Goal: Task Accomplishment & Management: Use online tool/utility

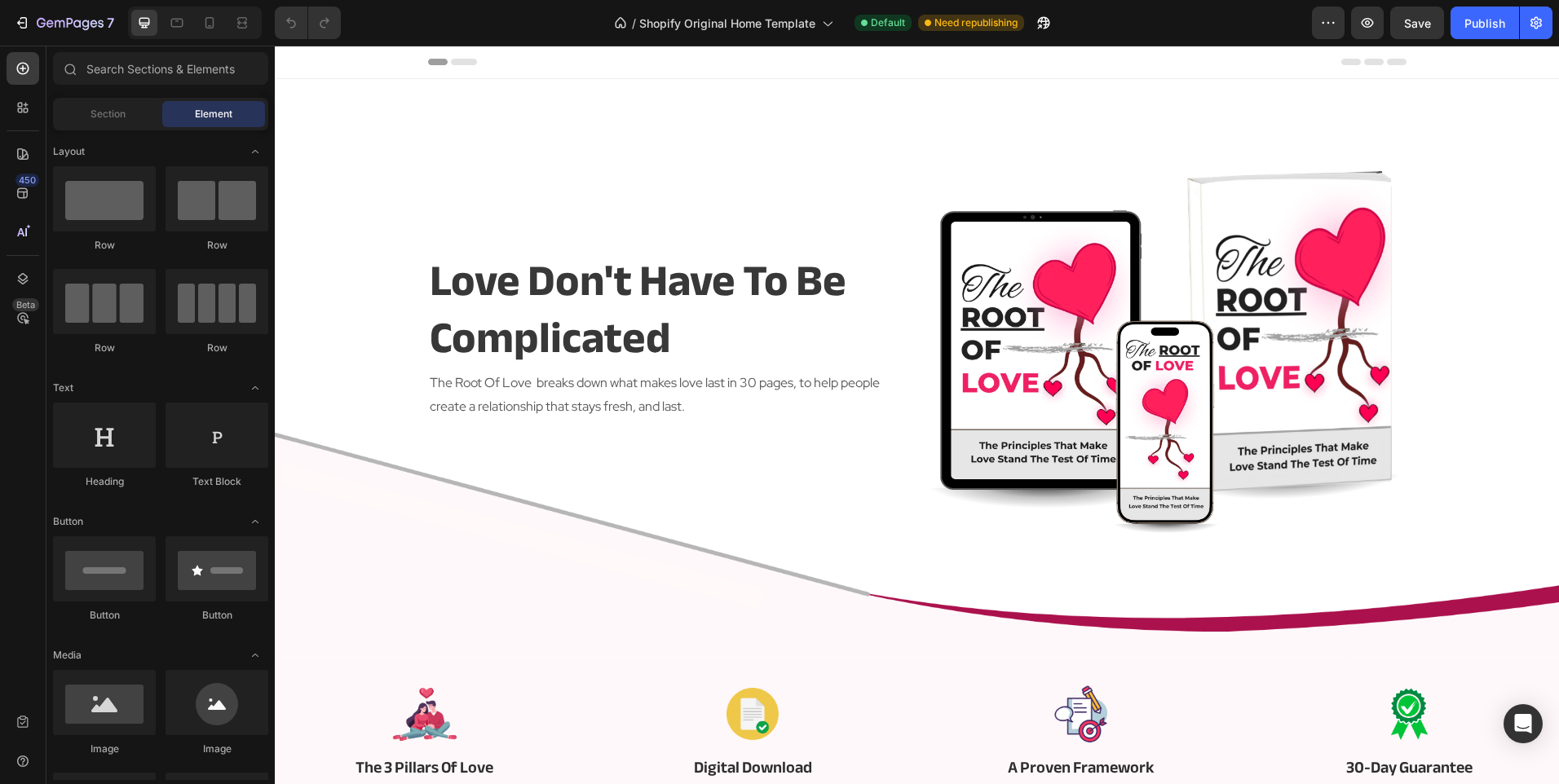
scroll to position [326, 0]
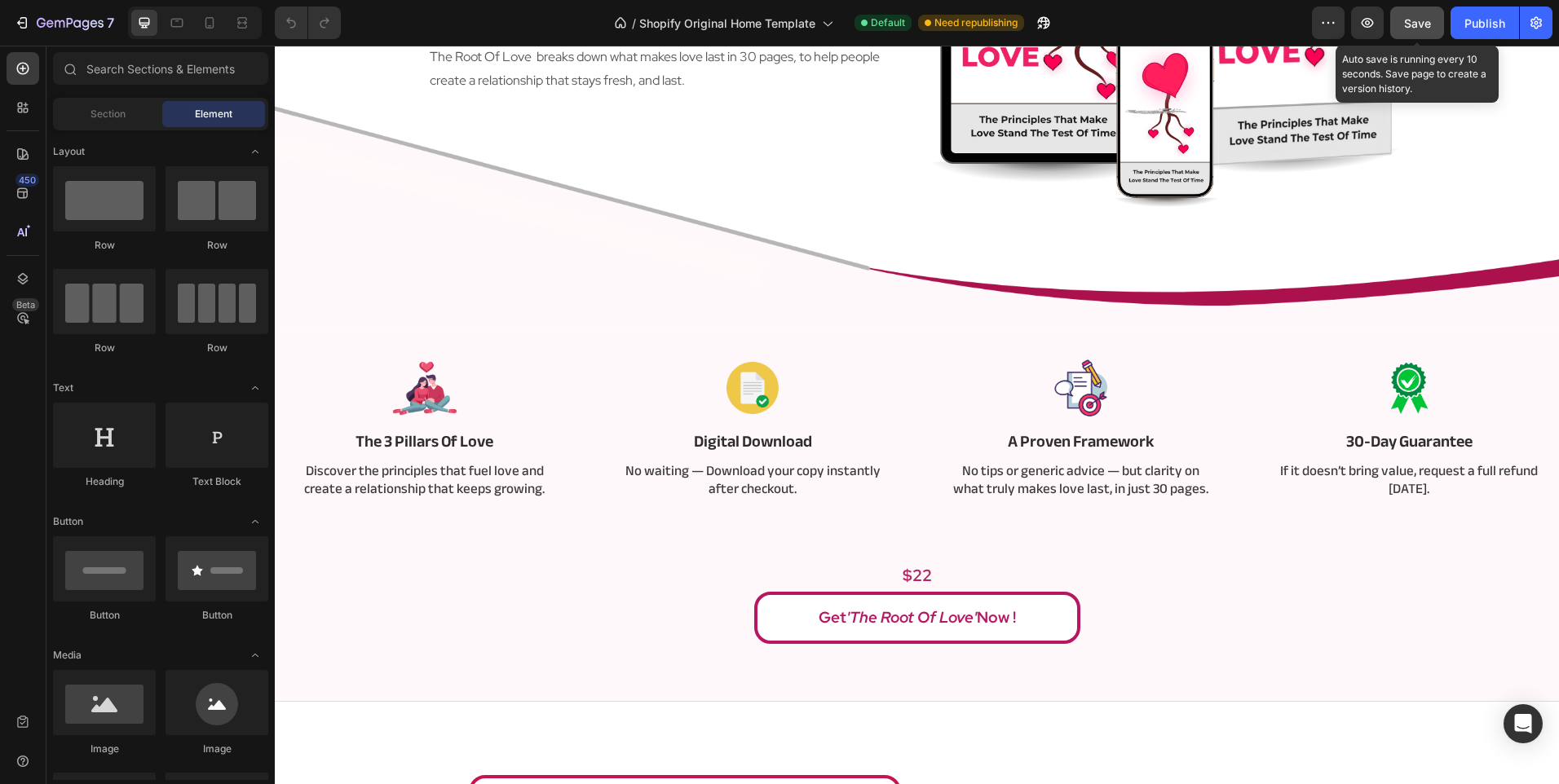
click at [1419, 31] on div "Save" at bounding box center [1417, 23] width 27 height 17
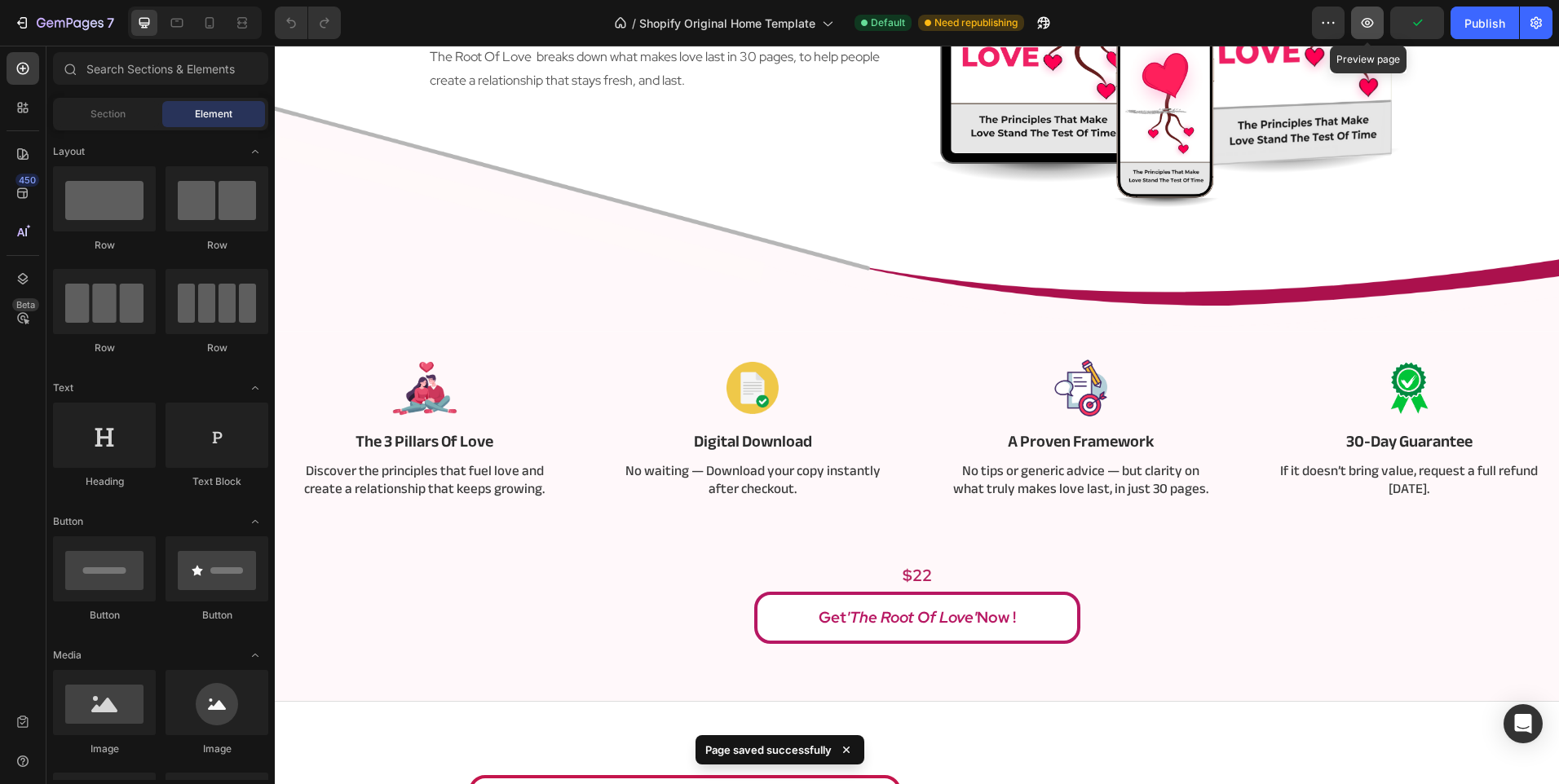
click at [1357, 27] on button "button" at bounding box center [1367, 23] width 33 height 33
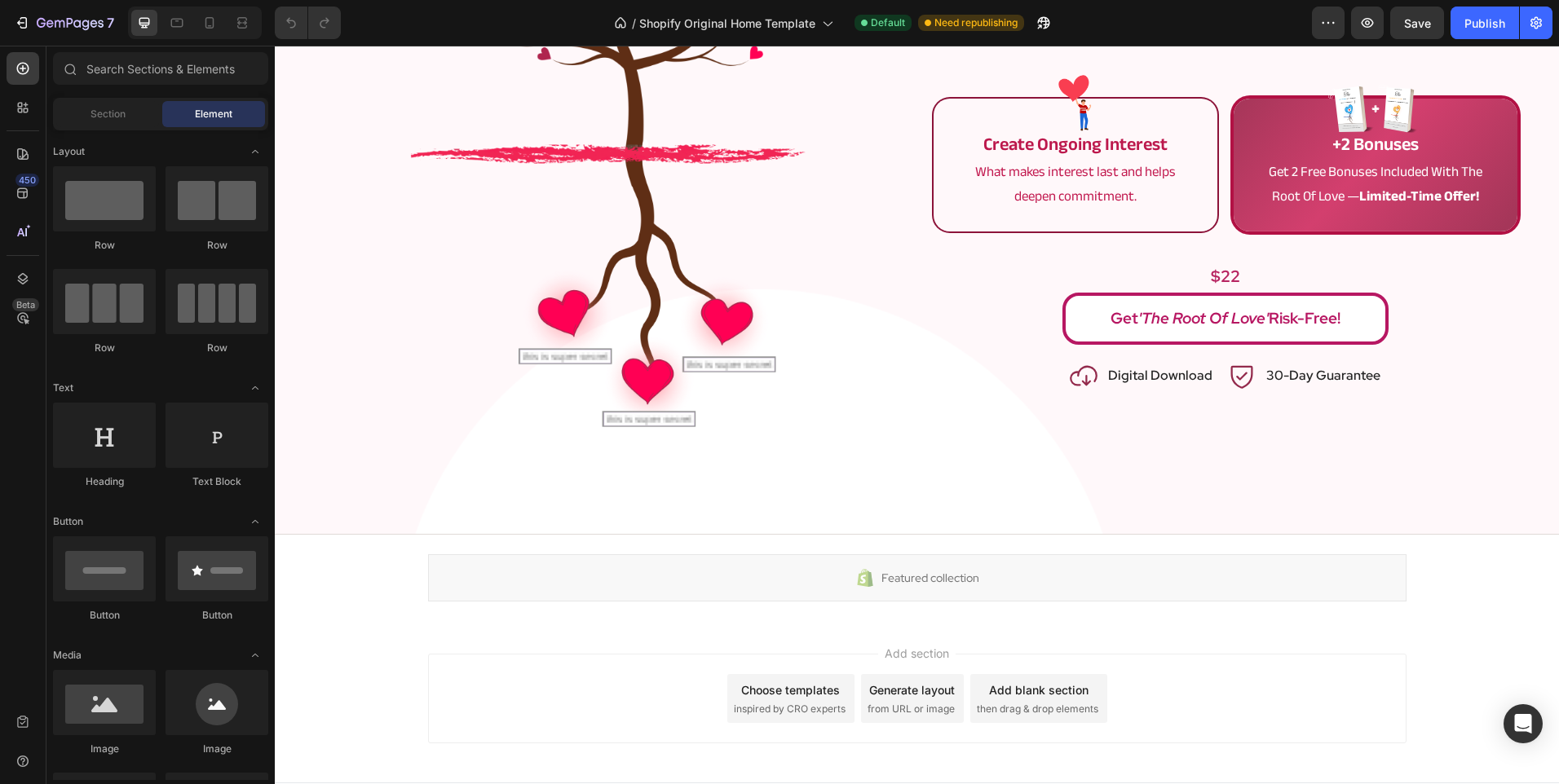
scroll to position [3761, 0]
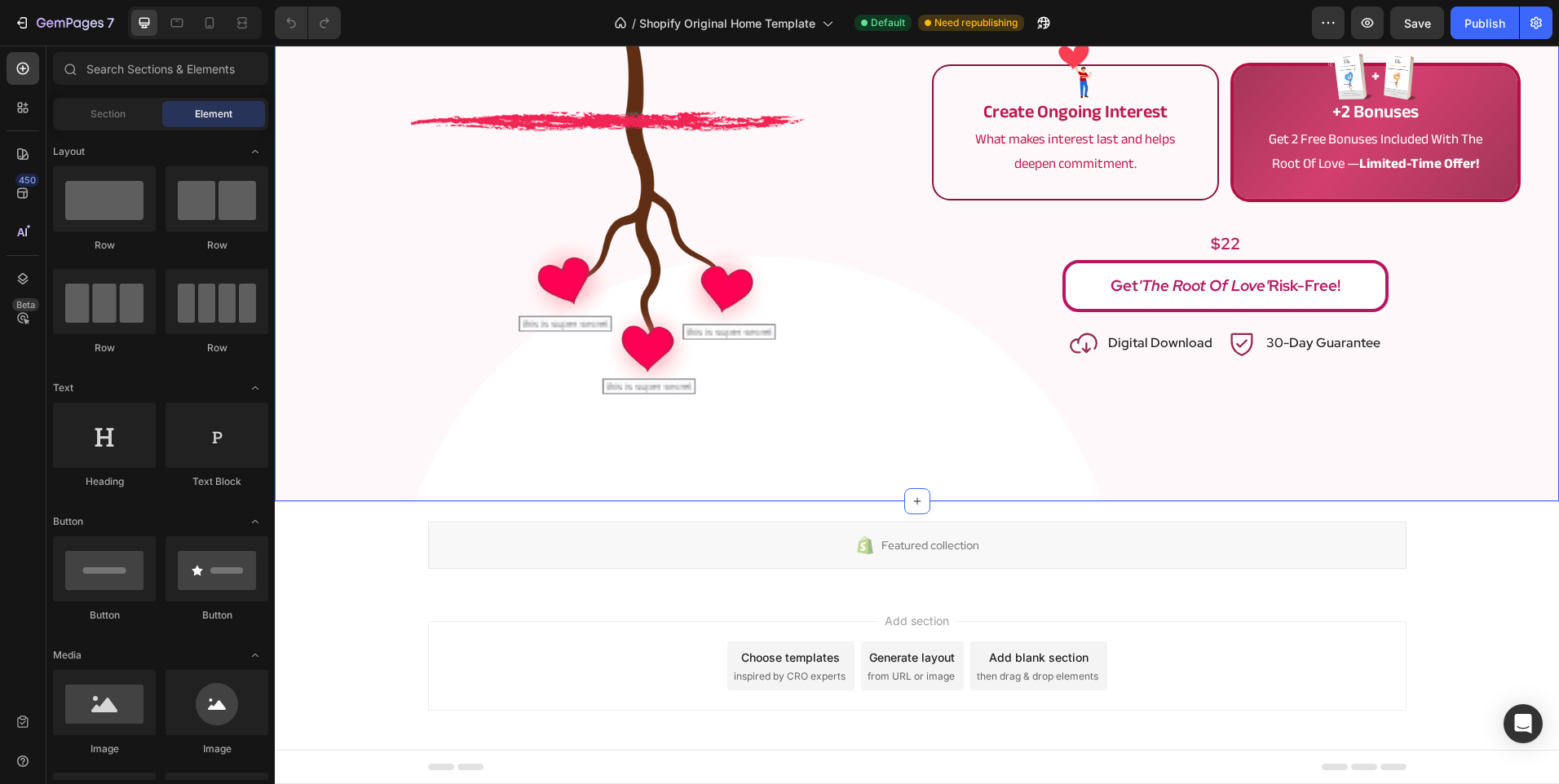
click at [1010, 459] on div "the root of love Text Block get 'the root of love' today! Heading Row Image mak…" at bounding box center [917, 70] width 1284 height 864
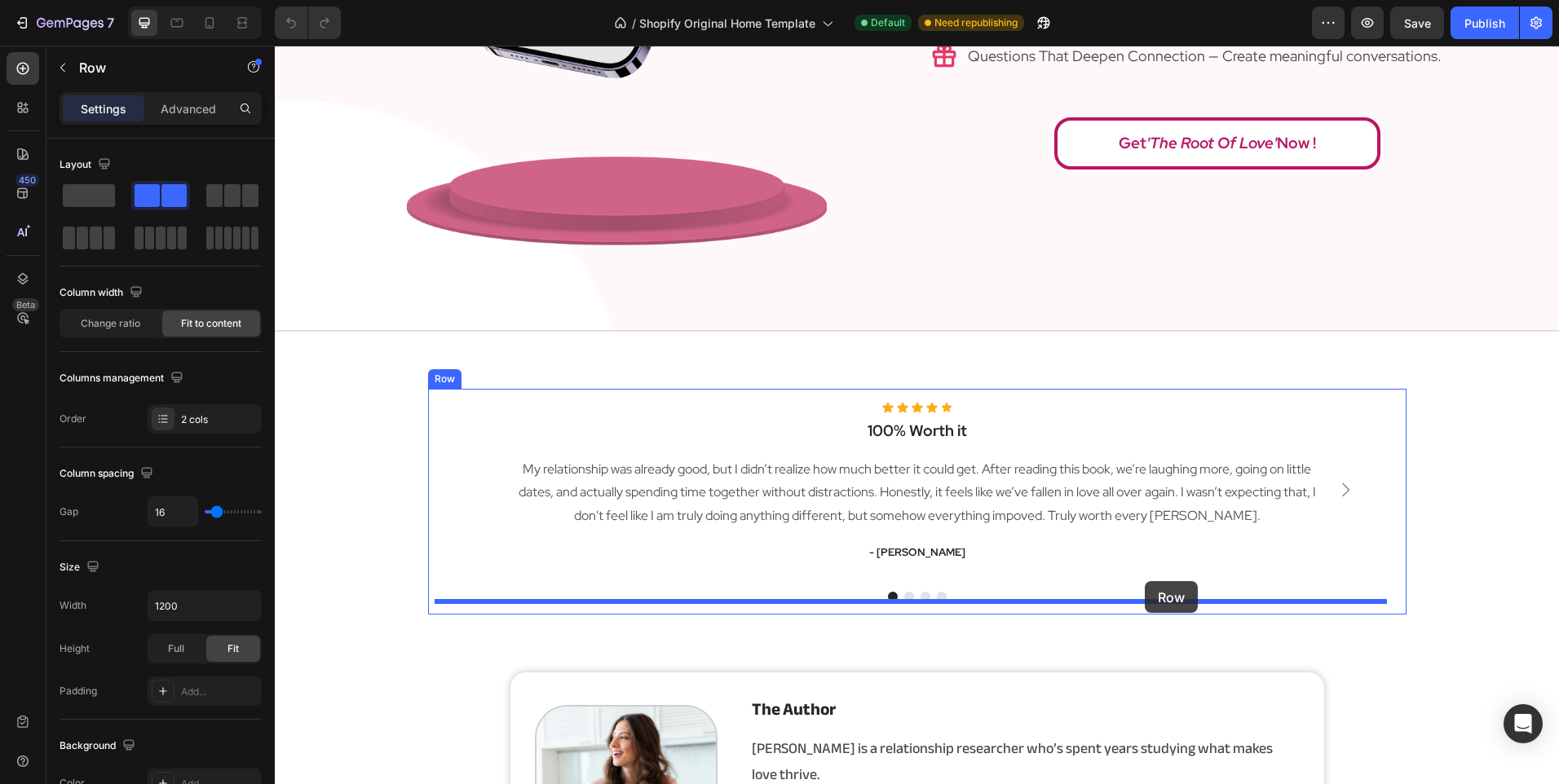
scroll to position [1996, 0]
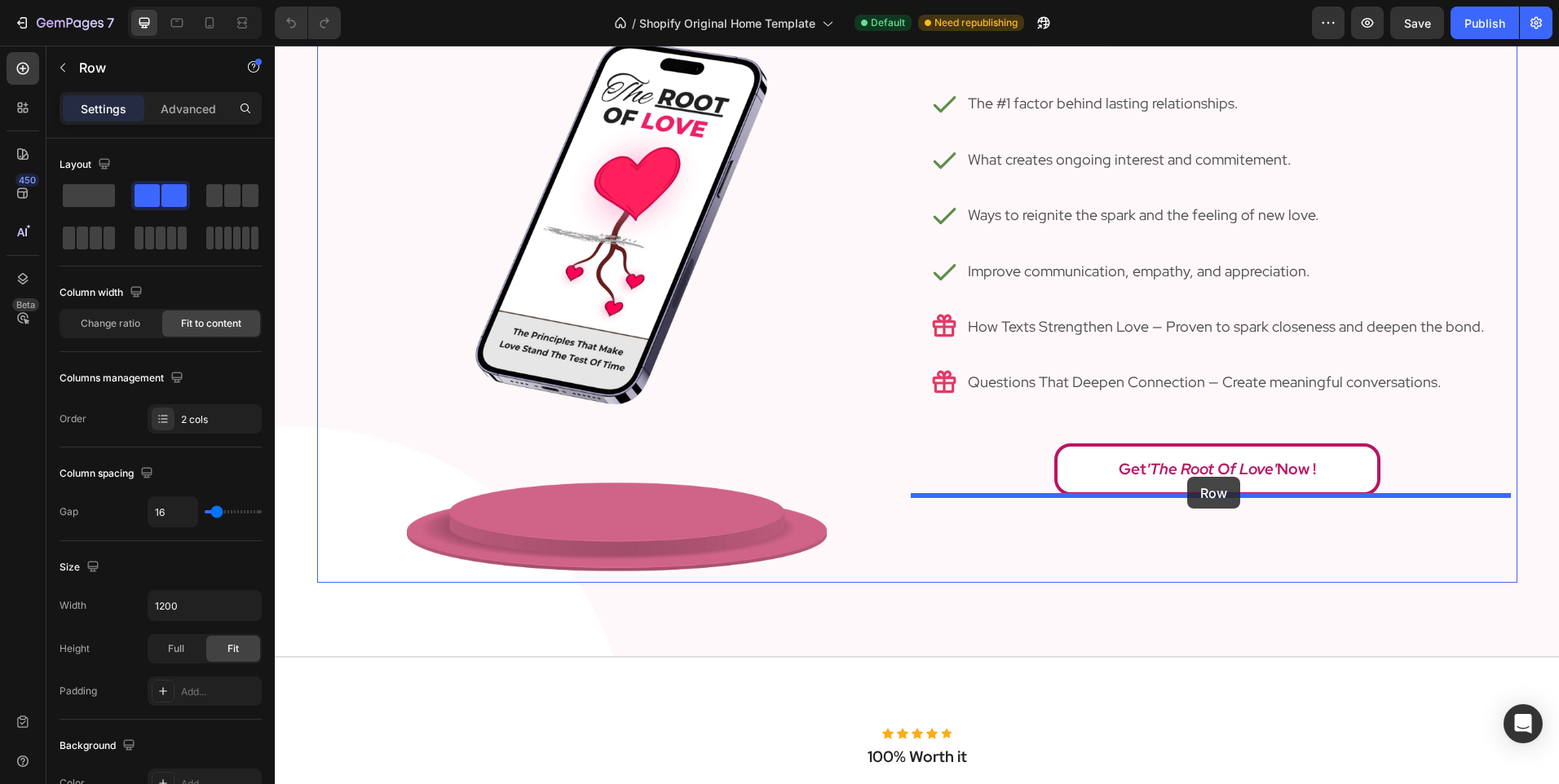
drag, startPoint x: 1215, startPoint y: 581, endPoint x: 1187, endPoint y: 476, distance: 108.7
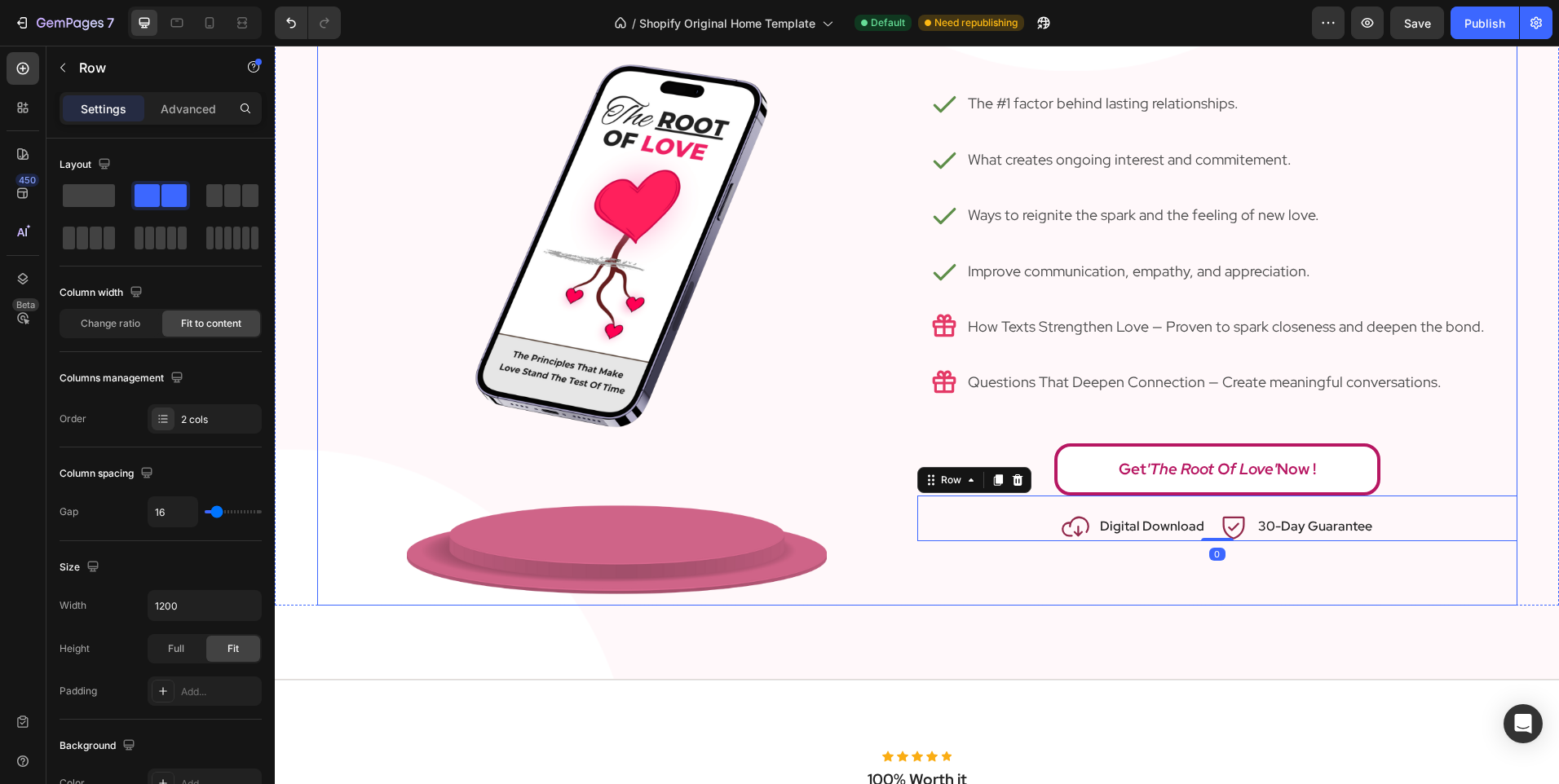
click at [919, 613] on div "a clear path to love that lasts Heading download your copy and enjoy exclusive …" at bounding box center [917, 274] width 1284 height 810
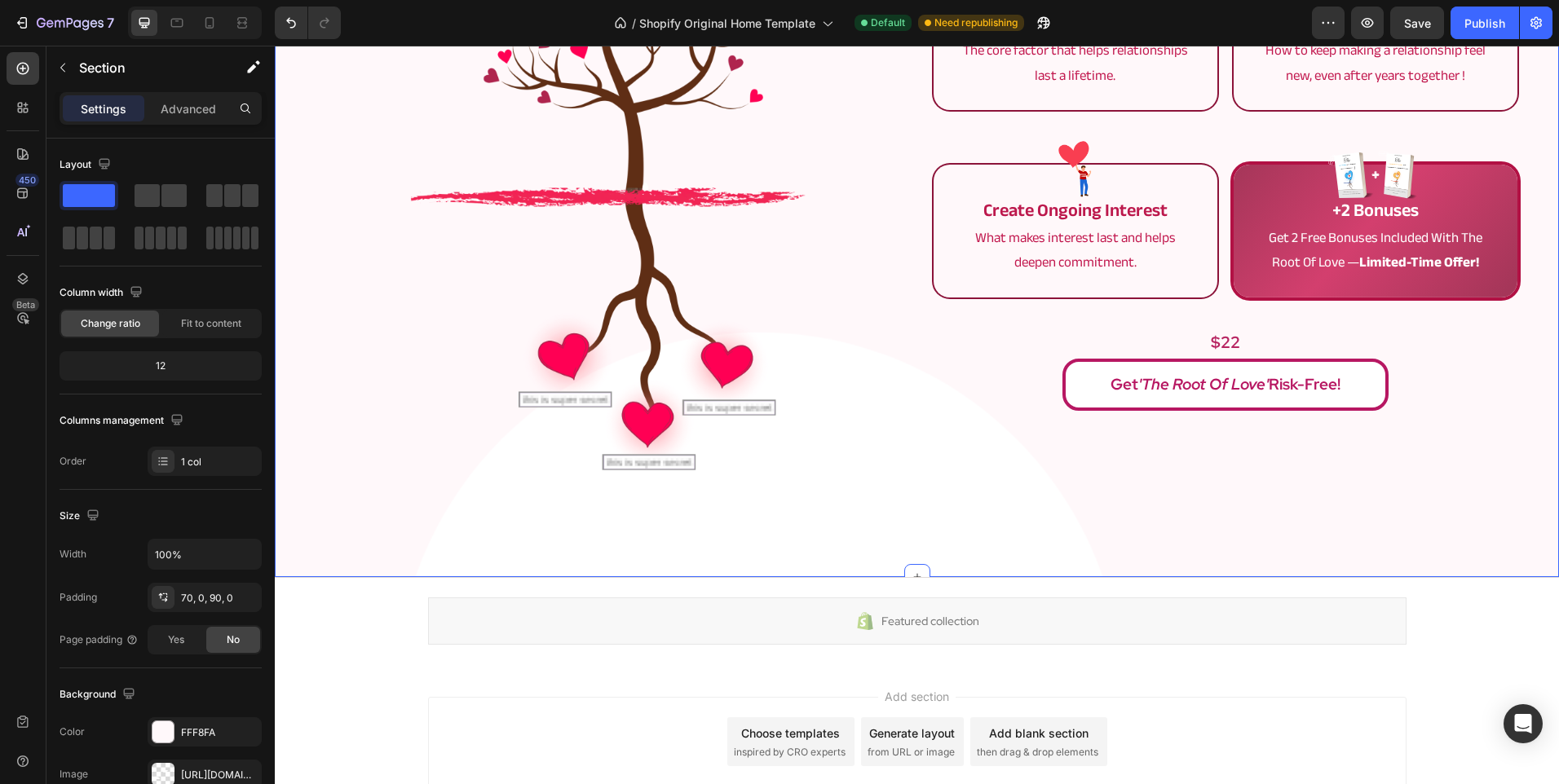
click at [900, 537] on div "the root of love Text Block get 'the root of love' today! Heading Row Image mak…" at bounding box center [917, 145] width 1284 height 864
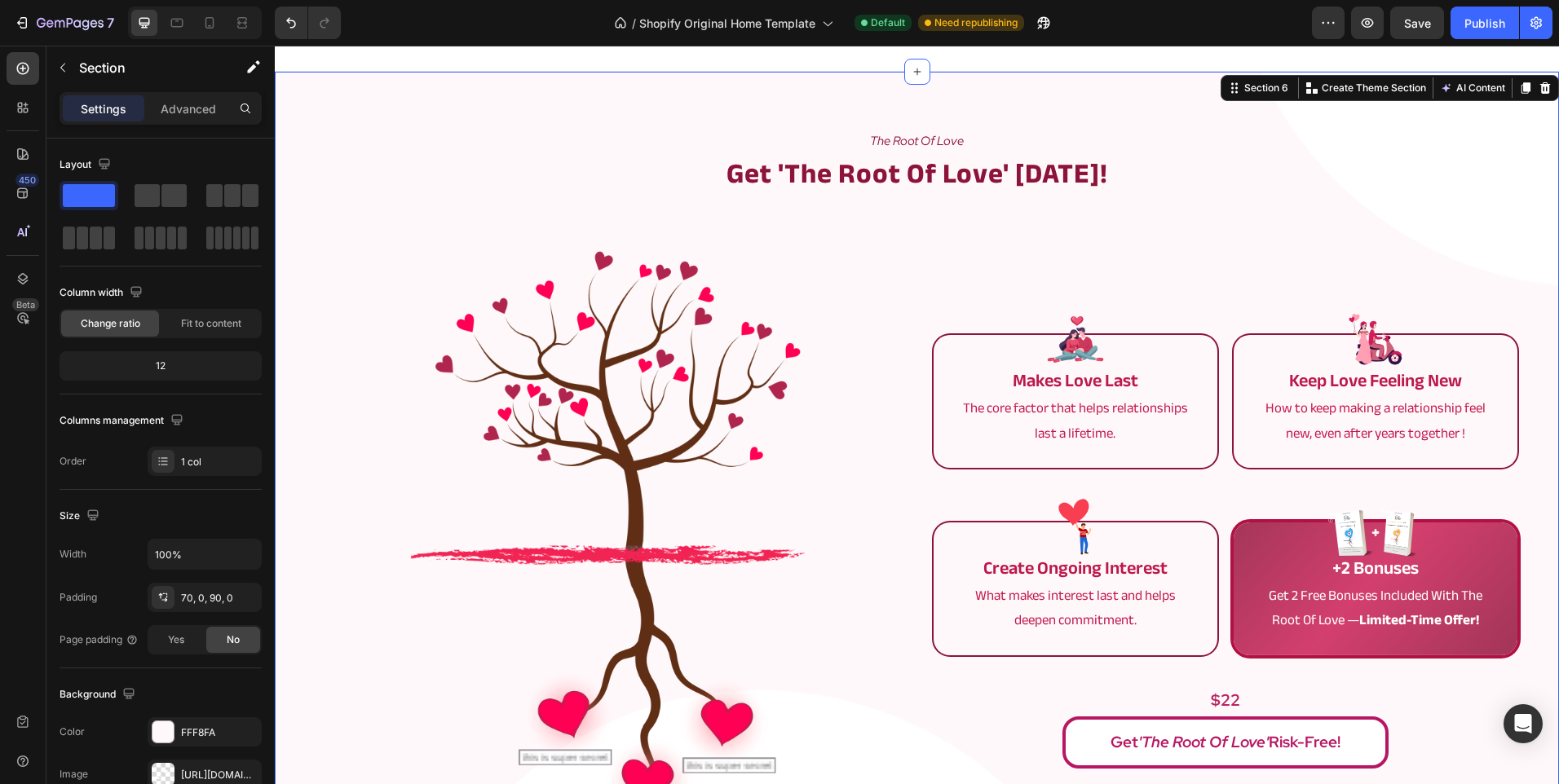
scroll to position [3196, 0]
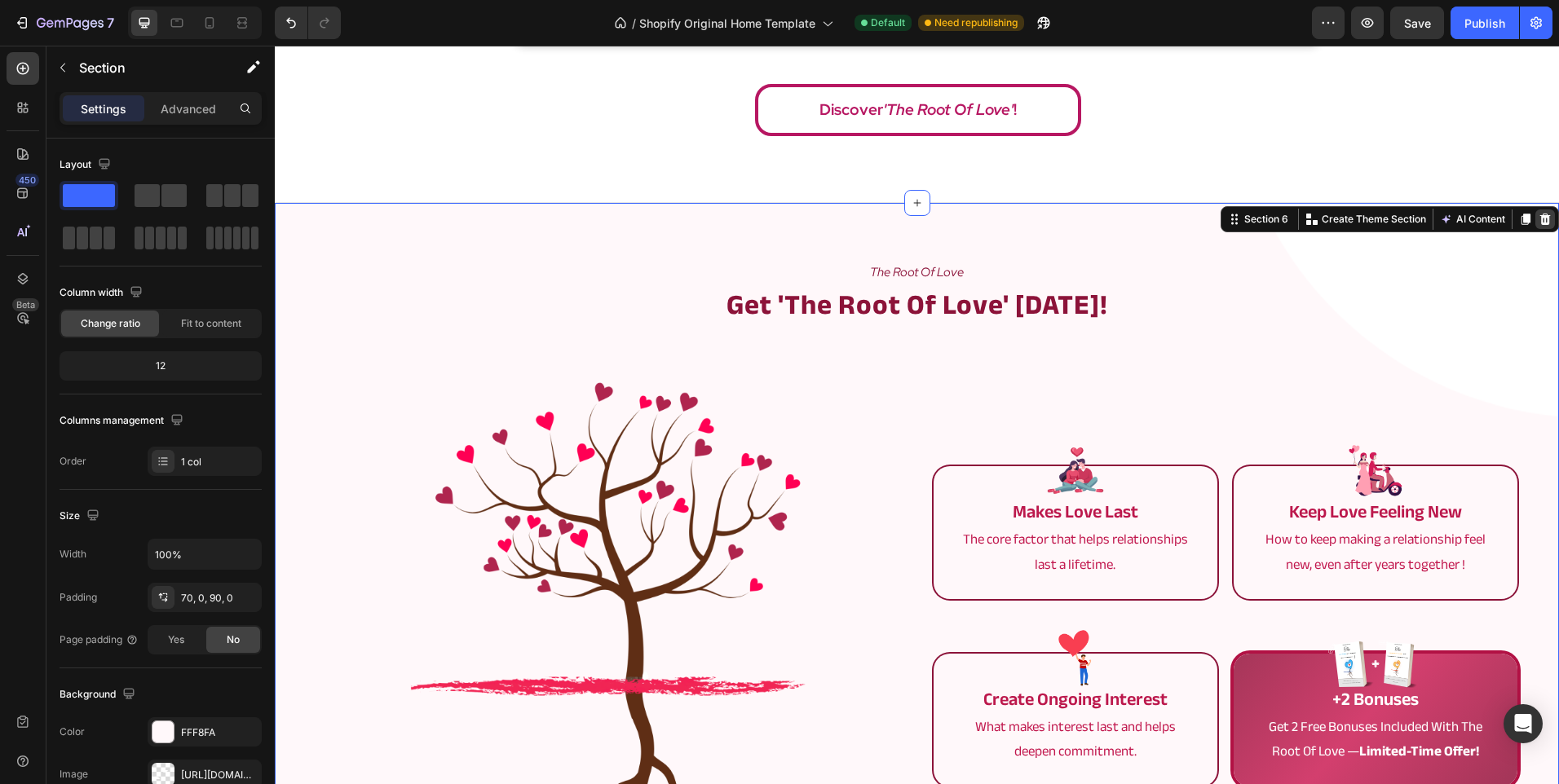
click at [1535, 211] on div at bounding box center [1545, 219] width 20 height 20
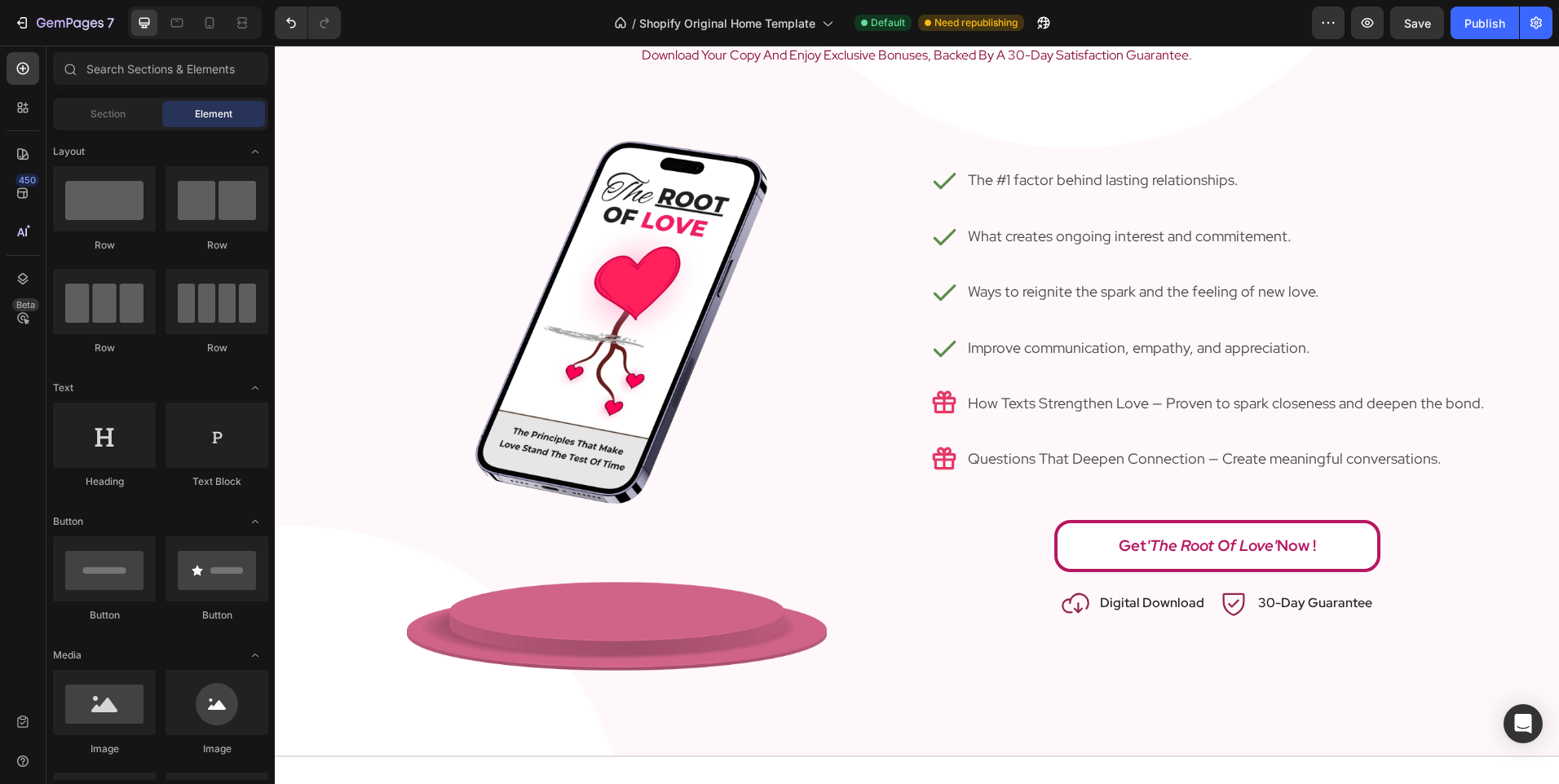
scroll to position [1775, 0]
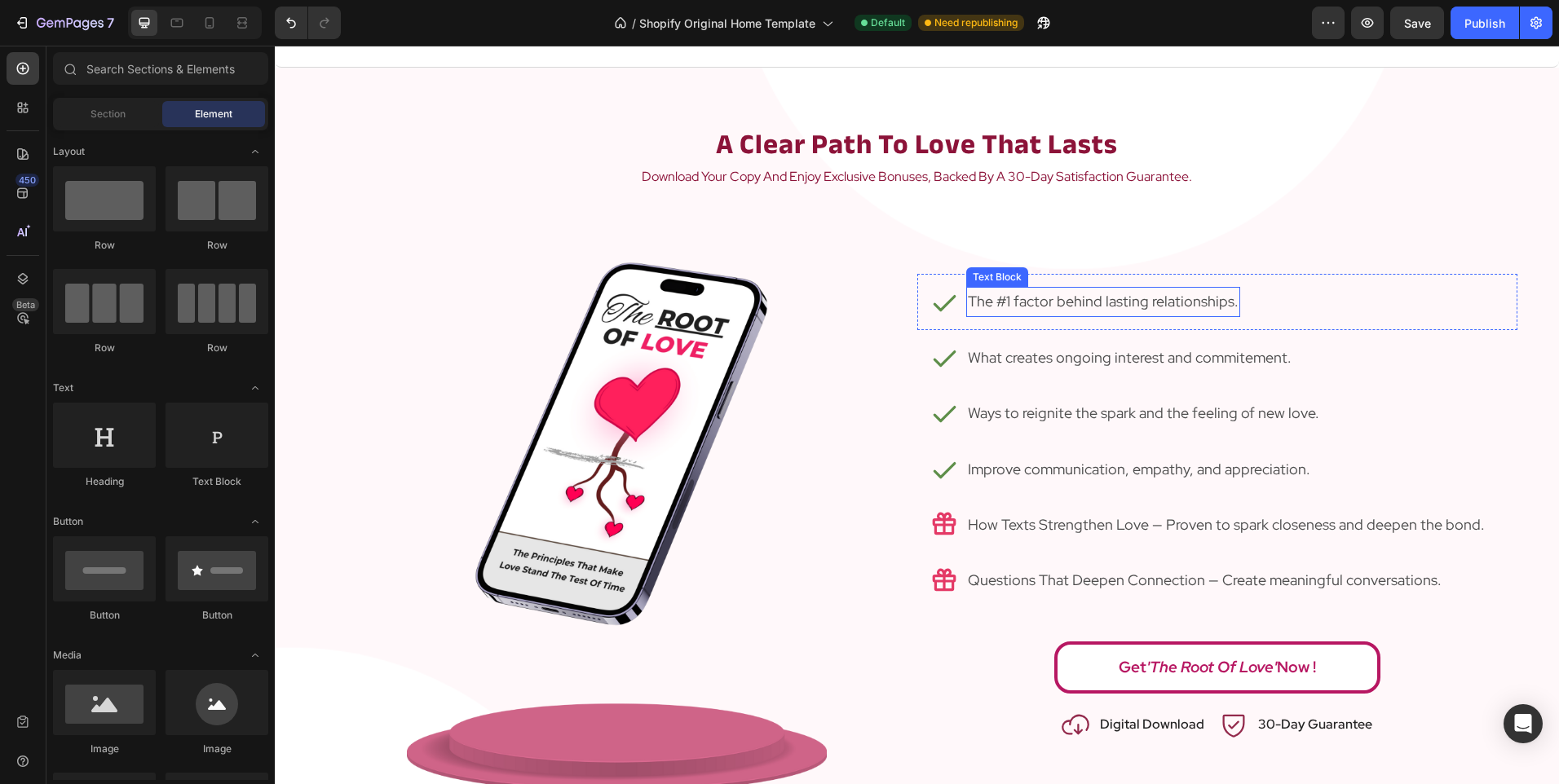
click at [1148, 308] on p "The #1 factor behind lasting relationships." at bounding box center [1104, 302] width 271 height 26
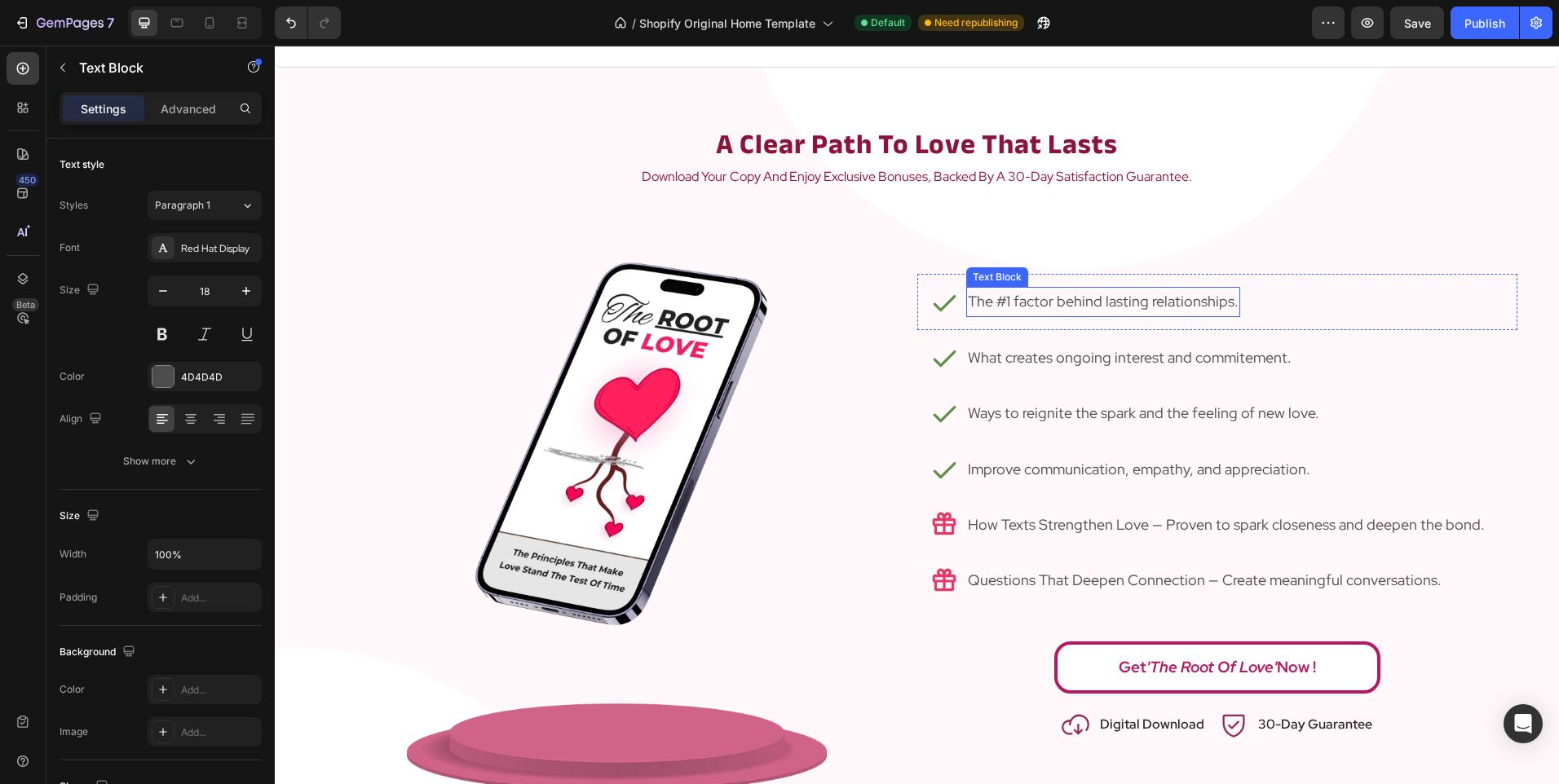
click at [1148, 308] on p "The #1 factor behind lasting relationships." at bounding box center [1104, 302] width 271 height 26
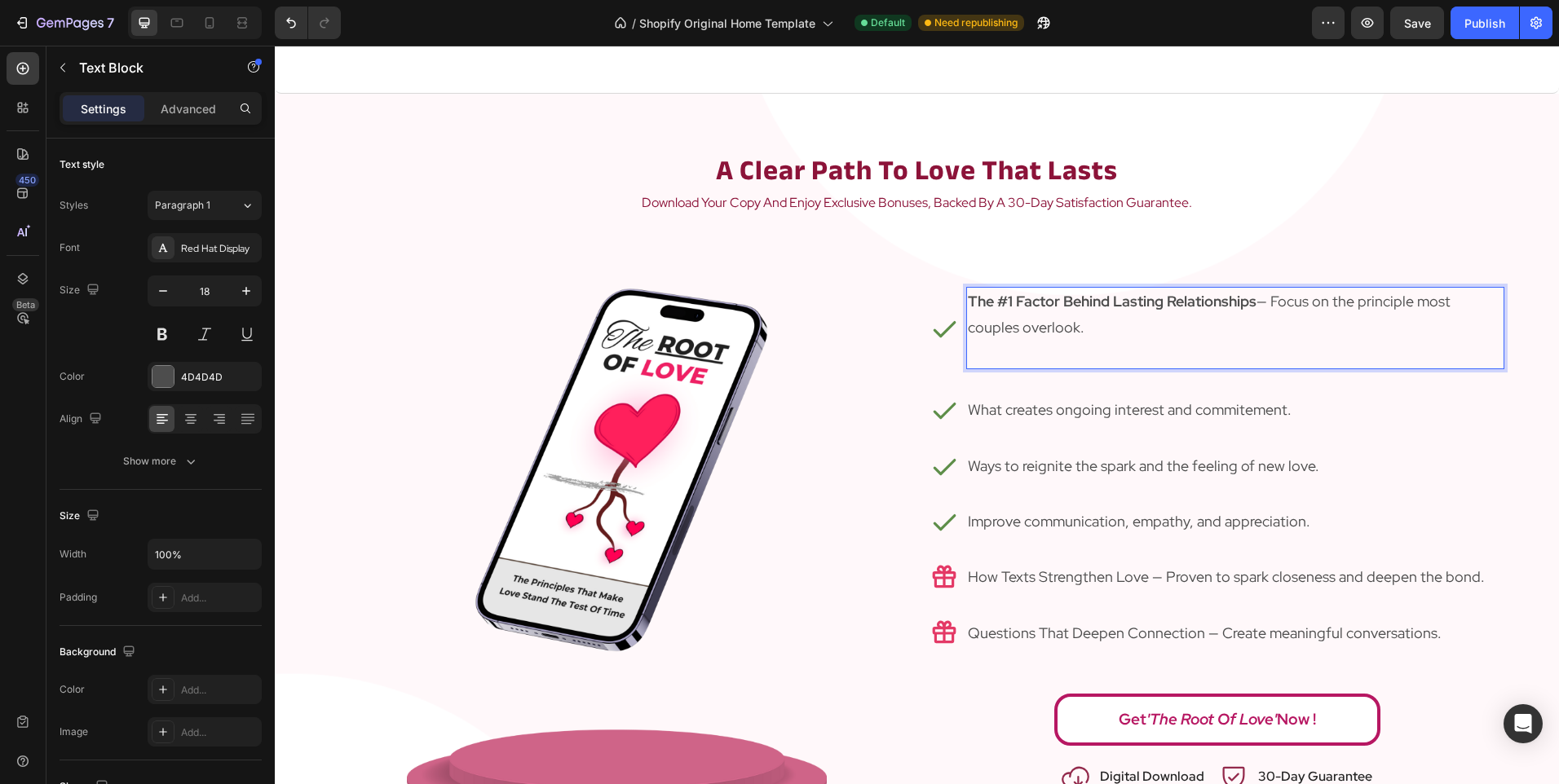
scroll to position [1763, 0]
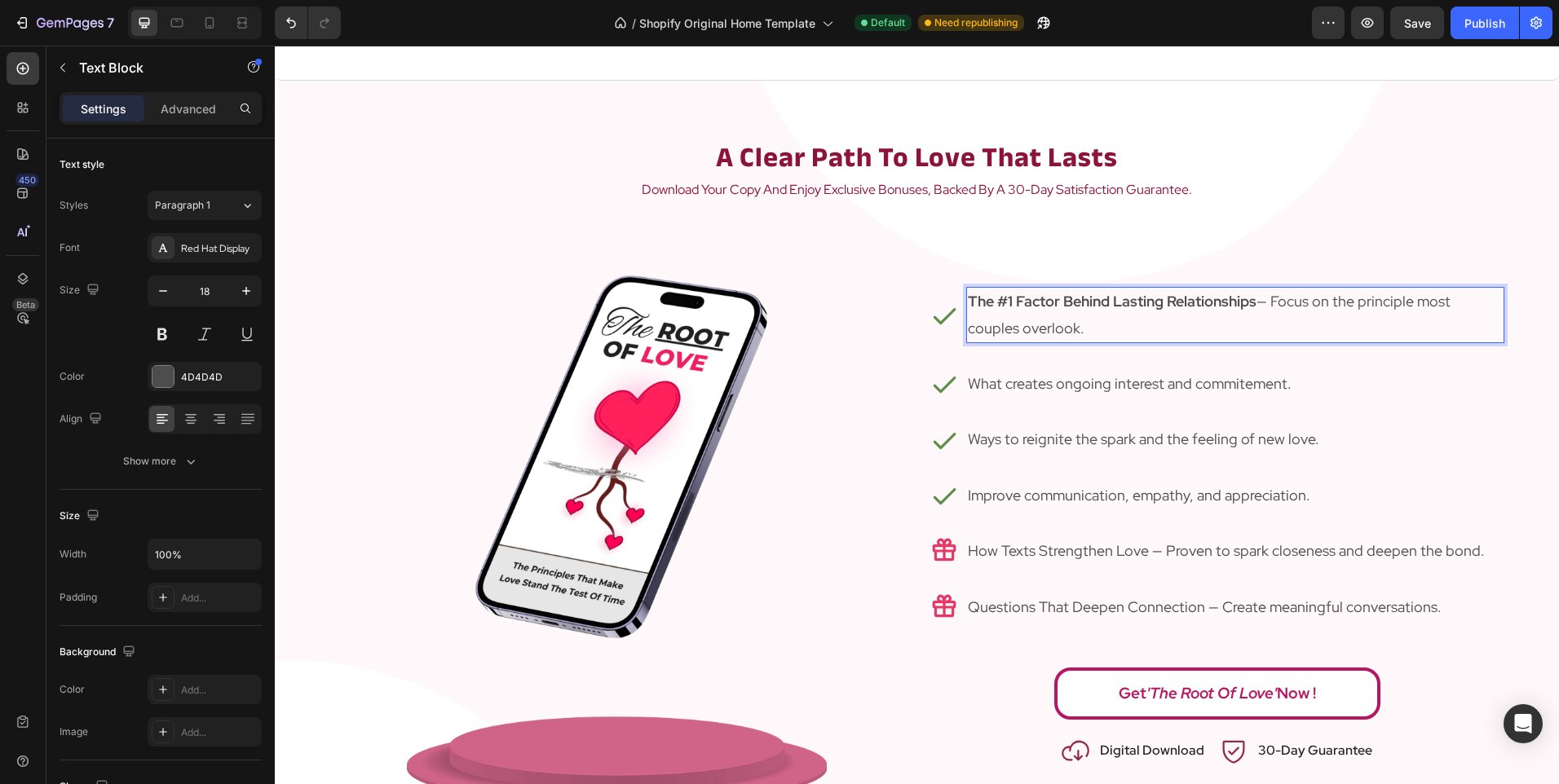
click at [1301, 299] on p "The #1 Factor Behind Lasting Relationships — Focus on the principle most couple…" at bounding box center [1235, 315] width 535 height 53
click at [1319, 300] on p "The #1 Factor Behind Lasting Relationships — Learn on the principle most couple…" at bounding box center [1235, 315] width 535 height 53
click at [1344, 351] on div "Icon The #1 Factor Behind Lasting Relationships — Learn the principle most coup…" at bounding box center [1217, 315] width 600 height 82
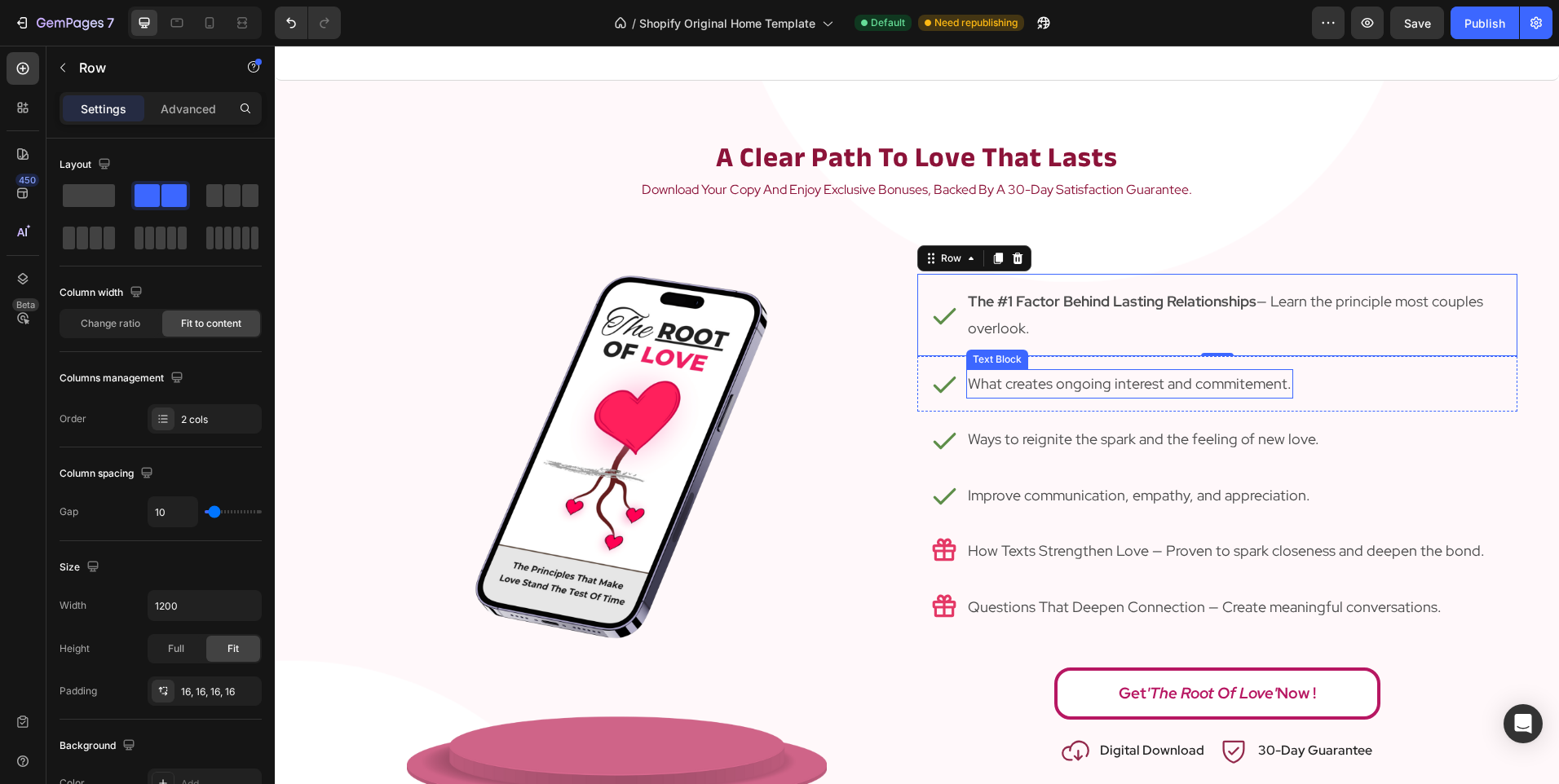
click at [1114, 389] on p "What creates ongoing interest and commitement." at bounding box center [1130, 383] width 324 height 26
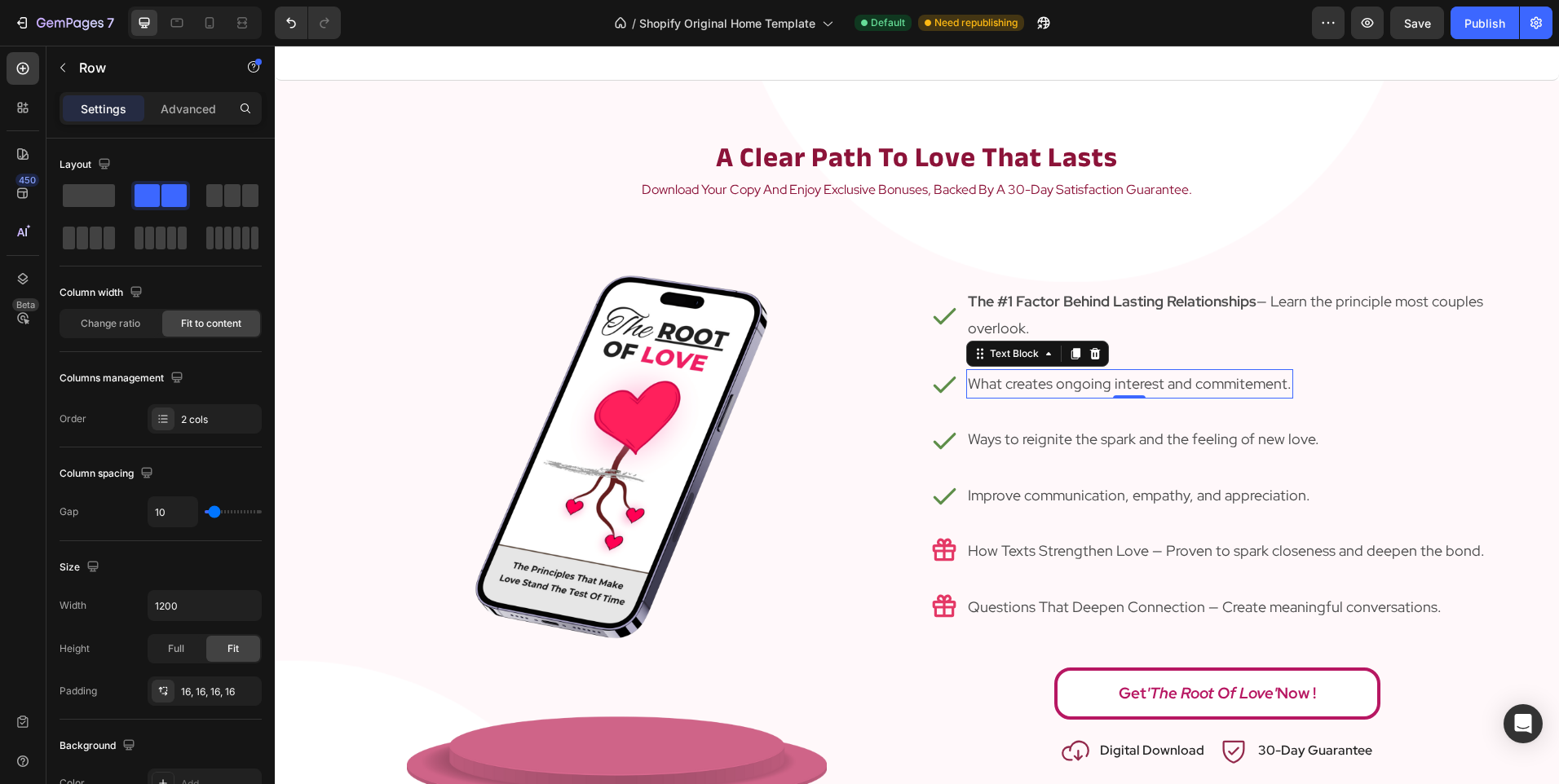
click at [1114, 389] on p "What creates ongoing interest and commitement." at bounding box center [1130, 383] width 324 height 26
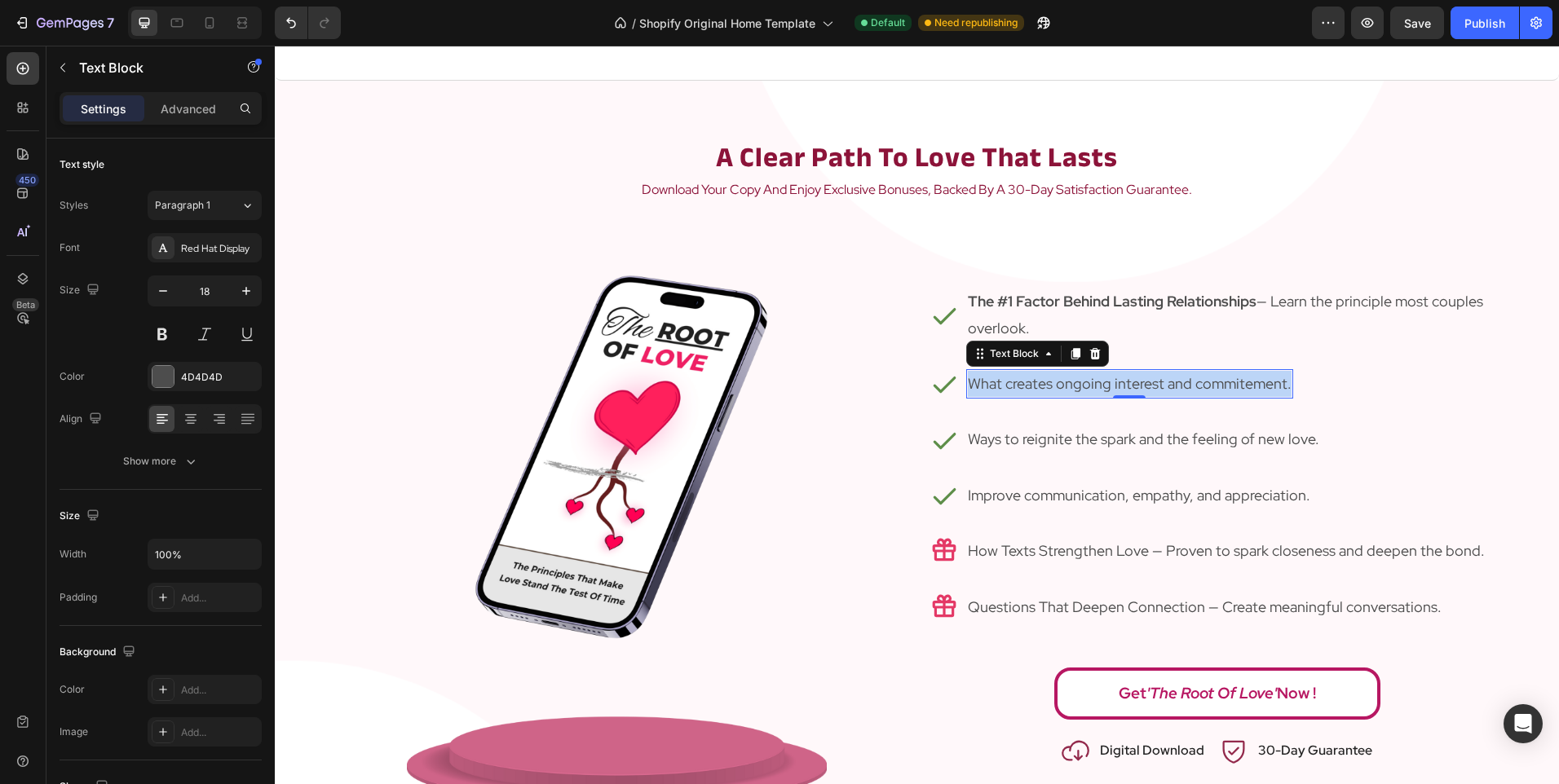
click at [1114, 389] on p "What creates ongoing interest and commitement." at bounding box center [1130, 383] width 324 height 26
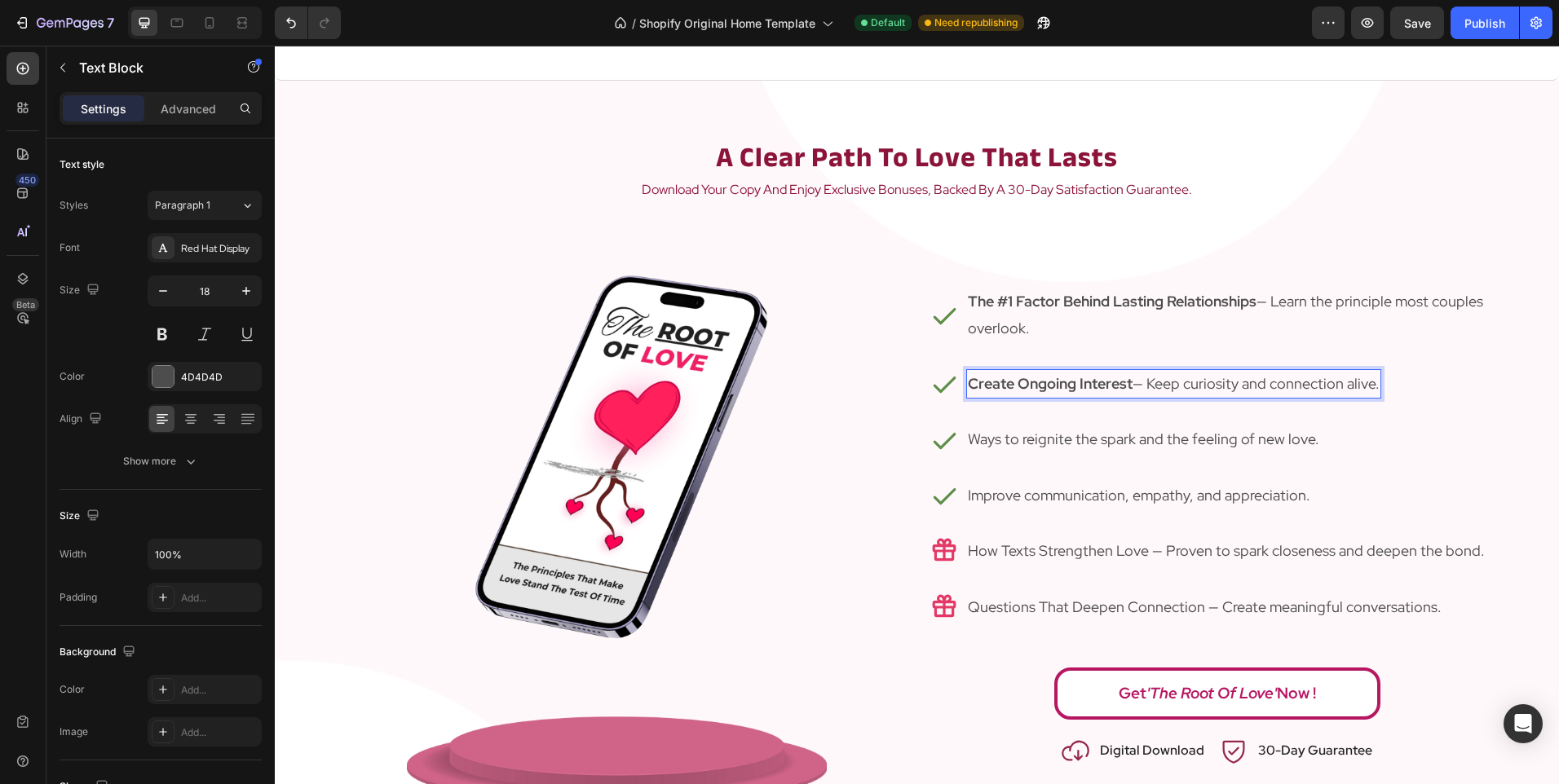
click at [1200, 388] on p "Create Ongoing Interest — Keep curiosity and connection alive." at bounding box center [1174, 383] width 411 height 26
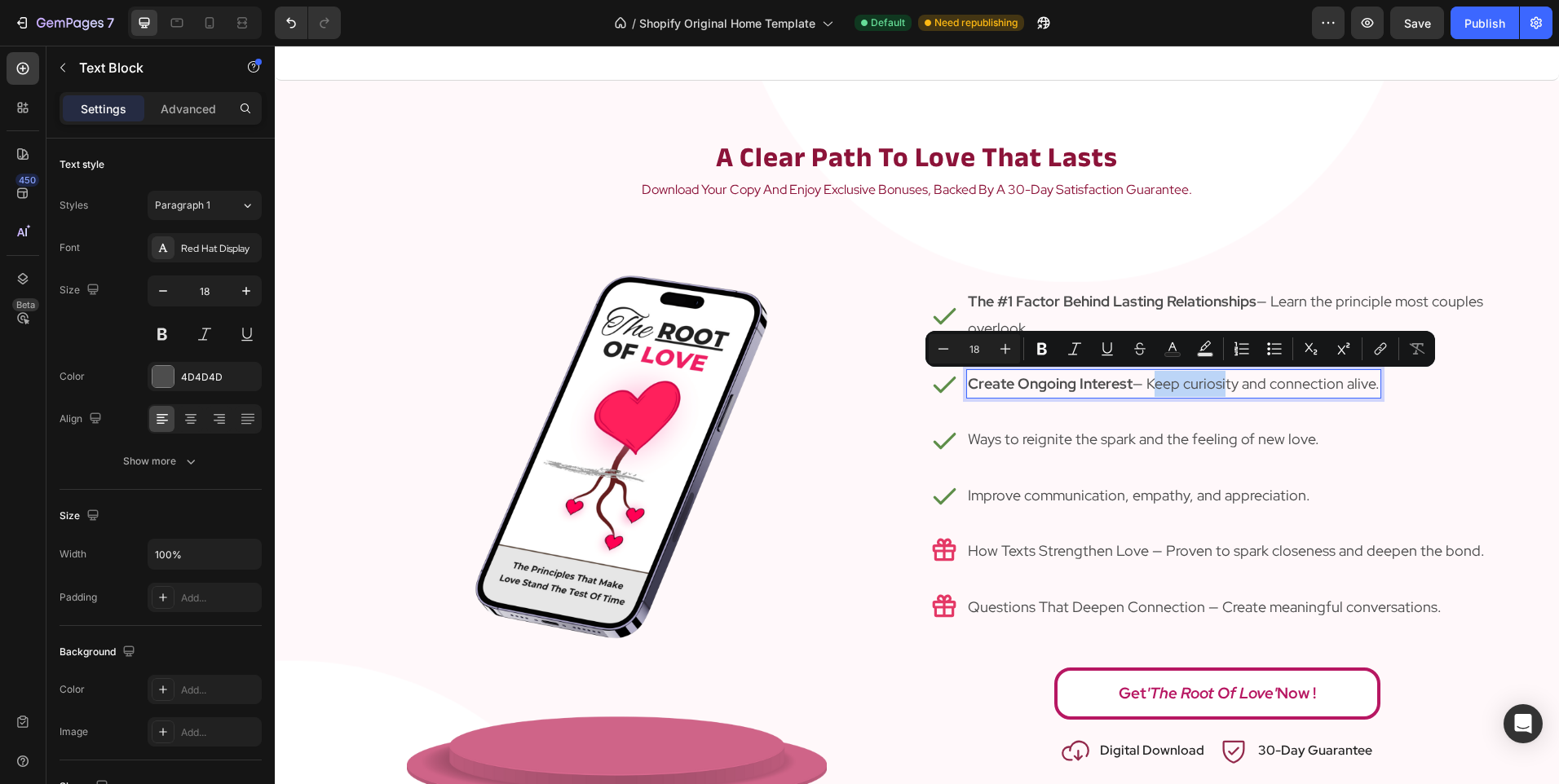
drag, startPoint x: 1144, startPoint y: 379, endPoint x: 1217, endPoint y: 388, distance: 73.6
click at [1217, 388] on p "Create Ongoing Interest — Keep curiosity and connection alive." at bounding box center [1174, 383] width 411 height 26
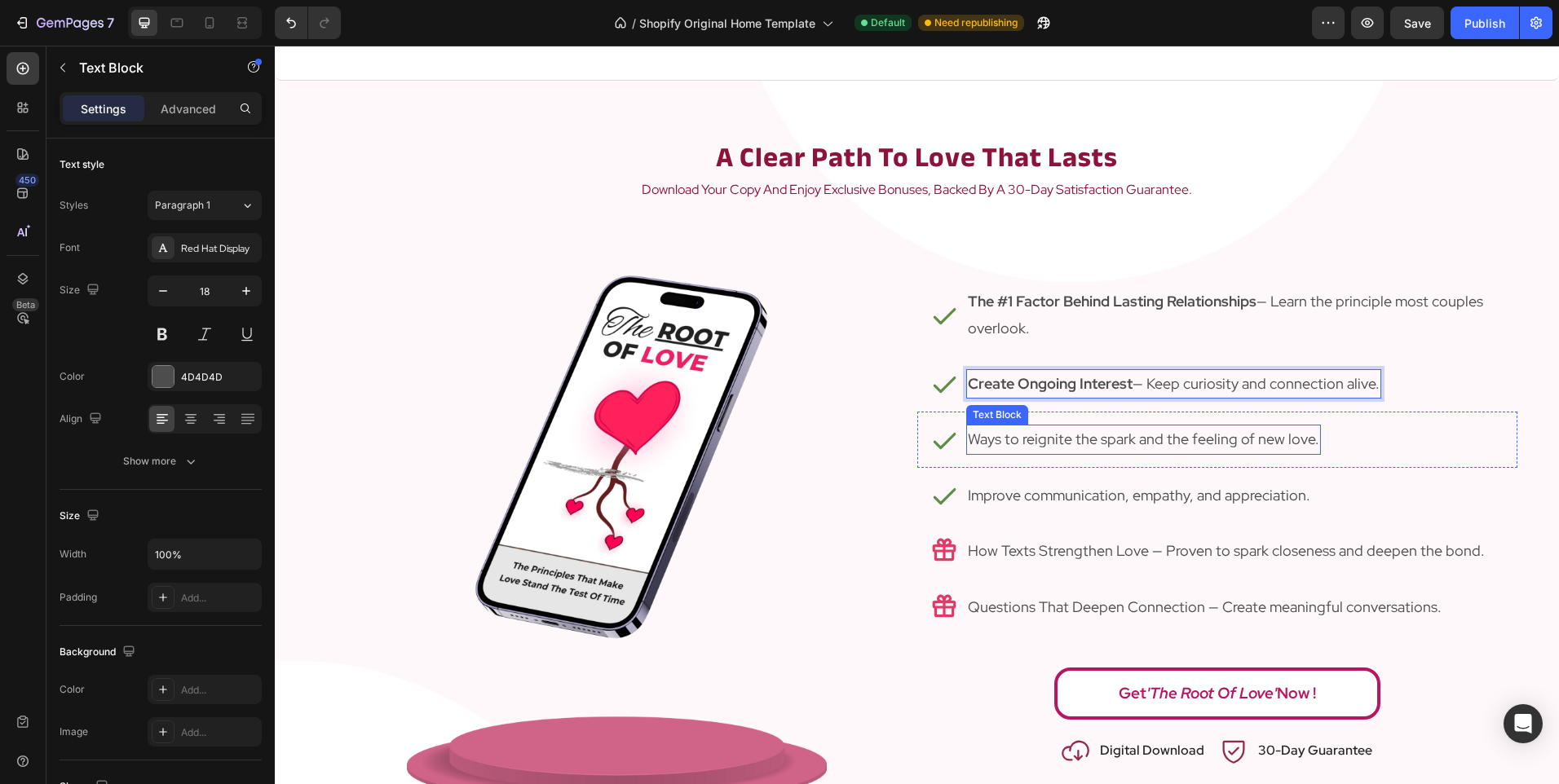
click at [1100, 433] on p "Ways to reignite the spark and the feeling of new love." at bounding box center [1144, 439] width 352 height 26
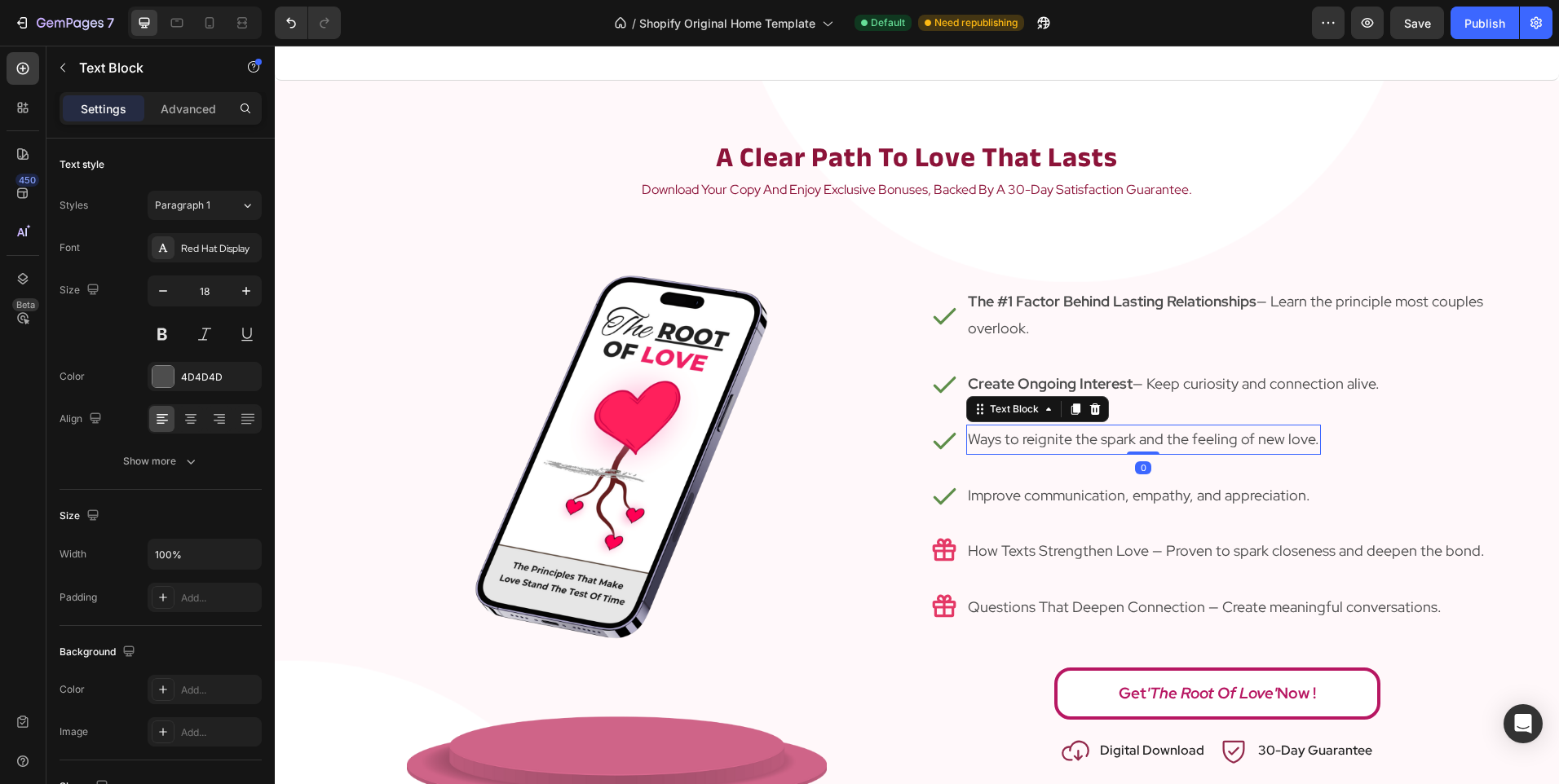
click at [1100, 433] on p "Ways to reignite the spark and the feeling of new love." at bounding box center [1144, 439] width 352 height 26
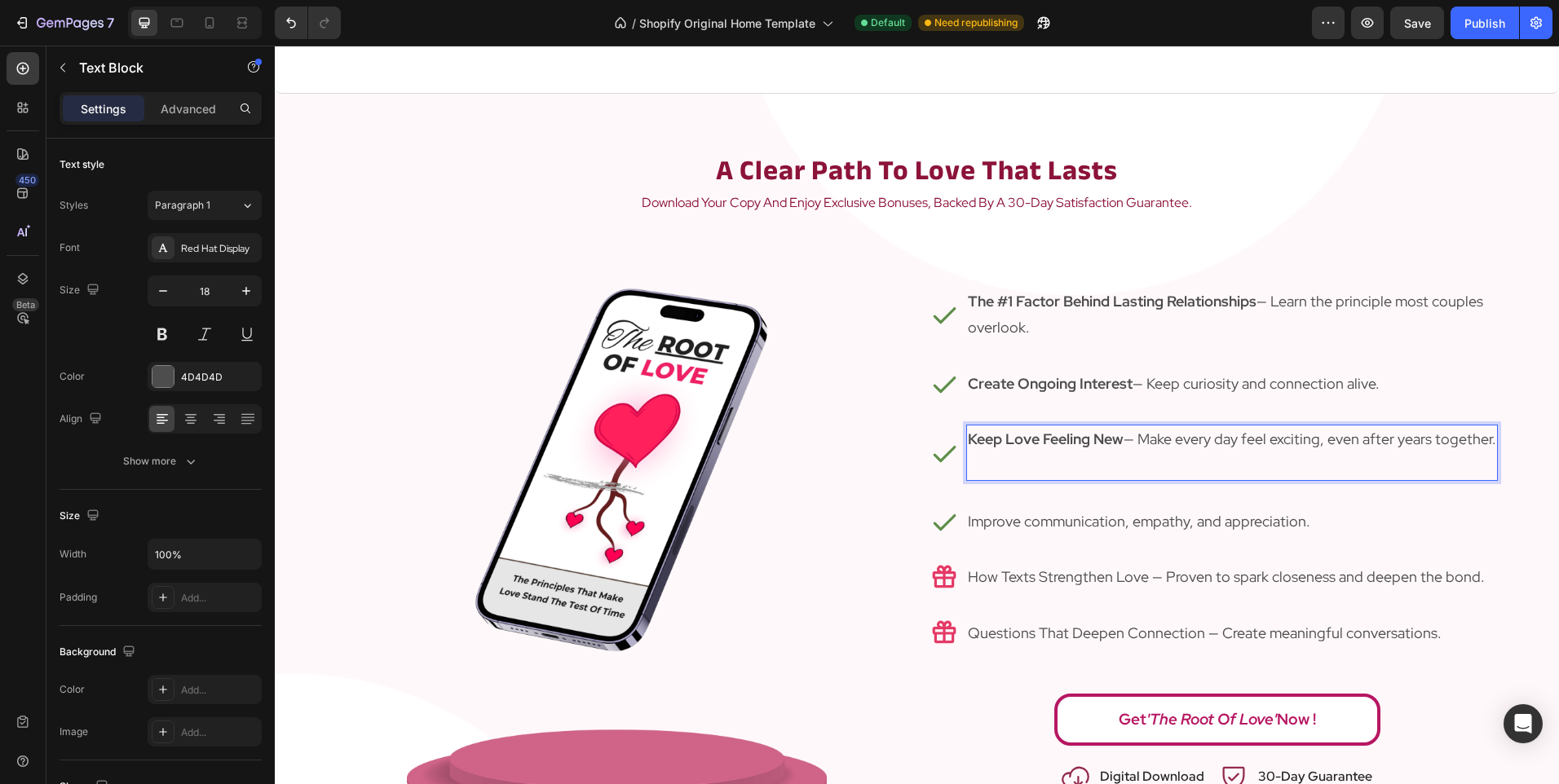
click at [1284, 434] on p "Keep Love Feeling New — Make every day feel exciting, even after years together." at bounding box center [1232, 439] width 528 height 26
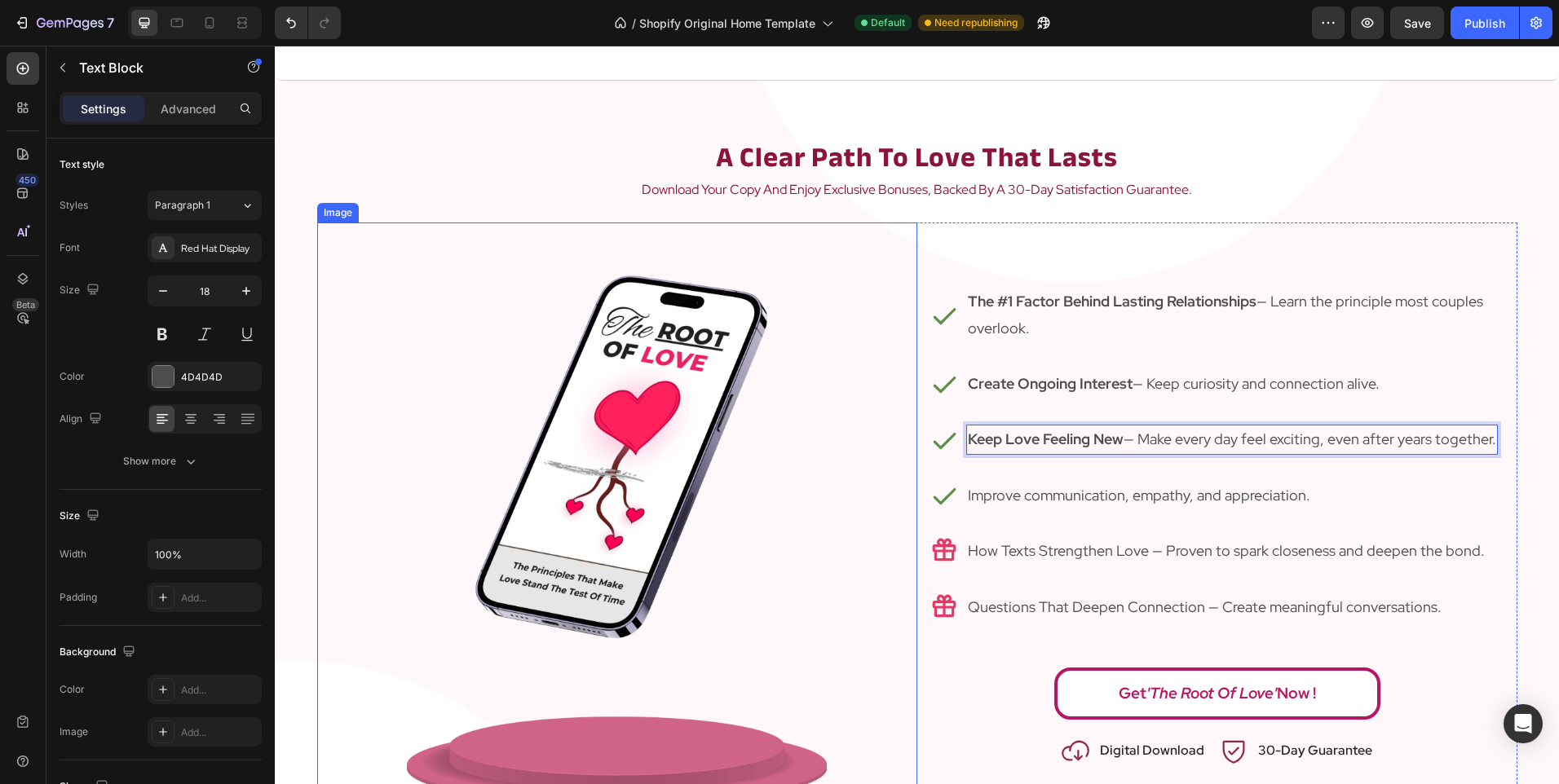
click at [798, 361] on img at bounding box center [616, 520] width 420 height 594
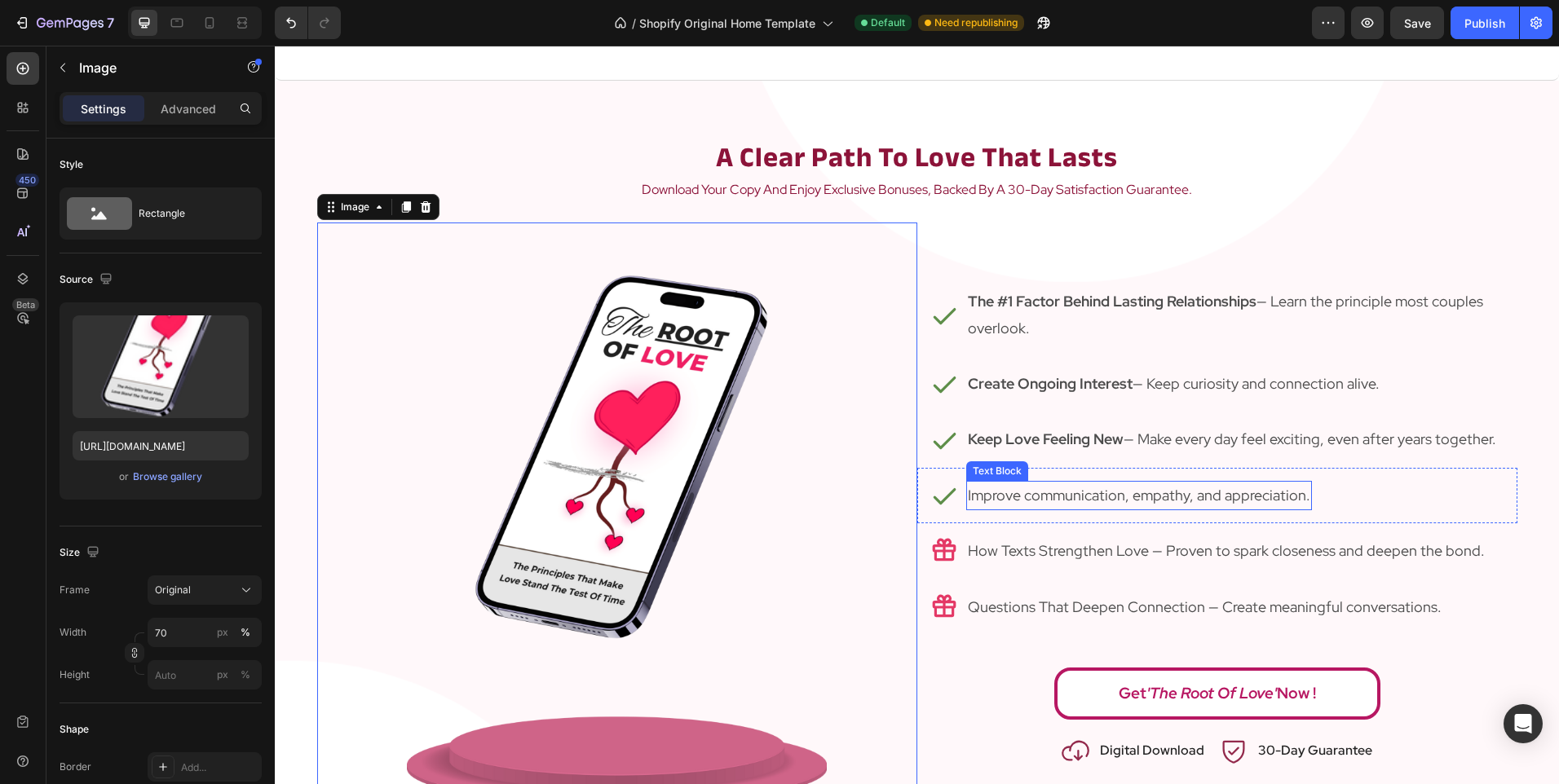
click at [1084, 492] on p "Improve communication, empathy, and appreciation." at bounding box center [1139, 495] width 343 height 26
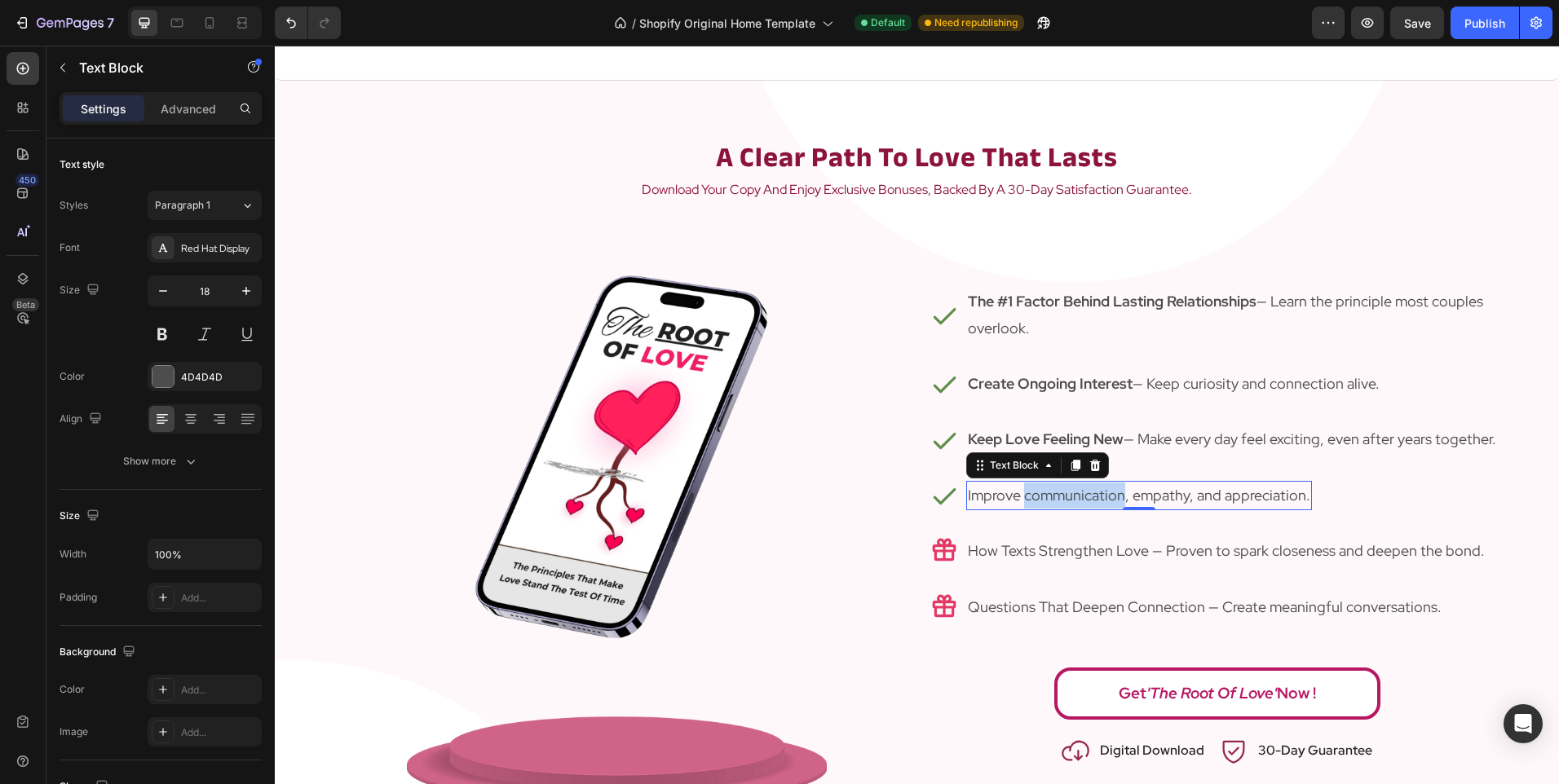
click at [1084, 492] on p "Improve communication, empathy, and appreciation." at bounding box center [1139, 495] width 343 height 26
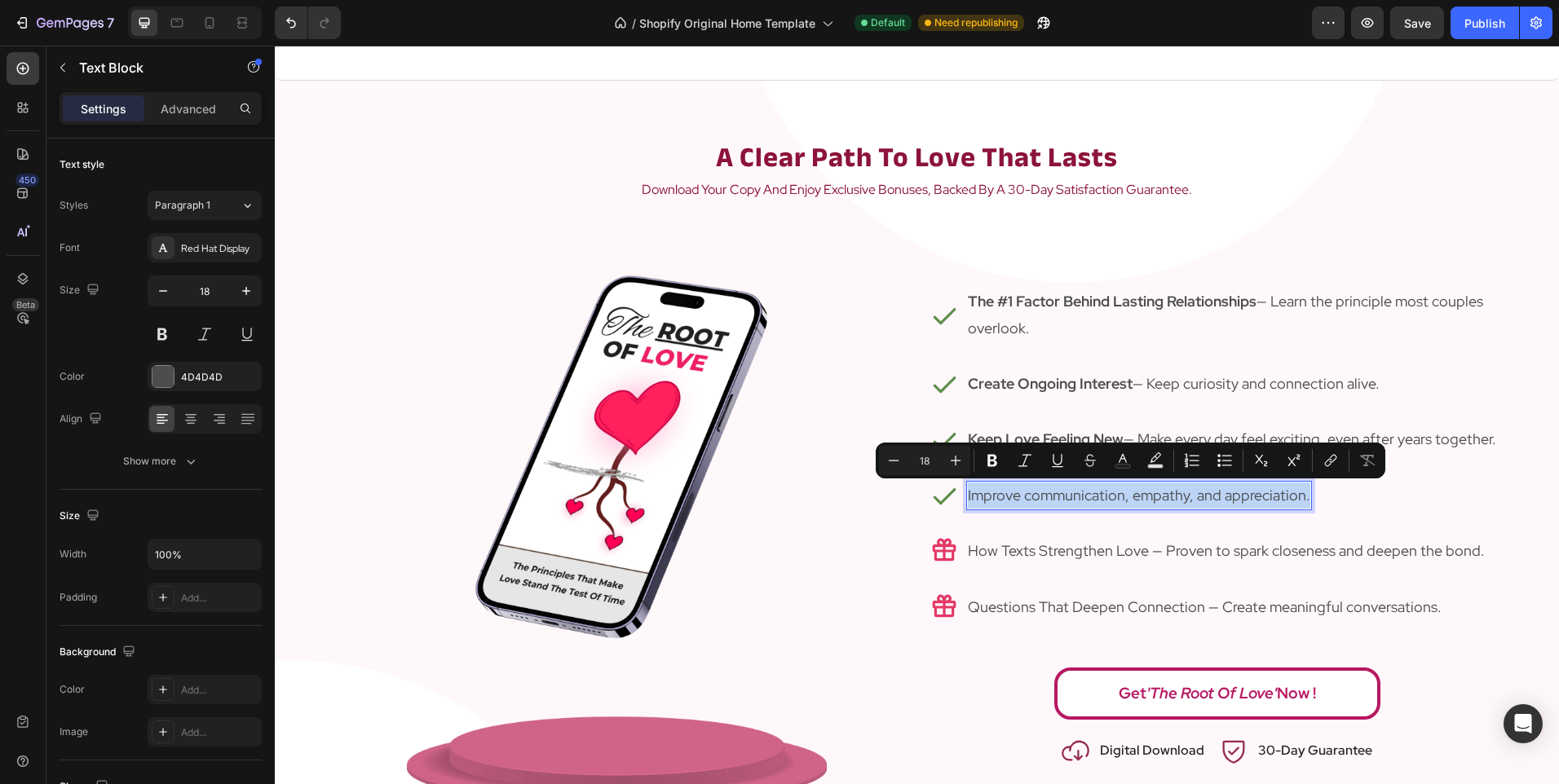
click at [1084, 492] on p "Improve communication, empathy, and appreciation." at bounding box center [1139, 495] width 343 height 26
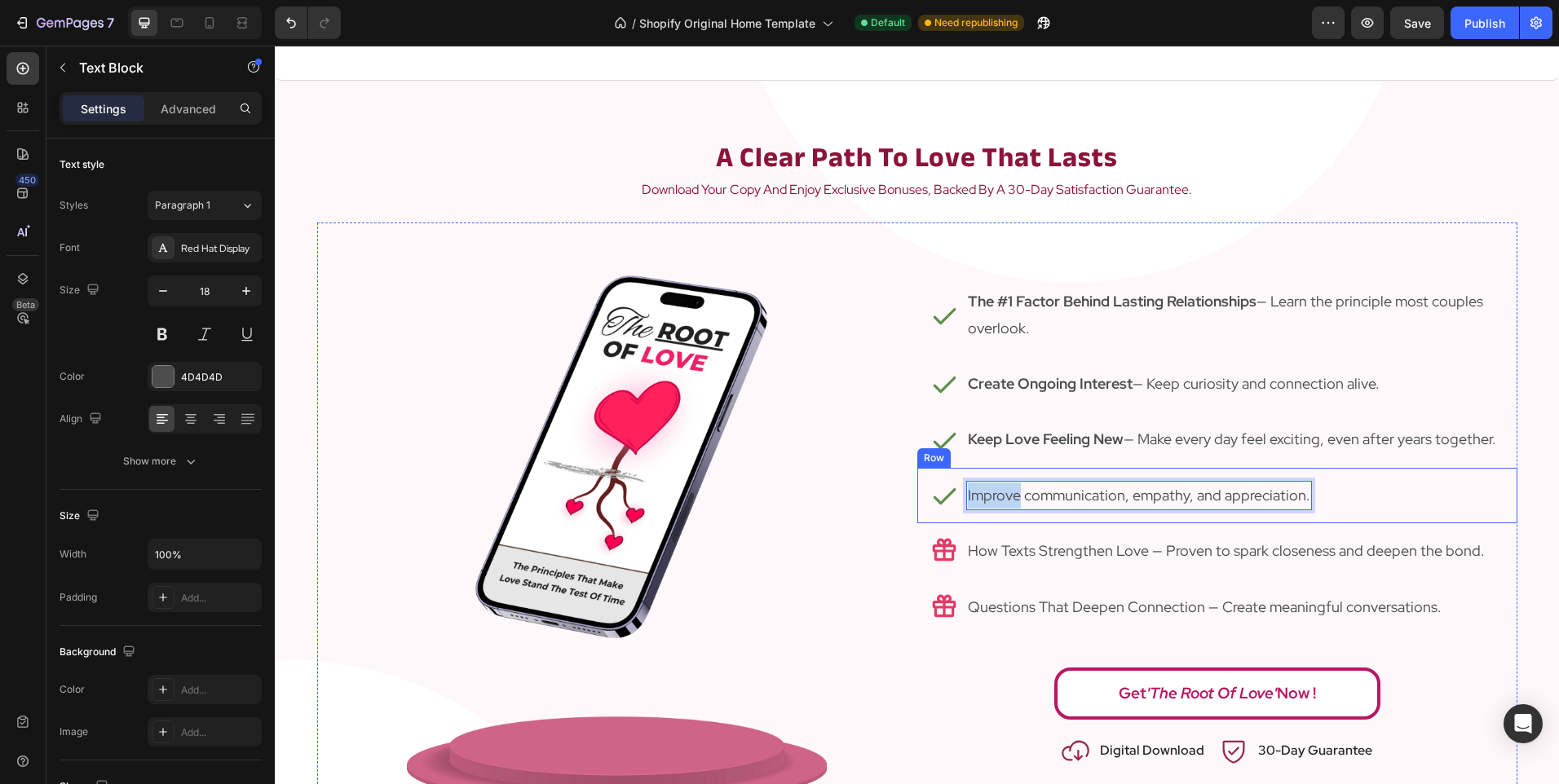
drag, startPoint x: 1013, startPoint y: 495, endPoint x: 923, endPoint y: 493, distance: 90.0
click at [923, 493] on div "Icon Improve communication, empathy, and appreciation. Text Block 0 Row" at bounding box center [1217, 495] width 600 height 55
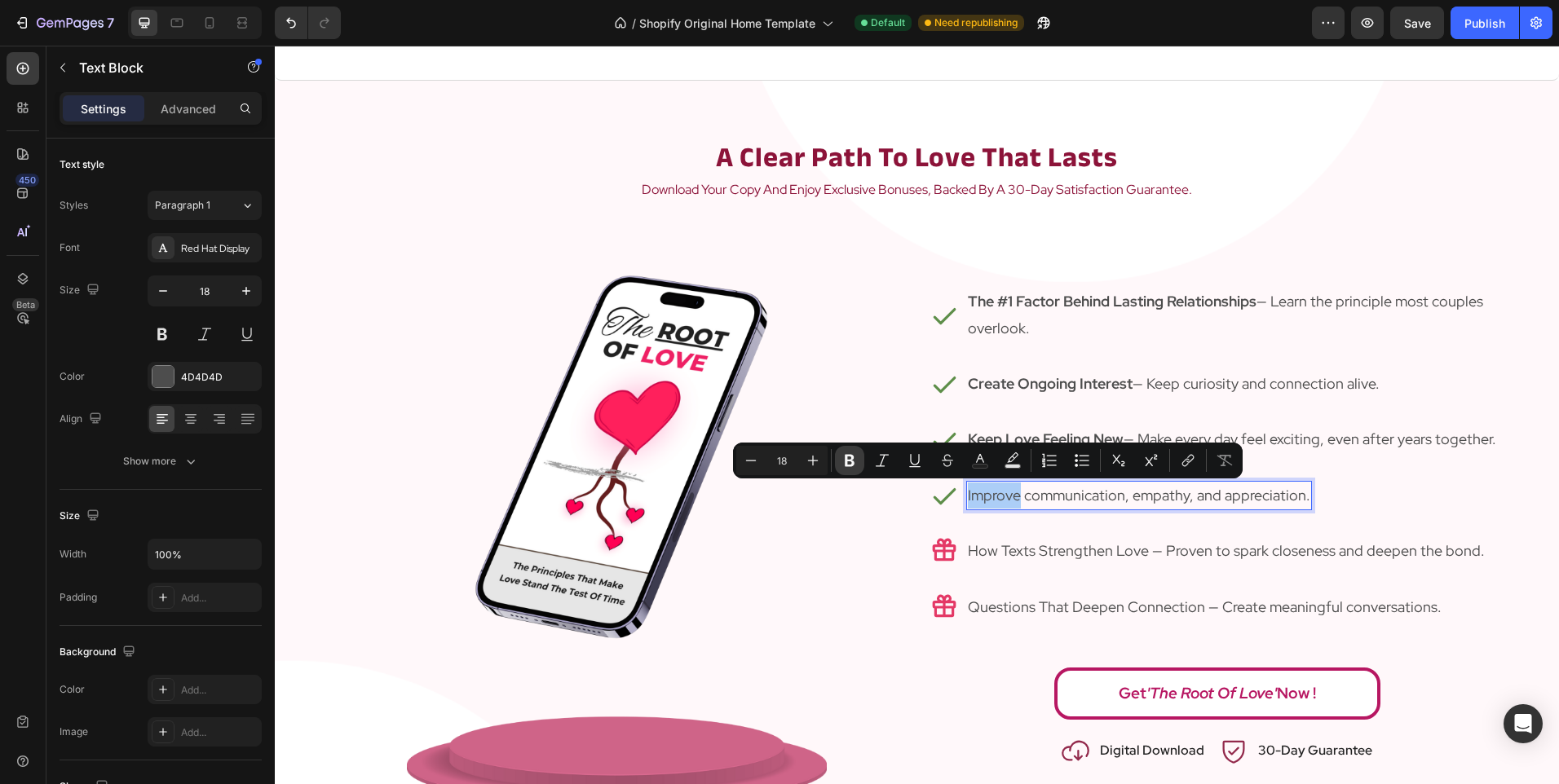
click at [852, 453] on icon "Editor contextual toolbar" at bounding box center [850, 460] width 16 height 16
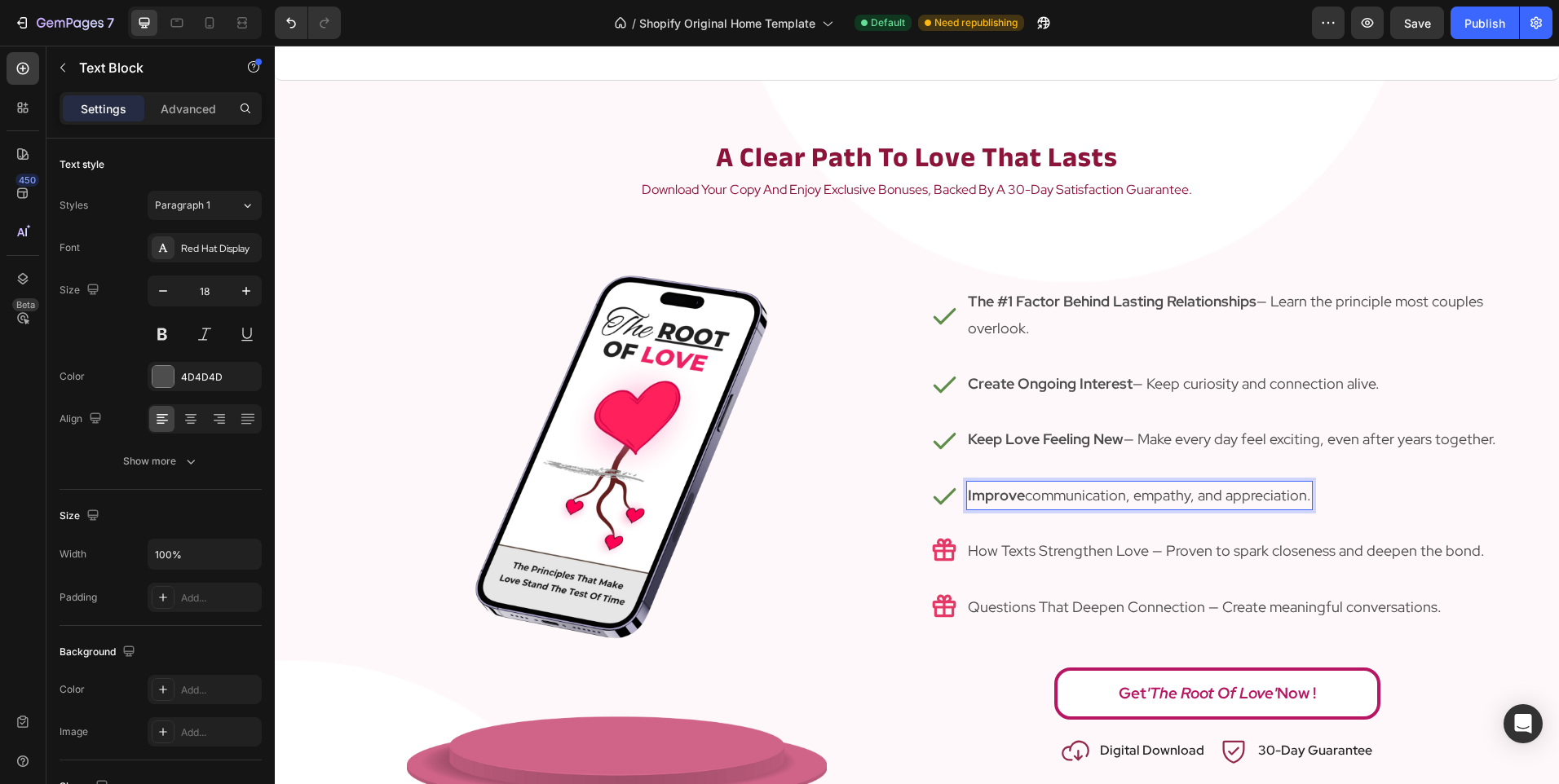
click at [1017, 498] on strong "Improve" at bounding box center [997, 494] width 57 height 19
click at [1354, 488] on div "Icon Improve communication, empathy, and appreciation. Text Block 0 Row" at bounding box center [1217, 495] width 600 height 55
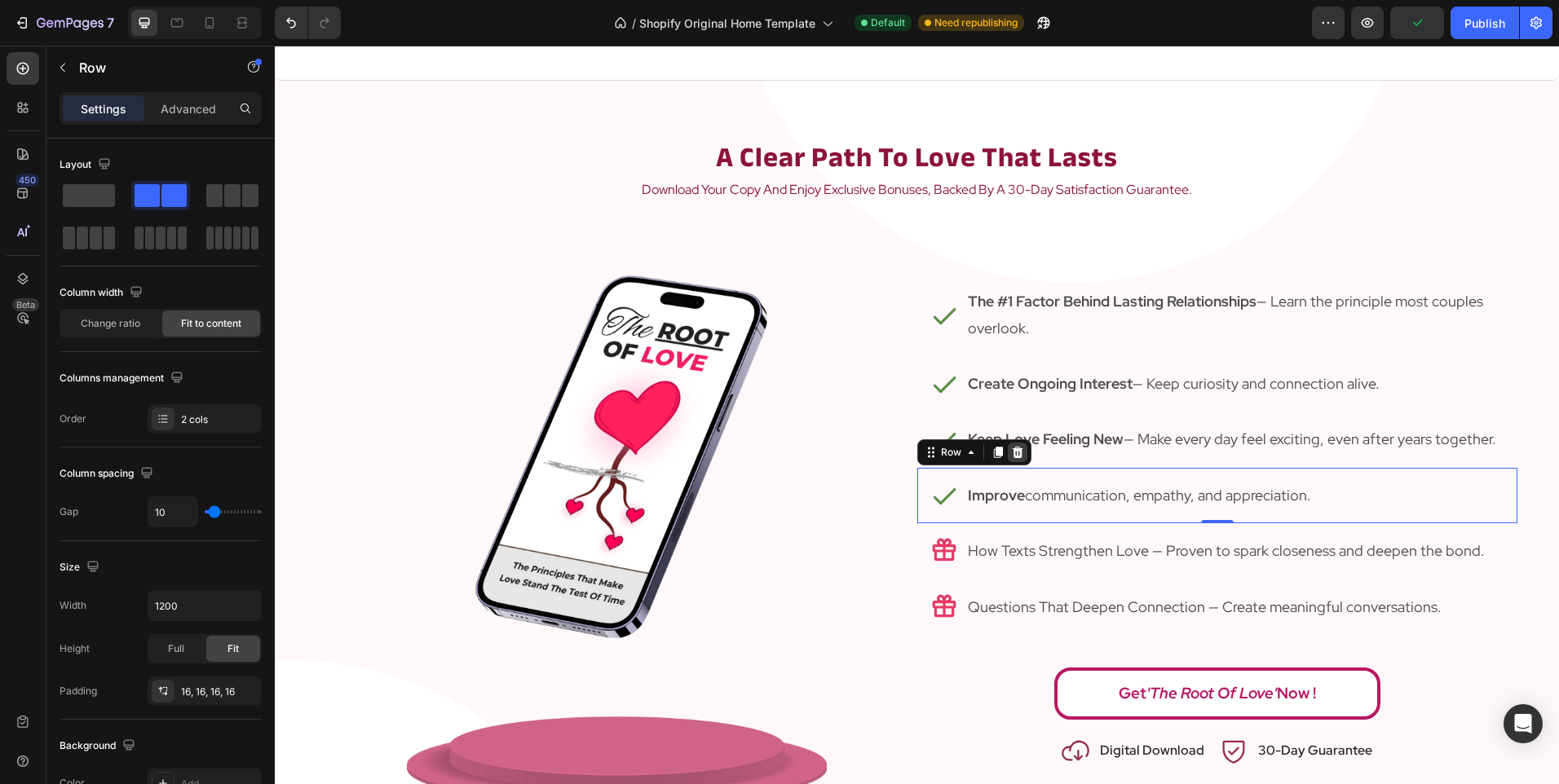
click at [1011, 447] on icon at bounding box center [1018, 452] width 13 height 13
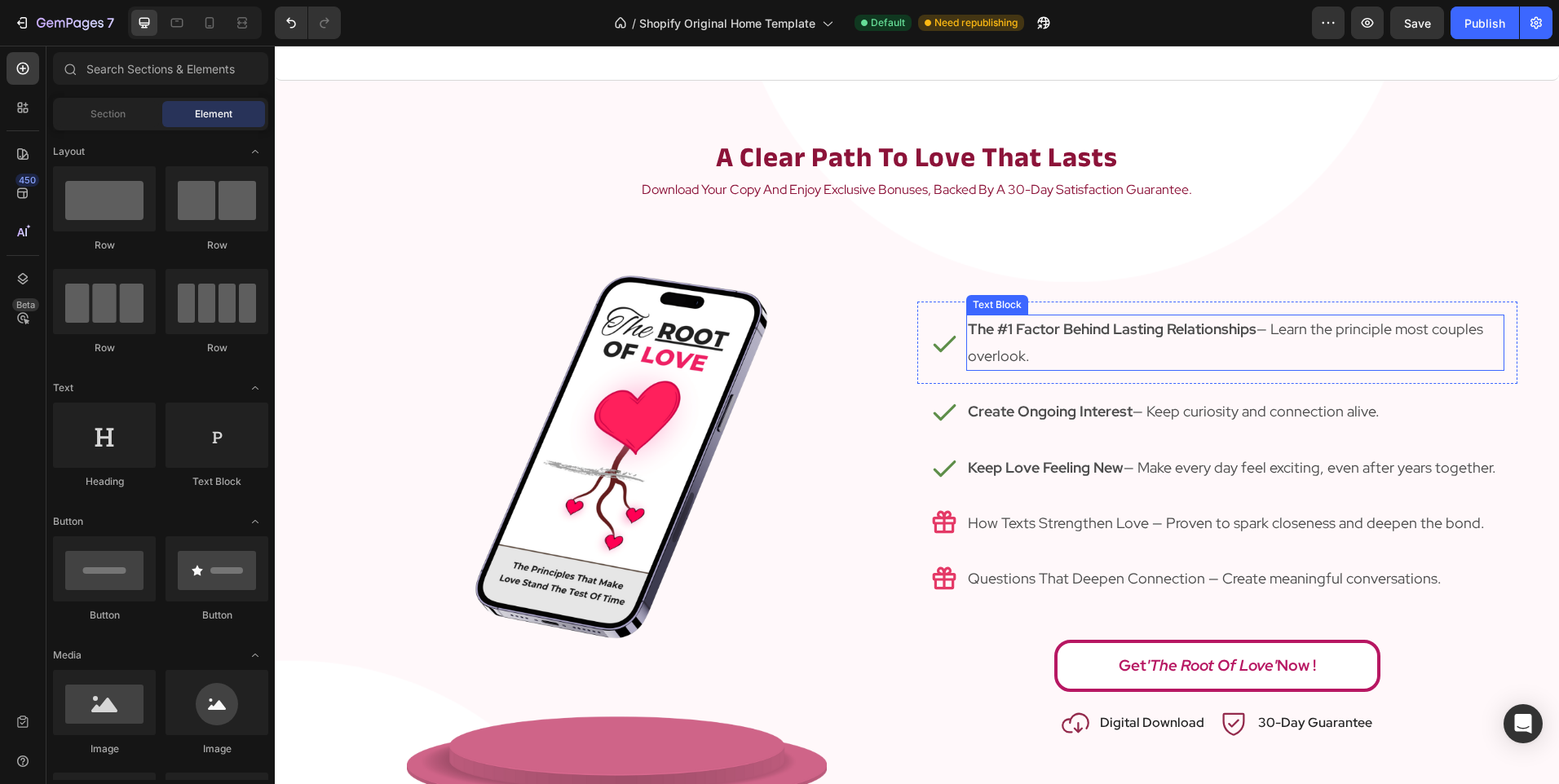
click at [1323, 327] on p "The #1 Factor Behind Lasting Relationships — Learn the principle most couples o…" at bounding box center [1235, 343] width 535 height 53
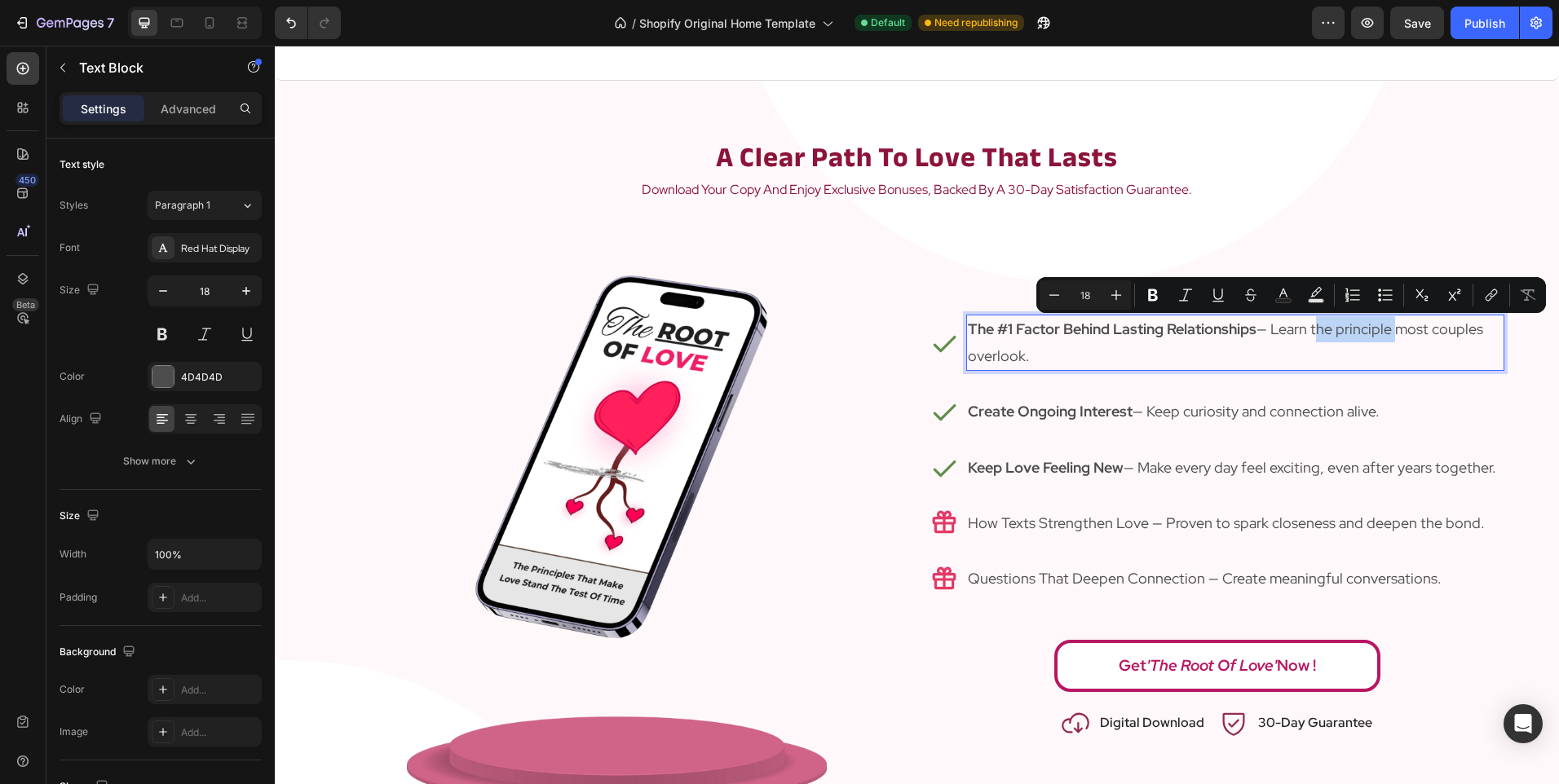
drag, startPoint x: 1310, startPoint y: 323, endPoint x: 1390, endPoint y: 332, distance: 80.5
click at [1390, 332] on p "The #1 Factor Behind Lasting Relationships — Learn the principle most couples o…" at bounding box center [1235, 343] width 535 height 53
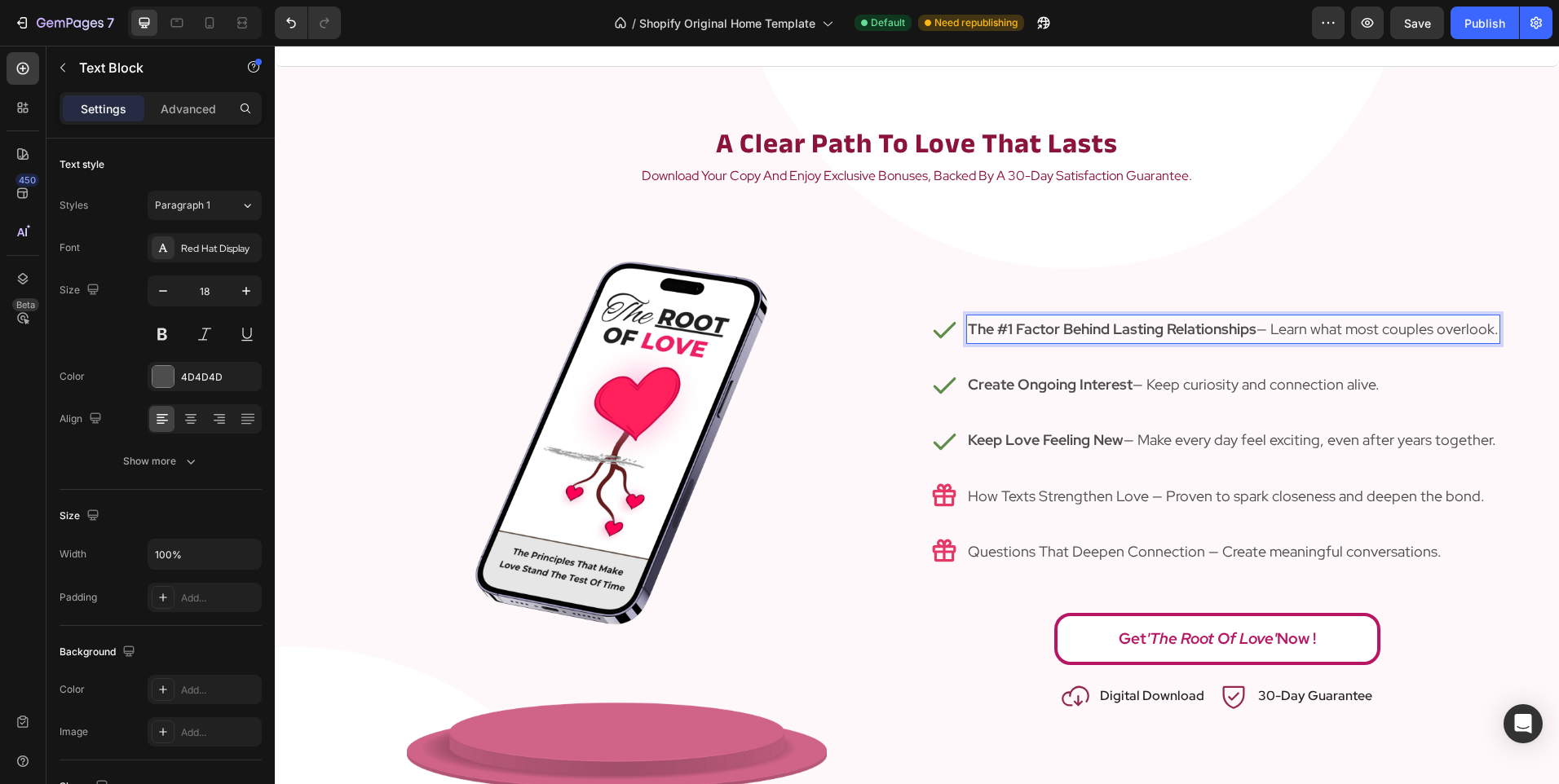
click at [1321, 330] on p "The #1 Factor Behind Lasting Relationships — Learn what most couples overlook." at bounding box center [1233, 330] width 531 height 26
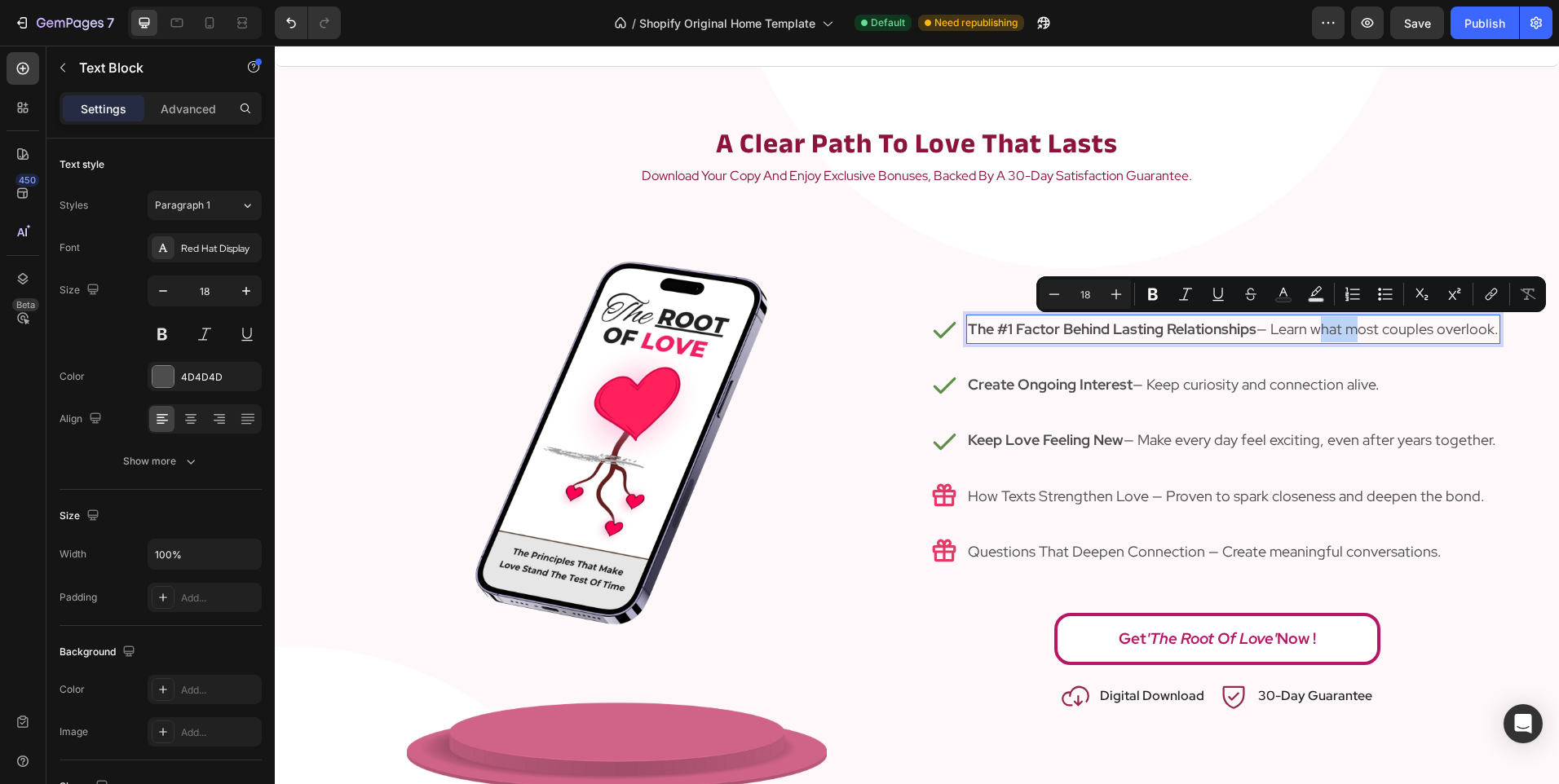
click at [1313, 328] on p "The #1 Factor Behind Lasting Relationships — Learn what most couples overlook." at bounding box center [1233, 330] width 531 height 26
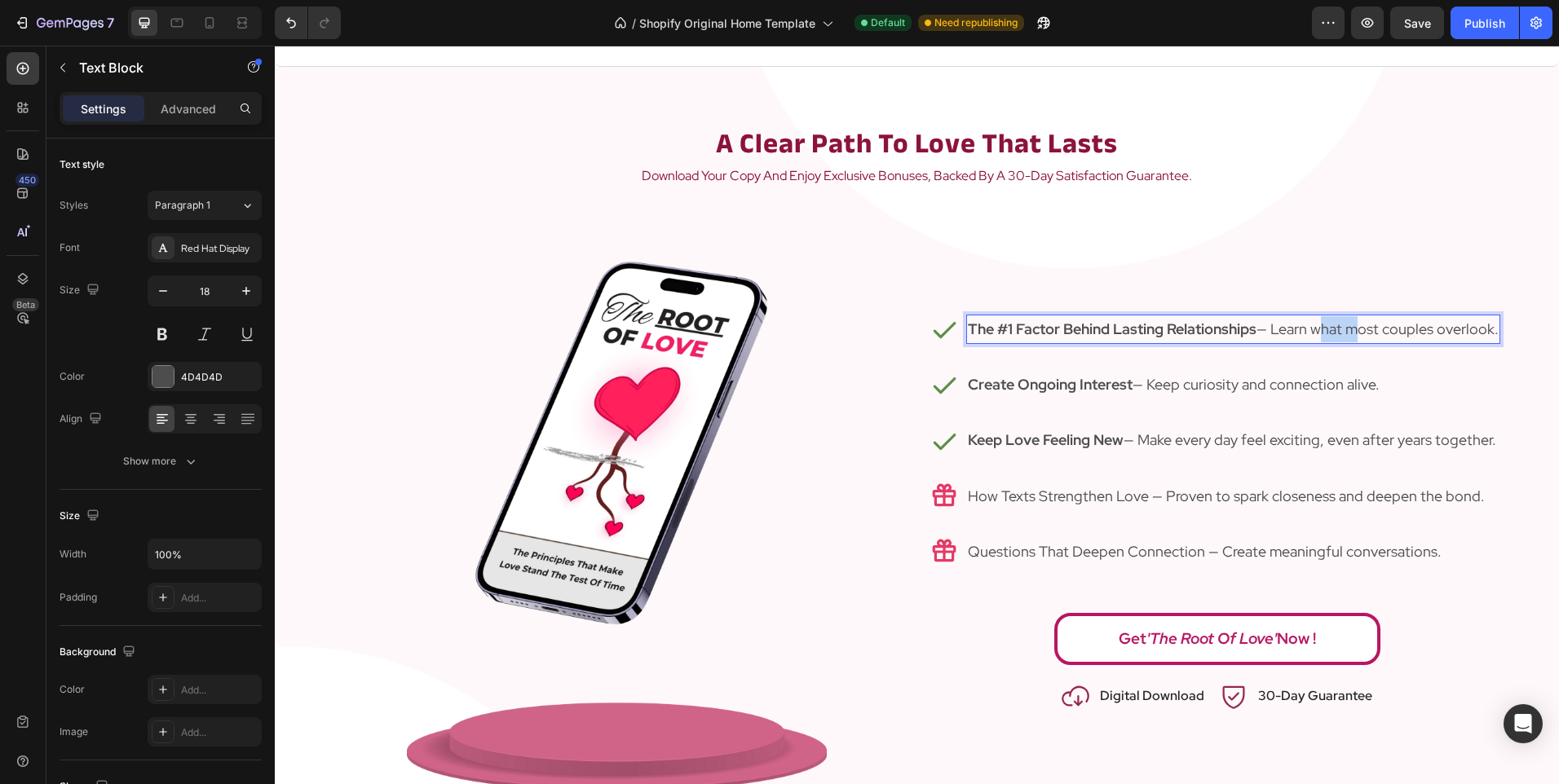
drag, startPoint x: 1313, startPoint y: 328, endPoint x: 1497, endPoint y: 330, distance: 184.0
click at [1497, 330] on div "Icon The #1 Factor Behind Lasting Relationships — Learn what most couples overl…" at bounding box center [1217, 330] width 600 height 55
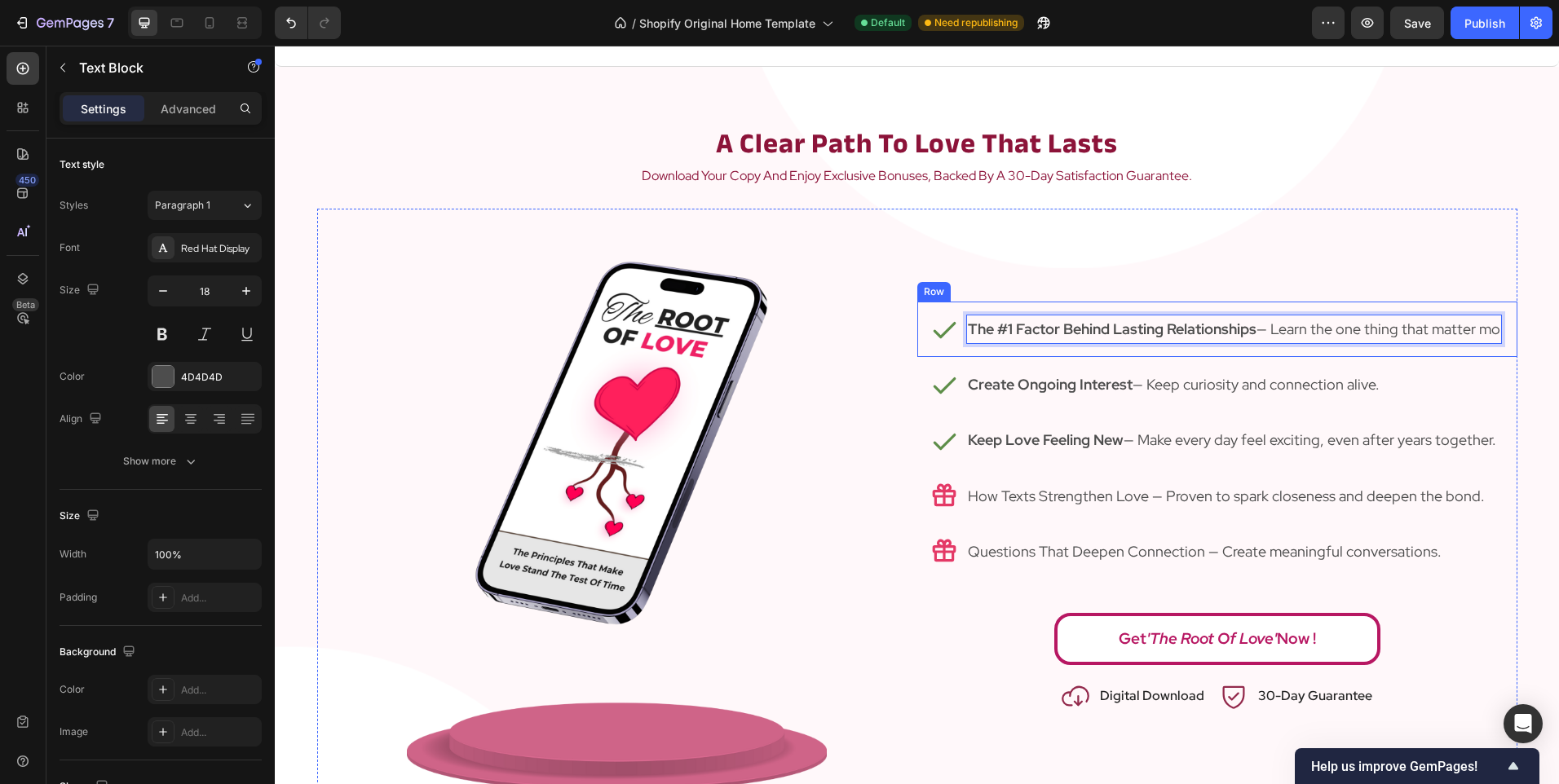
scroll to position [1763, 0]
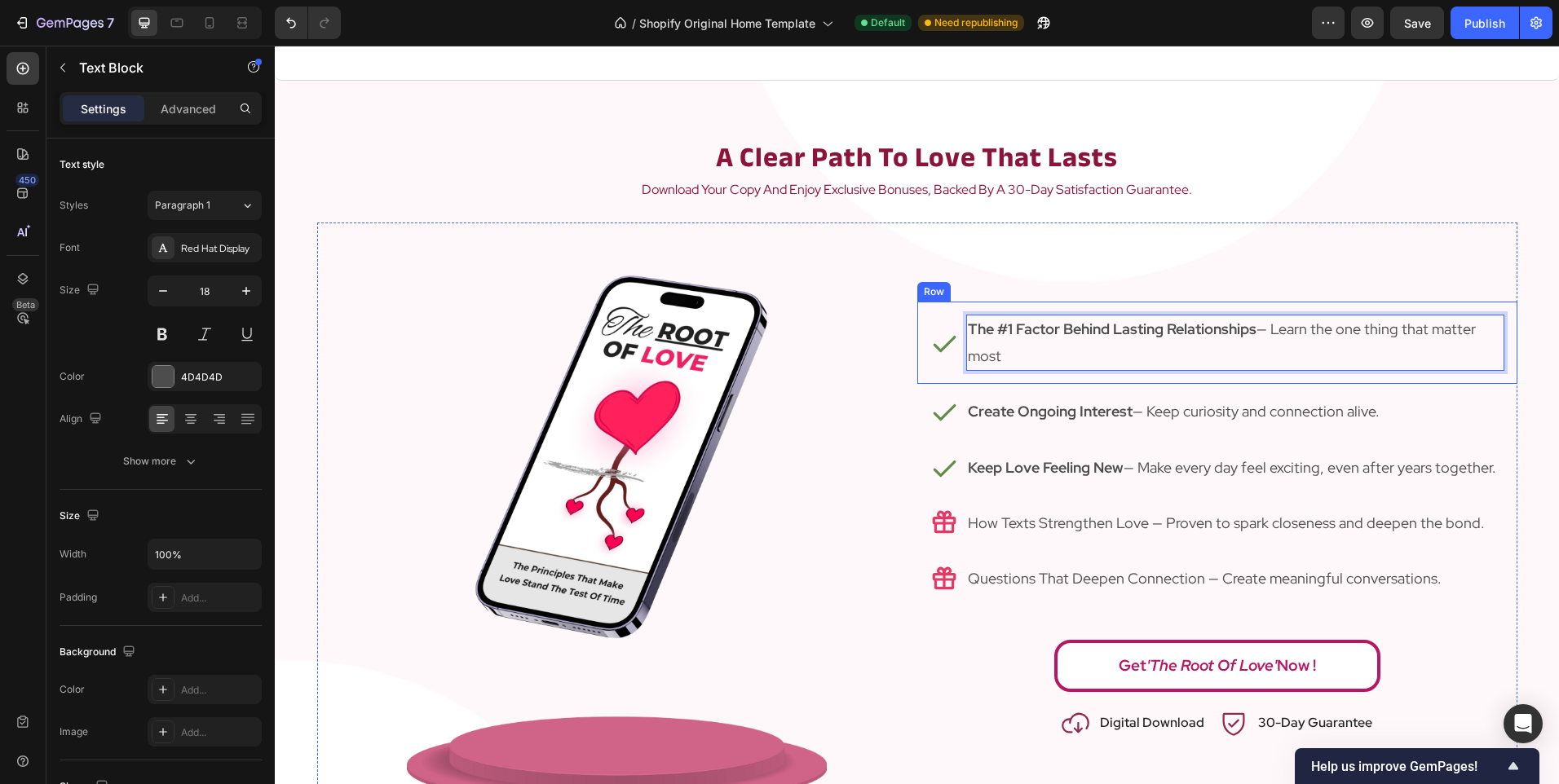
click at [1514, 303] on div "Icon The #1 Factor Behind Lasting Relationships — Learn the one thing that matt…" at bounding box center [917, 520] width 1284 height 594
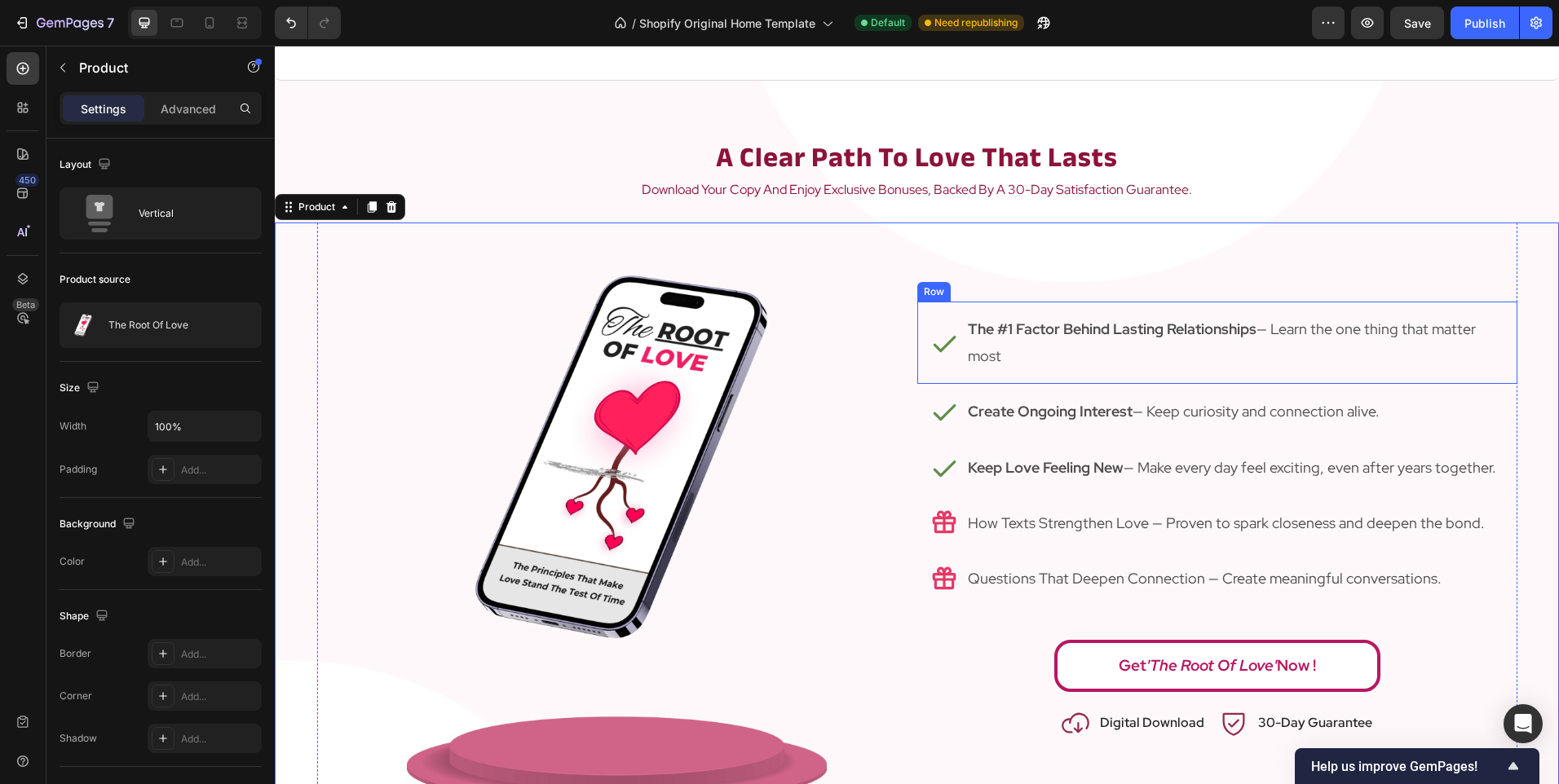
click at [1144, 374] on div "Icon The #1 Factor Behind Lasting Relationships — Learn the one thing that matt…" at bounding box center [1217, 343] width 600 height 82
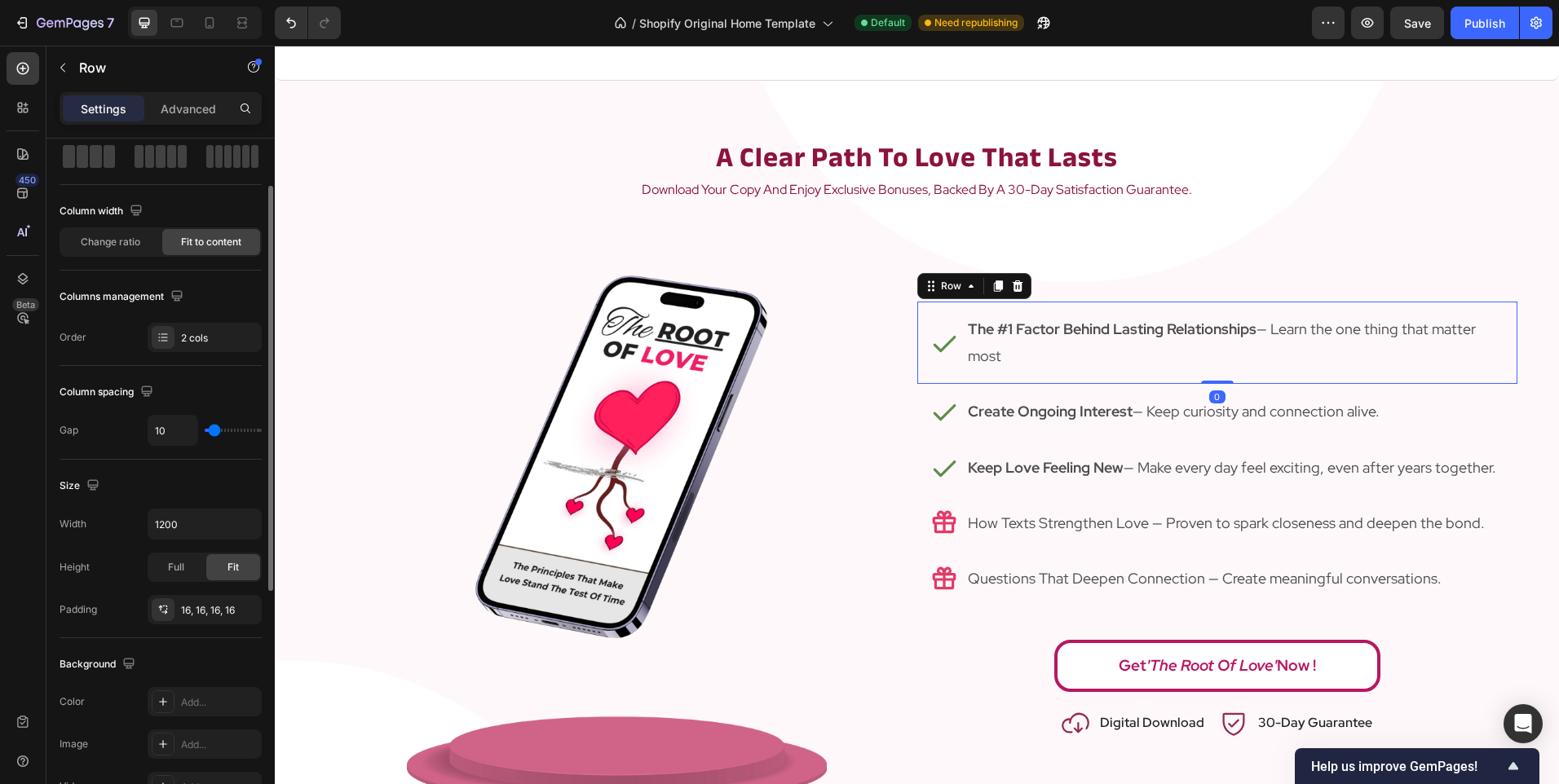
scroll to position [326, 0]
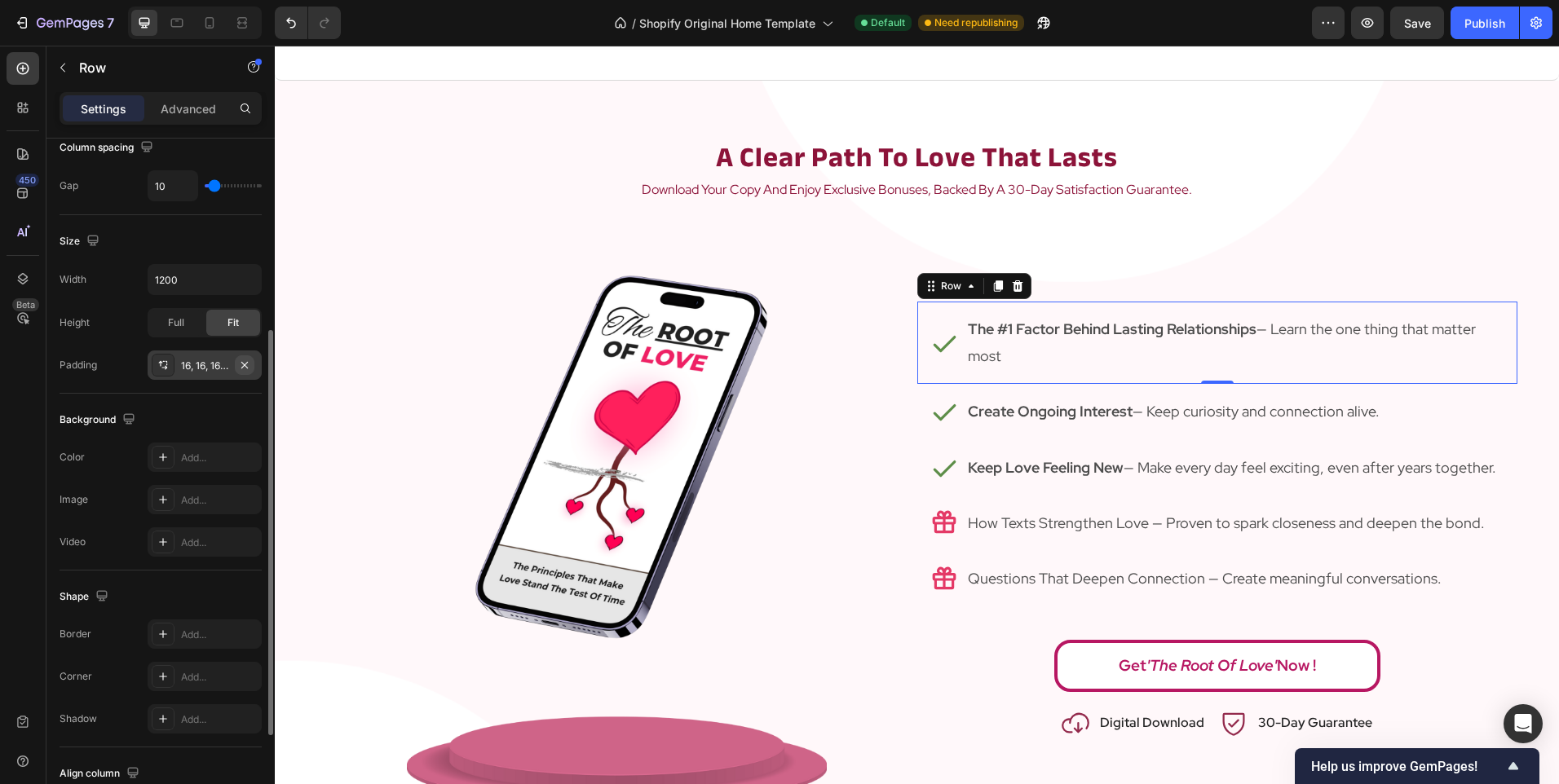
click at [247, 363] on icon "button" at bounding box center [245, 365] width 13 height 13
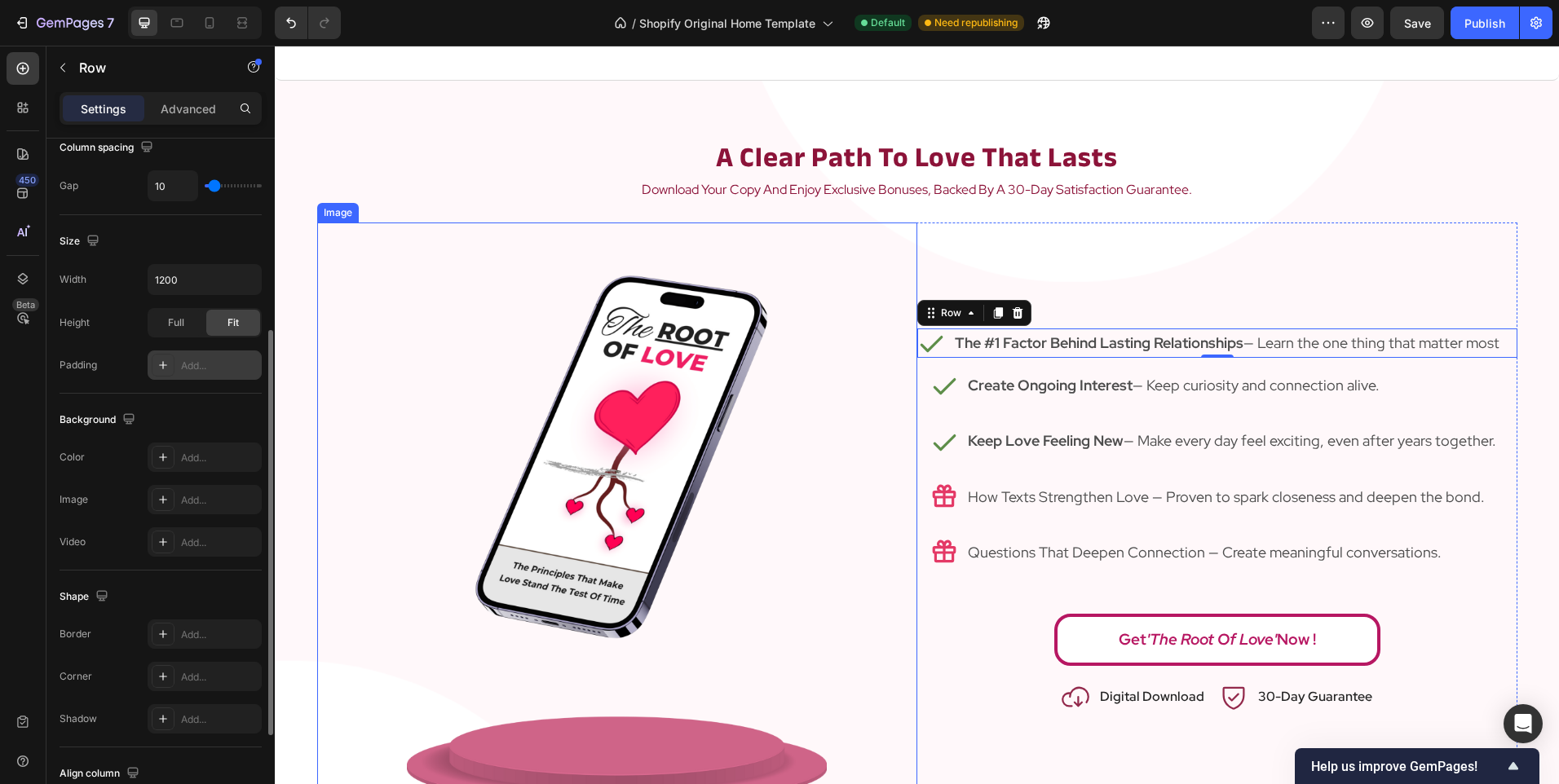
click at [596, 387] on img at bounding box center [616, 520] width 420 height 594
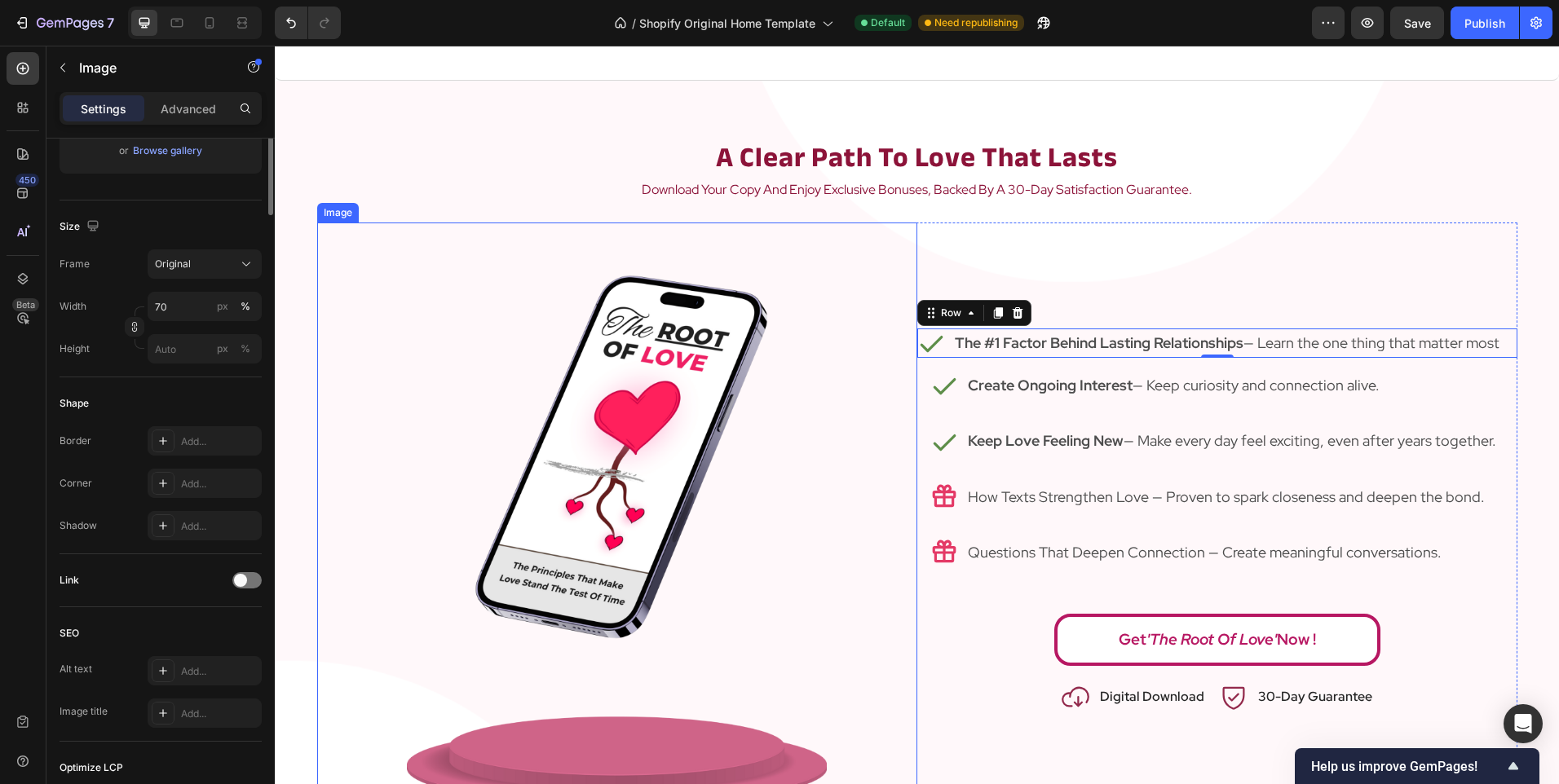
scroll to position [0, 0]
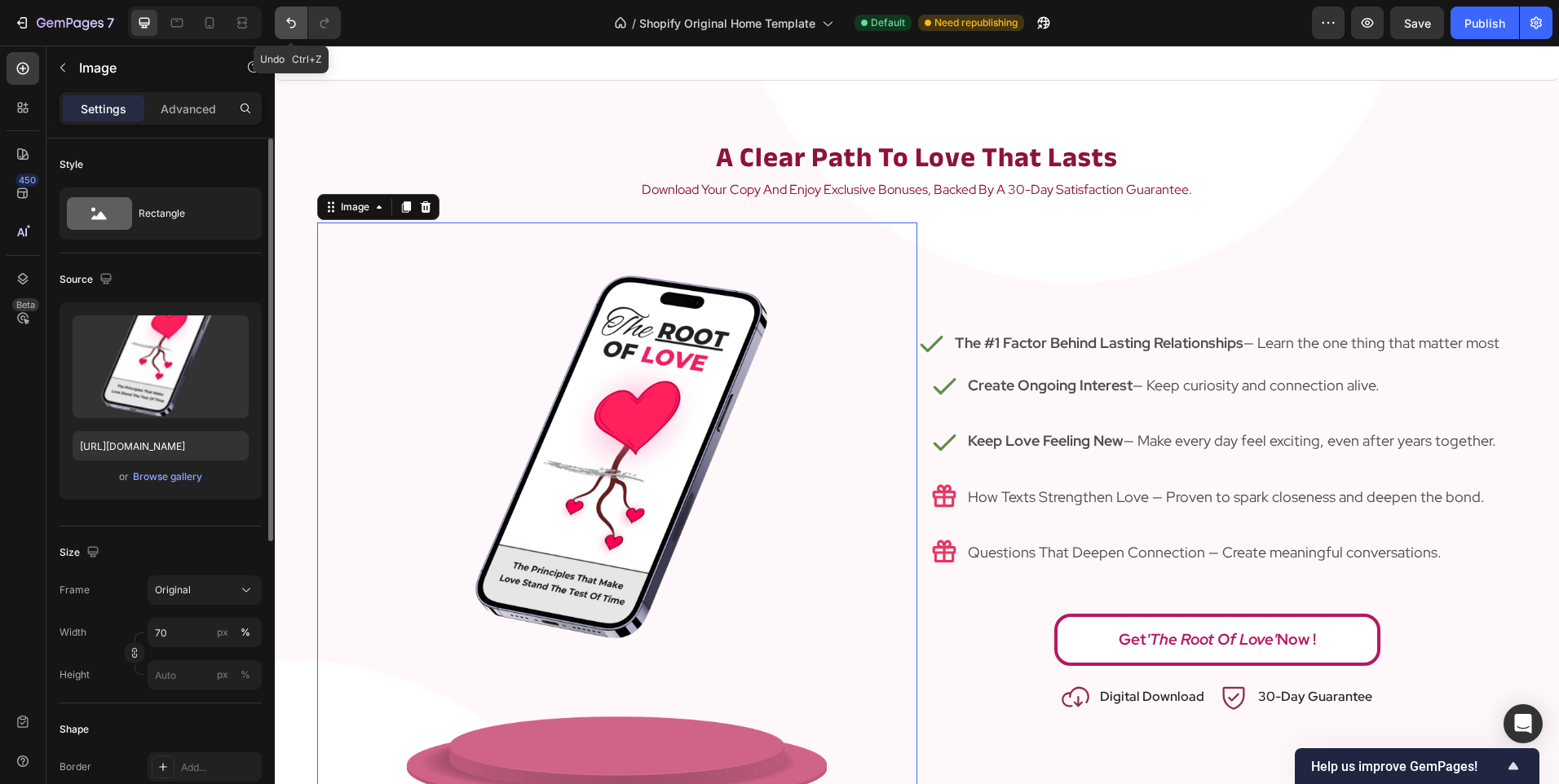
click at [289, 29] on icon "Undo/Redo" at bounding box center [291, 23] width 16 height 16
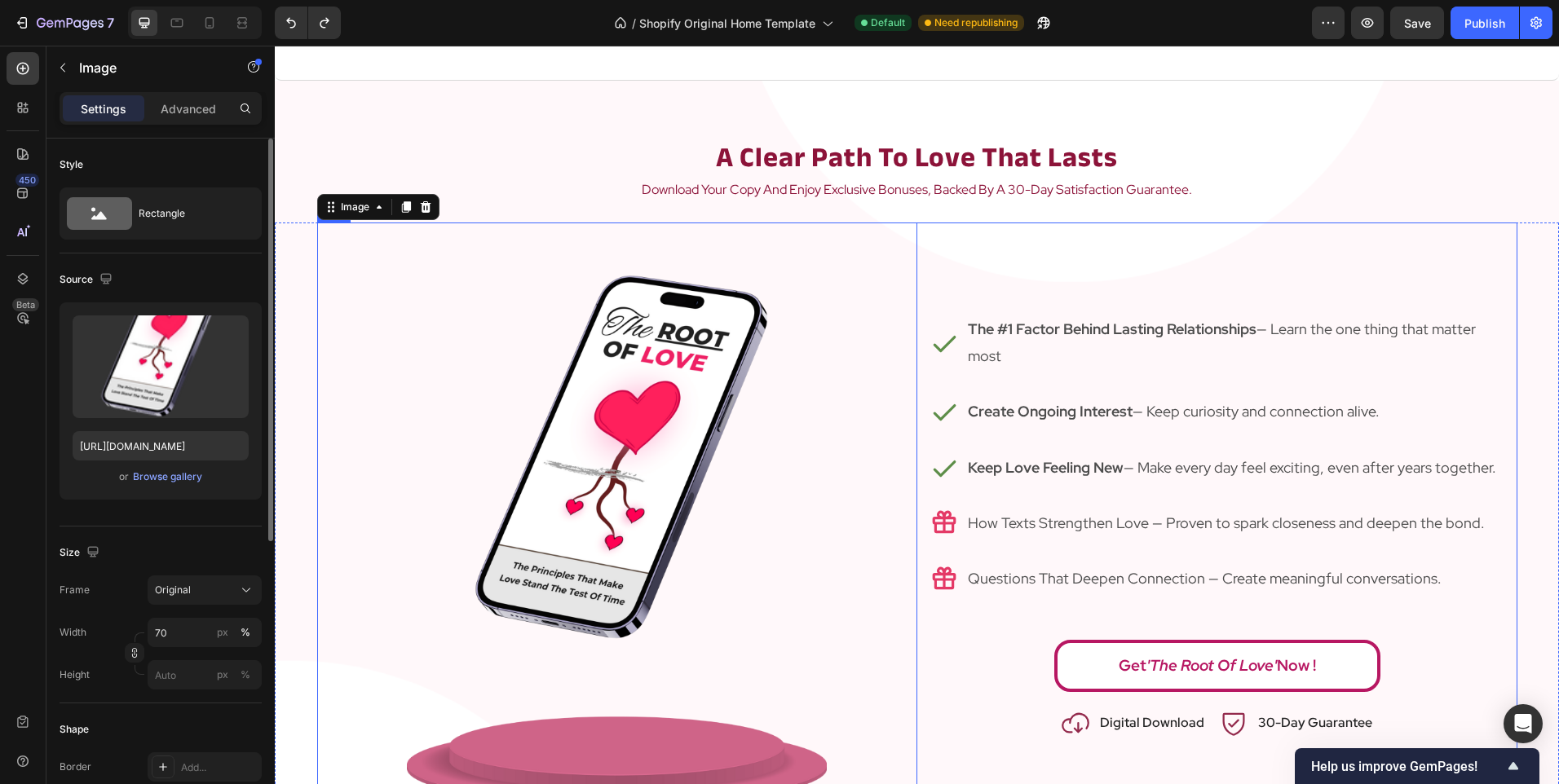
click at [1139, 257] on div "Icon The #1 Factor Behind Lasting Relationships — Learn the one thing that matt…" at bounding box center [1217, 520] width 600 height 594
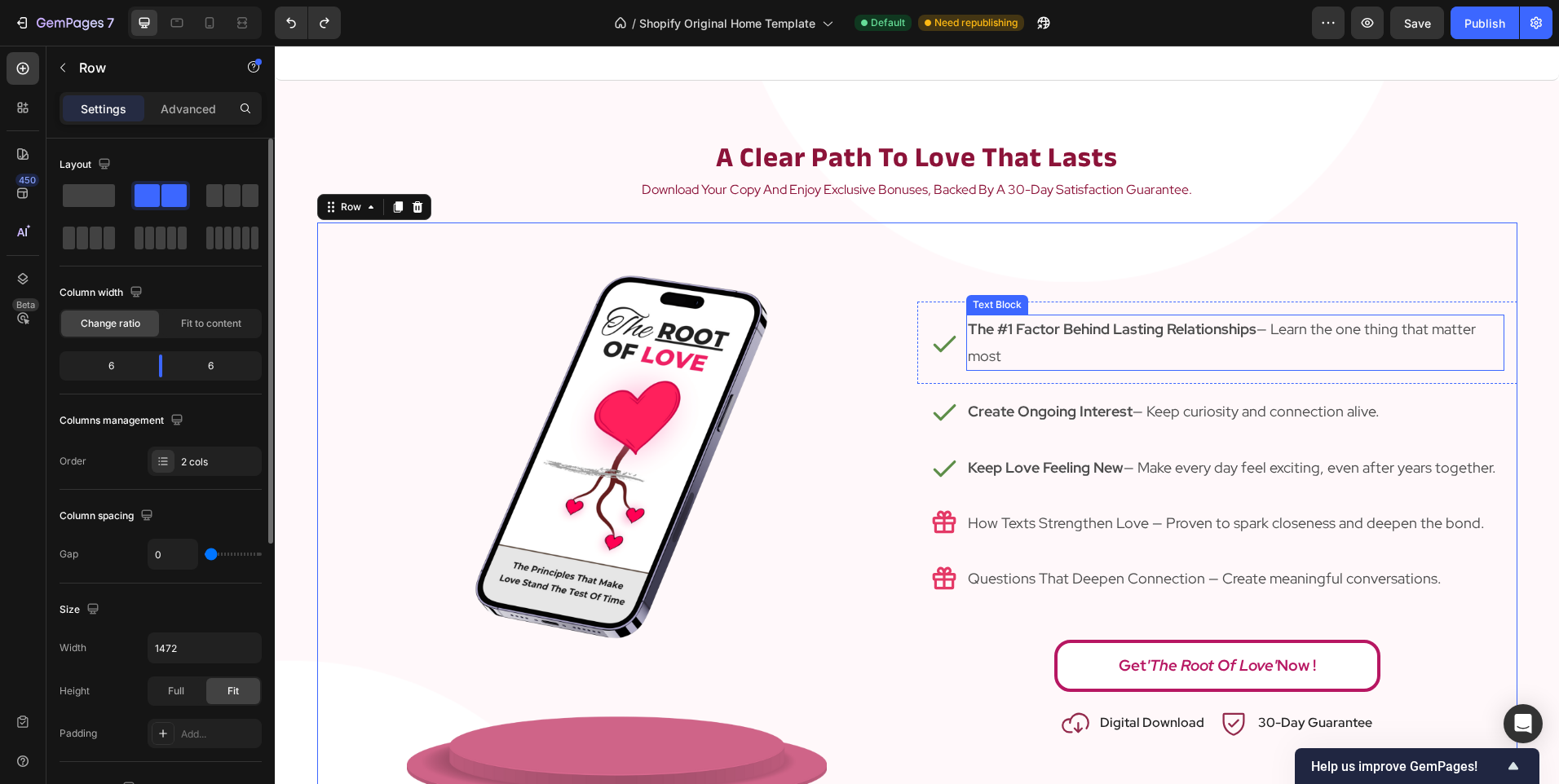
click at [1069, 361] on p "The #1 Factor Behind Lasting Relationships — Learn the one thing that matter mo…" at bounding box center [1235, 343] width 535 height 53
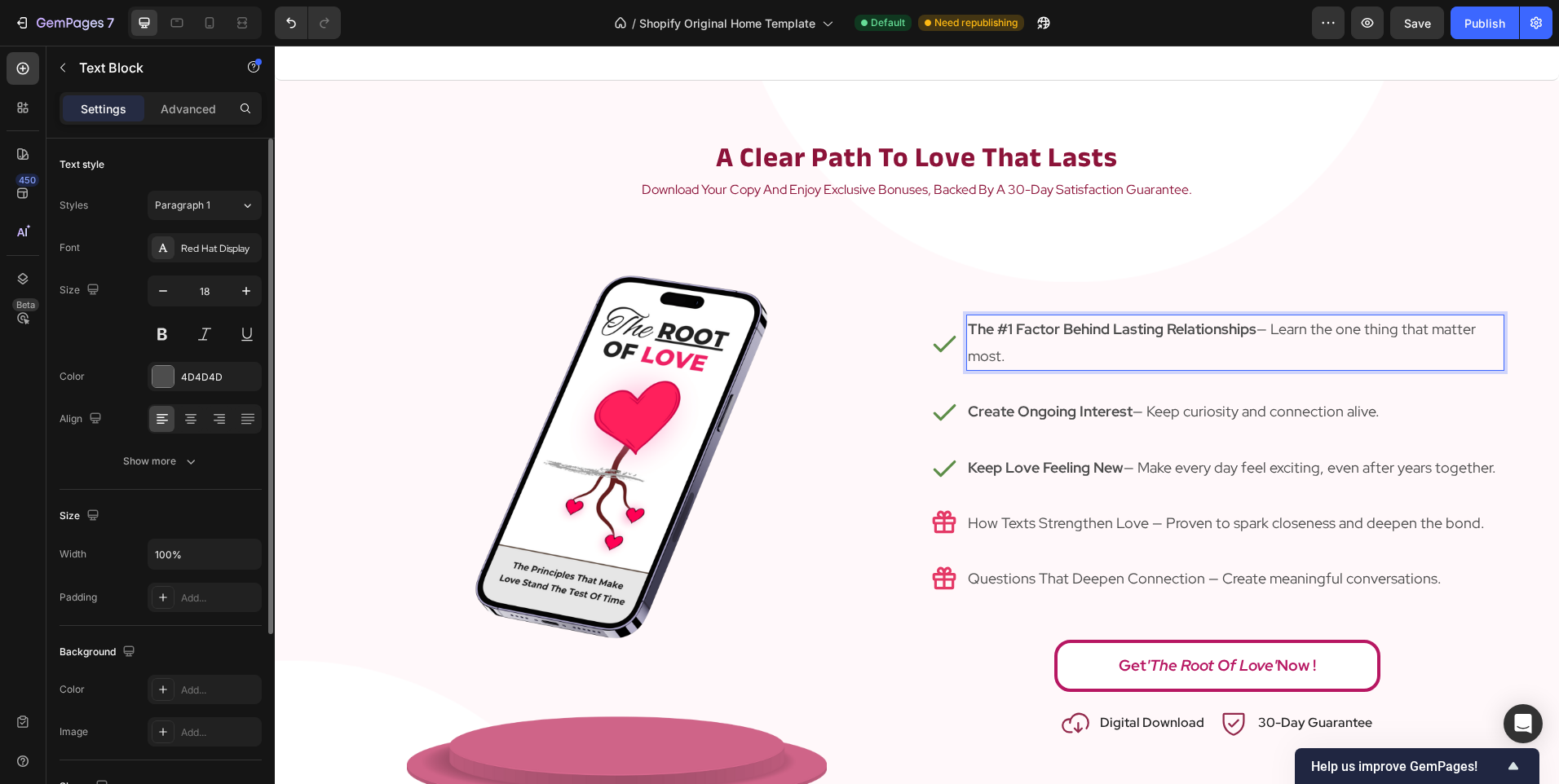
click at [1392, 328] on p "The #1 Factor Behind Lasting Relationships — Learn the one thing that matter mo…" at bounding box center [1235, 343] width 535 height 53
click at [1376, 326] on p "The #1 Factor Behind Lasting Relationships — Learn the one thing that matter mo…" at bounding box center [1235, 343] width 535 height 53
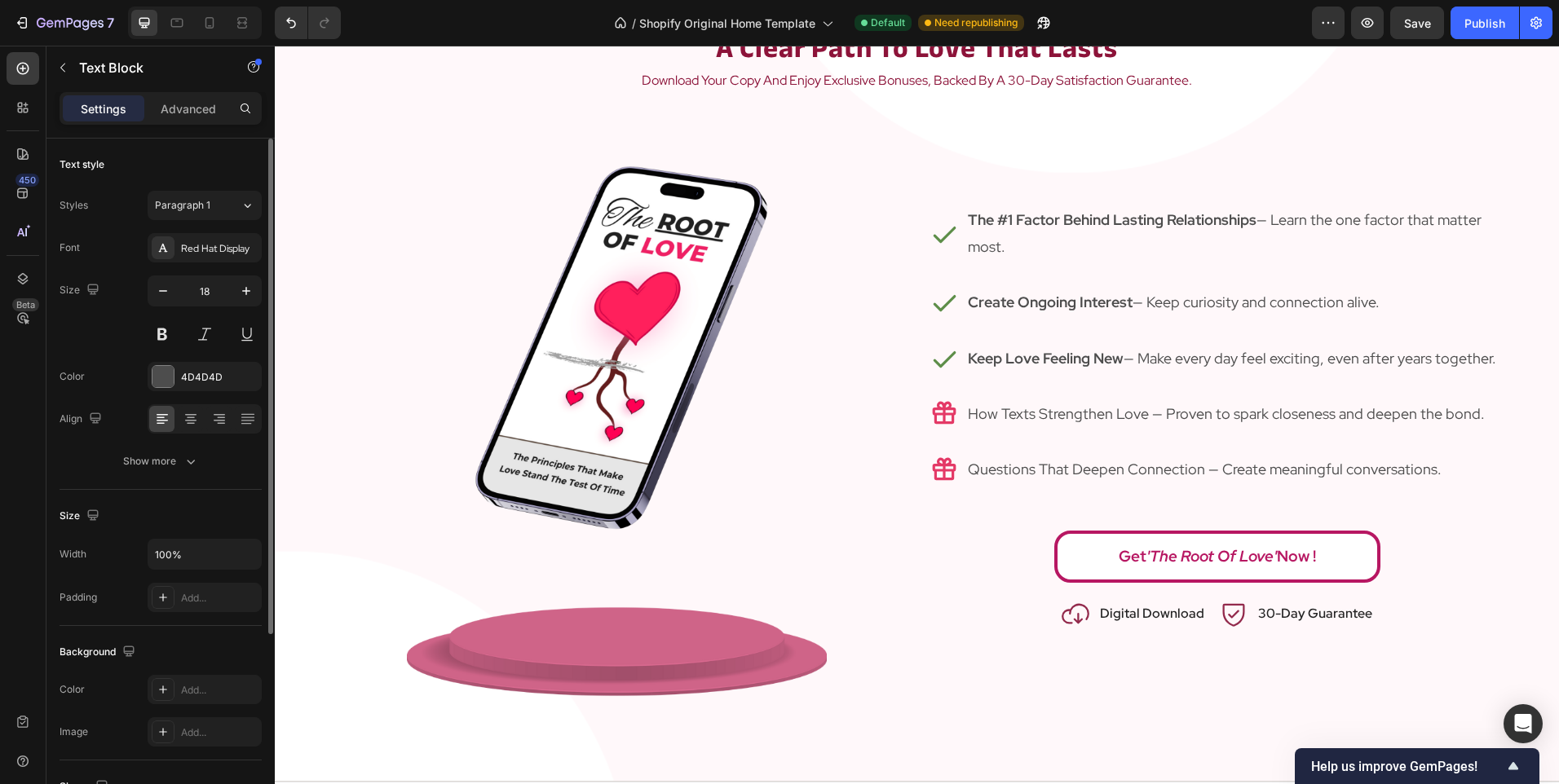
scroll to position [1756, 0]
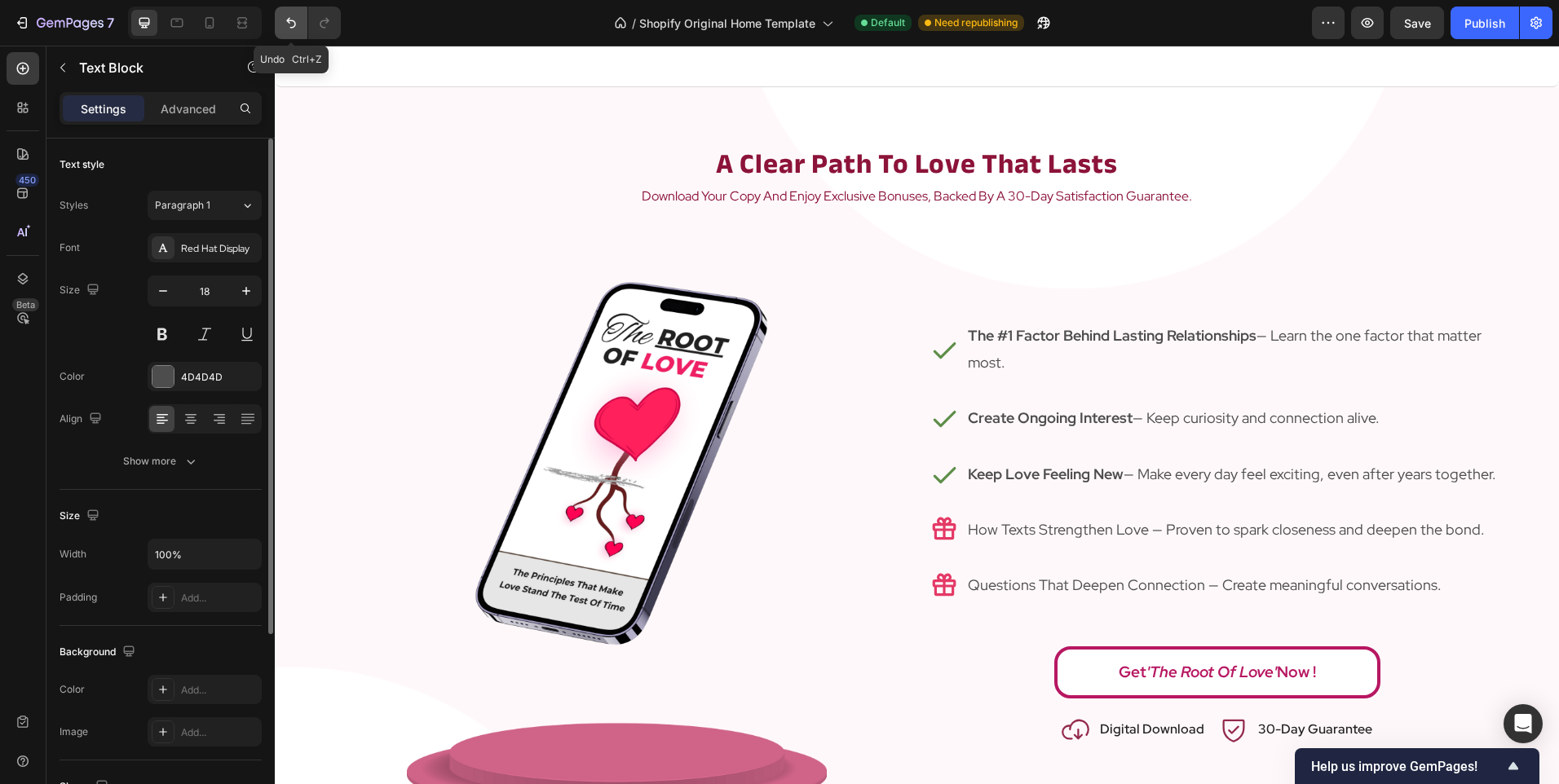
click at [277, 13] on button "Undo/Redo" at bounding box center [291, 23] width 33 height 33
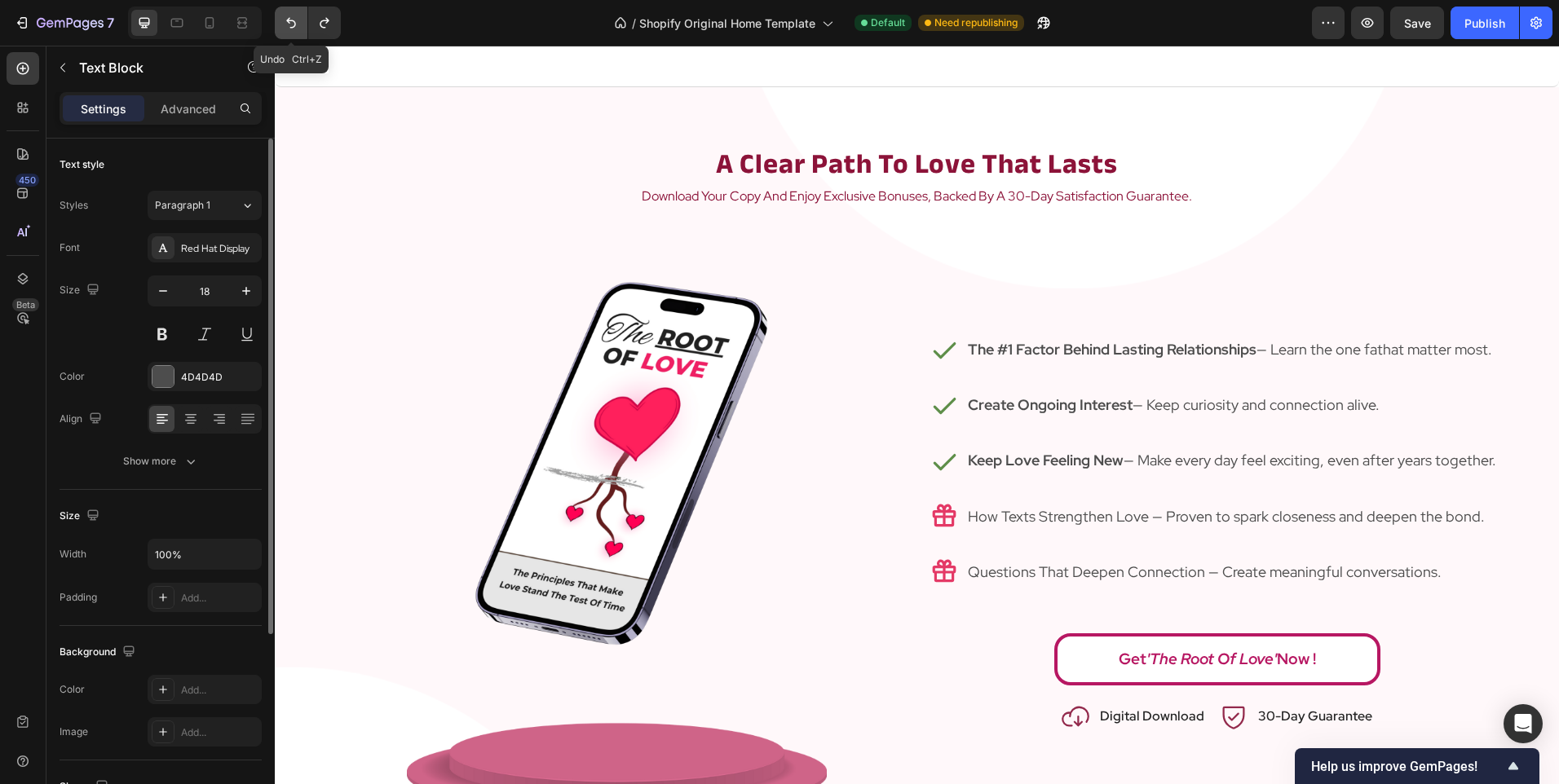
click at [277, 13] on button "Undo/Redo" at bounding box center [291, 23] width 33 height 33
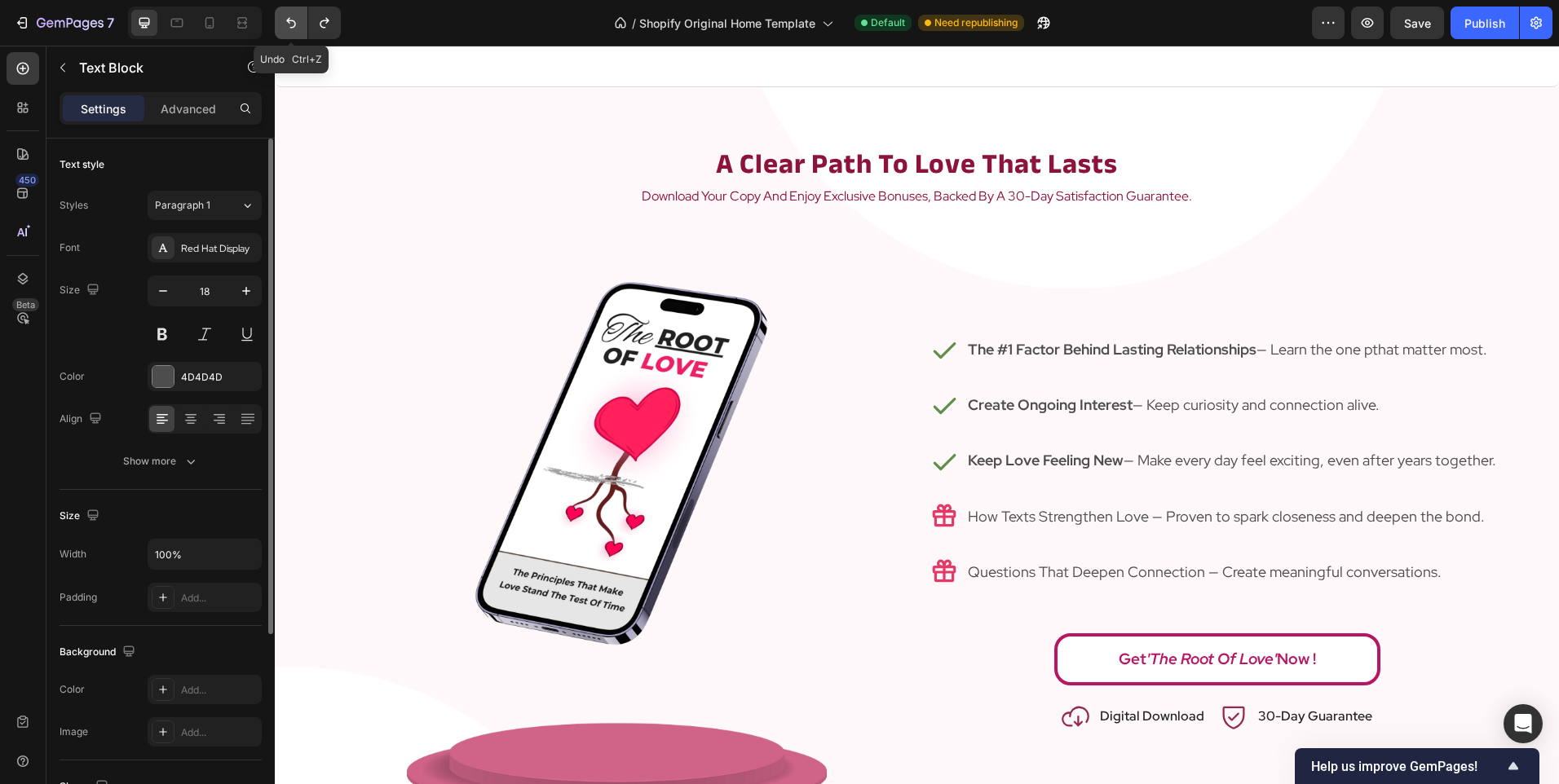
click at [277, 13] on button "Undo/Redo" at bounding box center [291, 23] width 33 height 33
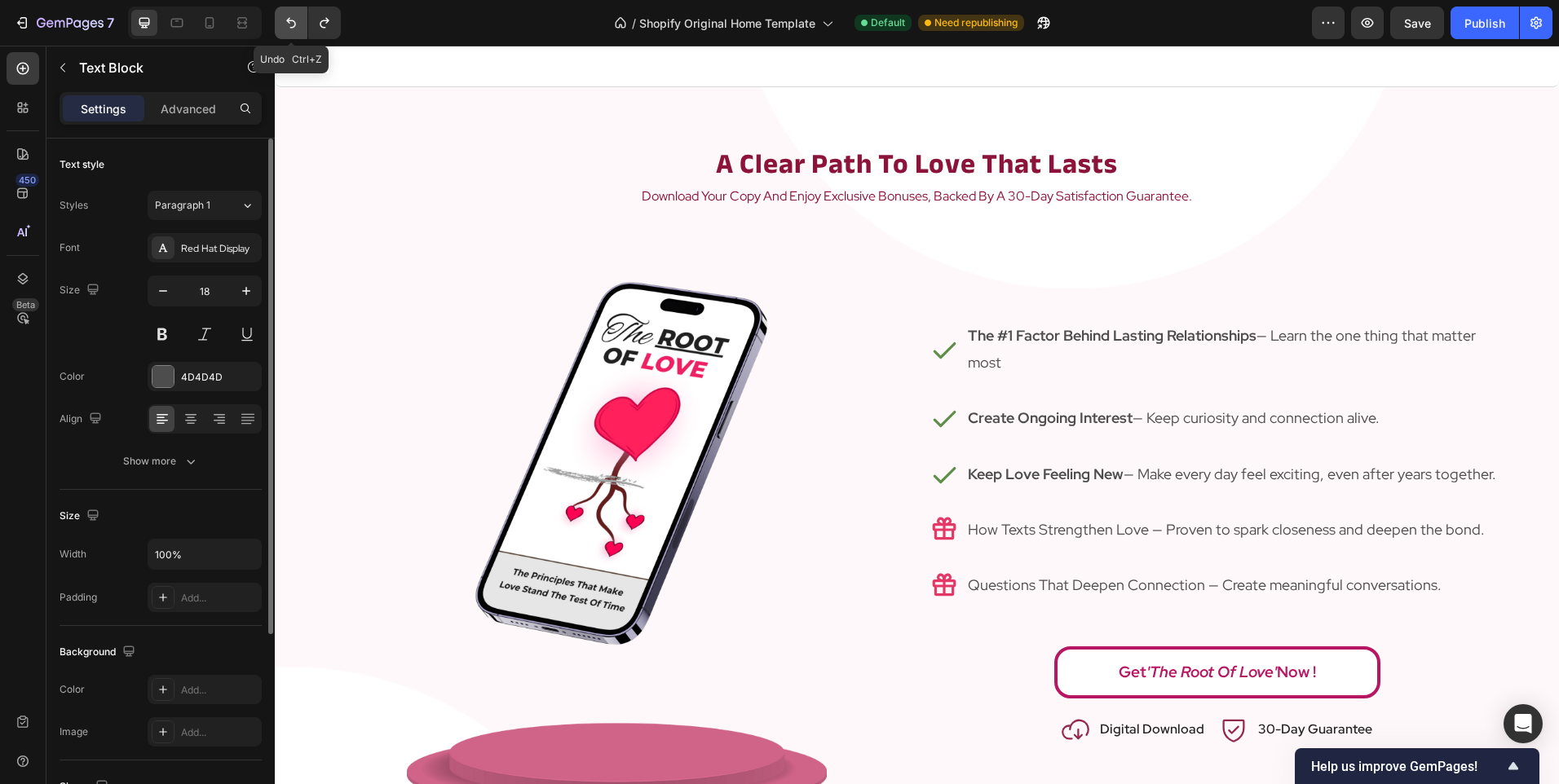
click at [277, 13] on button "Undo/Redo" at bounding box center [291, 23] width 33 height 33
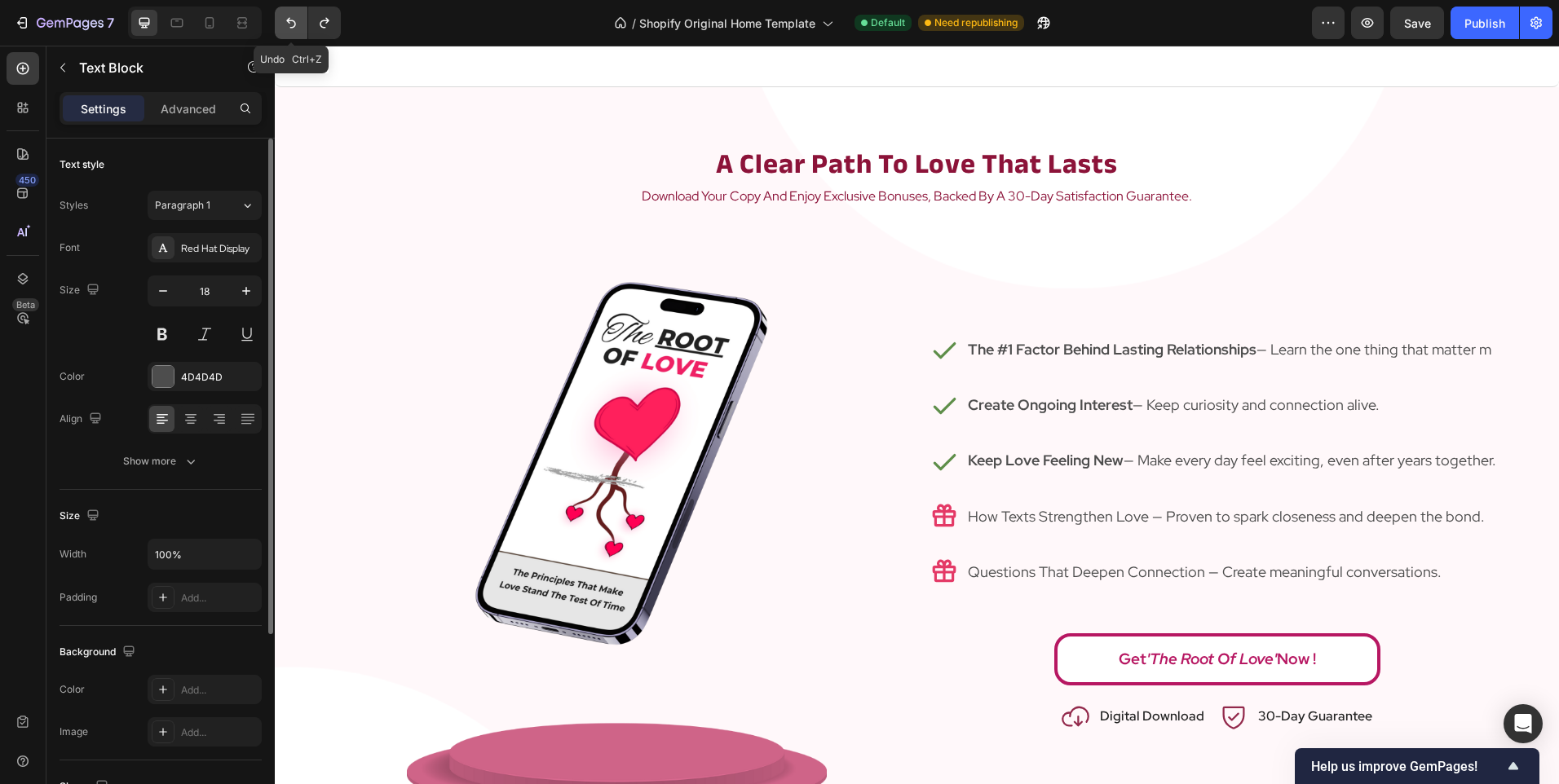
click at [277, 13] on button "Undo/Redo" at bounding box center [291, 23] width 33 height 33
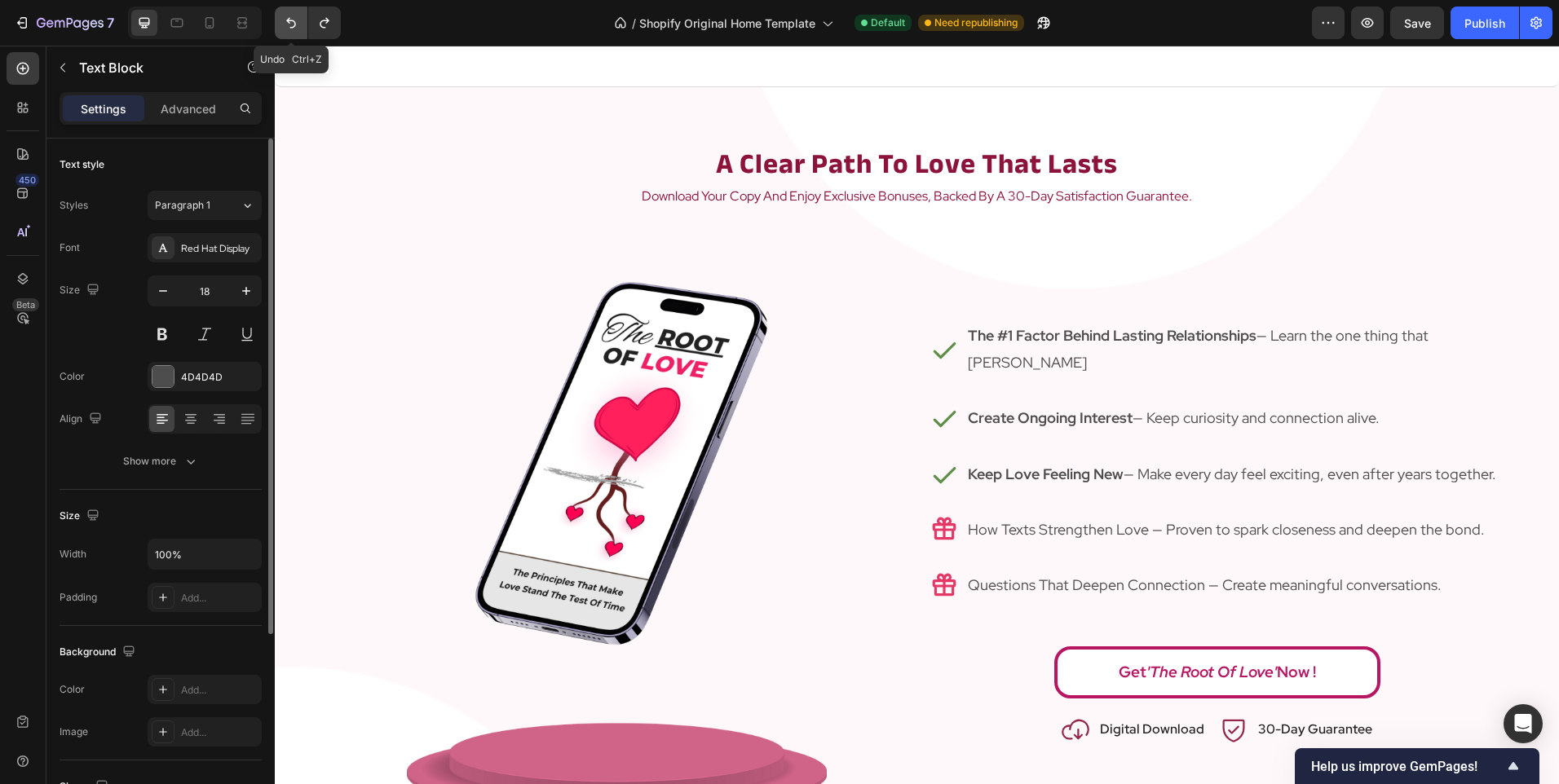
click at [277, 13] on button "Undo/Redo" at bounding box center [291, 23] width 33 height 33
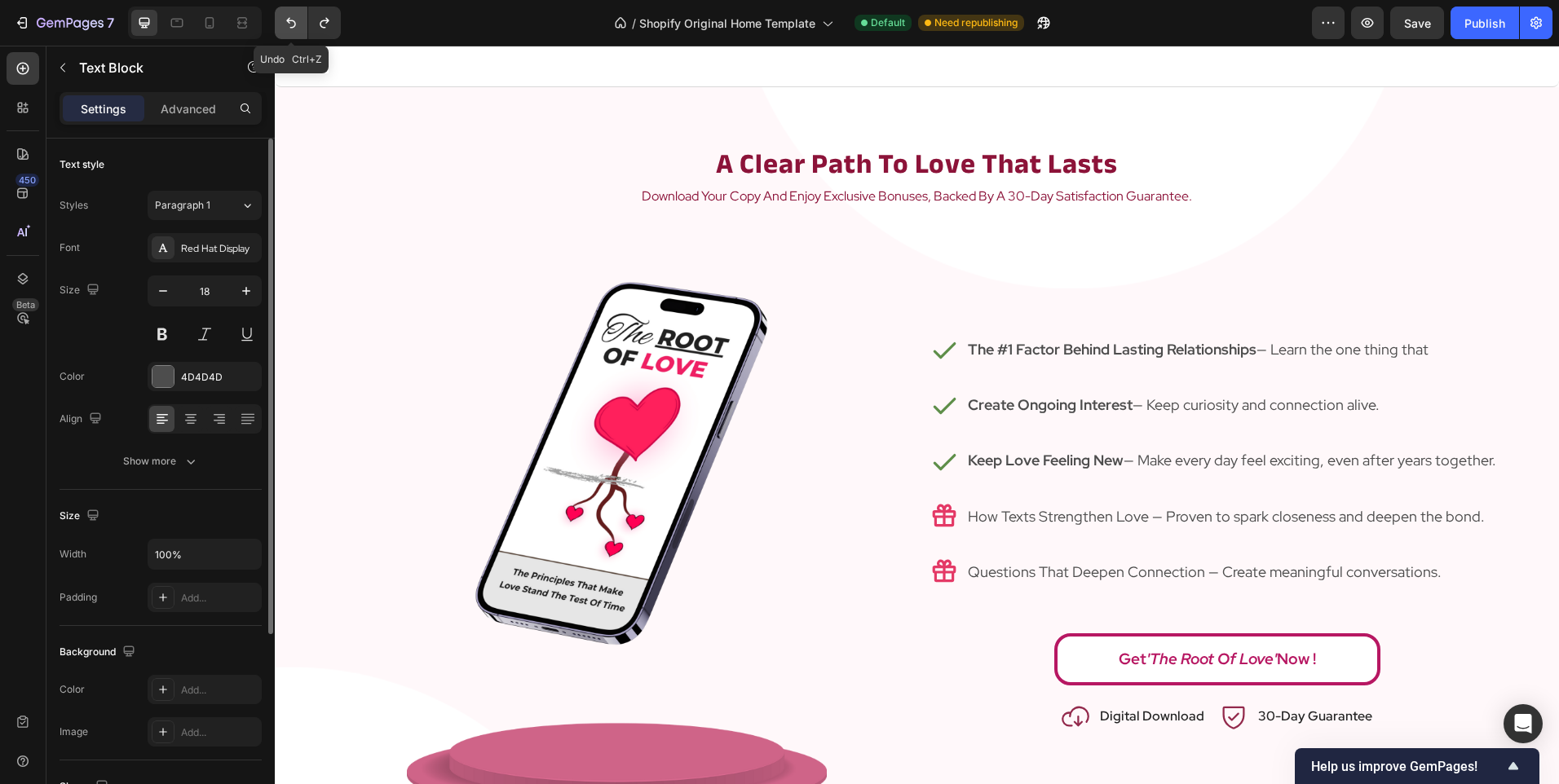
click at [277, 13] on button "Undo/Redo" at bounding box center [291, 23] width 33 height 33
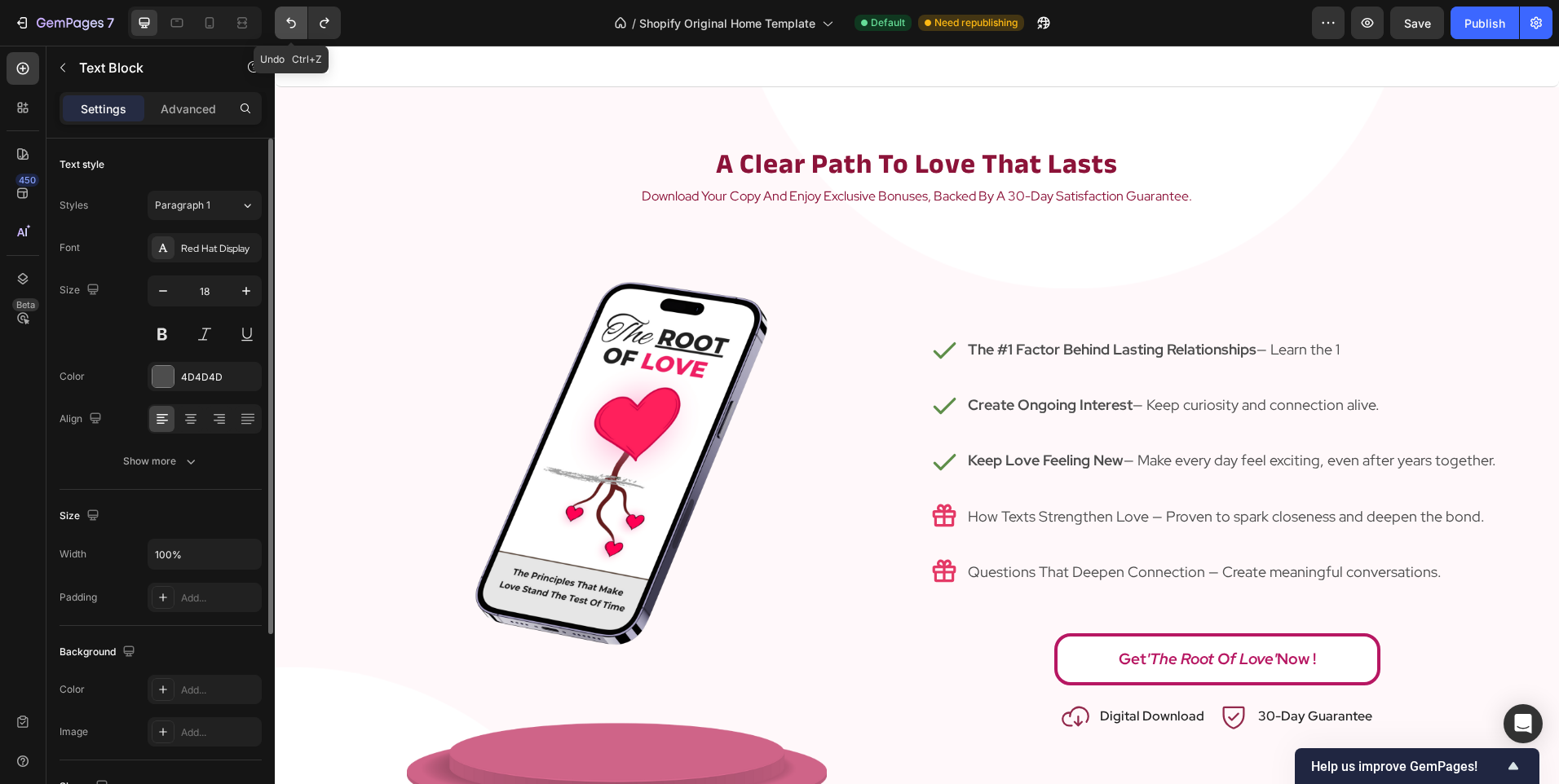
click at [277, 13] on button "Undo/Redo" at bounding box center [291, 23] width 33 height 33
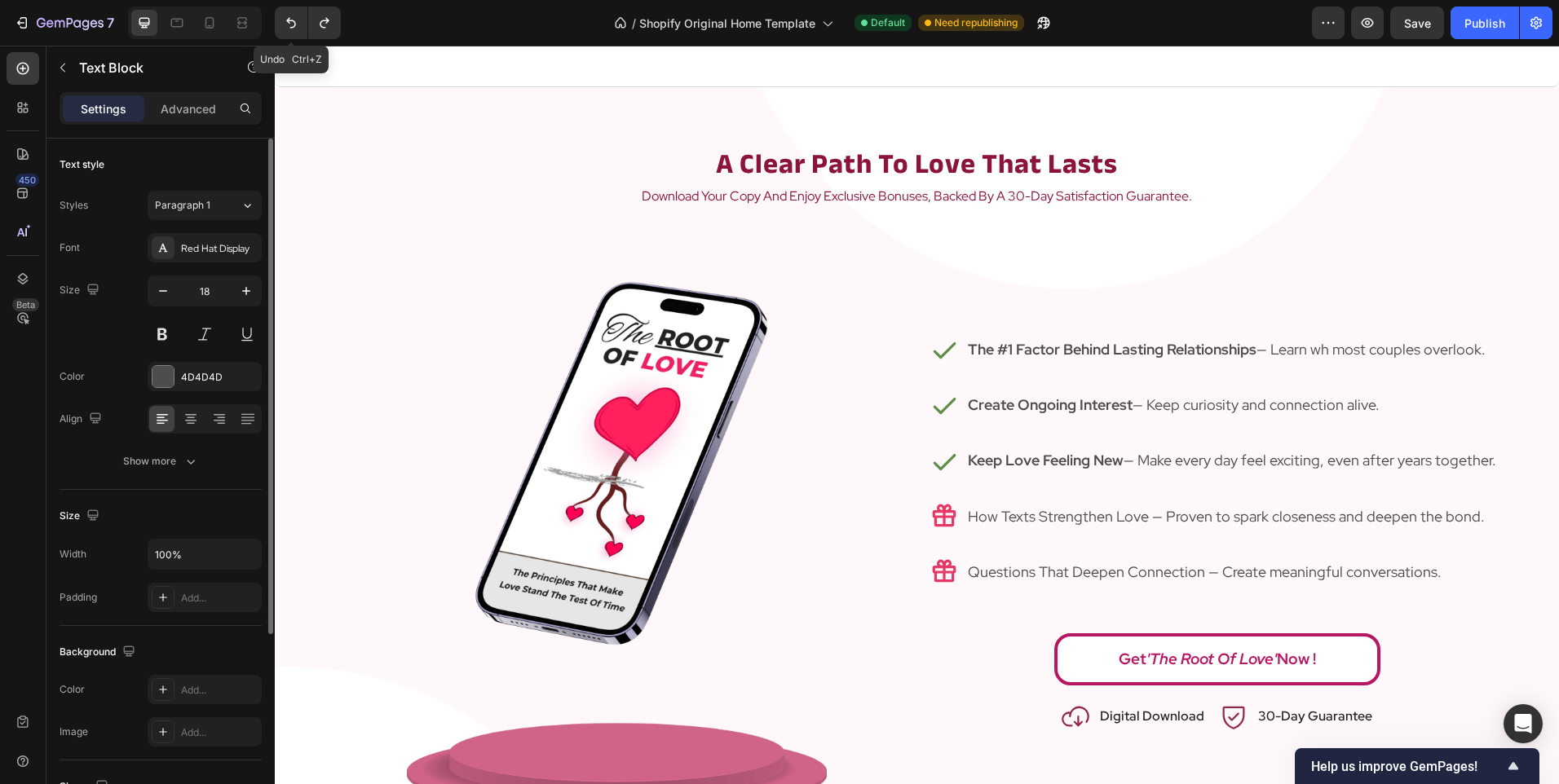
click at [276, 13] on button "Undo/Redo" at bounding box center [291, 23] width 33 height 33
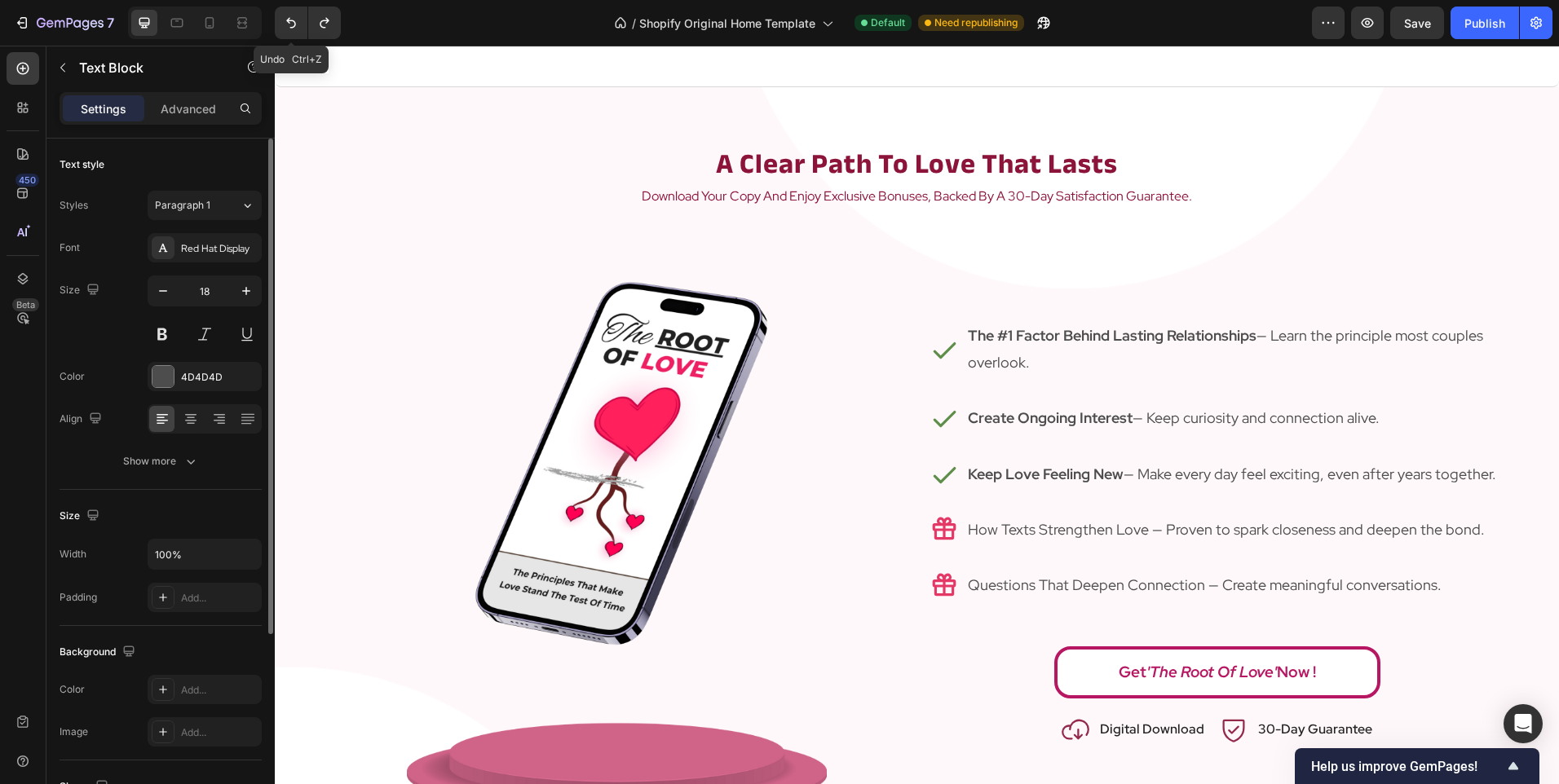
click at [267, 11] on div "7 Undo Ctrl+Z" at bounding box center [177, 23] width 354 height 33
click at [267, 11] on div "7" at bounding box center [177, 23] width 354 height 33
click at [265, 10] on div "7" at bounding box center [177, 23] width 354 height 33
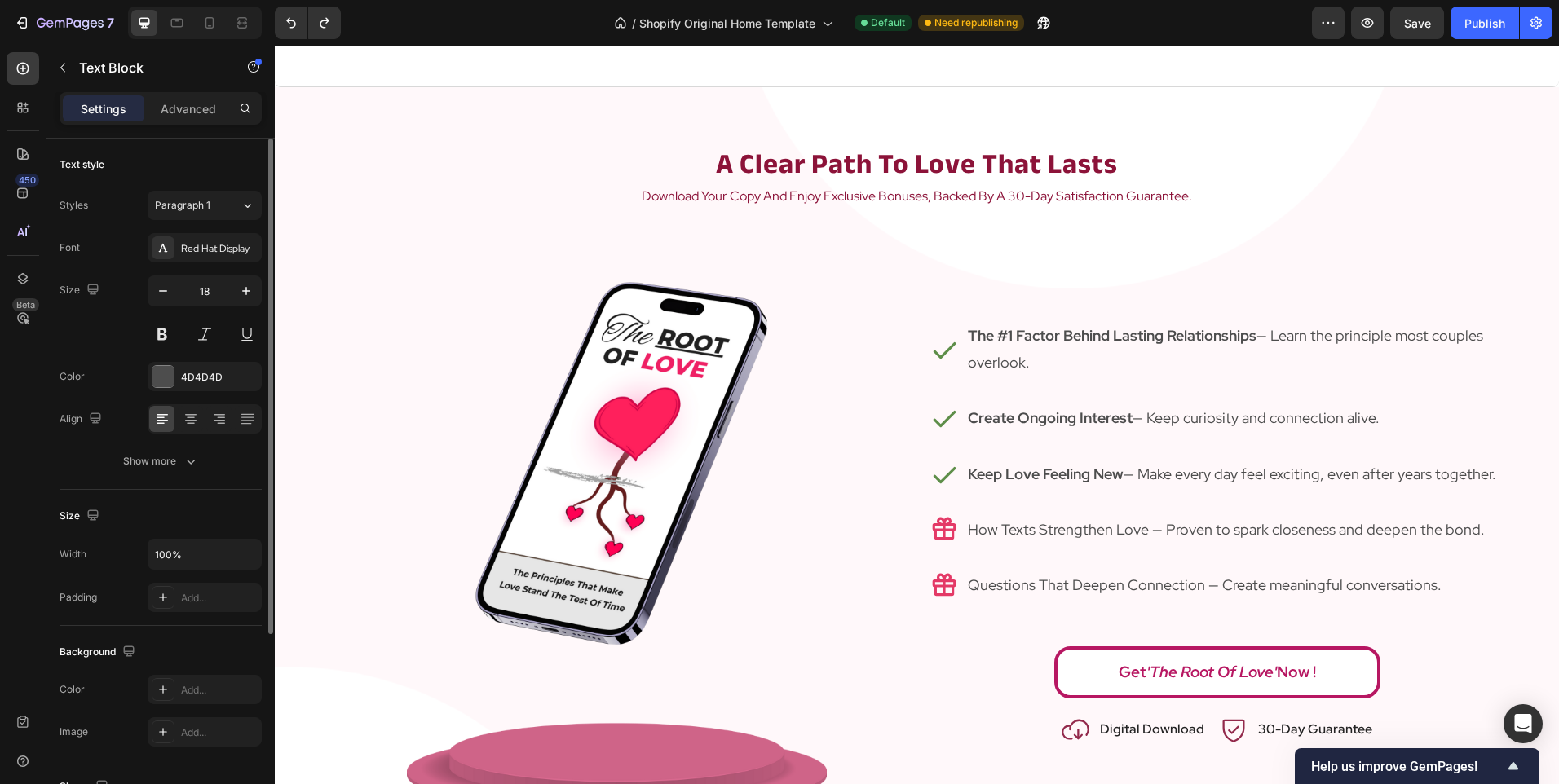
click at [265, 10] on div "7" at bounding box center [177, 23] width 354 height 33
click at [404, 9] on div "/ Shopify Original Home Template Default Need republishing" at bounding box center [833, 23] width 958 height 33
click at [289, 20] on icon "Undo/Redo" at bounding box center [291, 23] width 10 height 11
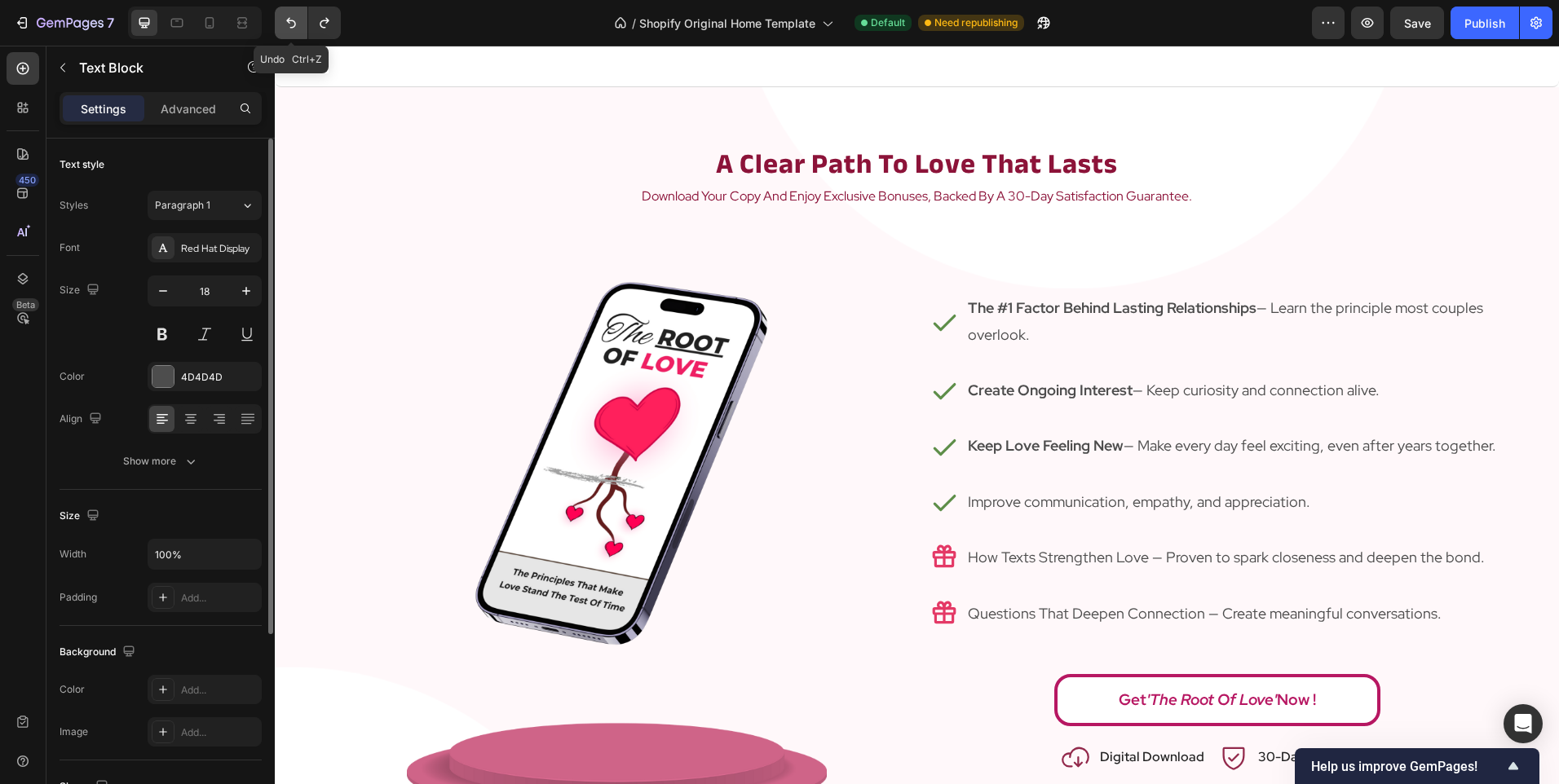
drag, startPoint x: 289, startPoint y: 20, endPoint x: 279, endPoint y: 16, distance: 10.8
click at [281, 16] on button "Undo/Redo" at bounding box center [291, 23] width 33 height 33
click at [279, 16] on button "Undo/Redo" at bounding box center [291, 23] width 33 height 33
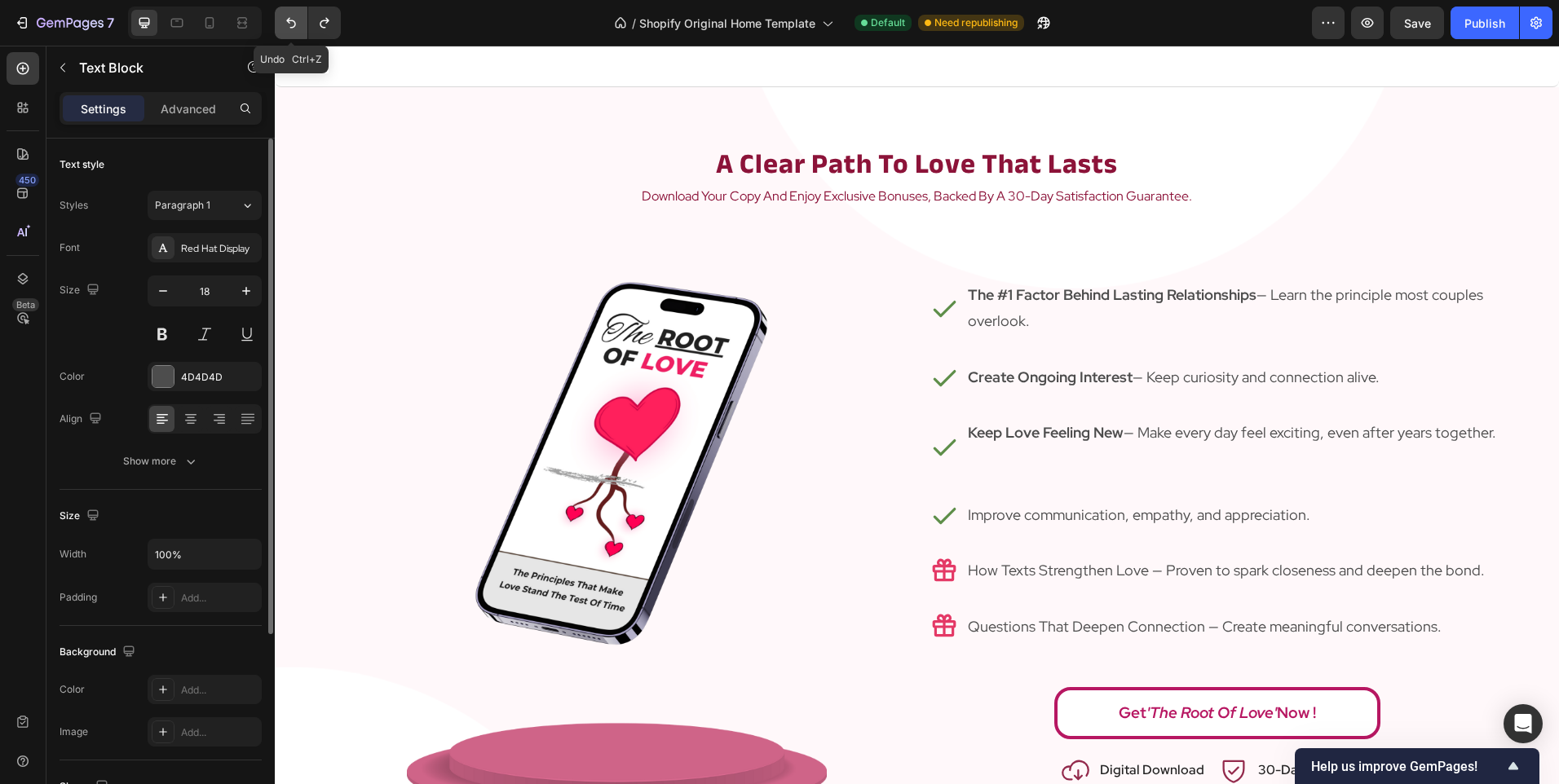
click at [279, 16] on button "Undo/Redo" at bounding box center [291, 23] width 33 height 33
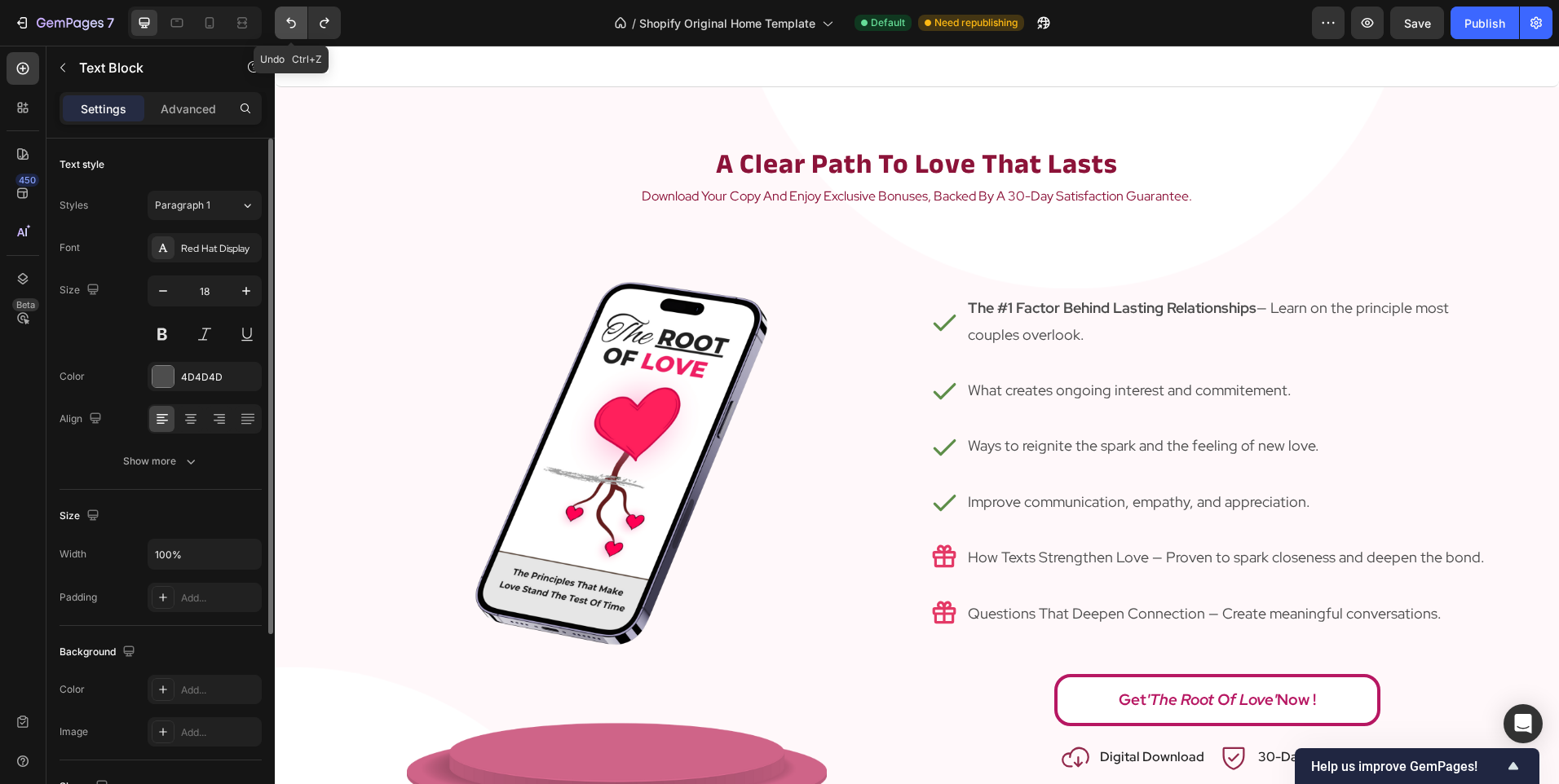
click at [279, 16] on button "Undo/Redo" at bounding box center [291, 23] width 33 height 33
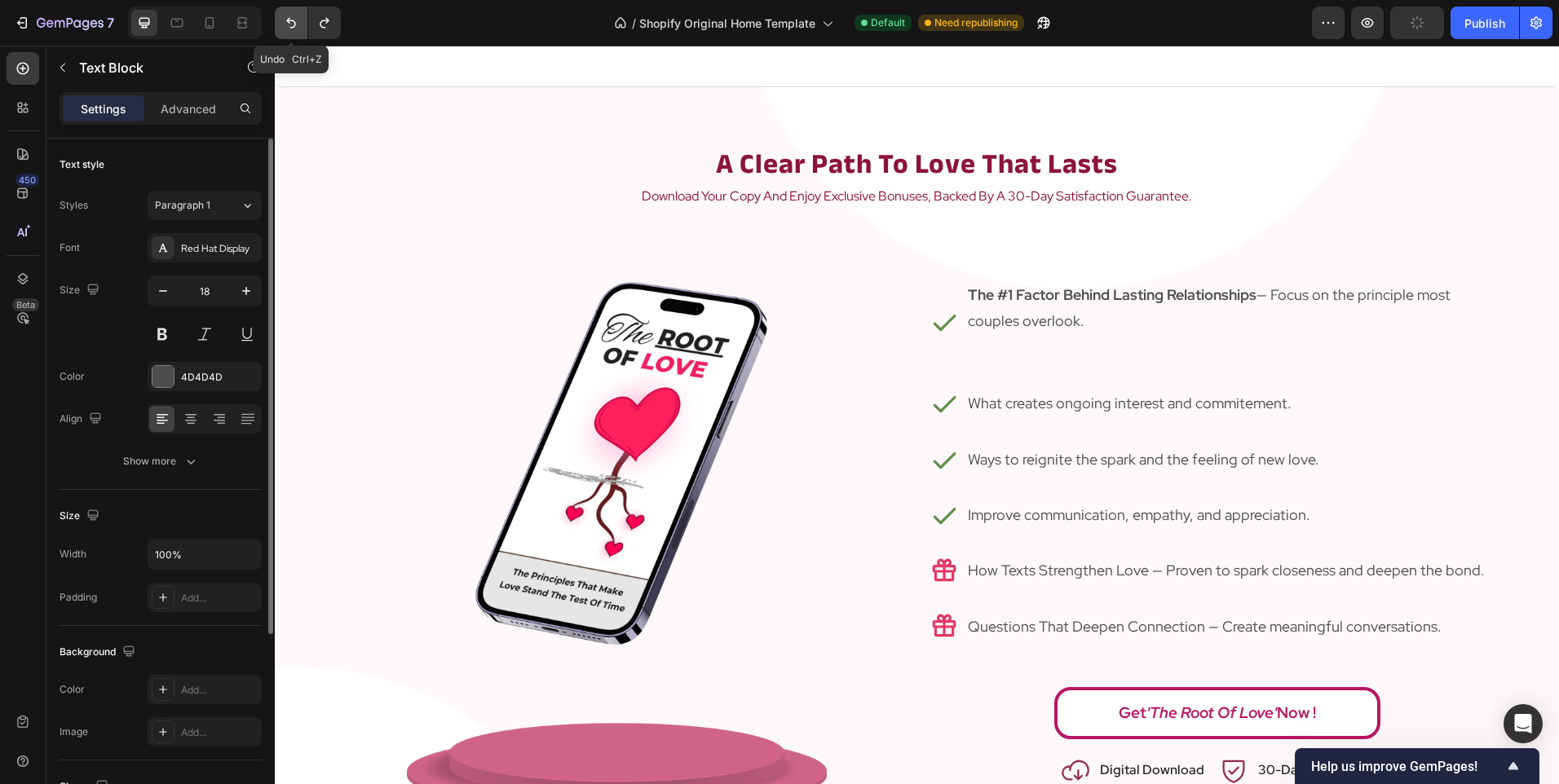
click at [279, 16] on button "Undo/Redo" at bounding box center [291, 23] width 33 height 33
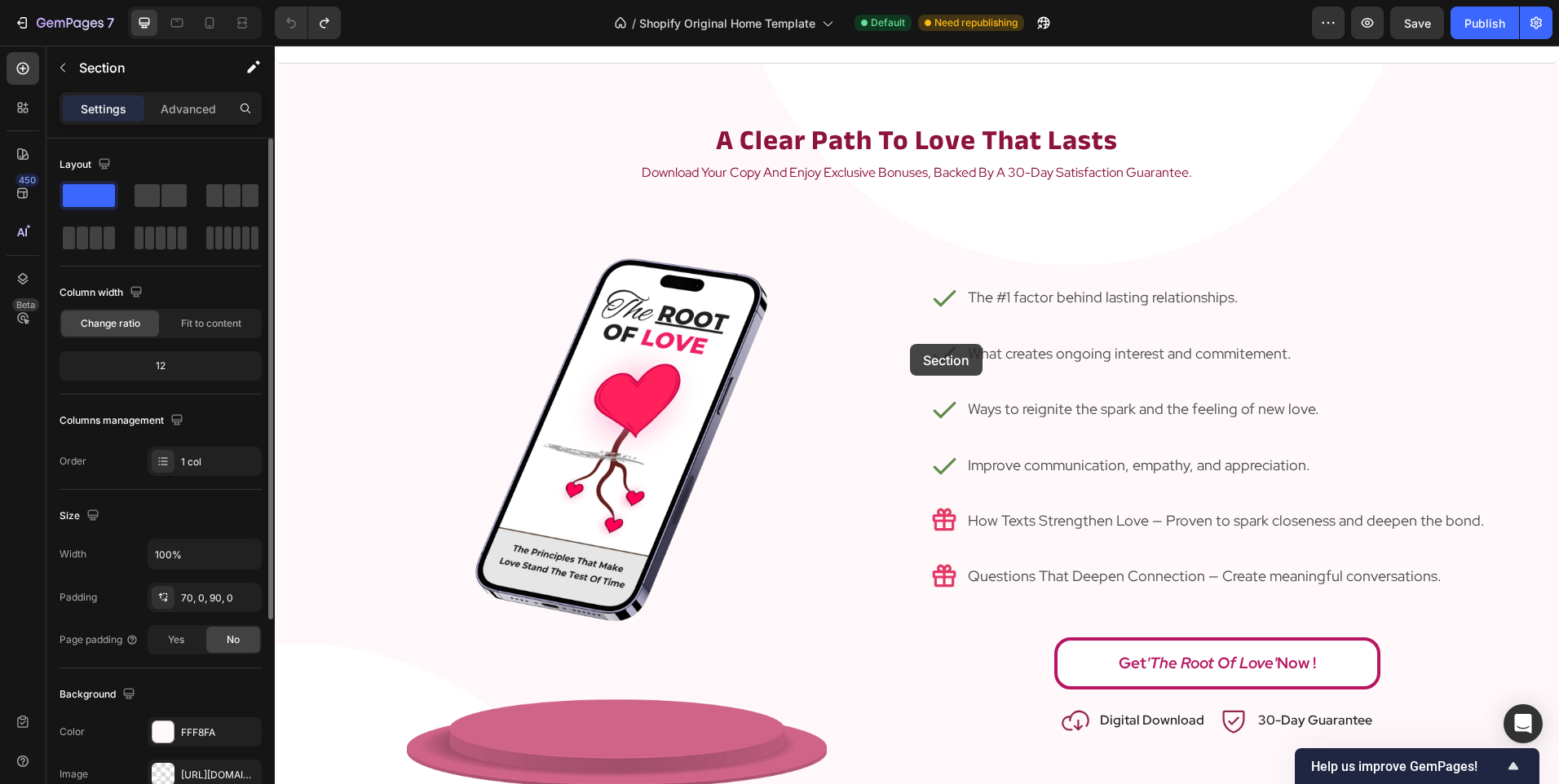
scroll to position [1778, 0]
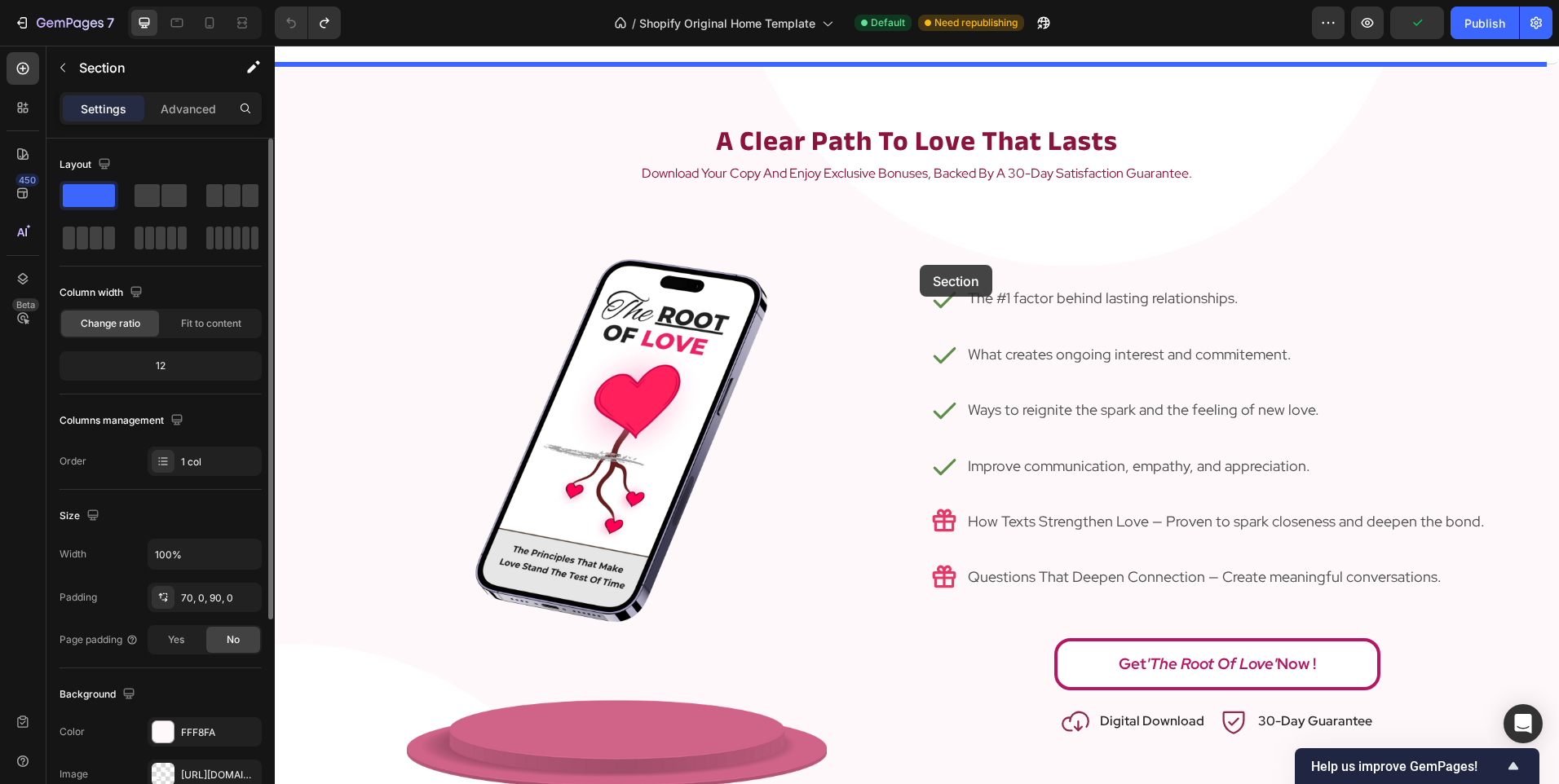
drag, startPoint x: 873, startPoint y: 677, endPoint x: 920, endPoint y: 265, distance: 414.7
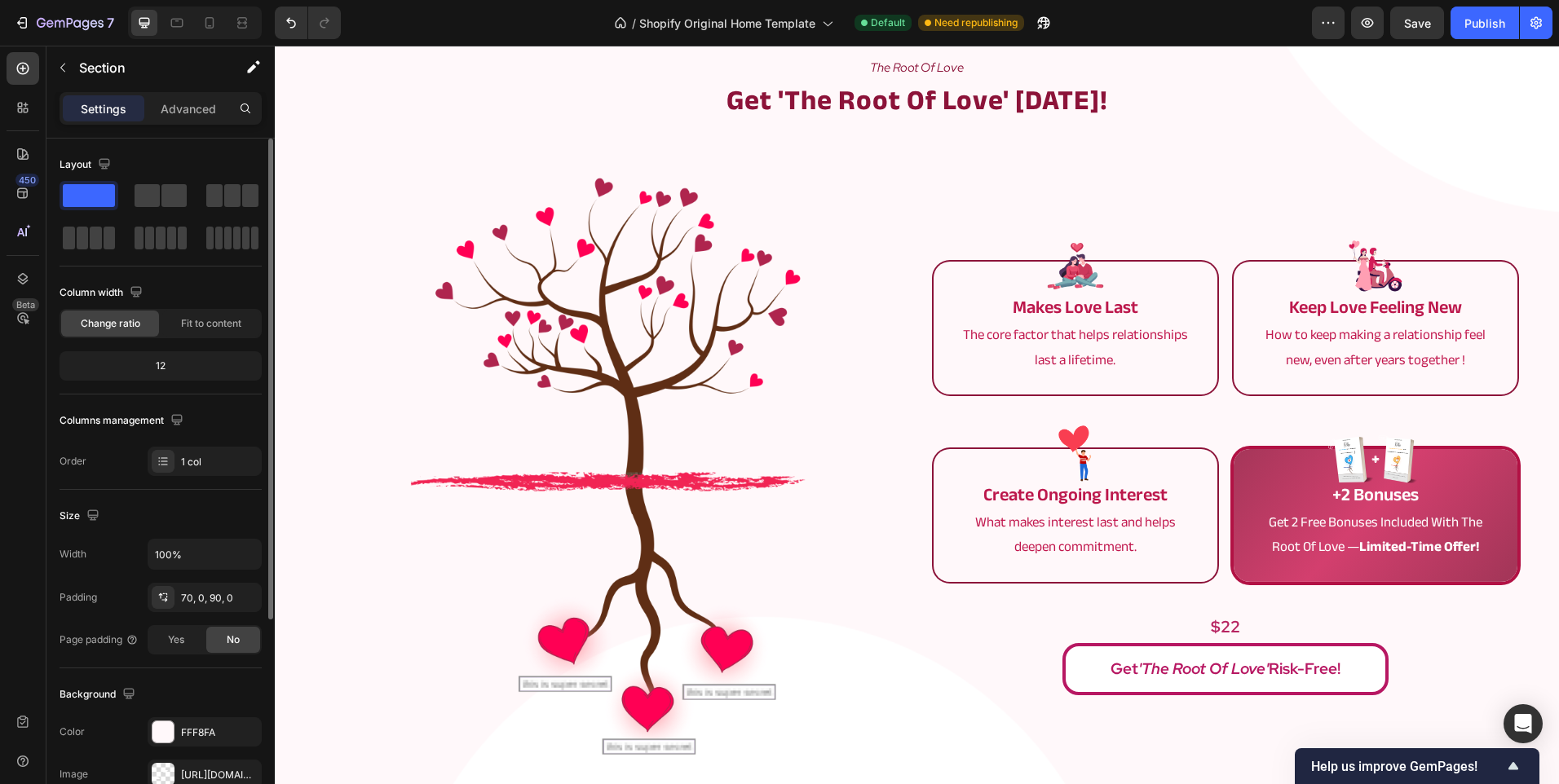
scroll to position [1942, 0]
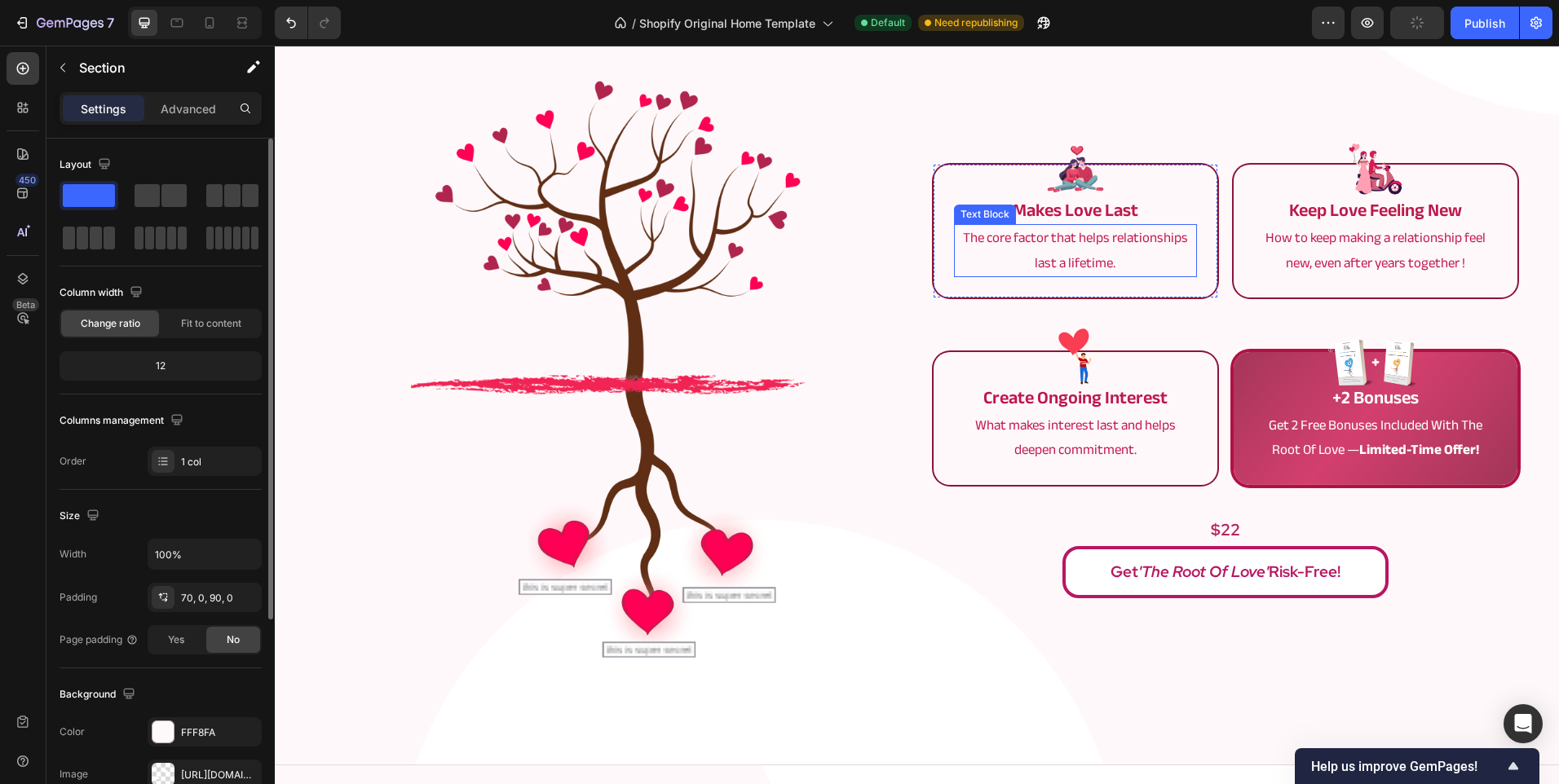
click at [1031, 241] on p "The core factor that helps relationships last a lifetime." at bounding box center [1076, 250] width 240 height 50
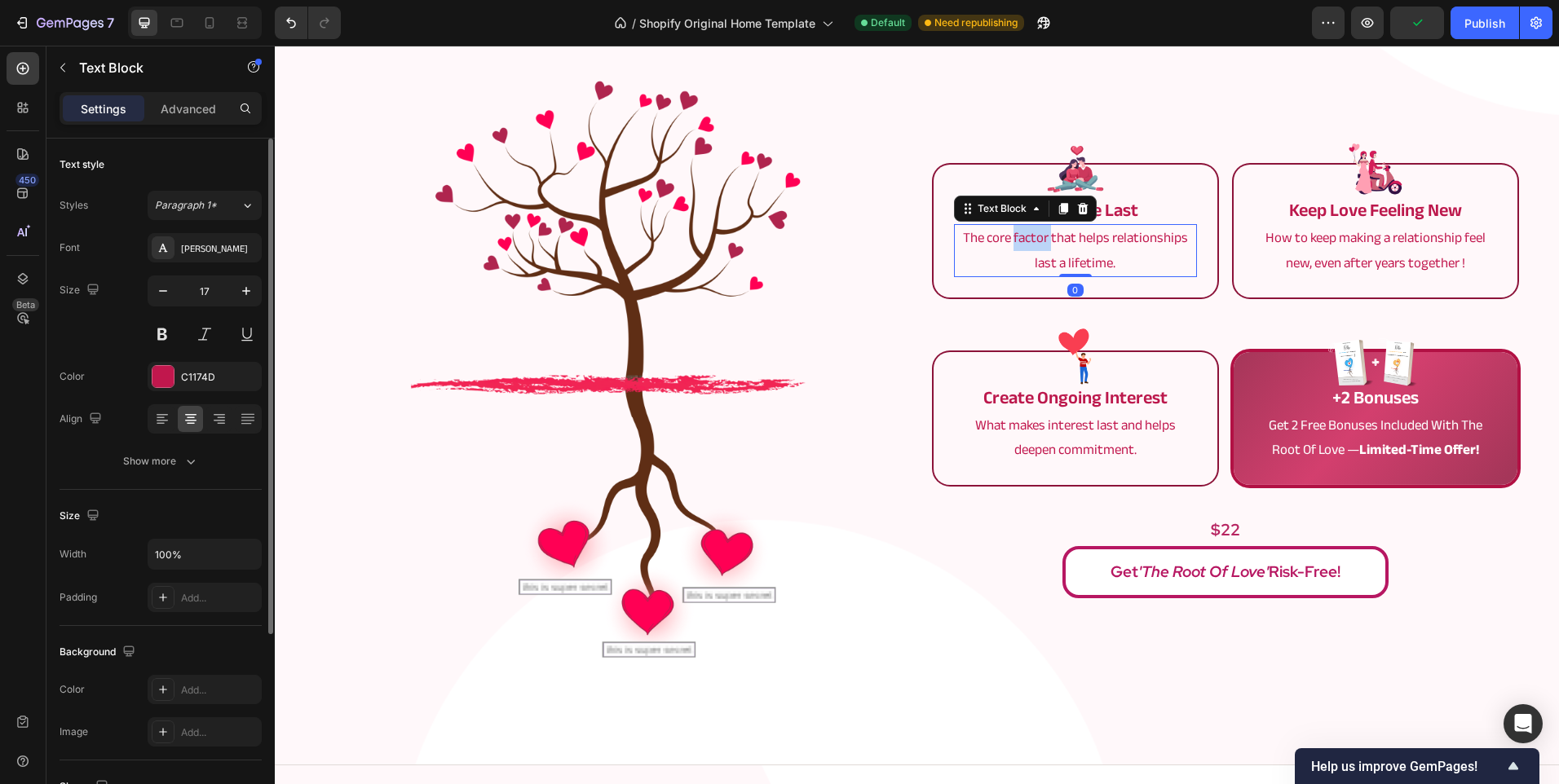
click at [1031, 241] on p "The core factor that helps relationships last a lifetime." at bounding box center [1076, 250] width 240 height 50
click at [1000, 237] on p "The core factor that helps relationships last a lifetime." at bounding box center [1076, 250] width 240 height 50
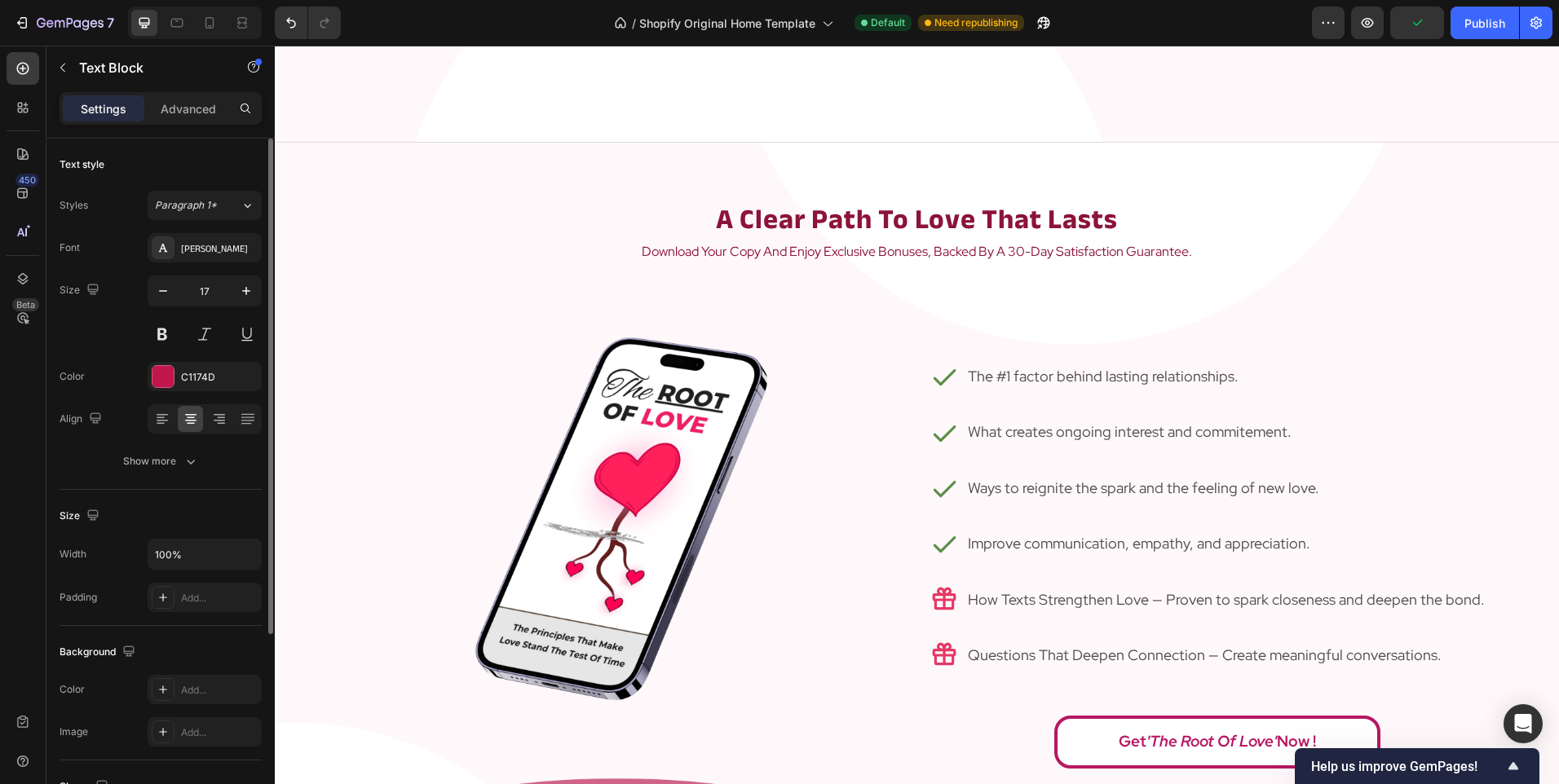
type input "16"
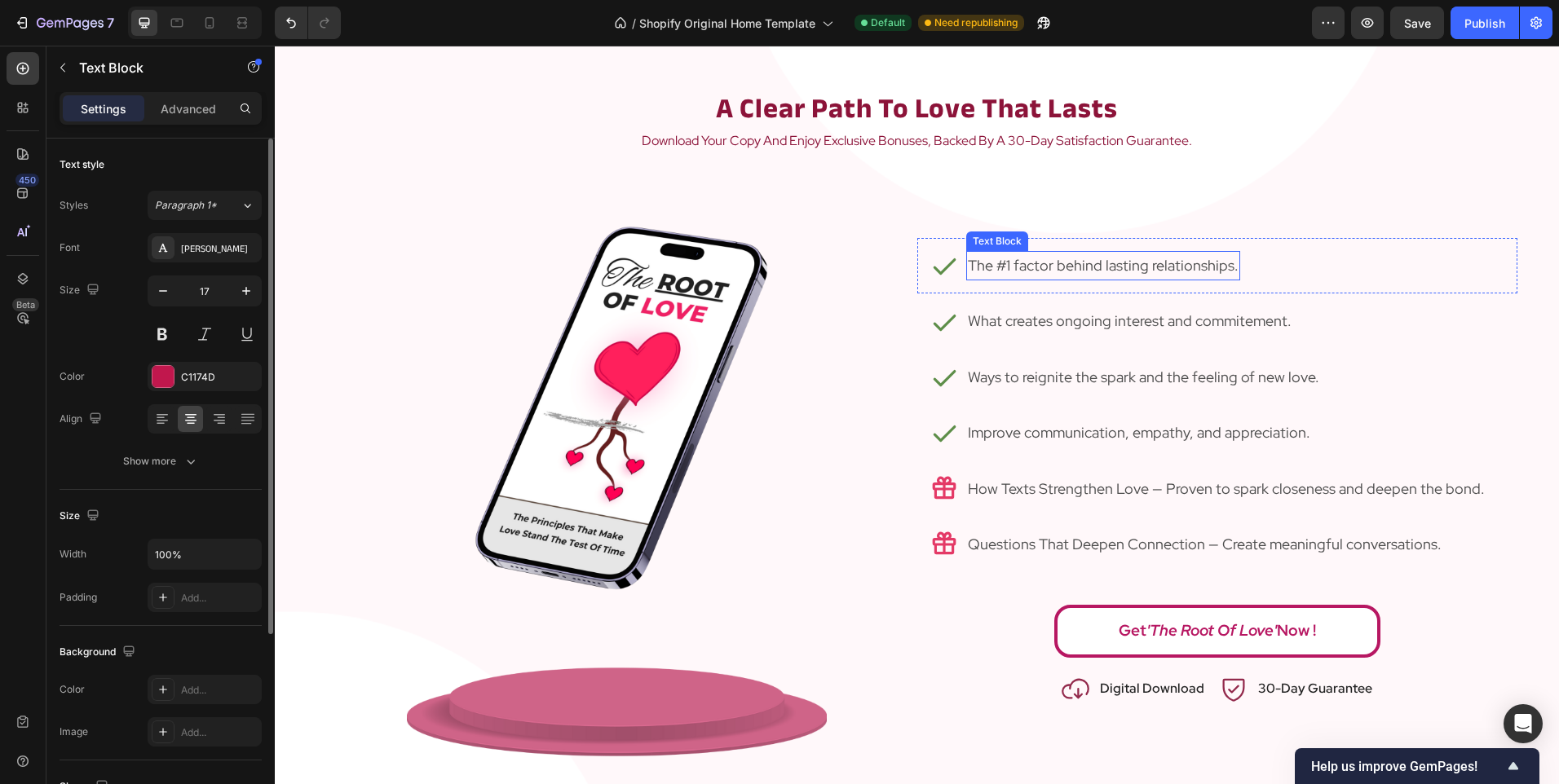
click at [1032, 265] on p "The #1 factor behind lasting relationships." at bounding box center [1104, 266] width 271 height 26
click at [1001, 266] on p "The #1 factor behind lasting relationships." at bounding box center [1104, 266] width 271 height 26
drag, startPoint x: 1005, startPoint y: 268, endPoint x: 991, endPoint y: 264, distance: 14.6
click at [991, 264] on p "The #1 factor behind lasting relationships." at bounding box center [1104, 266] width 271 height 26
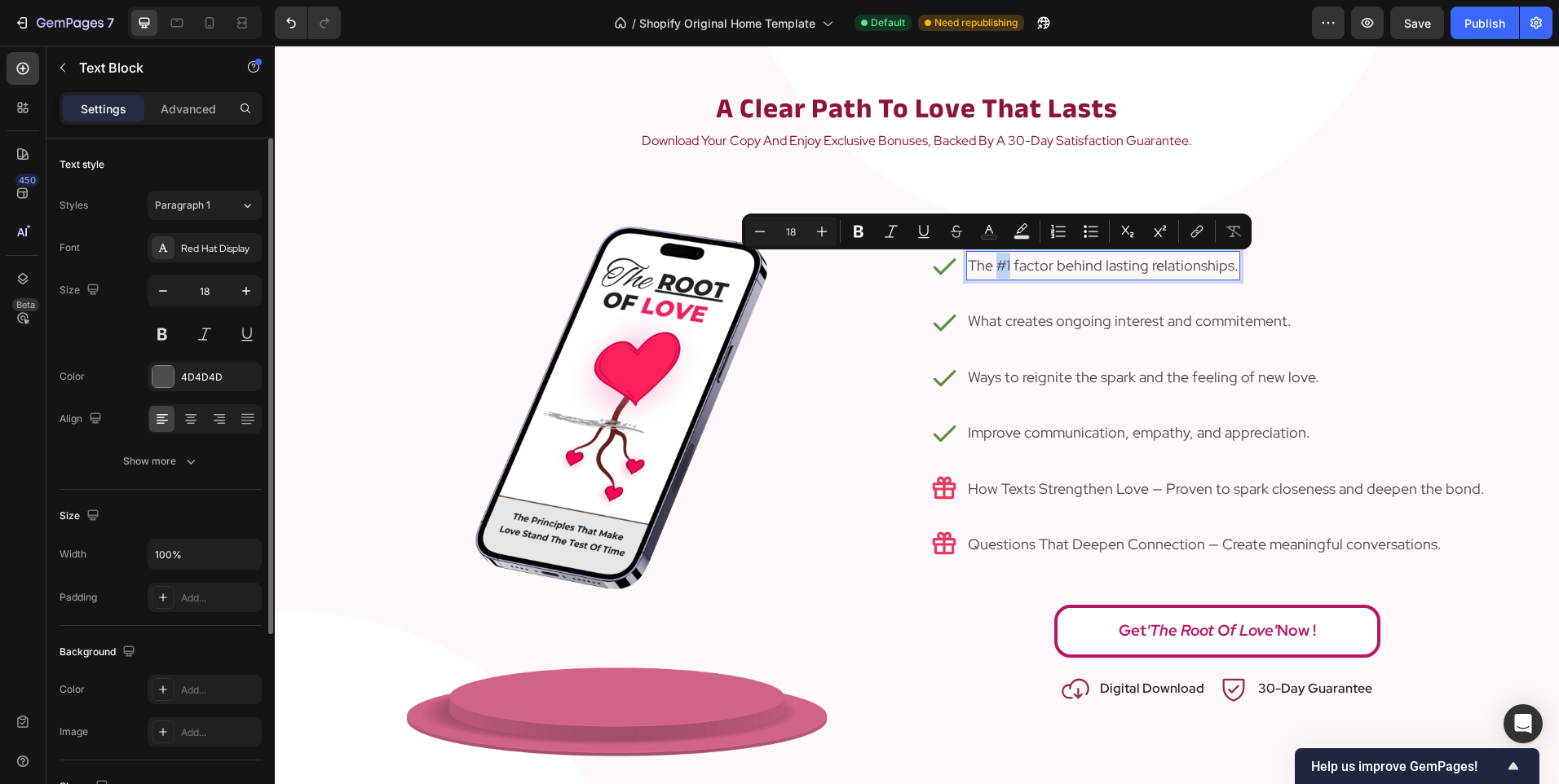
copy p "#1"
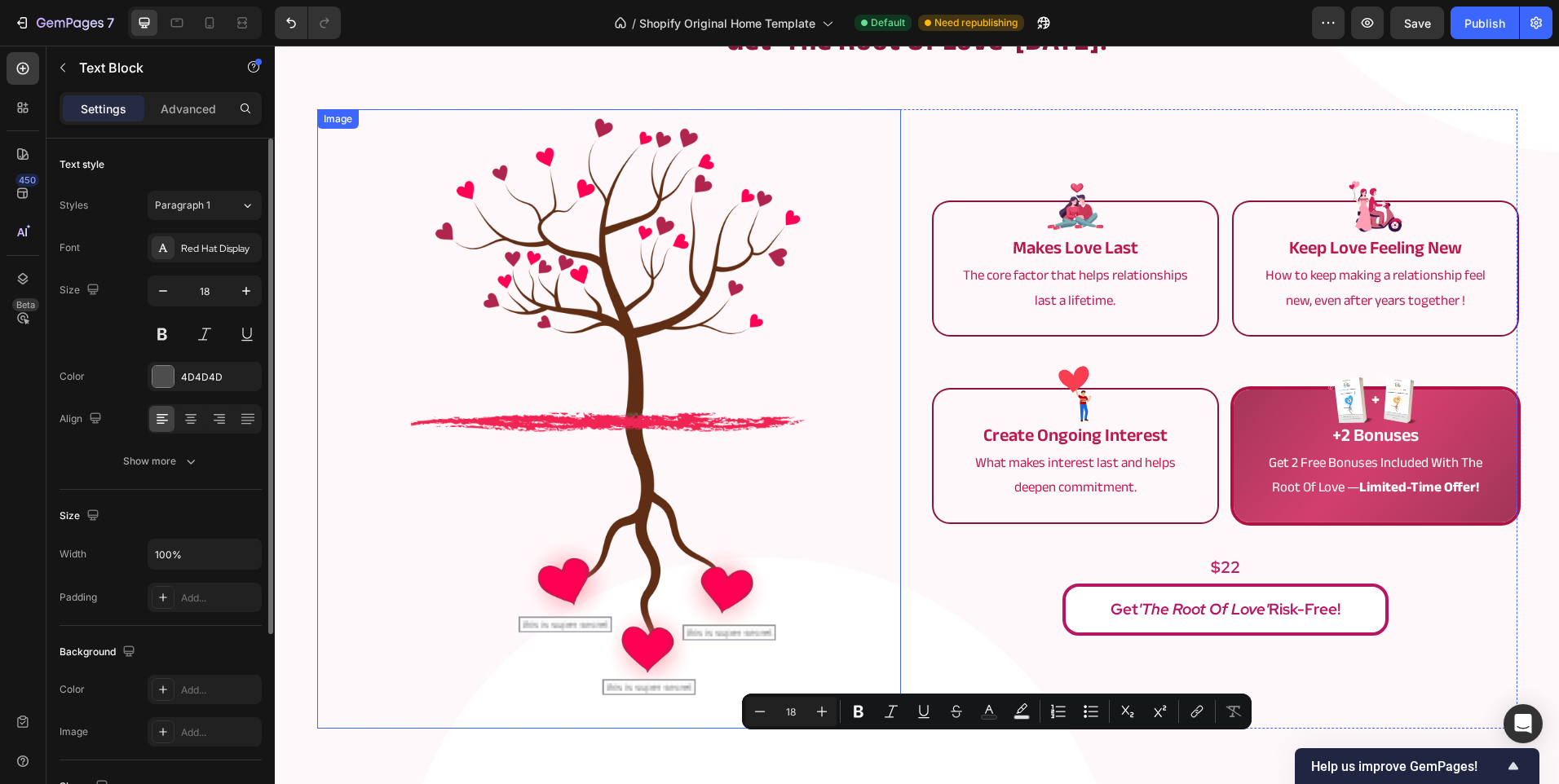
type input "16"
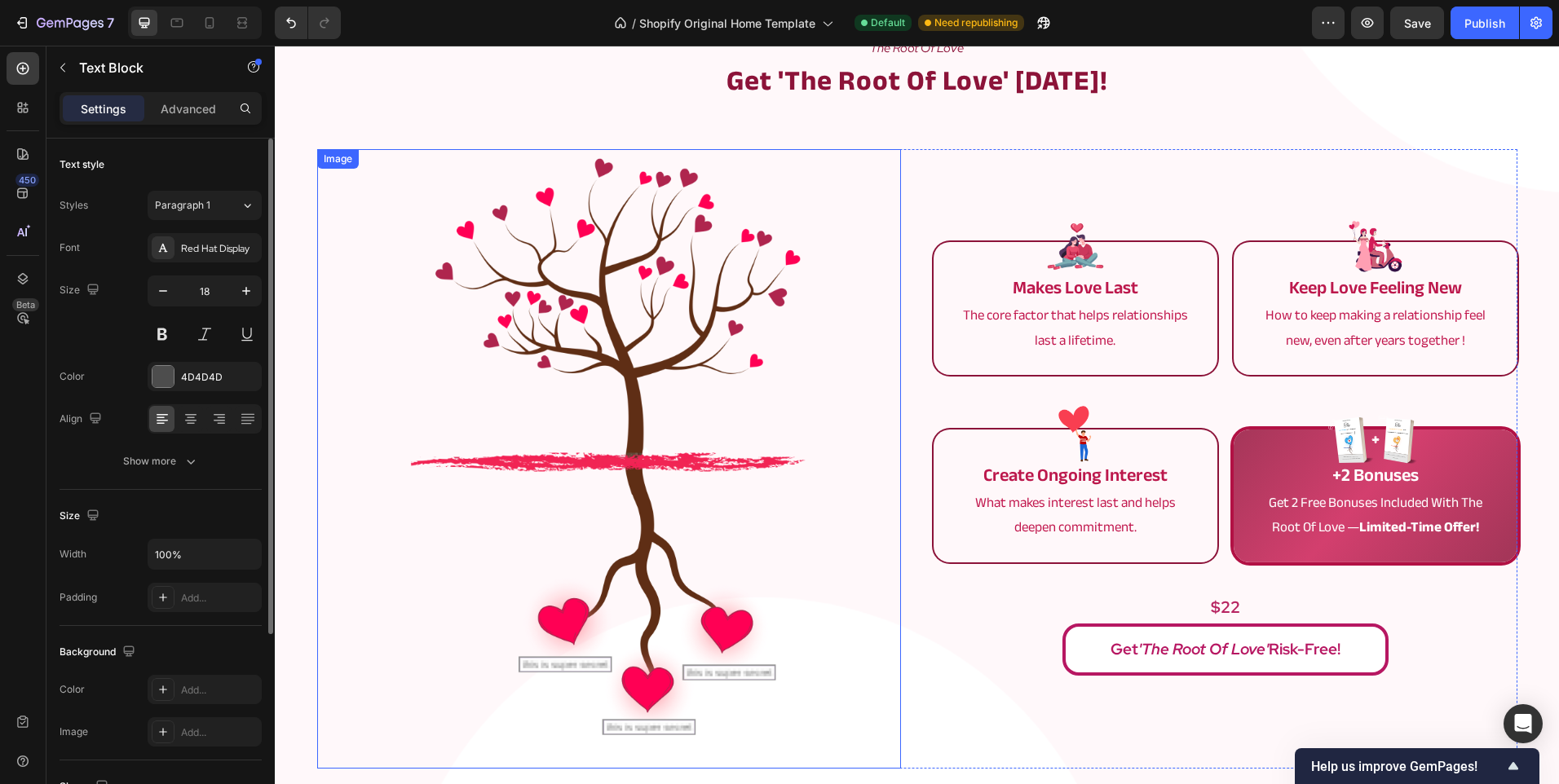
scroll to position [1860, 0]
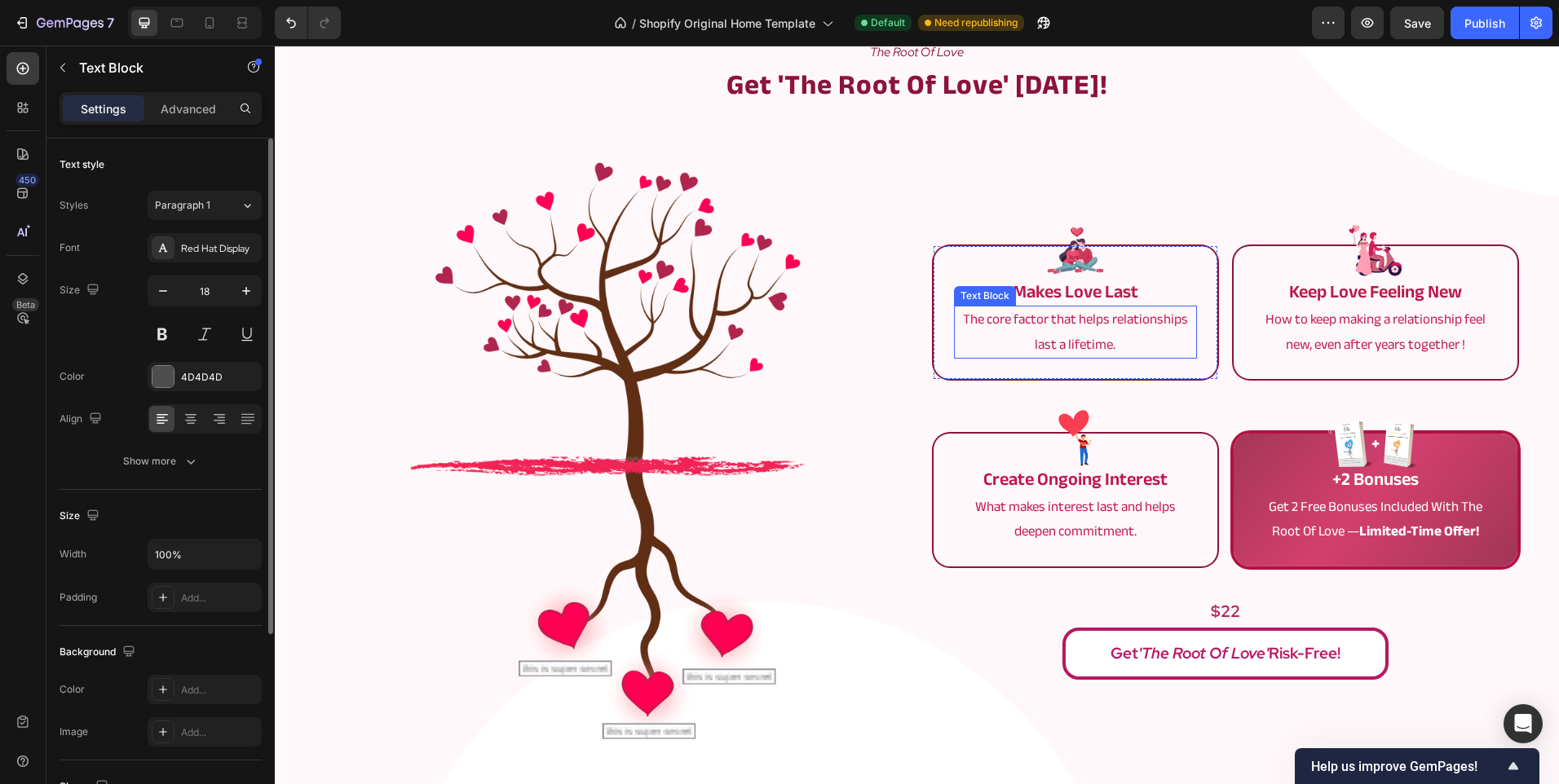
click at [1019, 323] on p "The core factor that helps relationships last a lifetime." at bounding box center [1076, 332] width 240 height 50
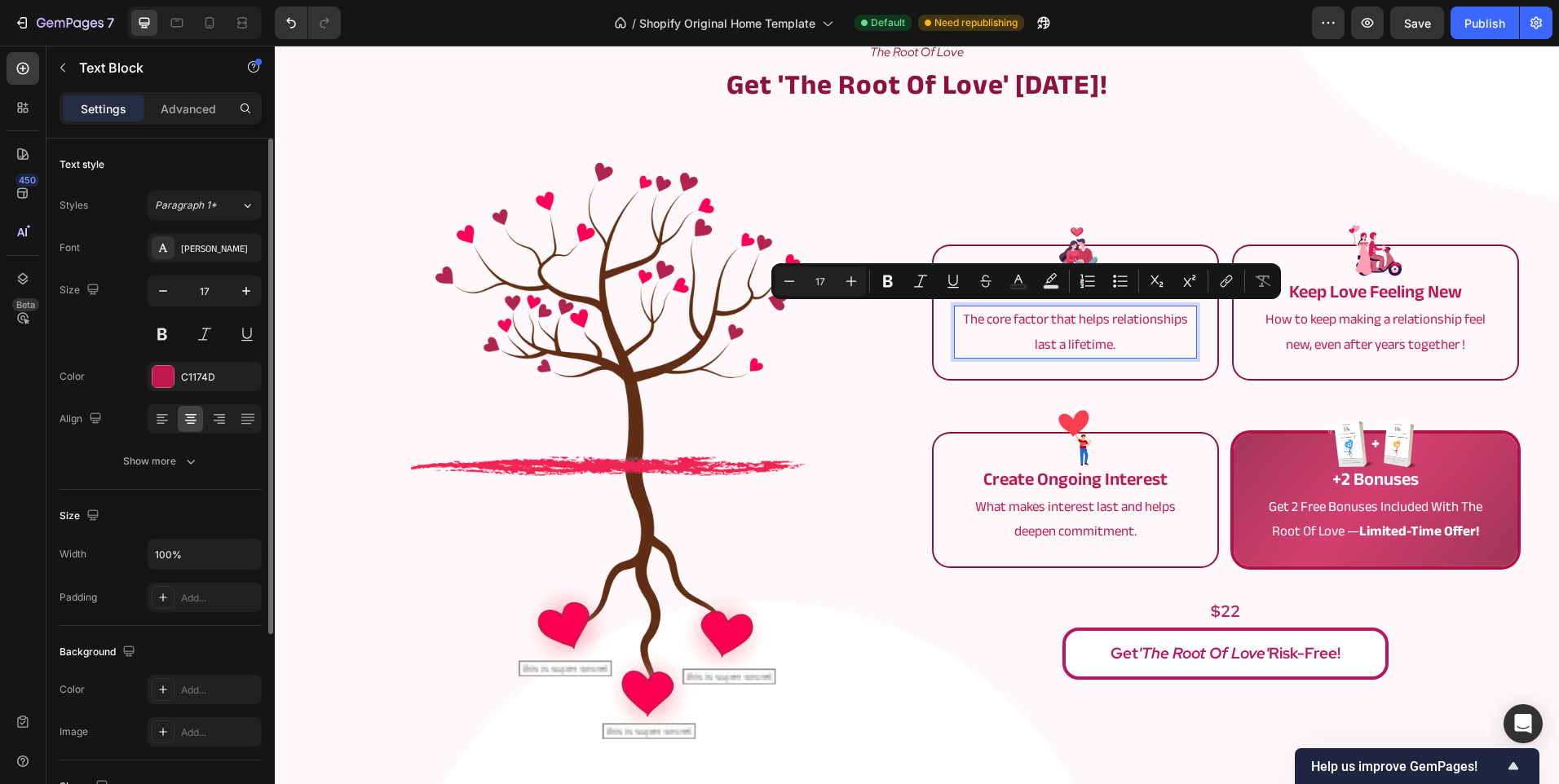
click at [991, 321] on p "The core factor that helps relationships last a lifetime." at bounding box center [1076, 332] width 240 height 50
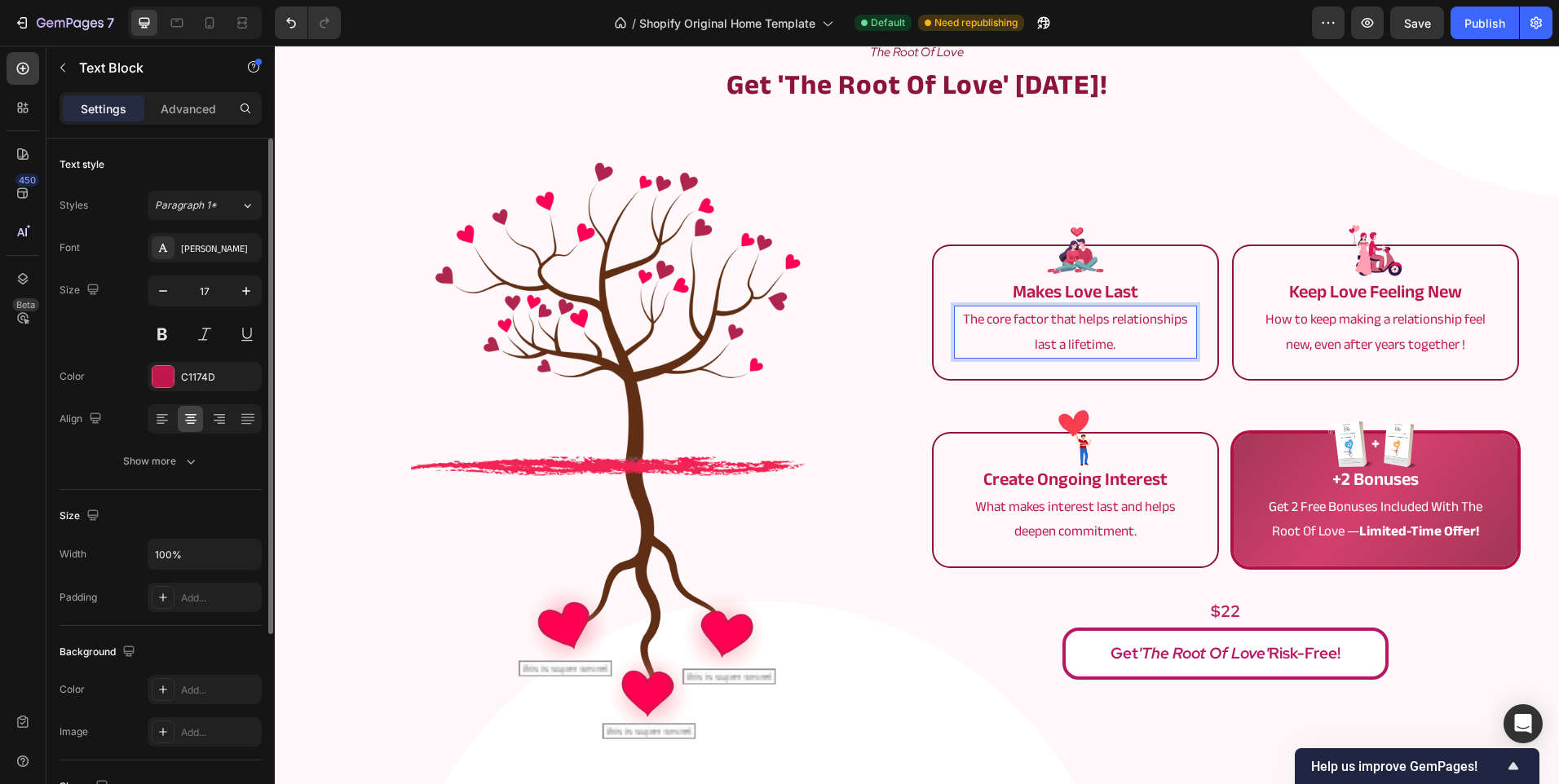
click at [982, 319] on p "The core factor that helps relationships last a lifetime." at bounding box center [1076, 332] width 240 height 50
click at [811, 360] on img at bounding box center [608, 463] width 437 height 619
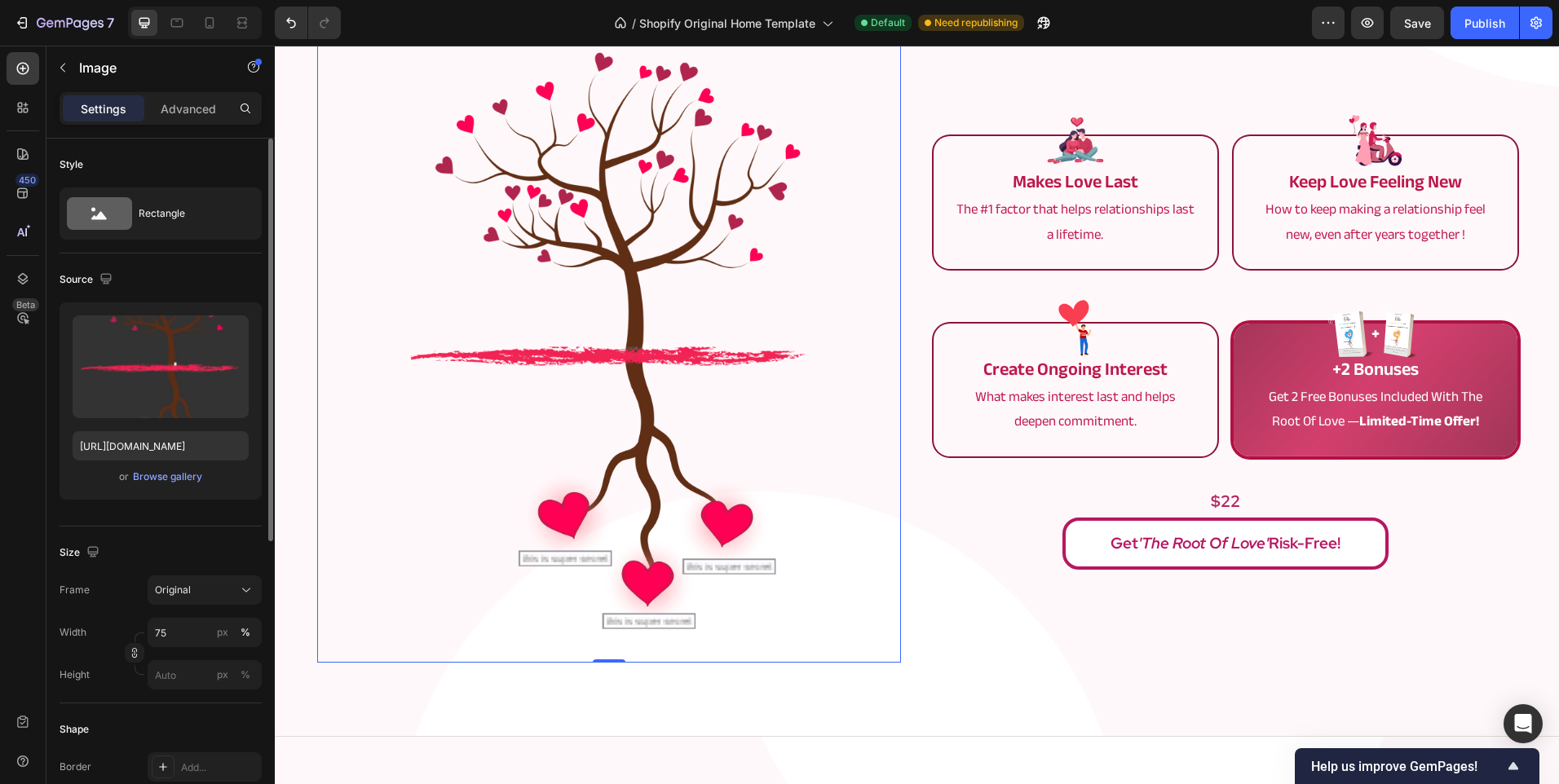
scroll to position [1942, 0]
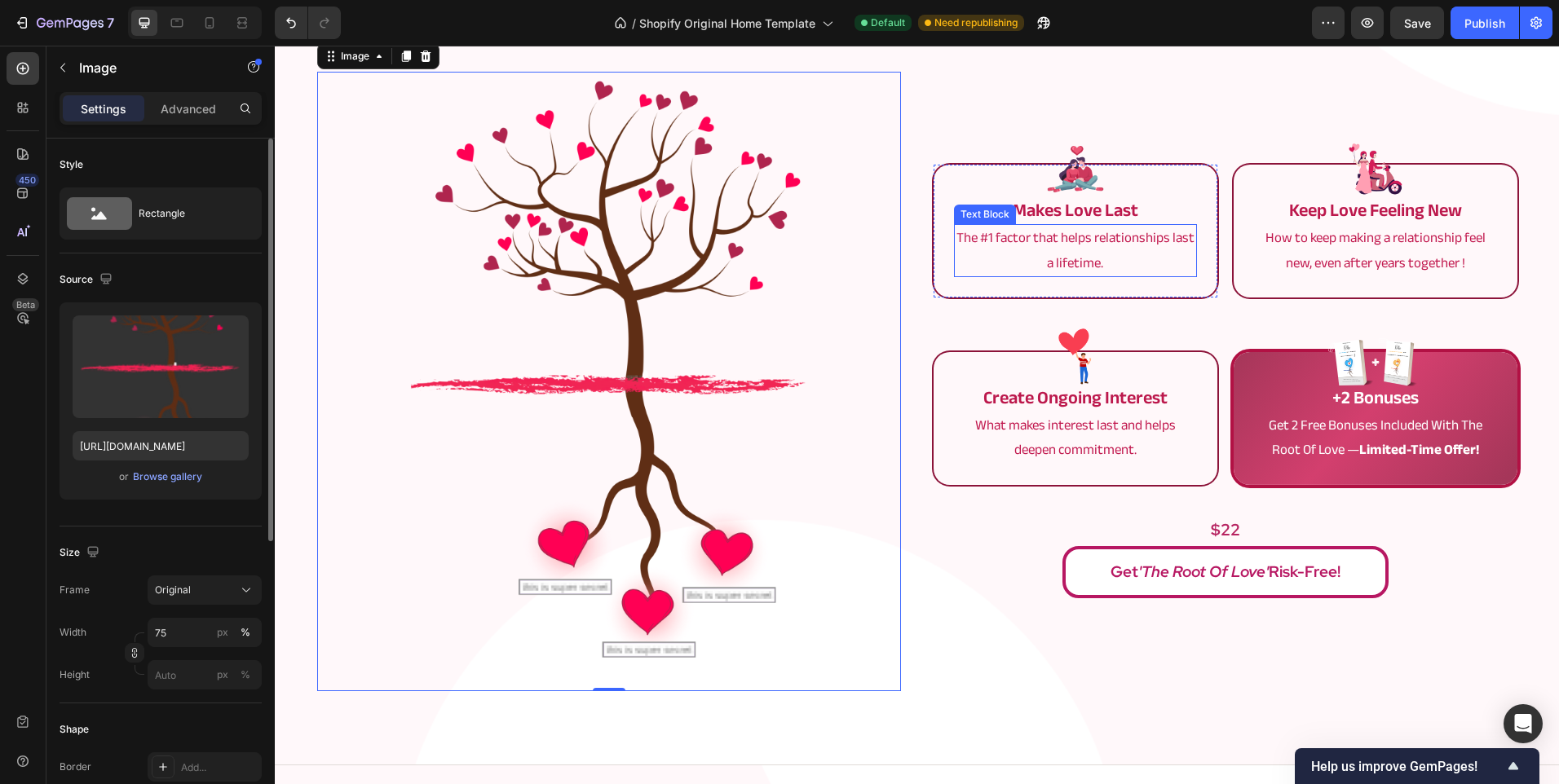
click at [1055, 230] on p "The #1 factor that helps relationships last a lifetime." at bounding box center [1076, 250] width 240 height 50
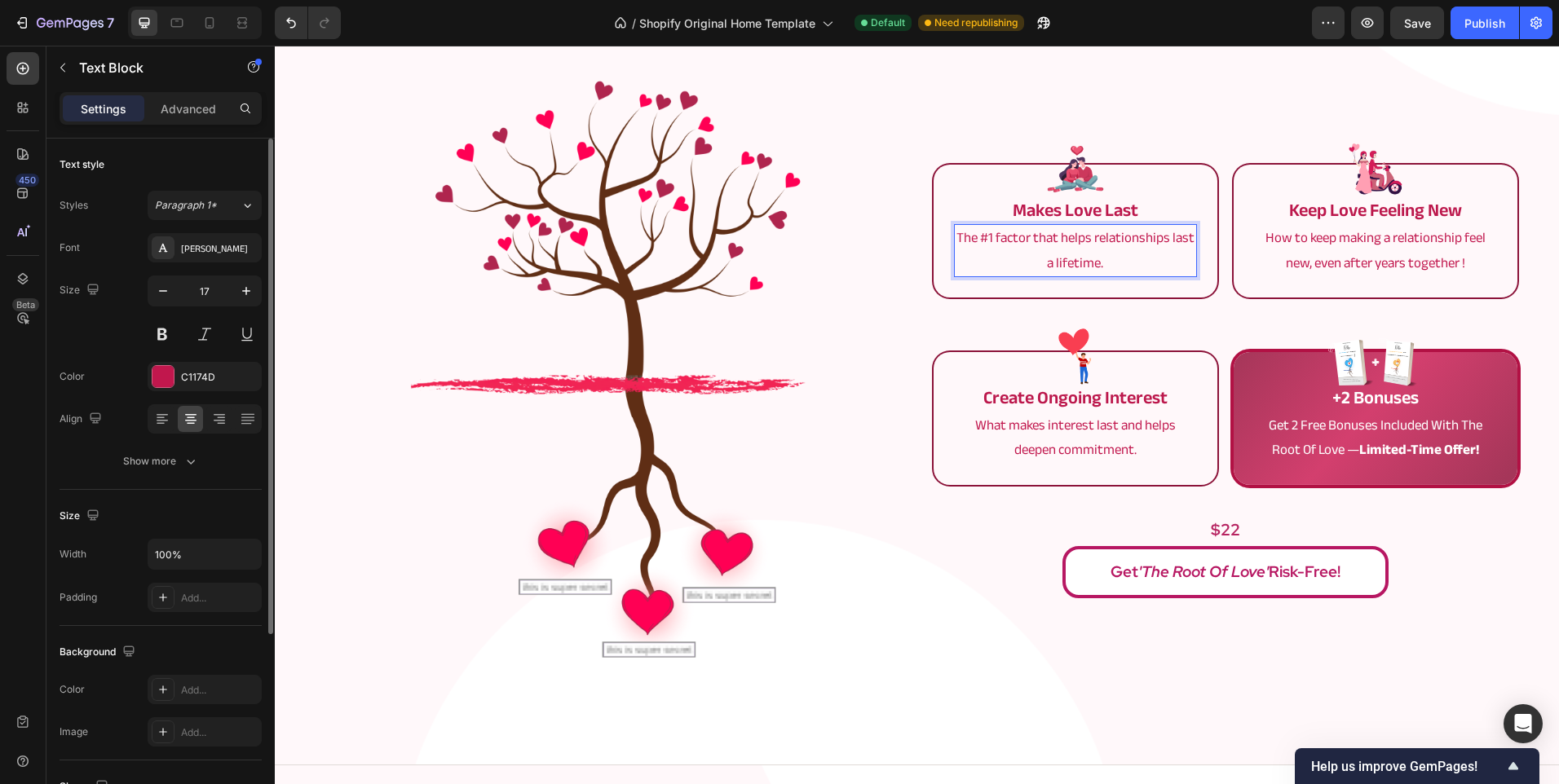
click at [1079, 237] on p "The #1 factor that helps relationships last a lifetime." at bounding box center [1076, 250] width 240 height 50
click at [1055, 246] on p "The #1 factor that helps relationships last a lifetime." at bounding box center [1076, 250] width 240 height 50
drag, startPoint x: 1025, startPoint y: 238, endPoint x: 1077, endPoint y: 249, distance: 53.2
click at [1077, 249] on p "The #1 factor that helps relationships last a lifetime." at bounding box center [1076, 250] width 240 height 50
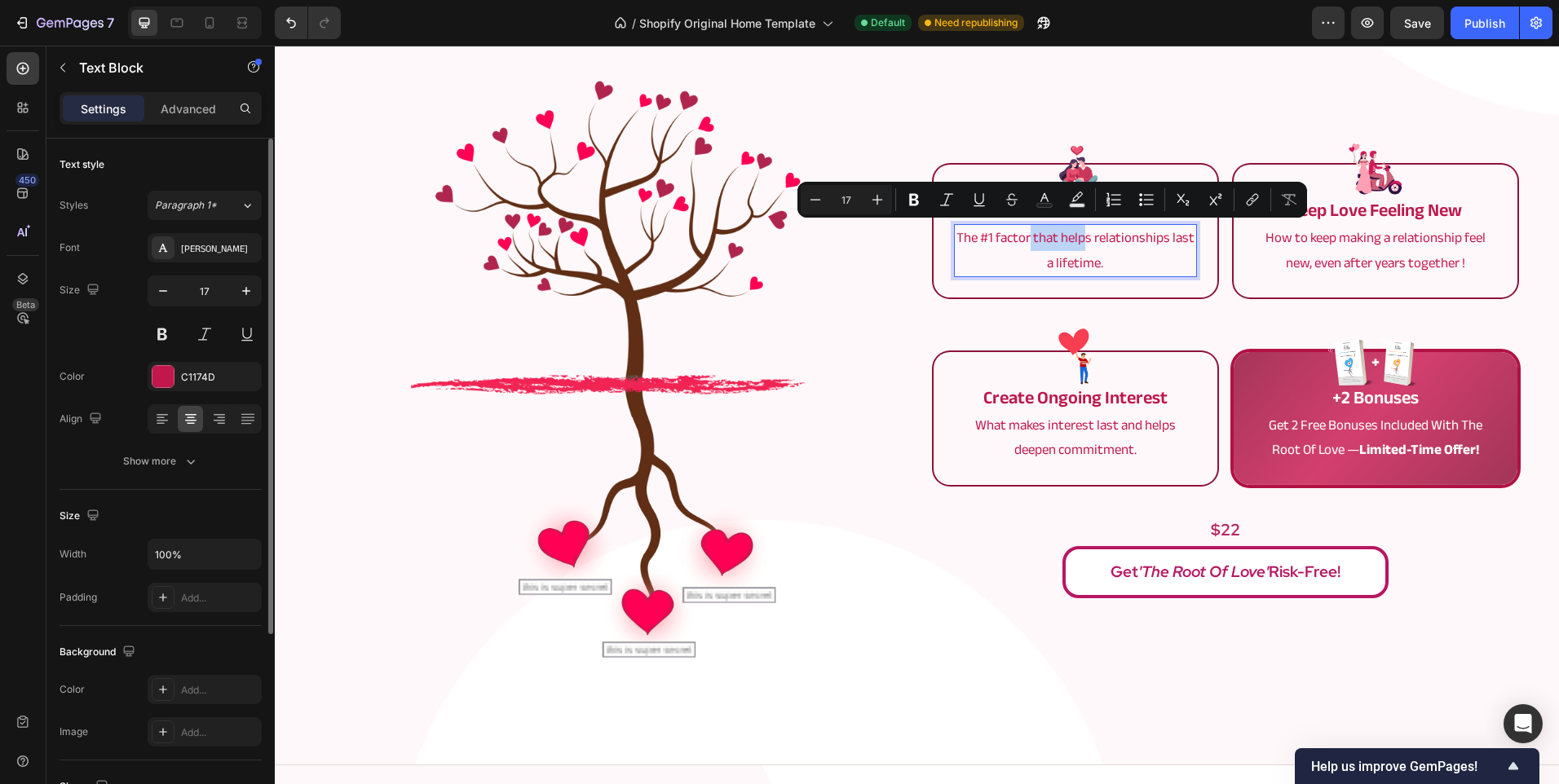
click at [1068, 244] on p "The #1 factor that helps relationships last a lifetime." at bounding box center [1076, 250] width 240 height 50
click at [1082, 241] on p "The #1 factor that helps relationships last a lifetime." at bounding box center [1076, 250] width 240 height 50
drag, startPoint x: 1083, startPoint y: 241, endPoint x: 1030, endPoint y: 233, distance: 53.6
click at [1030, 233] on p "The #1 factor that helps relationships last a lifetime." at bounding box center [1076, 250] width 240 height 50
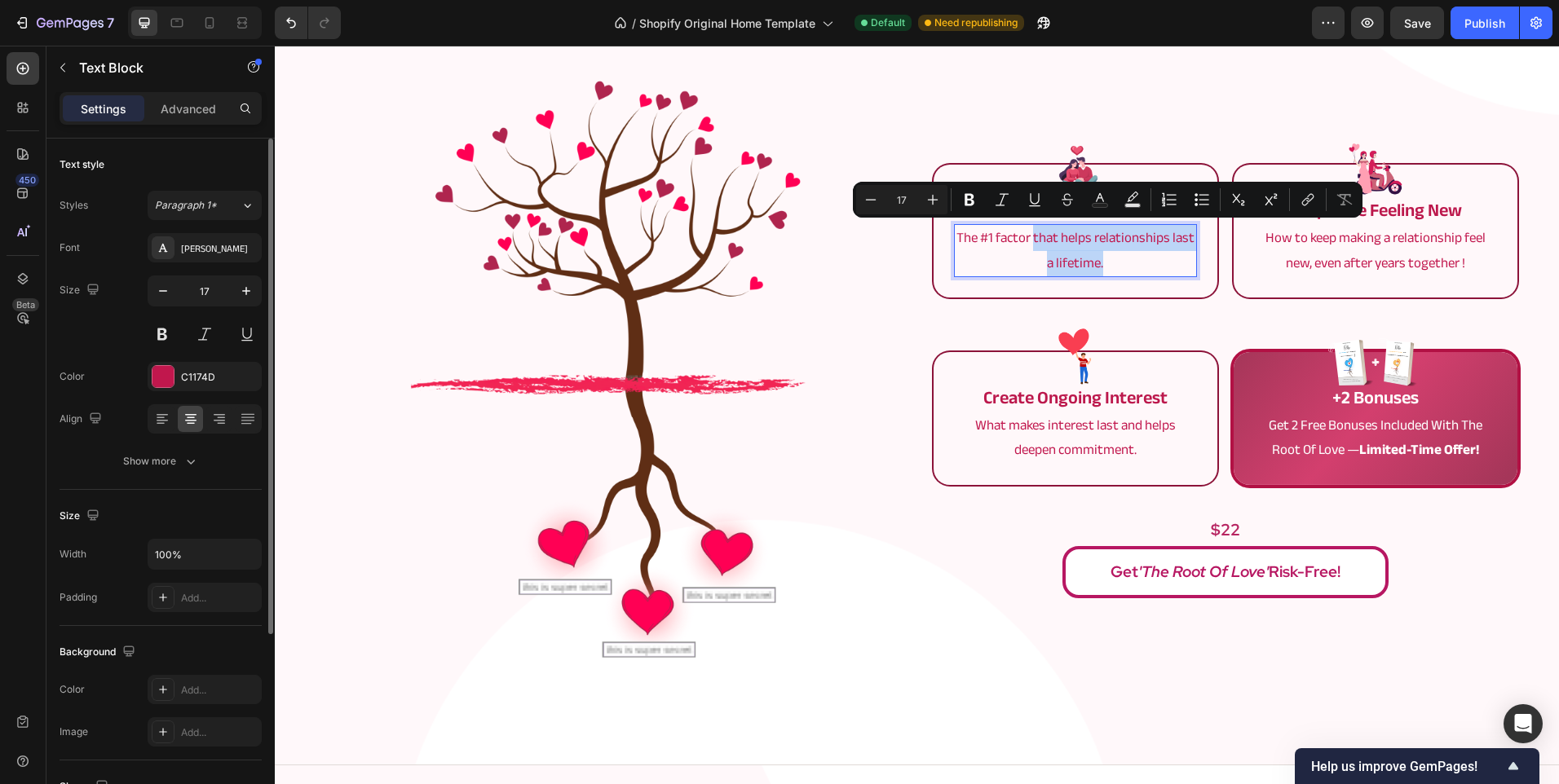
drag, startPoint x: 1114, startPoint y: 266, endPoint x: 1028, endPoint y: 241, distance: 89.6
click at [1028, 241] on p "The #1 factor that helps relationships last a lifetime." at bounding box center [1076, 250] width 240 height 50
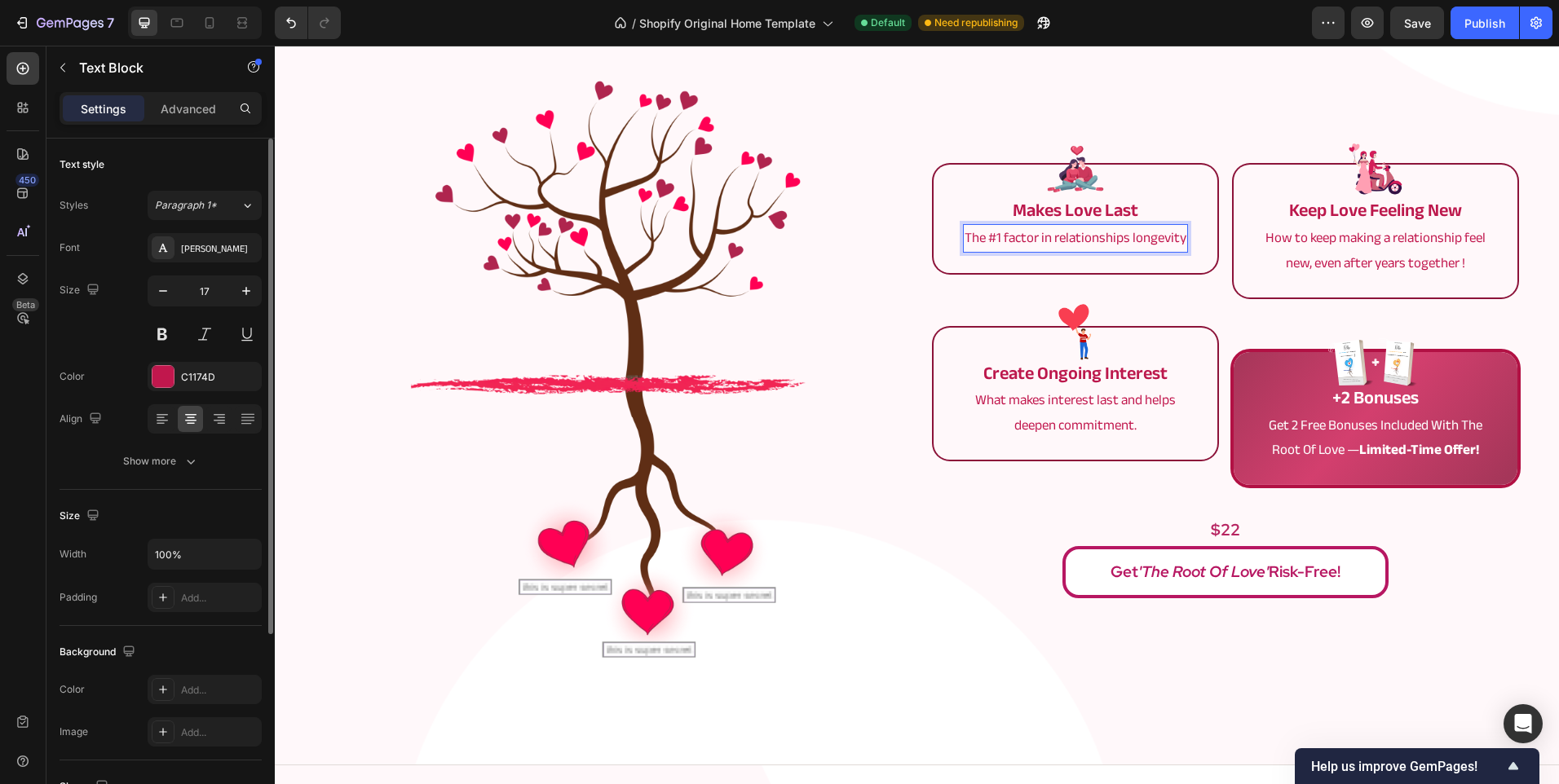
click at [1096, 265] on div "Image makes love last Text Block The #1 factor in relationships longevity Text …" at bounding box center [1076, 219] width 284 height 108
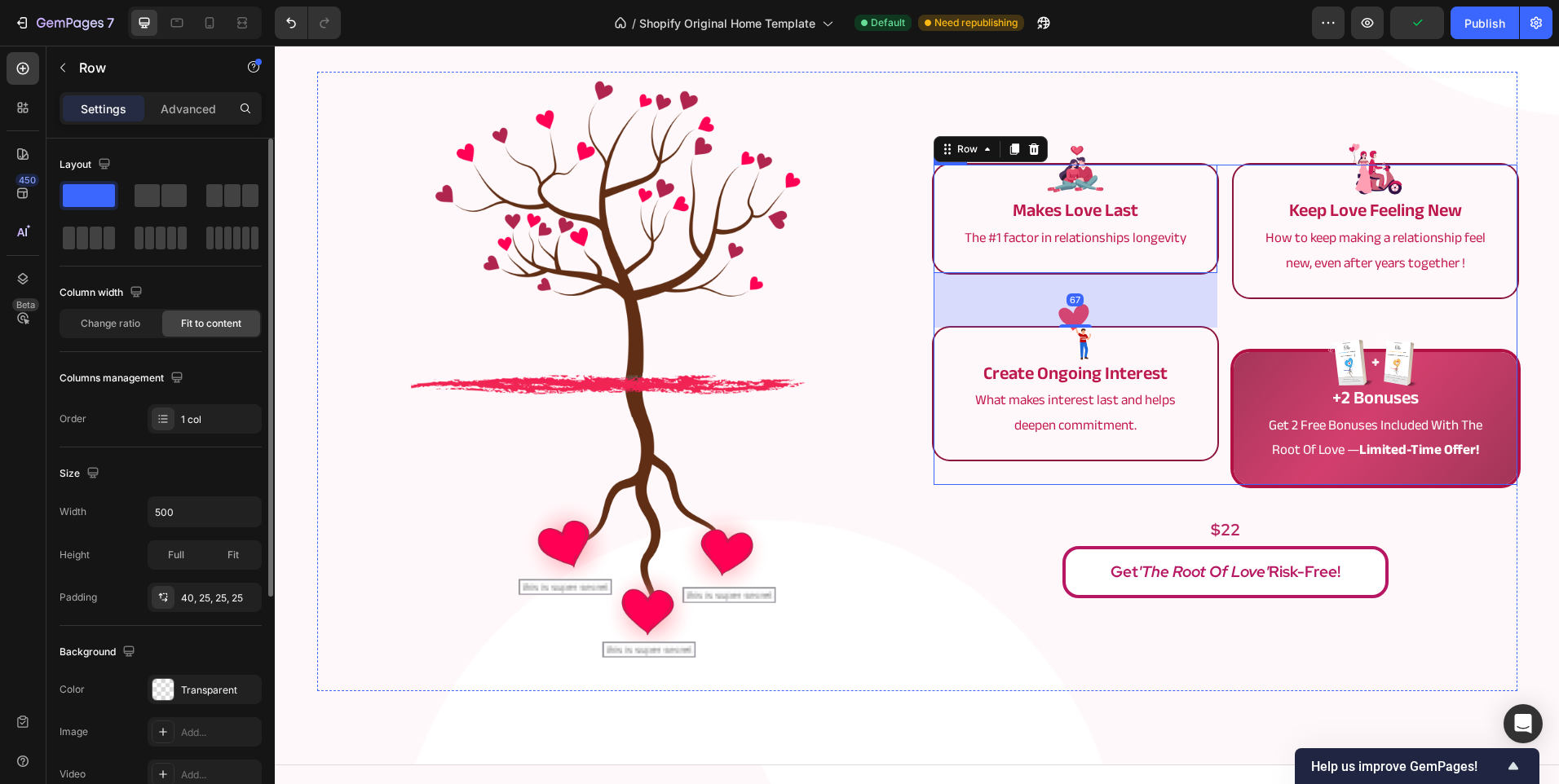
click at [1242, 324] on div "Image keep love feeling new Text Block How to keep making a relationship feel n…" at bounding box center [1375, 325] width 284 height 321
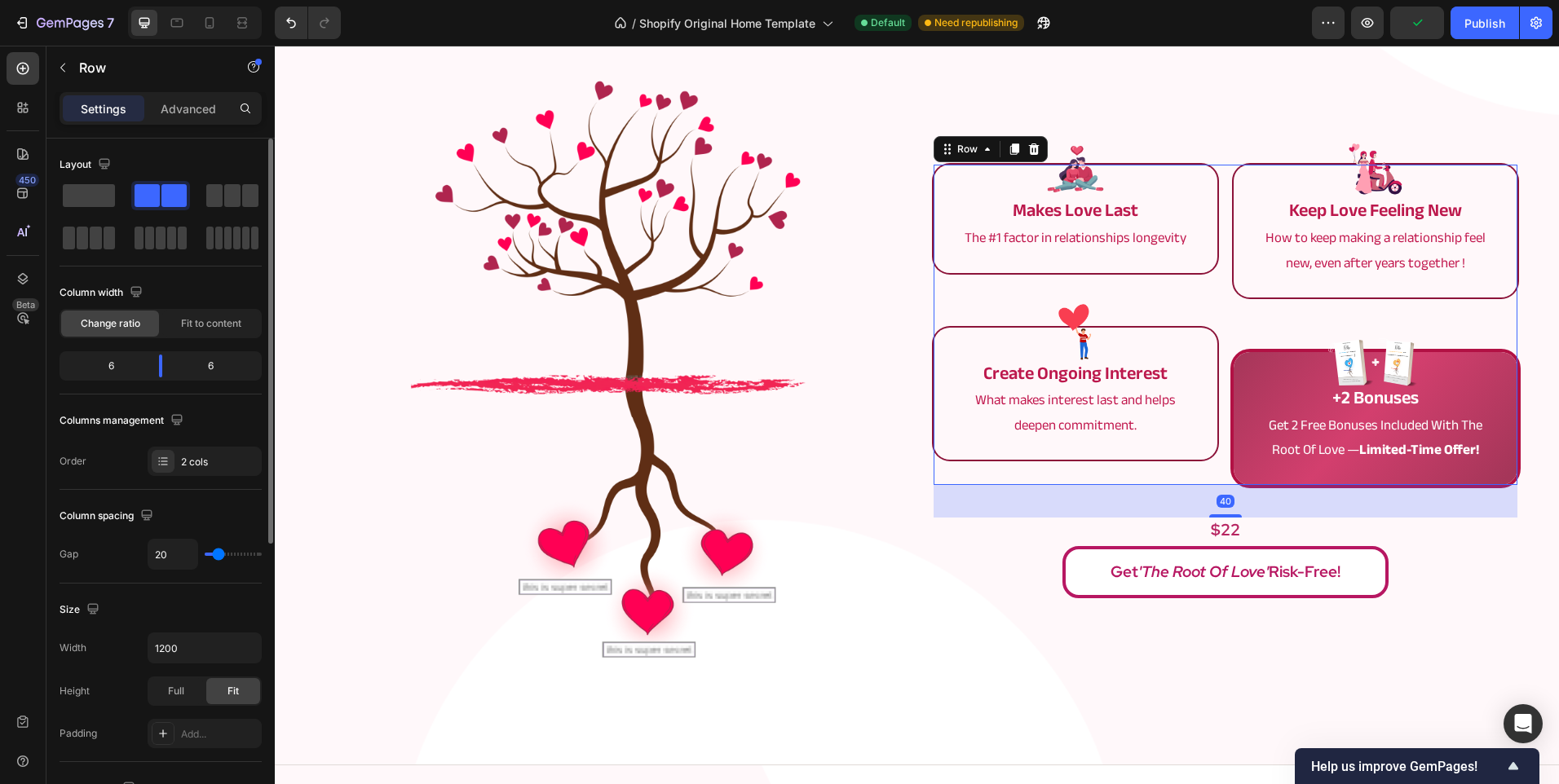
scroll to position [1860, 0]
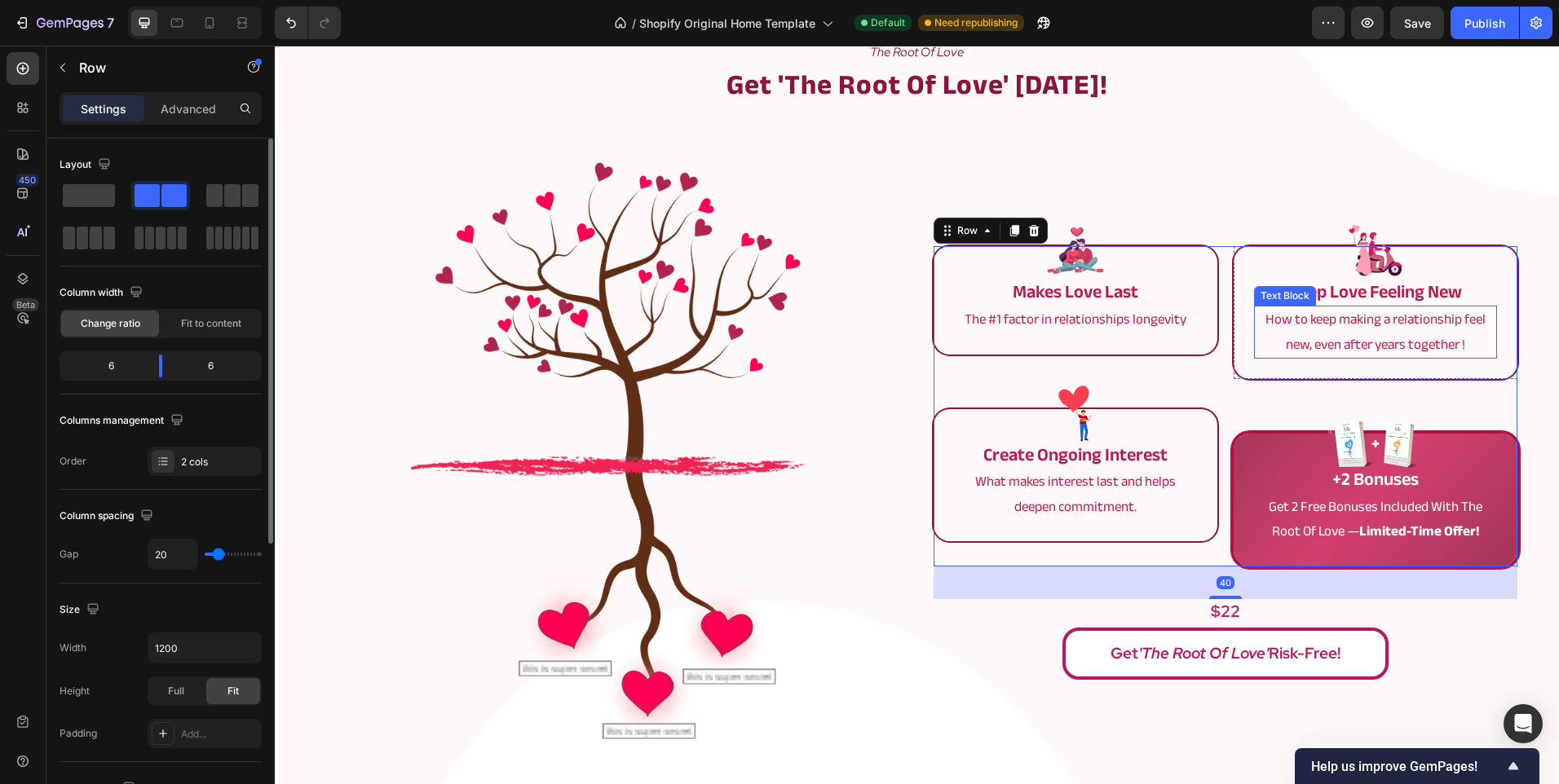
click at [1348, 328] on p "How to keep making a relationship feel new, even after years together !" at bounding box center [1375, 332] width 240 height 50
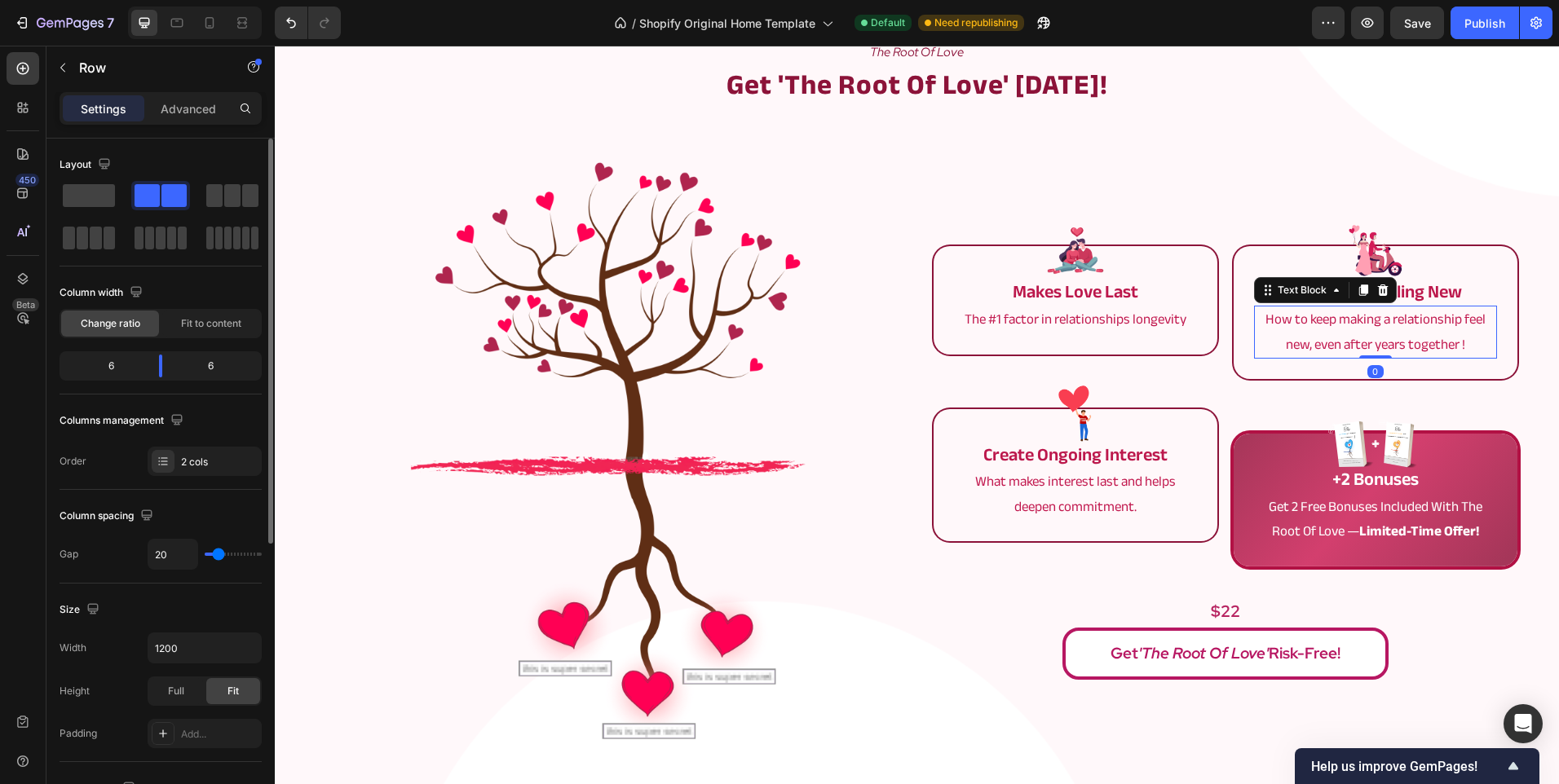
click at [1348, 328] on p "How to keep making a relationship feel new, even after years together !" at bounding box center [1375, 332] width 240 height 50
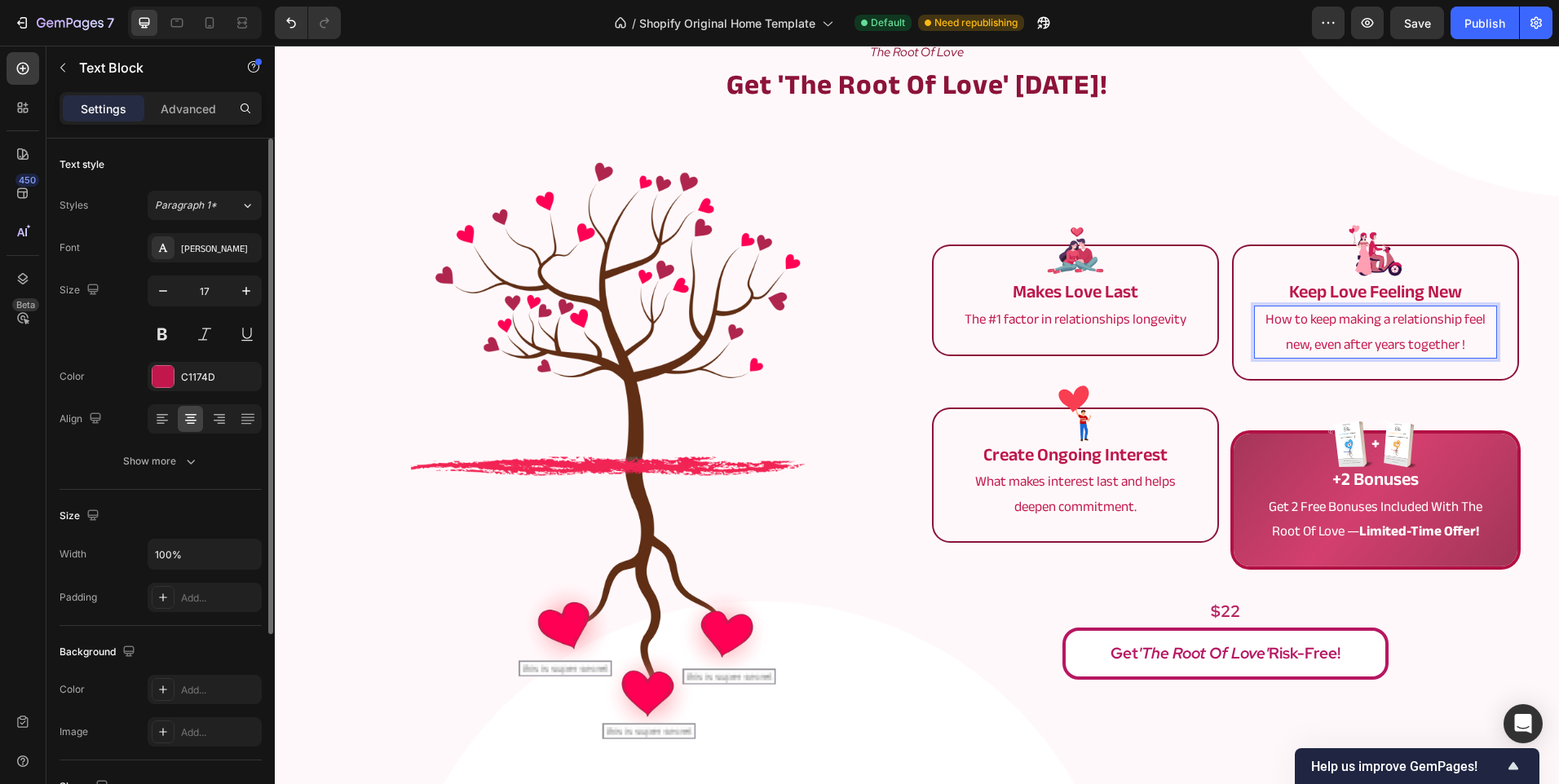
click at [1347, 341] on p "How to keep making a relationship feel new, even after years together !" at bounding box center [1375, 332] width 240 height 50
click at [1321, 387] on div "Image keep love feeling new Text Block Make every day feel exciting, even after…" at bounding box center [1375, 406] width 284 height 321
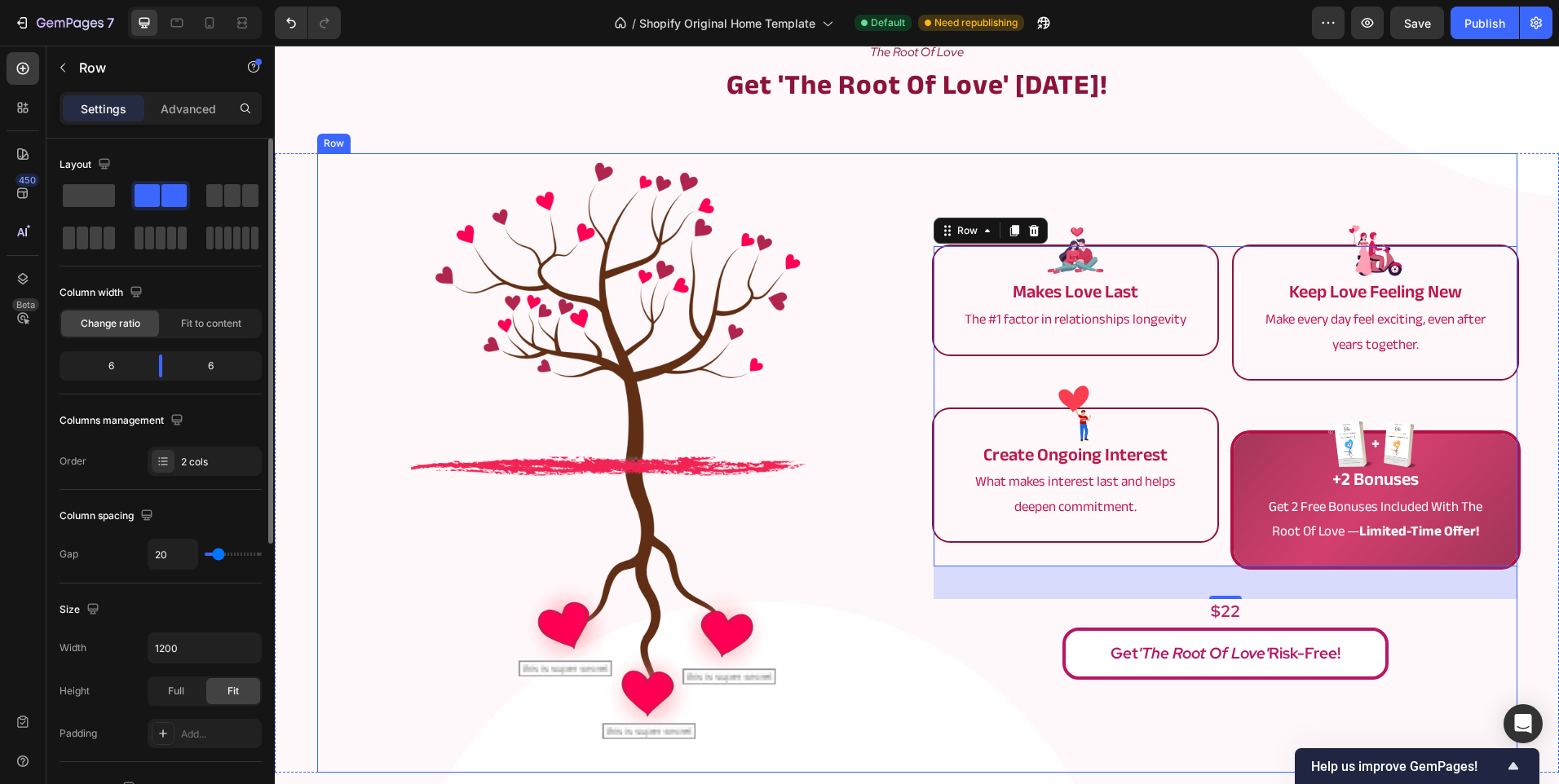
click at [777, 421] on img at bounding box center [608, 463] width 437 height 619
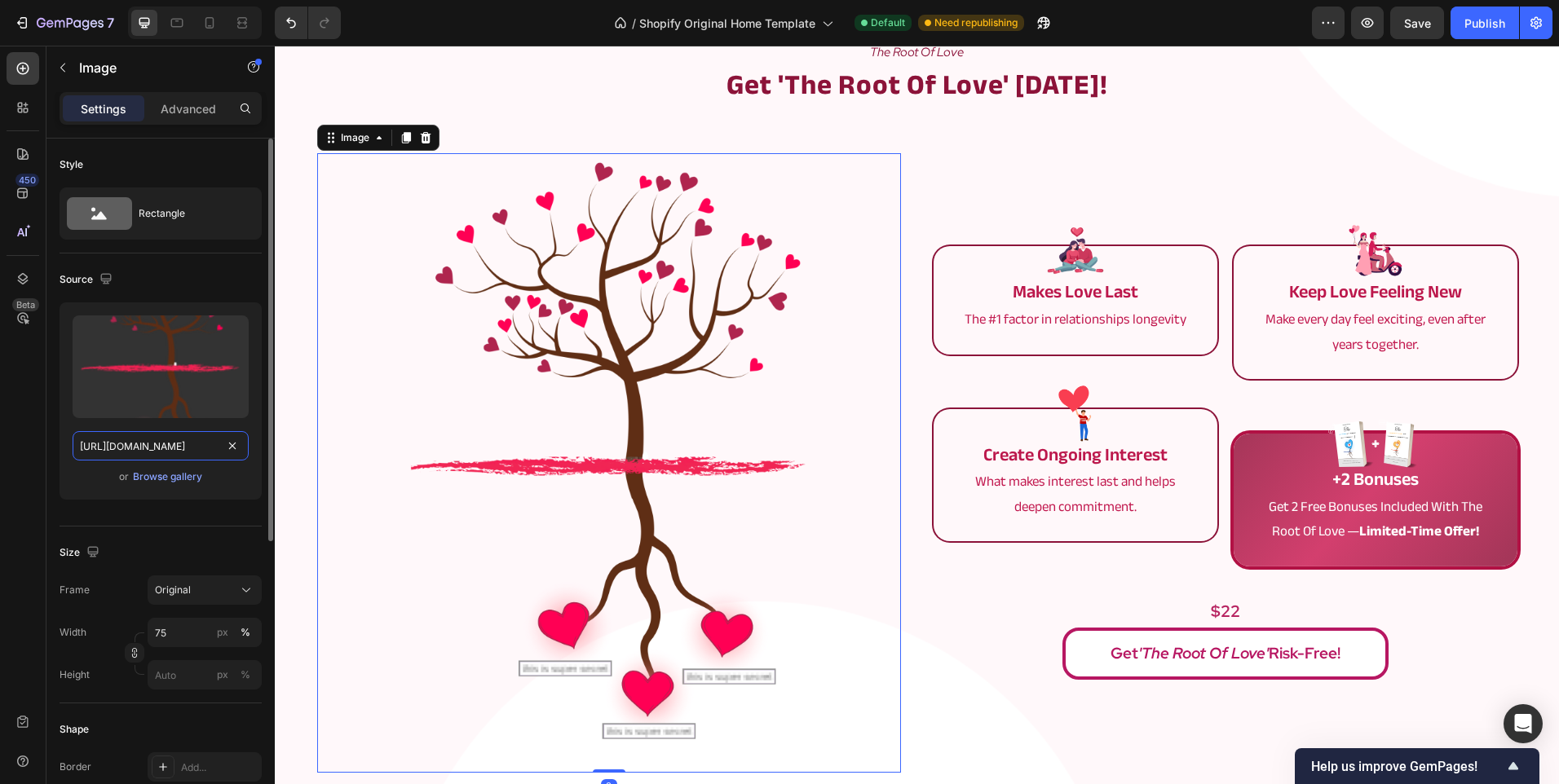
click at [111, 448] on input "https://cdn.shopify.com/s/files/1/0902/9520/6154/files/root_69.png?v=1754904930" at bounding box center [161, 445] width 176 height 29
paste input "8.png?v=1755373032"
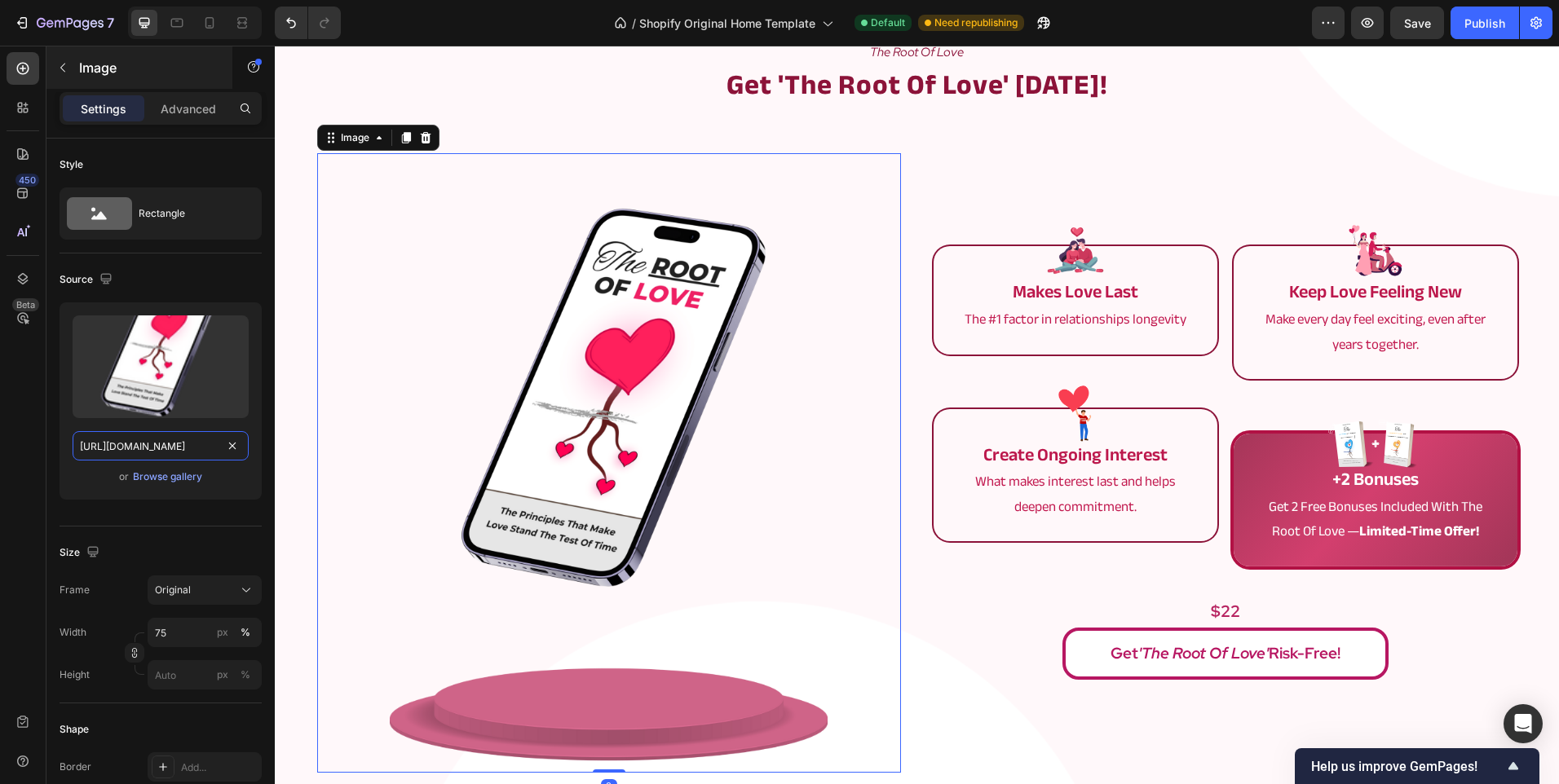
scroll to position [0, 243]
click at [206, 20] on icon at bounding box center [210, 23] width 16 height 16
type input "https://cdn.shopify.com/s/files/1/0902/9520/6154/files/root_69.png?v=1754904930"
type input "80"
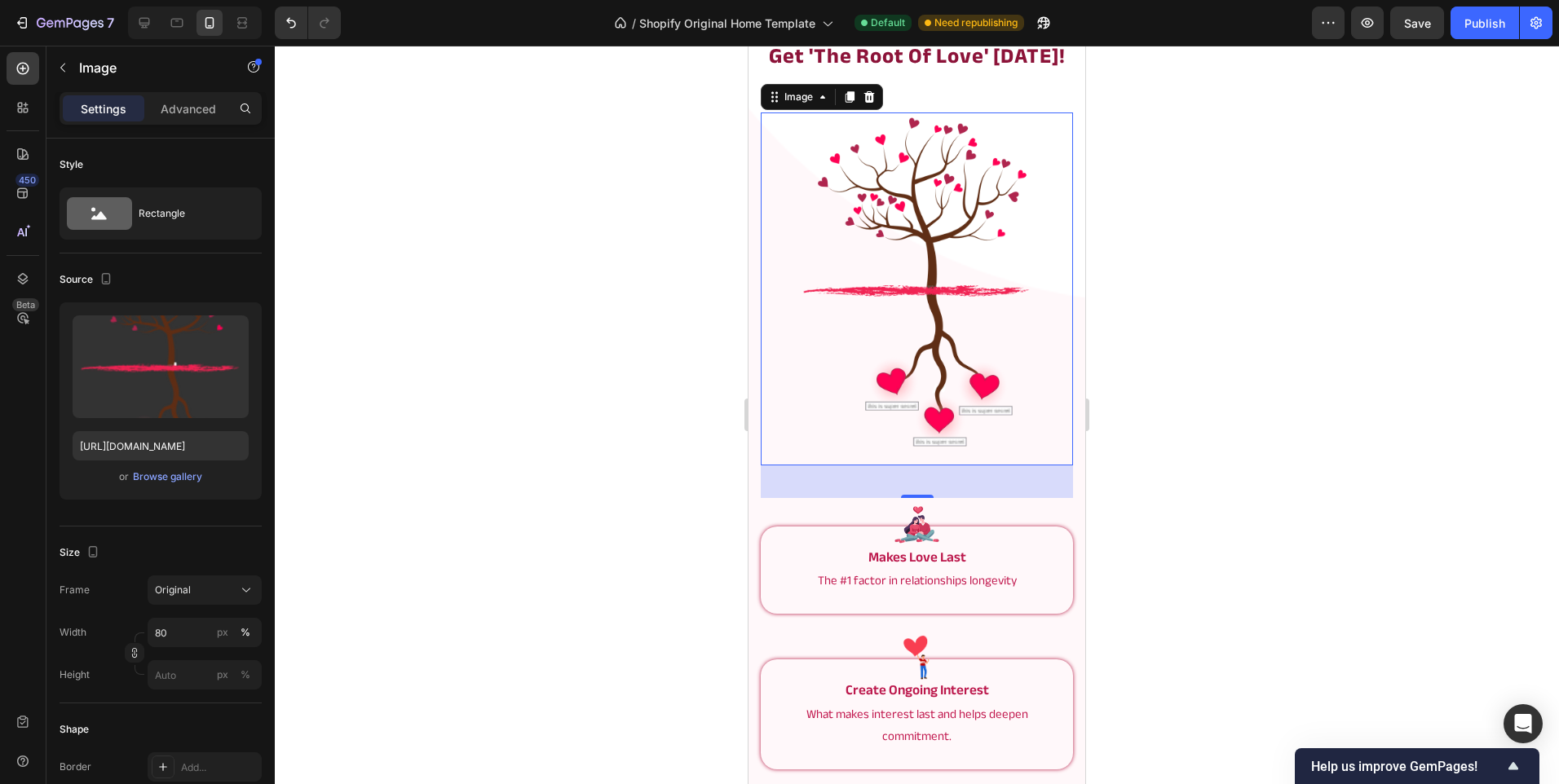
scroll to position [1870, 0]
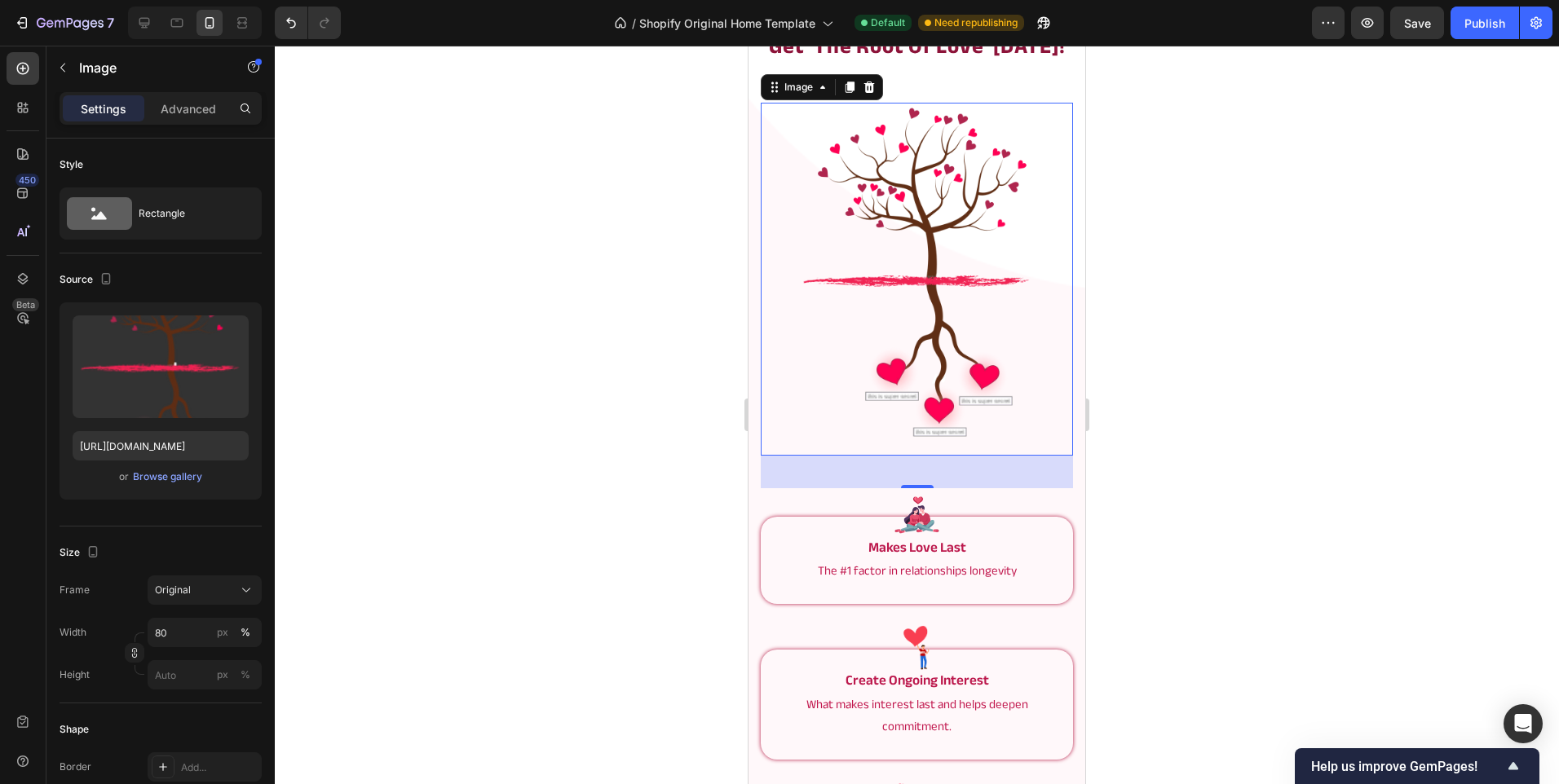
click at [528, 312] on div at bounding box center [917, 414] width 1284 height 738
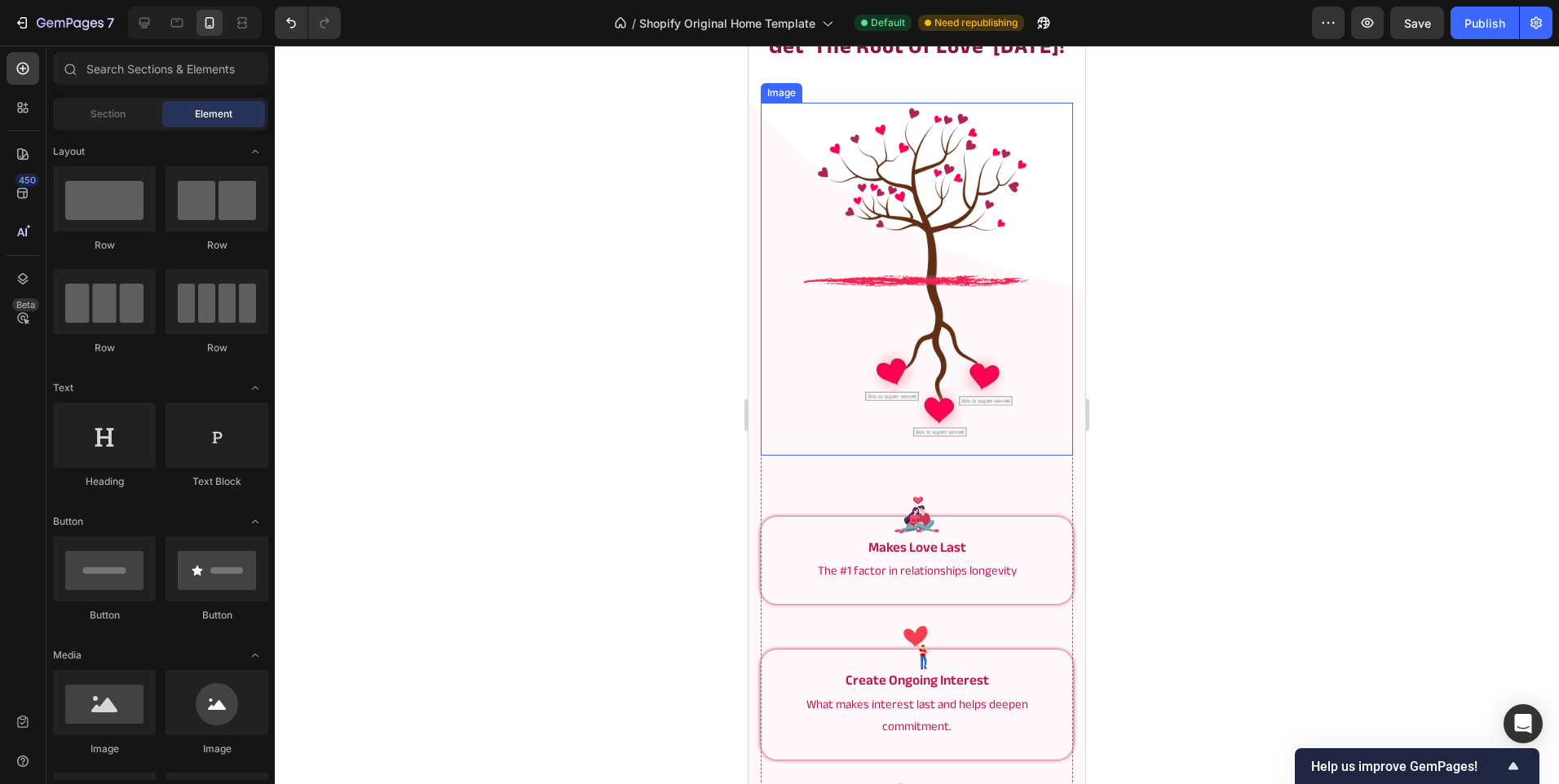
click at [918, 325] on img at bounding box center [917, 279] width 250 height 353
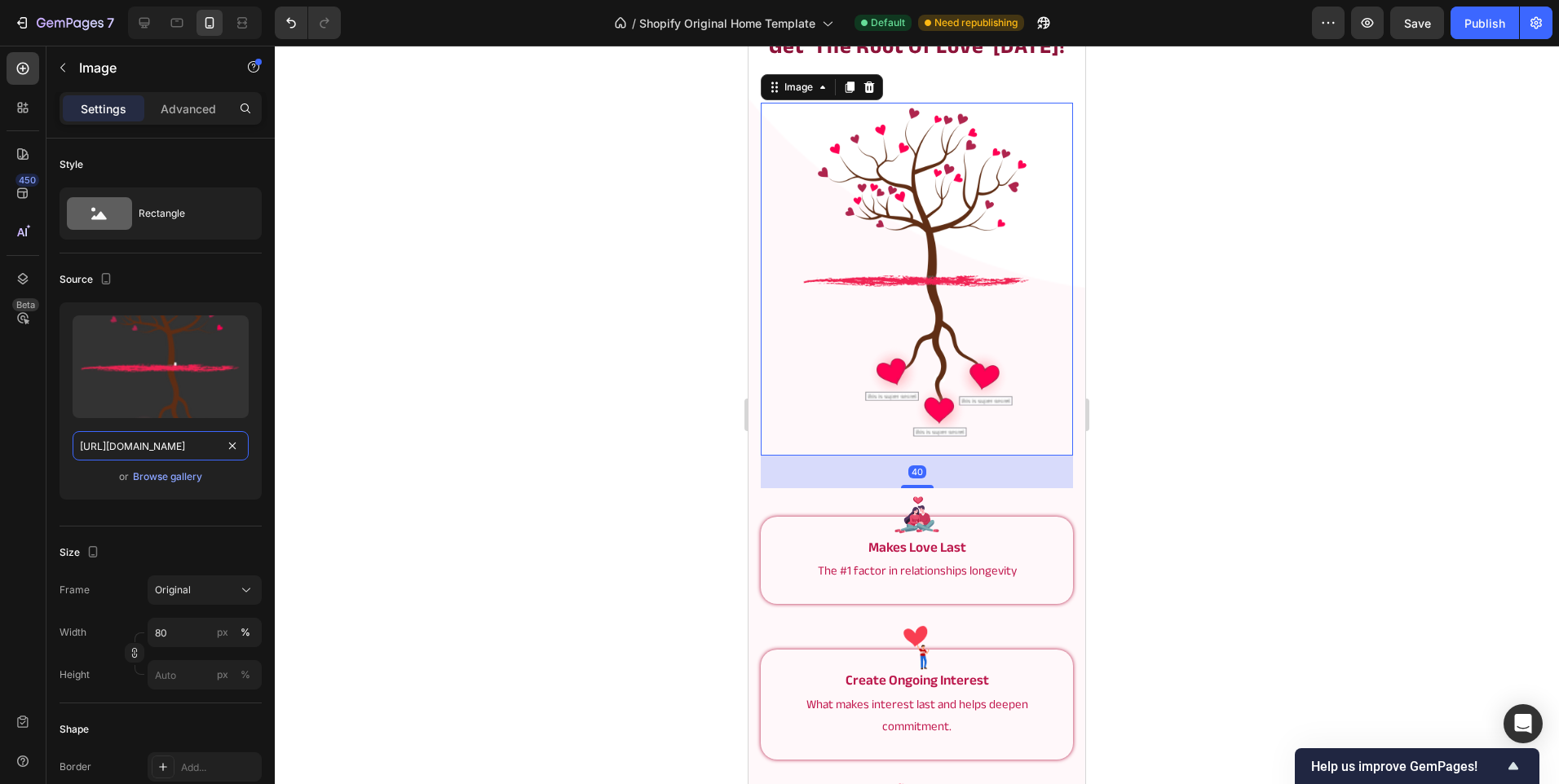
paste input "8.png?v=1755373032"
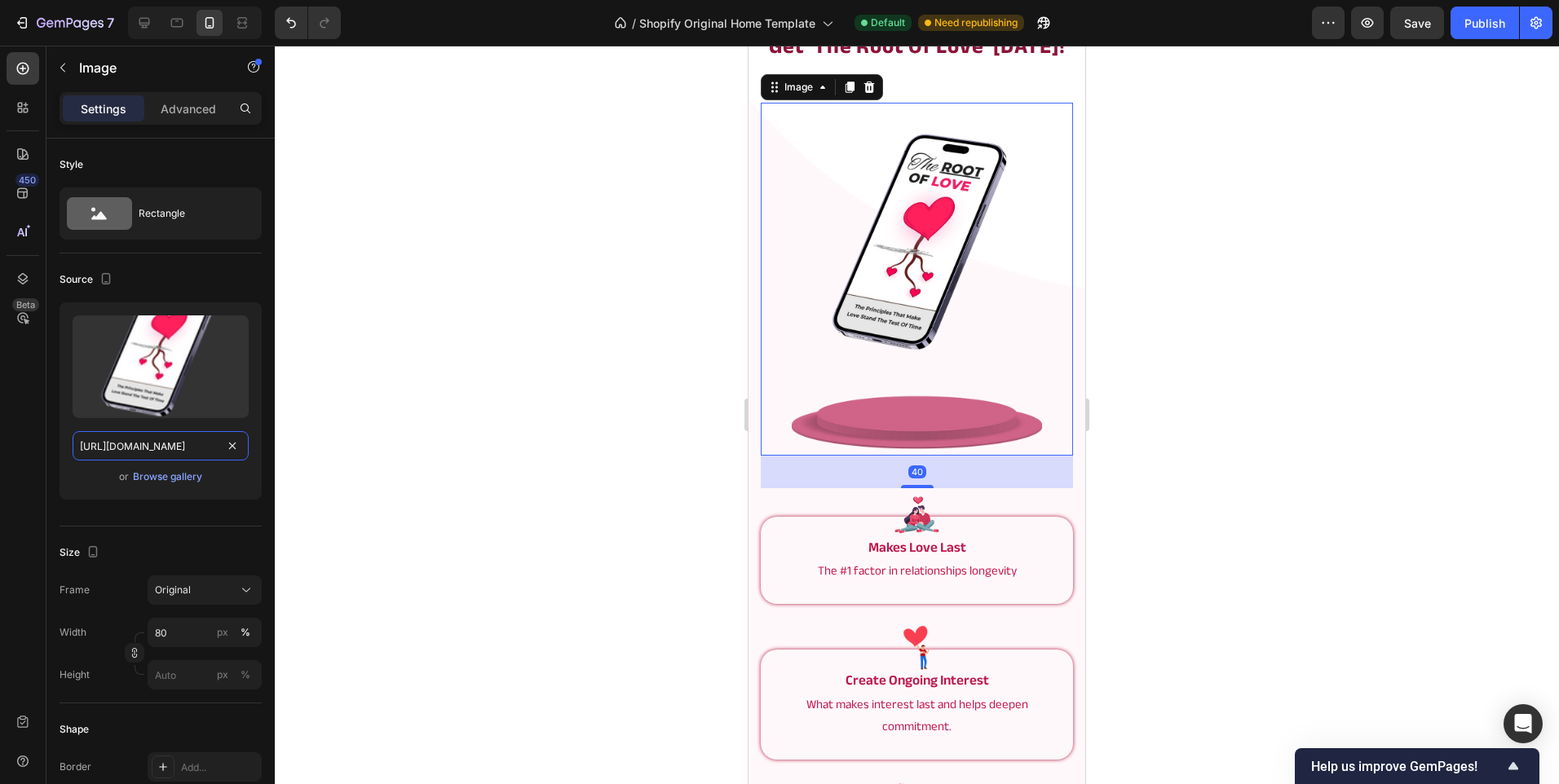
type input "[URL][DOMAIN_NAME]"
click at [509, 320] on div at bounding box center [917, 414] width 1284 height 738
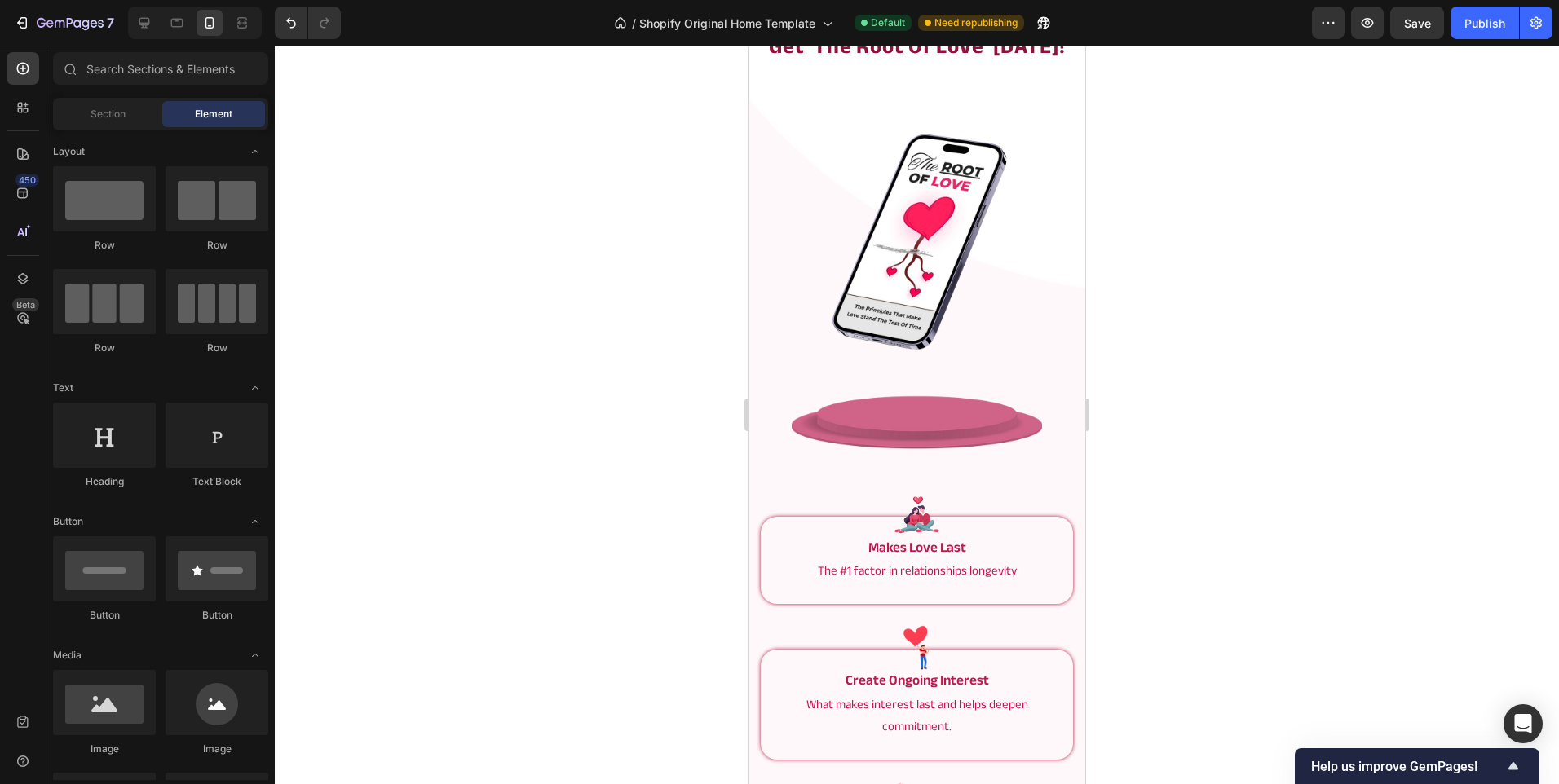
click at [150, 38] on div at bounding box center [195, 23] width 134 height 33
click at [150, 22] on icon at bounding box center [144, 23] width 16 height 16
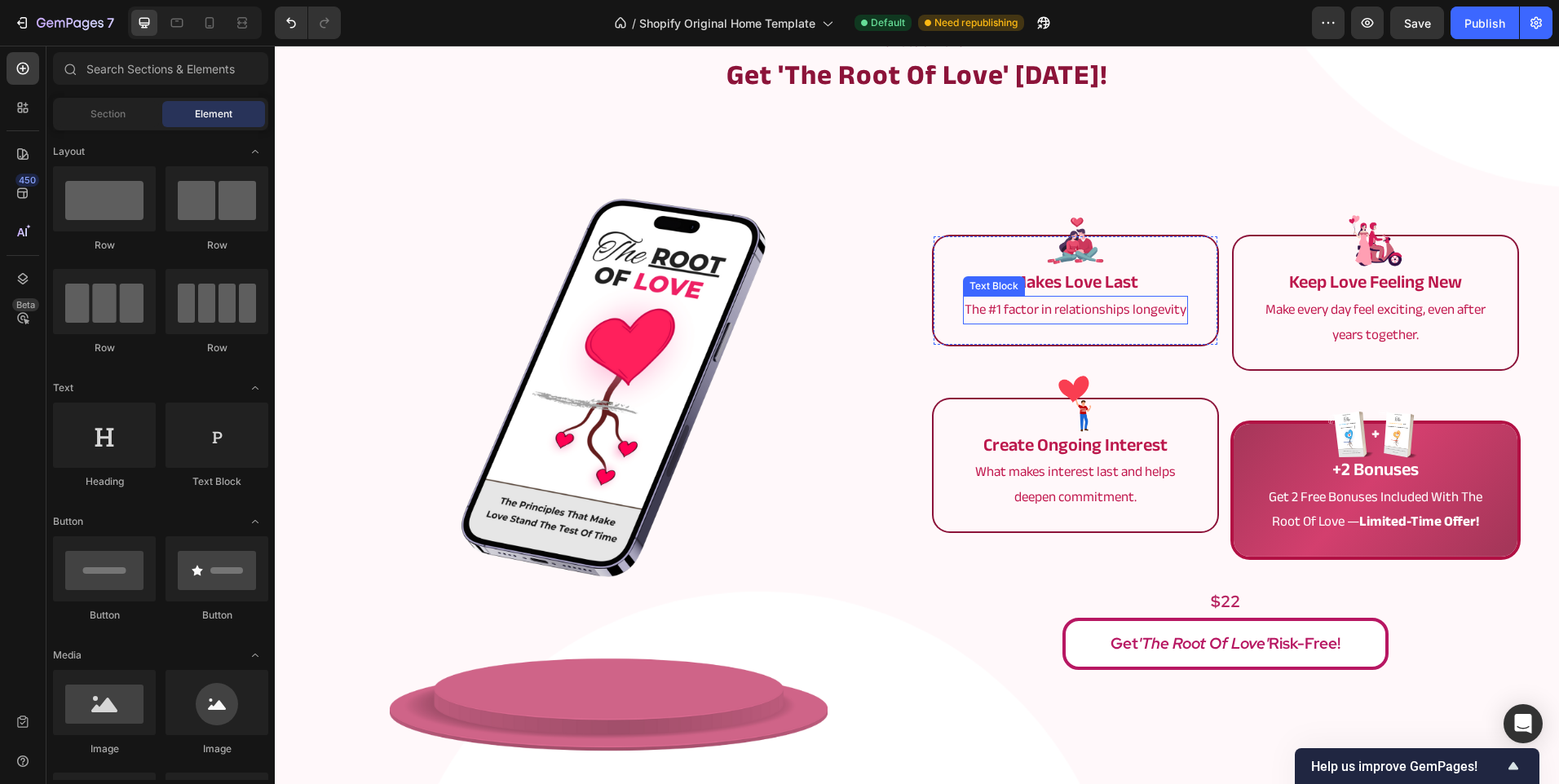
click at [1166, 312] on p "The #1 factor in relationships longevity" at bounding box center [1076, 310] width 222 height 25
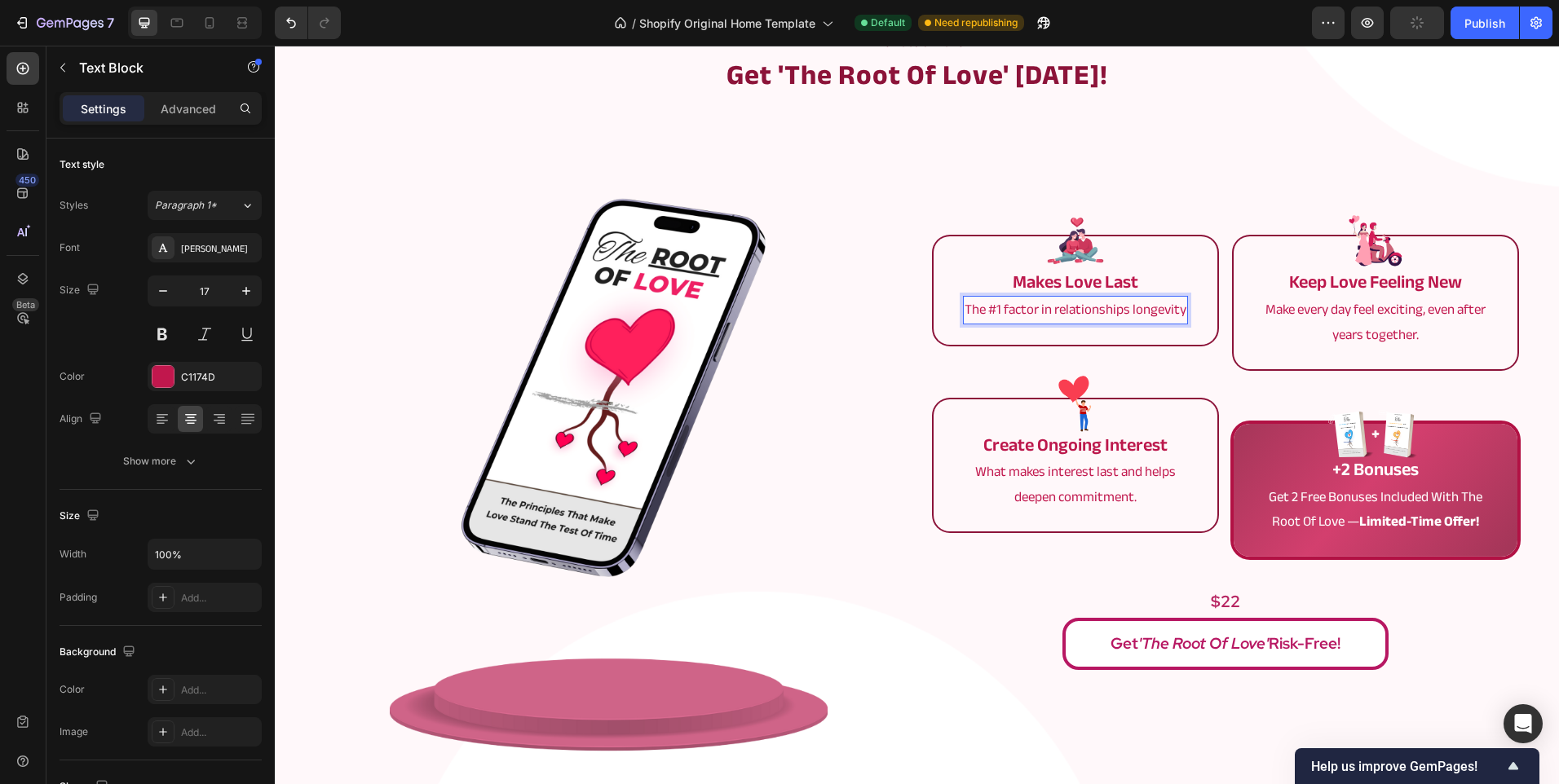
click at [1175, 312] on p "The #1 factor in relationships longevity" at bounding box center [1076, 310] width 222 height 25
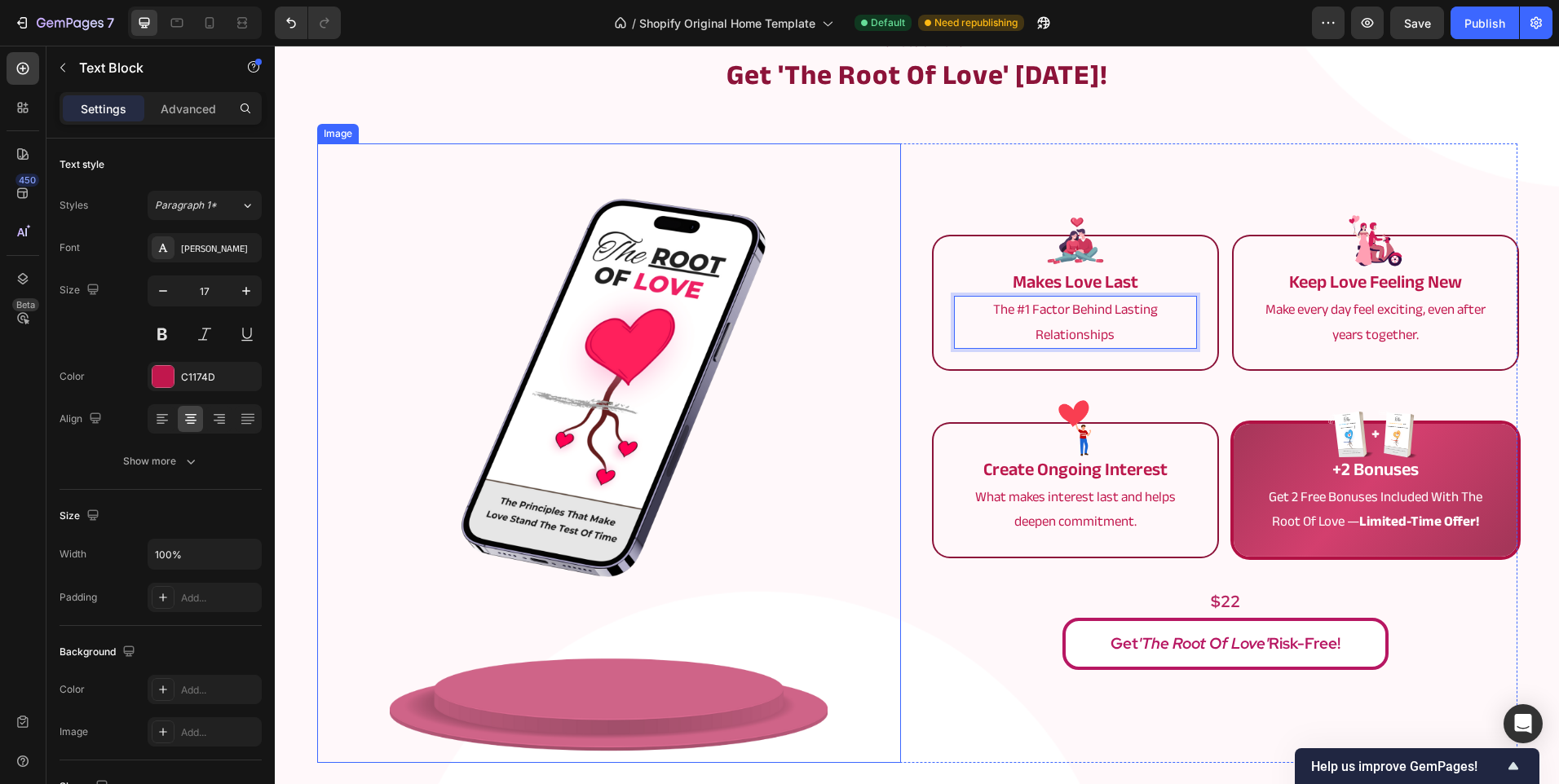
click at [852, 324] on div at bounding box center [609, 453] width 584 height 619
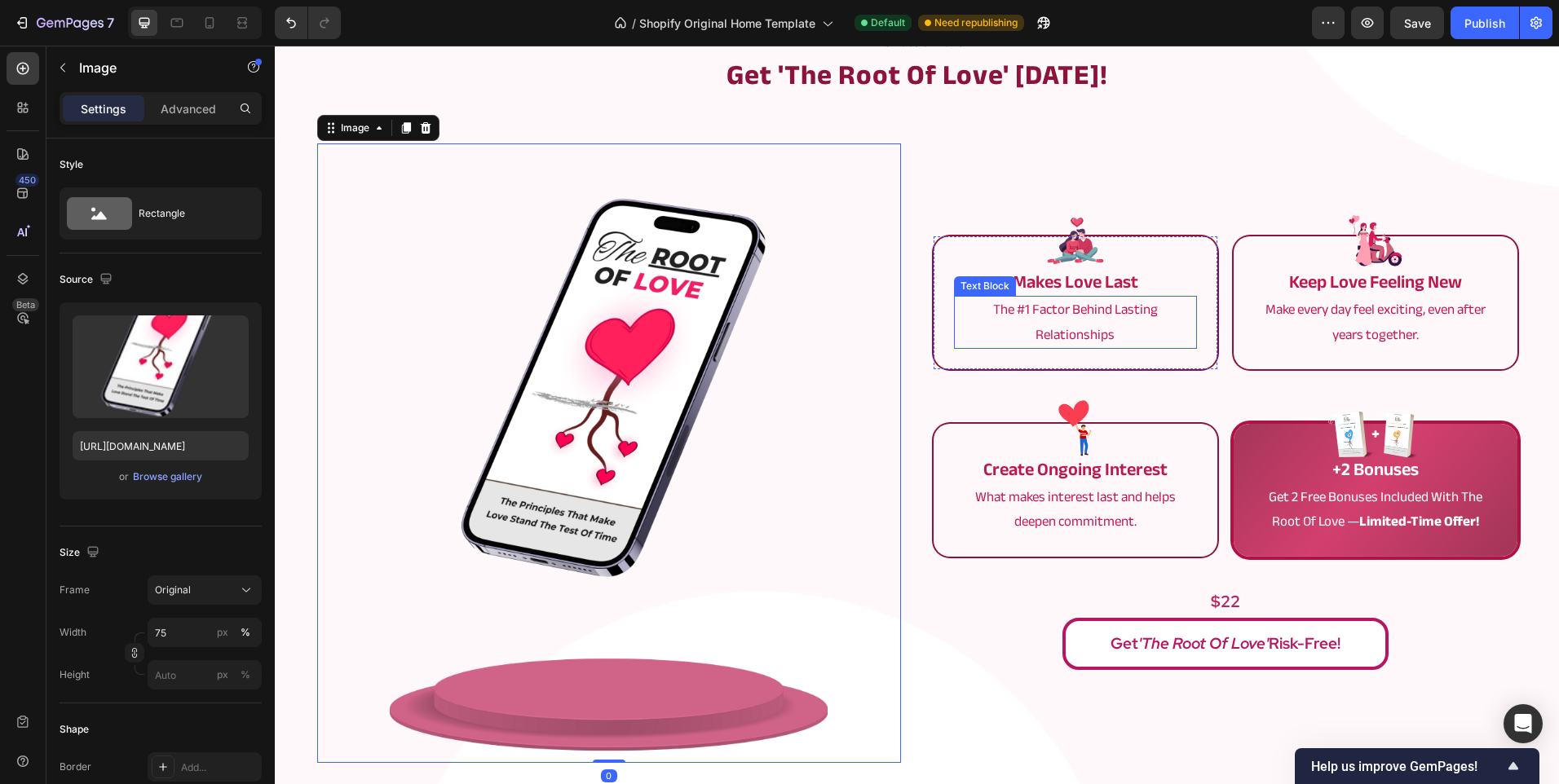
click at [1060, 328] on p "The #1 Factor Behind Lasting Relationships" at bounding box center [1076, 322] width 240 height 50
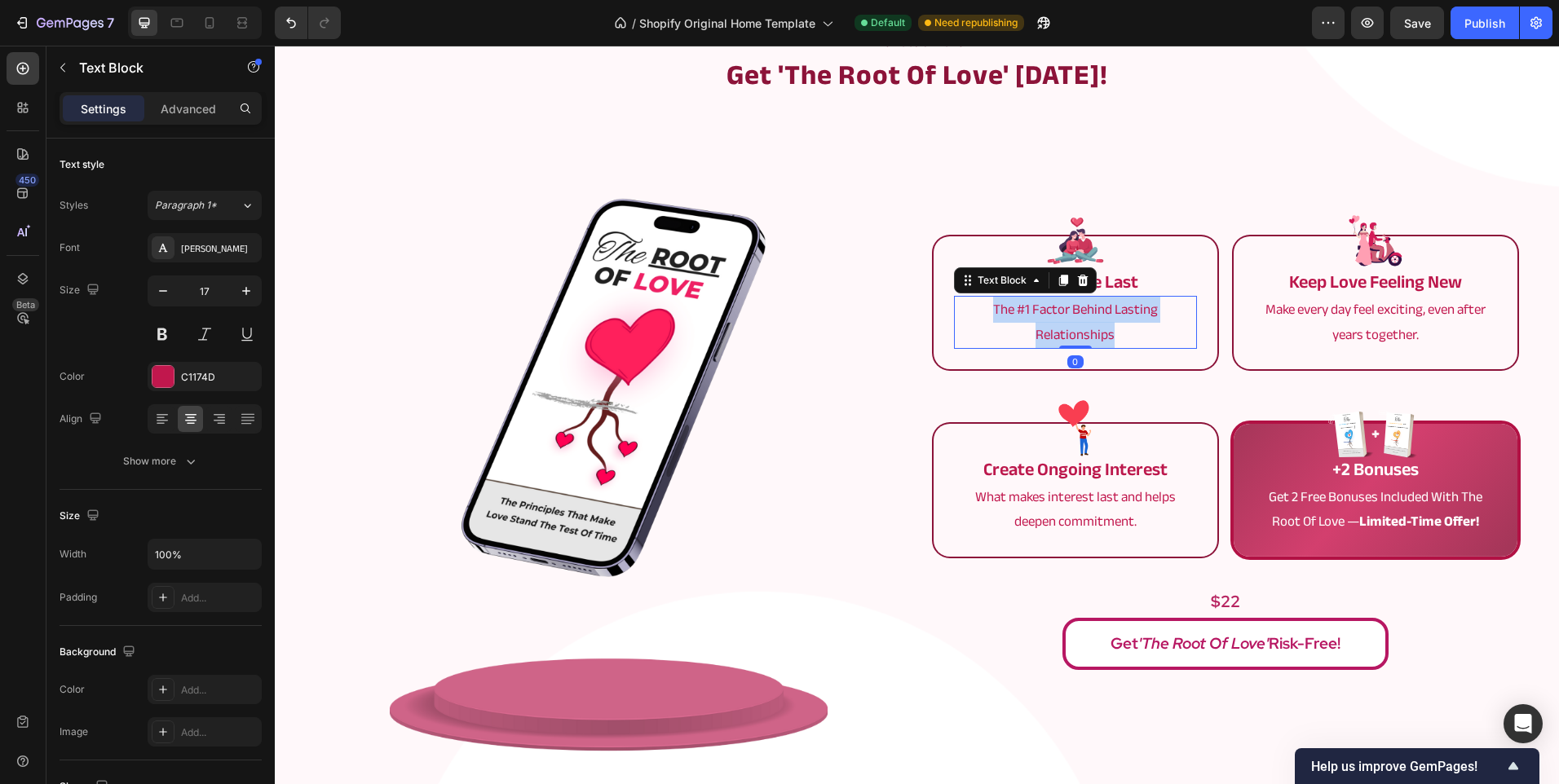
click at [1060, 328] on p "The #1 Factor Behind Lasting Relationships" at bounding box center [1076, 322] width 240 height 50
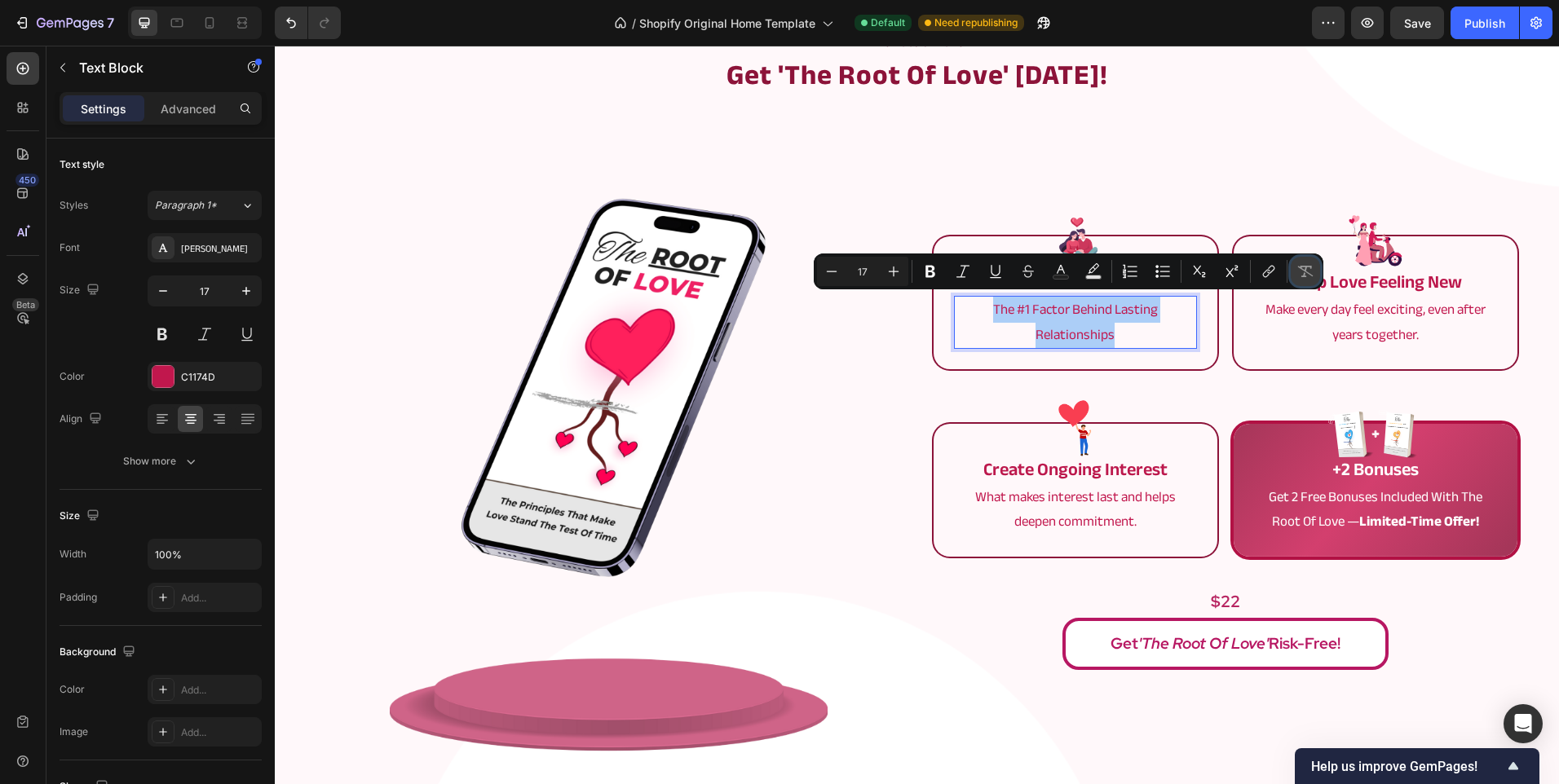
click at [1300, 268] on icon "Editor contextual toolbar" at bounding box center [1305, 272] width 16 height 11
click at [1006, 312] on p "The #1 Factor Behind Lasting Relationships" at bounding box center [1076, 322] width 240 height 50
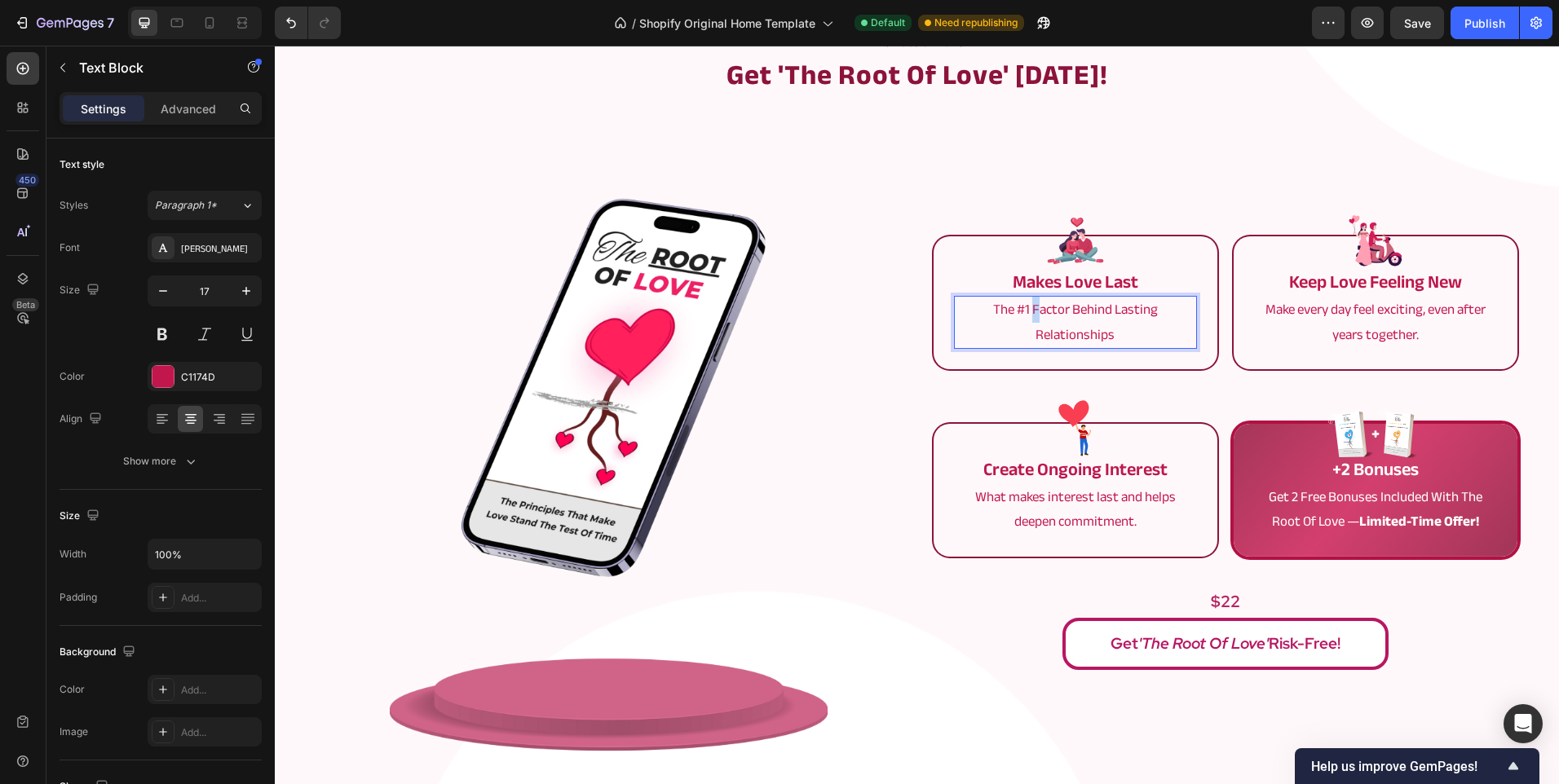
click at [1028, 312] on p "The #1 Factor Behind Lasting Relationships" at bounding box center [1076, 322] width 240 height 50
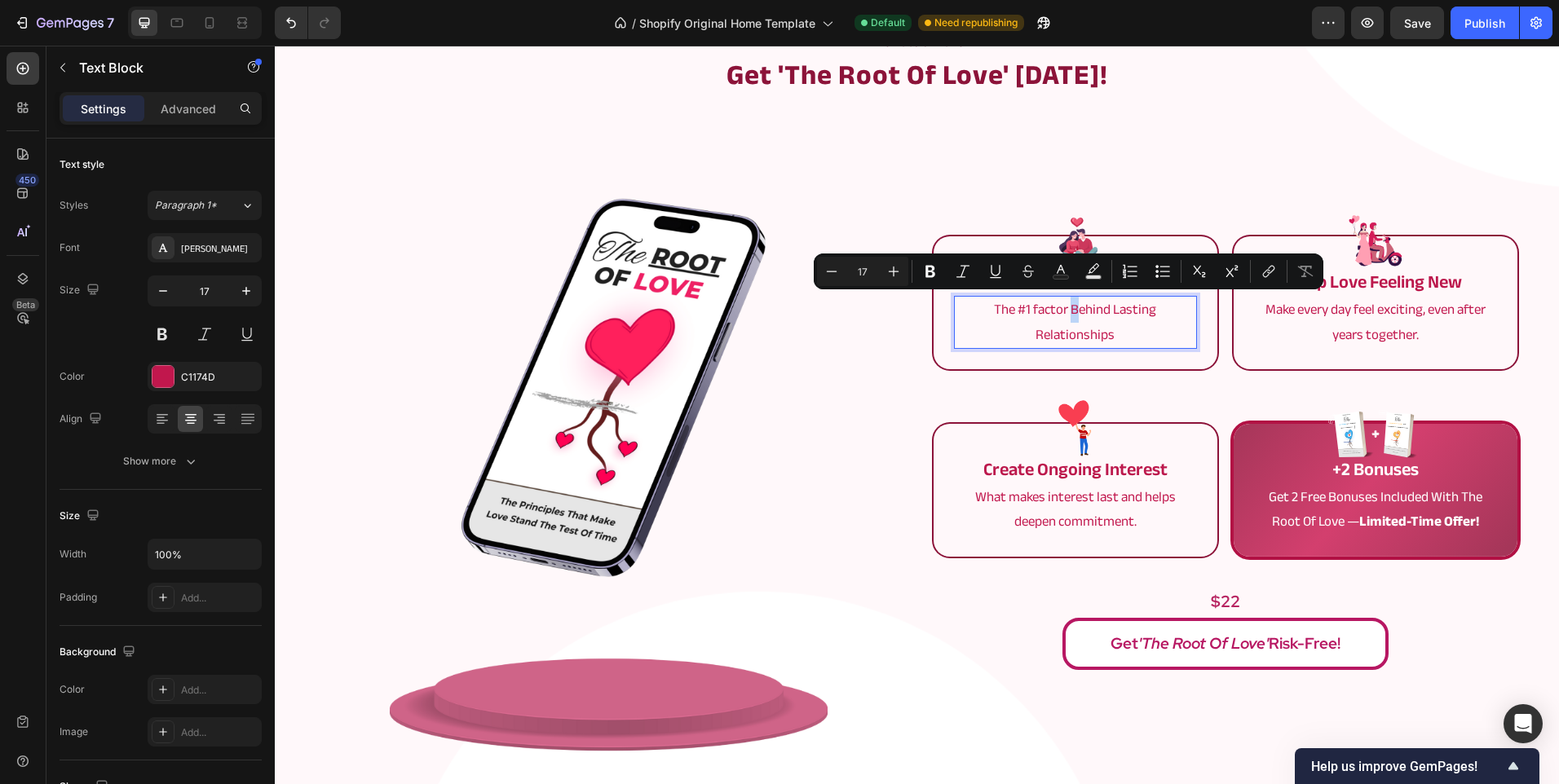
click at [1071, 308] on p "The #1 factor Behind Lasting Relationships" at bounding box center [1076, 322] width 240 height 50
click at [1107, 308] on p "The #1 factor behind Lasting Relationships" at bounding box center [1076, 322] width 240 height 50
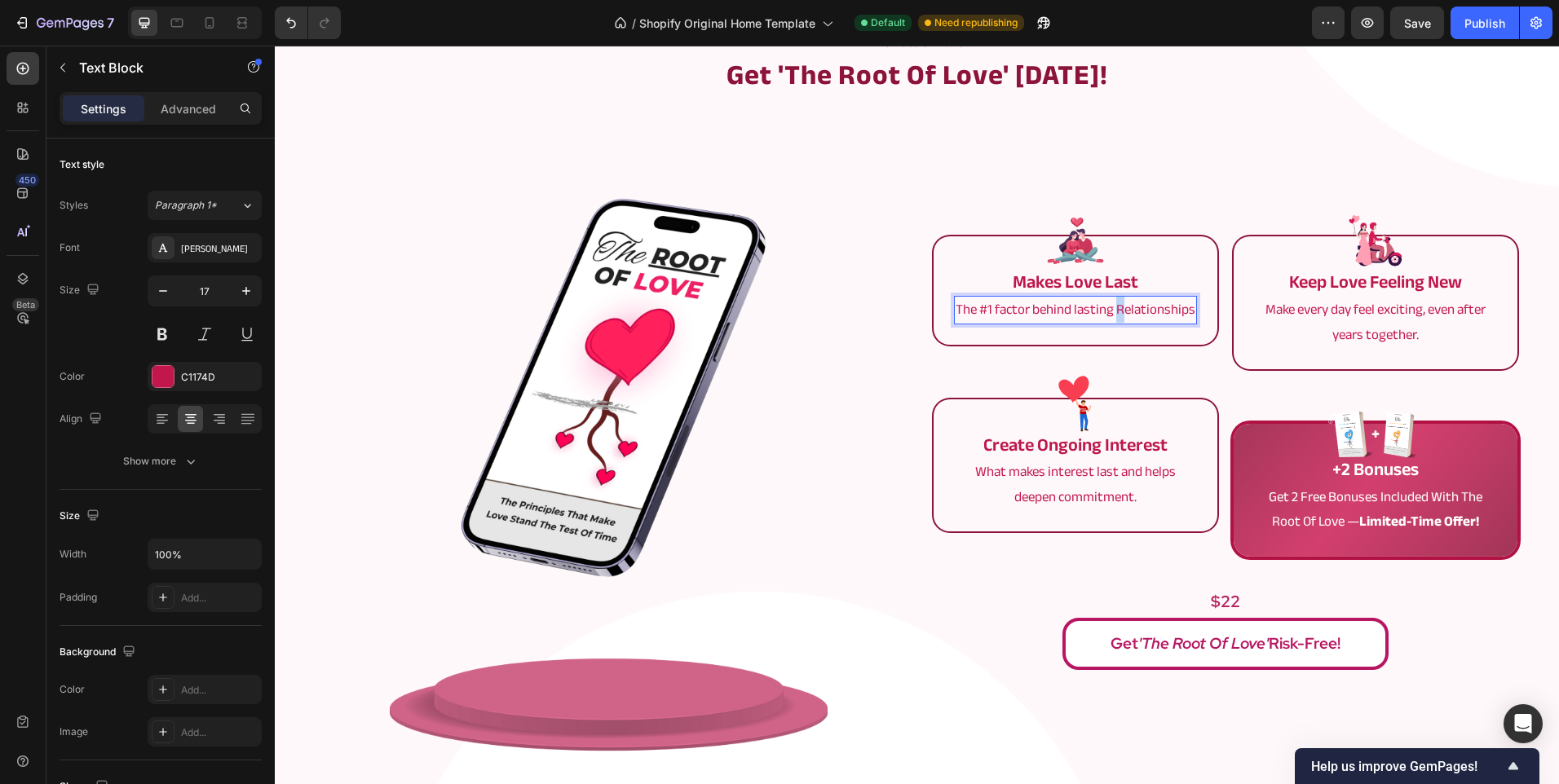
click at [1114, 313] on p "The #1 factor behind lasting Relationships" at bounding box center [1076, 310] width 240 height 25
click at [897, 343] on div "Image makes love last Text Block The #1 factor behind lasting relationships Tex…" at bounding box center [917, 453] width 1200 height 619
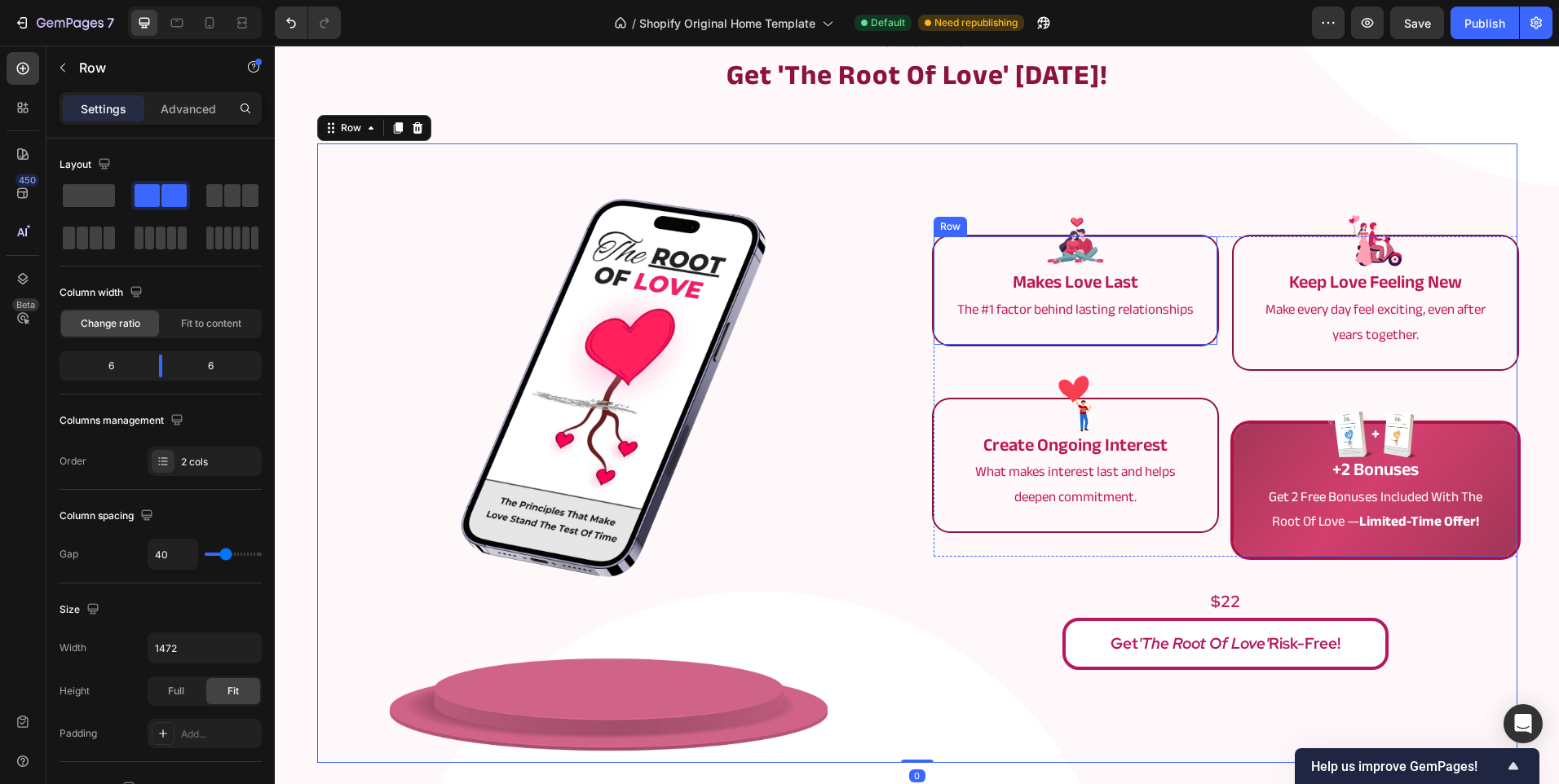
click at [1178, 313] on p "The #1 factor behind lasting relationships" at bounding box center [1076, 310] width 237 height 25
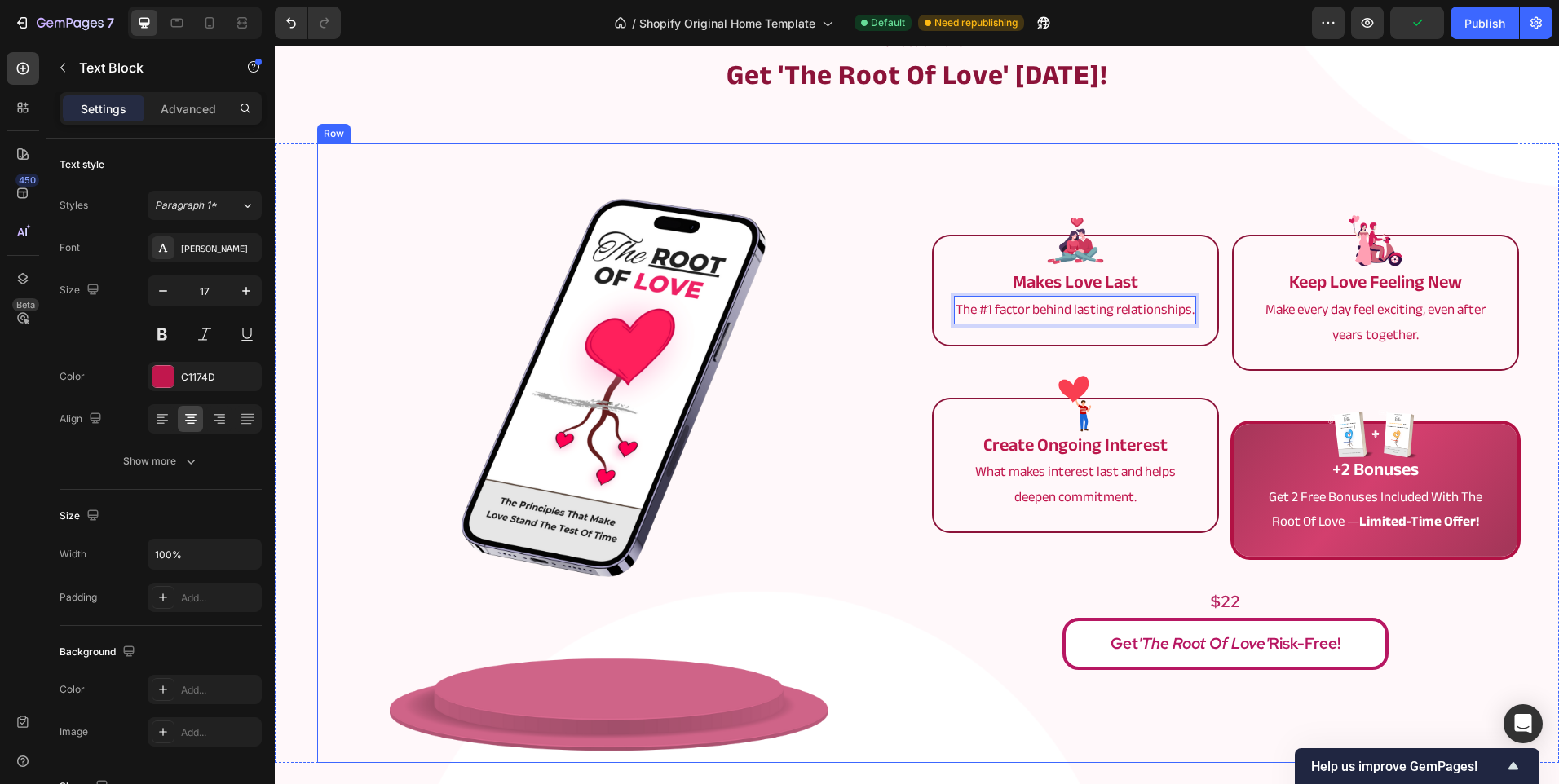
click at [891, 390] on div at bounding box center [609, 453] width 584 height 619
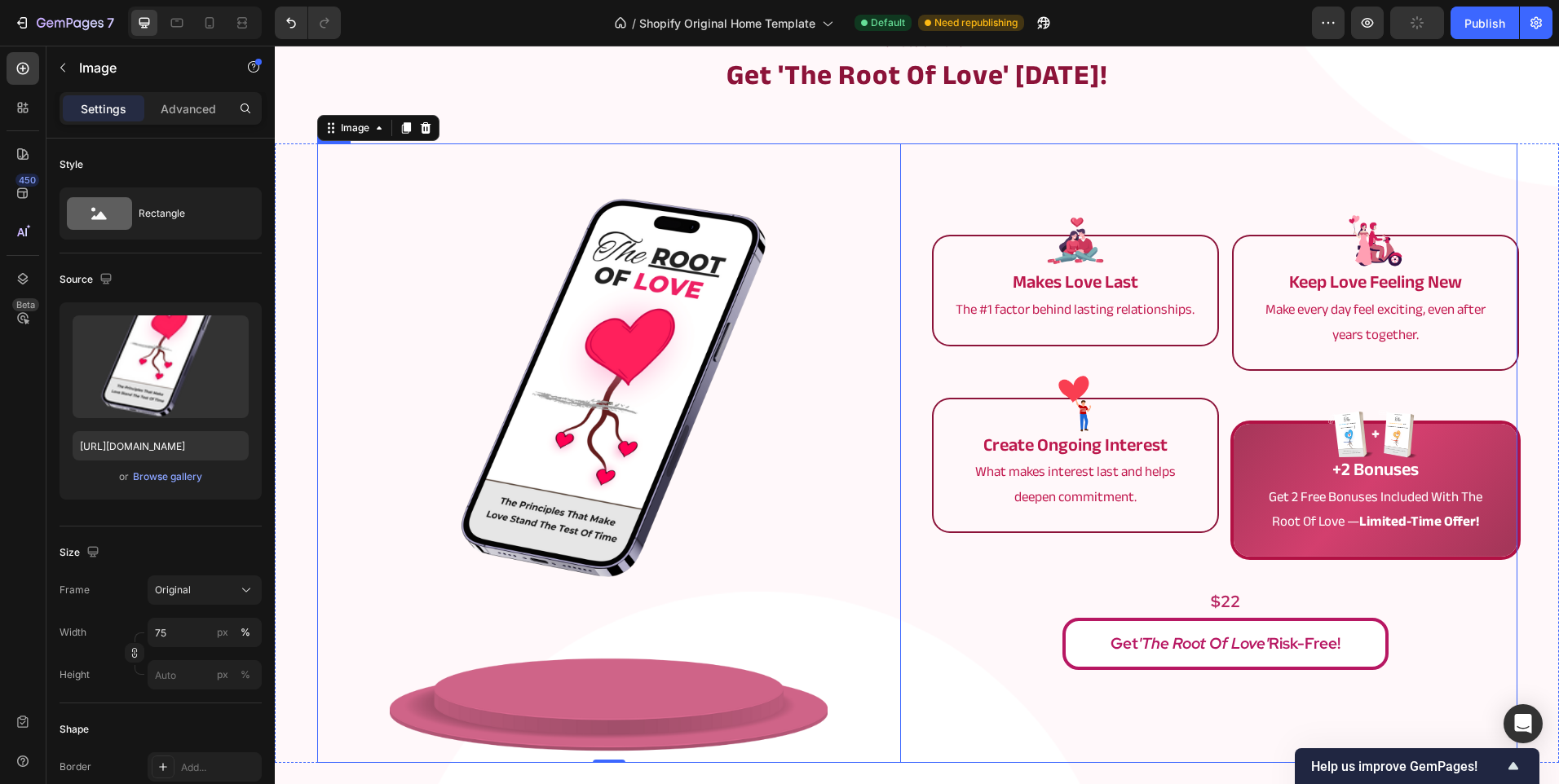
click at [926, 351] on div "Image makes love last Text Block The #1 factor behind lasting relationships. Te…" at bounding box center [917, 453] width 1200 height 619
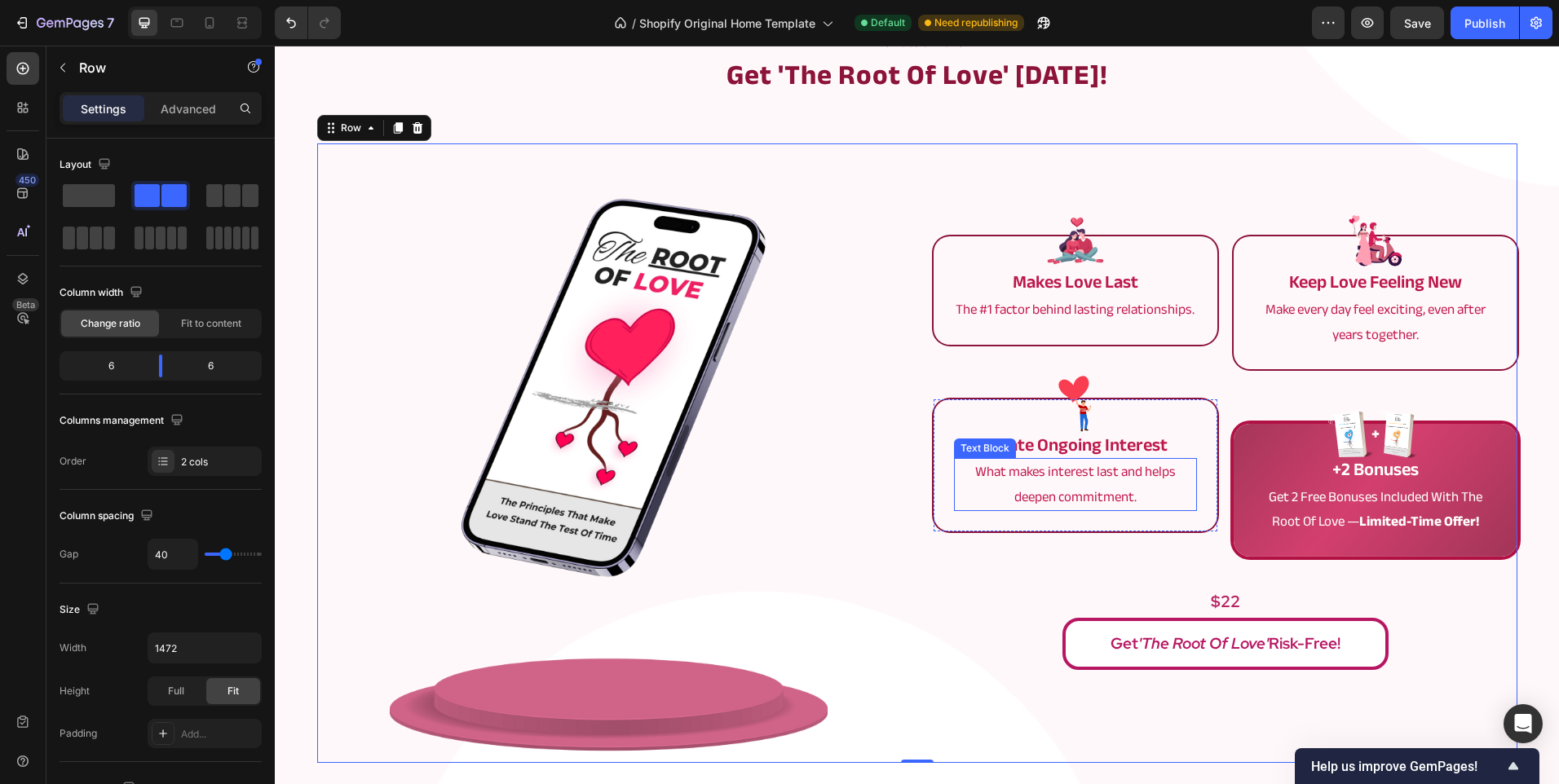
click at [1085, 494] on p "What makes interest last and helps deepen commitment." at bounding box center [1076, 484] width 240 height 50
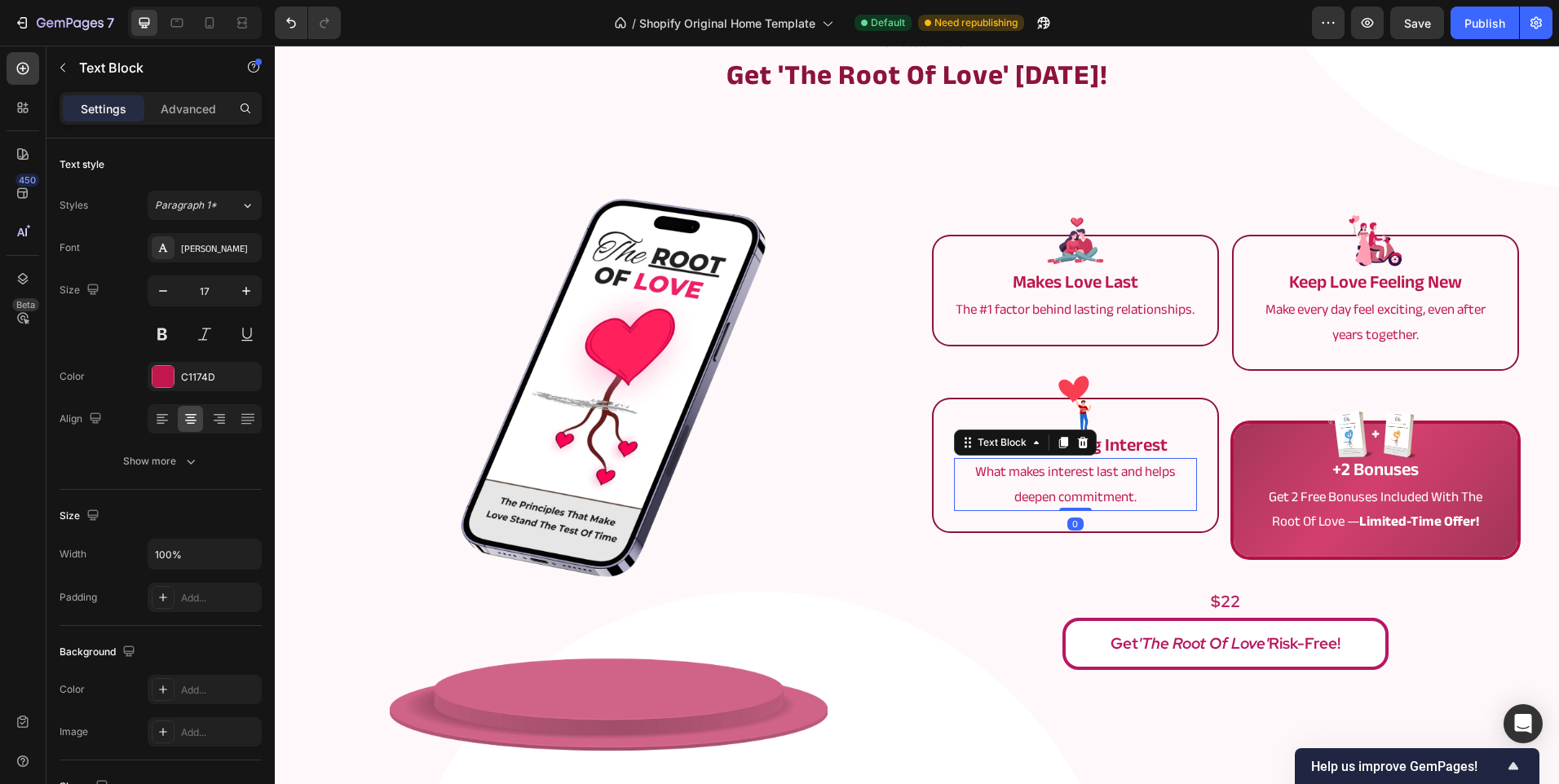
click at [1085, 494] on p "What makes interest last and helps deepen commitment." at bounding box center [1076, 484] width 240 height 50
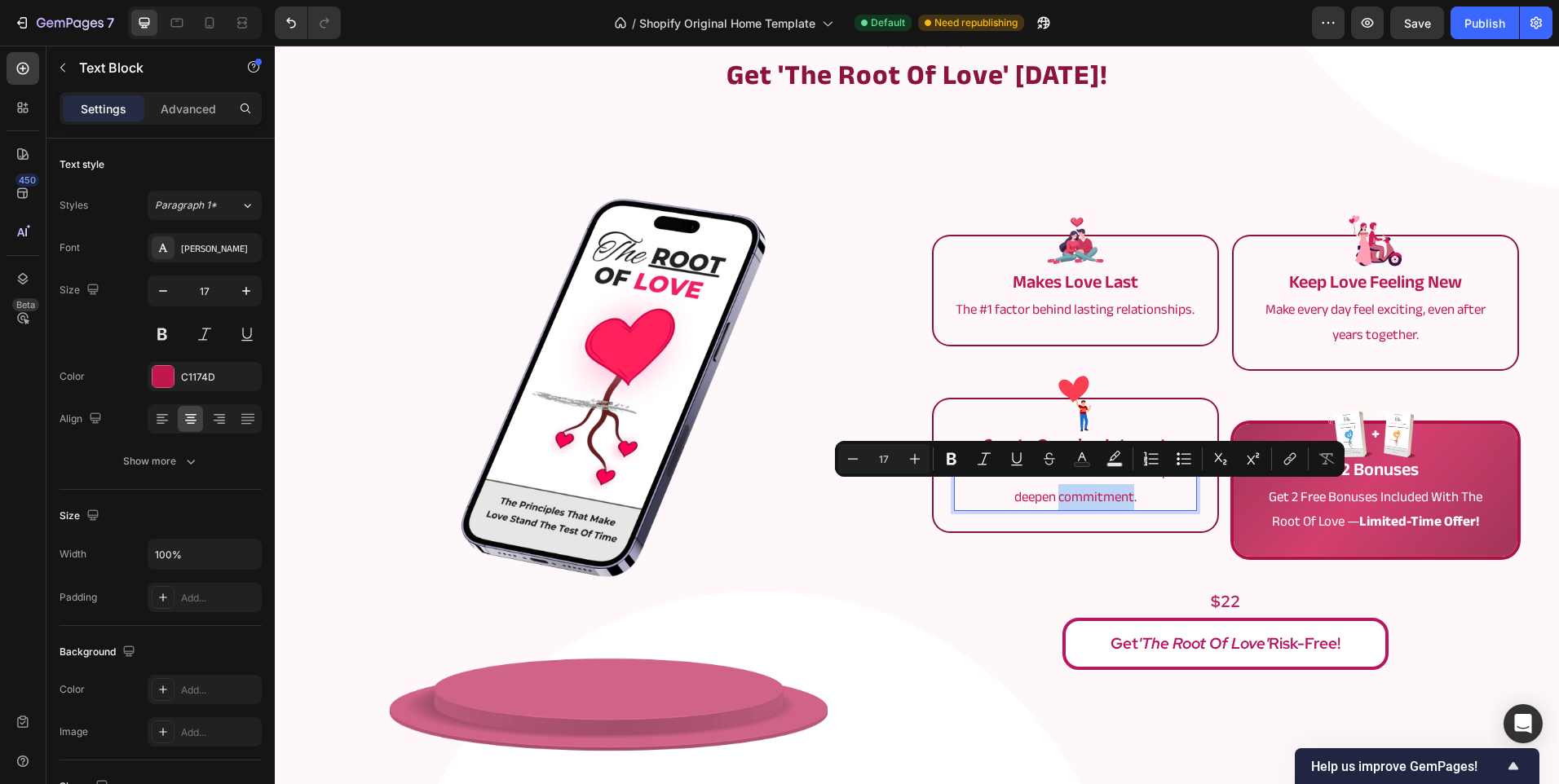
click at [1085, 494] on p "What makes interest last and helps deepen commitment." at bounding box center [1076, 484] width 240 height 50
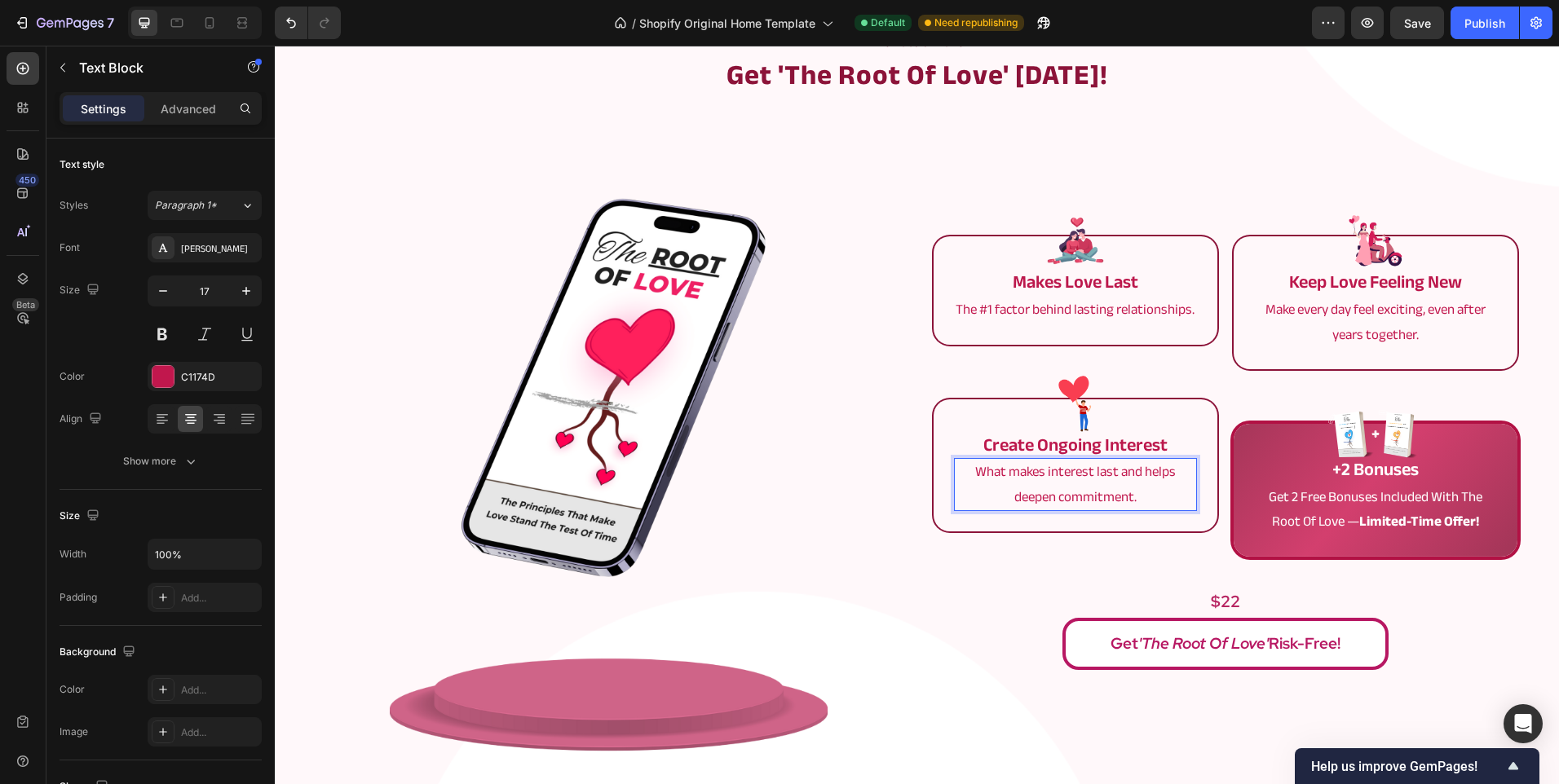
click at [1085, 494] on p "What makes interest last and helps deepen commitment." at bounding box center [1076, 484] width 240 height 50
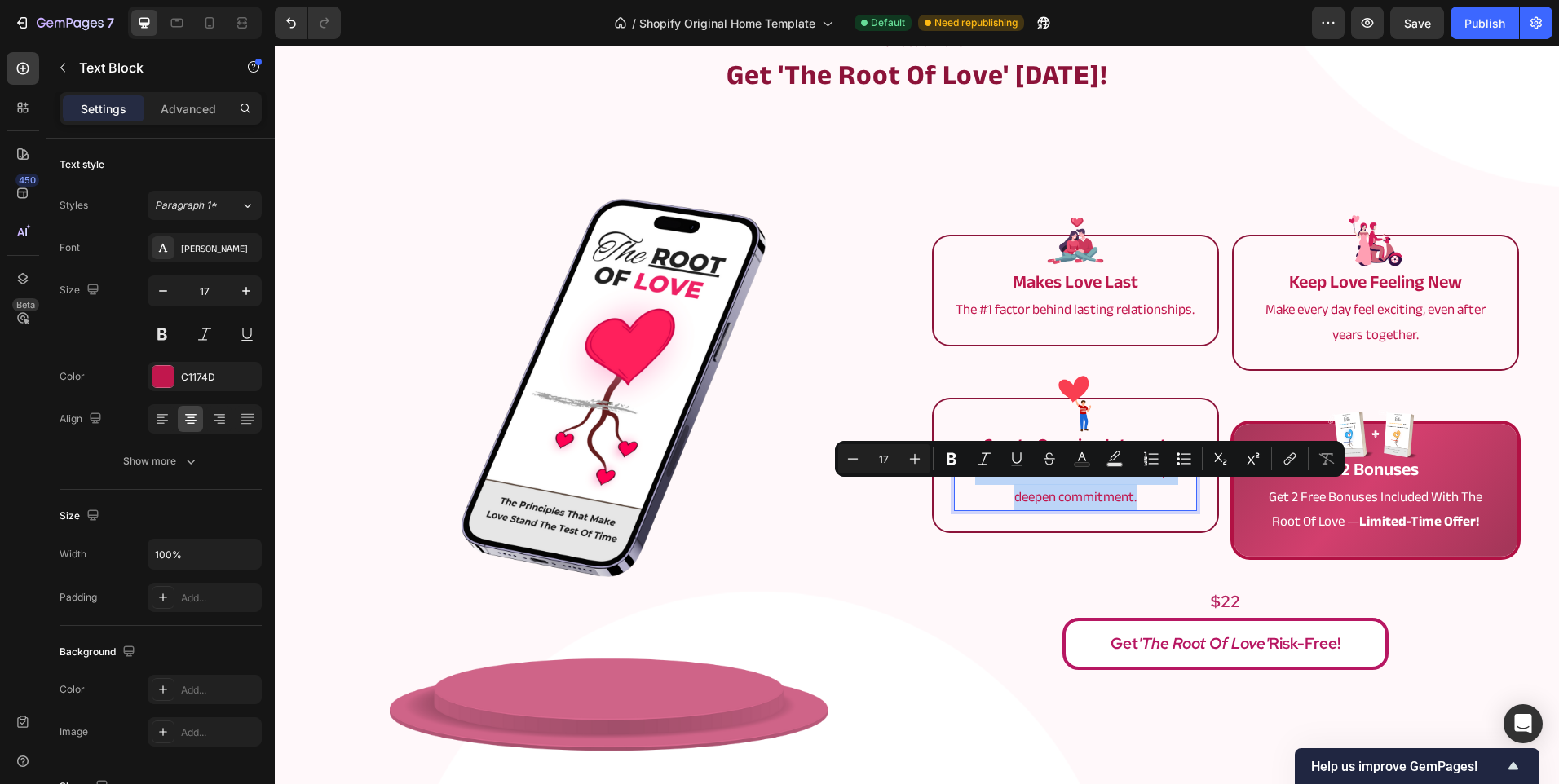
click at [1085, 494] on p "What makes interest last and helps deepen commitment." at bounding box center [1076, 484] width 240 height 50
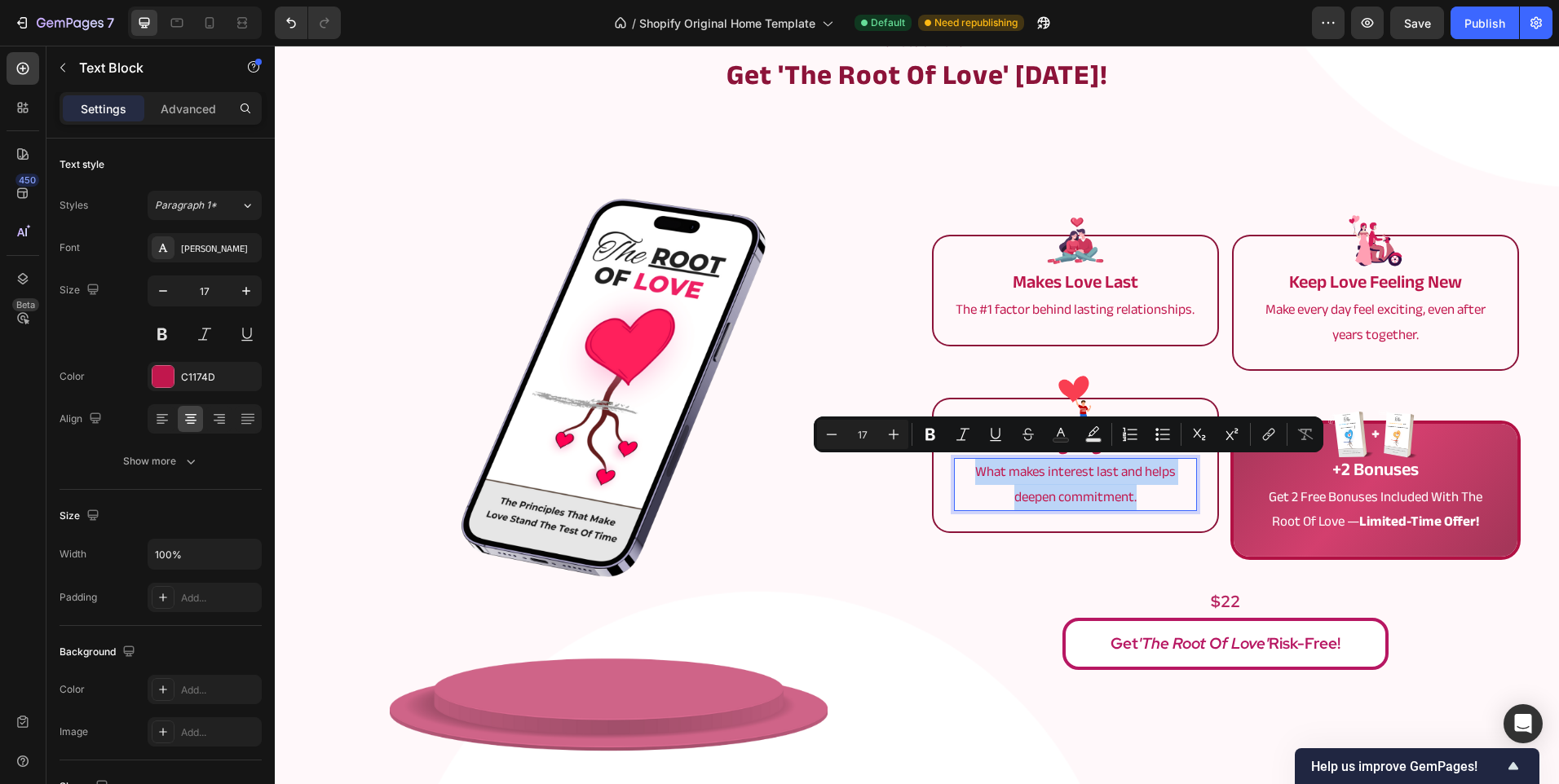
click at [1024, 495] on p "What makes interest last and helps deepen commitment." at bounding box center [1076, 484] width 240 height 50
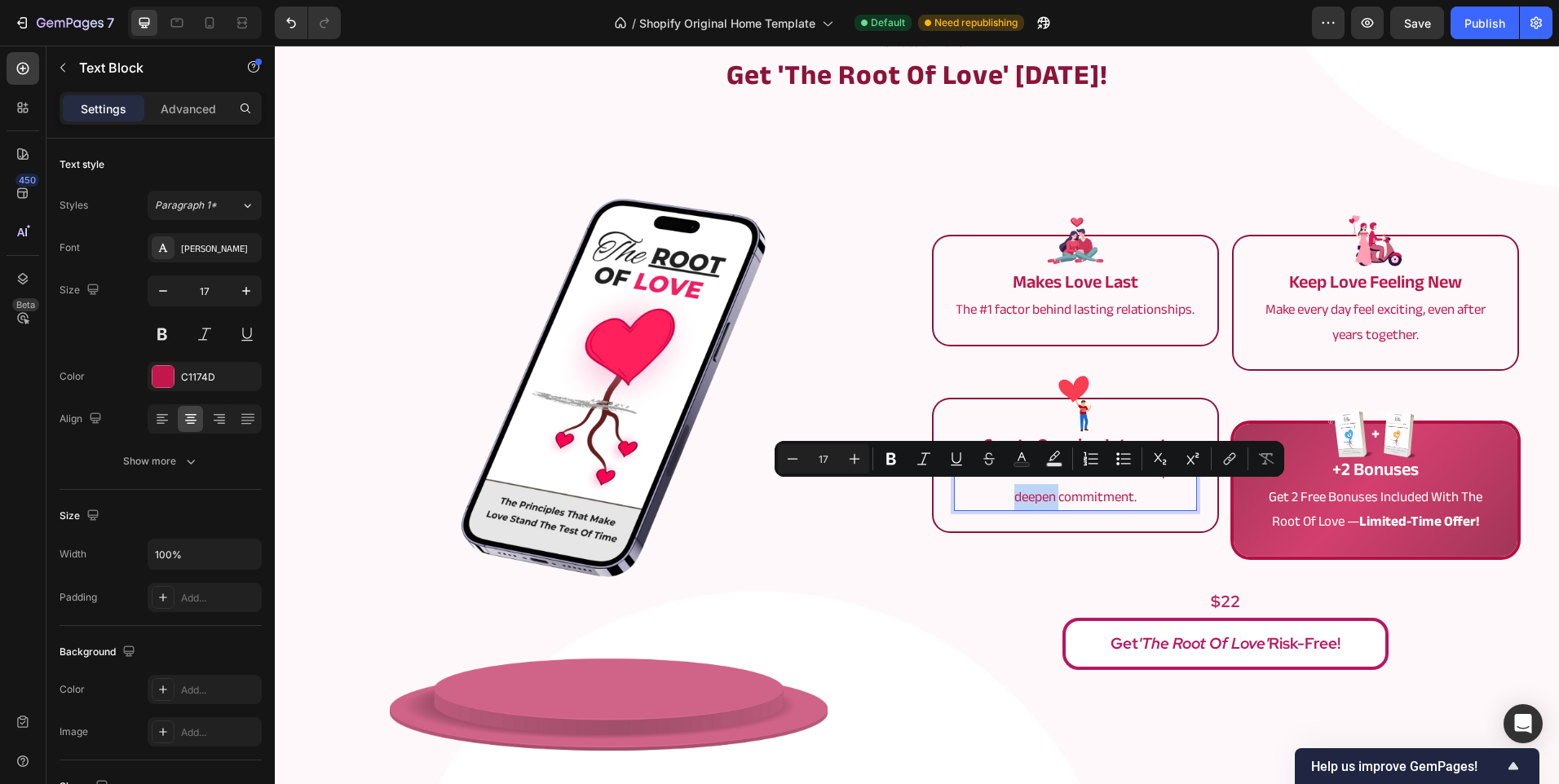
click at [1024, 495] on p "What makes interest last and helps deepen commitment." at bounding box center [1076, 484] width 240 height 50
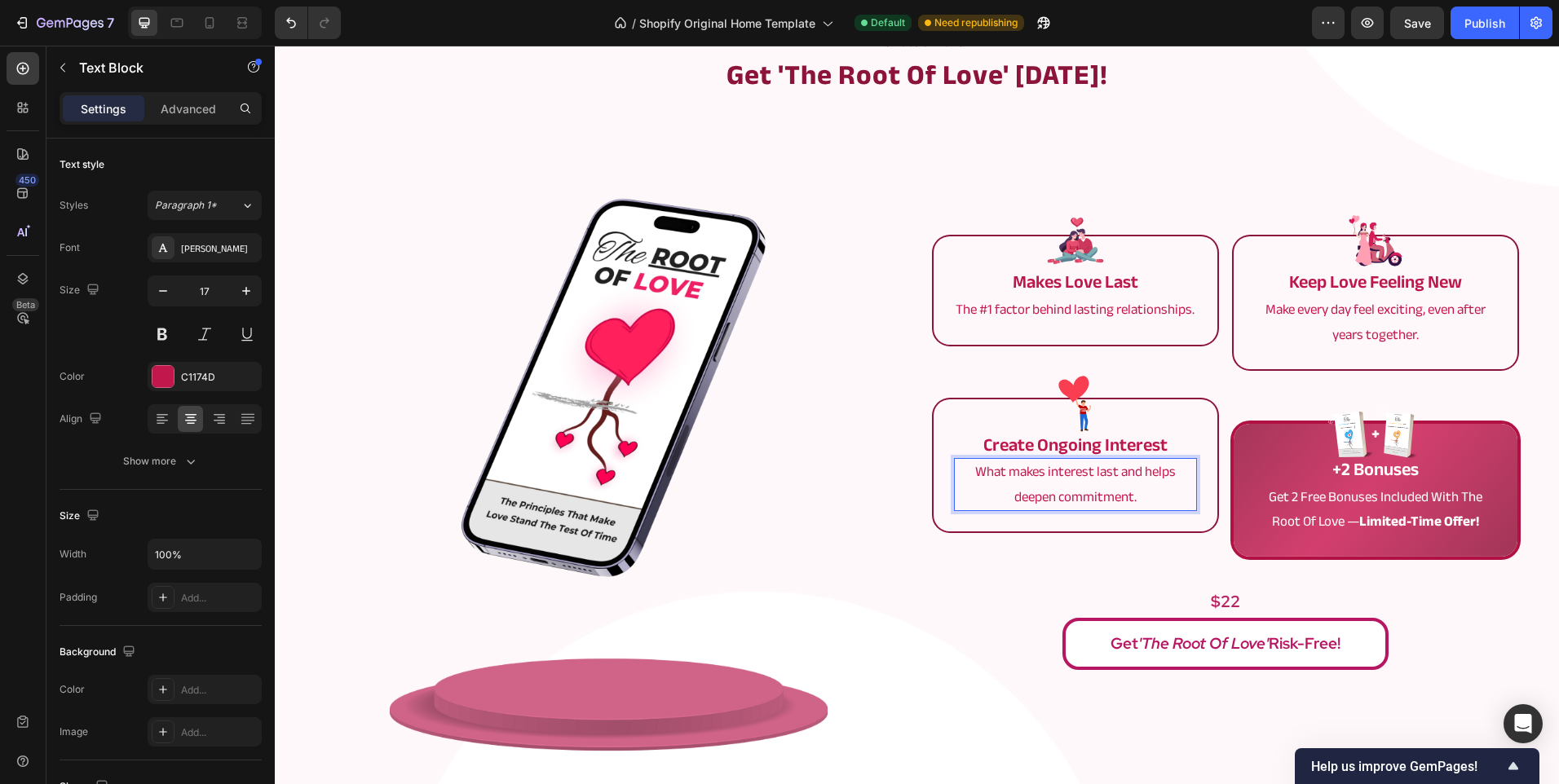
click at [1161, 471] on p "What makes interest last and helps deepen commitment." at bounding box center [1076, 484] width 240 height 50
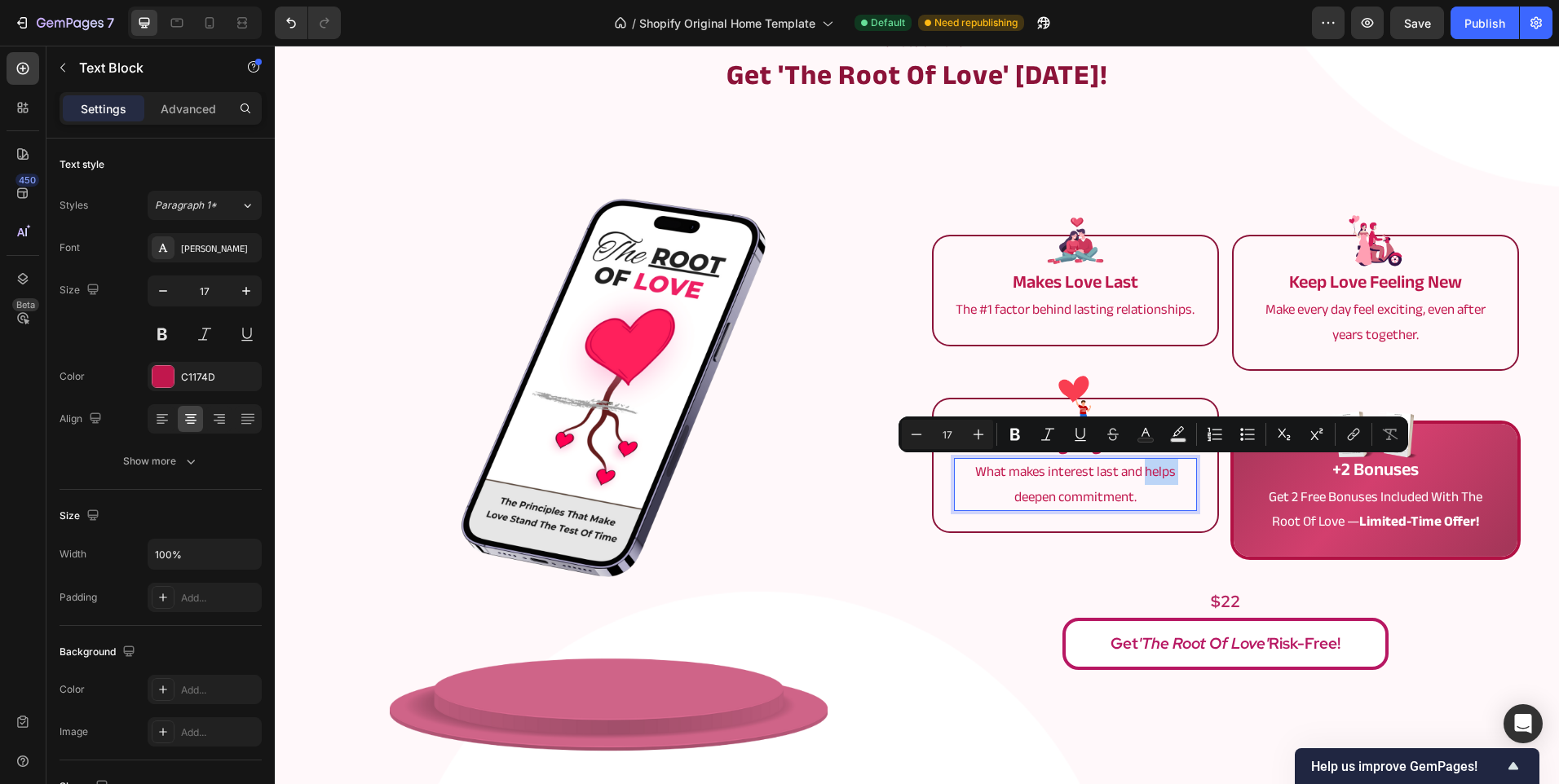
click at [1137, 472] on p "What makes interest last and helps deepen commitment." at bounding box center [1076, 484] width 240 height 50
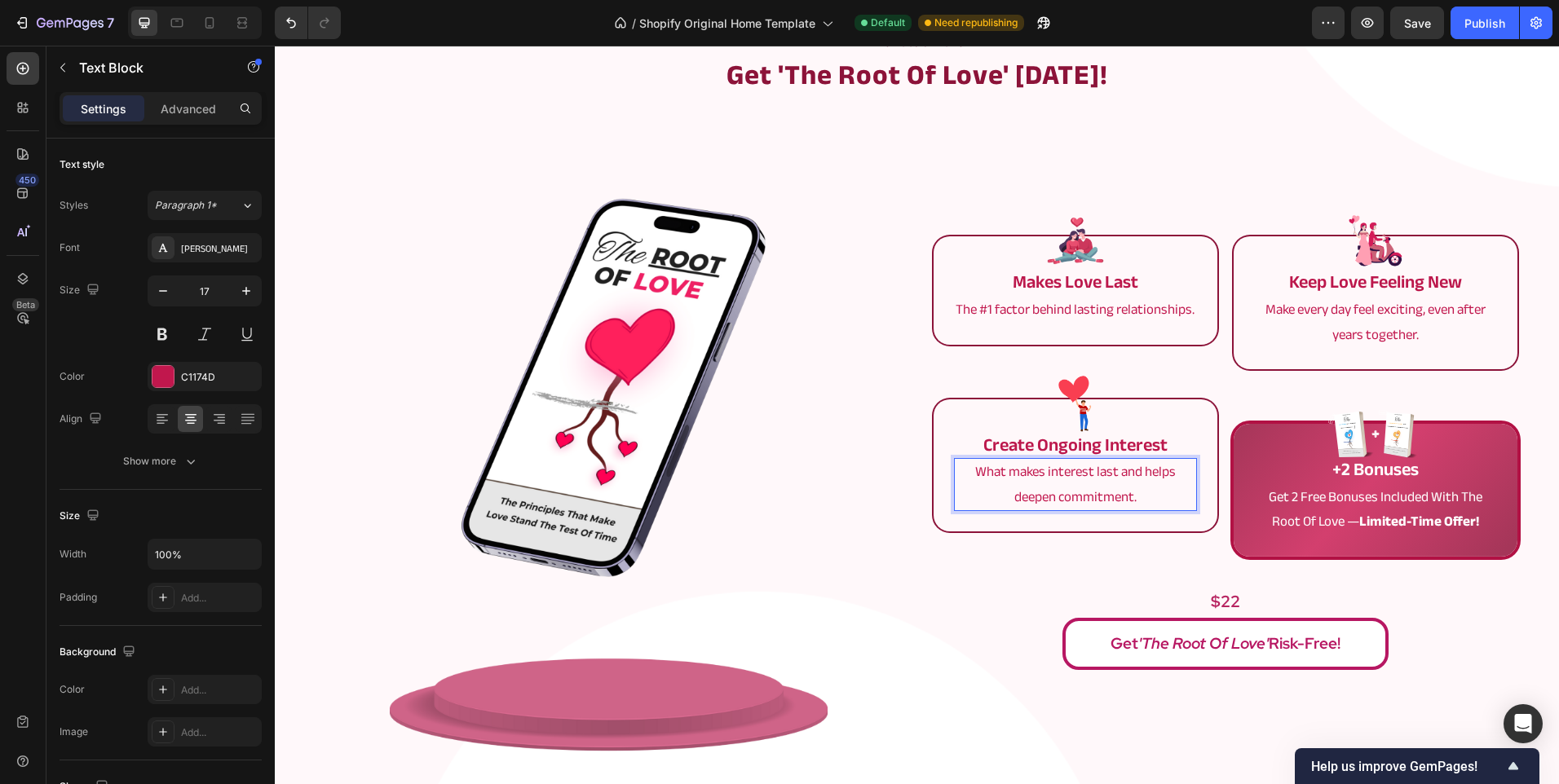
click at [1154, 468] on p "What makes interest last and helps deepen commitment." at bounding box center [1076, 484] width 240 height 50
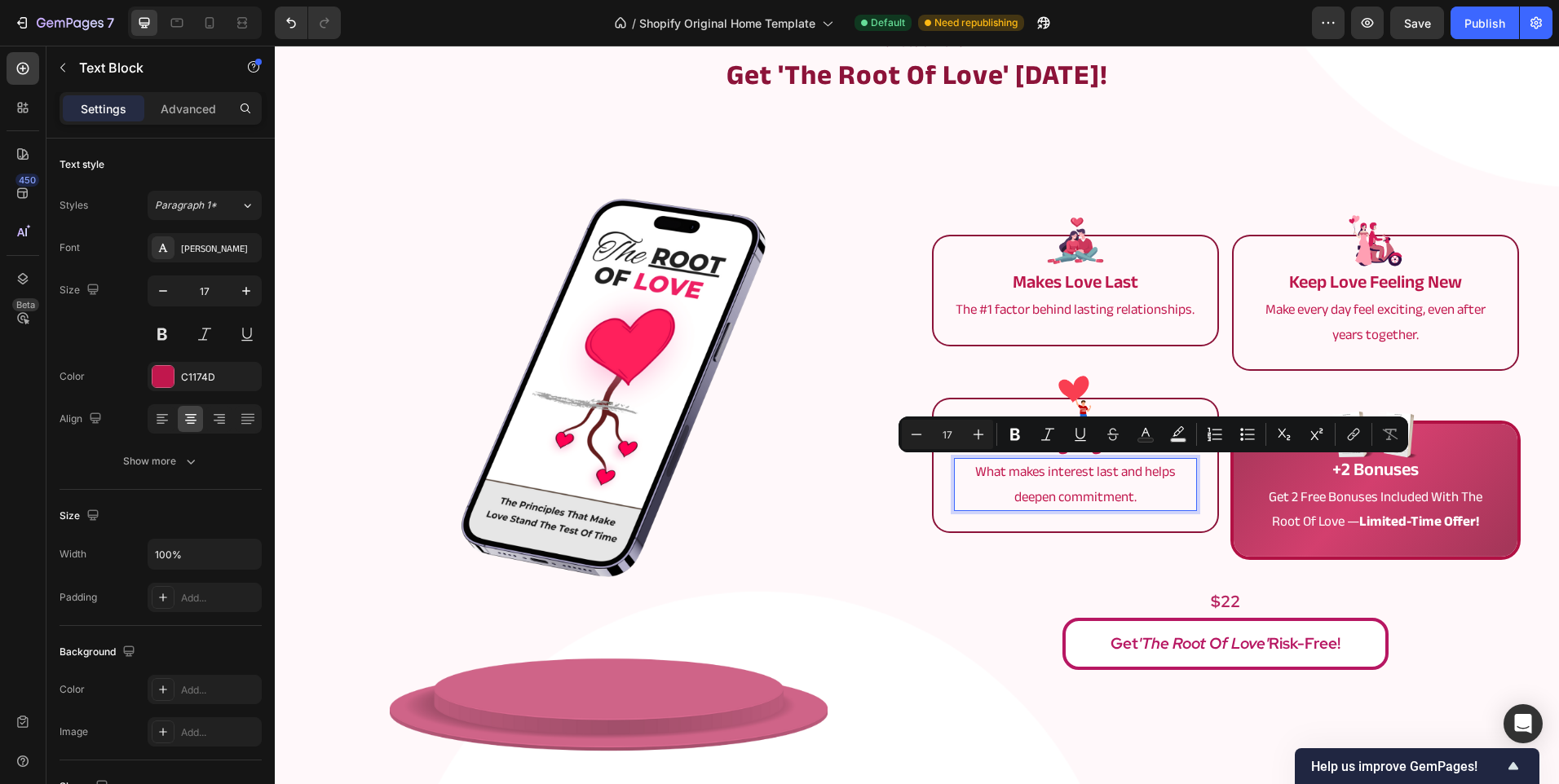
click at [1043, 472] on p "What makes interest last and helps deepen commitment." at bounding box center [1076, 484] width 240 height 50
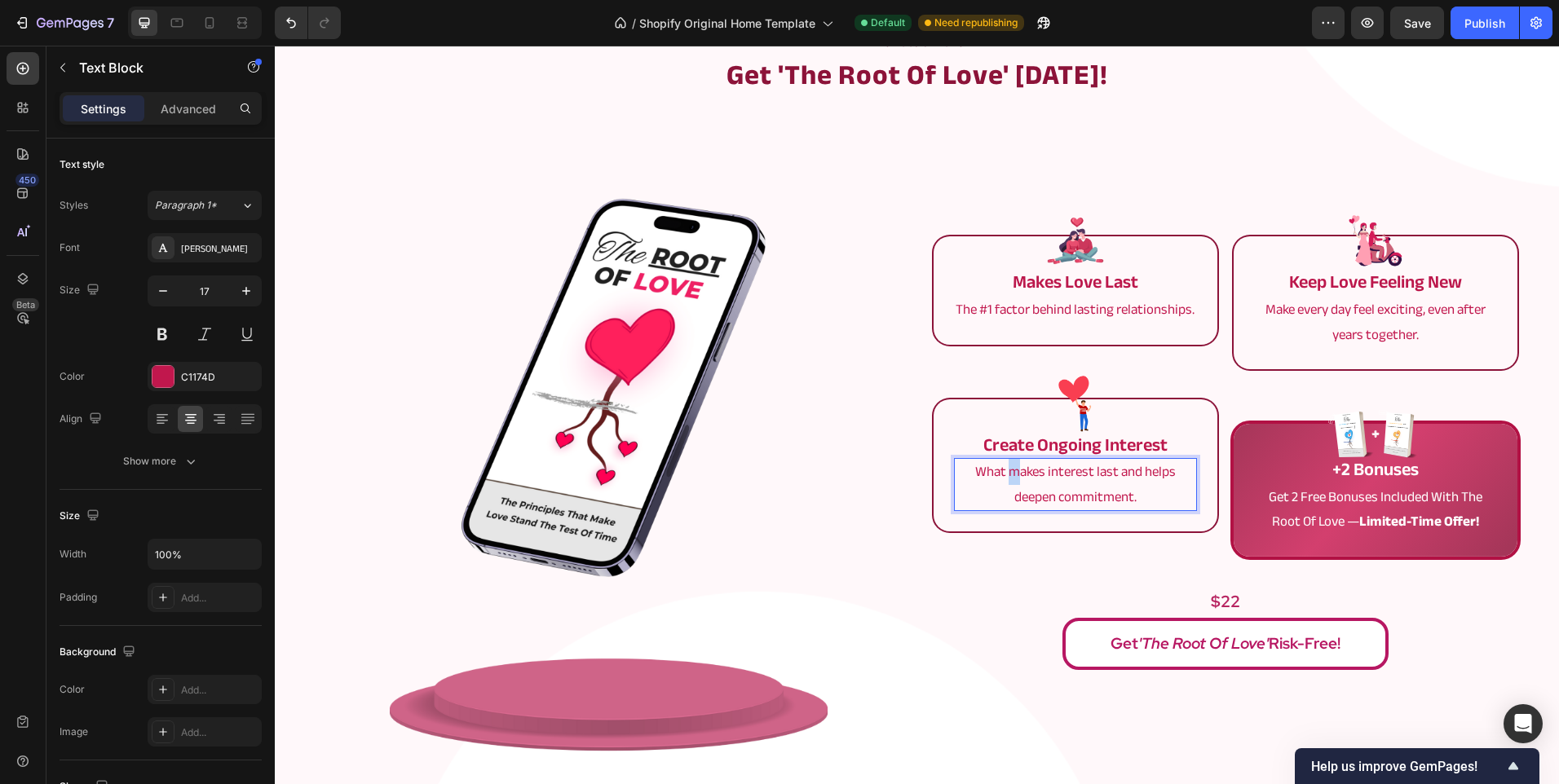
click at [1010, 476] on p "What makes interest last and helps deepen commitment." at bounding box center [1076, 484] width 240 height 50
drag, startPoint x: 970, startPoint y: 477, endPoint x: 1048, endPoint y: 496, distance: 80.3
click at [1048, 496] on p "What makes interest last and helps deepen commitment." at bounding box center [1076, 484] width 240 height 50
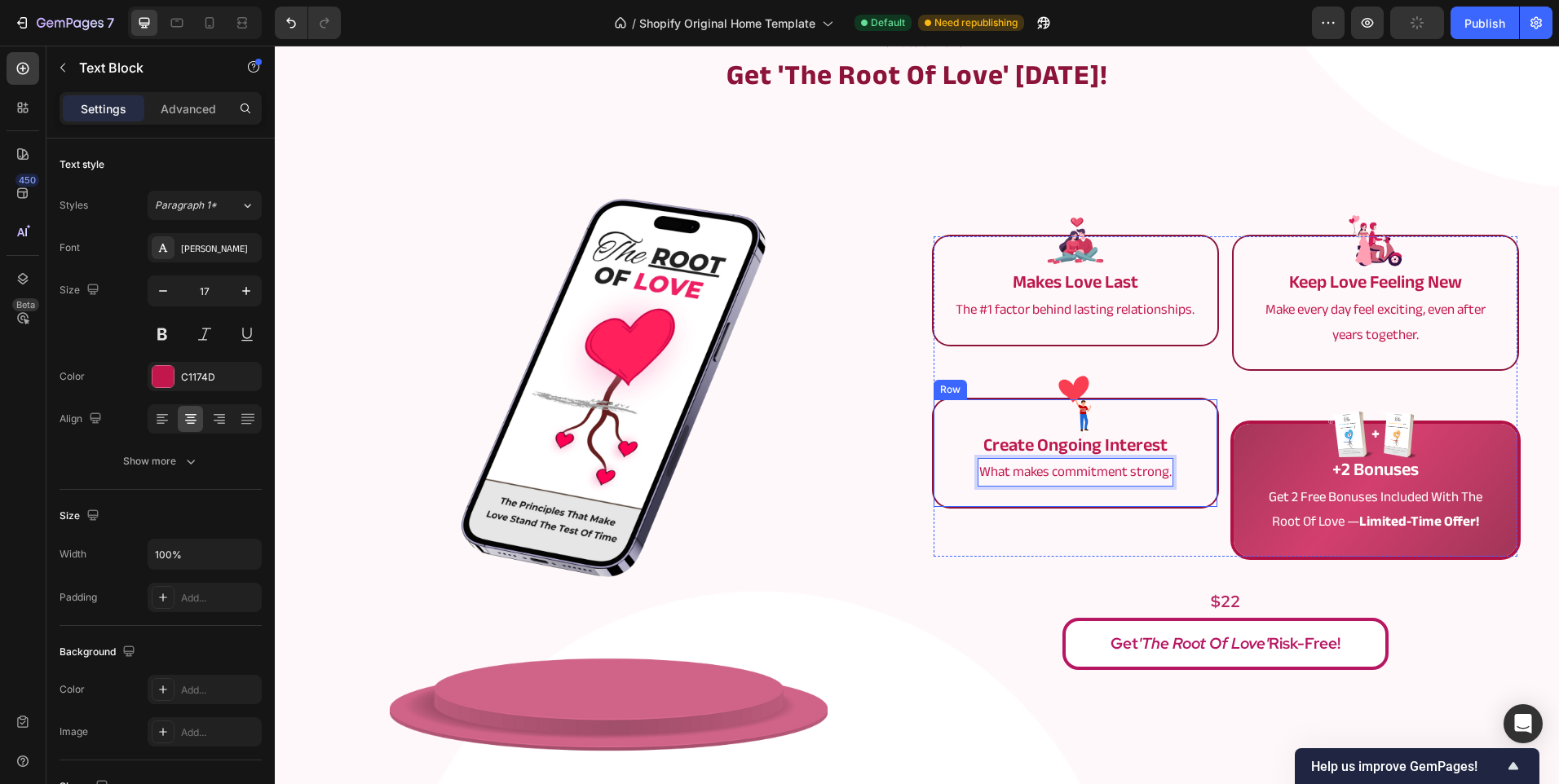
click at [1047, 523] on div "Image makes love last Text Block The #1 factor behind lasting relationships. Te…" at bounding box center [1076, 396] width 284 height 321
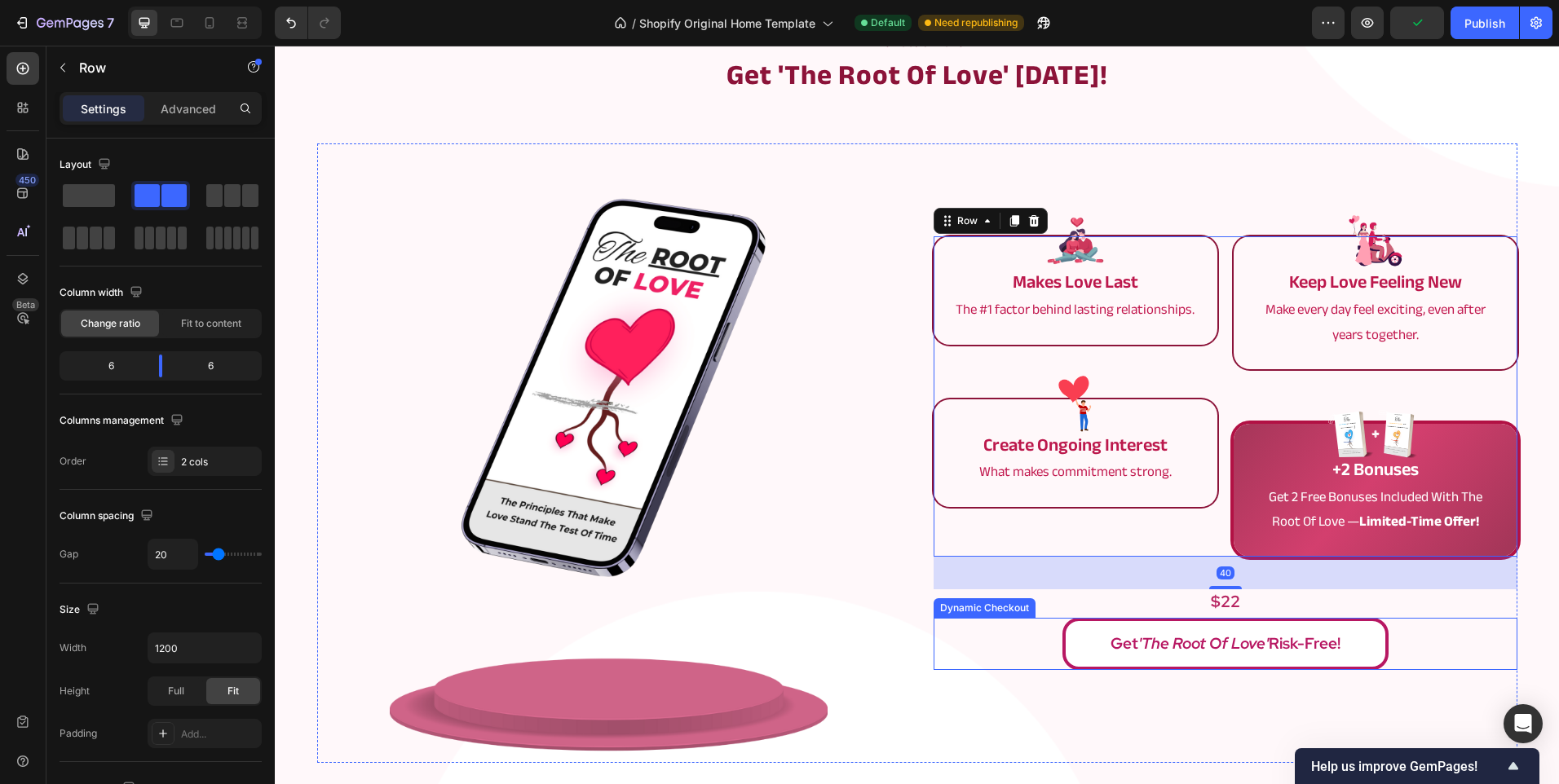
click at [980, 619] on div "Get 'The Root of Love' Risk-Free!" at bounding box center [1225, 644] width 584 height 52
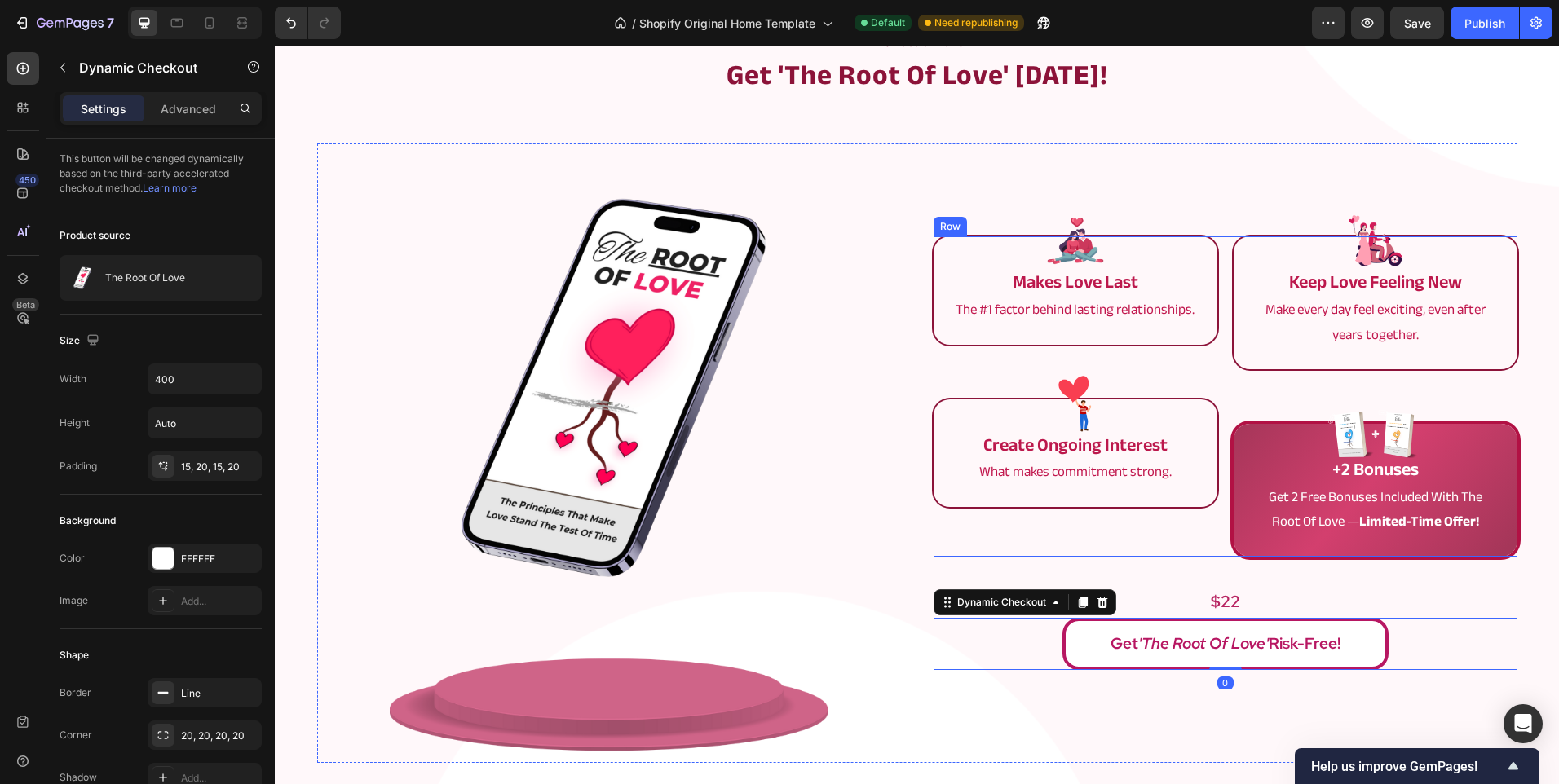
click at [1034, 526] on div "Image makes love last Text Block The #1 factor behind lasting relationships. Te…" at bounding box center [1076, 396] width 284 height 321
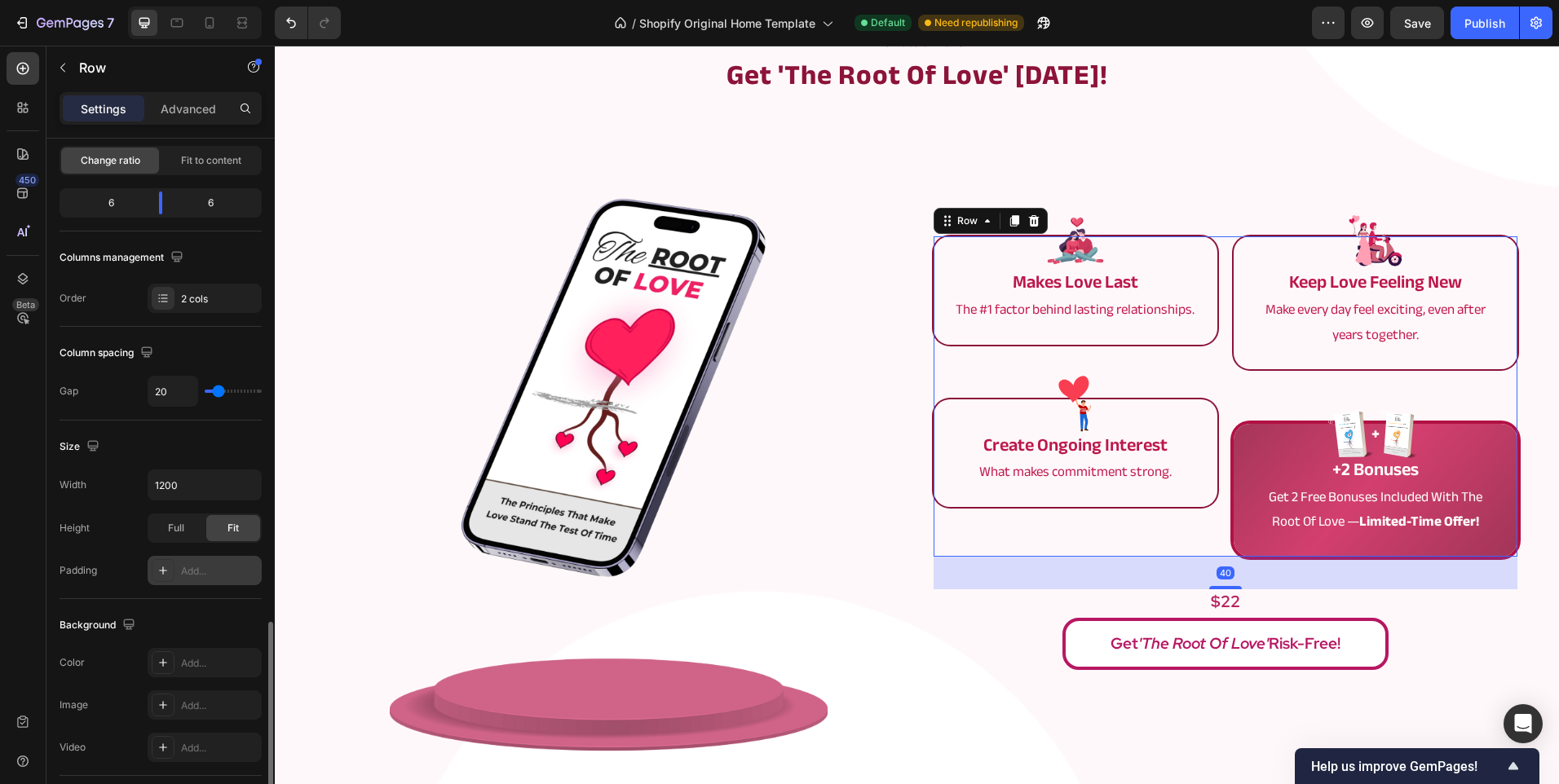
scroll to position [488, 0]
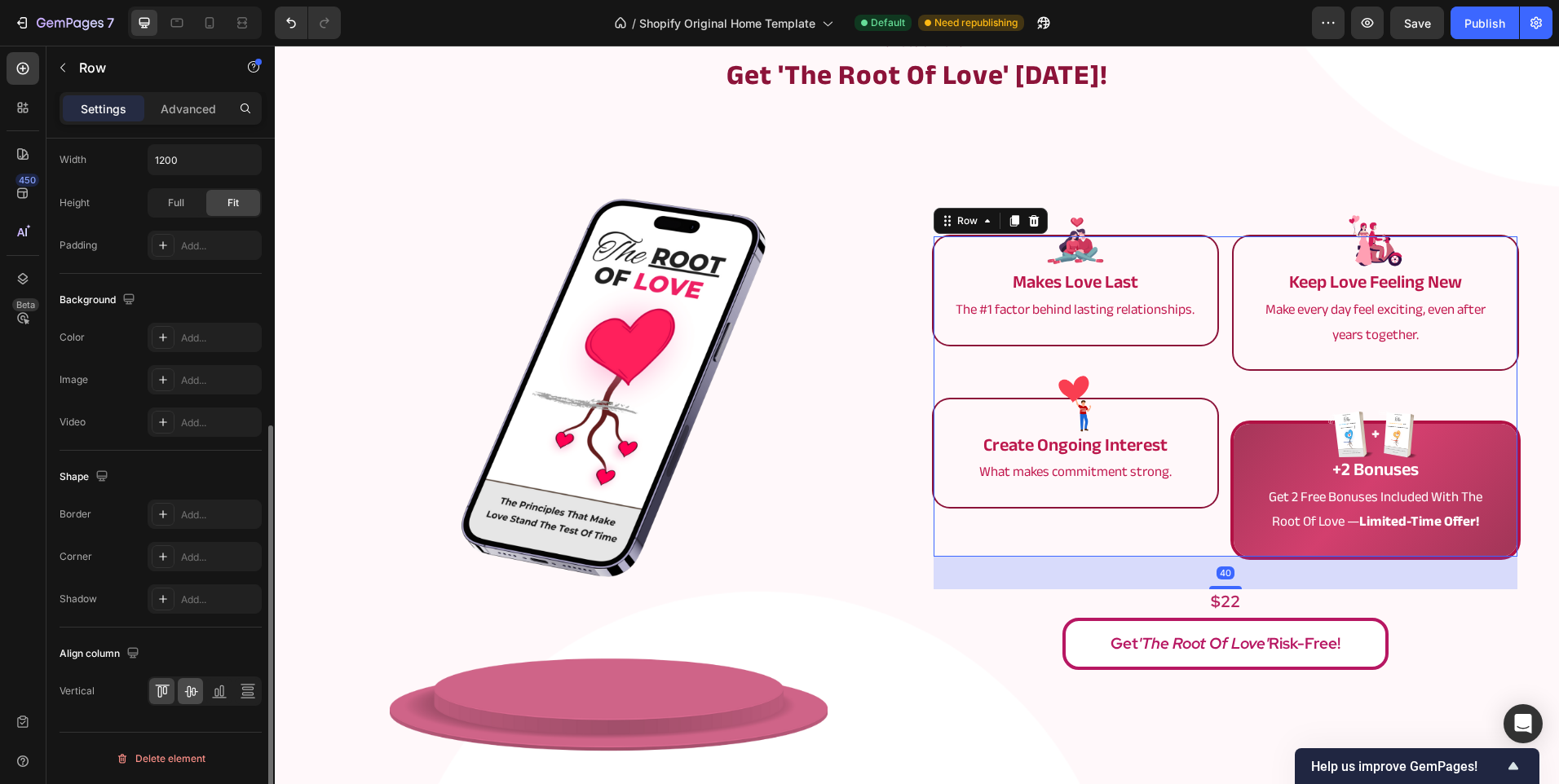
click at [194, 689] on icon at bounding box center [191, 691] width 16 height 16
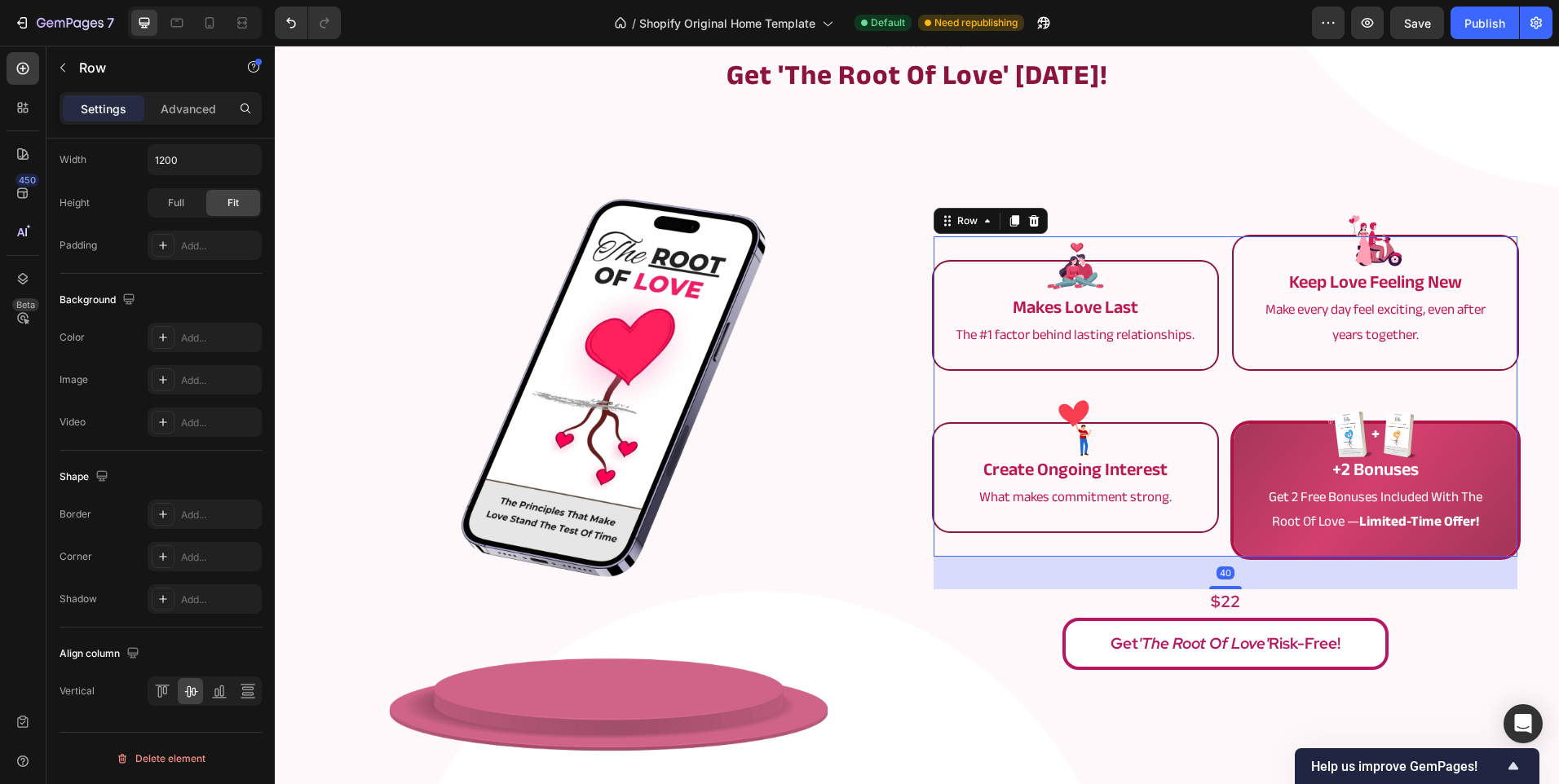
click at [553, 490] on img at bounding box center [608, 453] width 437 height 619
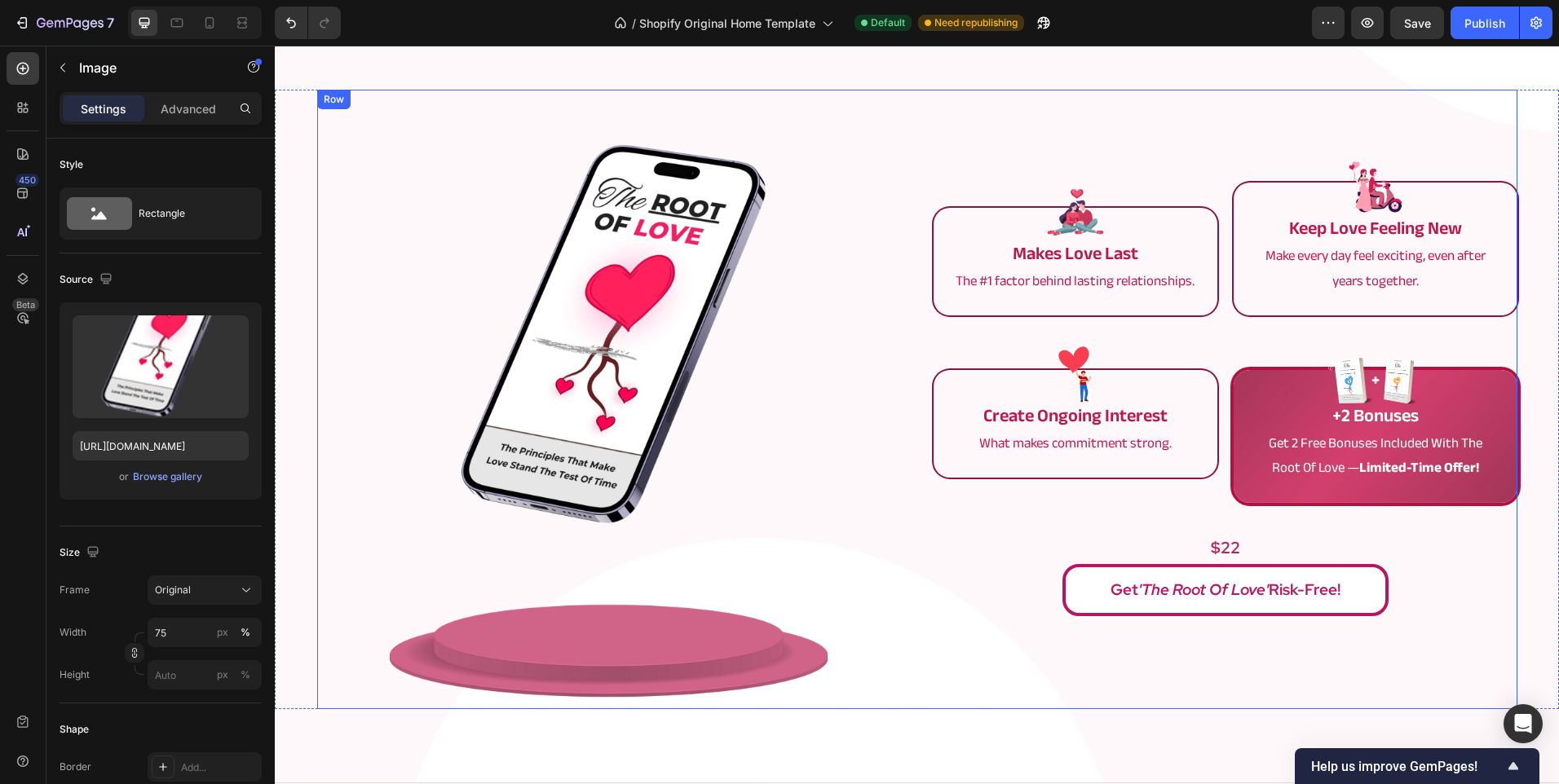
scroll to position [1792, 0]
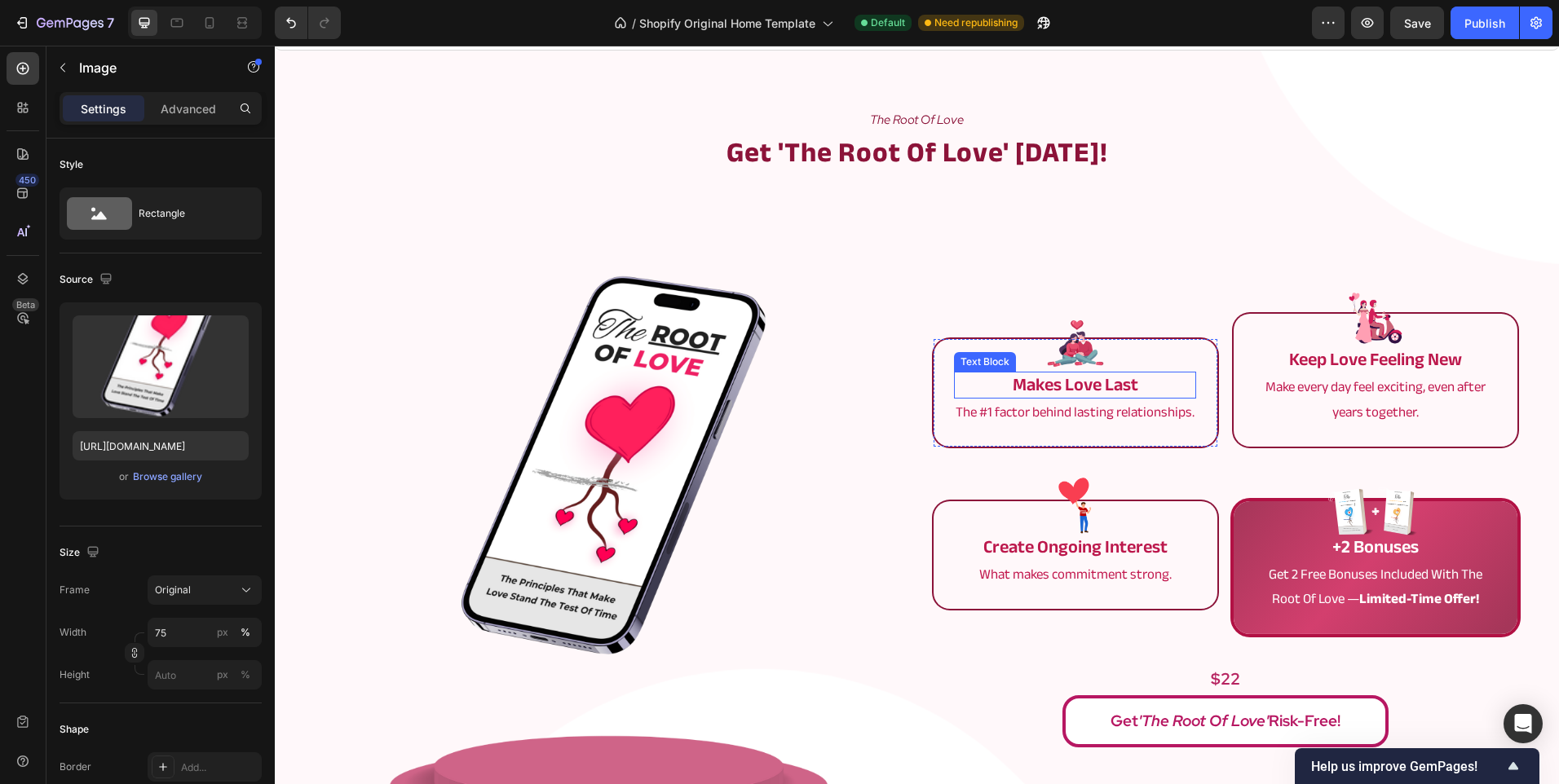
click at [1042, 377] on p "makes love last" at bounding box center [1075, 384] width 239 height 24
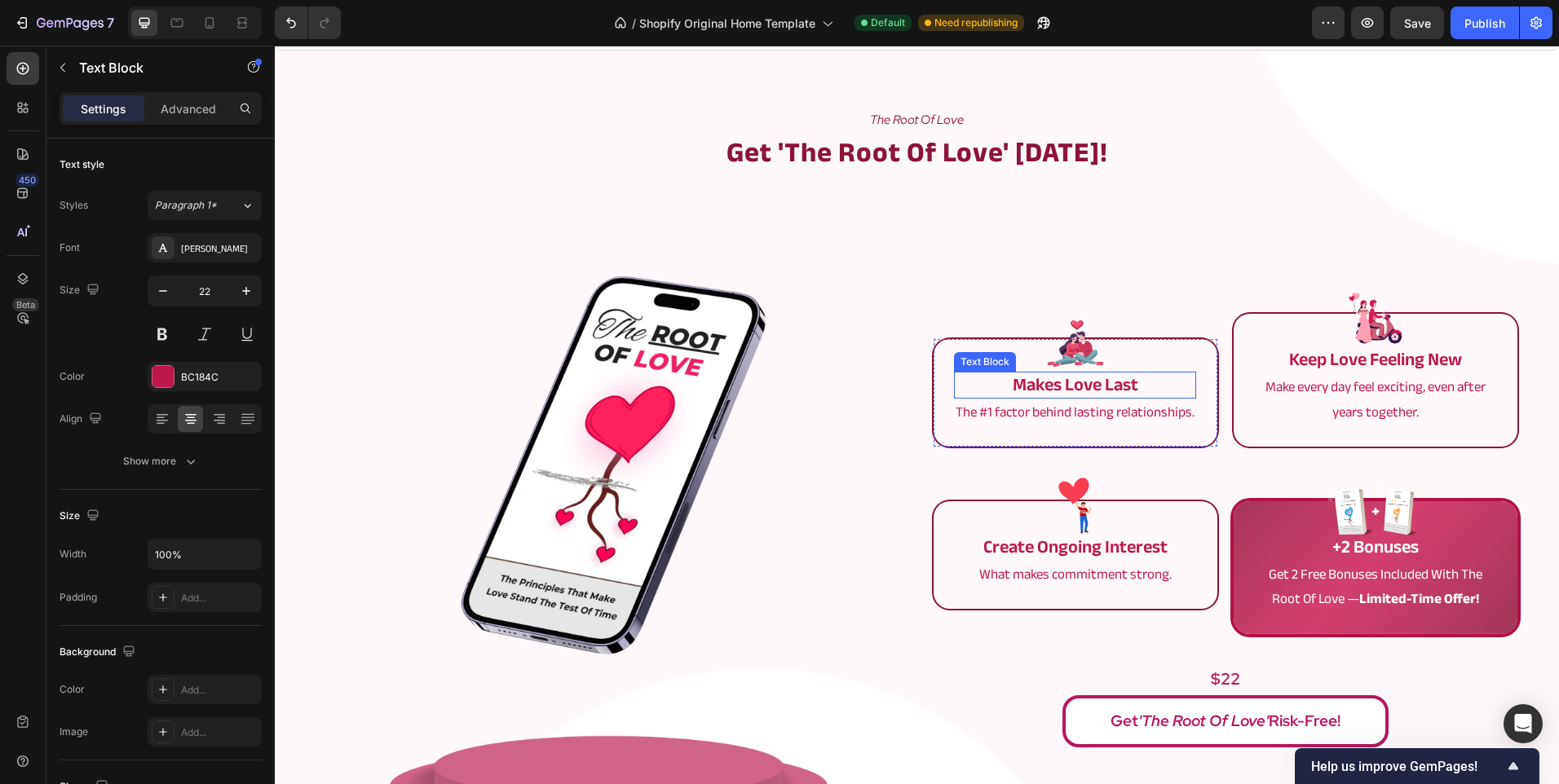
click at [1042, 377] on p "makes love last" at bounding box center [1075, 384] width 239 height 24
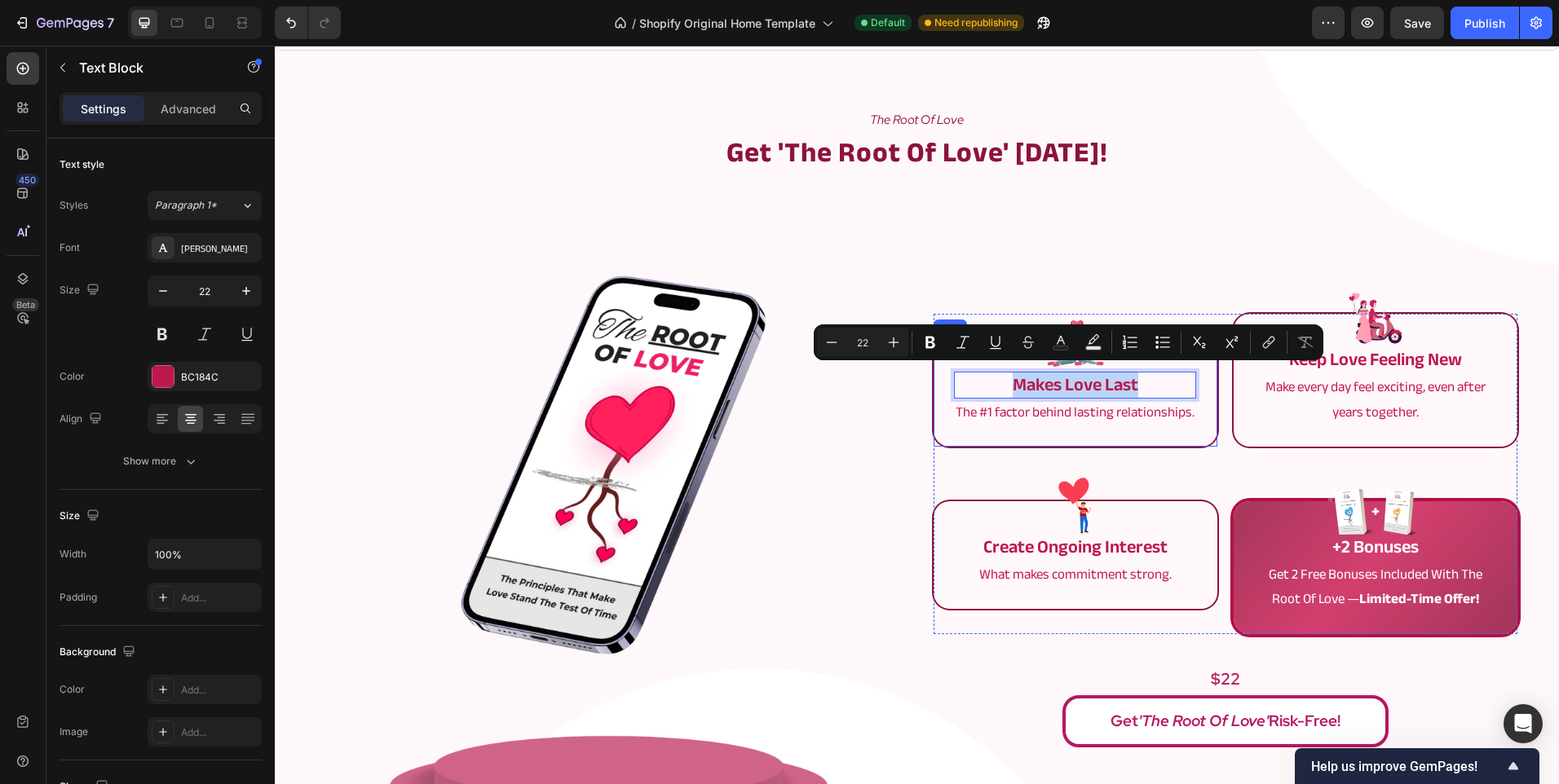
copy p "makes love last"
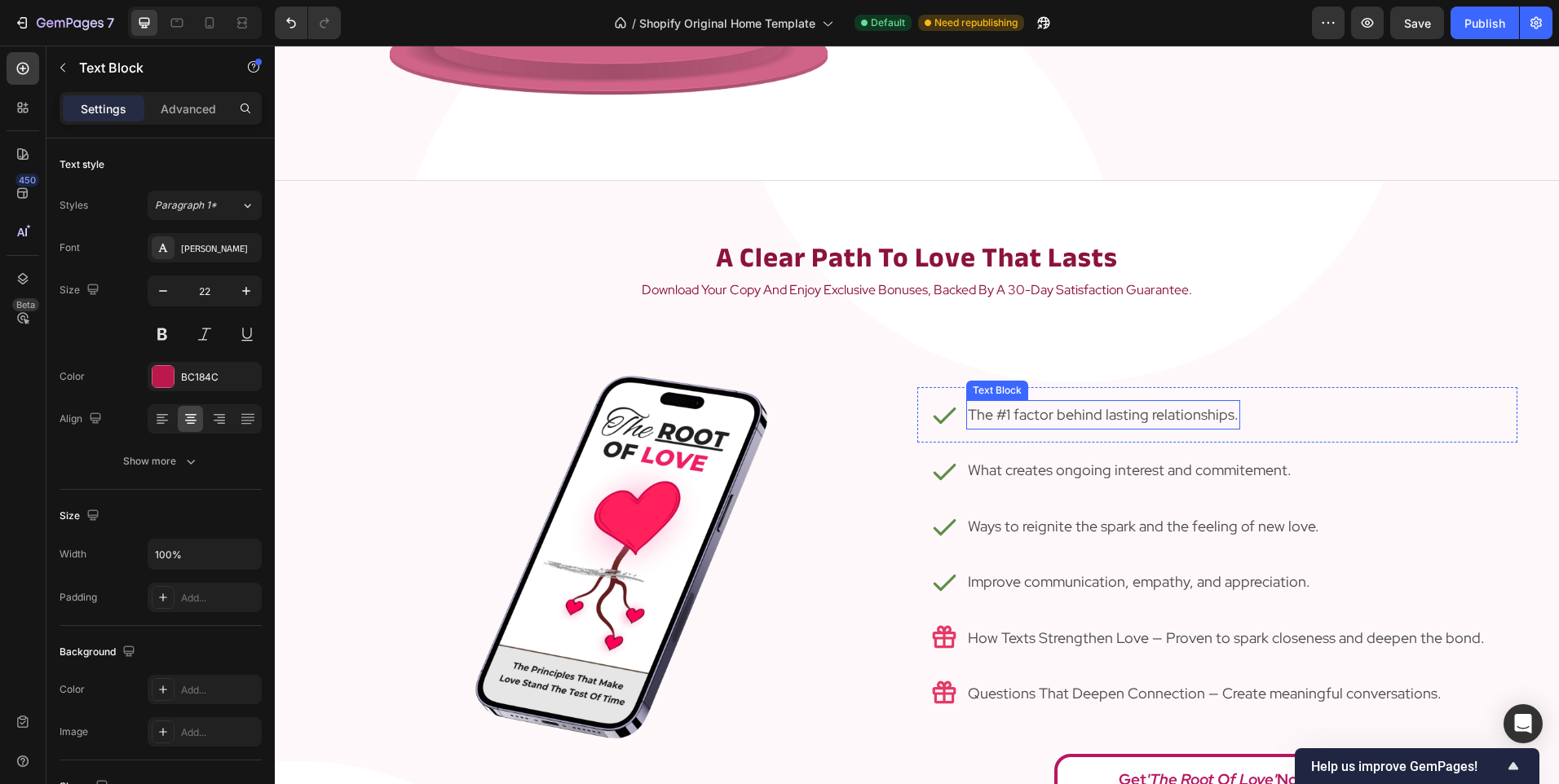
scroll to position [1956, 0]
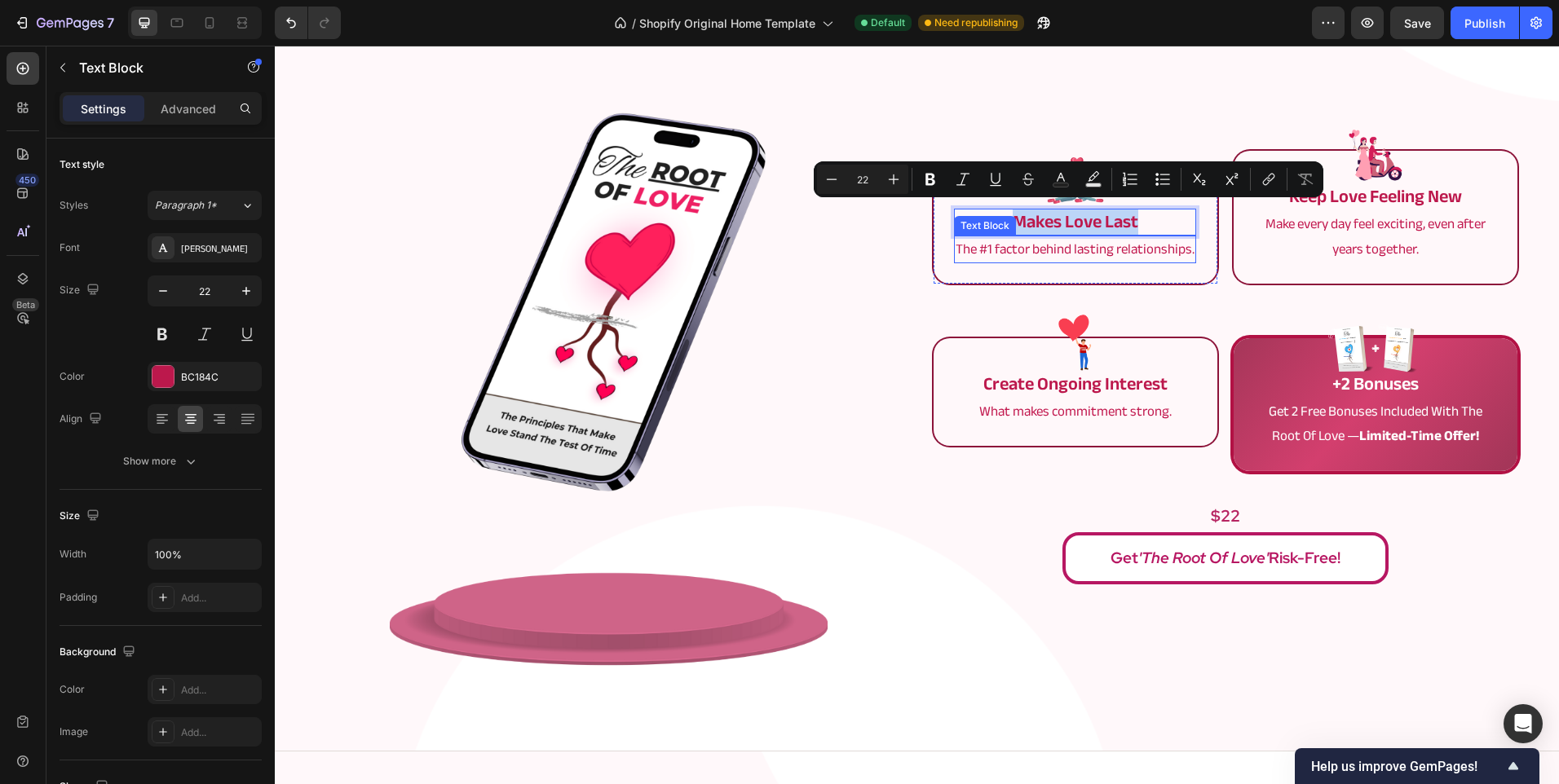
click at [1054, 259] on p "The #1 factor behind lasting relationships." at bounding box center [1075, 250] width 239 height 25
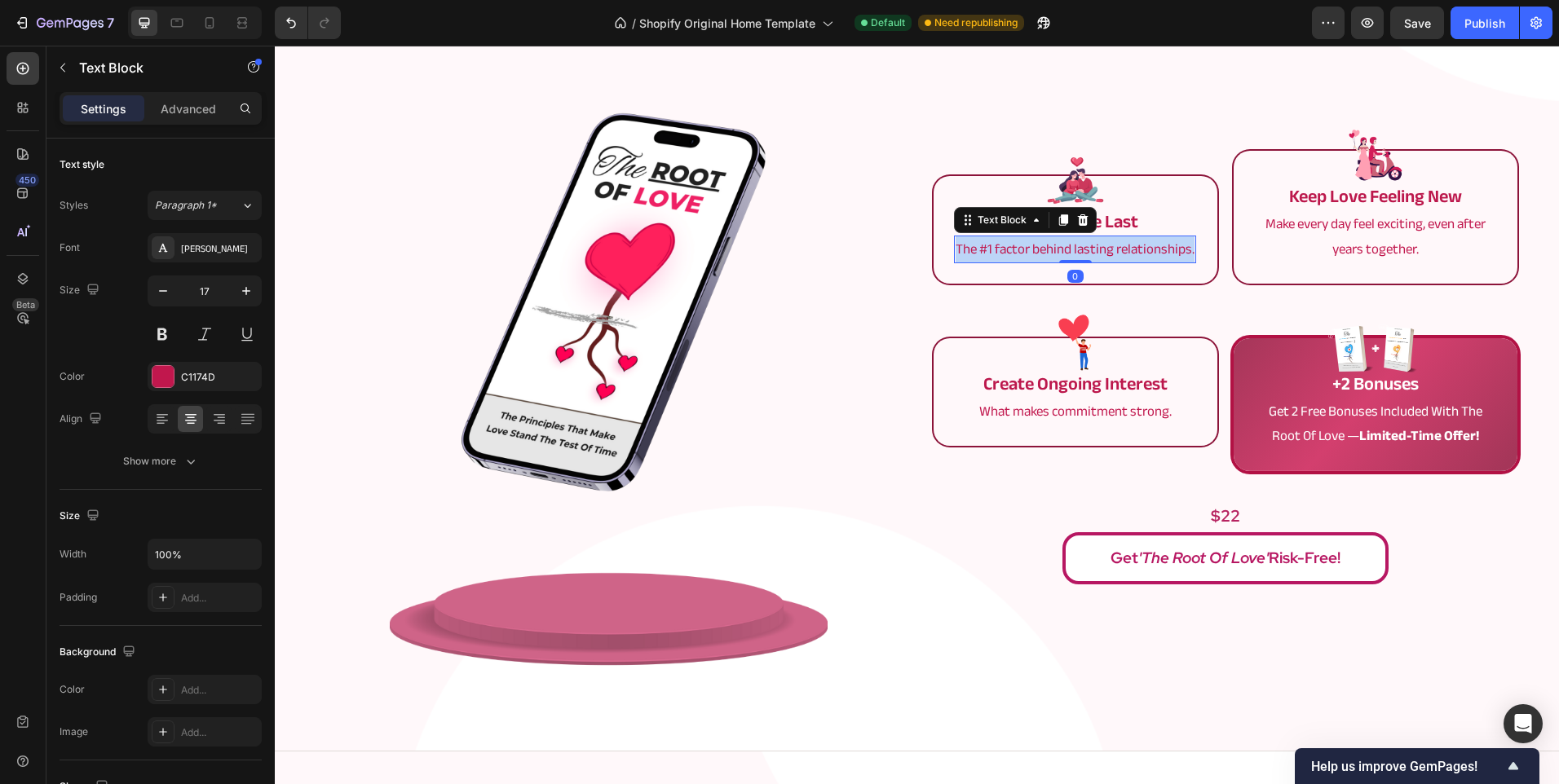
click at [1054, 259] on p "The #1 factor behind lasting relationships." at bounding box center [1075, 250] width 239 height 25
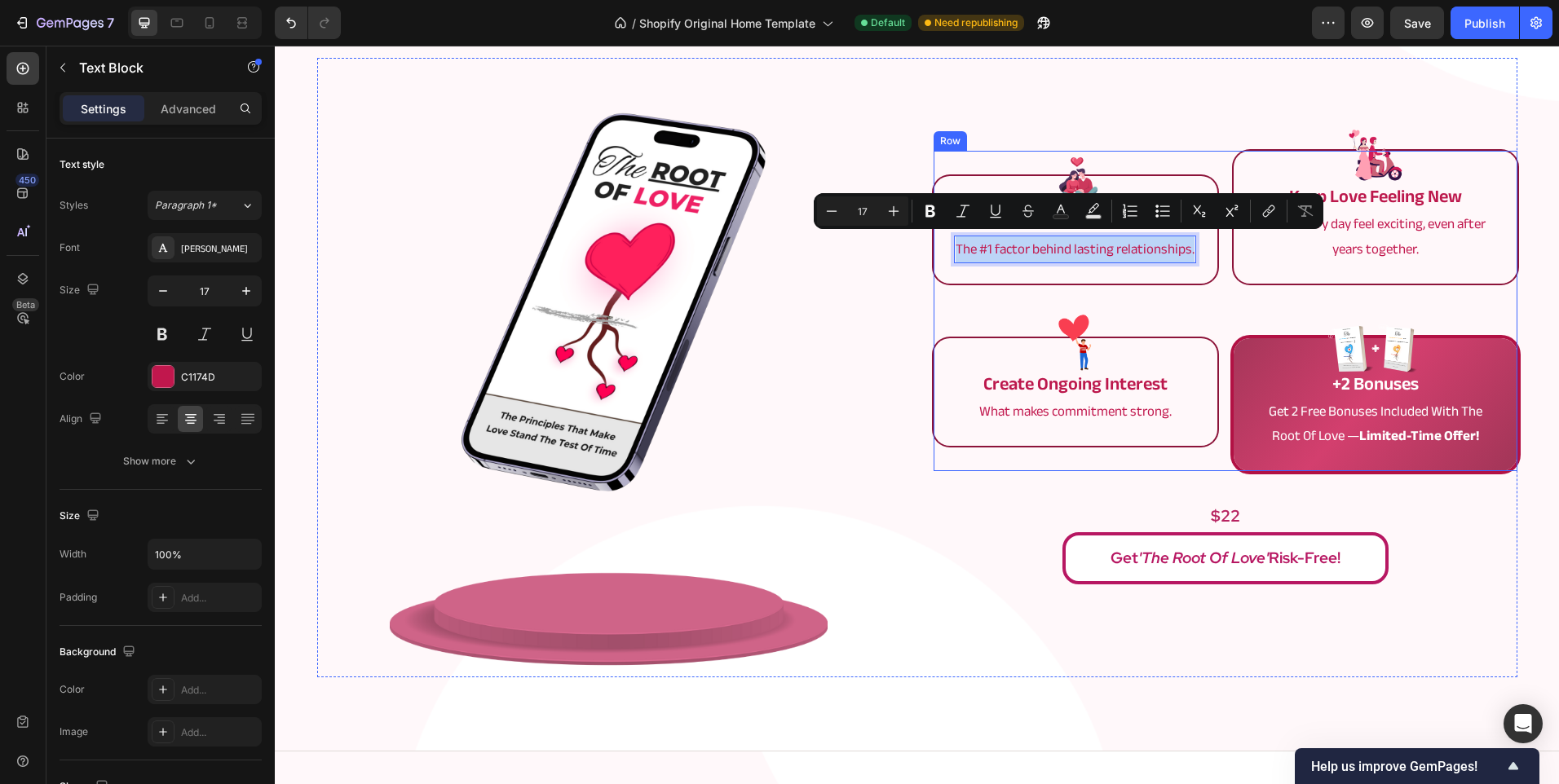
copy p "The #1 factor behind lasting relationships."
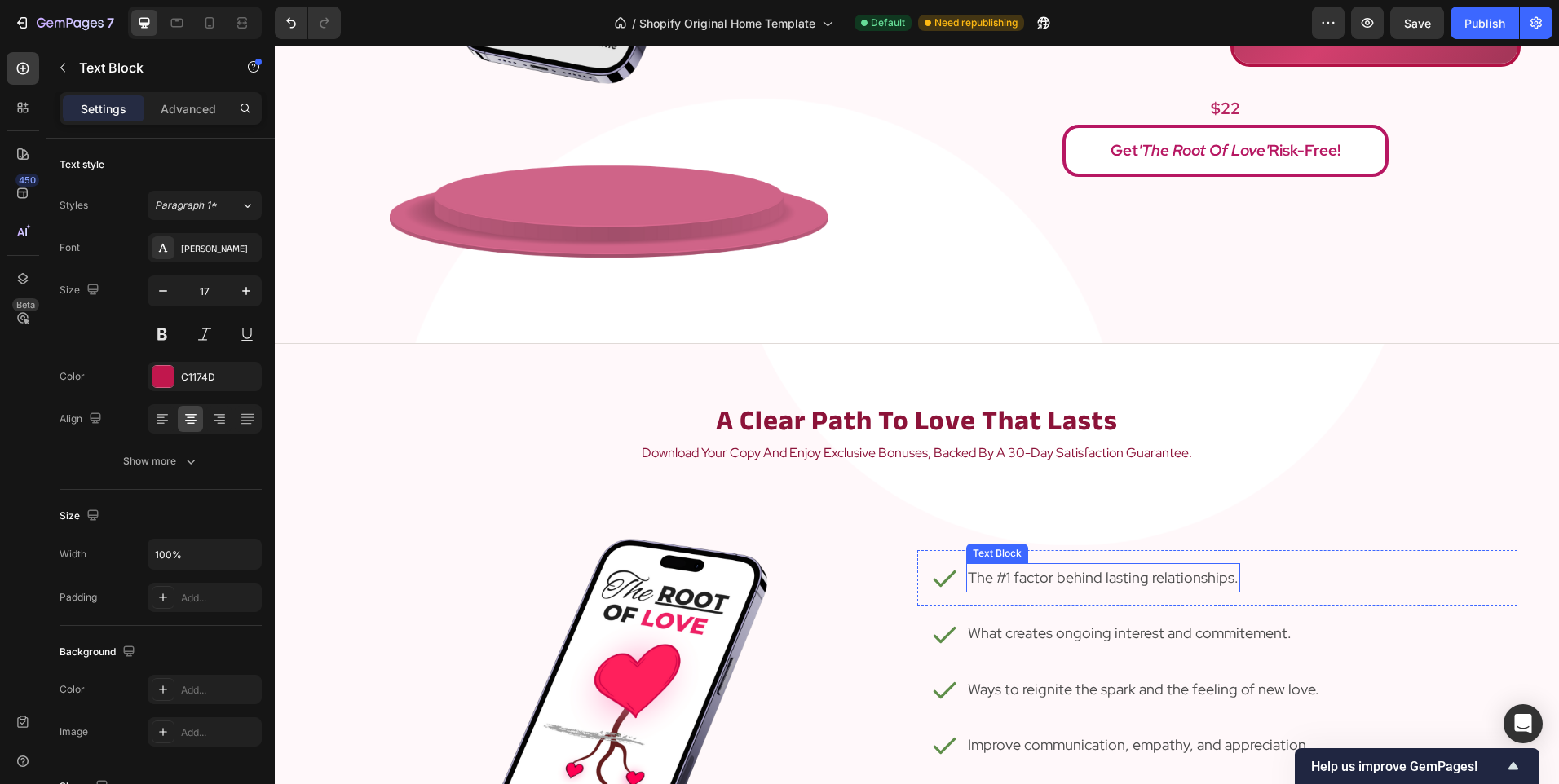
click at [1065, 570] on p "The #1 factor behind lasting relationships." at bounding box center [1104, 578] width 271 height 26
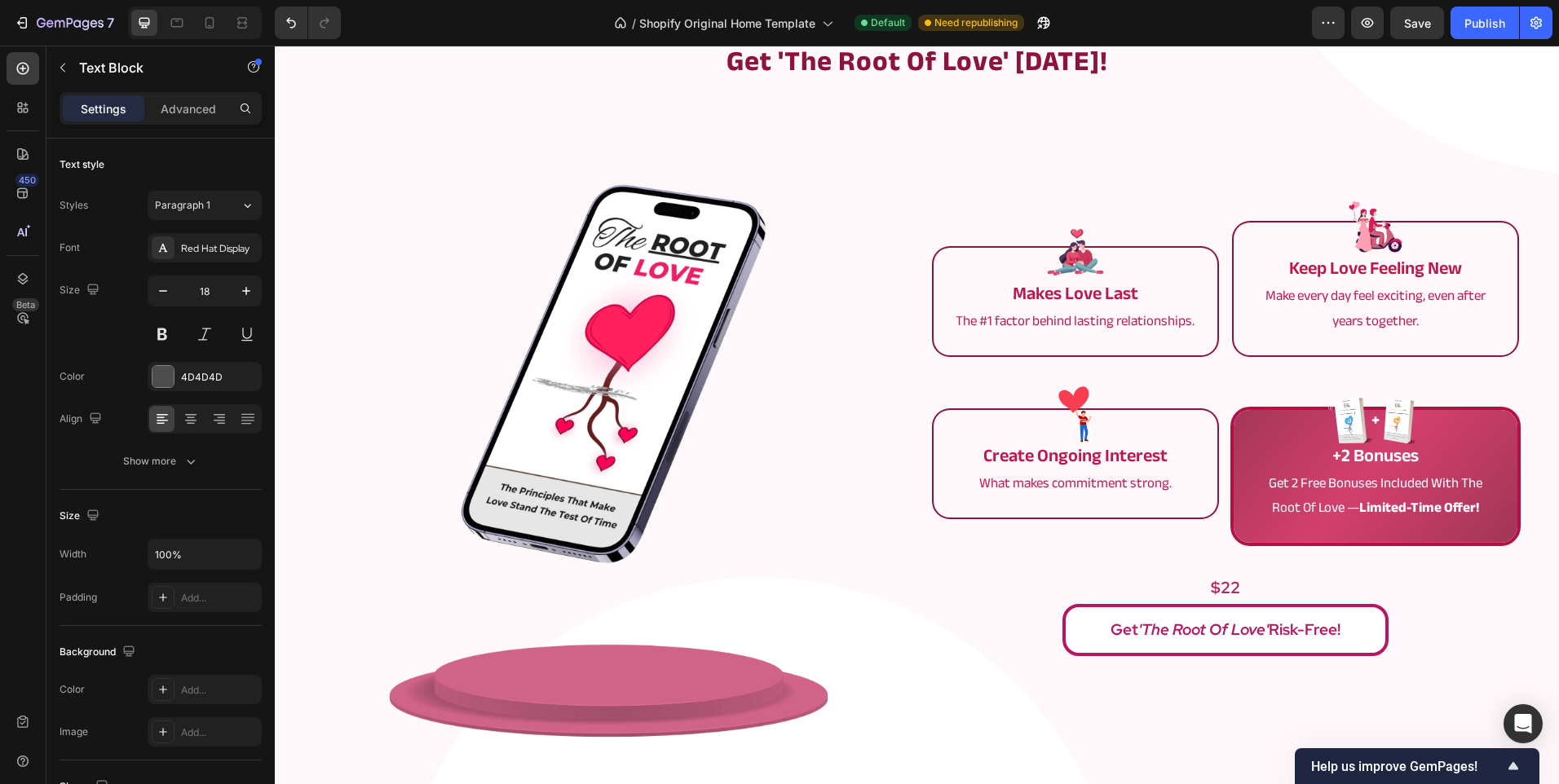
scroll to position [1874, 0]
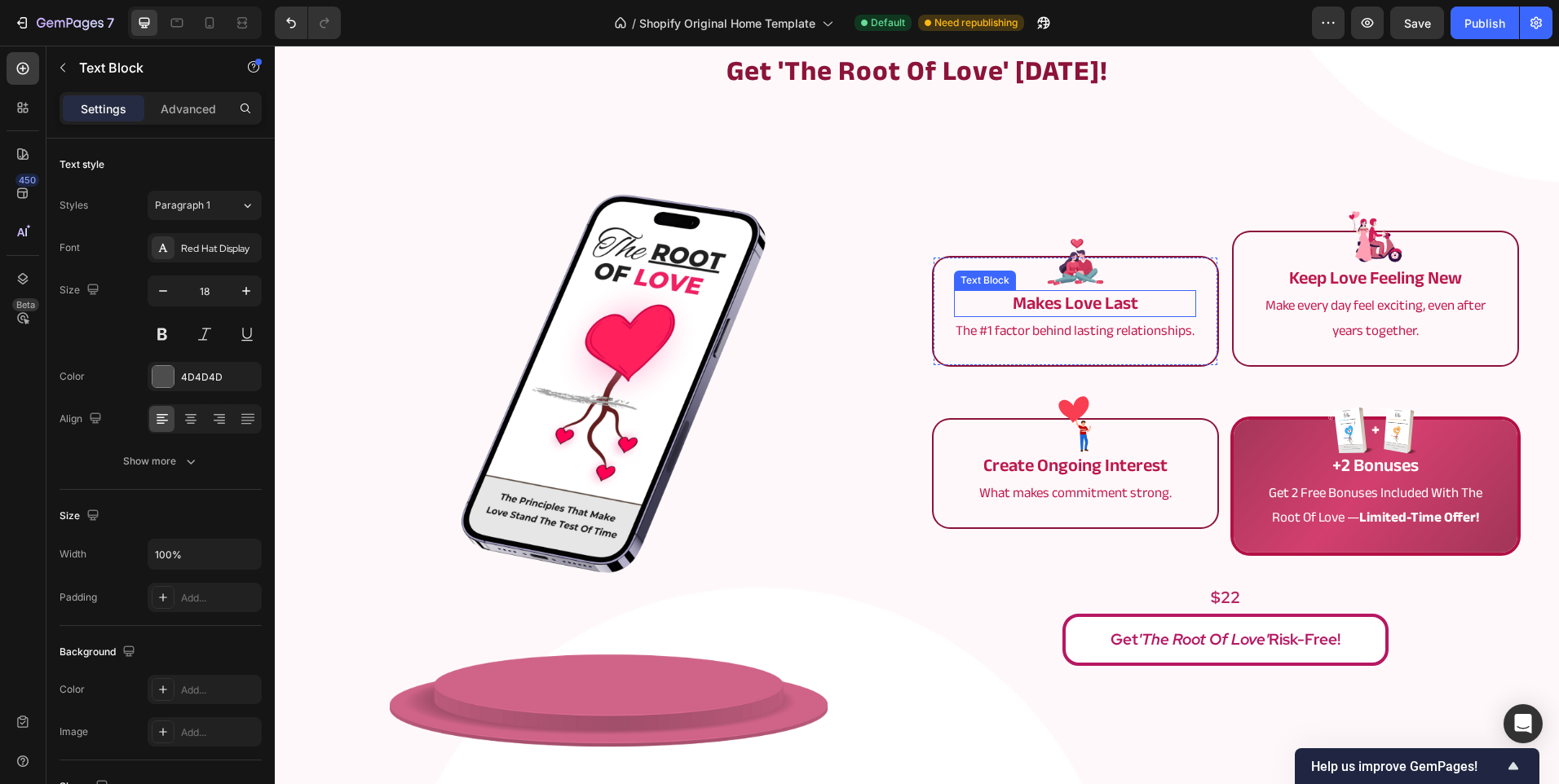
click at [1065, 303] on p "makes love last" at bounding box center [1075, 303] width 239 height 24
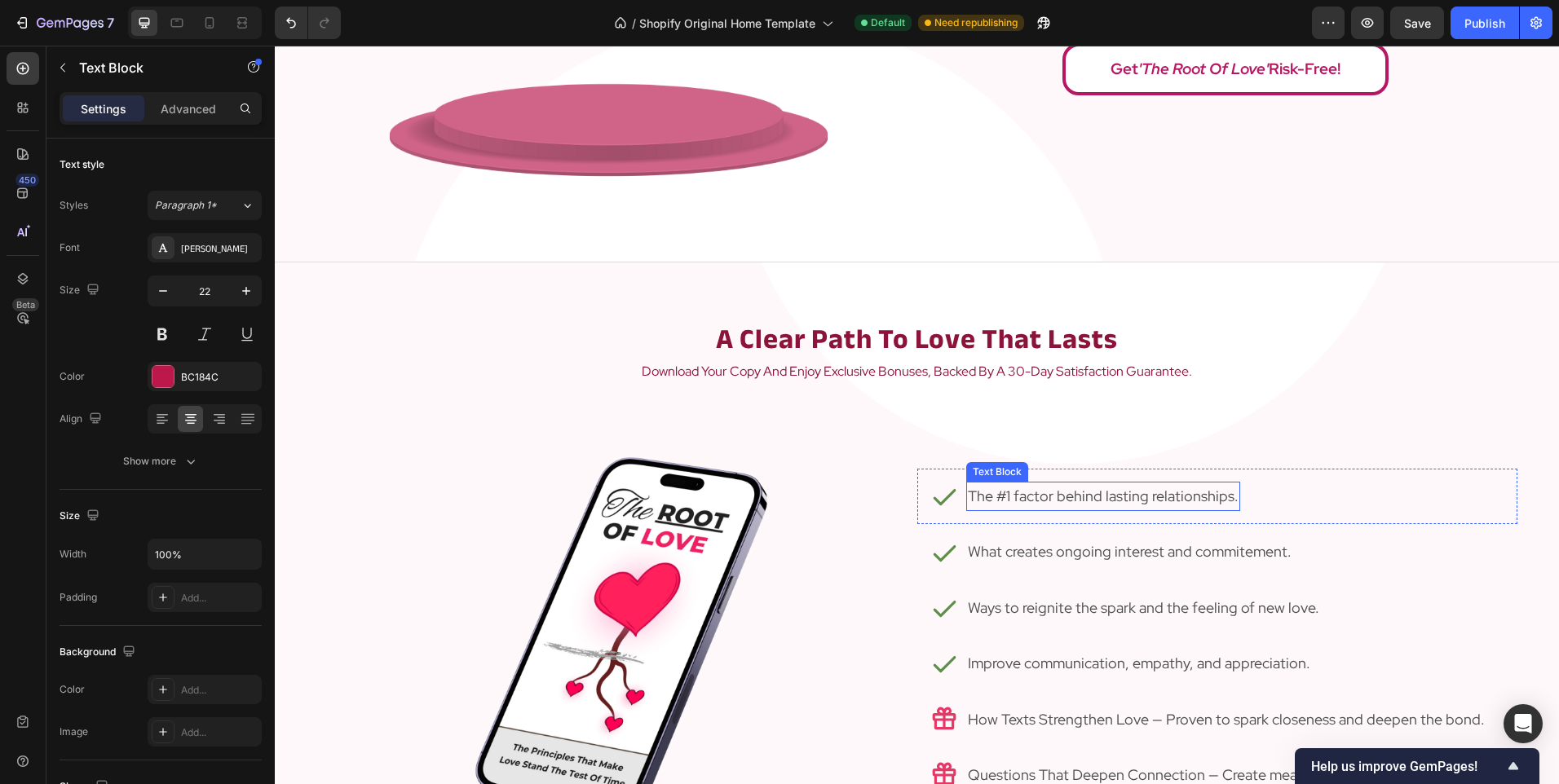
click at [969, 494] on p "The #1 factor behind lasting relationships." at bounding box center [1104, 496] width 271 height 26
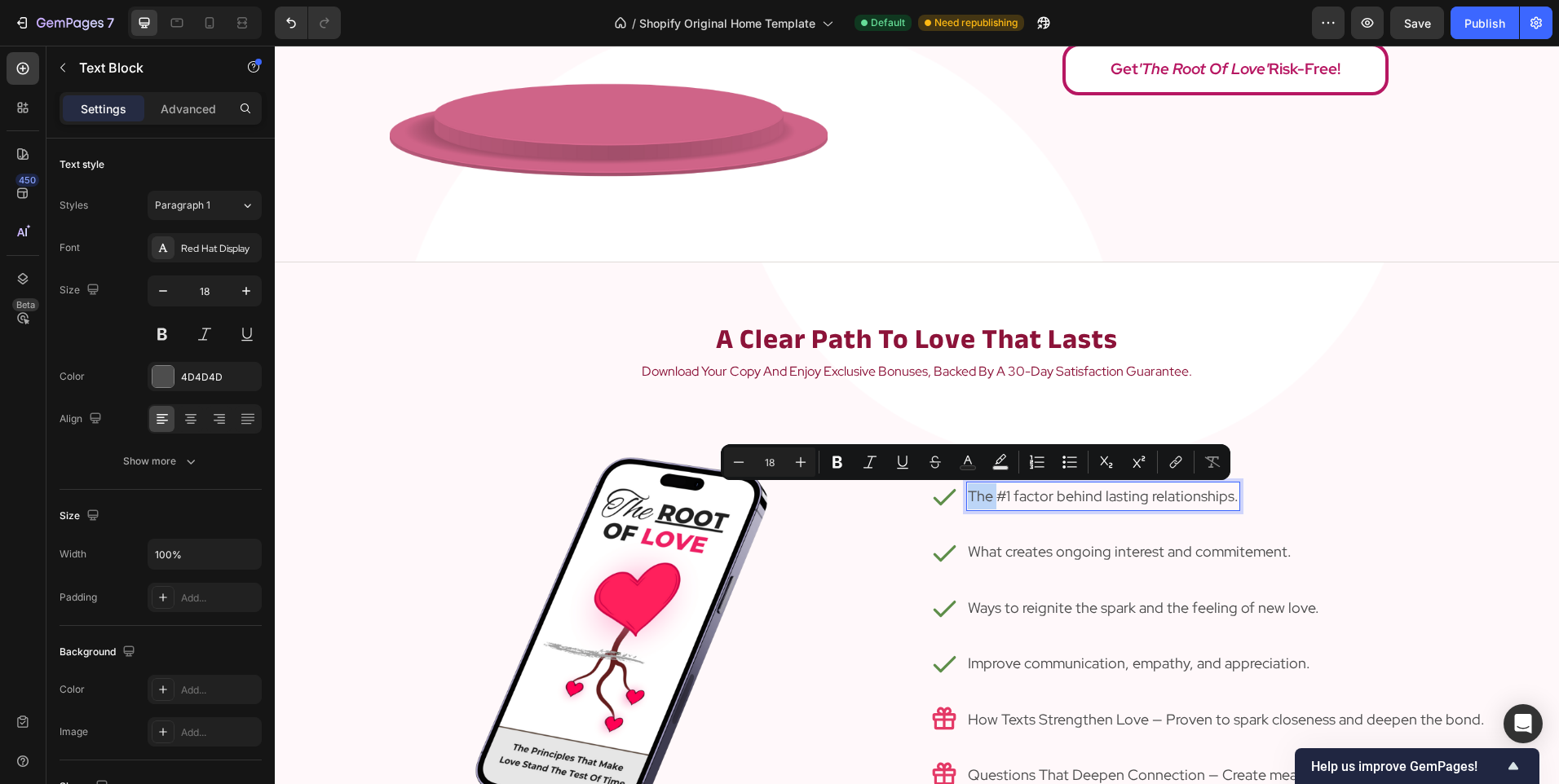
click at [968, 494] on p "The #1 factor behind lasting relationships." at bounding box center [1104, 496] width 271 height 26
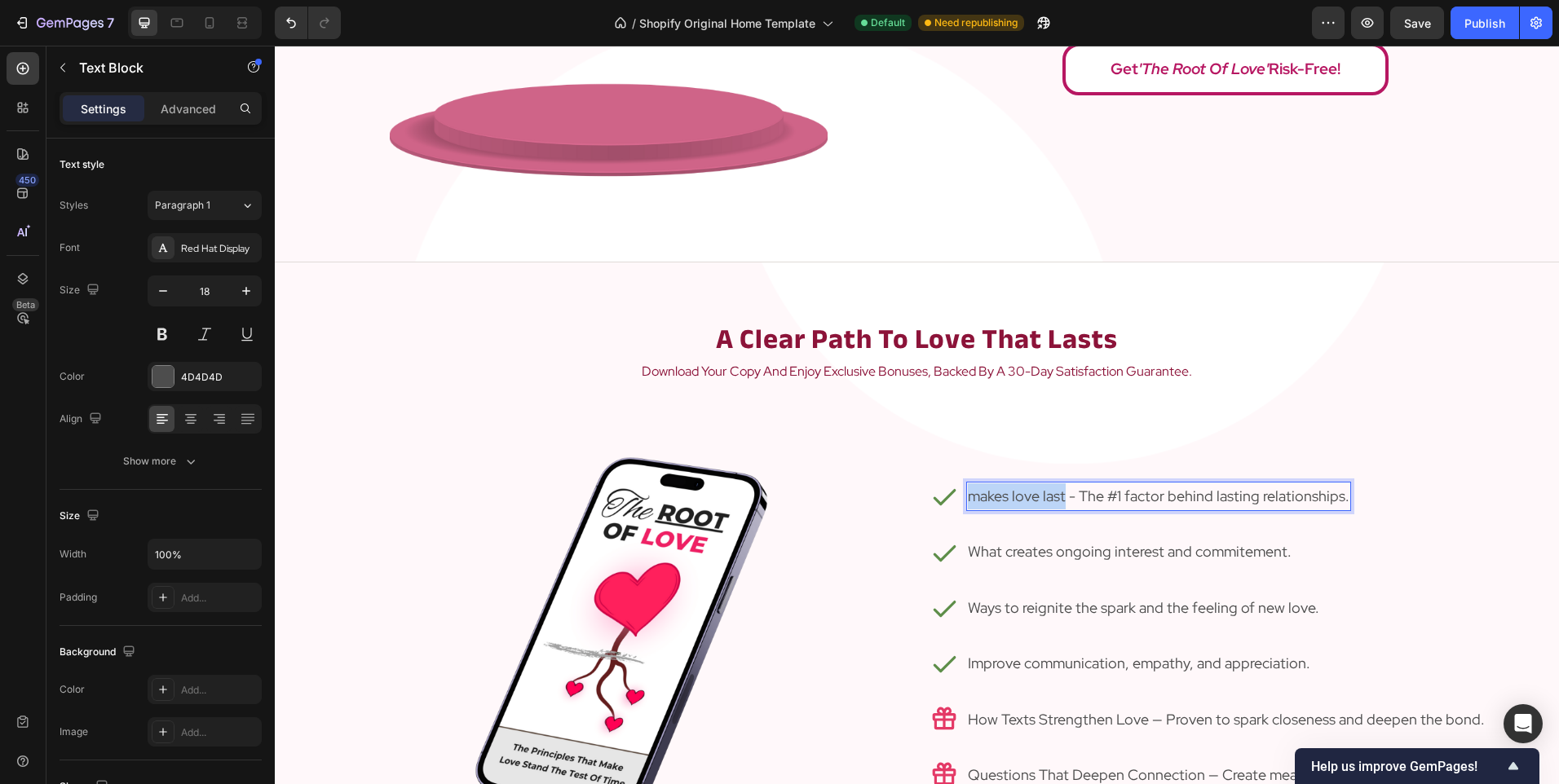
drag, startPoint x: 1057, startPoint y: 493, endPoint x: 961, endPoint y: 490, distance: 96.0
click at [966, 490] on div "makes love last - The #1 factor behind lasting relationships." at bounding box center [1158, 496] width 384 height 29
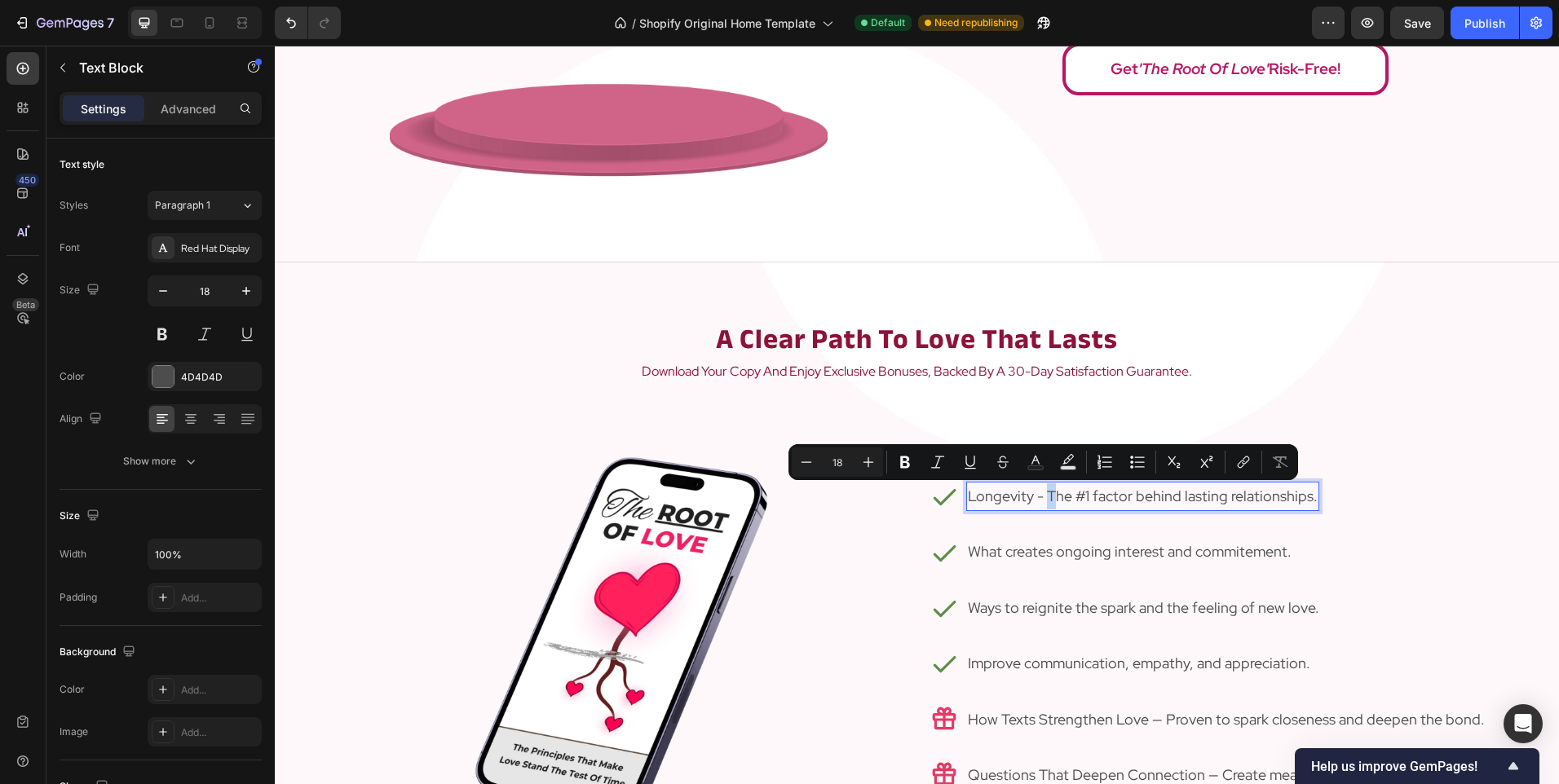
click at [1046, 494] on p "Longevity - The #1 factor behind lasting relationships." at bounding box center [1143, 496] width 350 height 26
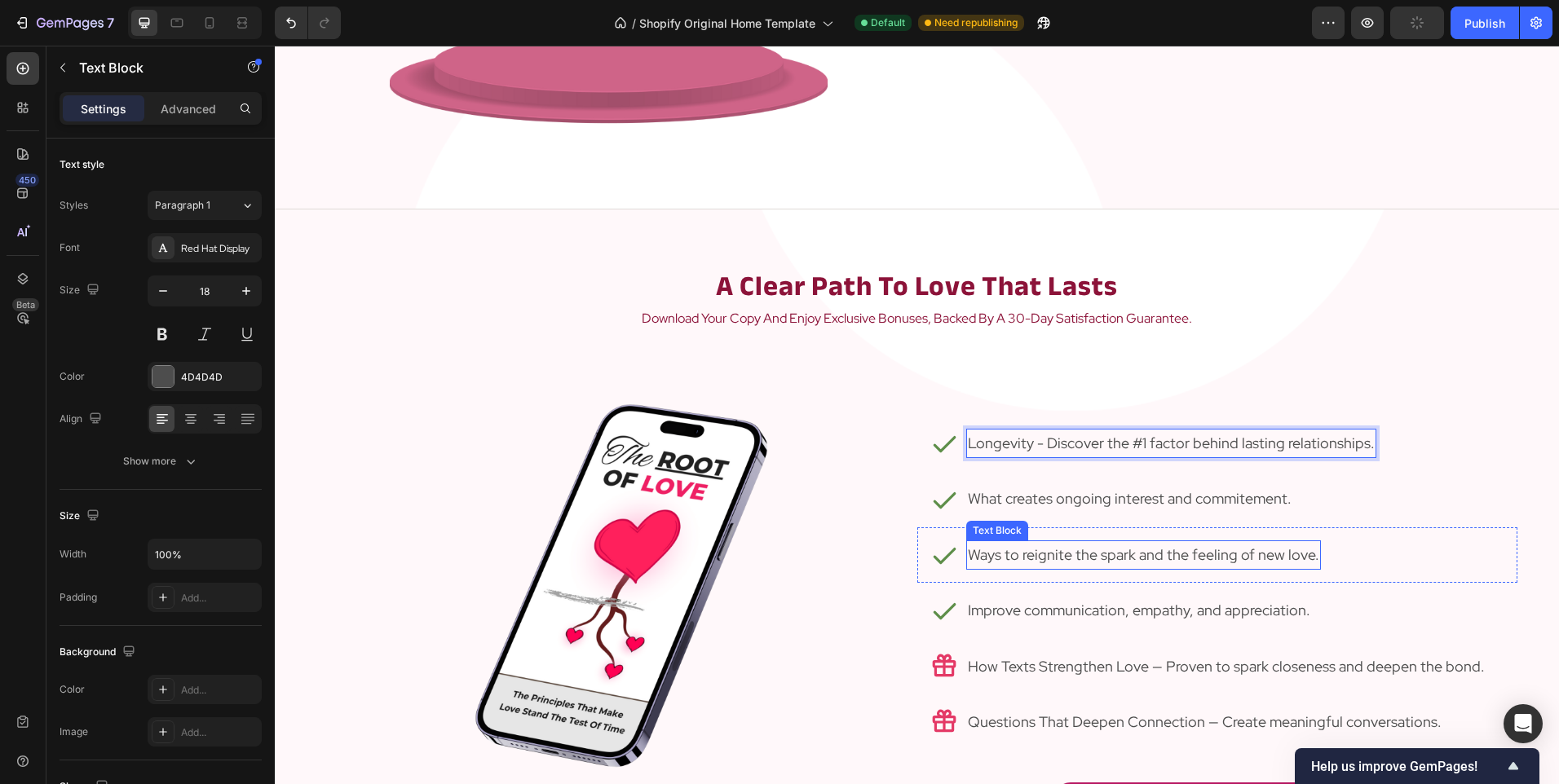
scroll to position [2526, 0]
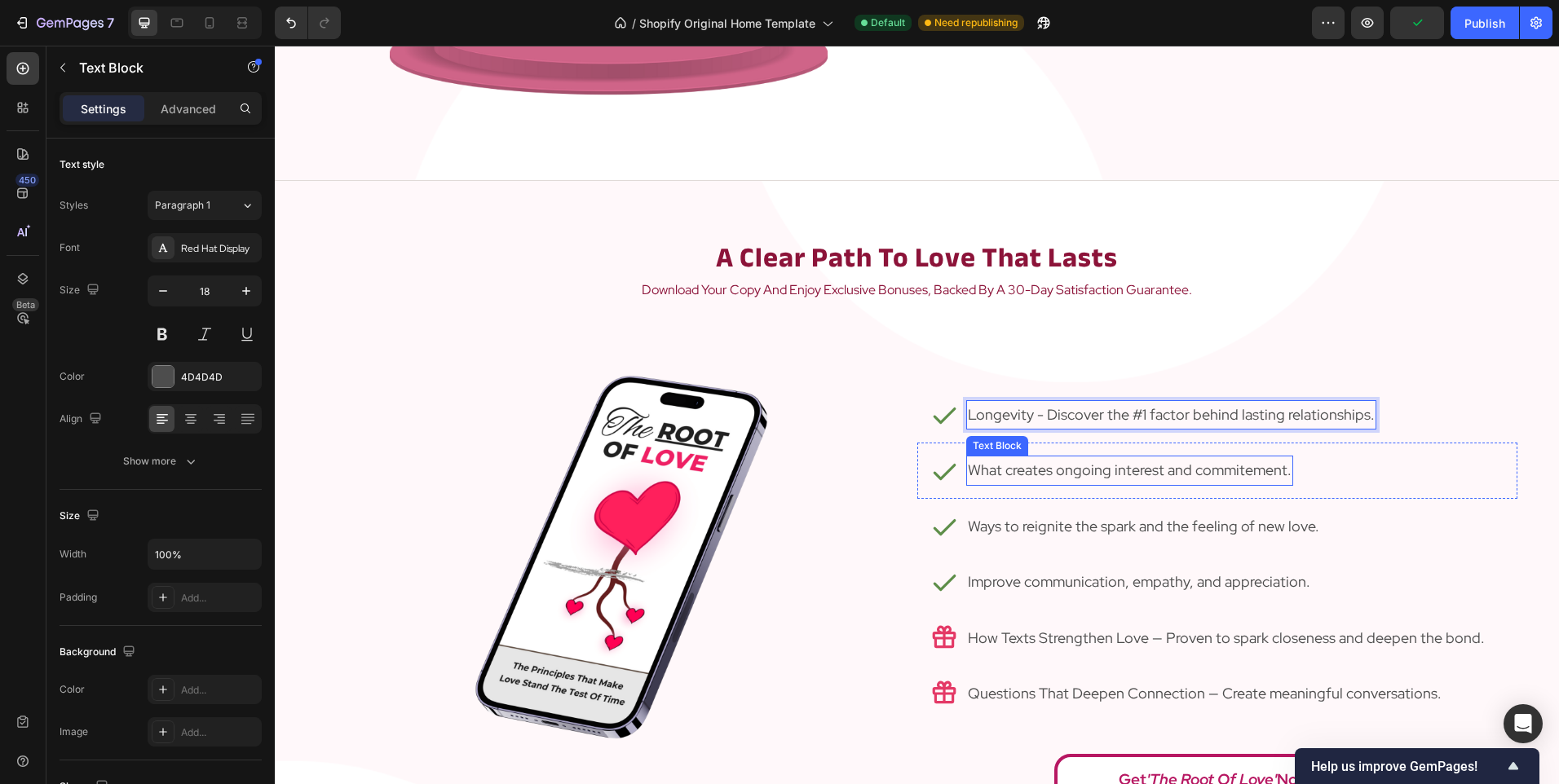
click at [984, 476] on p "What creates ongoing interest and commitement." at bounding box center [1130, 470] width 324 height 26
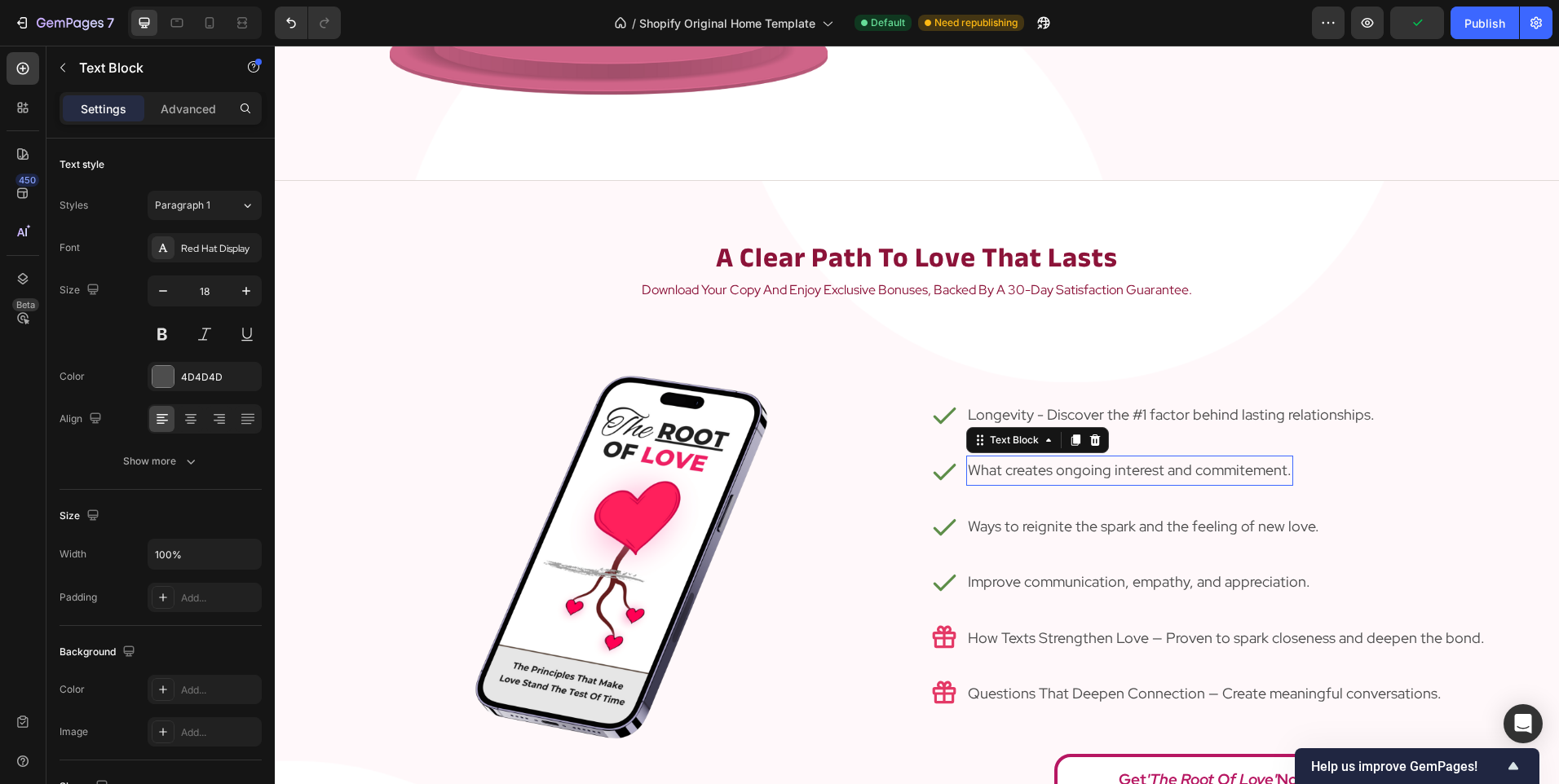
click at [984, 476] on p "What creates ongoing interest and commitement." at bounding box center [1130, 470] width 324 height 26
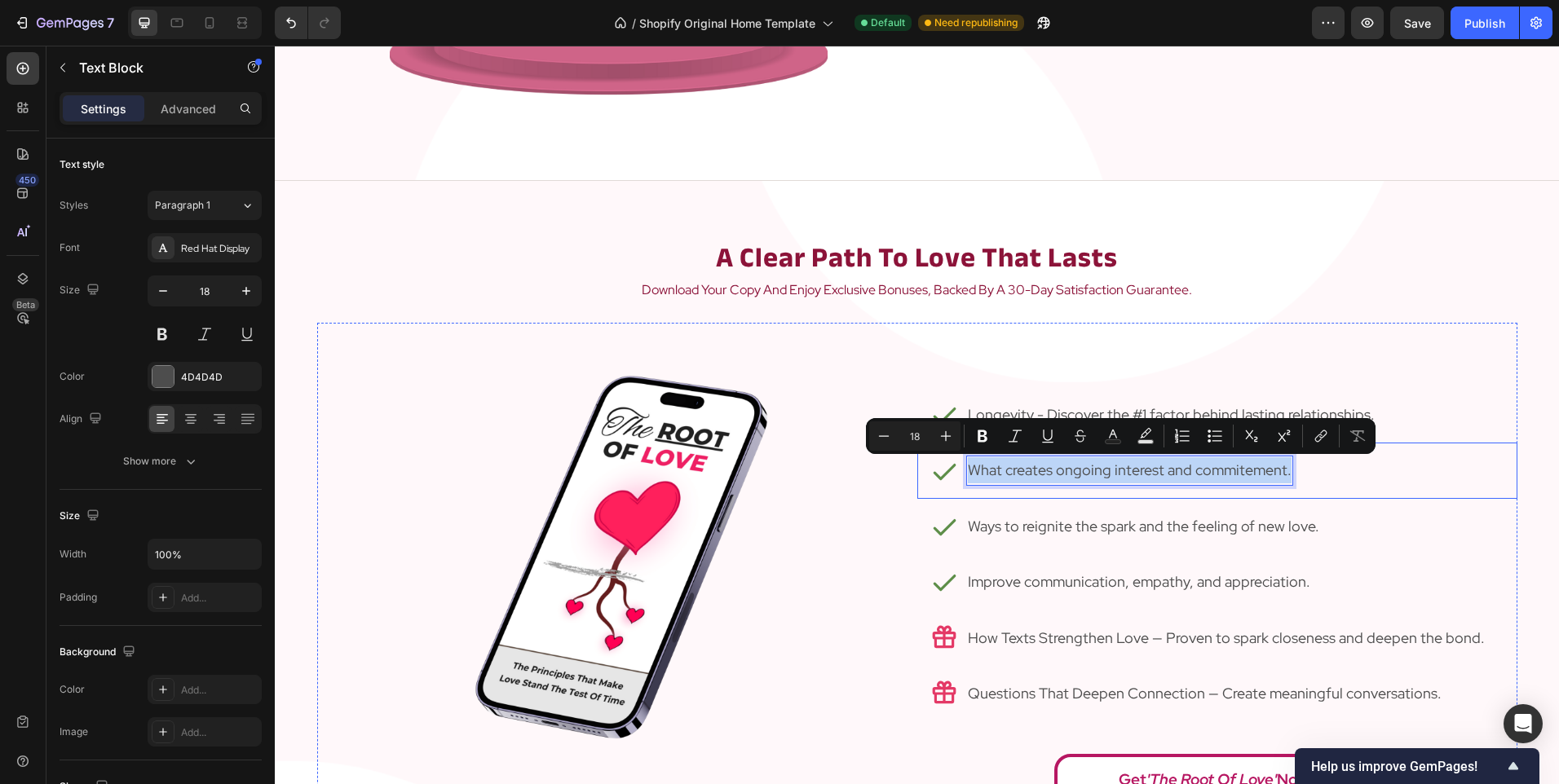
drag, startPoint x: 1281, startPoint y: 476, endPoint x: 948, endPoint y: 453, distance: 333.8
click at [948, 453] on div "Icon What creates ongoing interest and commitement. Text Block 0 Row" at bounding box center [1217, 470] width 600 height 55
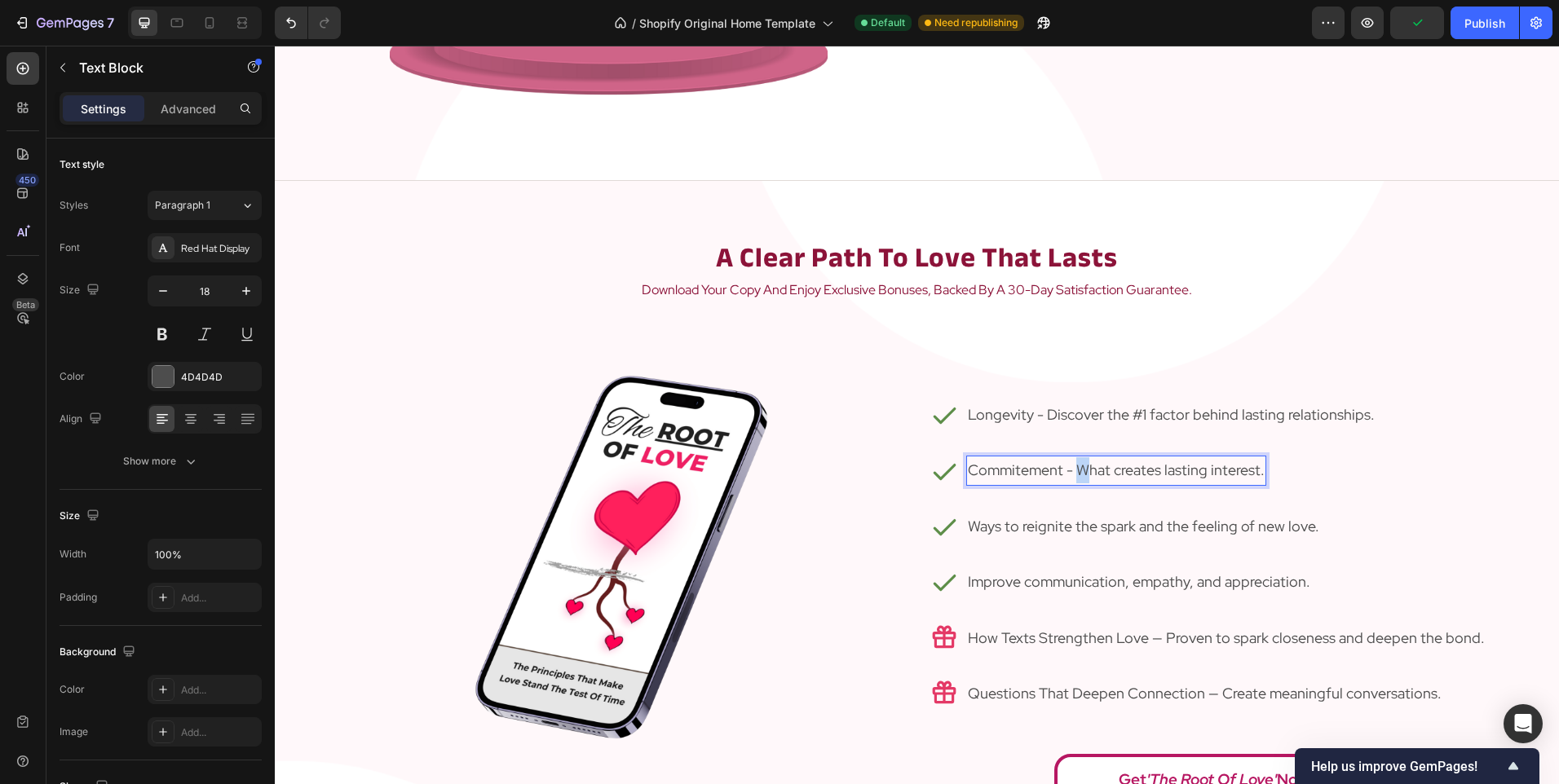
drag, startPoint x: 1081, startPoint y: 468, endPoint x: 1073, endPoint y: 467, distance: 8.1
click at [1073, 467] on p "Commitement - What creates lasting interest." at bounding box center [1117, 470] width 297 height 26
click at [1043, 527] on p "Ways to reignite the spark and the feeling of new love." at bounding box center [1144, 526] width 352 height 26
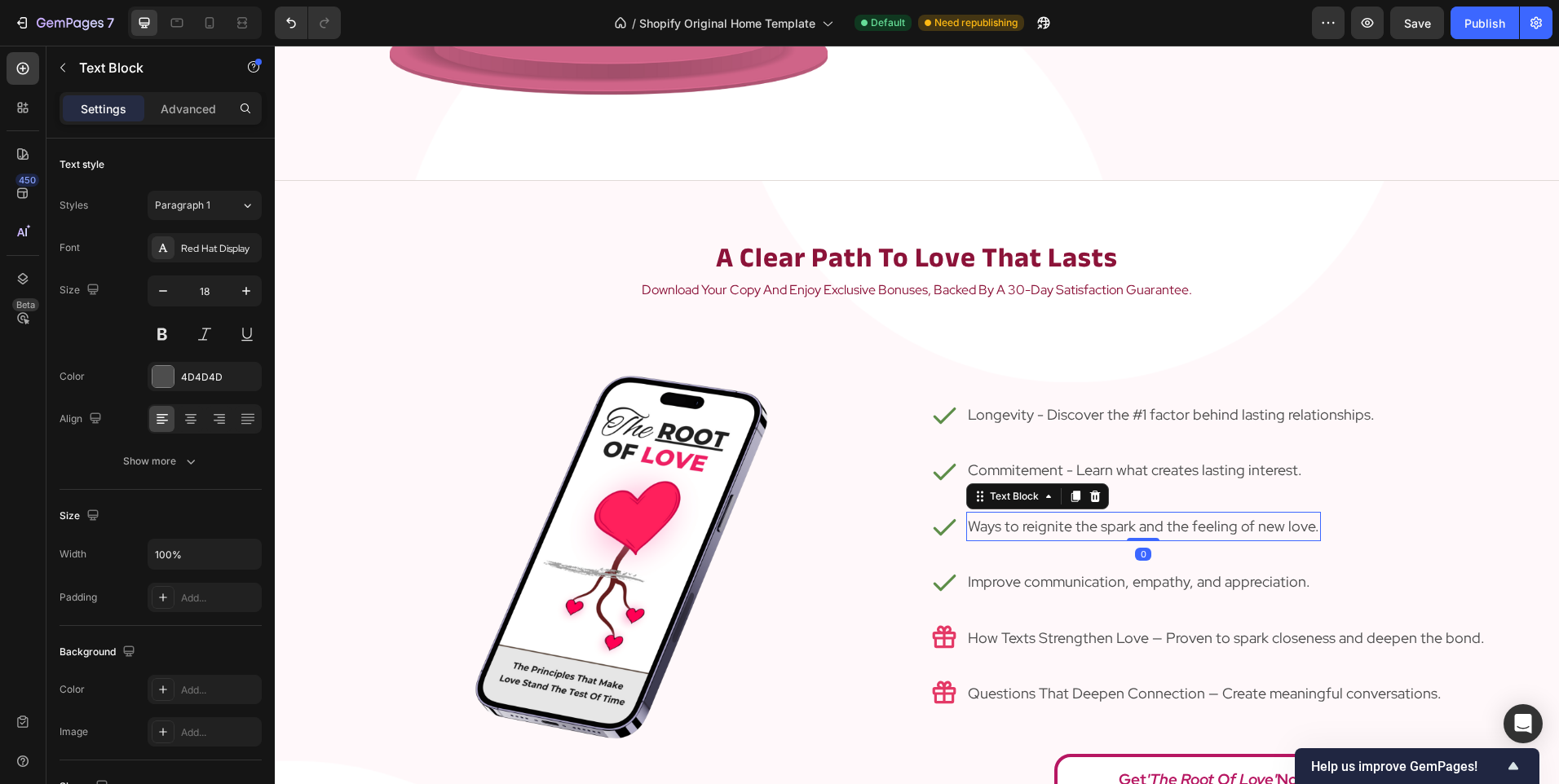
click at [1043, 527] on p "Ways to reignite the spark and the feeling of new love." at bounding box center [1144, 526] width 352 height 26
click at [968, 523] on p "Ways to reignite the spark and the feeling of new love." at bounding box center [1144, 526] width 352 height 26
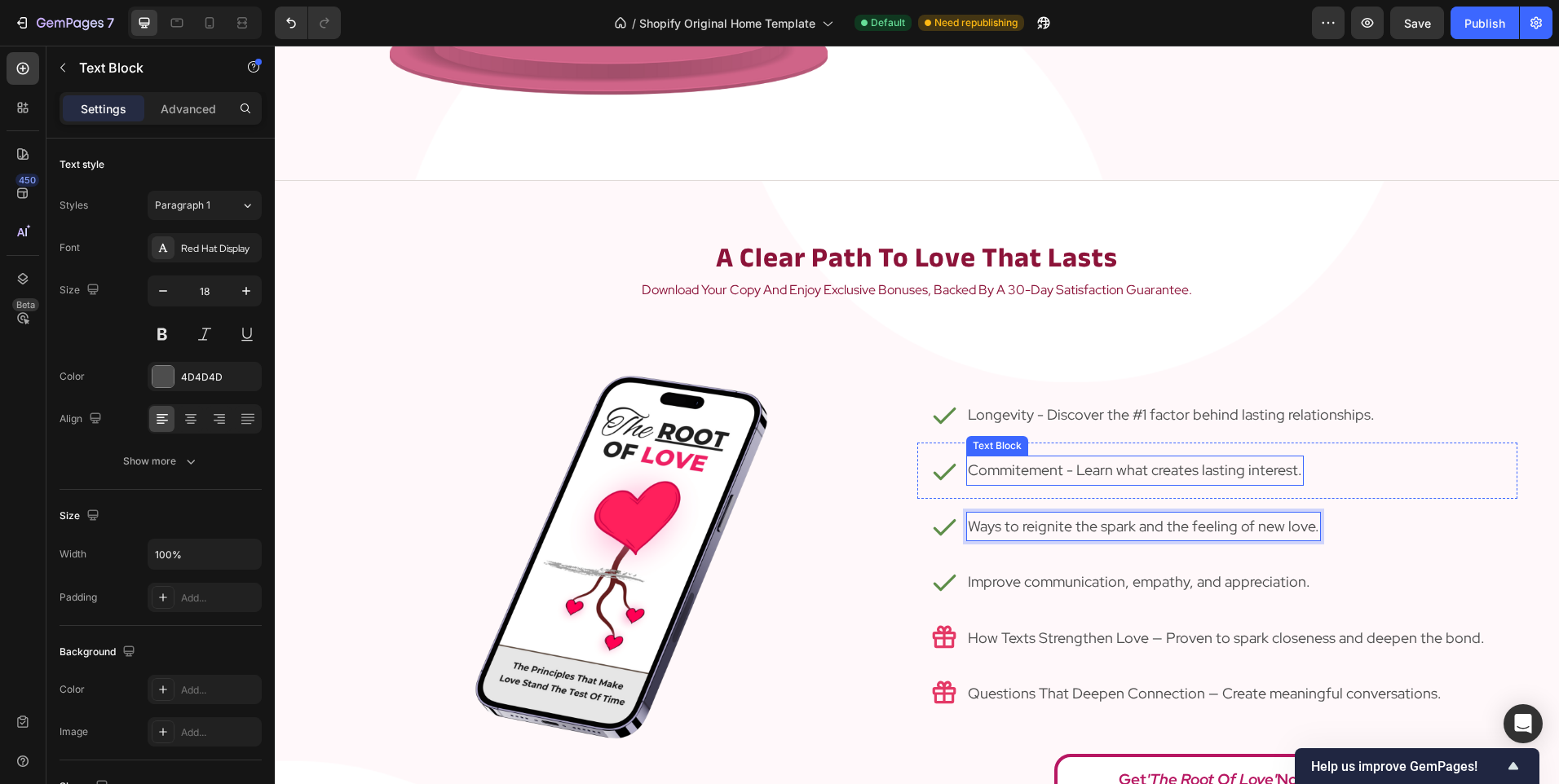
click at [1117, 472] on p "Commitement - Learn what creates lasting interest." at bounding box center [1135, 470] width 335 height 26
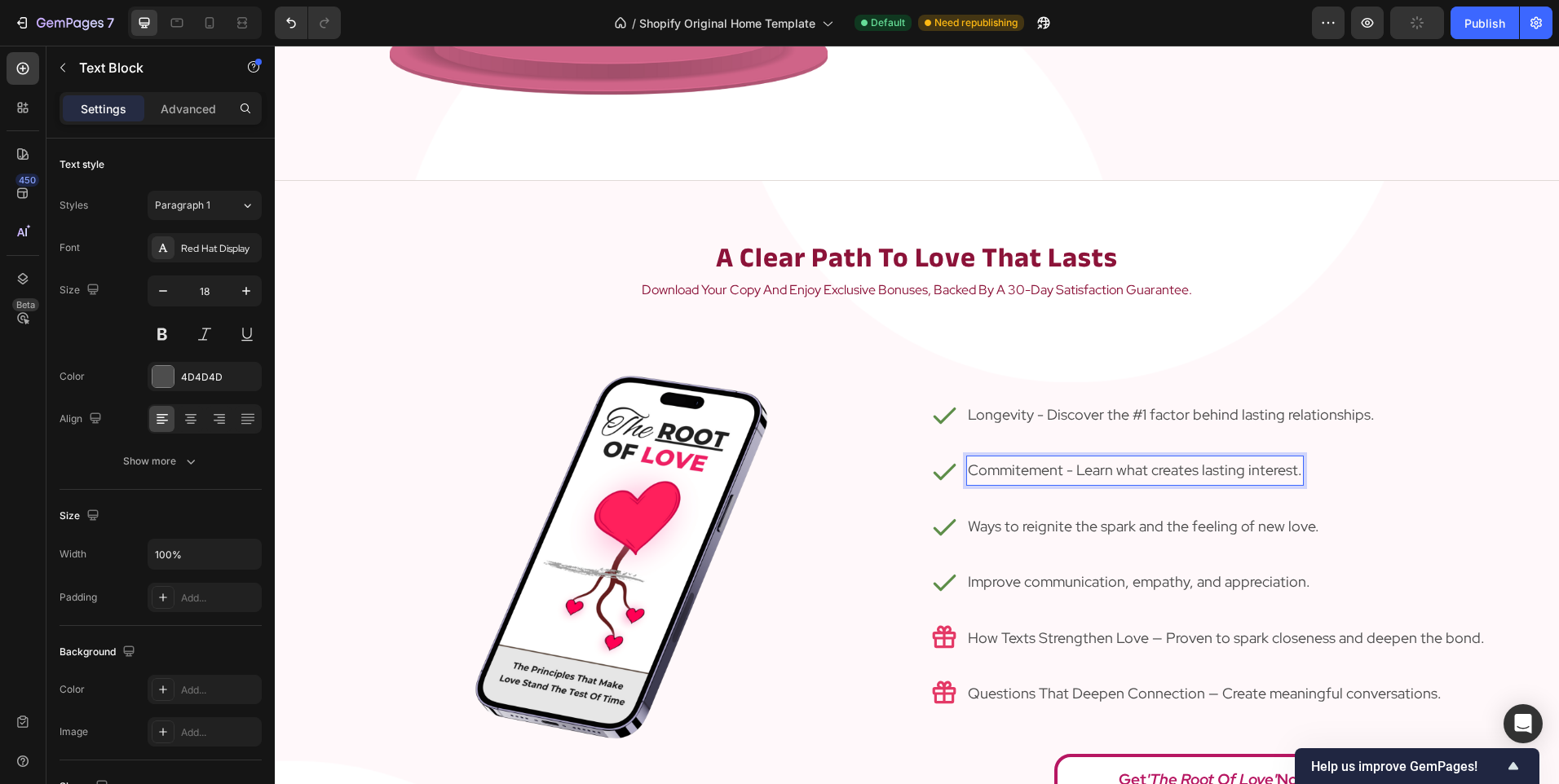
click at [1237, 473] on p "Commitement - Learn what creates lasting interest." at bounding box center [1135, 470] width 335 height 26
click at [1237, 474] on p "Commitement - Learn what creates lasting interest." at bounding box center [1135, 470] width 335 height 26
click at [1029, 473] on p "Commitement - Learn what creates lasting and unfading interest." at bounding box center [1179, 470] width 424 height 26
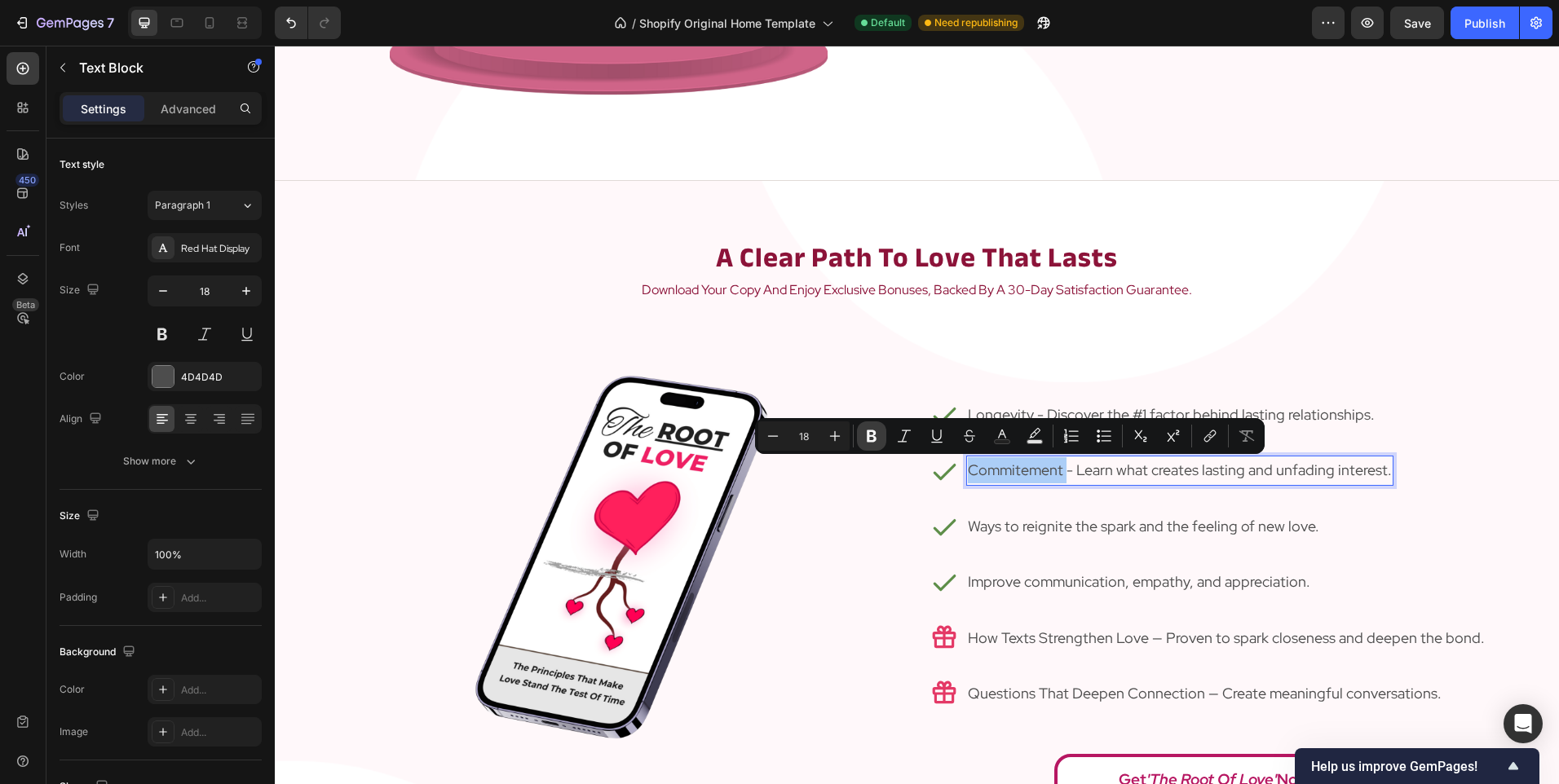
click at [872, 444] on button "Bold" at bounding box center [872, 436] width 29 height 29
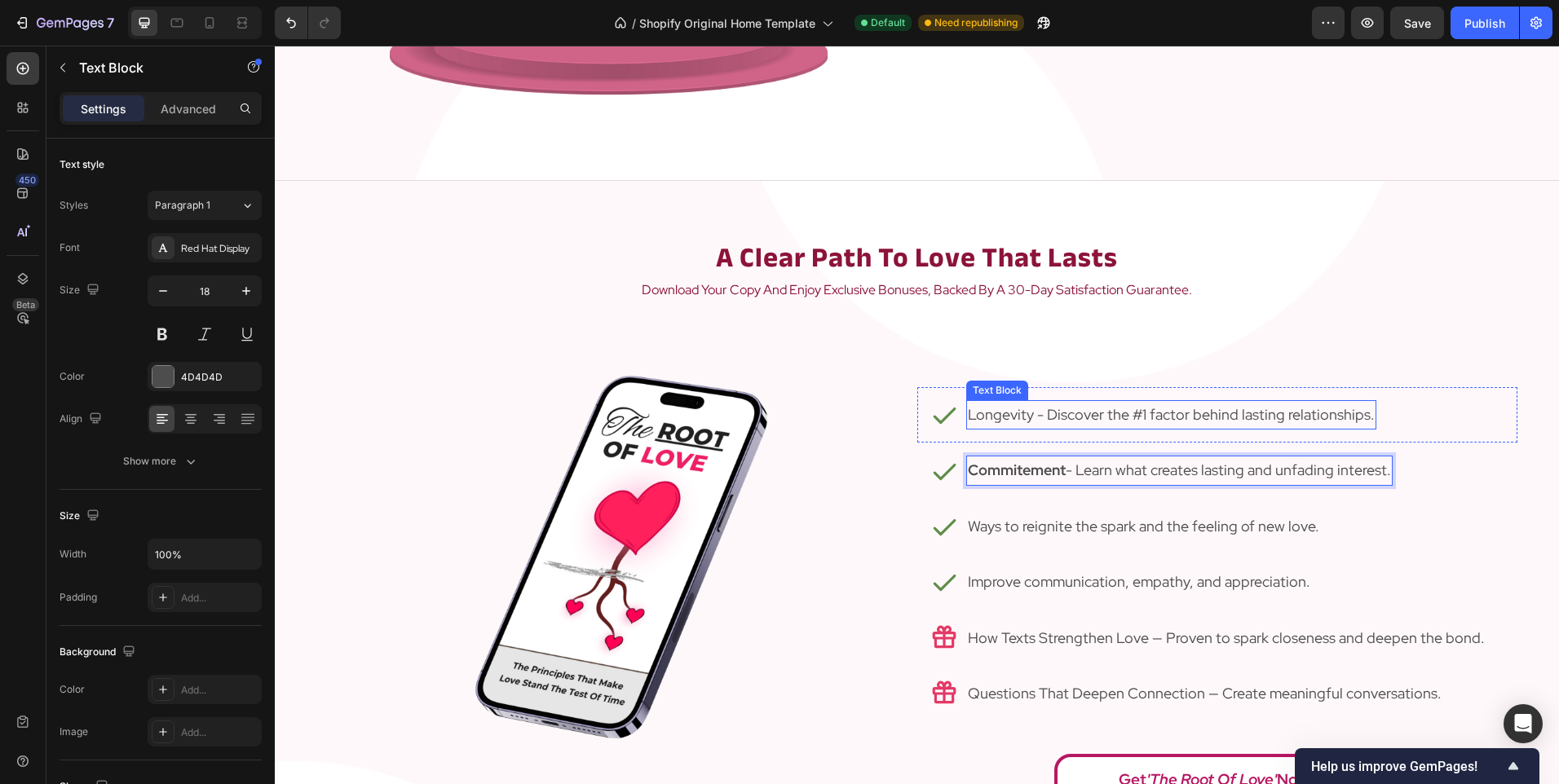
click at [1004, 418] on p "Longevity - Discover the #1 factor behind lasting relationships." at bounding box center [1171, 414] width 406 height 26
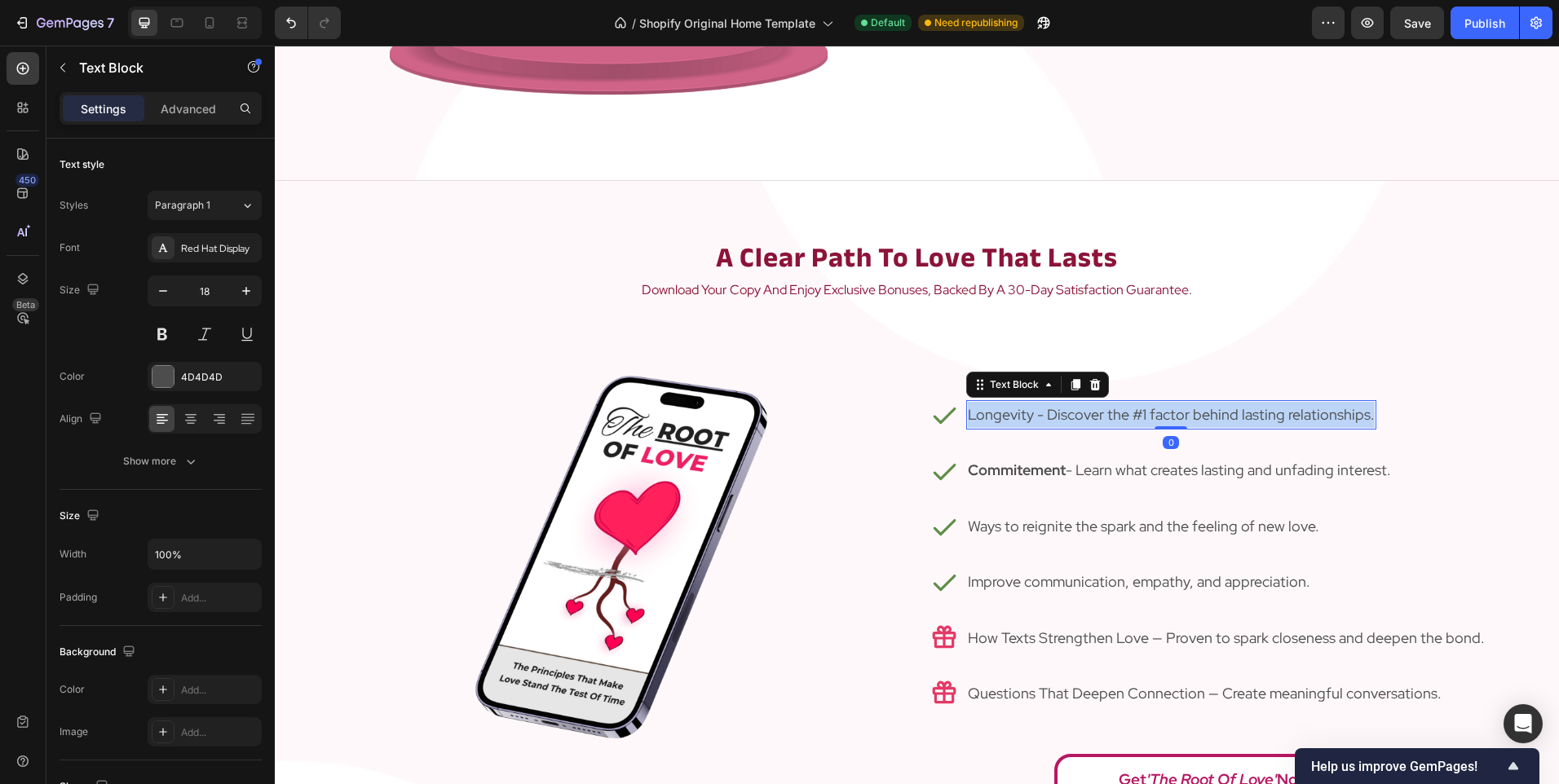
click at [1004, 418] on p "Longevity - Discover the #1 factor behind lasting relationships." at bounding box center [1171, 414] width 406 height 26
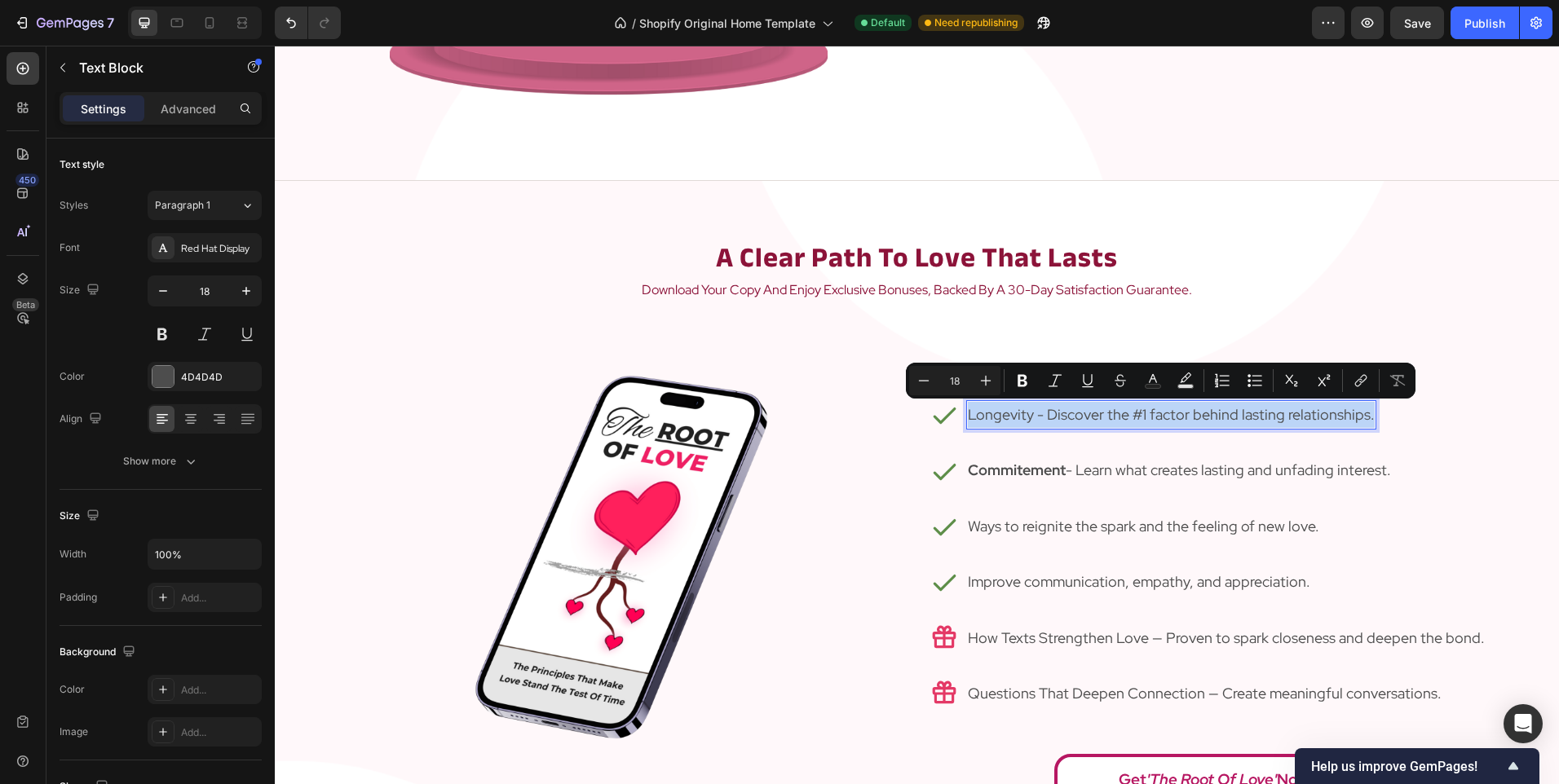
click at [1004, 418] on p "Longevity - Discover the #1 factor behind lasting relationships." at bounding box center [1171, 414] width 406 height 26
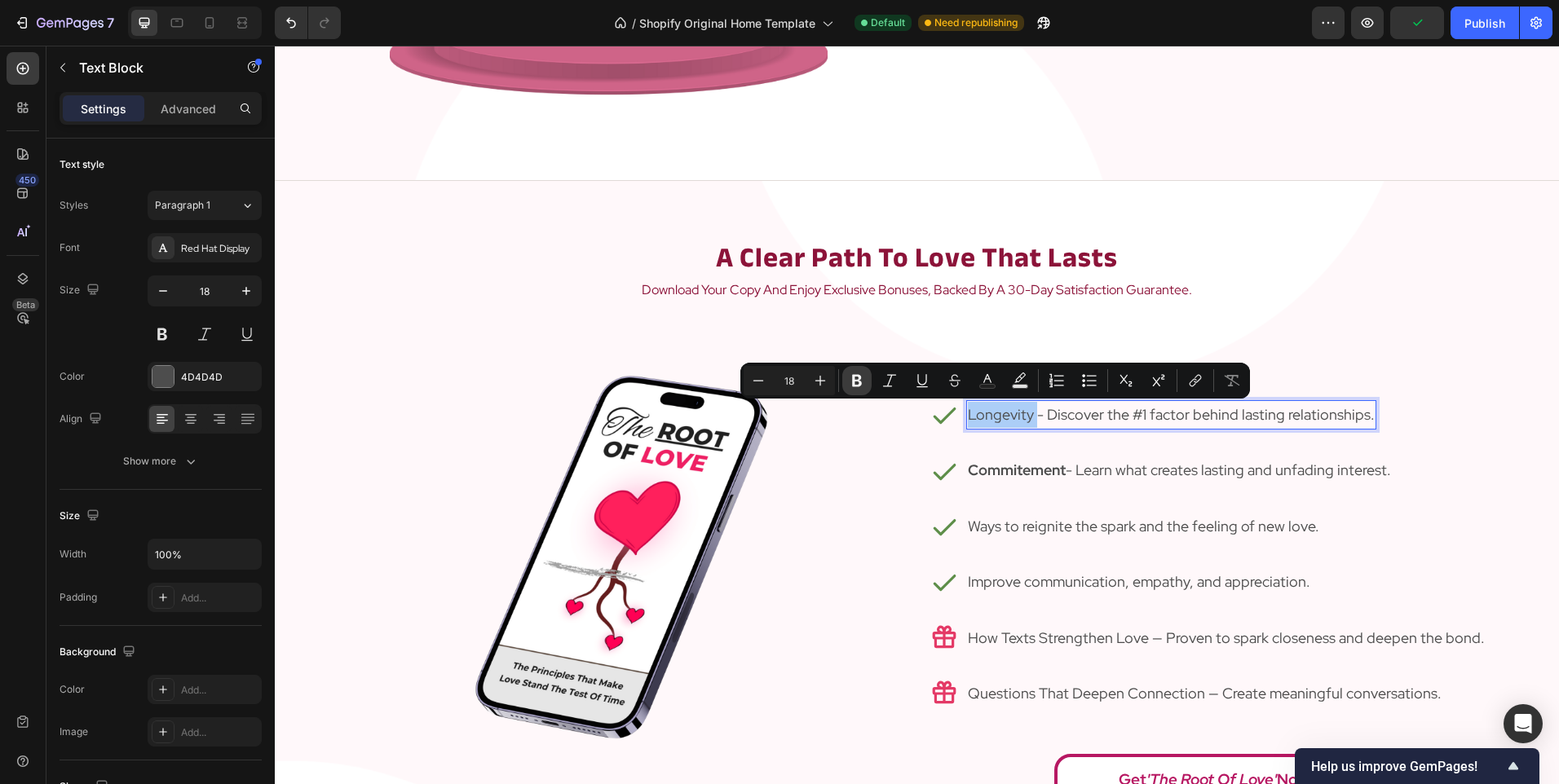
drag, startPoint x: 866, startPoint y: 387, endPoint x: 594, endPoint y: 353, distance: 274.1
click at [866, 387] on button "Bold" at bounding box center [857, 380] width 29 height 29
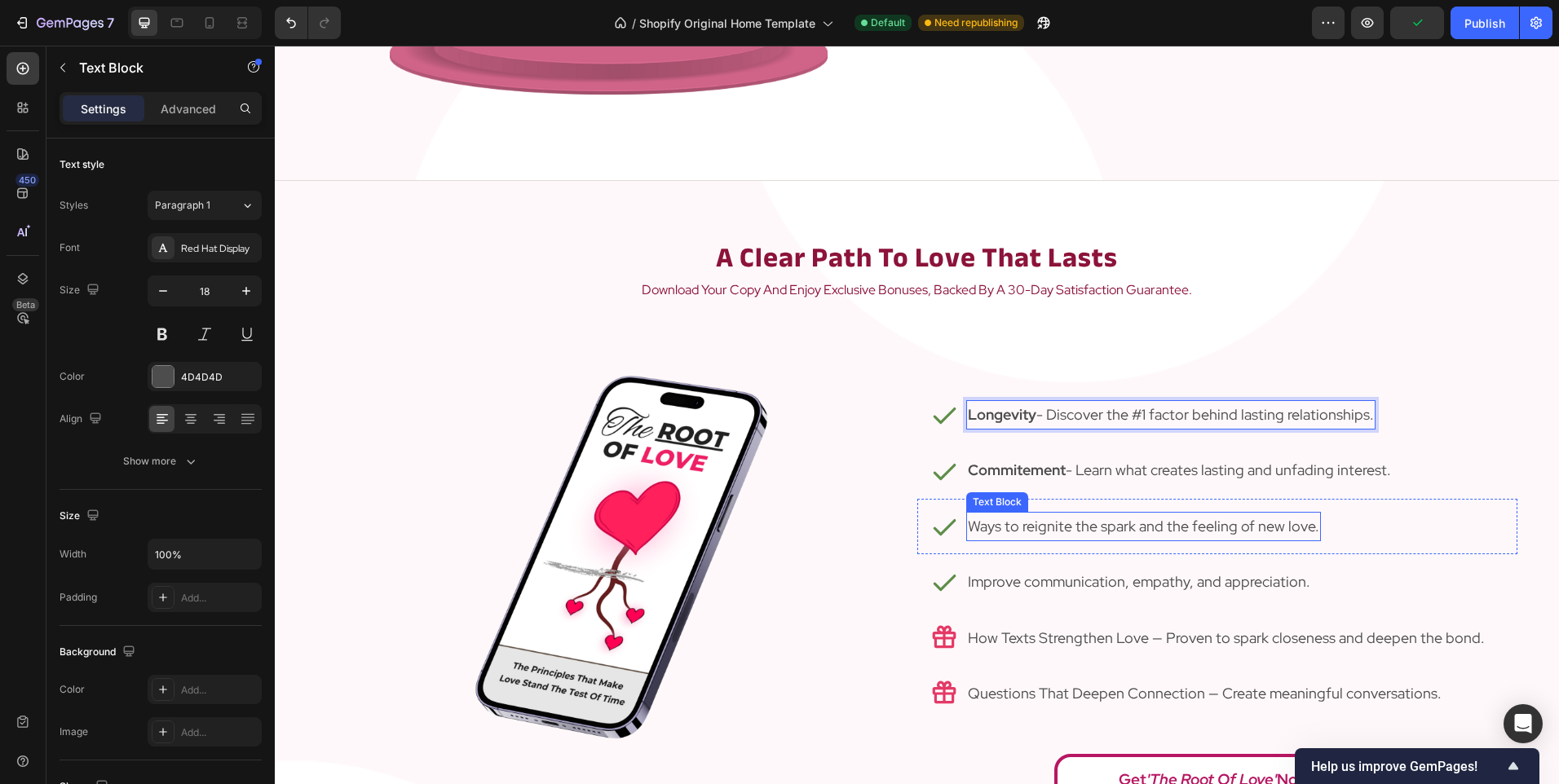
click at [992, 529] on p "Ways to reignite the spark and the feeling of new love." at bounding box center [1144, 526] width 352 height 26
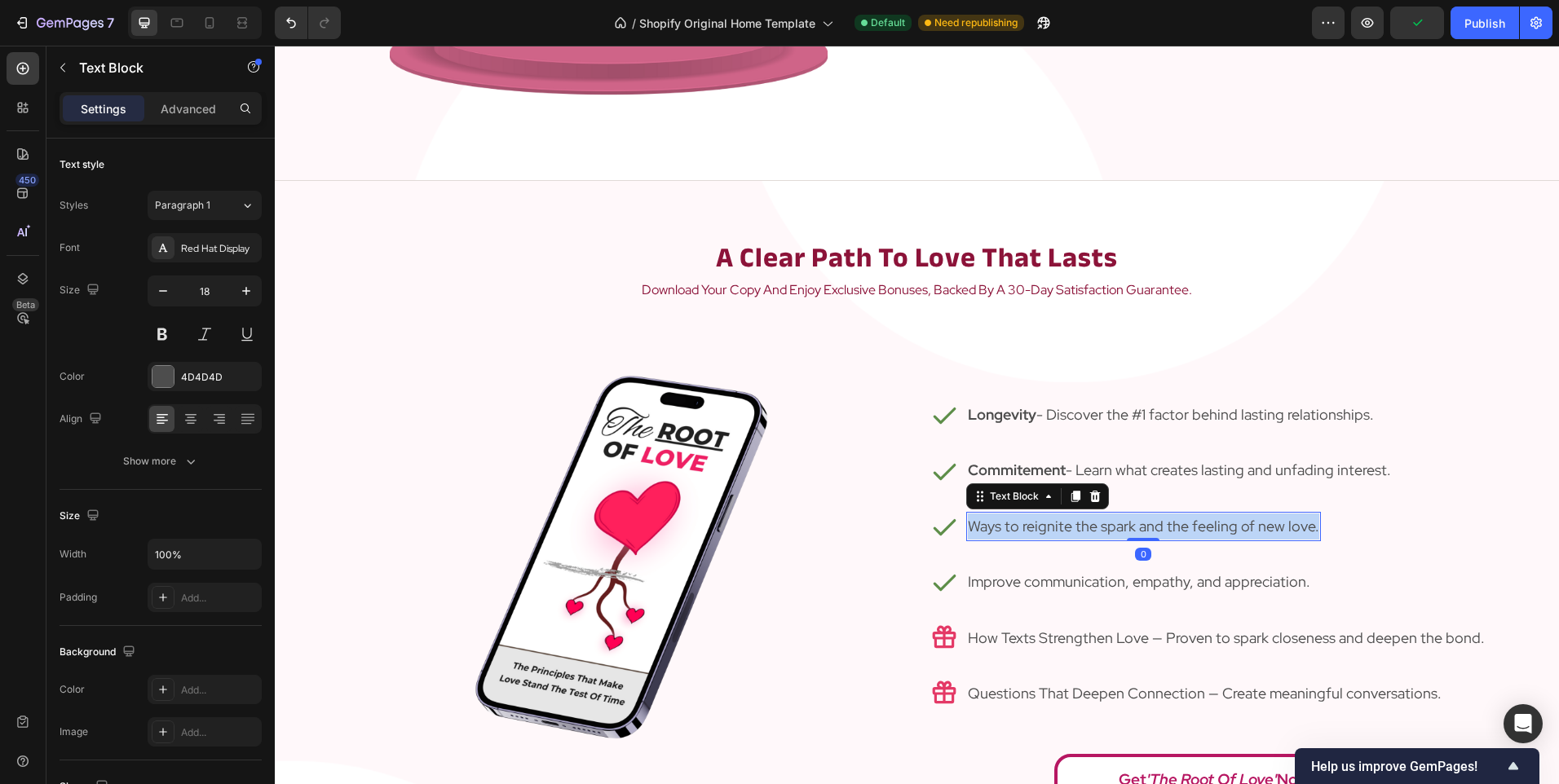
click at [993, 529] on p "Ways to reignite the spark and the feeling of new love." at bounding box center [1144, 526] width 352 height 26
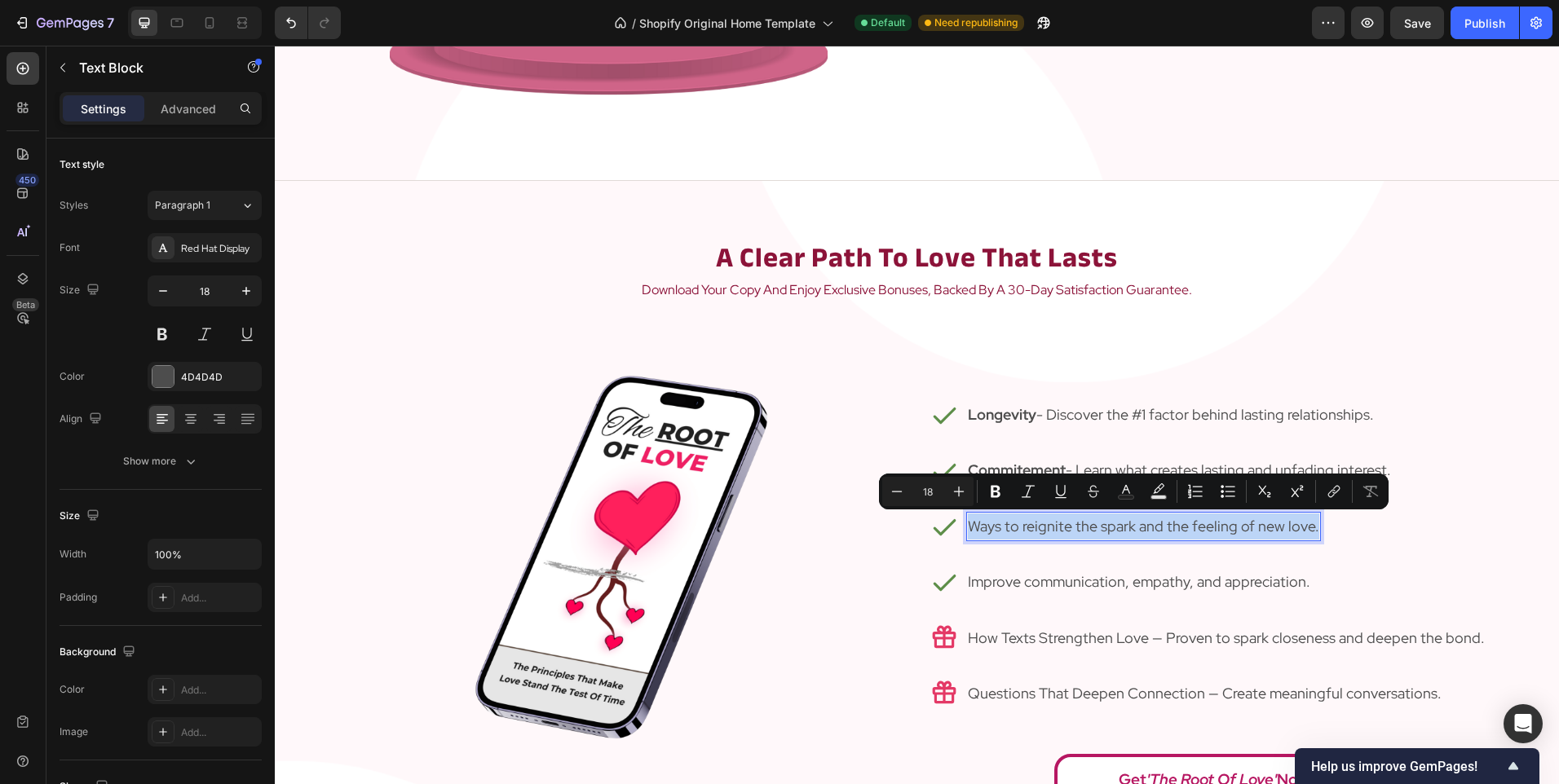
click at [966, 529] on div "Ways to reignite the spark and the feeling of new love." at bounding box center [1144, 526] width 355 height 29
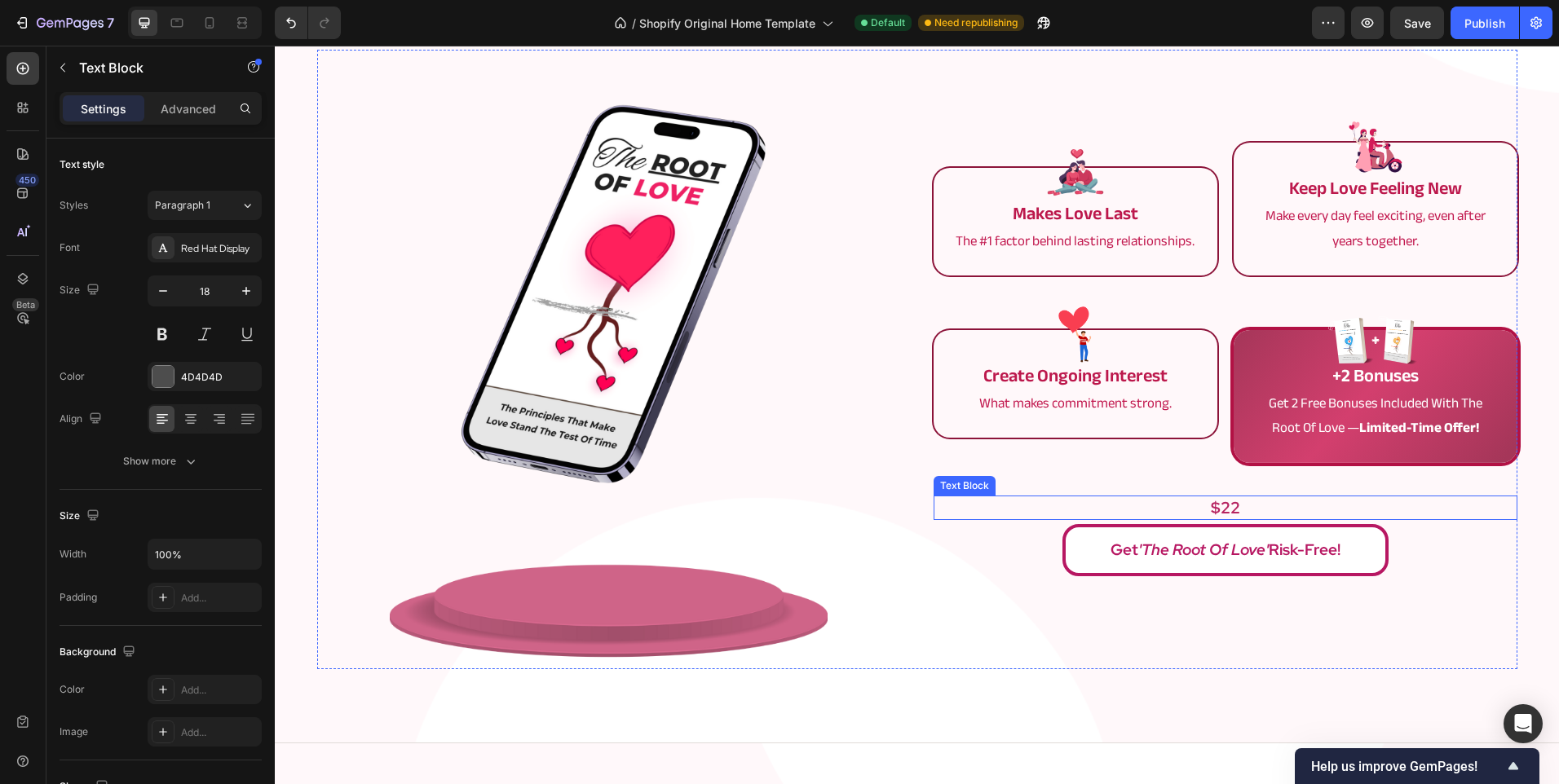
scroll to position [1956, 0]
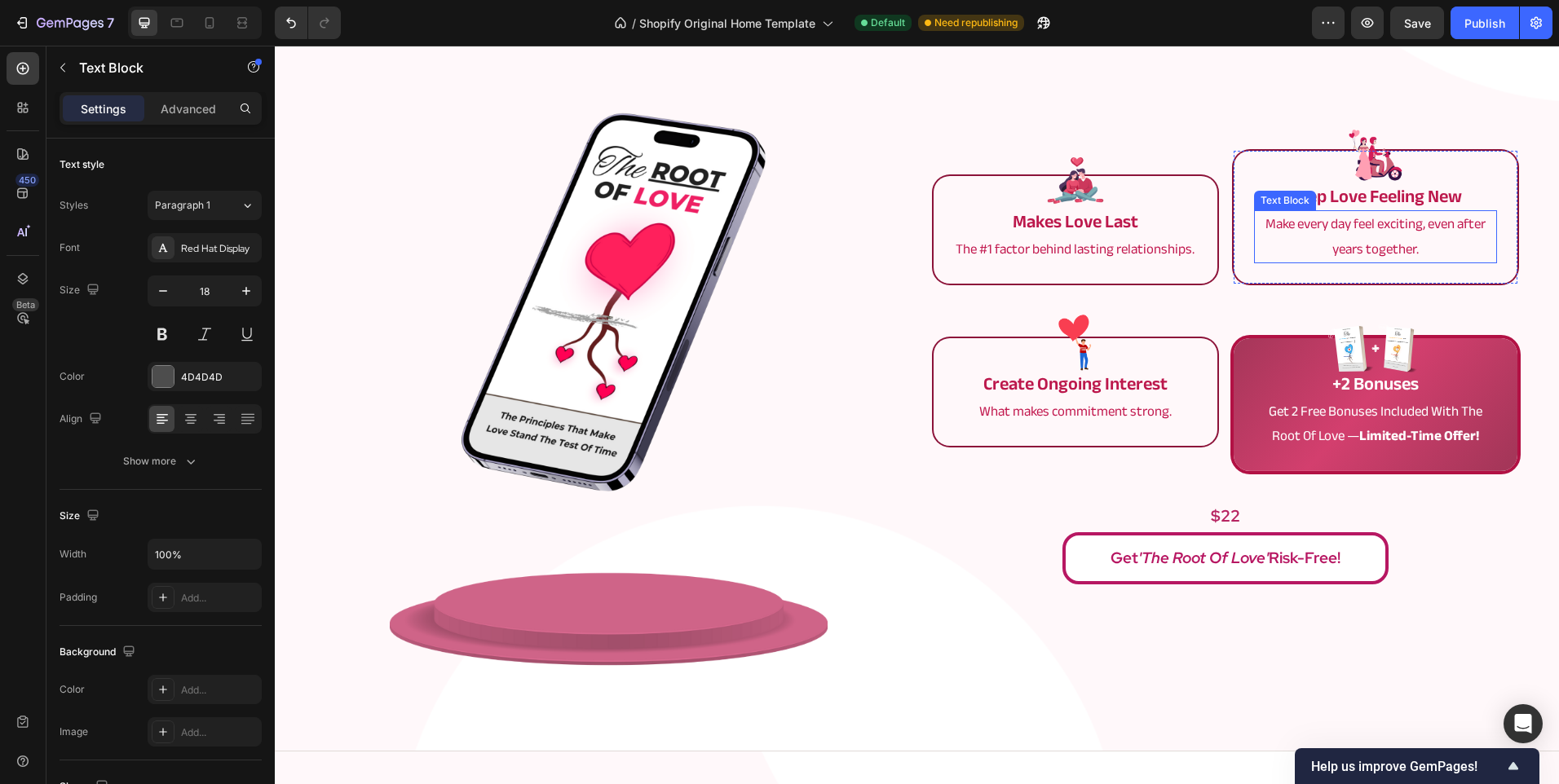
click at [1344, 241] on p "Make every day feel exciting, even after years together." at bounding box center [1375, 237] width 240 height 50
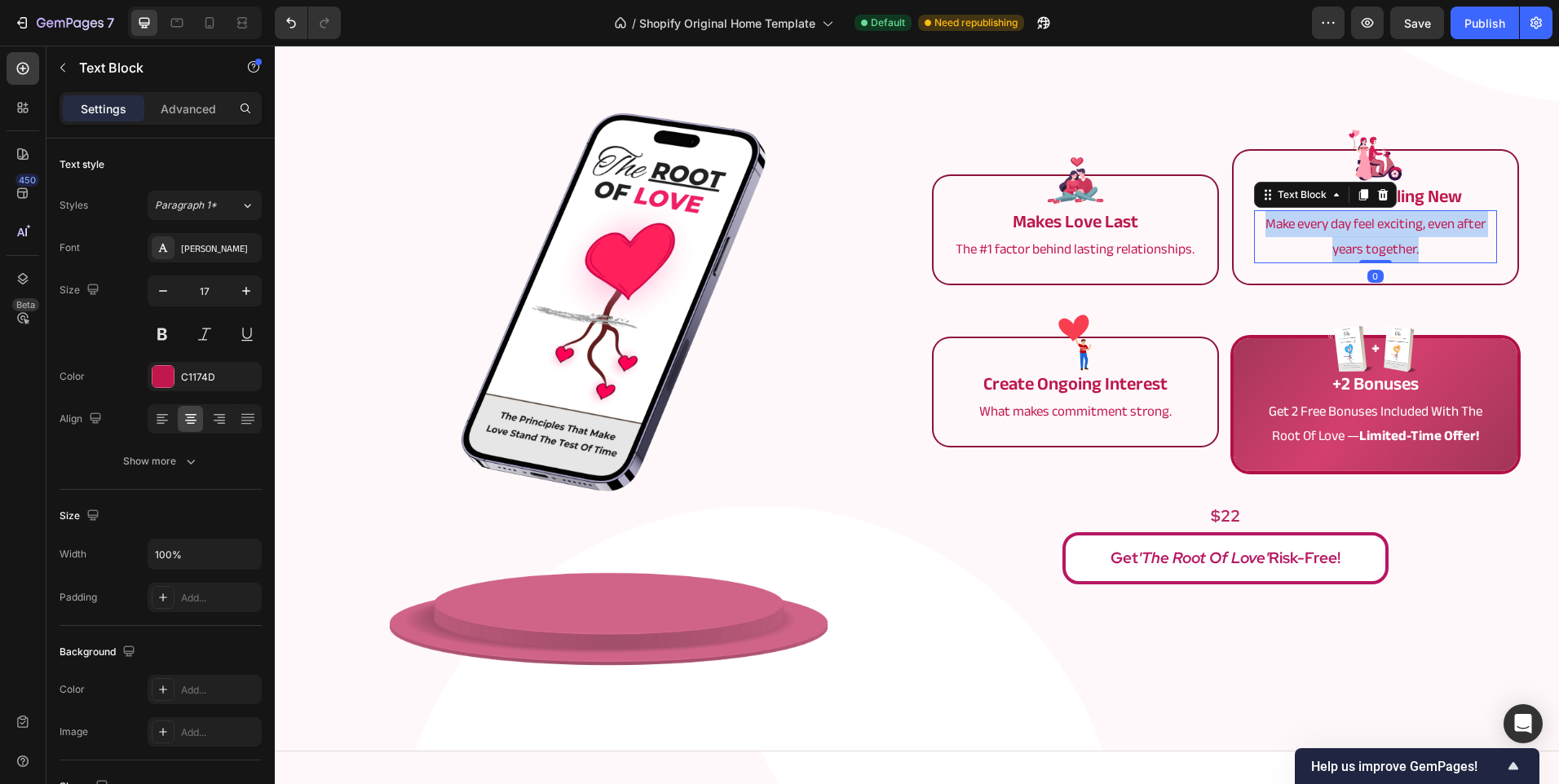
click at [1344, 241] on p "Make every day feel exciting, even after years together." at bounding box center [1375, 237] width 240 height 50
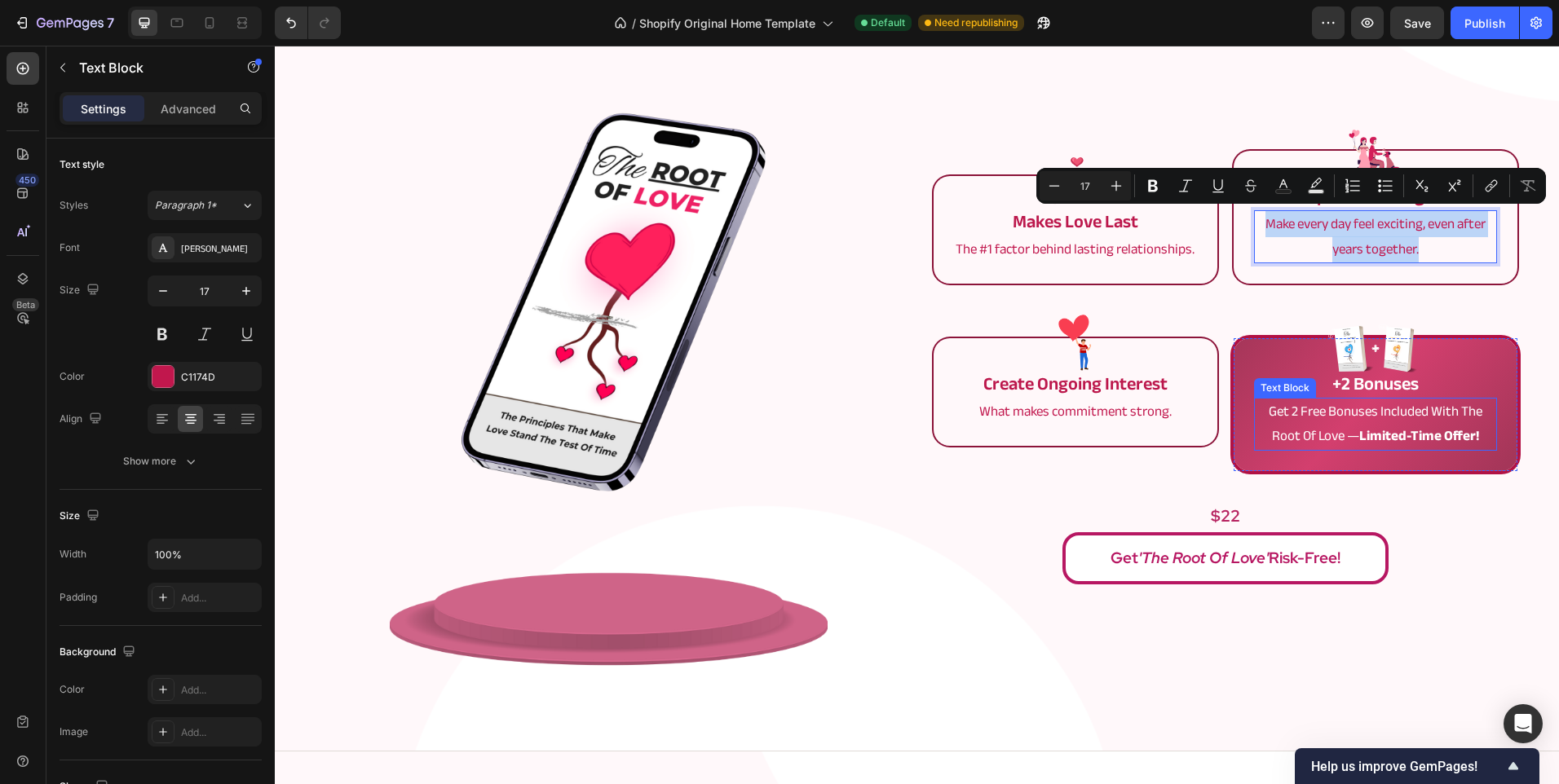
copy p "Make every day feel exciting, even after years together."
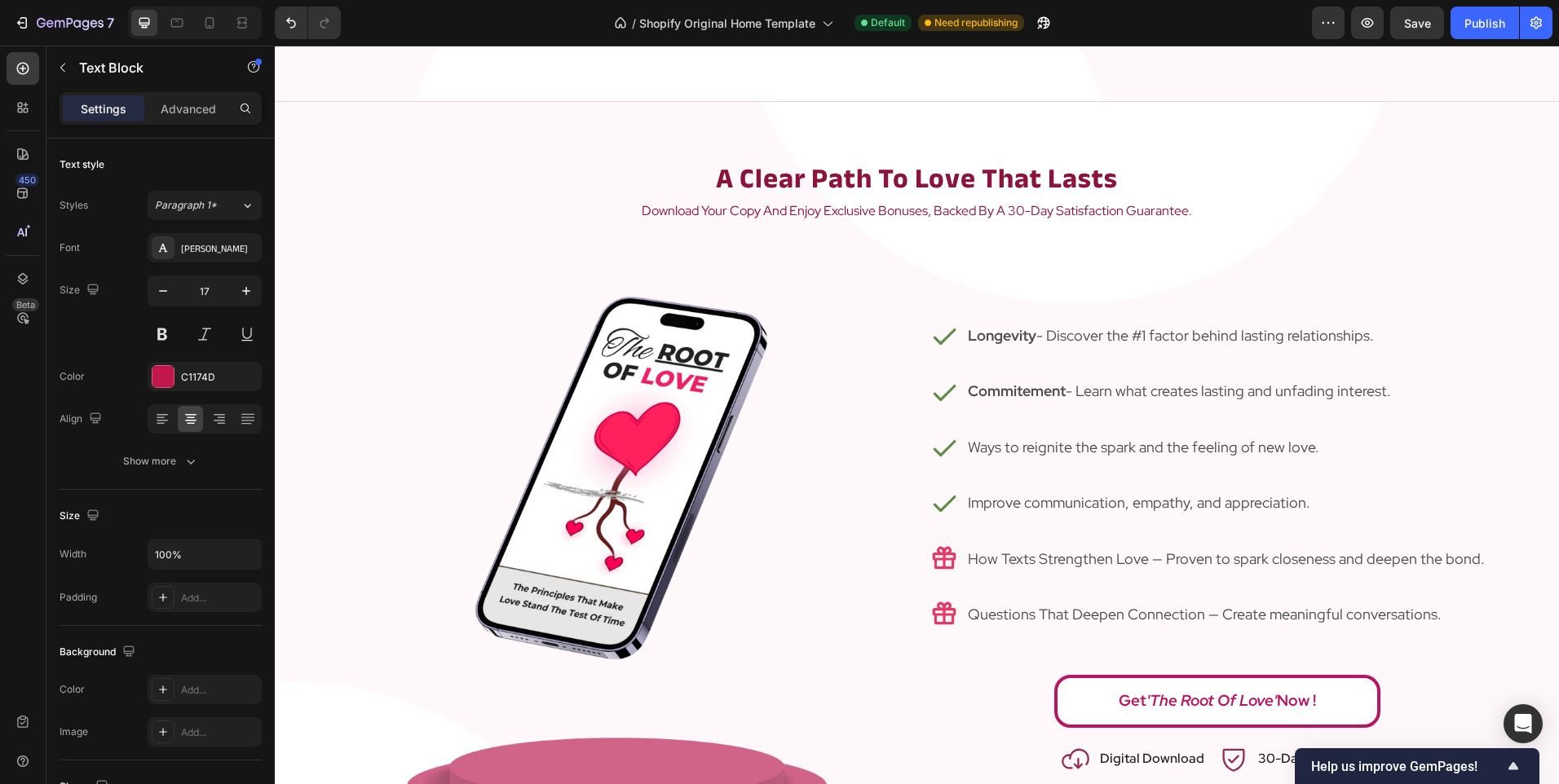
scroll to position [2607, 0]
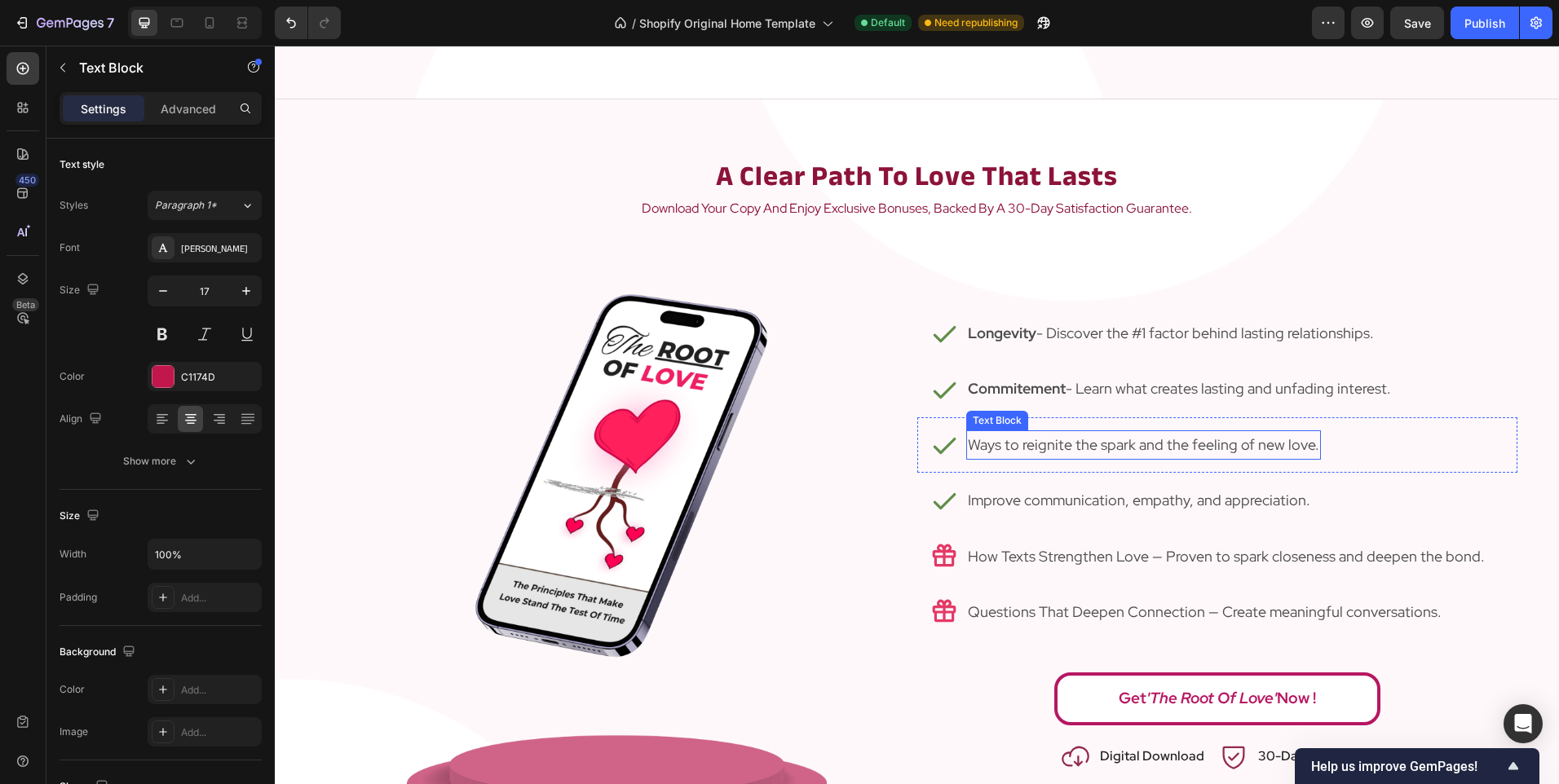
click at [1095, 443] on p "Ways to reignite the spark and the feeling of new love." at bounding box center [1144, 445] width 352 height 26
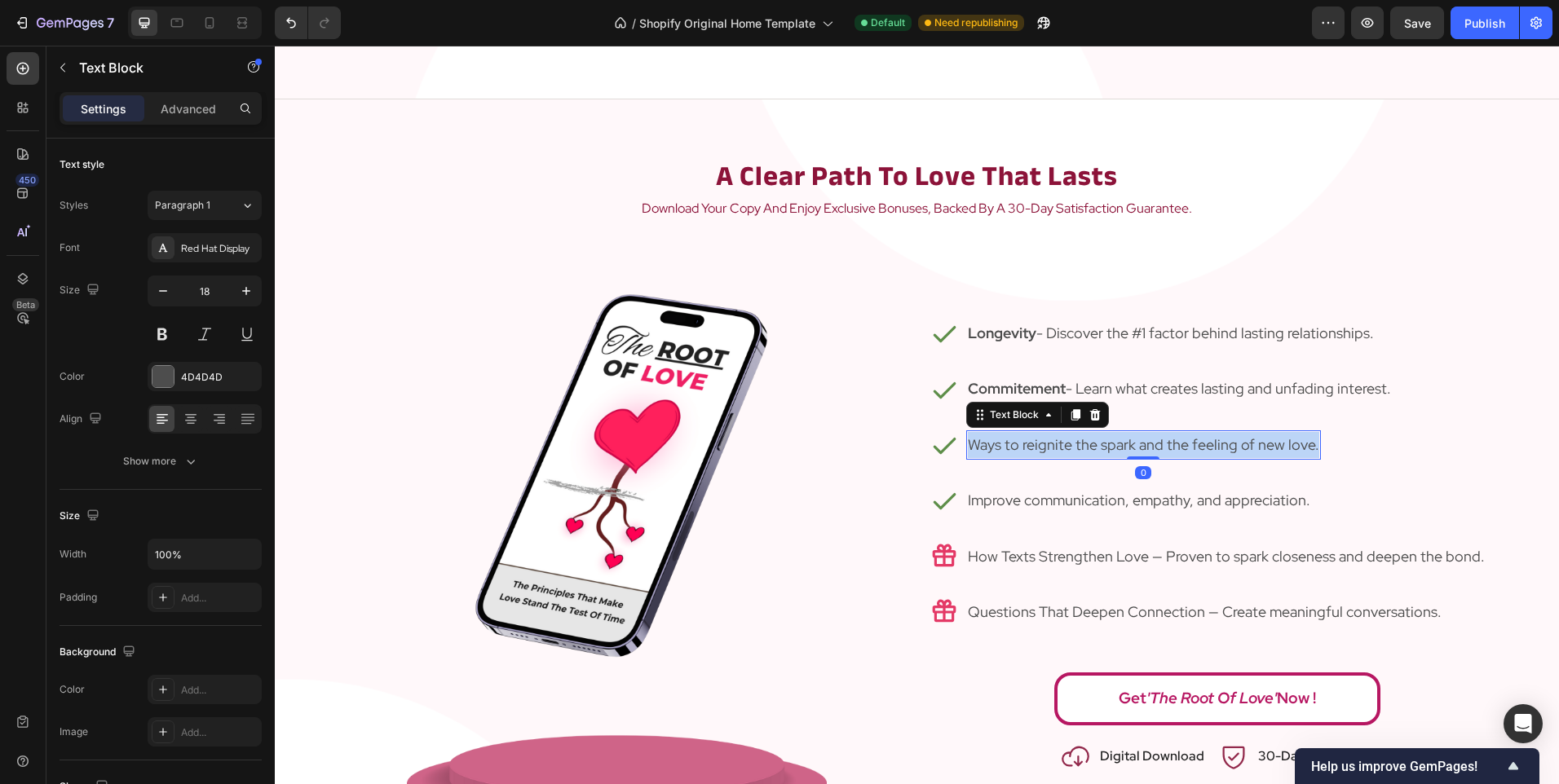
click at [1095, 443] on p "Ways to reignite the spark and the feeling of new love." at bounding box center [1144, 445] width 352 height 26
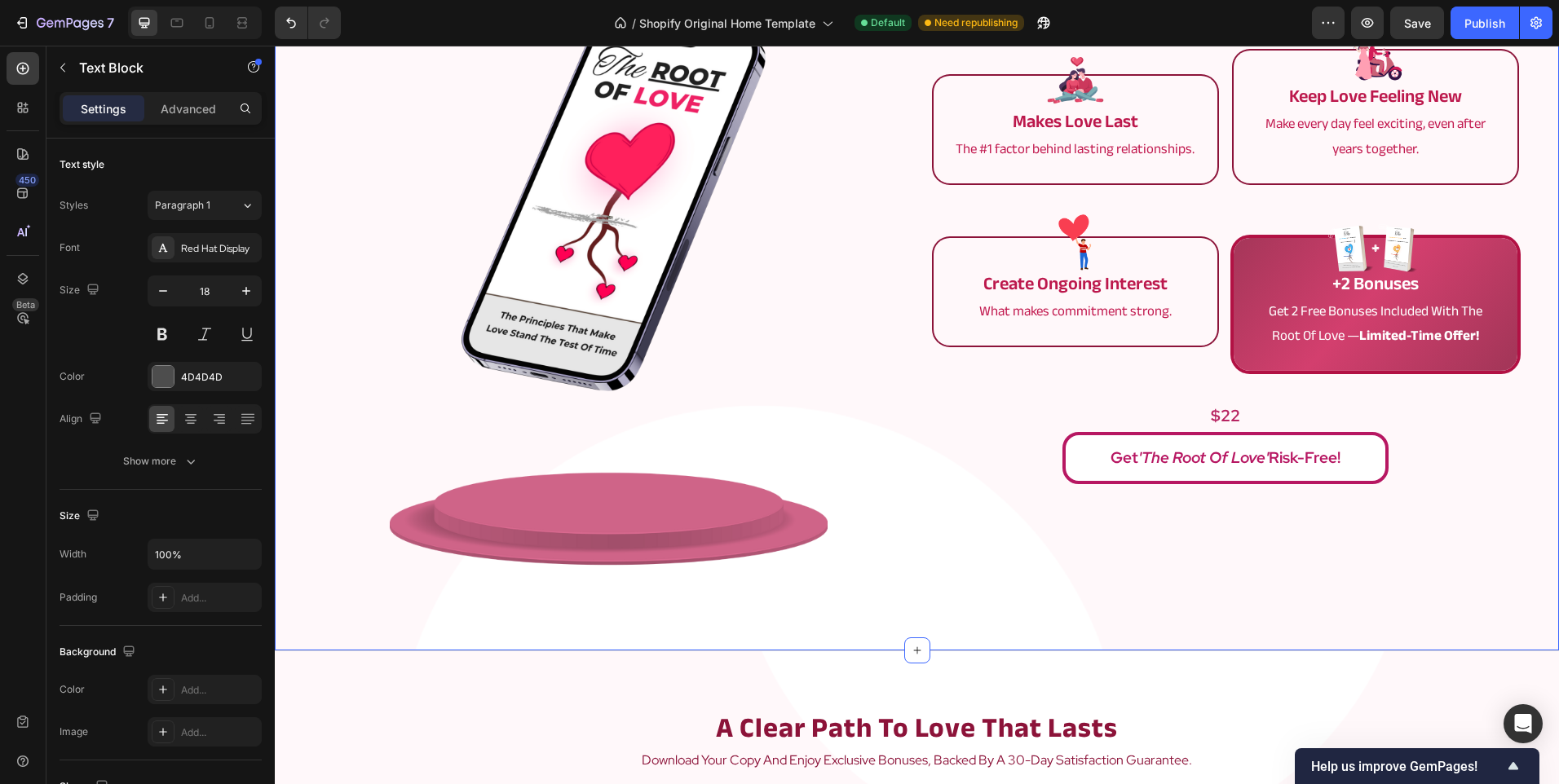
scroll to position [2037, 0]
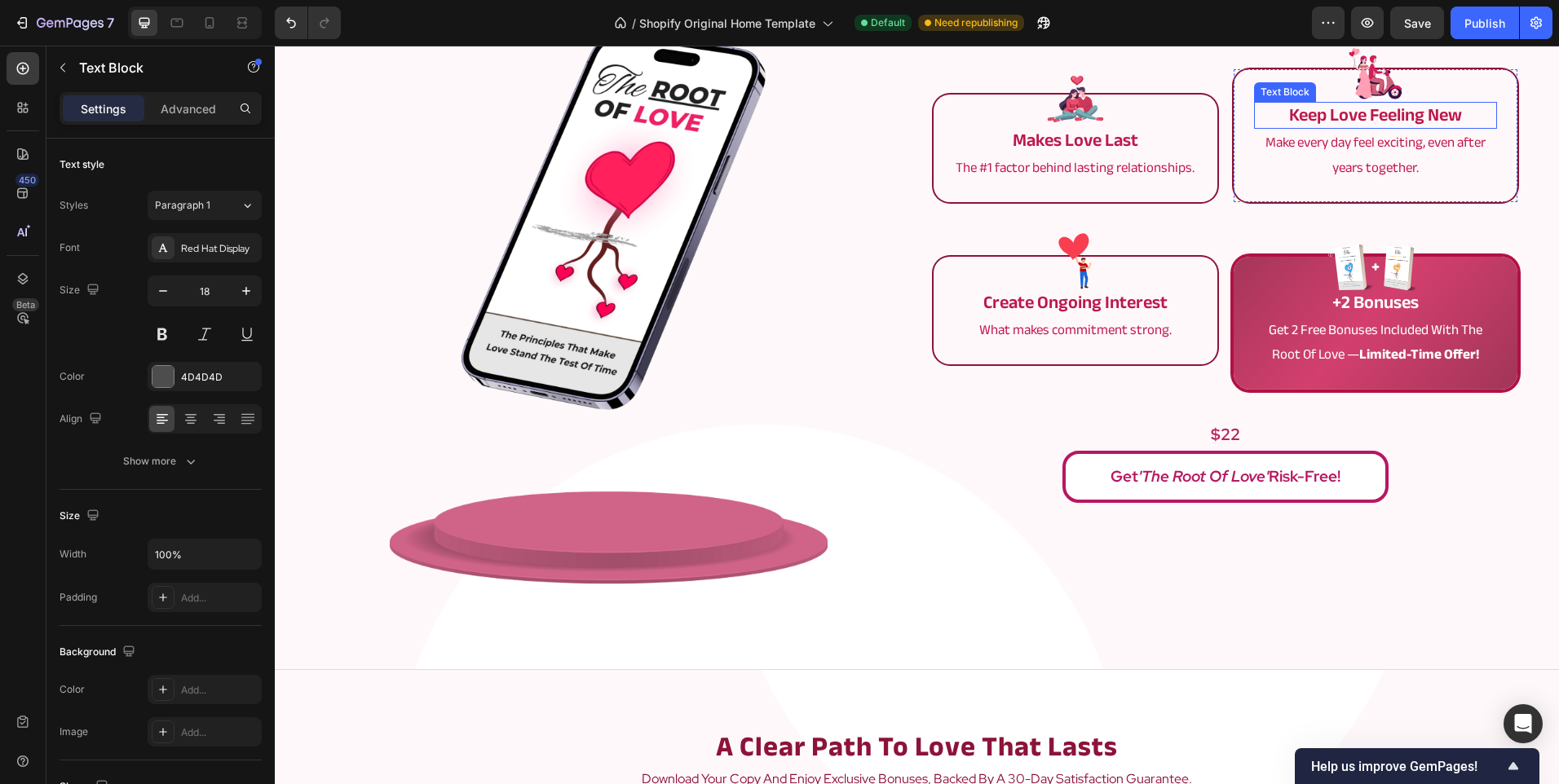
click at [1346, 117] on p "keep love feeling new" at bounding box center [1375, 115] width 240 height 24
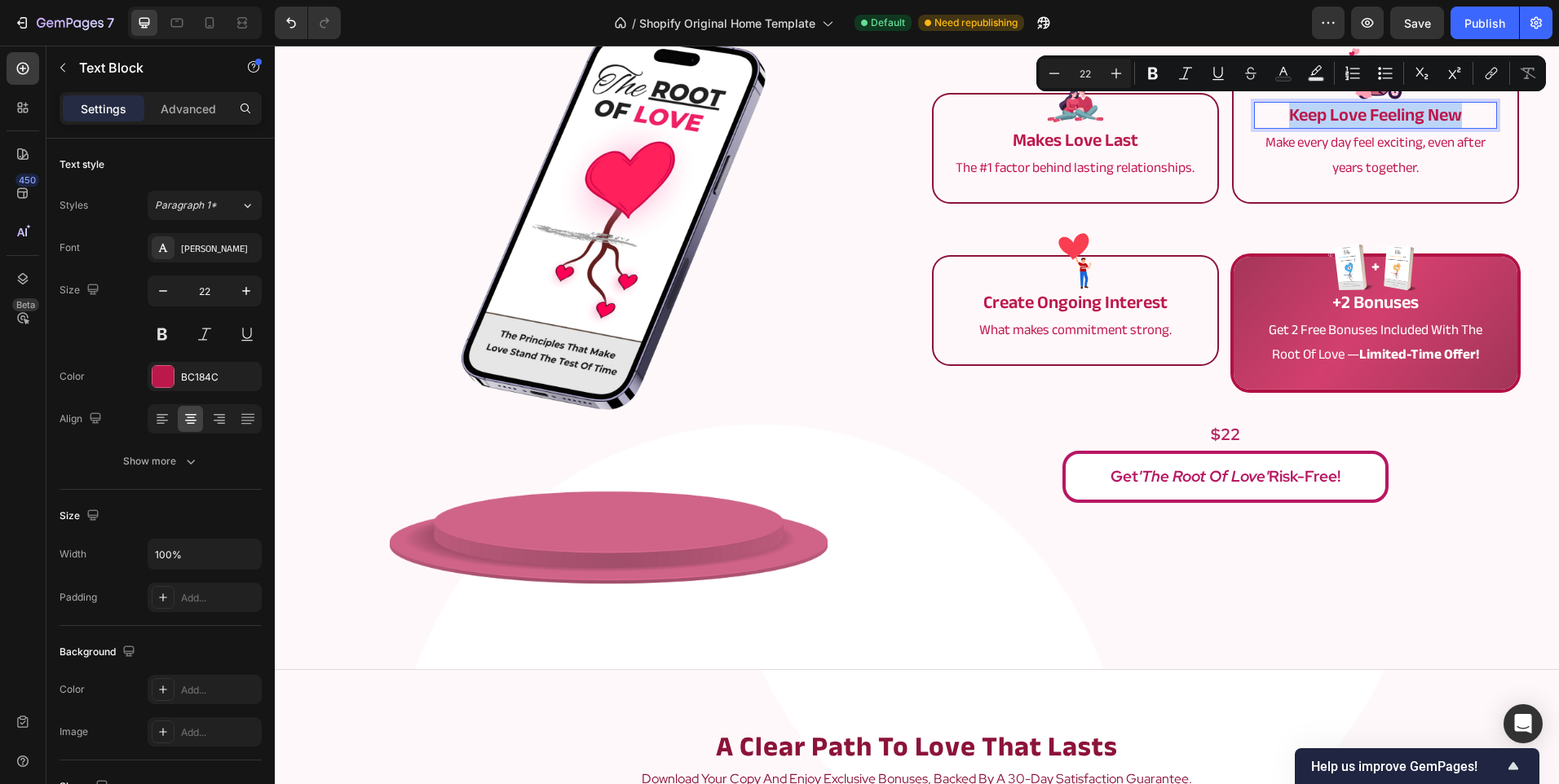
copy p "keep love feeling new"
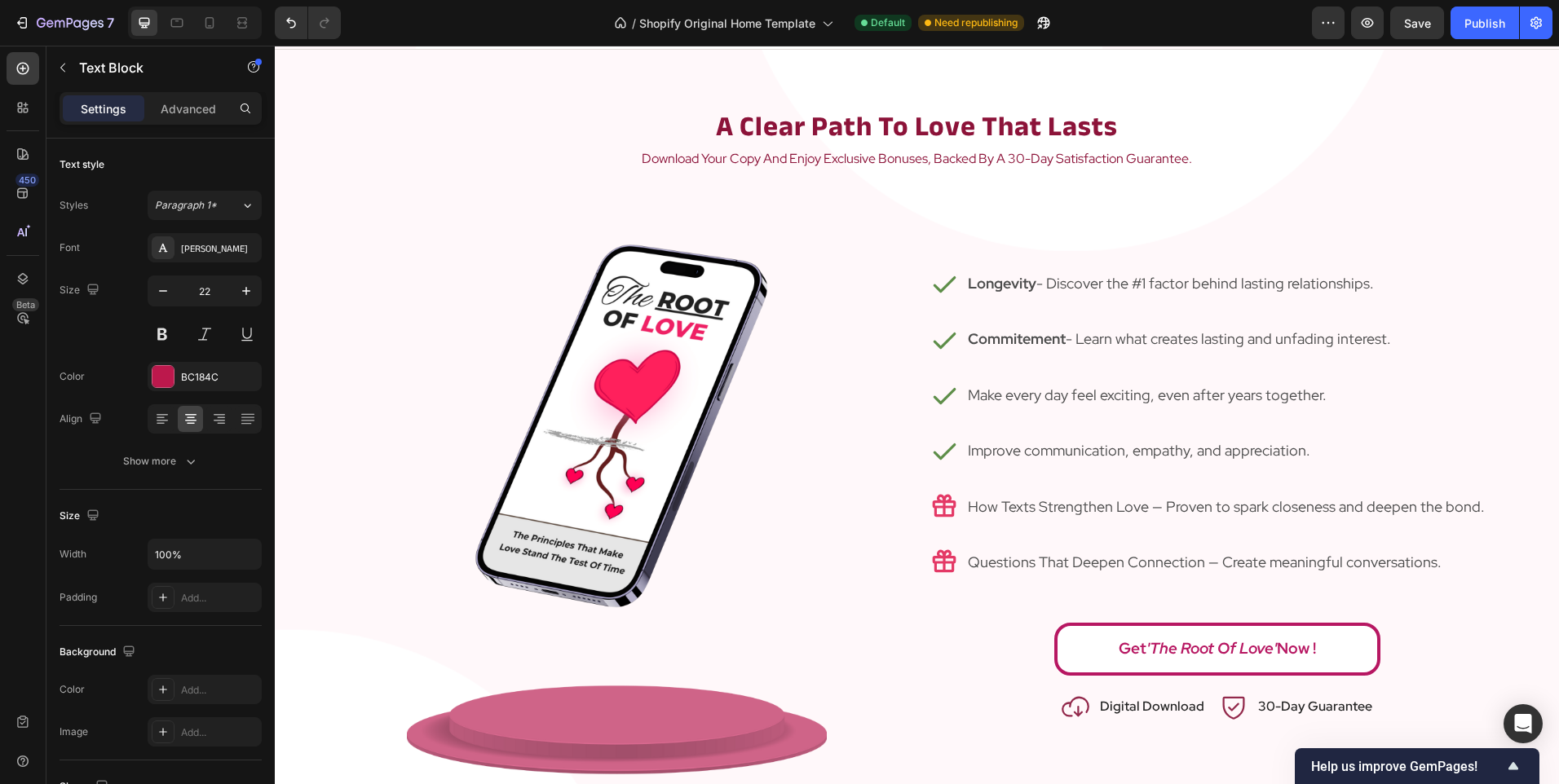
type input "16"
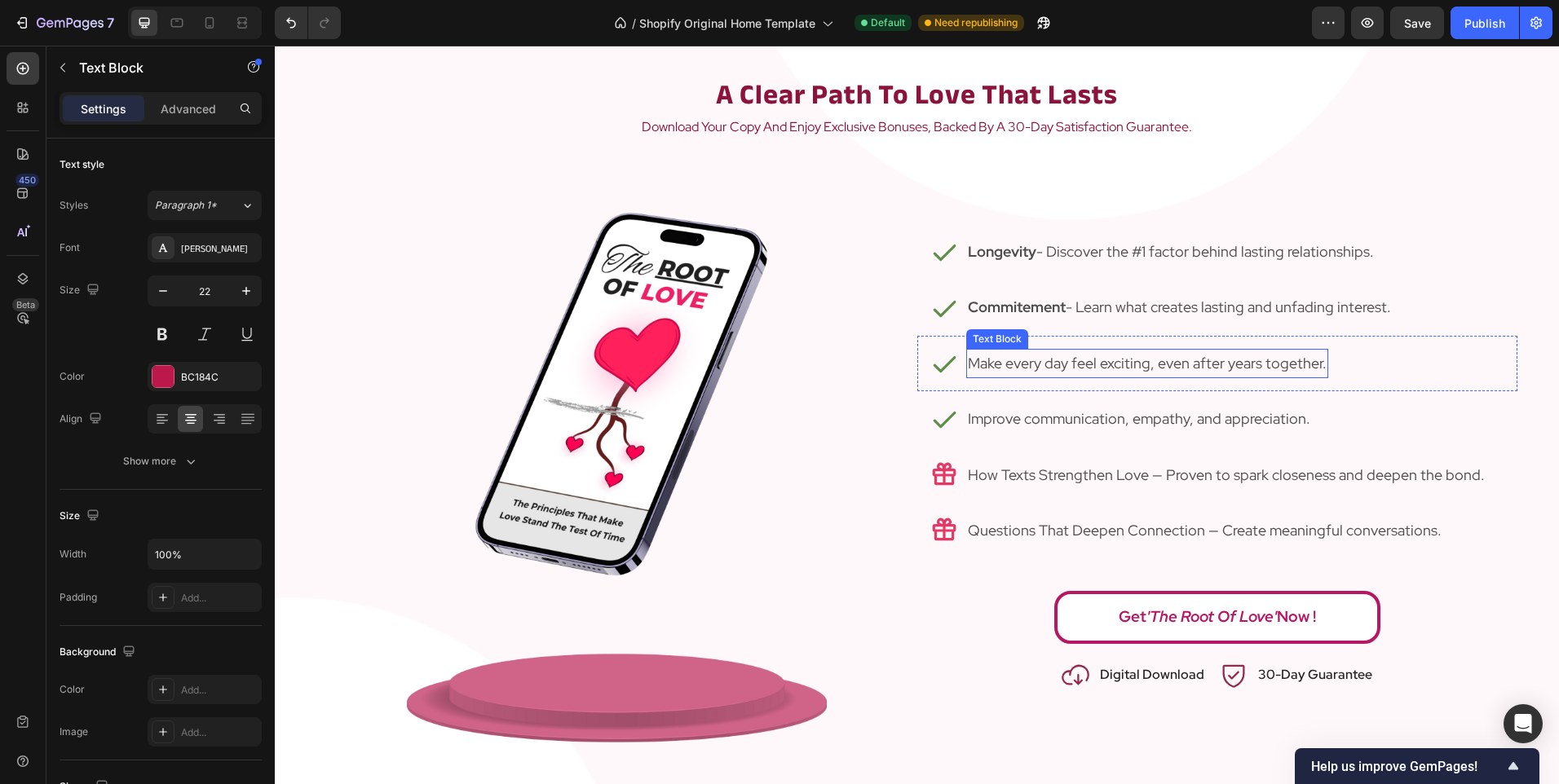
click at [988, 372] on p "Make every day feel exciting, even after years together." at bounding box center [1147, 364] width 358 height 26
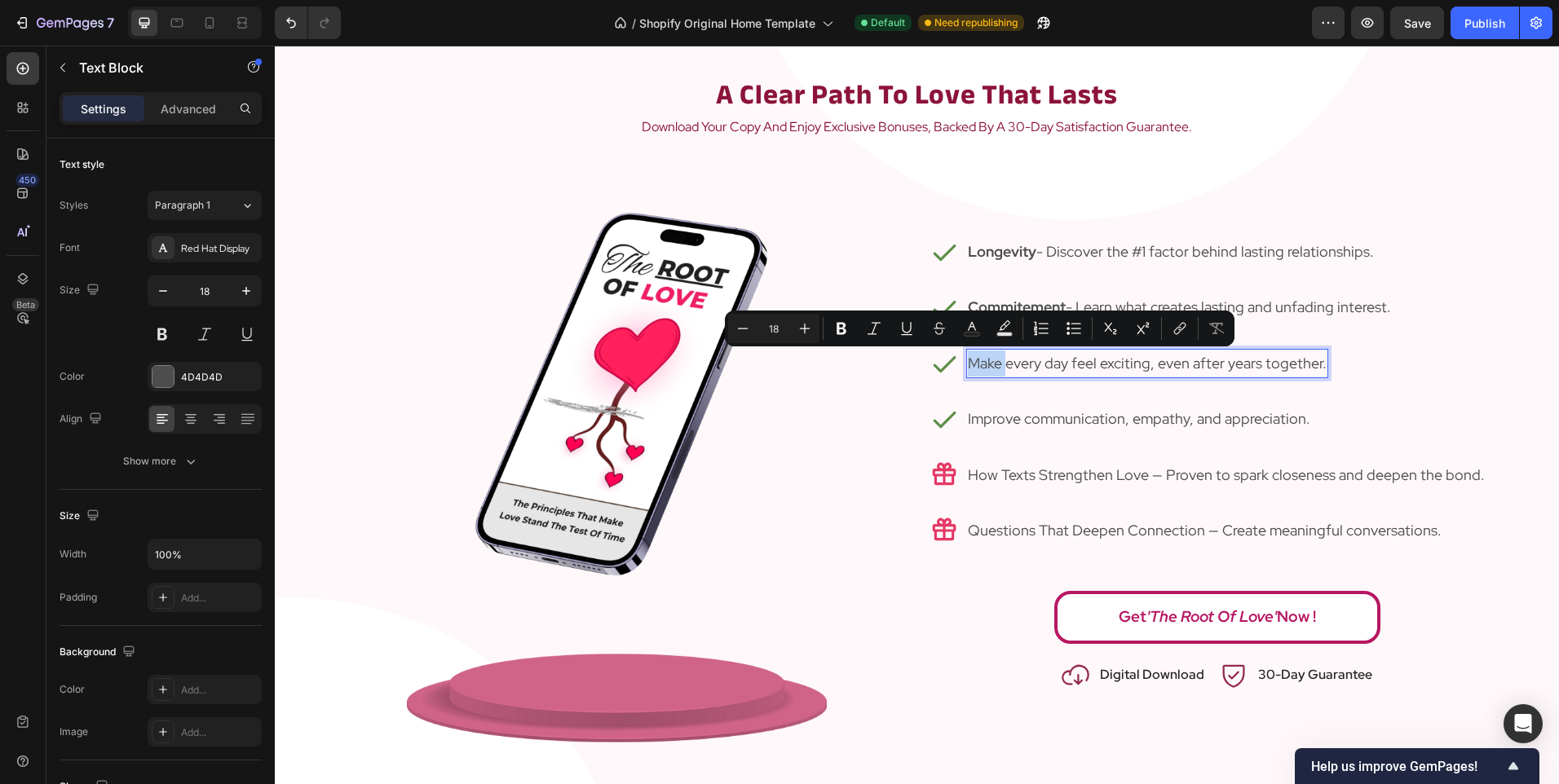
click at [968, 373] on p "Make every day feel exciting, even after years together." at bounding box center [1147, 364] width 358 height 26
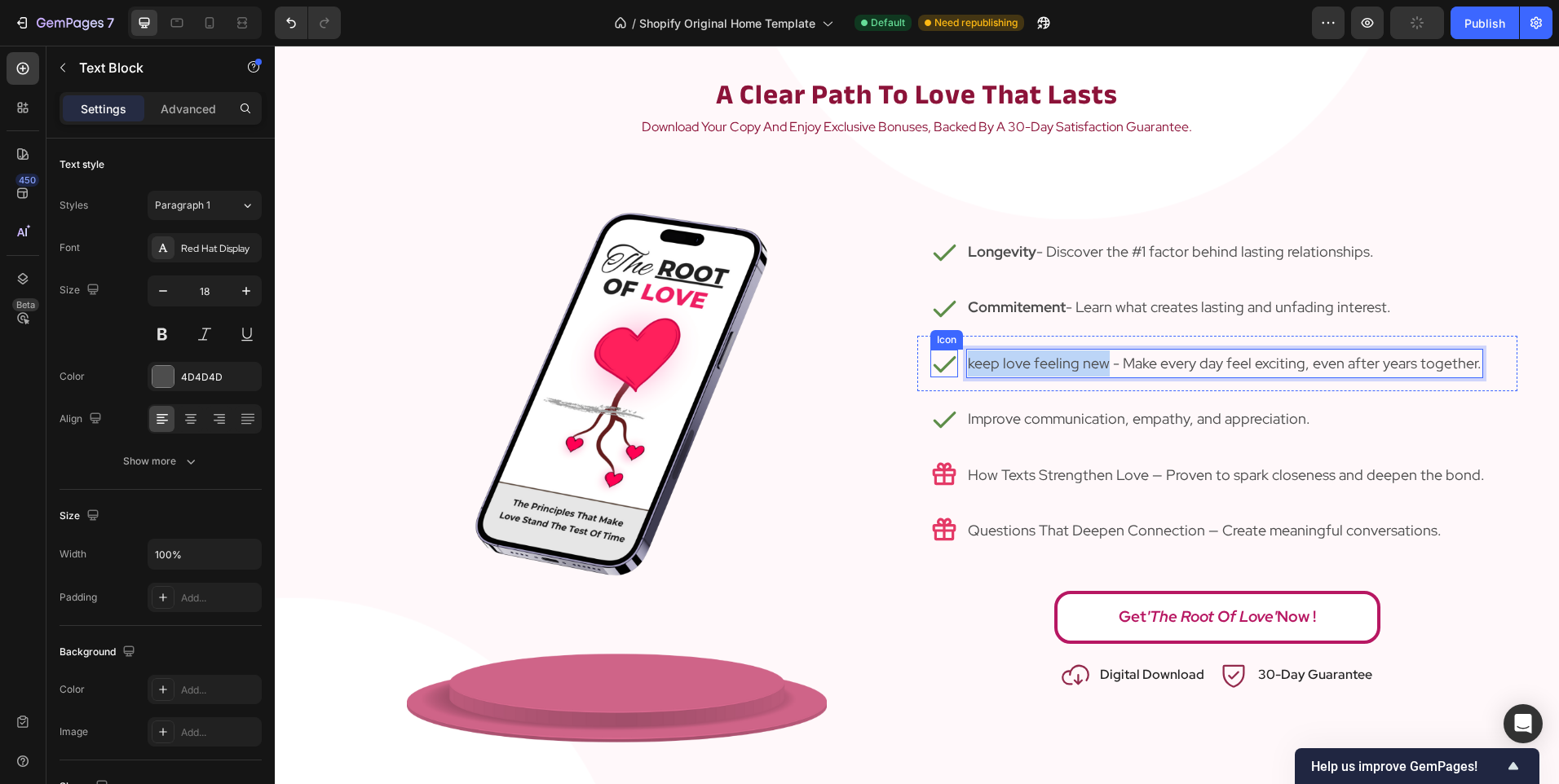
drag, startPoint x: 1099, startPoint y: 363, endPoint x: 926, endPoint y: 367, distance: 173.0
click at [926, 367] on div "Icon keep love feeling new - Make every day feel exciting, even after years tog…" at bounding box center [1217, 364] width 600 height 55
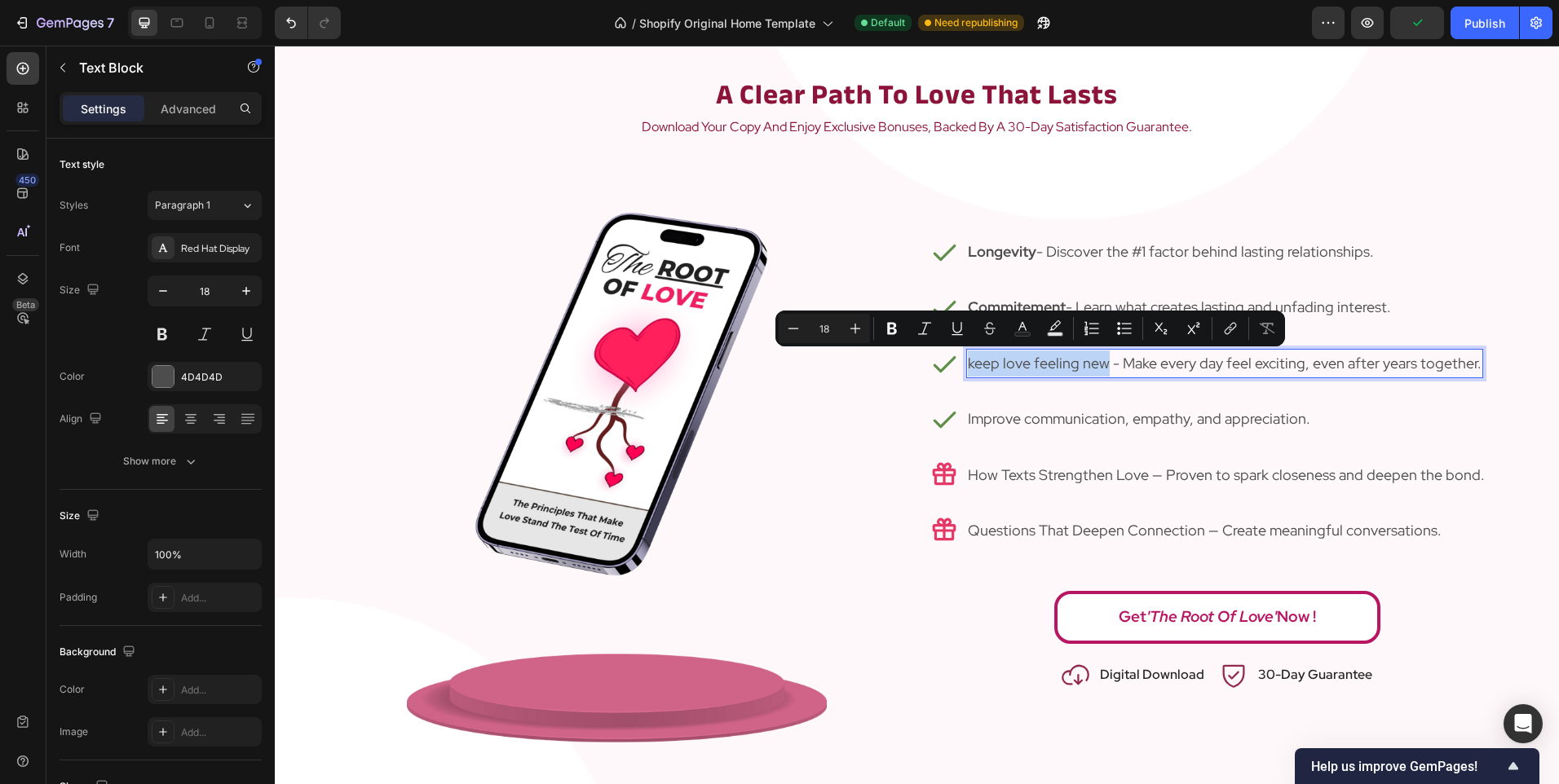
click at [972, 363] on p "keep love feeling new - Make every day feel exciting, even after years together." at bounding box center [1224, 364] width 513 height 26
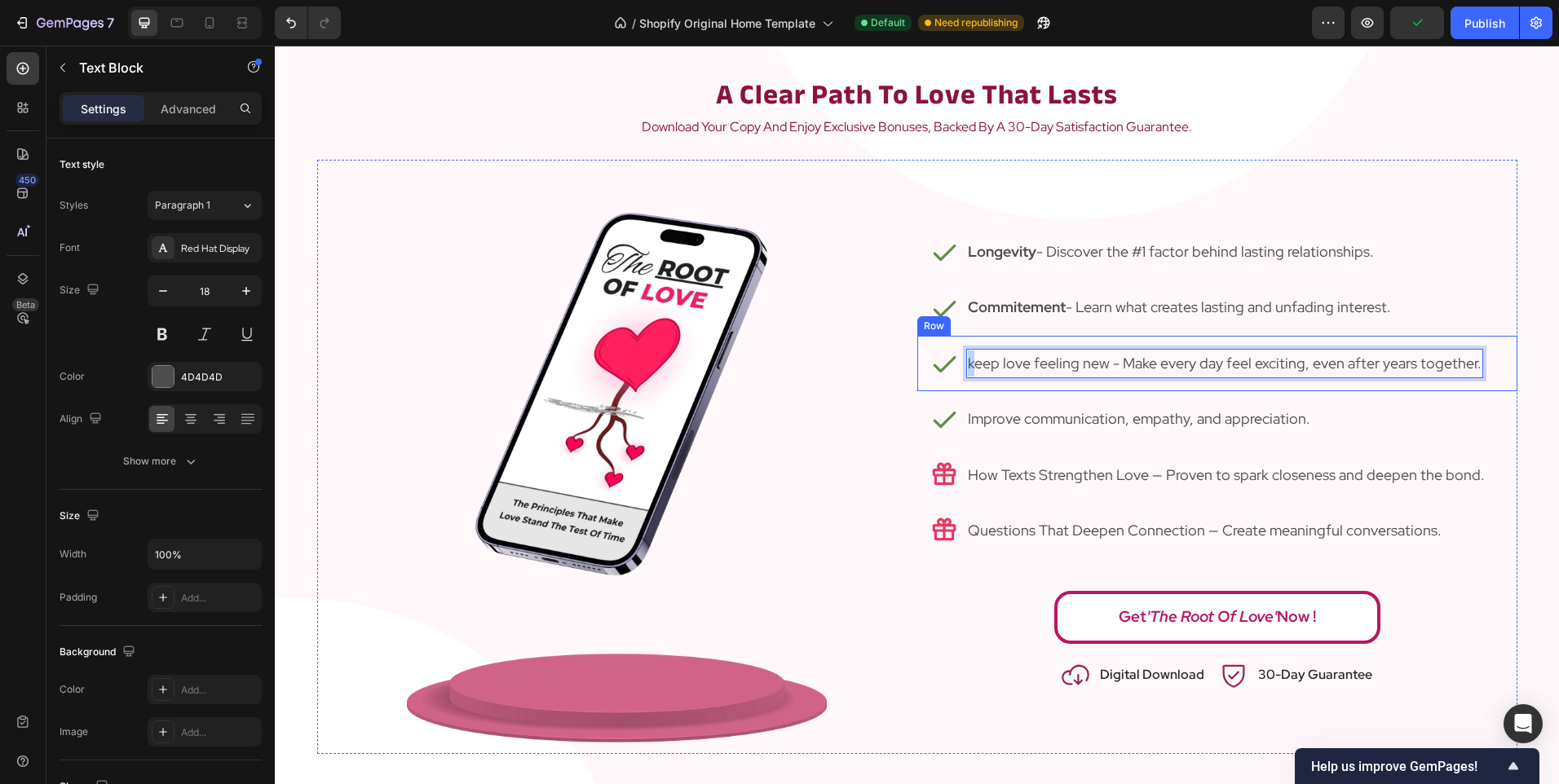
drag, startPoint x: 972, startPoint y: 363, endPoint x: 958, endPoint y: 365, distance: 14.1
click at [958, 365] on div "Icon keep love feeling new - Make every day feel exciting, even after years tog…" at bounding box center [1217, 364] width 600 height 55
click at [997, 363] on p "Keep love feeling new - Make every day feel exciting, even after years together." at bounding box center [1225, 364] width 515 height 26
click at [1038, 361] on p "Keep Love feeling new - Make every day feel exciting, even after years together." at bounding box center [1228, 364] width 520 height 26
drag, startPoint x: 1093, startPoint y: 363, endPoint x: 1084, endPoint y: 362, distance: 9.1
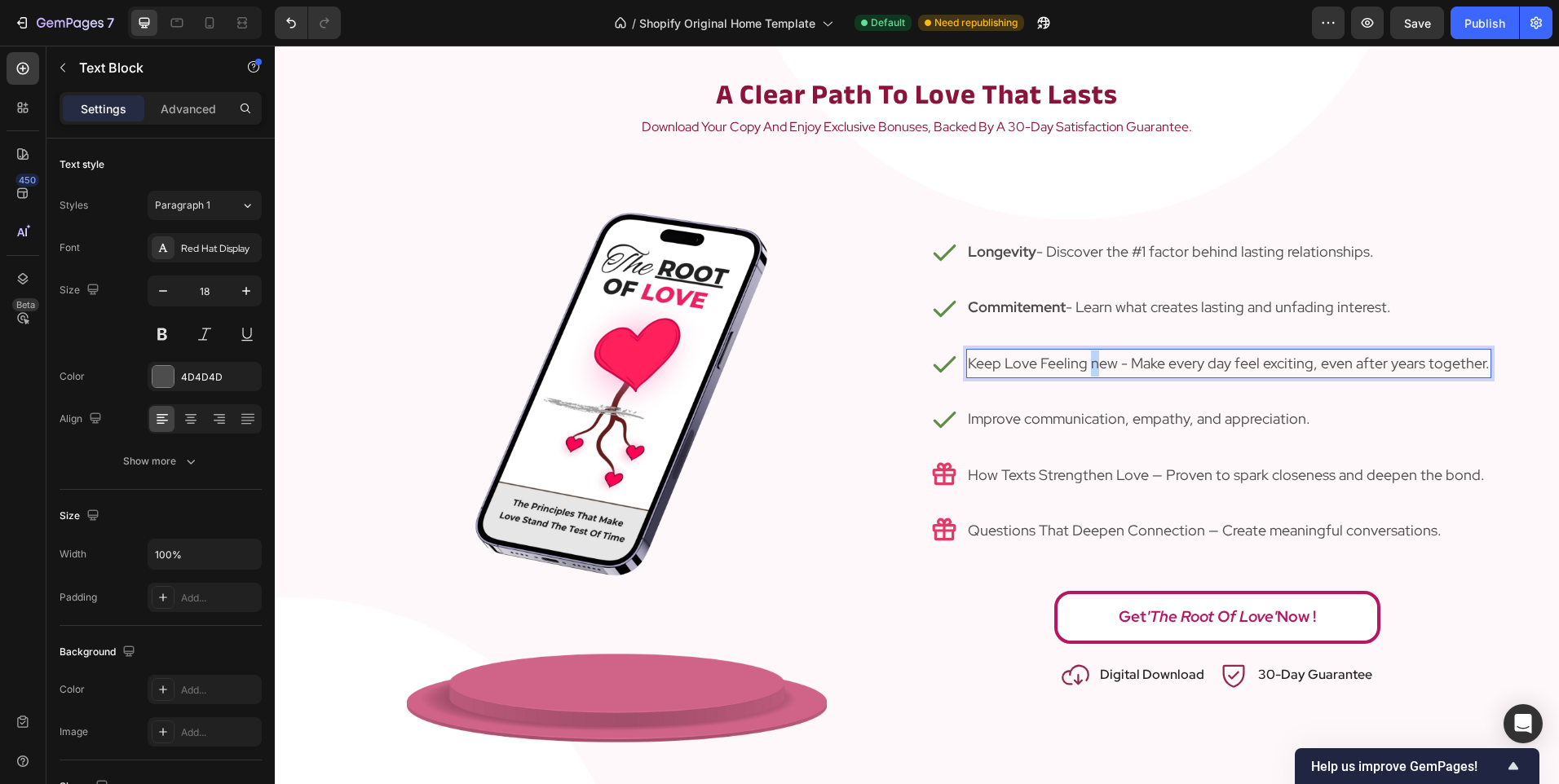
click at [1084, 362] on p "Keep Love Feeling new - Make every day feel exciting, even after years together." at bounding box center [1228, 364] width 522 height 26
click at [884, 396] on div at bounding box center [617, 457] width 600 height 594
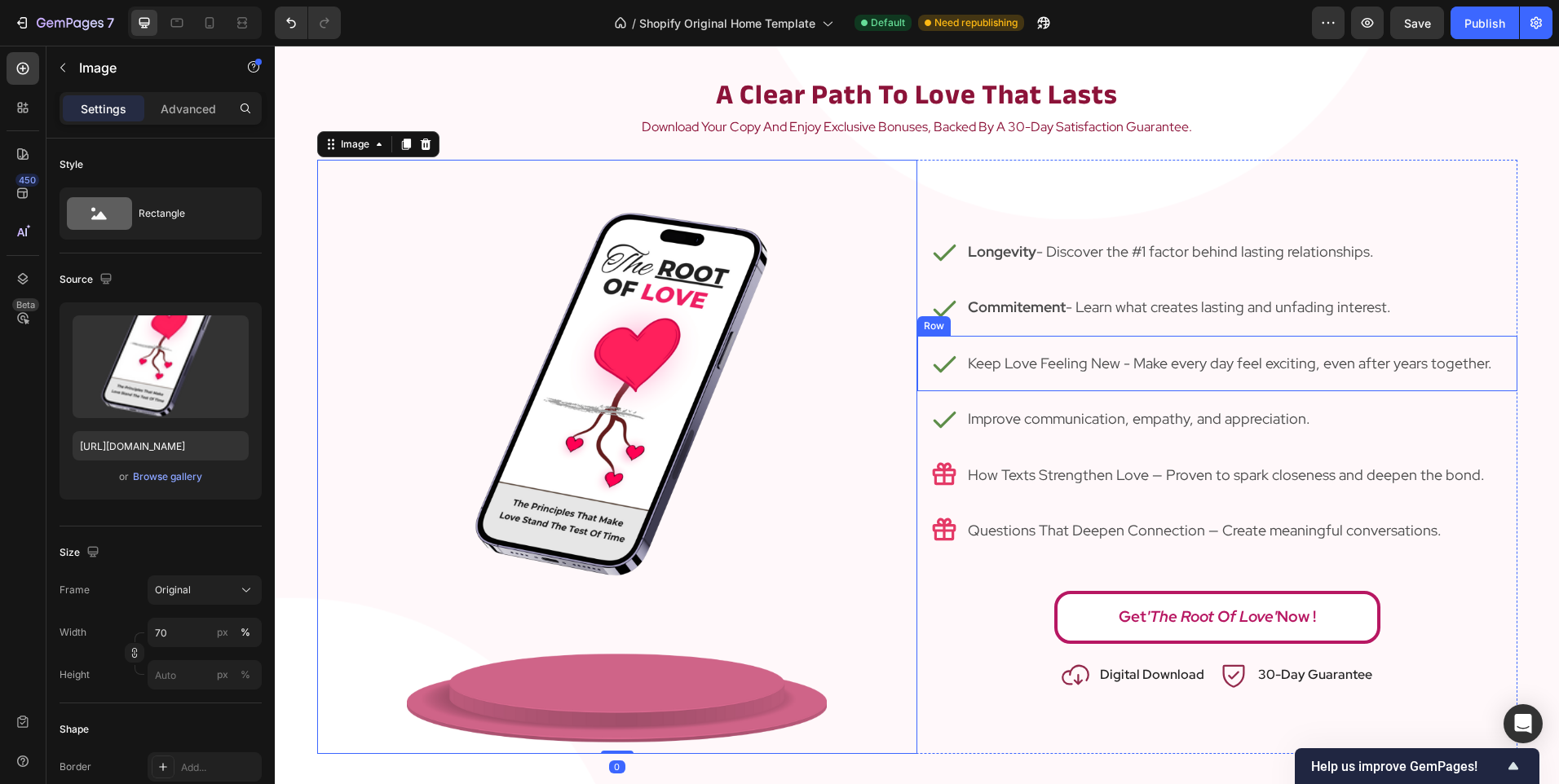
click at [1122, 365] on p "Keep Love Feeling New - Make every day feel exciting, even after years together." at bounding box center [1230, 364] width 524 height 26
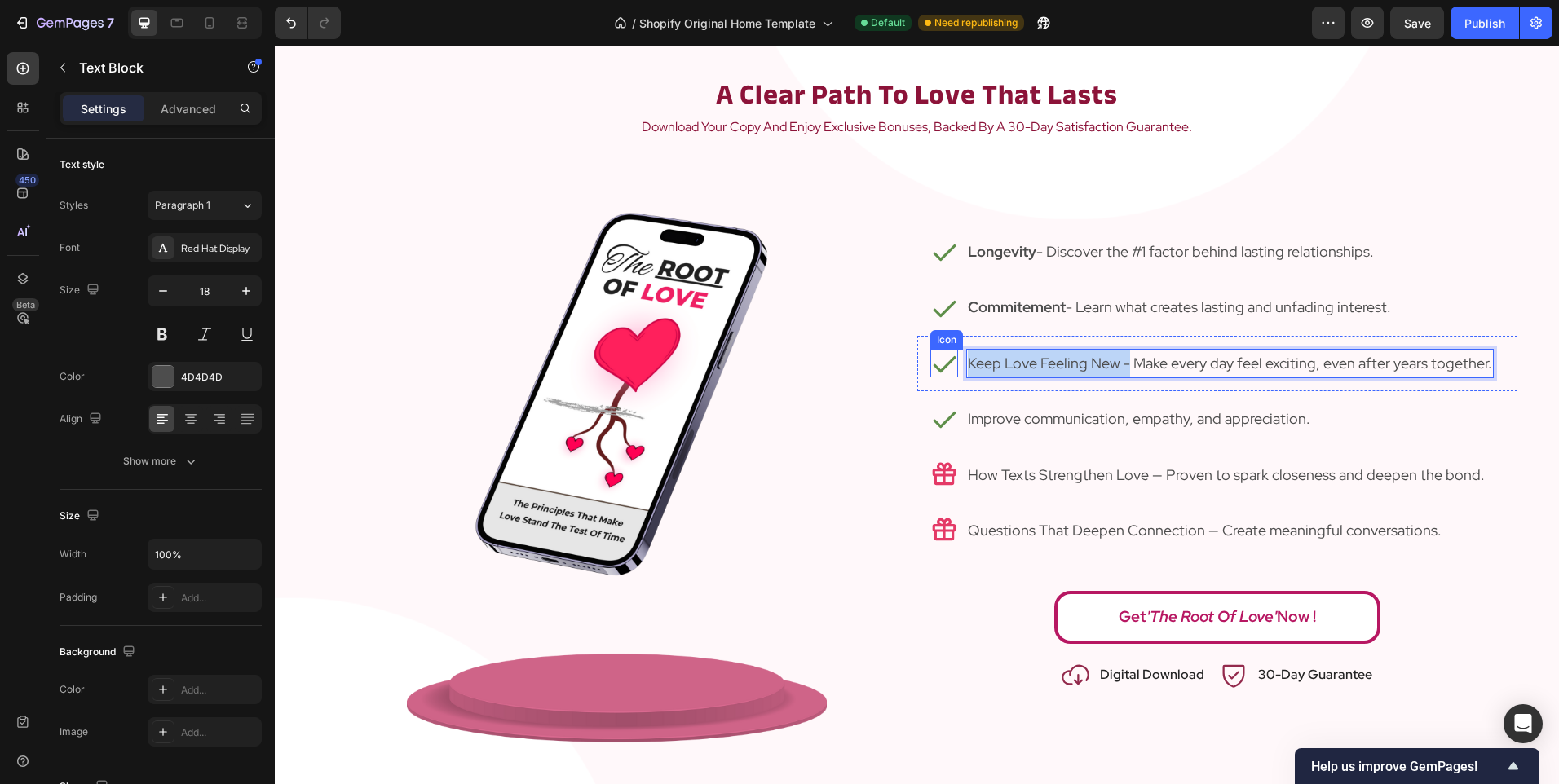
drag, startPoint x: 1122, startPoint y: 365, endPoint x: 922, endPoint y: 370, distance: 200.1
click at [922, 370] on div "Icon Keep Love Feeling New - Make every day feel exciting, even after years tog…" at bounding box center [1217, 364] width 600 height 55
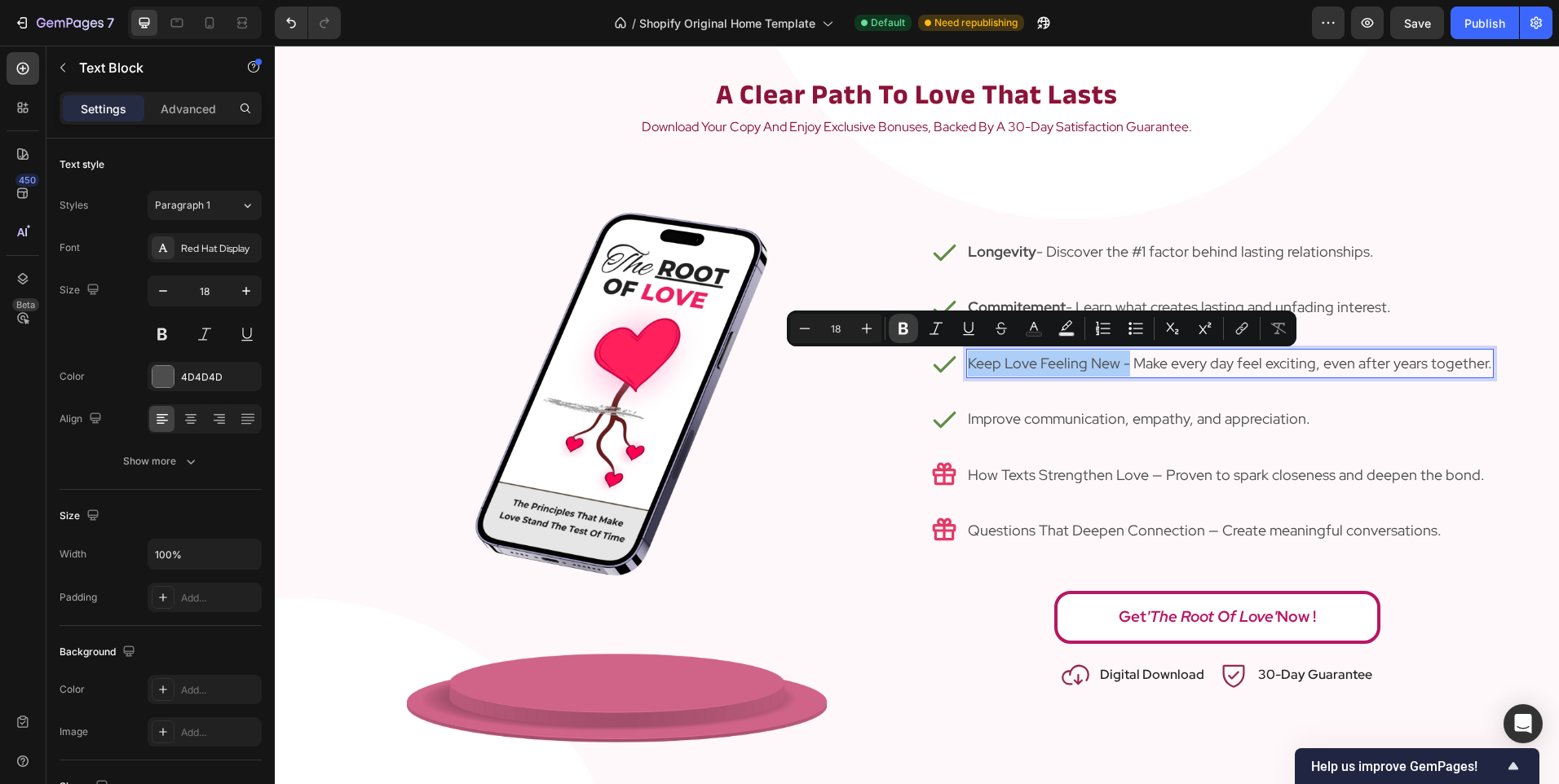
click at [896, 326] on icon "Editor contextual toolbar" at bounding box center [904, 329] width 16 height 16
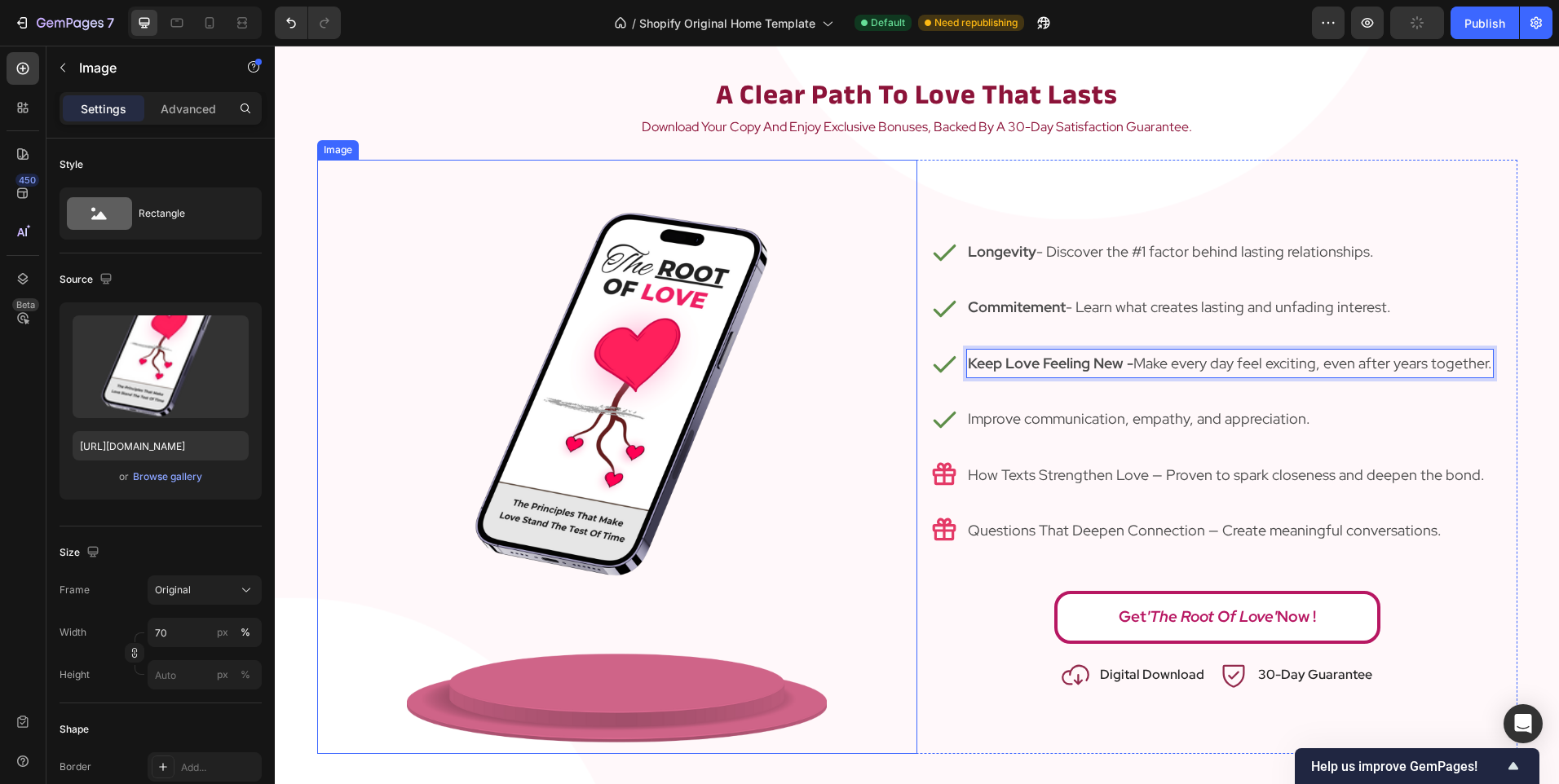
click at [865, 365] on div at bounding box center [617, 457] width 600 height 594
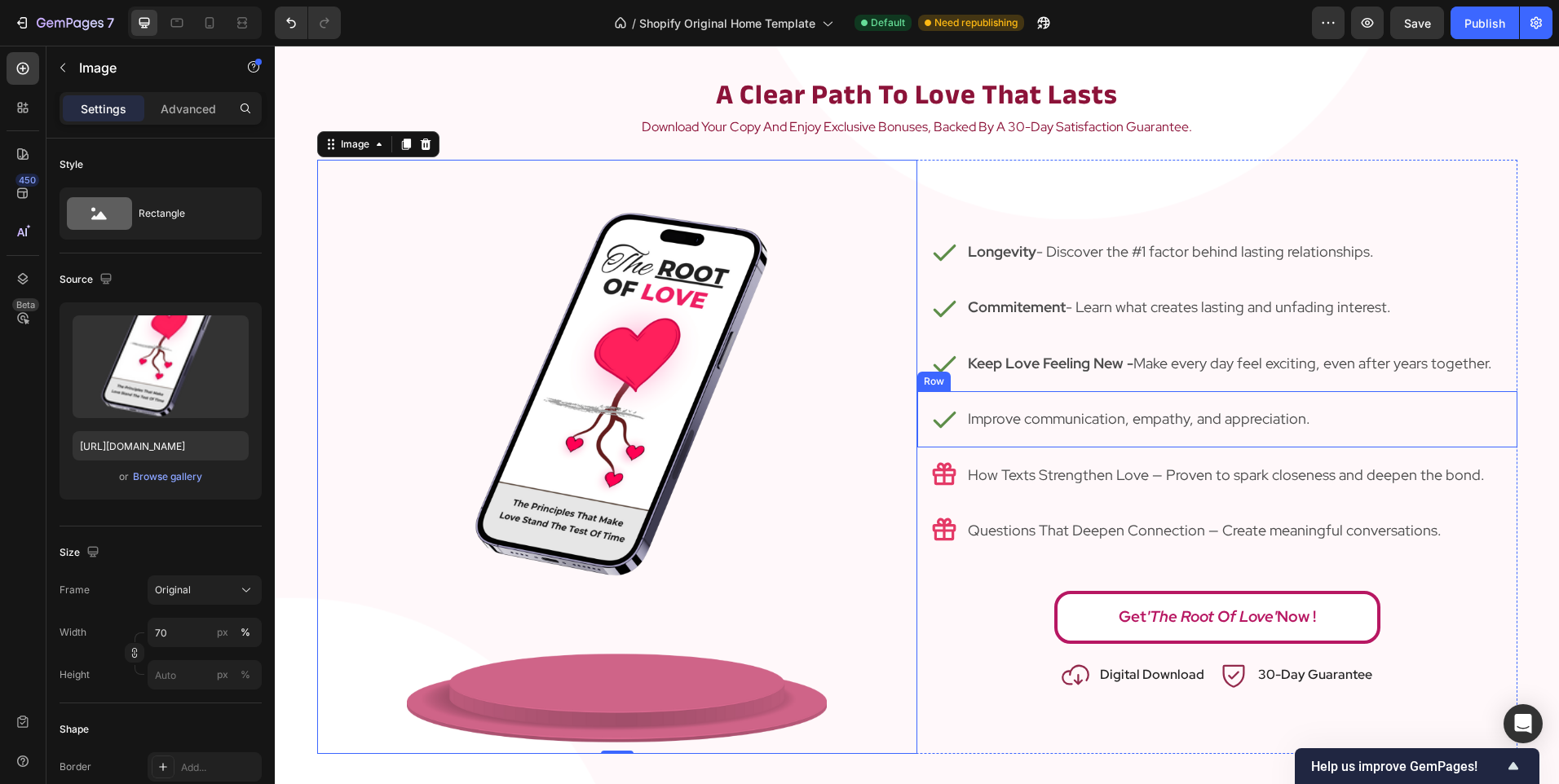
click at [1354, 420] on div "Icon Improve communication, empathy, and appreciation. Text Block Row" at bounding box center [1217, 419] width 600 height 55
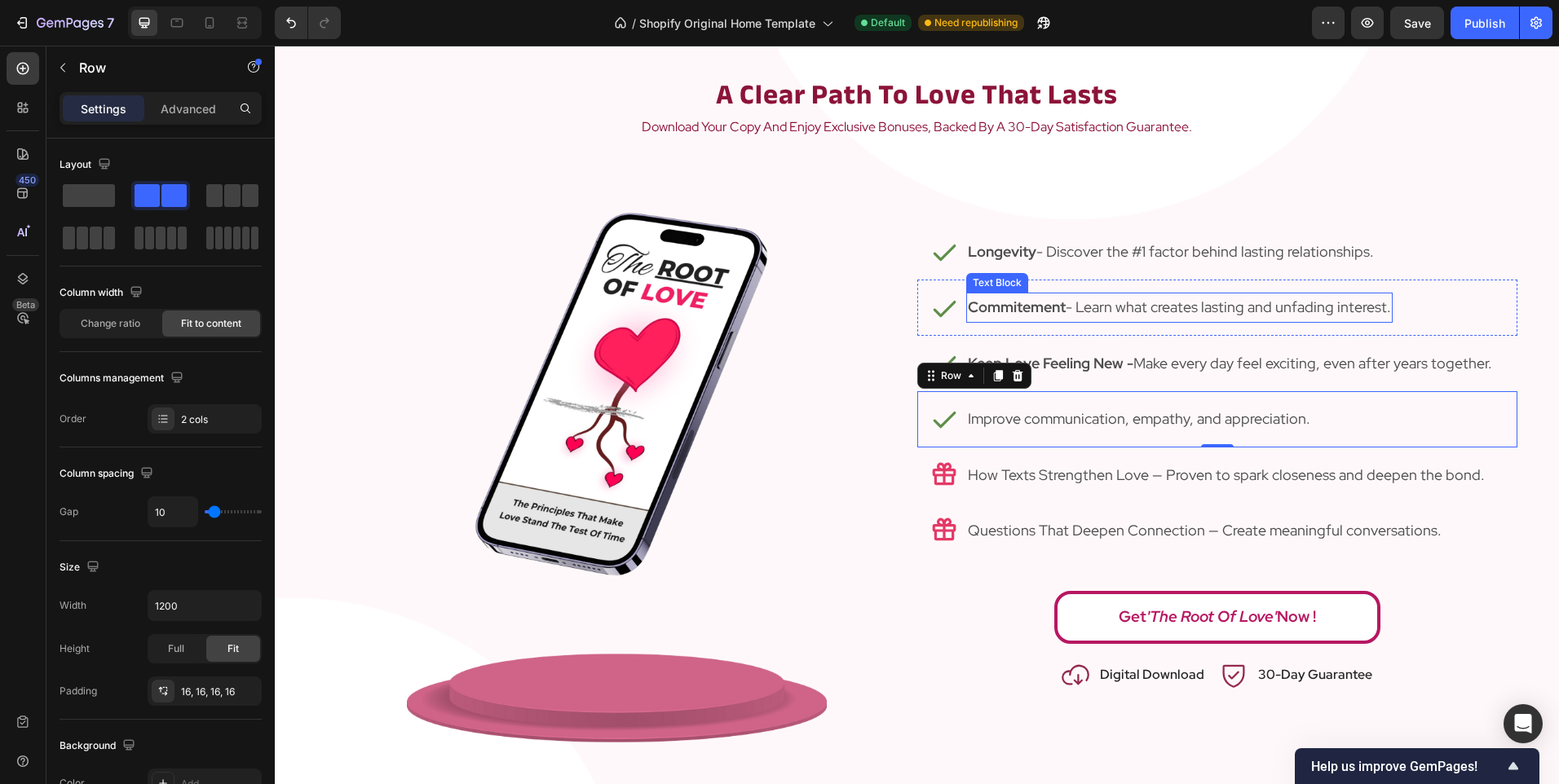
click at [1015, 297] on p "Commitement - Learn what creates lasting and unfading interest." at bounding box center [1179, 308] width 423 height 26
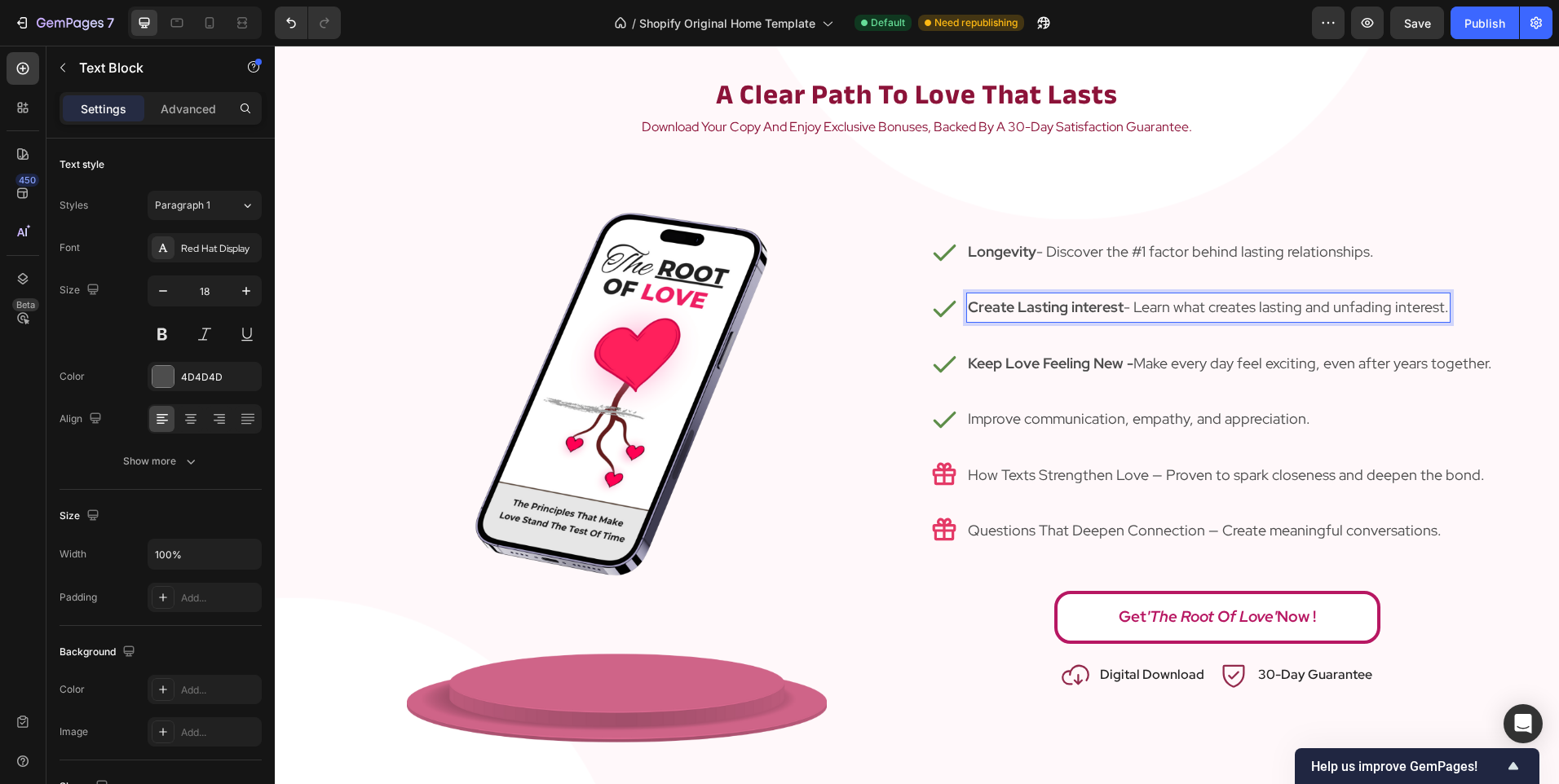
click at [1395, 307] on p "Create Lasting interest - Learn what creates lasting and unfading interest." at bounding box center [1208, 308] width 481 height 26
click at [828, 401] on div at bounding box center [617, 457] width 600 height 594
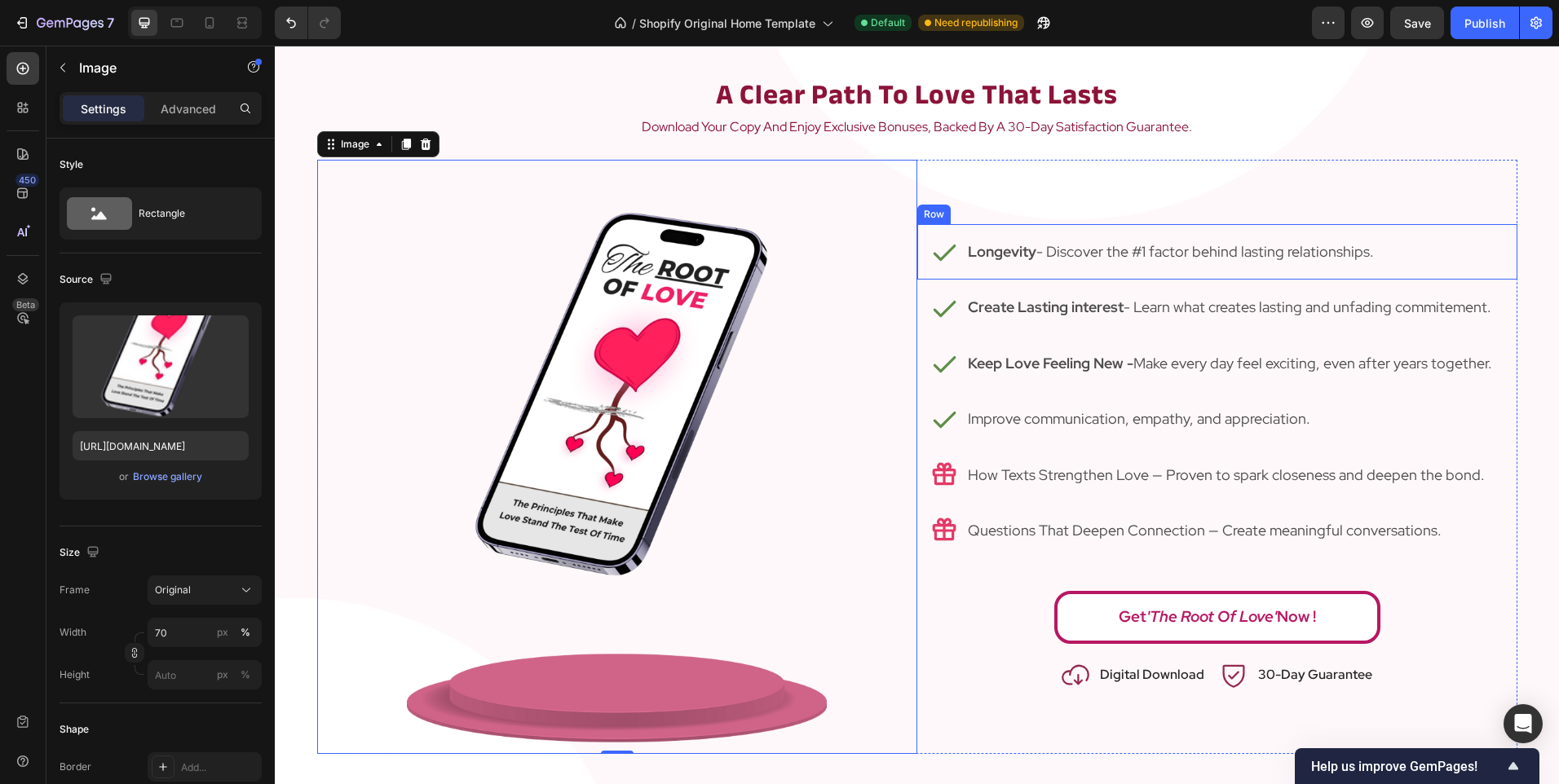
click at [1239, 274] on div "Icon Longevity - Discover the #1 factor behind lasting relationships. Text Bloc…" at bounding box center [1217, 252] width 600 height 55
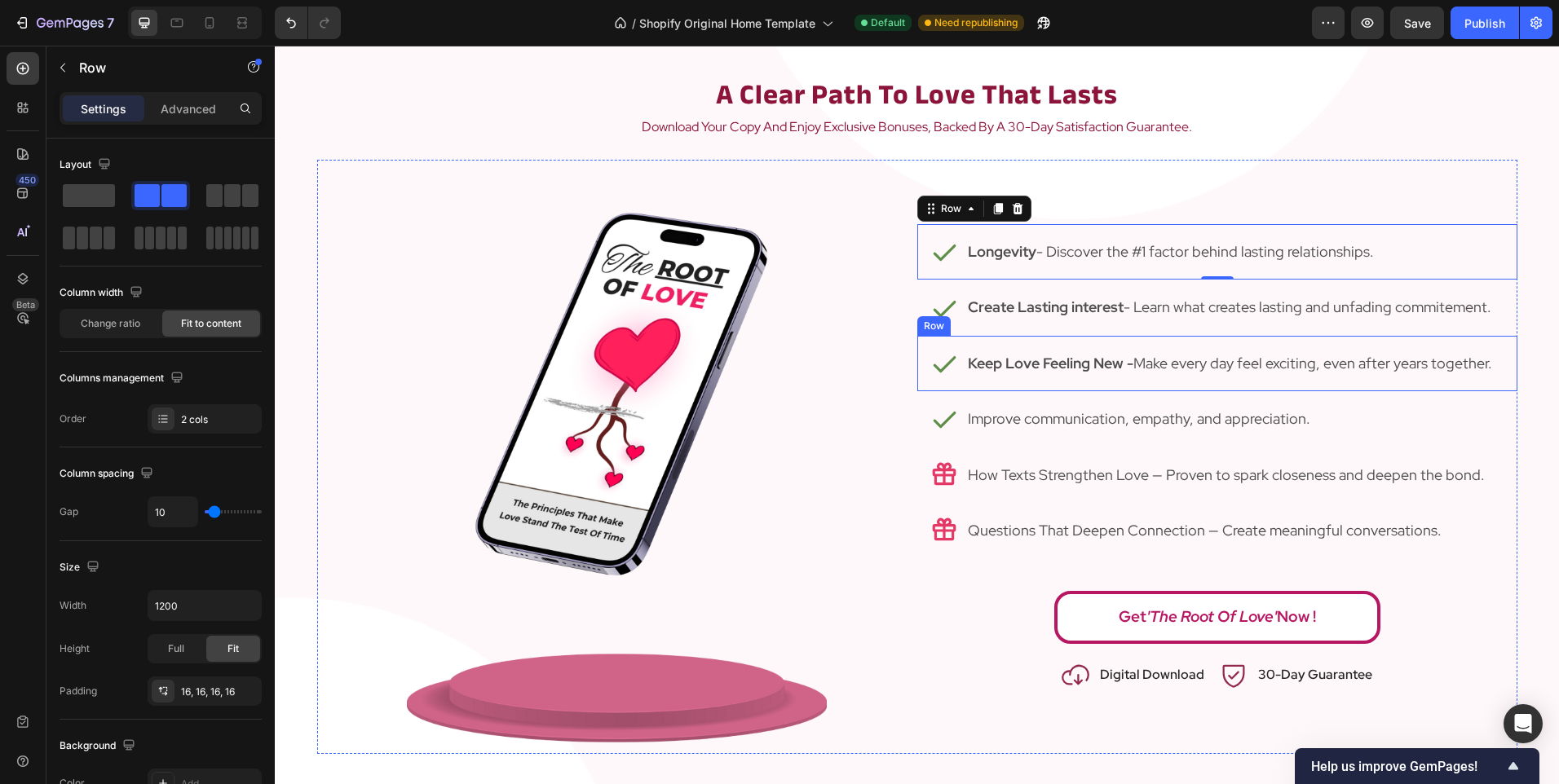
click at [1283, 337] on div "Icon Keep Love Feeling New - Make every day feel exciting, even after years tog…" at bounding box center [1217, 364] width 600 height 55
click at [1281, 329] on div "Icon Create Lasting interest - Learn what creates lasting and unfading commitem…" at bounding box center [1217, 308] width 600 height 55
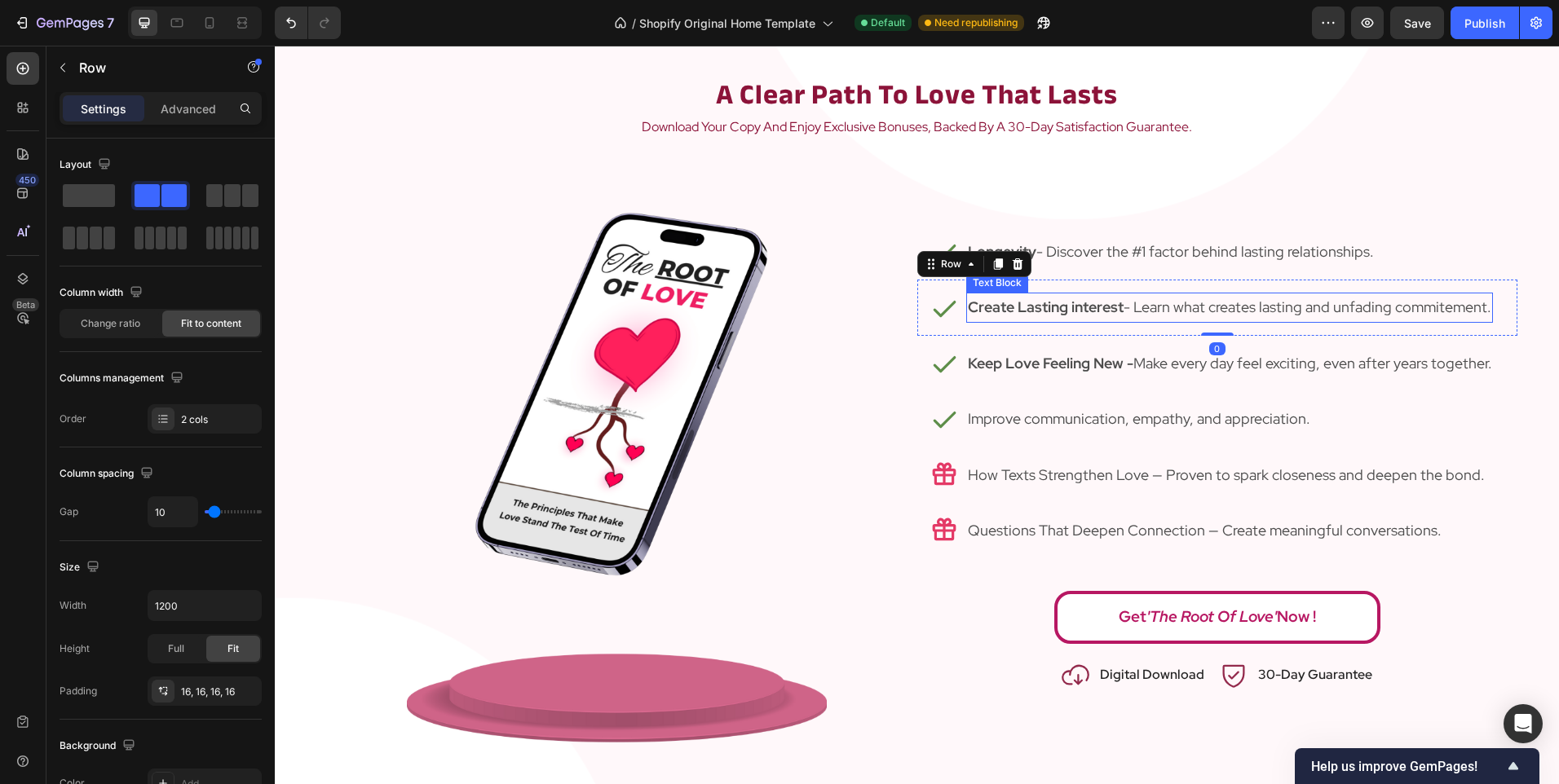
click at [1091, 308] on strong "Create Lasting interest" at bounding box center [1046, 307] width 156 height 19
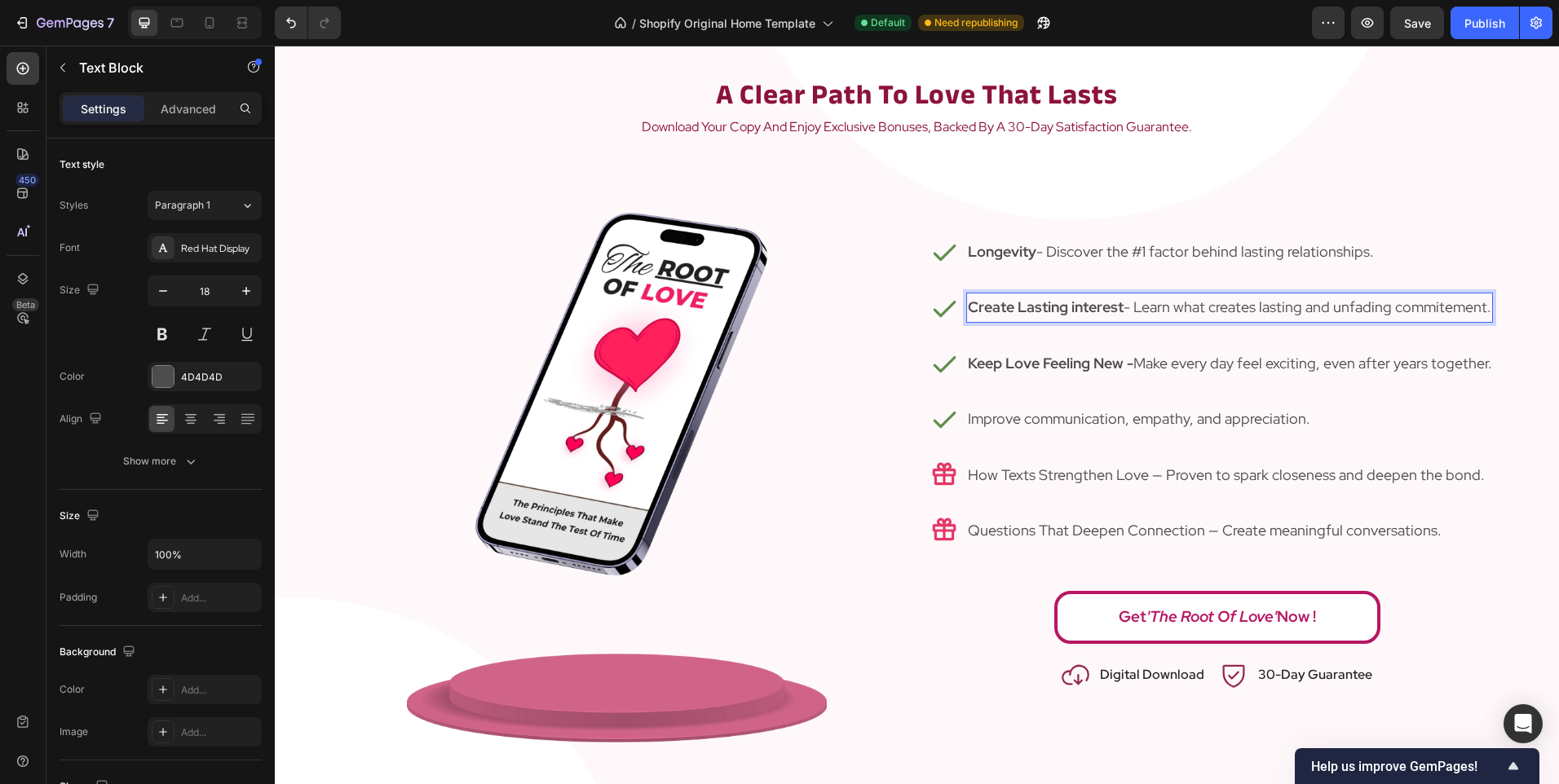
click at [1078, 308] on strong "Create Lasting interest" at bounding box center [1046, 307] width 156 height 19
drag, startPoint x: 1010, startPoint y: 305, endPoint x: 1119, endPoint y: 308, distance: 109.0
click at [1119, 308] on strong "Create Lasting interest" at bounding box center [1046, 307] width 156 height 19
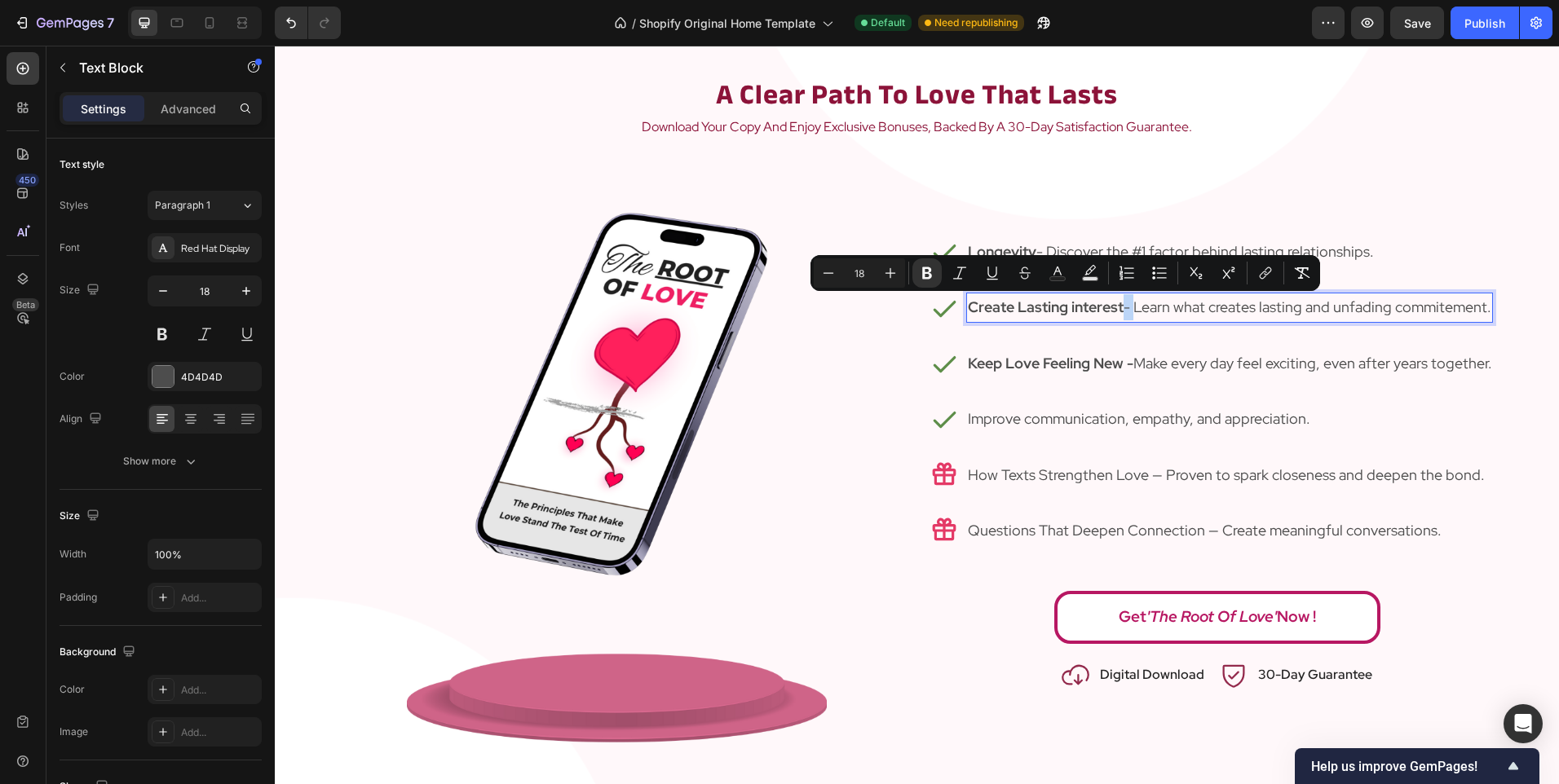
click at [1119, 308] on strong "Create Lasting interest" at bounding box center [1046, 307] width 156 height 19
click at [1118, 312] on strong "Create Lasting interest" at bounding box center [1046, 307] width 156 height 19
click at [1116, 310] on strong "Create Lasting interest" at bounding box center [1046, 307] width 156 height 19
drag, startPoint x: 1117, startPoint y: 310, endPoint x: 953, endPoint y: 306, distance: 164.0
click at [953, 306] on div "Icon Create Lasting interest - Learn what creates lasting and unfading commitem…" at bounding box center [1217, 308] width 600 height 55
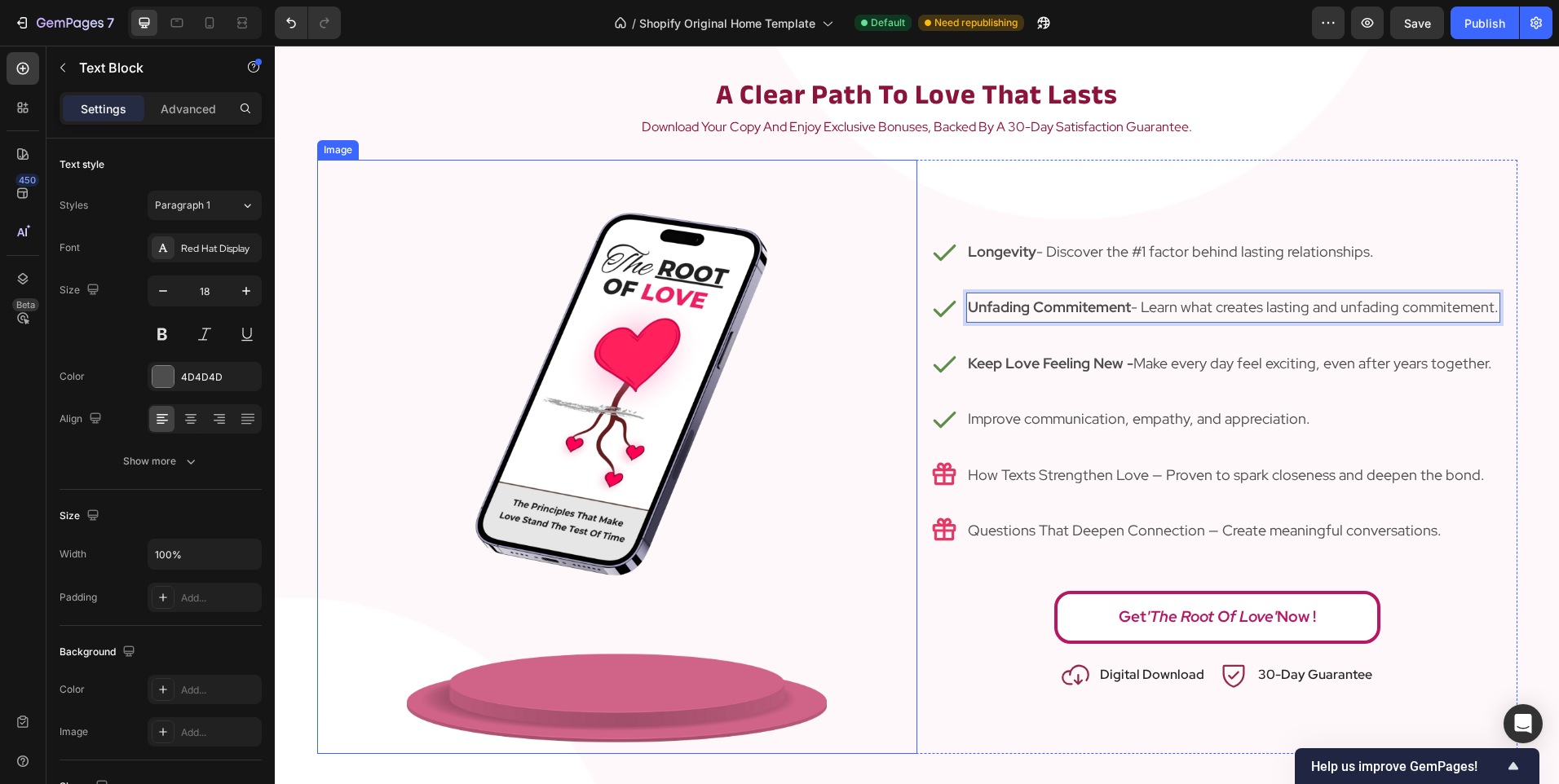
click at [763, 361] on img at bounding box center [616, 457] width 420 height 594
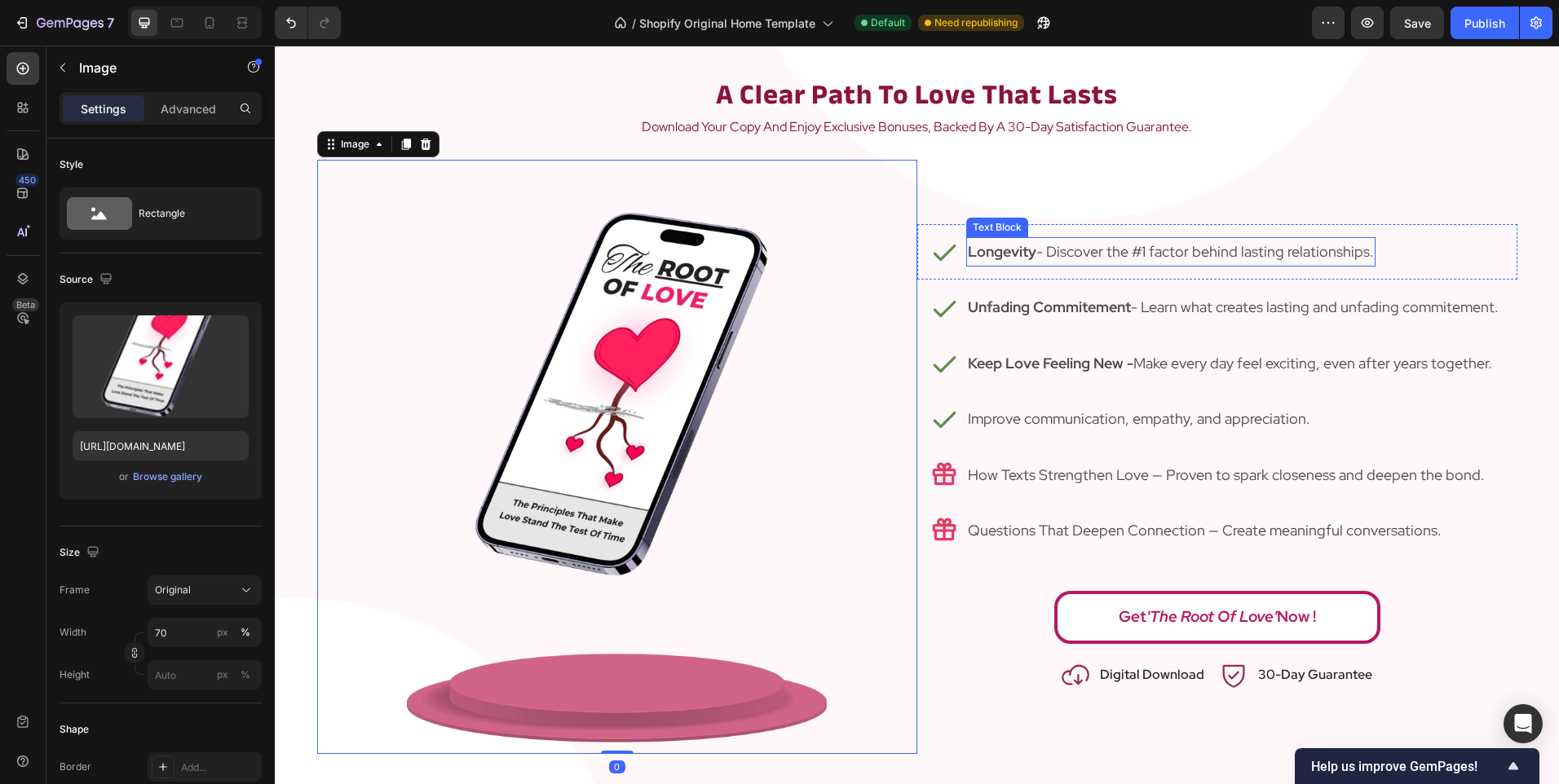
click at [997, 260] on strong "Longevity" at bounding box center [1002, 251] width 69 height 19
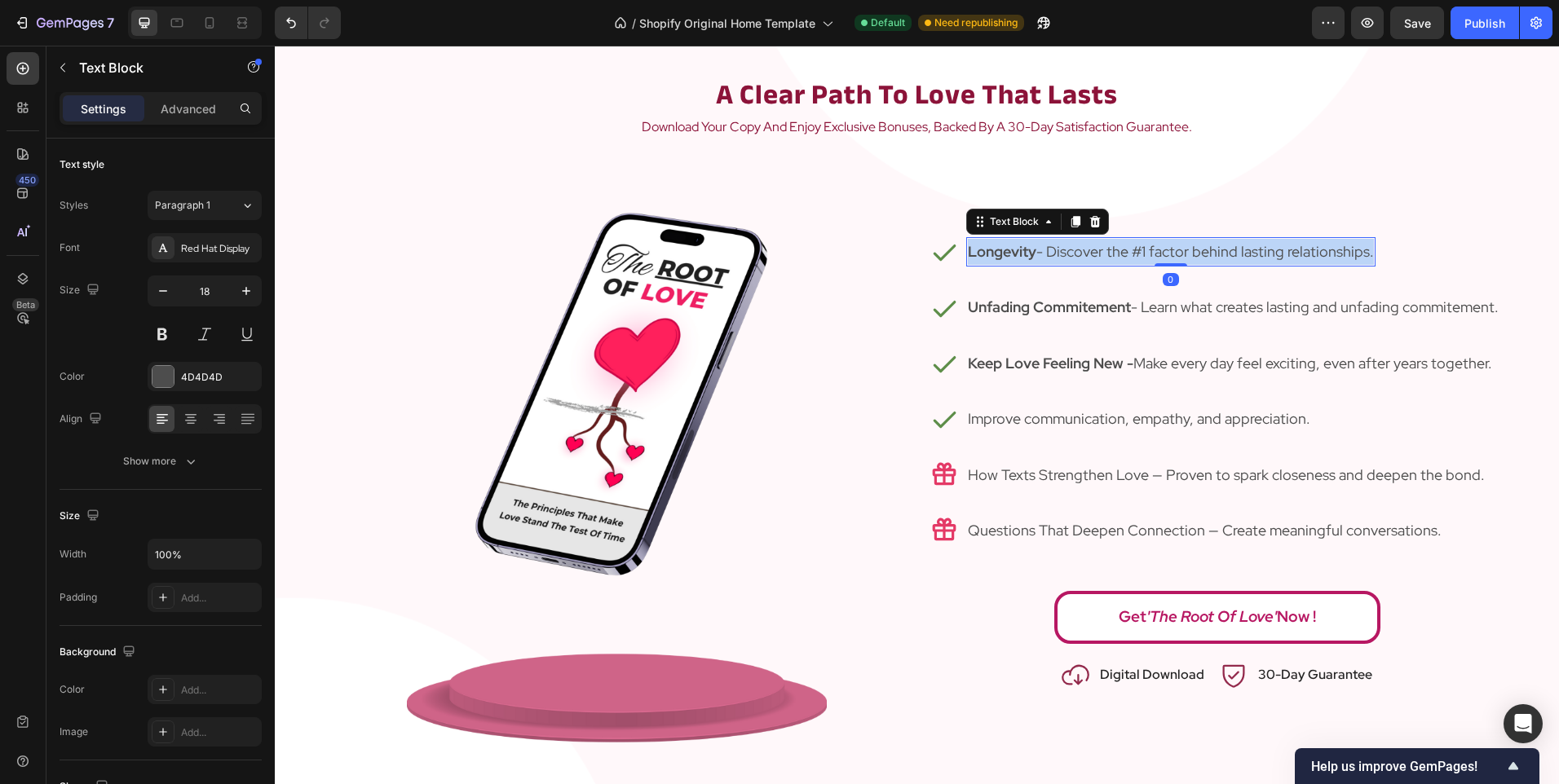
click at [997, 260] on strong "Longevity" at bounding box center [1002, 251] width 69 height 19
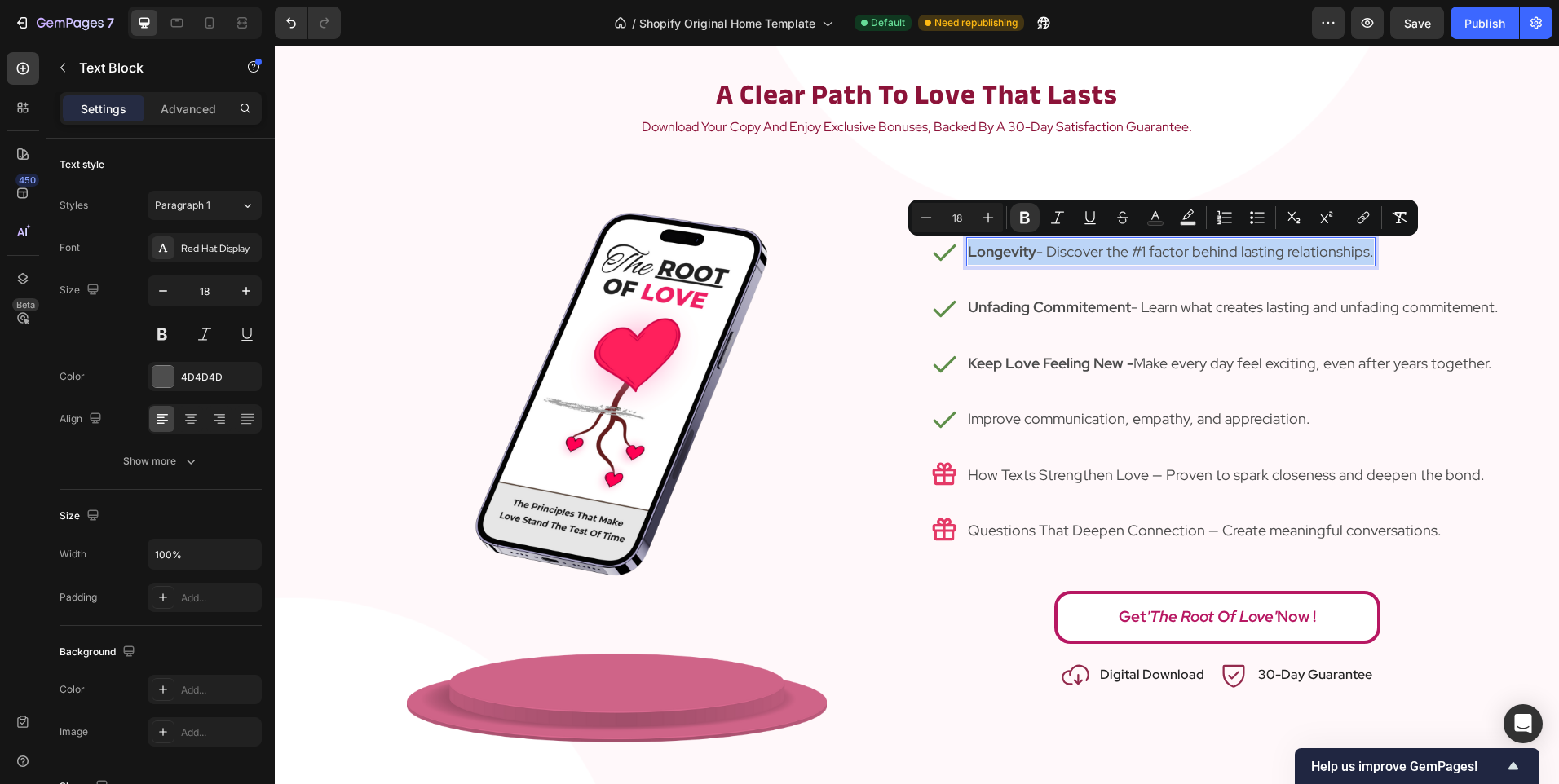
click at [1032, 254] on strong "Longevity" at bounding box center [1002, 251] width 69 height 19
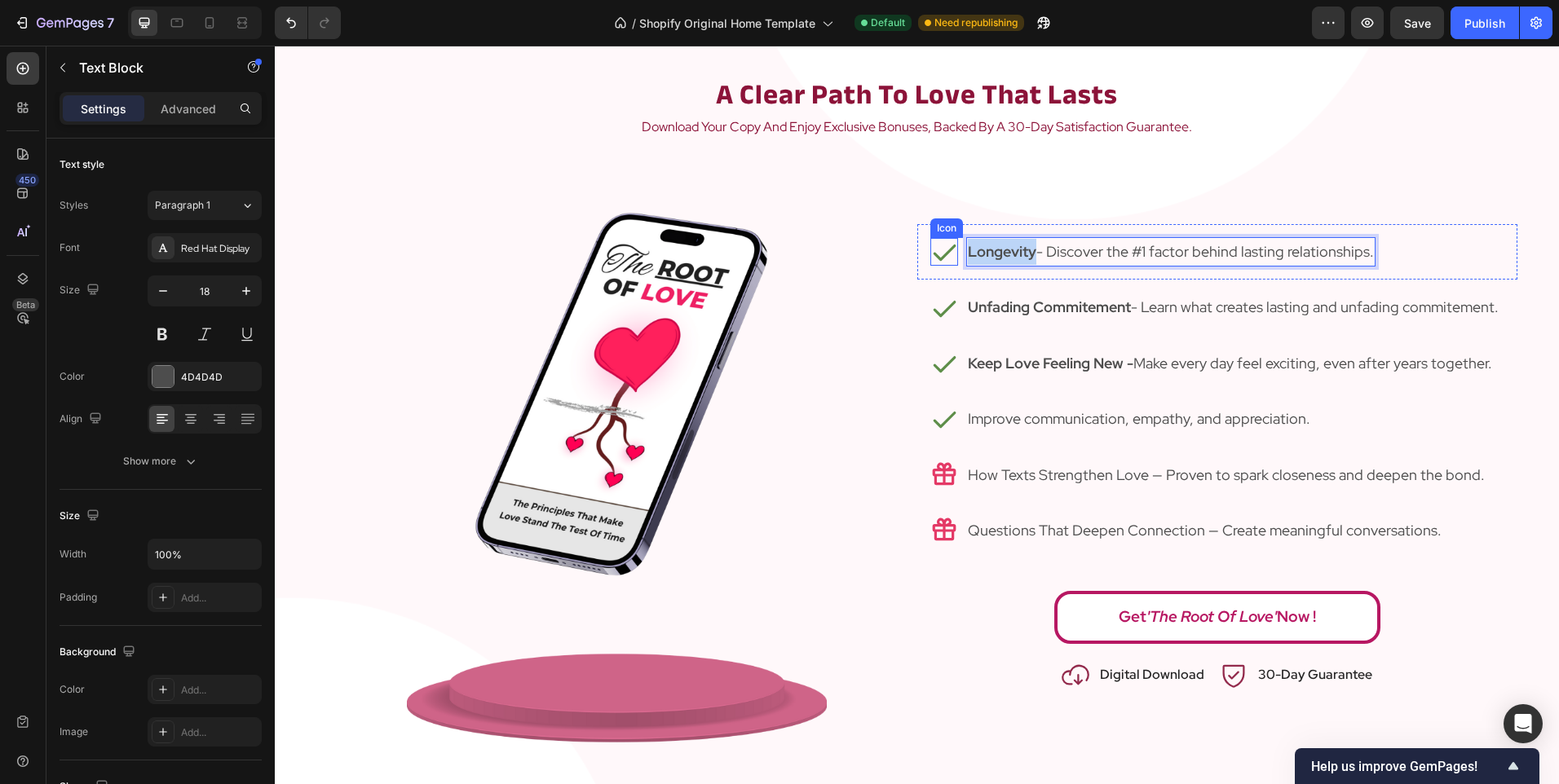
drag, startPoint x: 1028, startPoint y: 253, endPoint x: 925, endPoint y: 252, distance: 103.0
click at [925, 252] on div "Icon Longevity - Discover the #1 factor behind lasting relationships. Text Bloc…" at bounding box center [1217, 252] width 600 height 55
click at [1259, 310] on p "Unfading Commitement - Learn what creates lasting and unfading commitement." at bounding box center [1233, 308] width 531 height 26
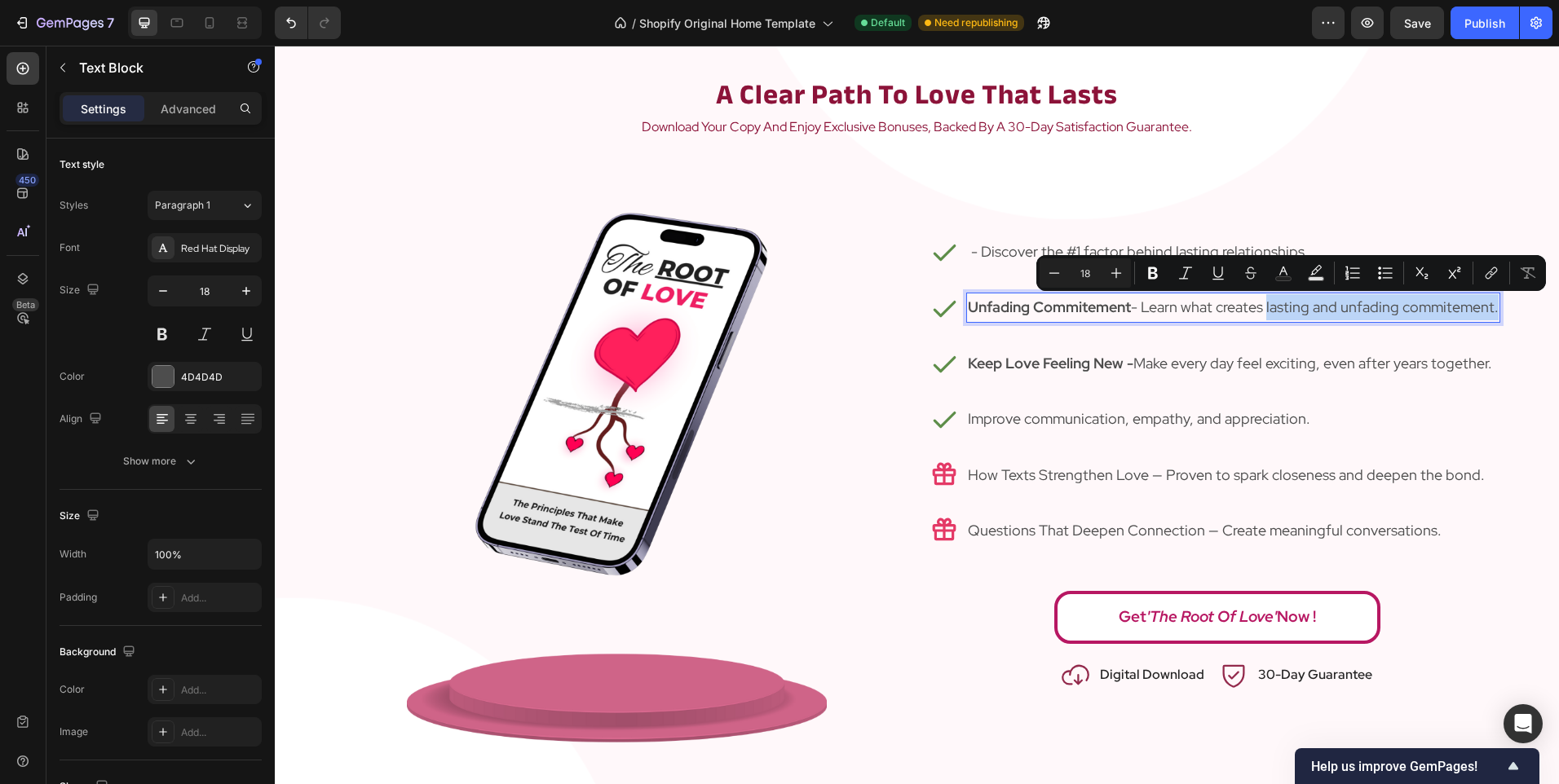
drag, startPoint x: 1261, startPoint y: 310, endPoint x: 1490, endPoint y: 306, distance: 229.0
click at [1490, 306] on div "Unfading Commitement - Learn what creates lasting and unfading commitement." at bounding box center [1233, 308] width 534 height 29
click at [1388, 307] on p "Unfading Commitement - Learn what creates lasting and unfading commitement." at bounding box center [1233, 308] width 531 height 26
drag, startPoint x: 1308, startPoint y: 307, endPoint x: 1488, endPoint y: 297, distance: 180.3
click at [1488, 297] on p "Unfading Commitement - Learn what creates lasting and unfading commitement." at bounding box center [1233, 308] width 531 height 26
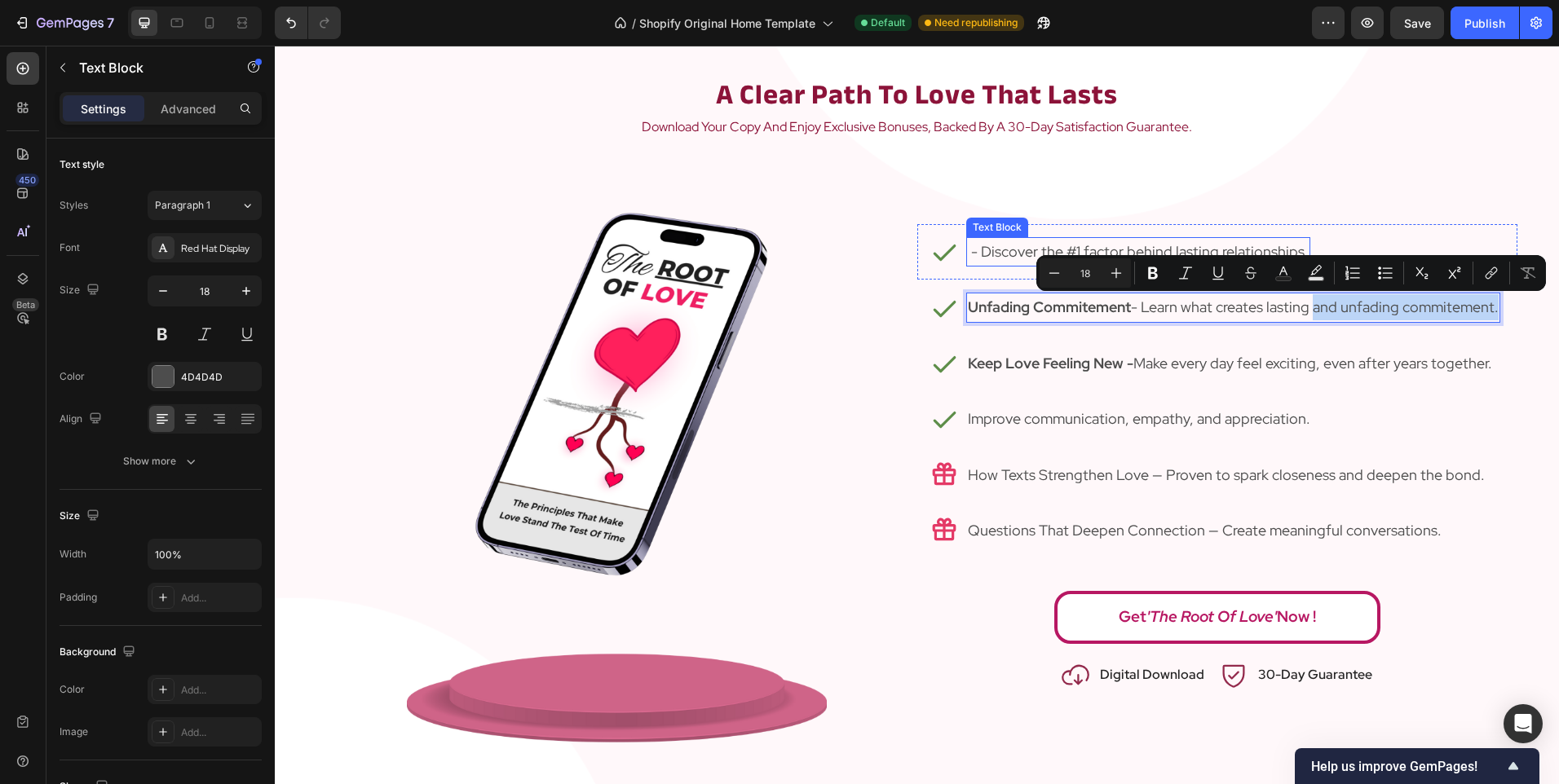
click at [1040, 241] on p "- Discover the #1 factor behind lasting relationships." at bounding box center [1139, 252] width 341 height 26
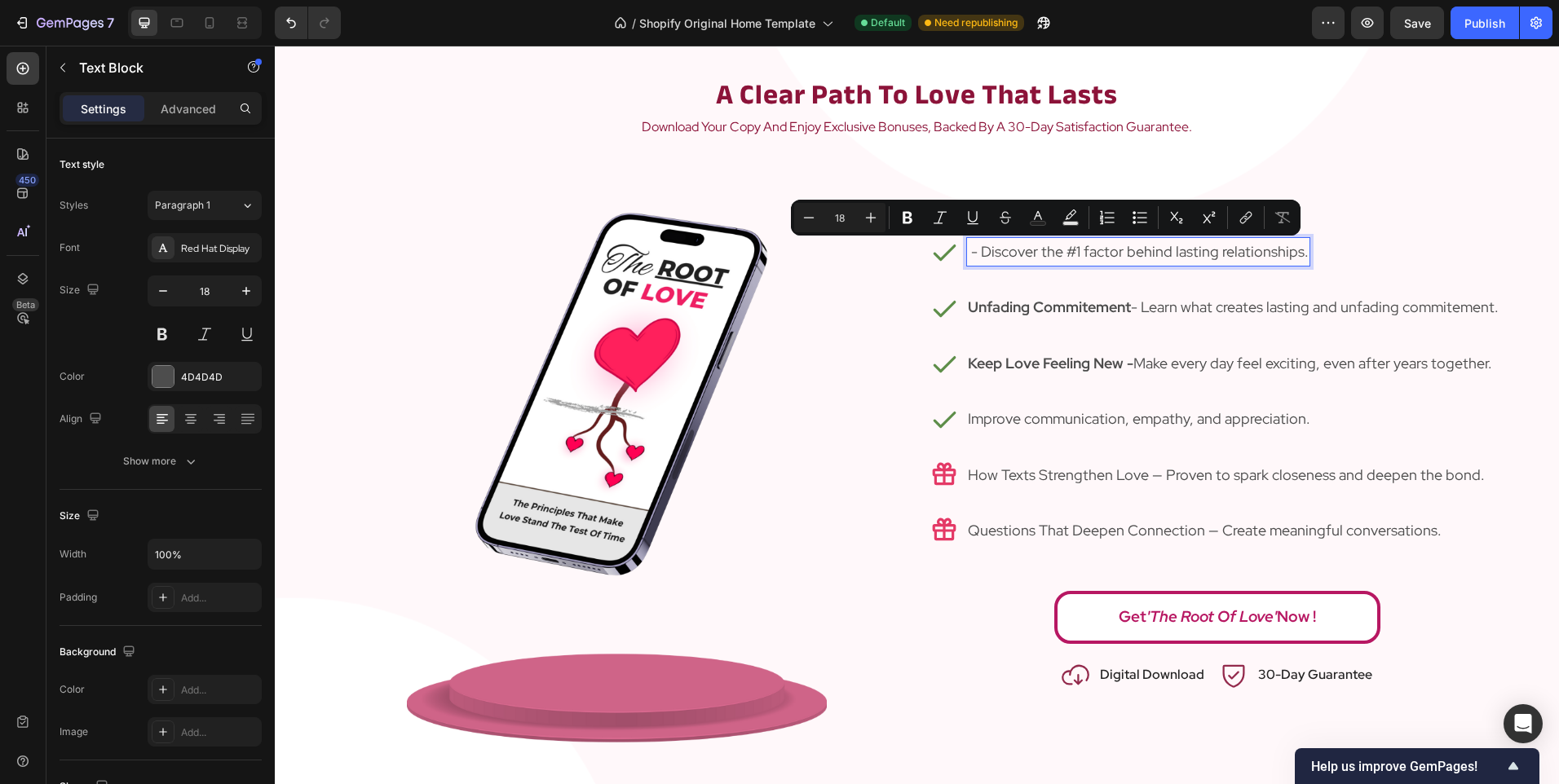
click at [968, 254] on strong "Rich Text Editor. Editing area: main" at bounding box center [970, 251] width 3 height 19
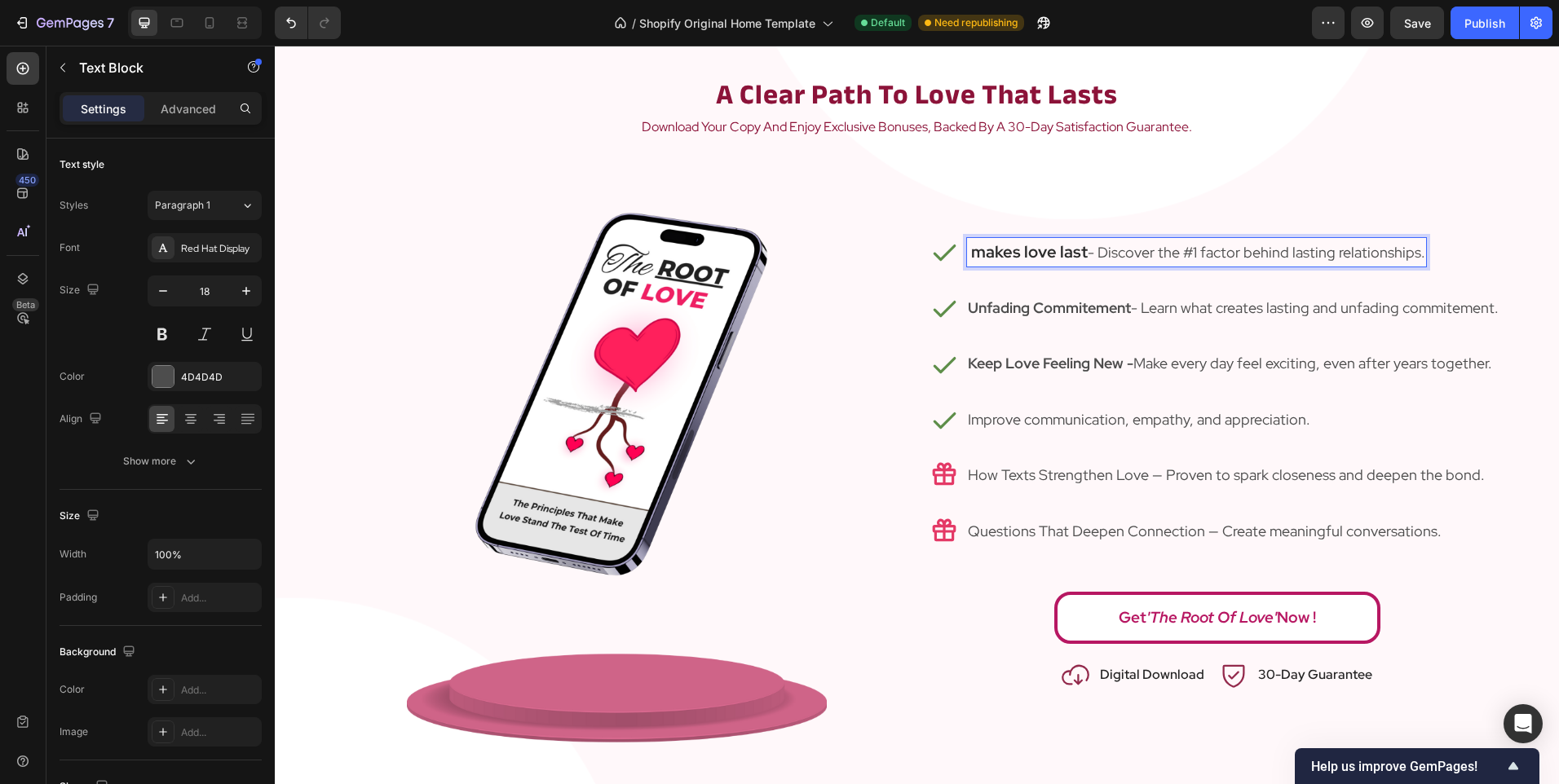
click at [971, 255] on strong "makes love last" at bounding box center [1029, 252] width 117 height 21
click at [1084, 253] on p "Love That Last - Discover the #1 factor behind lasting relationships." at bounding box center [1193, 252] width 451 height 27
drag, startPoint x: 1148, startPoint y: 253, endPoint x: 912, endPoint y: 248, distance: 236.1
click at [917, 248] on div "Icon Love That Last - Discover the #1 factor behind lasting relationships. Text…" at bounding box center [1217, 252] width 600 height 56
drag, startPoint x: 1227, startPoint y: 257, endPoint x: 1219, endPoint y: 255, distance: 8.2
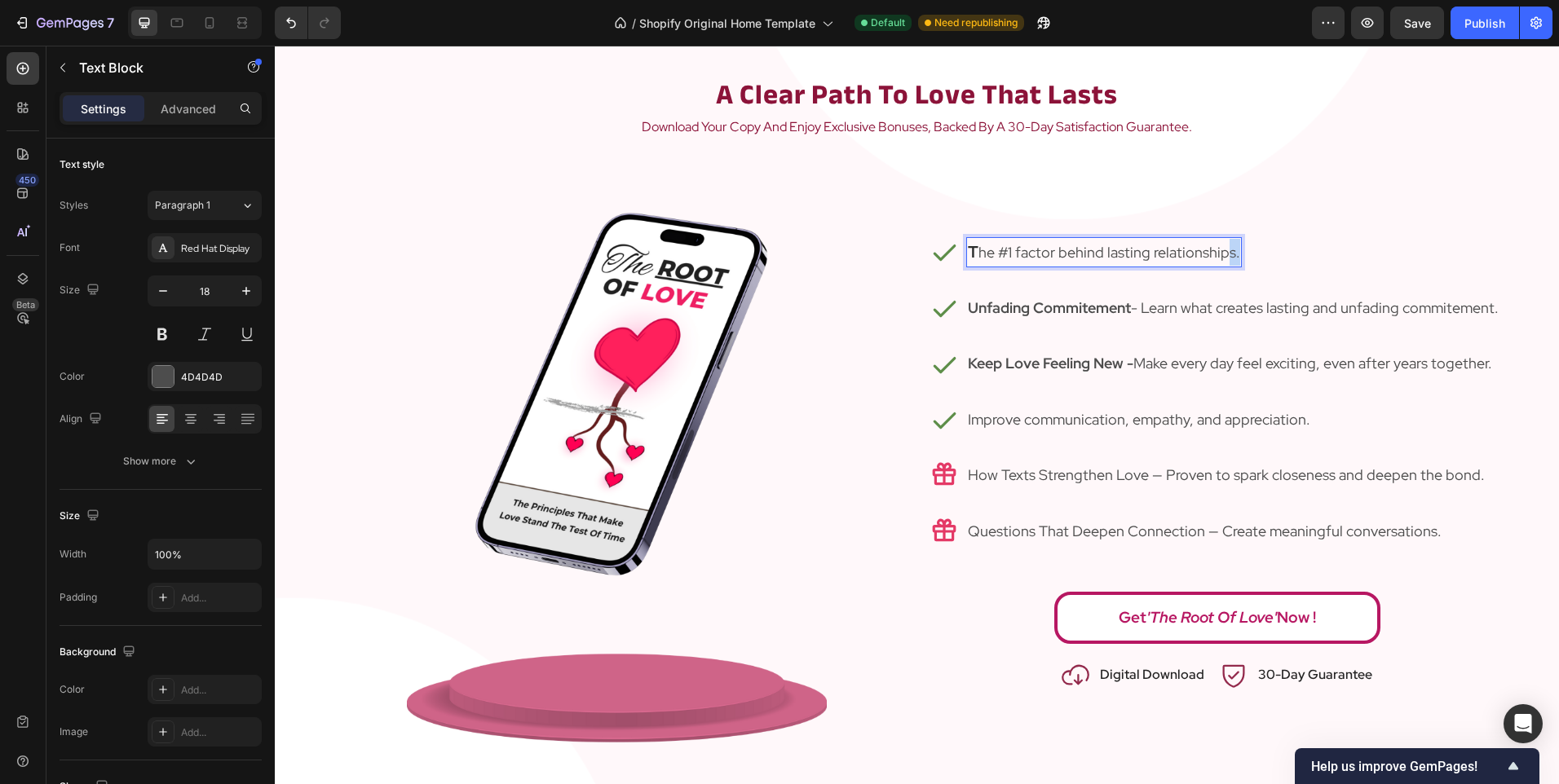
click at [1219, 255] on p "T he #1 factor behind lasting relationships." at bounding box center [1104, 252] width 273 height 27
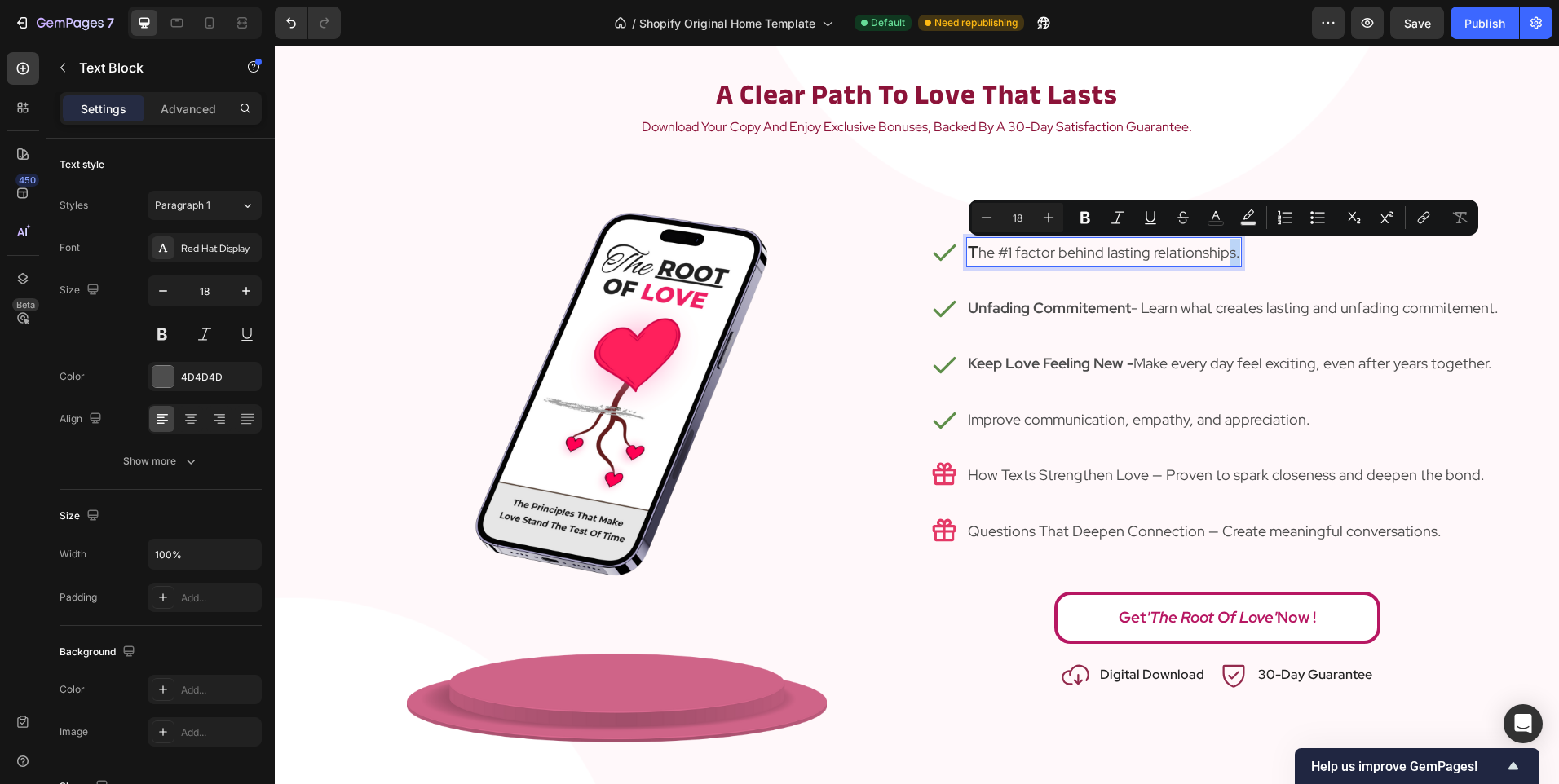
click at [1219, 255] on p "T he #1 factor behind lasting relationships." at bounding box center [1104, 252] width 273 height 27
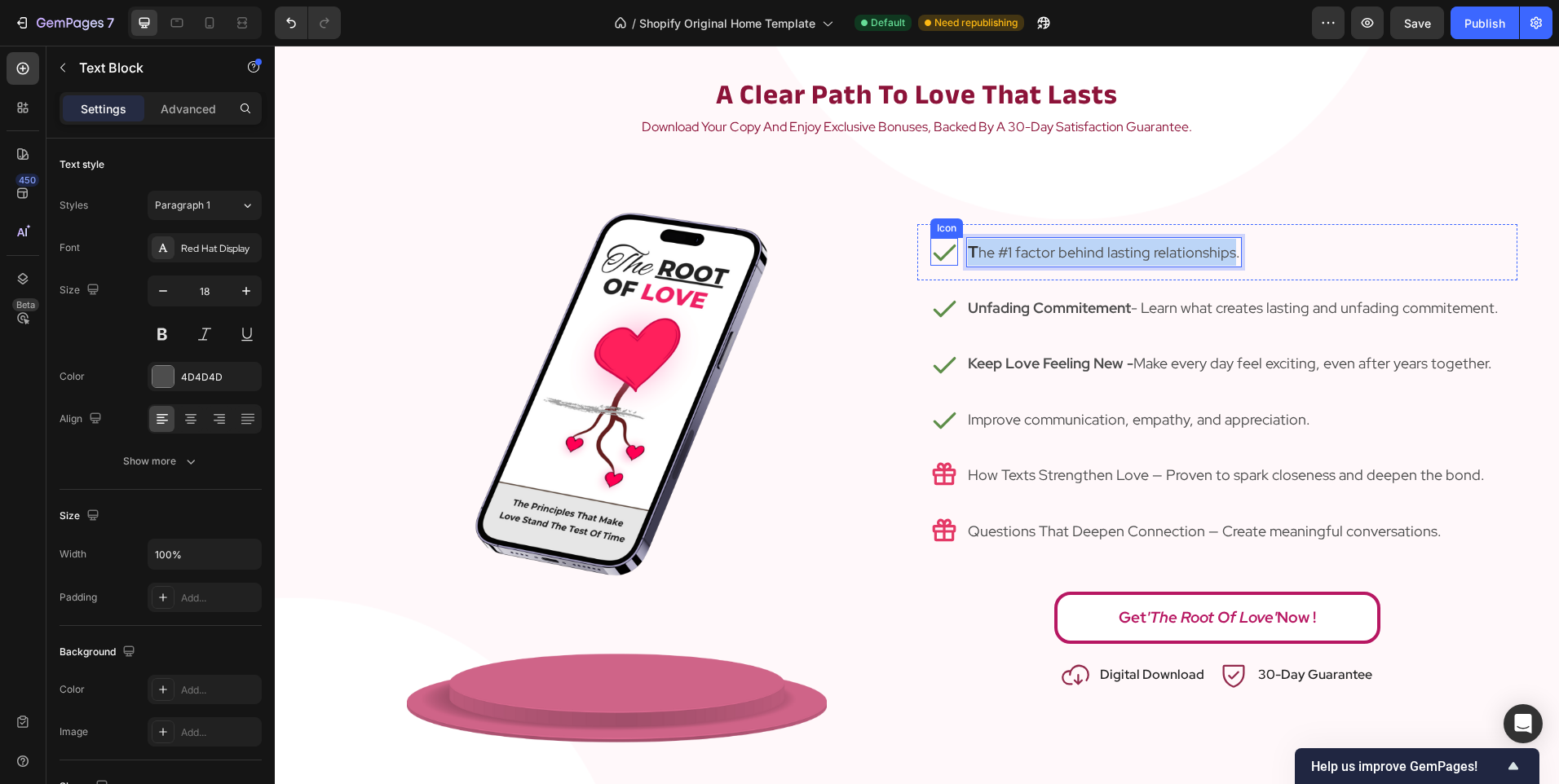
drag, startPoint x: 1224, startPoint y: 256, endPoint x: 944, endPoint y: 246, distance: 280.2
click at [944, 246] on div "Icon T he #1 factor behind lasting relationships. Text Block 0 Row" at bounding box center [1217, 252] width 600 height 56
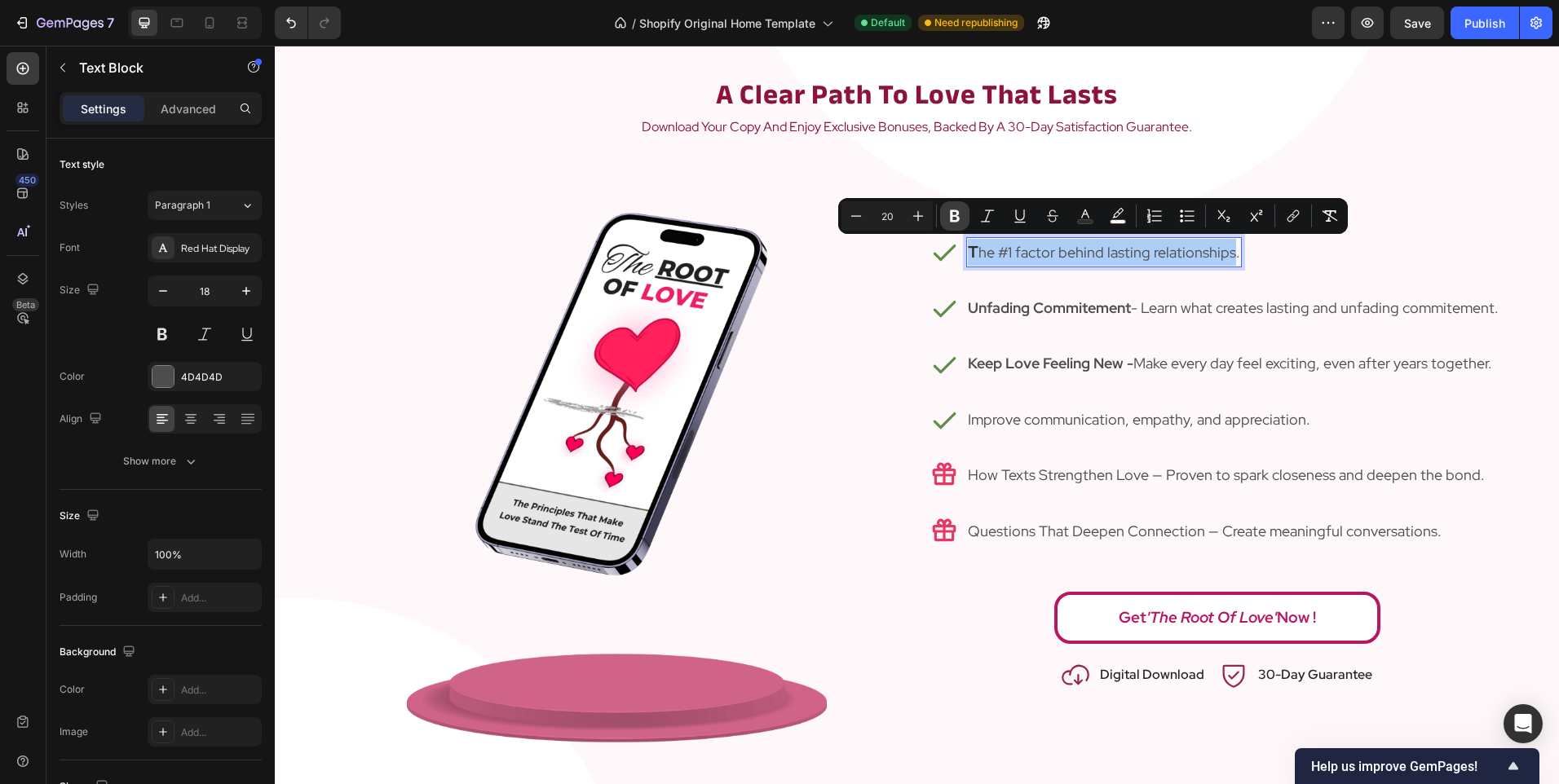
click at [960, 218] on icon "Editor contextual toolbar" at bounding box center [955, 216] width 16 height 16
click at [960, 218] on div "Icon T he #1 factor behind lasting relationships. Text Block 0 Row Icon Unfadin…" at bounding box center [1217, 457] width 600 height 594
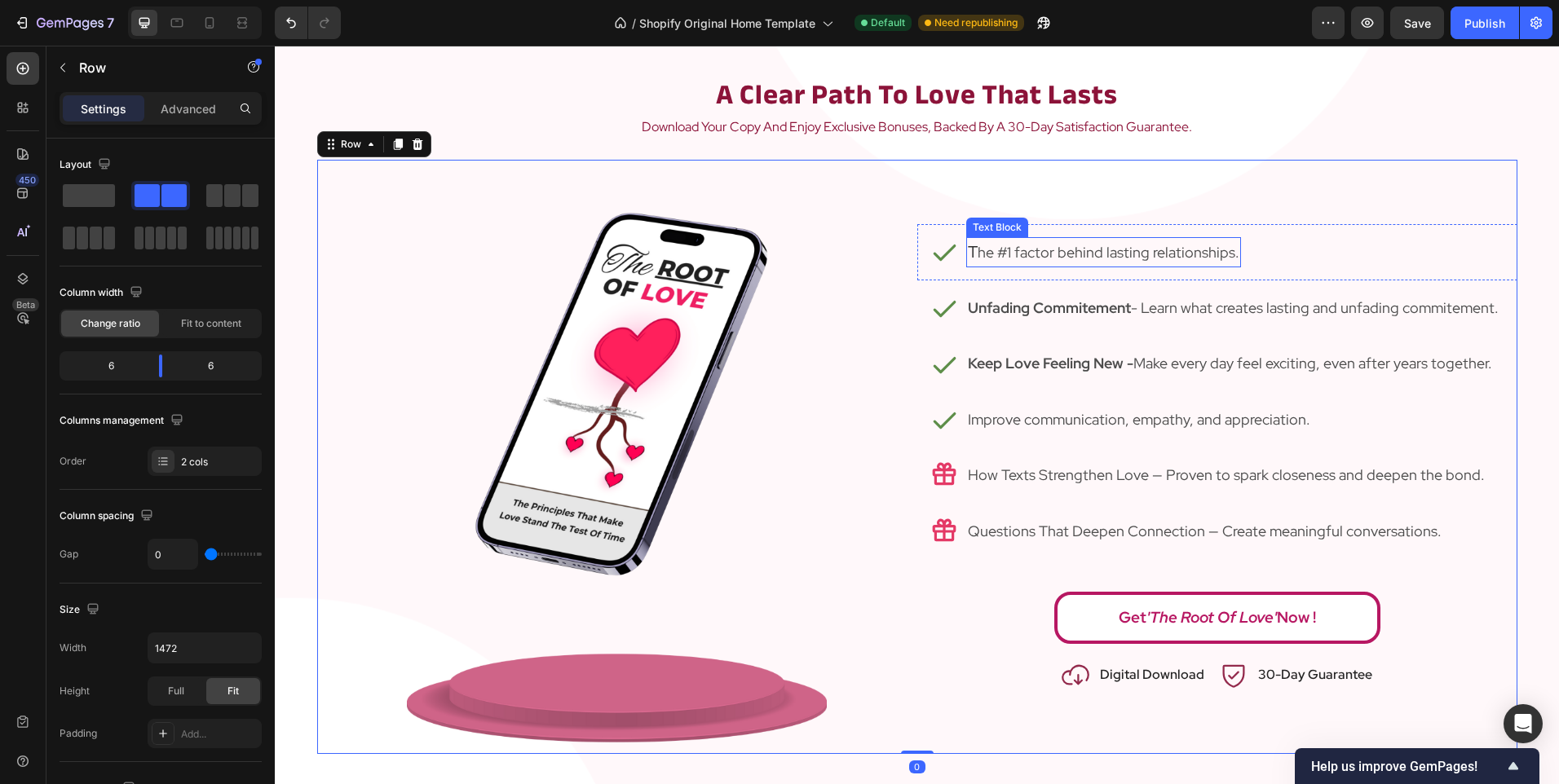
click at [1013, 255] on p "T he #1 factor behind lasting relationships." at bounding box center [1104, 252] width 272 height 27
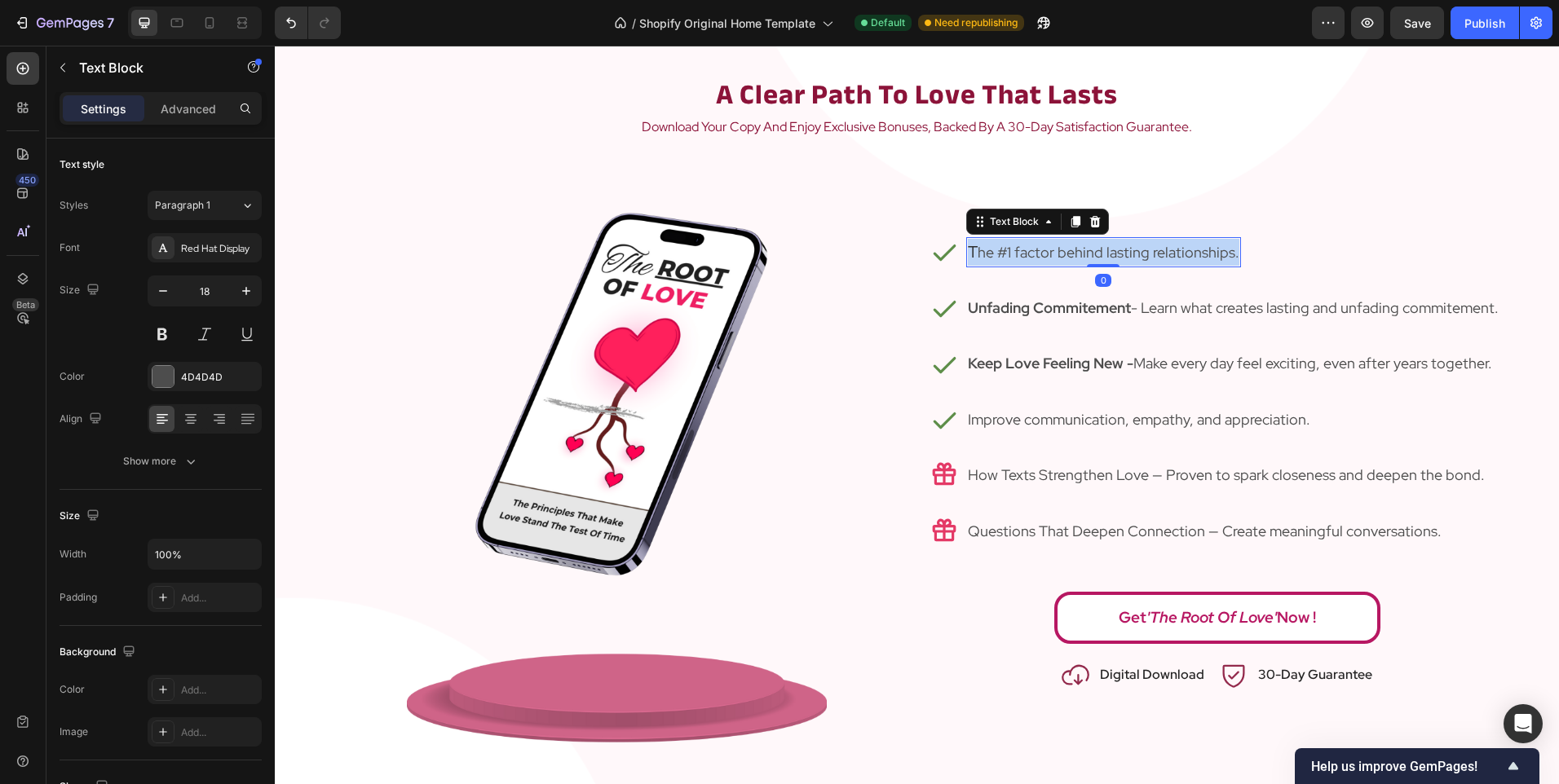
click at [1013, 255] on p "T he #1 factor behind lasting relationships." at bounding box center [1104, 252] width 272 height 27
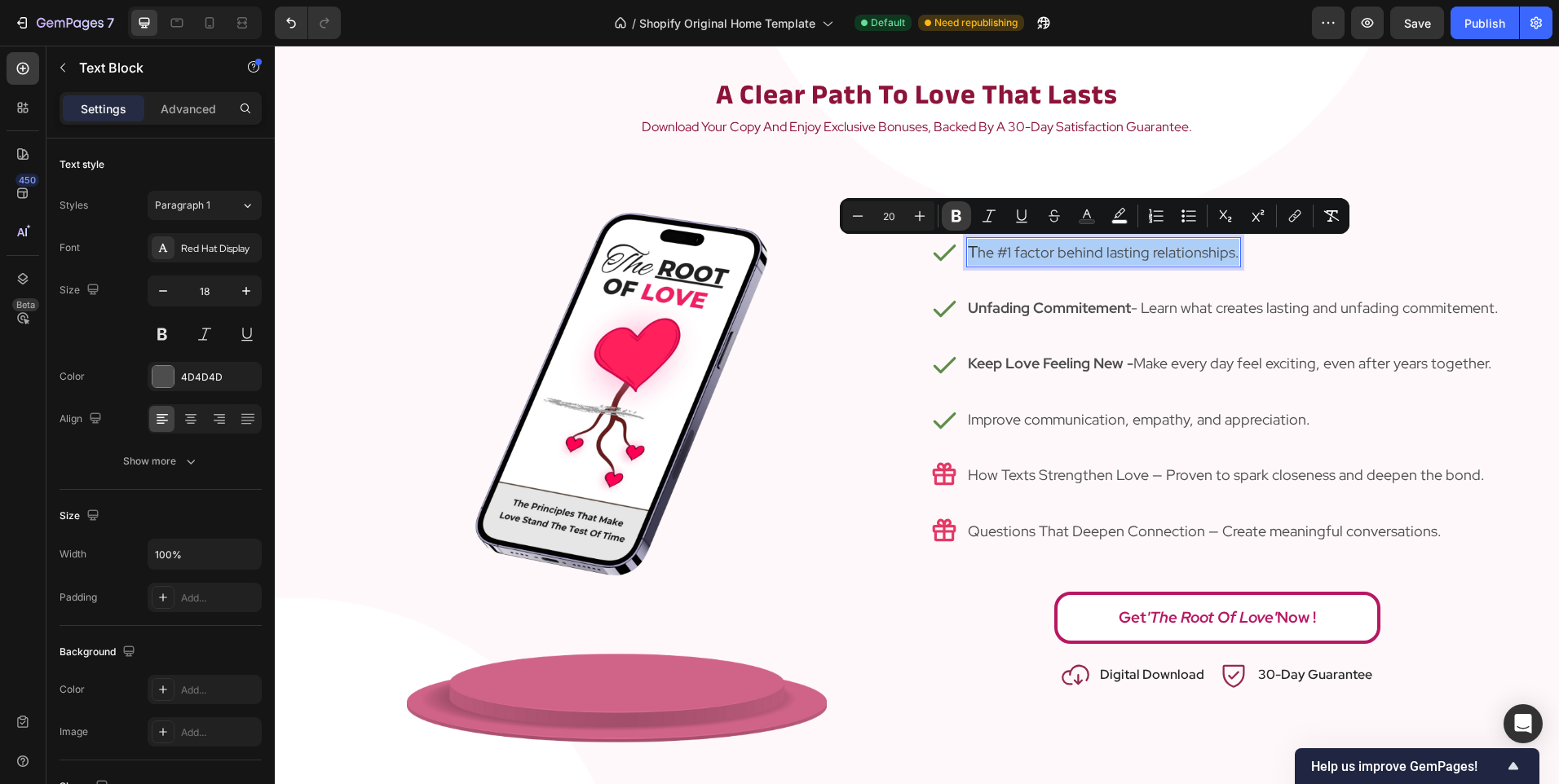
click at [961, 210] on icon "Editor contextual toolbar" at bounding box center [957, 216] width 16 height 16
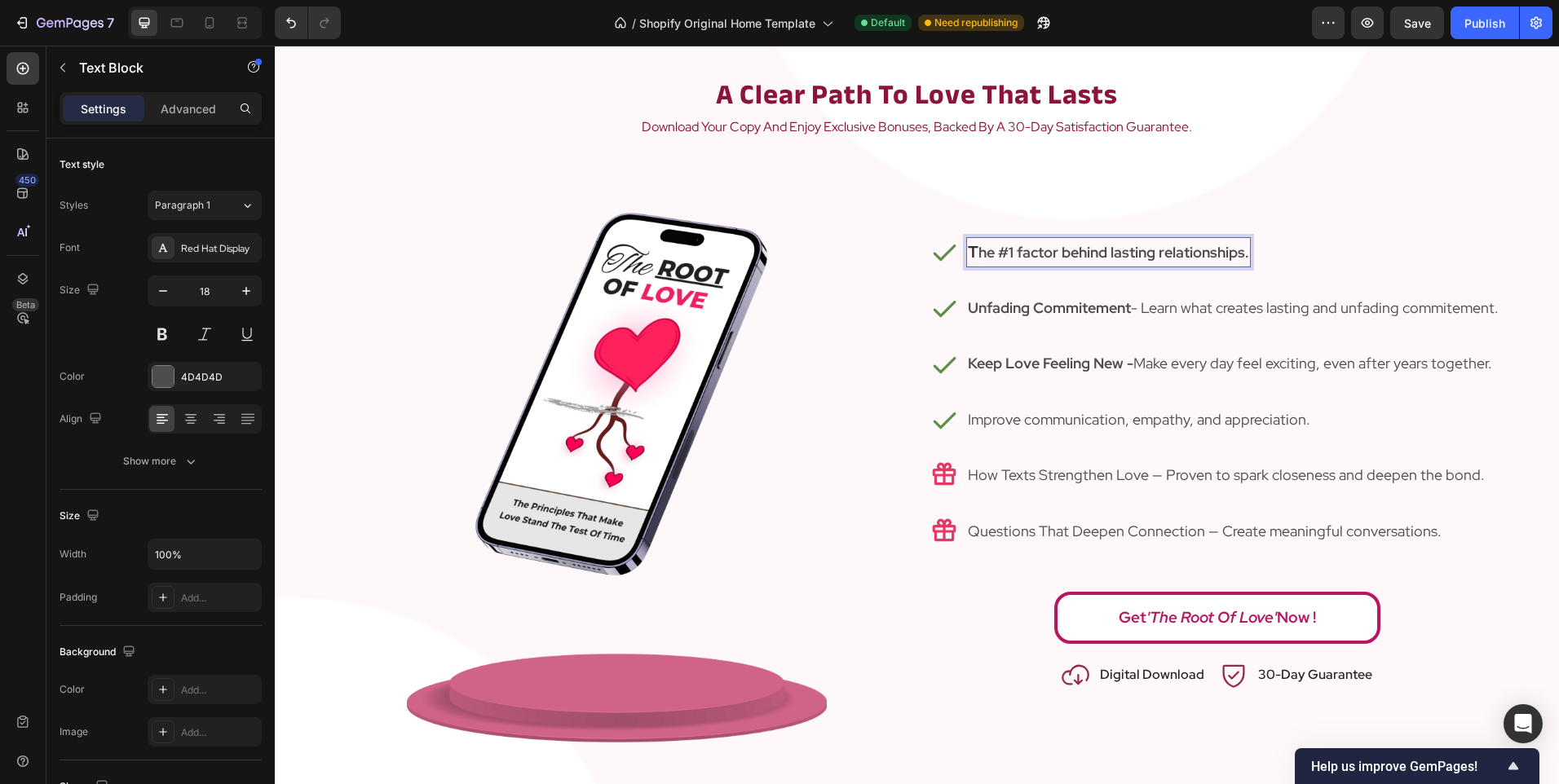
click at [1216, 252] on strong "he #1 factor behind lasting relationships." at bounding box center [1114, 252] width 271 height 19
click at [1245, 255] on div "T he #1 factor behind lasting relationships." at bounding box center [1108, 252] width 285 height 30
click at [1416, 23] on span "Save" at bounding box center [1417, 23] width 27 height 14
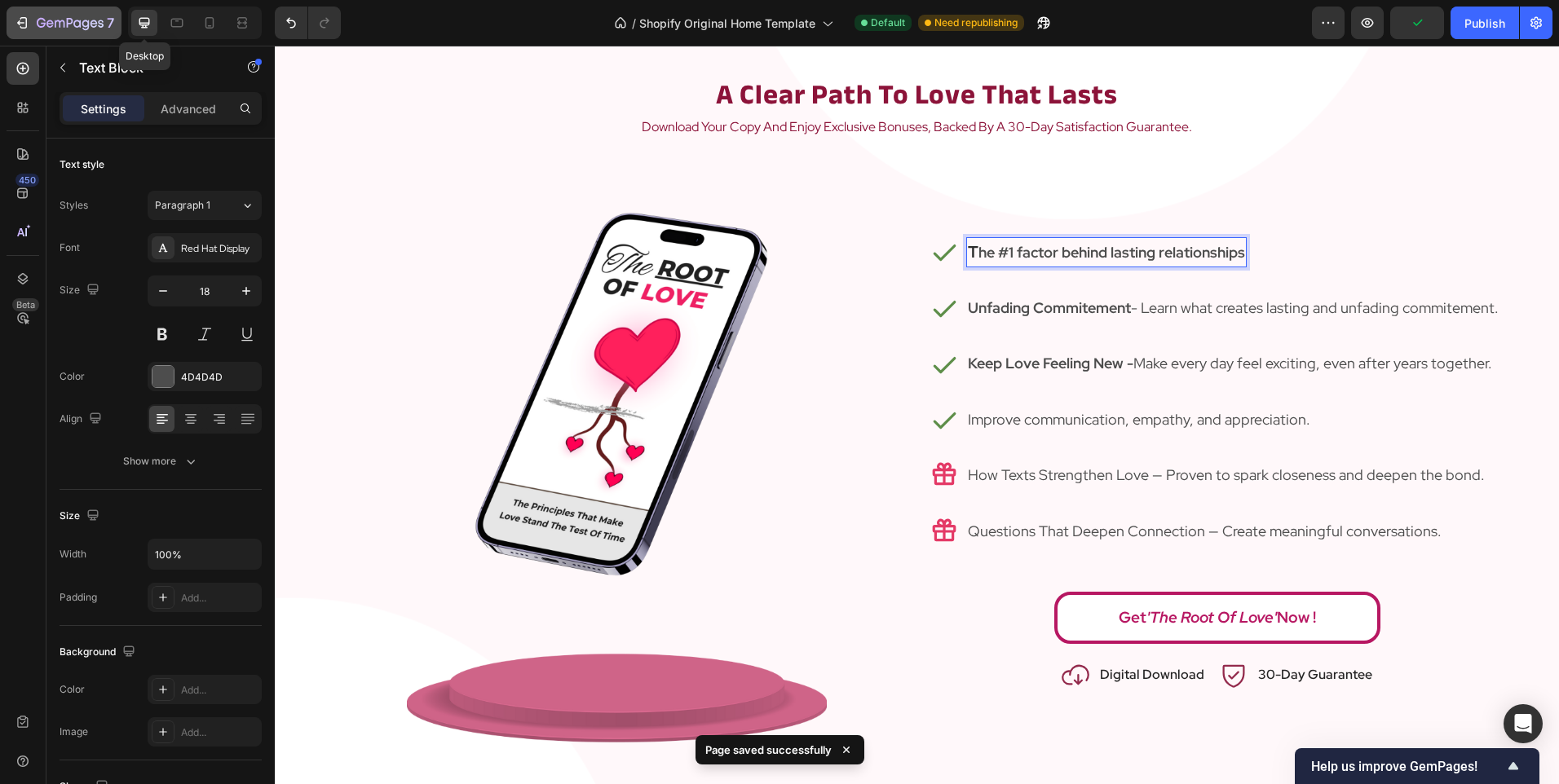
click at [93, 20] on icon "button" at bounding box center [70, 24] width 67 height 14
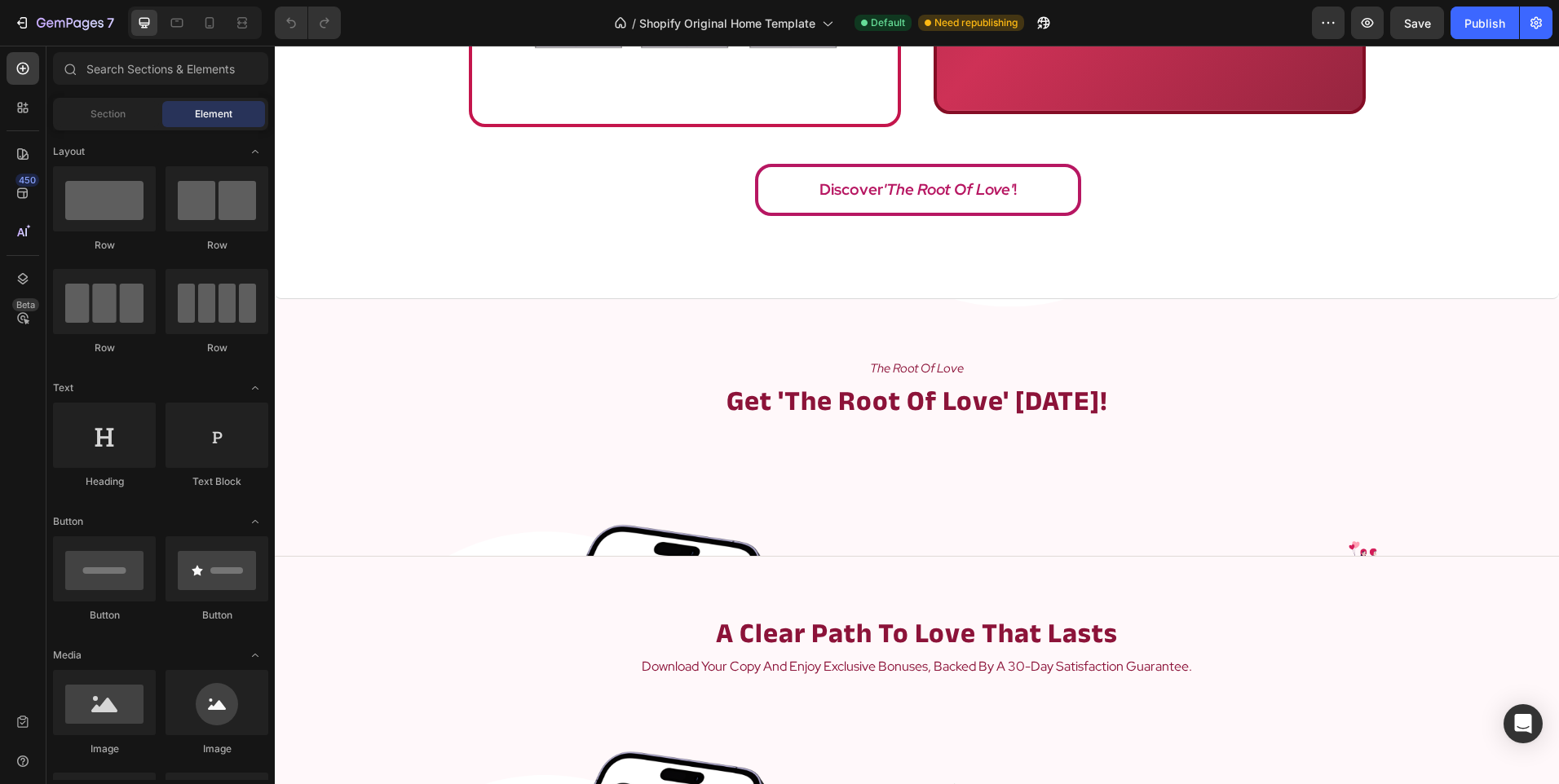
scroll to position [1792, 0]
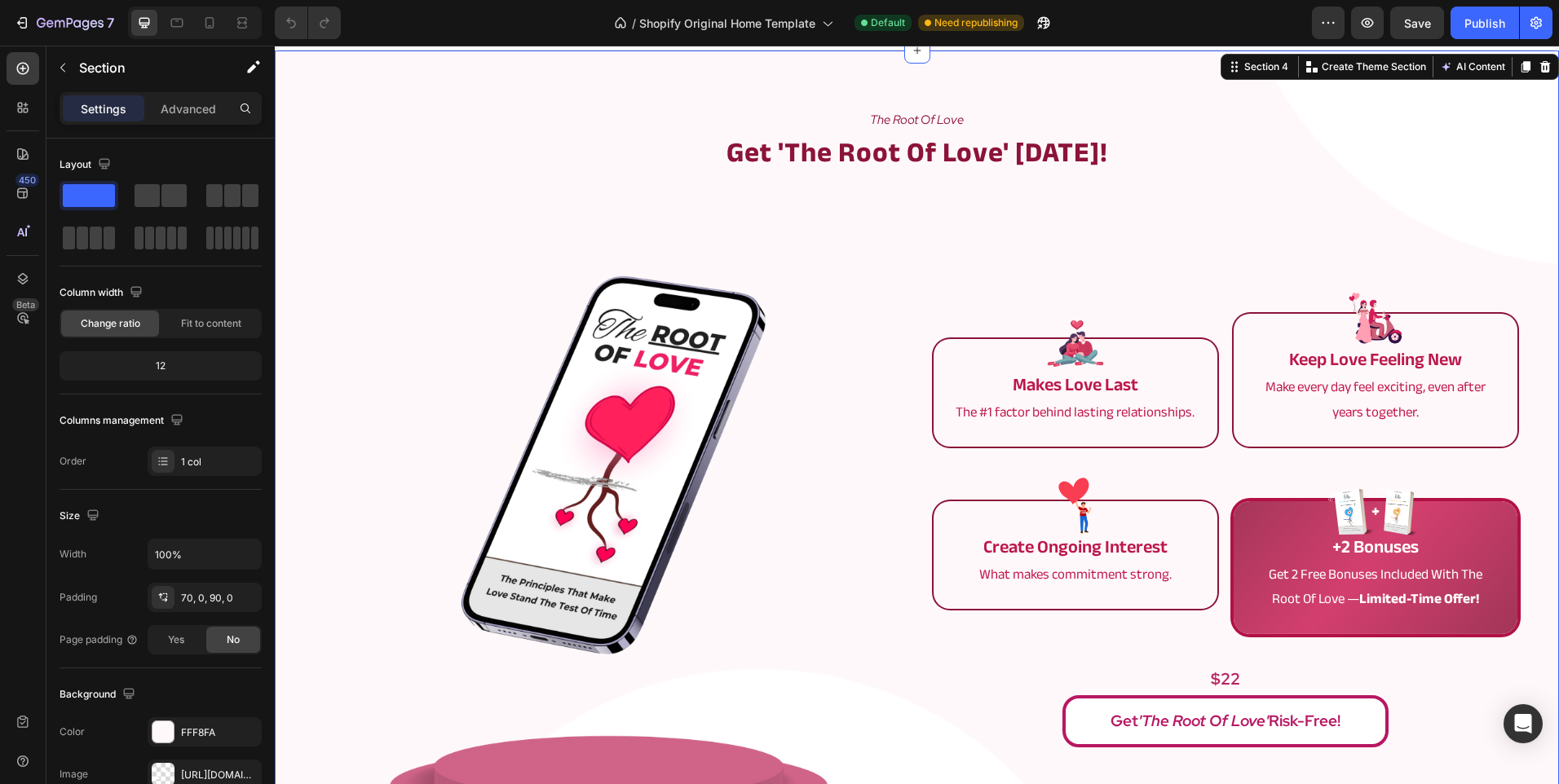
click at [1169, 84] on div "the root of love Text Block get 'the root of love' today! Heading Row Image mak…" at bounding box center [917, 482] width 1284 height 864
click at [1540, 72] on icon at bounding box center [1545, 67] width 11 height 11
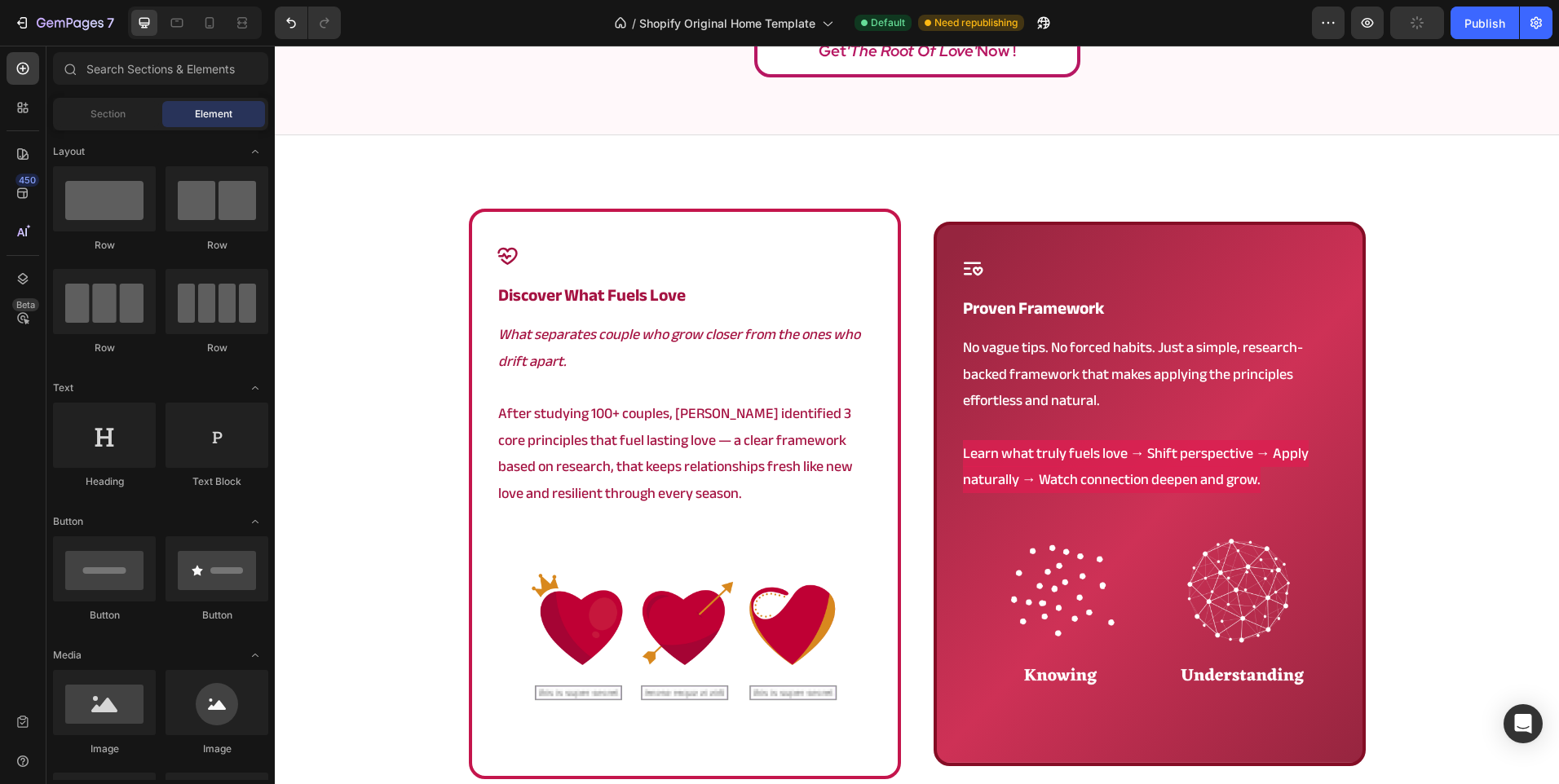
scroll to position [880, 0]
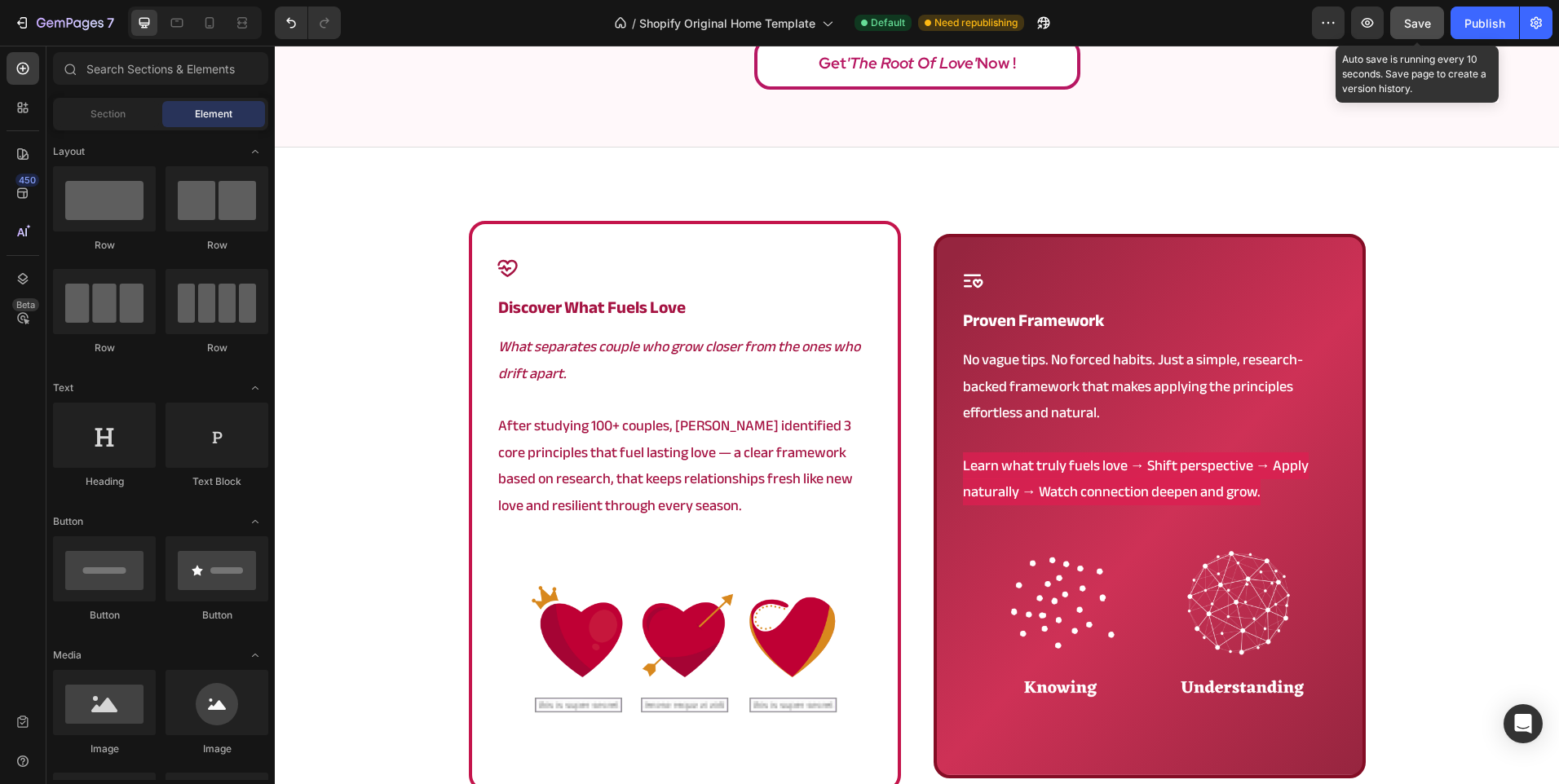
click at [1400, 11] on button "Save" at bounding box center [1417, 23] width 54 height 33
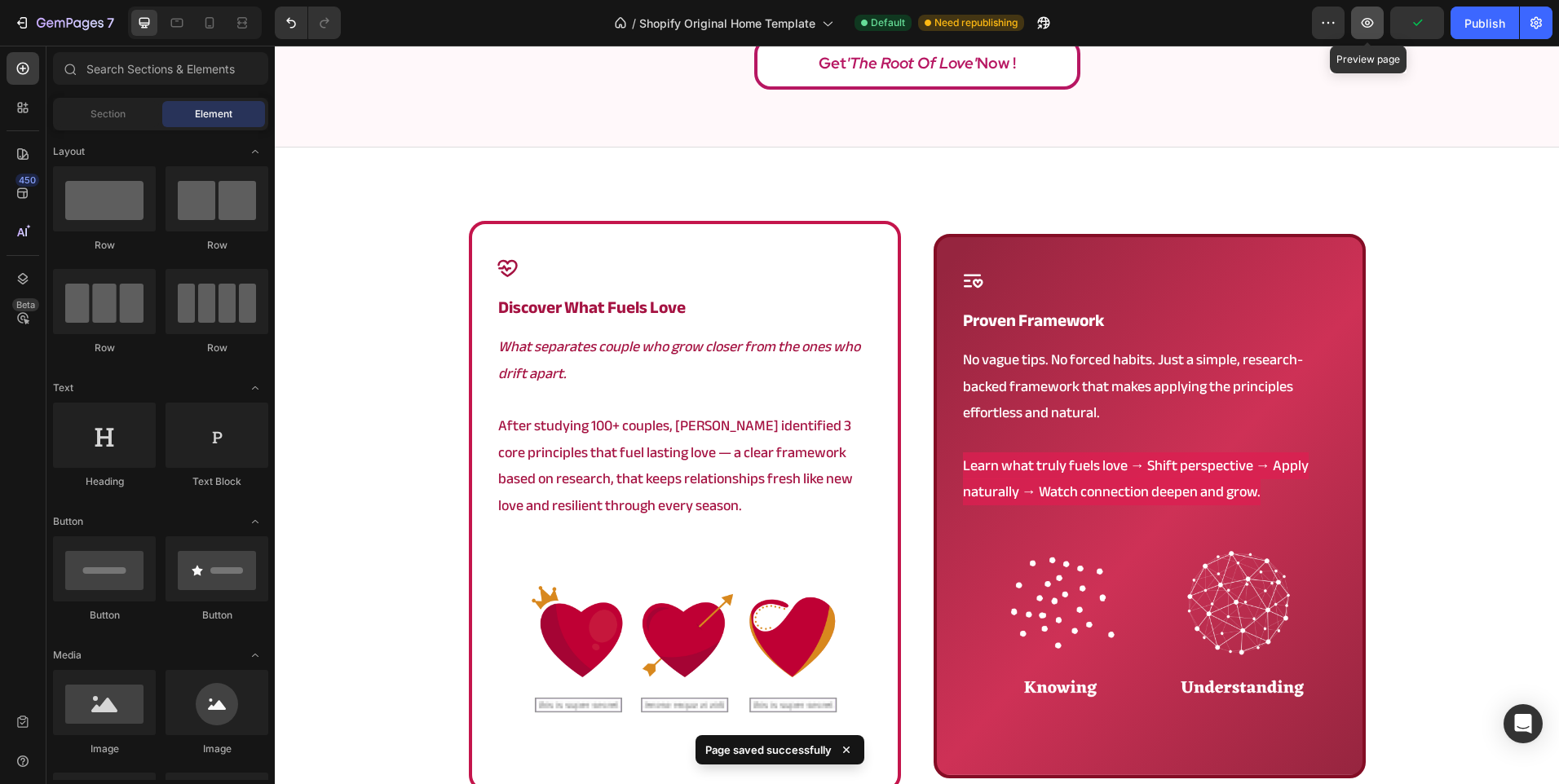
click at [1367, 29] on icon "button" at bounding box center [1367, 23] width 16 height 16
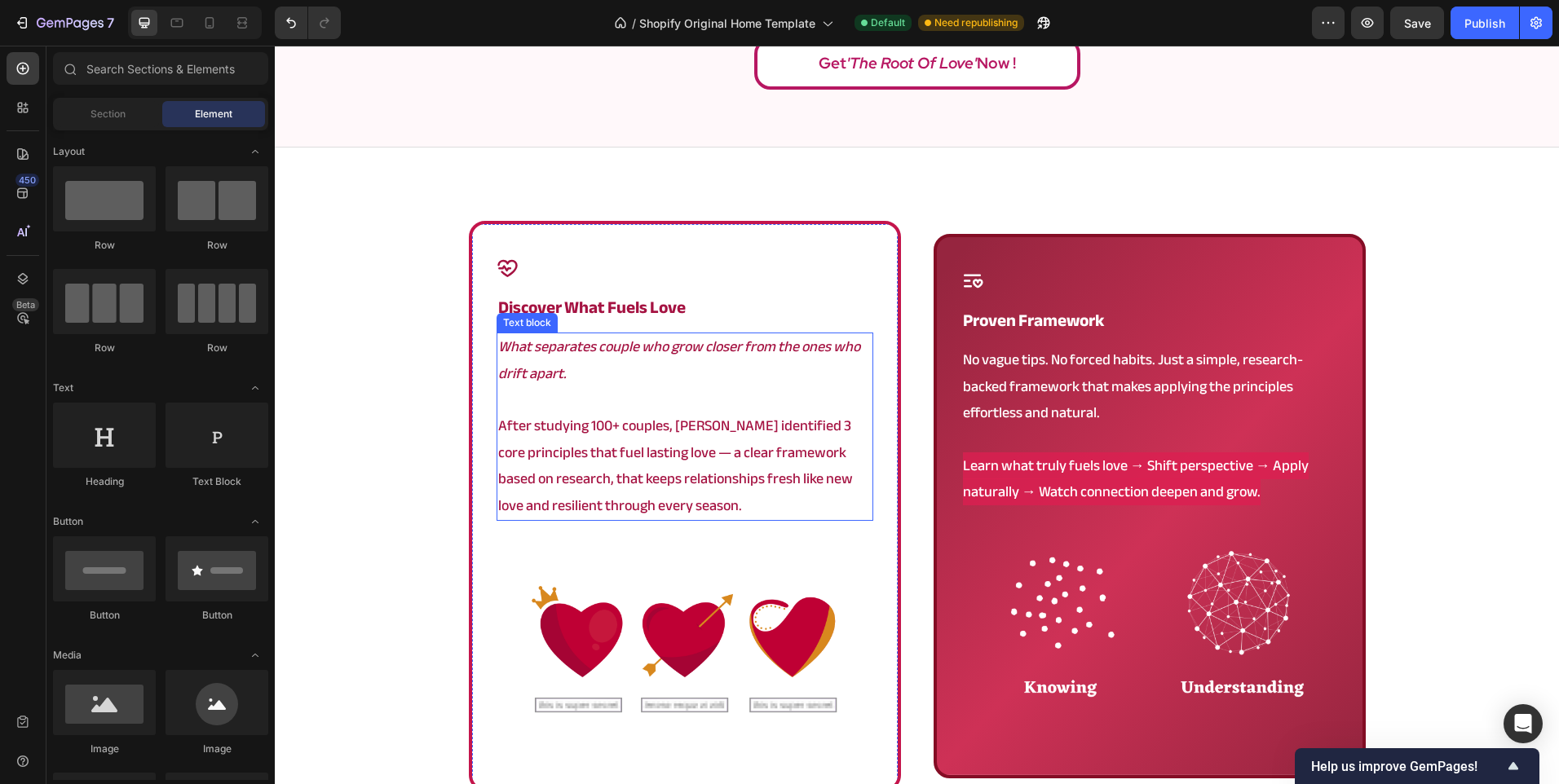
click at [754, 417] on p "After studying 100+ couples, [PERSON_NAME] identified 3 core principles that fu…" at bounding box center [684, 466] width 373 height 106
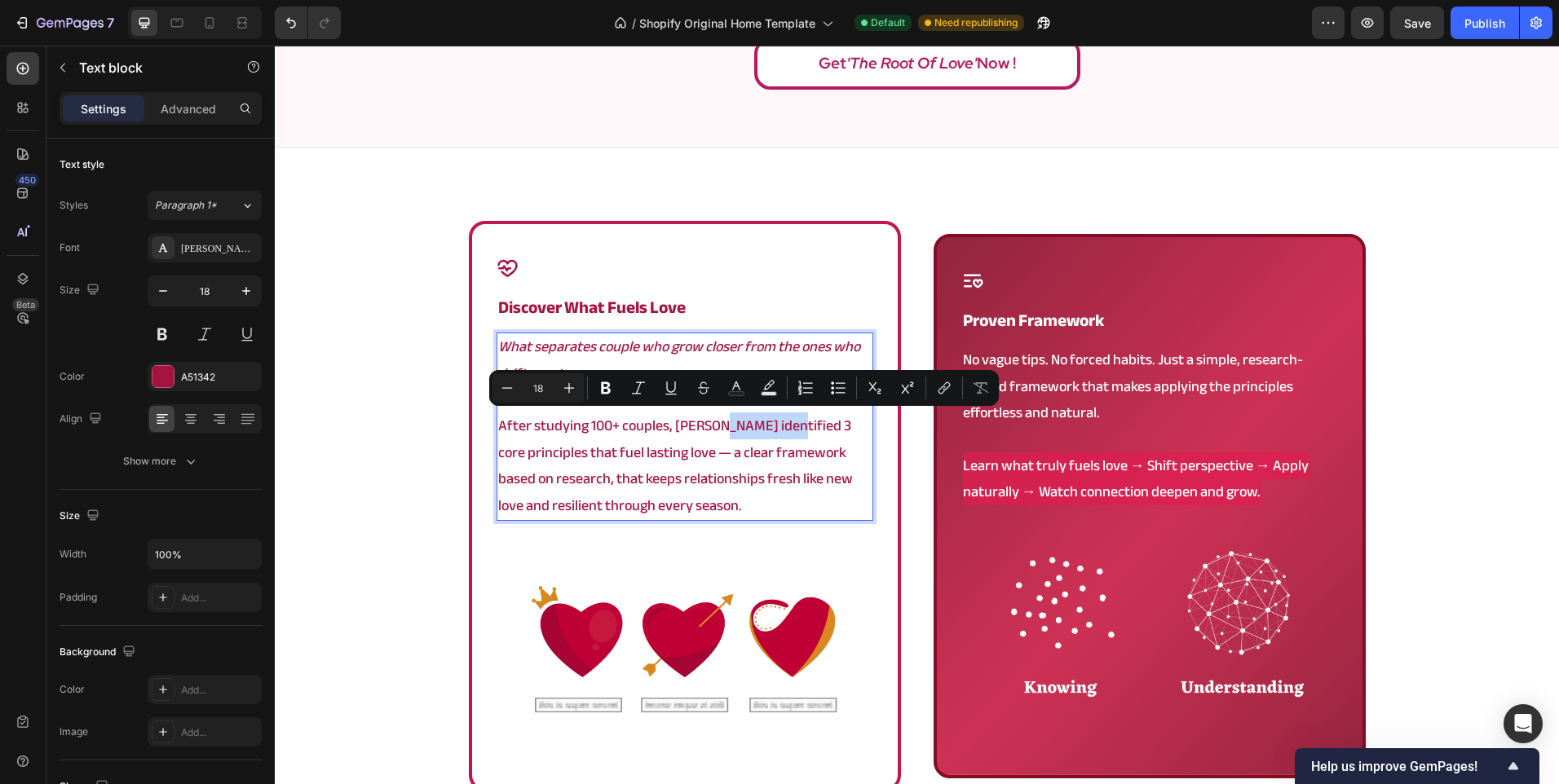
click at [767, 421] on p "After studying 100+ couples, [PERSON_NAME] identified 3 core principles that fu…" at bounding box center [684, 466] width 373 height 106
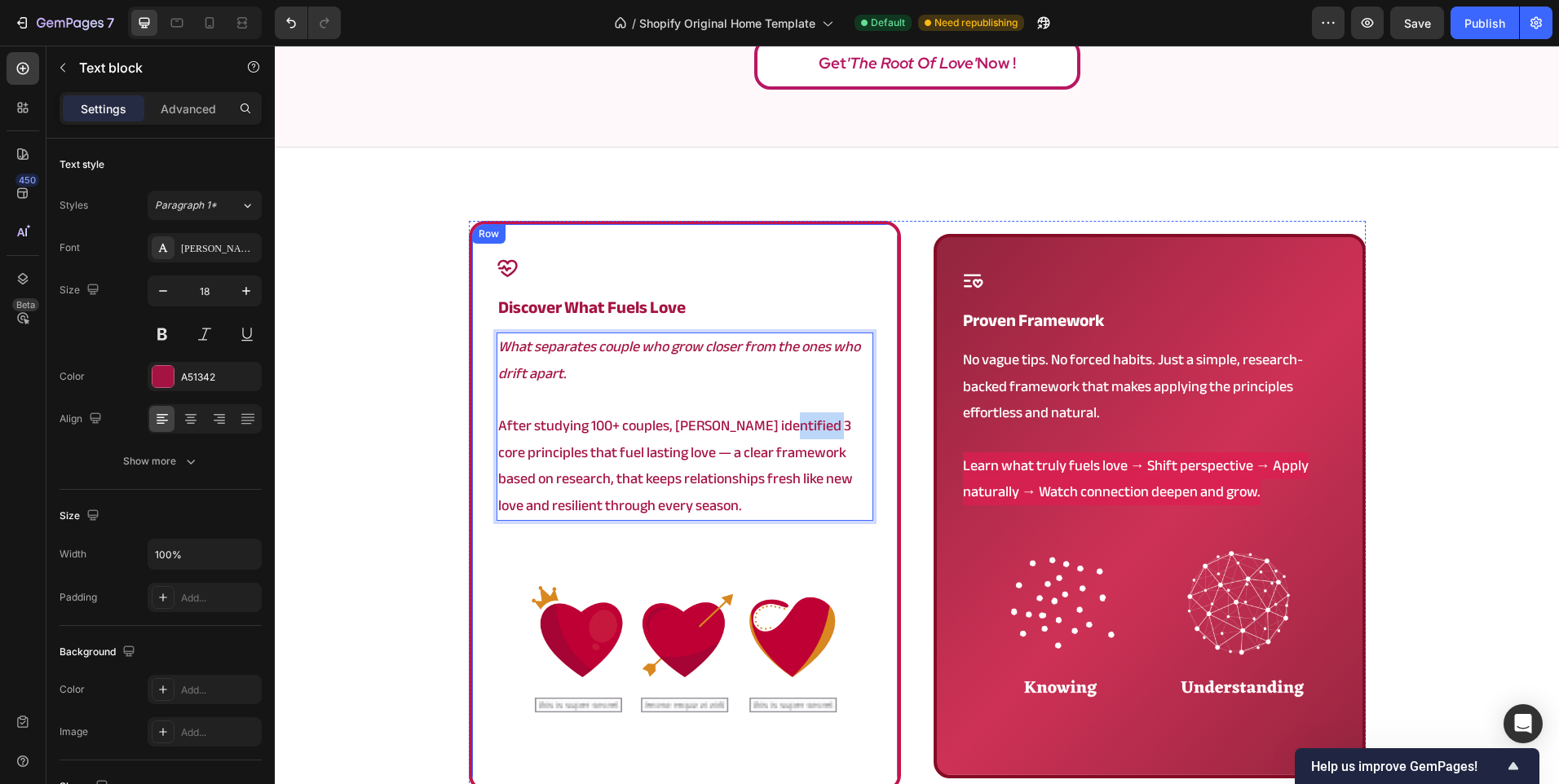
drag, startPoint x: 771, startPoint y: 426, endPoint x: 482, endPoint y: 441, distance: 289.4
click at [482, 441] on div "Icon discover what fuels love Heading What separates couple who grow closer fro…" at bounding box center [684, 506] width 432 height 570
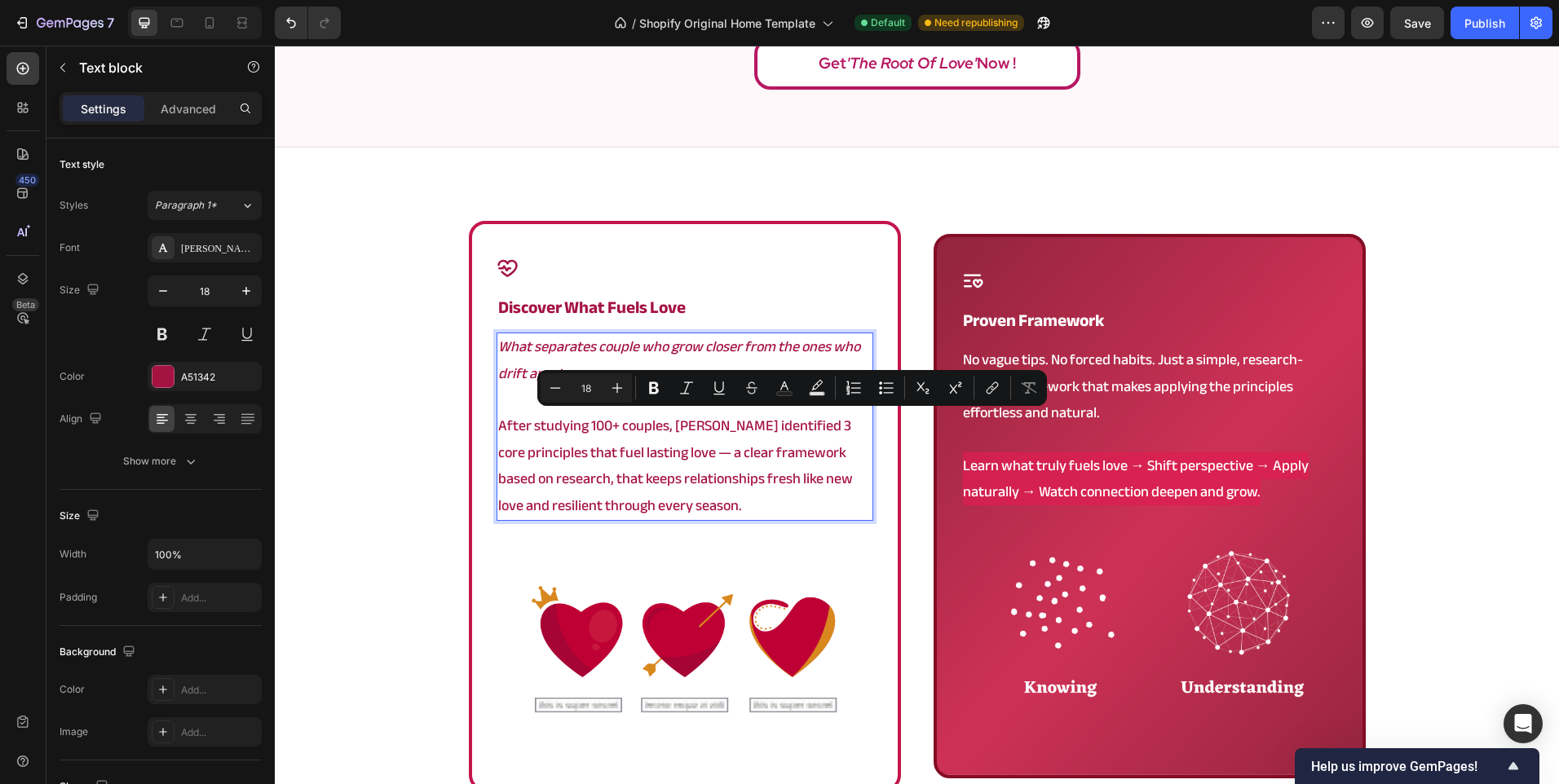
click at [547, 426] on p "After studying 100+ couples, [PERSON_NAME] identified 3 core principles that fu…" at bounding box center [684, 466] width 373 height 106
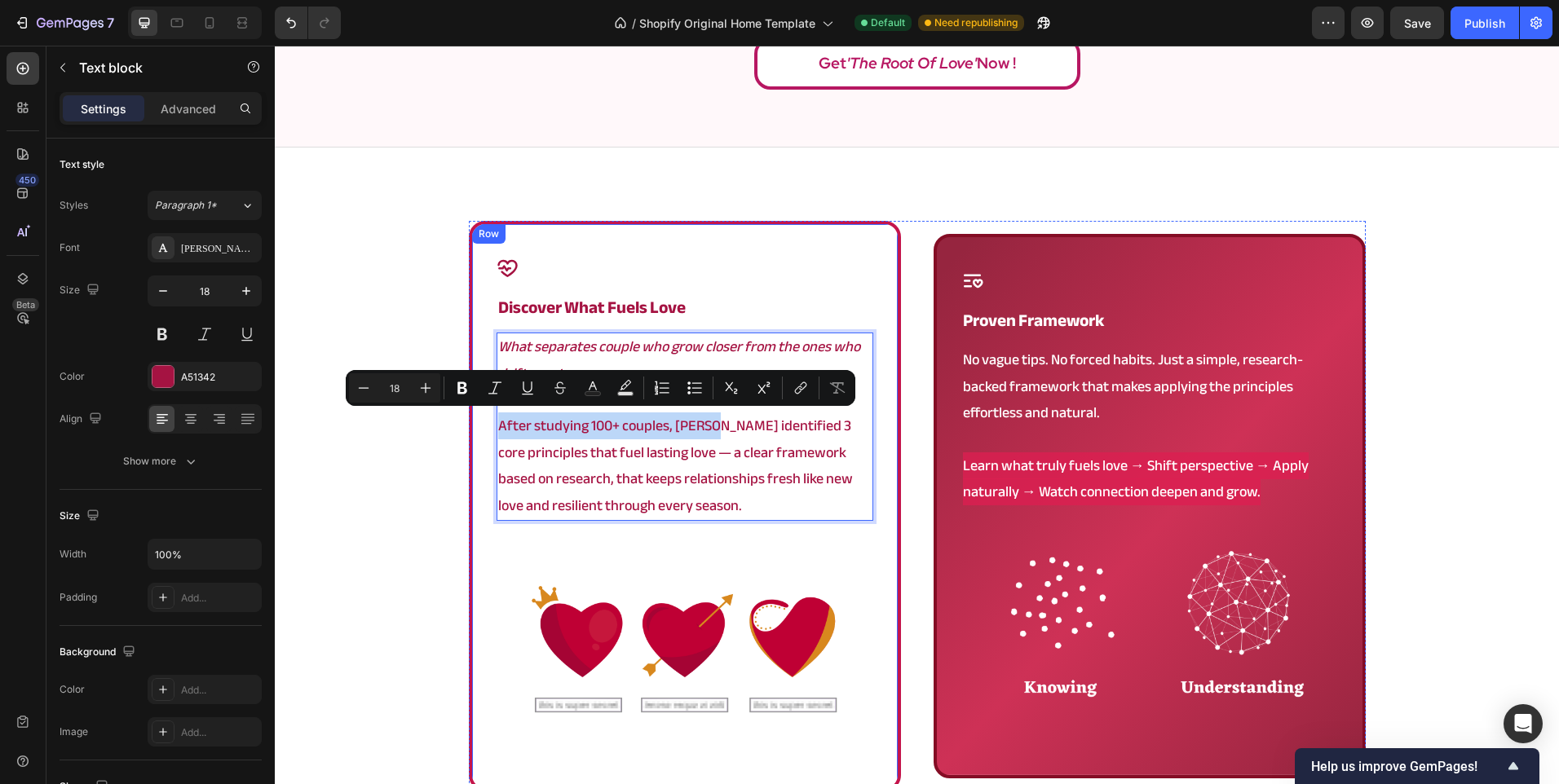
drag, startPoint x: 709, startPoint y: 423, endPoint x: 484, endPoint y: 432, distance: 225.2
click at [484, 432] on div "Icon discover what fuels love Heading What separates couple who grow closer fro…" at bounding box center [684, 506] width 432 height 570
click at [642, 419] on p "After studying 100+ couples, [PERSON_NAME] identified 3 core principles that fu…" at bounding box center [684, 466] width 373 height 106
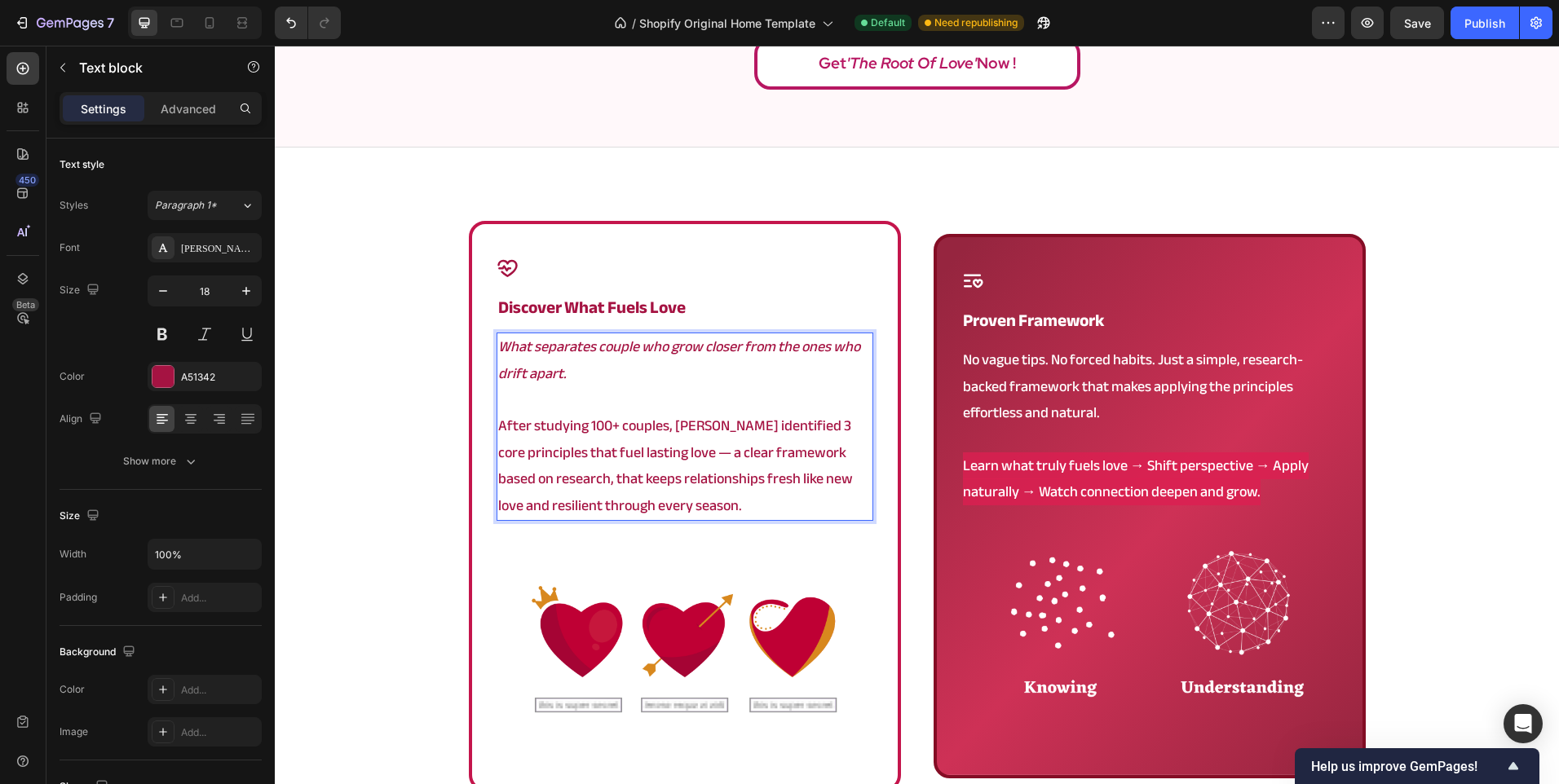
click at [687, 423] on p "After studying 100+ couples, [PERSON_NAME] identified 3 core principles that fu…" at bounding box center [684, 466] width 373 height 106
click at [384, 491] on div "Icon discover what fuels love Heading What separates couple who grow closer fro…" at bounding box center [917, 555] width 1284 height 668
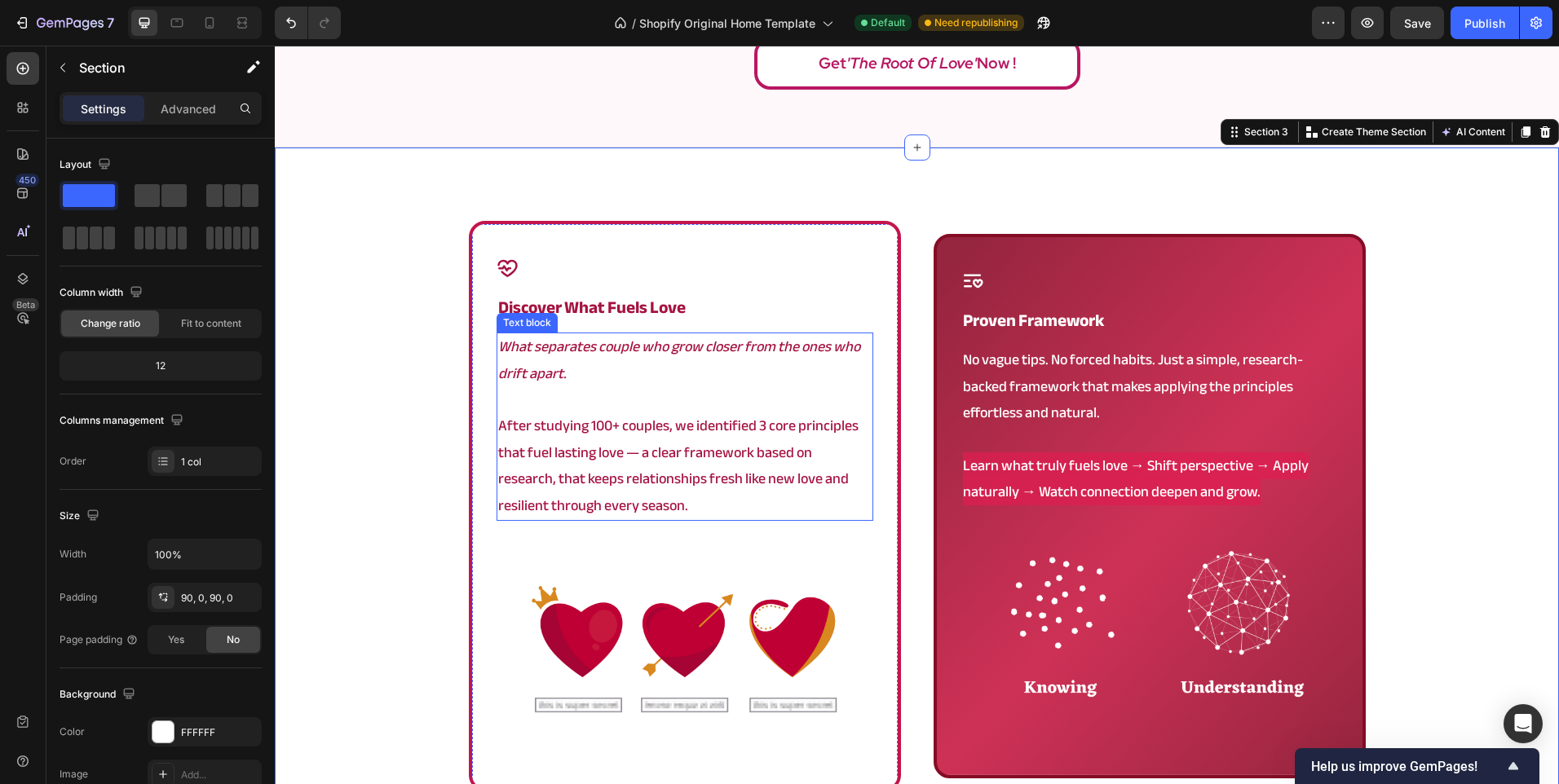
click at [606, 469] on p "After studying 100+ couples, we identified 3 core principles that fuel lasting …" at bounding box center [684, 466] width 373 height 106
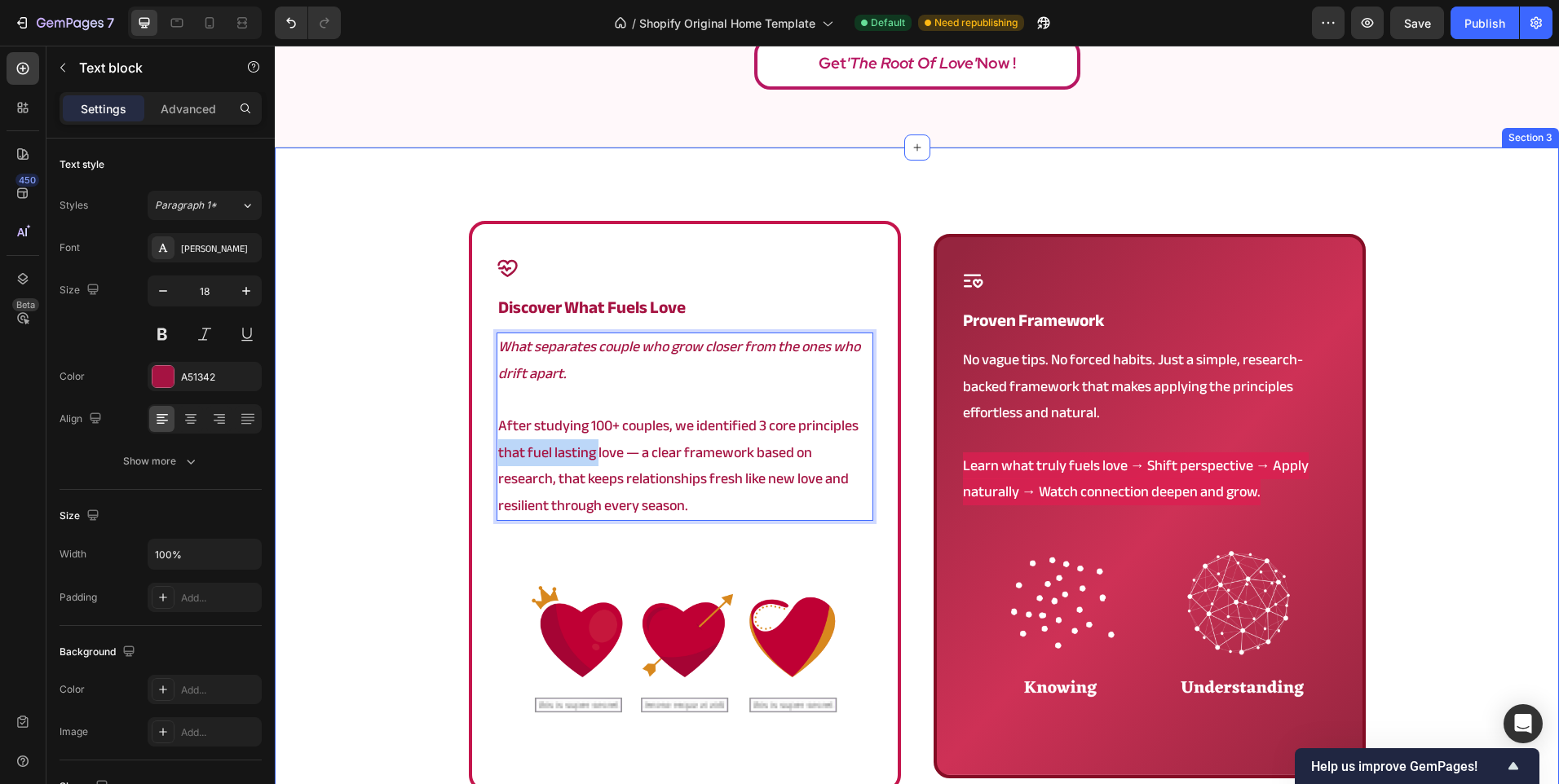
drag, startPoint x: 591, startPoint y: 459, endPoint x: 412, endPoint y: 454, distance: 179.1
click at [412, 454] on div "Icon discover what fuels love Heading What separates couple who grow closer fro…" at bounding box center [917, 555] width 1284 height 668
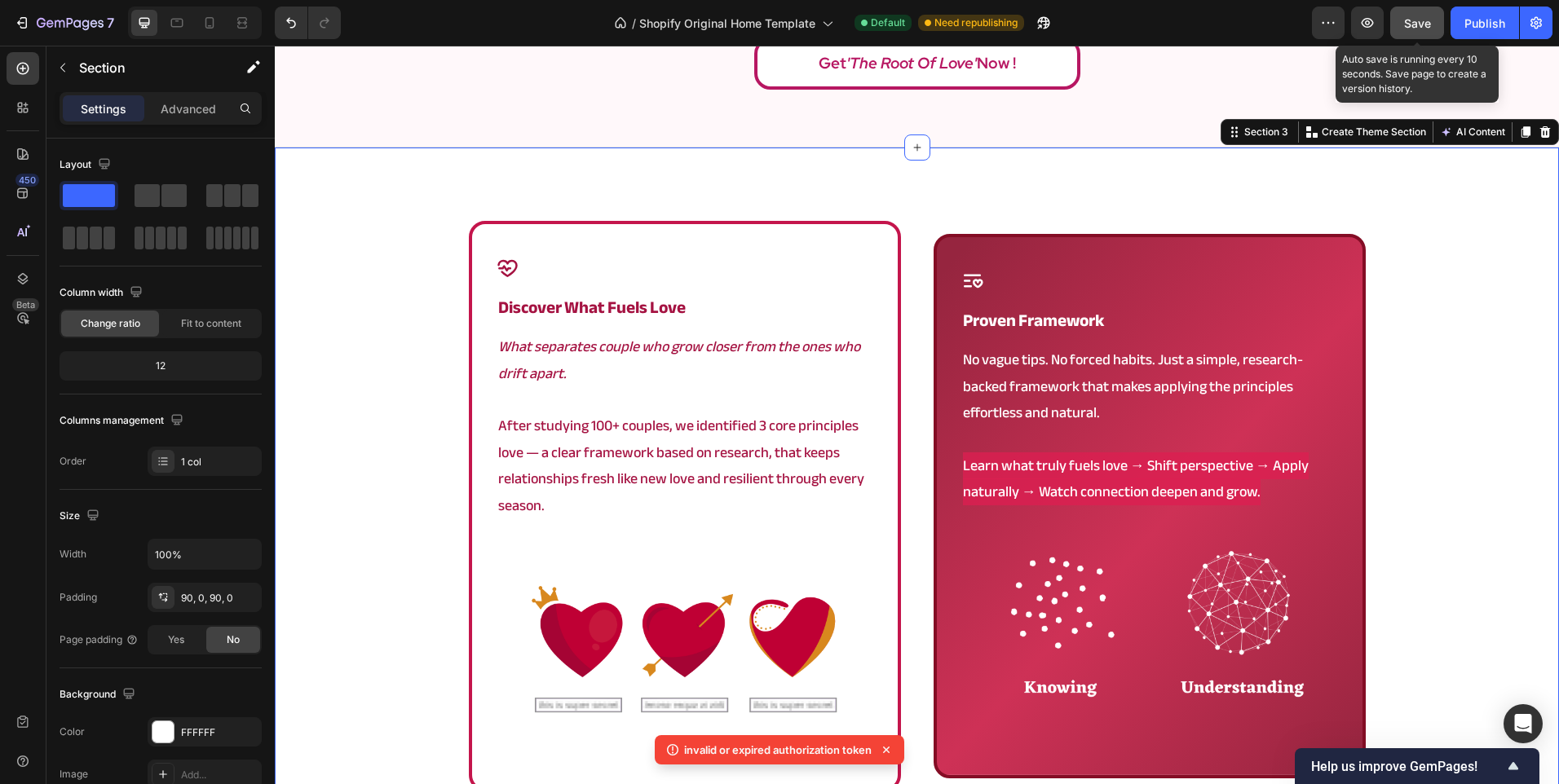
click at [1416, 23] on span "Save" at bounding box center [1417, 23] width 27 height 14
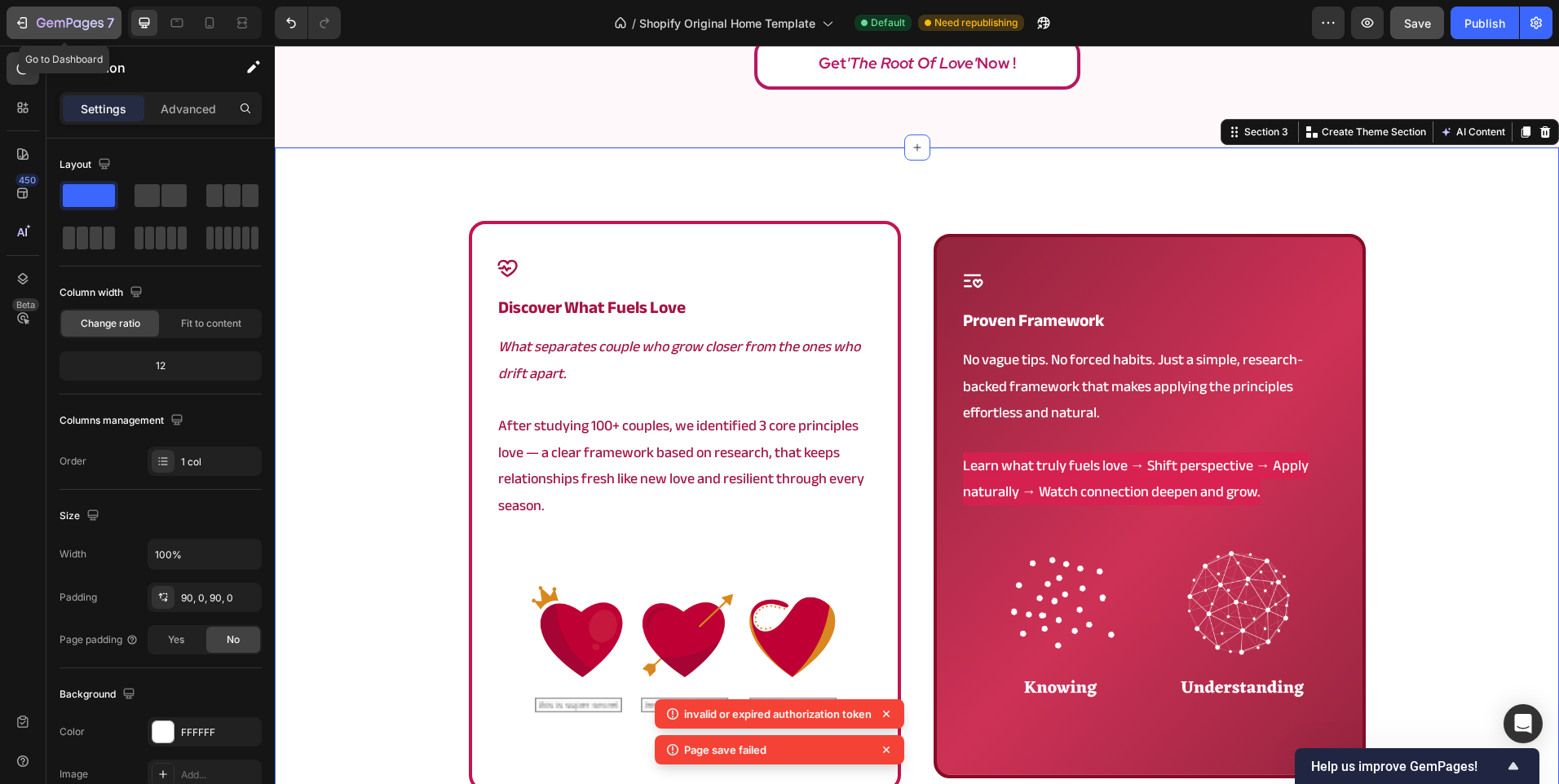
click at [39, 26] on icon "button" at bounding box center [41, 23] width 9 height 10
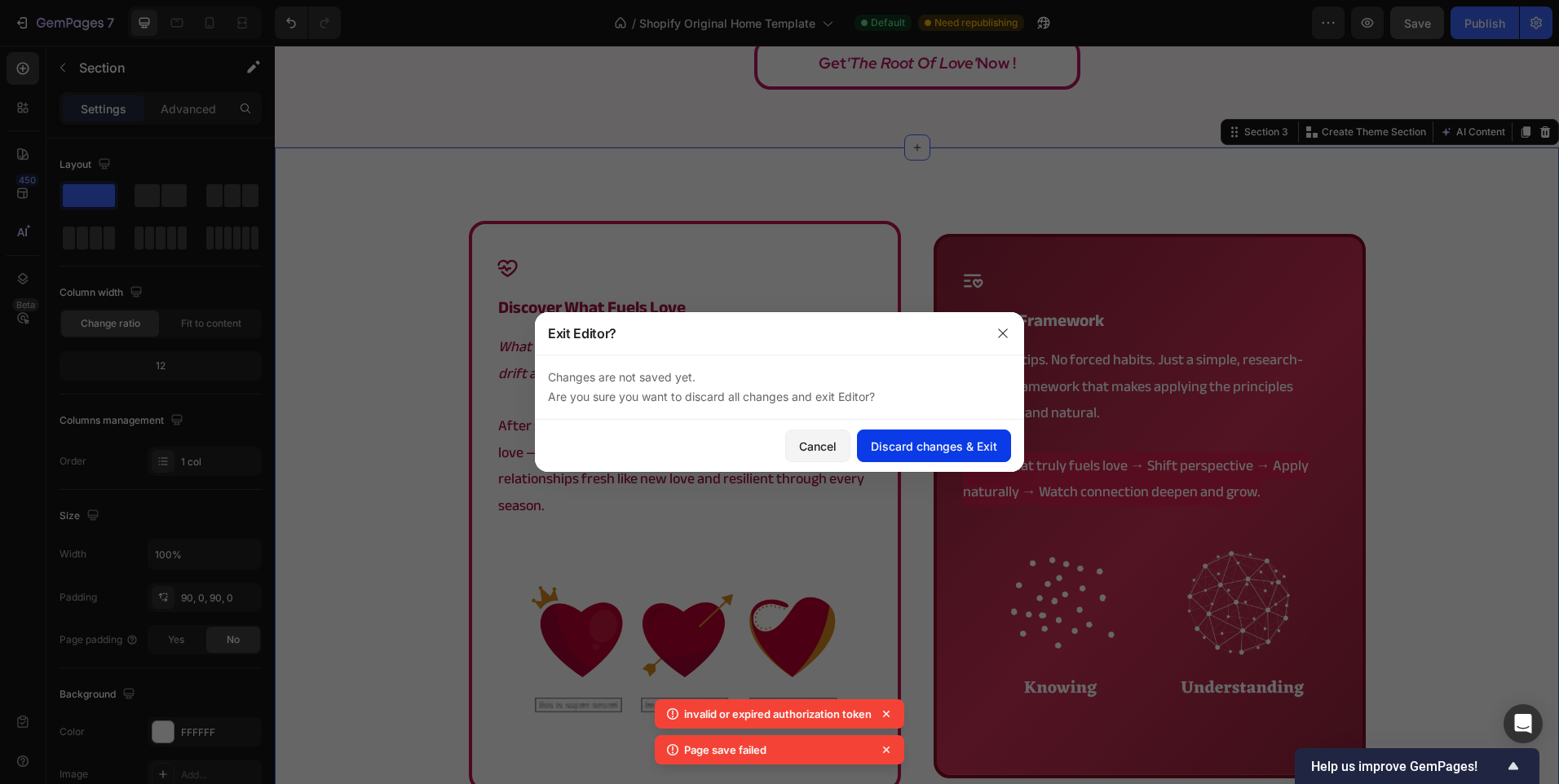
click at [918, 454] on button "Discard changes & Exit" at bounding box center [934, 445] width 154 height 33
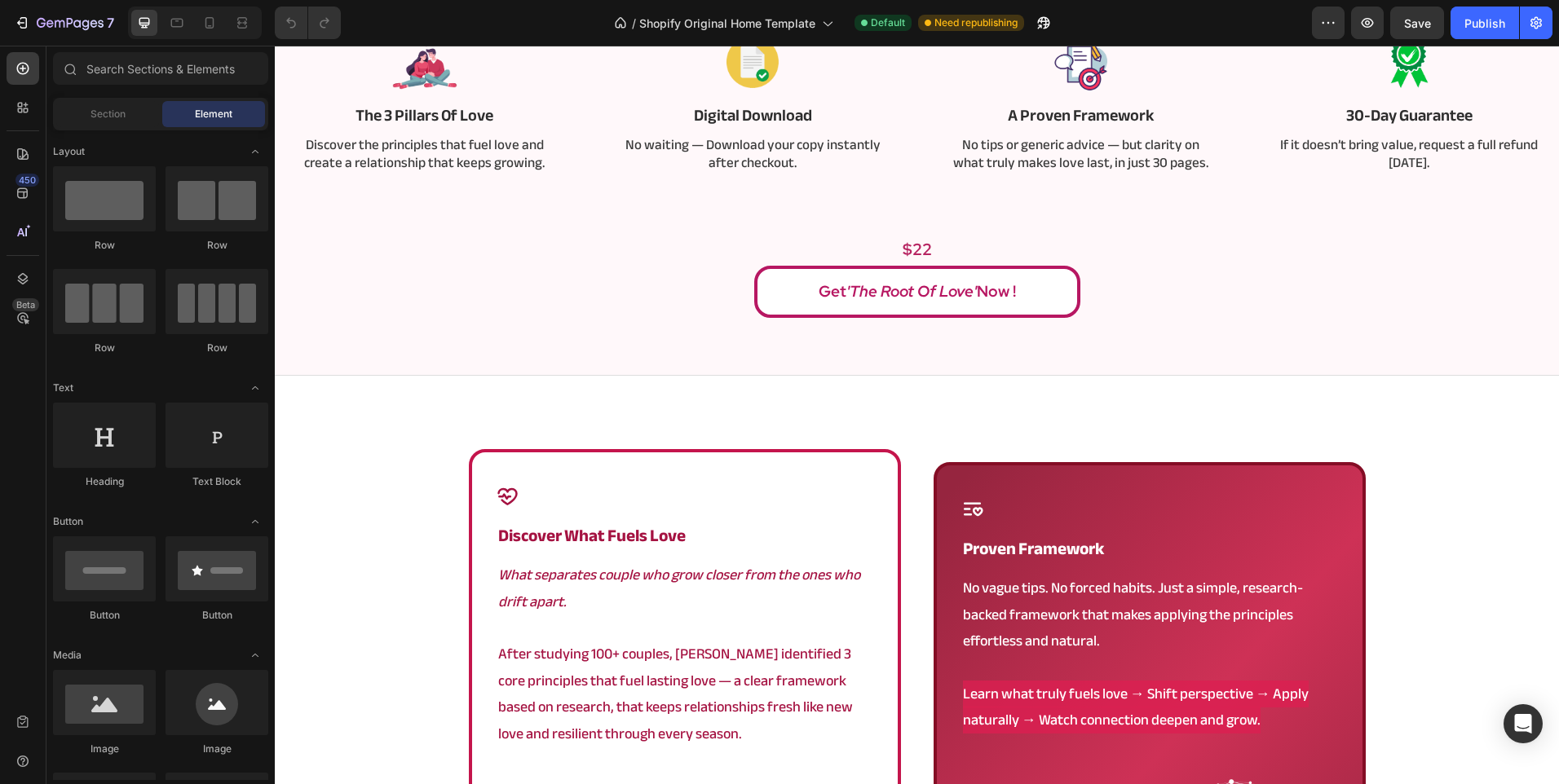
scroll to position [815, 0]
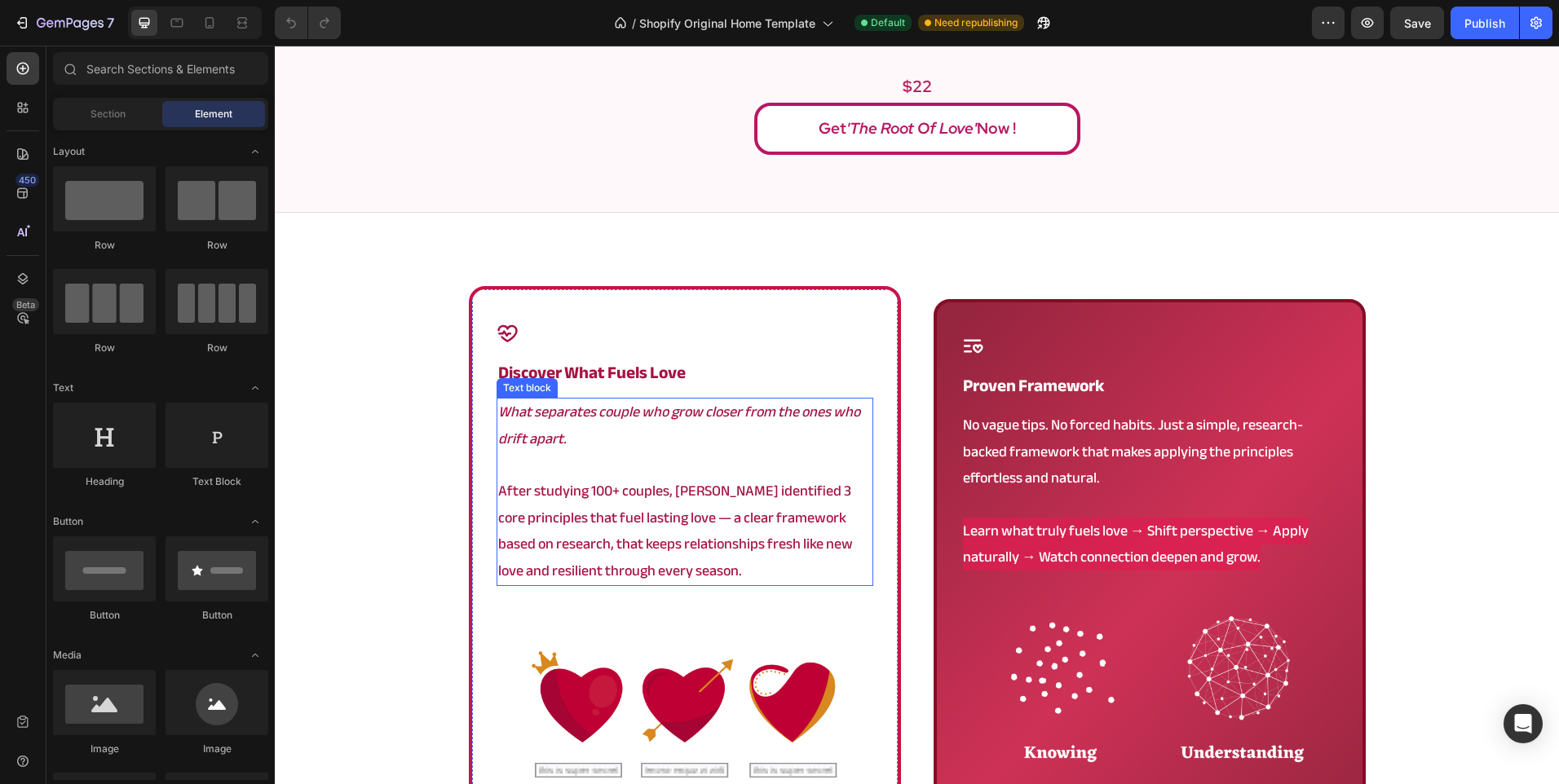
click at [630, 483] on p "After studying 100+ couples, Angela identified 3 core principles that fuel last…" at bounding box center [684, 531] width 373 height 106
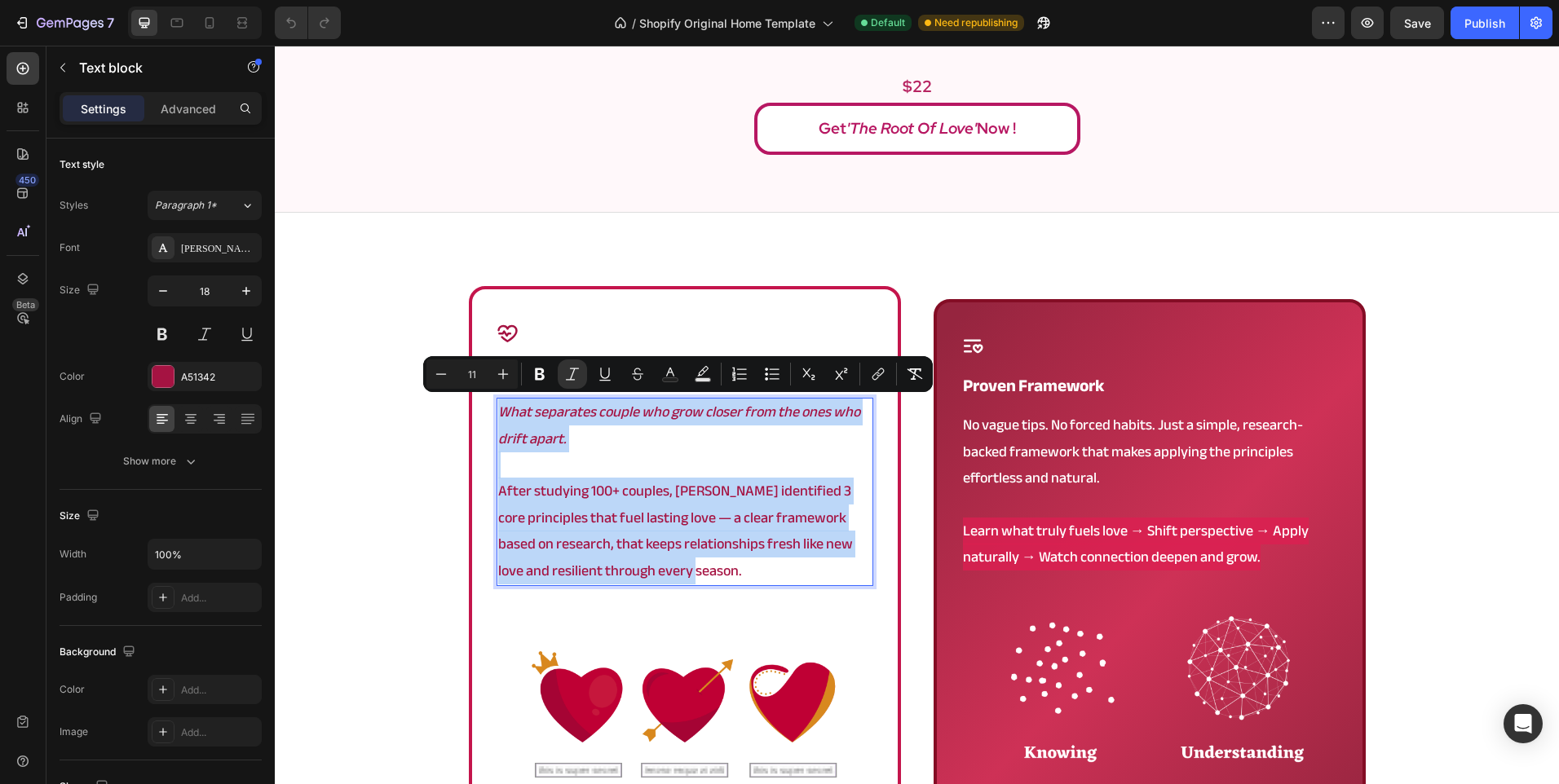
scroll to position [866, 0]
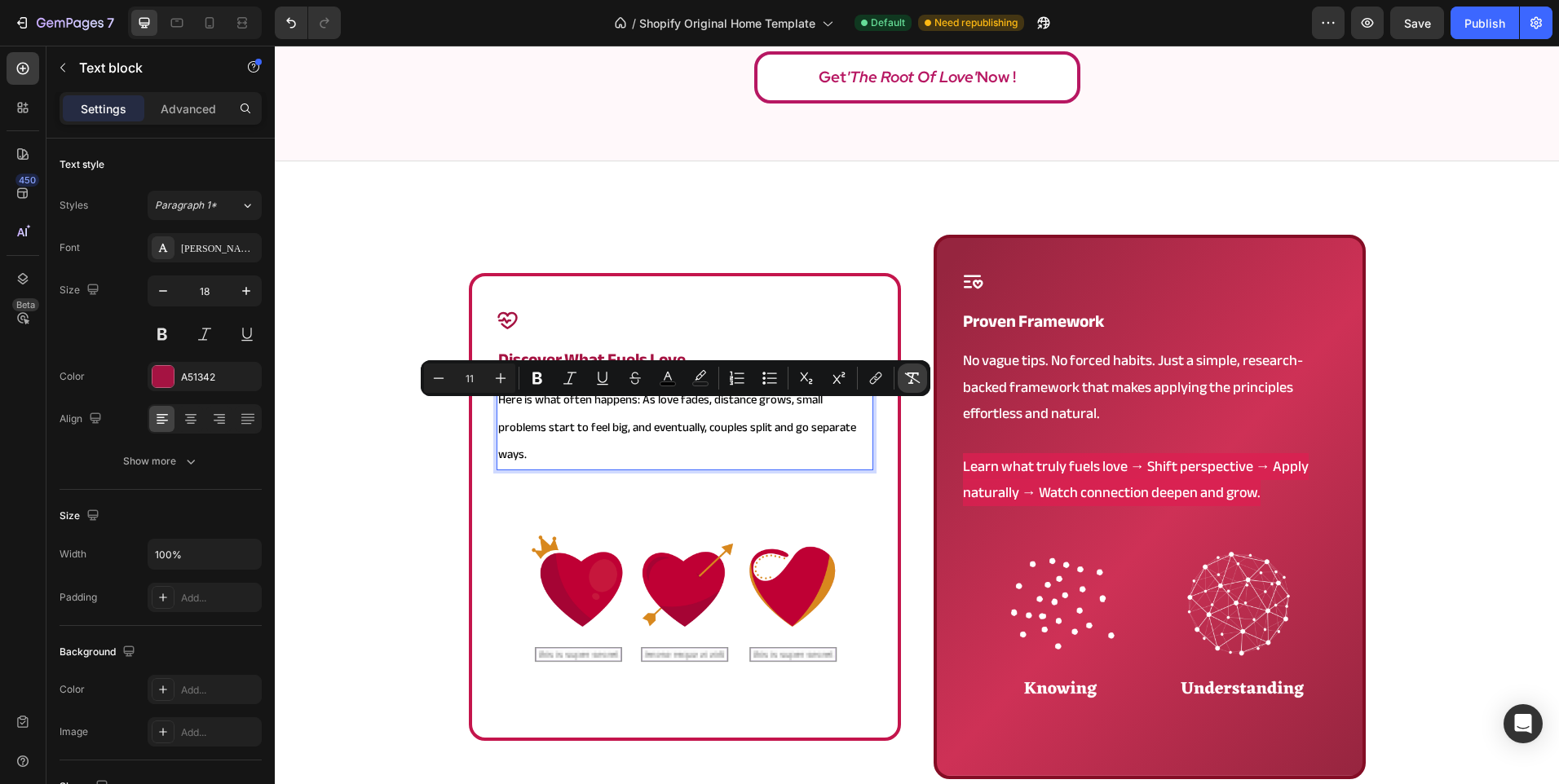
click at [907, 373] on icon "Editor contextual toolbar" at bounding box center [913, 378] width 16 height 16
type input "18"
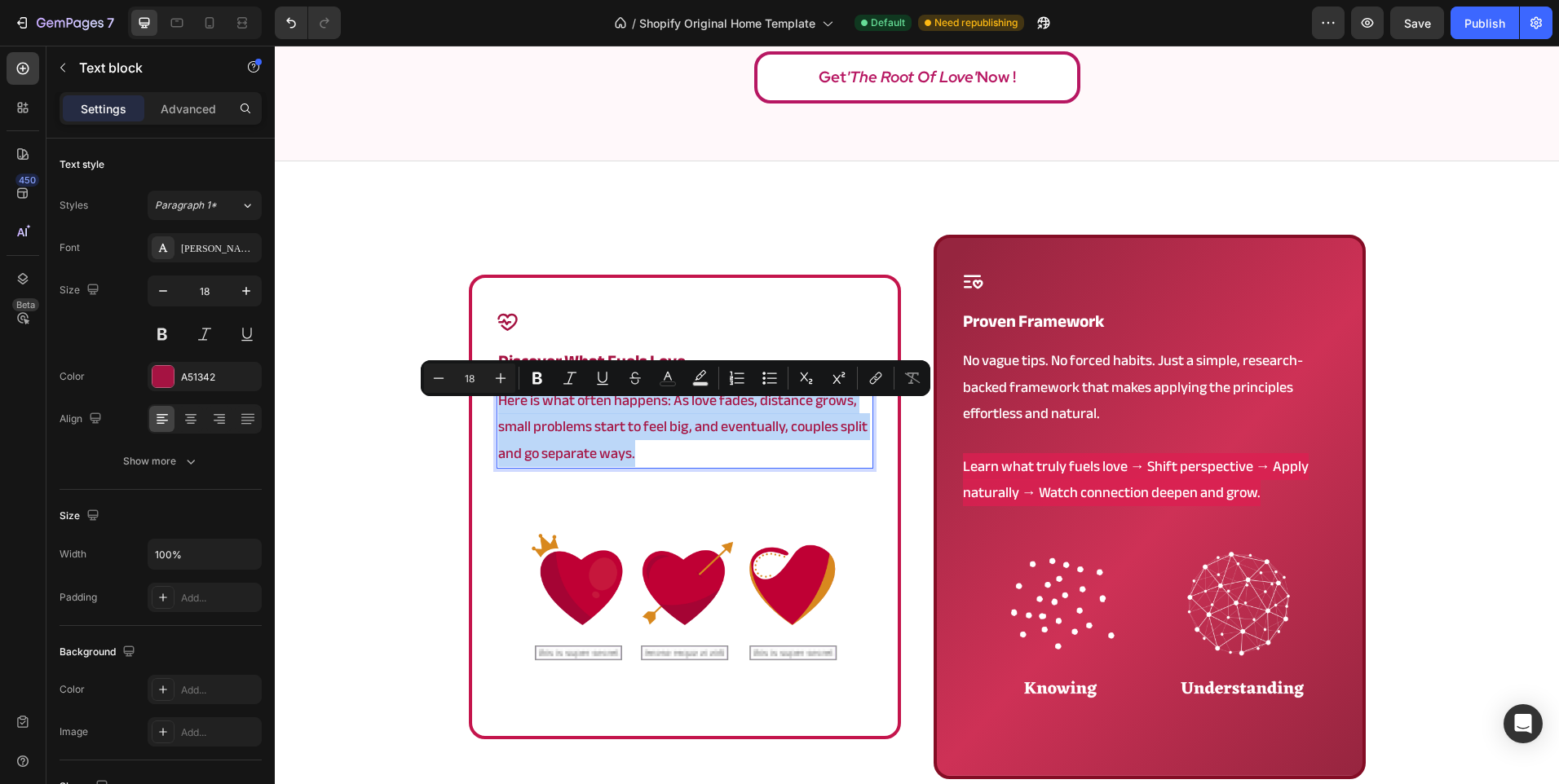
click at [663, 422] on p "Here is what often happens: As love fades, distance grows, small problems start…" at bounding box center [684, 427] width 373 height 79
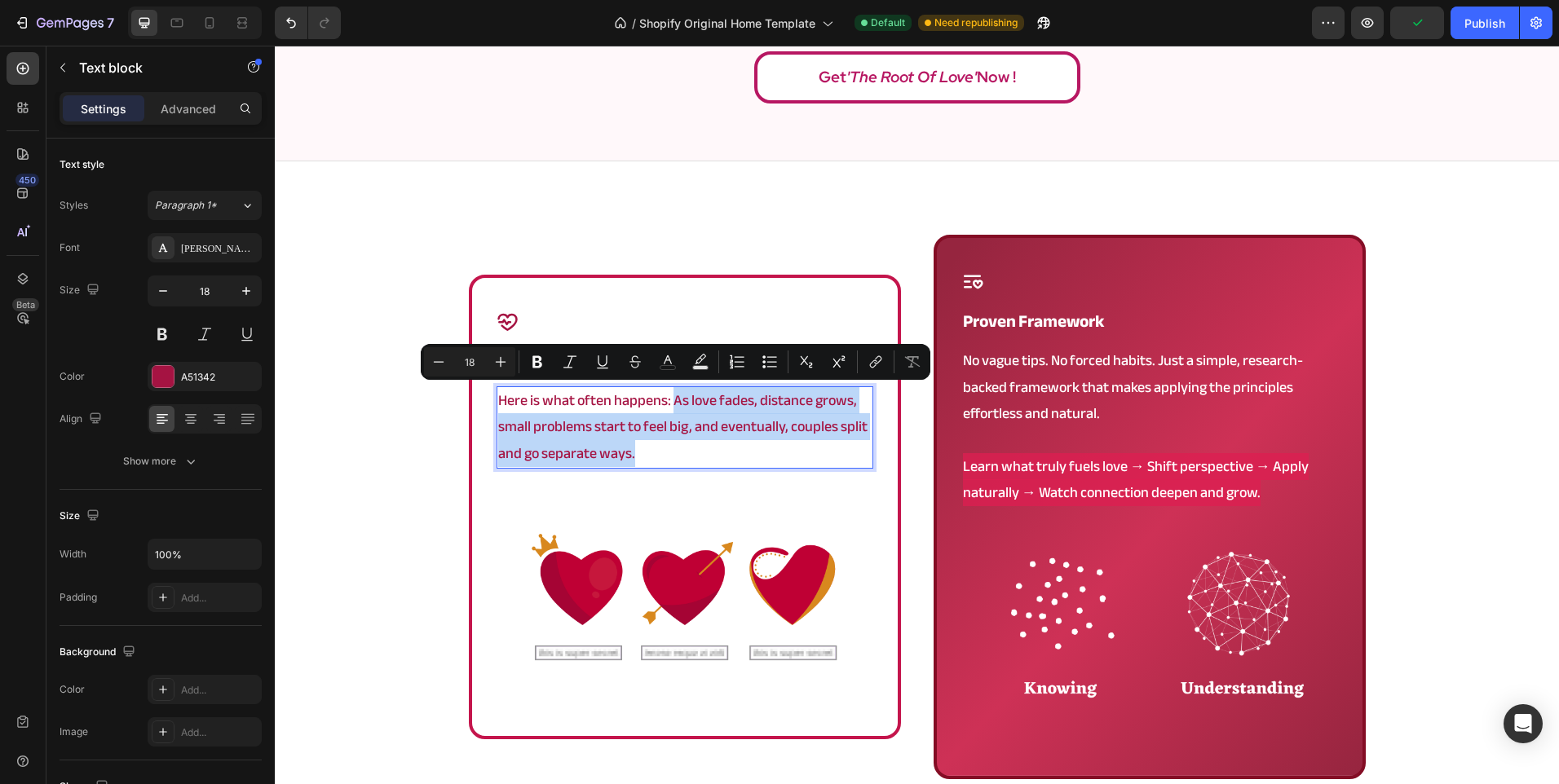
drag, startPoint x: 682, startPoint y: 448, endPoint x: 668, endPoint y: 412, distance: 38.6
click at [668, 412] on p "Here is what often happens: As love fades, distance grows, small problems start…" at bounding box center [684, 427] width 373 height 79
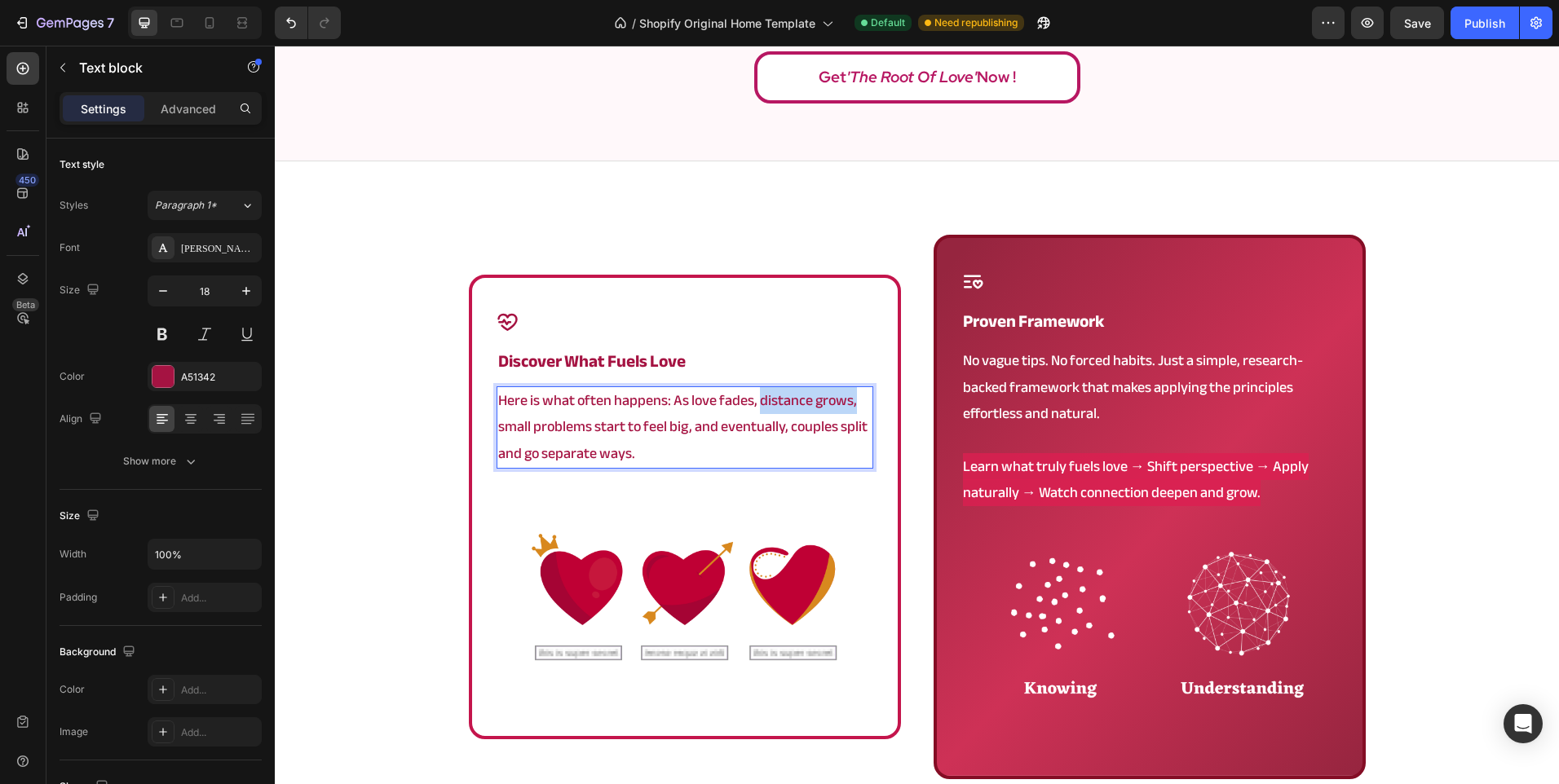
drag, startPoint x: 753, startPoint y: 401, endPoint x: 851, endPoint y: 398, distance: 98.0
click at [851, 398] on p "Here is what often happens: As love fades, distance grows, small problems start…" at bounding box center [684, 427] width 373 height 79
click at [703, 449] on p "Here is what often happens: As love fades, small problems start to feel big, an…" at bounding box center [684, 427] width 373 height 79
click at [598, 429] on p "Here is what often happens: As love fades, small problems start to feel big, an…" at bounding box center [684, 427] width 373 height 79
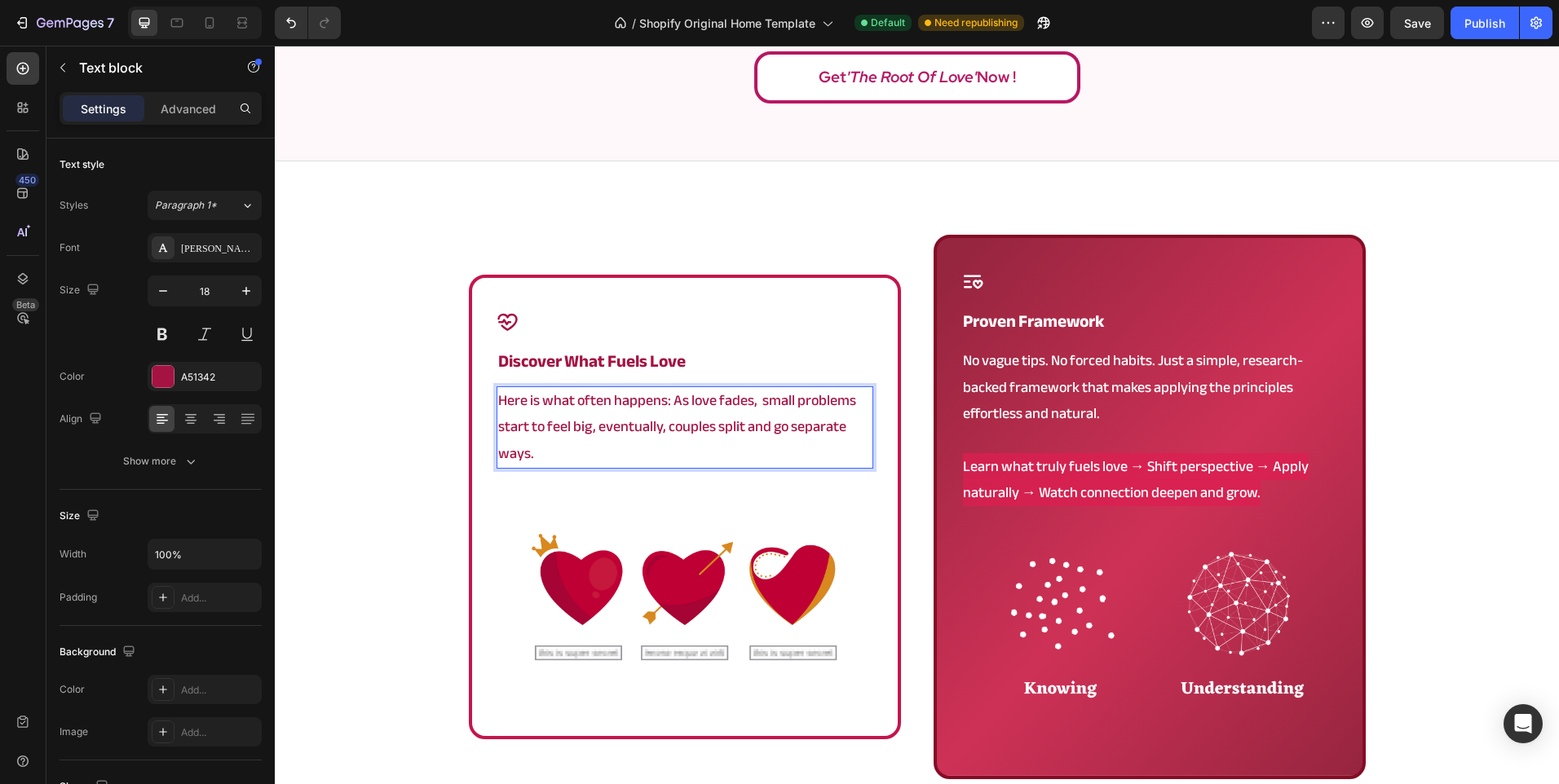
click at [628, 428] on p "Here is what often happens: As love fades, small problems start to feel big, ev…" at bounding box center [684, 427] width 373 height 79
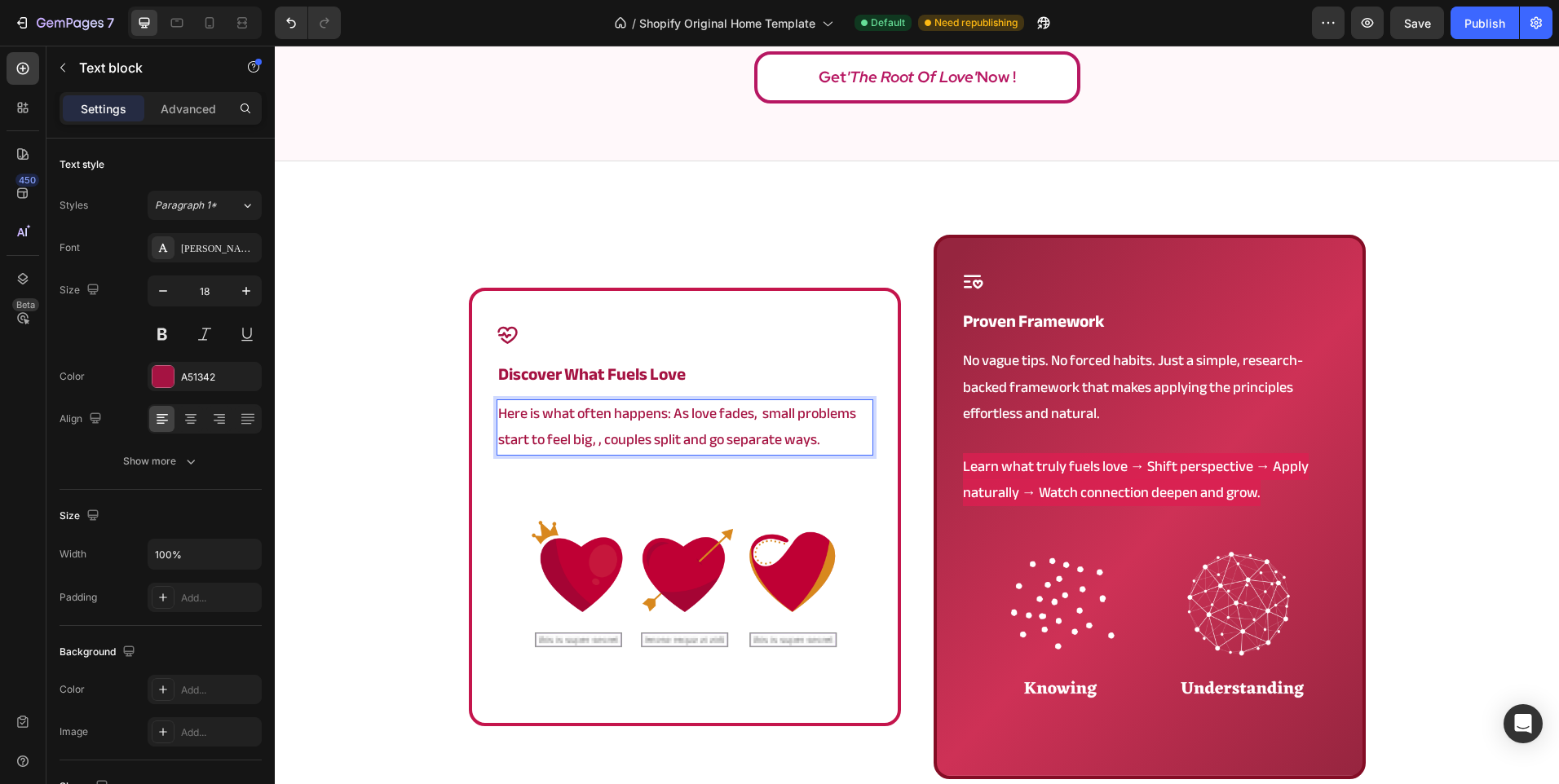
scroll to position [879, 0]
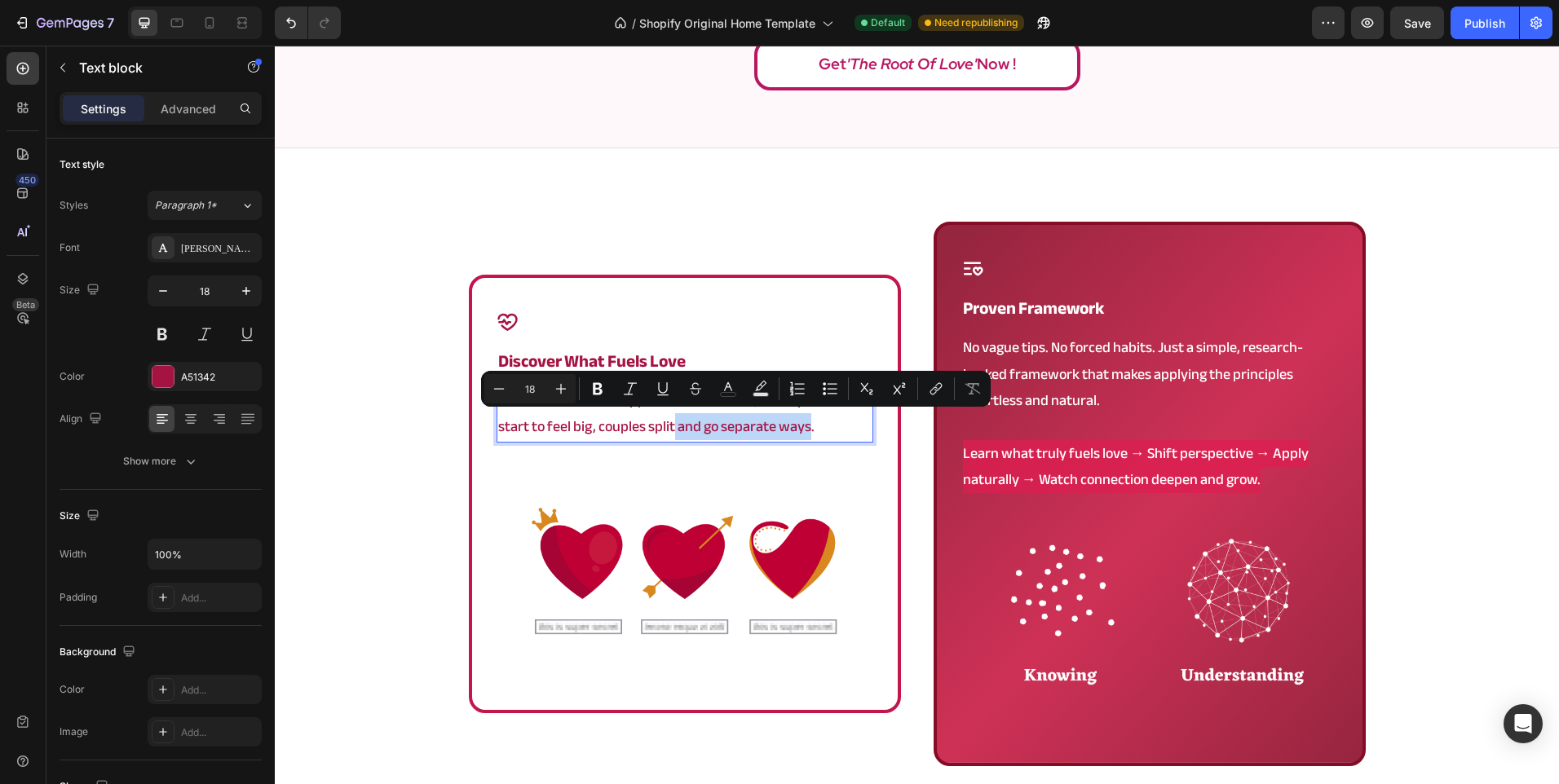
drag, startPoint x: 667, startPoint y: 426, endPoint x: 804, endPoint y: 423, distance: 137.0
click at [804, 423] on p "Here is what often happens: As love fades, small problems start to feel big, co…" at bounding box center [684, 414] width 373 height 53
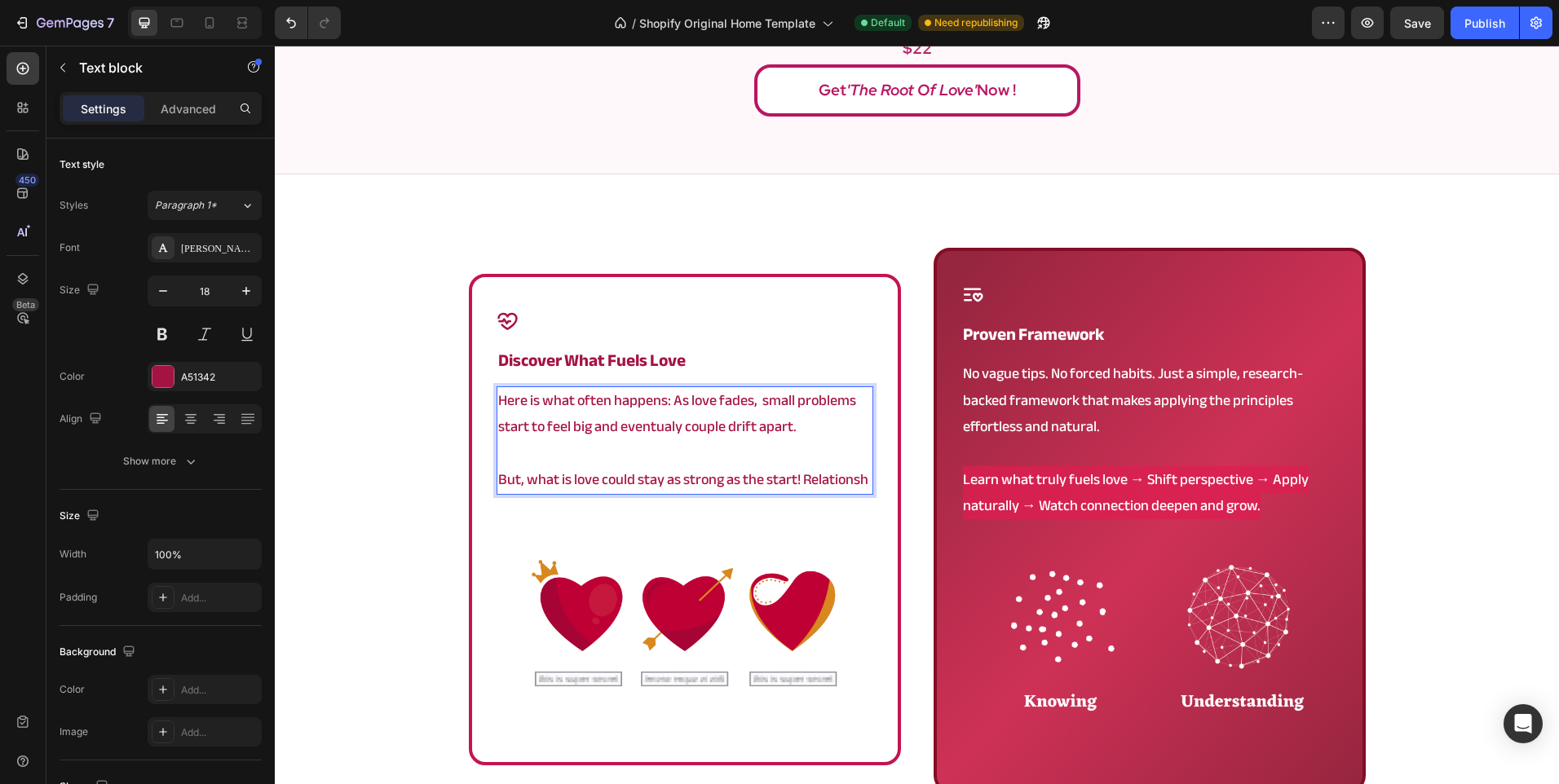
scroll to position [839, 0]
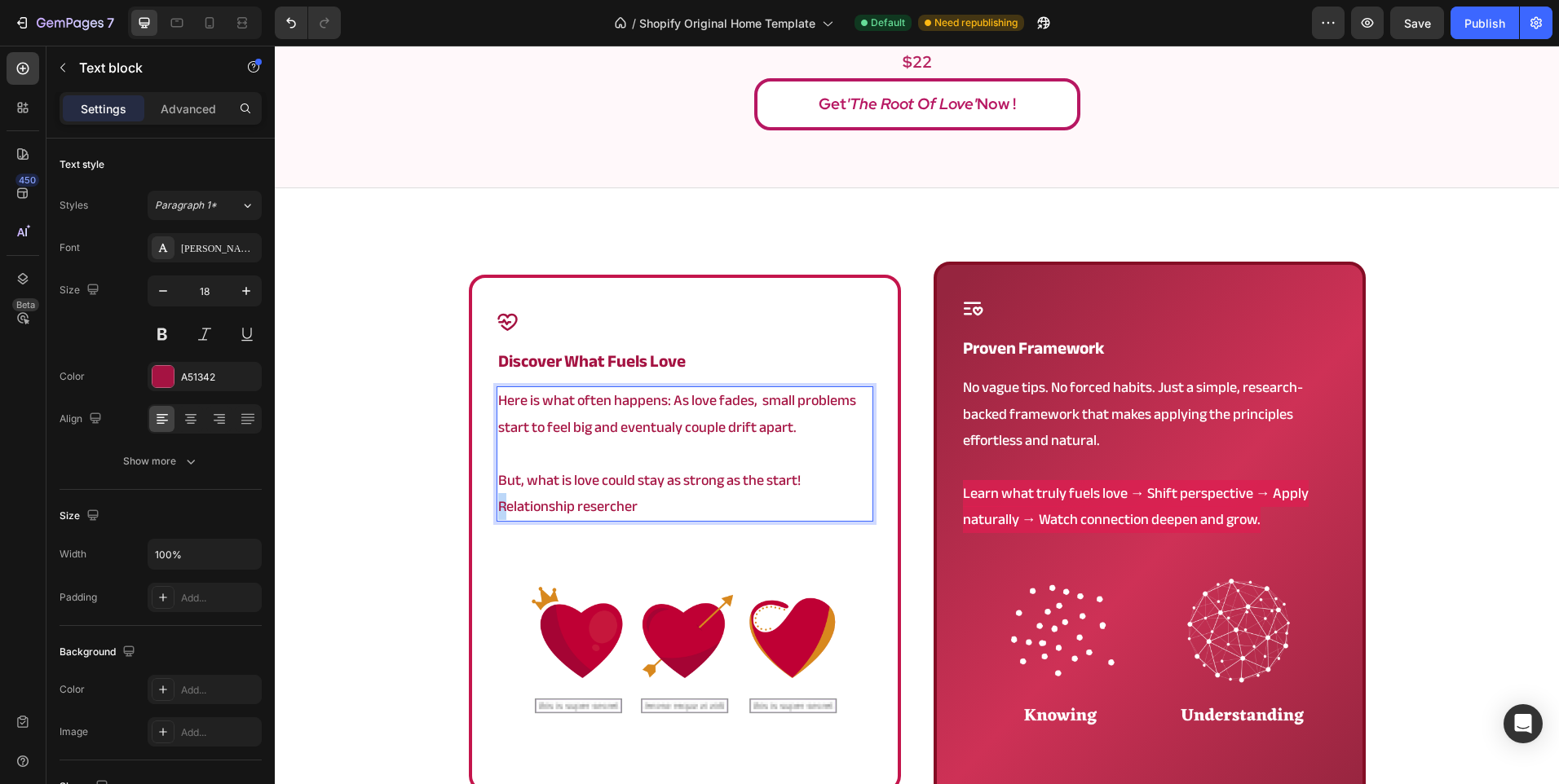
click at [500, 510] on p "But, what is love could stay as strong as the start! Relationship resercher" at bounding box center [684, 494] width 373 height 53
click at [689, 509] on p "But, what is love could stay as strong as the start! A relationship resercher" at bounding box center [684, 494] width 373 height 53
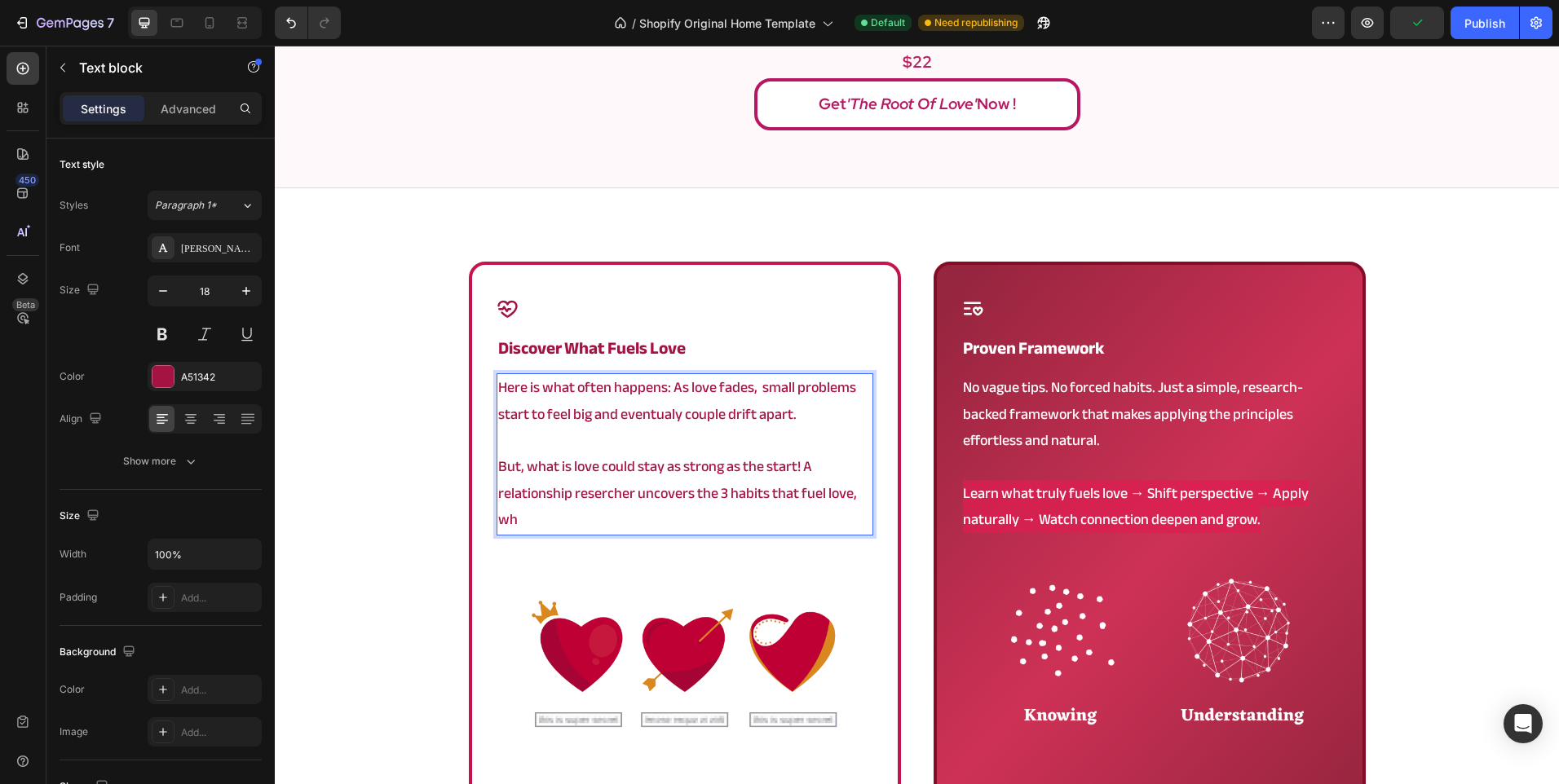
scroll to position [826, 0]
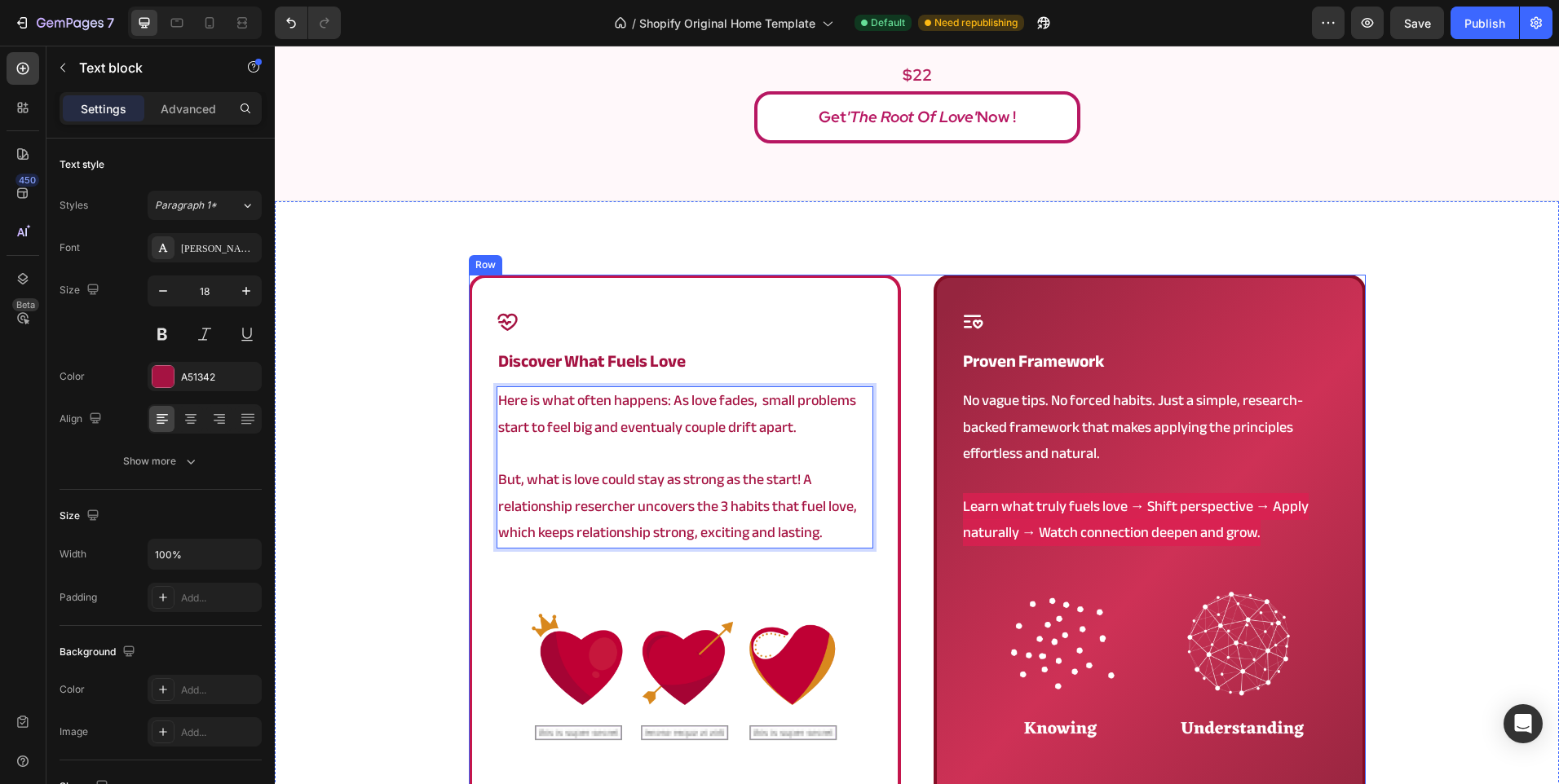
click at [917, 396] on div "Icon discover what fuels love Heading Here is what often happens: As love fades…" at bounding box center [917, 547] width 897 height 544
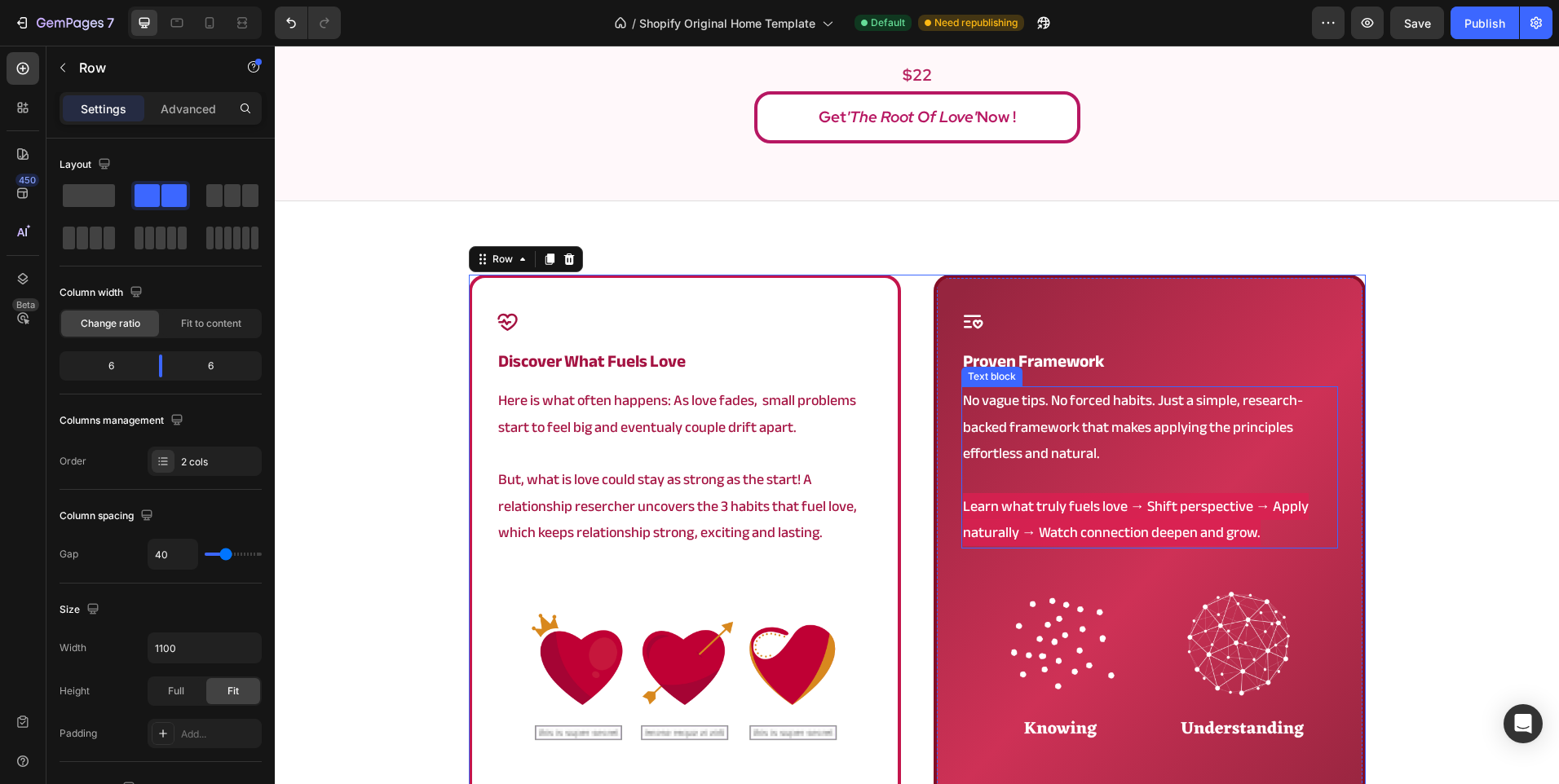
click at [1041, 453] on p "No vague tips. No forced habits. Just a simple, research-backed framework that …" at bounding box center [1149, 427] width 373 height 79
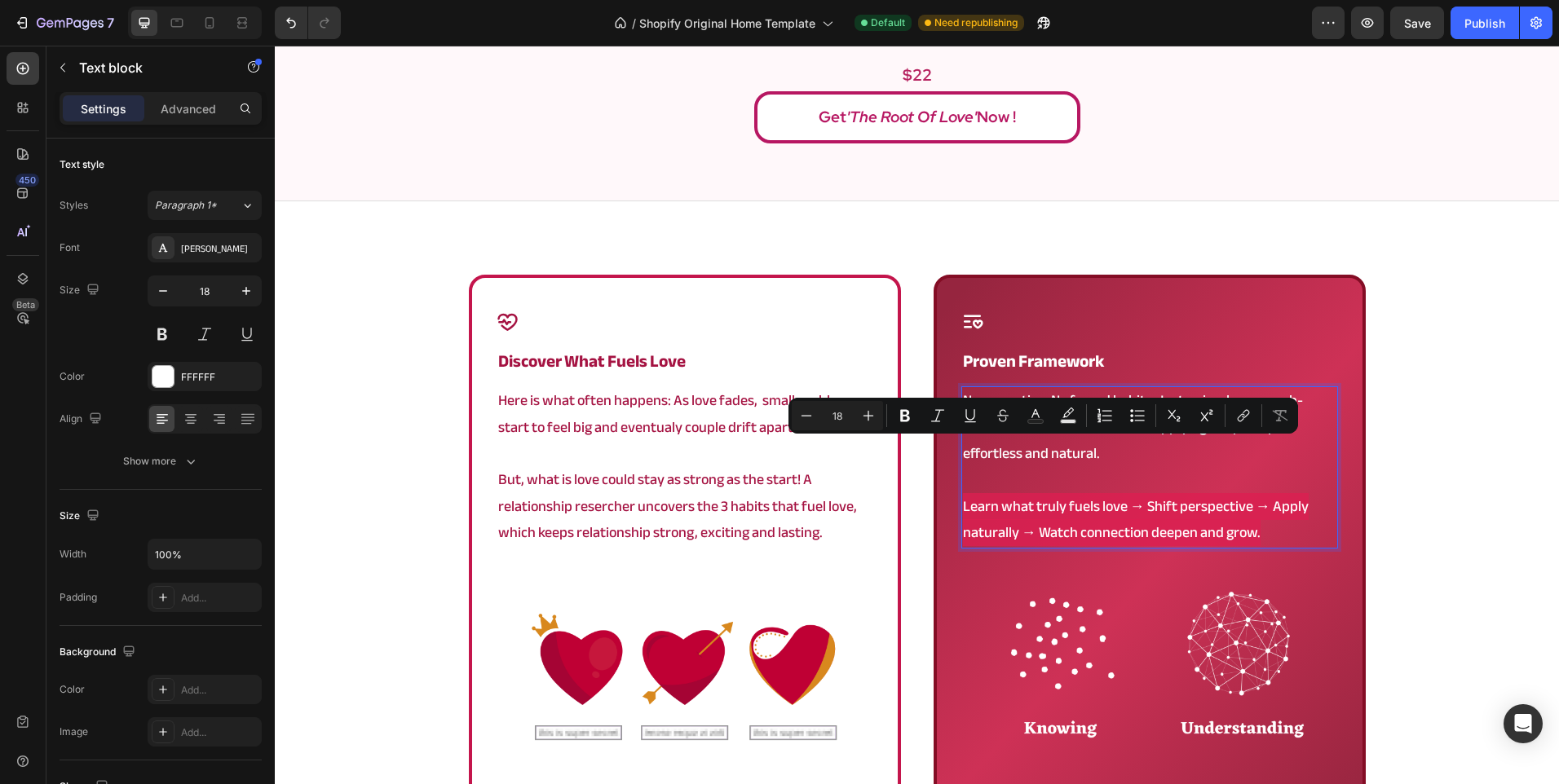
click at [1017, 454] on p "No vague tips. No forced habits. Just a simple, research-backed framework that …" at bounding box center [1149, 427] width 373 height 79
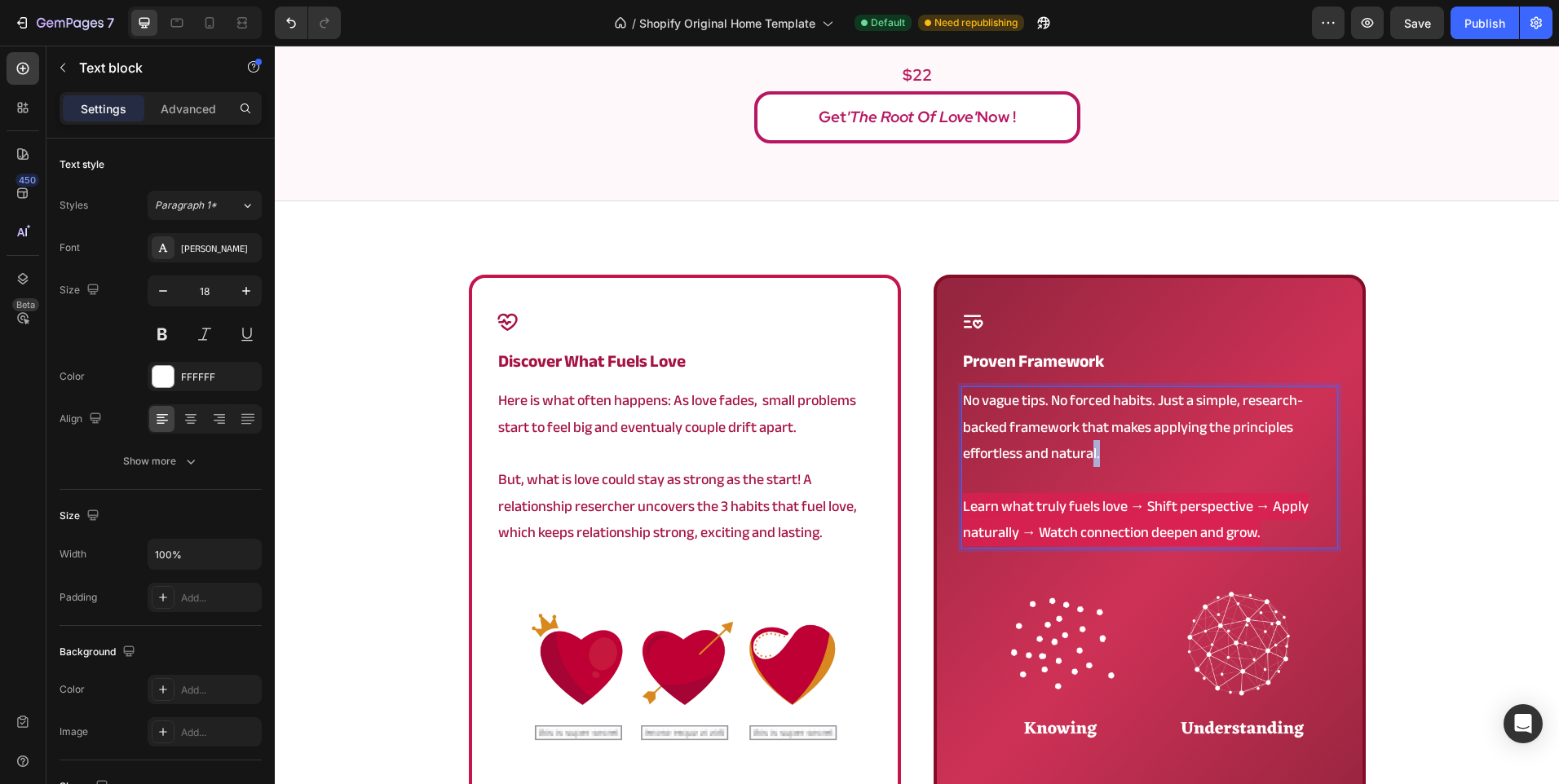
drag, startPoint x: 1093, startPoint y: 456, endPoint x: 1084, endPoint y: 454, distance: 9.2
click at [1084, 454] on p "No vague tips. No forced habits. Just a simple, research-backed framework that …" at bounding box center [1149, 427] width 373 height 79
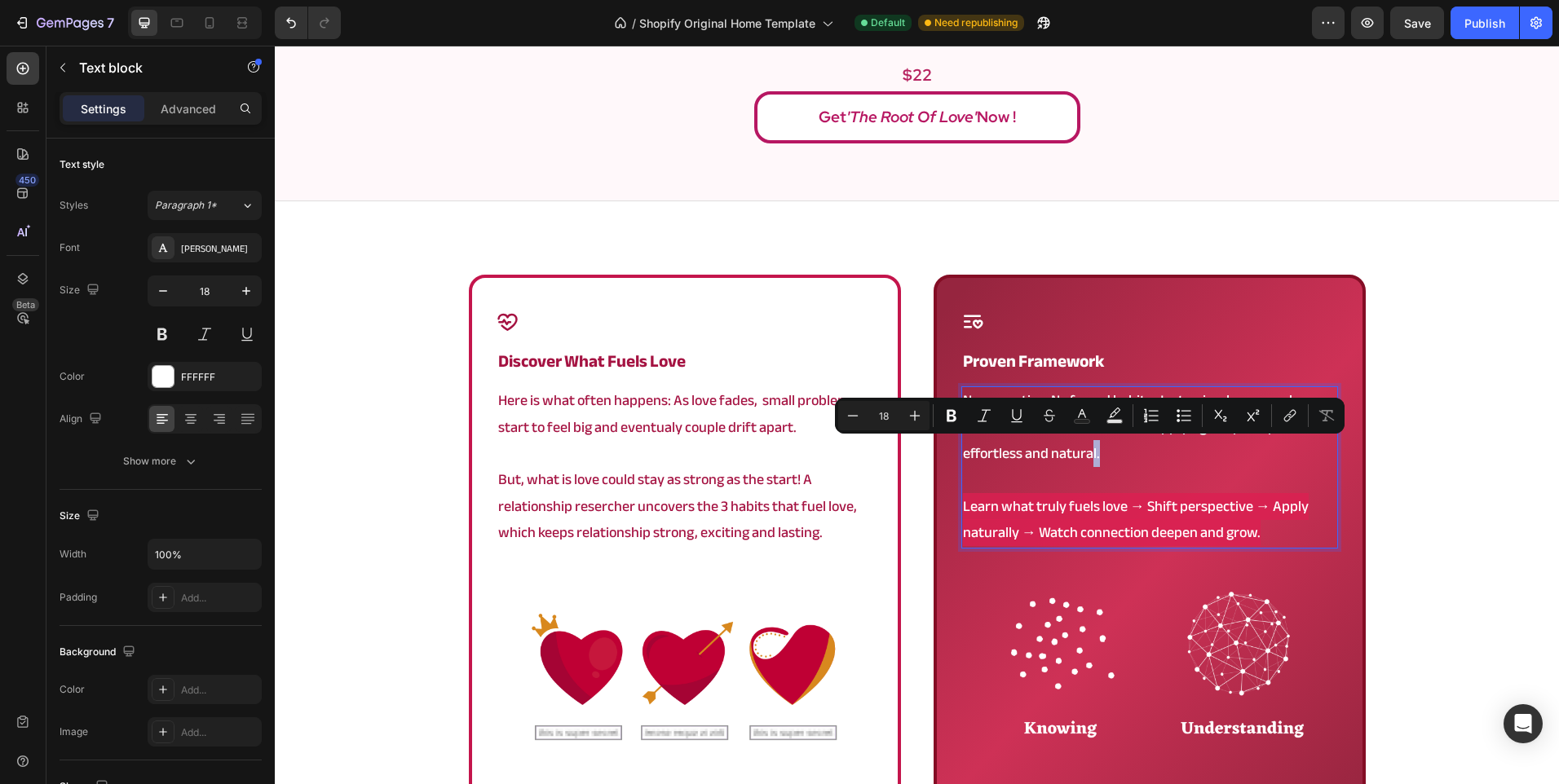
click at [1084, 454] on p "No vague tips. No forced habits. Just a simple, research-backed framework that …" at bounding box center [1149, 427] width 373 height 79
drag, startPoint x: 1090, startPoint y: 455, endPoint x: 957, endPoint y: 457, distance: 133.0
click at [963, 457] on p "No vague tips. No forced habits. Just a simple, research-backed framework that …" at bounding box center [1149, 427] width 373 height 79
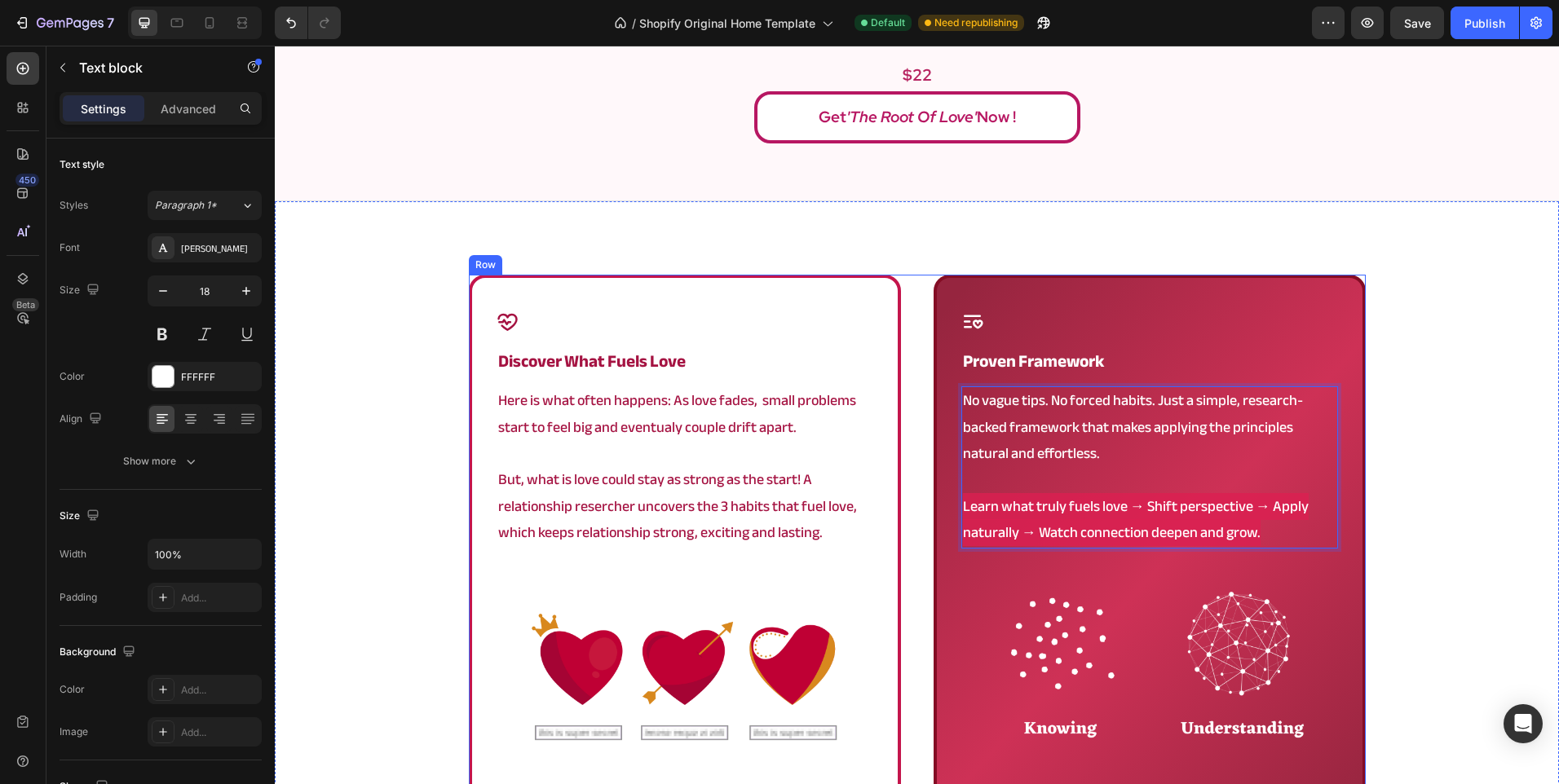
click at [904, 458] on div "Icon discover what fuels love Heading Here is what often happens: As love fades…" at bounding box center [917, 547] width 897 height 544
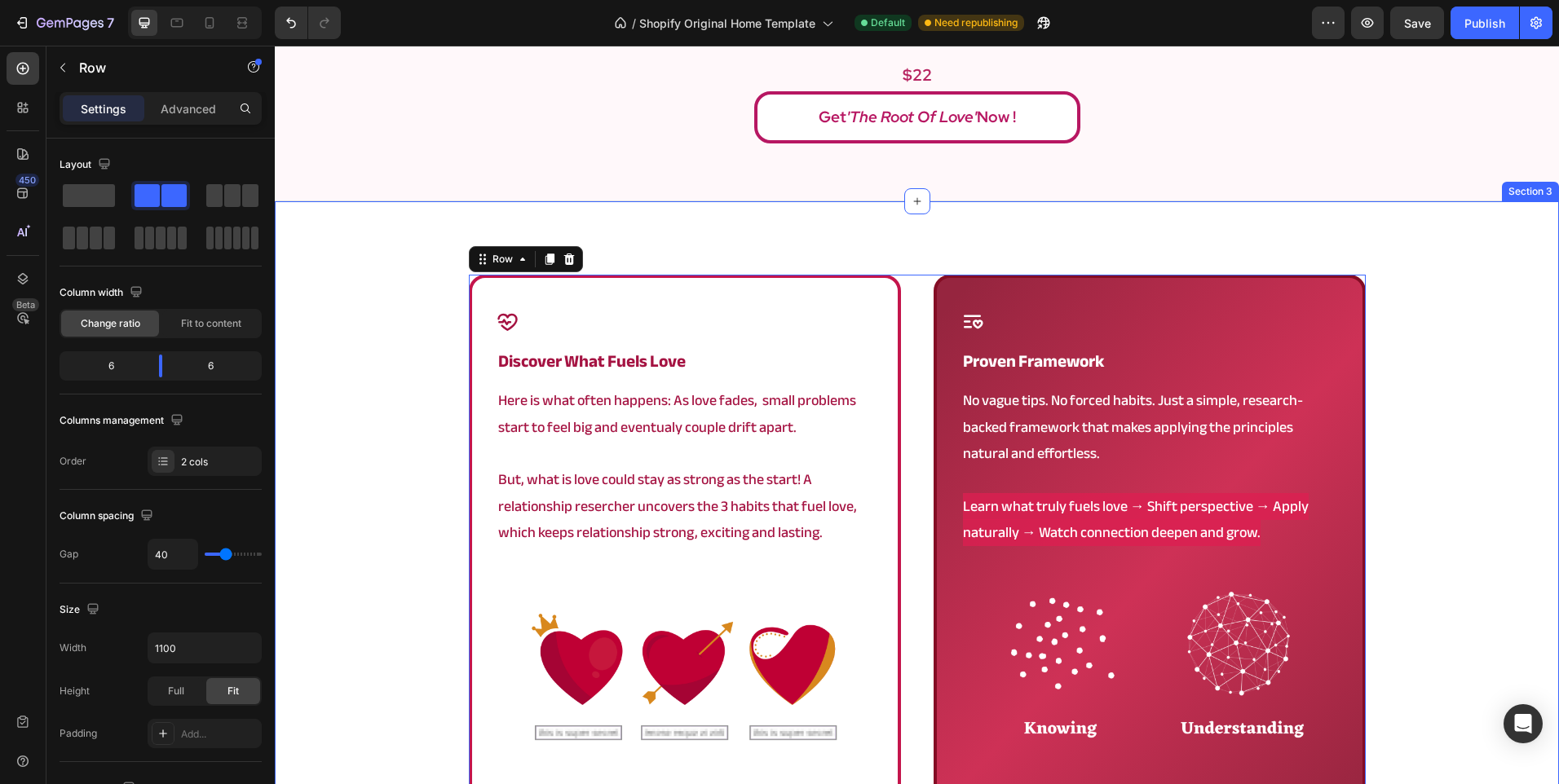
click at [1394, 519] on div "Icon discover what fuels love Heading Here is what often happens: As love fades…" at bounding box center [917, 596] width 1284 height 642
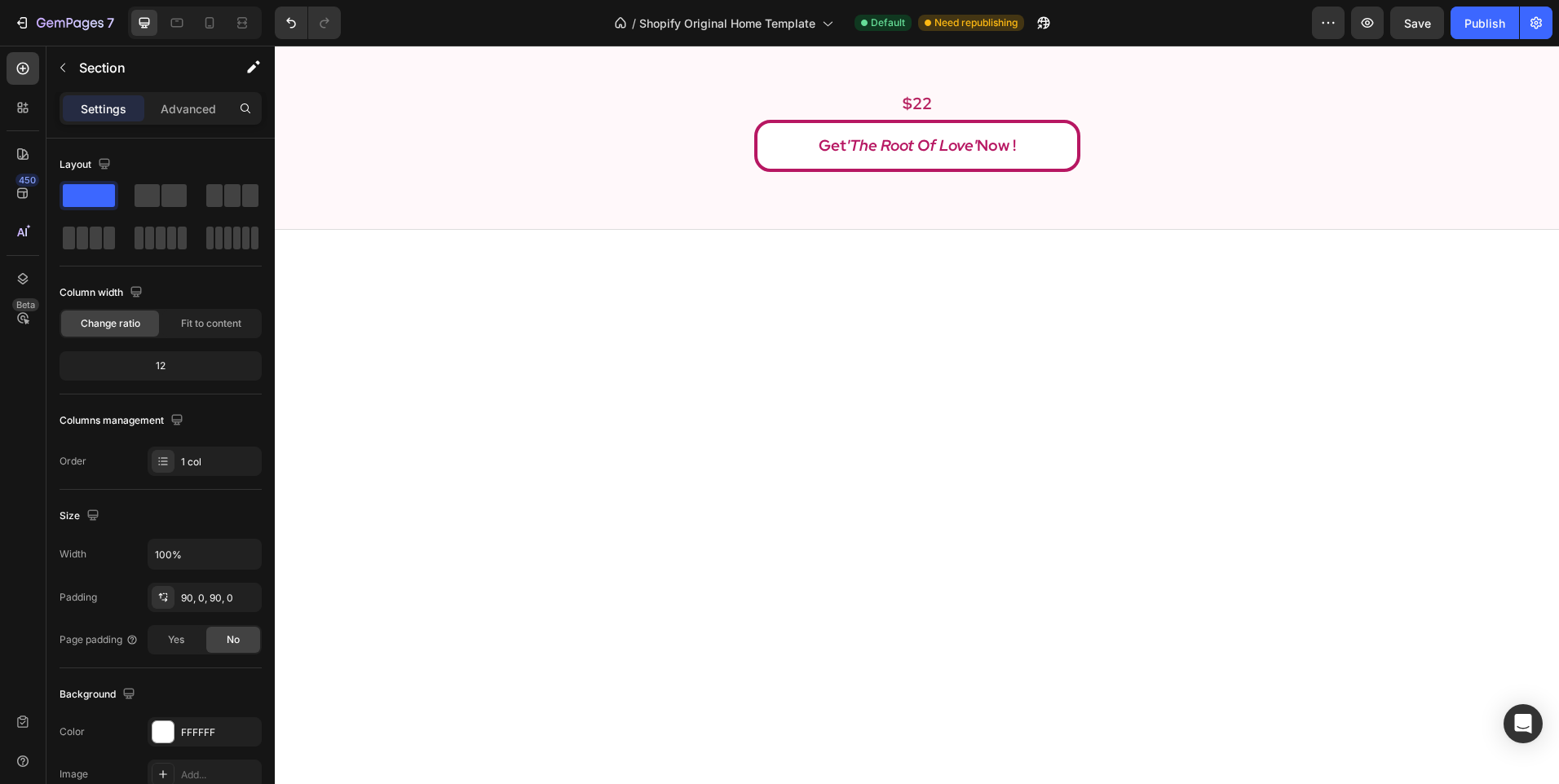
scroll to position [0, 0]
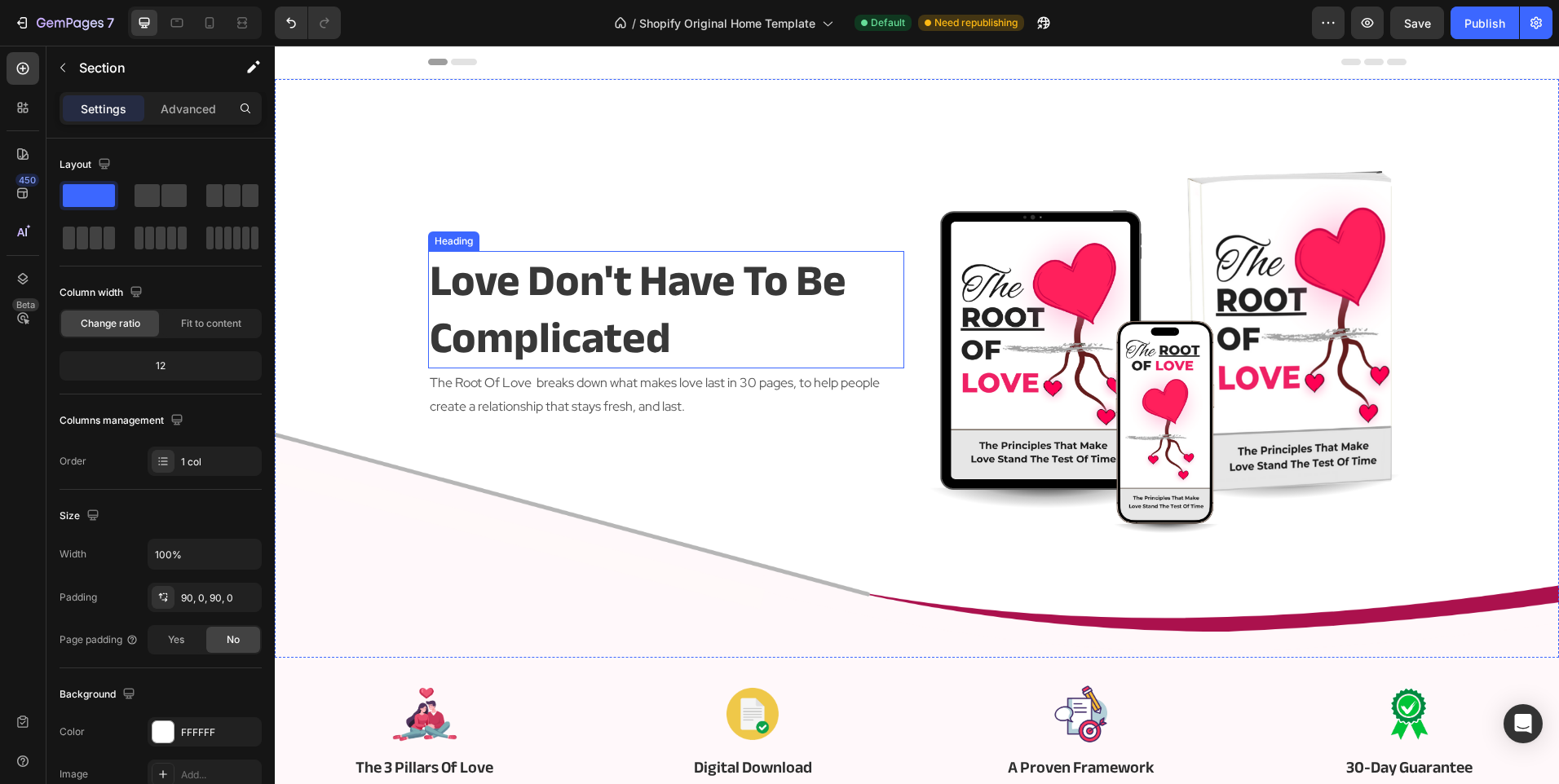
click at [833, 309] on h2 "love don't have to be complicated" at bounding box center [665, 310] width 476 height 117
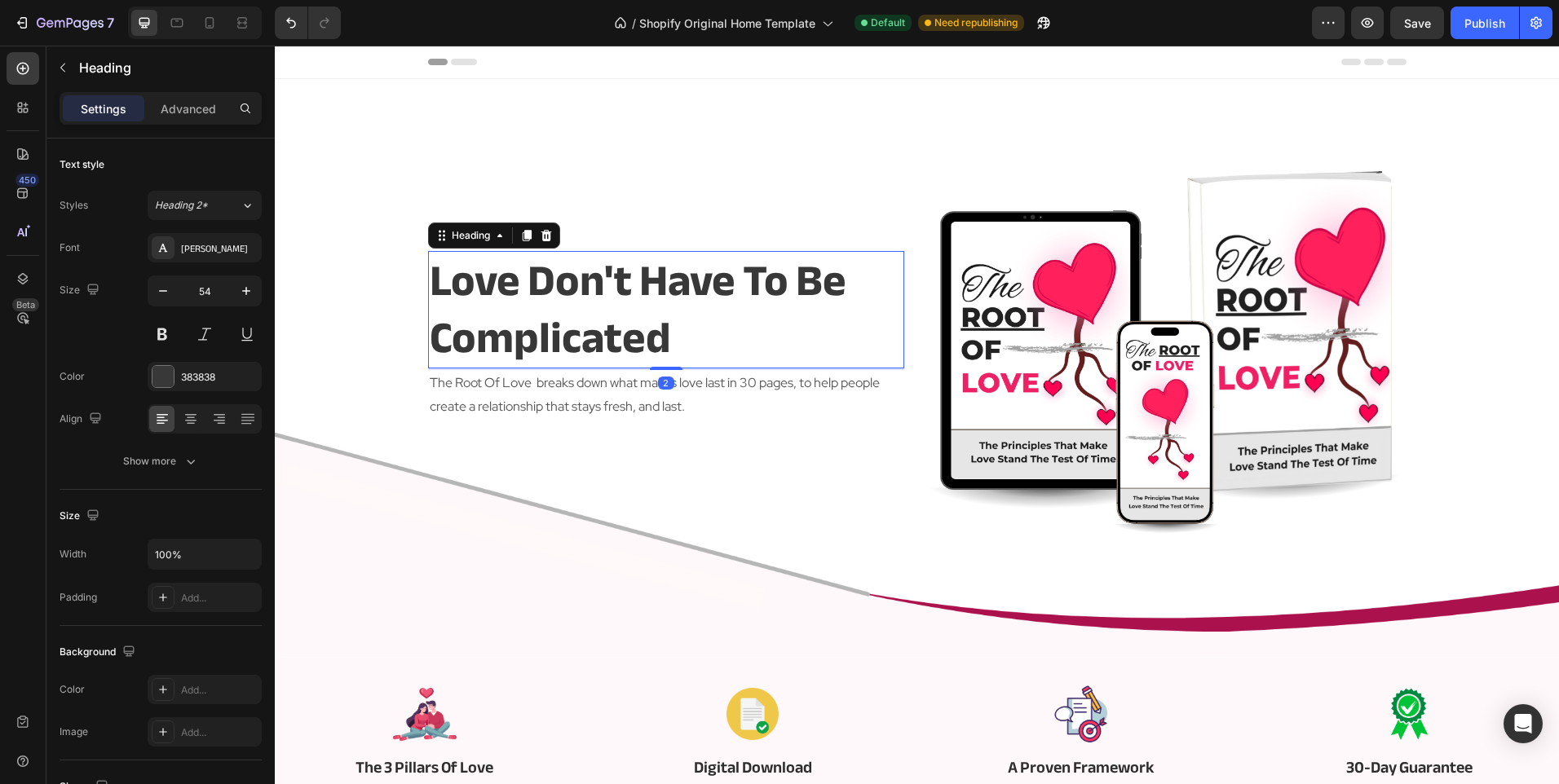
click at [833, 309] on h2 "love don't have to be complicated" at bounding box center [665, 310] width 476 height 117
click at [833, 309] on p "love don't have to be complicated" at bounding box center [665, 310] width 473 height 114
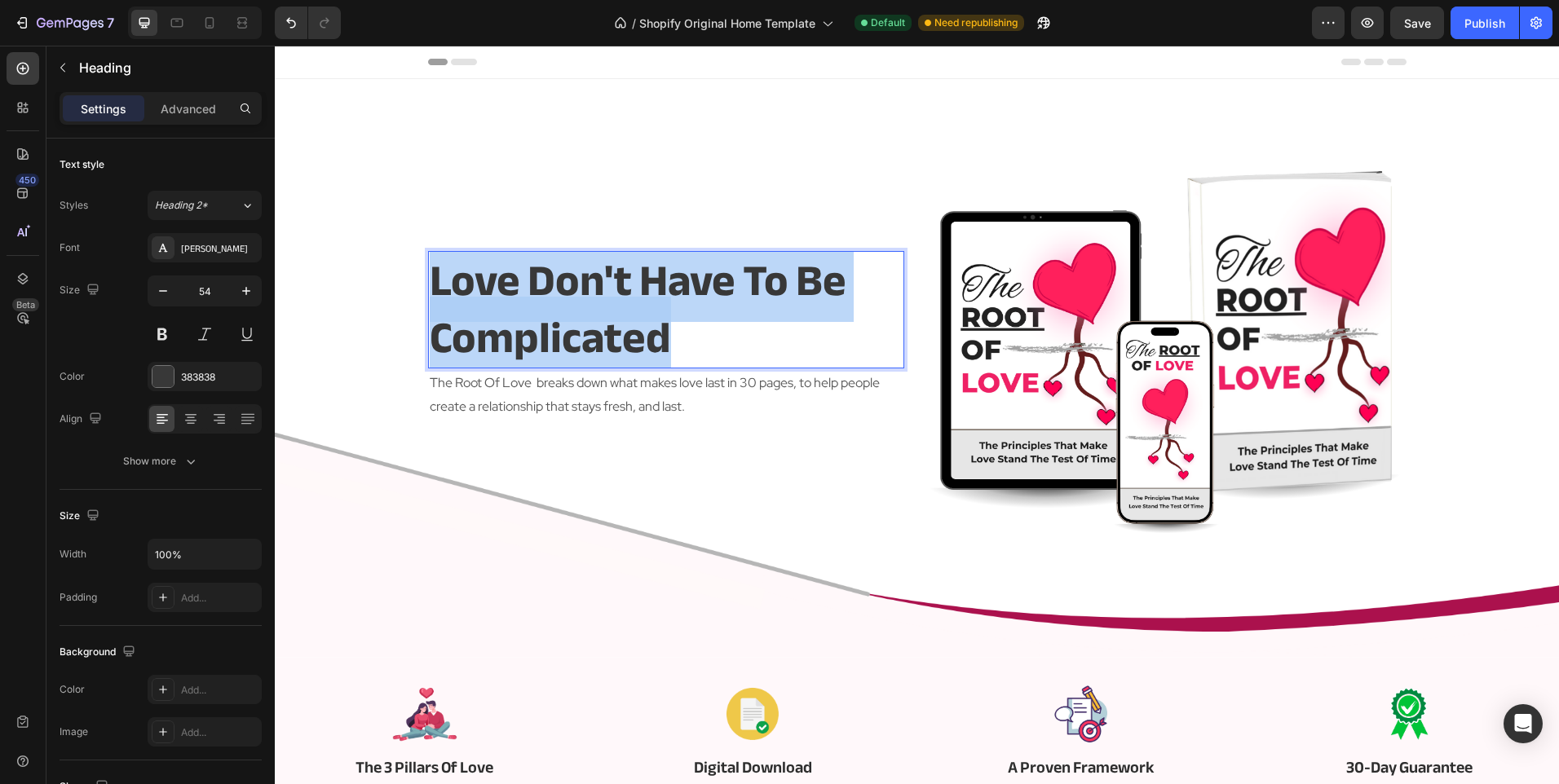
click at [833, 309] on p "love don't have to be complicated" at bounding box center [665, 310] width 473 height 114
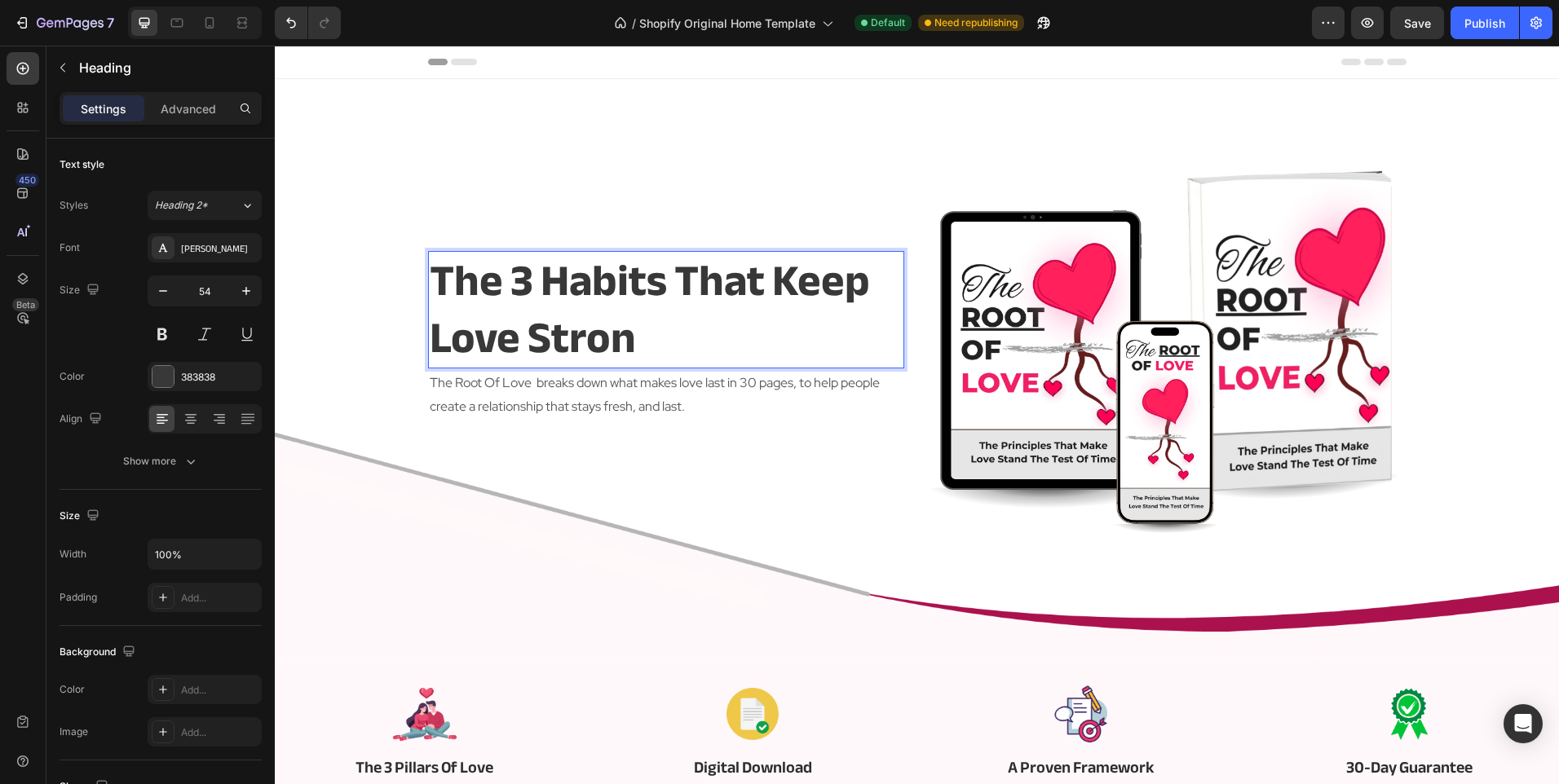
scroll to position [11, 0]
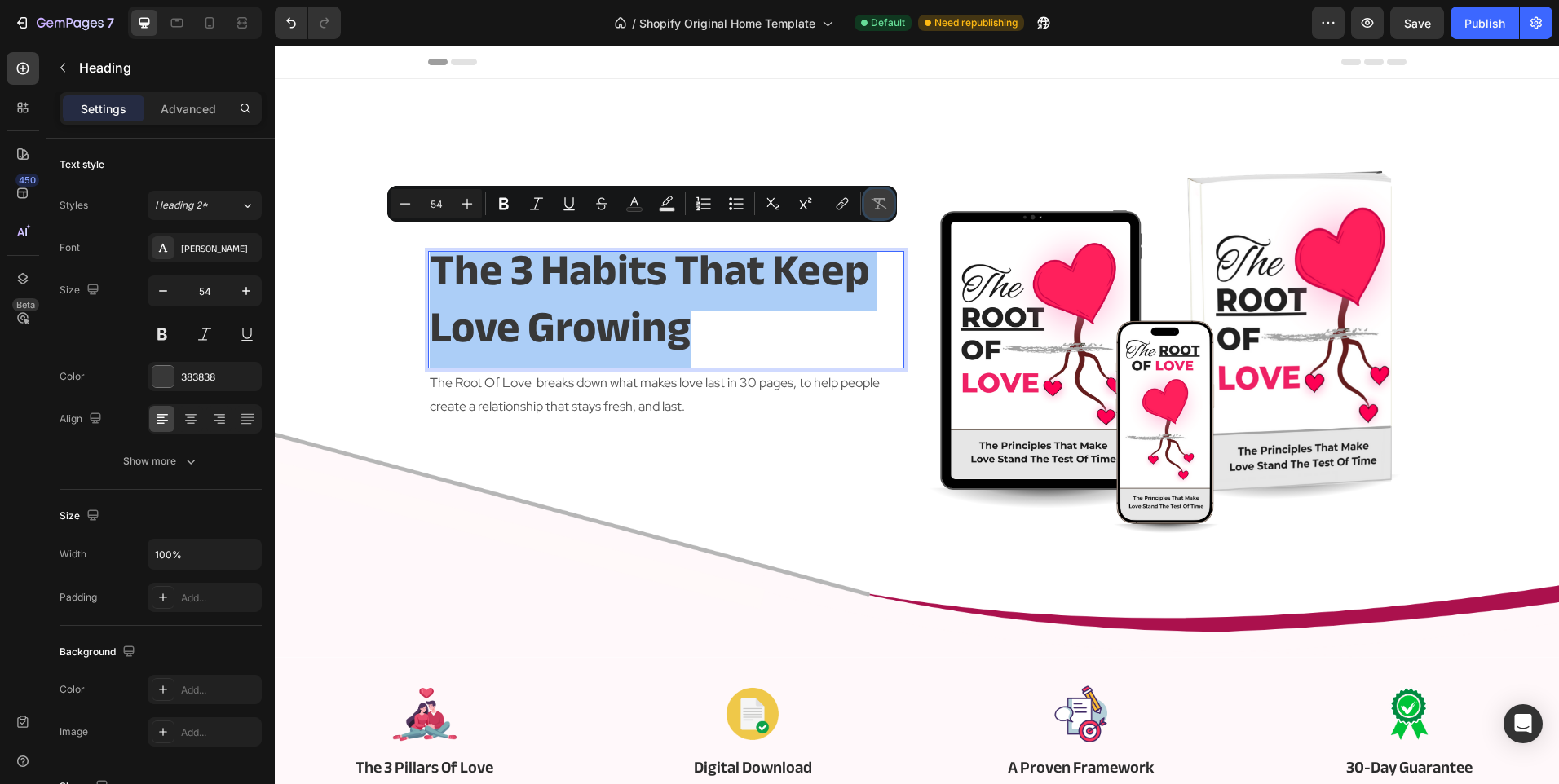
click at [882, 199] on icon "Editor contextual toolbar" at bounding box center [879, 204] width 16 height 11
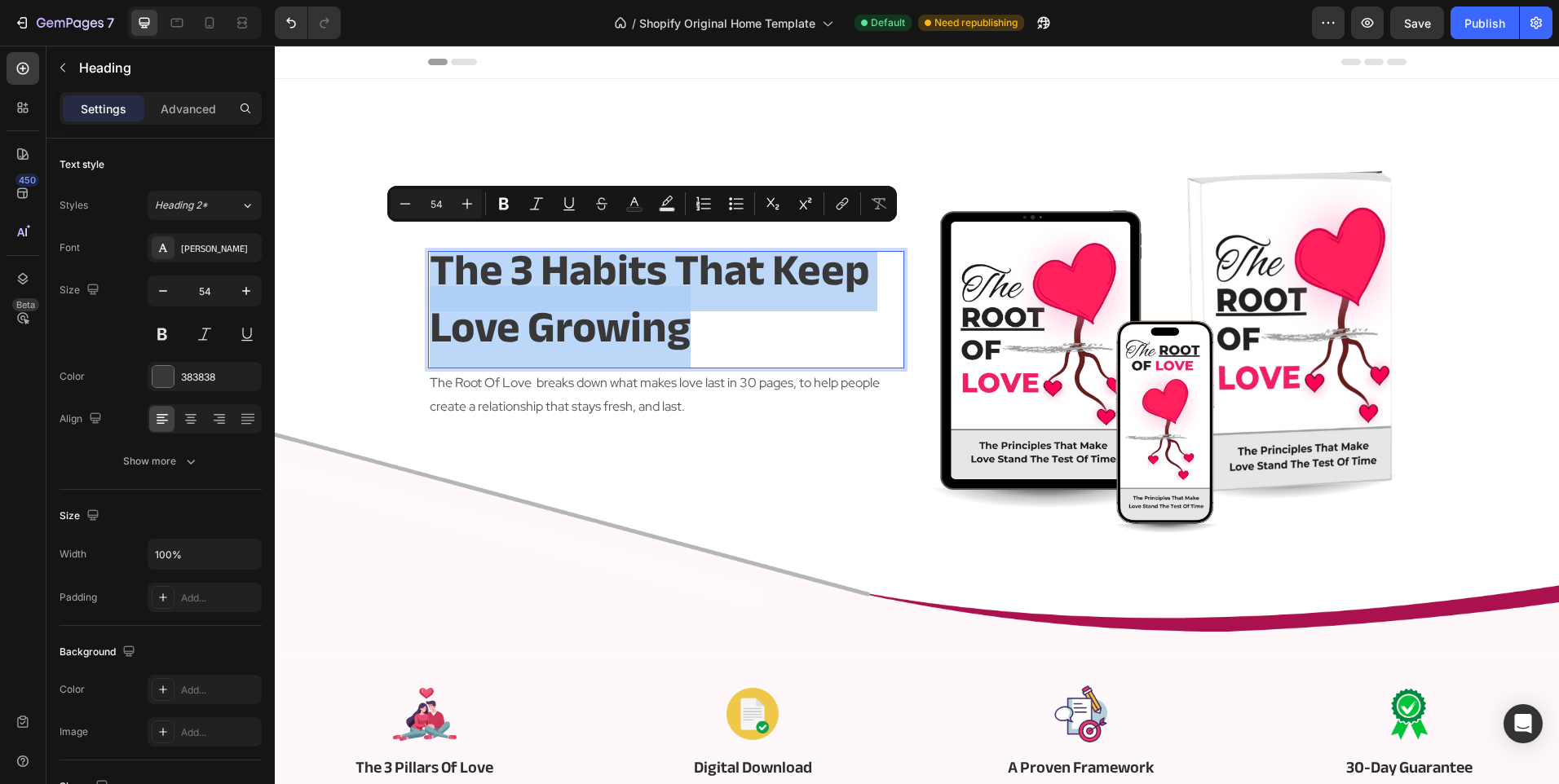
click at [811, 356] on p "The 3 Habits That Keep love growing" at bounding box center [665, 299] width 473 height 114
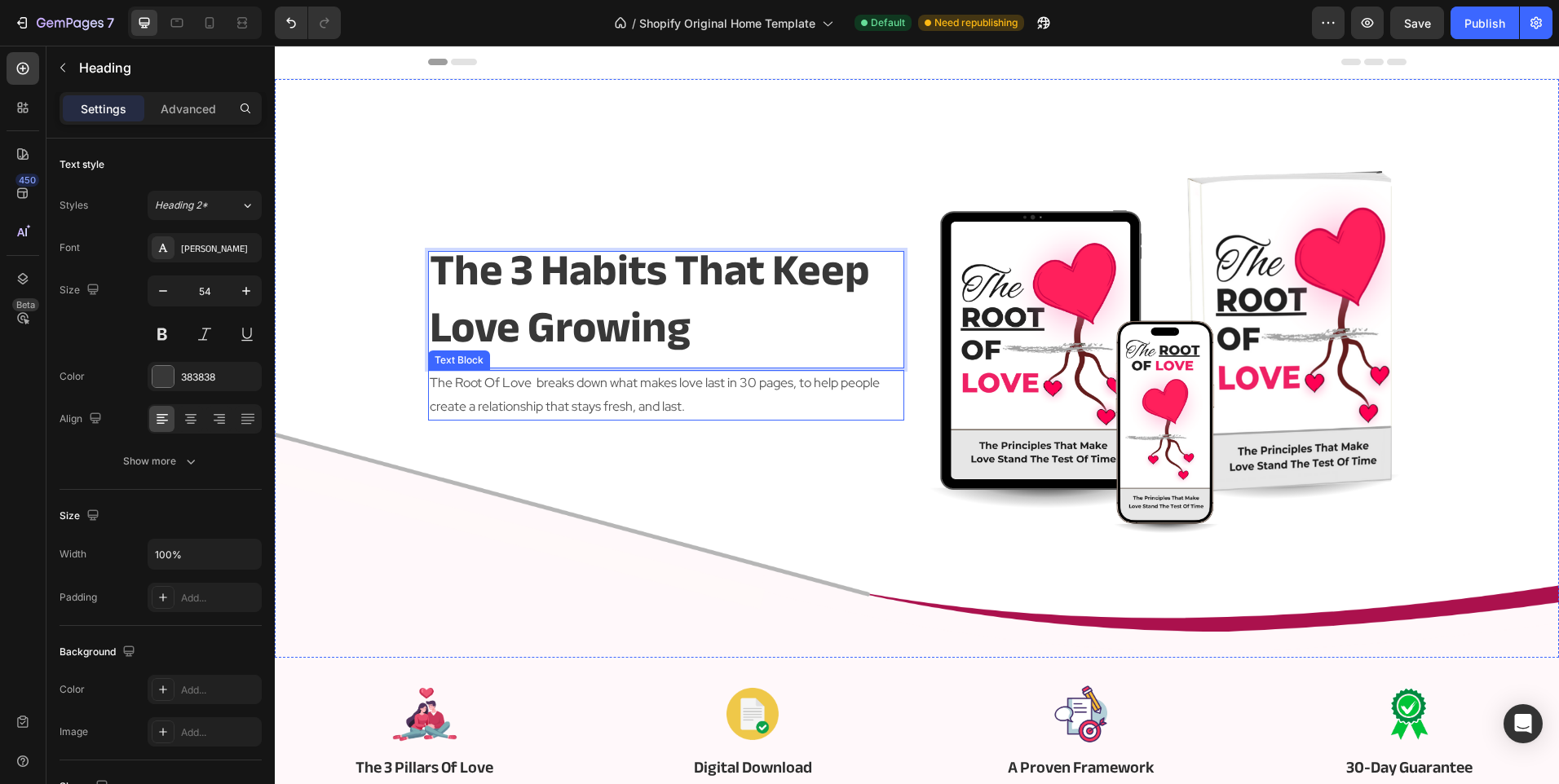
click at [784, 441] on div "The 3 Habits That Keep love growing Heading 2 The Root Of Love breaks down what…" at bounding box center [665, 335] width 476 height 399
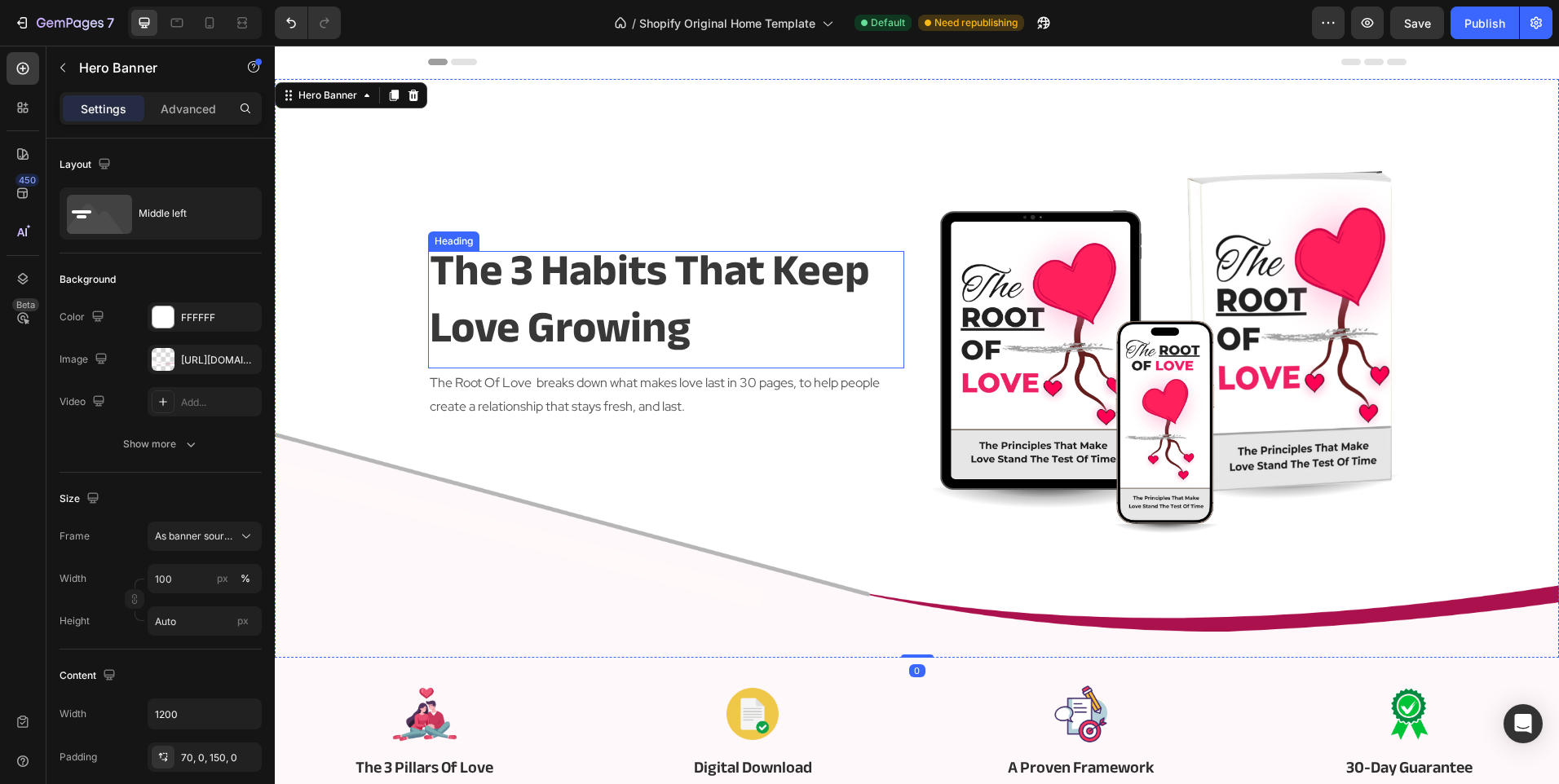
click at [789, 308] on p "The 3 Habits That Keep love growing" at bounding box center [665, 299] width 473 height 114
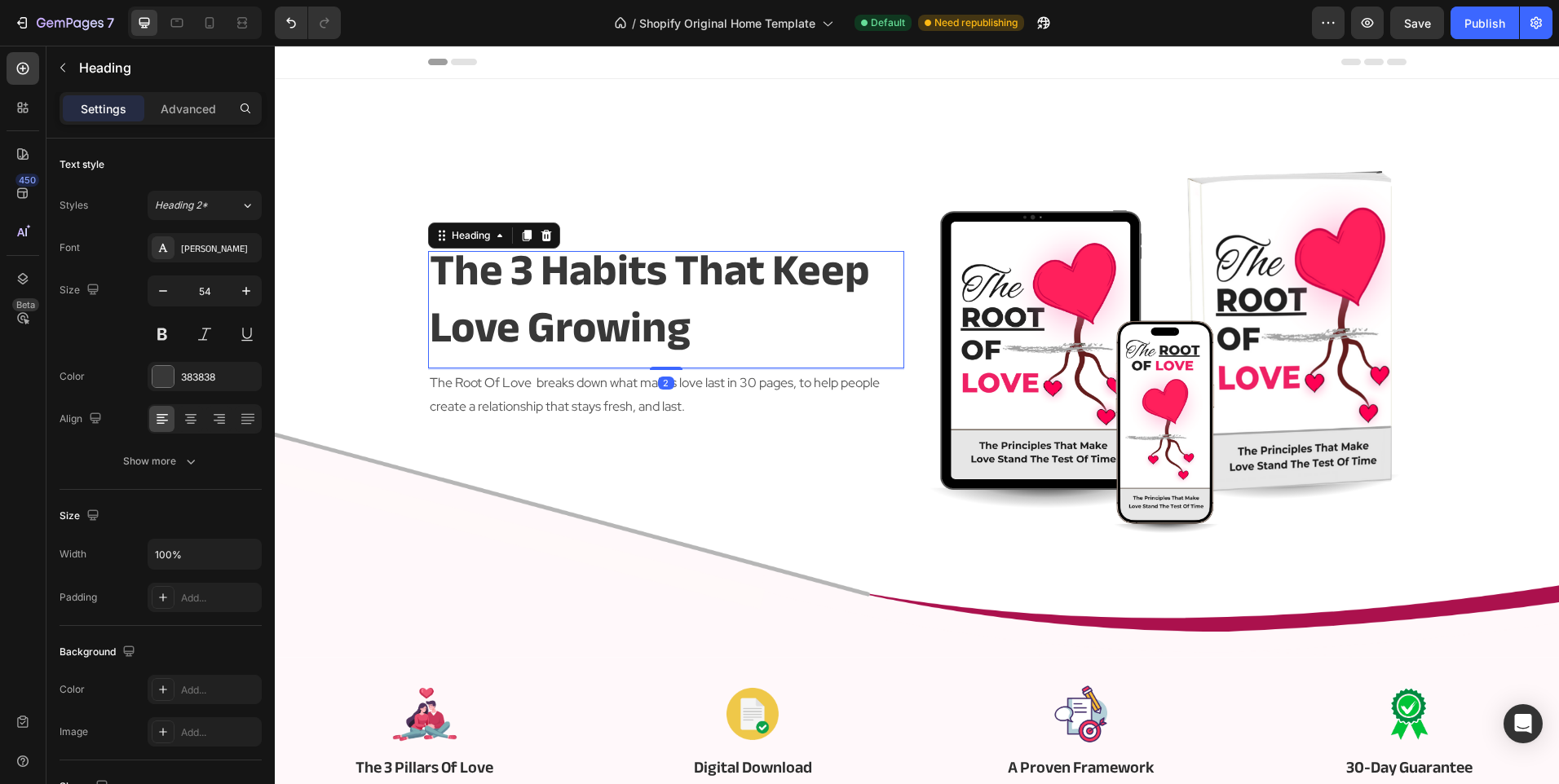
click at [789, 308] on p "The 3 Habits That Keep love growing" at bounding box center [665, 299] width 473 height 114
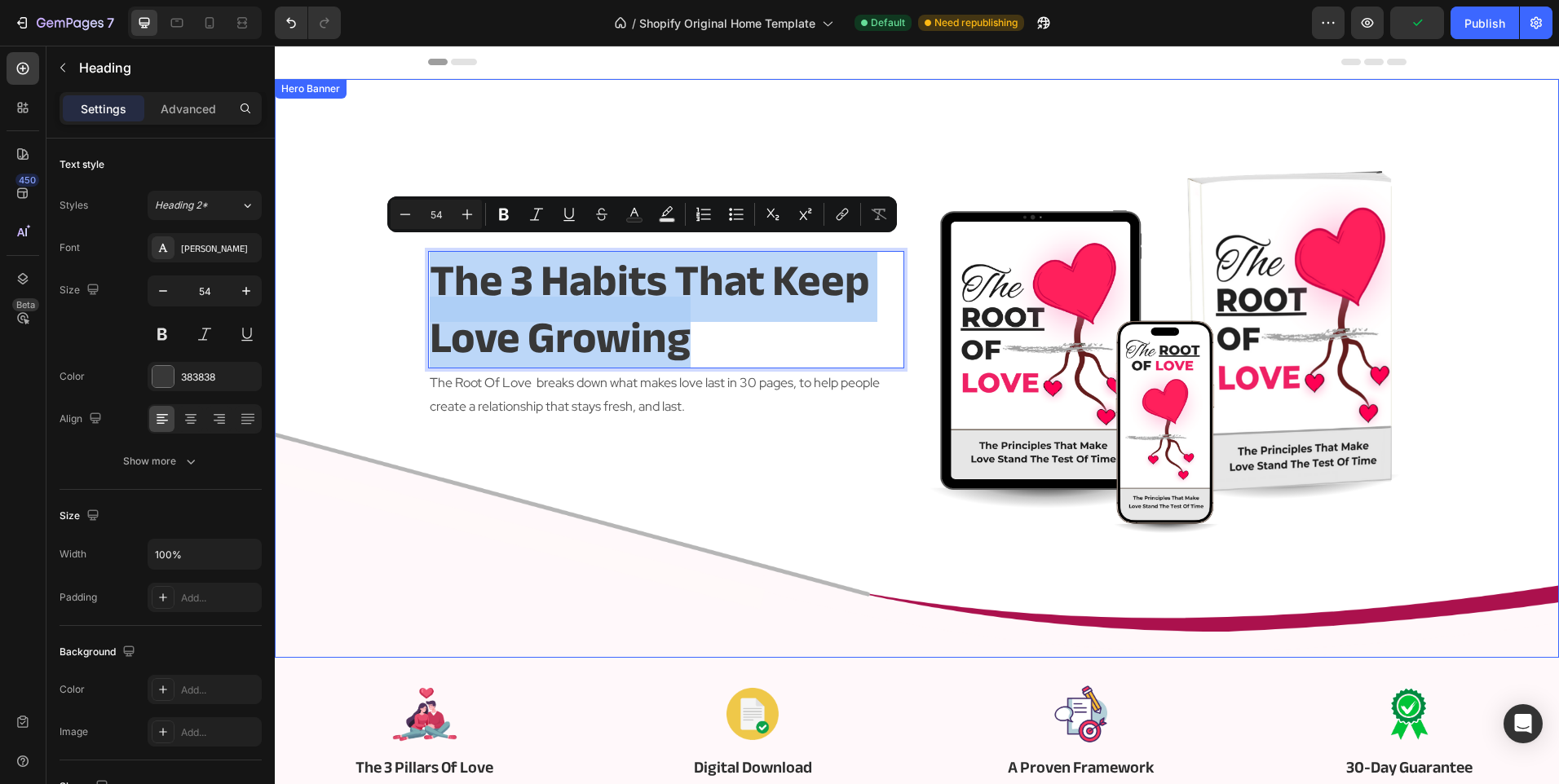
click at [797, 447] on div "The 3 Habits That Keep love growing Heading 2 The Root Of Love breaks down what…" at bounding box center [665, 335] width 476 height 399
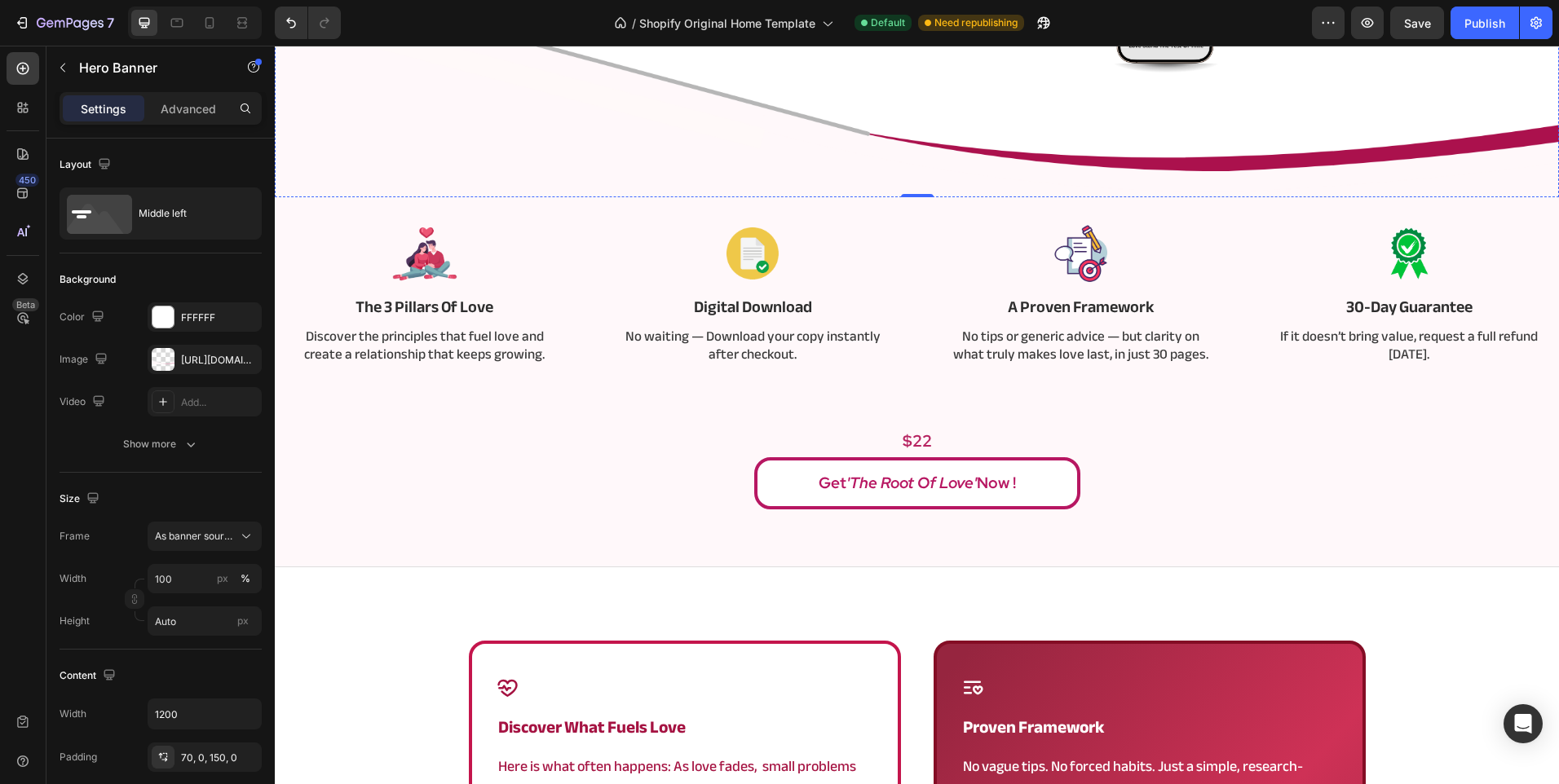
scroll to position [489, 0]
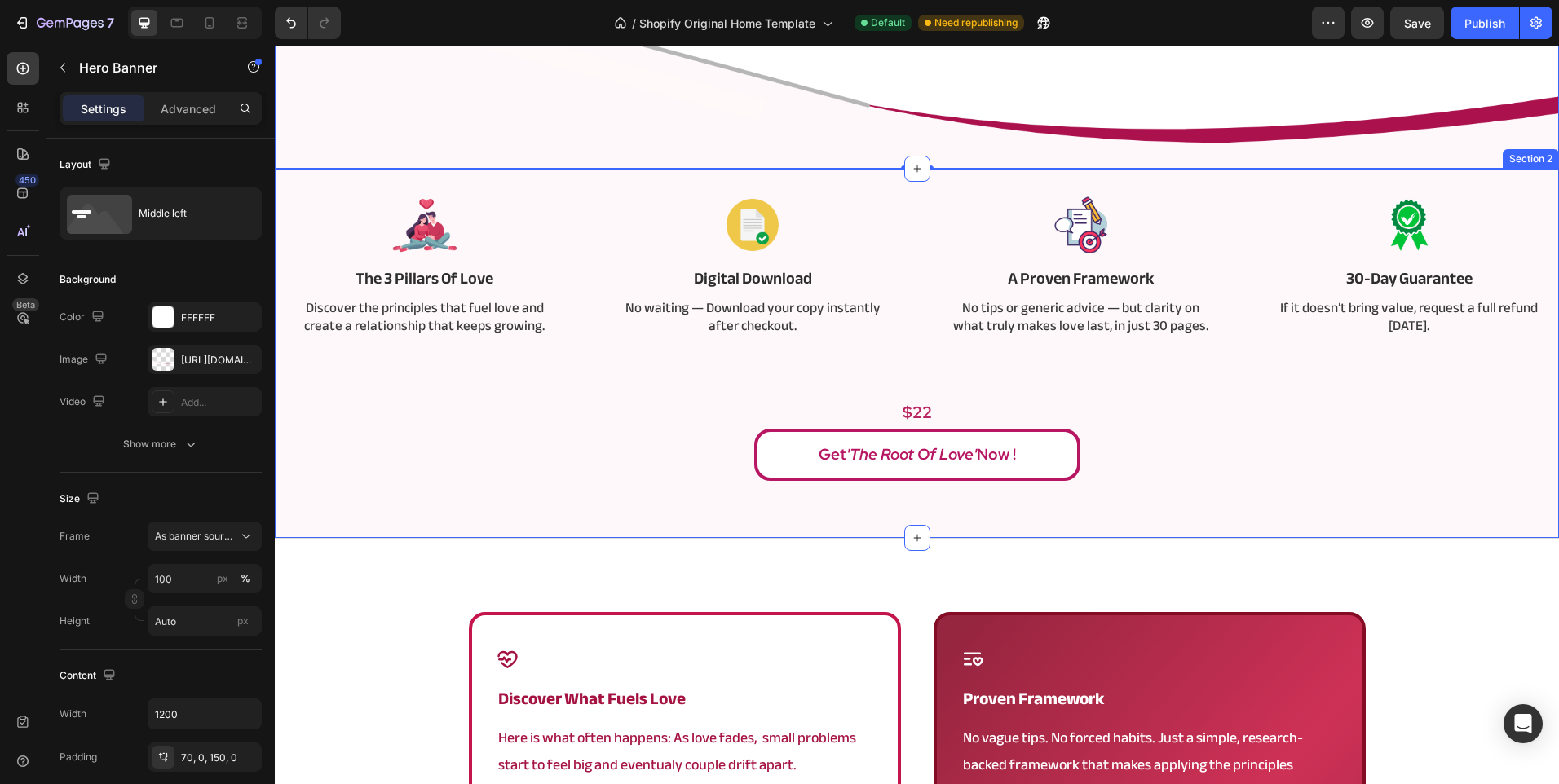
click at [807, 352] on div "Image The 3 Pillars Of Love Text Block Discover the principles that fuel love a…" at bounding box center [917, 335] width 1259 height 292
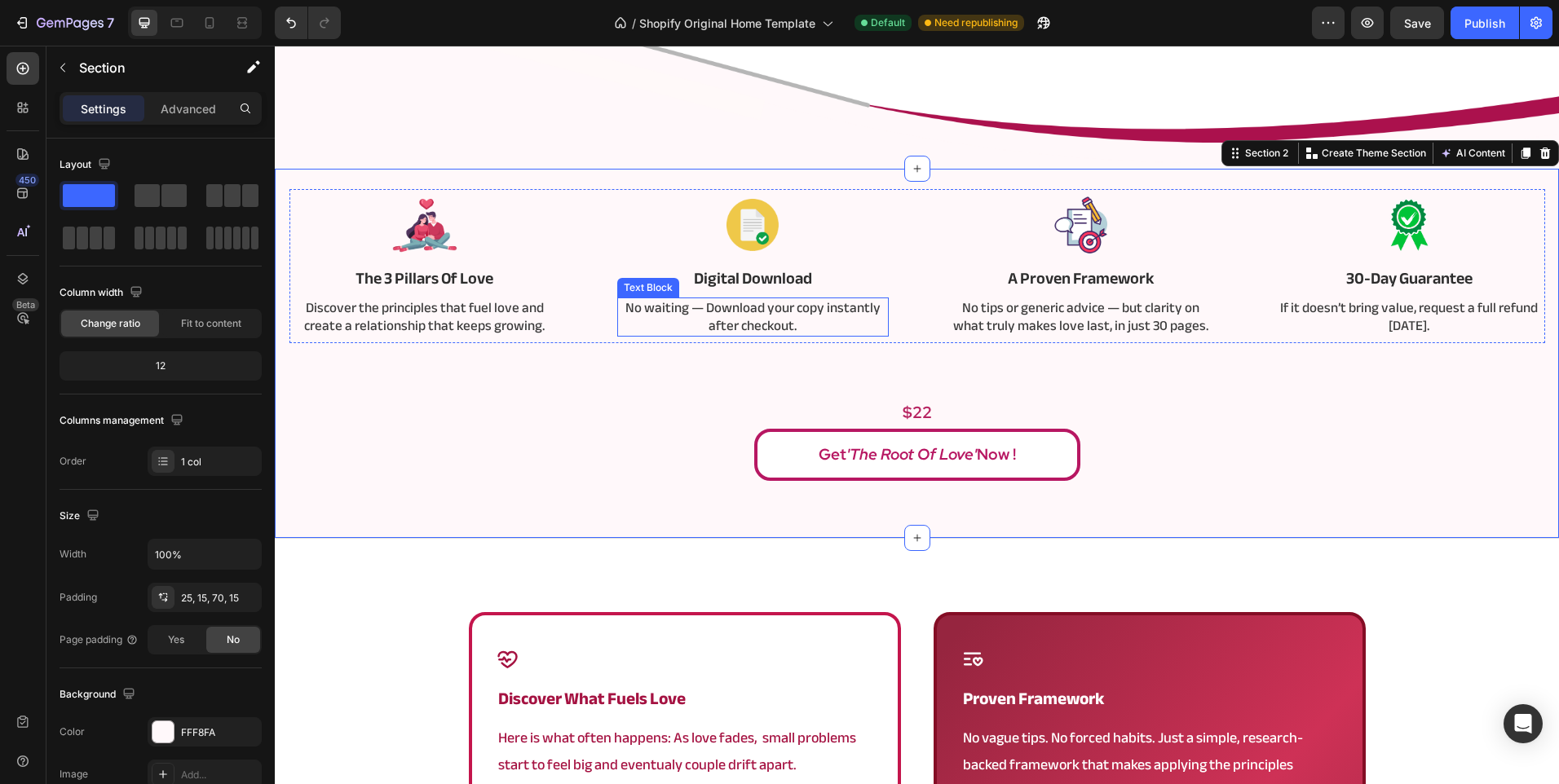
click at [825, 322] on p "No waiting — Download your copy instantly after checkout." at bounding box center [753, 317] width 269 height 36
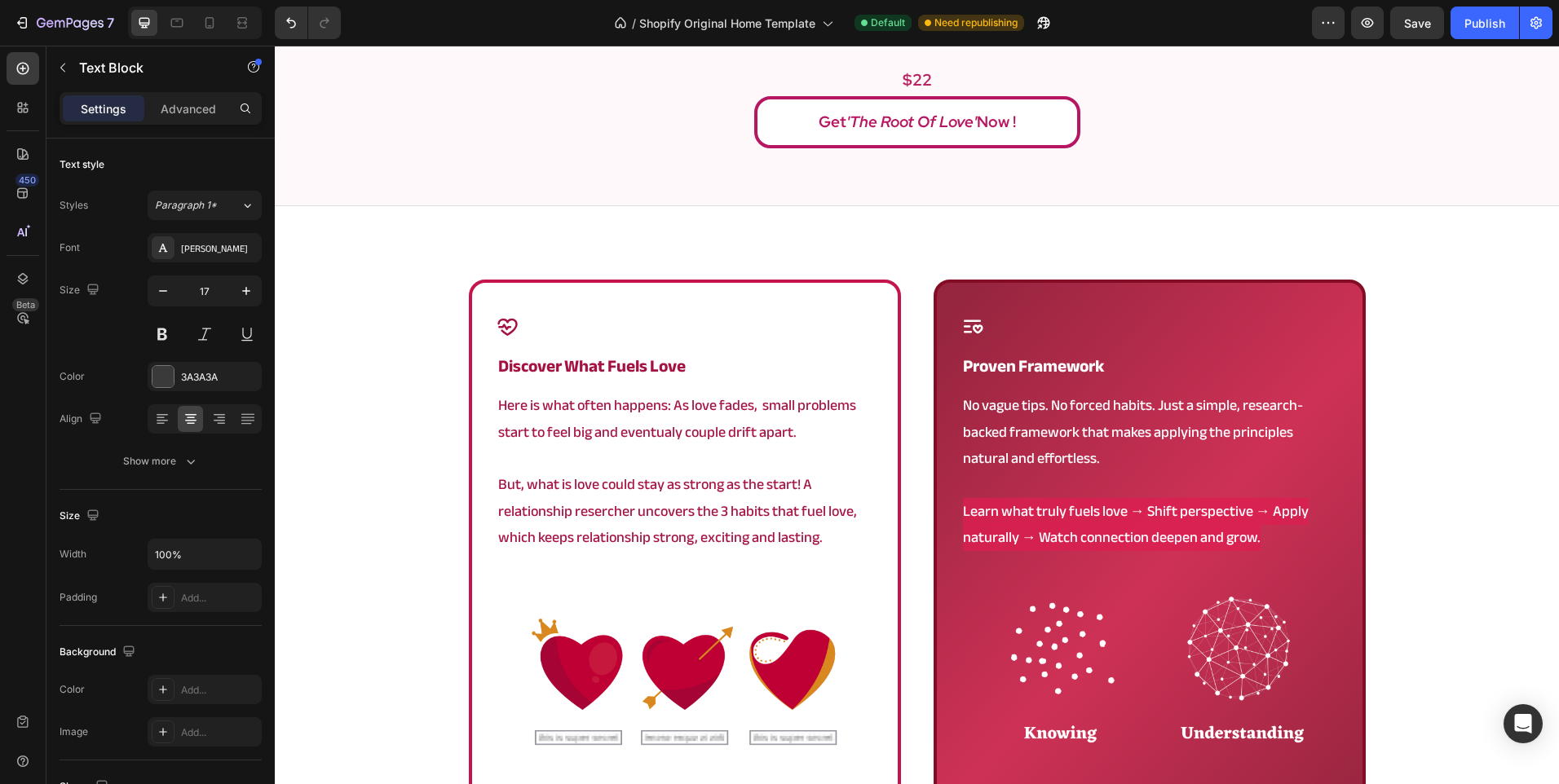
scroll to position [815, 0]
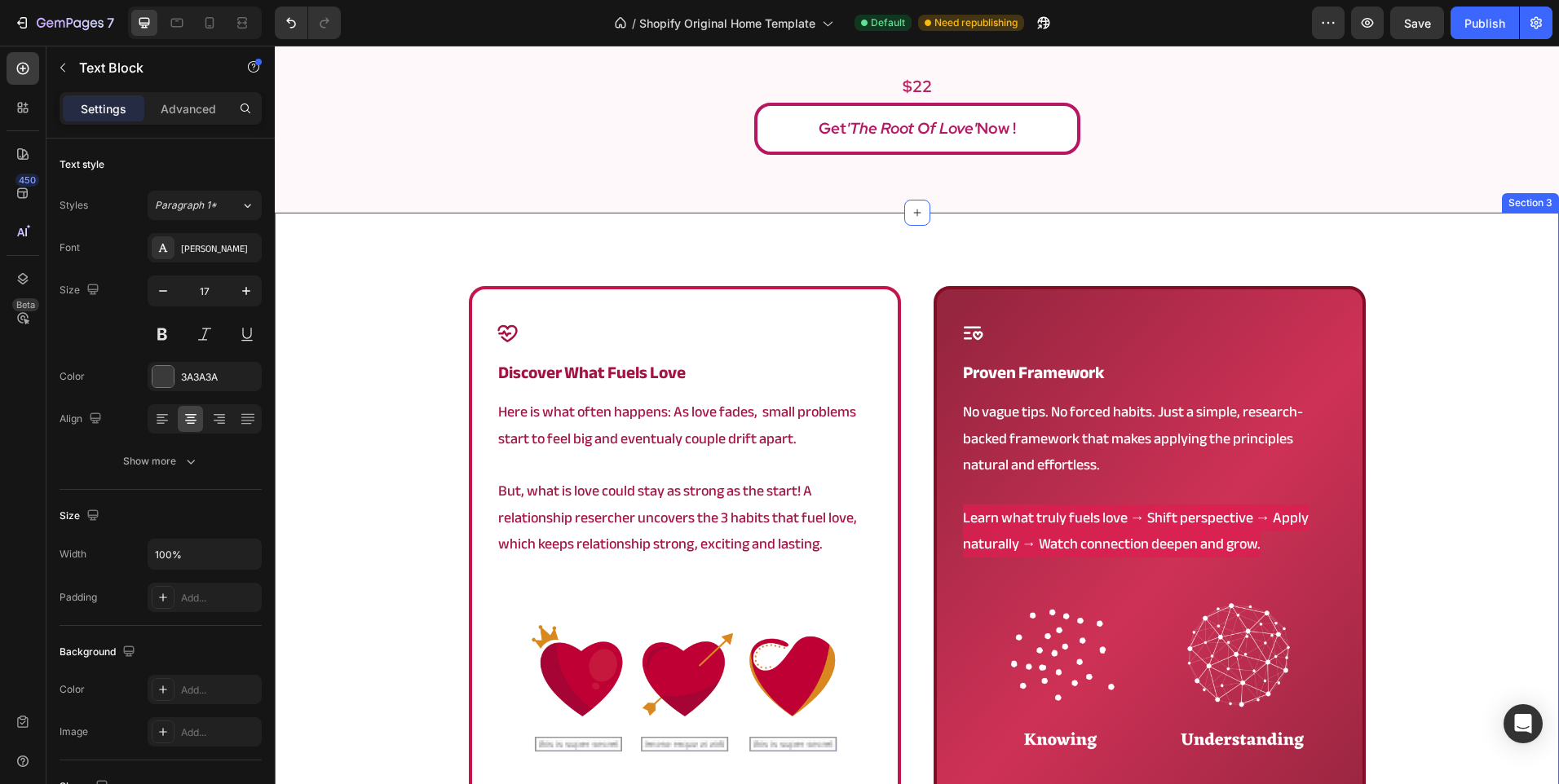
click at [925, 259] on div "Icon discover what fuels love Heading Here is what often happens: As love fades…" at bounding box center [917, 608] width 1284 height 790
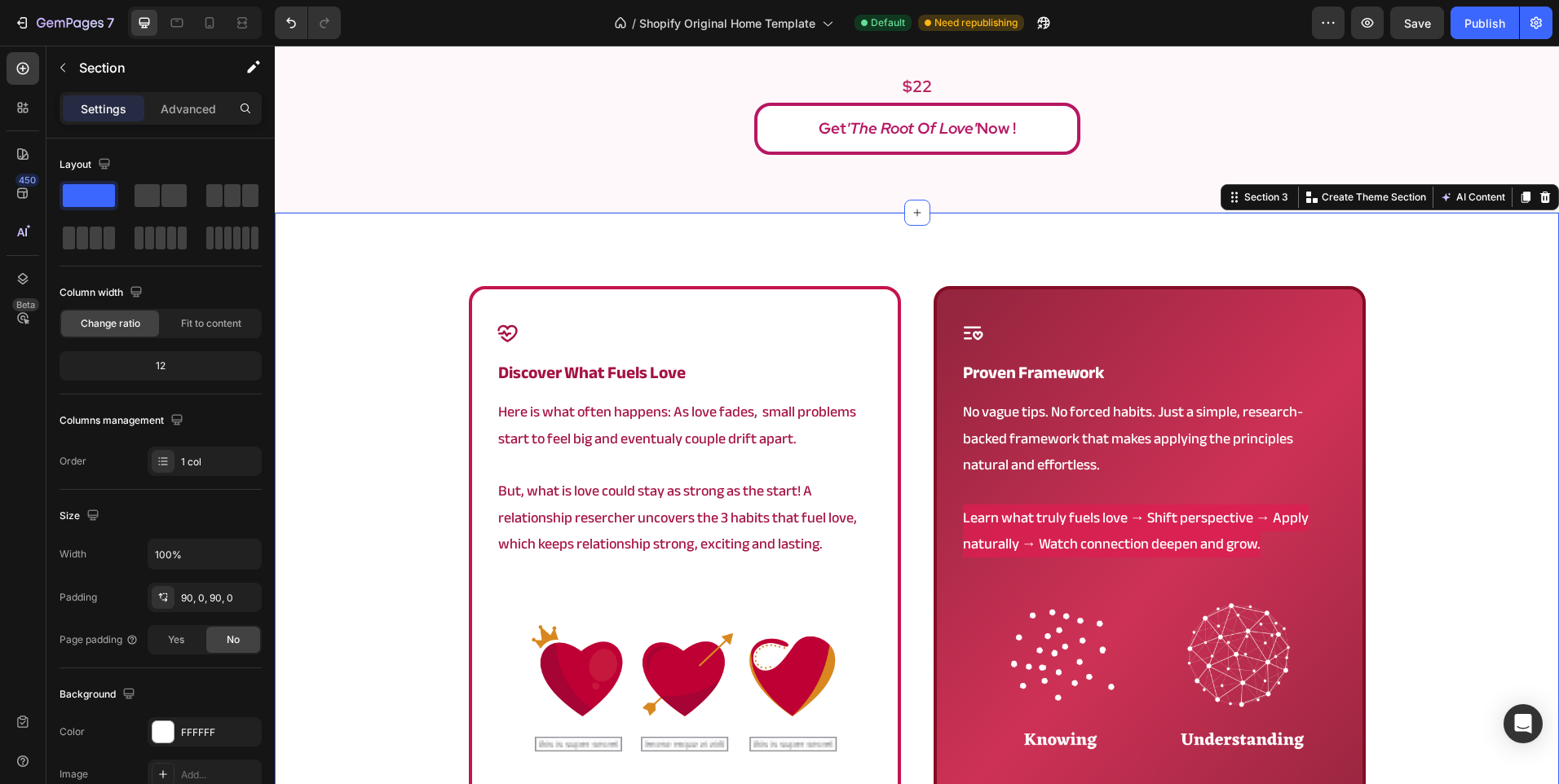
scroll to position [897, 0]
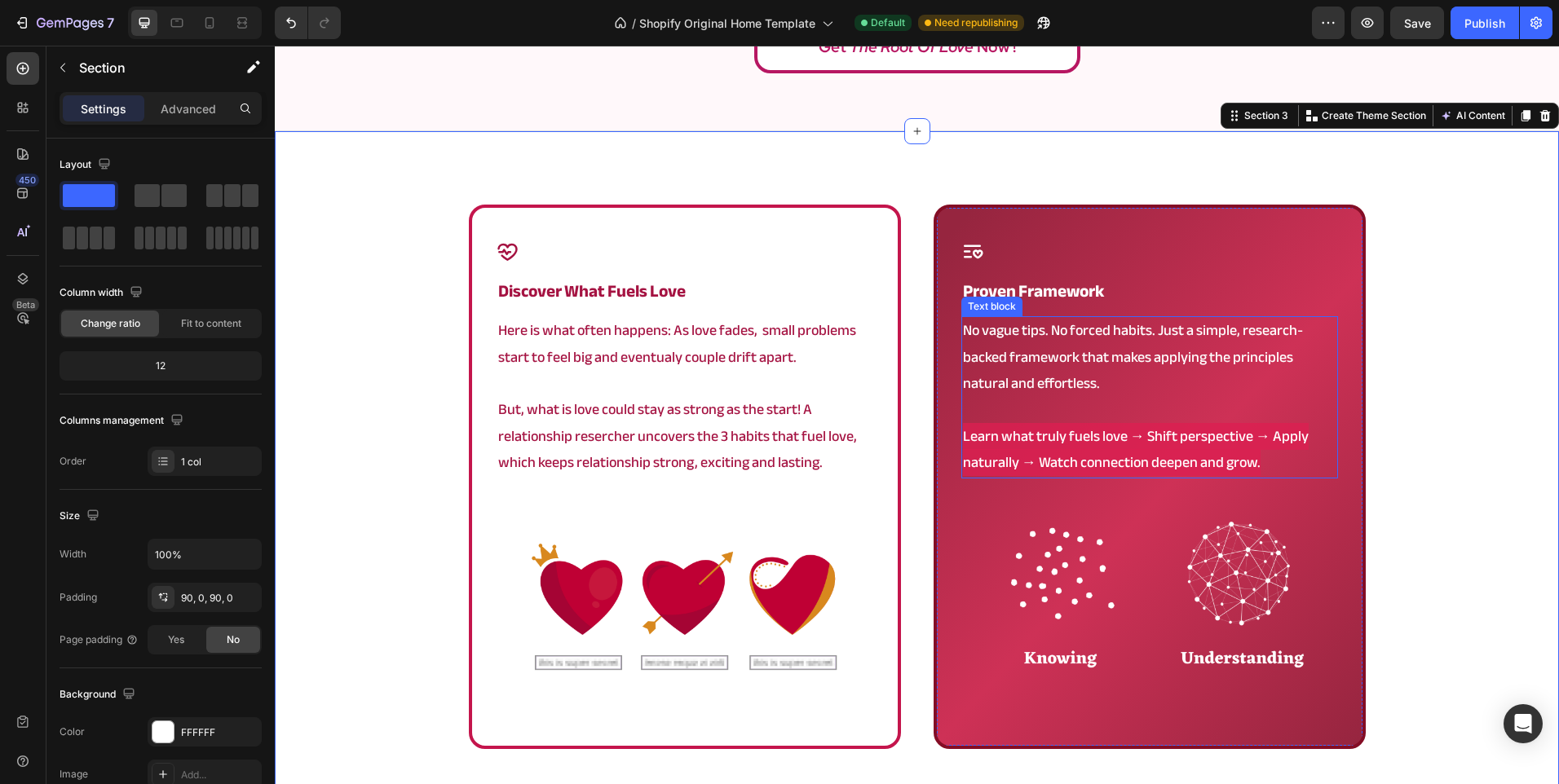
click at [1104, 355] on p "No vague tips. No forced habits. Just a simple, research-backed framework that …" at bounding box center [1149, 357] width 373 height 79
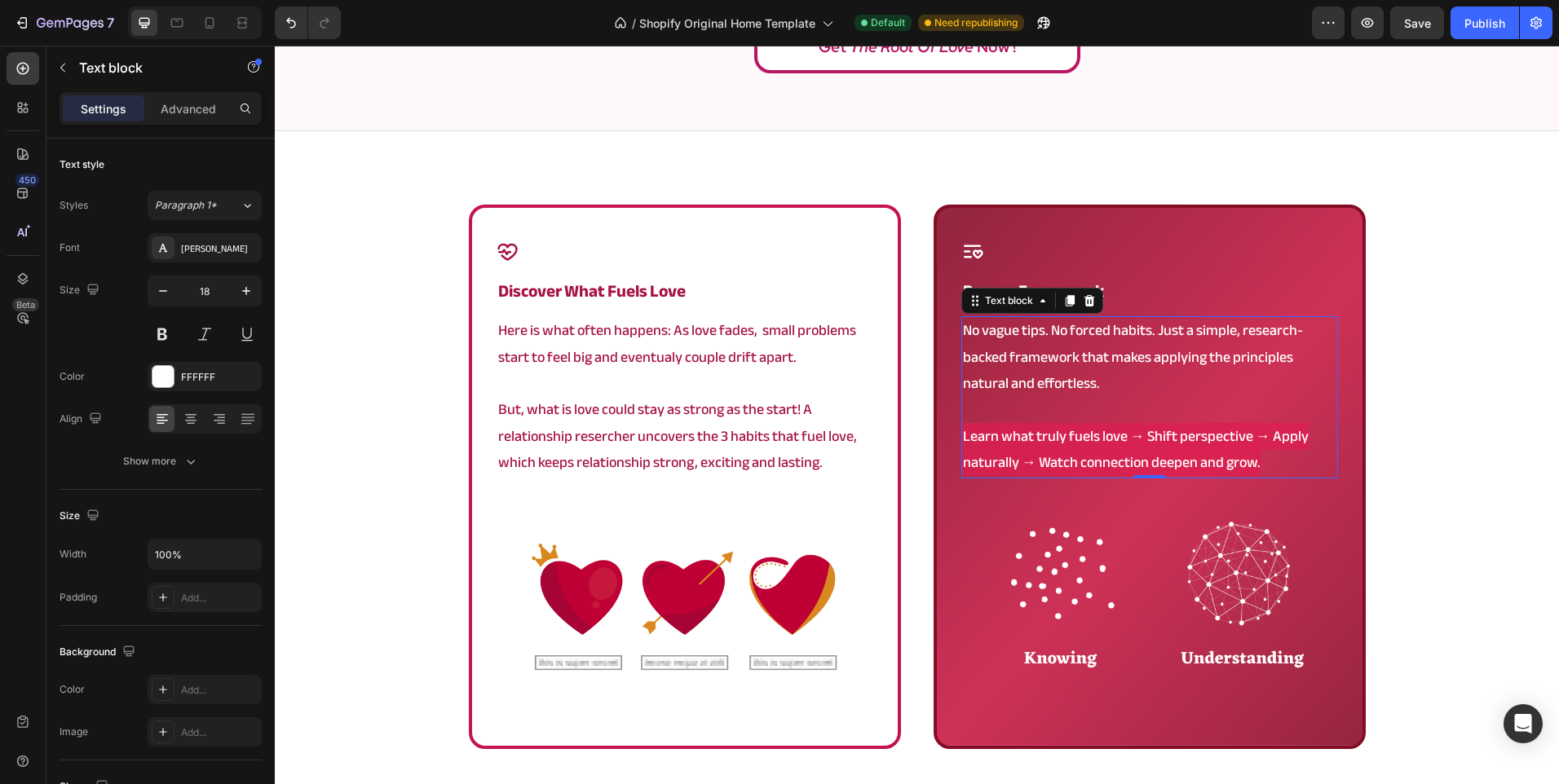
click at [1104, 355] on p "No vague tips. No forced habits. Just a simple, research-backed framework that …" at bounding box center [1149, 357] width 373 height 79
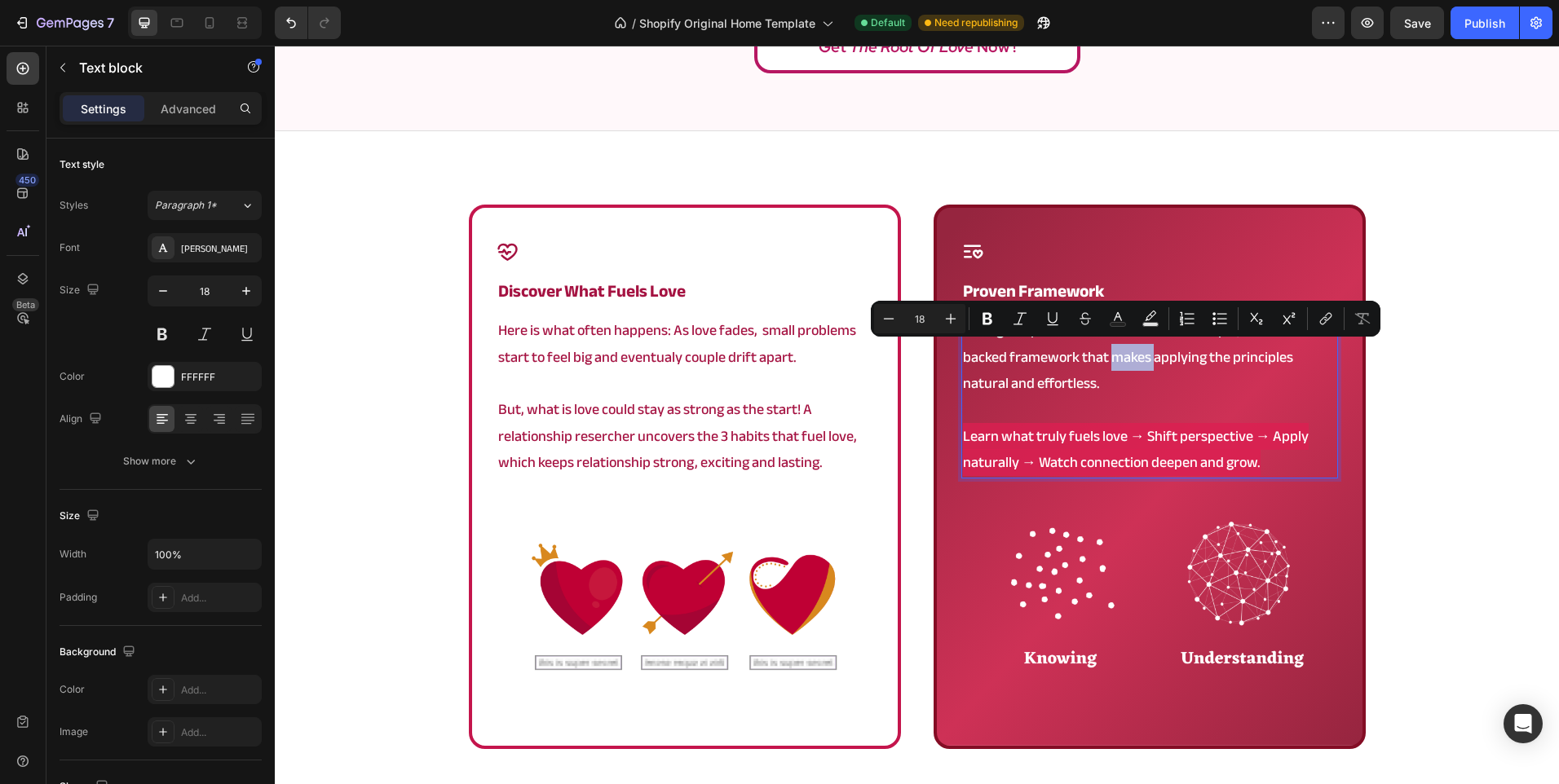
click at [1108, 359] on p "No vague tips. No forced habits. Just a simple, research-backed framework that …" at bounding box center [1149, 357] width 373 height 79
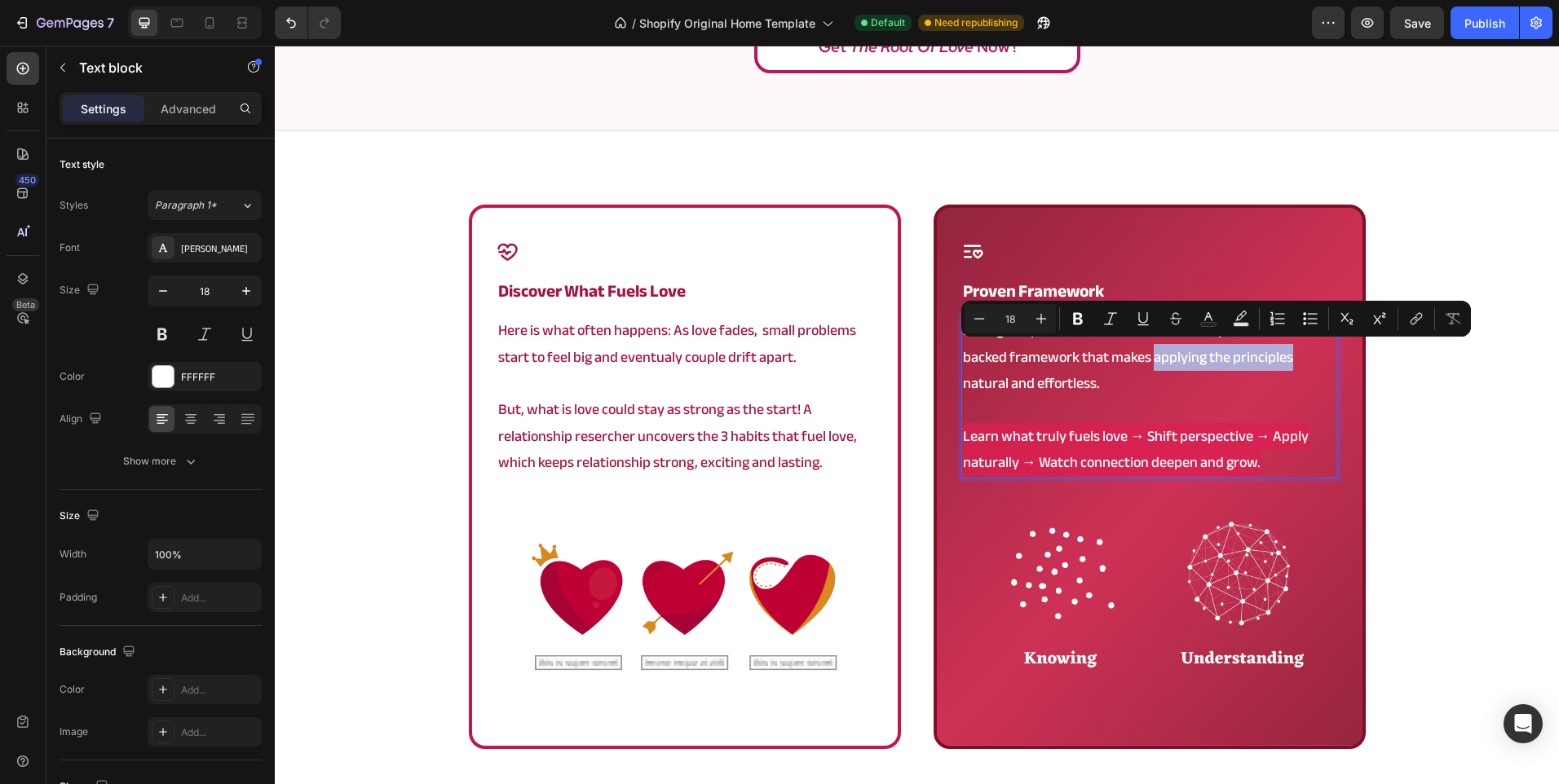
drag, startPoint x: 1146, startPoint y: 361, endPoint x: 1299, endPoint y: 360, distance: 153.0
click at [1299, 360] on p "No vague tips. No forced habits. Just a simple, research-backed framework that …" at bounding box center [1149, 357] width 373 height 79
drag, startPoint x: 1299, startPoint y: 360, endPoint x: 1146, endPoint y: 357, distance: 153.0
click at [1146, 357] on p "No vague tips. No forced habits. Just a simple, research-backed framework that …" at bounding box center [1149, 357] width 373 height 79
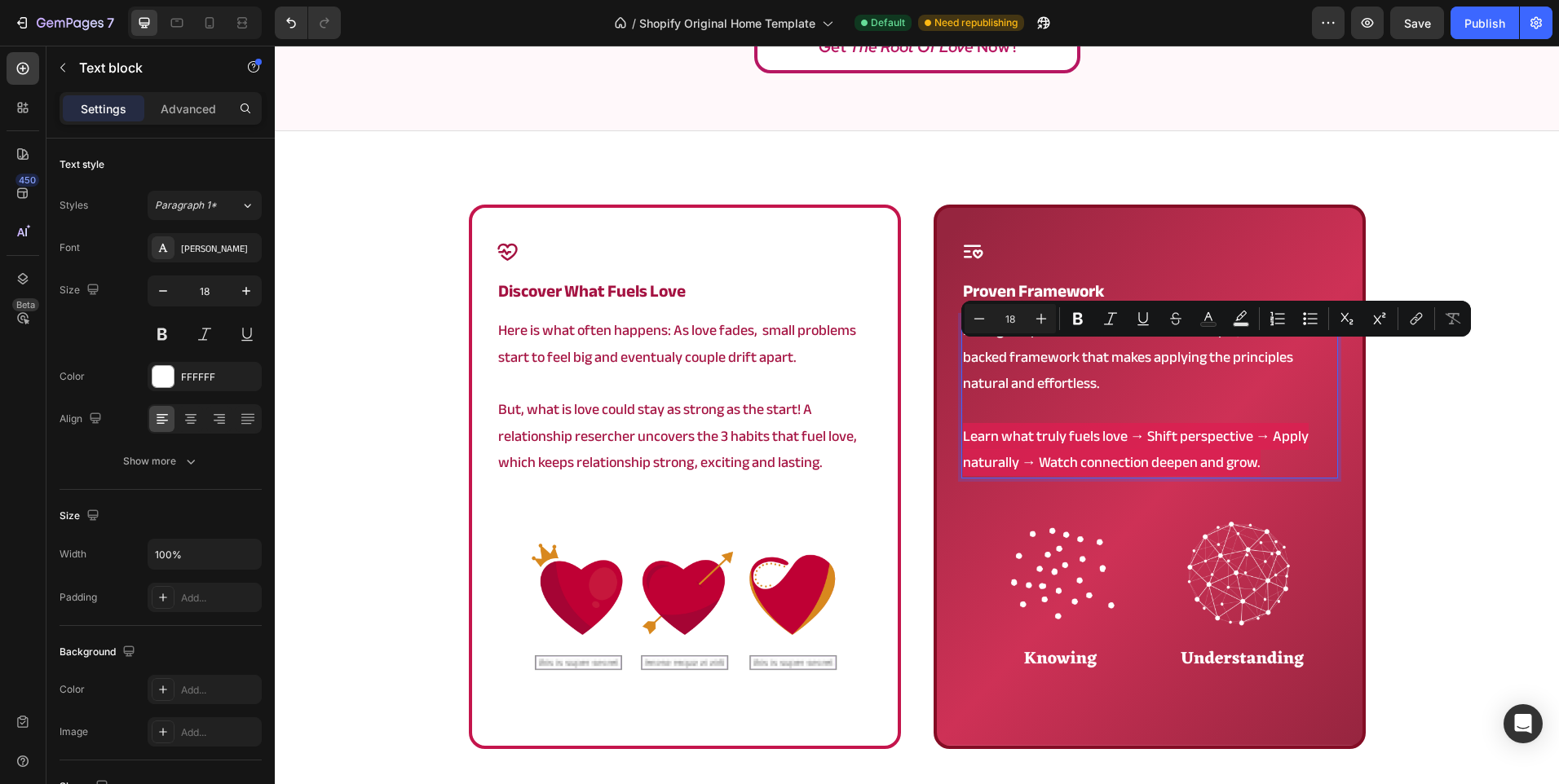
scroll to position [910, 0]
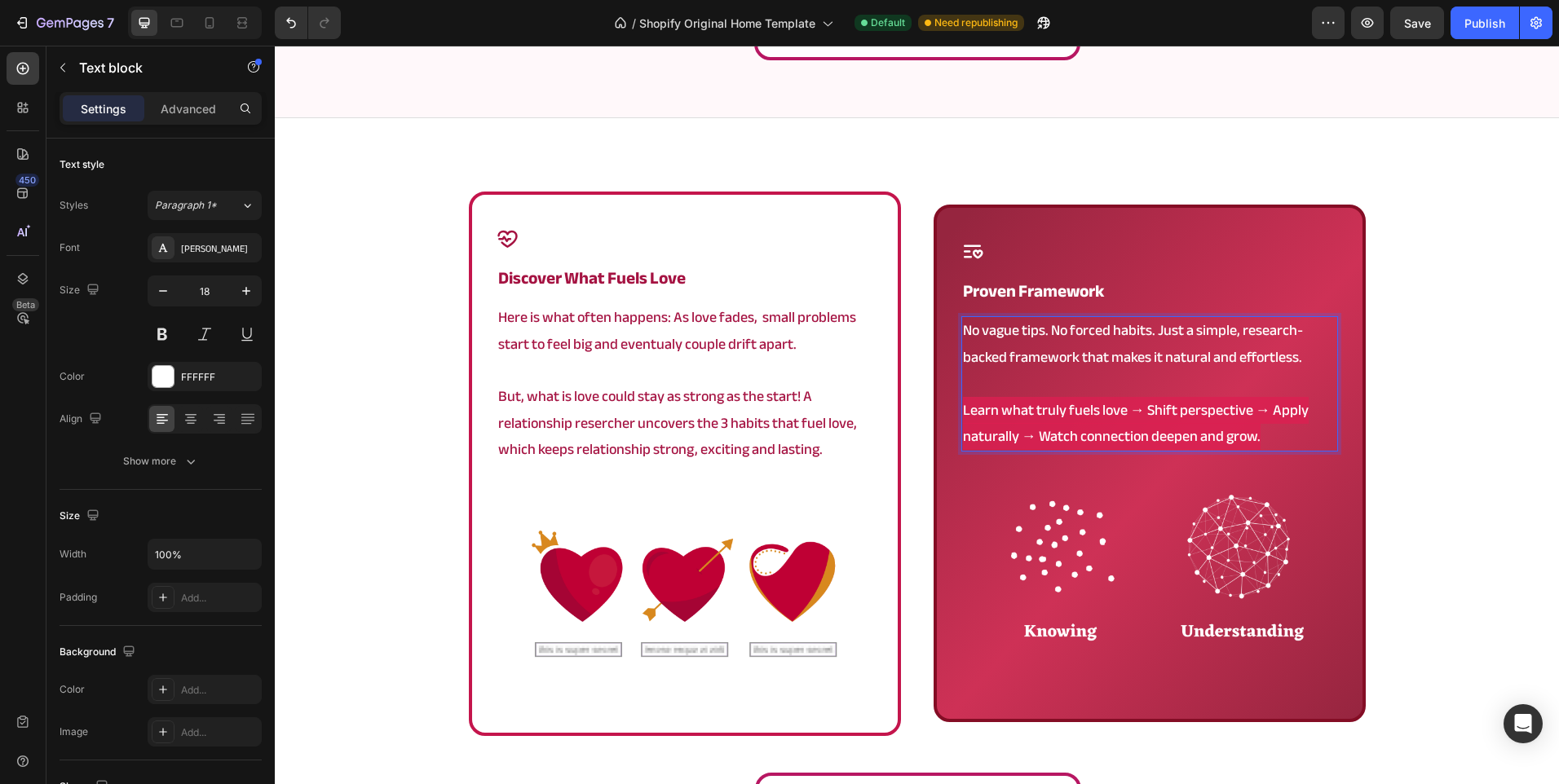
click at [1452, 398] on div "Icon discover what fuels love Heading Here is what often happens: As love fades…" at bounding box center [917, 512] width 1284 height 642
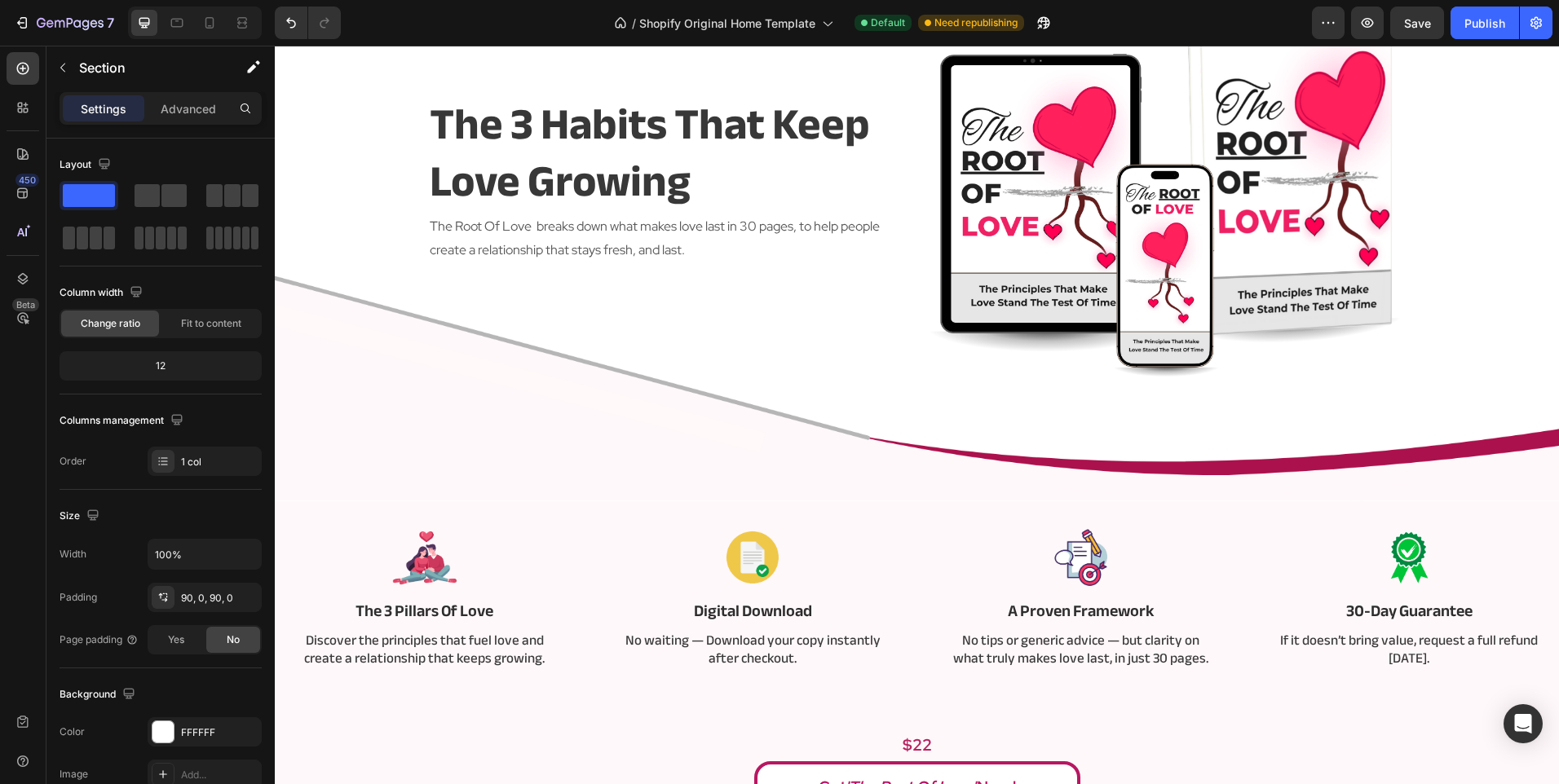
scroll to position [163, 0]
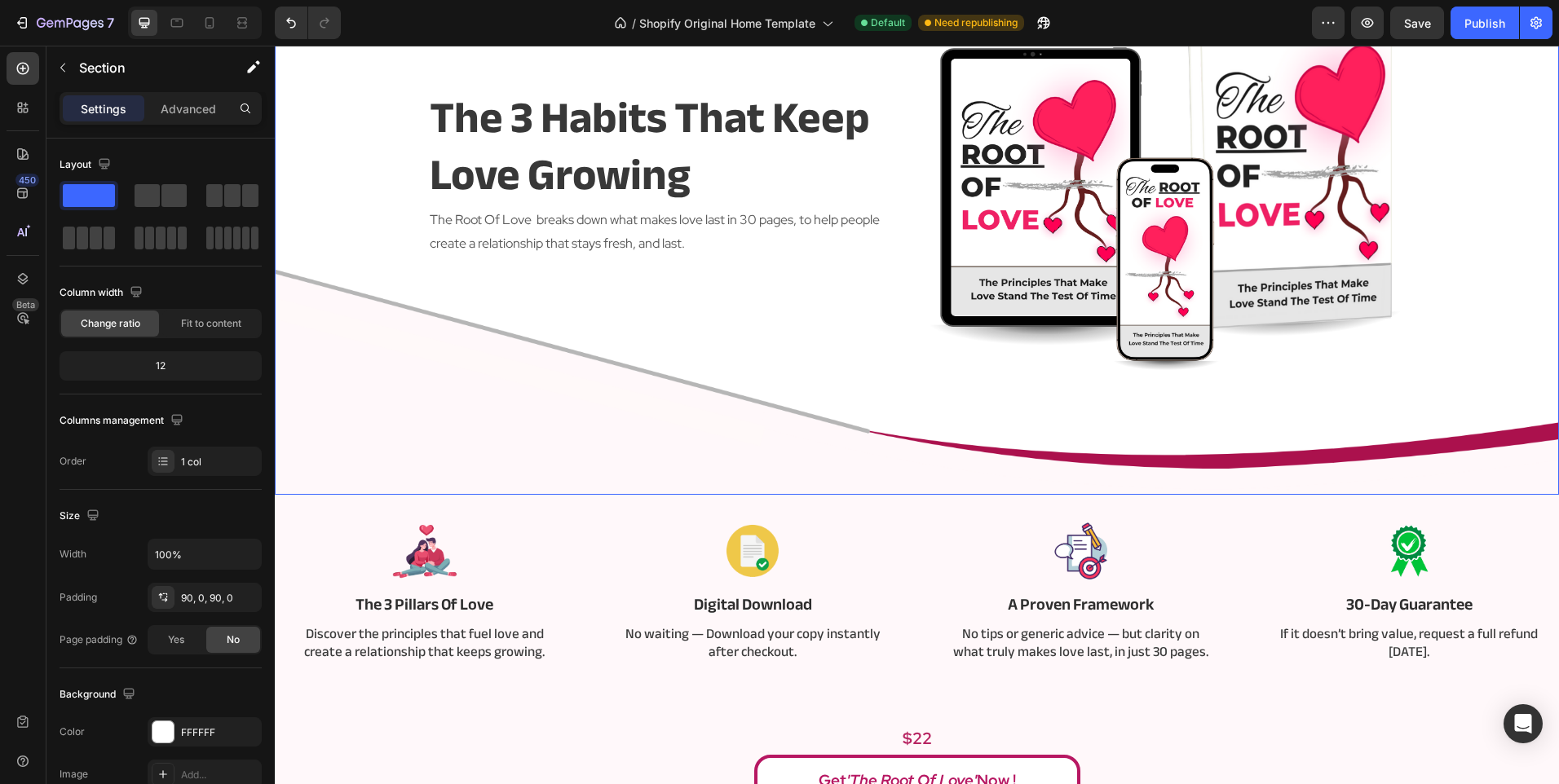
click at [804, 346] on div "the 3 habits that keep love growing Heading The Root Of Love breaks down what m…" at bounding box center [665, 172] width 476 height 399
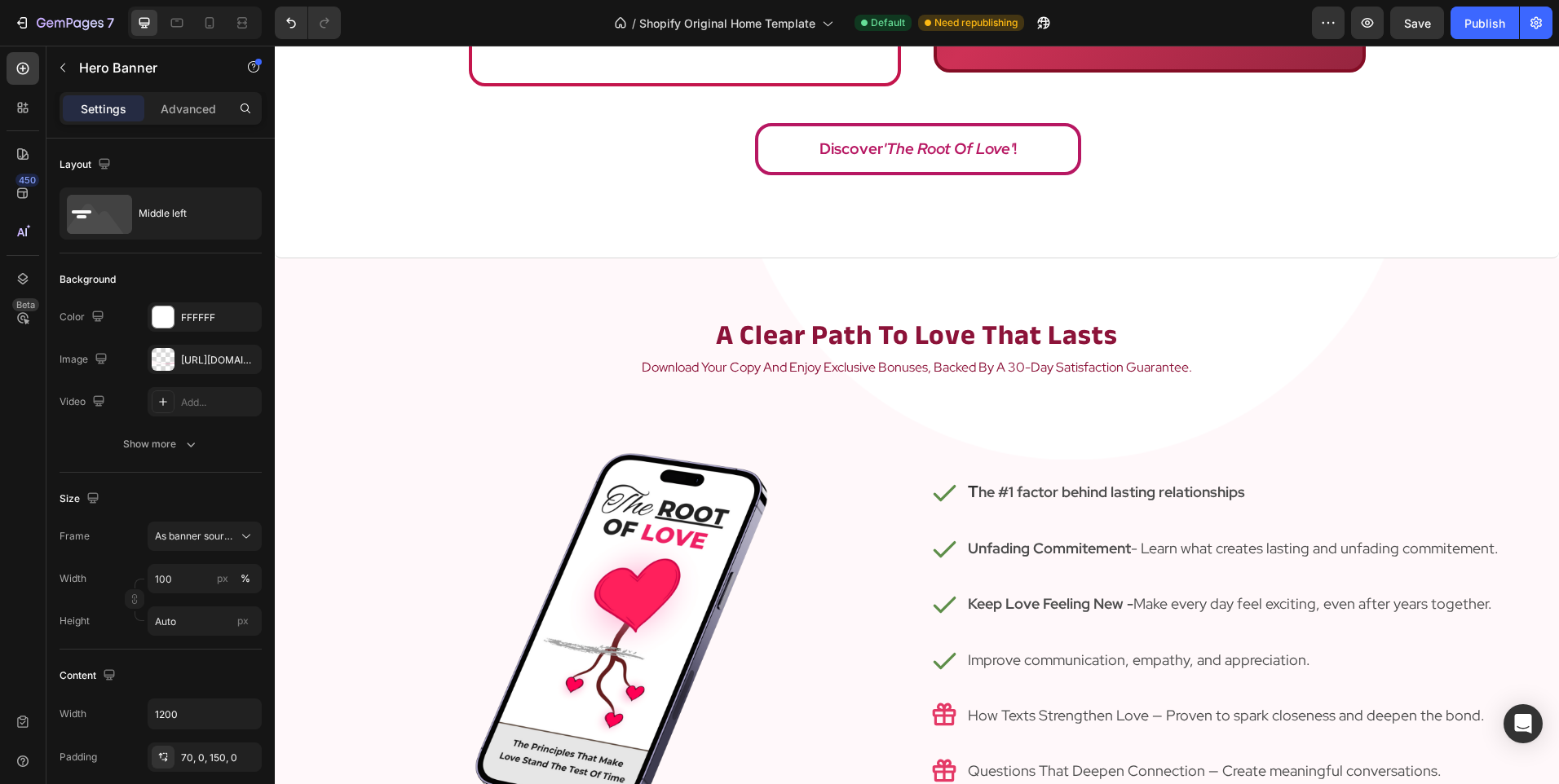
scroll to position [1548, 0]
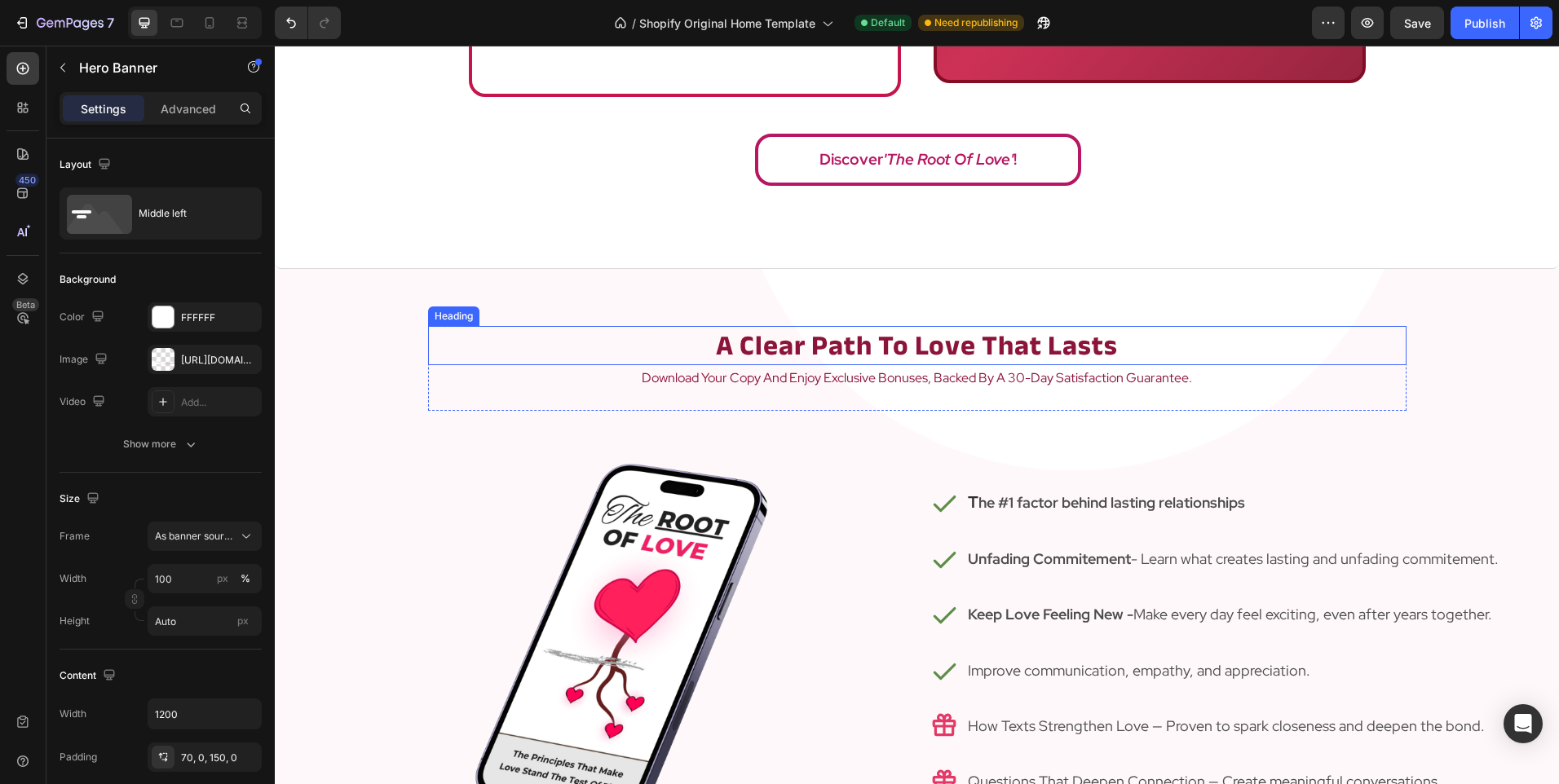
click at [820, 351] on strong "a clear path to love that lasts" at bounding box center [917, 346] width 402 height 52
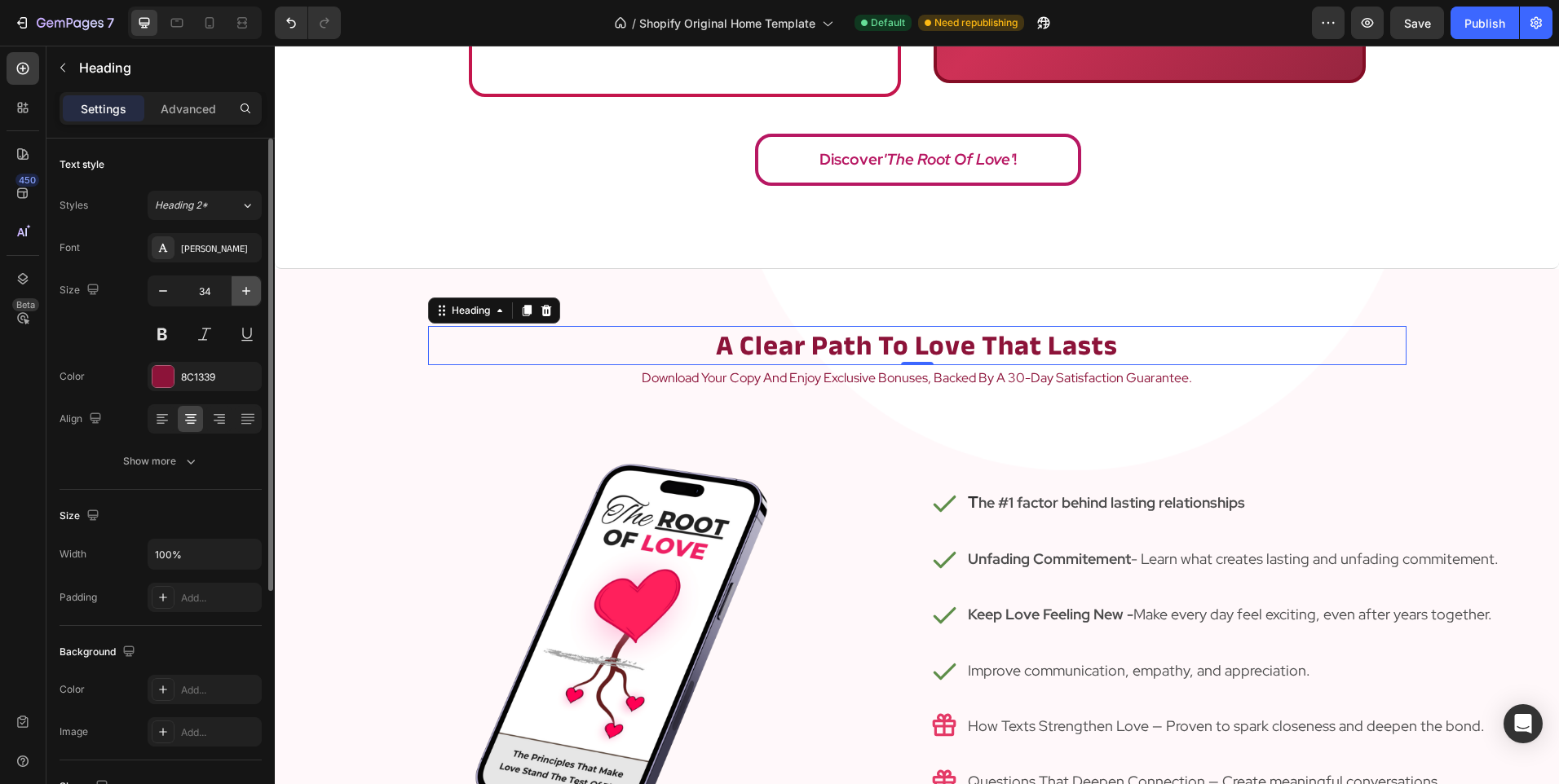
click at [243, 288] on icon "button" at bounding box center [247, 291] width 16 height 16
type input "37"
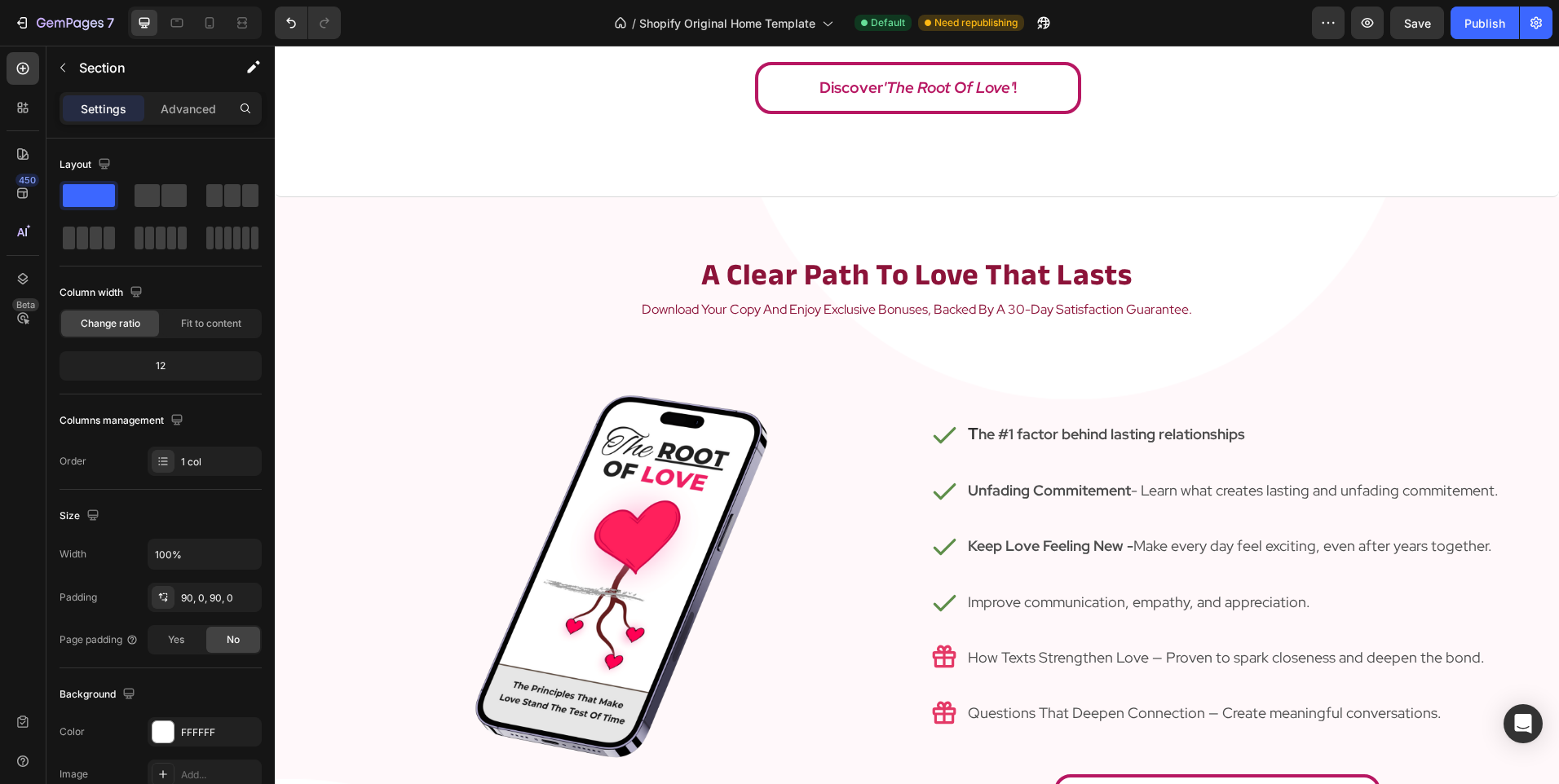
scroll to position [1630, 0]
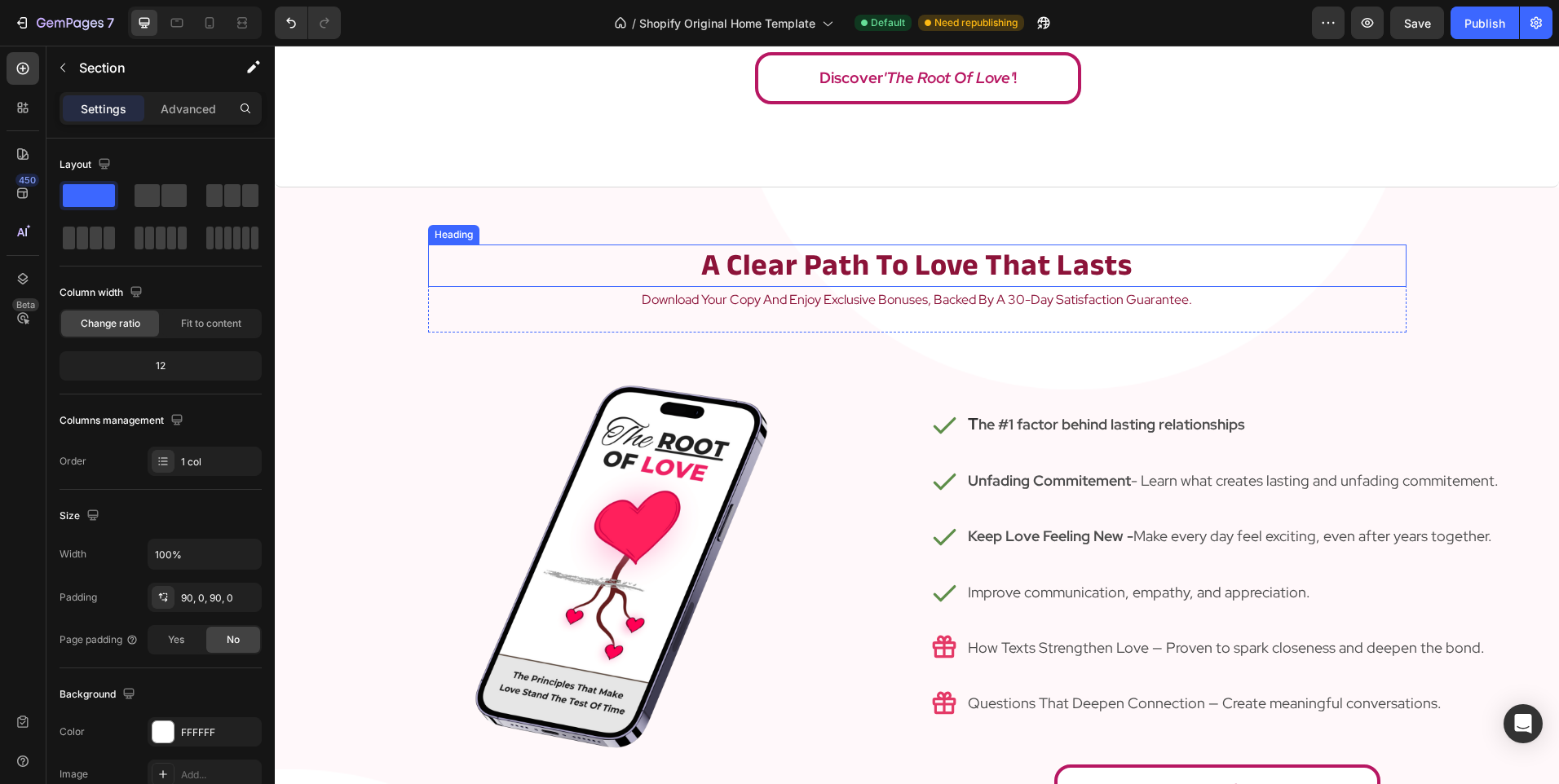
click at [914, 275] on strong "a clear path to love that lasts" at bounding box center [917, 265] width 431 height 56
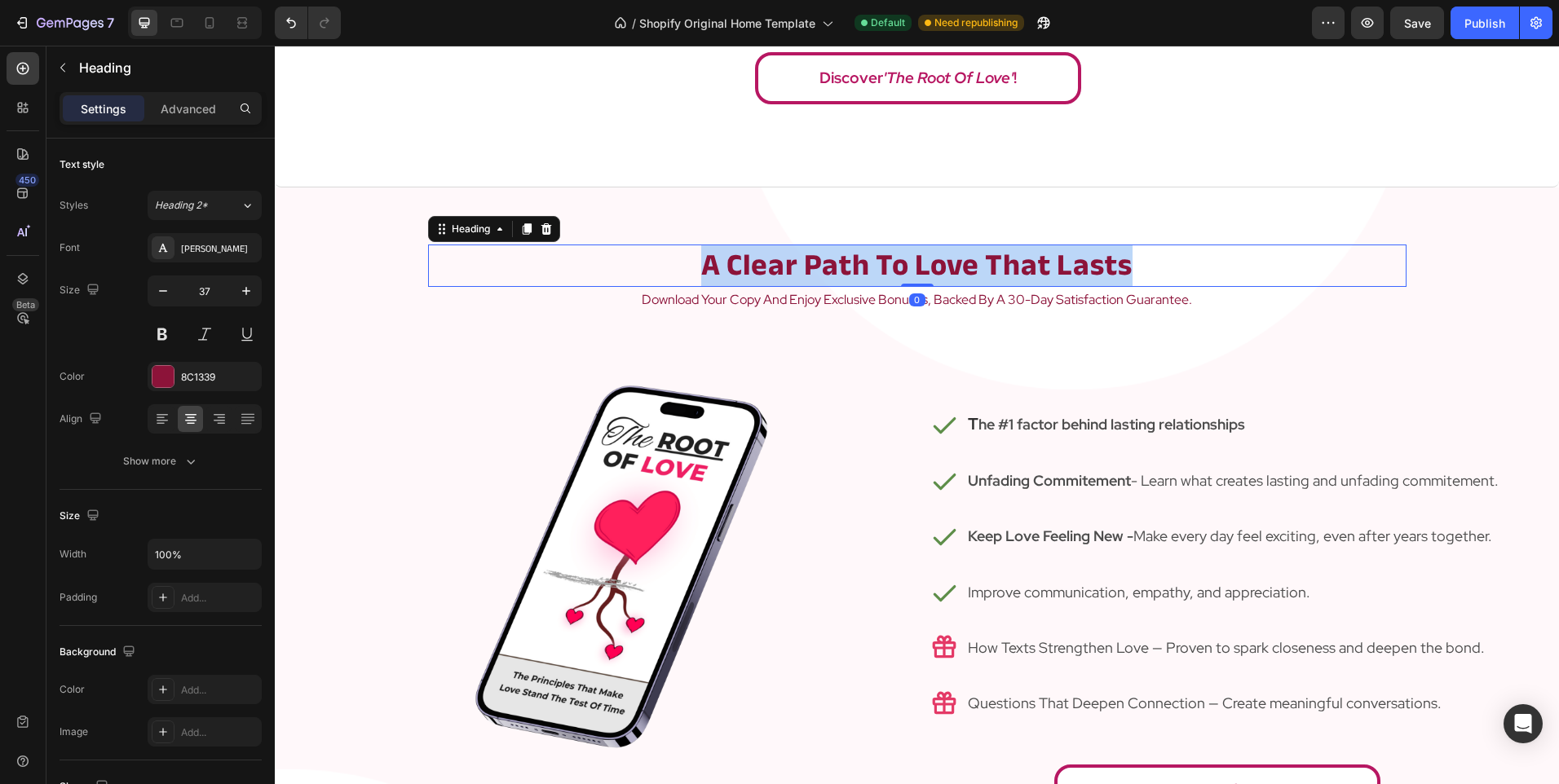
click at [914, 275] on strong "a clear path to love that lasts" at bounding box center [917, 265] width 431 height 56
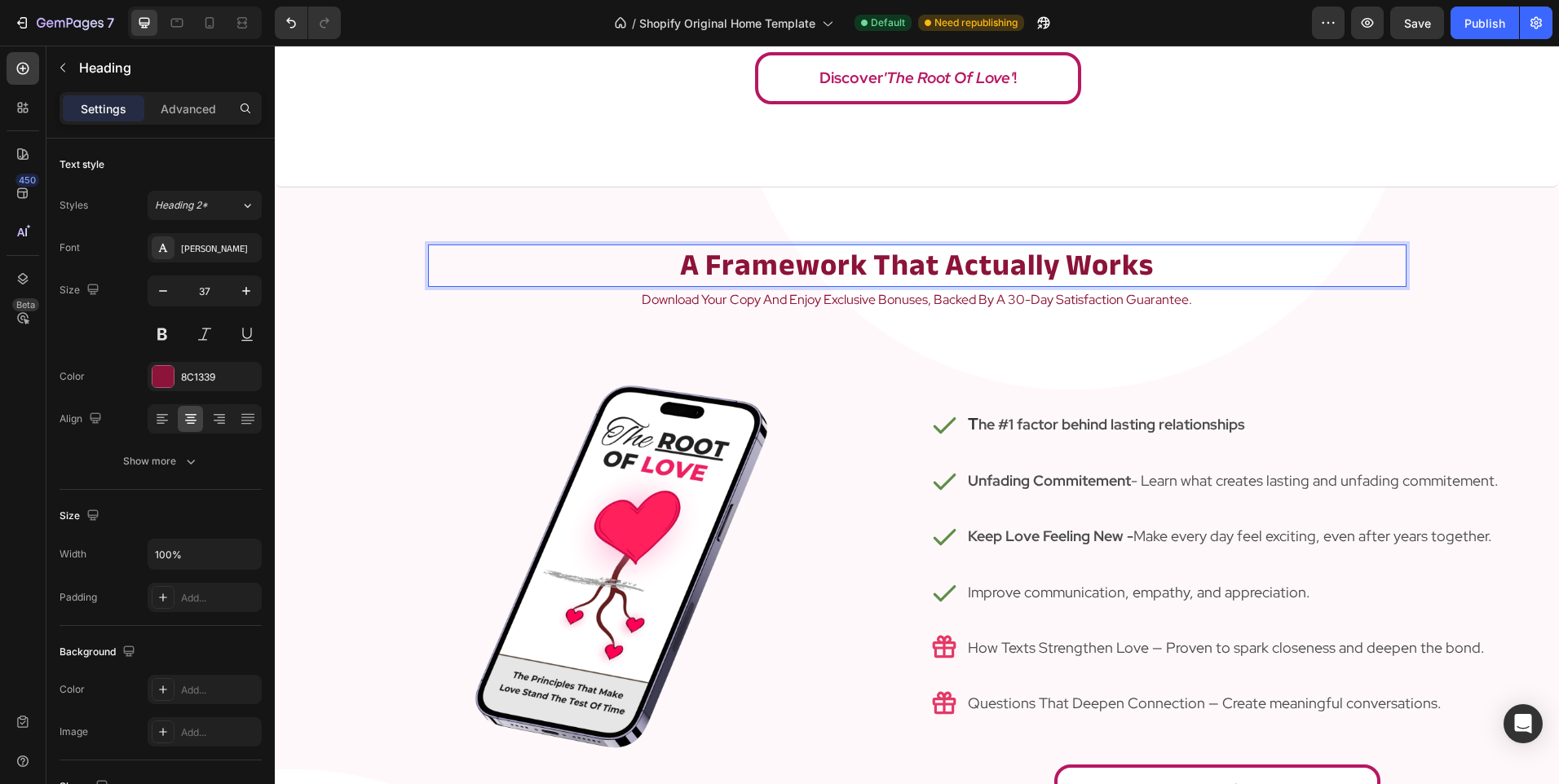
click at [805, 219] on div "A Framework That Actually Works Heading 0 download your copy and enjoy exclusiv…" at bounding box center [917, 594] width 1284 height 813
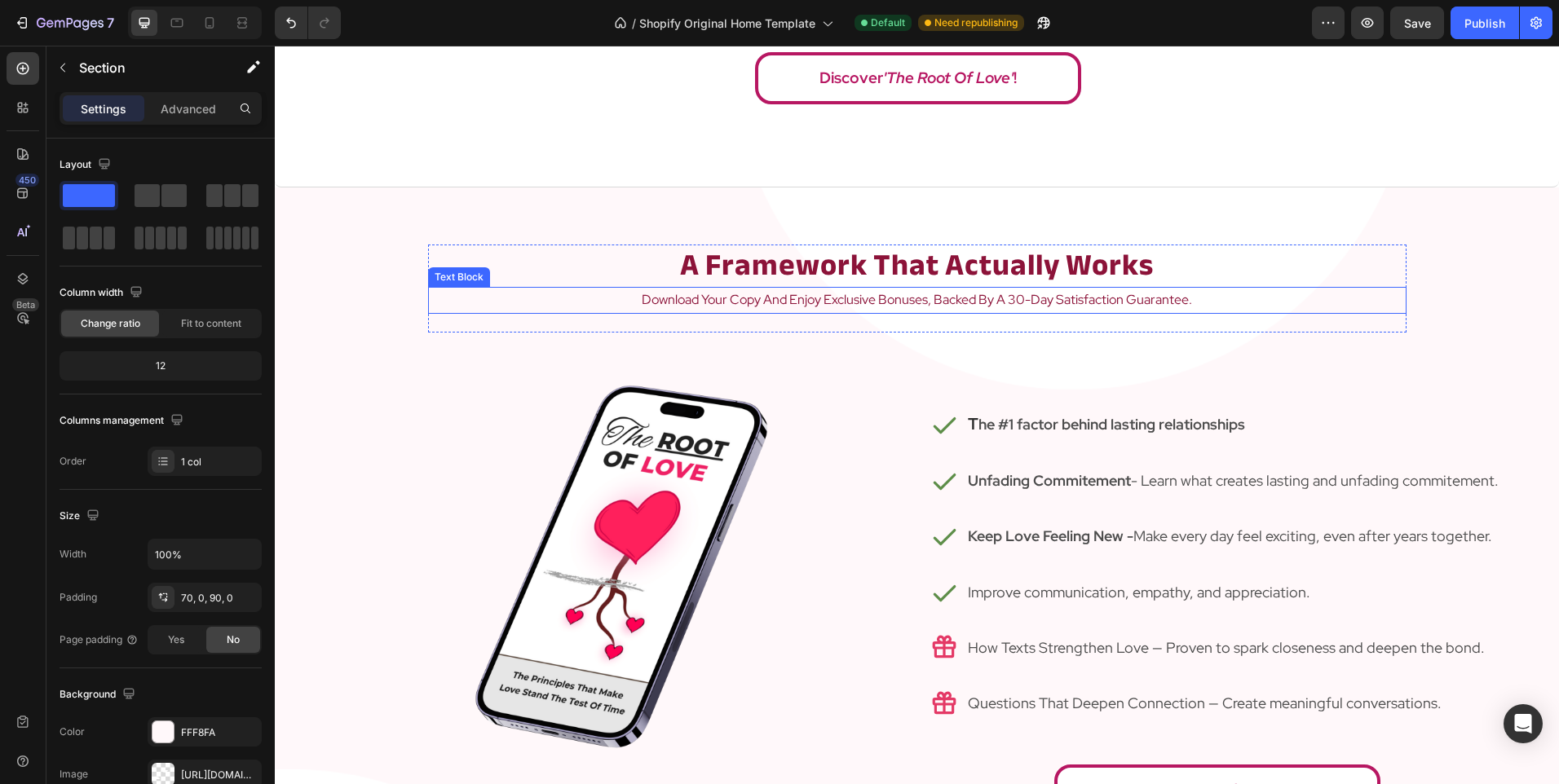
click at [788, 289] on p "download your copy and enjoy exclusive bonuses, backed by a 30-day satisfaction…" at bounding box center [917, 300] width 975 height 24
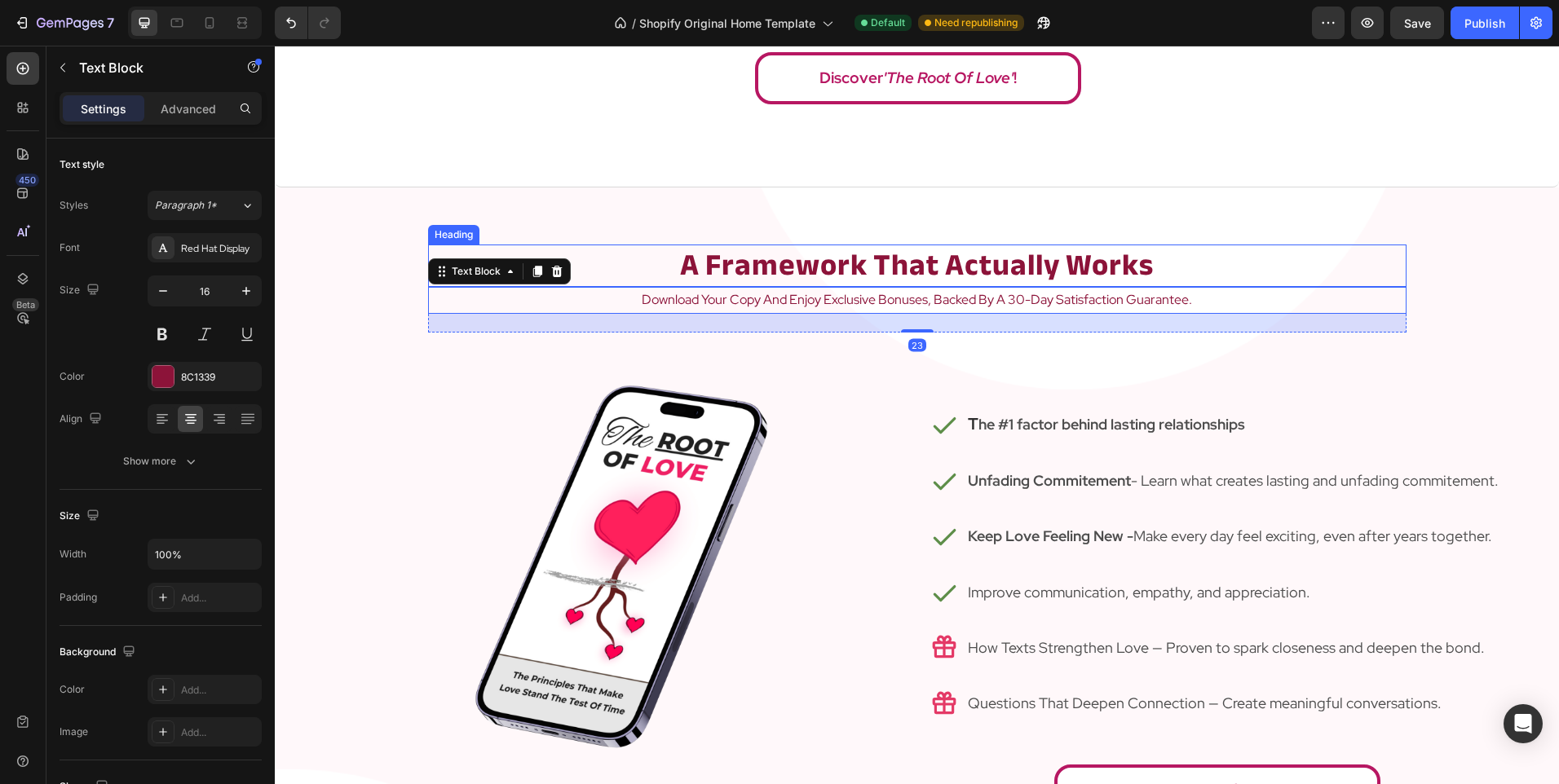
click at [731, 261] on strong "a framework that actually works" at bounding box center [917, 265] width 473 height 56
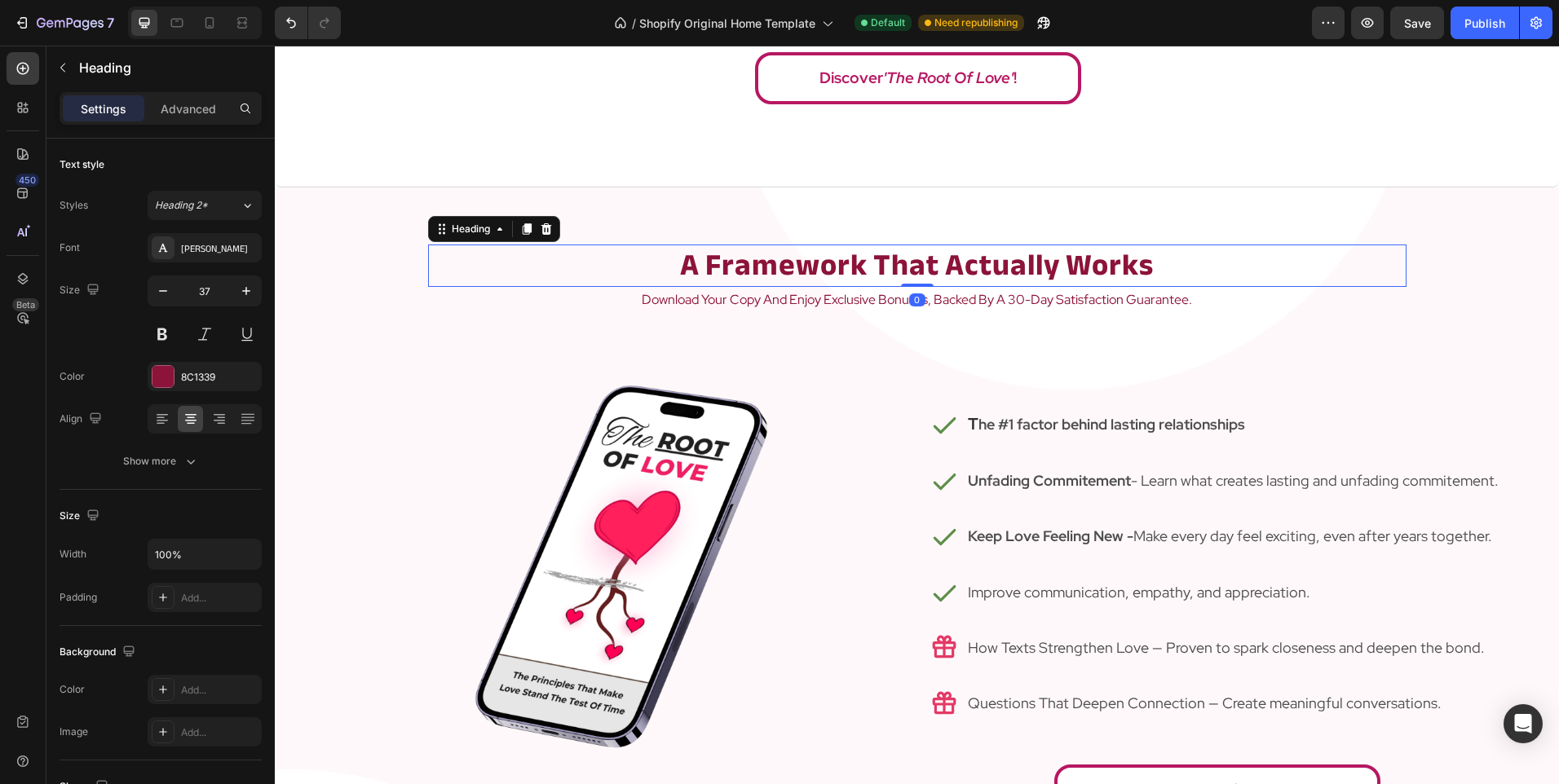
click at [509, 226] on div "Heading" at bounding box center [494, 229] width 132 height 26
click at [522, 228] on icon at bounding box center [526, 229] width 9 height 11
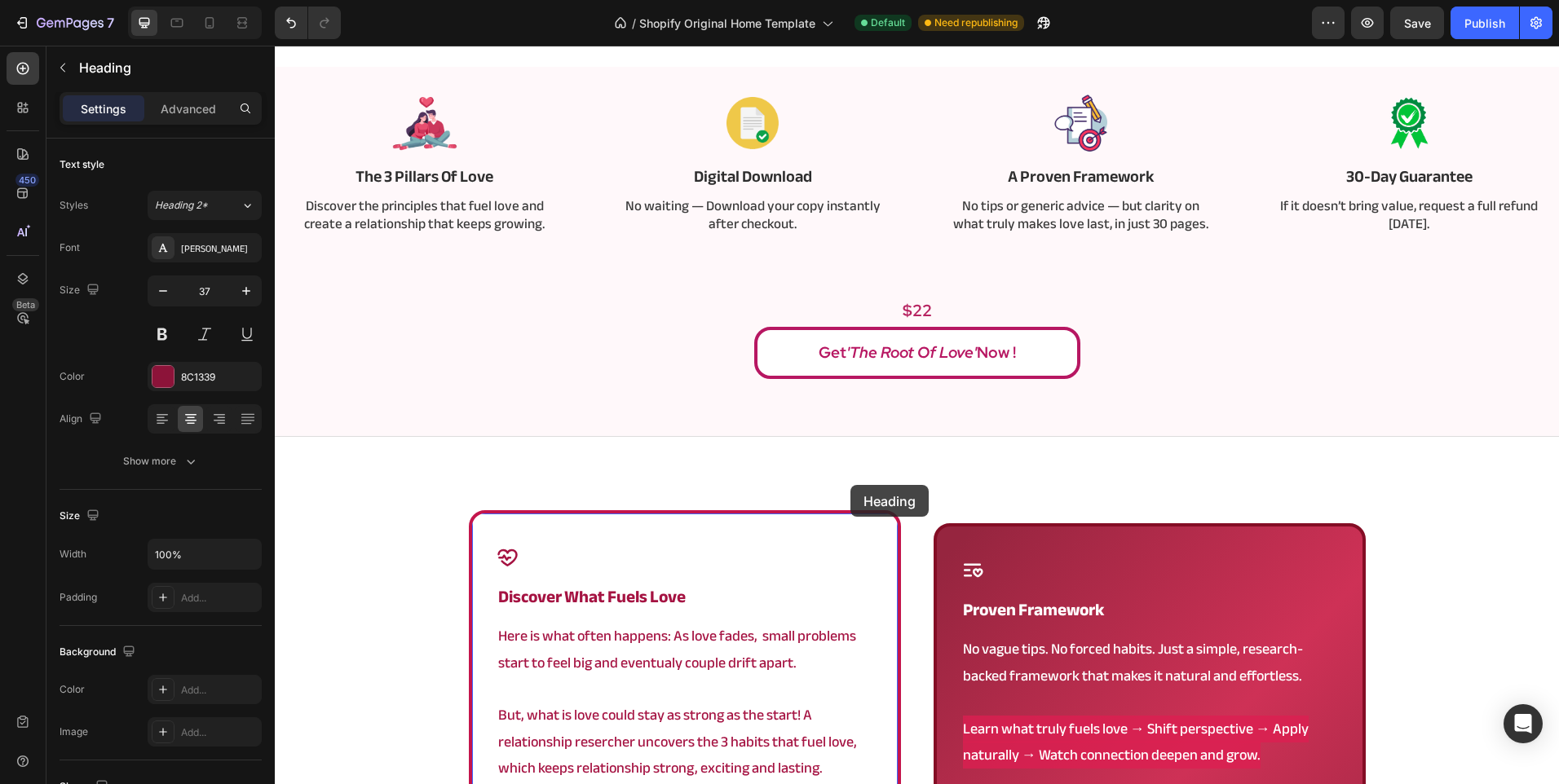
scroll to position [570, 0]
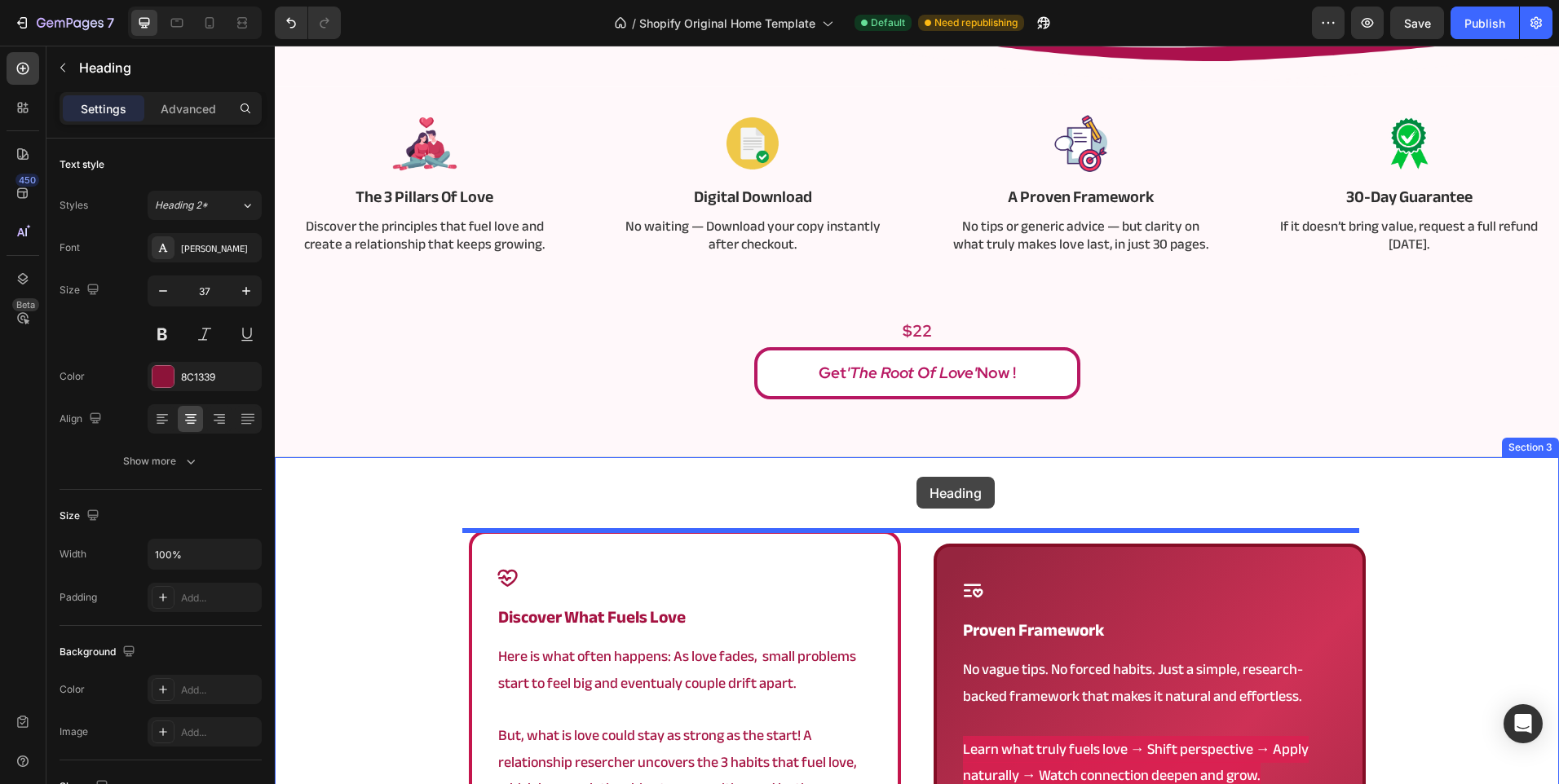
drag, startPoint x: 912, startPoint y: 267, endPoint x: 917, endPoint y: 476, distance: 209.1
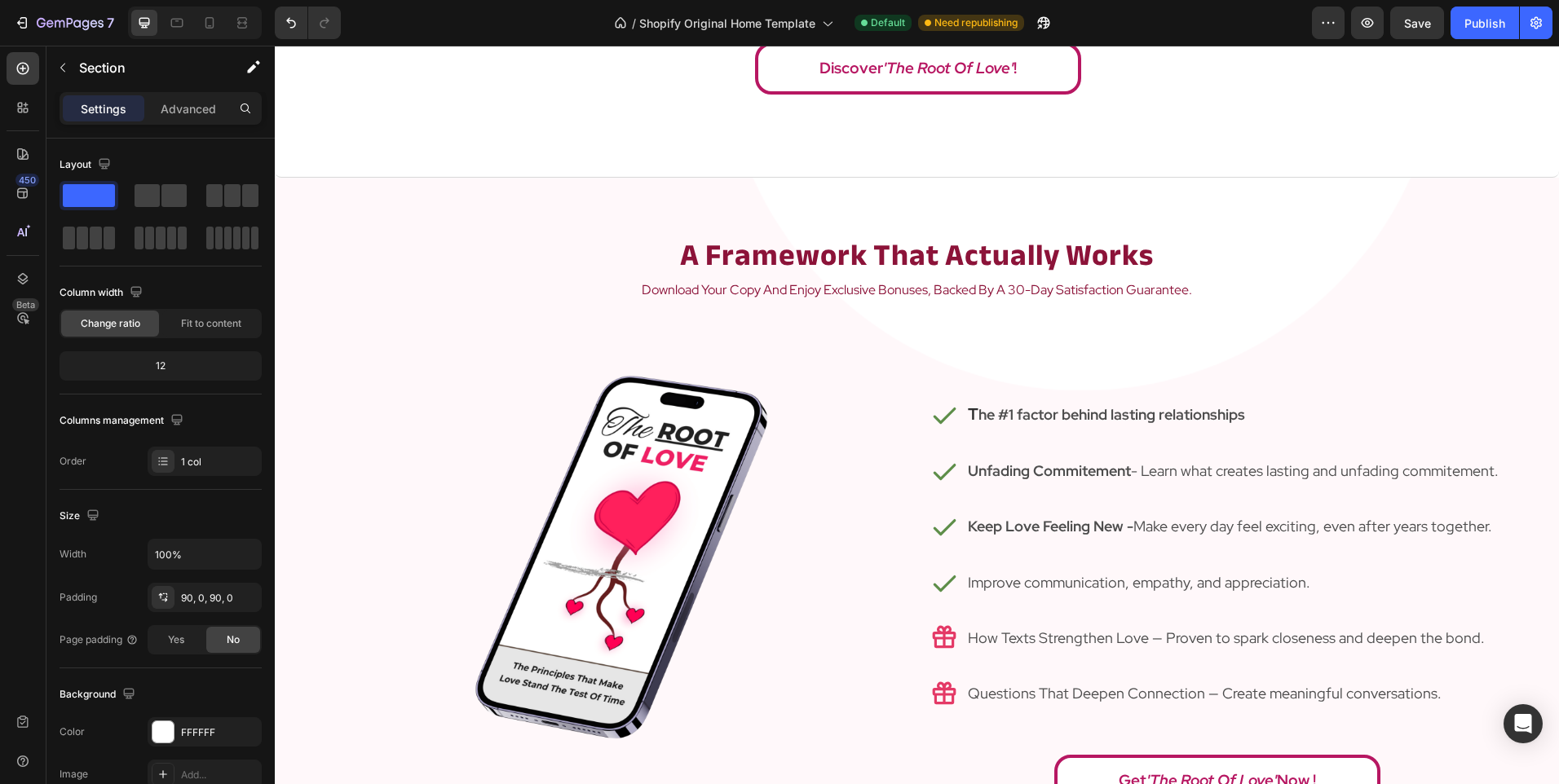
scroll to position [1712, 0]
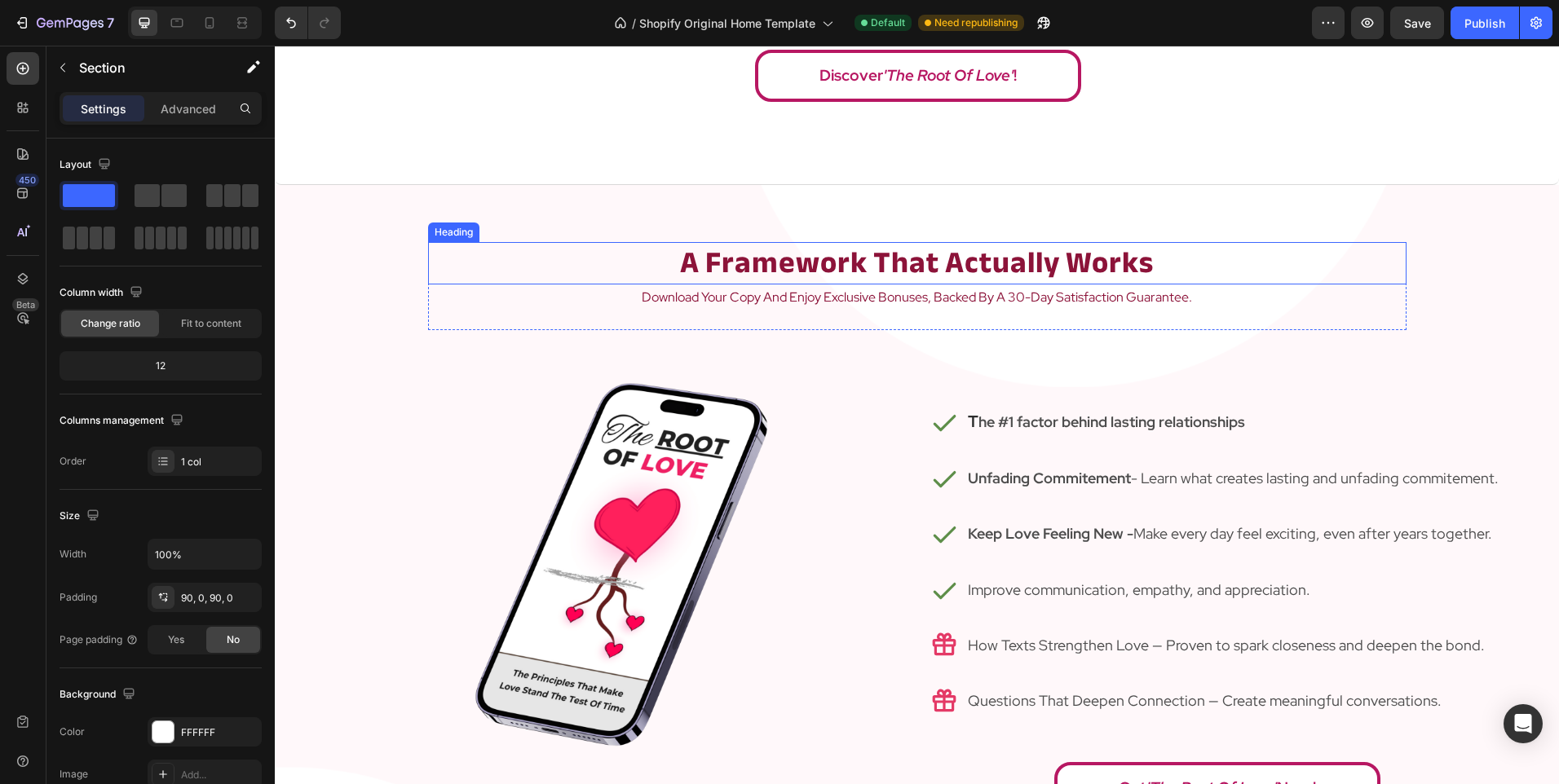
click at [904, 261] on strong "a framework that actually works" at bounding box center [917, 263] width 473 height 56
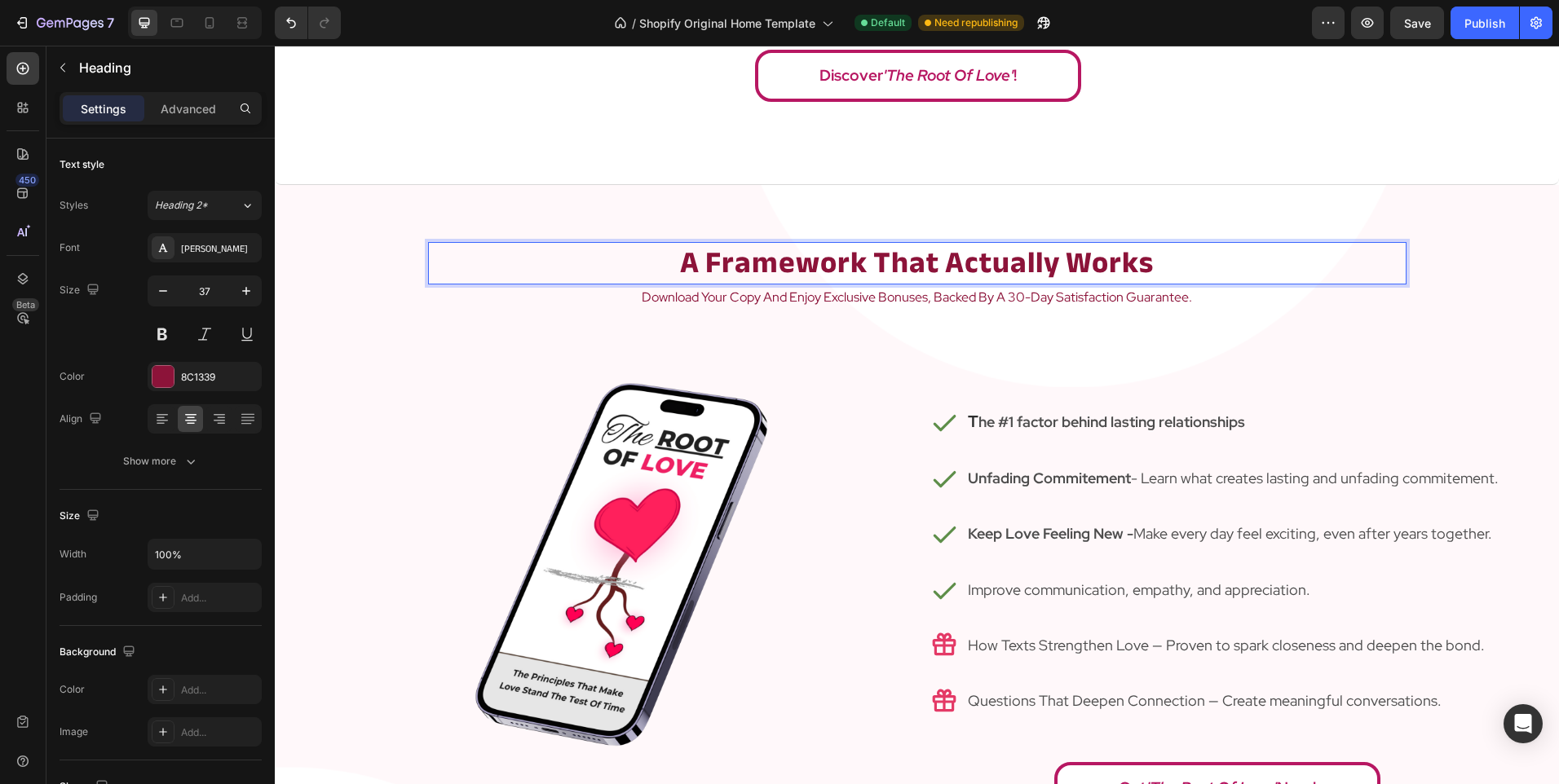
click at [904, 261] on strong "a framework that actually works" at bounding box center [917, 263] width 473 height 56
click at [888, 385] on div at bounding box center [617, 627] width 600 height 594
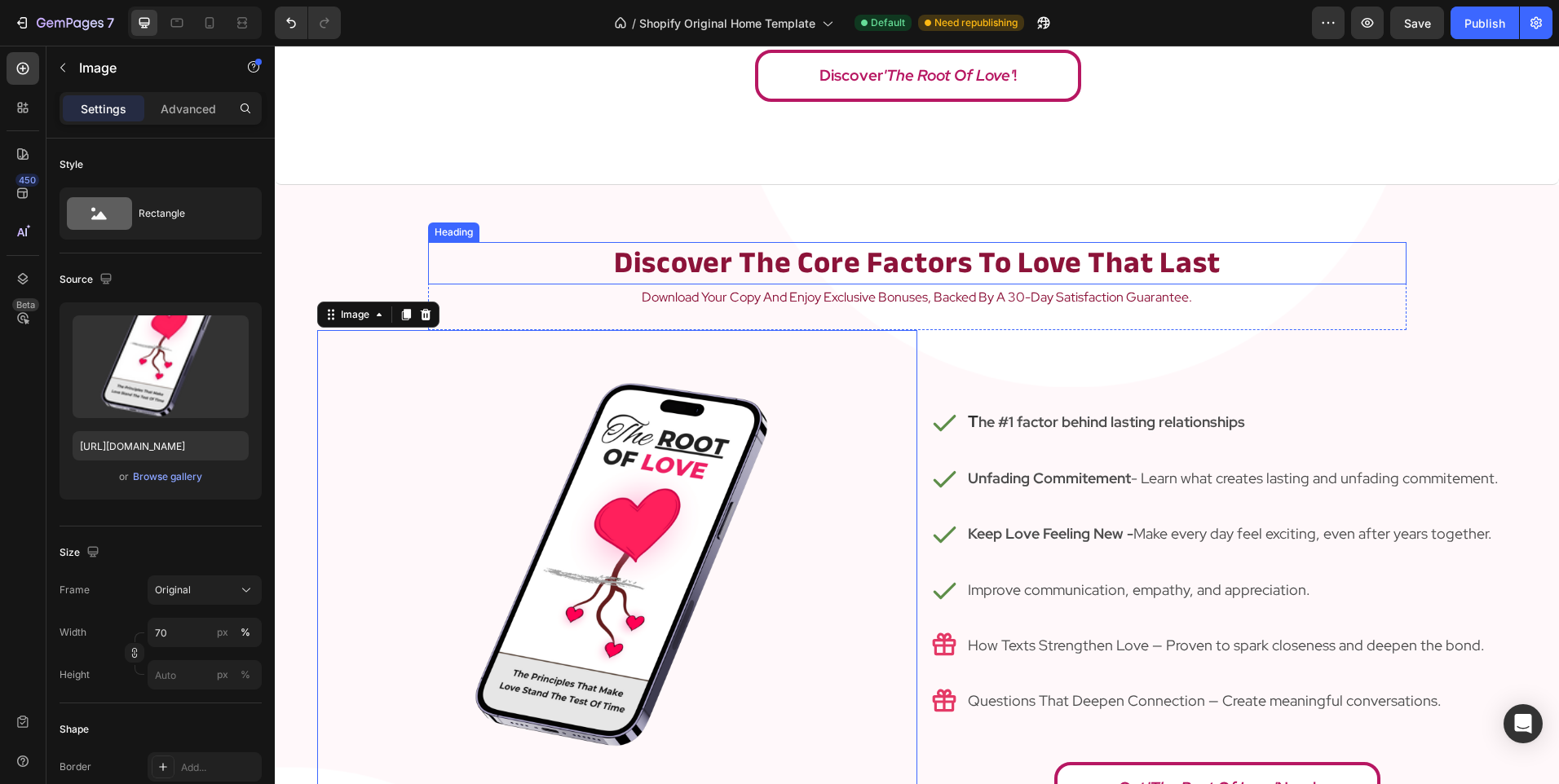
click at [756, 260] on strong "Discover The Core Factors To Love That Last" at bounding box center [917, 263] width 606 height 56
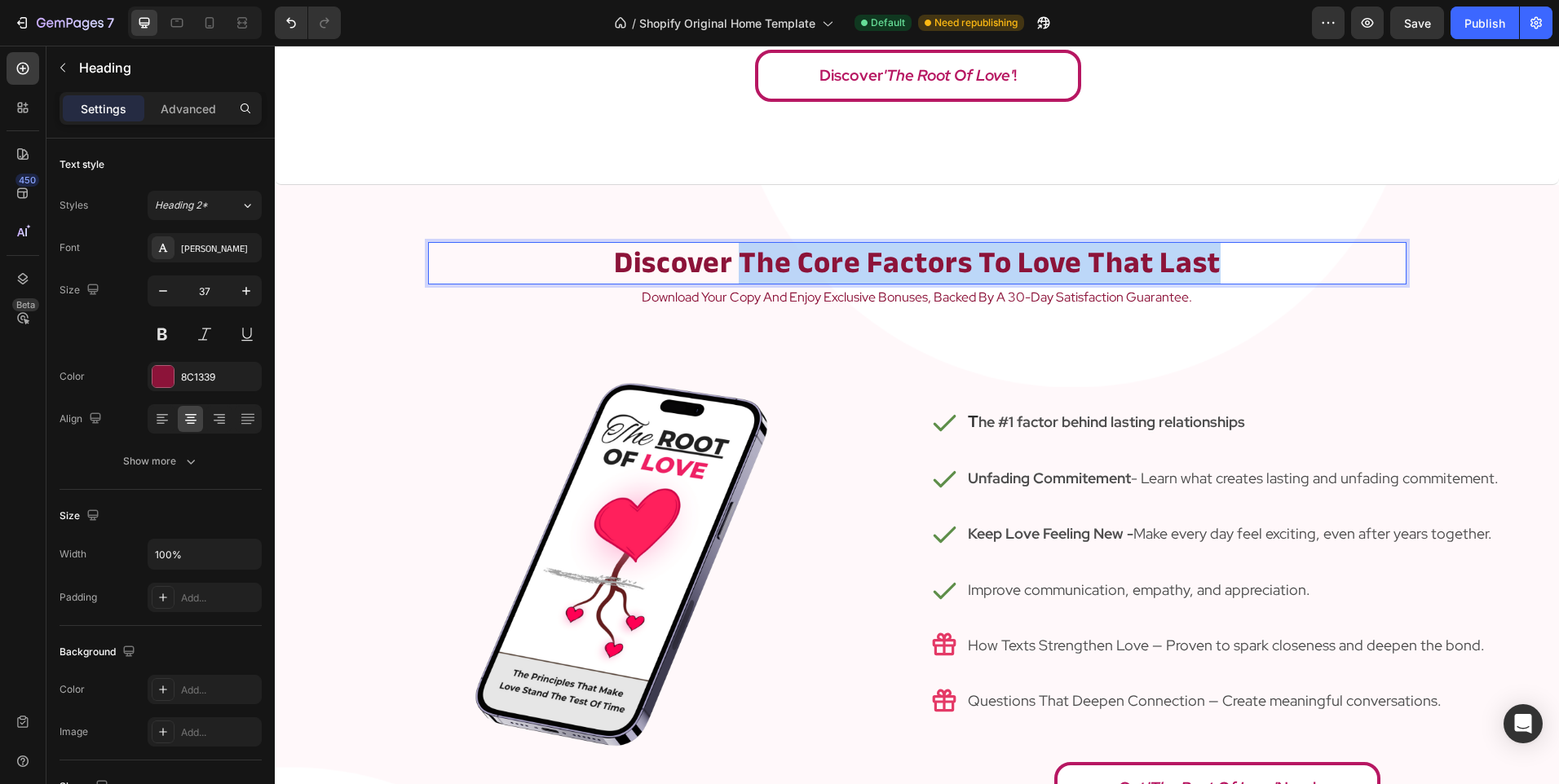
drag, startPoint x: 737, startPoint y: 259, endPoint x: 1235, endPoint y: 264, distance: 498.0
click at [1235, 264] on p "Discover The Core Factors To Love That Last" at bounding box center [917, 264] width 975 height 39
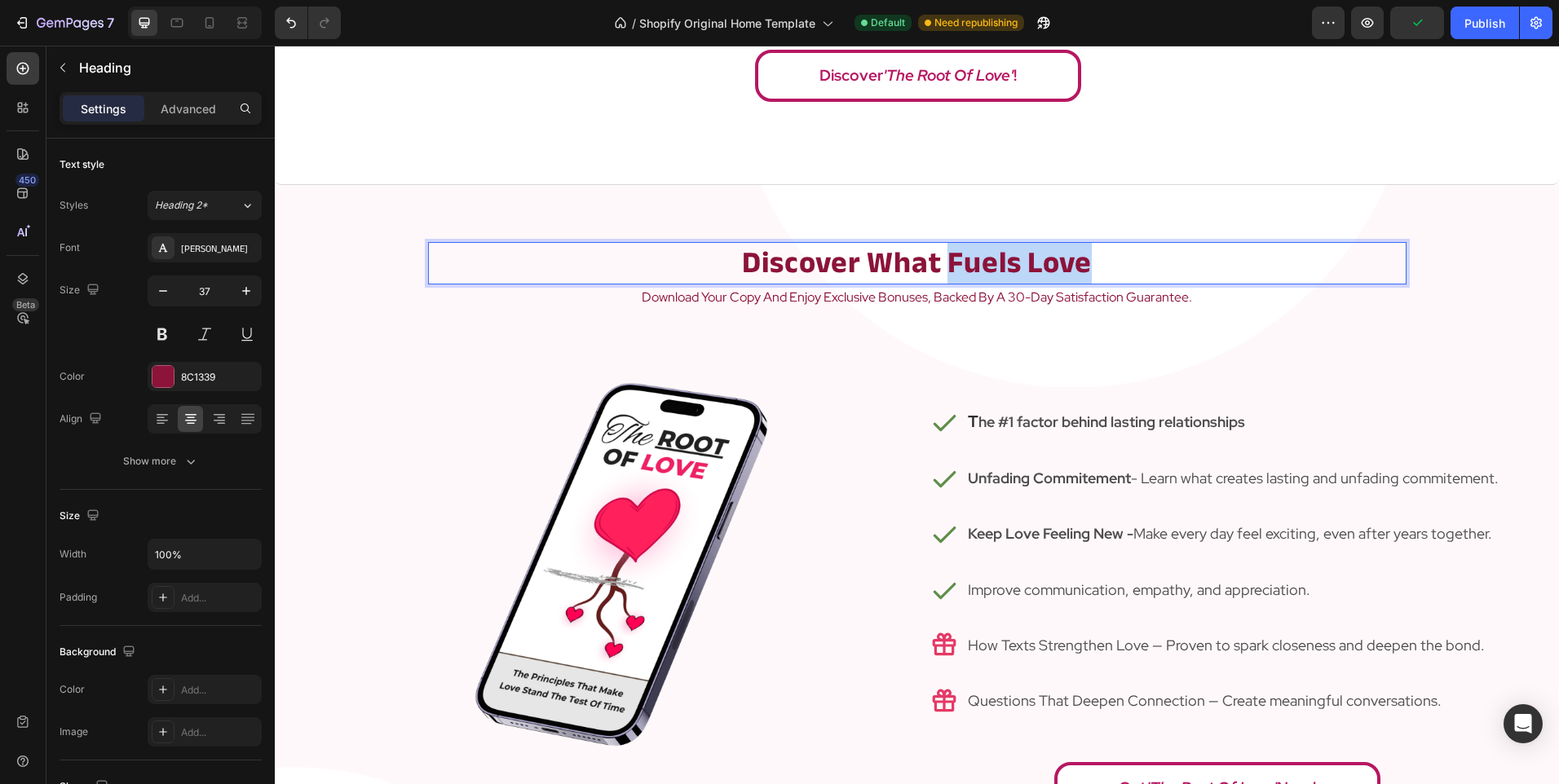
drag, startPoint x: 941, startPoint y: 265, endPoint x: 1193, endPoint y: 266, distance: 252.0
click at [1193, 266] on p "Discover What Fuels Love" at bounding box center [917, 264] width 975 height 39
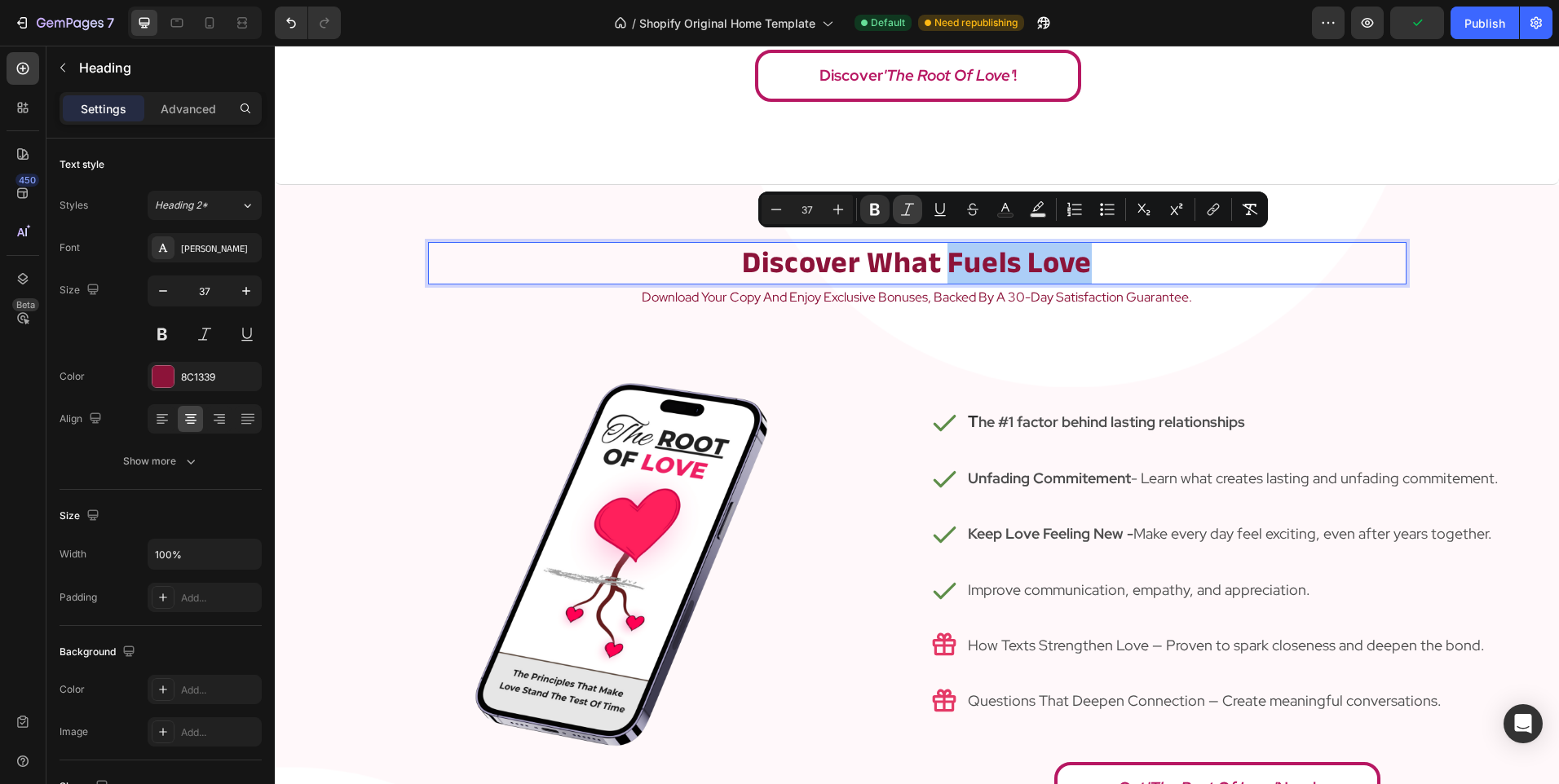
click at [912, 210] on icon "Editor contextual toolbar" at bounding box center [908, 210] width 16 height 16
click at [951, 208] on button "Underline" at bounding box center [940, 210] width 29 height 29
type input "37"
click at [990, 334] on div "Icon T he #1 factor behind lasting relationships Text Block Row Icon Unfading C…" at bounding box center [1217, 627] width 600 height 594
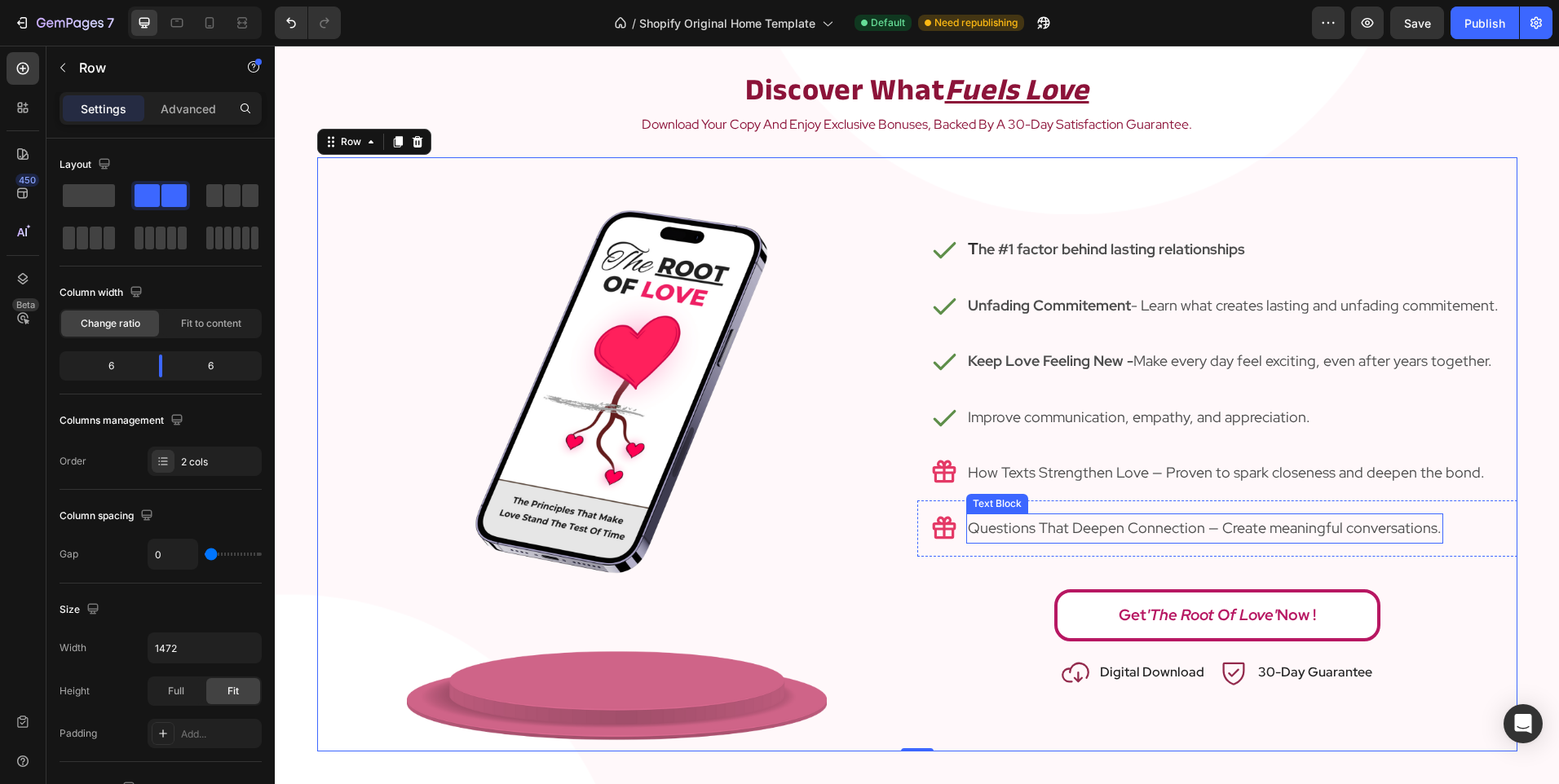
scroll to position [1792, 0]
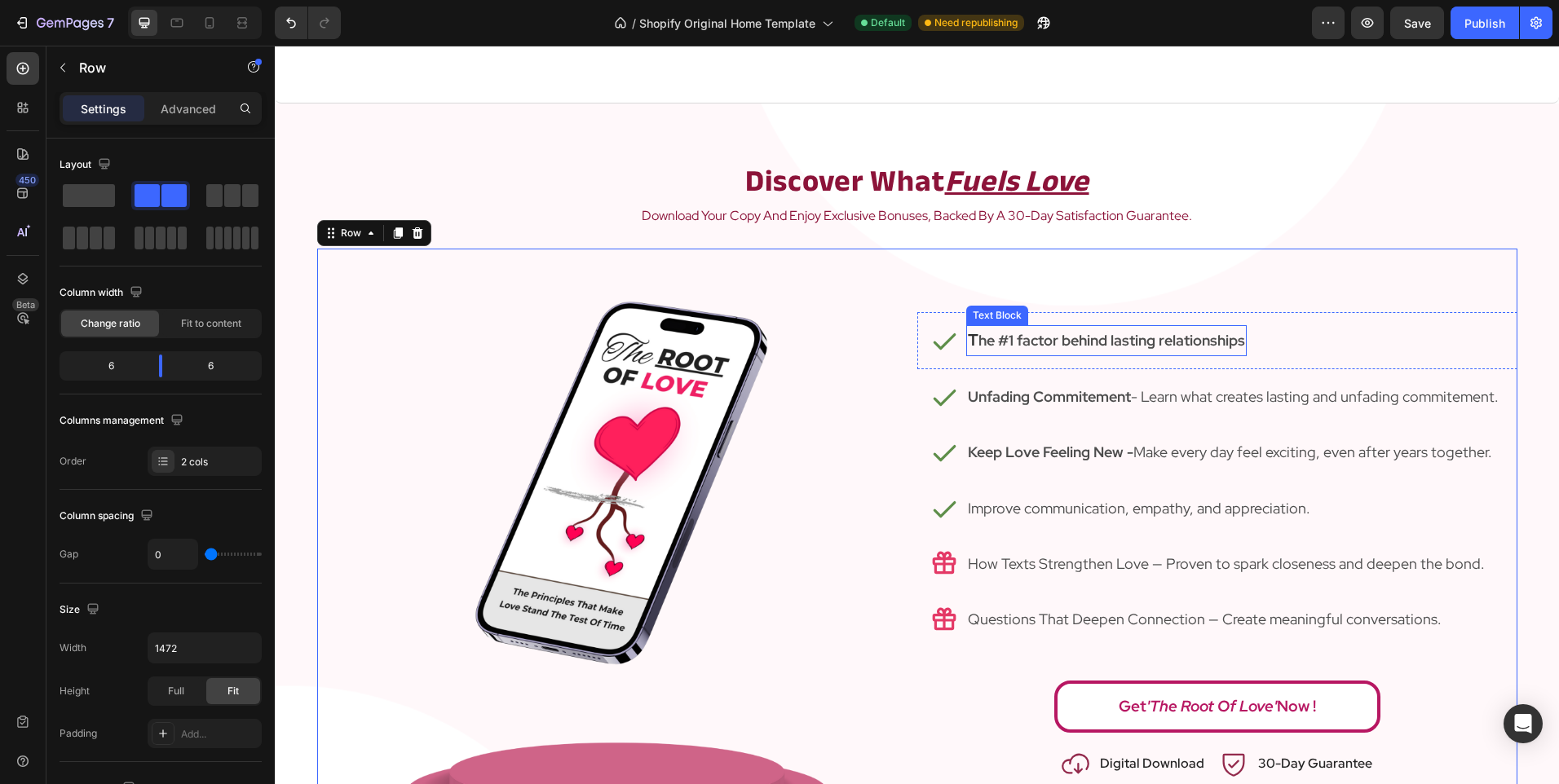
click at [989, 343] on strong "he #1 factor behind lasting relationships" at bounding box center [1112, 340] width 267 height 19
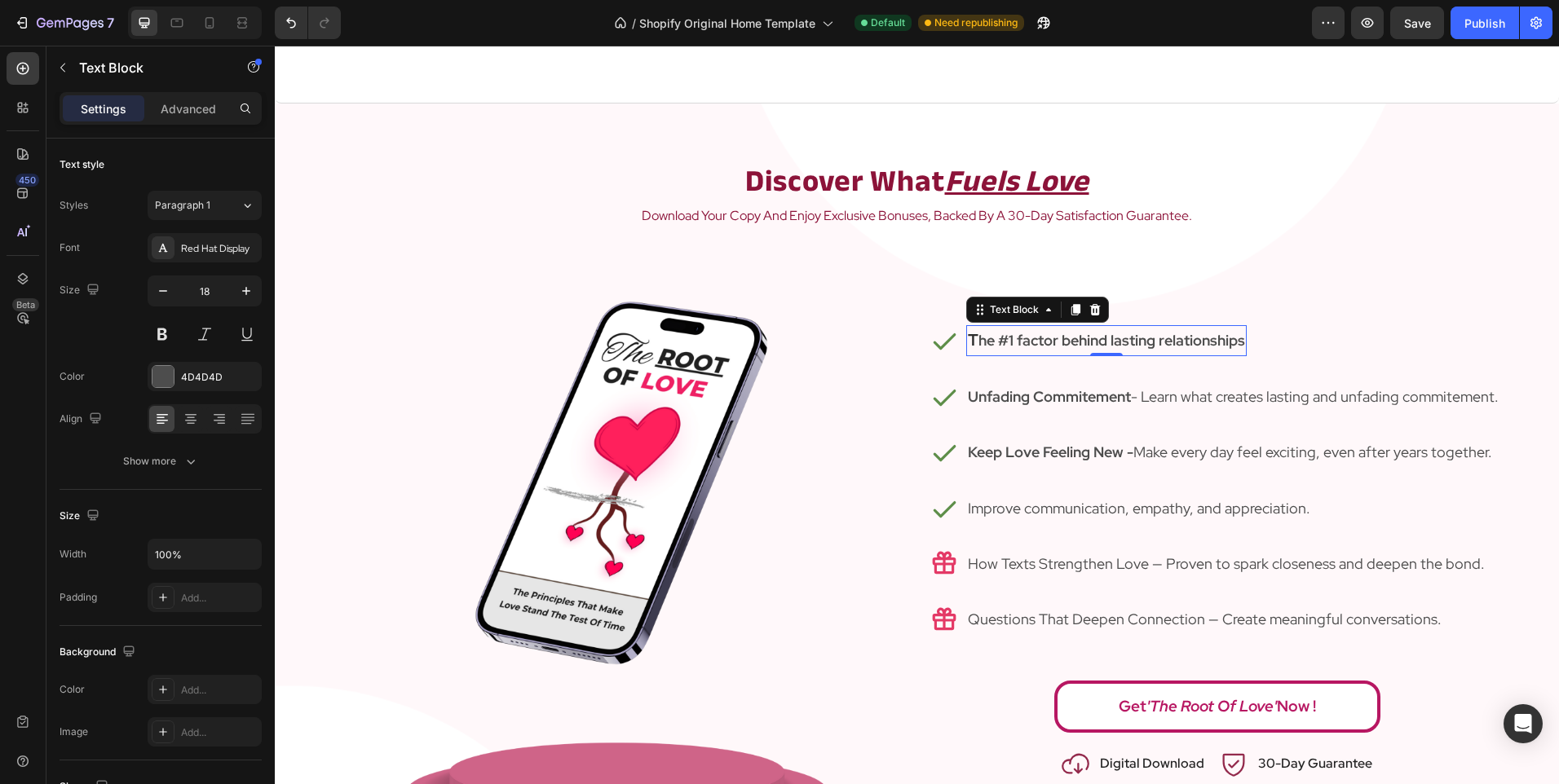
click at [989, 343] on strong "he #1 factor behind lasting relationships" at bounding box center [1112, 340] width 267 height 19
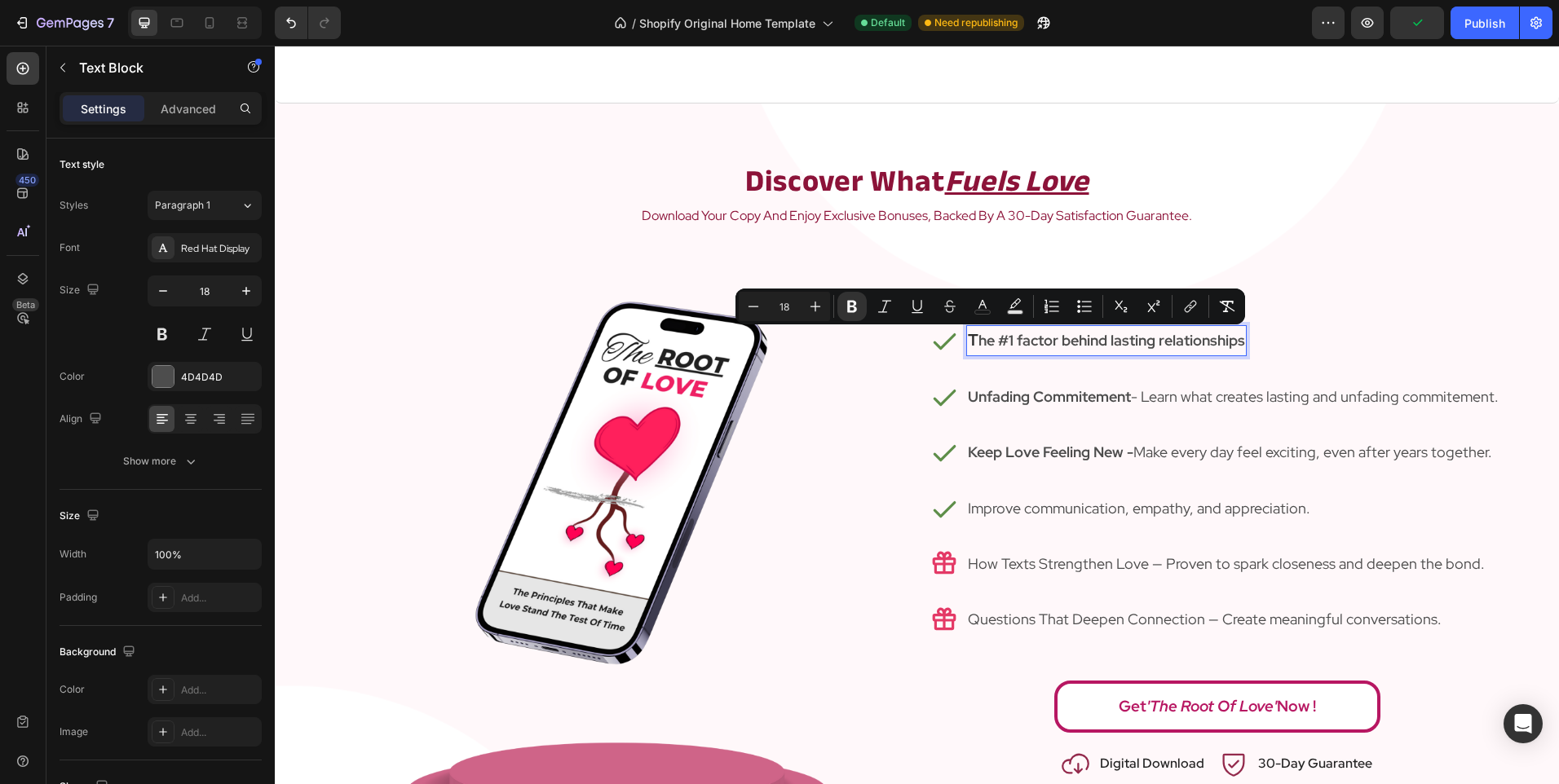
click at [1236, 344] on strong "he #1 factor behind lasting relationships" at bounding box center [1112, 340] width 267 height 19
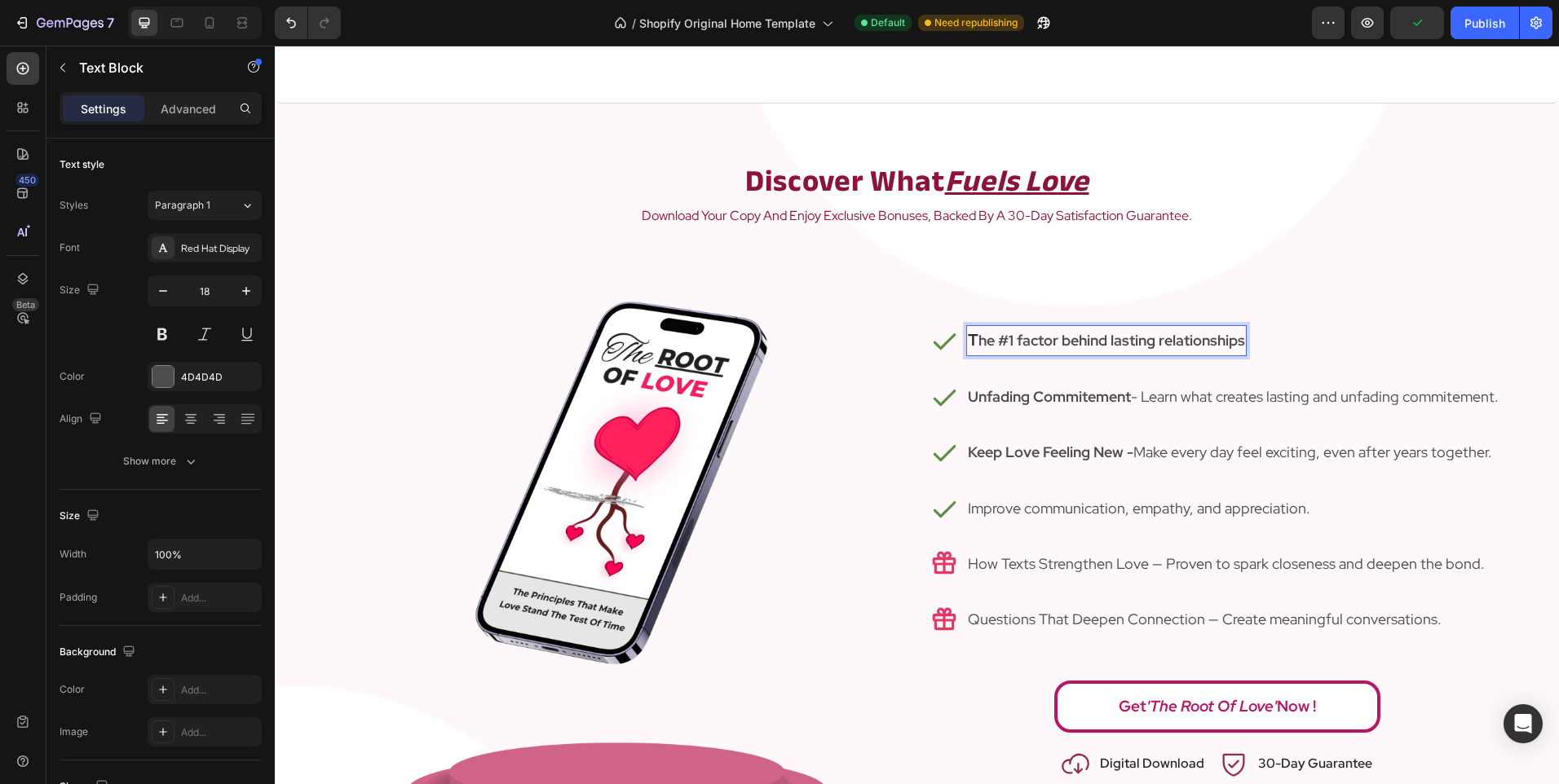
click at [1240, 345] on strong "he #1 factor behind lasting relationships" at bounding box center [1112, 340] width 267 height 19
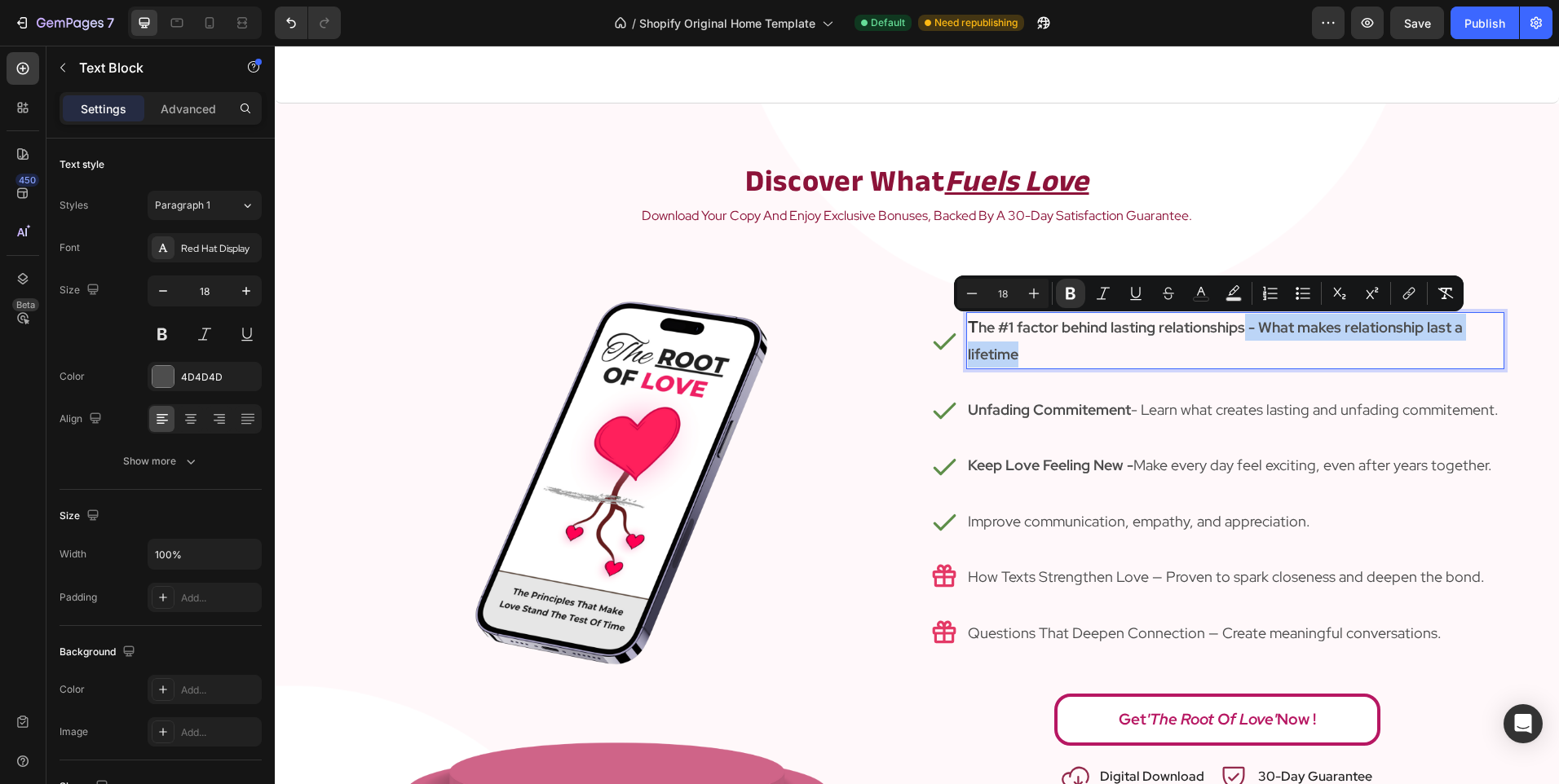
drag, startPoint x: 1233, startPoint y: 348, endPoint x: 1241, endPoint y: 335, distance: 15.3
click at [1241, 335] on p "T he #1 factor behind lasting relationships - What makes relationship last a li…" at bounding box center [1235, 341] width 535 height 54
click at [1076, 290] on icon "Editor contextual toolbar" at bounding box center [1071, 294] width 16 height 16
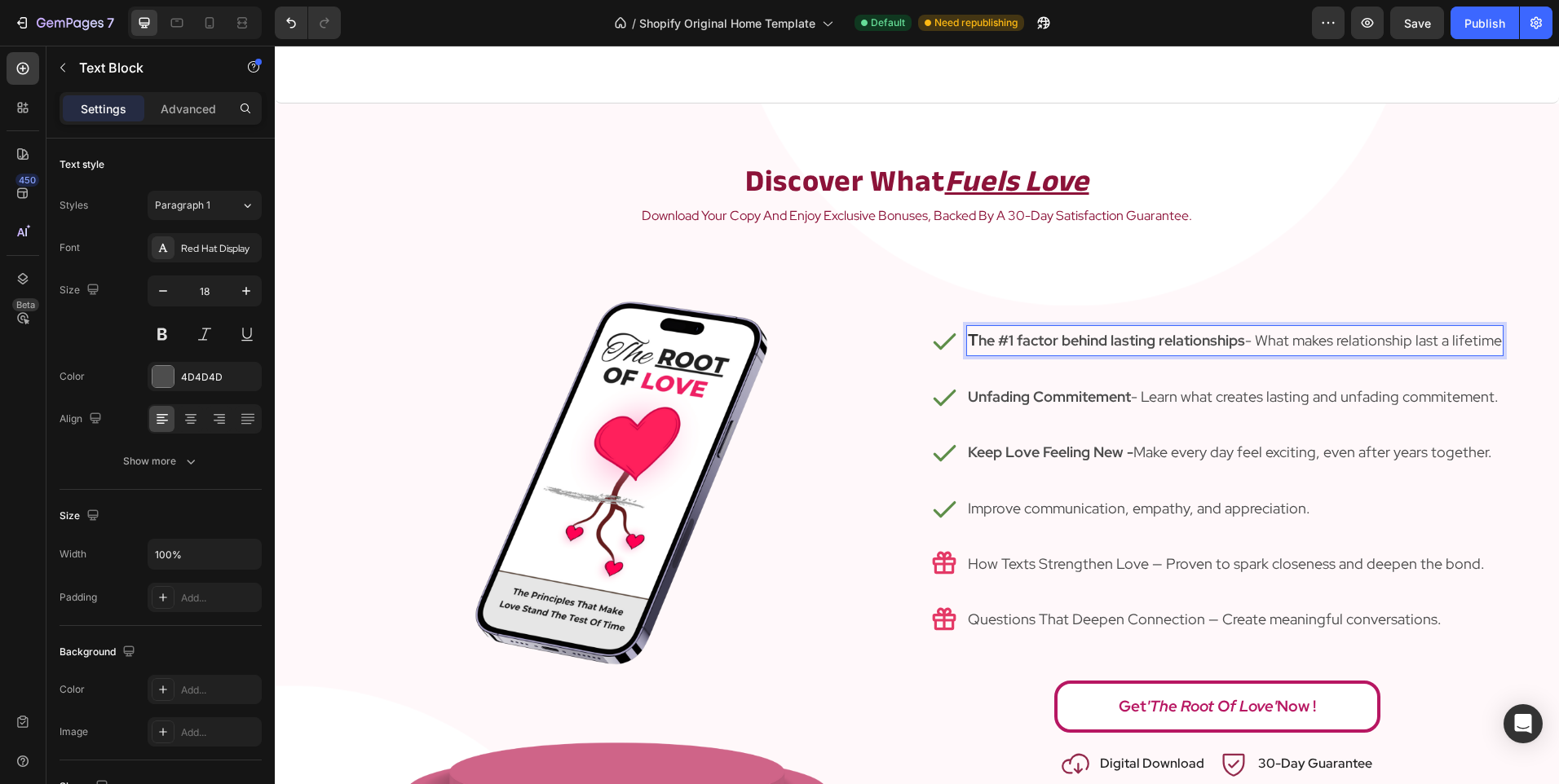
click at [1110, 352] on p "T he #1 factor behind lasting relationships - What makes relationship last a li…" at bounding box center [1235, 340] width 534 height 27
click at [1409, 334] on p "T he #1 factor behind lasting relationships - What makes relationship last a li…" at bounding box center [1235, 340] width 534 height 27
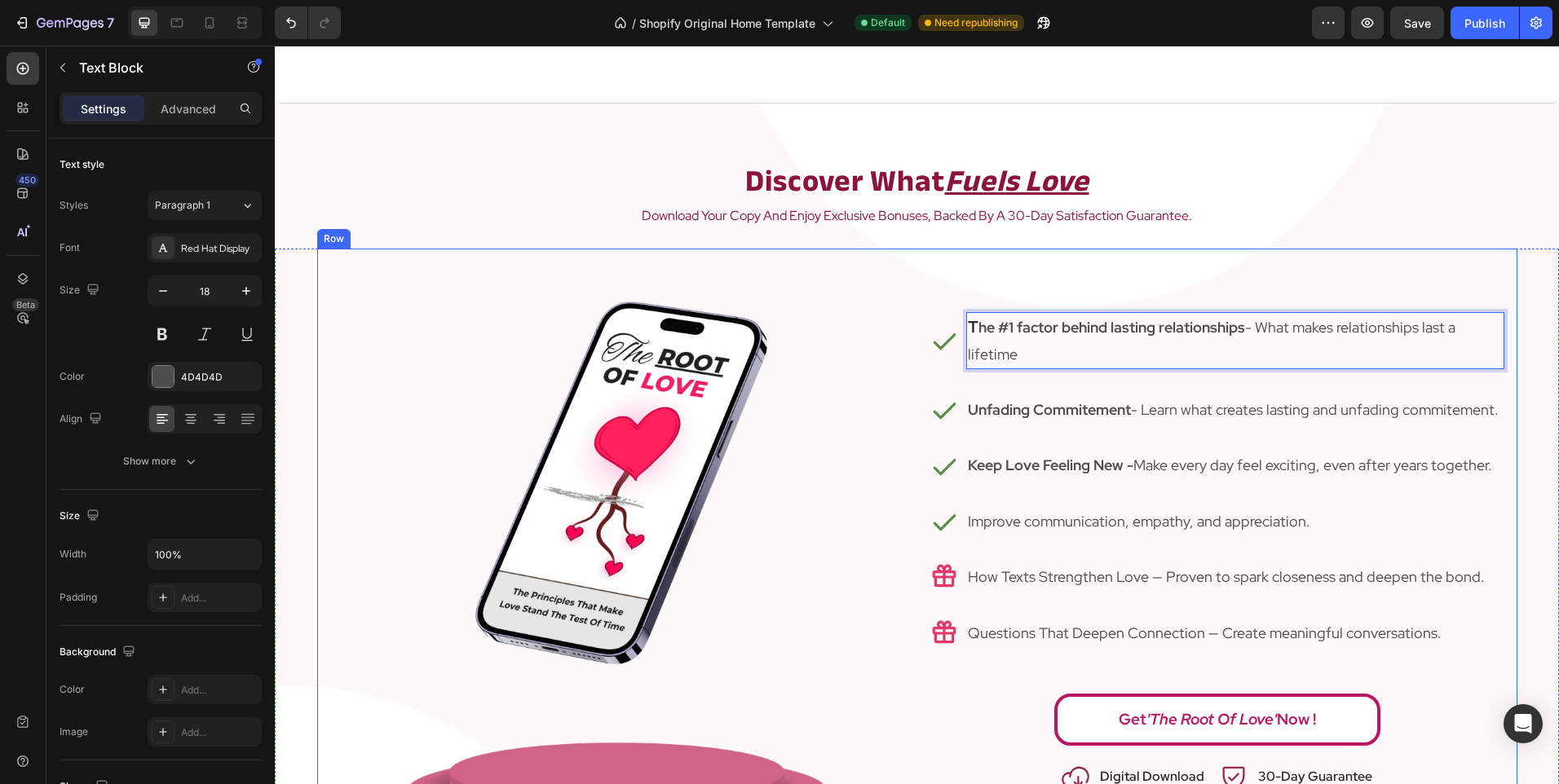
click at [1320, 264] on div "Icon T he #1 factor behind lasting relationships - What makes relationships las…" at bounding box center [1217, 546] width 600 height 594
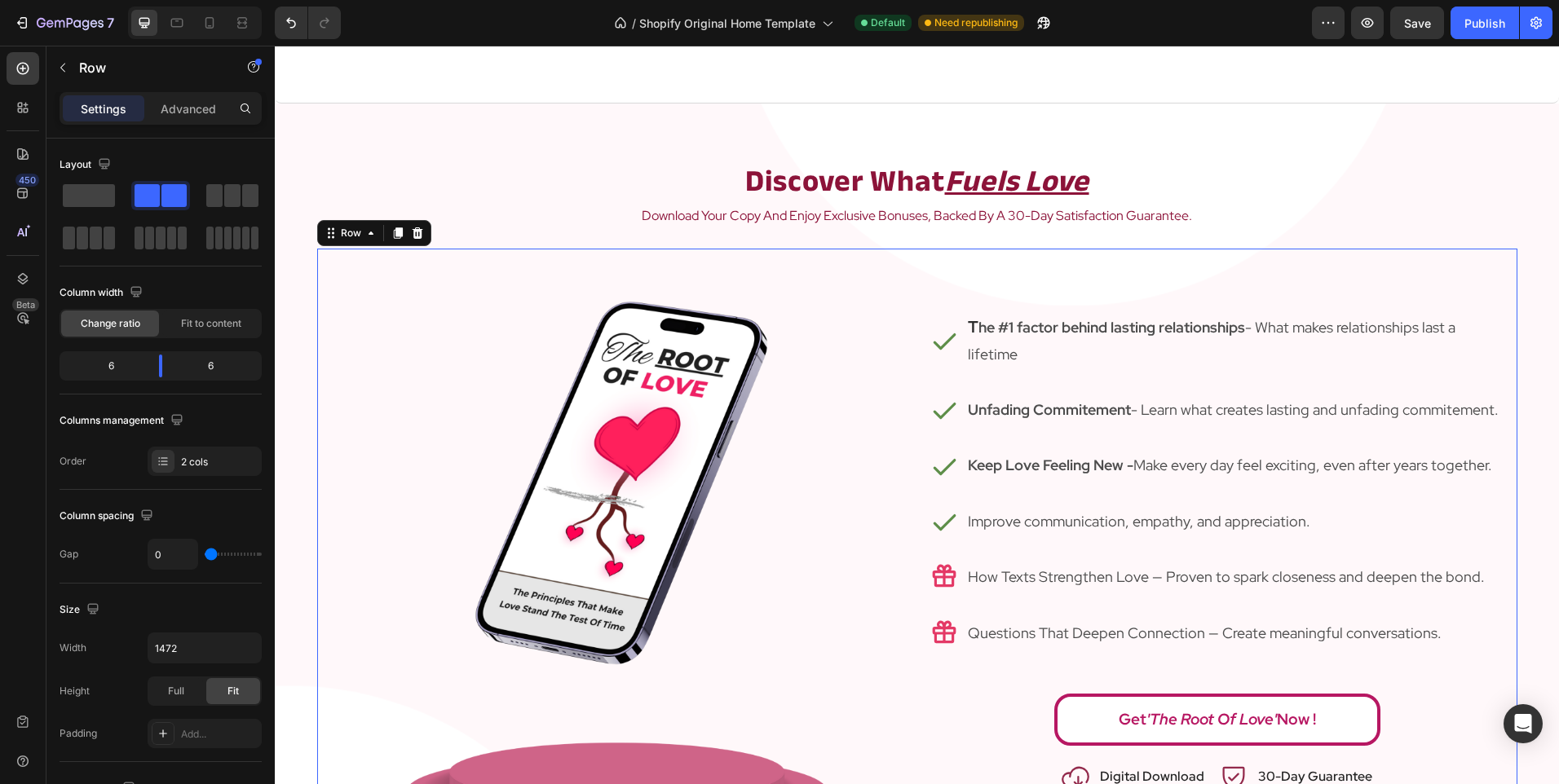
click at [1323, 213] on p "download your copy and enjoy exclusive bonuses, backed by a 30-day satisfaction…" at bounding box center [917, 216] width 975 height 24
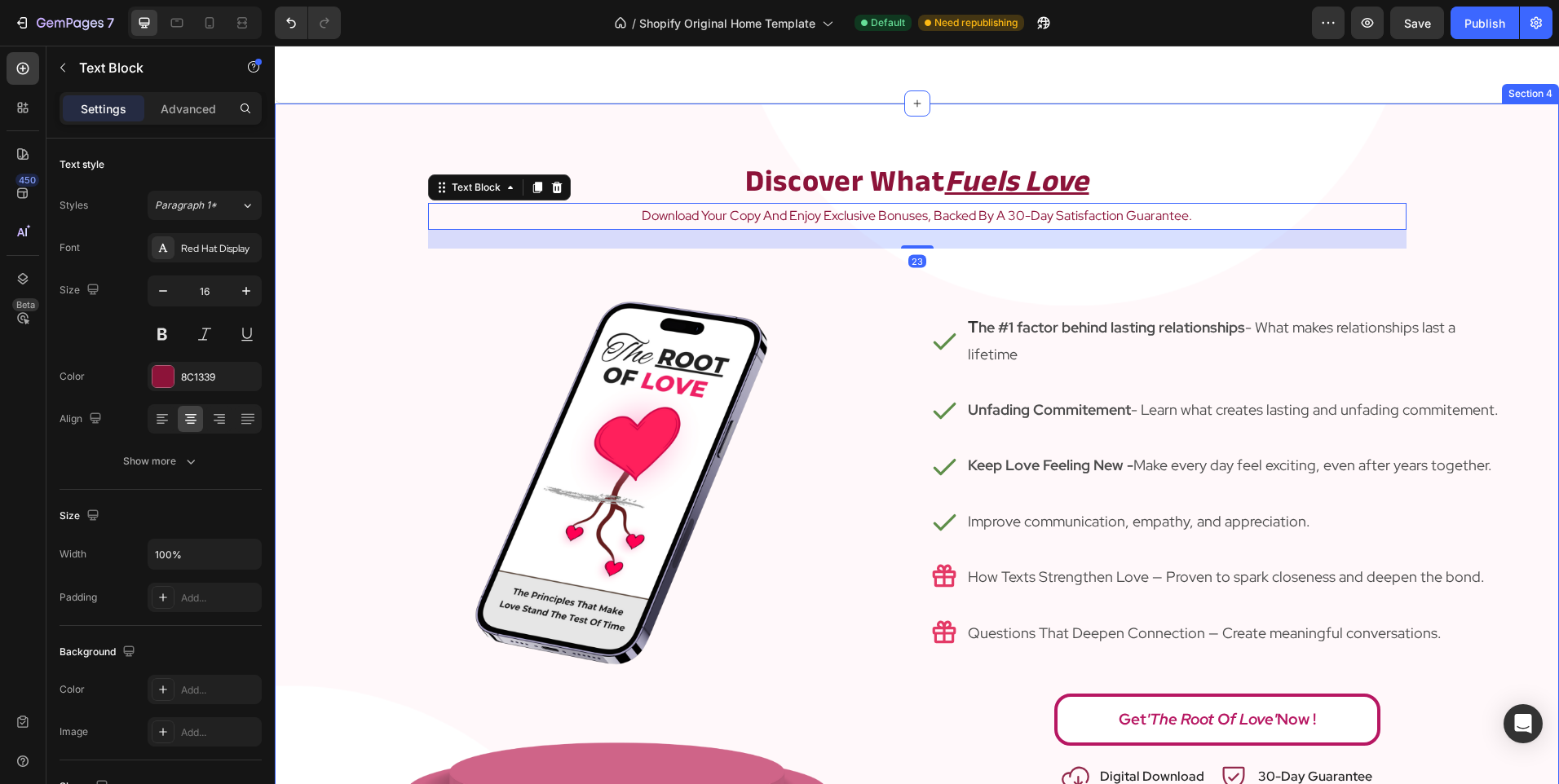
click at [1462, 217] on div "⁠⁠⁠⁠⁠⁠⁠ Discover What Fuels Love Heading download your copy and enjoy exclusive…" at bounding box center [917, 502] width 1284 height 682
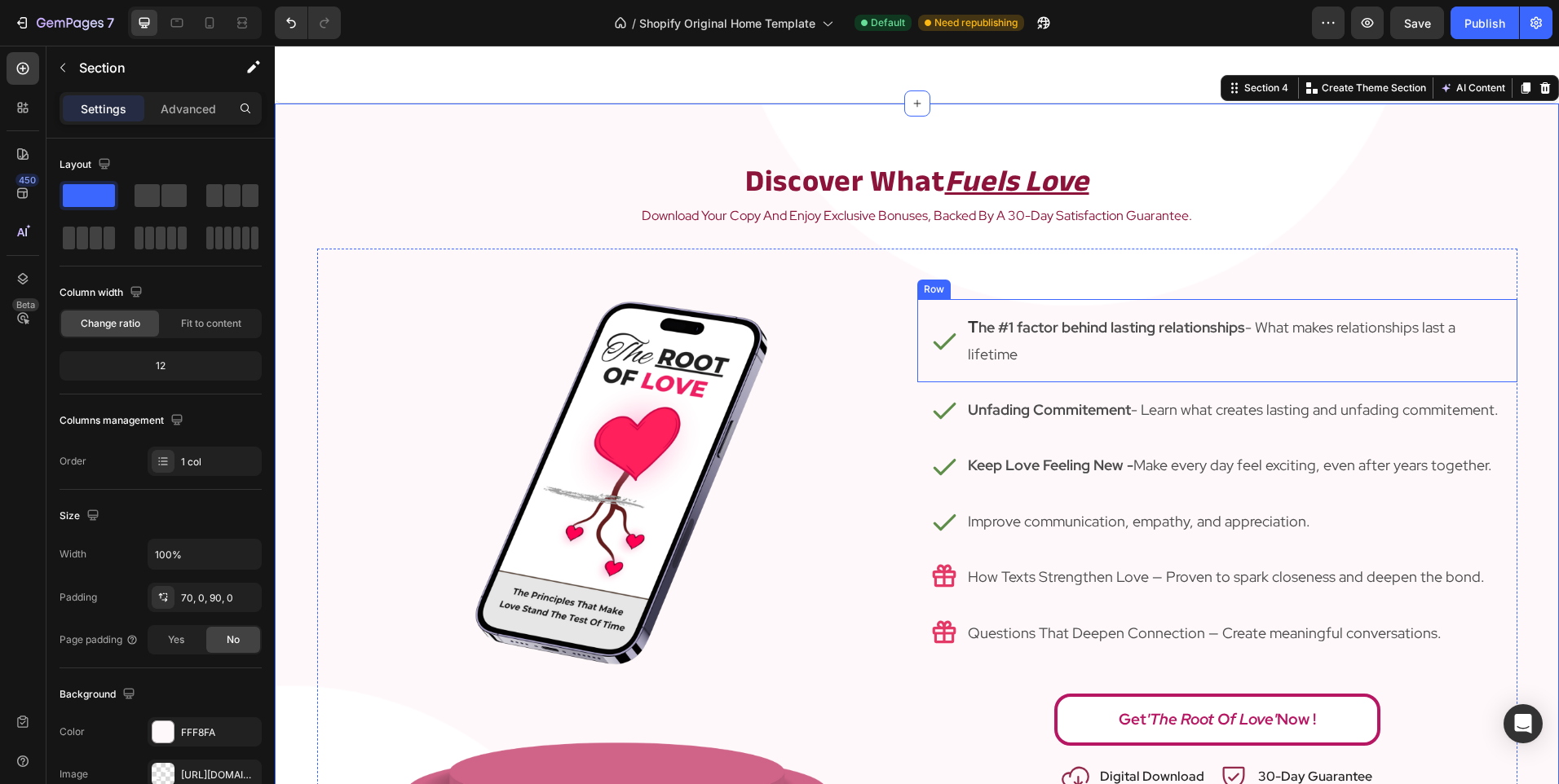
click at [945, 370] on div "Icon T he #1 factor behind lasting relationships - What makes relationships las…" at bounding box center [1217, 341] width 600 height 83
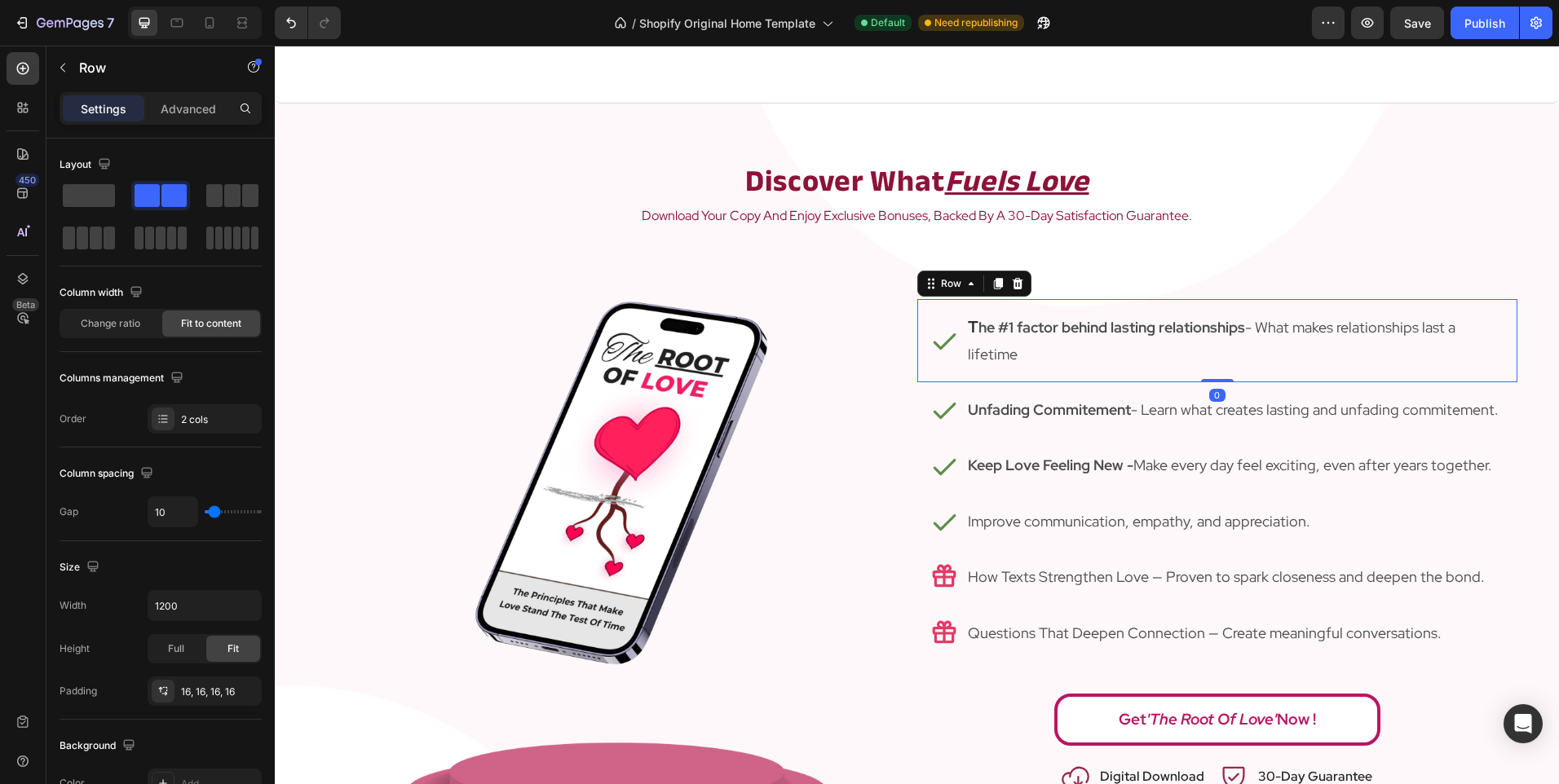
click at [876, 405] on div at bounding box center [617, 546] width 600 height 594
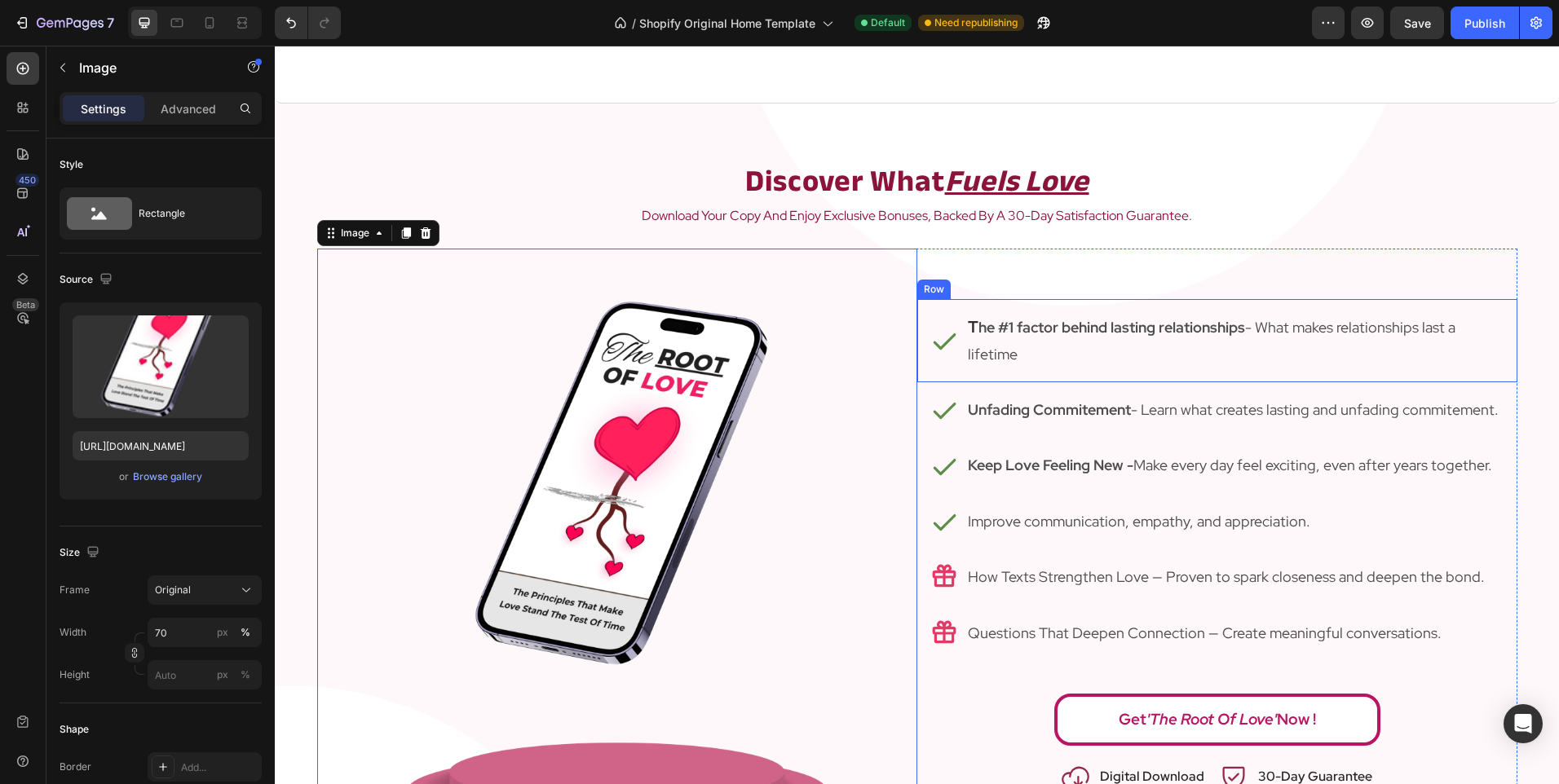
click at [947, 374] on div "Icon T he #1 factor behind lasting relationships - What makes relationships las…" at bounding box center [1217, 341] width 600 height 83
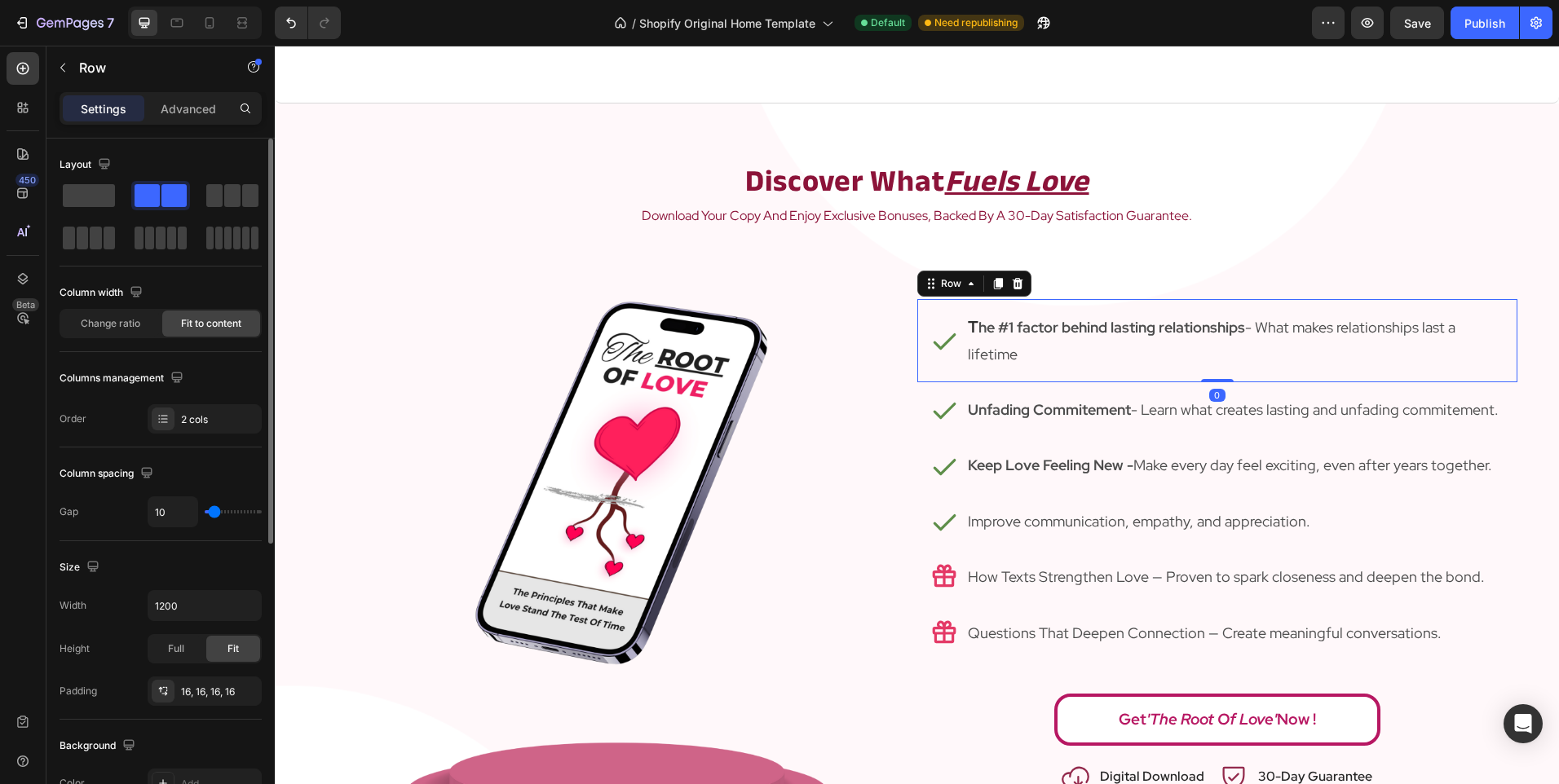
scroll to position [245, 0]
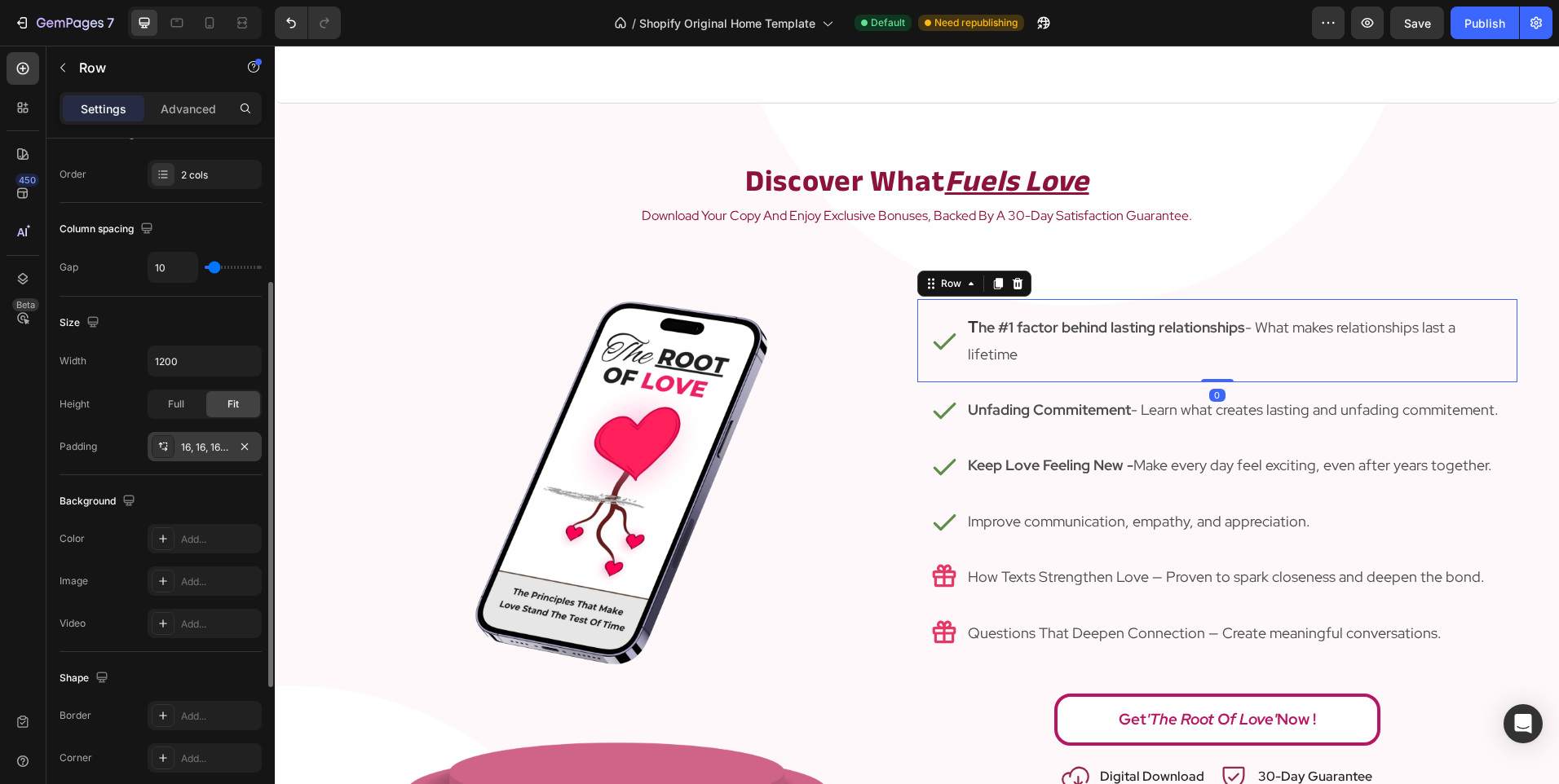
click at [182, 457] on div "16, 16, 16, 16" at bounding box center [205, 446] width 114 height 29
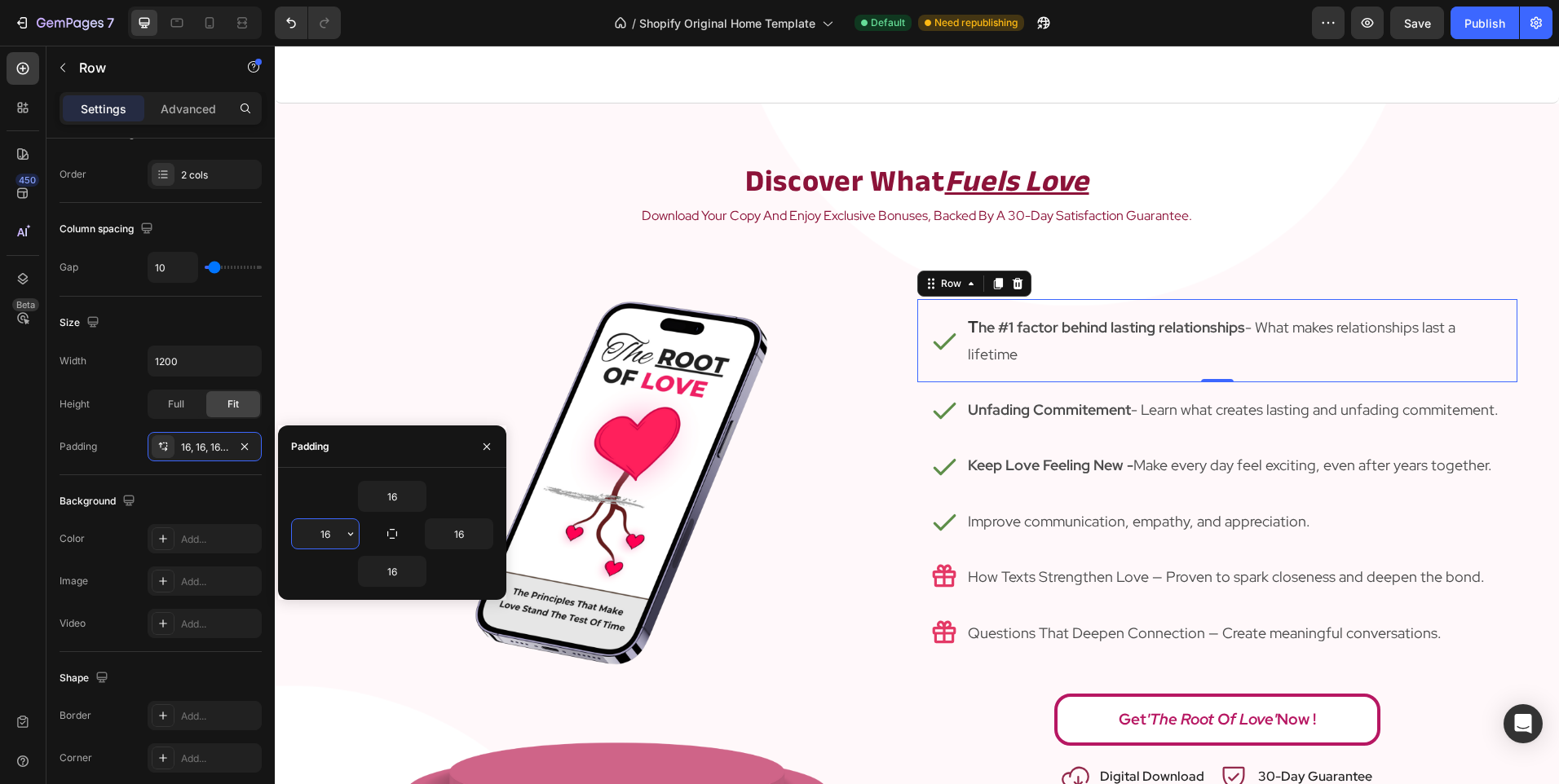
click at [326, 529] on input "16" at bounding box center [326, 534] width 67 height 29
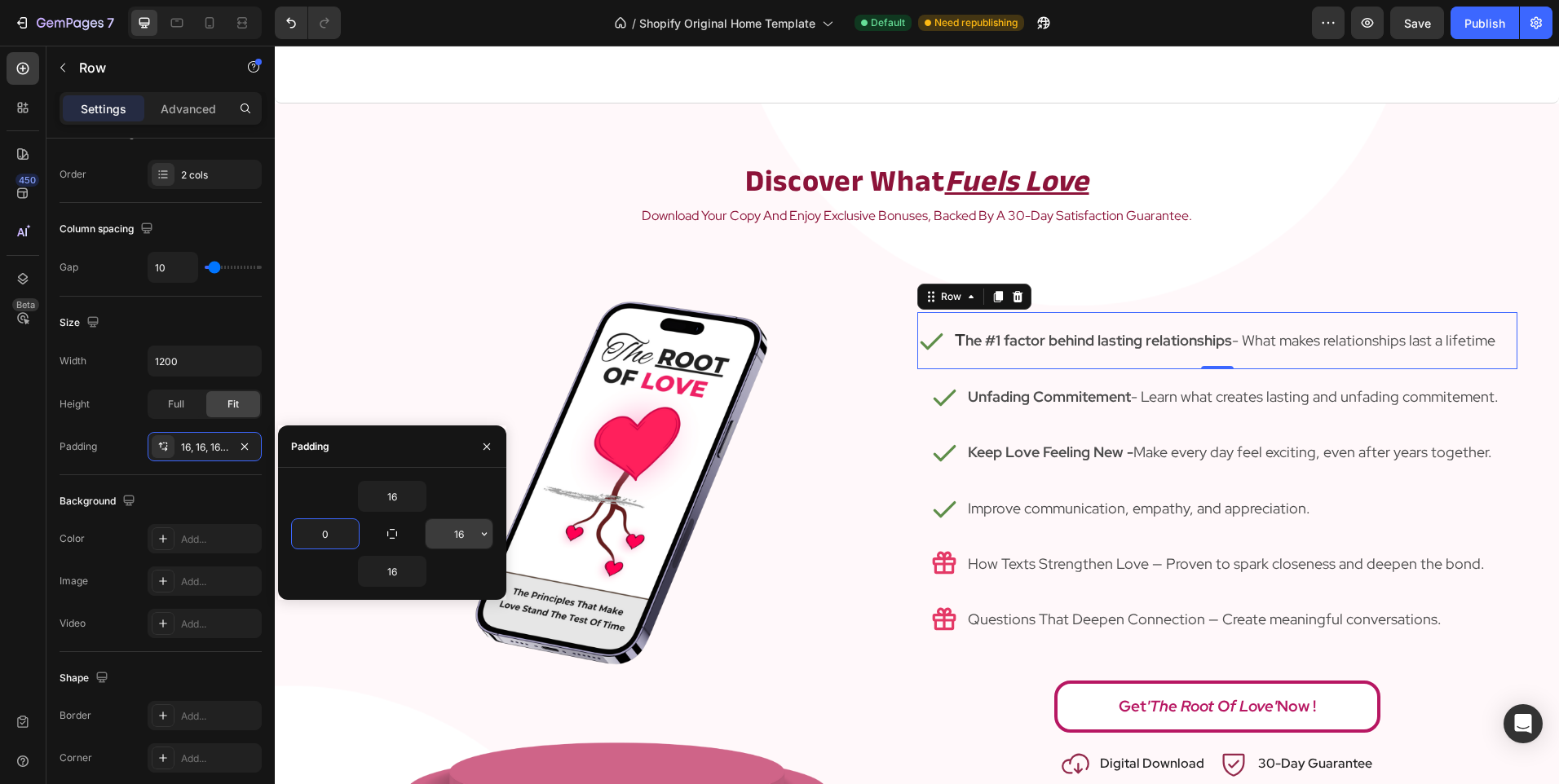
type input "0"
click at [456, 529] on input "16" at bounding box center [459, 534] width 67 height 29
type input "0"
click at [932, 412] on div "Icon Unfading Commitement - Learn what creates lasting and unfading commitement…" at bounding box center [1217, 396] width 600 height 55
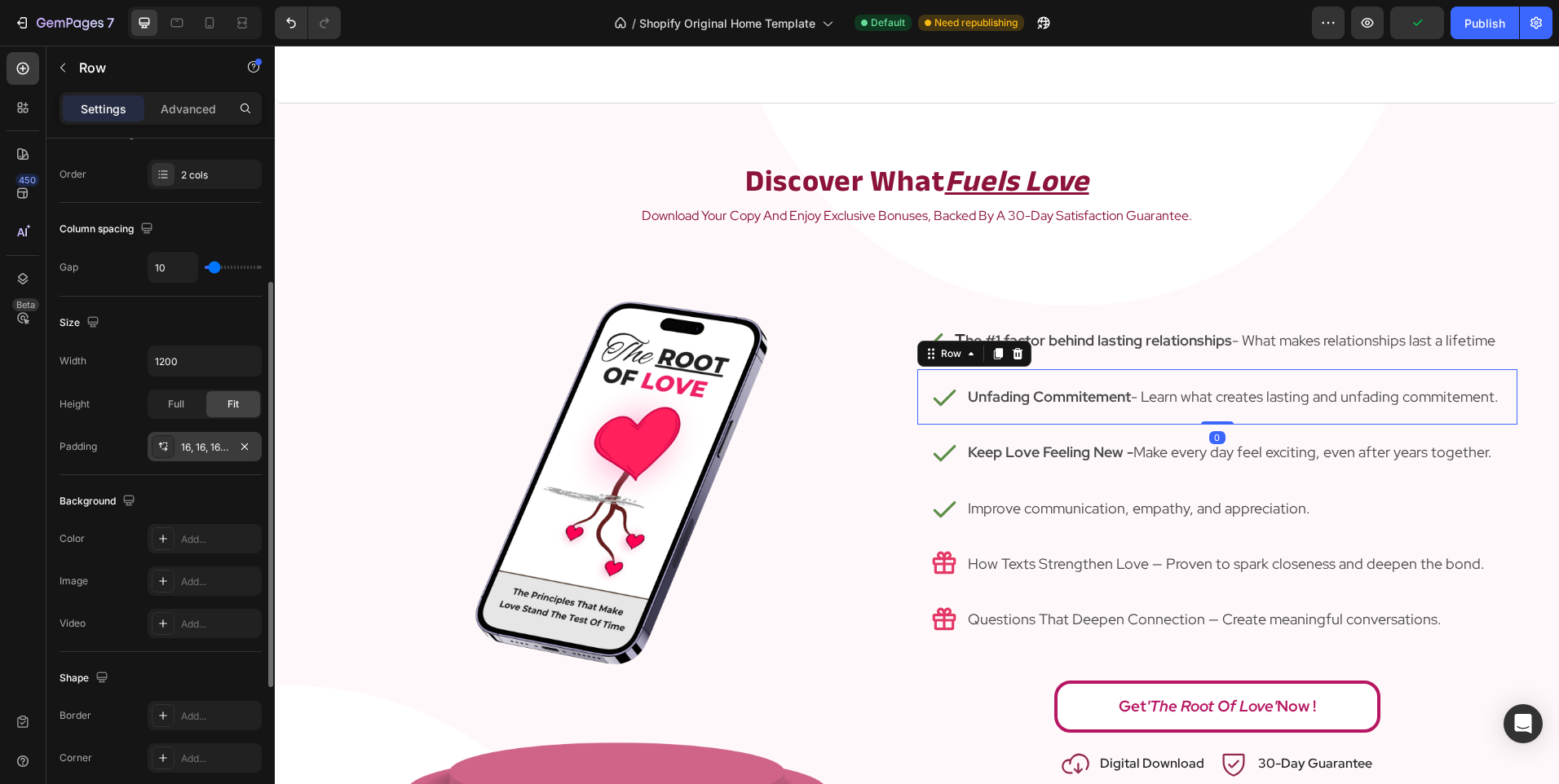
click at [184, 450] on div "16, 16, 16, 16" at bounding box center [205, 447] width 47 height 15
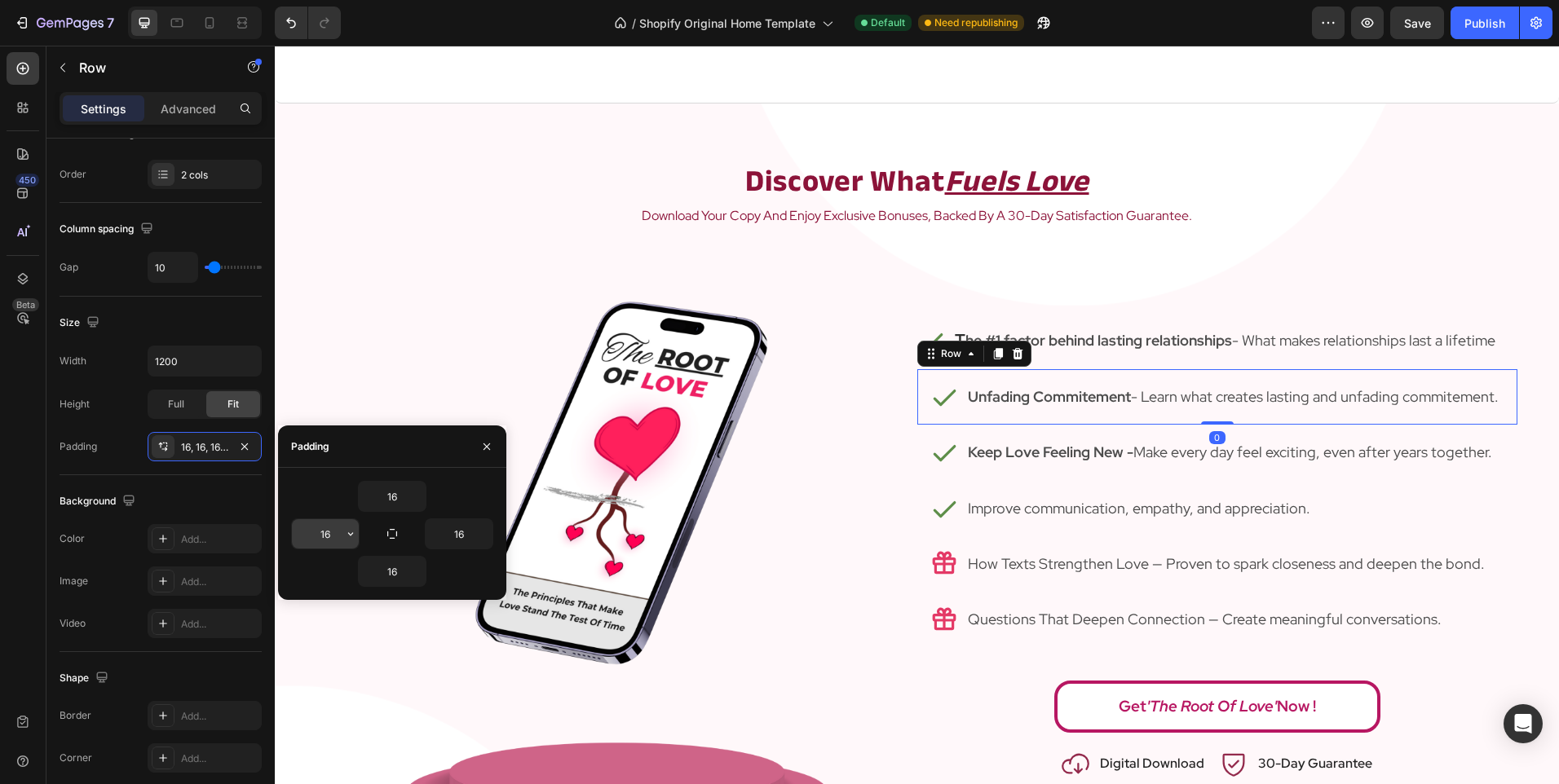
click at [317, 524] on input "16" at bounding box center [326, 534] width 67 height 29
type input "0"
click at [453, 530] on input "16" at bounding box center [459, 534] width 67 height 29
type input "0"
click at [929, 468] on div "Icon Keep Love Feeling New - Make every day feel exciting, even after years tog…" at bounding box center [1217, 452] width 600 height 55
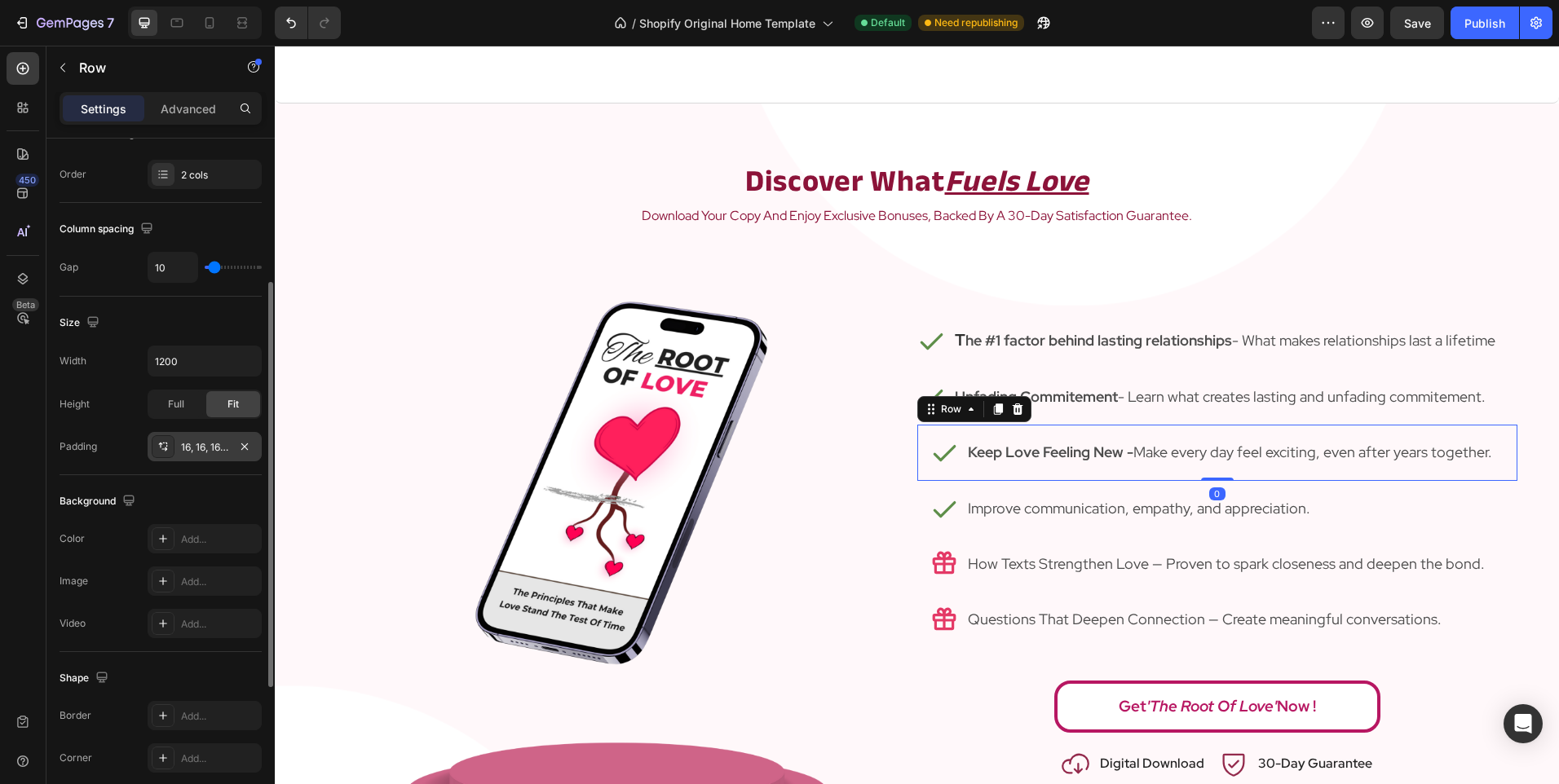
click at [189, 447] on div "16, 16, 16, 16" at bounding box center [205, 447] width 47 height 15
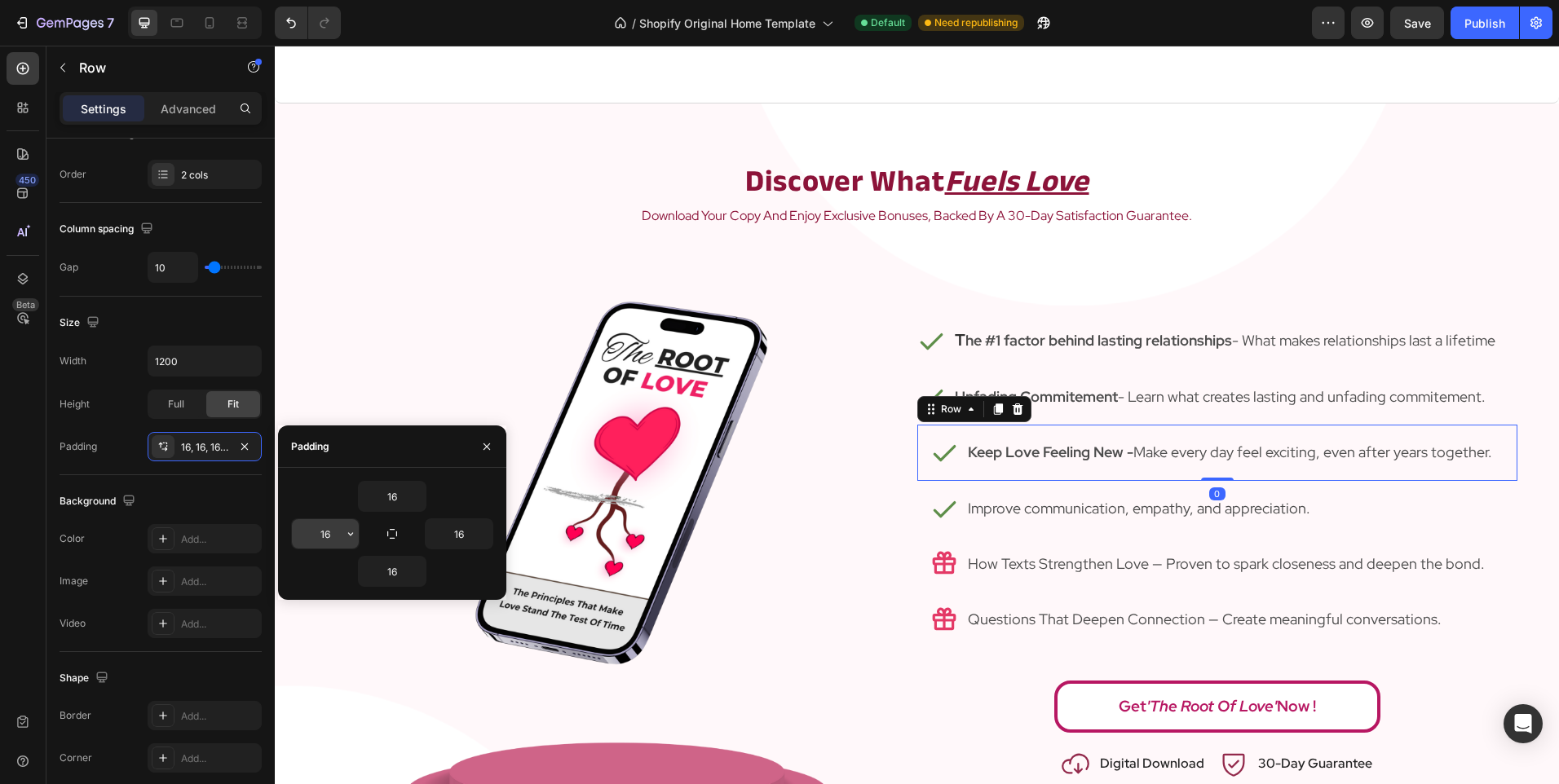
click at [323, 542] on input "16" at bounding box center [326, 534] width 67 height 29
type input "0"
click at [435, 533] on input "16" at bounding box center [459, 534] width 67 height 29
type input "0"
click at [978, 526] on div "Icon Improve communication, empathy, and appreciation. Text Block Row" at bounding box center [1217, 508] width 600 height 55
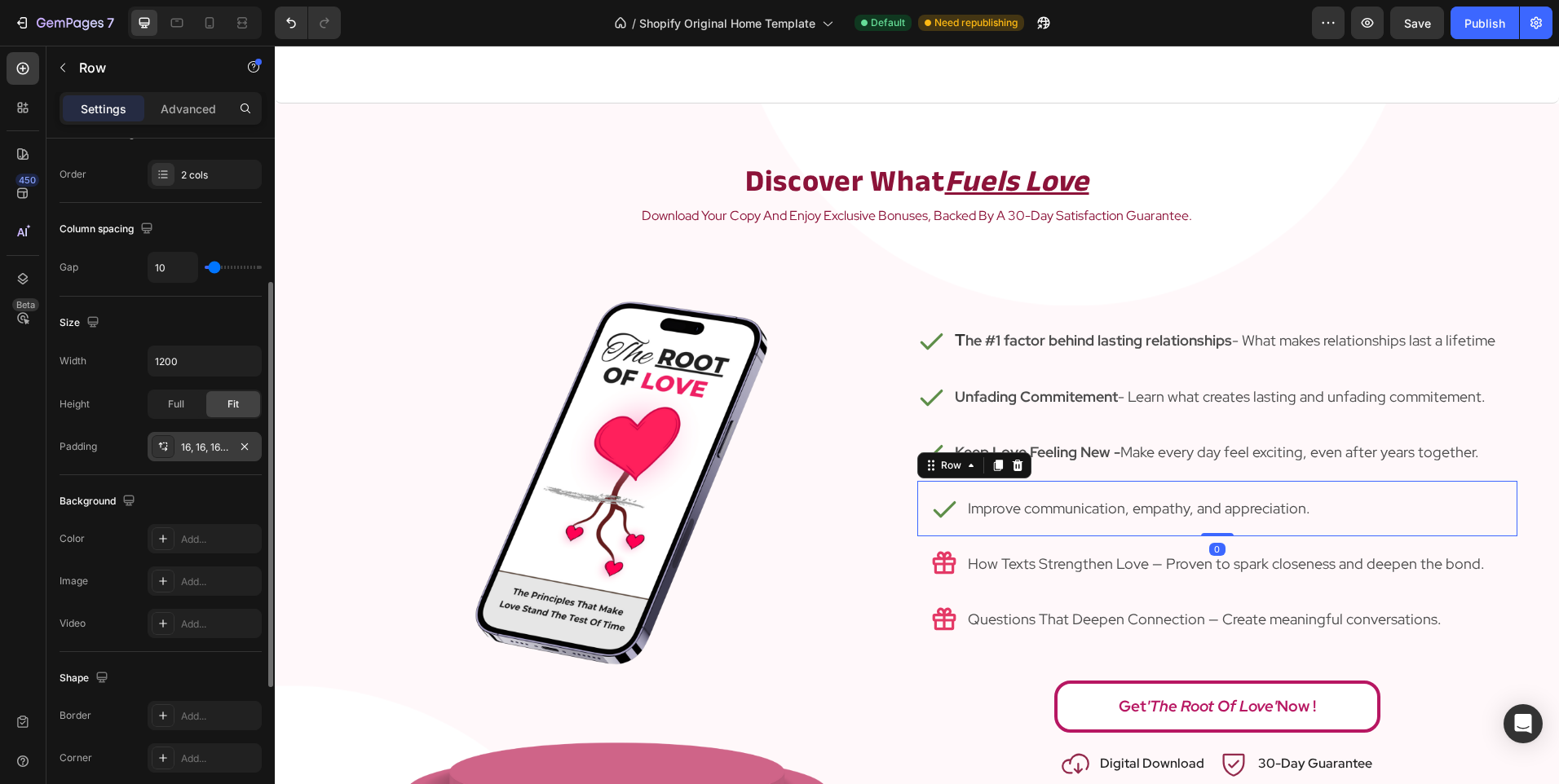
click at [201, 449] on div "16, 16, 16, 16" at bounding box center [205, 447] width 47 height 15
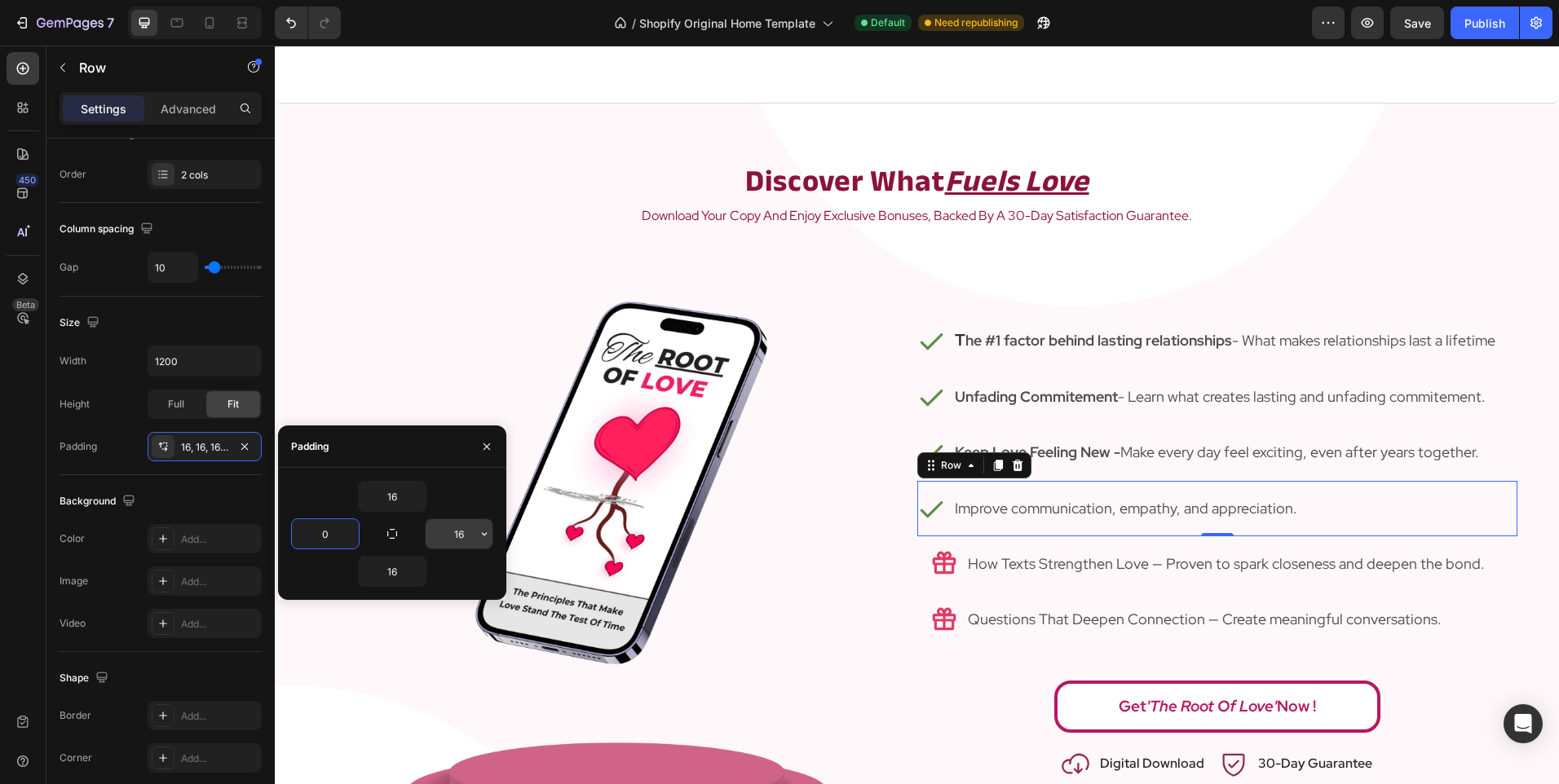
type input "0"
click at [455, 528] on input "16" at bounding box center [459, 534] width 67 height 29
type input "0"
click at [633, 454] on img at bounding box center [616, 546] width 420 height 594
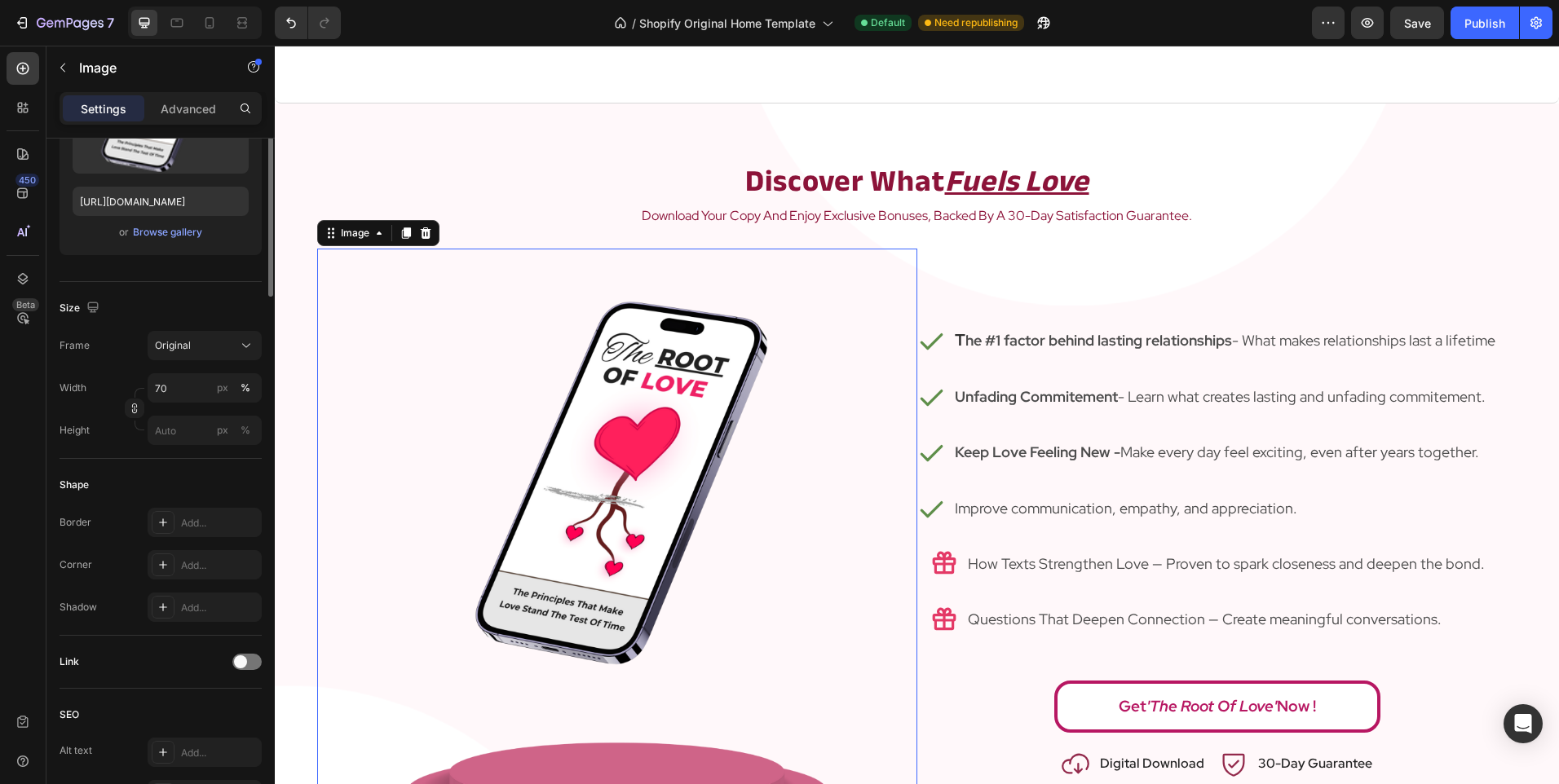
scroll to position [0, 0]
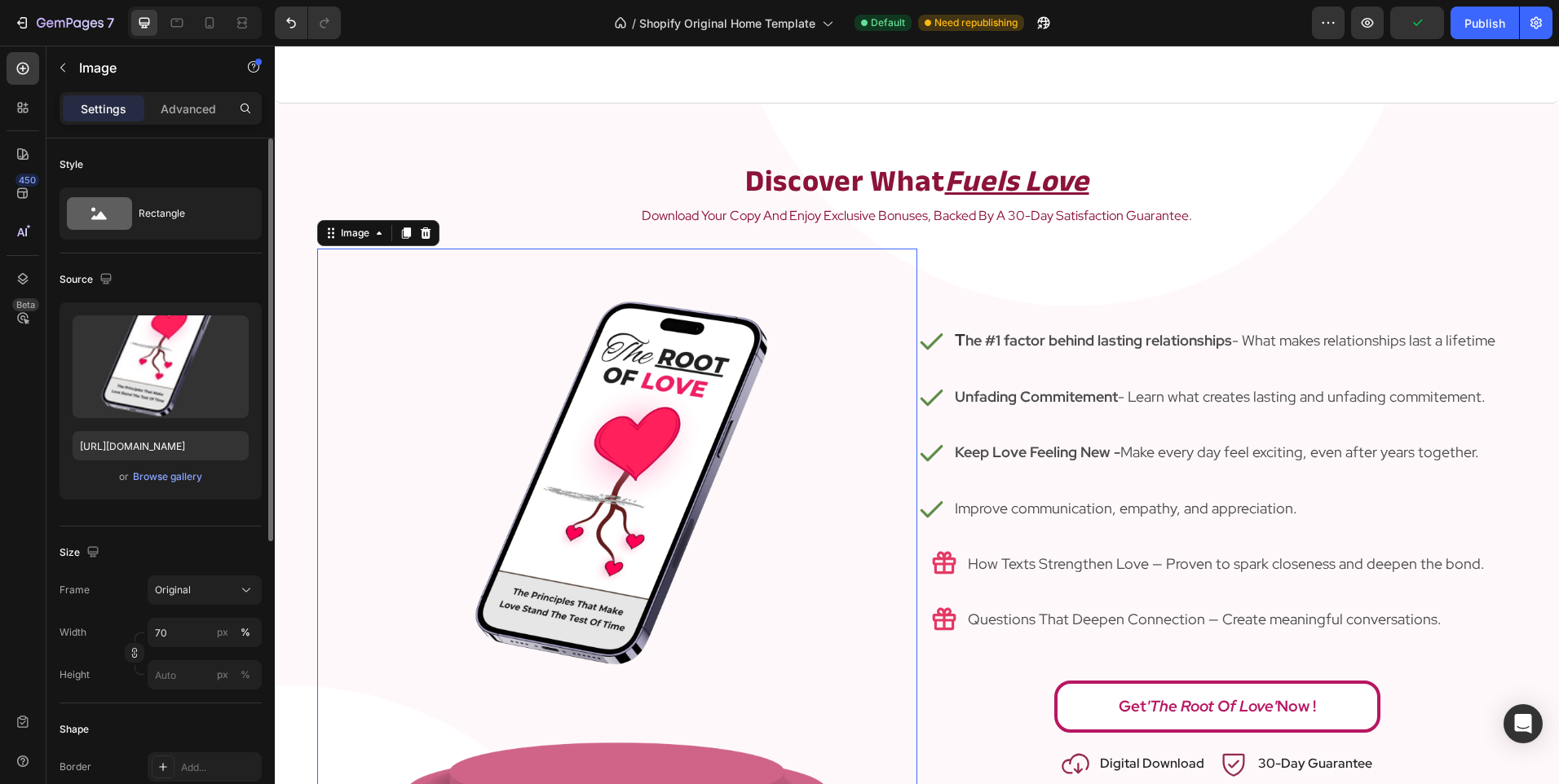
click at [931, 672] on div "Icon T he #1 factor behind lasting relationships - What makes relationships las…" at bounding box center [1217, 546] width 600 height 594
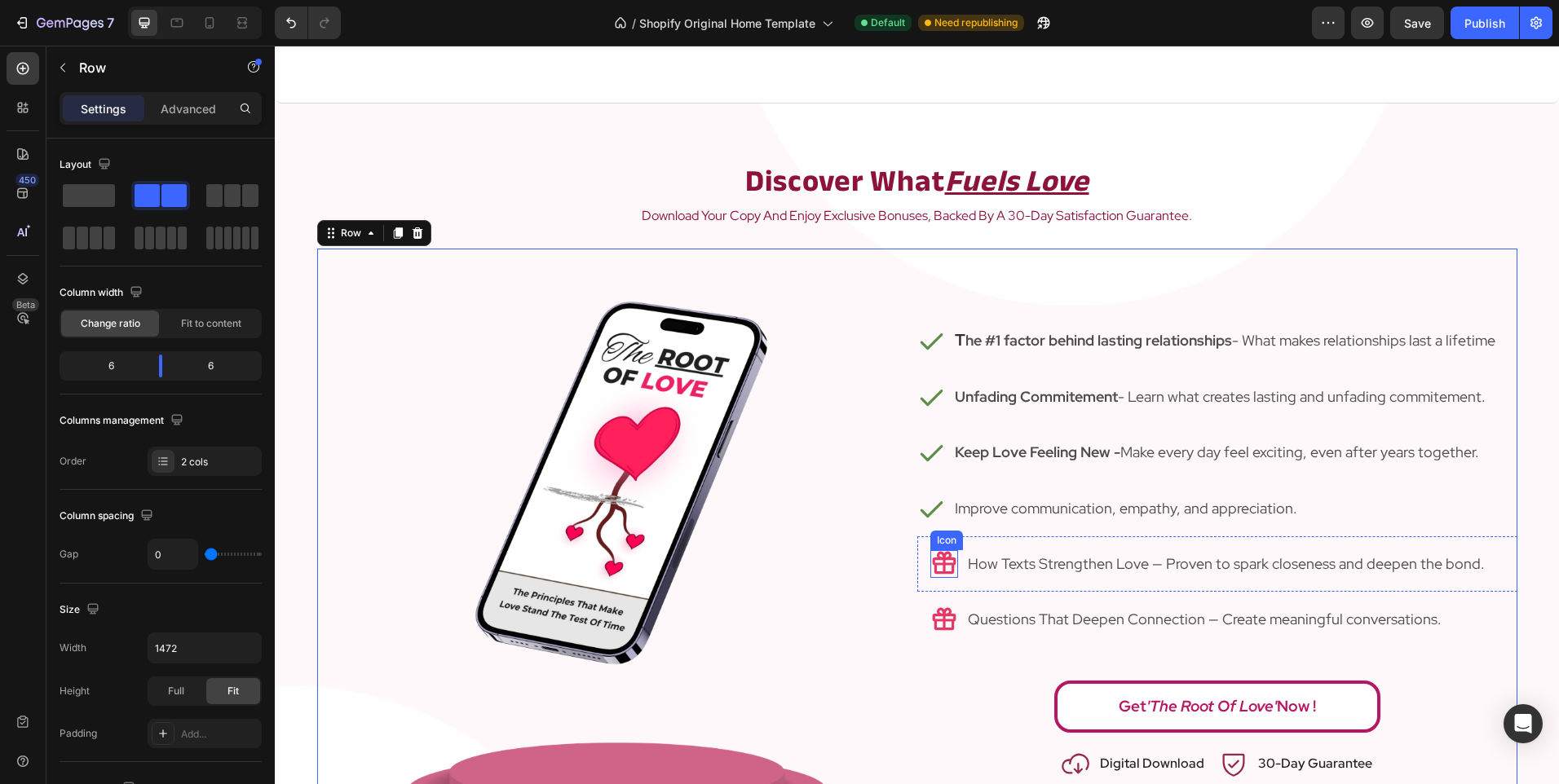
click at [935, 565] on icon at bounding box center [944, 564] width 28 height 28
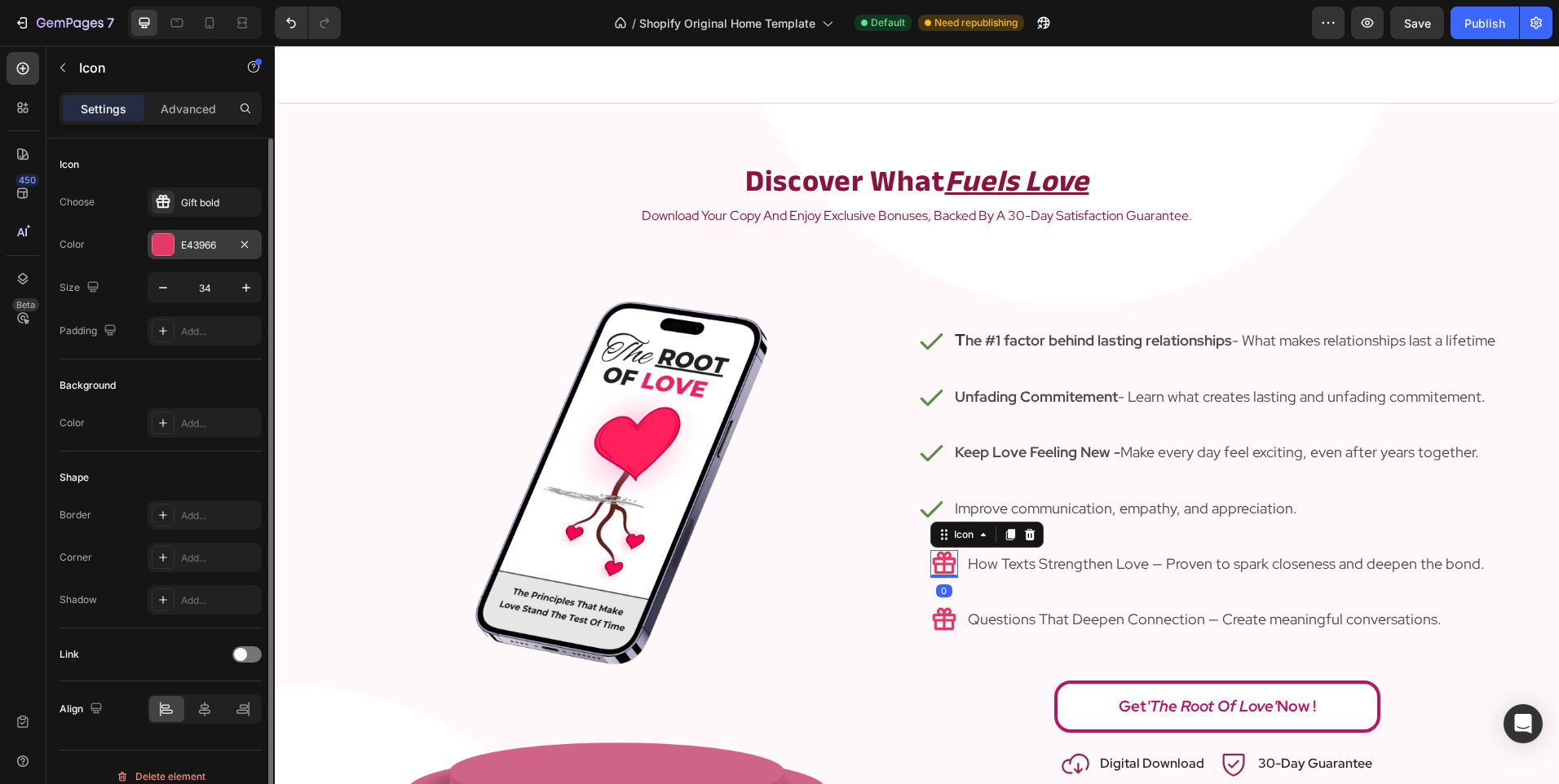
click at [219, 247] on div "E43966" at bounding box center [205, 246] width 47 height 15
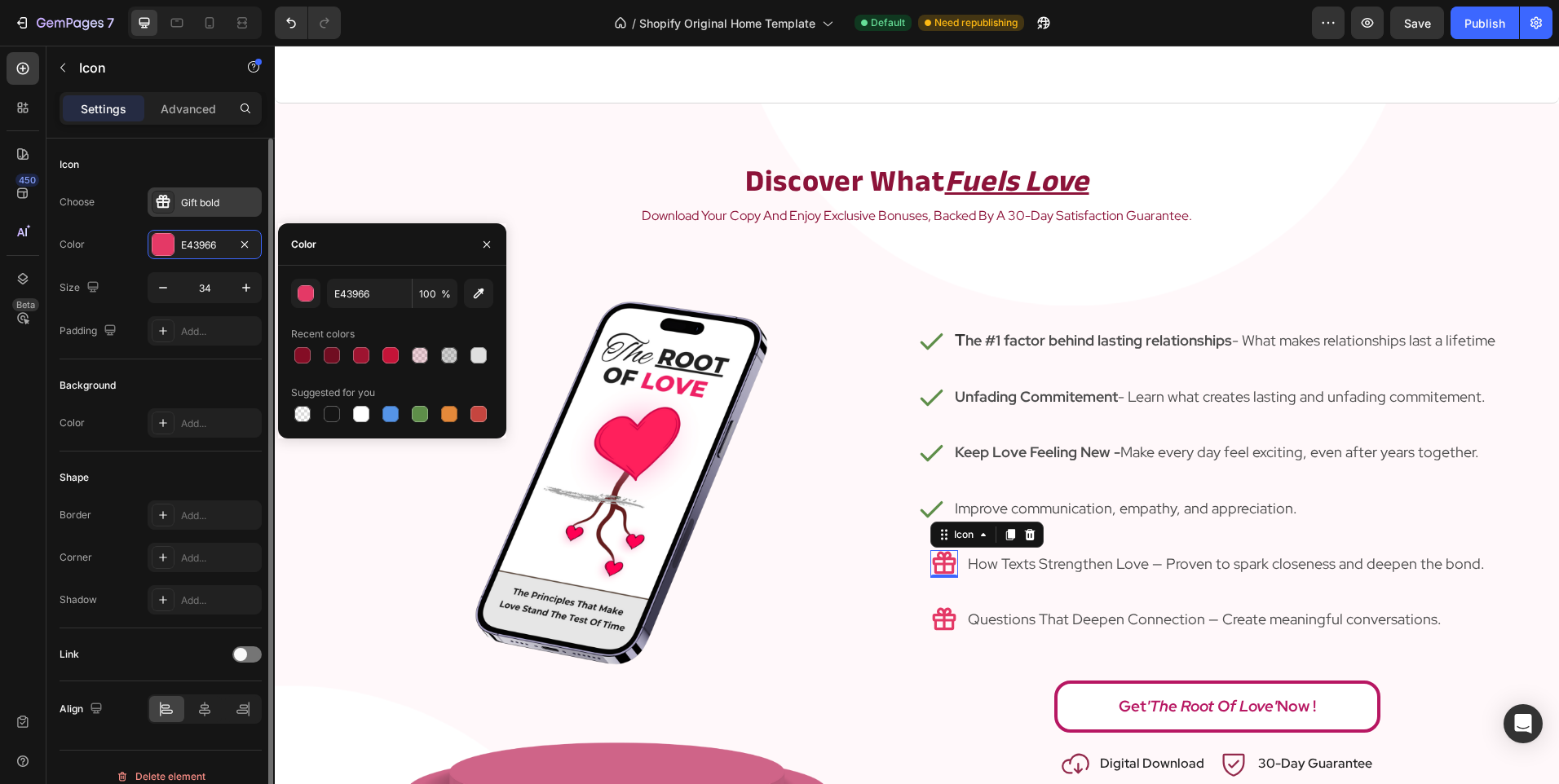
click at [191, 206] on div "Gift bold" at bounding box center [220, 203] width 77 height 15
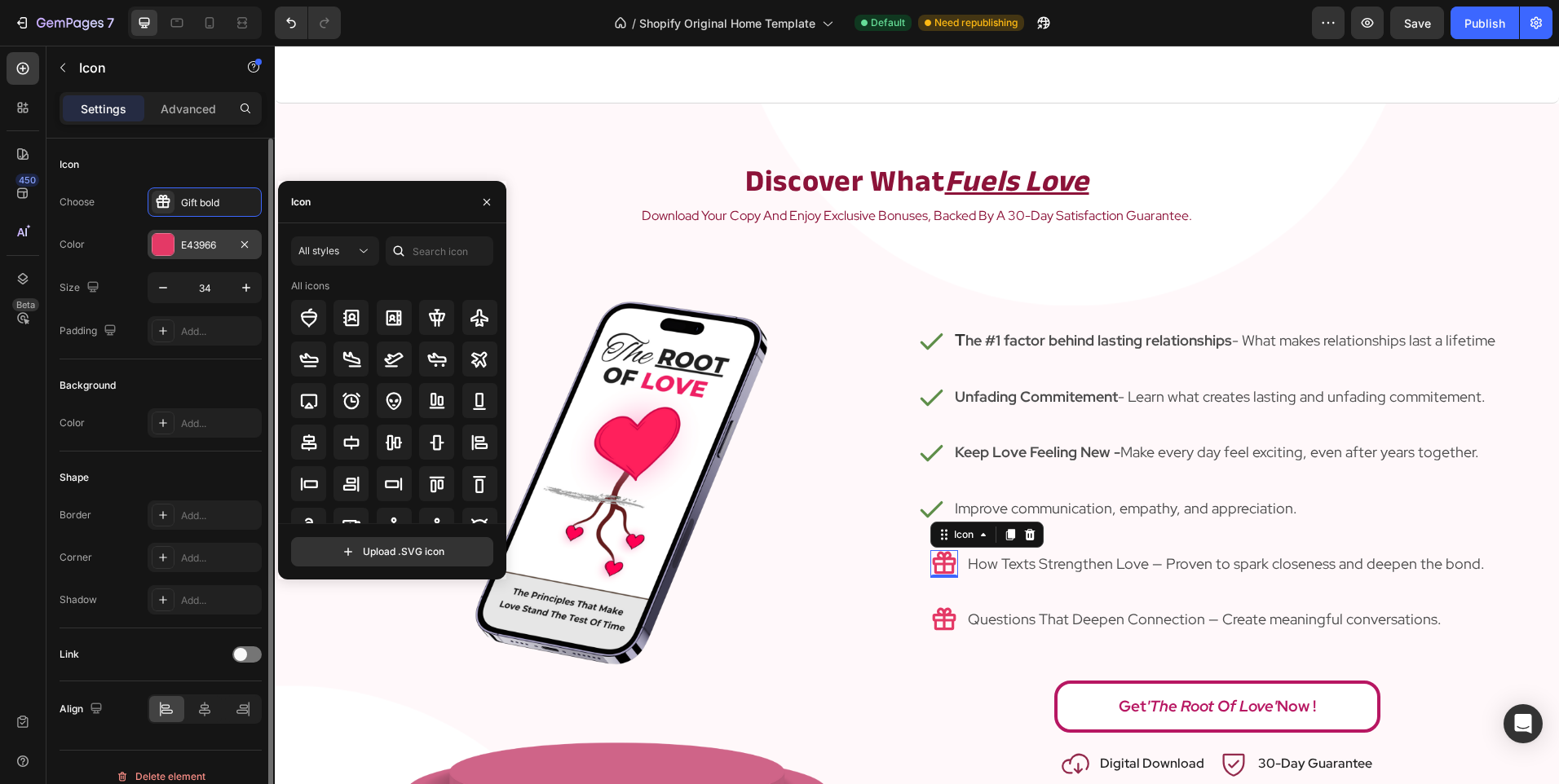
click at [184, 250] on div "E43966" at bounding box center [205, 246] width 47 height 15
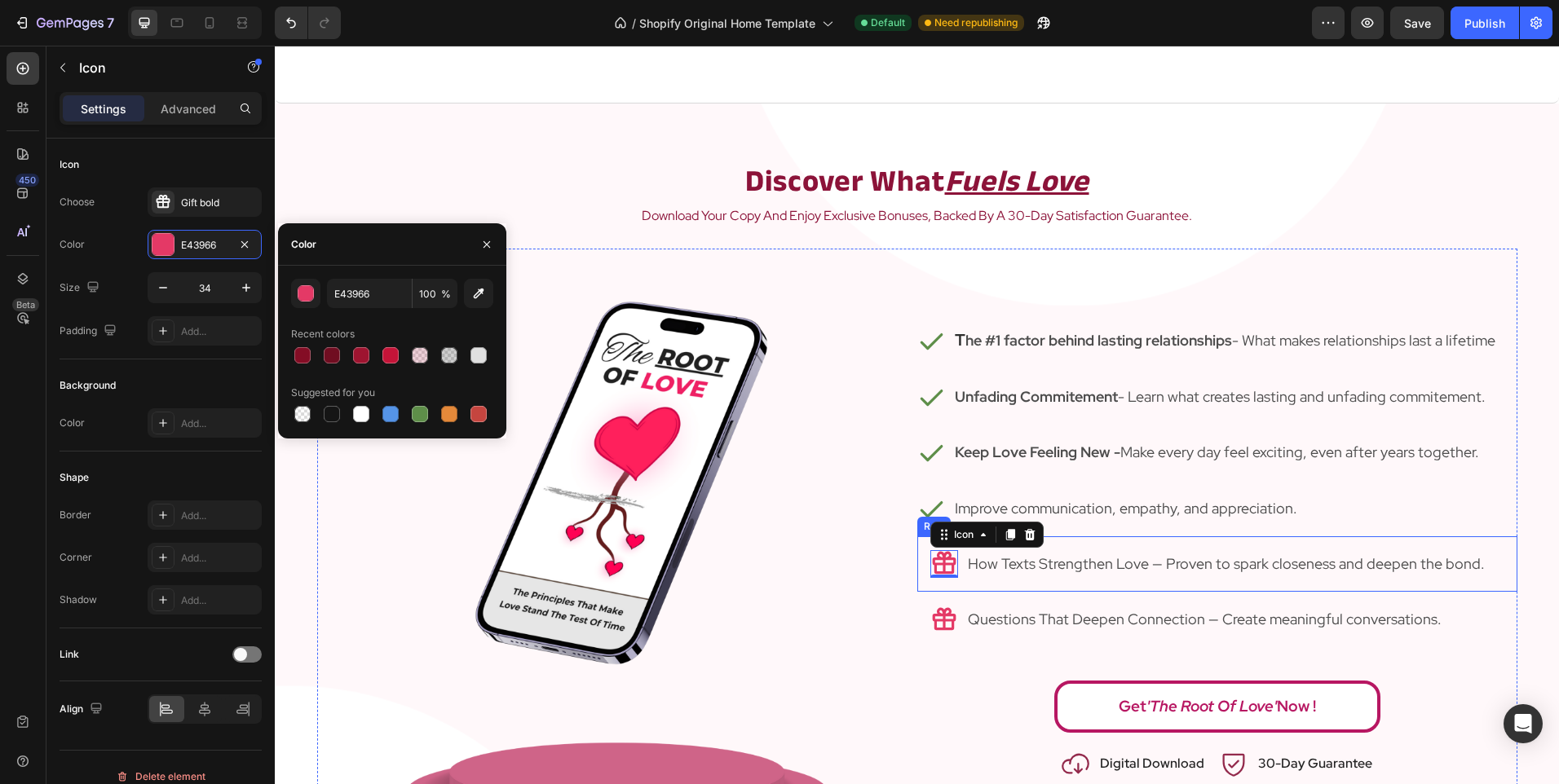
click at [956, 580] on div "Icon 0 How Texts Strengthen Love — Proven to spark closeness and deepen the bon…" at bounding box center [1217, 564] width 600 height 55
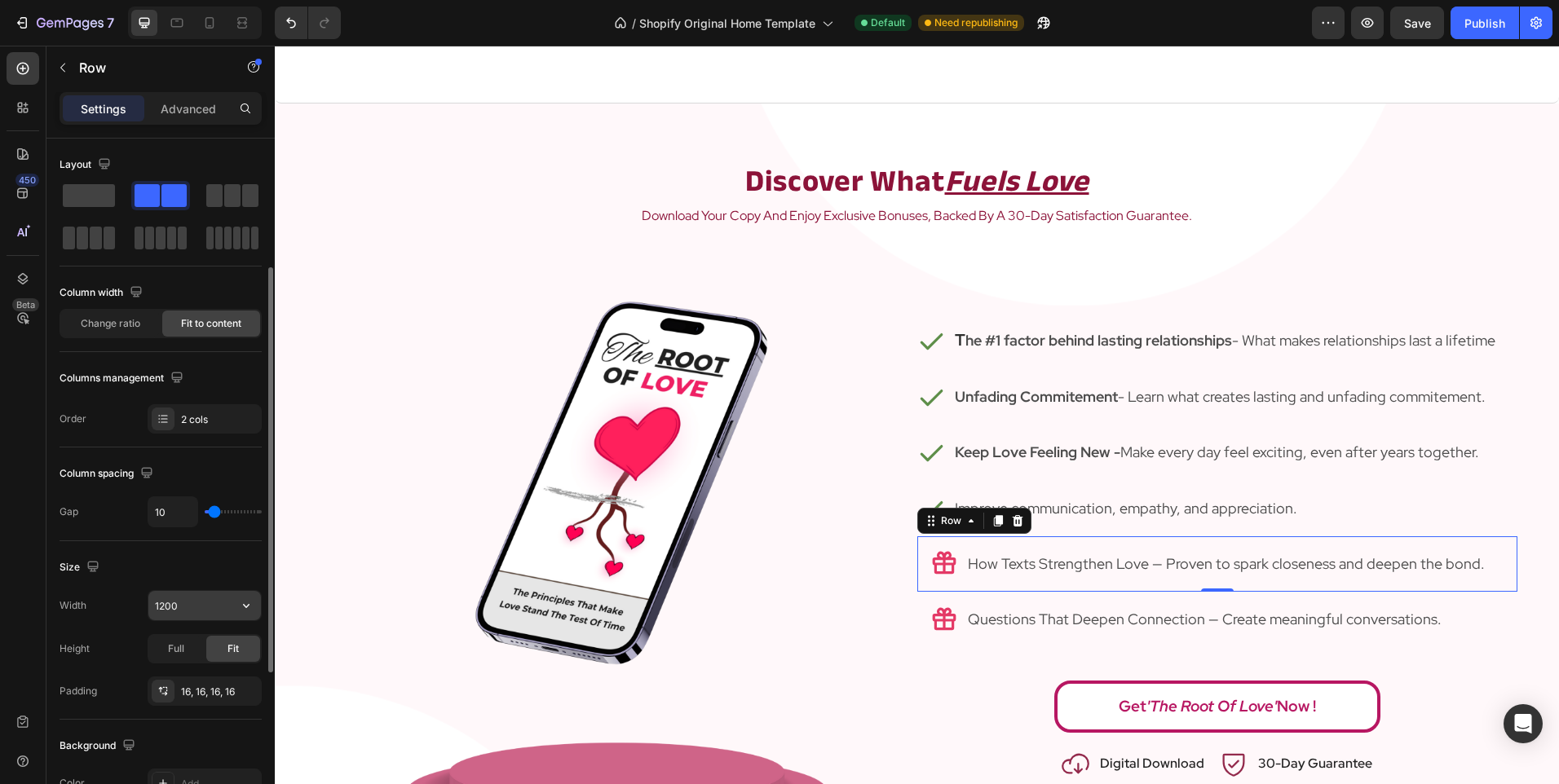
scroll to position [163, 0]
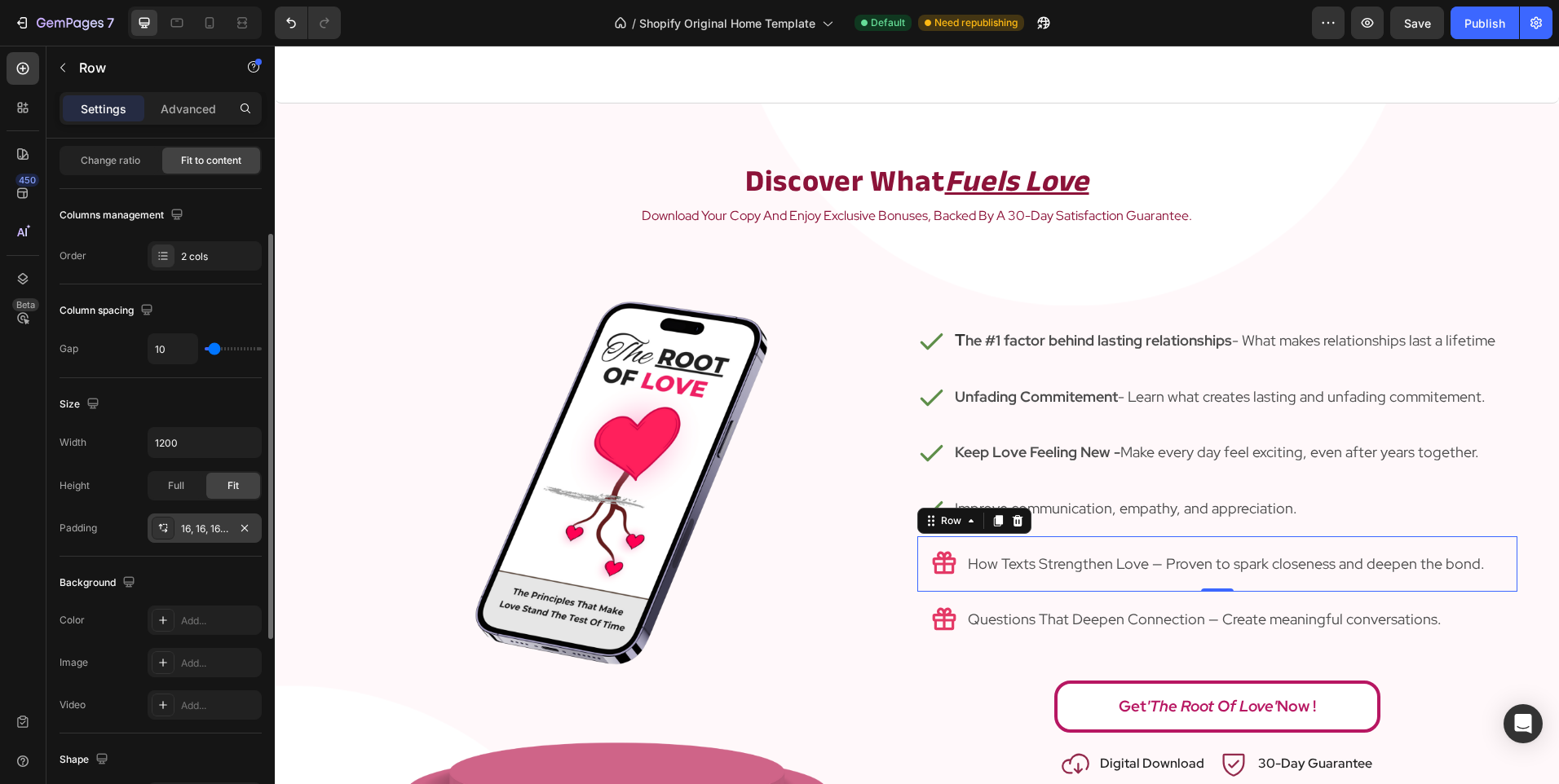
click at [198, 534] on div "16, 16, 16, 16" at bounding box center [205, 529] width 47 height 15
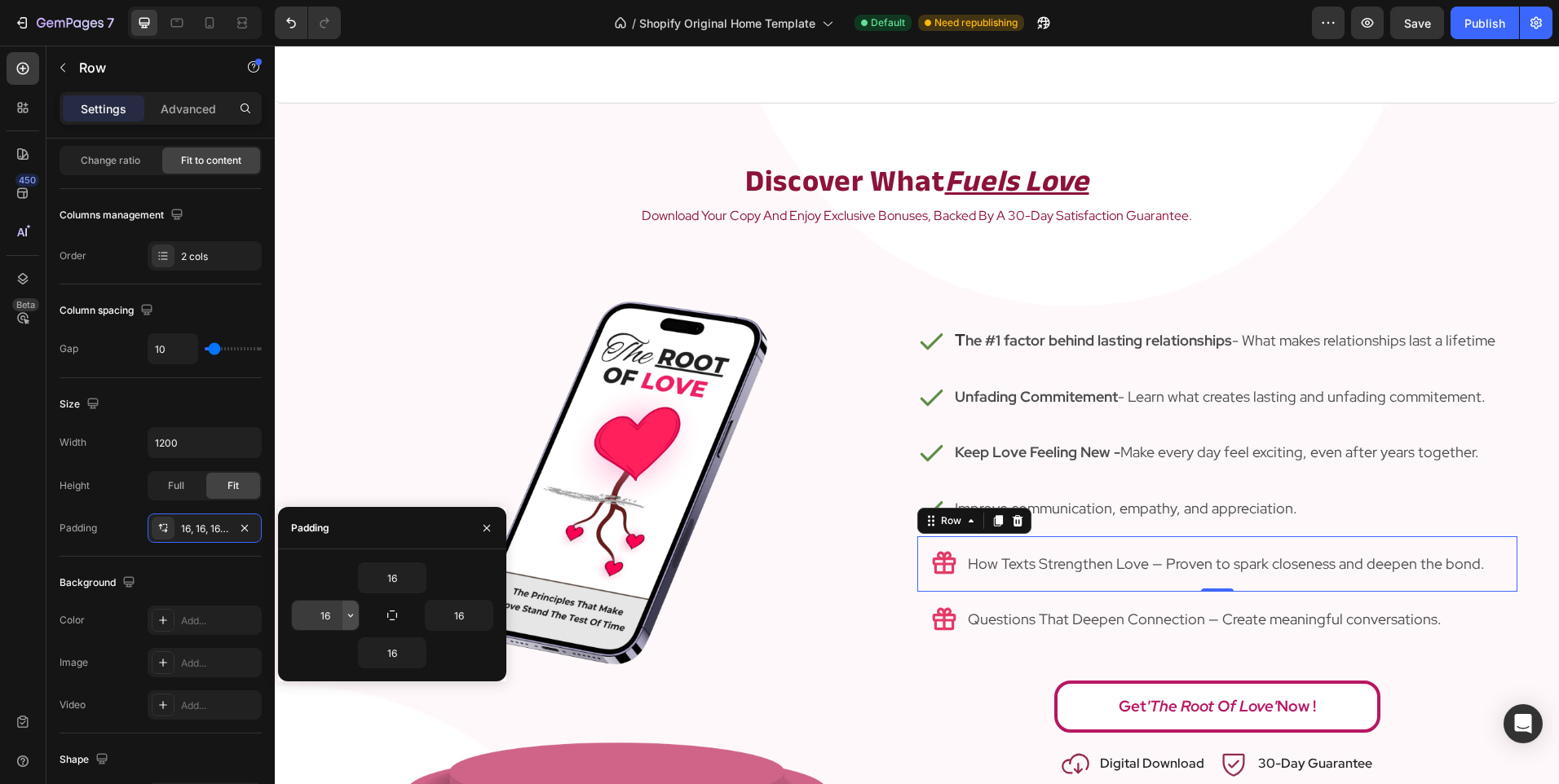
click at [350, 621] on icon "button" at bounding box center [351, 615] width 13 height 13
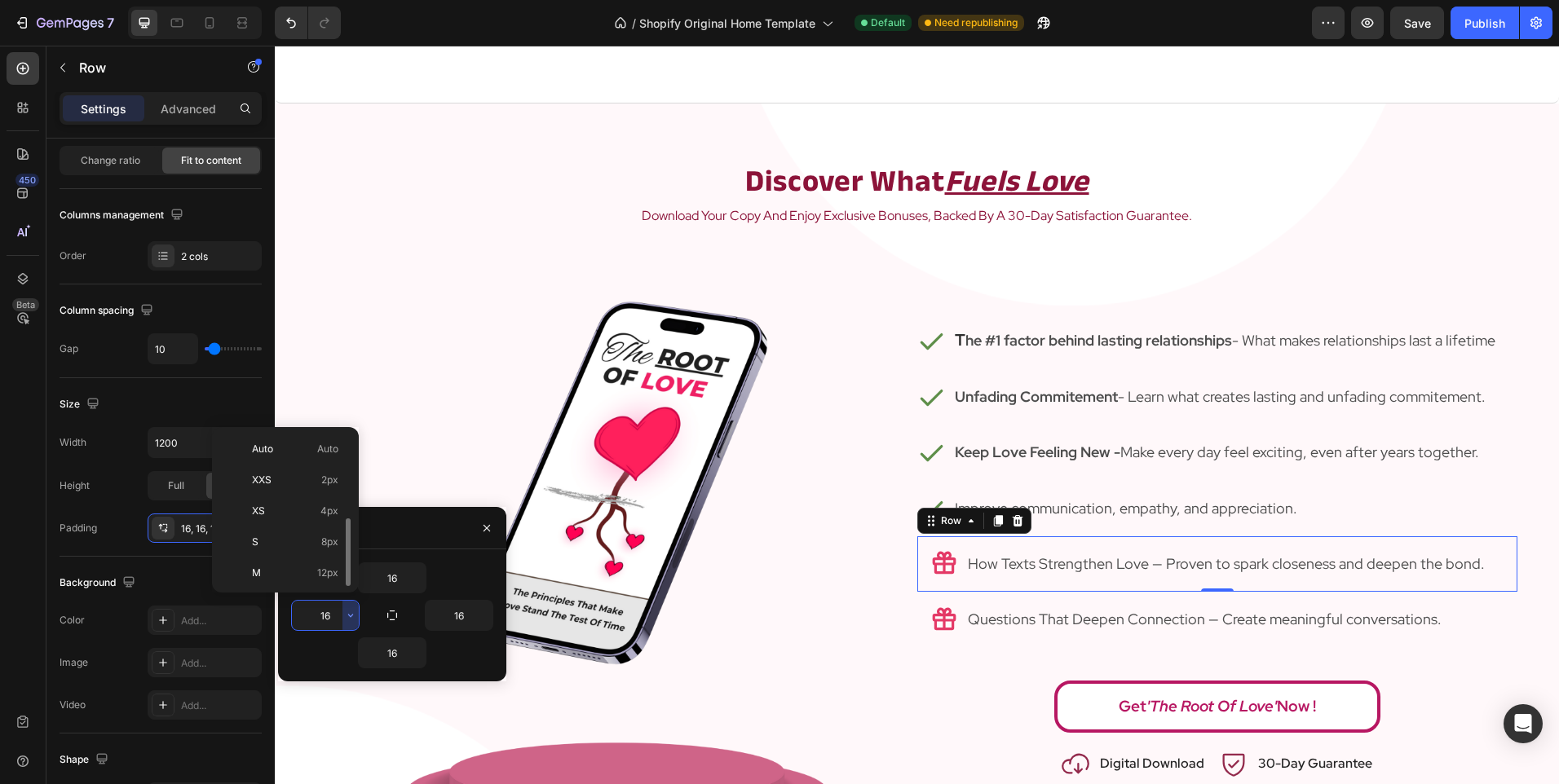
scroll to position [59, 0]
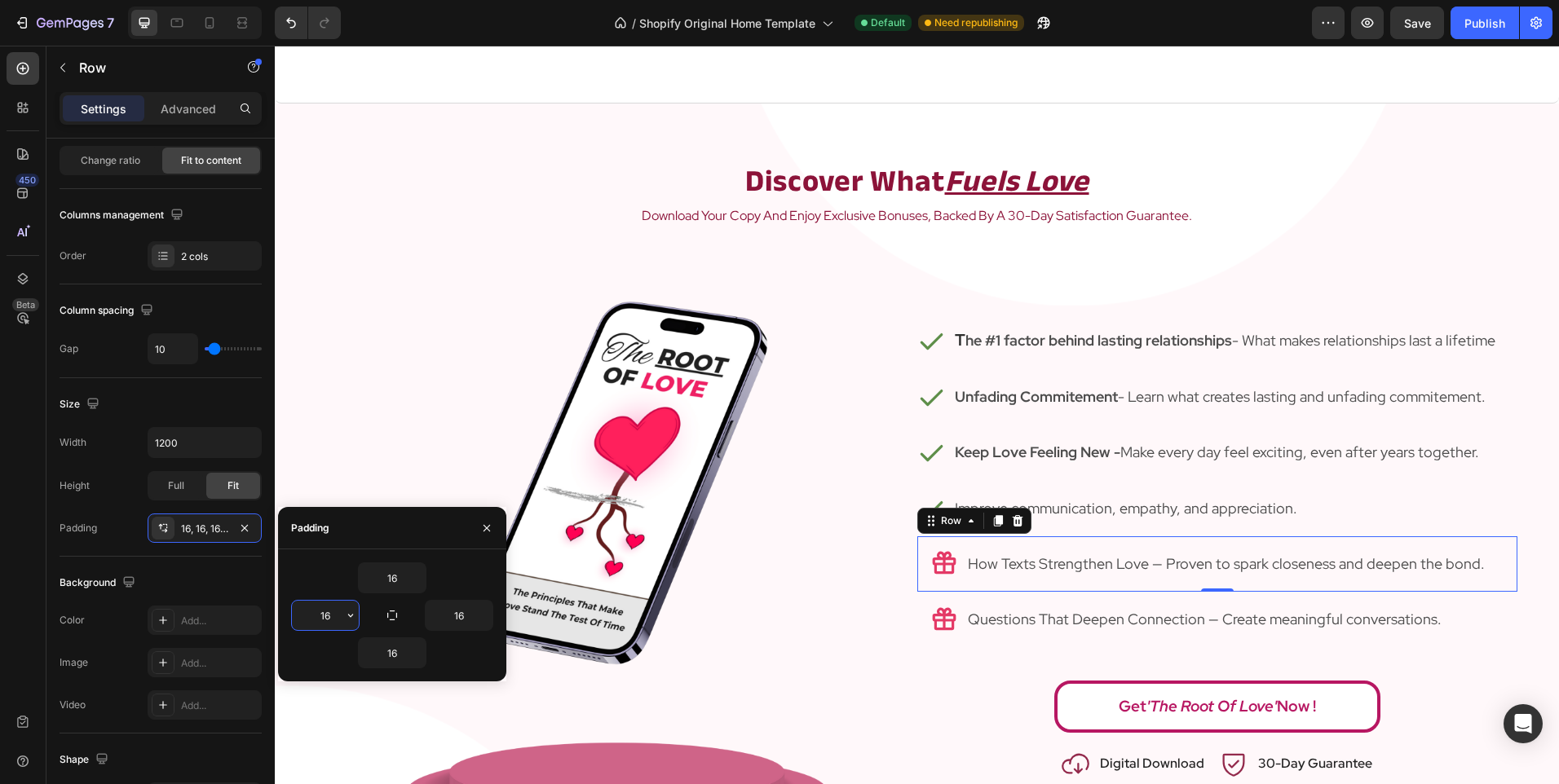
click at [317, 611] on input "16" at bounding box center [326, 615] width 67 height 29
type input "0"
click at [458, 618] on input "16" at bounding box center [459, 615] width 67 height 29
type input "0"
click at [949, 645] on div "Icon Questions That Deepen Connection — Create meaningful conversations. Text B…" at bounding box center [1217, 619] width 600 height 55
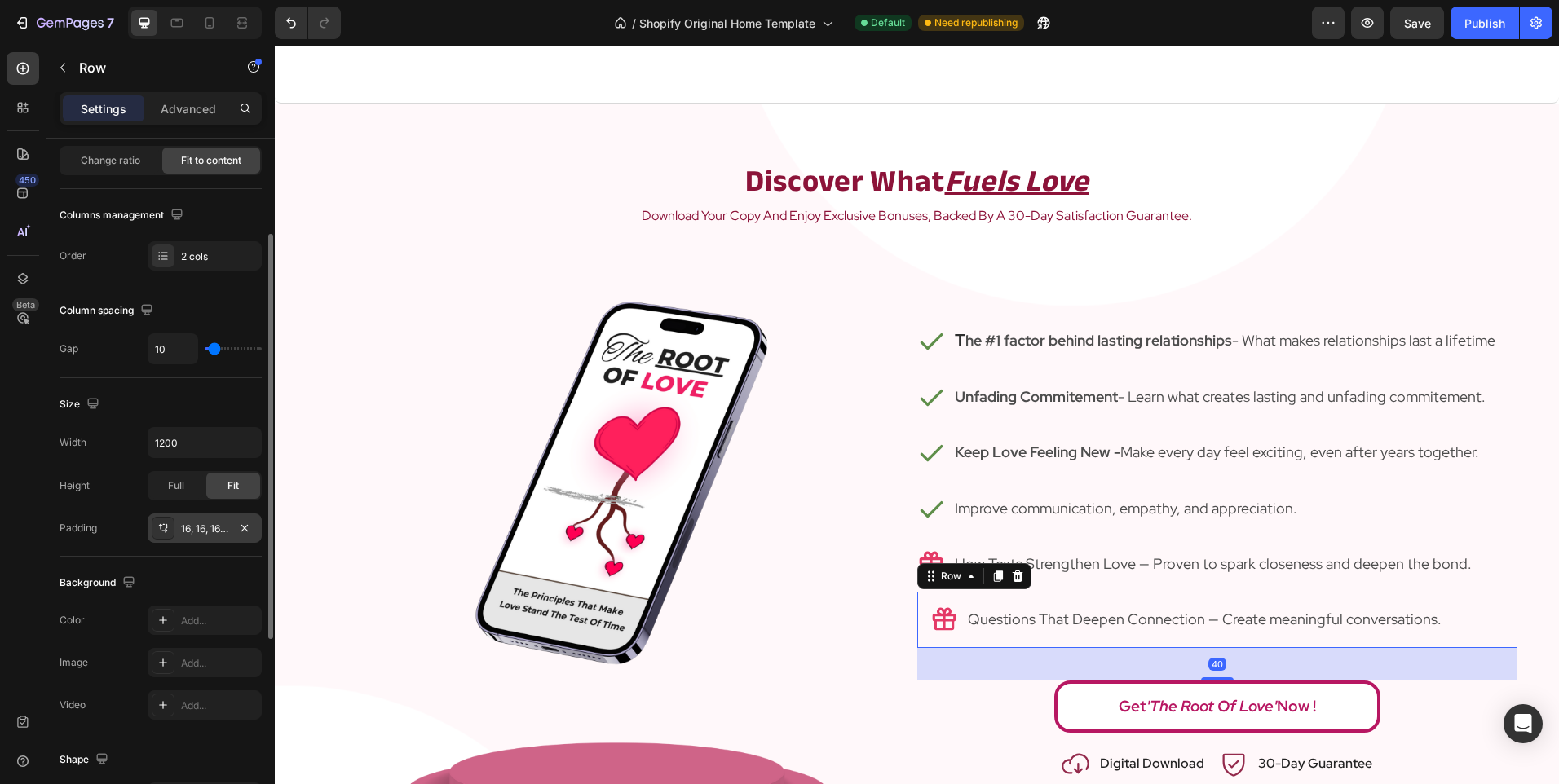
click at [197, 521] on div "16, 16, 16, 16" at bounding box center [205, 529] width 47 height 15
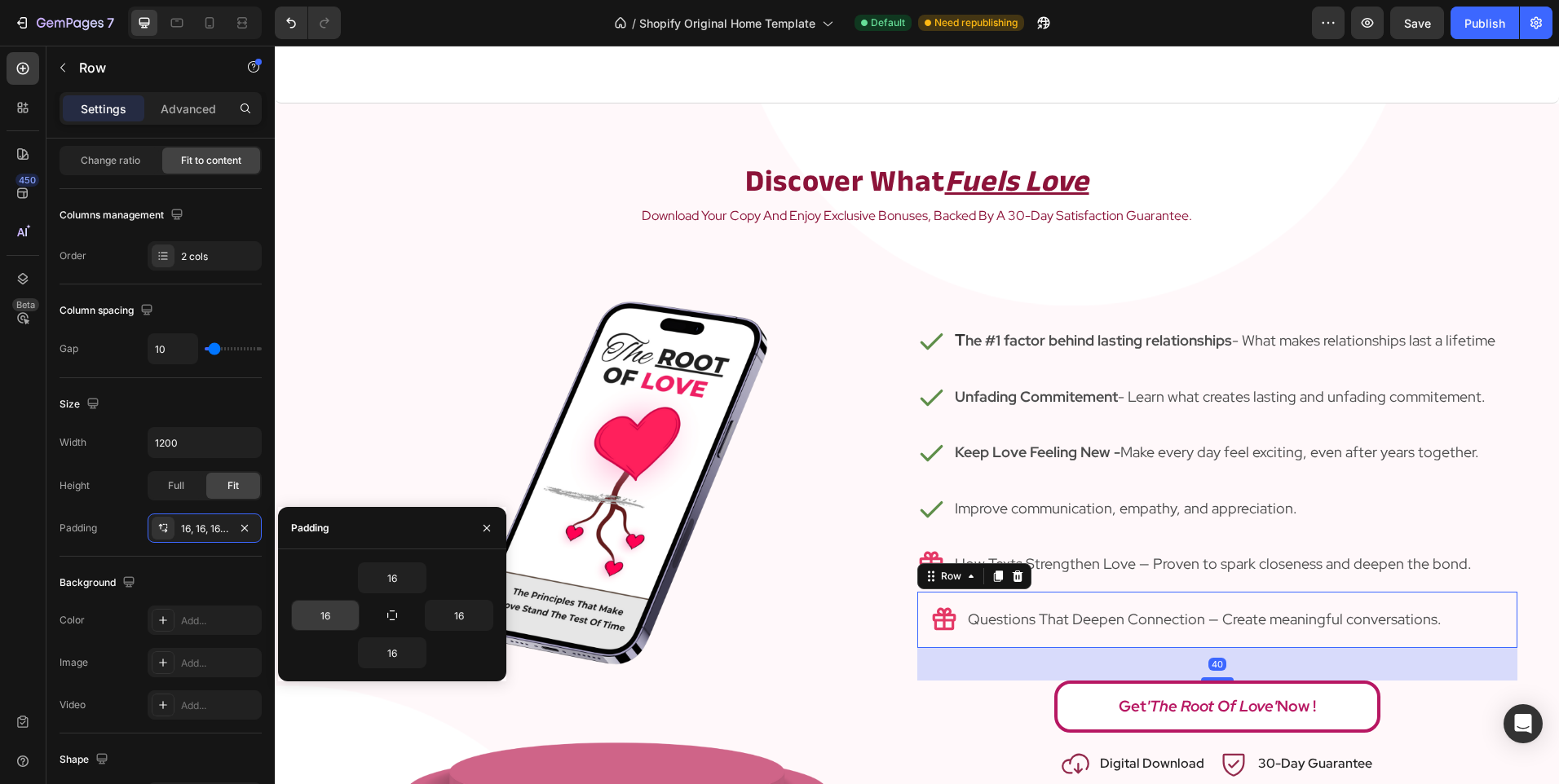
click at [318, 610] on input "16" at bounding box center [326, 615] width 67 height 29
type input "0"
click at [472, 613] on input "16" at bounding box center [459, 615] width 67 height 29
type input "0"
click at [560, 612] on img at bounding box center [616, 546] width 420 height 594
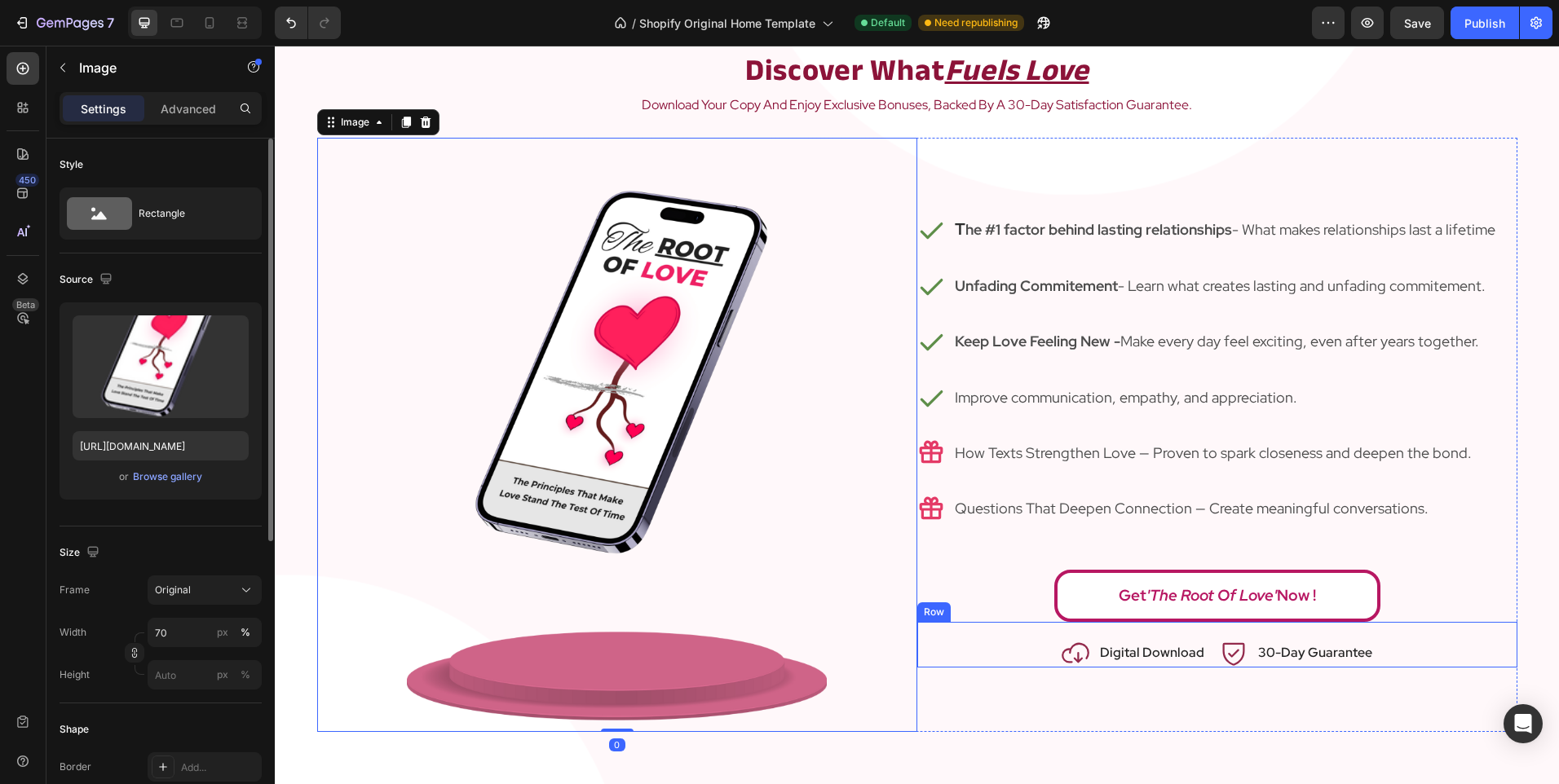
scroll to position [2037, 0]
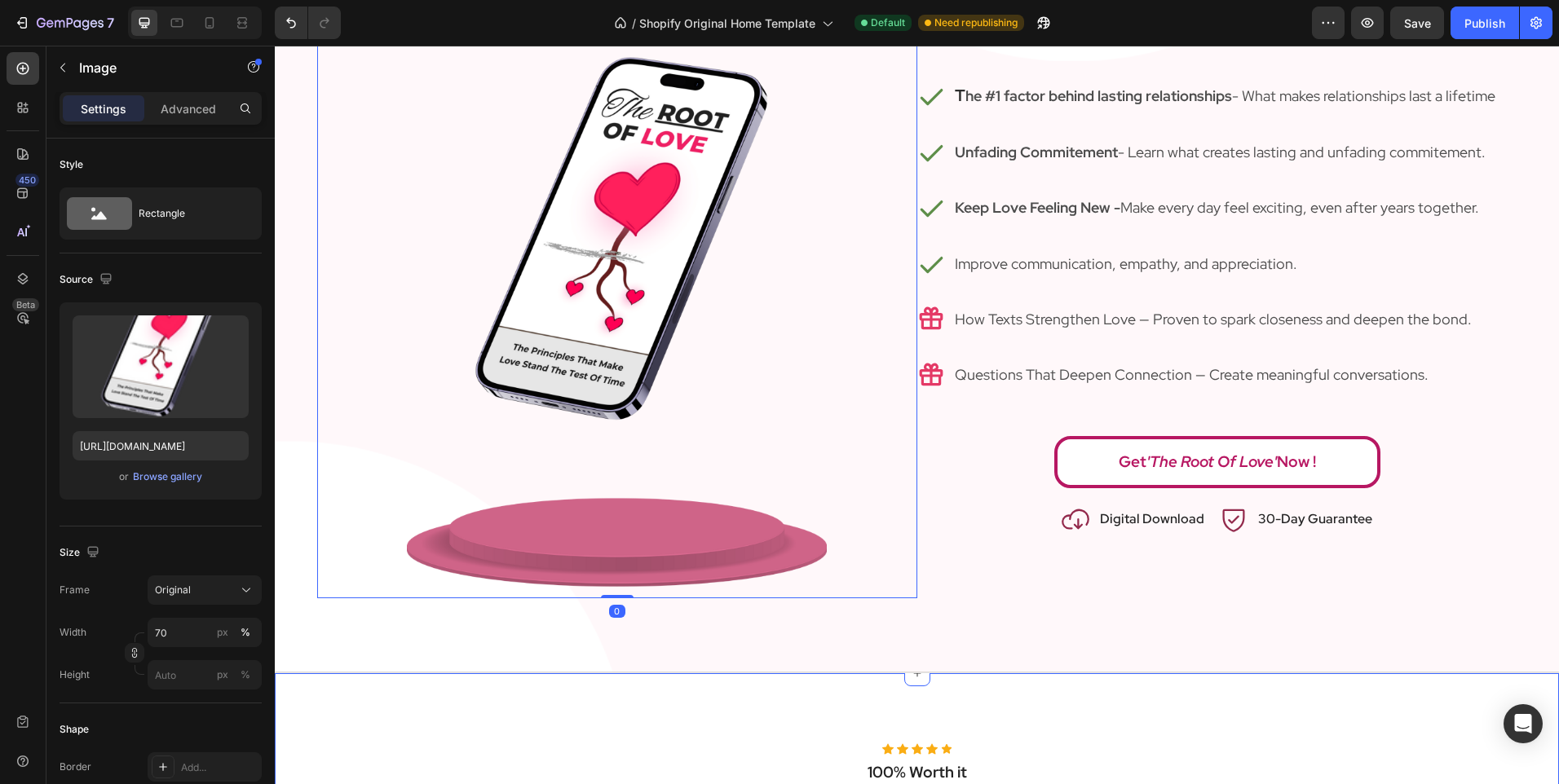
click at [997, 638] on div "⁠⁠⁠⁠⁠⁠⁠ Discover What Fuels Love Heading download your copy and enjoy exclusive…" at bounding box center [917, 265] width 1284 height 813
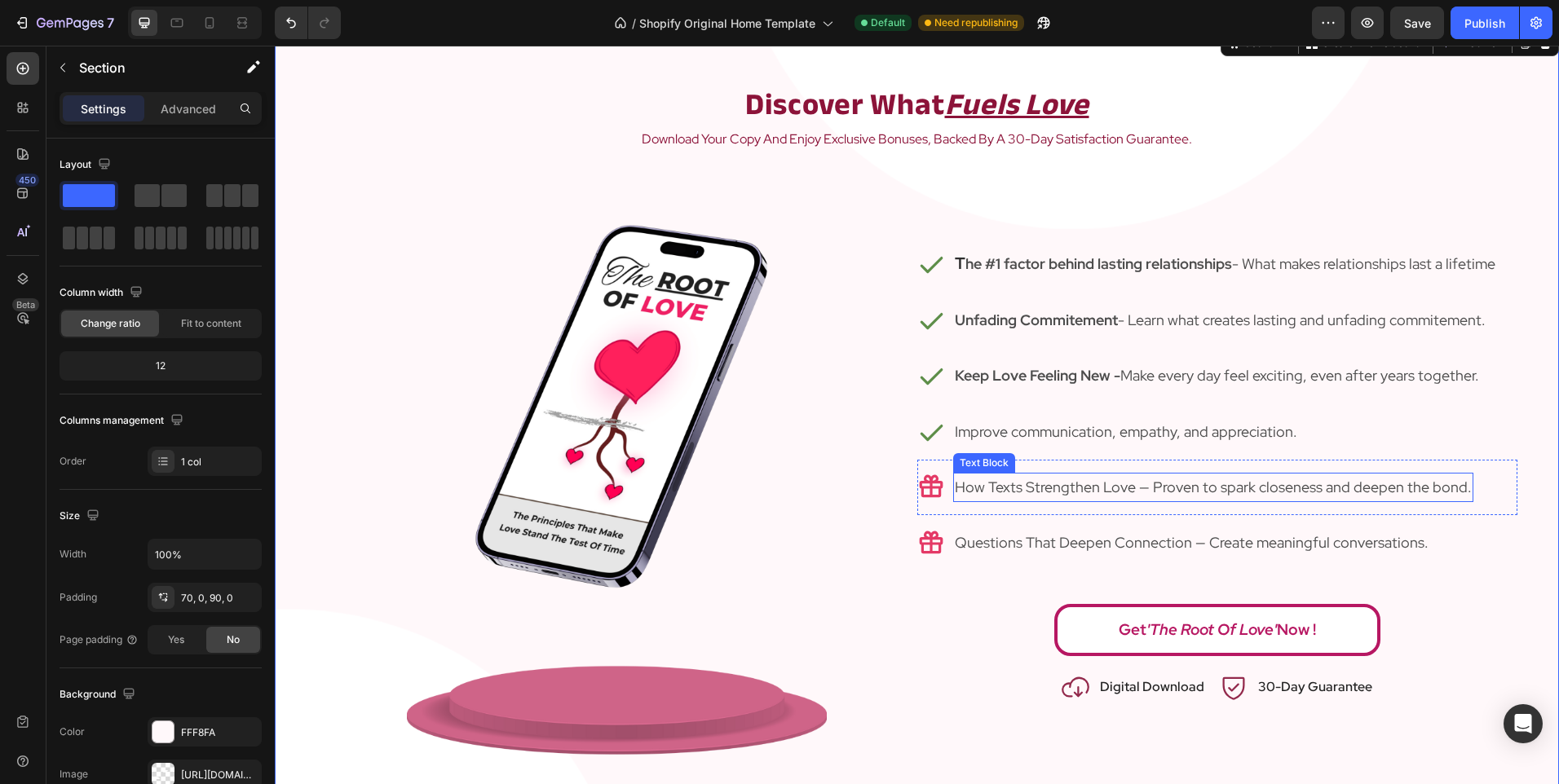
scroll to position [1874, 0]
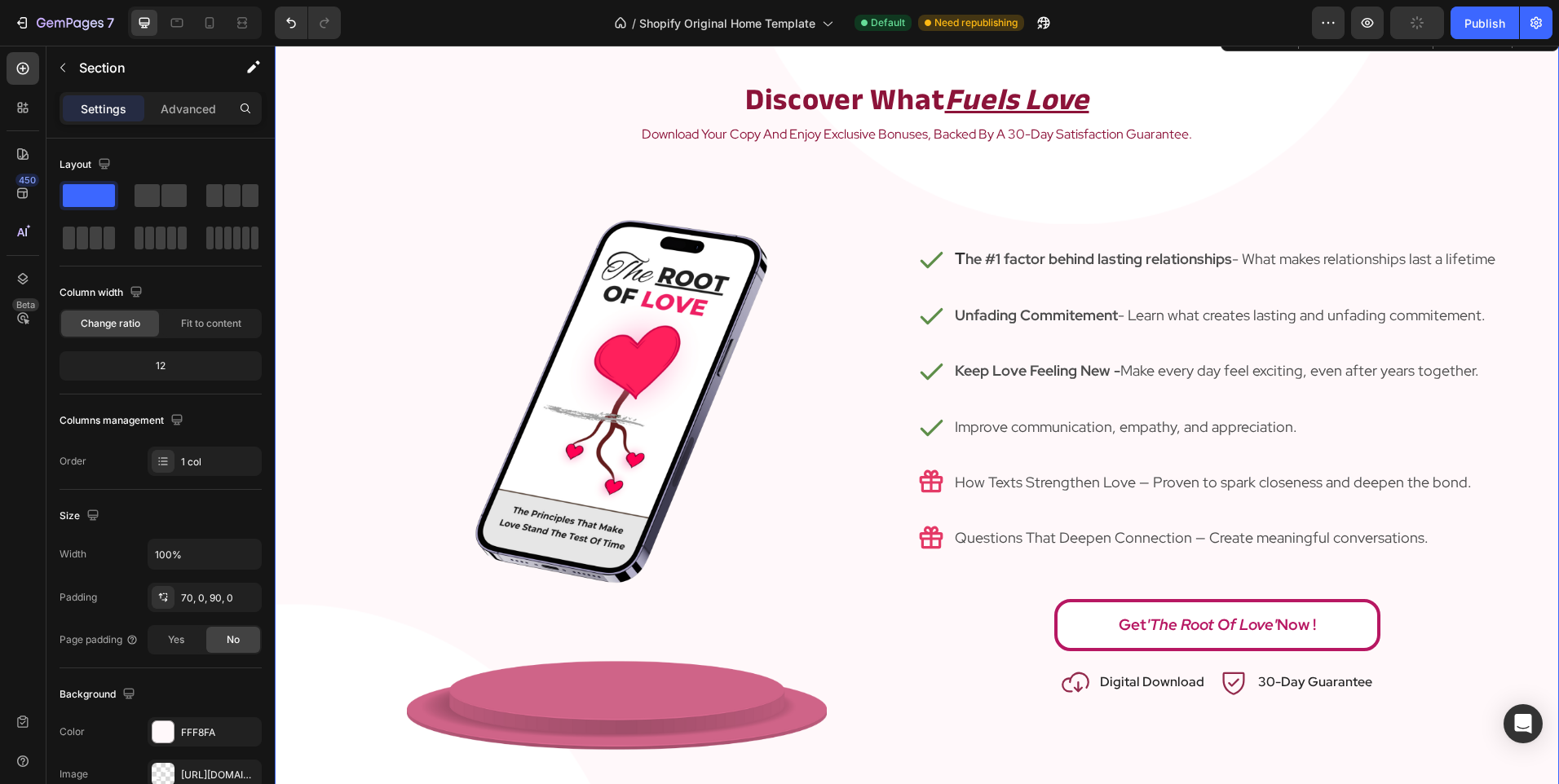
click at [1362, 104] on p "⁠⁠⁠⁠⁠⁠⁠ Discover What Fuels Love" at bounding box center [917, 100] width 975 height 39
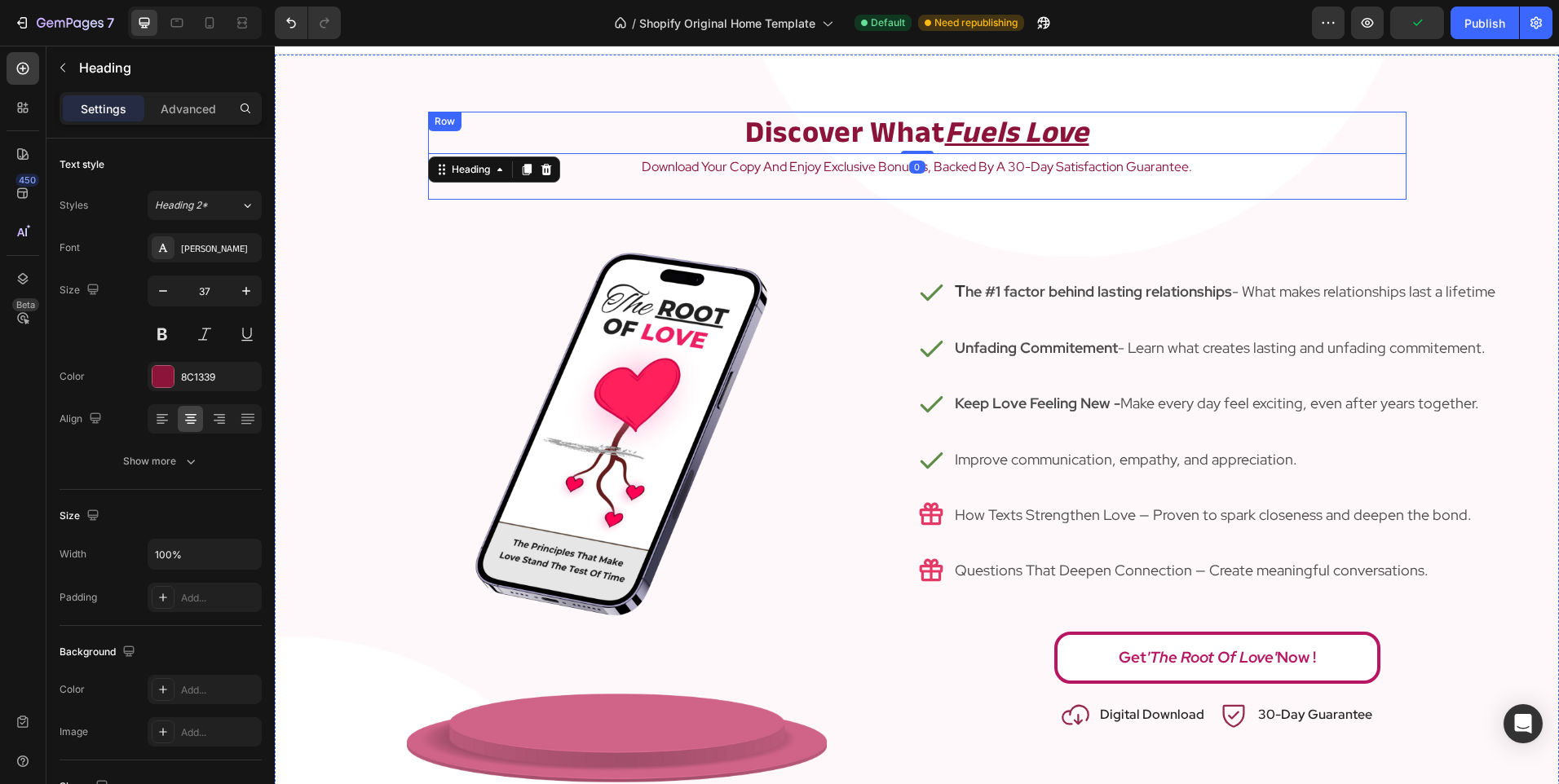
scroll to position [1712, 0]
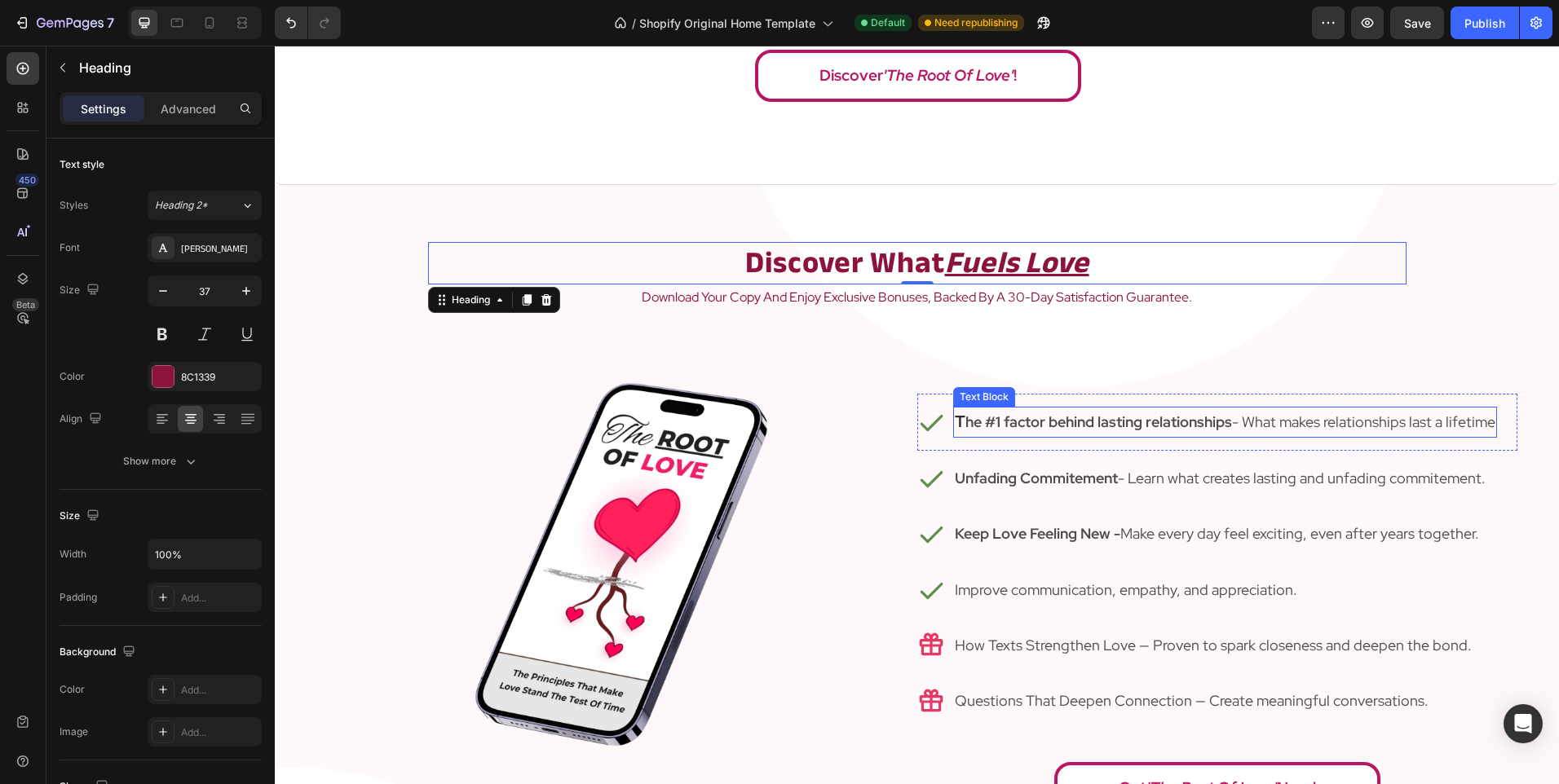
click at [1242, 425] on p "T he #1 factor behind lasting relationships - What makes relationships last a l…" at bounding box center [1225, 421] width 540 height 27
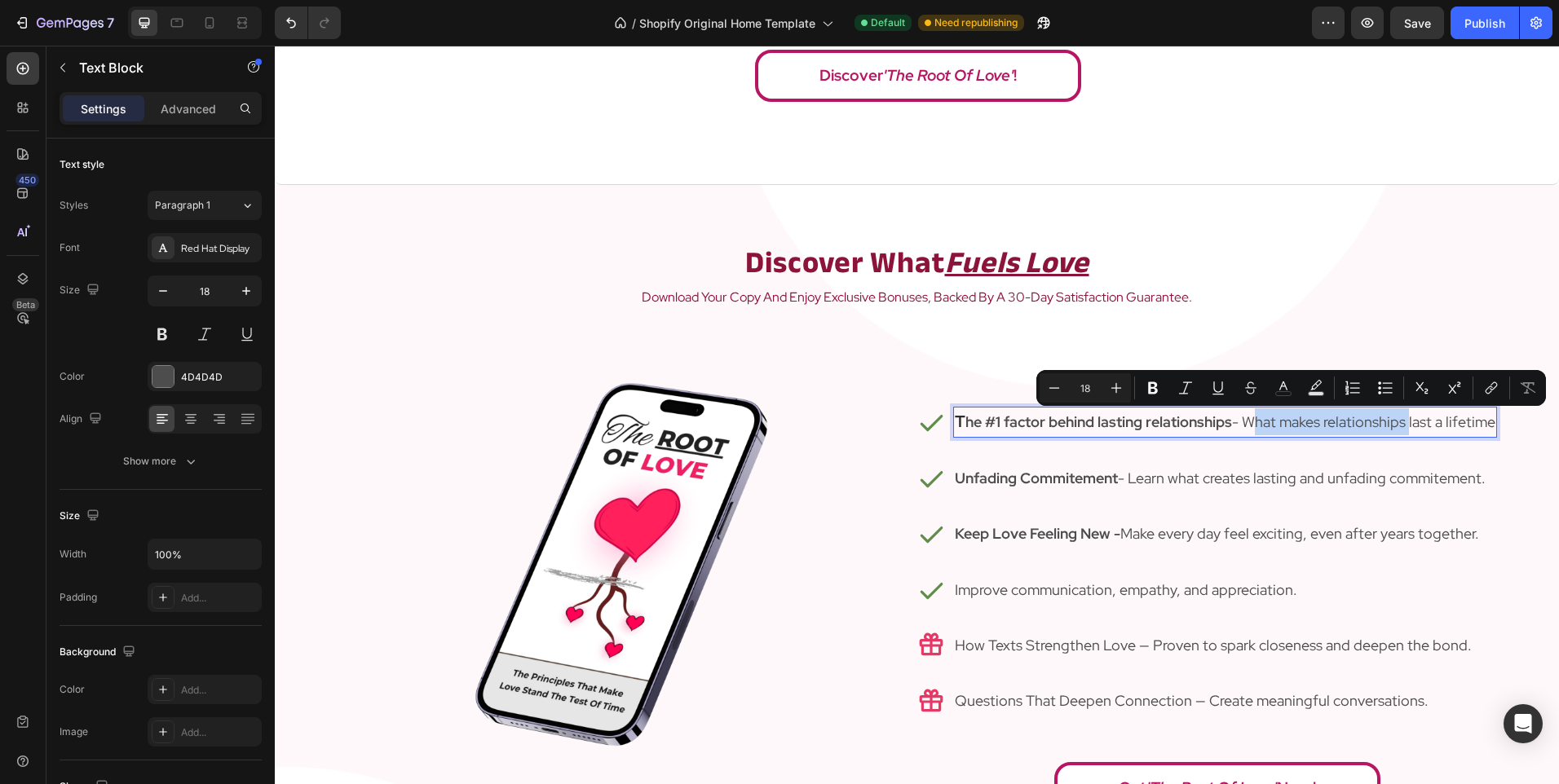
drag, startPoint x: 1243, startPoint y: 425, endPoint x: 1400, endPoint y: 416, distance: 157.3
click at [1400, 416] on p "T he #1 factor behind lasting relationships - What makes relationships last a l…" at bounding box center [1225, 421] width 540 height 27
click at [1294, 431] on p "T he #1 factor behind lasting relationships - What makes relationships last a l…" at bounding box center [1225, 421] width 540 height 27
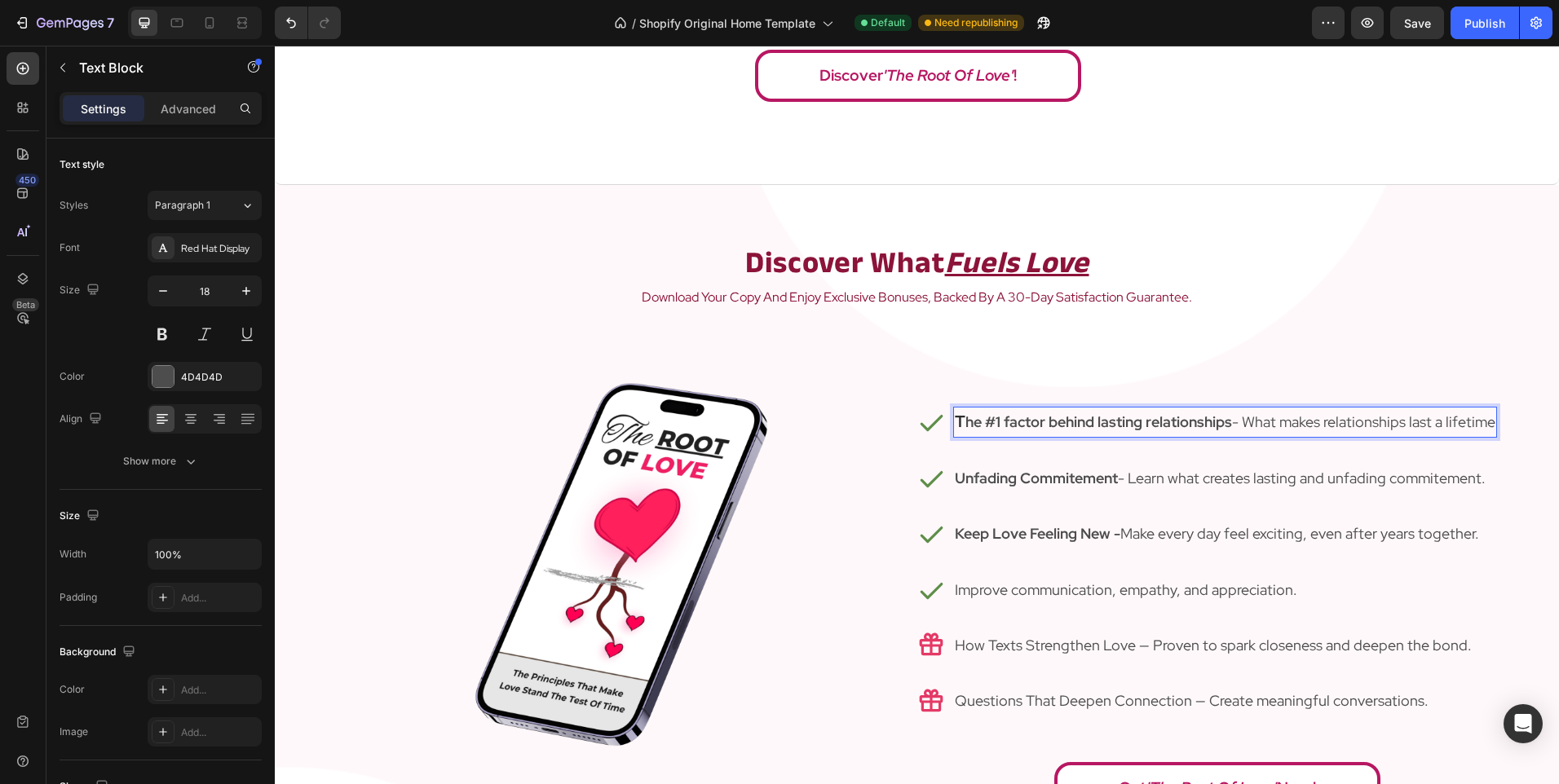
click at [1347, 421] on p "T he #1 factor behind lasting relationships - What makes relationships last a l…" at bounding box center [1225, 421] width 540 height 27
click at [1037, 417] on strong "he #1 factor behind lasting relationships" at bounding box center [1099, 421] width 267 height 19
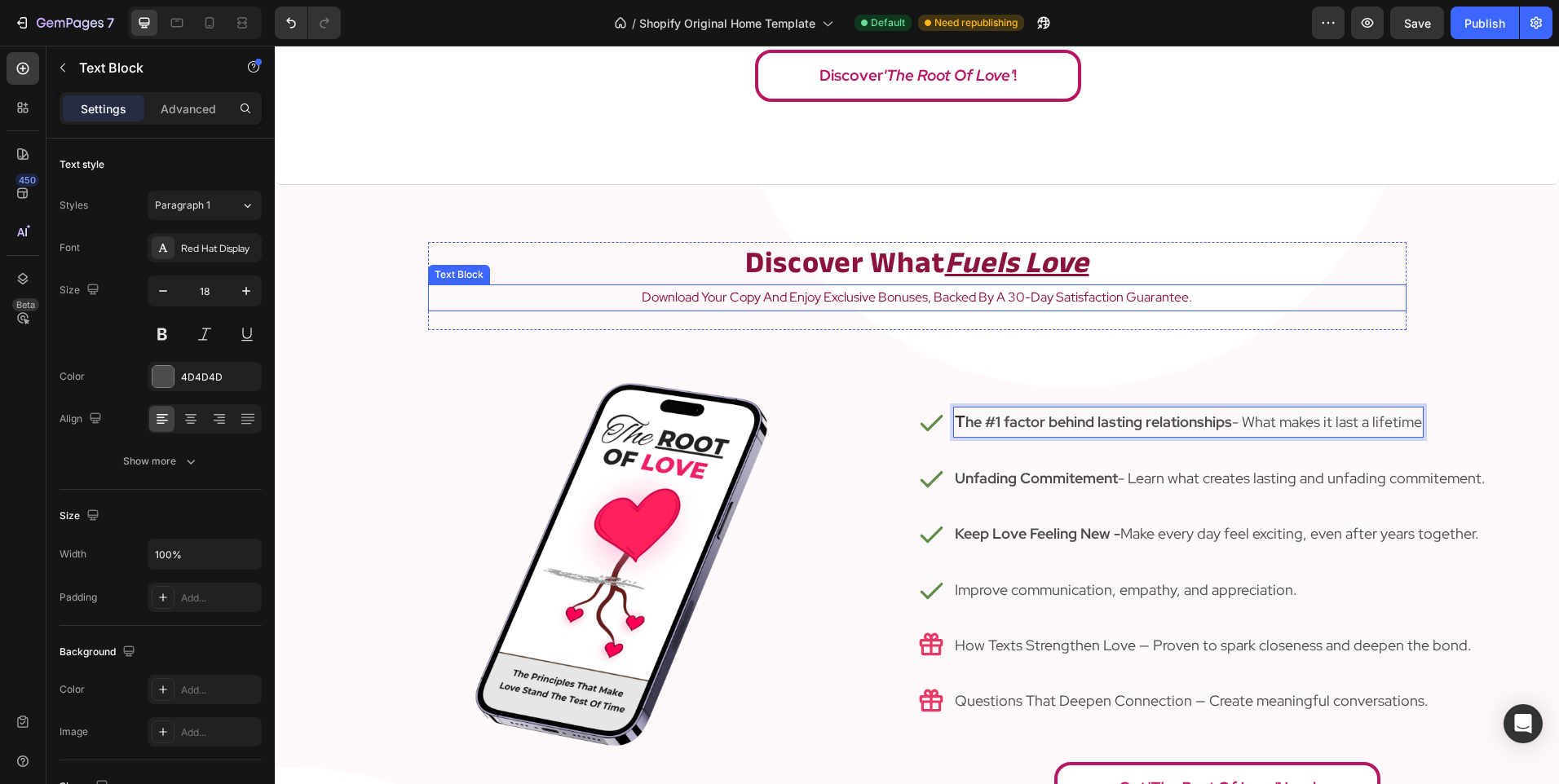
click at [819, 279] on strong "Discover What" at bounding box center [845, 263] width 200 height 56
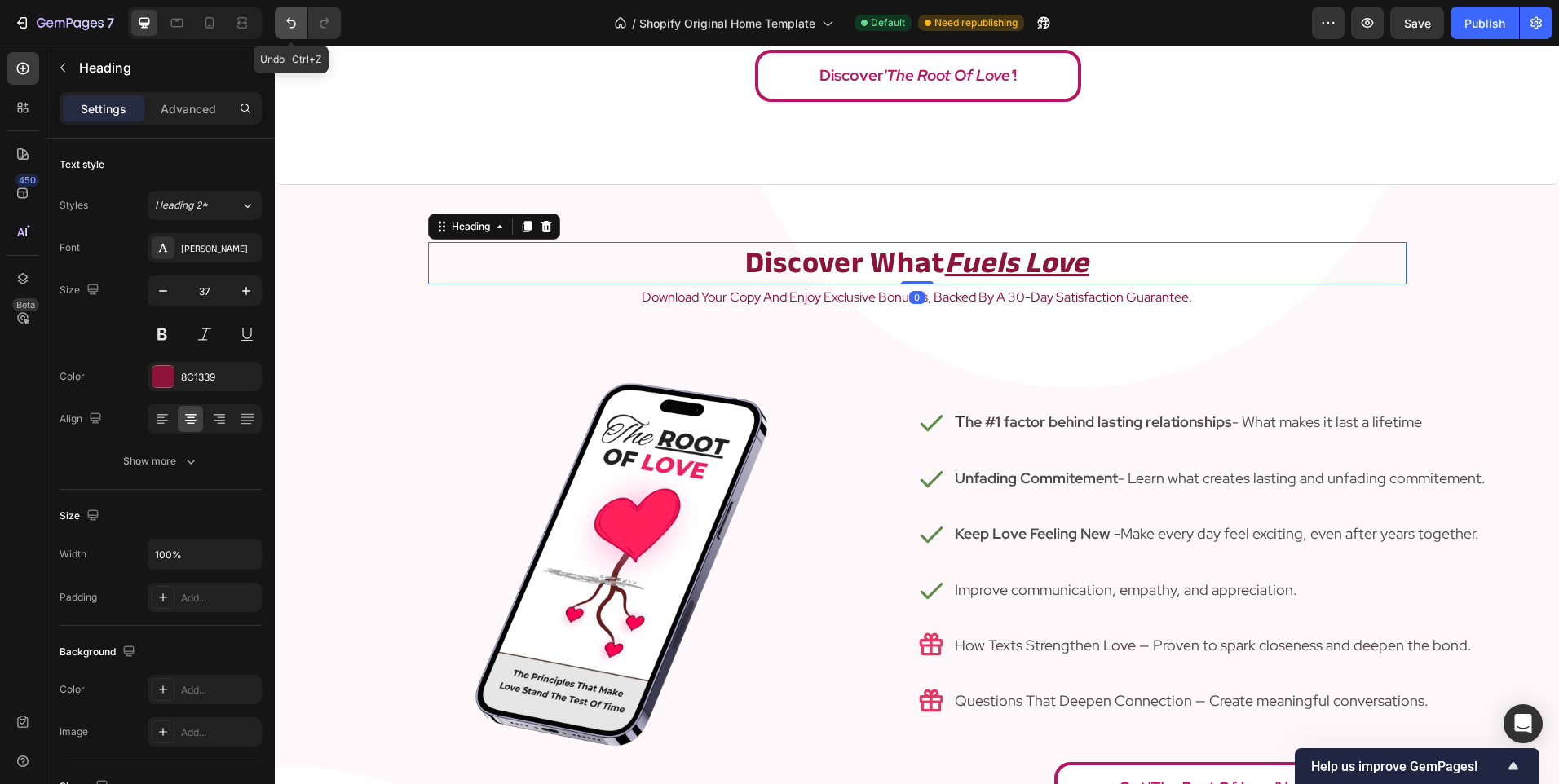
click at [281, 9] on button "Undo/Redo" at bounding box center [291, 23] width 33 height 33
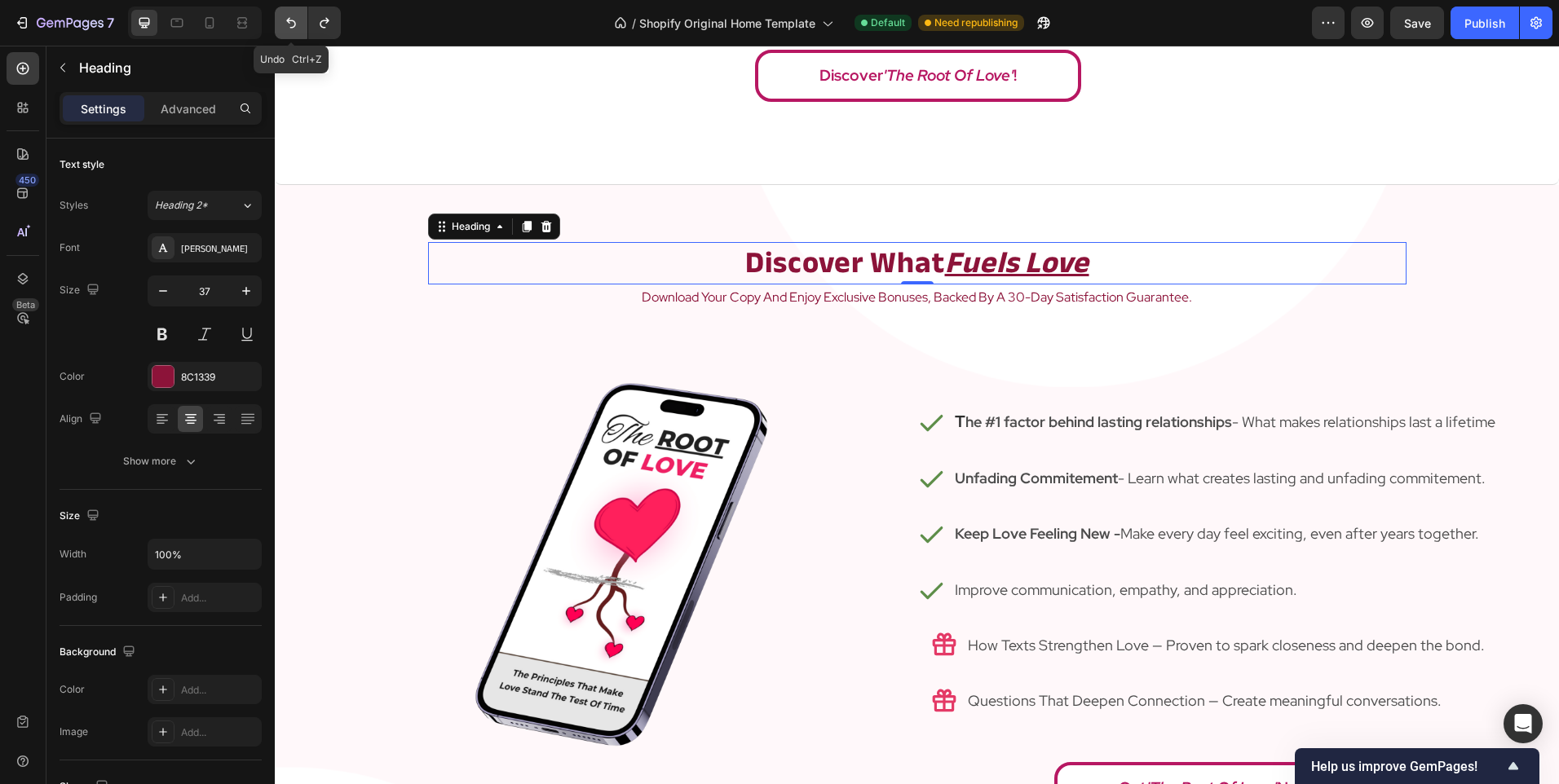
click at [281, 9] on button "Undo/Redo" at bounding box center [291, 23] width 33 height 33
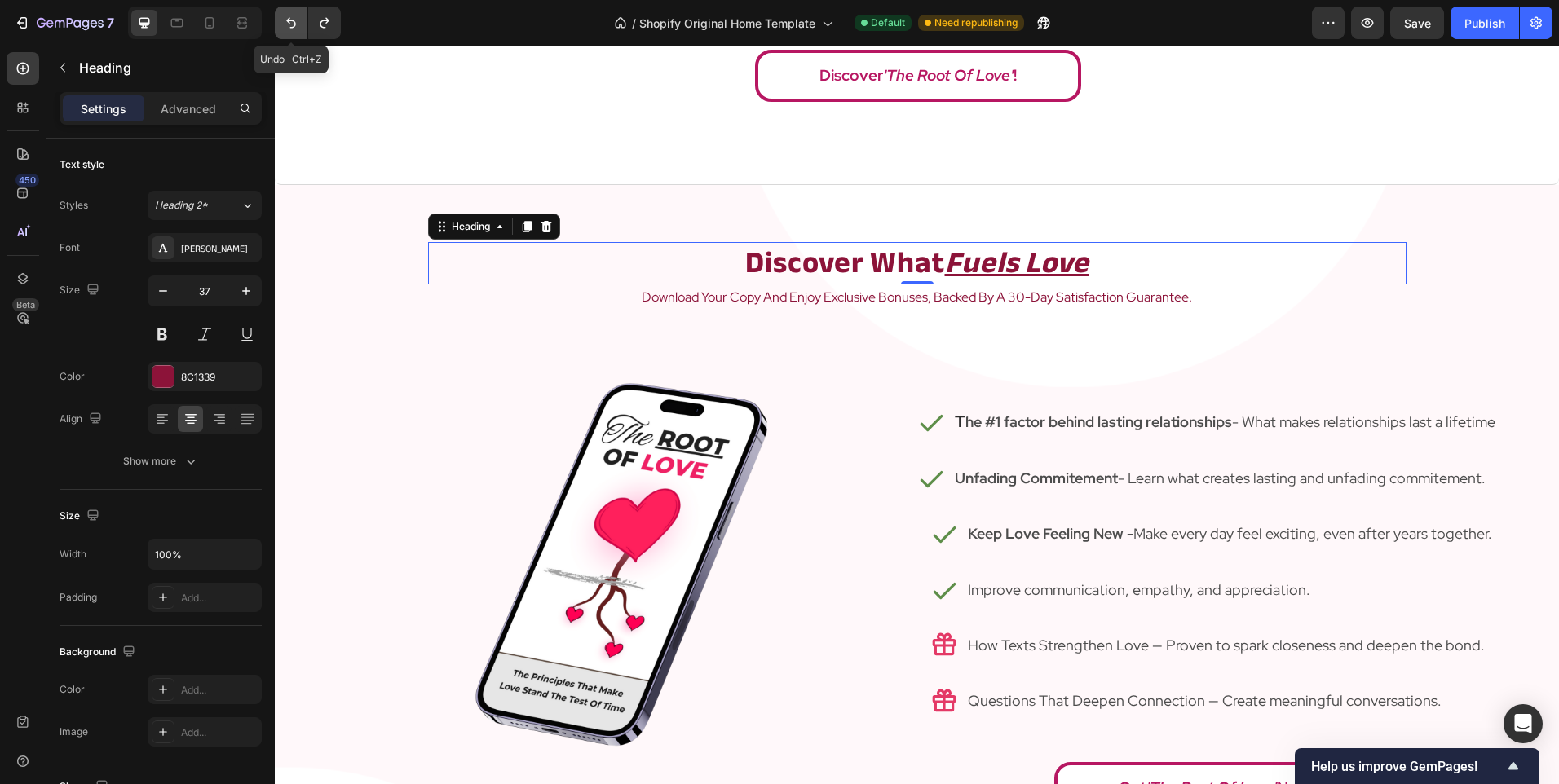
click at [281, 9] on button "Undo/Redo" at bounding box center [291, 23] width 33 height 33
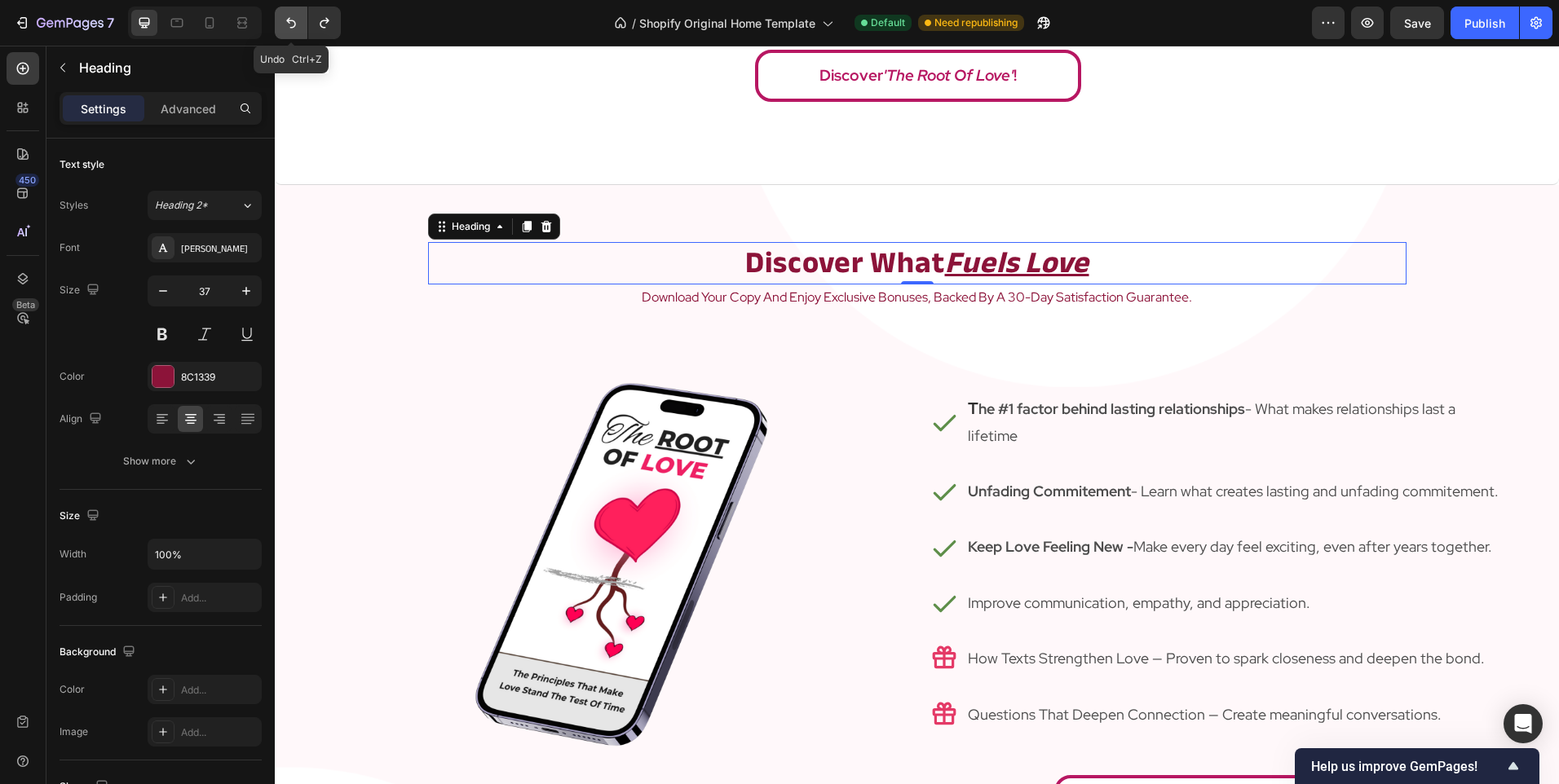
click at [281, 9] on button "Undo/Redo" at bounding box center [291, 23] width 33 height 33
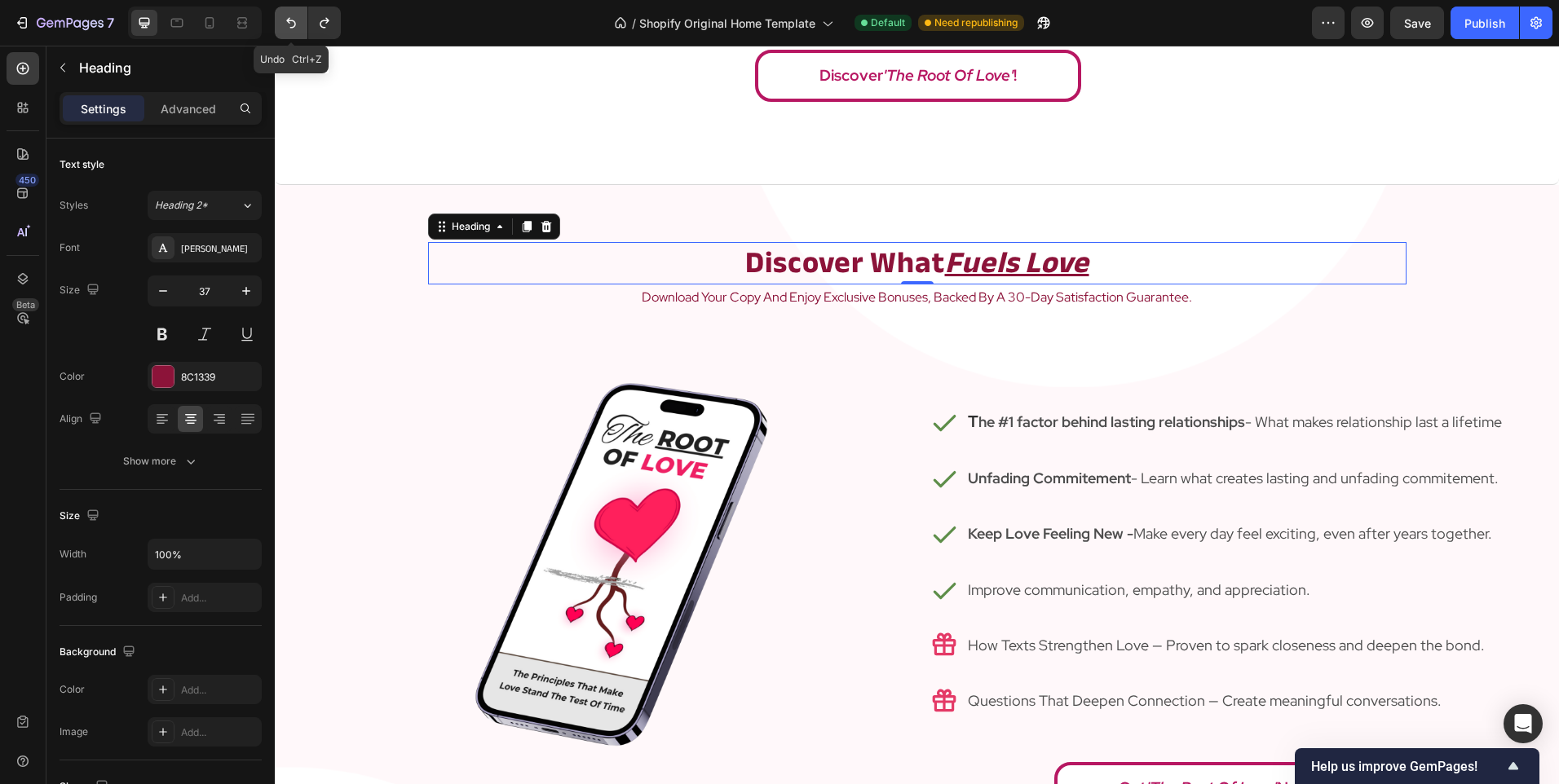
click at [281, 9] on button "Undo/Redo" at bounding box center [291, 23] width 33 height 33
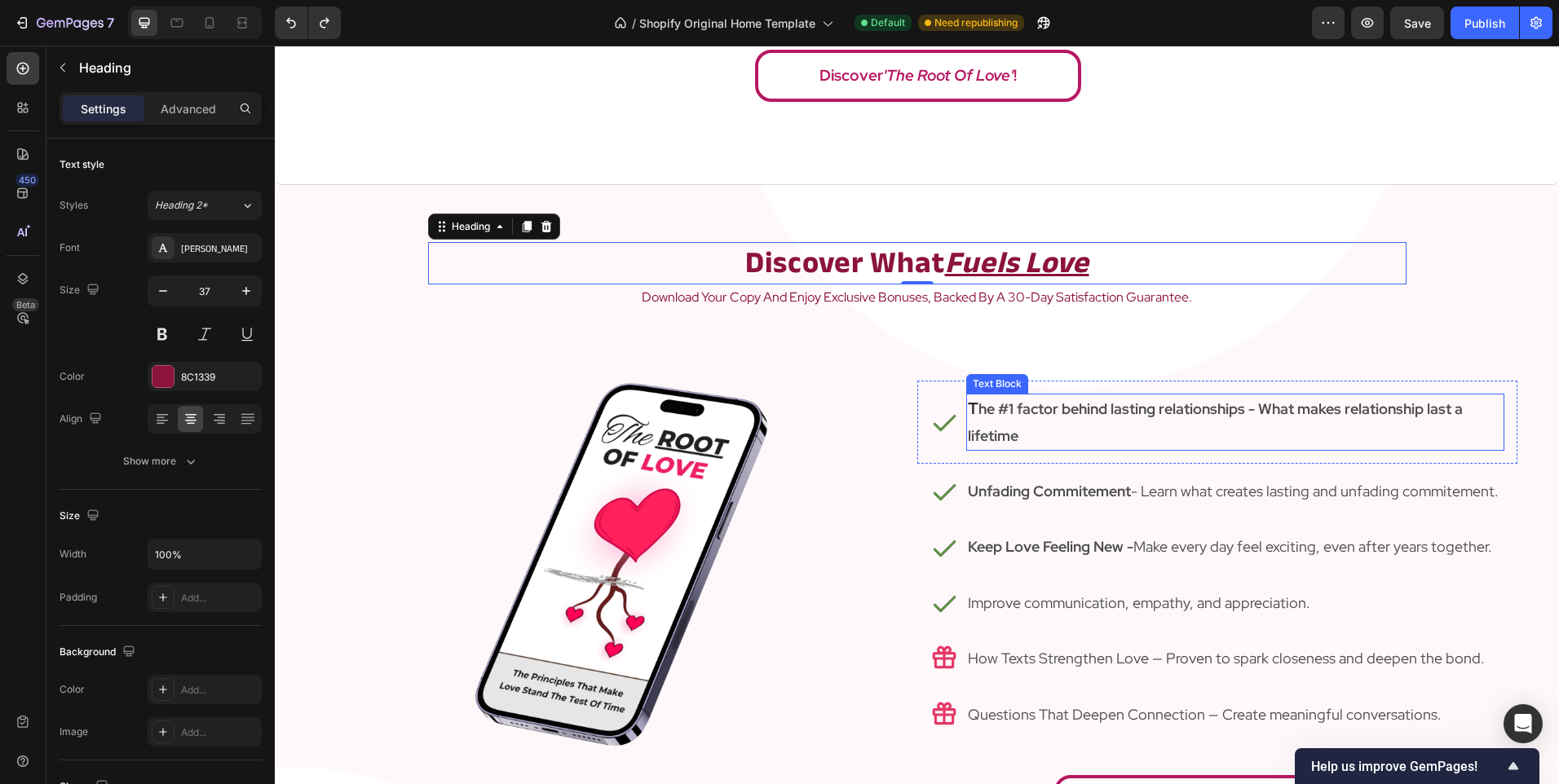
click at [1259, 430] on p "T he #1 factor behind lasting relationships - What makes relationship last a li…" at bounding box center [1235, 422] width 535 height 54
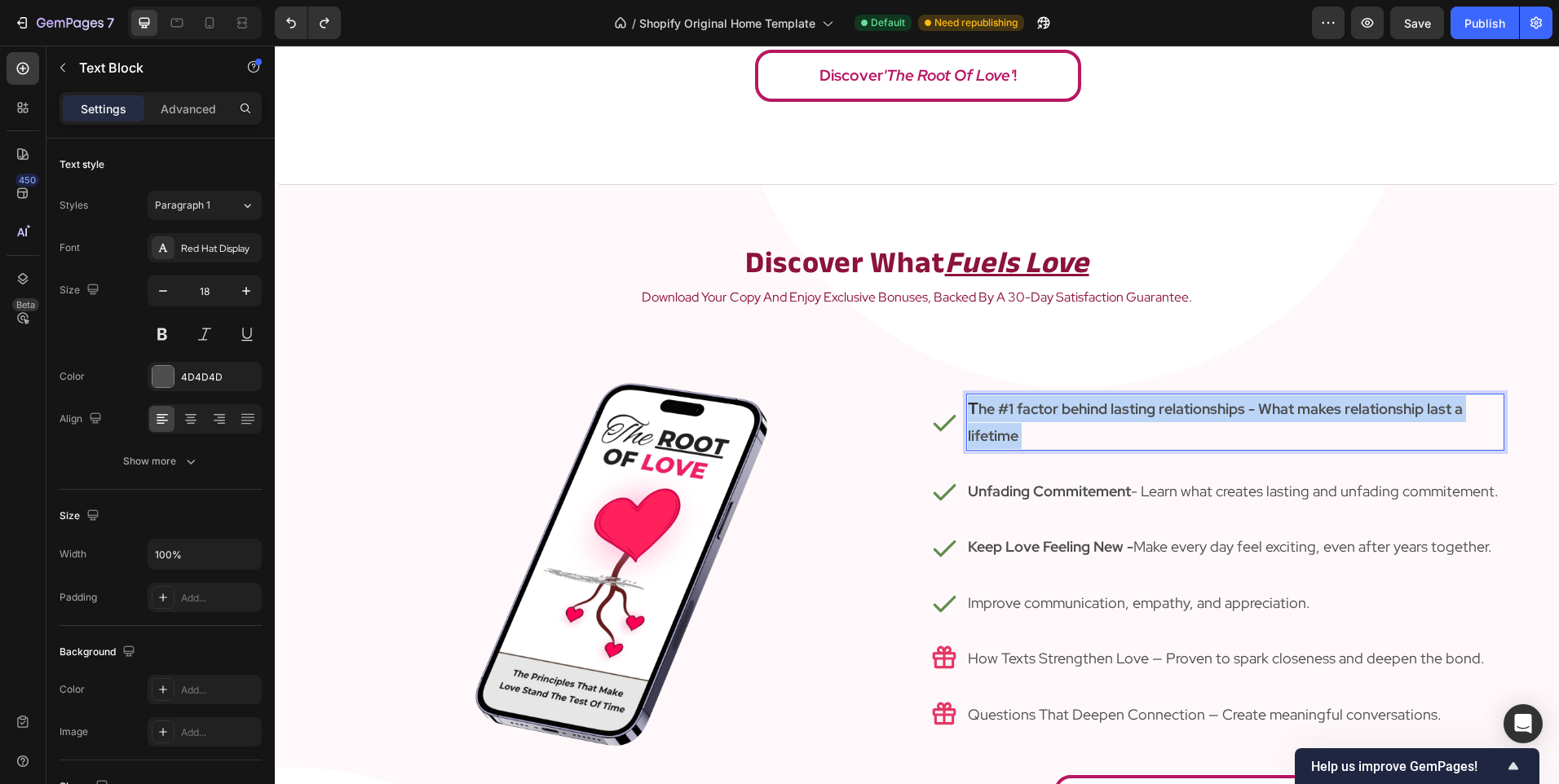
drag, startPoint x: 1277, startPoint y: 434, endPoint x: 1270, endPoint y: 408, distance: 26.9
click at [1272, 412] on p "T he #1 factor behind lasting relationships - What makes relationship last a li…" at bounding box center [1235, 422] width 535 height 54
drag, startPoint x: 1255, startPoint y: 405, endPoint x: 1266, endPoint y: 434, distance: 31.0
click at [1266, 434] on p "T he #1 factor behind lasting relationships - What makes relationship last a li…" at bounding box center [1235, 422] width 535 height 54
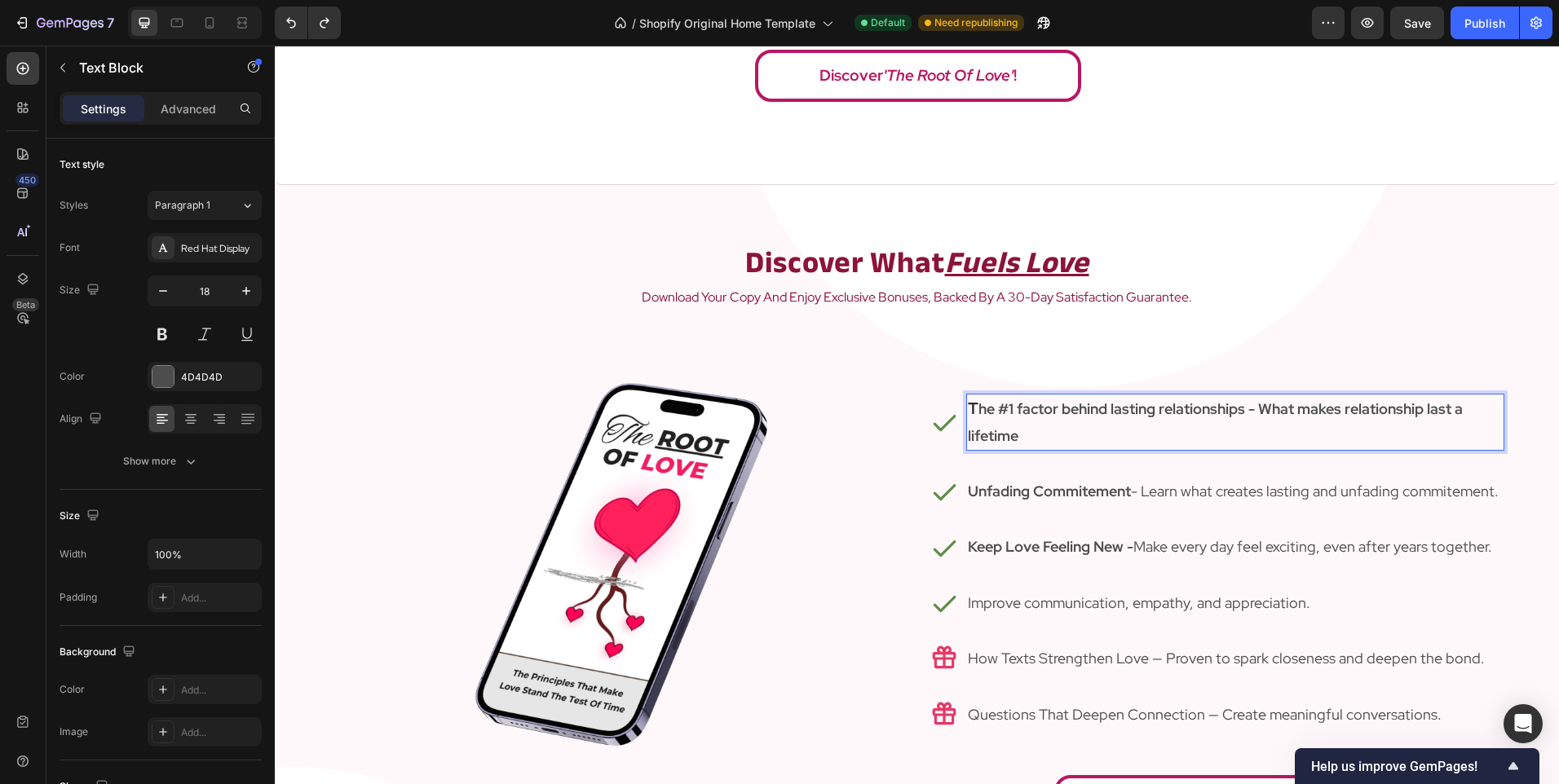
scroll to position [1725, 0]
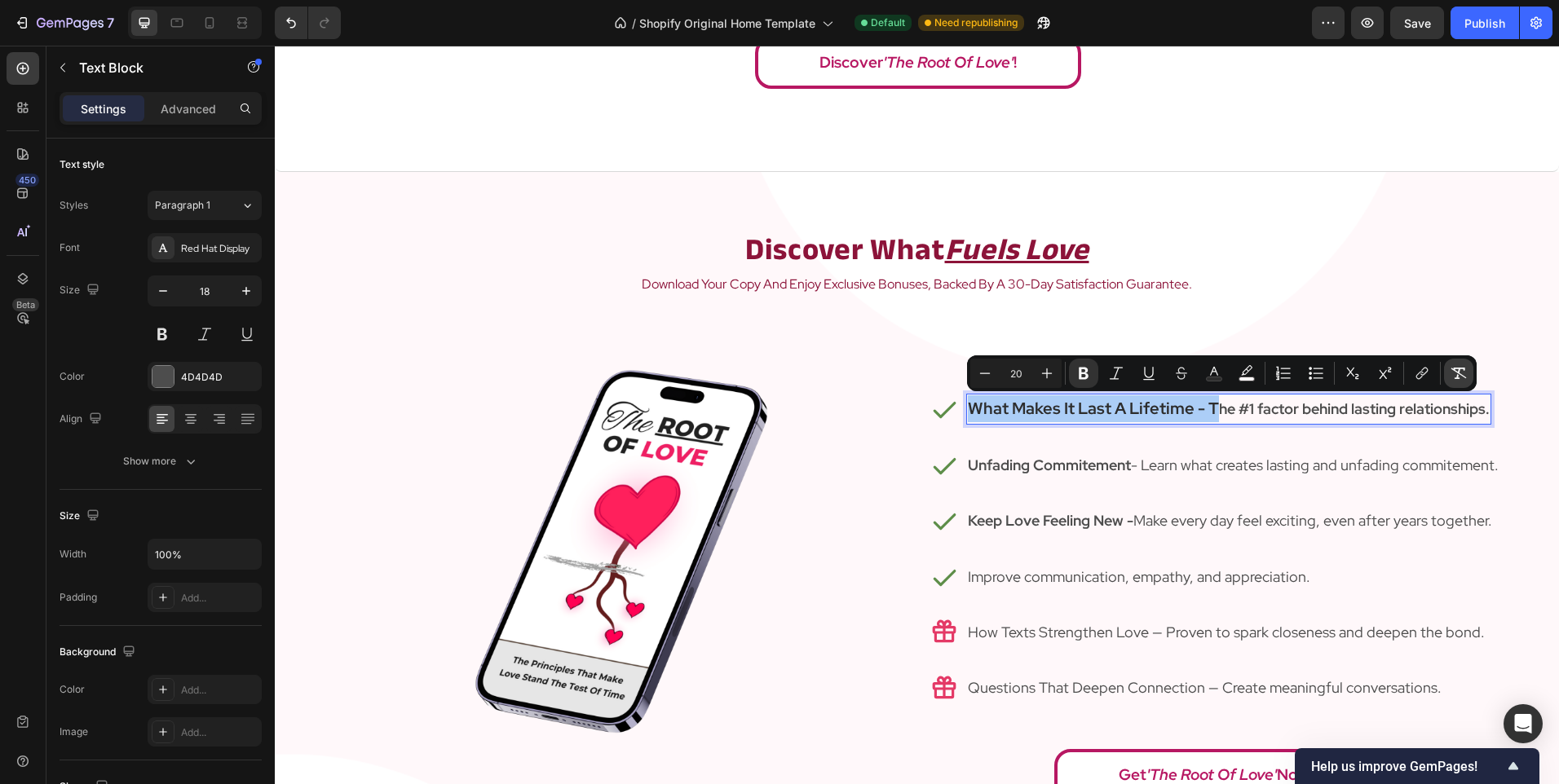
click at [1460, 365] on icon "Editor contextual toolbar" at bounding box center [1459, 373] width 16 height 16
type input "18"
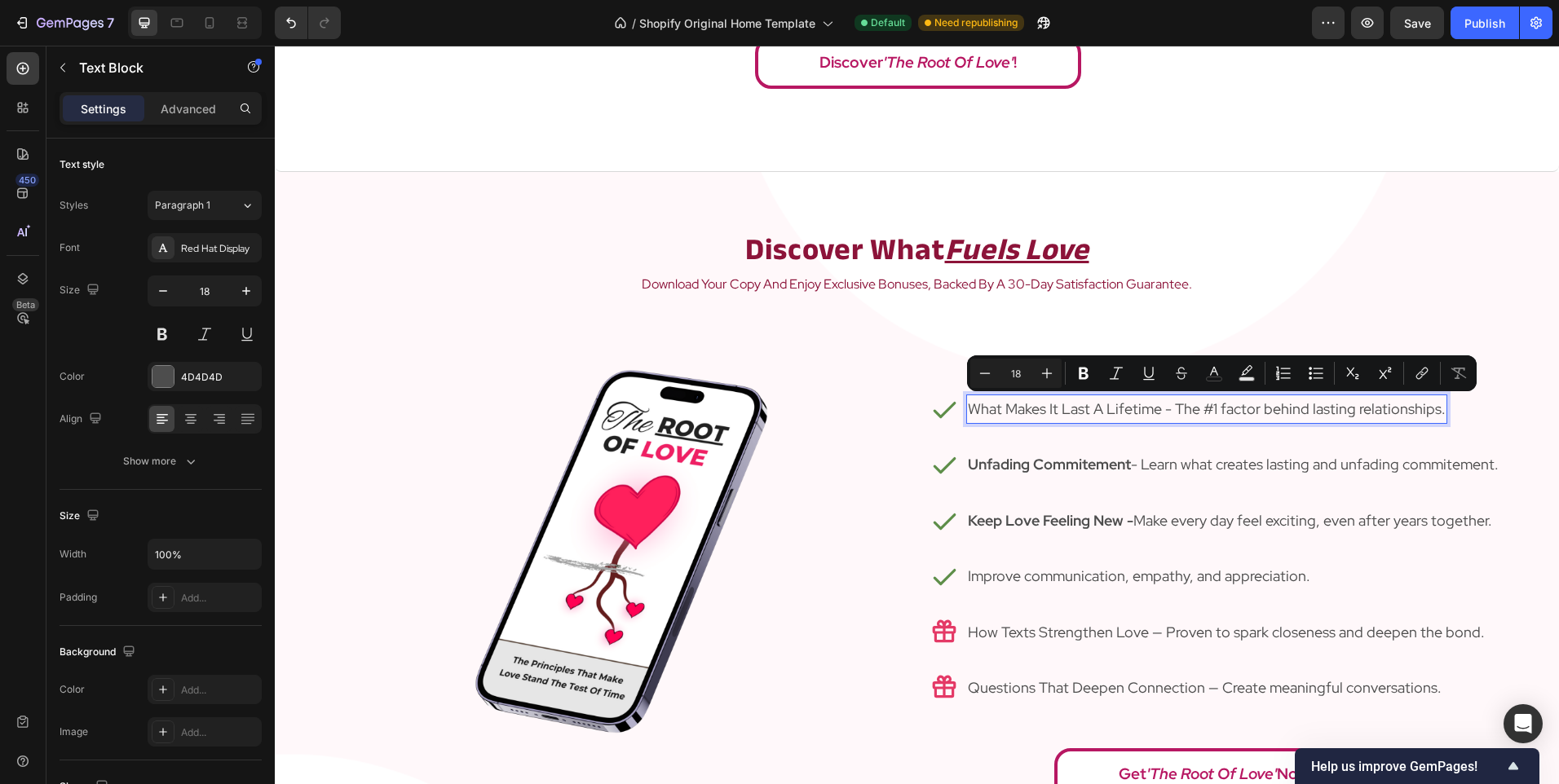
click at [1124, 398] on p "What Makes It Last A Lifetime - The #1 factor behind lasting relationships." at bounding box center [1206, 409] width 477 height 26
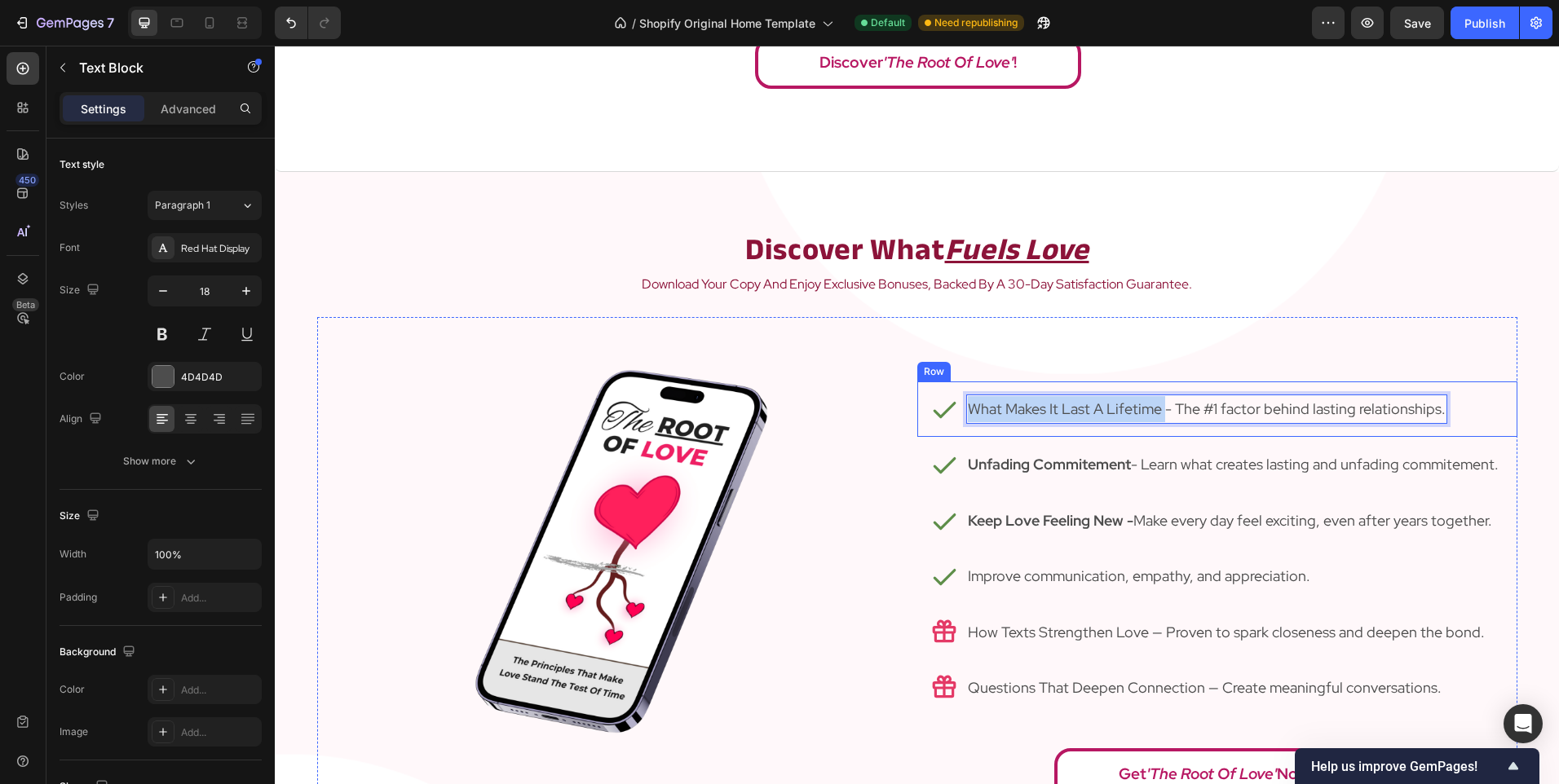
drag, startPoint x: 1155, startPoint y: 408, endPoint x: 939, endPoint y: 399, distance: 216.2
click at [939, 399] on div "Icon What Makes It Last A Lifetime - The #1 factor behind lasting relationships…" at bounding box center [1217, 409] width 600 height 55
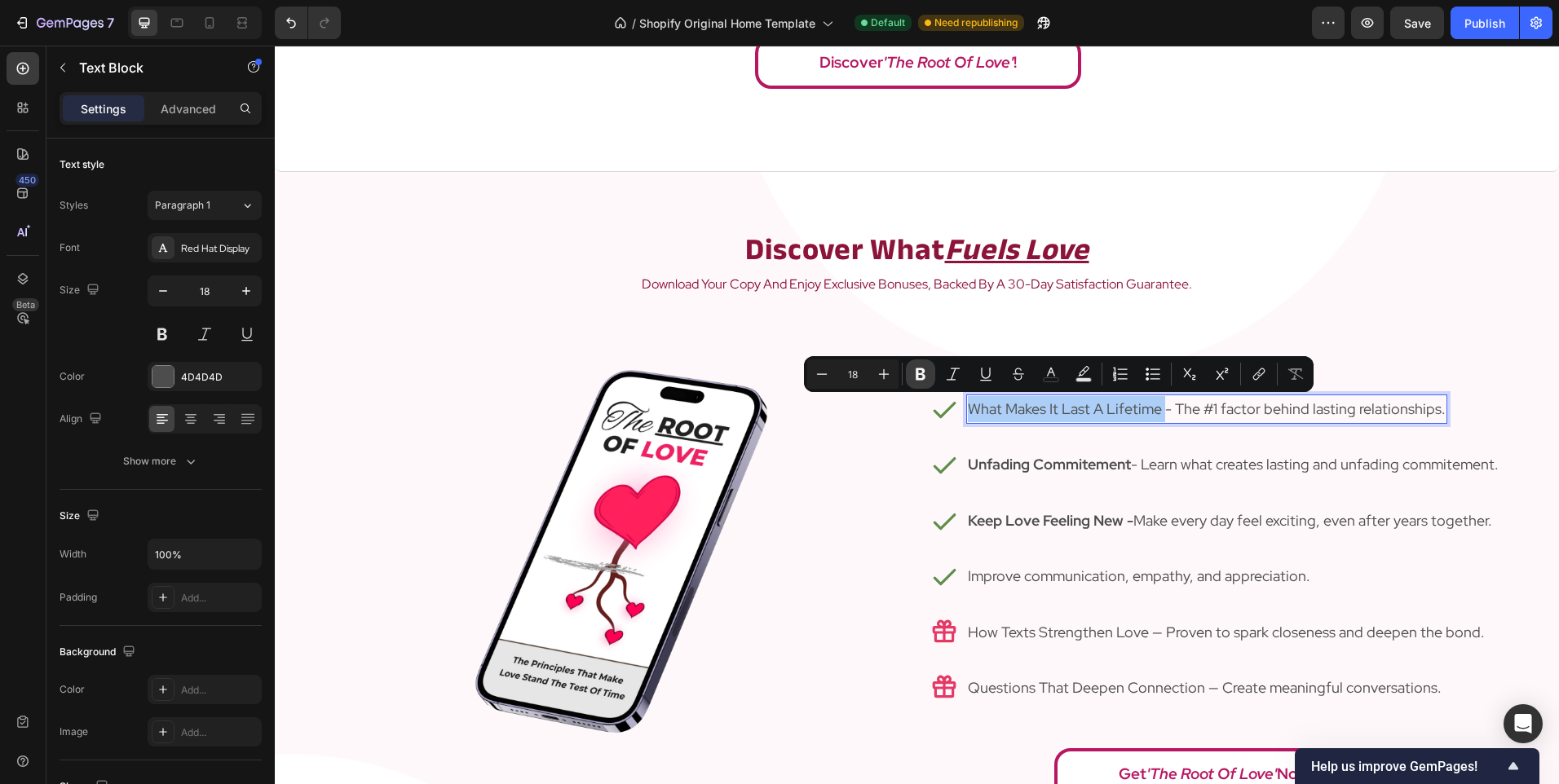
click at [917, 373] on icon "Editor contextual toolbar" at bounding box center [921, 374] width 16 height 16
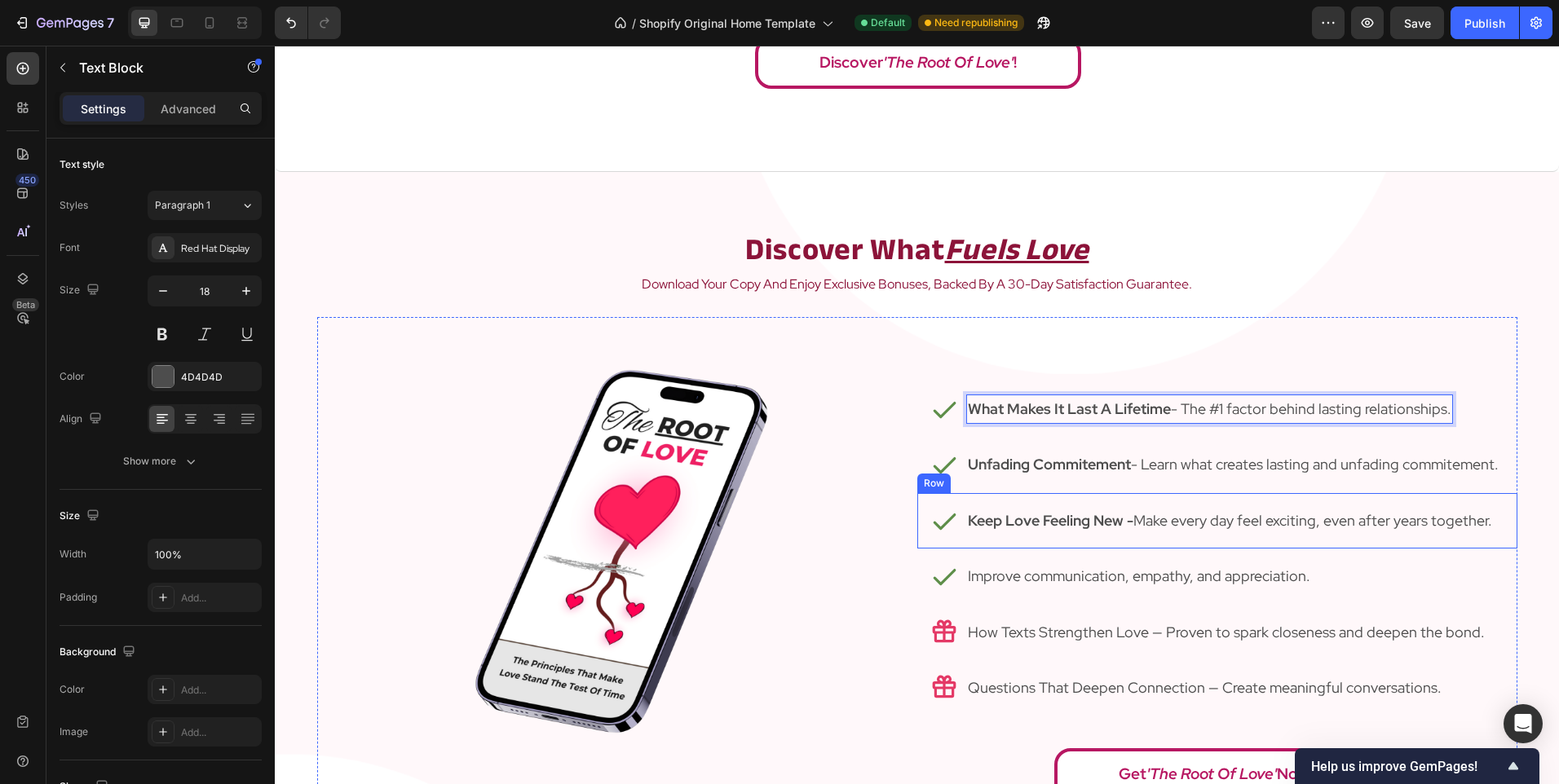
click at [731, 520] on img at bounding box center [616, 614] width 420 height 594
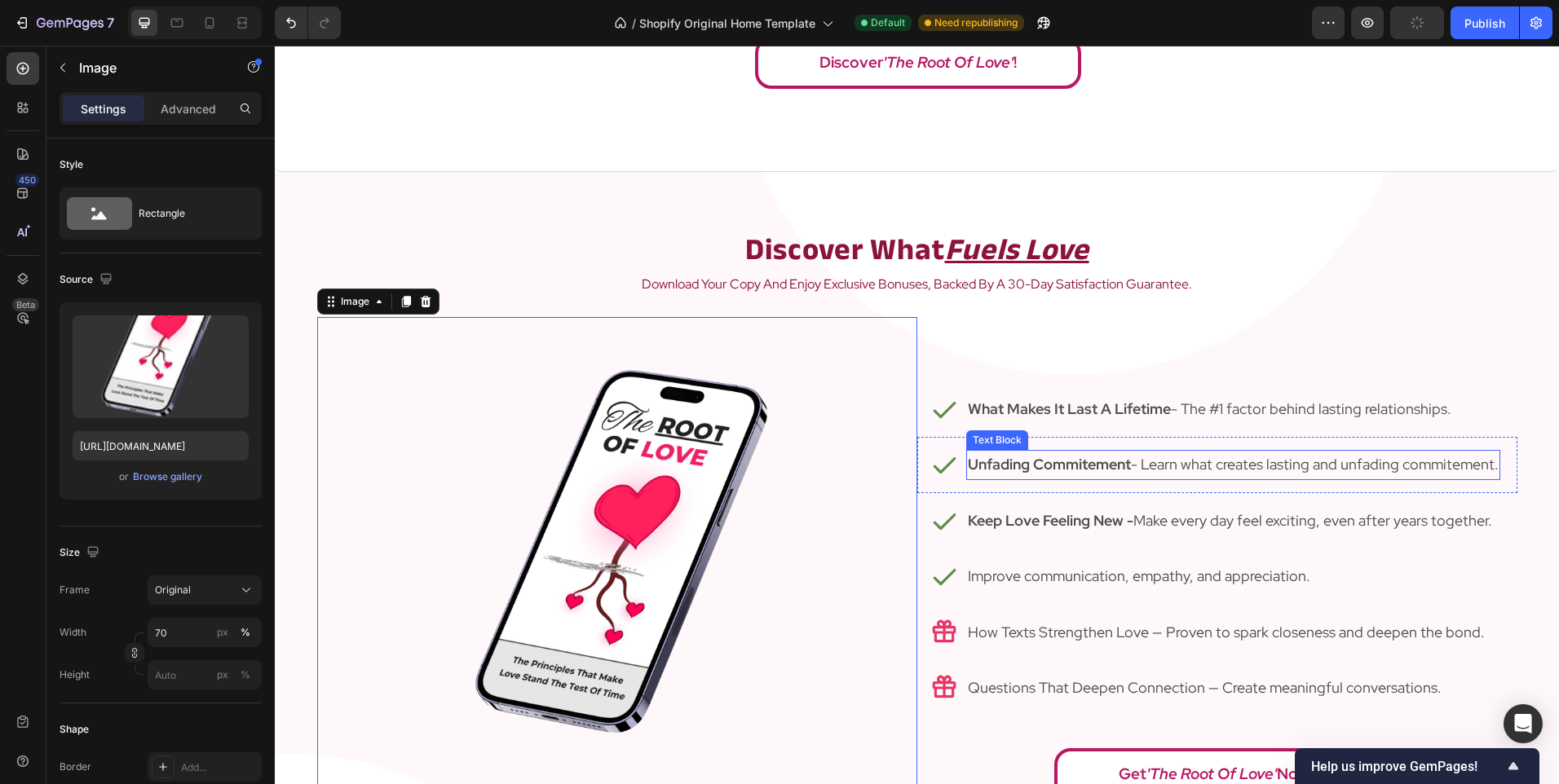
click at [999, 467] on strong "Unfading Commitement" at bounding box center [1050, 463] width 163 height 19
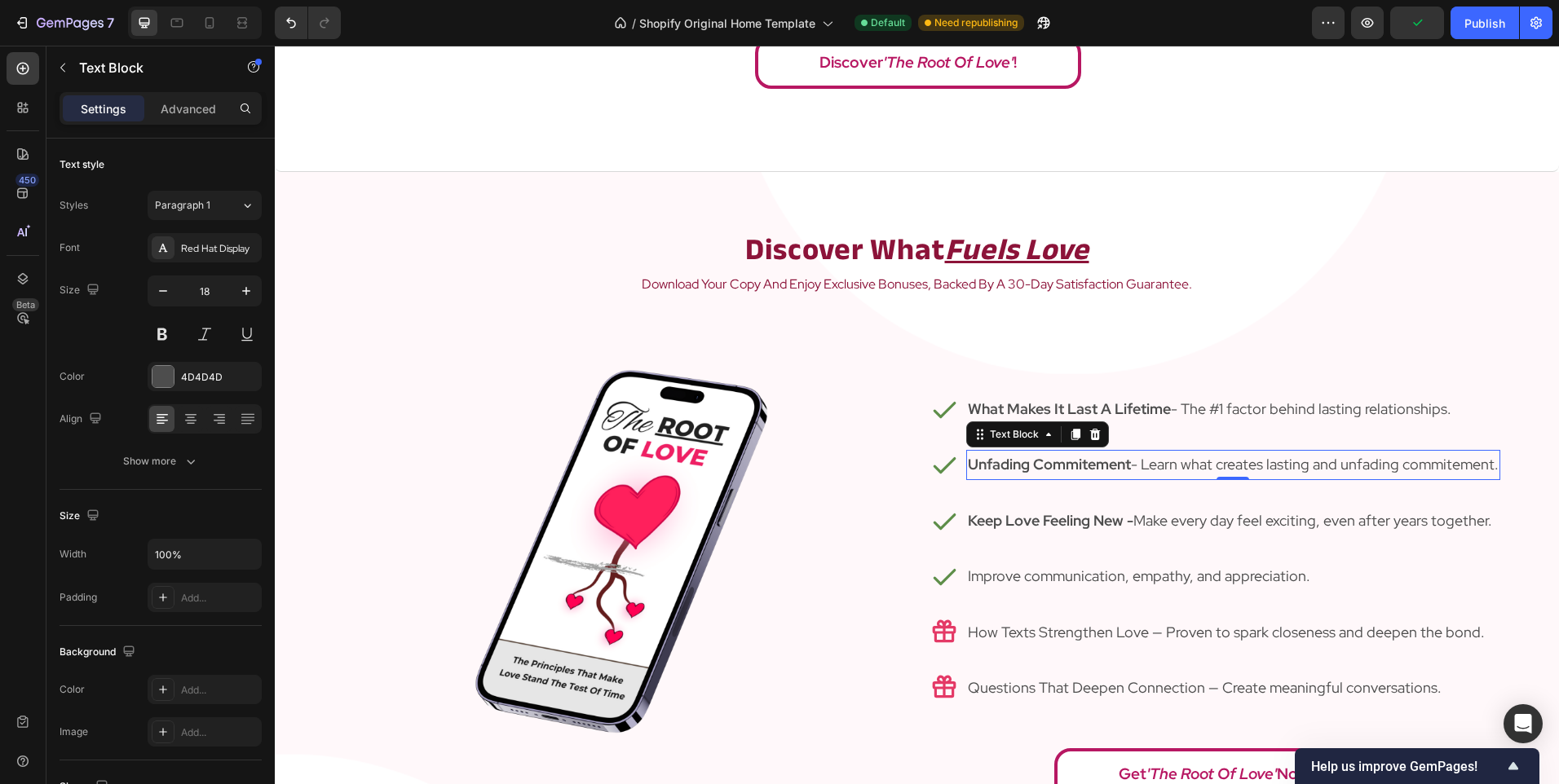
click at [999, 467] on strong "Unfading Commitement" at bounding box center [1050, 463] width 163 height 19
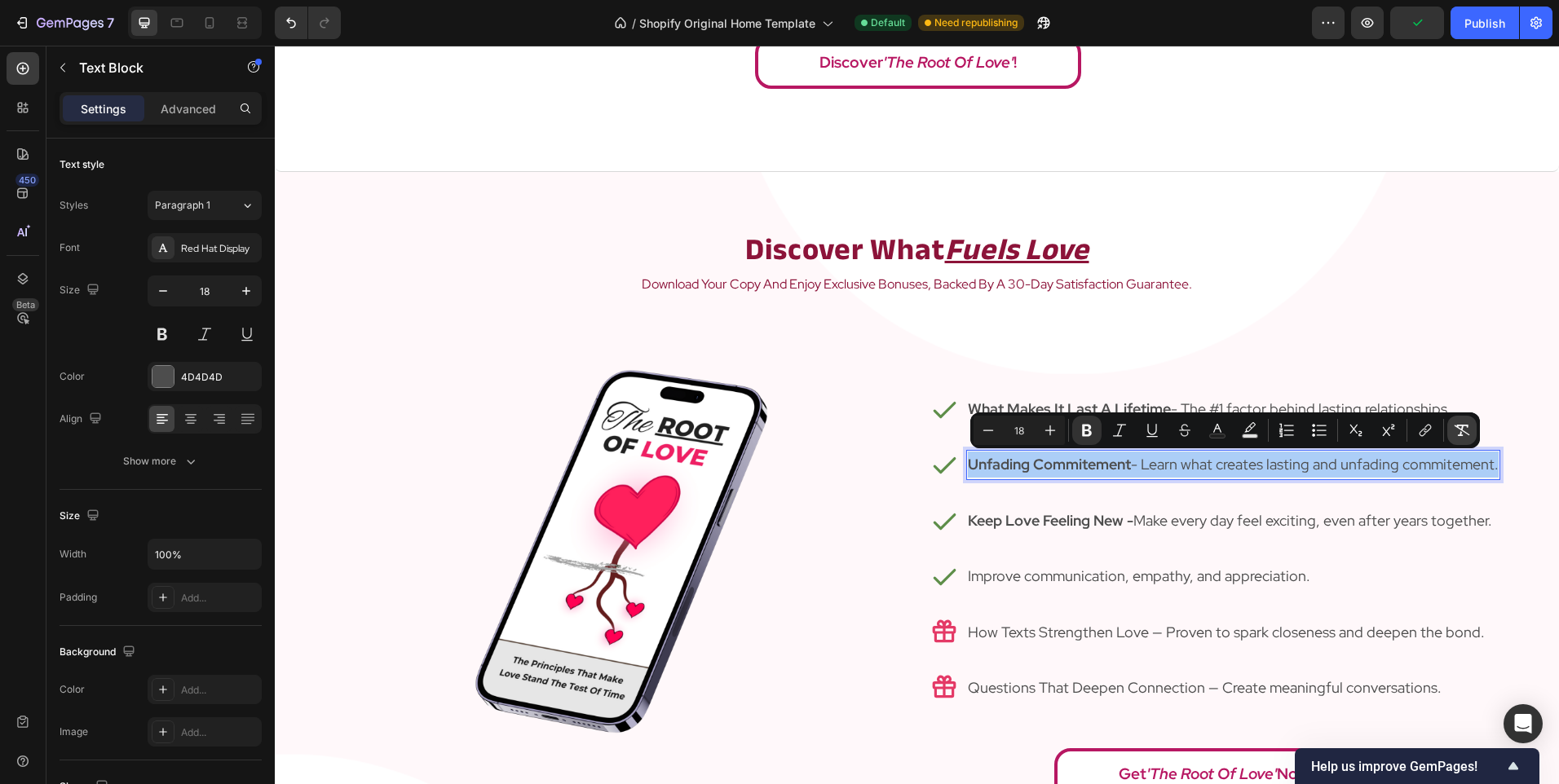
click at [1462, 432] on icon "Editor contextual toolbar" at bounding box center [1462, 430] width 16 height 16
click at [1110, 466] on p "Unfading Commitement- Learn what creates lasting and unfading commitement." at bounding box center [1232, 464] width 527 height 26
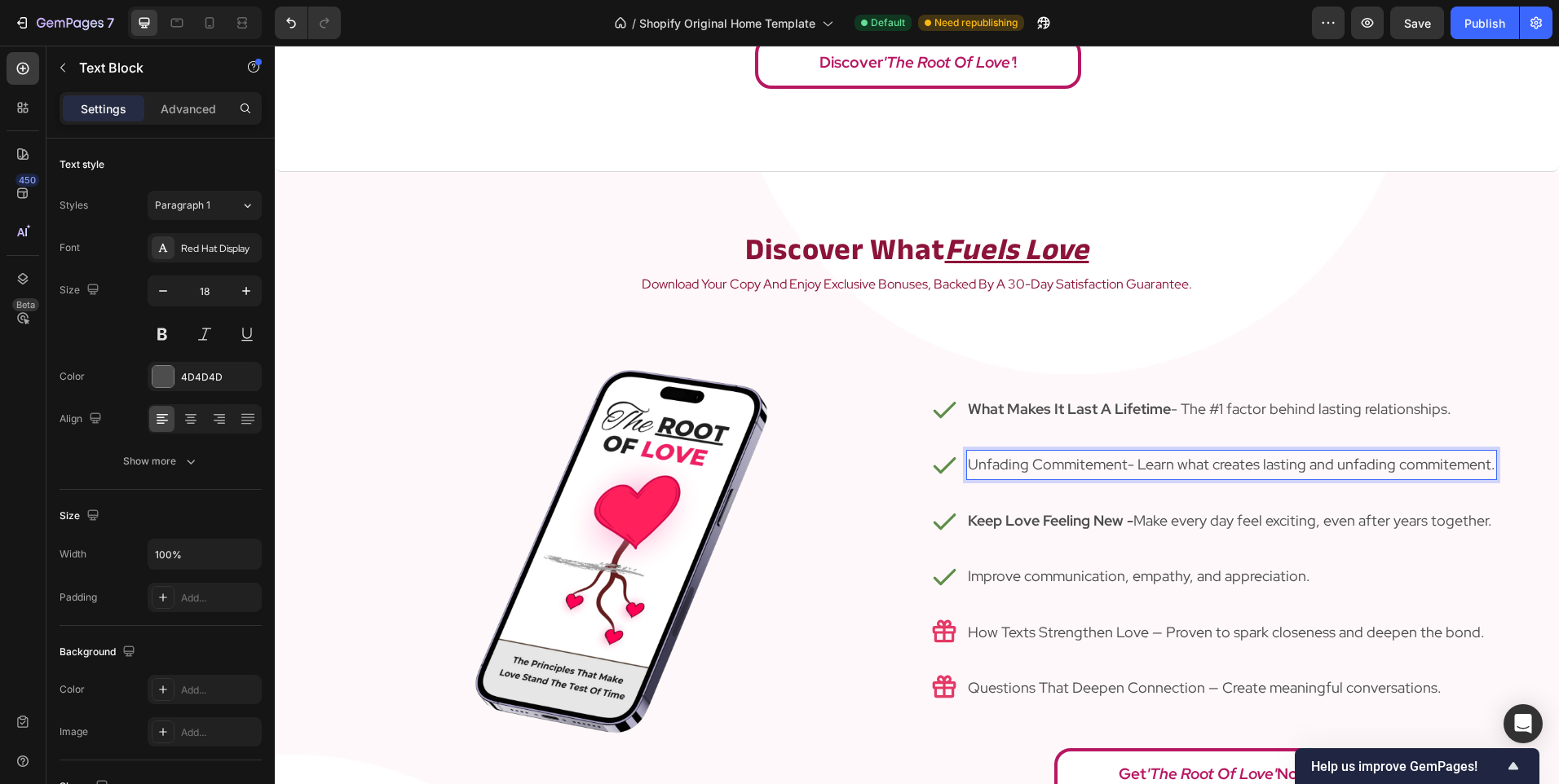
click at [1120, 463] on p "Unfading Commitement- Learn what creates lasting and unfading commitement." at bounding box center [1232, 464] width 527 height 26
drag, startPoint x: 1125, startPoint y: 463, endPoint x: 929, endPoint y: 470, distance: 196.1
click at [929, 470] on div "Icon Unfading Commitement- Learn what creates lasting and unfading commitement.…" at bounding box center [1217, 464] width 600 height 55
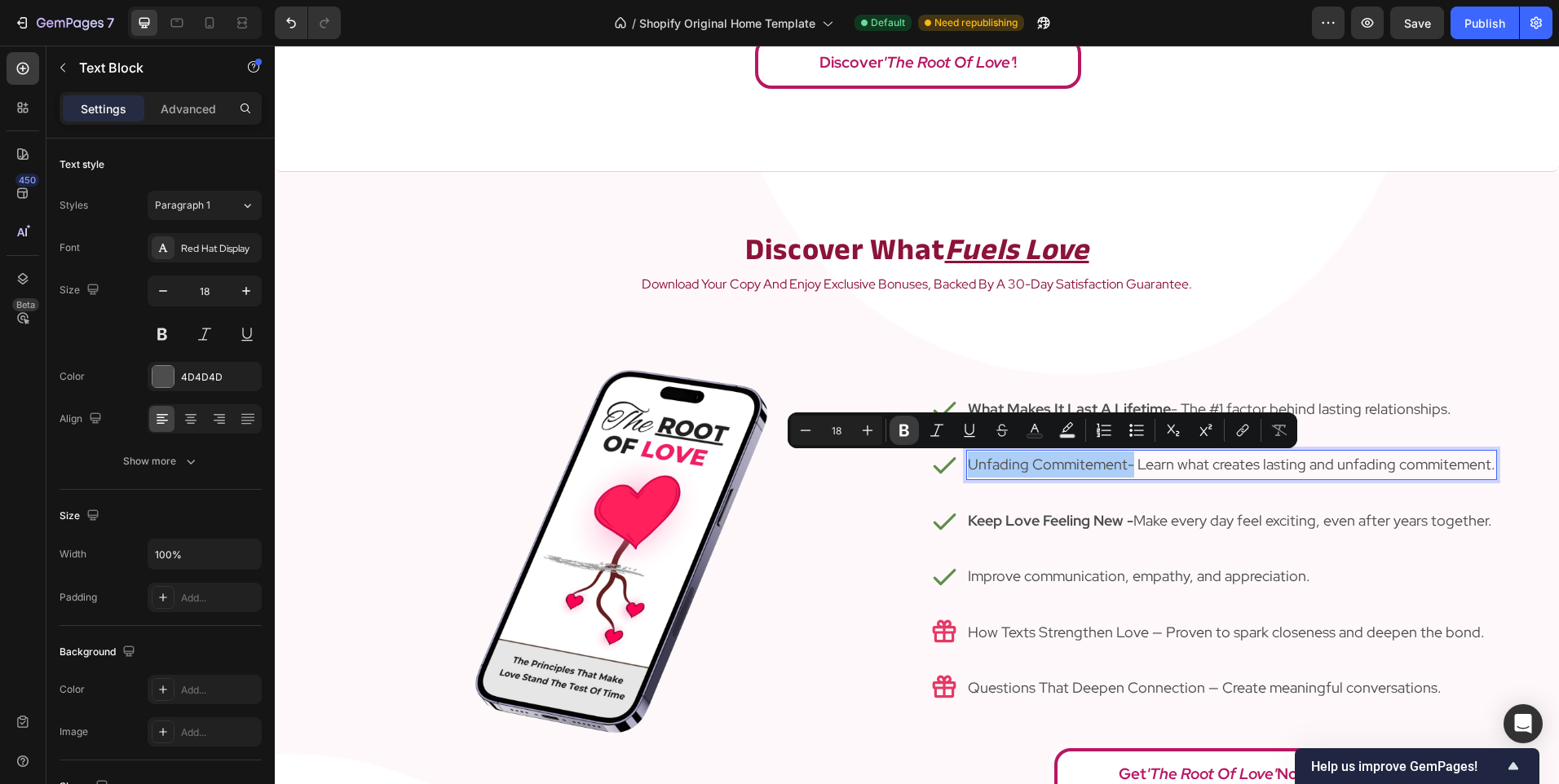
click at [908, 432] on icon "Editor contextual toolbar" at bounding box center [904, 430] width 10 height 12
click at [863, 329] on div at bounding box center [617, 614] width 600 height 594
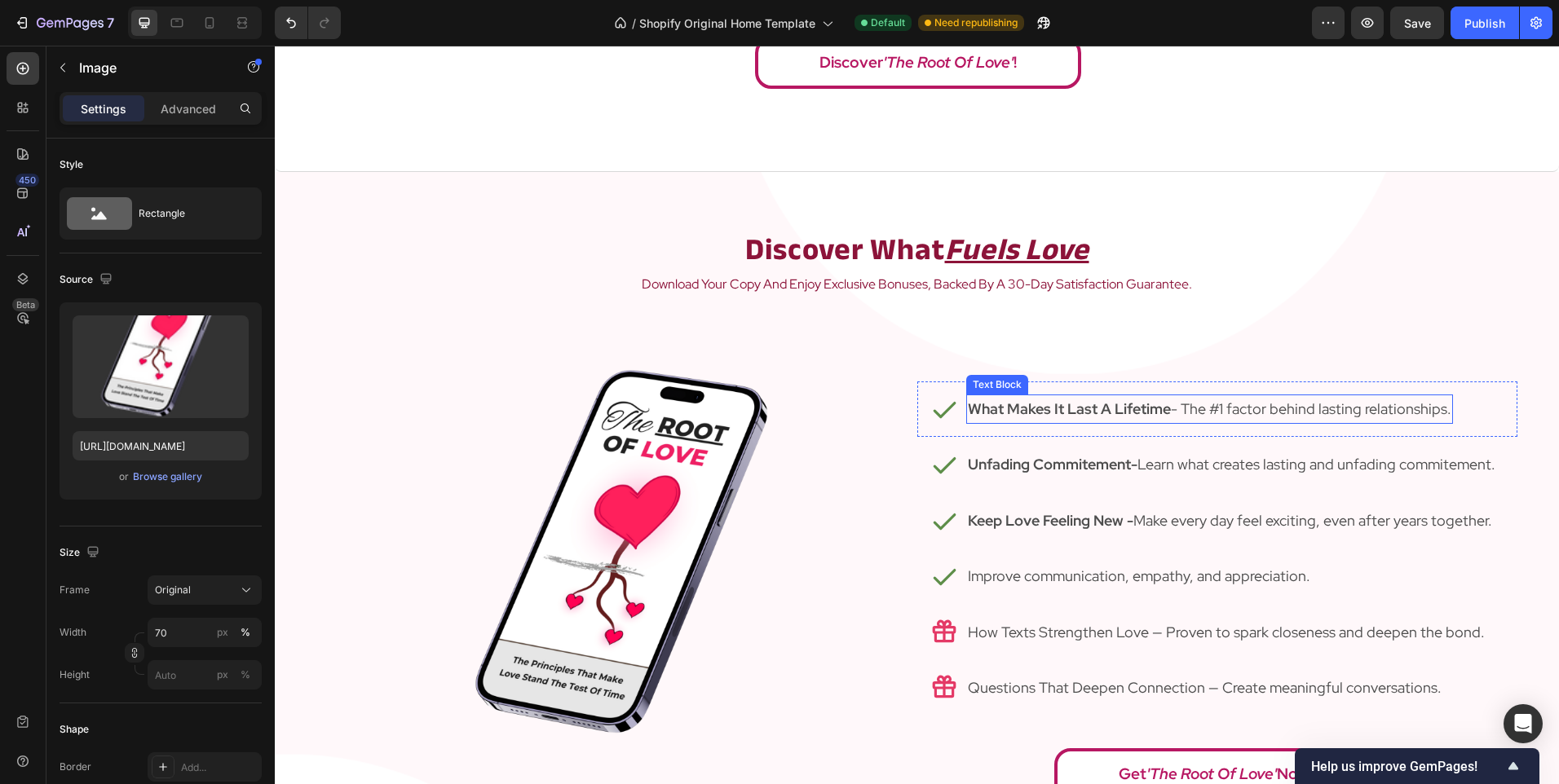
click at [1010, 412] on strong "What Makes It Last A Lifetime" at bounding box center [1069, 408] width 203 height 19
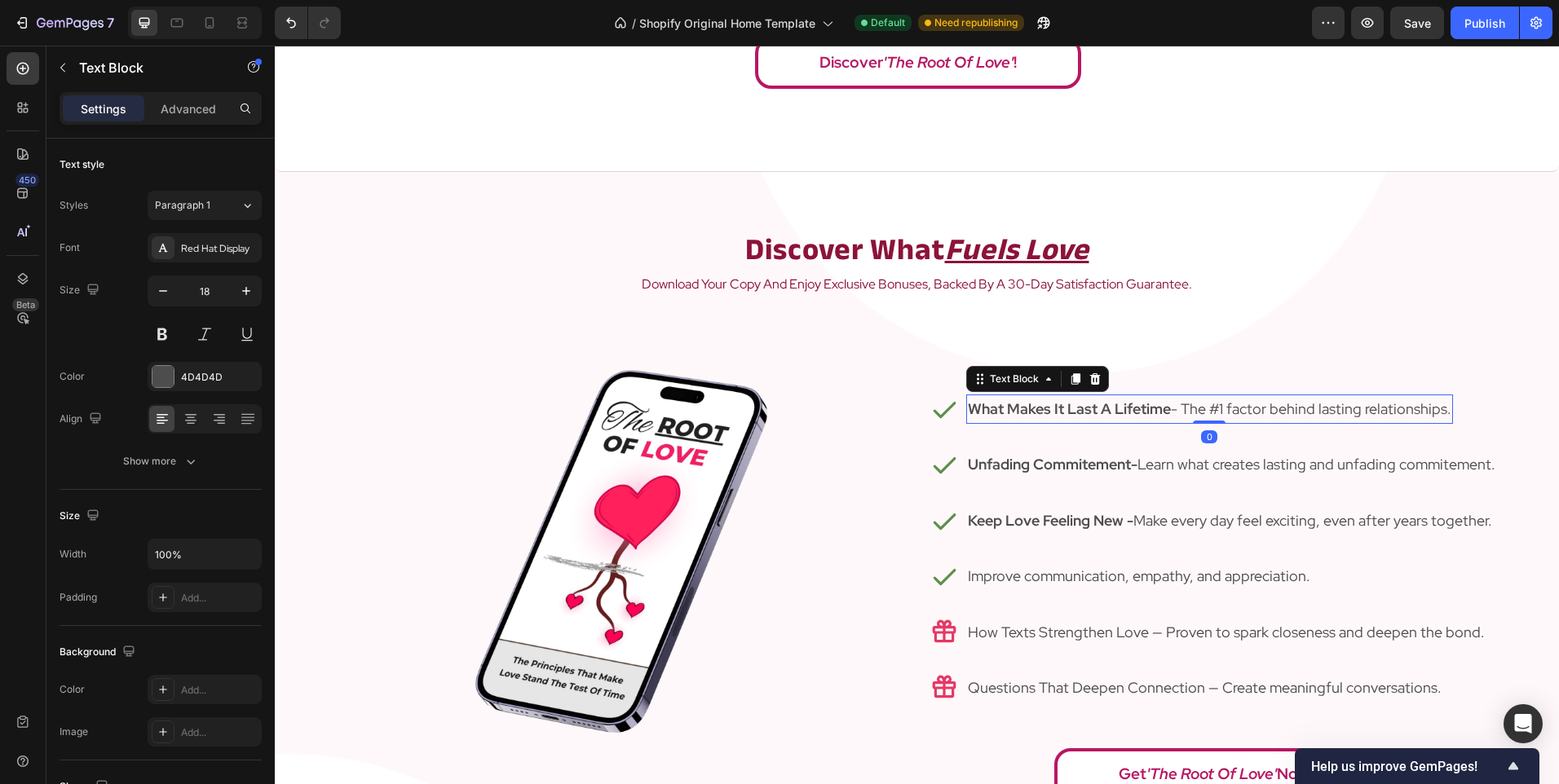
click at [984, 410] on strong "What Makes It Last A Lifetime" at bounding box center [1069, 408] width 203 height 19
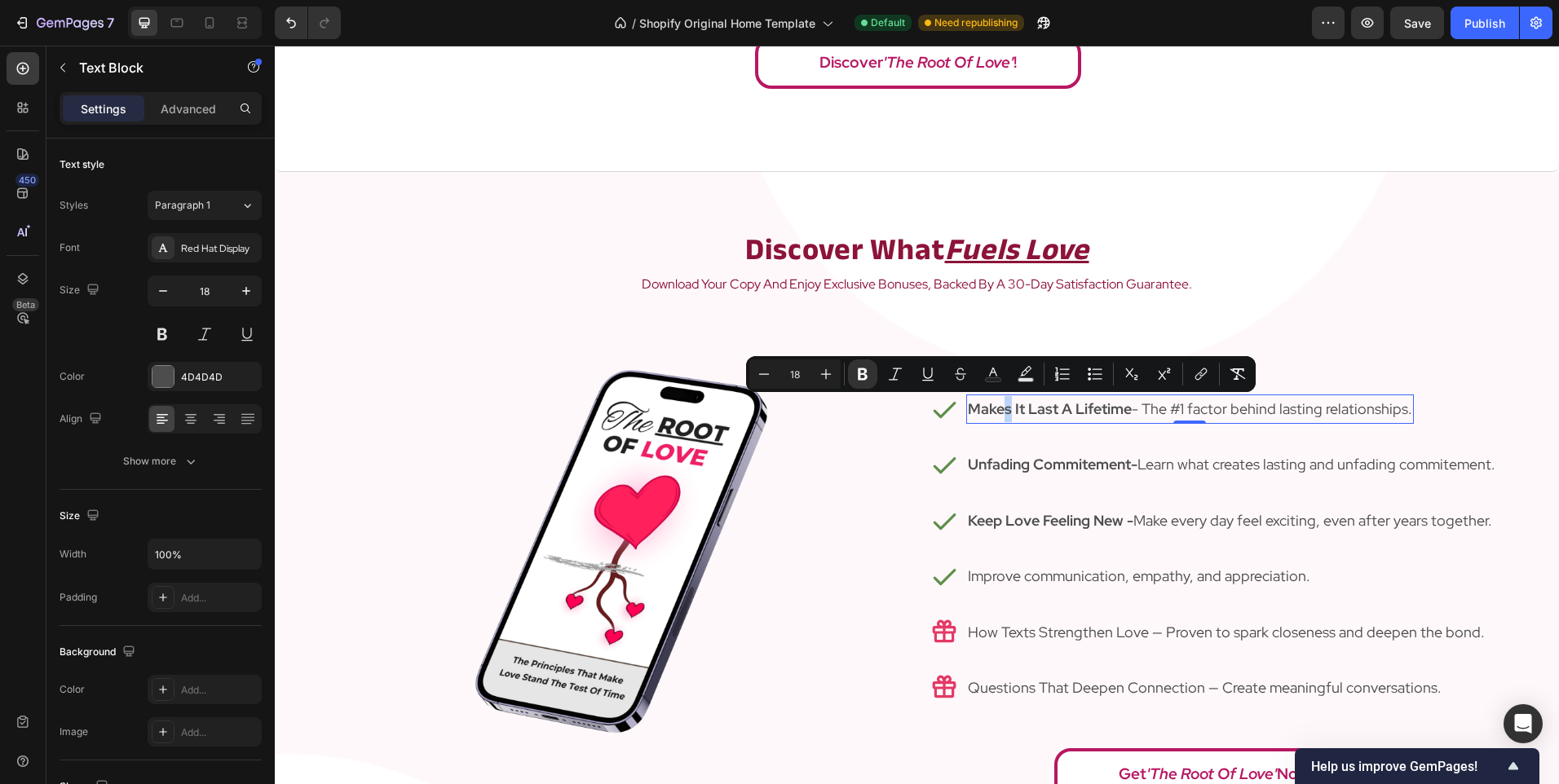
click at [1003, 414] on strong "Makes It Last A Lifetime" at bounding box center [1050, 408] width 164 height 19
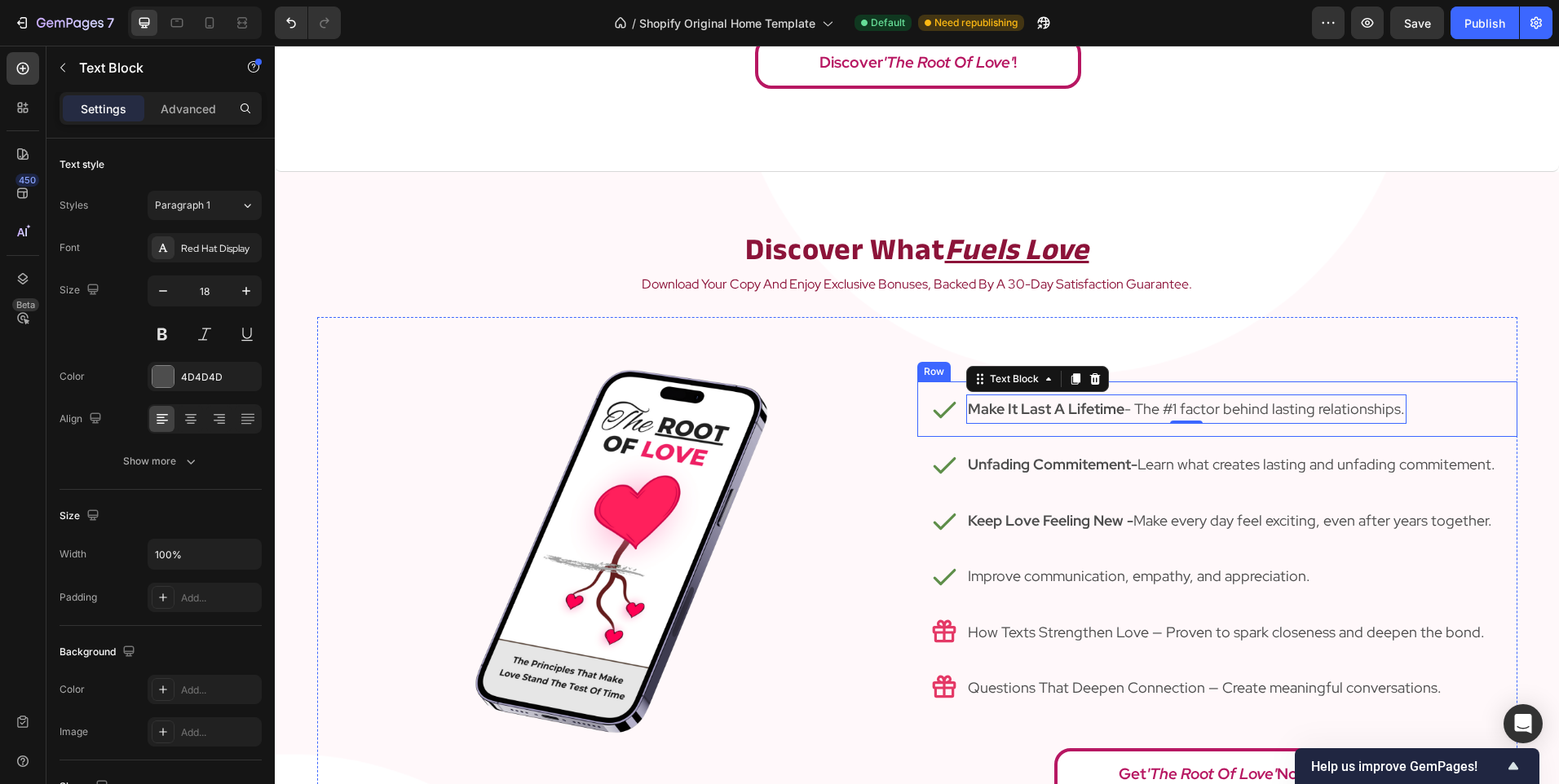
click at [870, 432] on div at bounding box center [617, 614] width 600 height 594
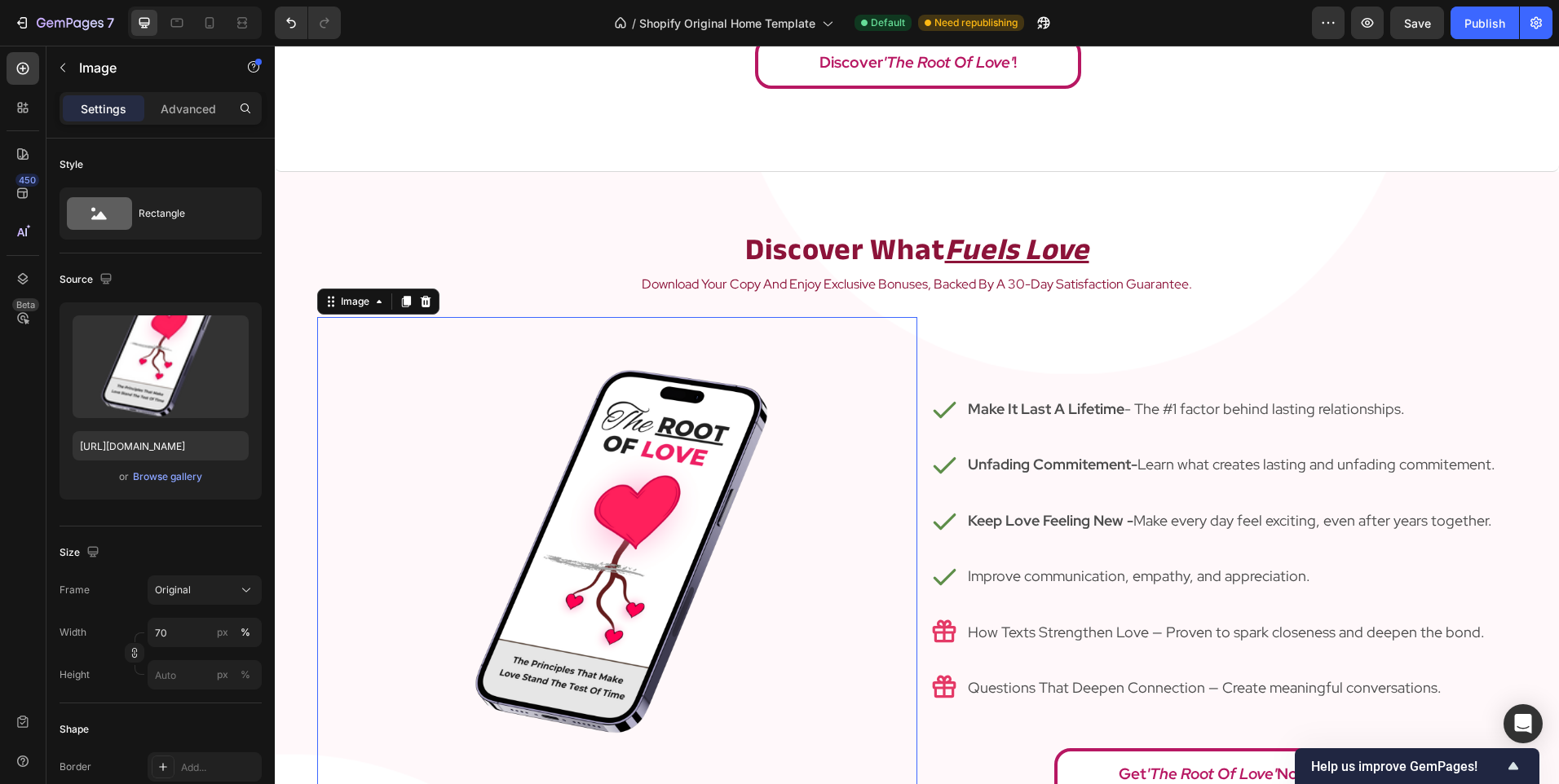
click at [909, 330] on div at bounding box center [617, 614] width 600 height 594
click at [935, 334] on div "Icon Make It Last A Lifetime - The #1 factor behind lasting relationships. Text…" at bounding box center [1217, 614] width 600 height 594
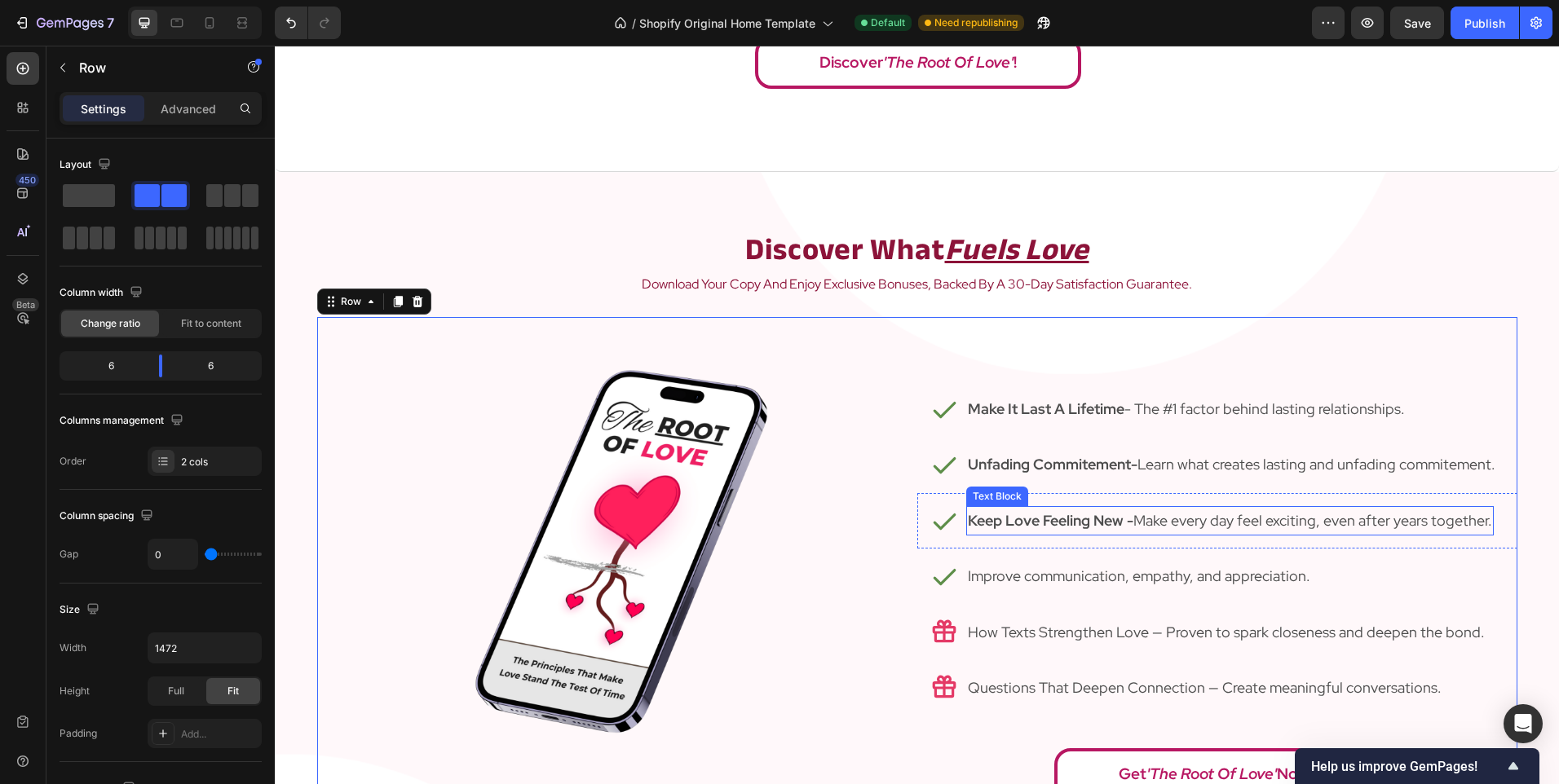
click at [1286, 522] on p "Keep Love Feeling New - Make every day feel exciting, even after years together." at bounding box center [1230, 520] width 524 height 26
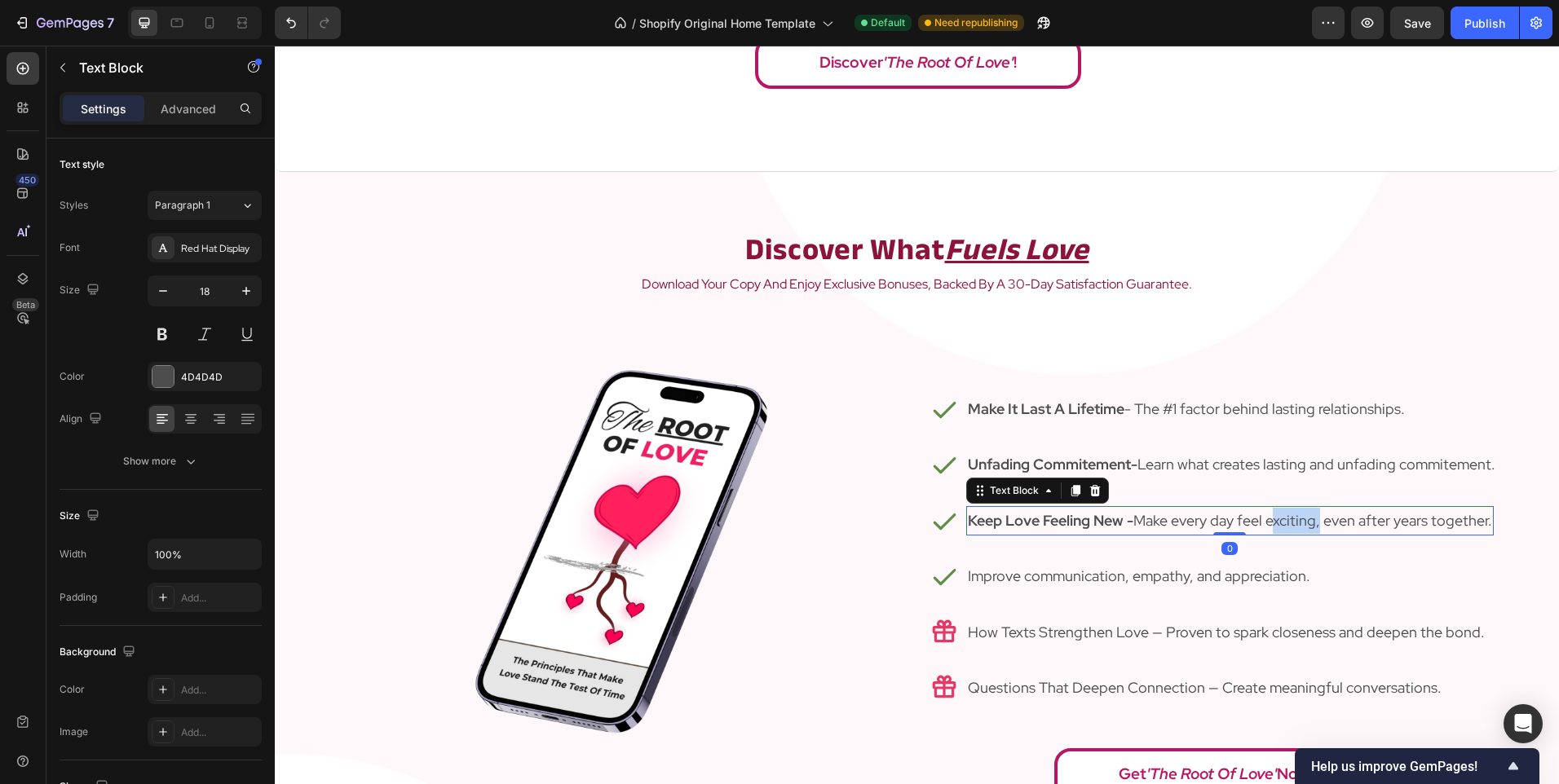
click at [1286, 522] on p "Keep Love Feeling New - Make every day feel exciting, even after years together." at bounding box center [1230, 520] width 524 height 26
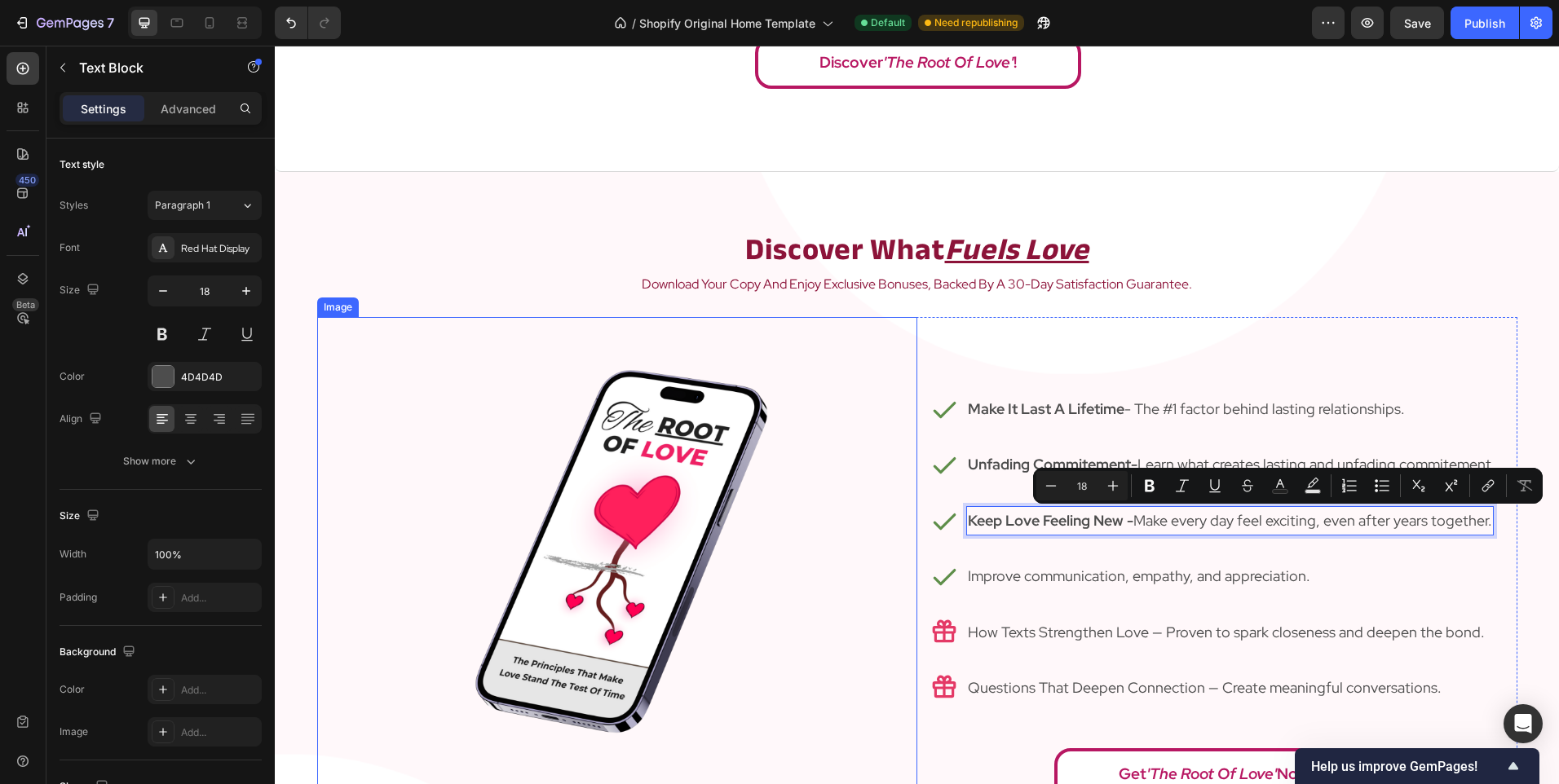
click at [801, 600] on img at bounding box center [616, 614] width 420 height 594
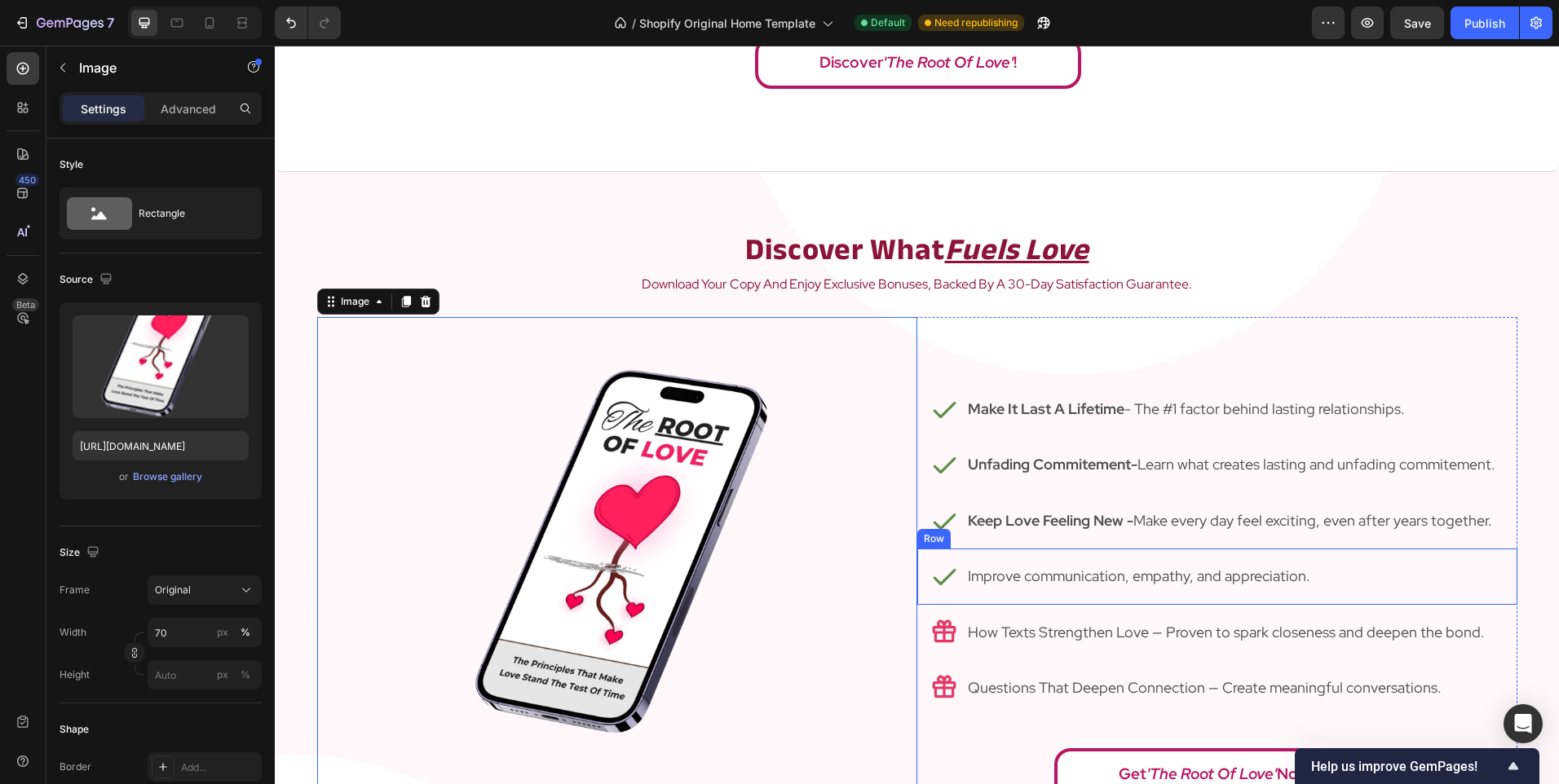
click at [942, 579] on icon at bounding box center [944, 576] width 28 height 28
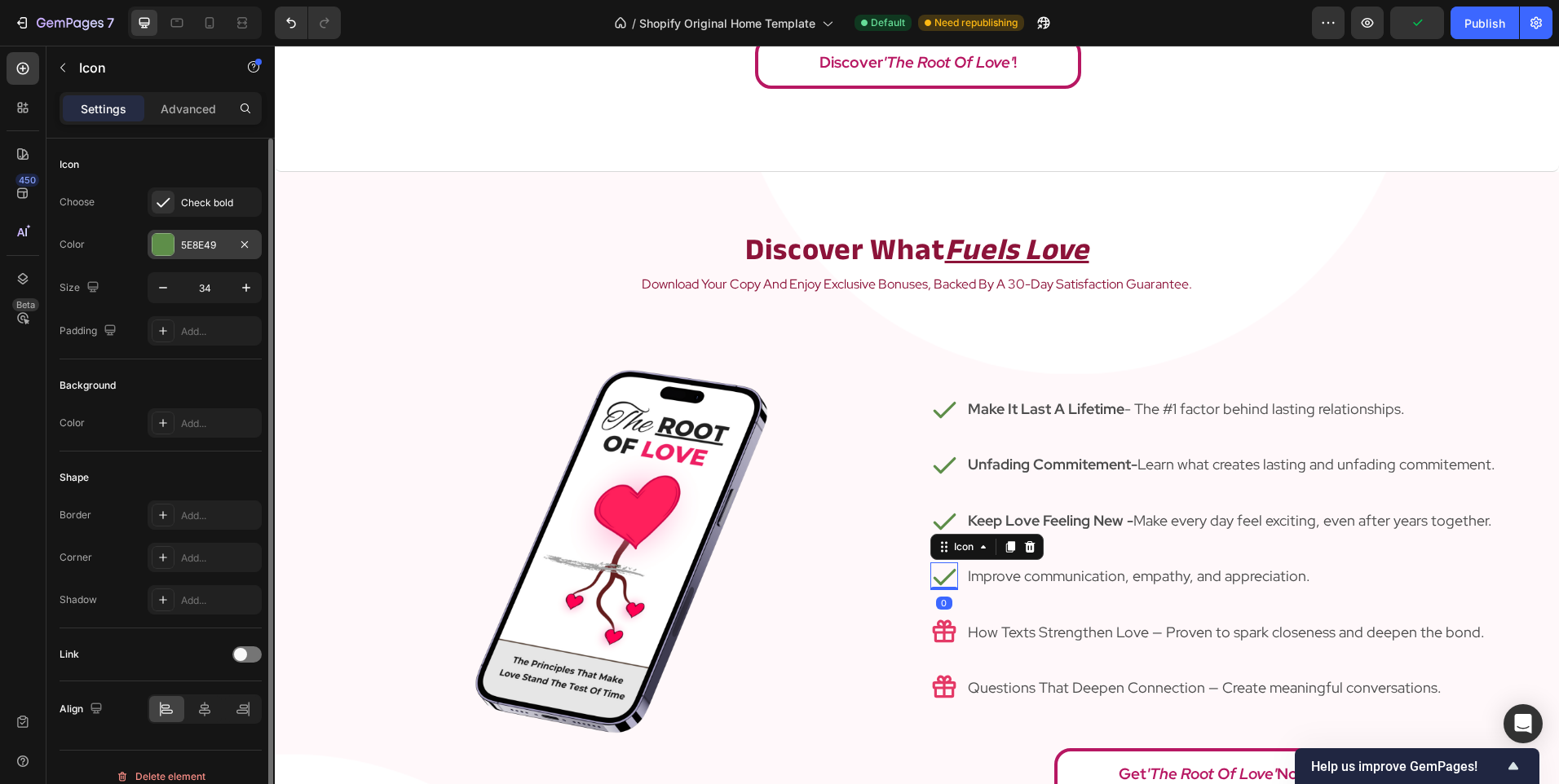
click at [195, 251] on div "5E8E49" at bounding box center [205, 246] width 47 height 15
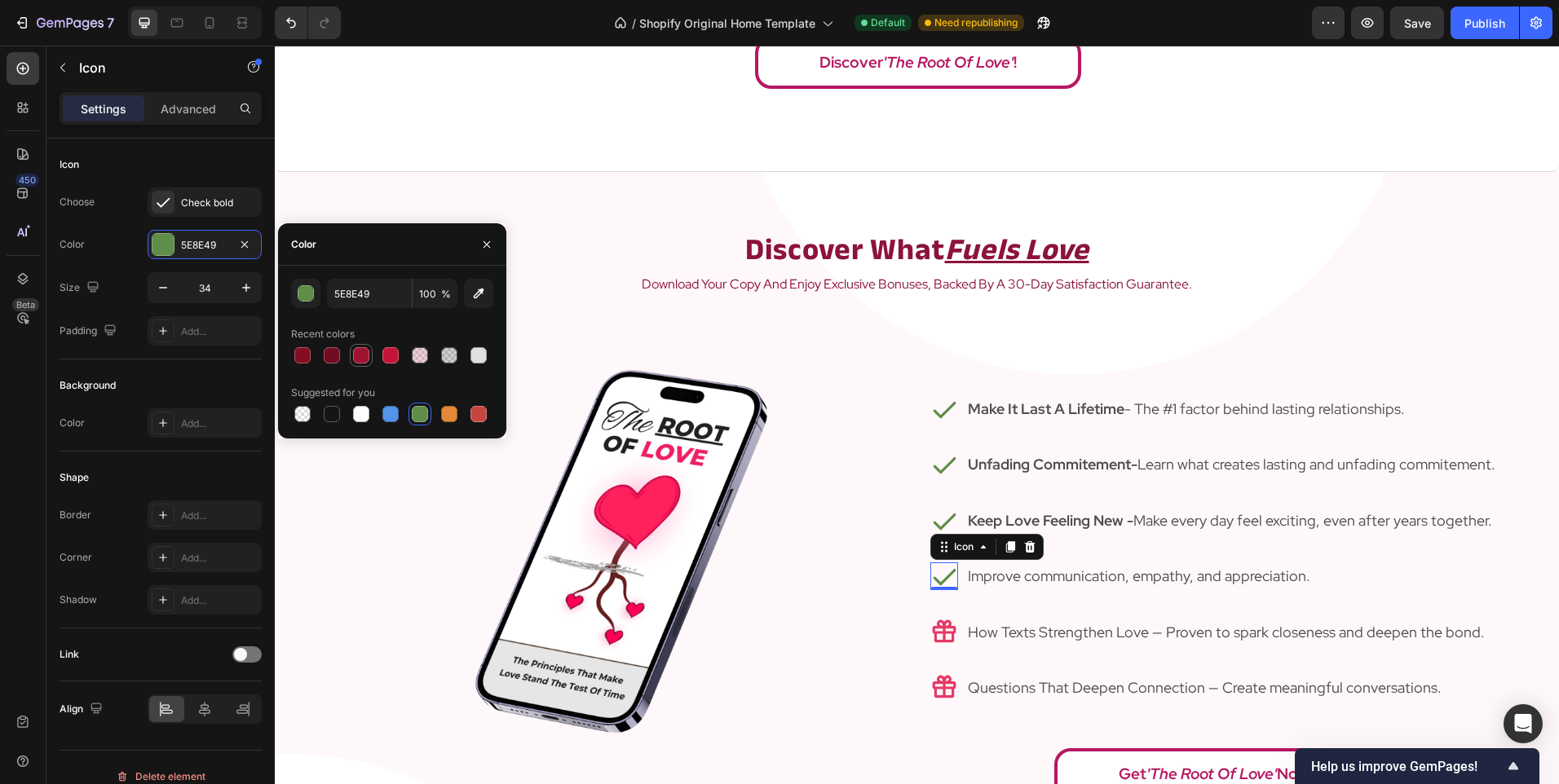
click at [357, 357] on div at bounding box center [362, 356] width 16 height 16
type input "9E1430"
click at [644, 410] on img at bounding box center [616, 614] width 420 height 594
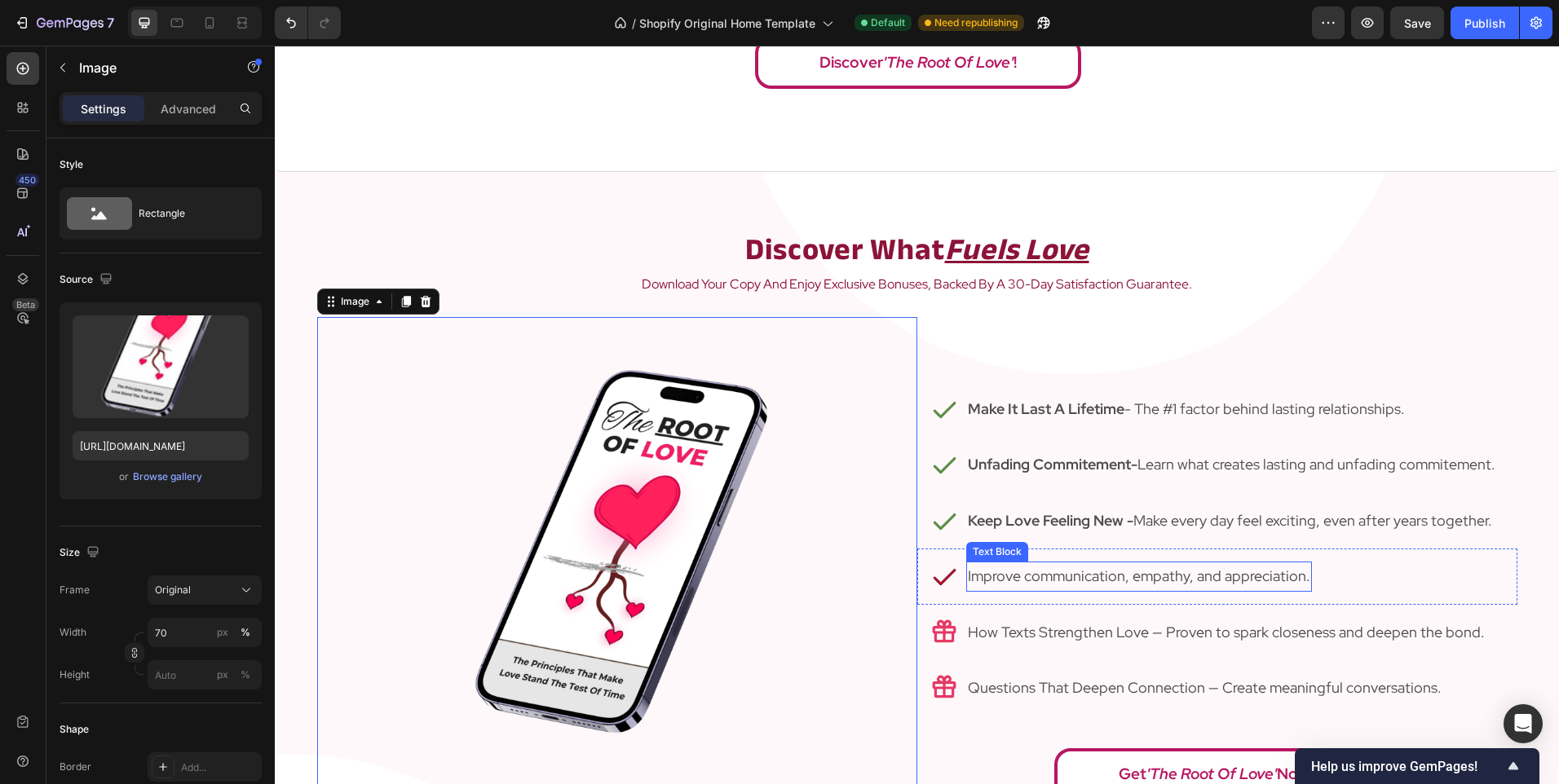
click at [1017, 581] on p "Improve communication, empathy, and appreciation." at bounding box center [1139, 576] width 343 height 26
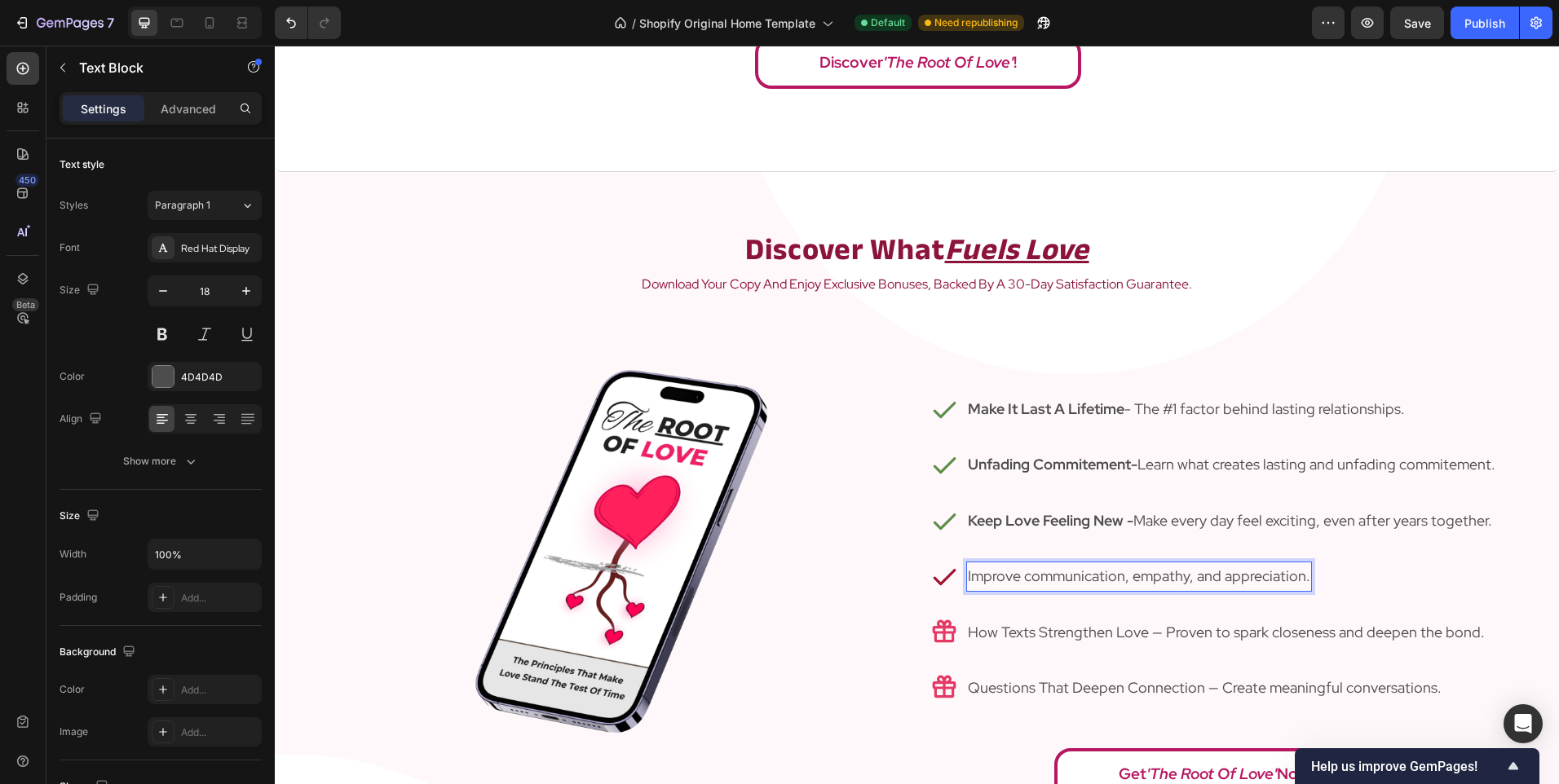
click at [1010, 579] on p "Improve communication, empathy, and appreciation." at bounding box center [1139, 576] width 343 height 26
drag, startPoint x: 1021, startPoint y: 582, endPoint x: 917, endPoint y: 577, distance: 104.1
click at [917, 577] on div "Icon Improve communication, empathy, and appreciation. Text Block 0 Row" at bounding box center [1217, 576] width 600 height 55
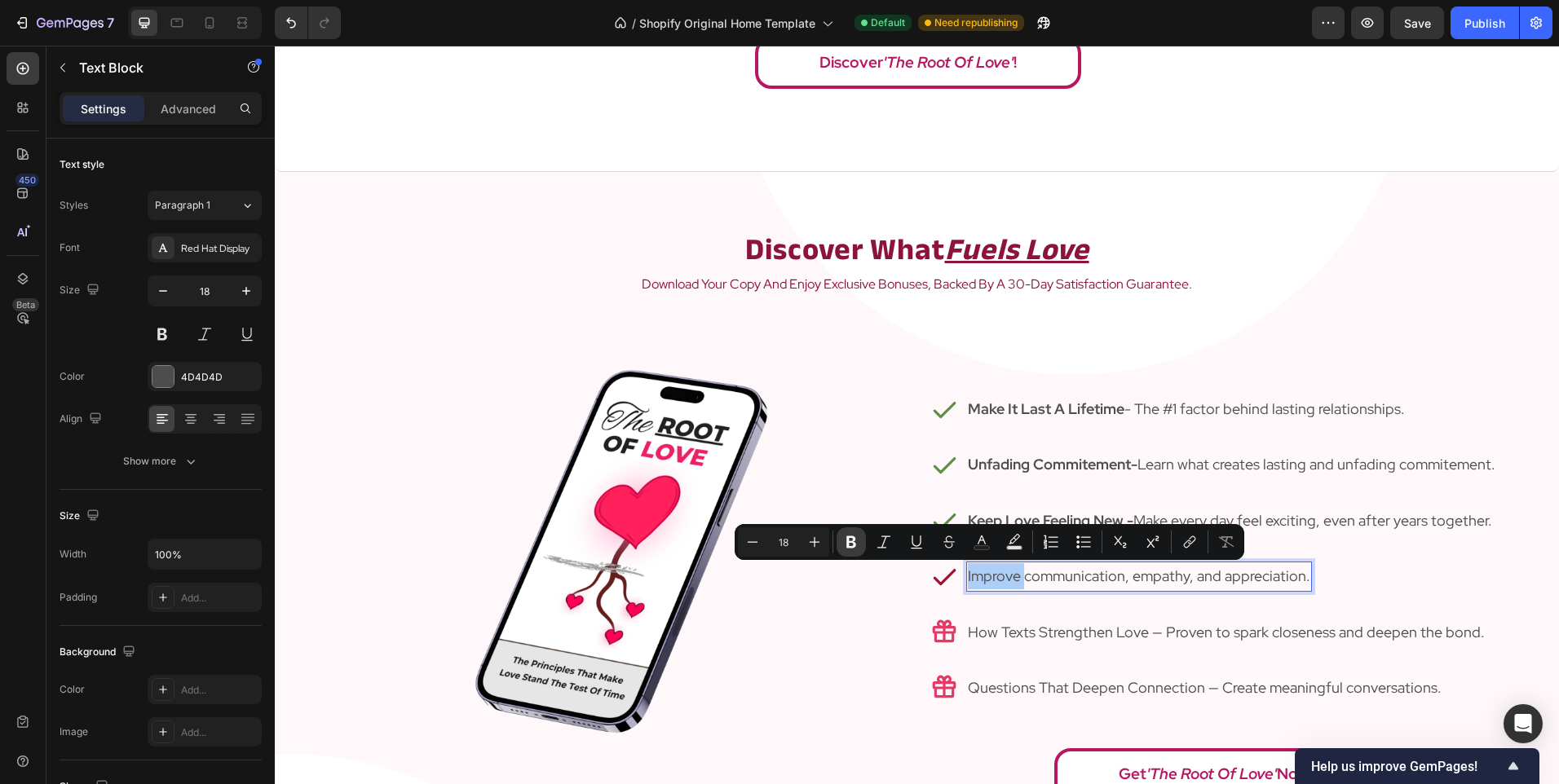
click at [856, 542] on icon "Editor contextual toolbar" at bounding box center [851, 542] width 16 height 16
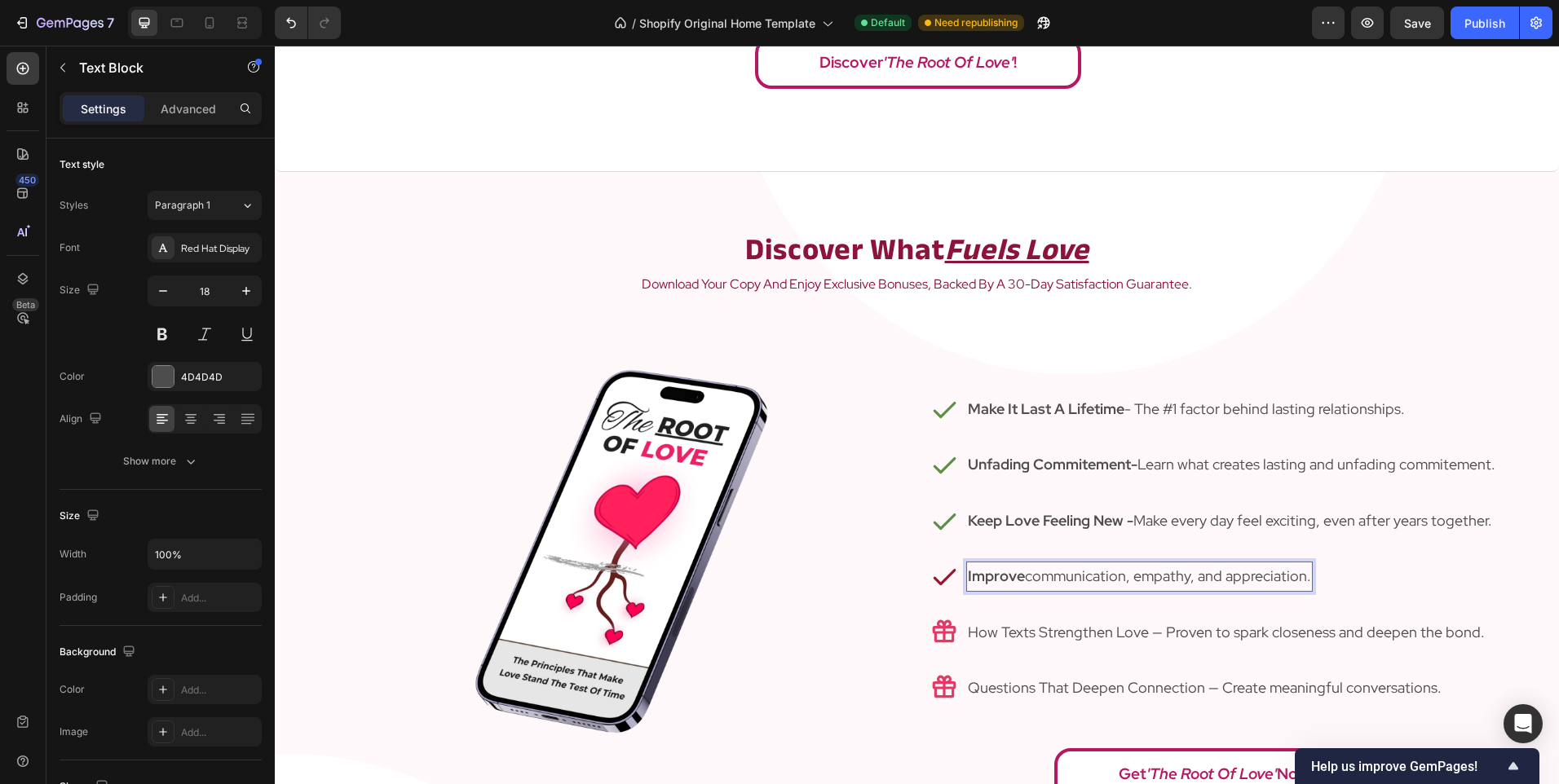
click at [1017, 577] on strong "Improve" at bounding box center [997, 575] width 57 height 19
click at [1024, 578] on strong "Improves" at bounding box center [1000, 575] width 64 height 19
click at [1026, 582] on strong "Improves" at bounding box center [1000, 575] width 64 height 19
click at [1028, 582] on strong "Improves" at bounding box center [1000, 575] width 64 height 19
click at [1029, 582] on strong "Improves :" at bounding box center [1004, 575] width 72 height 19
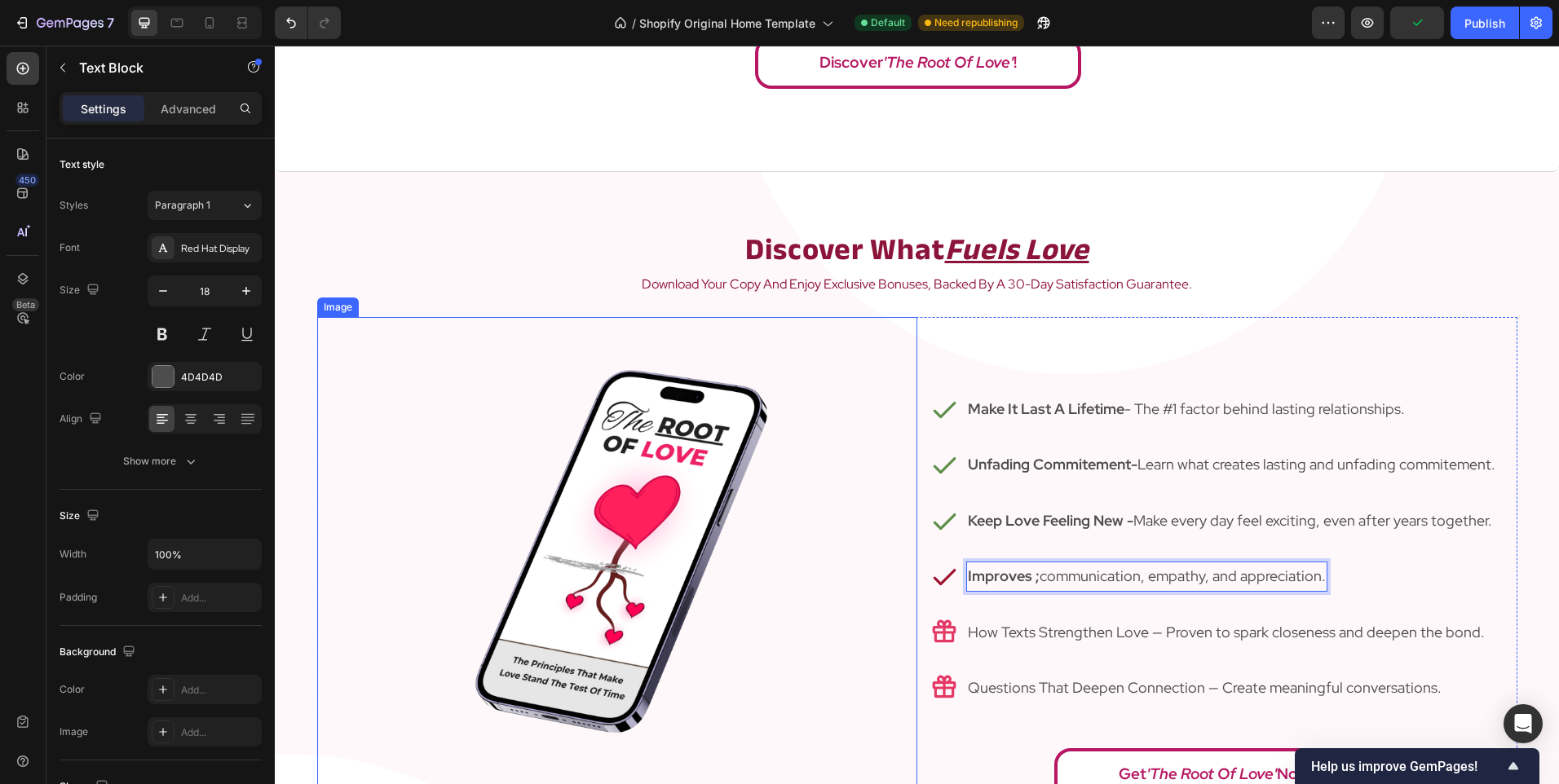
click at [713, 601] on img at bounding box center [616, 614] width 420 height 594
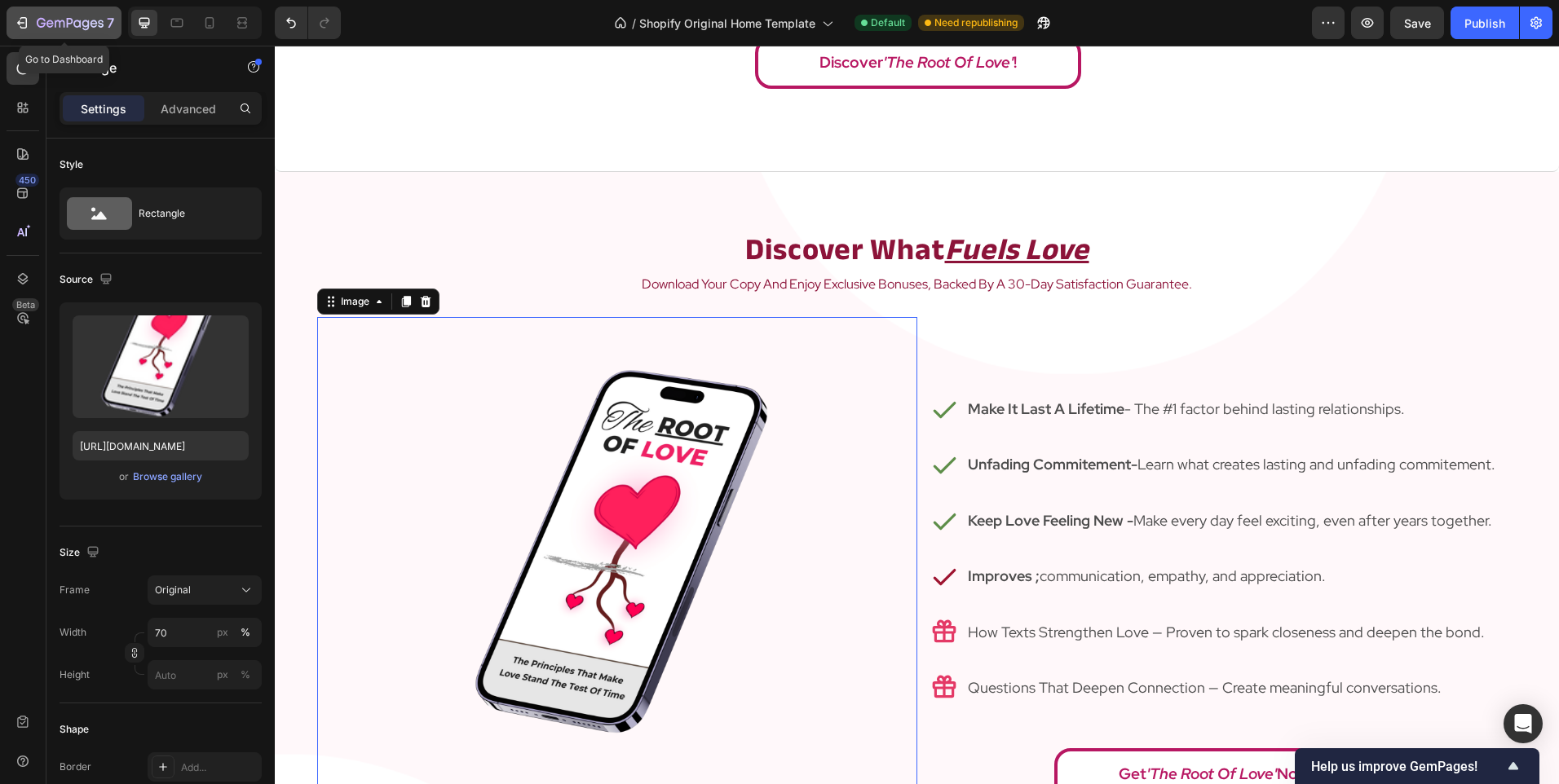
click at [36, 22] on div "7" at bounding box center [64, 23] width 100 height 20
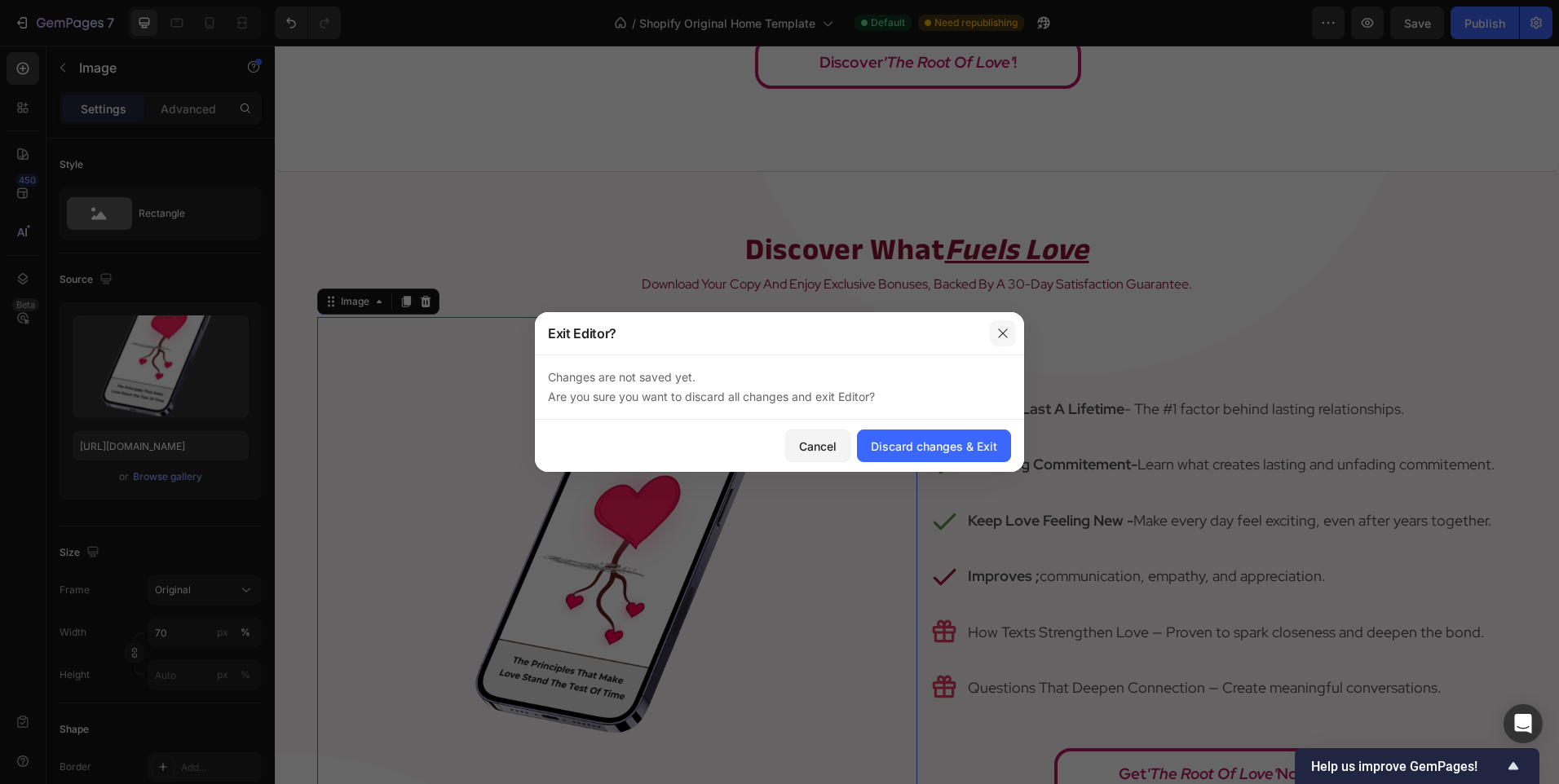
click at [1002, 321] on button "button" at bounding box center [1003, 334] width 26 height 26
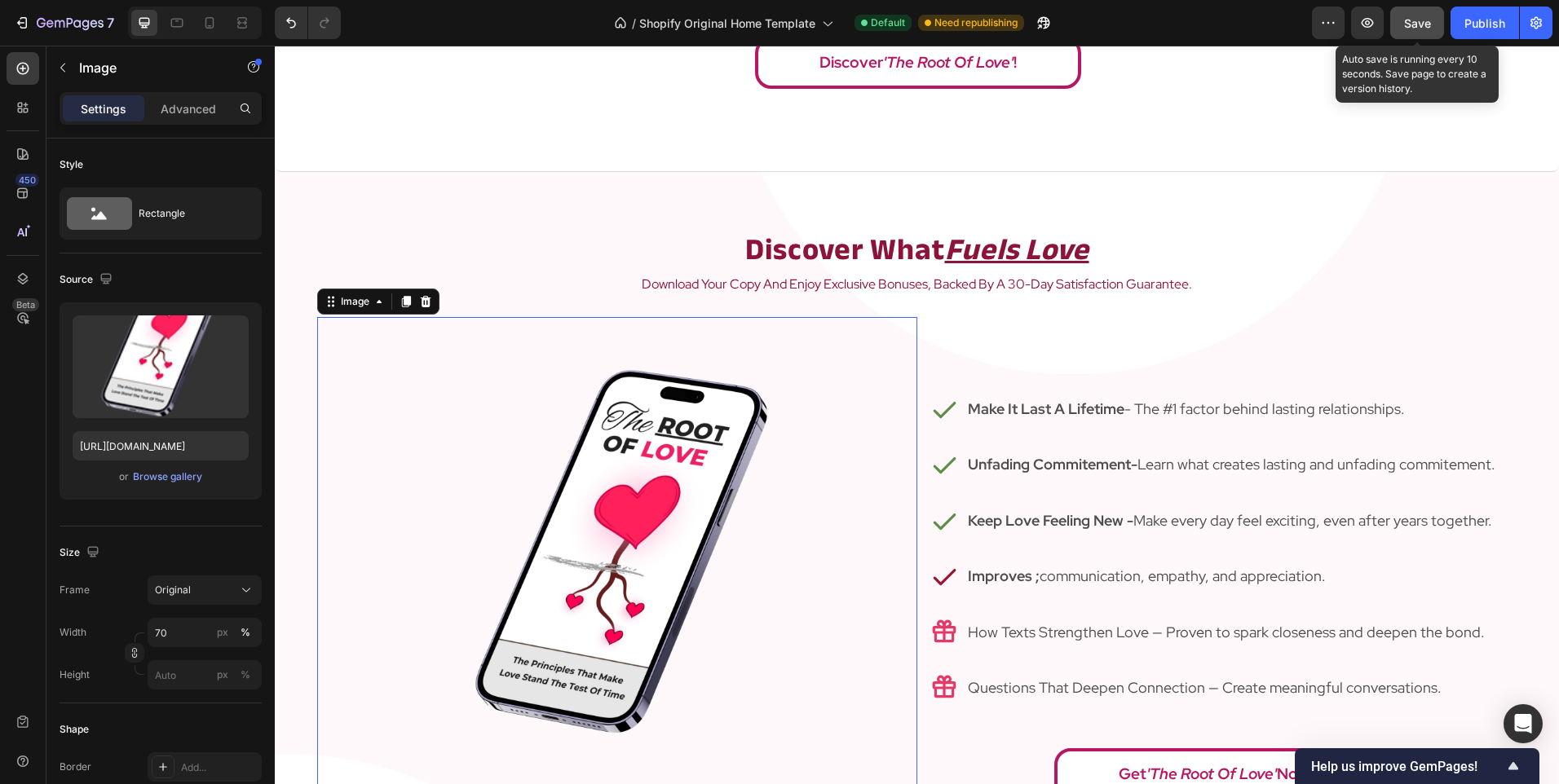
click at [1417, 23] on span "Save" at bounding box center [1417, 23] width 27 height 14
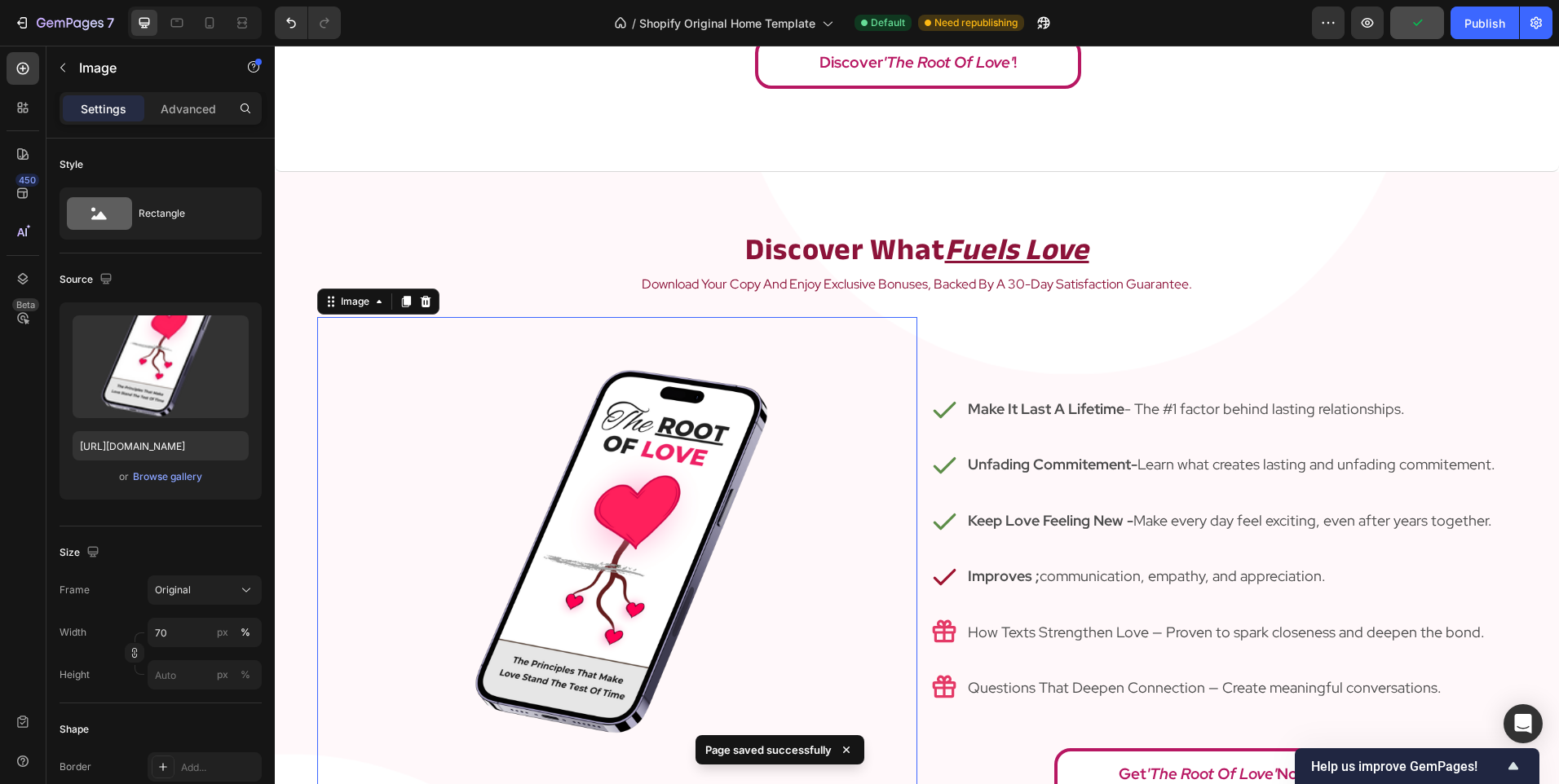
click at [5, 33] on div "7" at bounding box center [60, 23] width 122 height 33
click at [25, 20] on icon "button" at bounding box center [22, 23] width 16 height 16
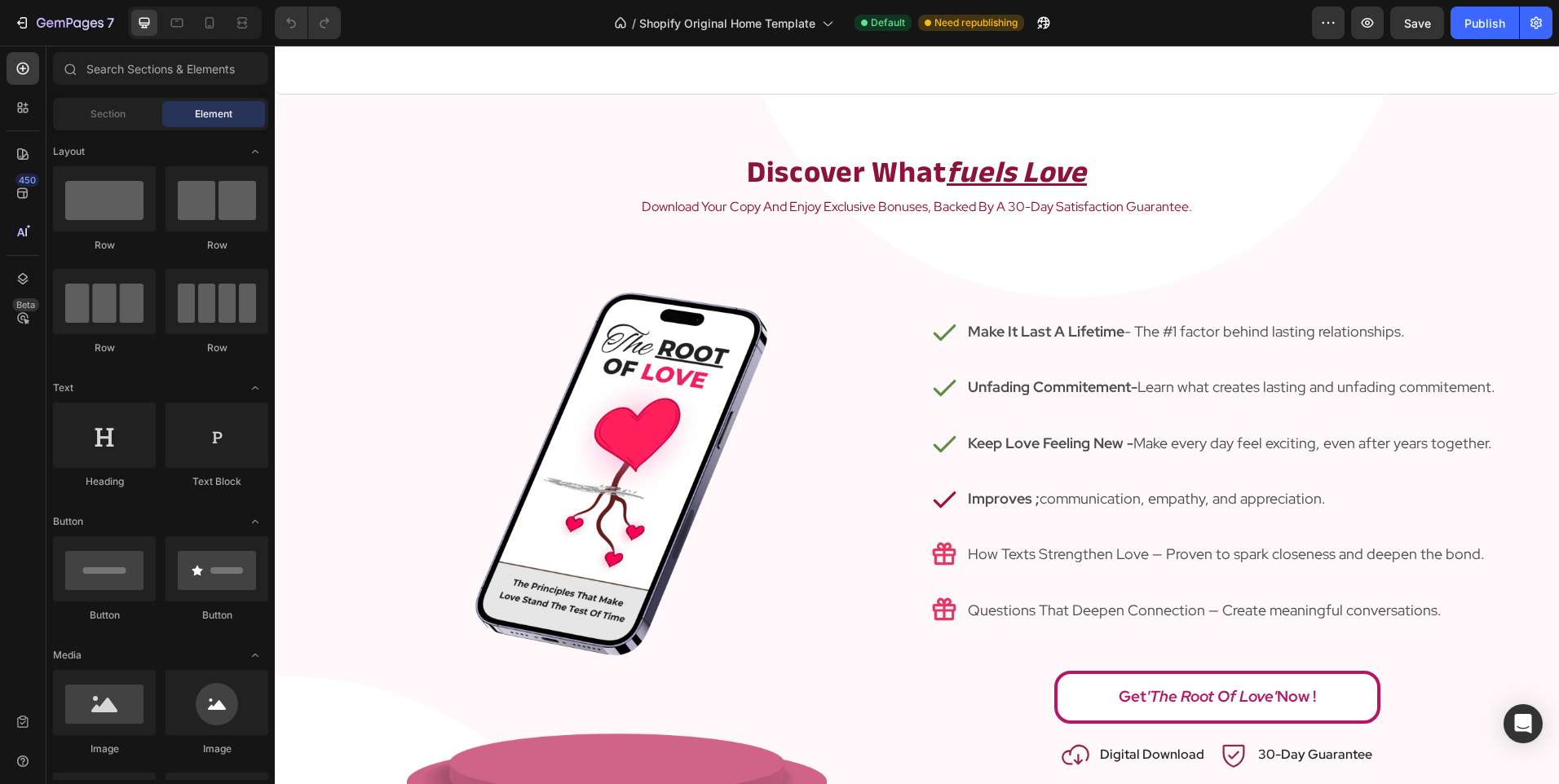
scroll to position [1792, 0]
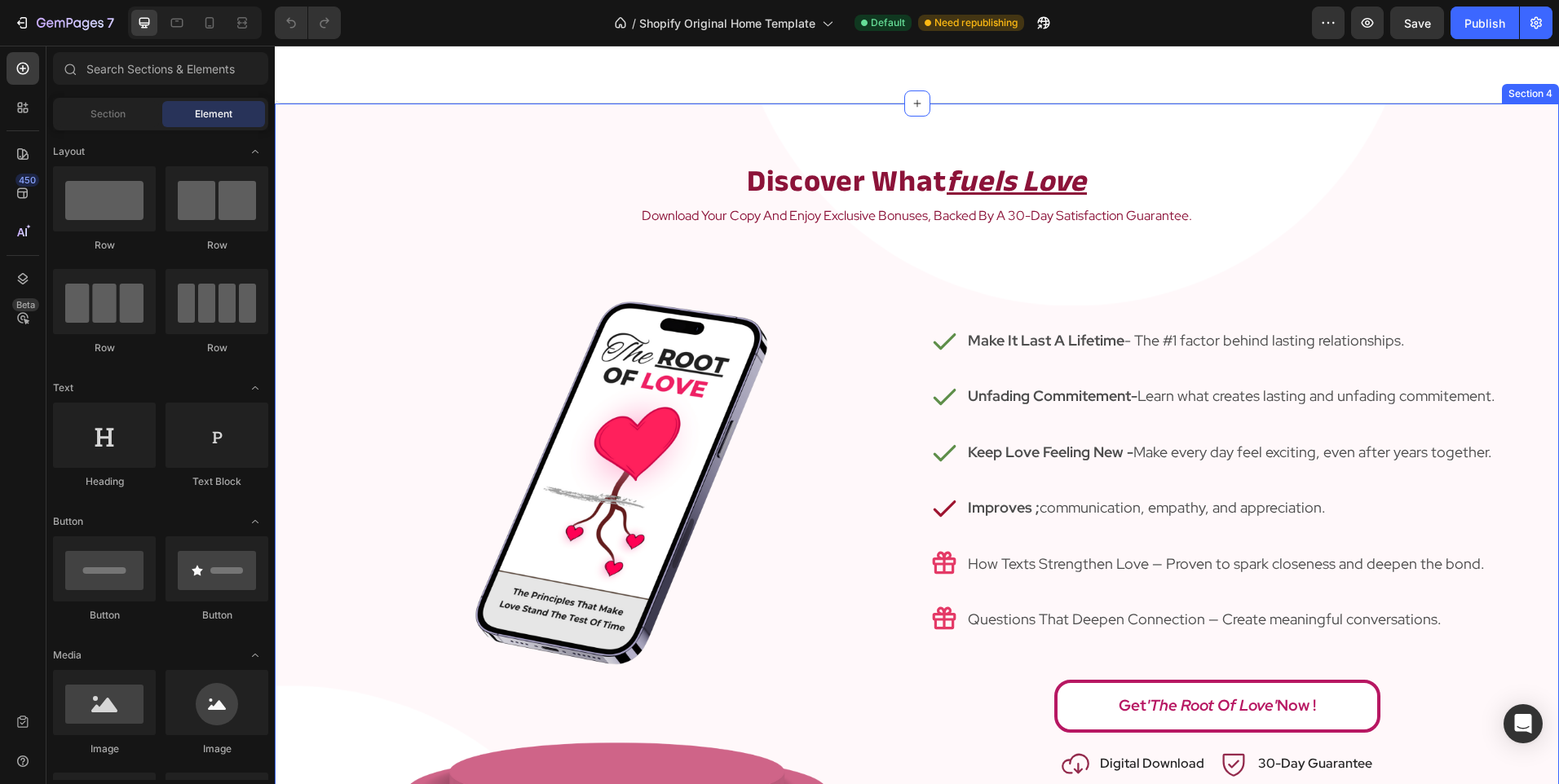
click at [768, 152] on div "discover what fuels love Heading download your copy and enjoy exclusive bonuses…" at bounding box center [917, 510] width 1284 height 813
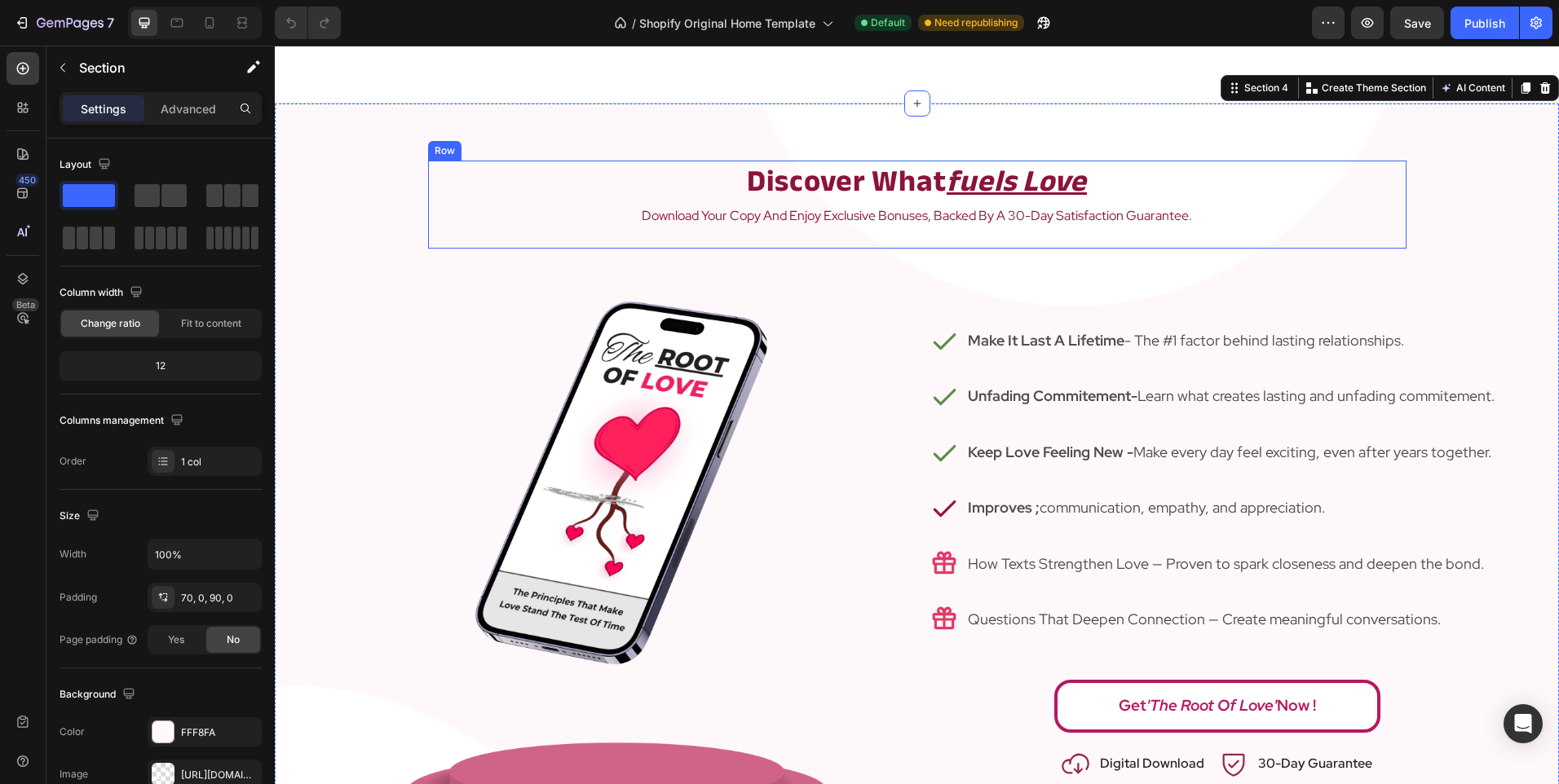
click at [886, 230] on div "discover what fuels love Heading download your copy and enjoy exclusive bonuses…" at bounding box center [917, 205] width 979 height 88
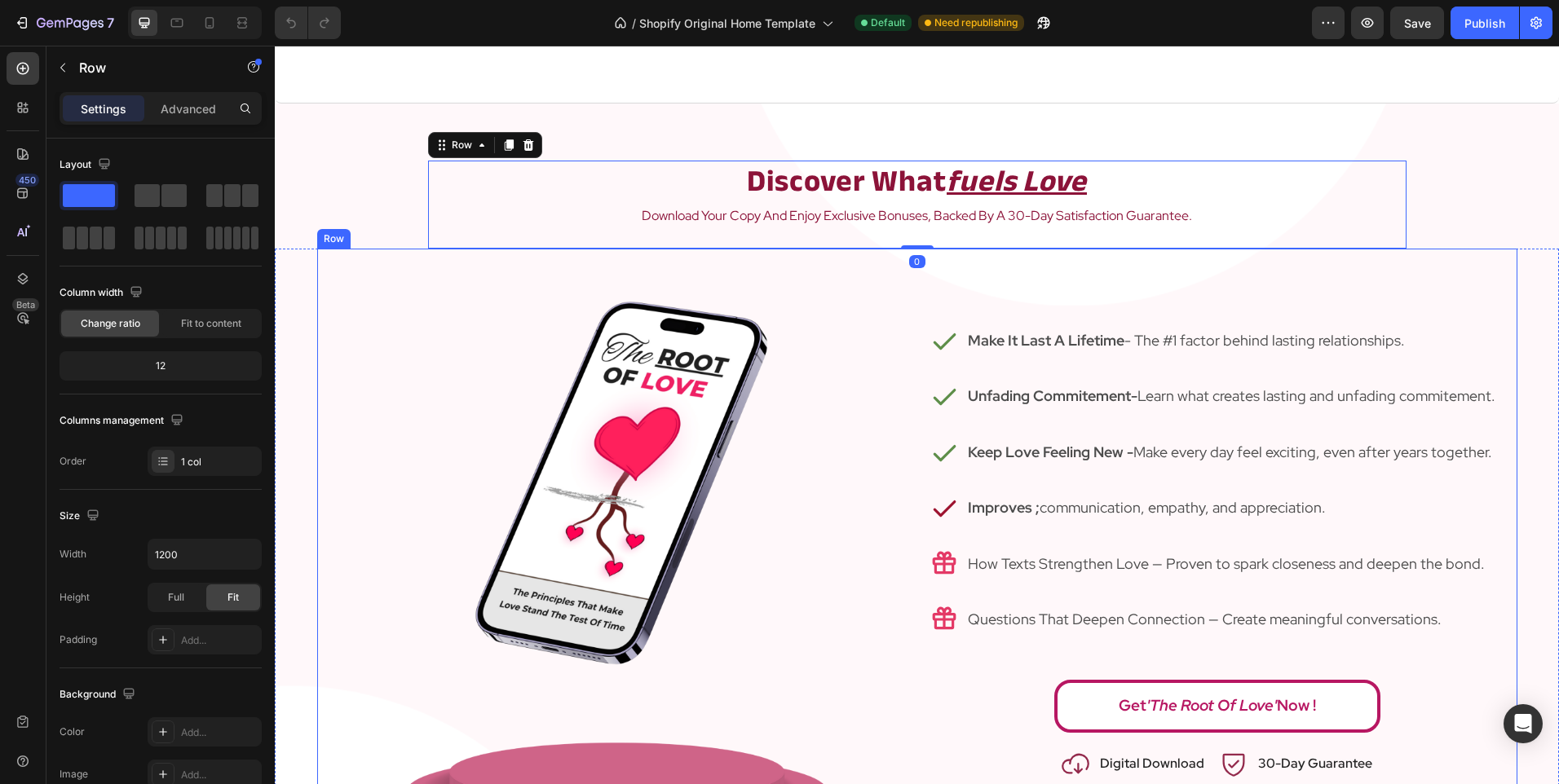
click at [1459, 279] on div "Icon Make It Last A Lifetime - The #1 factor behind lasting relationships. Text…" at bounding box center [1217, 546] width 600 height 594
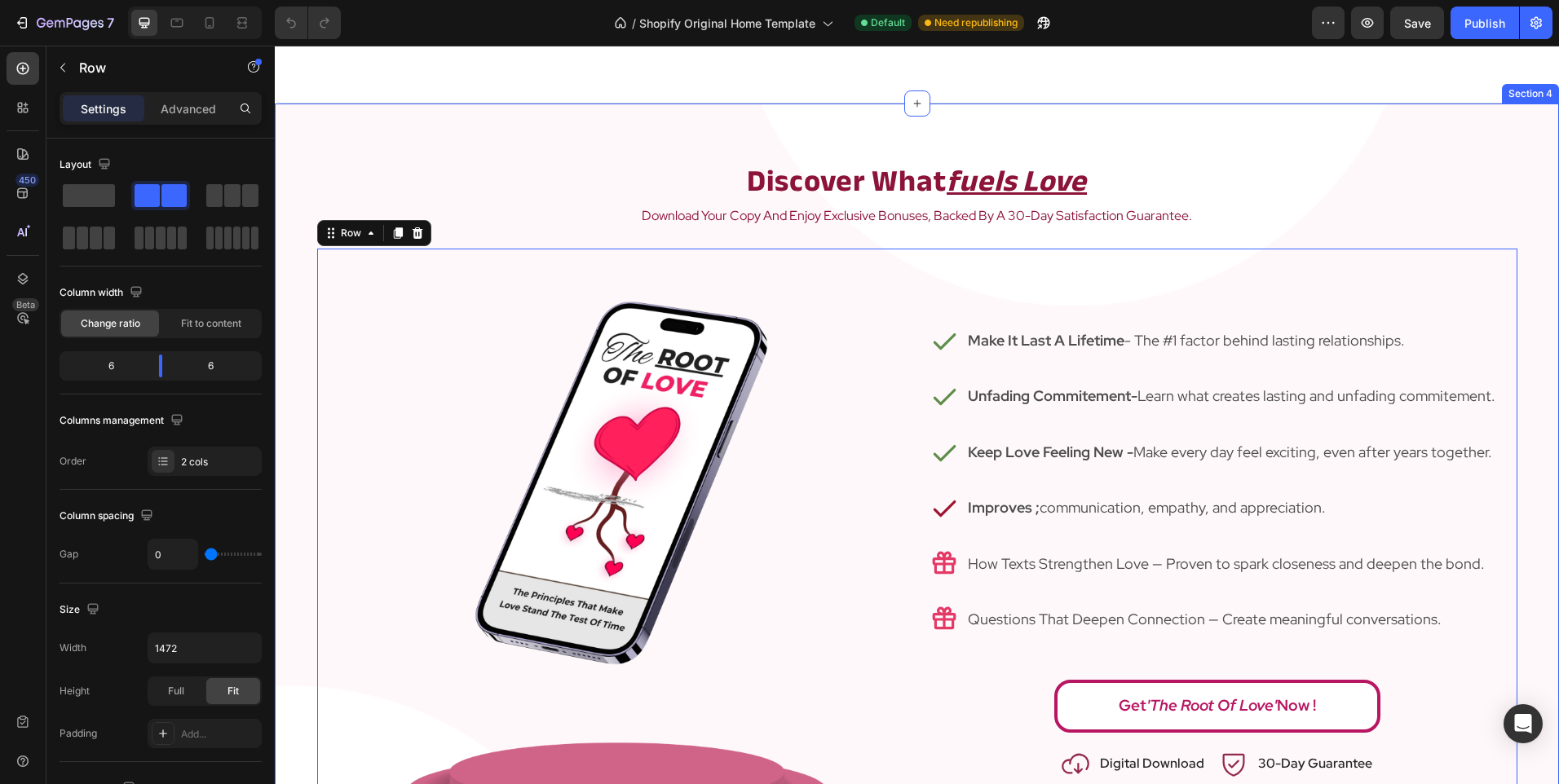
click at [1490, 231] on div "discover what fuels love Heading download your copy and enjoy exclusive bonuses…" at bounding box center [917, 502] width 1284 height 682
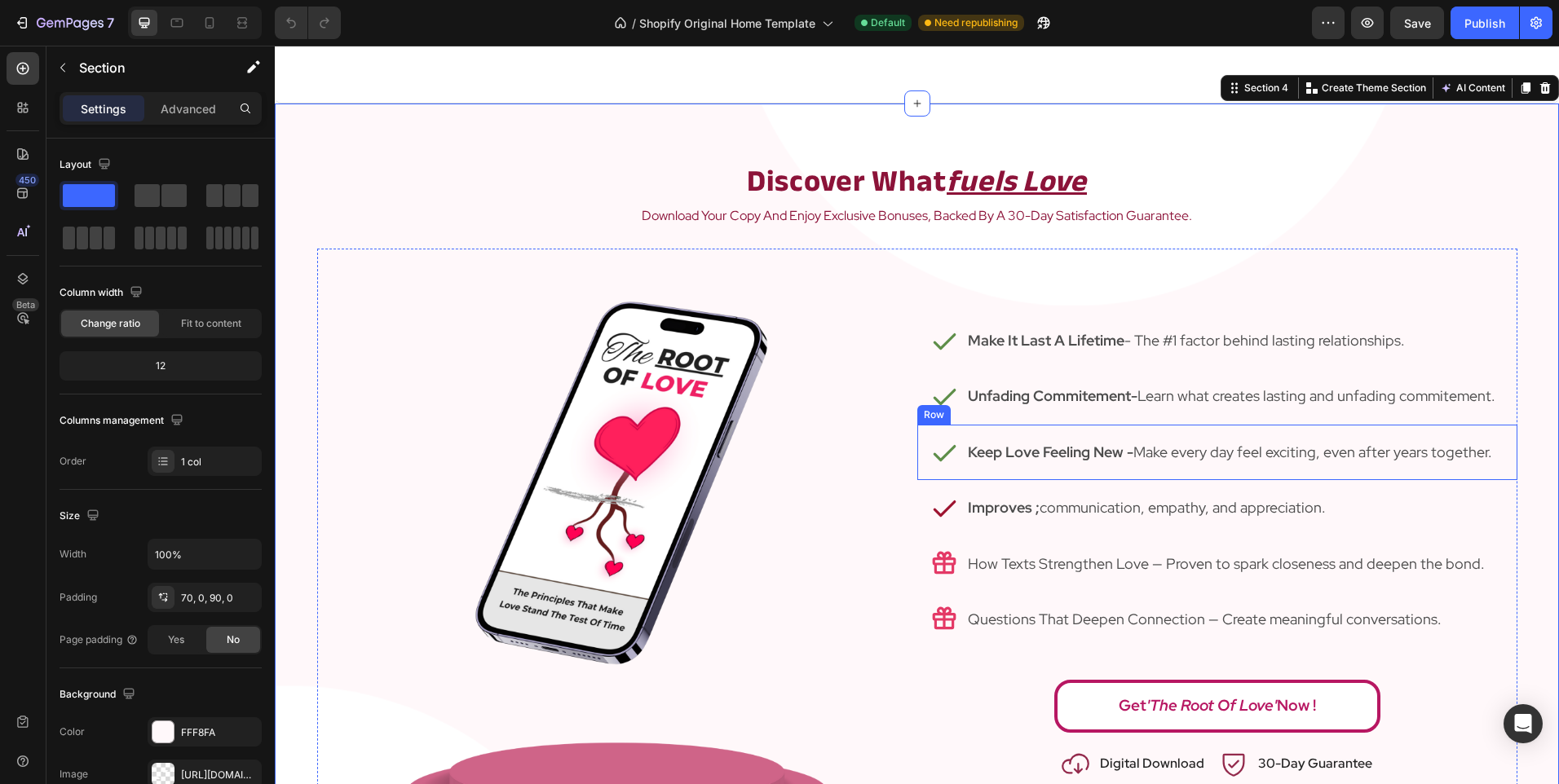
click at [1071, 467] on div "Icon Keep Love Feeling New - Make every day feel exciting, even after years tog…" at bounding box center [1217, 452] width 600 height 55
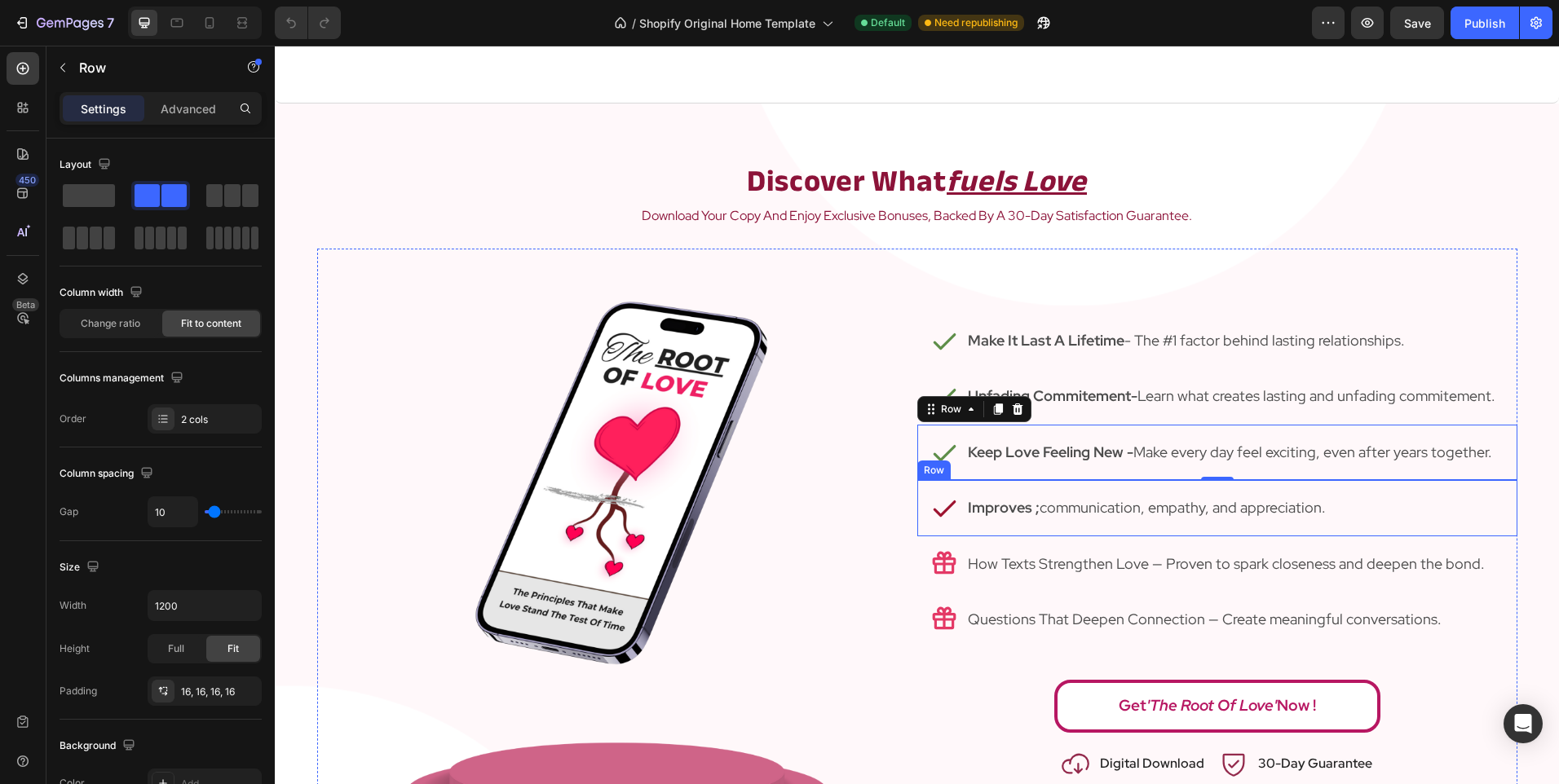
click at [1085, 525] on div "Icon Improves ; communication, empathy, and appreciation. Text Block Row" at bounding box center [1217, 507] width 600 height 55
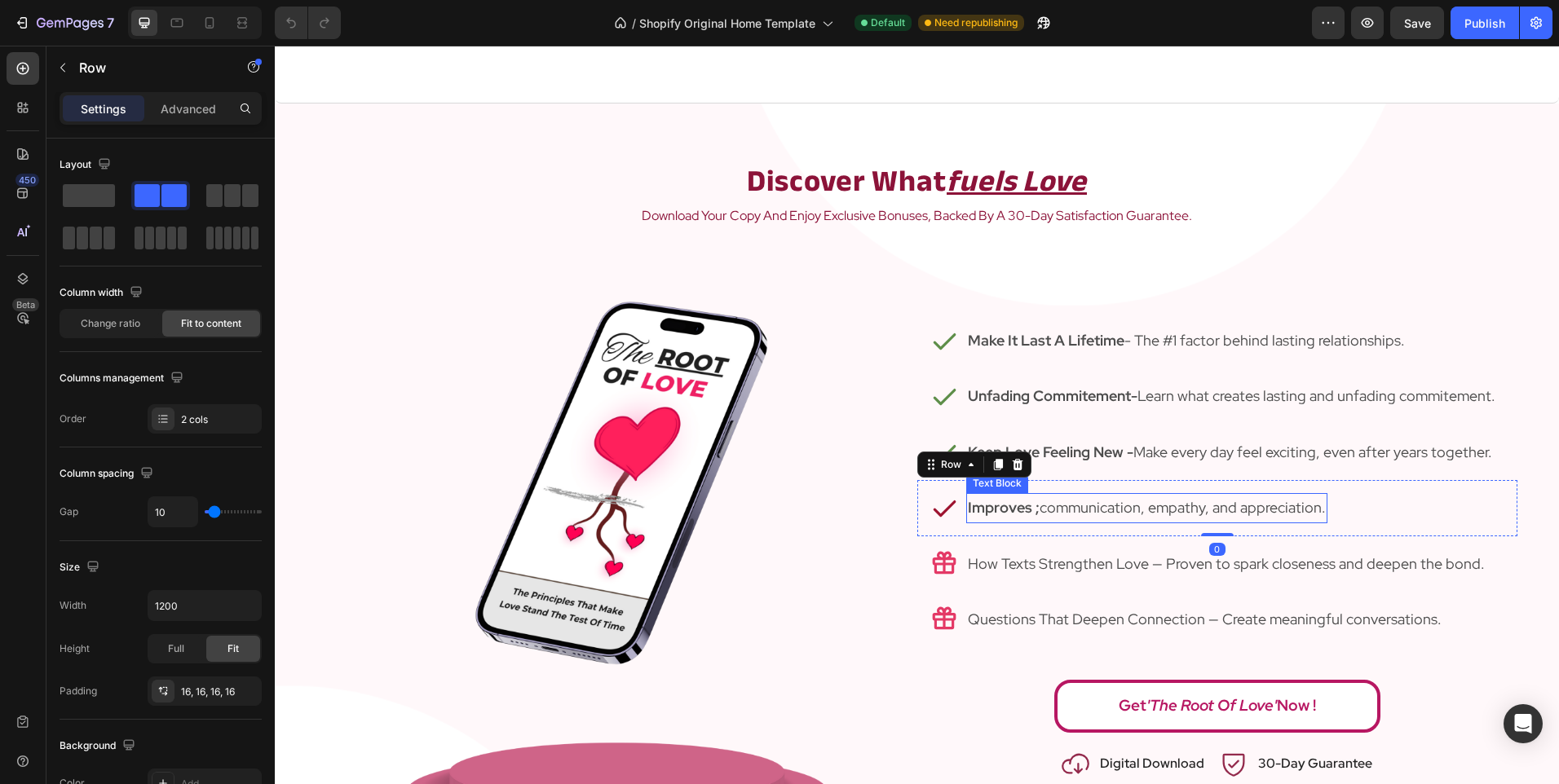
click at [1225, 504] on p "Improves ; communication, empathy, and appreciation." at bounding box center [1147, 507] width 358 height 26
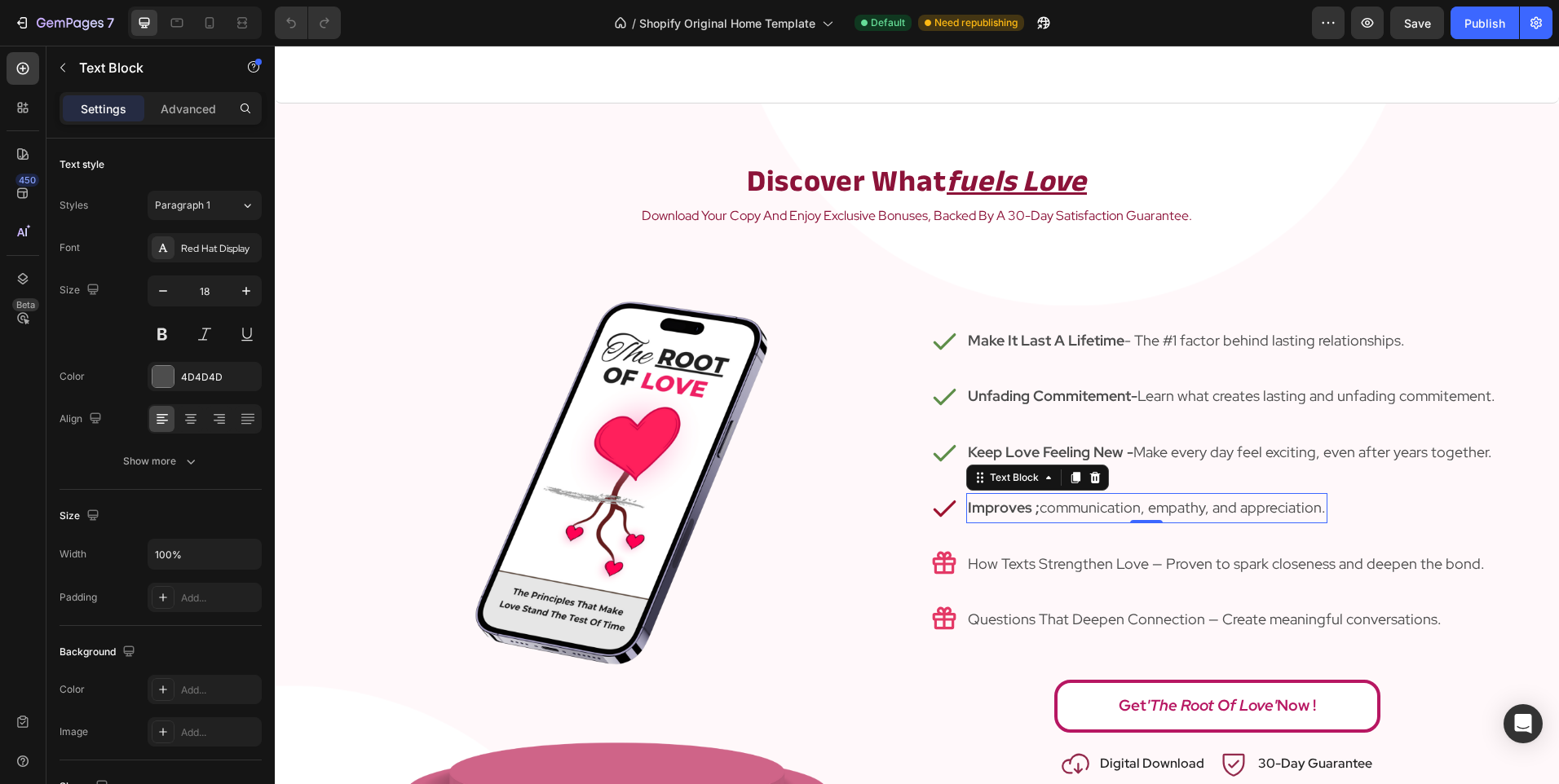
click at [1225, 504] on p "Improves ; communication, empathy, and appreciation." at bounding box center [1147, 507] width 358 height 26
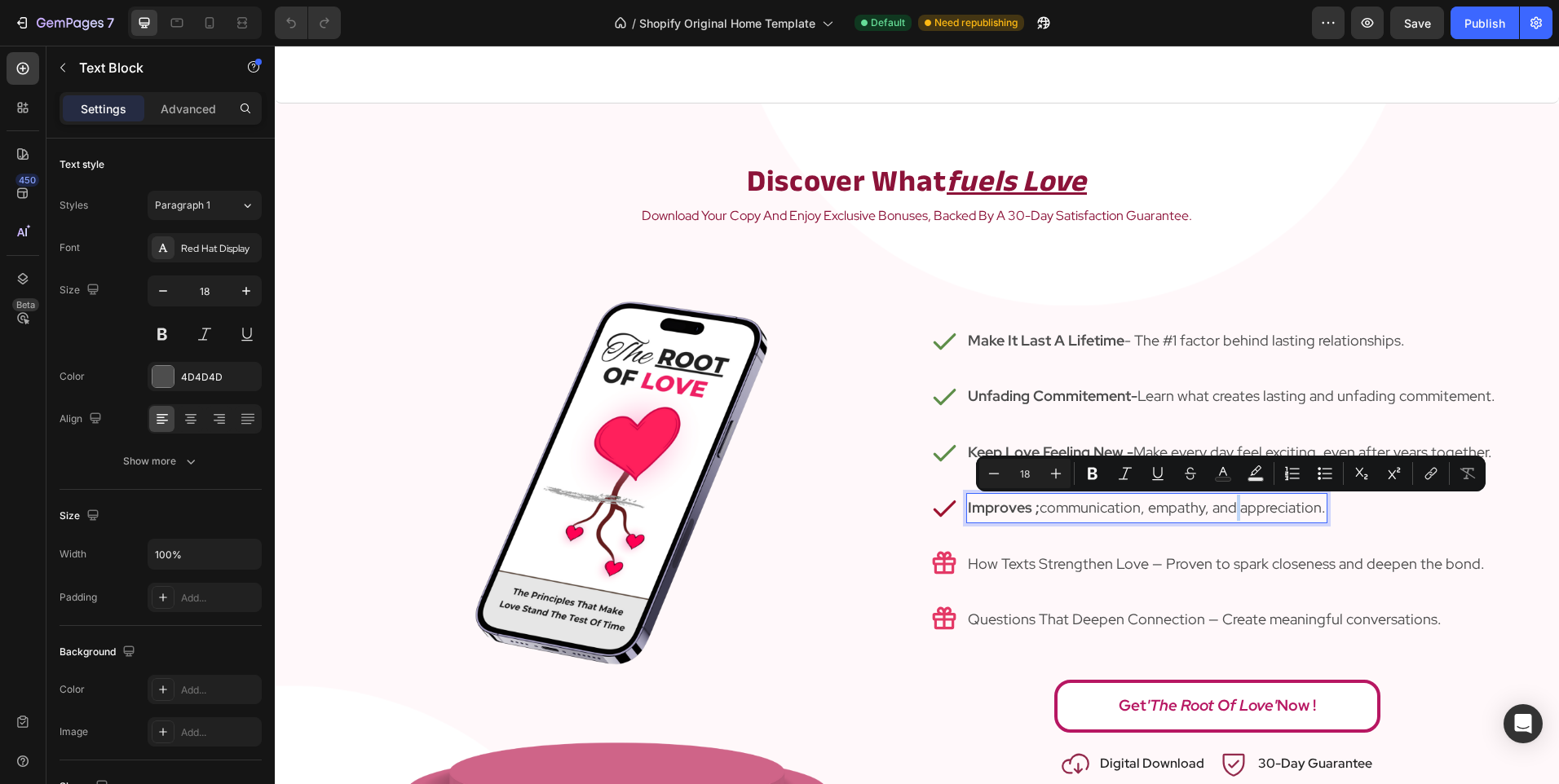
click at [1216, 507] on p "Improves ; communication, empathy, and appreciation." at bounding box center [1147, 507] width 358 height 26
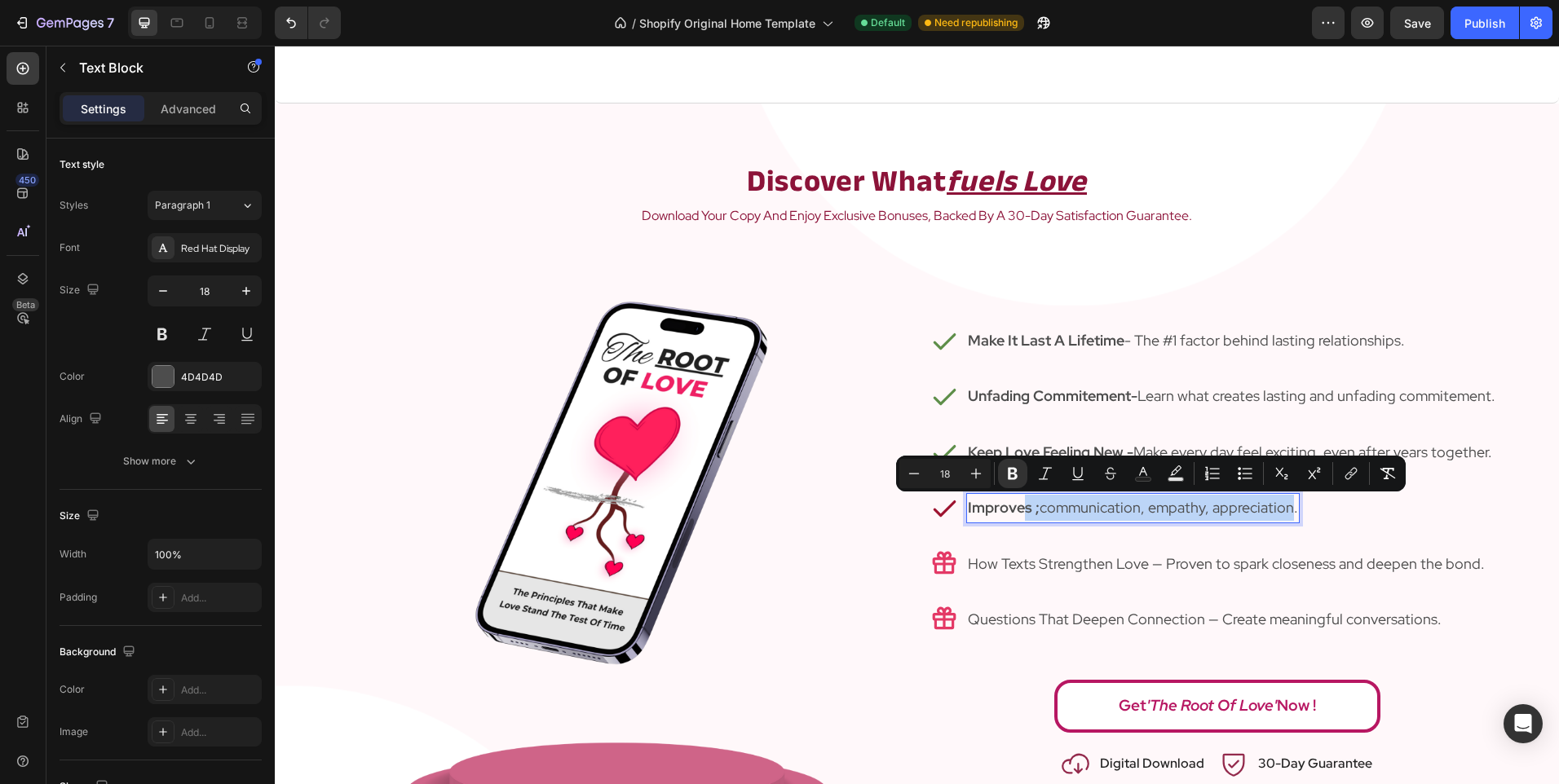
drag, startPoint x: 1286, startPoint y: 512, endPoint x: 1015, endPoint y: 504, distance: 271.1
click at [1015, 504] on p "Improves ; communication, empathy, appreciation." at bounding box center [1133, 507] width 331 height 26
click at [1032, 510] on strong "Improves ;" at bounding box center [1004, 507] width 72 height 19
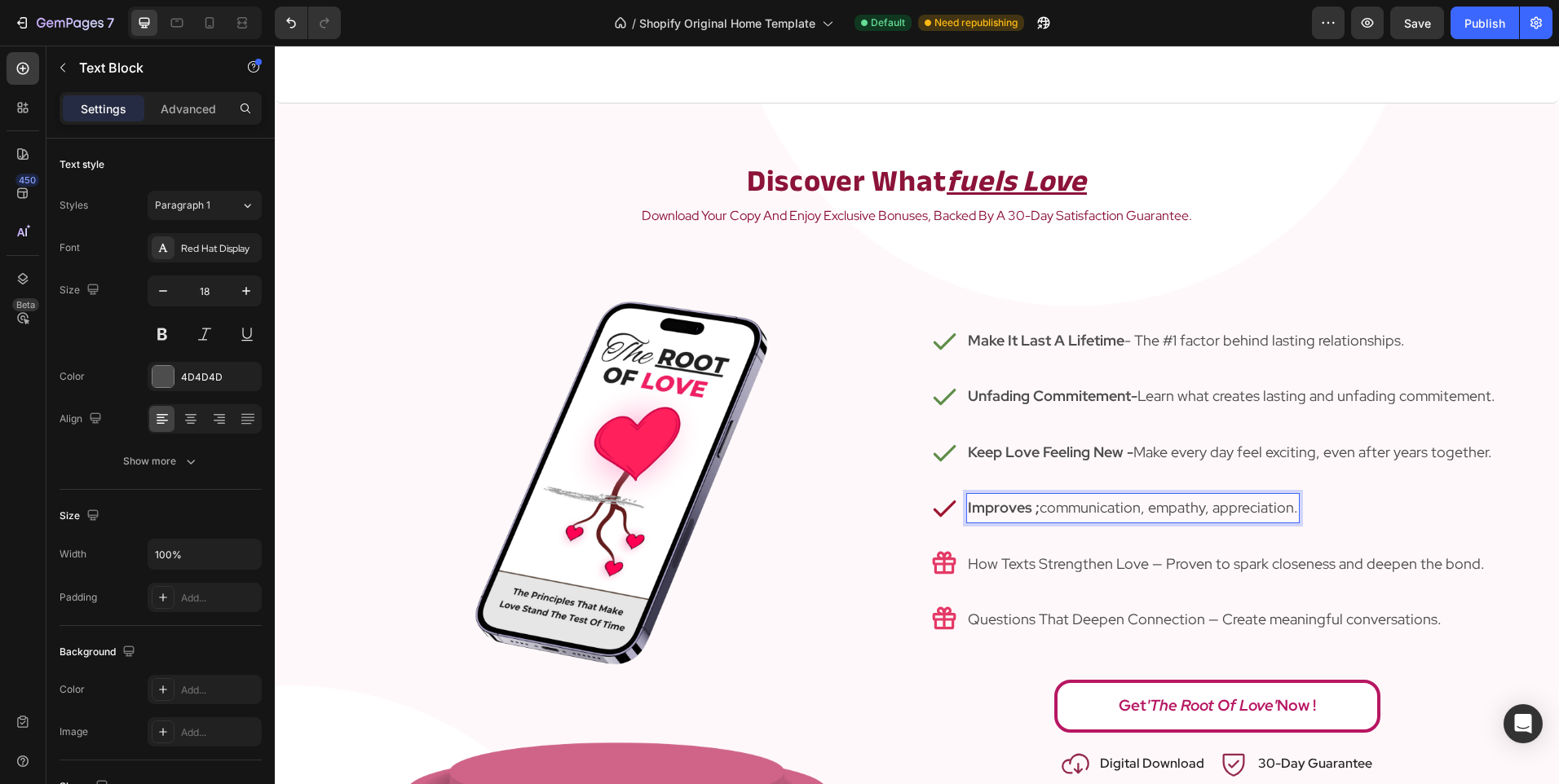
click at [1032, 510] on strong "Improves ;" at bounding box center [1004, 507] width 72 height 19
drag, startPoint x: 1120, startPoint y: 506, endPoint x: 901, endPoint y: 517, distance: 219.3
click at [901, 517] on div "Icon Make It Last A Lifetime - The #1 factor behind lasting relationships. Text…" at bounding box center [917, 546] width 1200 height 594
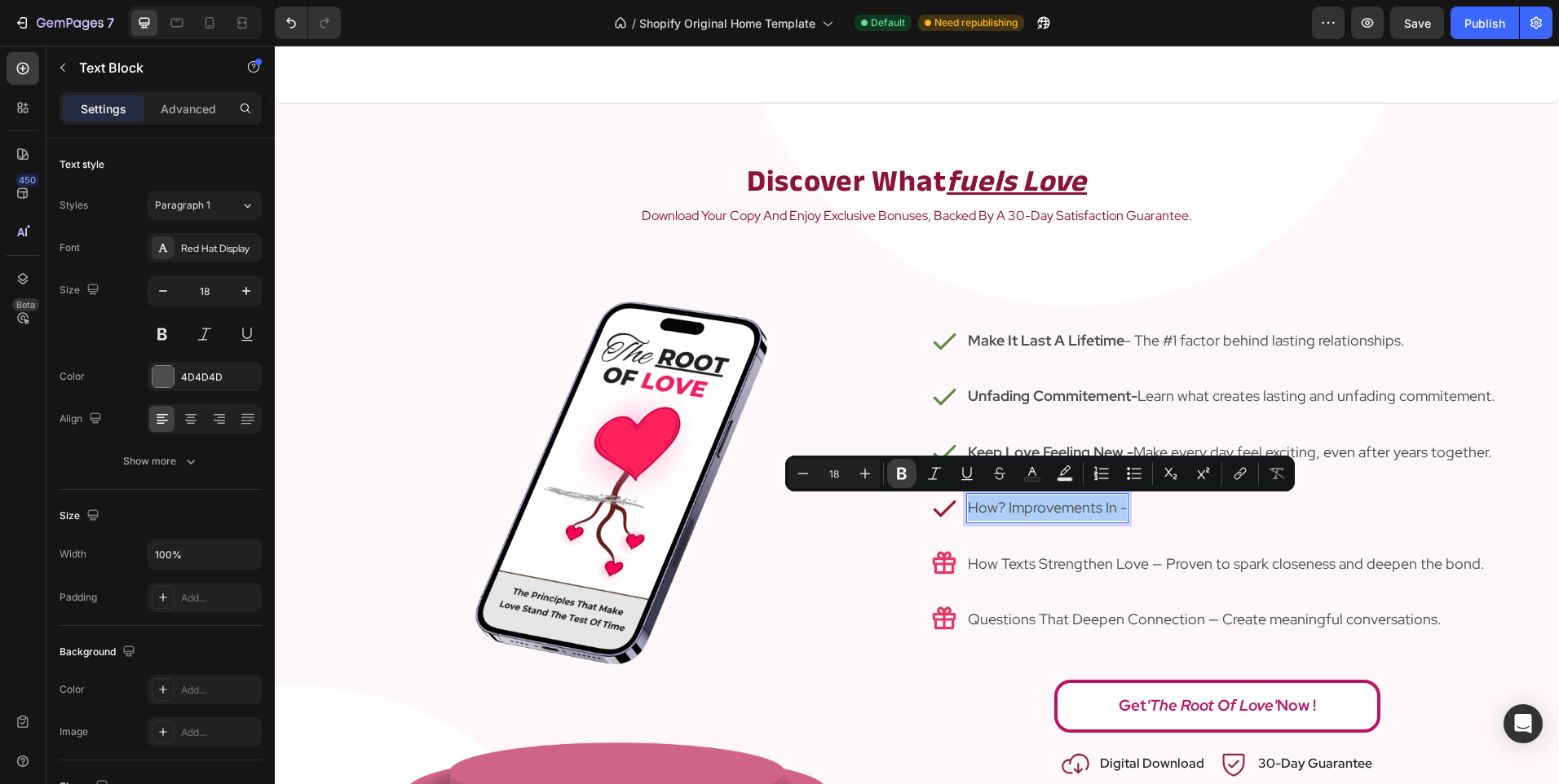
click at [899, 460] on button "Bold" at bounding box center [902, 473] width 29 height 29
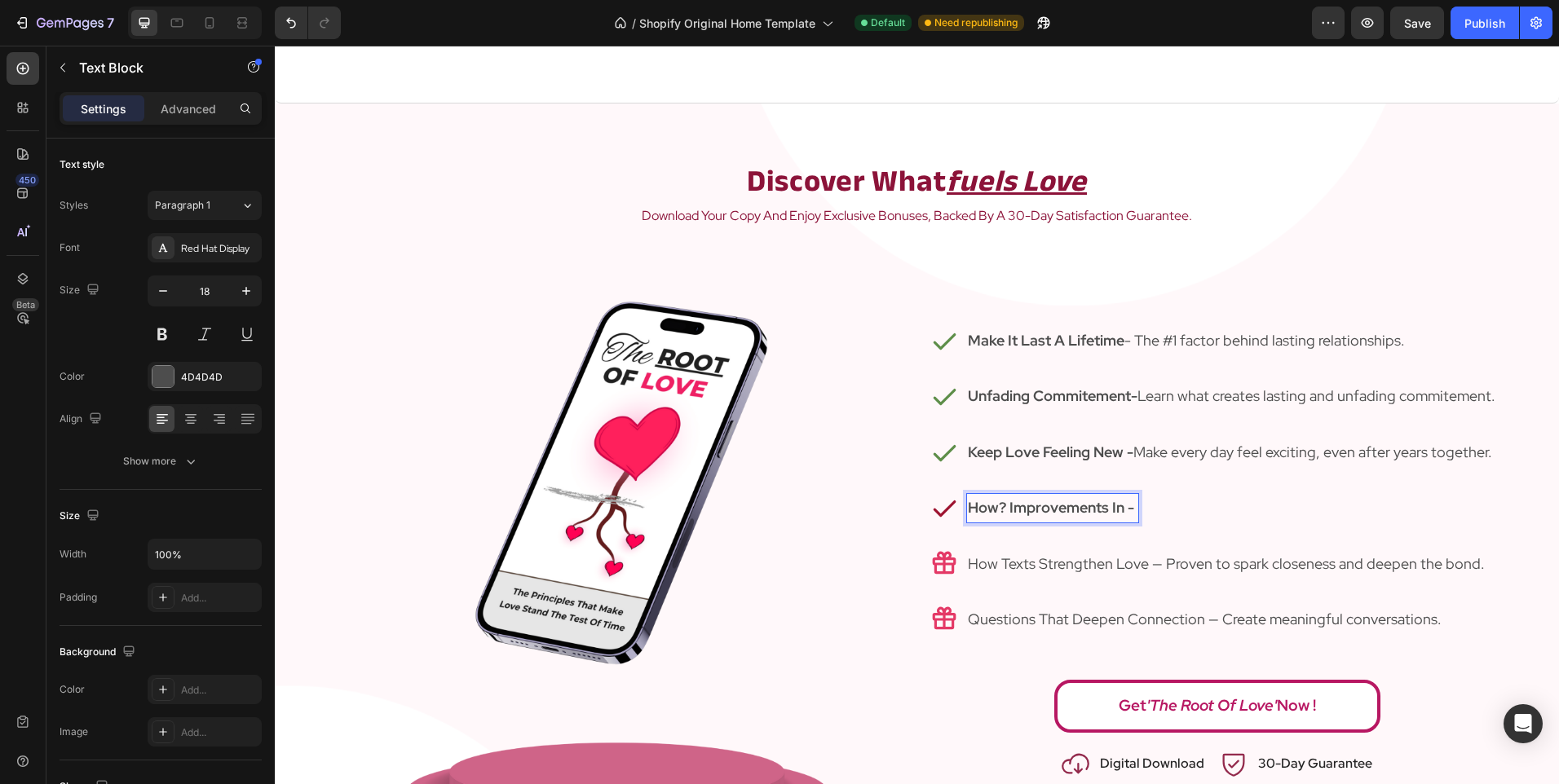
click at [1131, 511] on div "How? Improvements In -" at bounding box center [1053, 507] width 173 height 29
click at [1423, 42] on div "7 / Shopify Original Home Template Default Need republishing Preview Save Publi…" at bounding box center [780, 23] width 1559 height 47
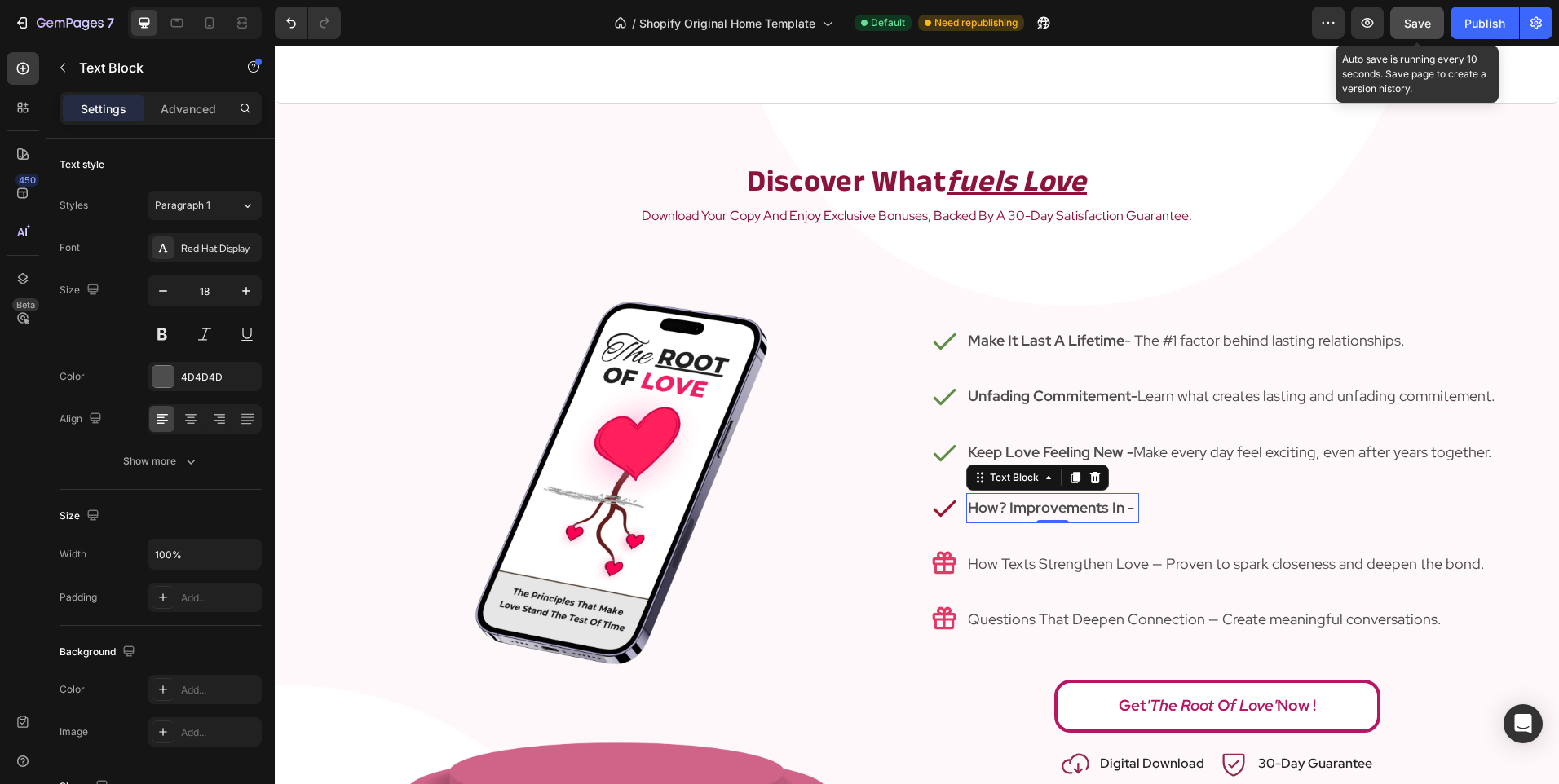
click at [1412, 23] on span "Save" at bounding box center [1417, 23] width 27 height 14
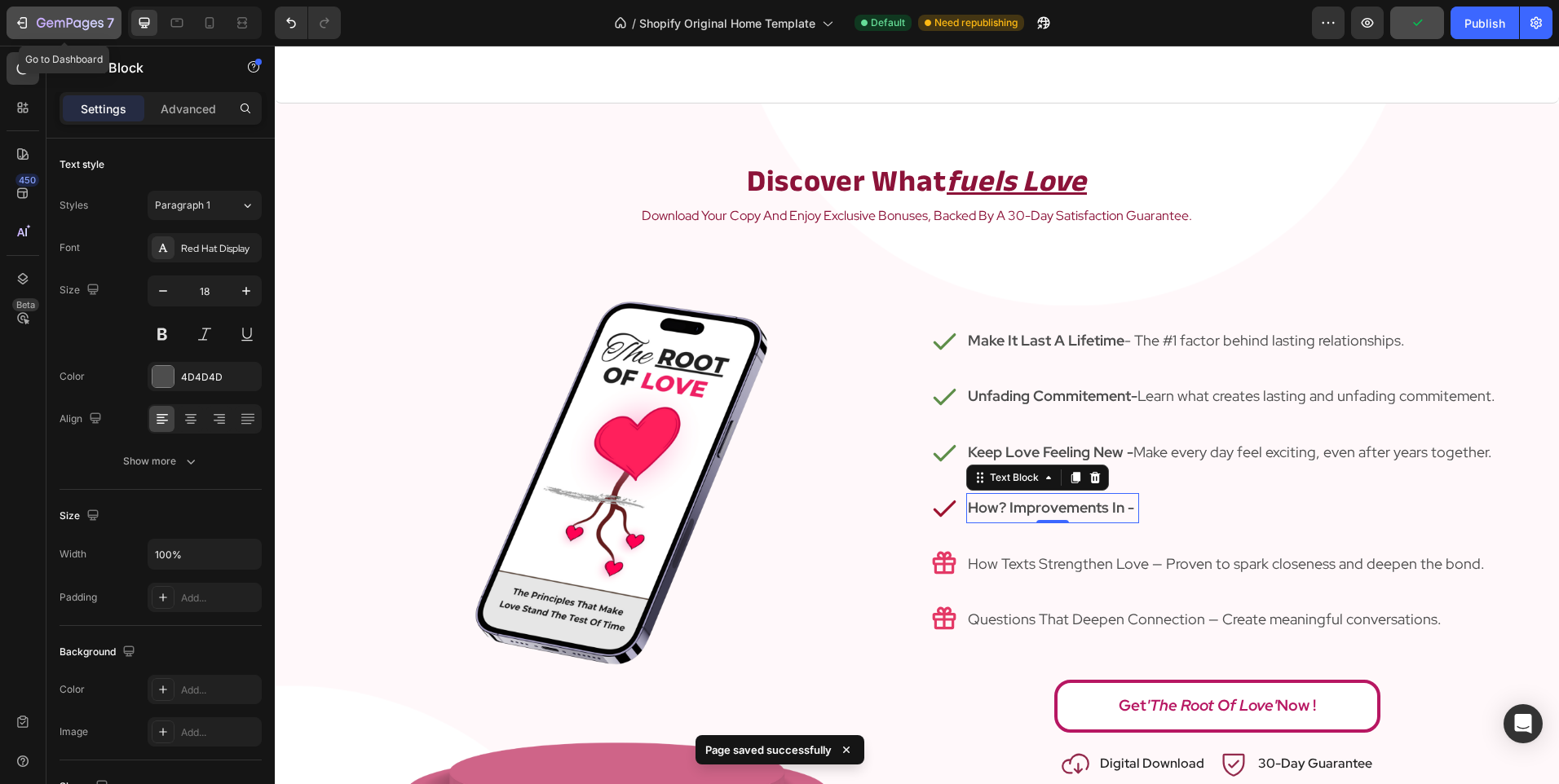
click at [59, 33] on button "7" at bounding box center [64, 23] width 115 height 33
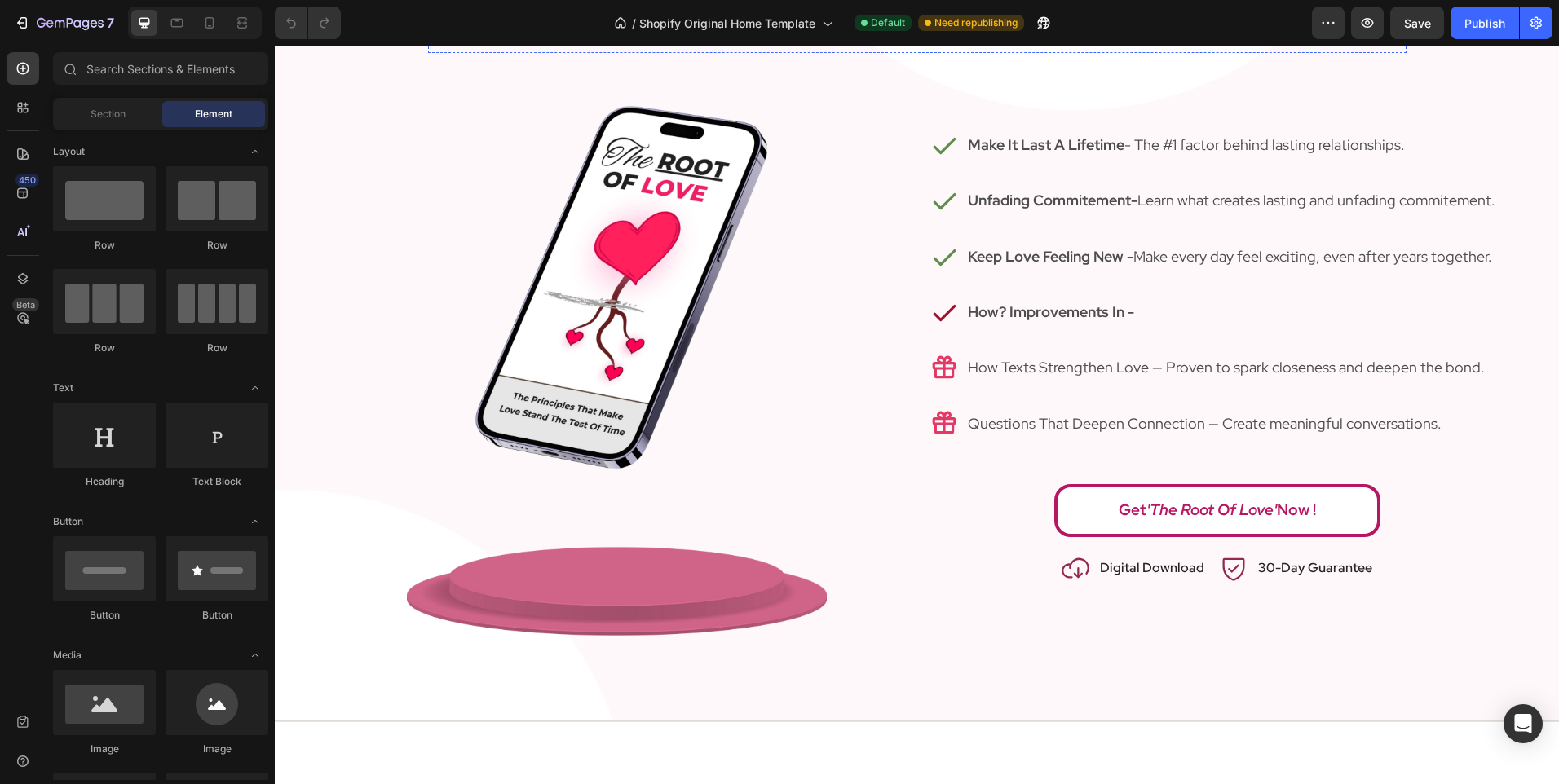
scroll to position [1812, 0]
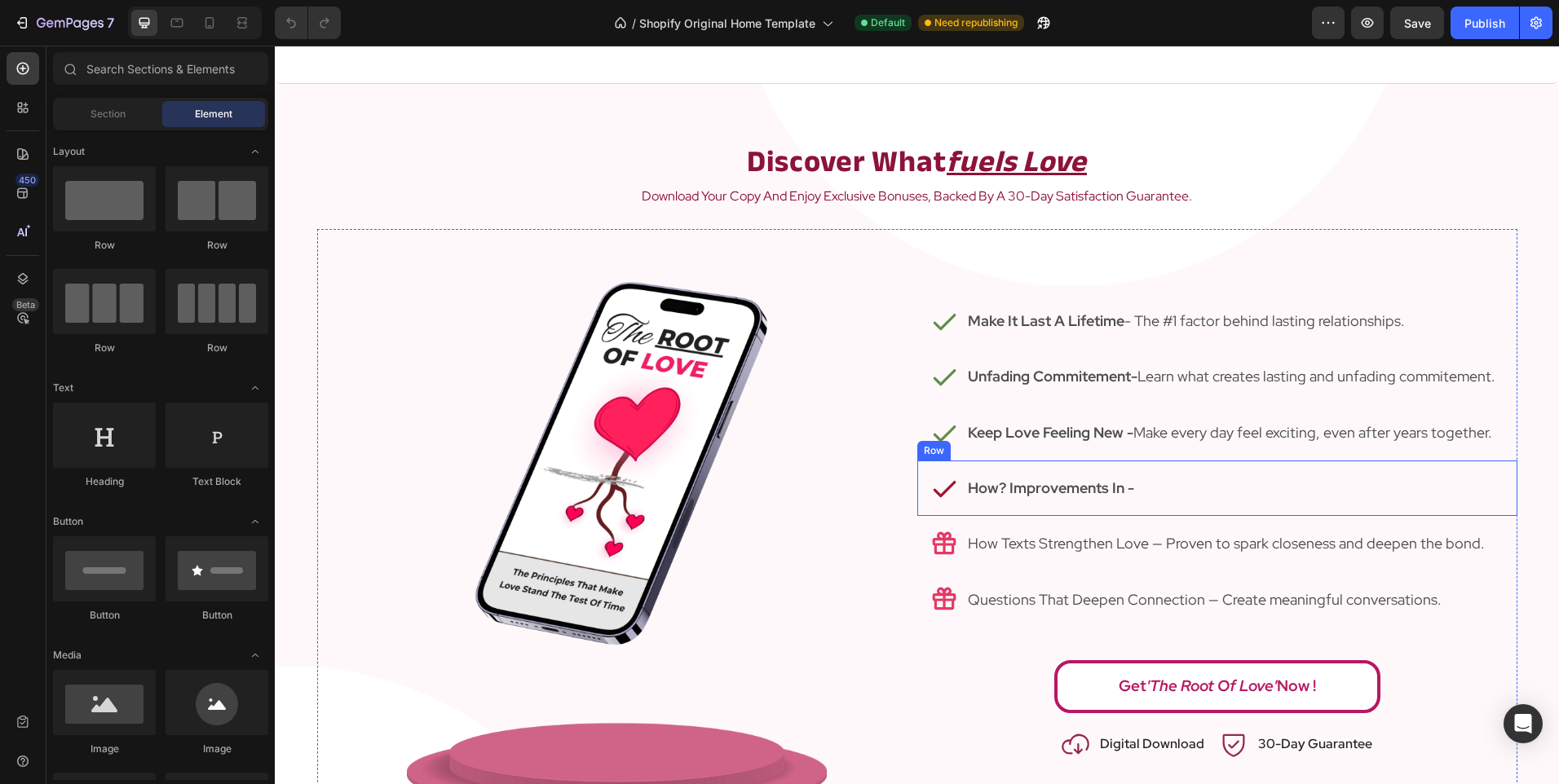
click at [1230, 481] on div "Icon How? Improvements In - Text Block Row" at bounding box center [1217, 488] width 600 height 55
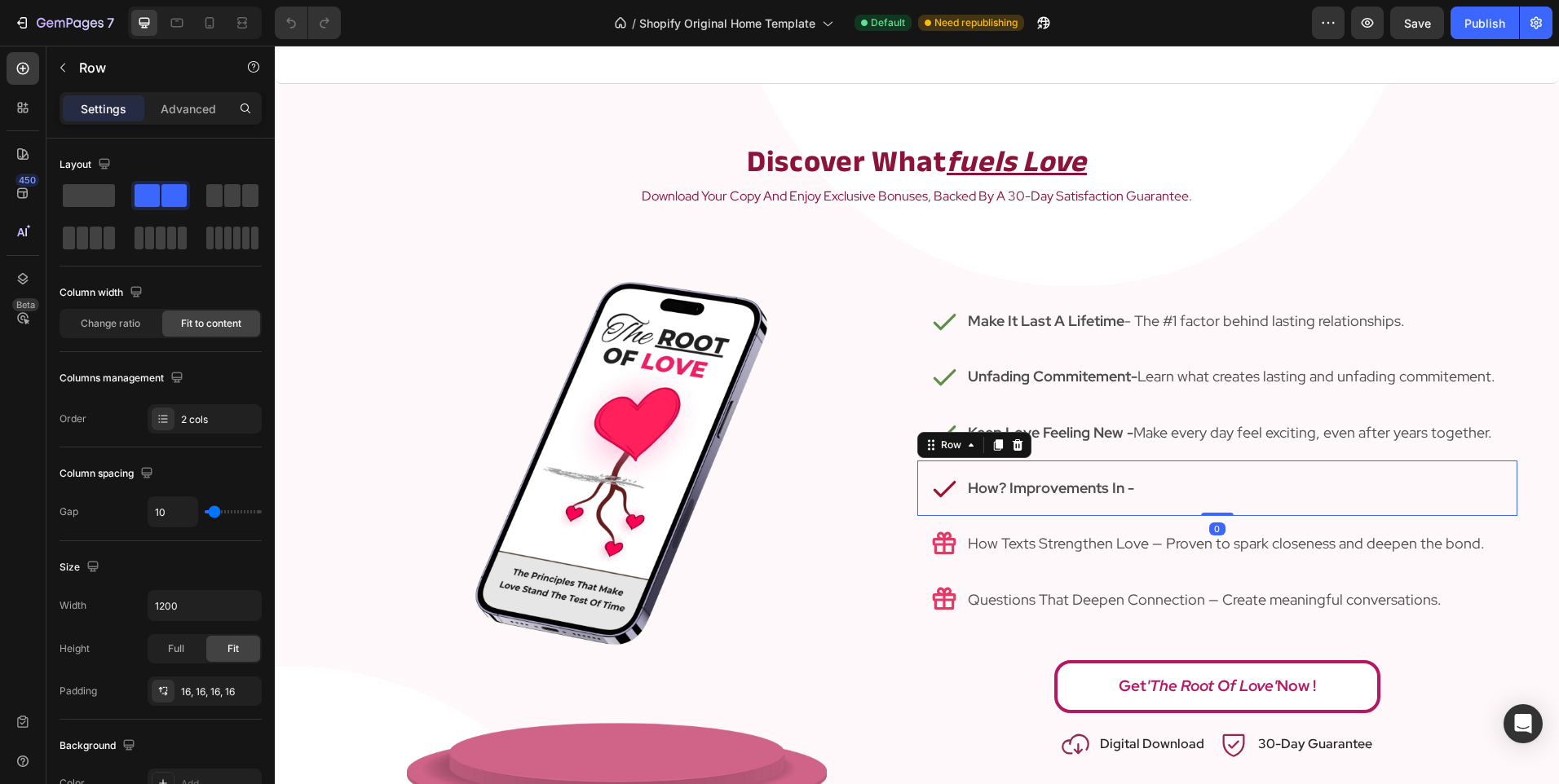
click at [1230, 481] on div "Icon How? Improvements In - Text Block Row 0" at bounding box center [1217, 488] width 600 height 55
click at [1228, 494] on div "Icon How? Improvements In - Text Block Row 0" at bounding box center [1217, 488] width 600 height 55
drag, startPoint x: 1146, startPoint y: 481, endPoint x: 1141, endPoint y: 494, distance: 13.9
click at [1144, 492] on div "Icon How? Improvements In - Text Block Row 0" at bounding box center [1217, 488] width 600 height 55
click at [1133, 492] on div "Icon How? Improvements In - Text Block Row 0" at bounding box center [1217, 488] width 600 height 55
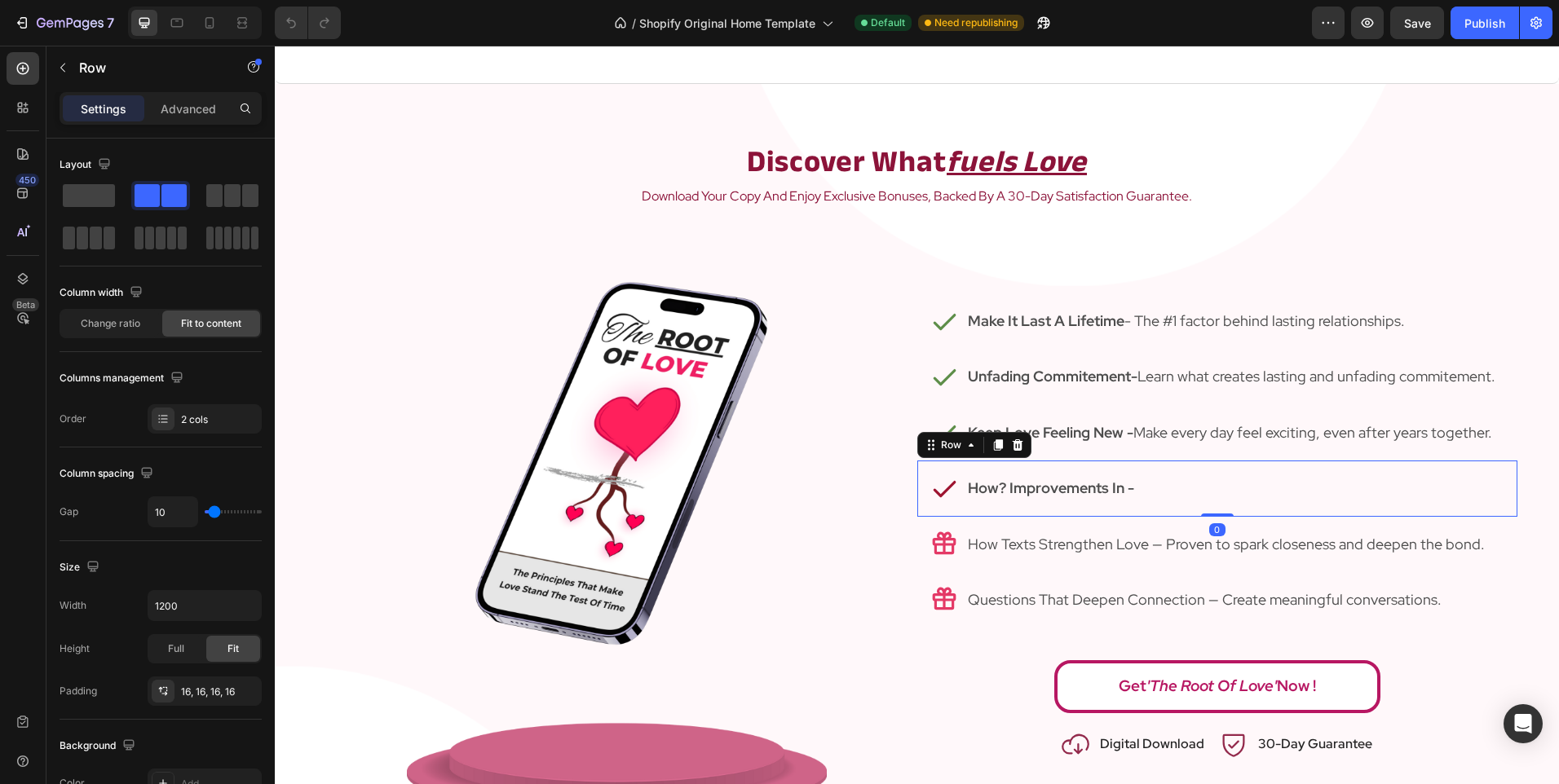
click at [1133, 492] on div "Icon How? Improvements In - Text Block Row 0" at bounding box center [1217, 488] width 600 height 55
click at [1128, 490] on p "How? Improvements In -" at bounding box center [1053, 488] width 170 height 26
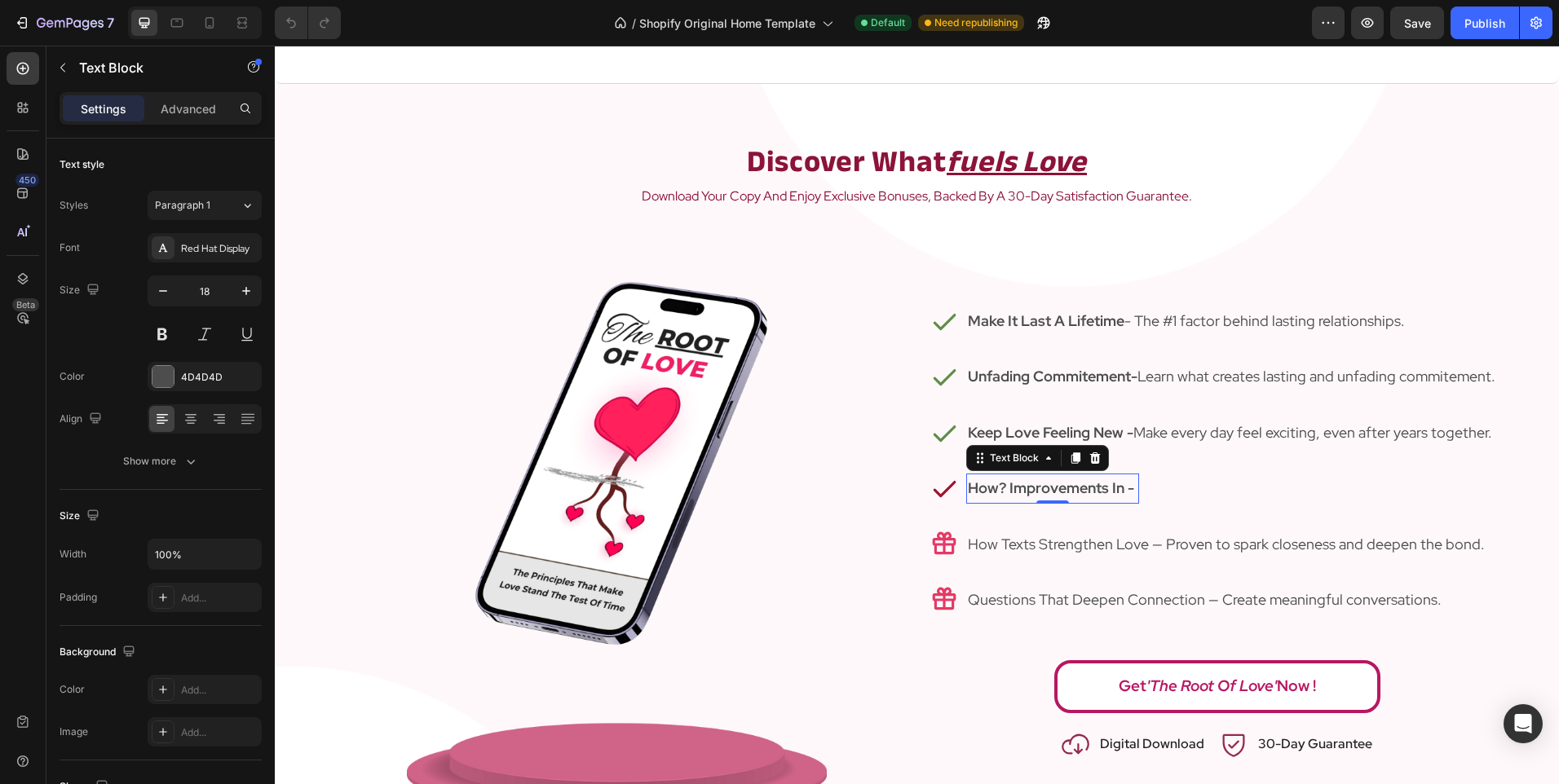
click at [1126, 485] on strong "How? Improvements In -" at bounding box center [1051, 487] width 167 height 19
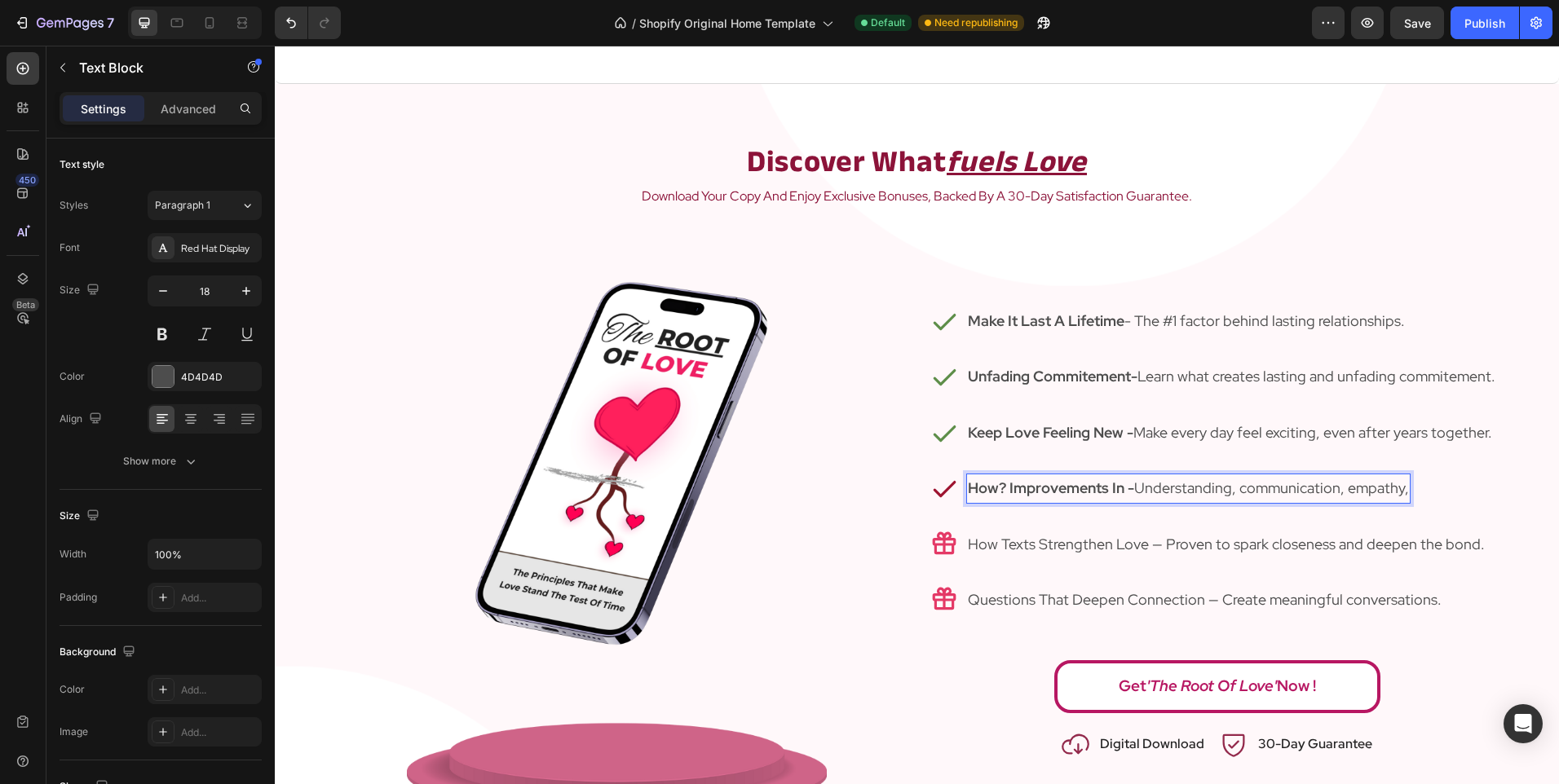
click at [1119, 493] on strong "How? Improvements In -" at bounding box center [1051, 487] width 167 height 19
click at [1114, 491] on strong "How? Improvements In -" at bounding box center [1051, 487] width 167 height 19
click at [1396, 494] on p "How? Improvements In; Understanding, communication, empathy," at bounding box center [1185, 488] width 435 height 26
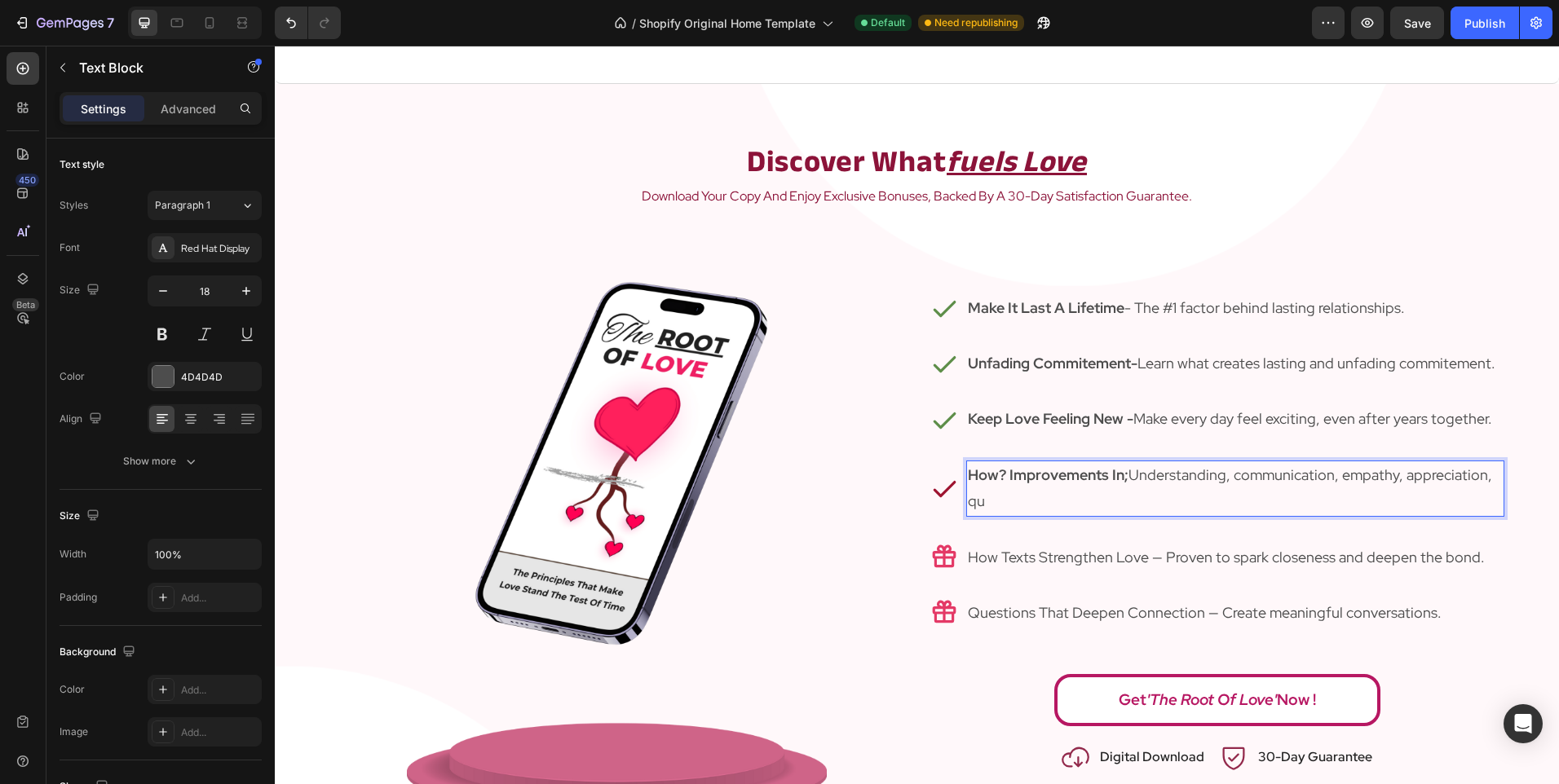
scroll to position [1799, 0]
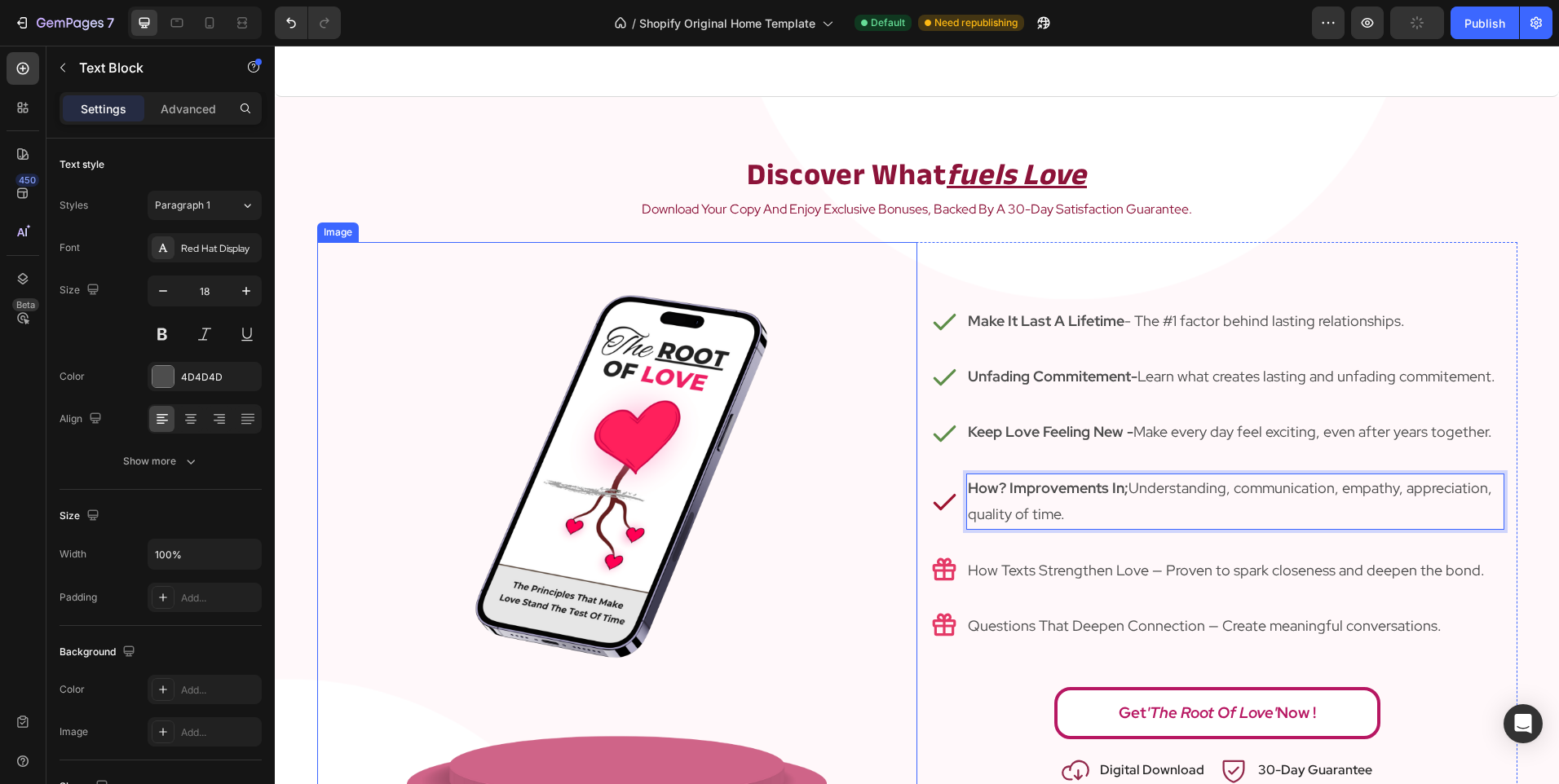
click at [851, 536] on div at bounding box center [617, 539] width 600 height 594
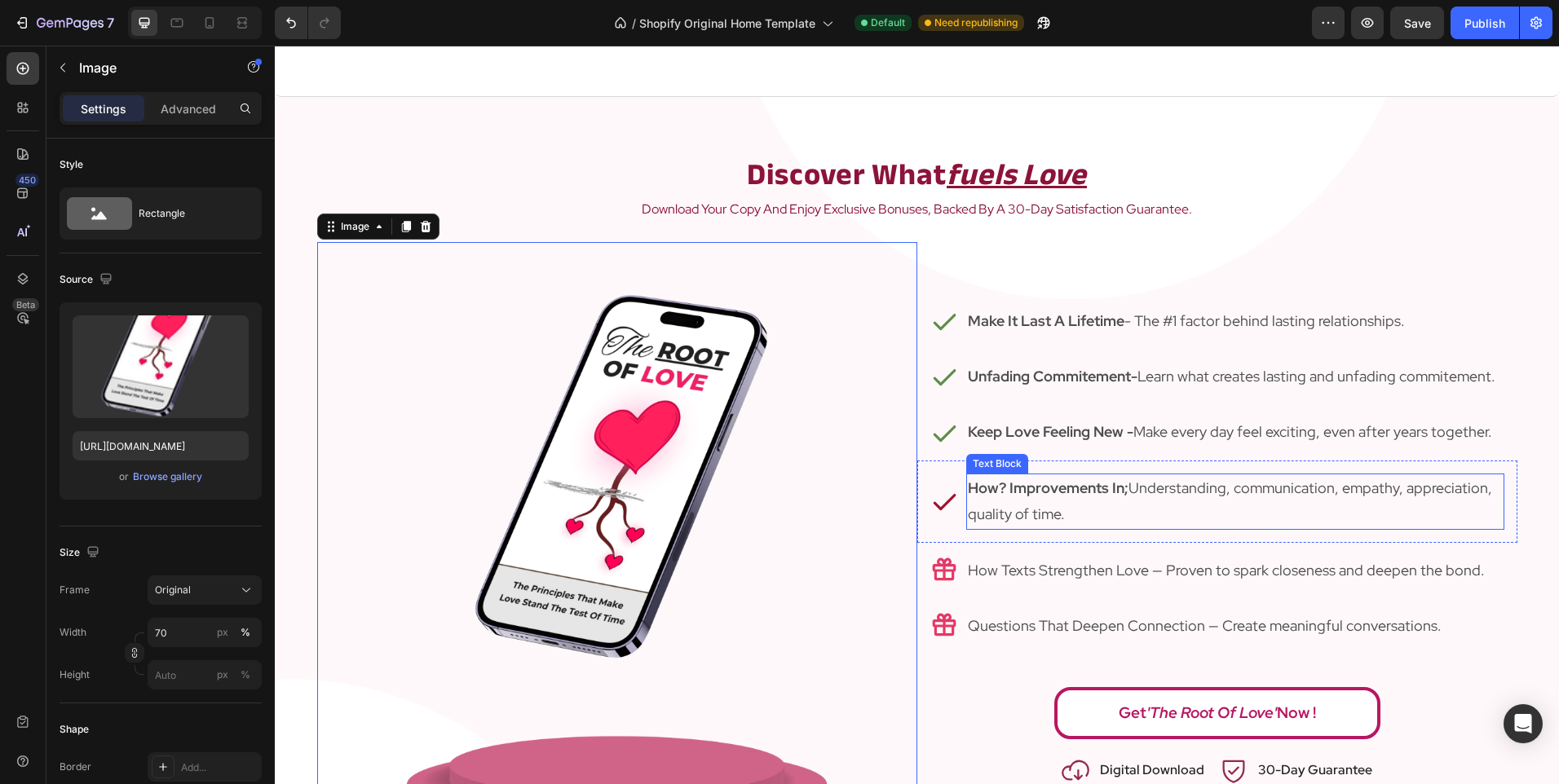
click at [1180, 489] on p "How? Improvements In; Understanding, communication, empathy, appreciation, qual…" at bounding box center [1235, 501] width 535 height 53
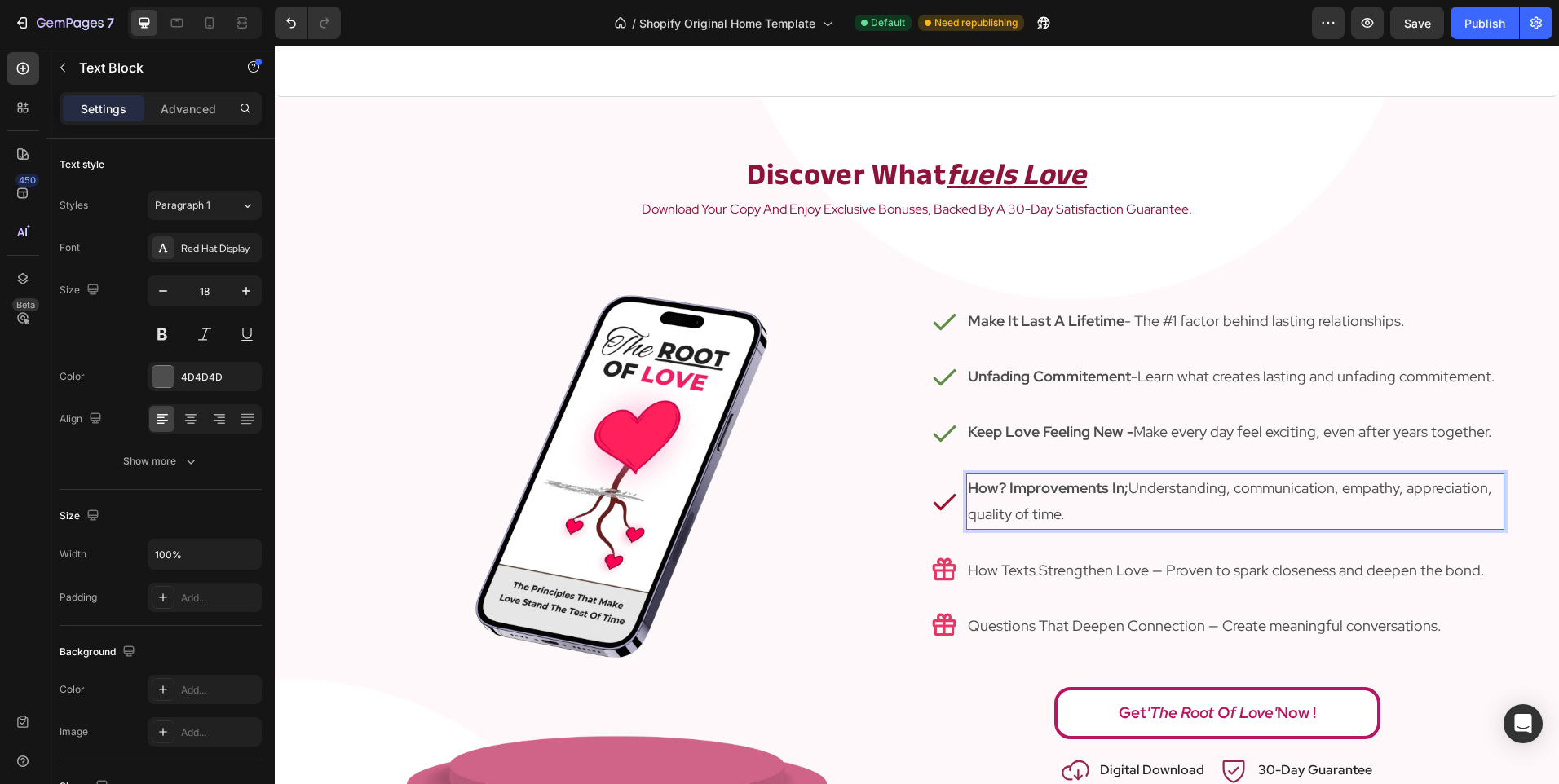
click at [1238, 484] on p "How? Improvements In; Understanding, communication, empathy, appreciation, qual…" at bounding box center [1235, 501] width 535 height 53
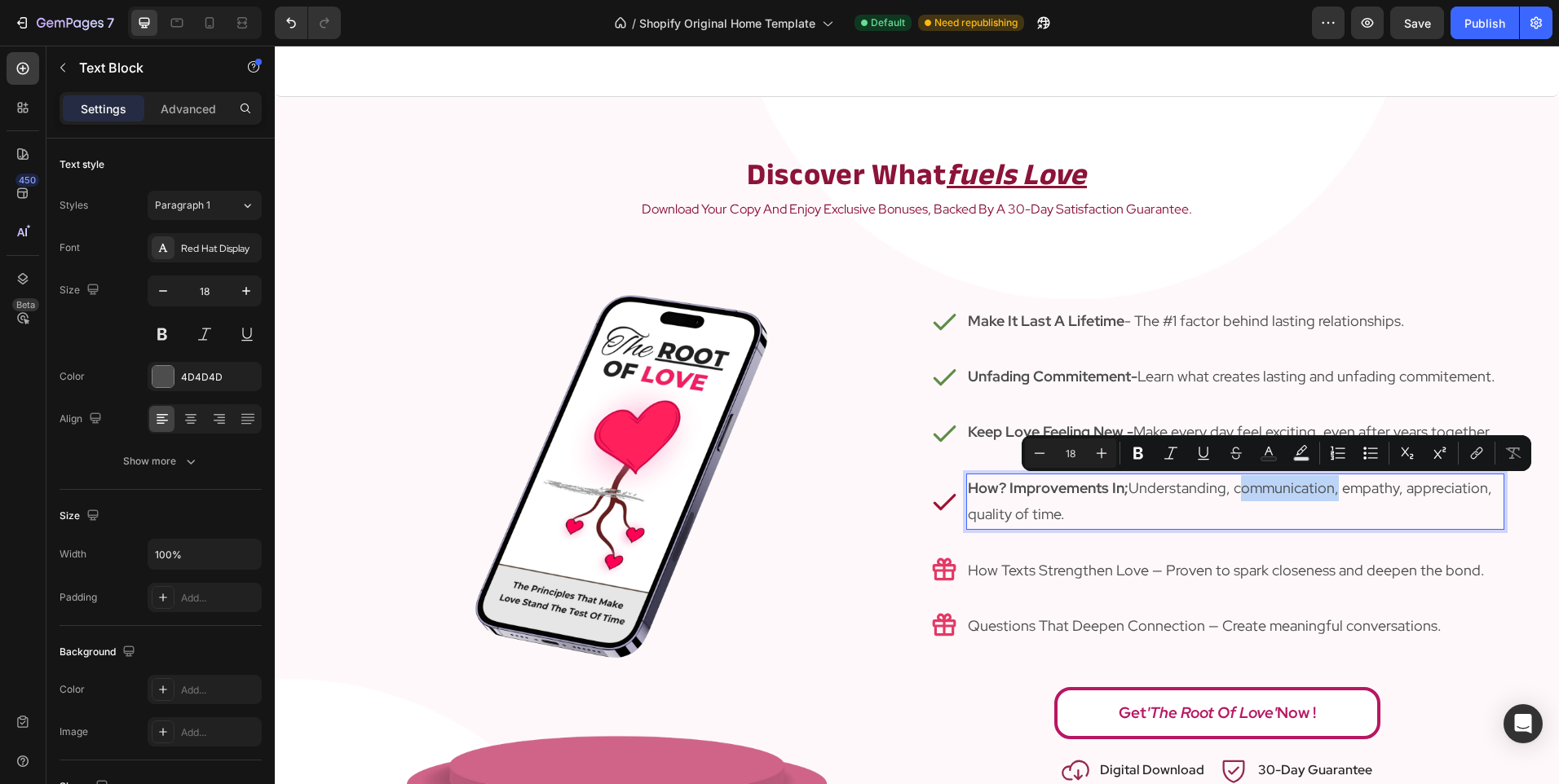
click at [1228, 494] on p "How? Improvements In; Understanding, communication, empathy, appreciation, qual…" at bounding box center [1235, 501] width 535 height 53
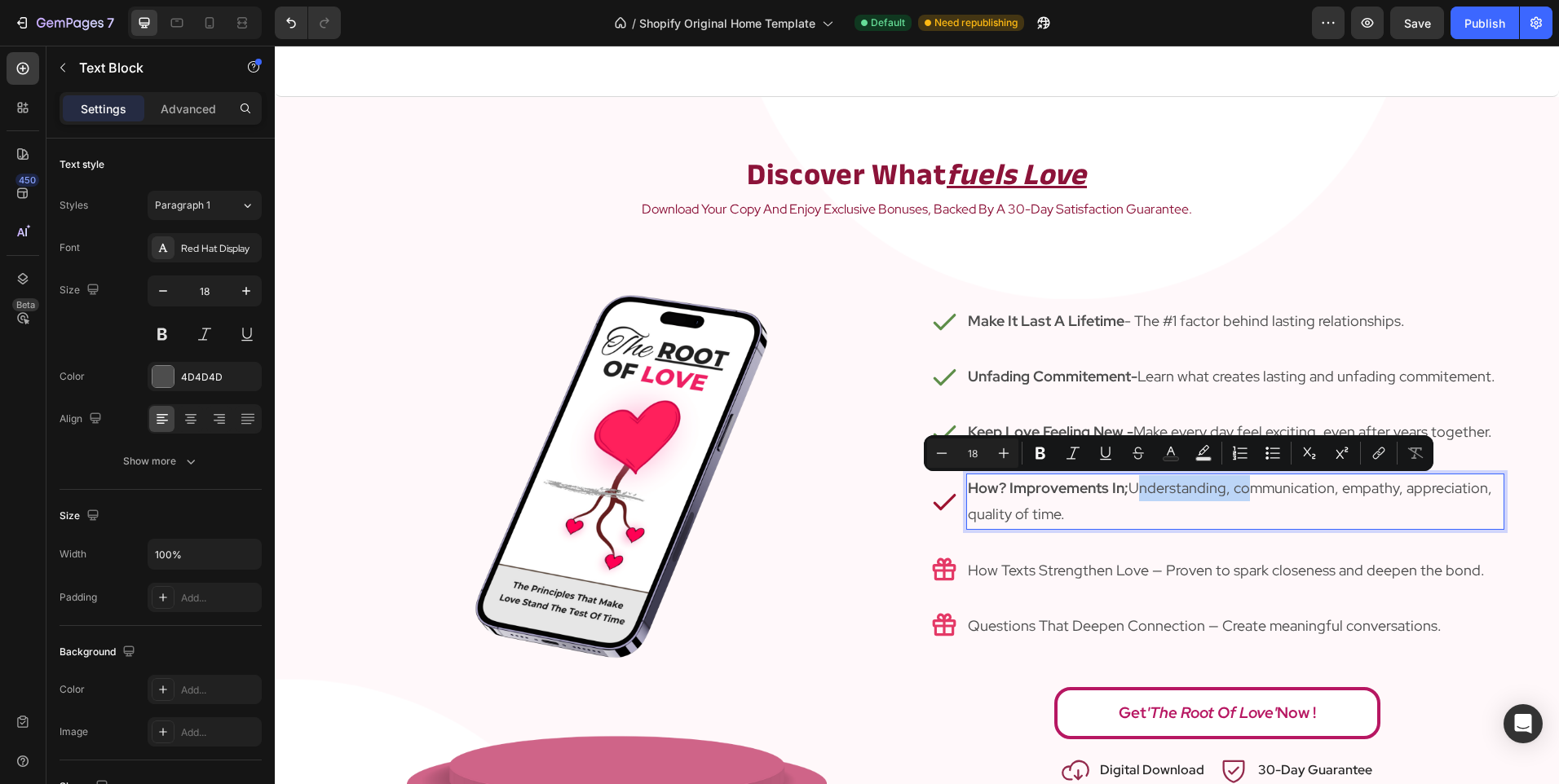
drag, startPoint x: 1233, startPoint y: 490, endPoint x: 1124, endPoint y: 491, distance: 109.0
click at [1124, 491] on p "How? Improvements In; Understanding, communication, empathy, appreciation, qual…" at bounding box center [1235, 501] width 535 height 53
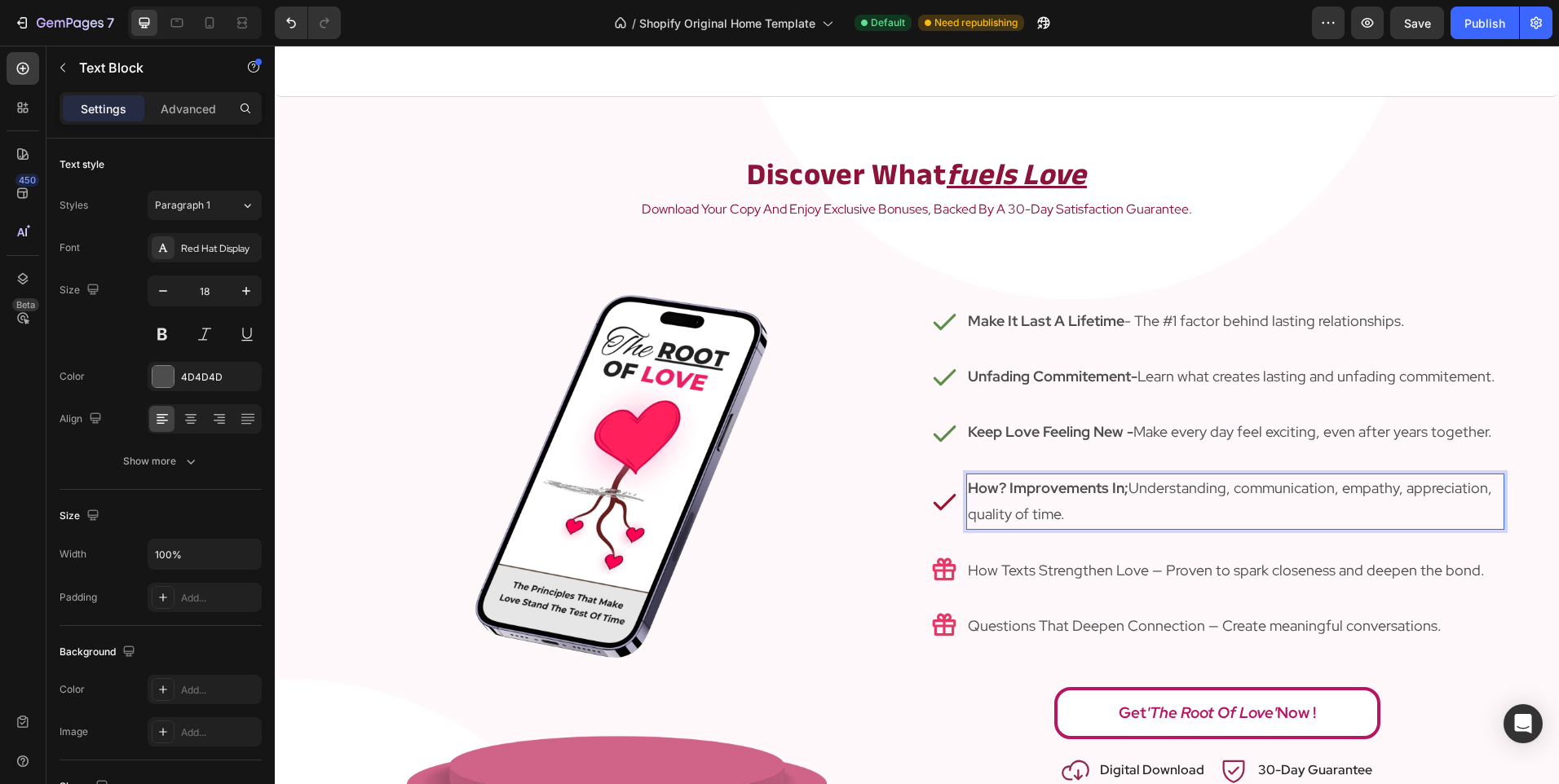
click at [1279, 489] on p "How? Improvements In; Understanding, communication, empathy, appreciation, qual…" at bounding box center [1235, 501] width 535 height 53
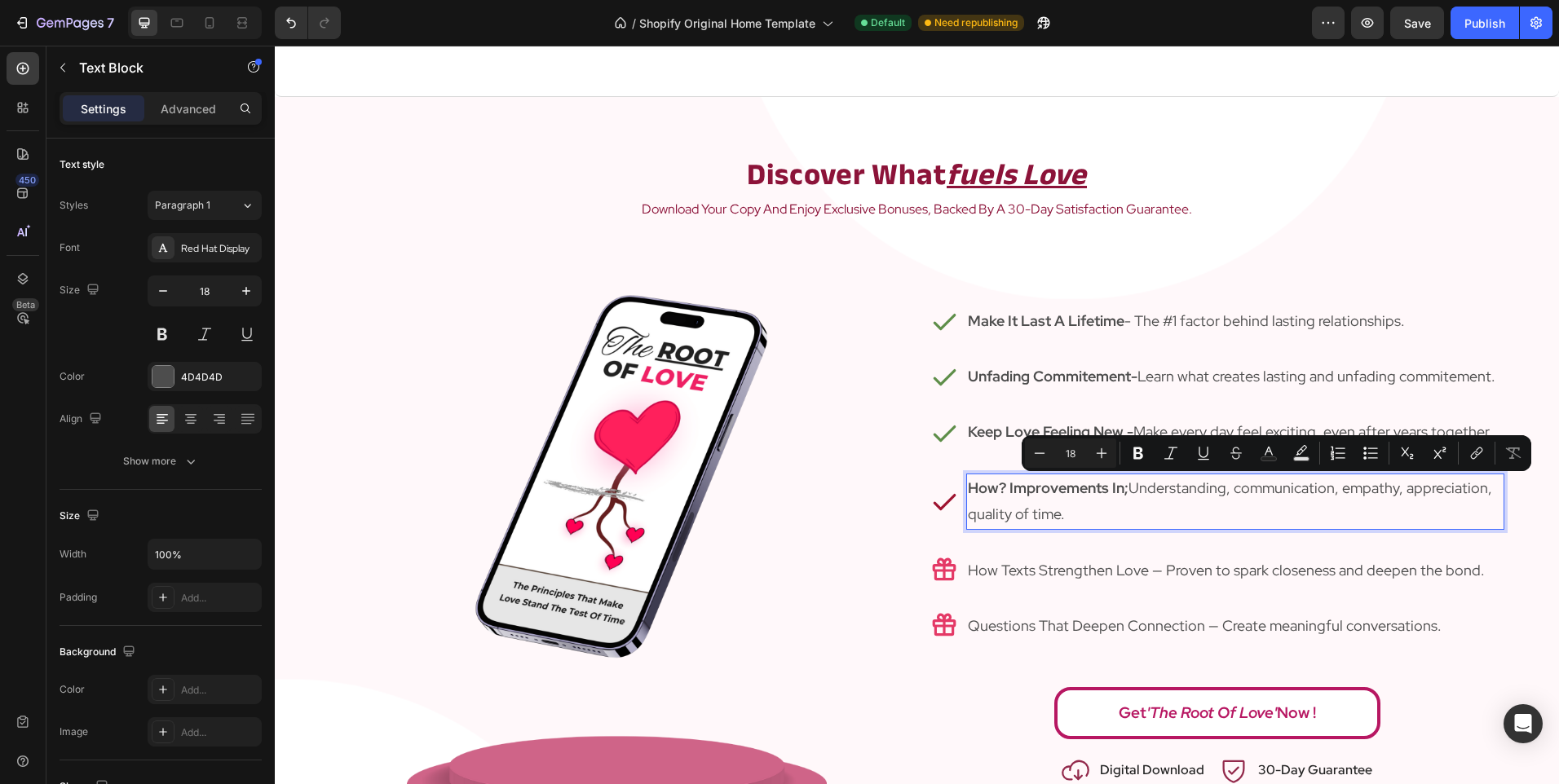
scroll to position [1812, 0]
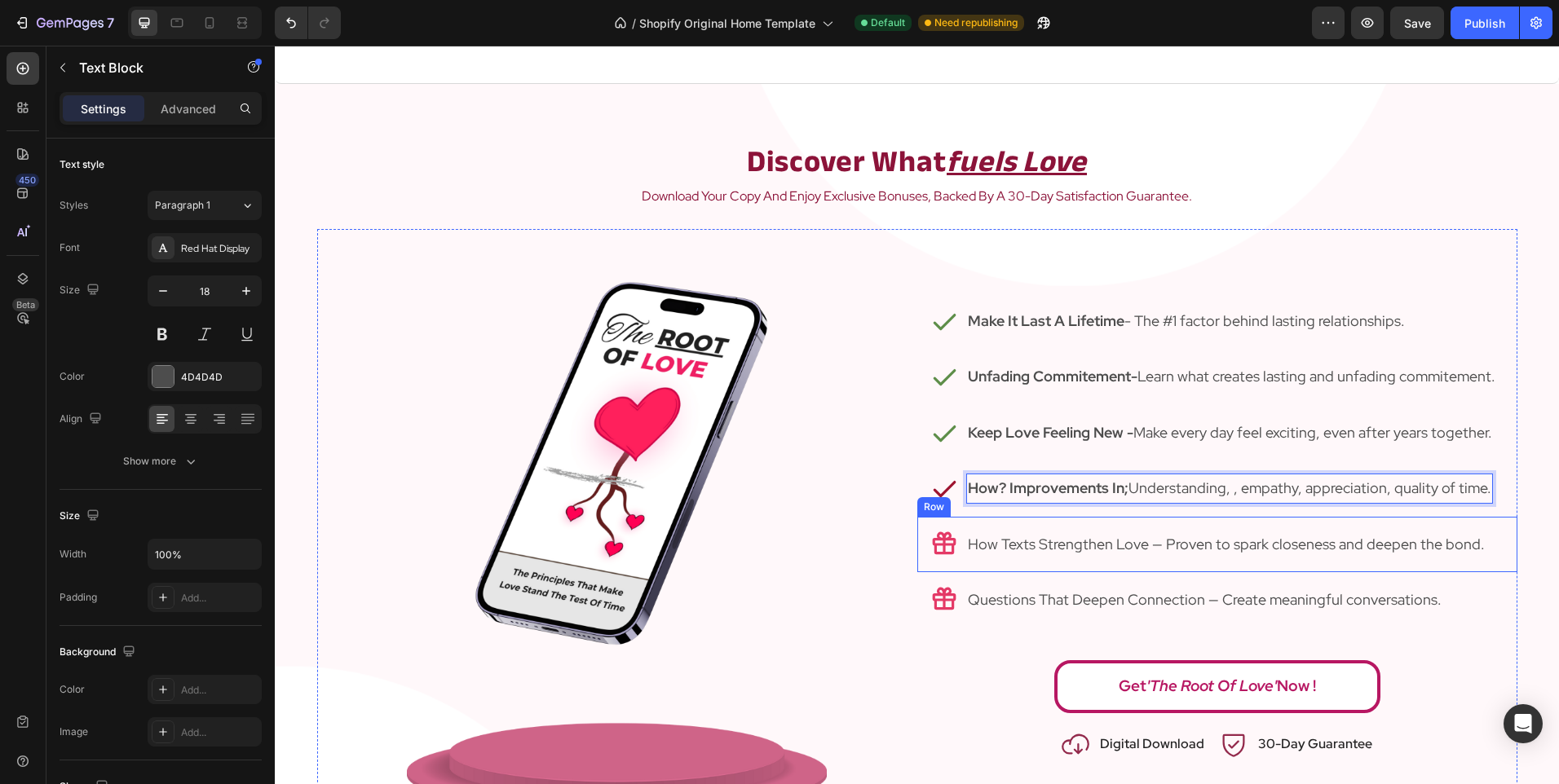
click at [1209, 517] on div "Icon How Texts Strengthen Love — Proven to spark closeness and deepen the bond.…" at bounding box center [1217, 544] width 600 height 55
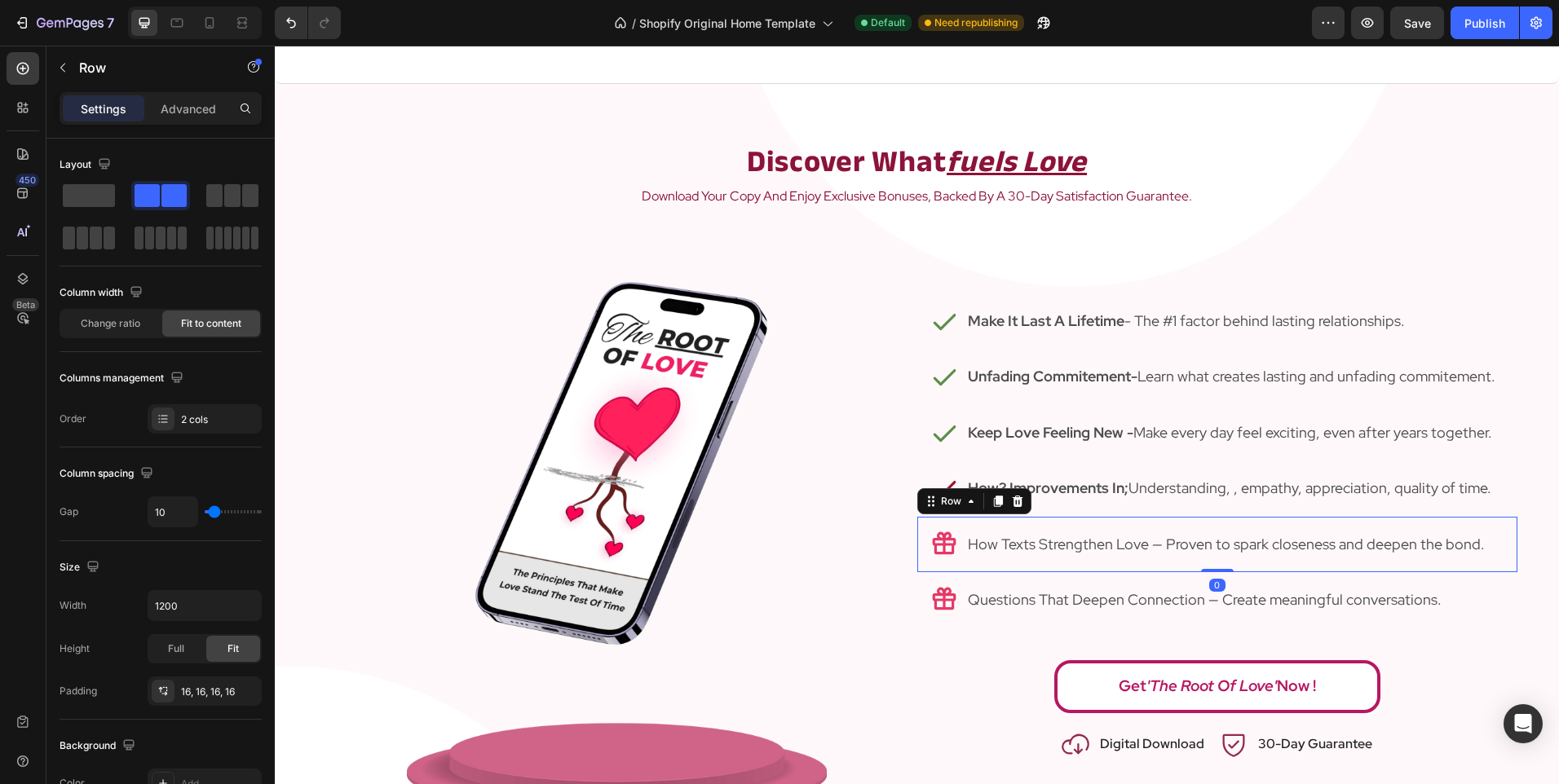
click at [744, 550] on img at bounding box center [616, 526] width 420 height 594
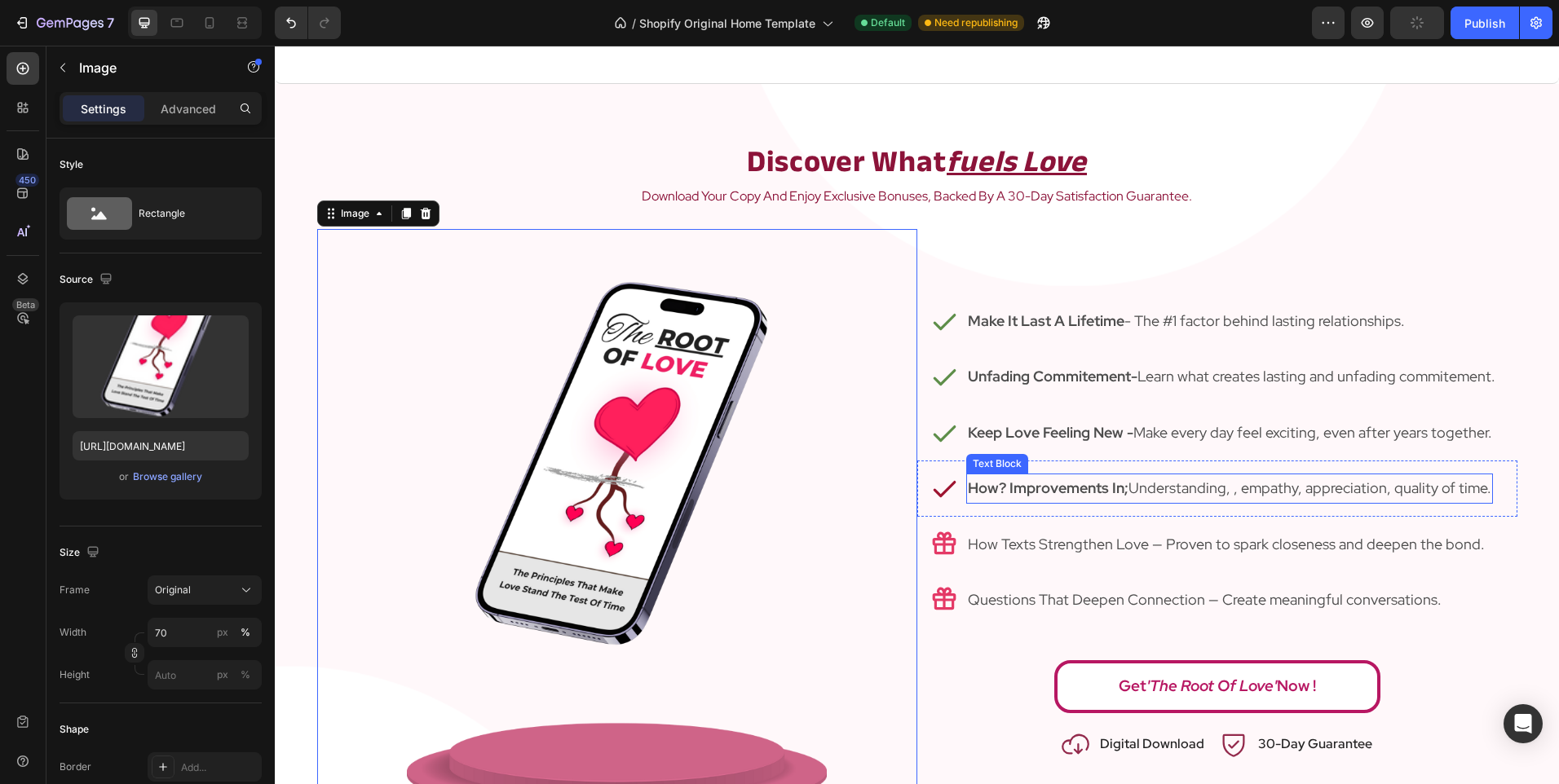
click at [1231, 481] on p "How? Improvements In; Understanding, , empathy, appreciation, quality of time." at bounding box center [1229, 488] width 523 height 26
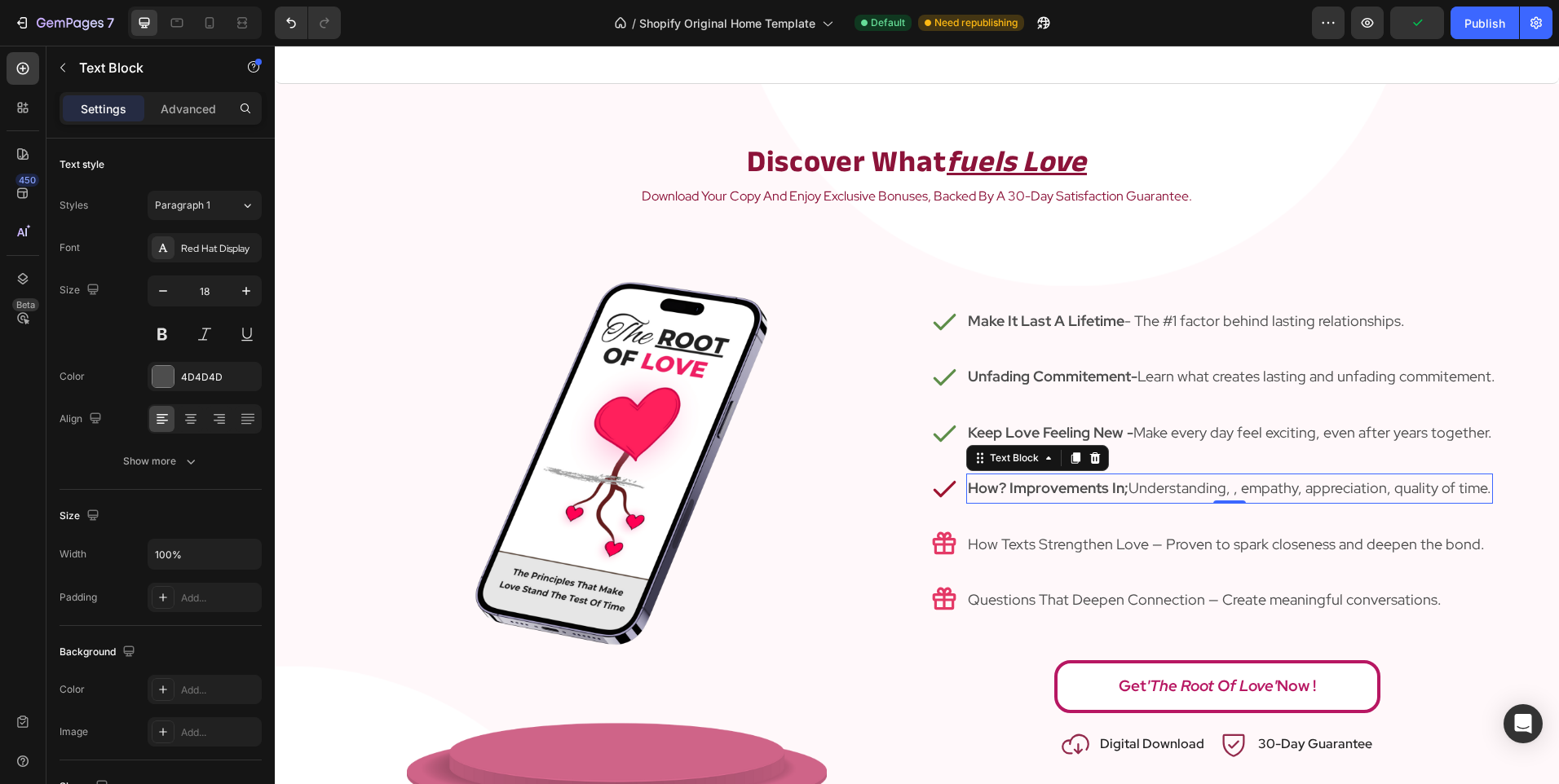
click at [1188, 490] on p "How? Improvements In; Understanding, , empathy, appreciation, quality of time." at bounding box center [1229, 488] width 523 height 26
click at [686, 476] on img at bounding box center [616, 526] width 420 height 594
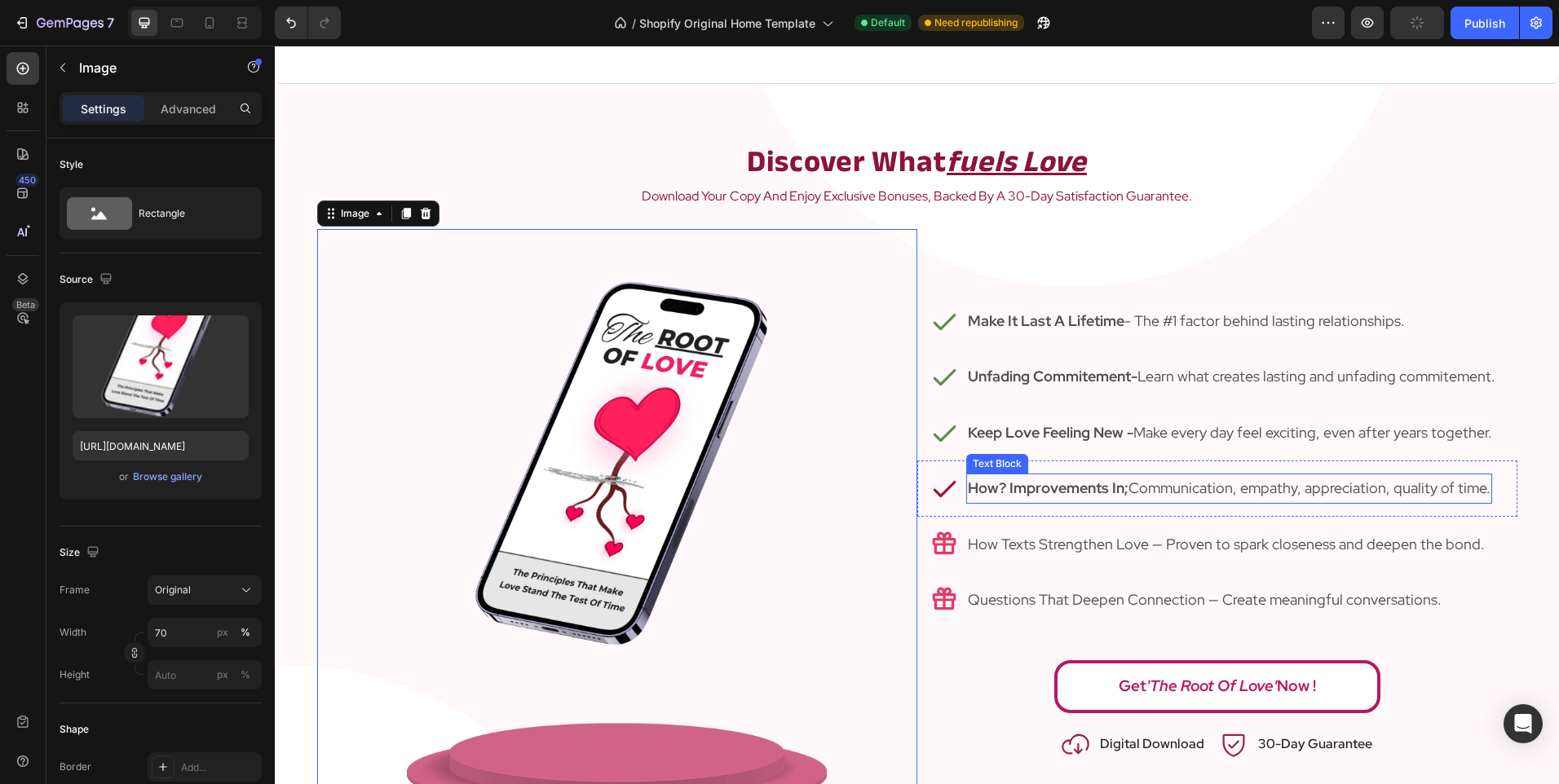
click at [1382, 491] on p "How? Improvements In; Communication, empathy, appreciation, quality of time." at bounding box center [1229, 488] width 522 height 26
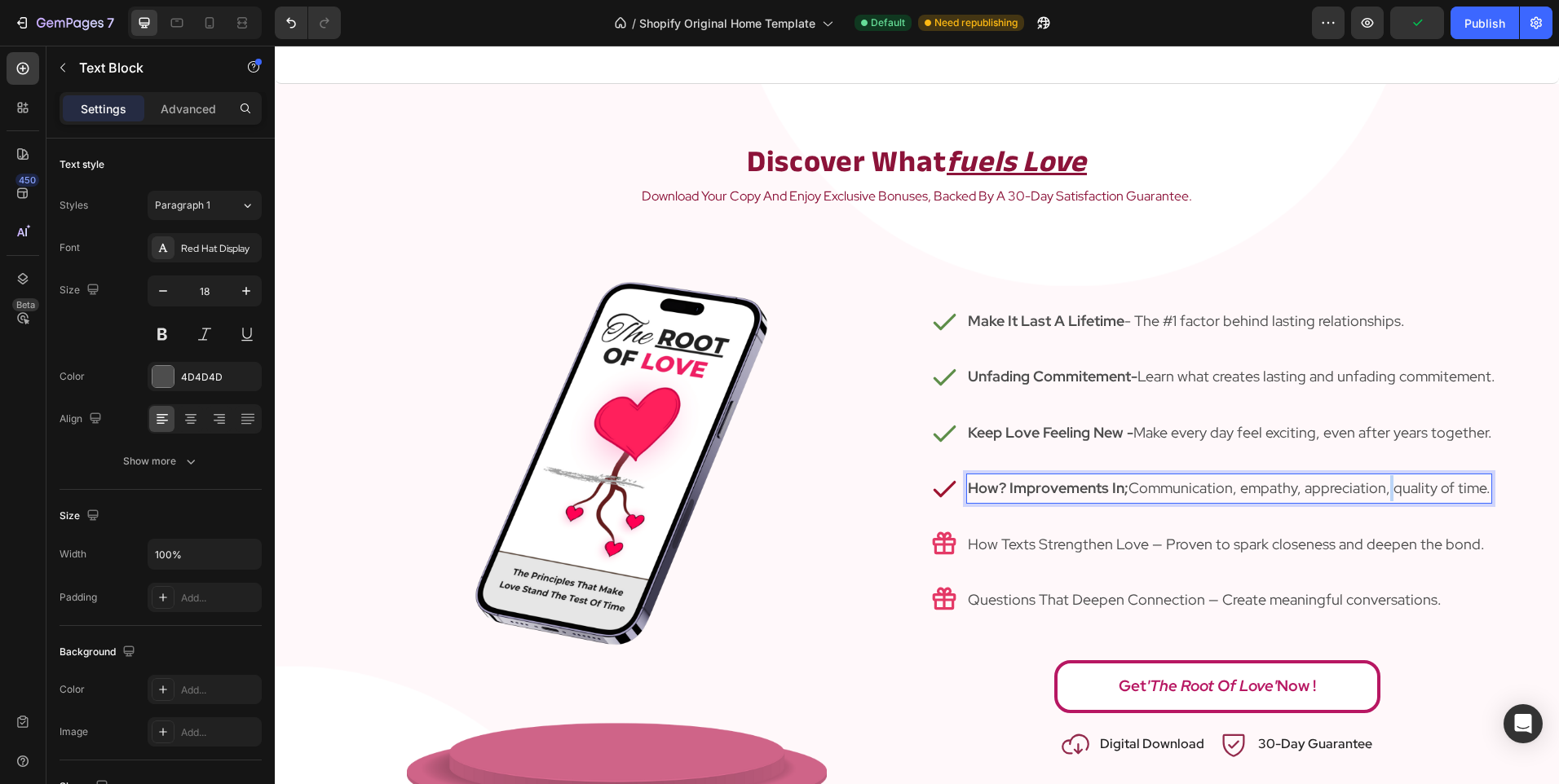
click at [1382, 491] on p "How? Improvements In; Communication, empathy, appreciation, quality of time." at bounding box center [1229, 488] width 522 height 26
click at [810, 616] on img at bounding box center [616, 526] width 420 height 594
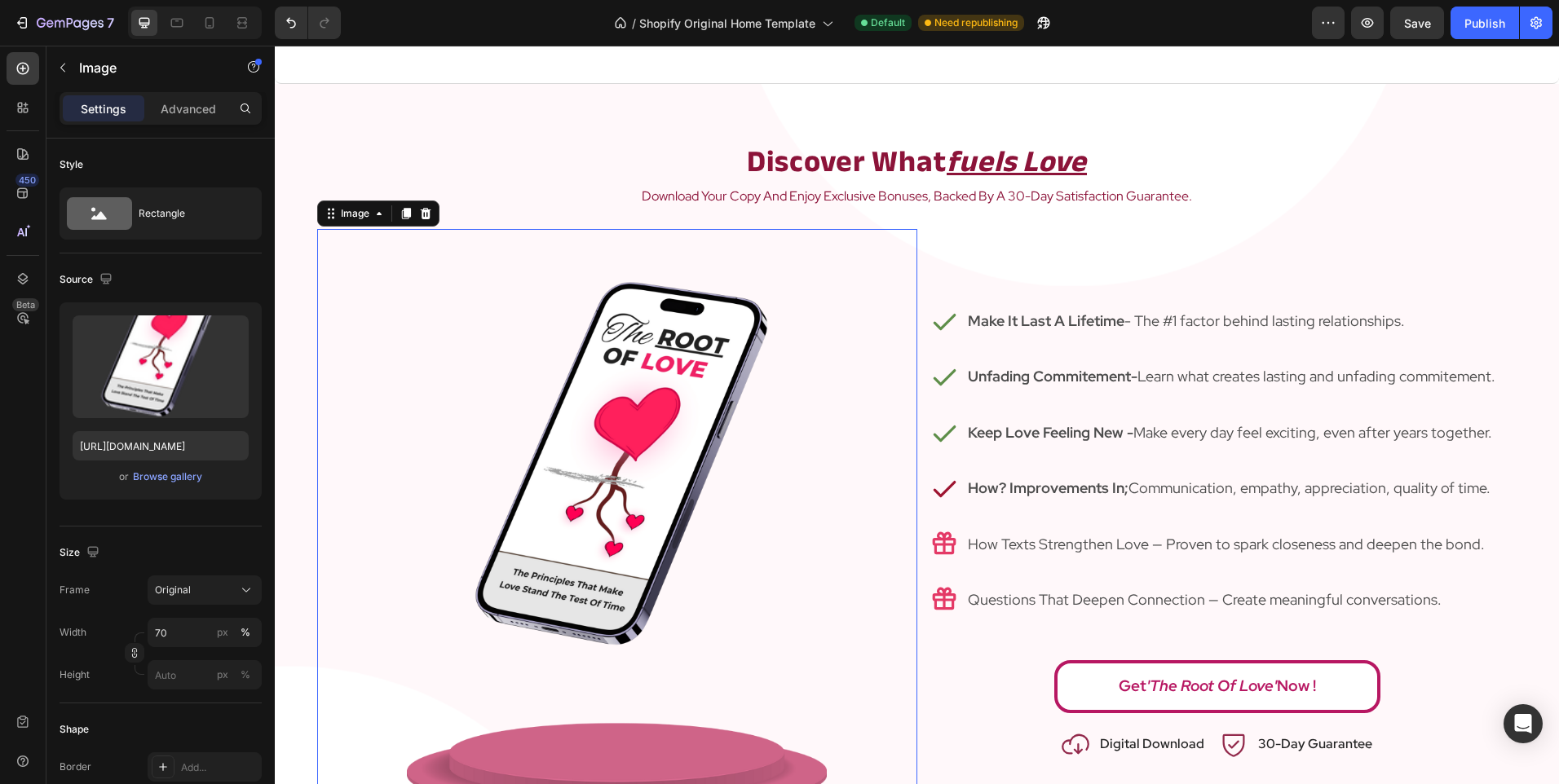
scroll to position [1894, 0]
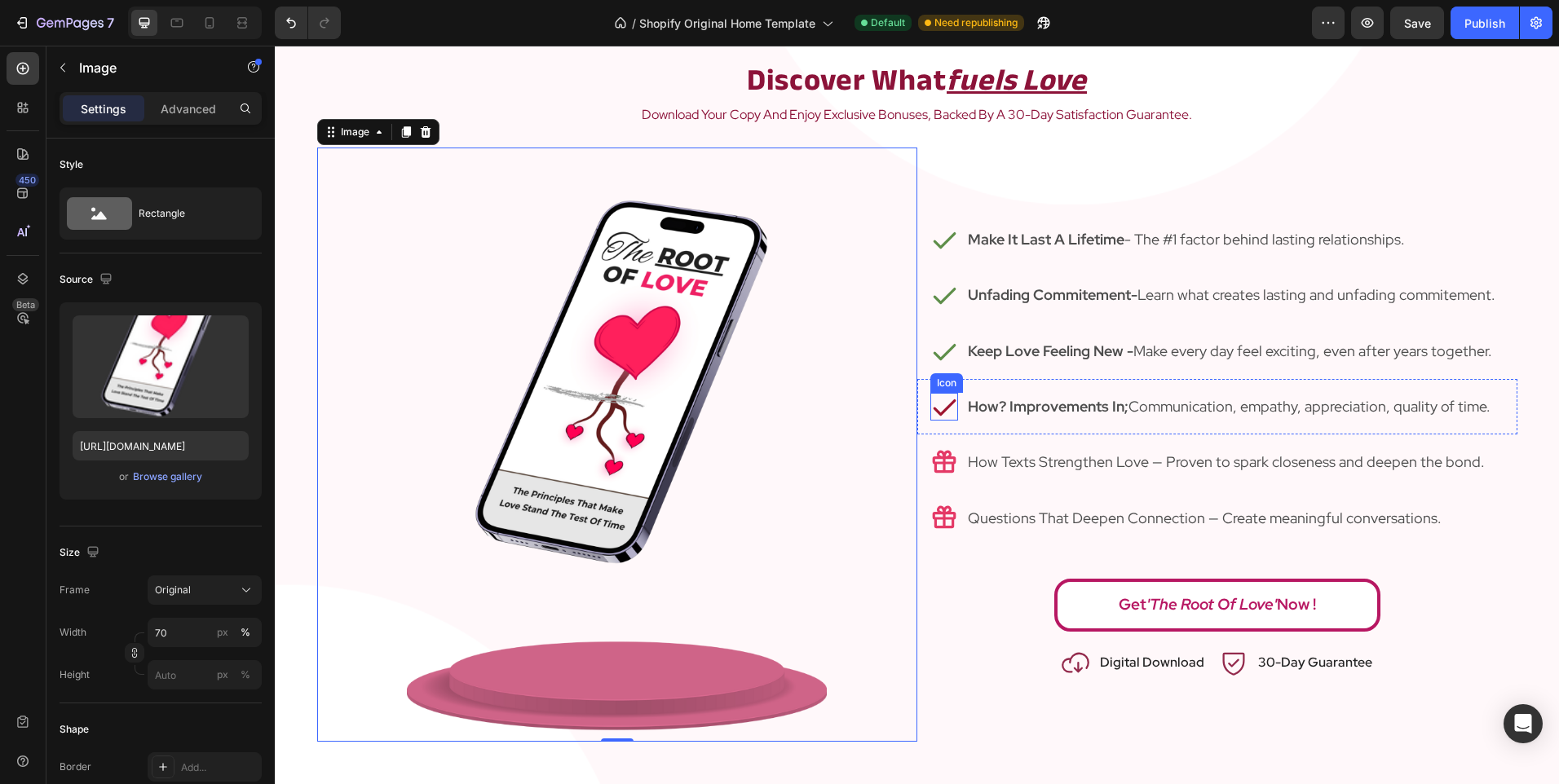
click at [944, 414] on icon at bounding box center [944, 406] width 28 height 28
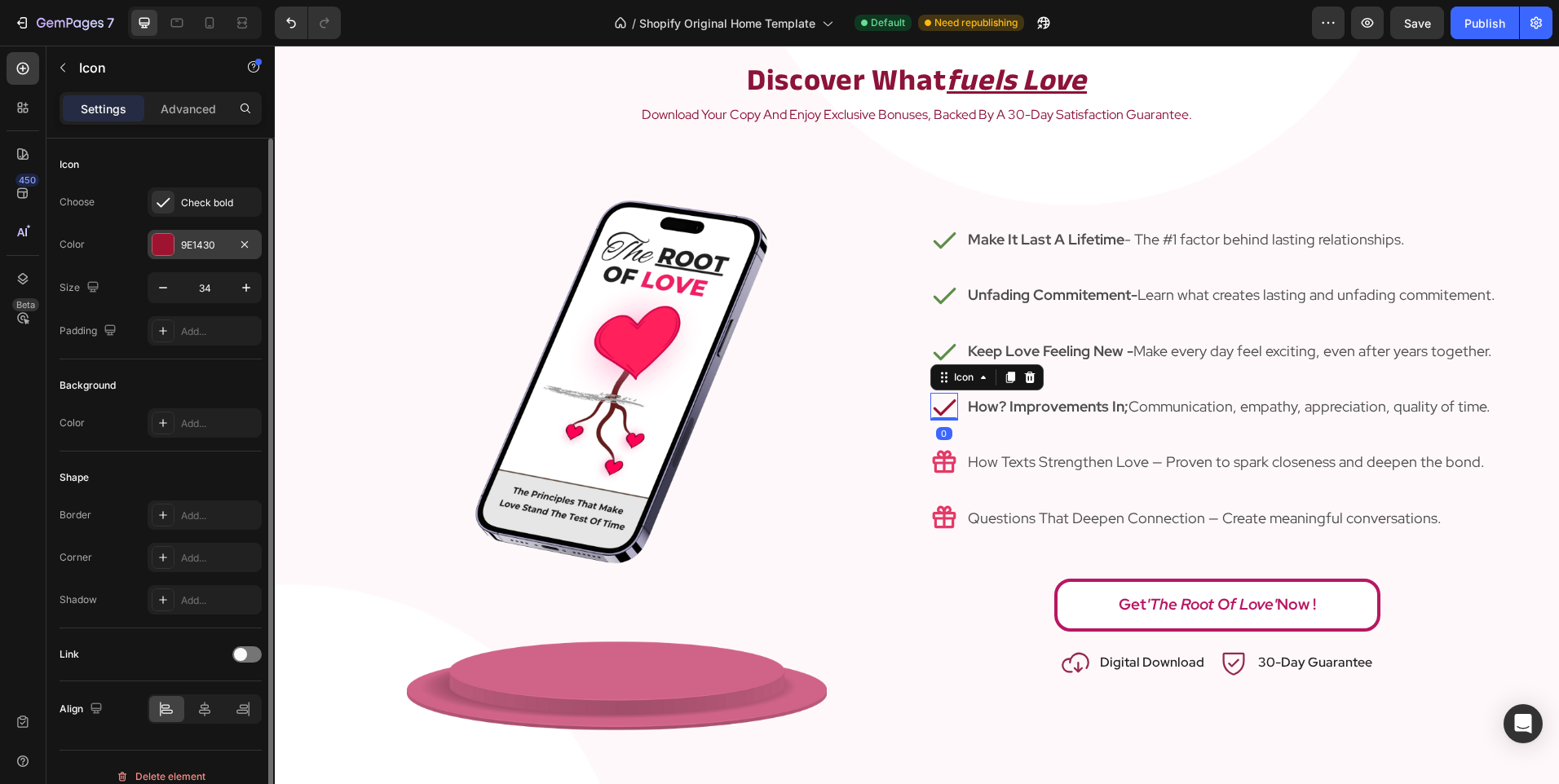
click at [212, 242] on div "9E1430" at bounding box center [205, 246] width 47 height 15
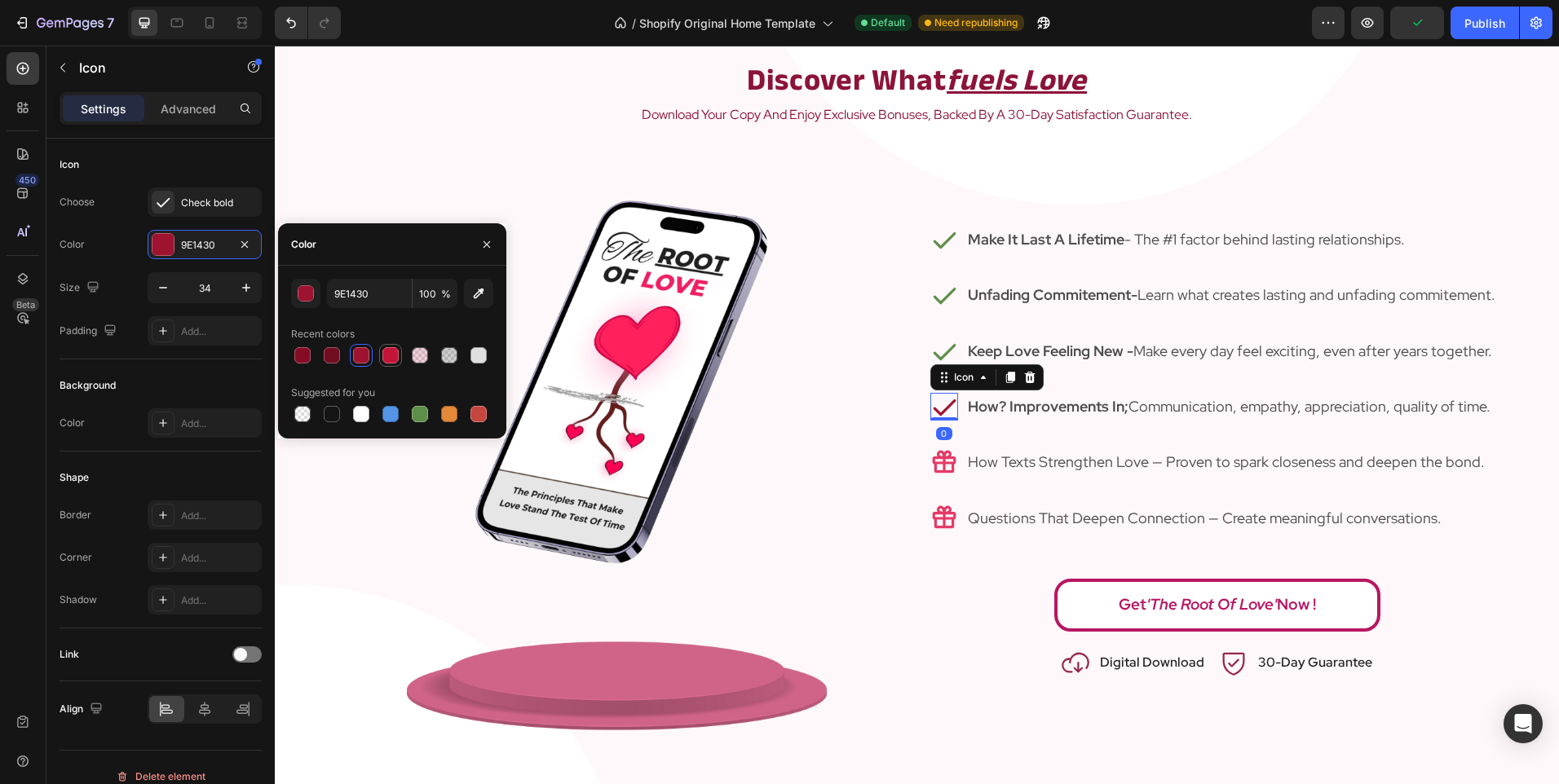
click at [385, 355] on div at bounding box center [390, 356] width 16 height 16
type input "C41438"
click at [642, 502] on img at bounding box center [616, 445] width 420 height 594
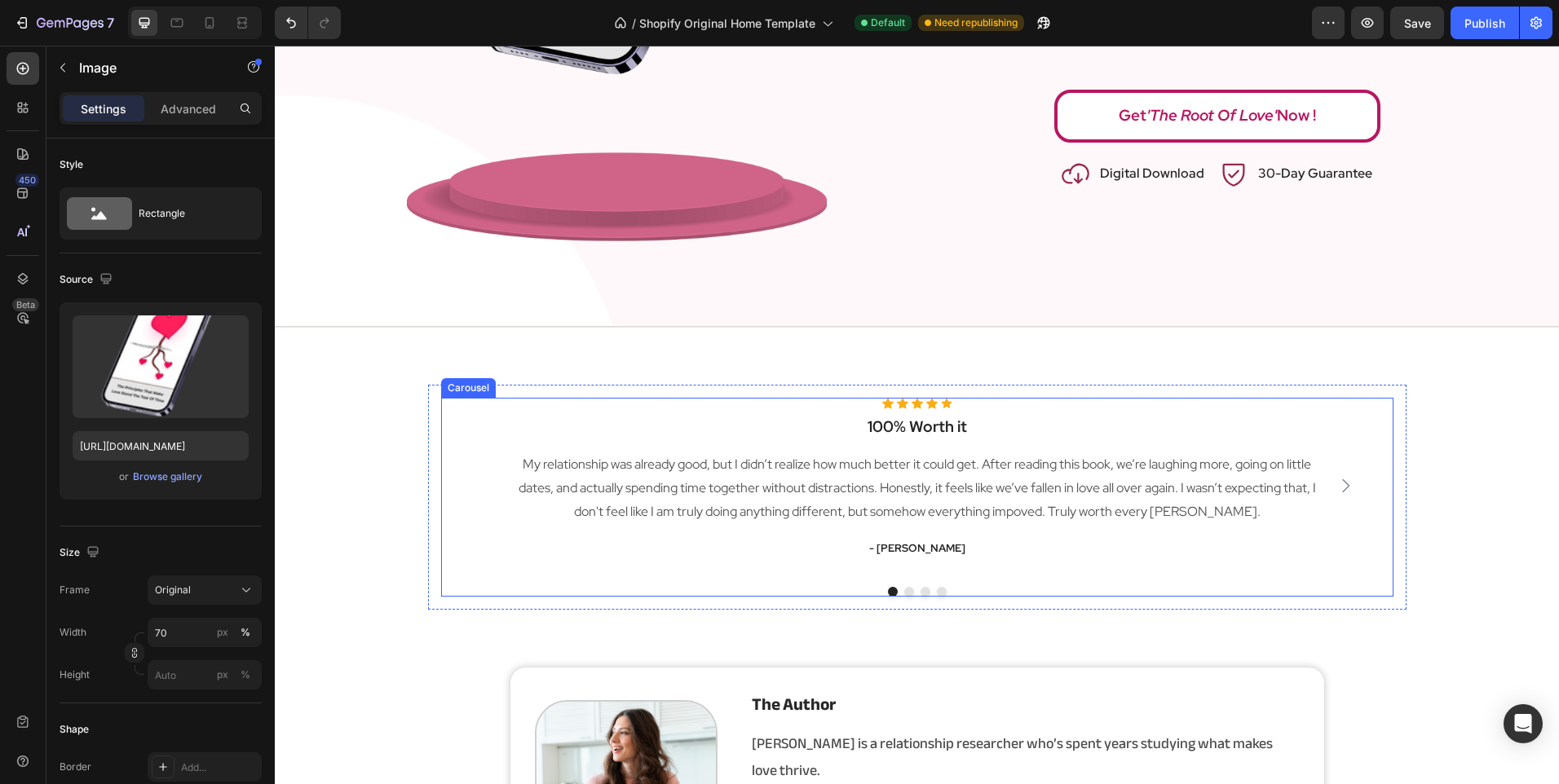
scroll to position [2872, 0]
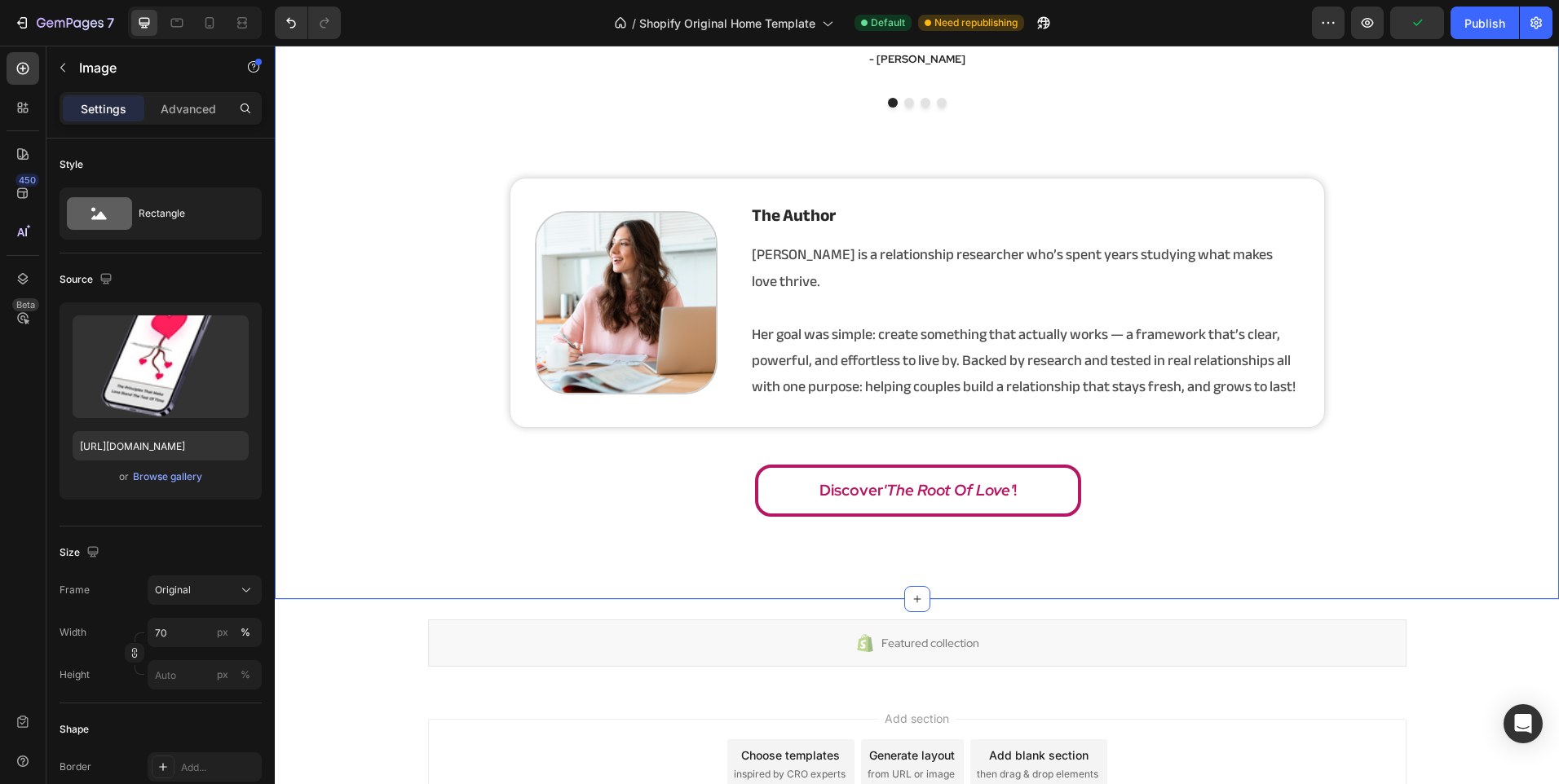
click at [340, 429] on div "Icon Icon Icon Icon Icon Icon List Hoz 100% Worth it Heading My relationship wa…" at bounding box center [917, 210] width 1284 height 631
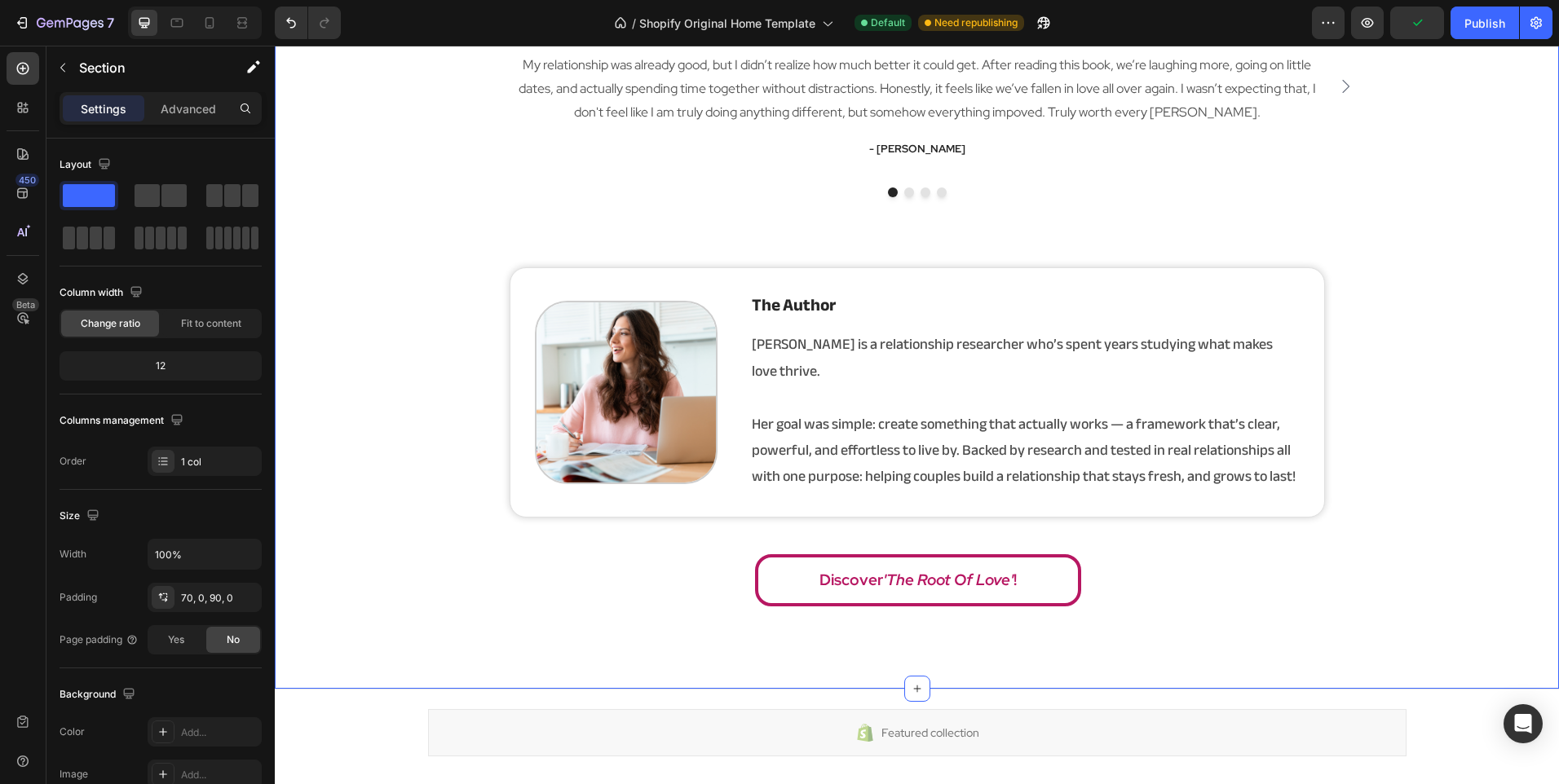
scroll to position [2383, 0]
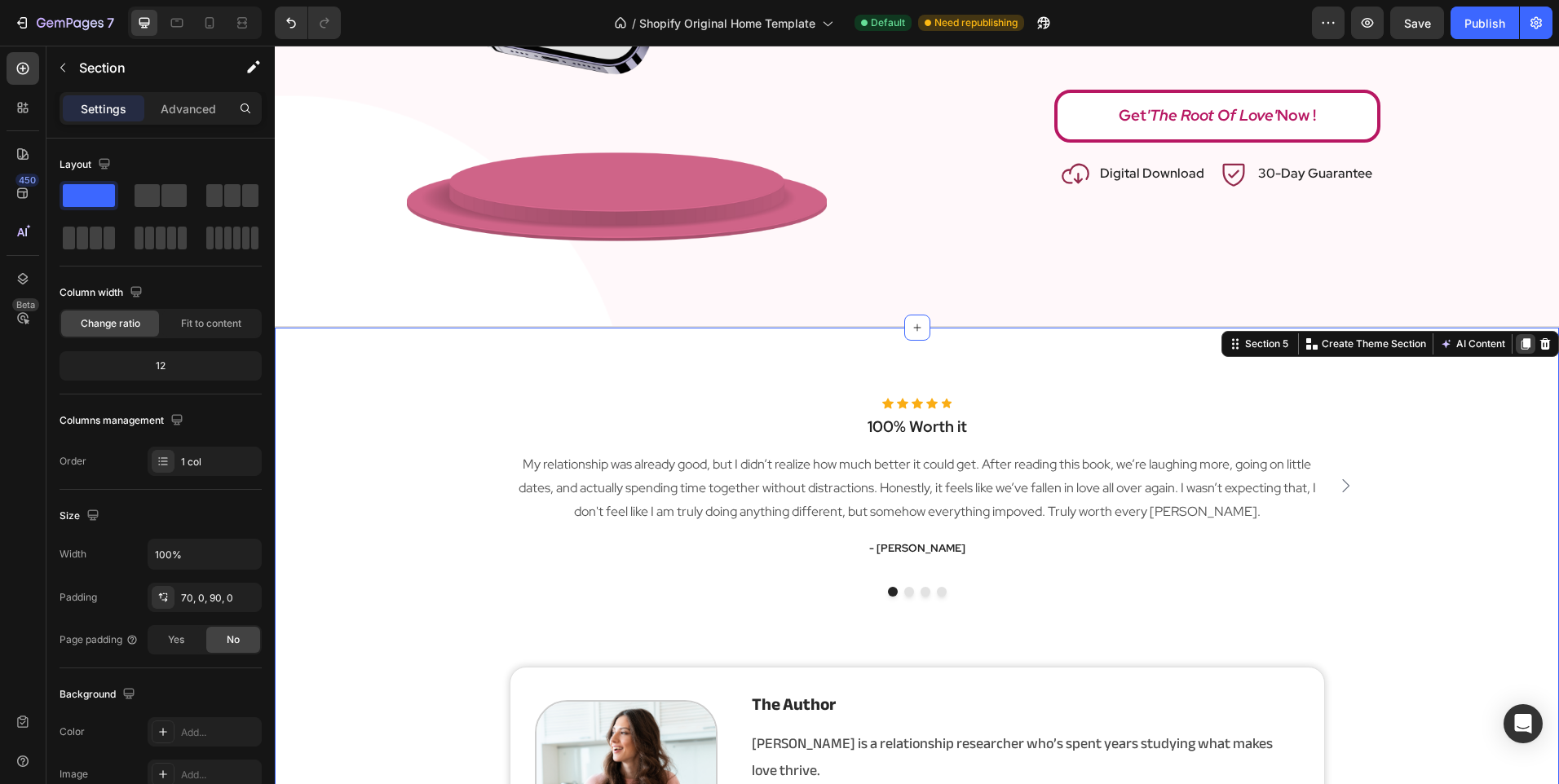
click at [1521, 339] on icon at bounding box center [1526, 344] width 9 height 11
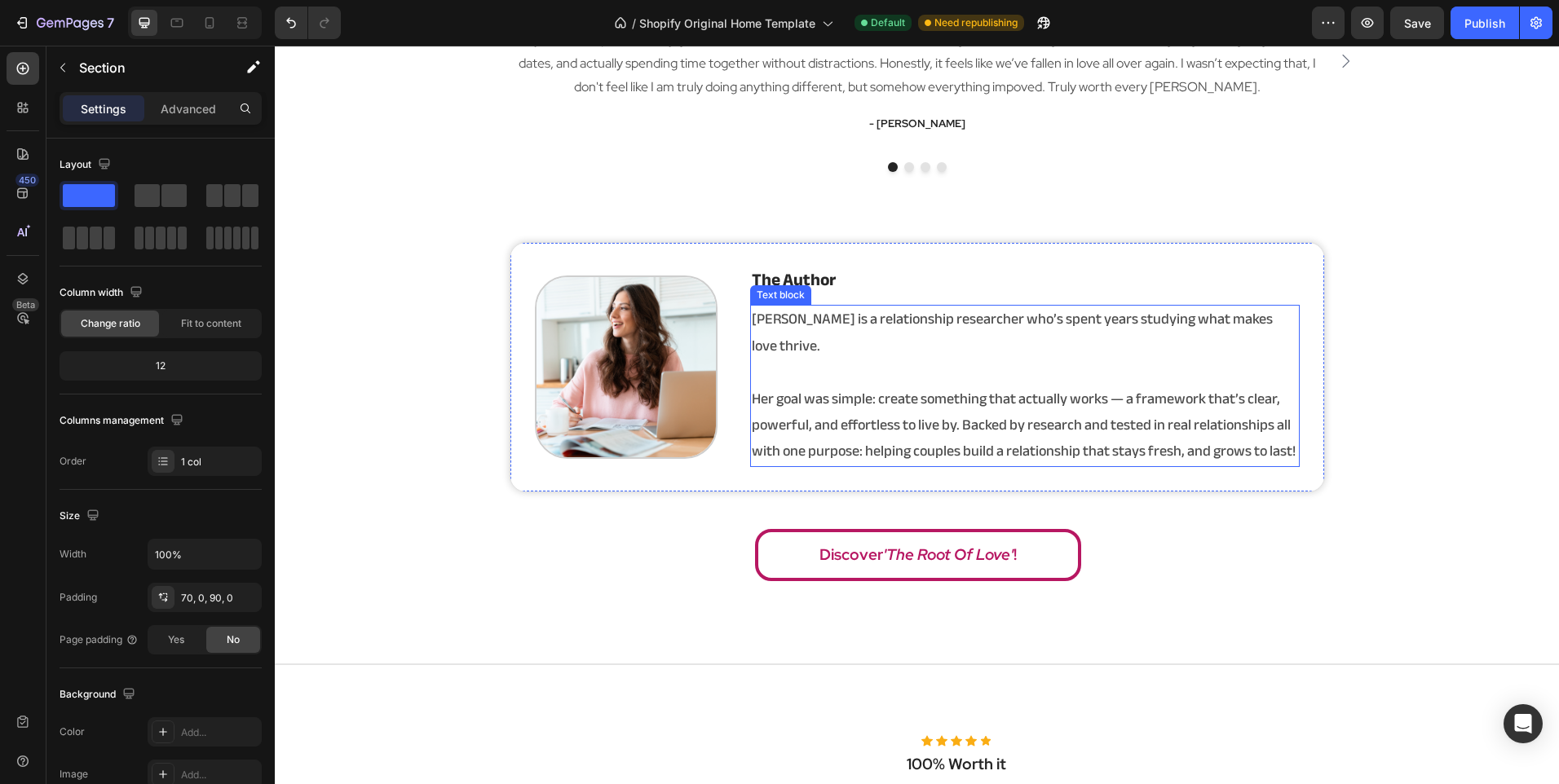
scroll to position [3352, 0]
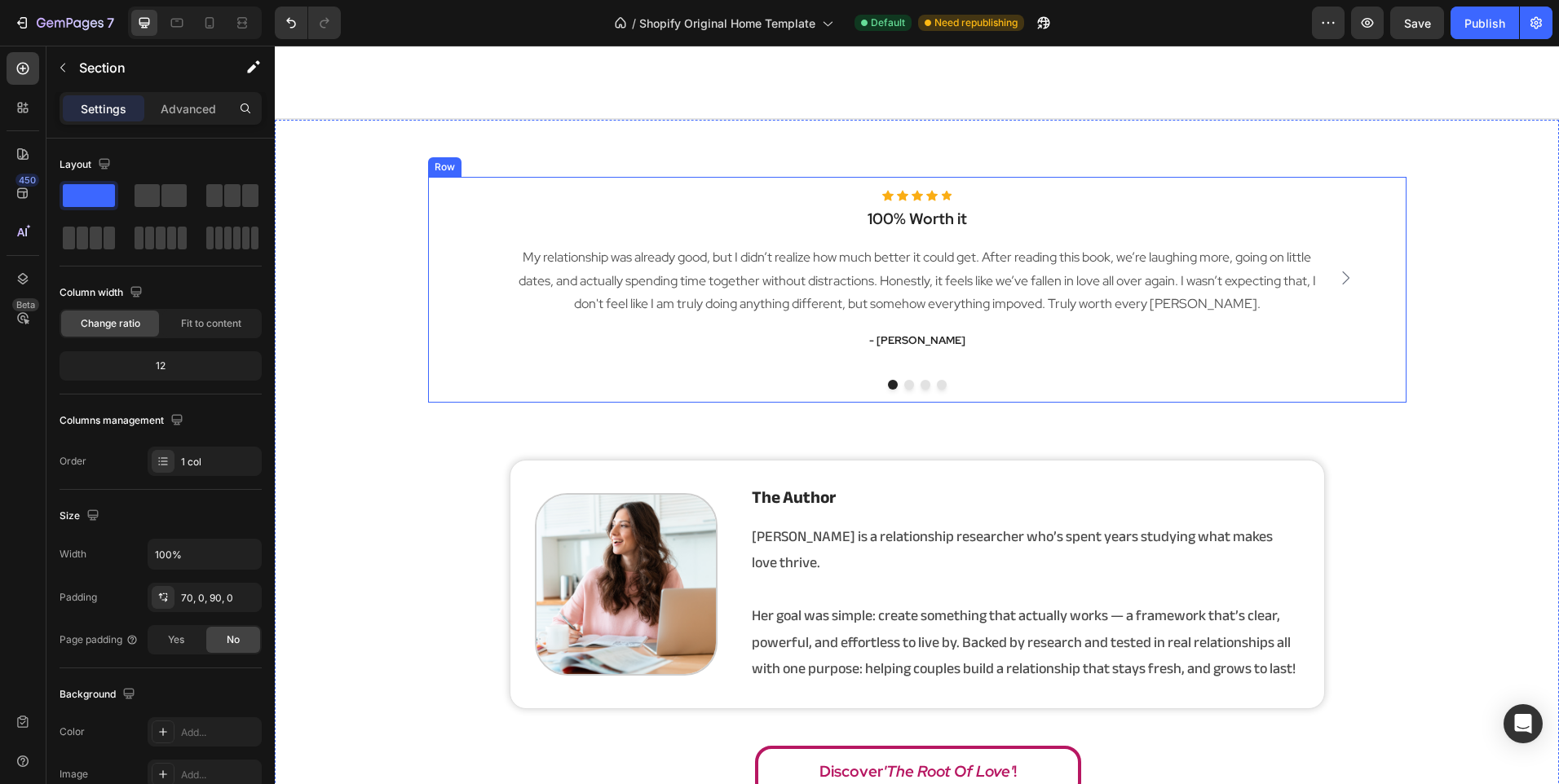
click at [796, 376] on div "Icon Icon Icon Icon Icon Icon List Hoz 100% Worth it Heading My relationship wa…" at bounding box center [917, 290] width 979 height 226
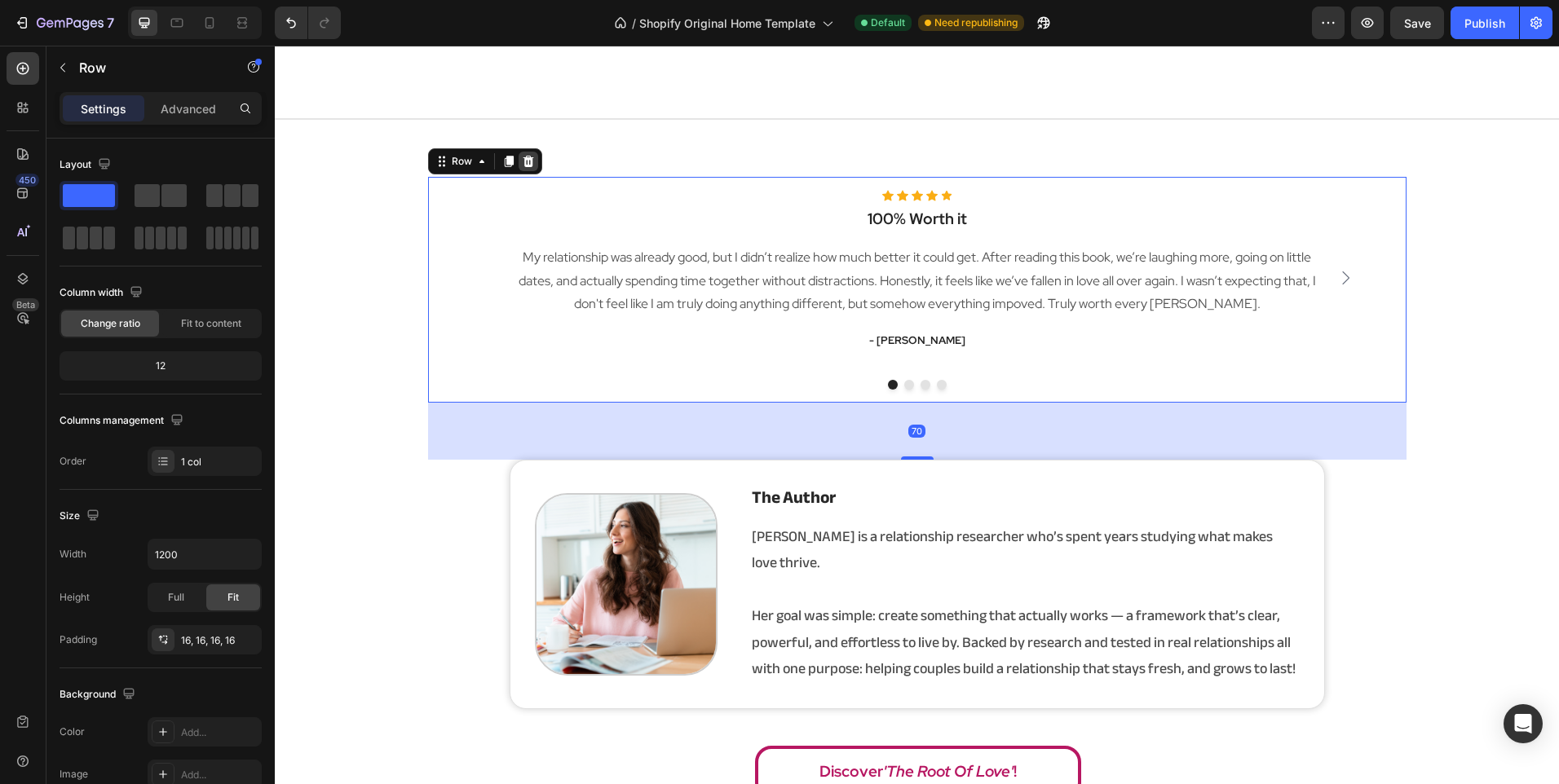
click at [522, 155] on icon at bounding box center [528, 162] width 13 height 13
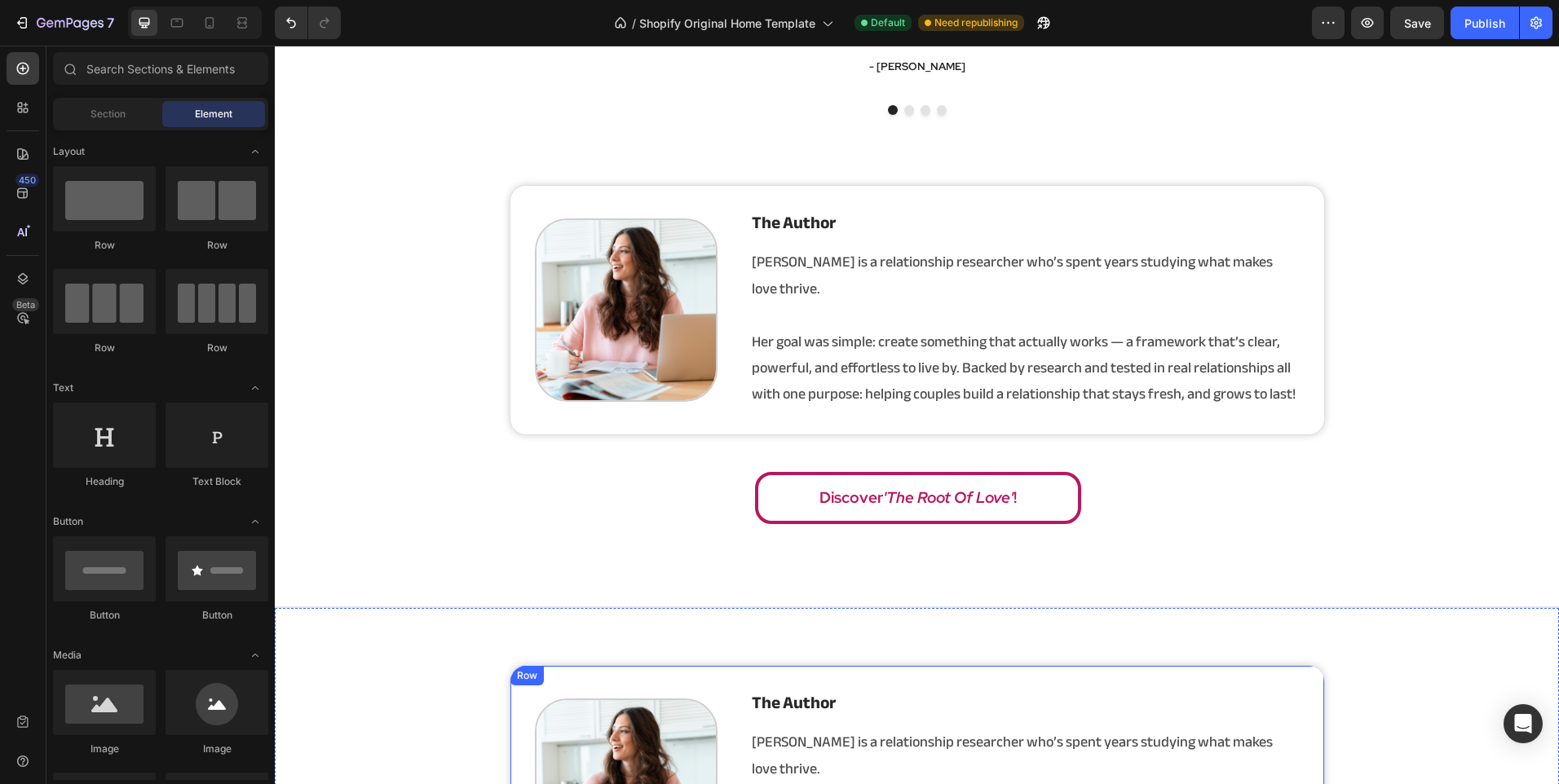
scroll to position [2864, 0]
click at [726, 396] on div "Image the author Heading [PERSON_NAME] is a relationship researcher who’s spent…" at bounding box center [917, 311] width 815 height 250
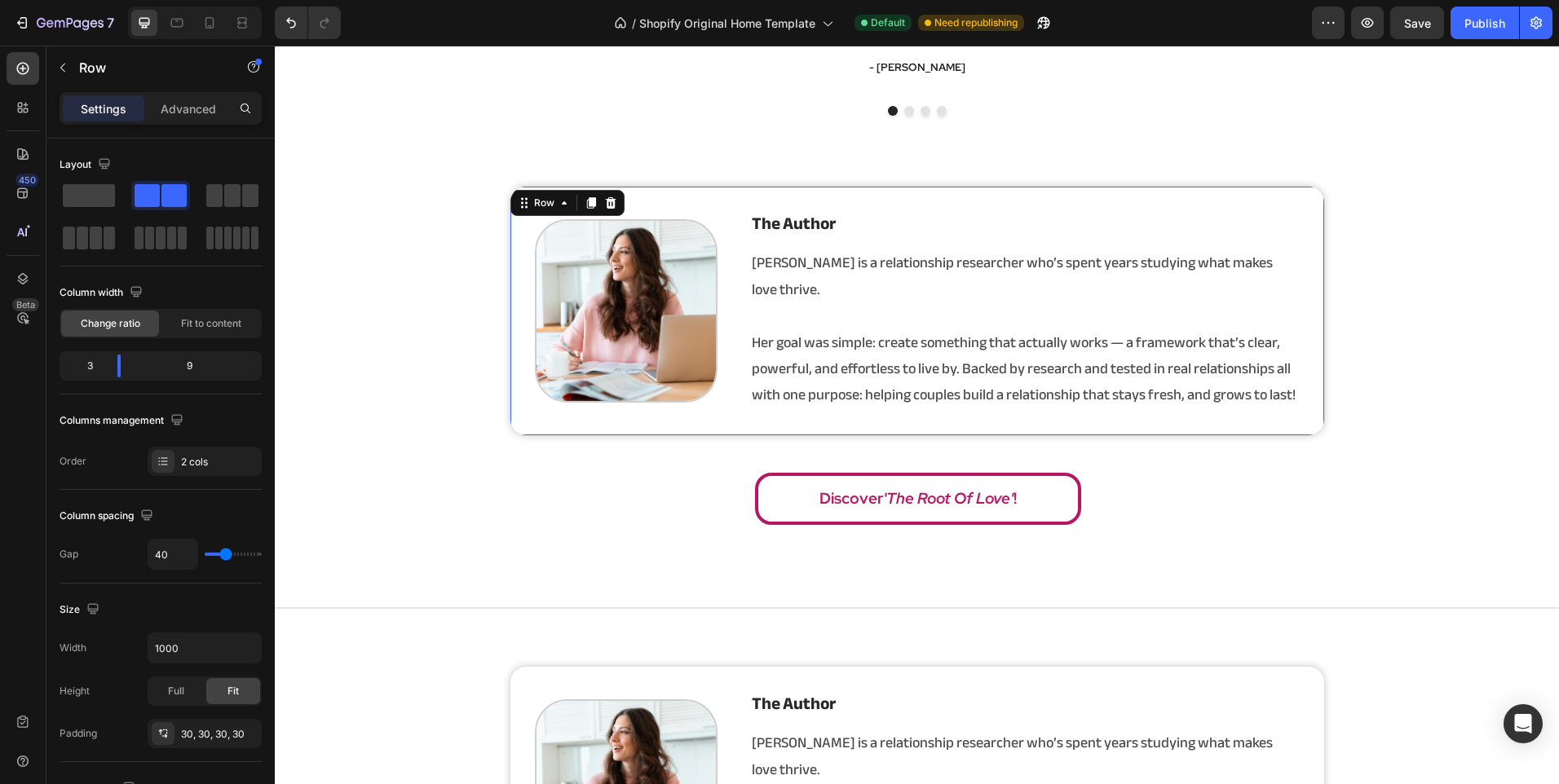
click at [604, 197] on icon at bounding box center [611, 203] width 13 height 13
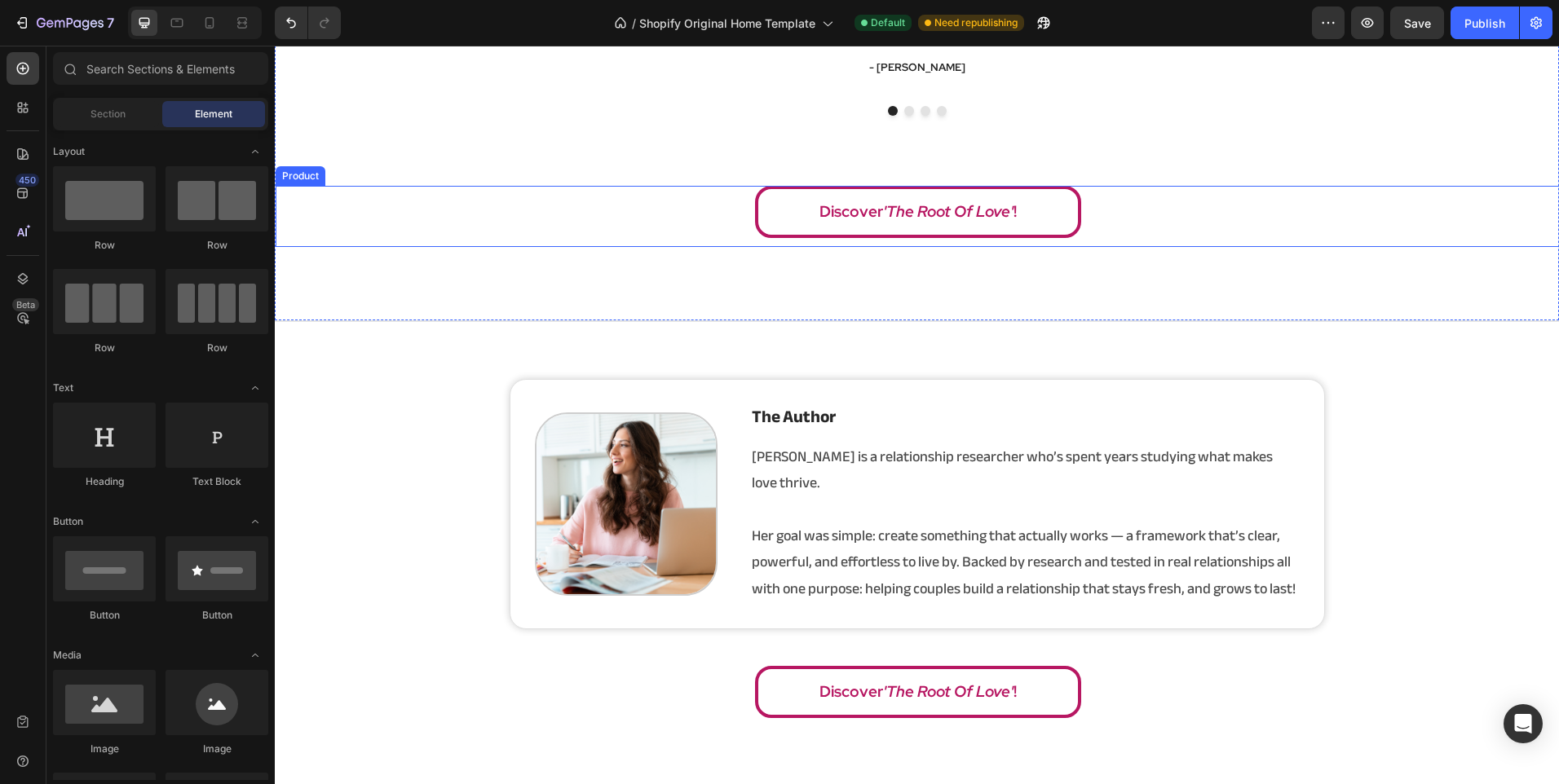
click at [662, 240] on div "Discover 'The Root Of Love' ! Dynamic Checkout" at bounding box center [917, 216] width 1284 height 61
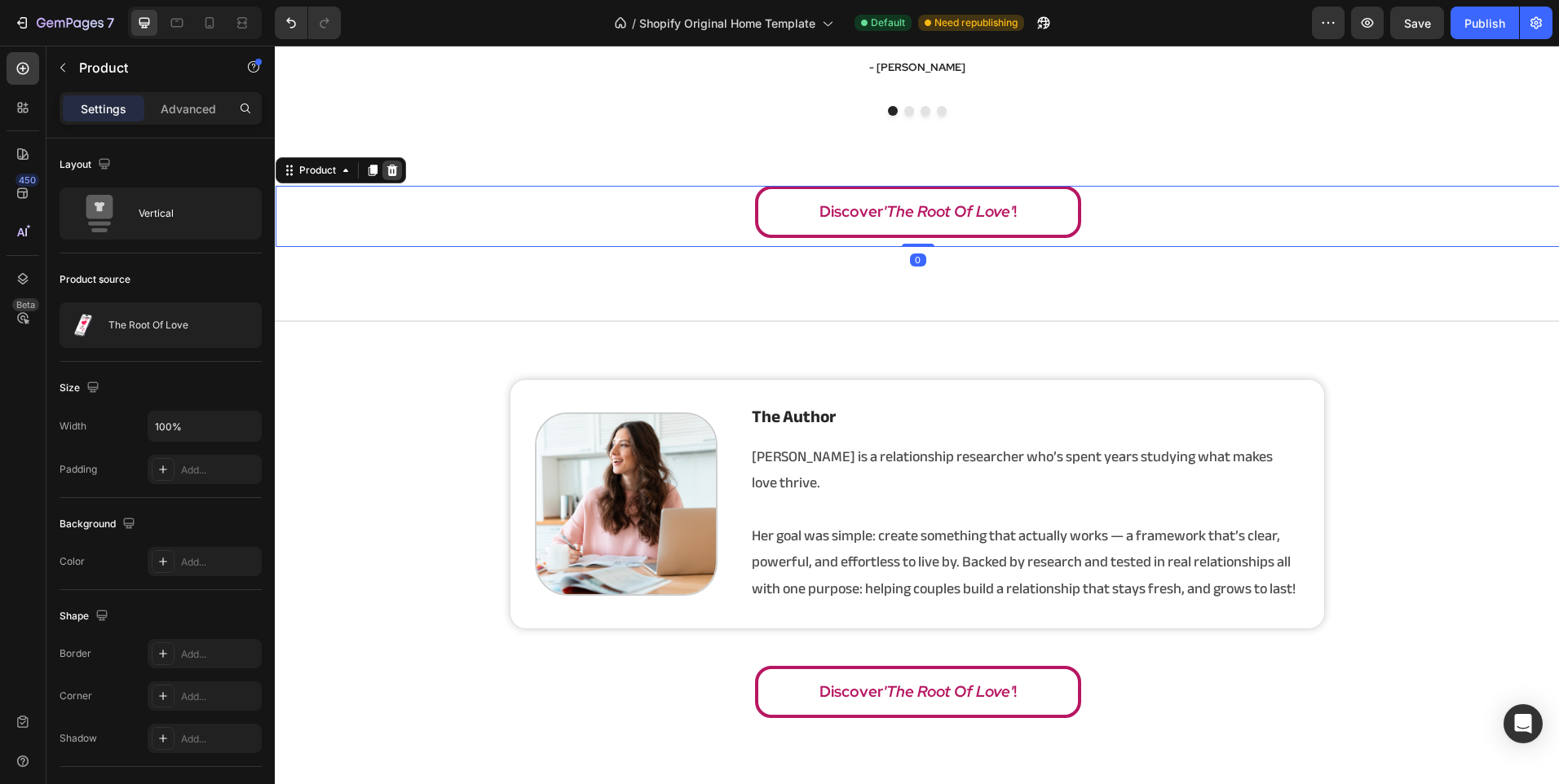
click at [386, 164] on icon at bounding box center [392, 171] width 13 height 13
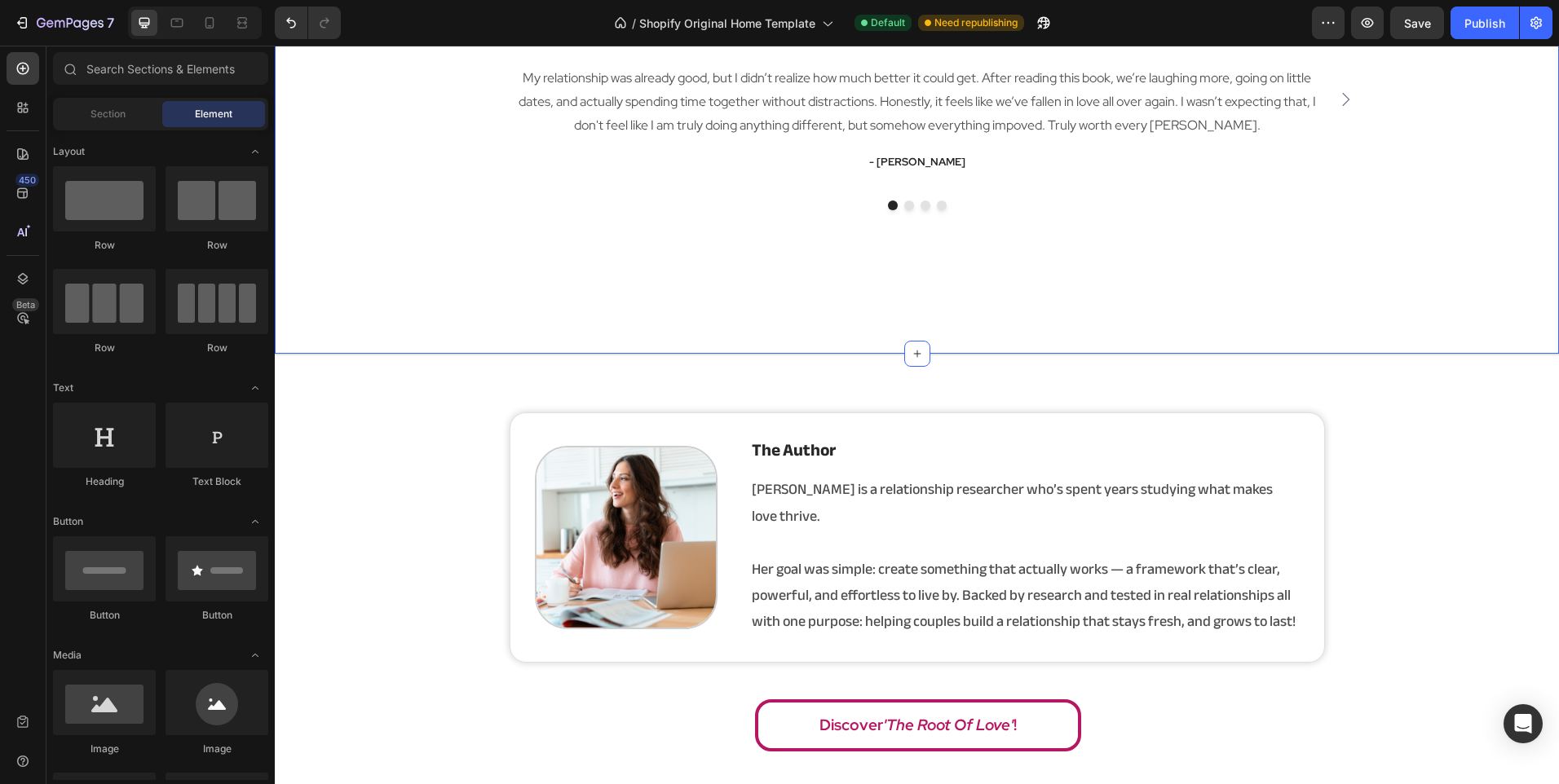
scroll to position [2375, 0]
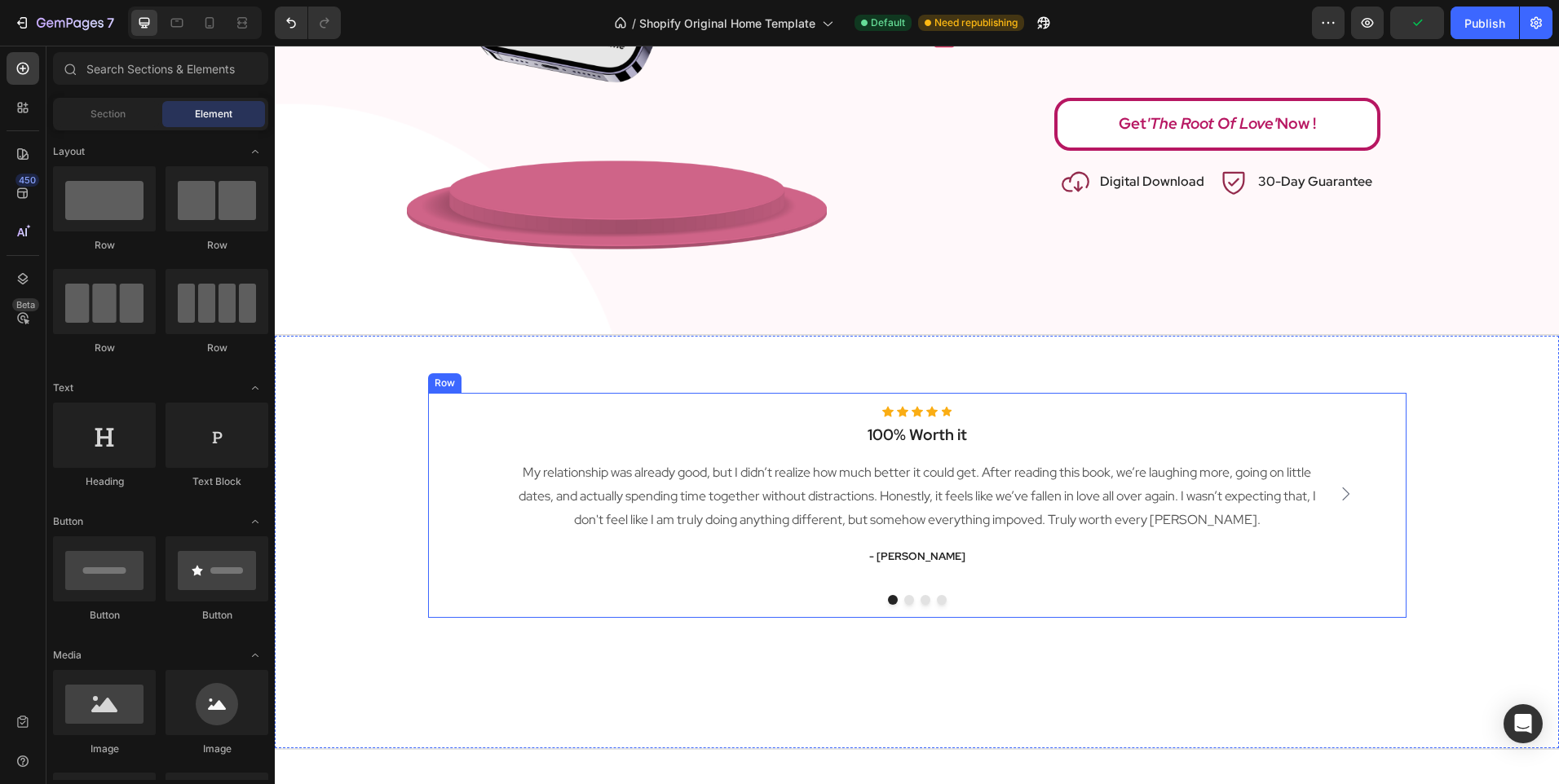
click at [875, 611] on div "Icon Icon Icon Icon Icon Icon List Hoz 100% Worth it Heading My relationship wa…" at bounding box center [917, 505] width 979 height 226
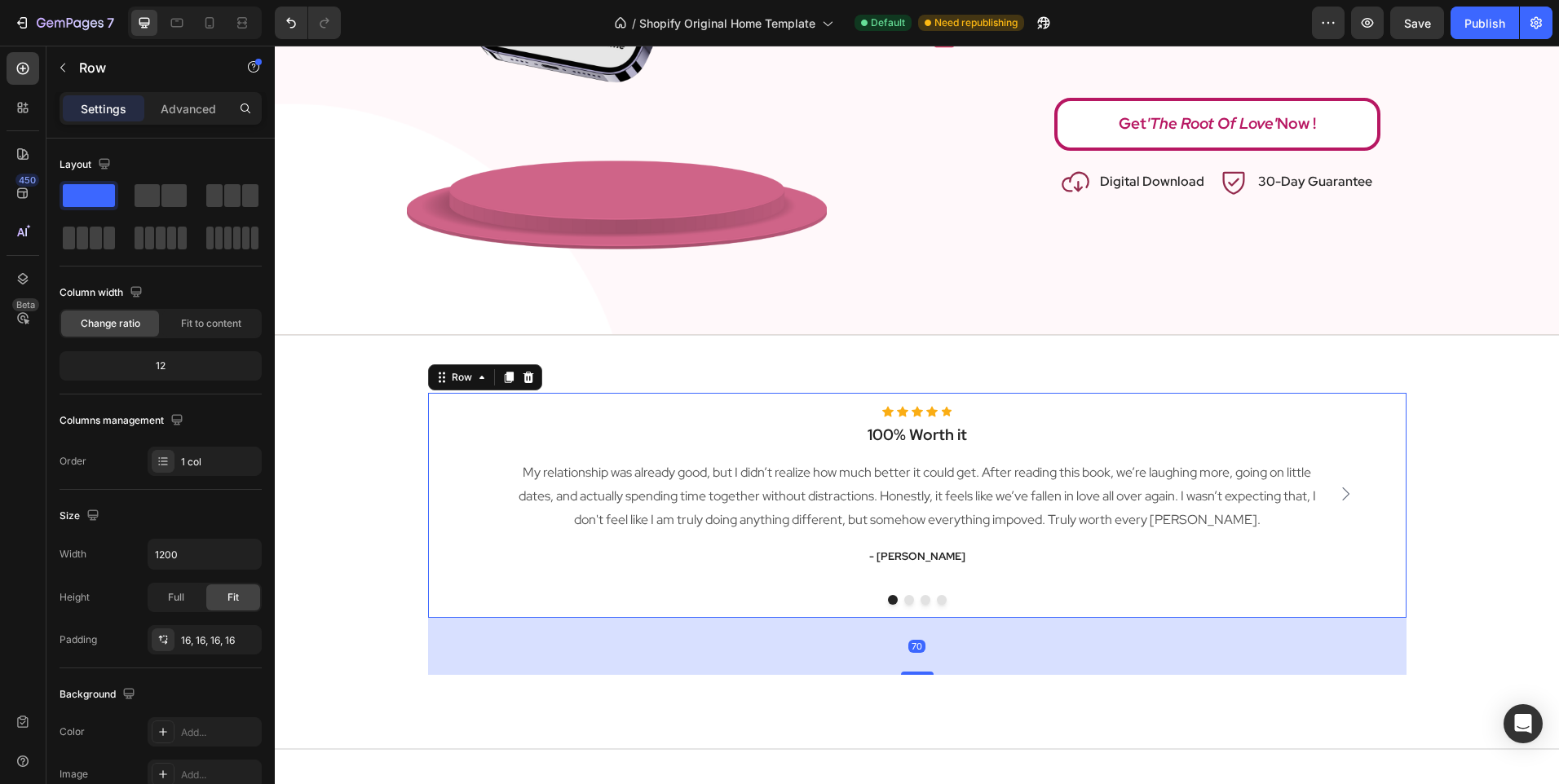
drag, startPoint x: 901, startPoint y: 675, endPoint x: 926, endPoint y: 505, distance: 171.8
click at [926, 505] on div "Icon Icon Icon Icon Icon Icon List Hoz 100% Worth it Heading My relationship wa…" at bounding box center [917, 505] width 979 height 226
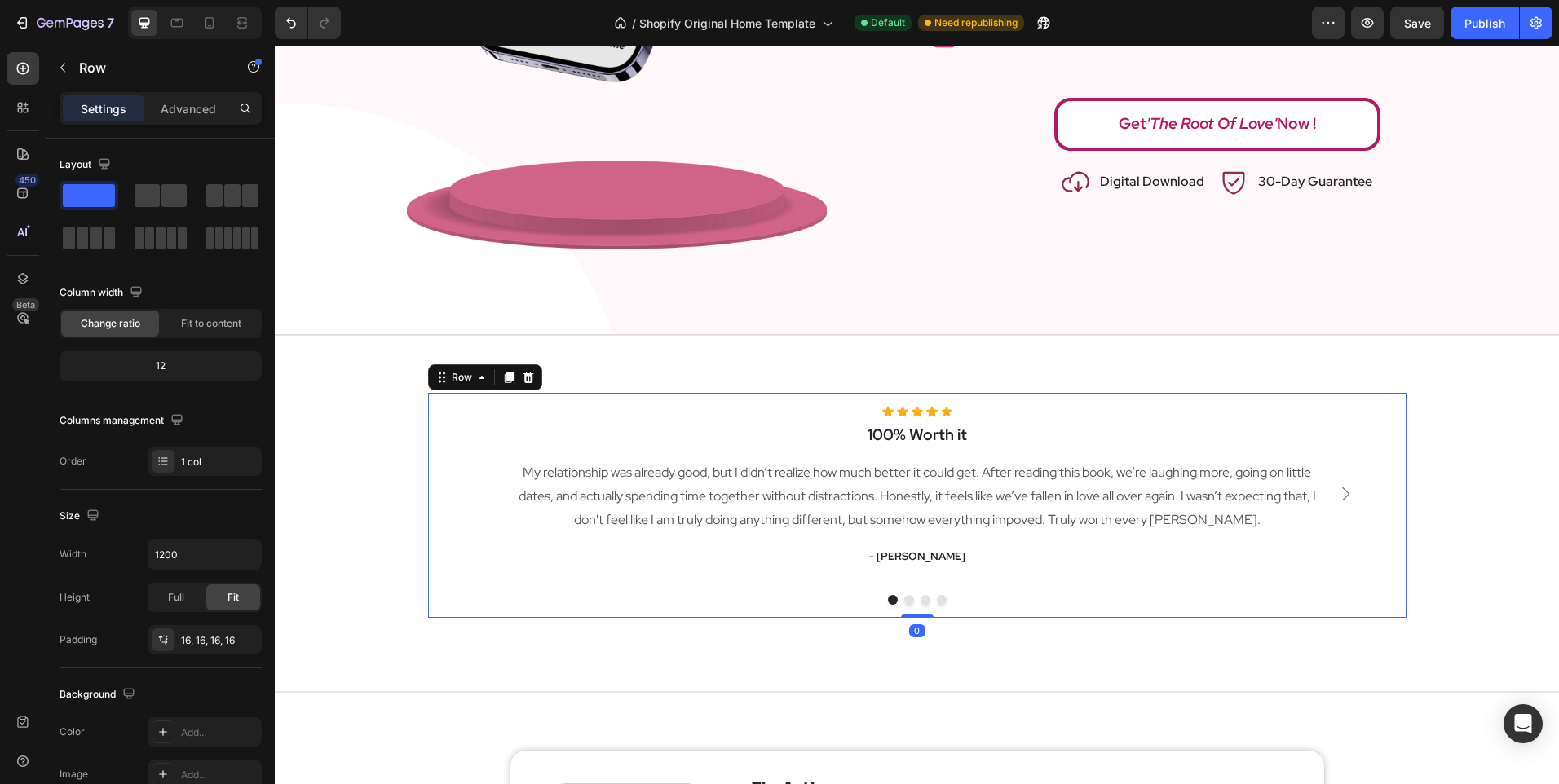
drag, startPoint x: 911, startPoint y: 673, endPoint x: 924, endPoint y: 521, distance: 152.6
click at [924, 521] on div "Icon Icon Icon Icon Icon Icon List Hoz 100% Worth it Heading My relationship wa…" at bounding box center [917, 505] width 979 height 226
click at [924, 521] on p "My relationship was already good, but I didn’t realize how much better it could…" at bounding box center [917, 496] width 806 height 70
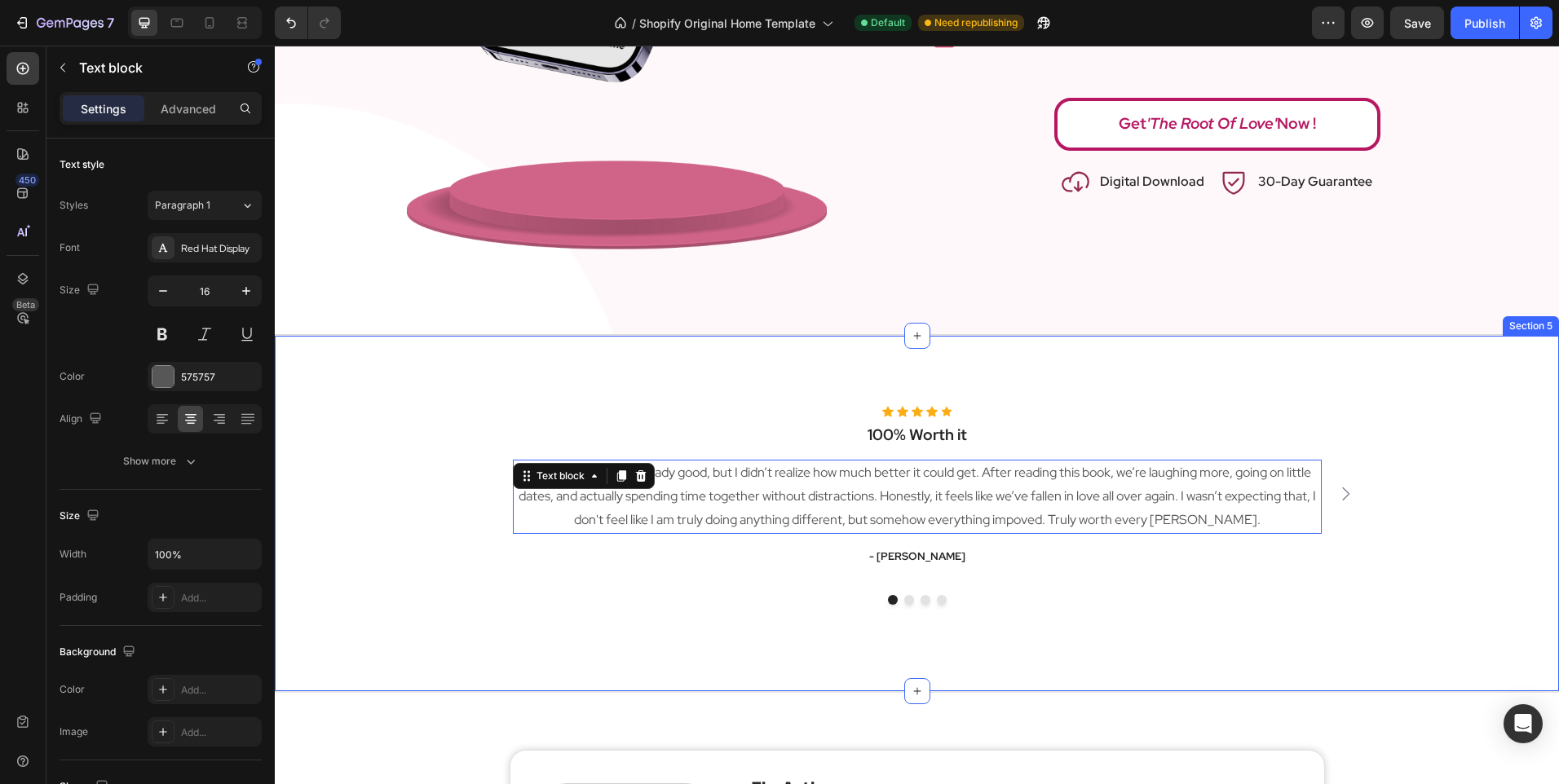
click at [827, 667] on div "Icon Icon Icon Icon Icon Icon List Hoz 100% Worth it Heading My relationship wa…" at bounding box center [917, 514] width 1284 height 357
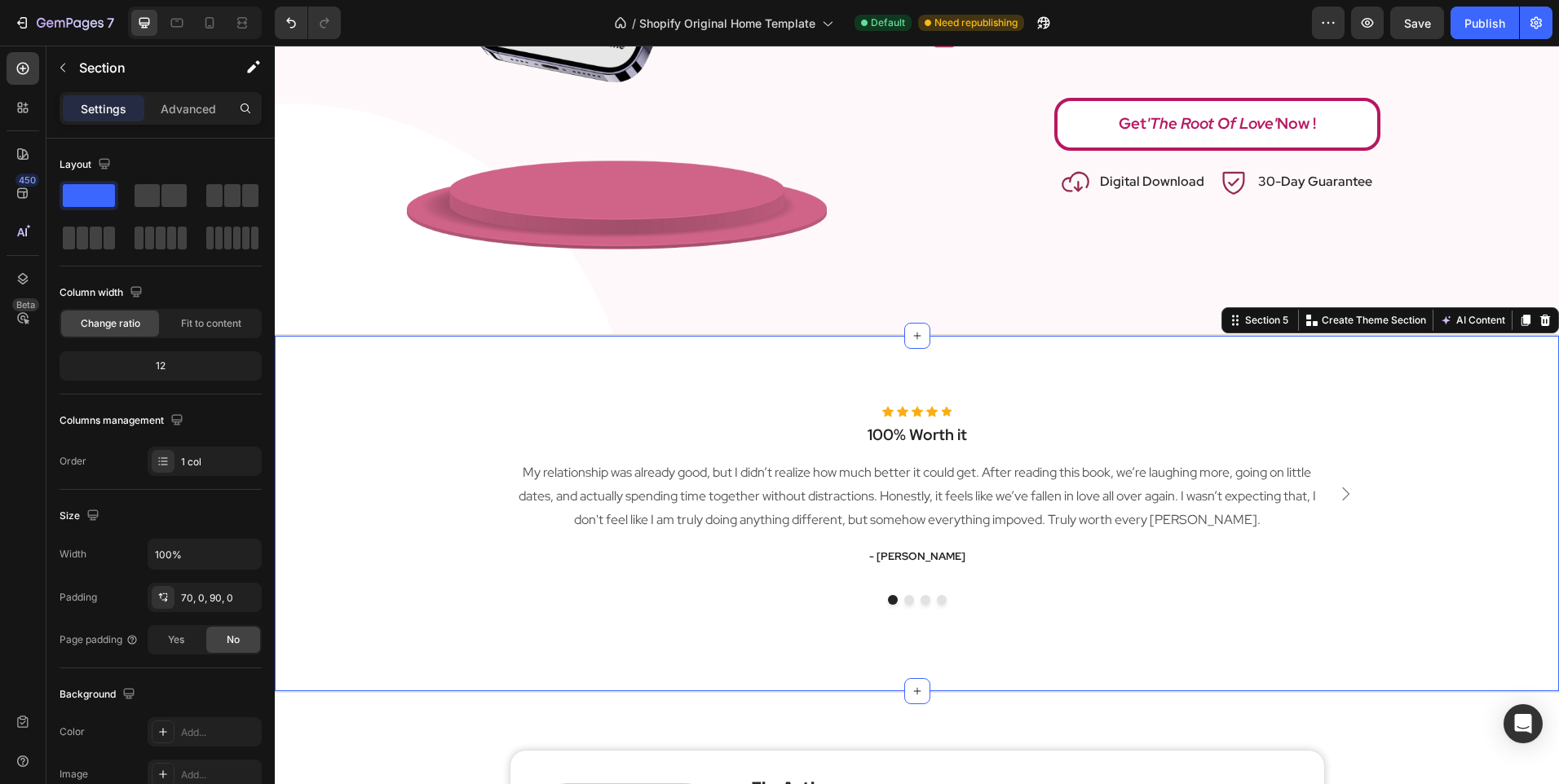
click at [818, 644] on div "Icon Icon Icon Icon Icon Icon List Hoz 100% Worth it Heading My relationship wa…" at bounding box center [917, 514] width 1284 height 357
click at [175, 103] on p "Advanced" at bounding box center [189, 109] width 56 height 17
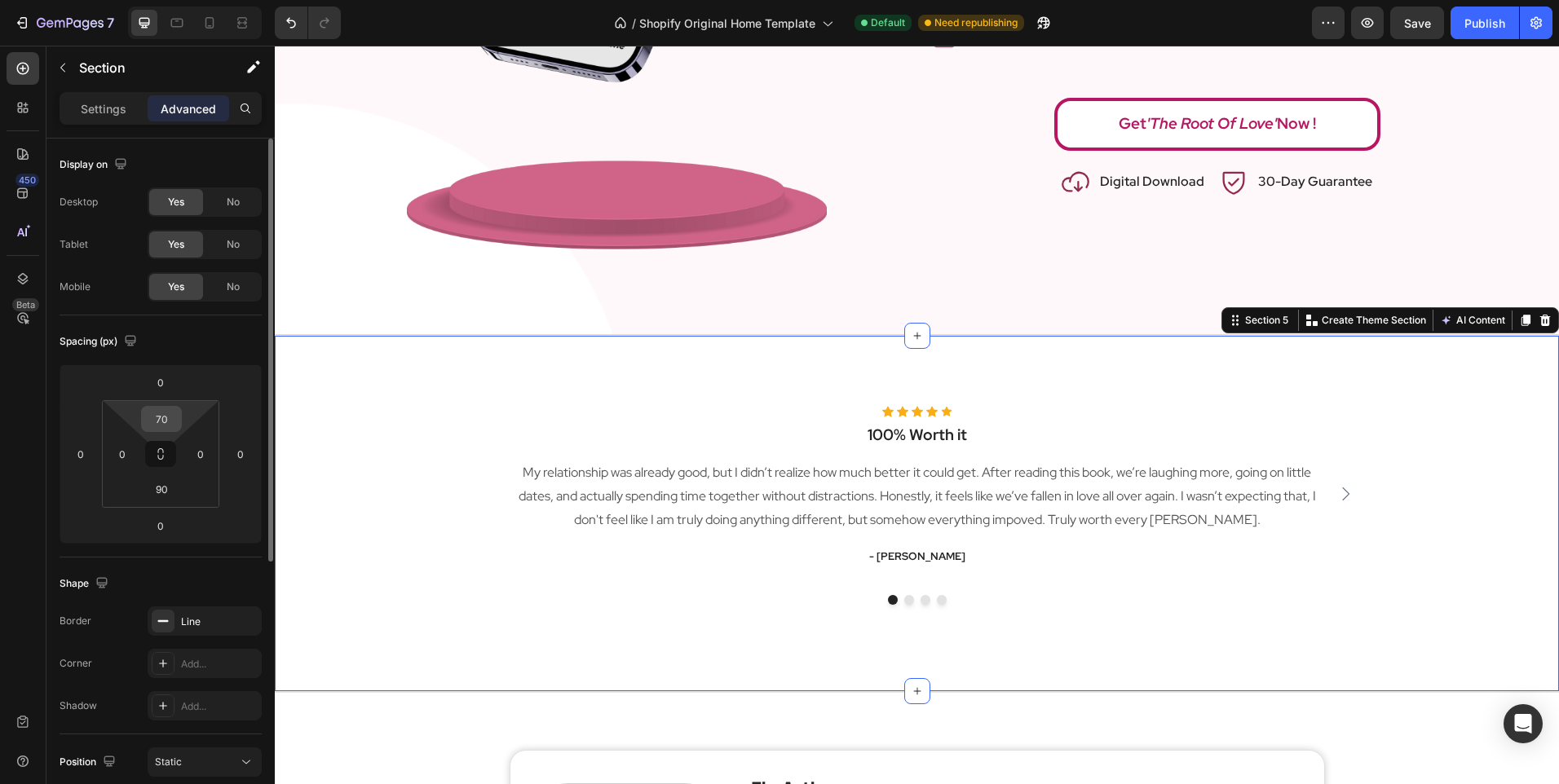
click at [155, 420] on input "70" at bounding box center [162, 419] width 33 height 24
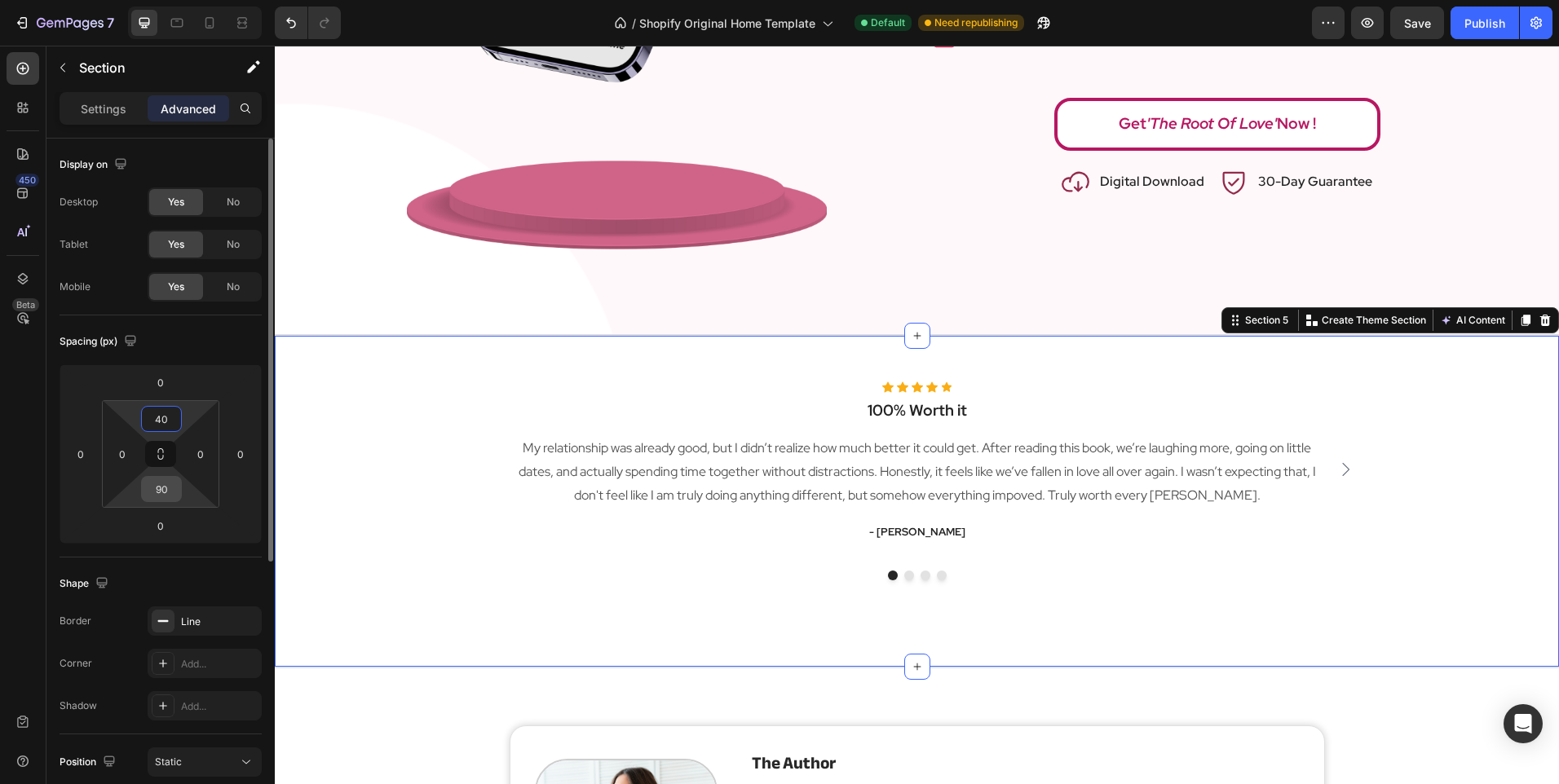
type input "40"
click at [163, 491] on input "90" at bounding box center [162, 489] width 33 height 24
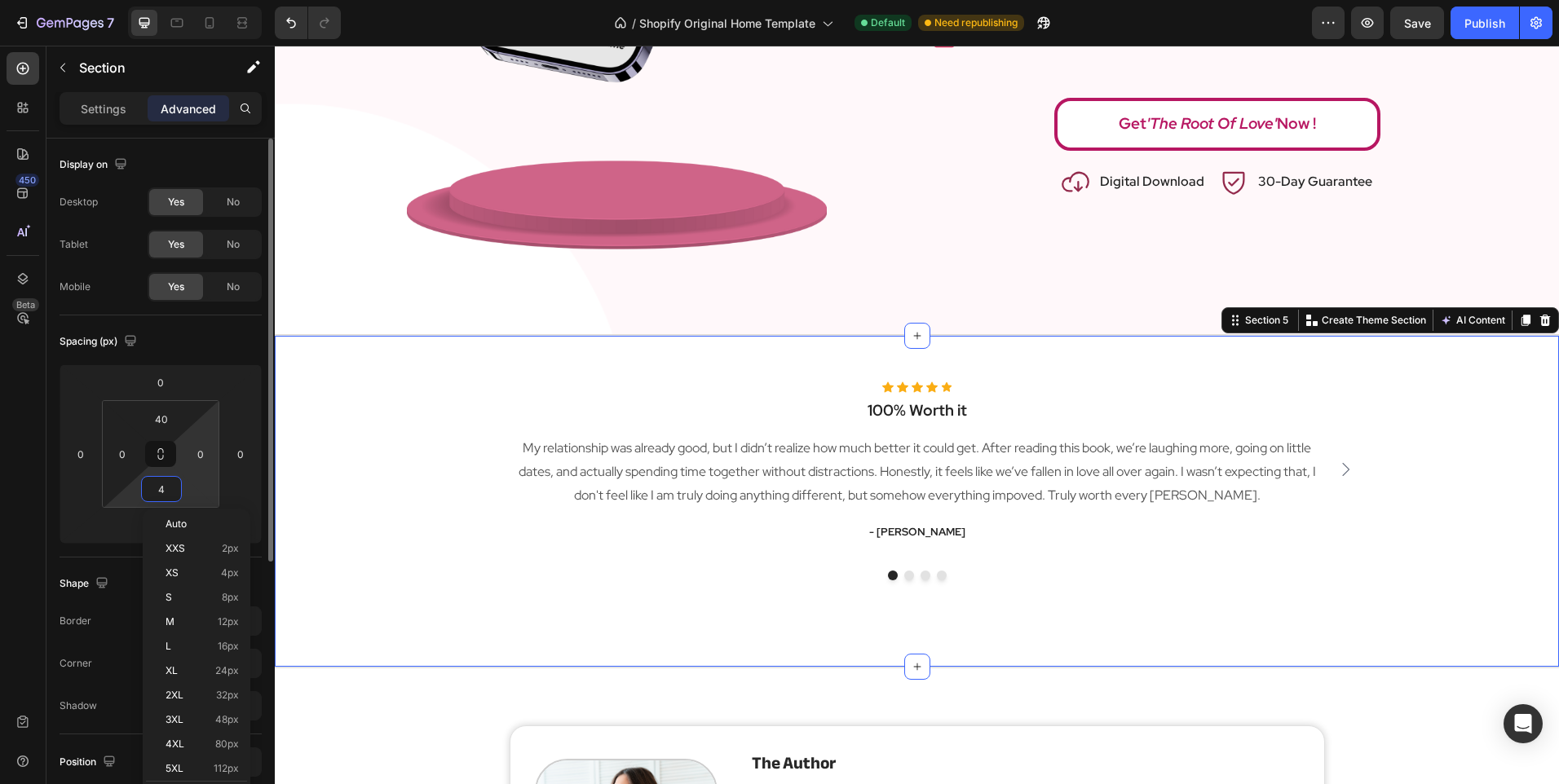
type input "40"
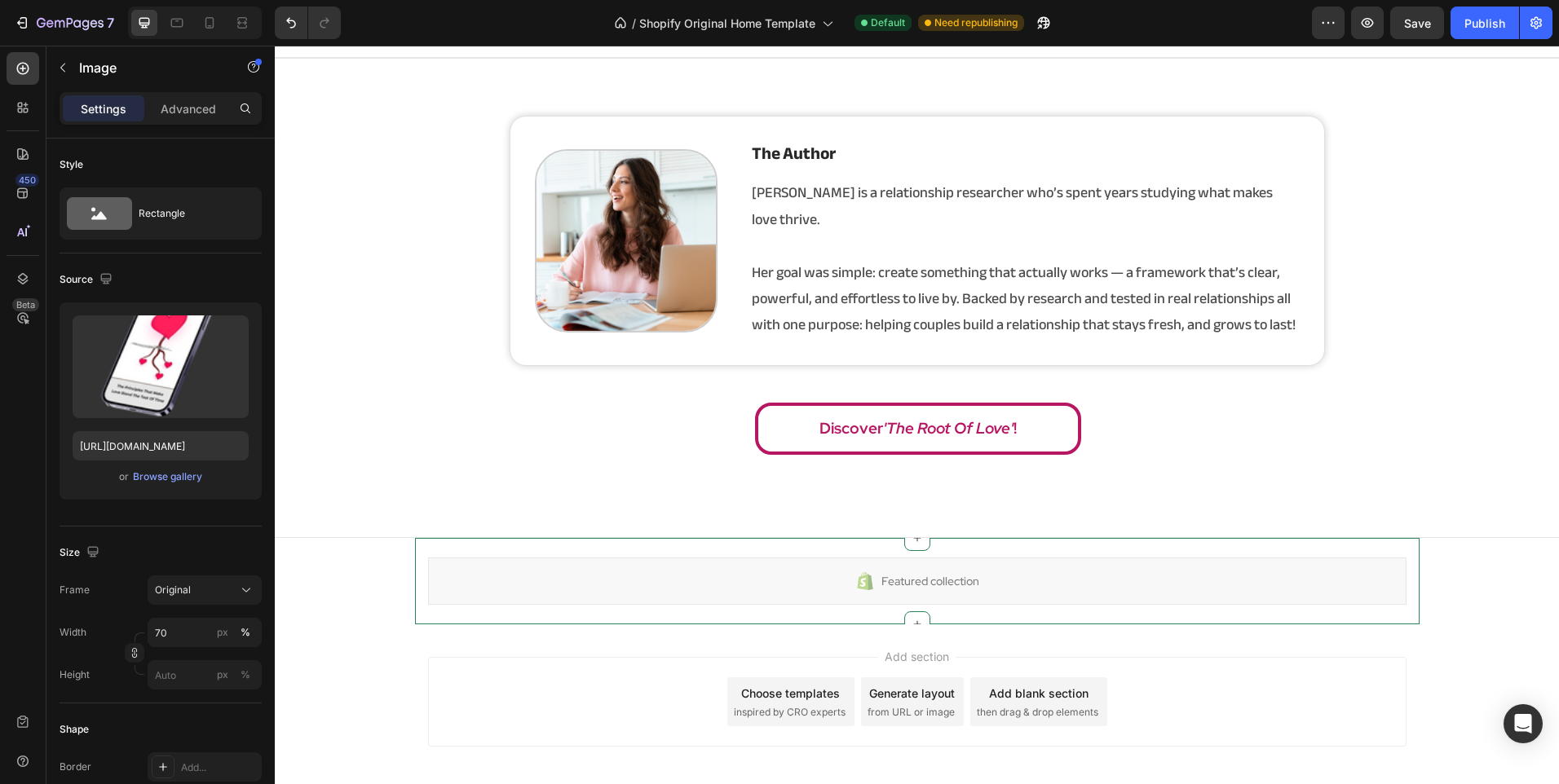
scroll to position [2945, 0]
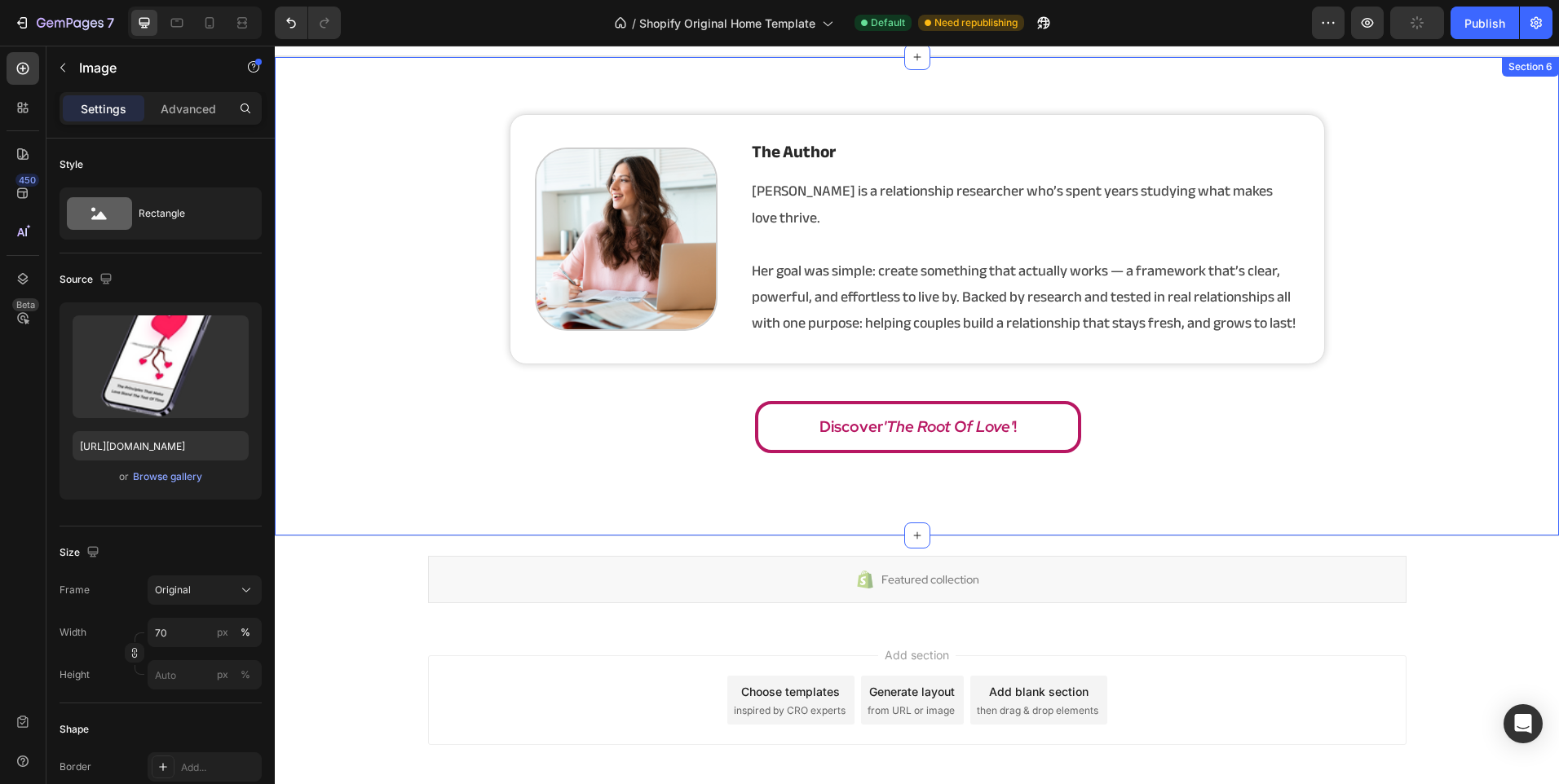
click at [420, 498] on div "Image the author Heading [PERSON_NAME] is a relationship researcher who’s spent…" at bounding box center [917, 296] width 1284 height 480
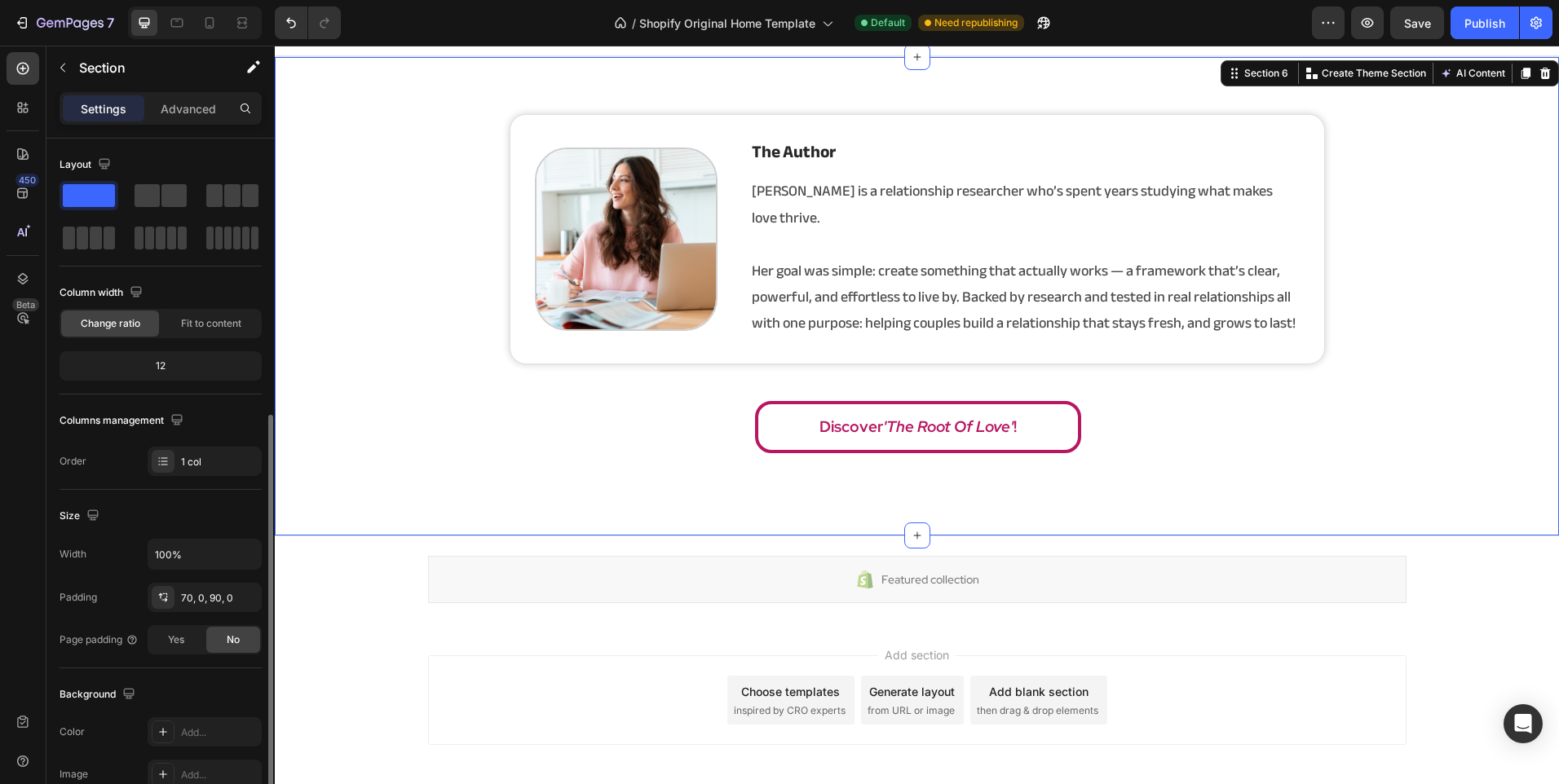
scroll to position [303, 0]
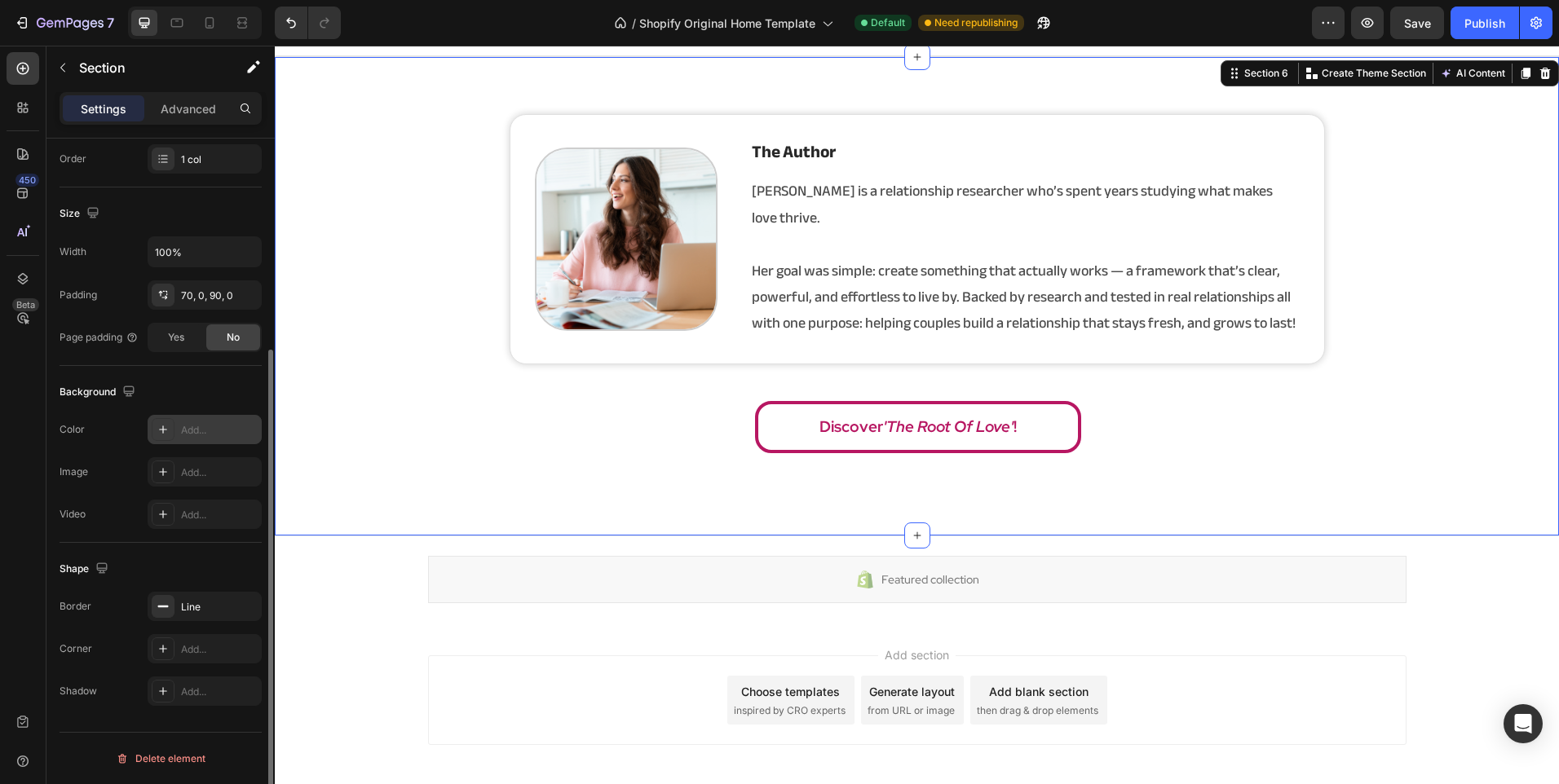
click at [180, 441] on div "Add..." at bounding box center [205, 429] width 114 height 29
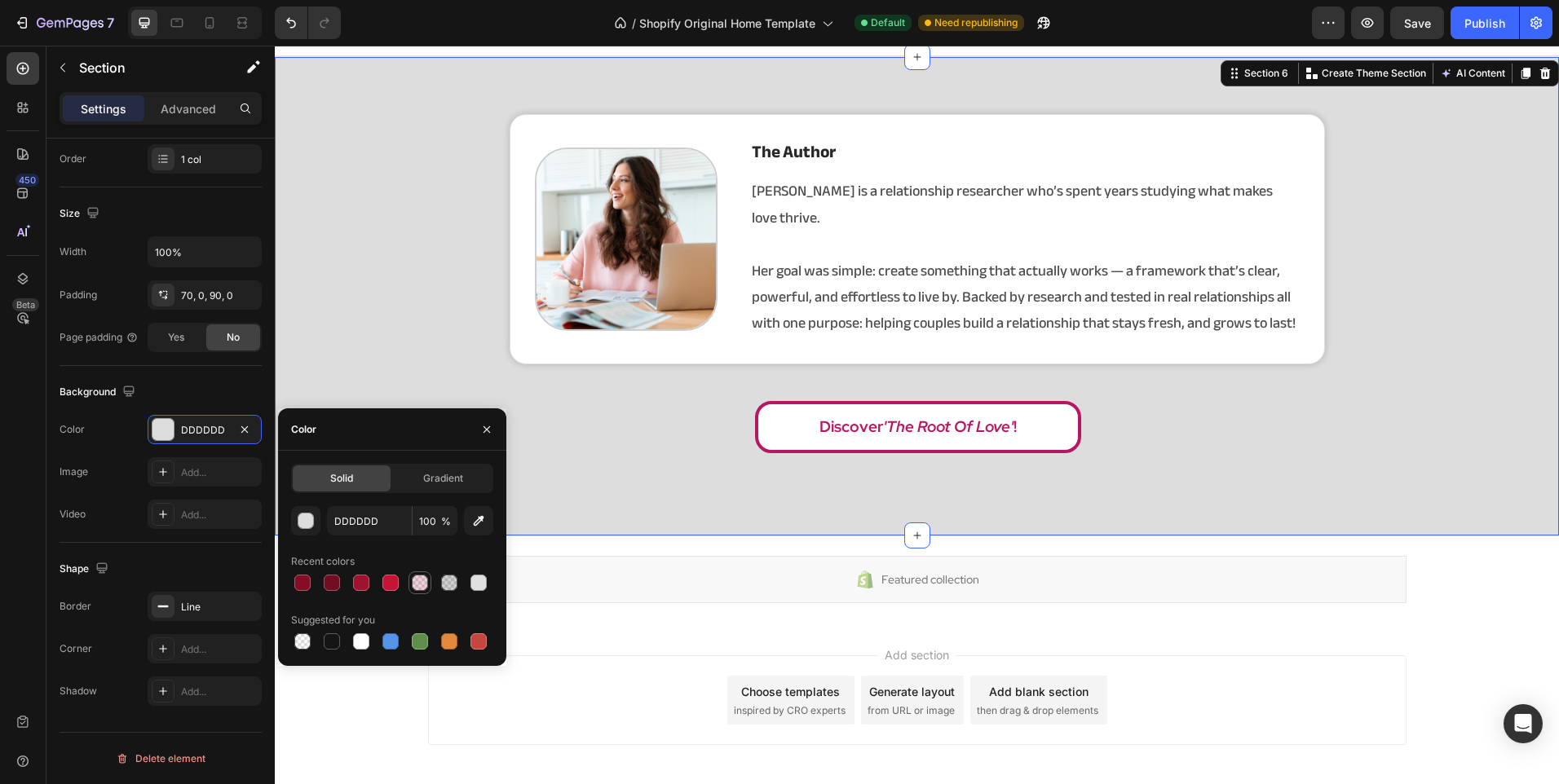
click at [422, 575] on div at bounding box center [420, 582] width 16 height 16
type input "AA1942"
type input "20"
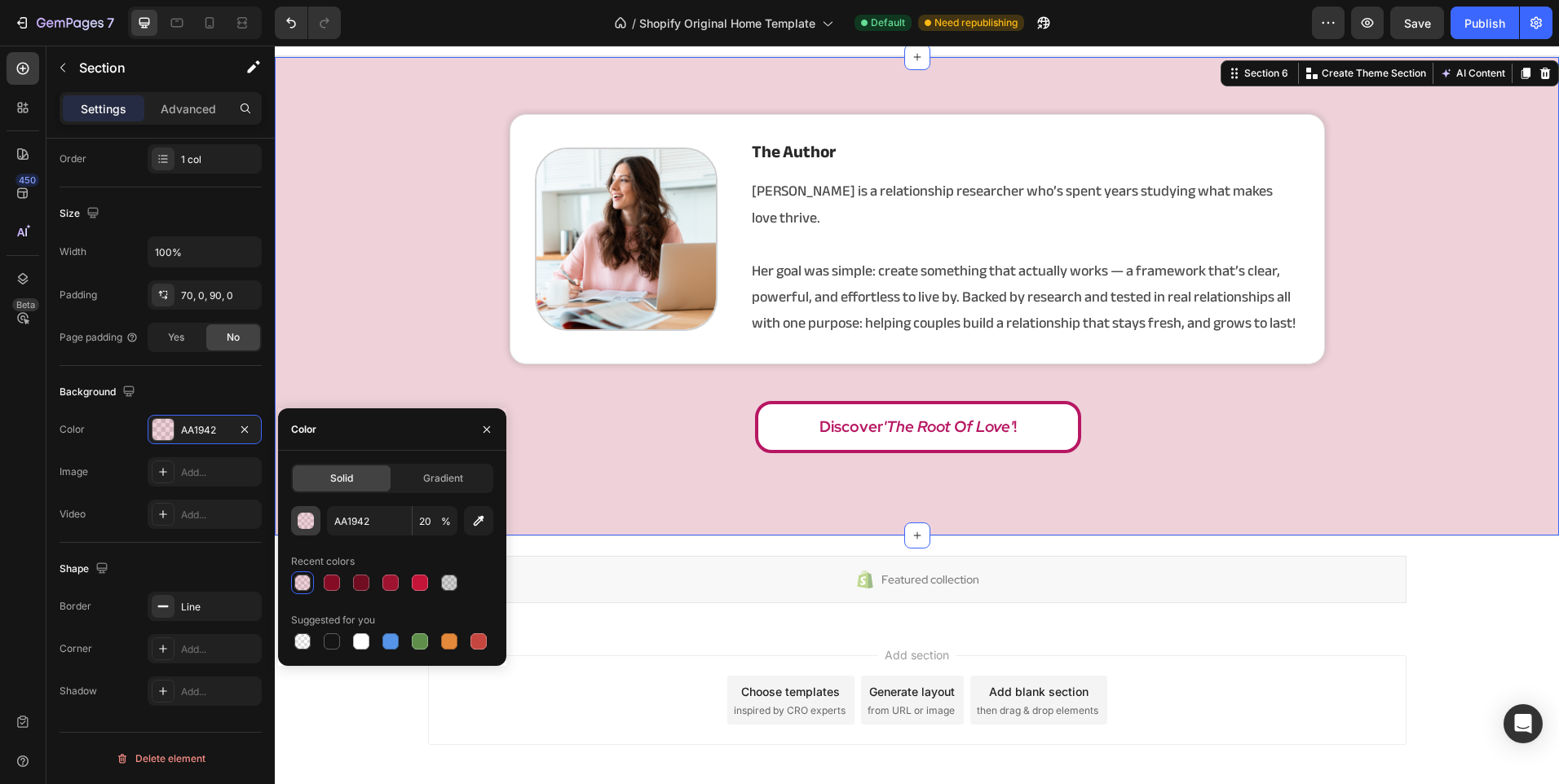
click at [313, 512] on div "button" at bounding box center [306, 520] width 16 height 16
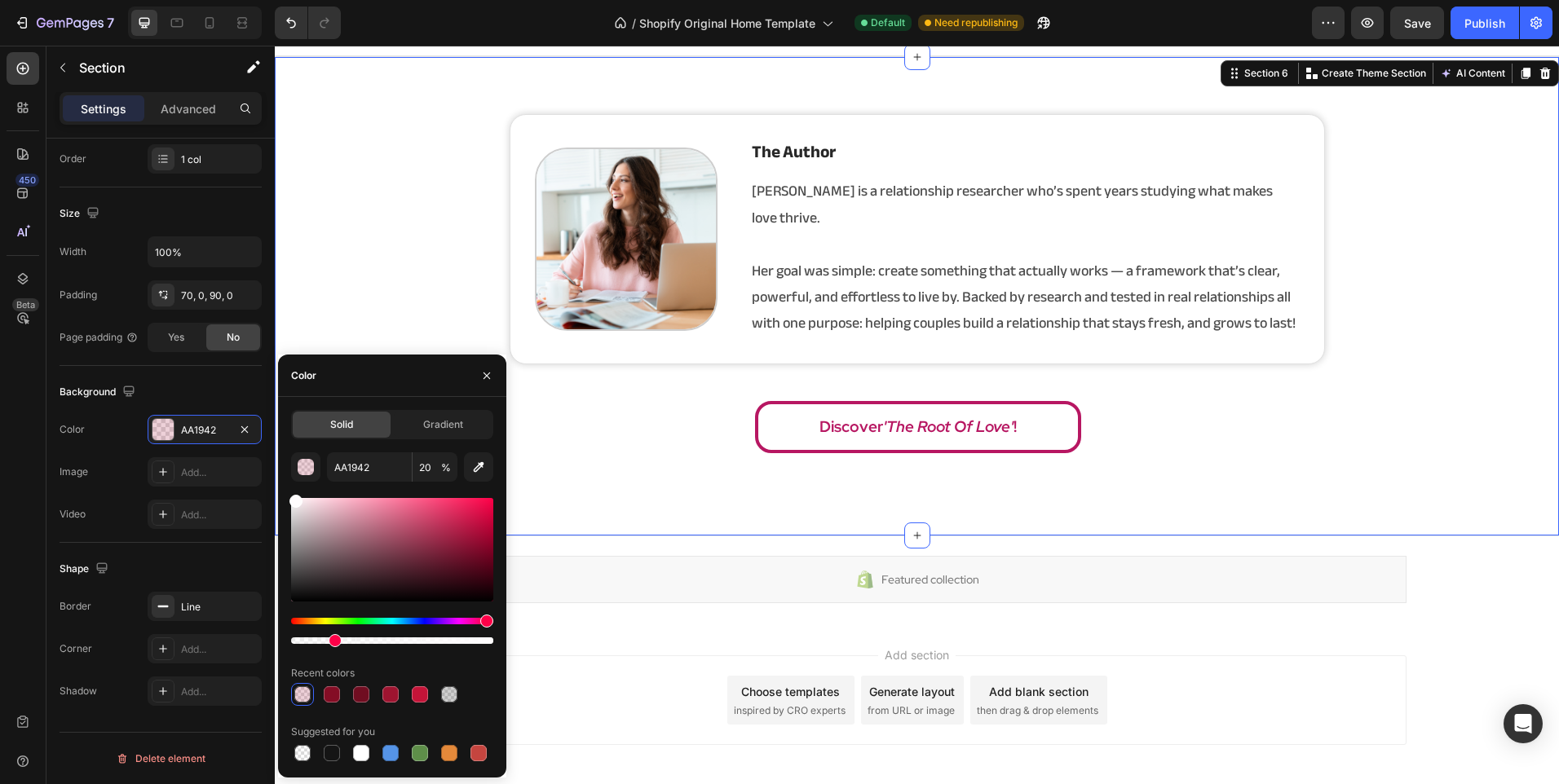
drag, startPoint x: 313, startPoint y: 512, endPoint x: 294, endPoint y: 488, distance: 30.6
click at [294, 488] on div "AA1942 20 % Recent colors Suggested for you" at bounding box center [393, 608] width 202 height 312
type input "FFF7F9"
click at [298, 493] on div "FFF7F9 20 % Recent colors Suggested for you" at bounding box center [393, 608] width 202 height 312
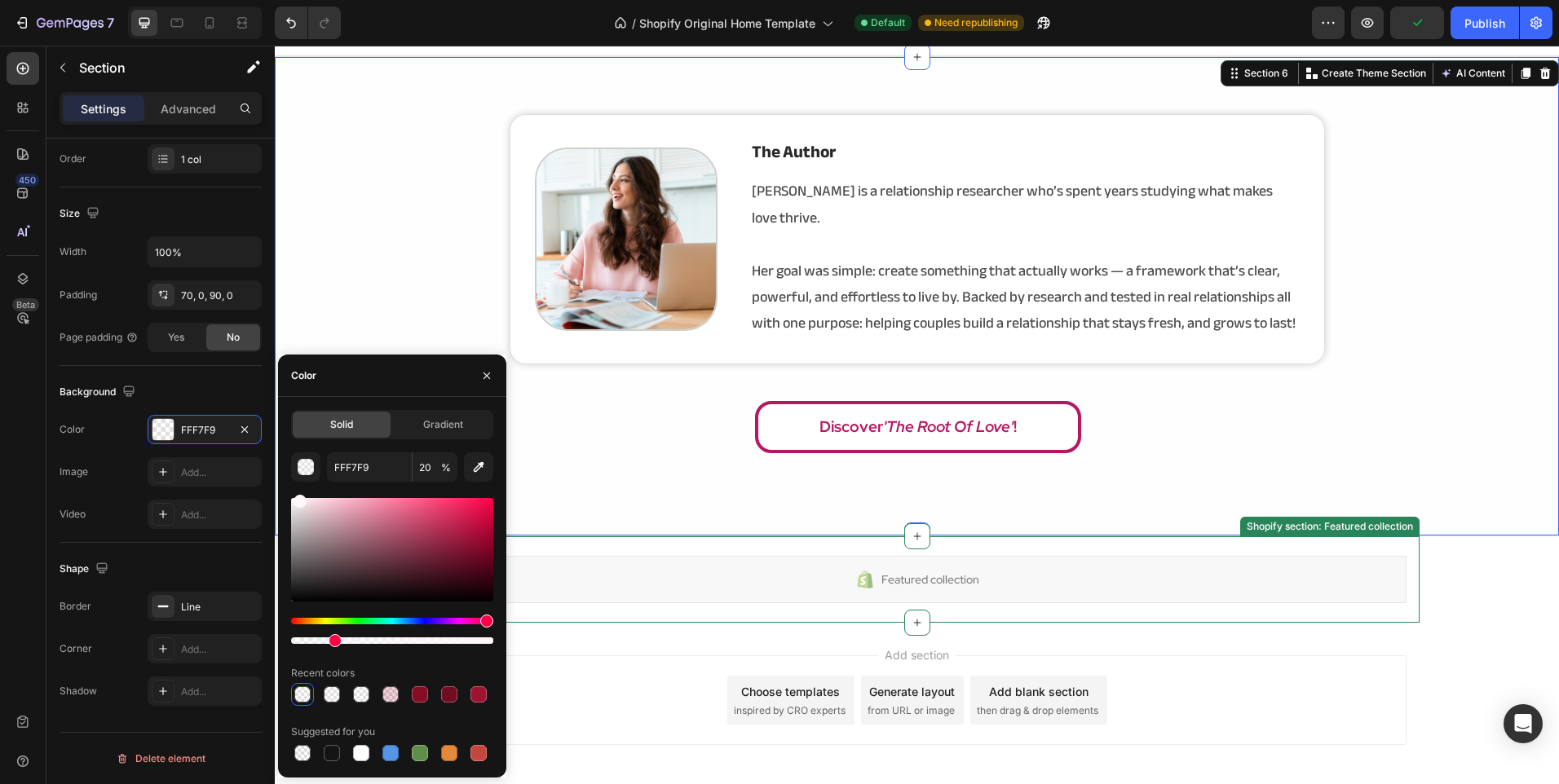
click at [712, 602] on div "Featured collection Shopify section: Featured collection" at bounding box center [917, 579] width 1005 height 86
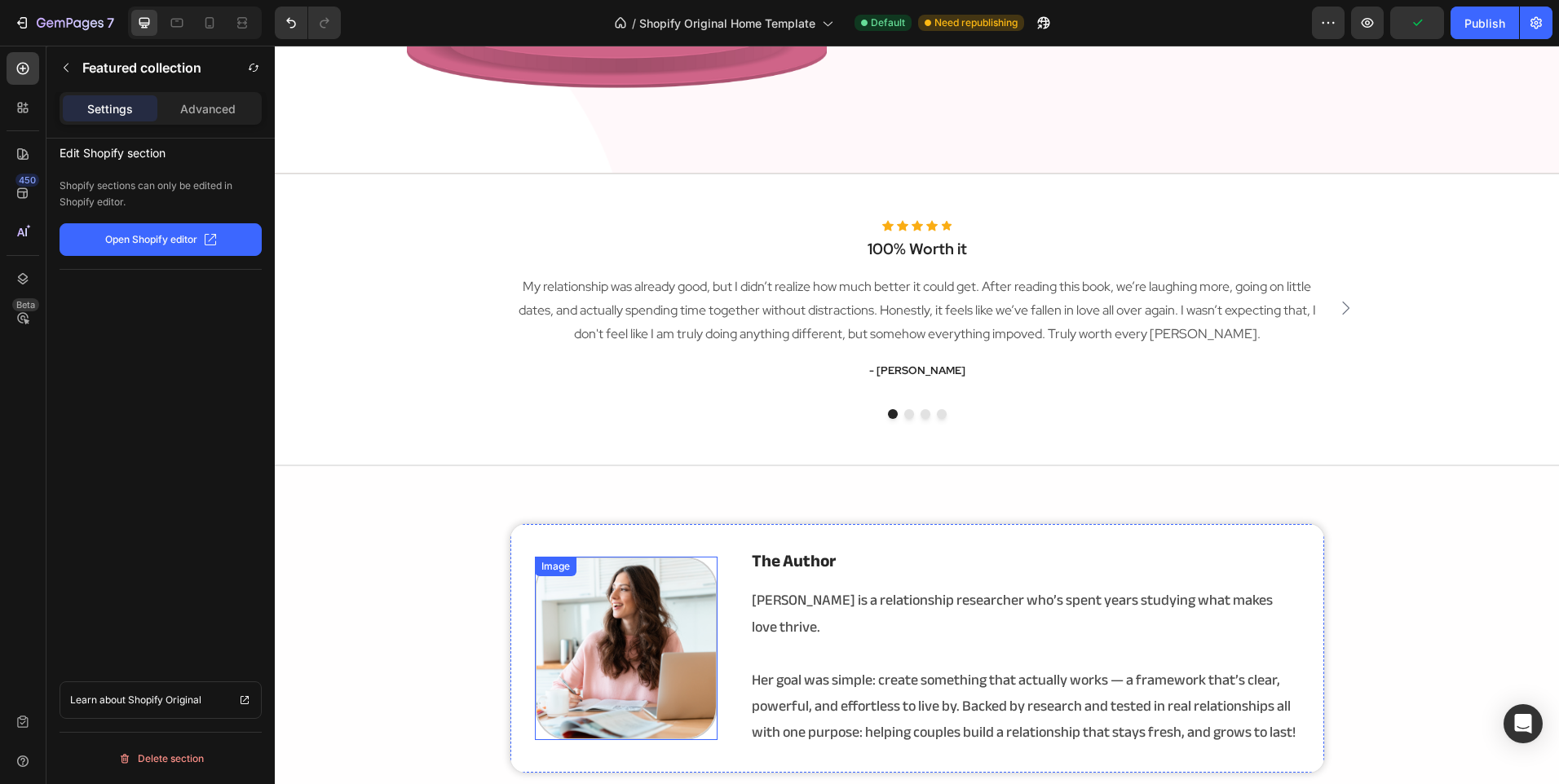
scroll to position [2293, 0]
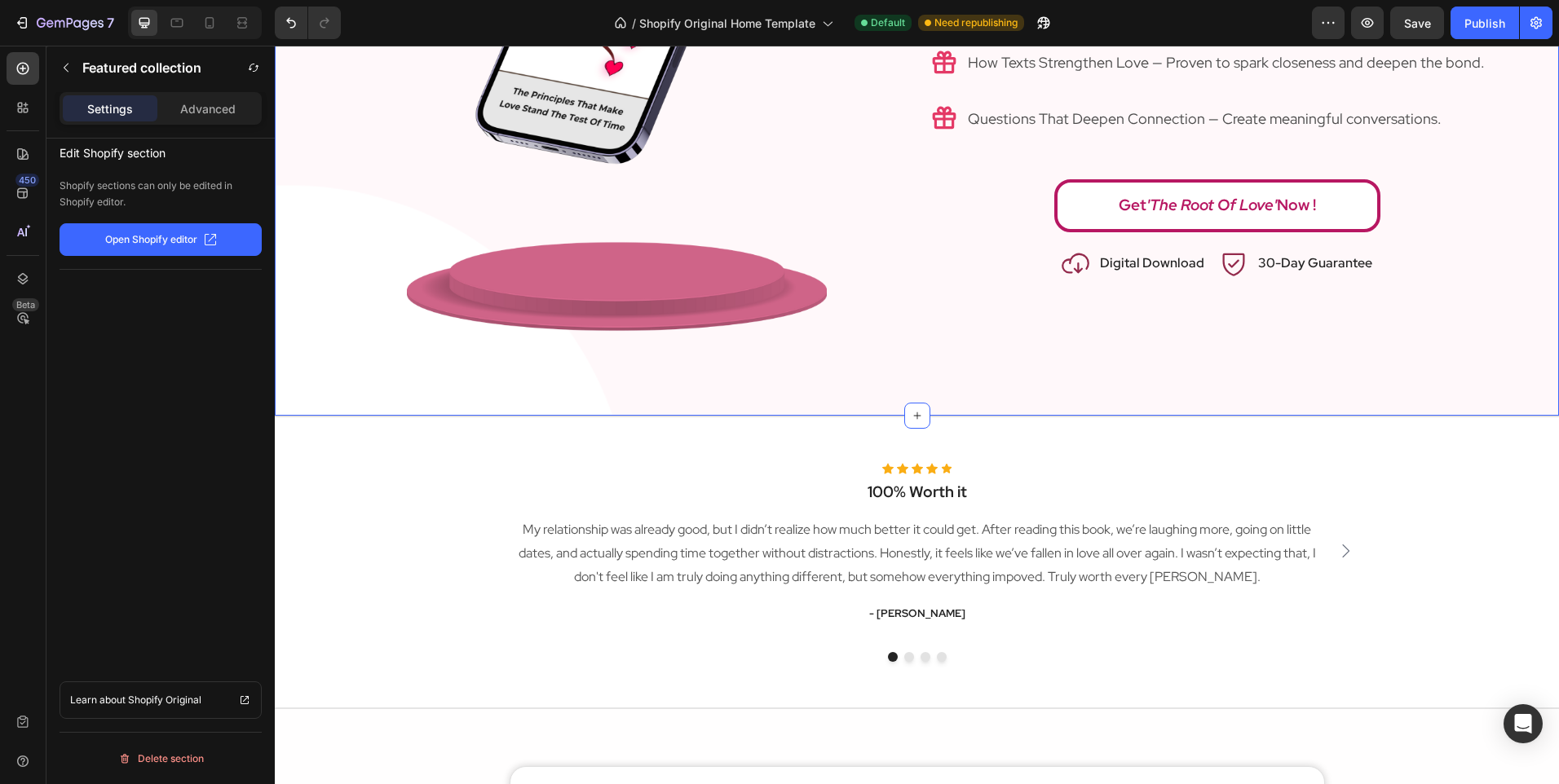
click at [988, 370] on div "discover what fuels love Heading download your copy and enjoy exclusive bonuses…" at bounding box center [917, 10] width 1284 height 813
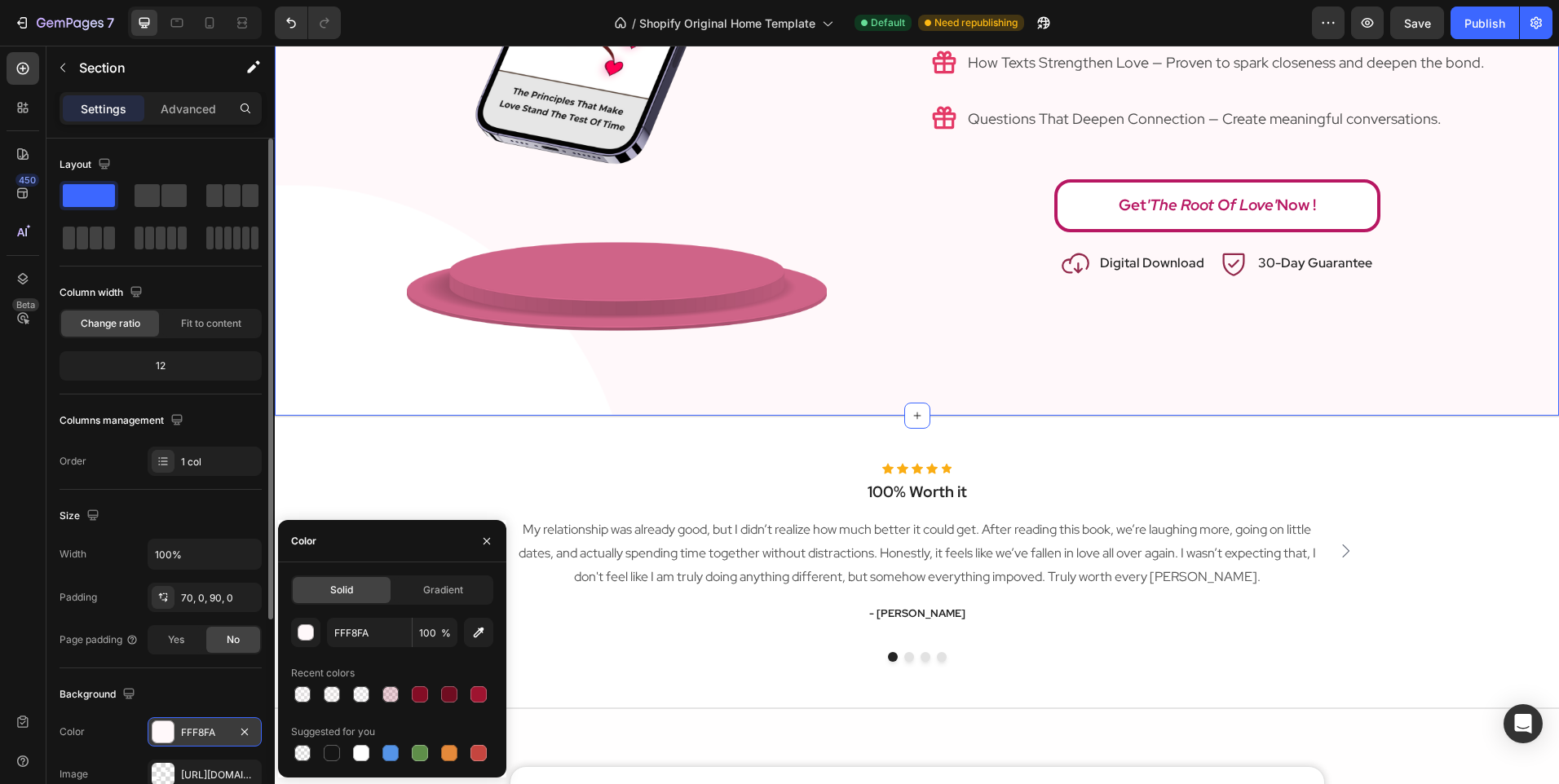
click at [201, 732] on div "FFF8FA" at bounding box center [205, 733] width 47 height 15
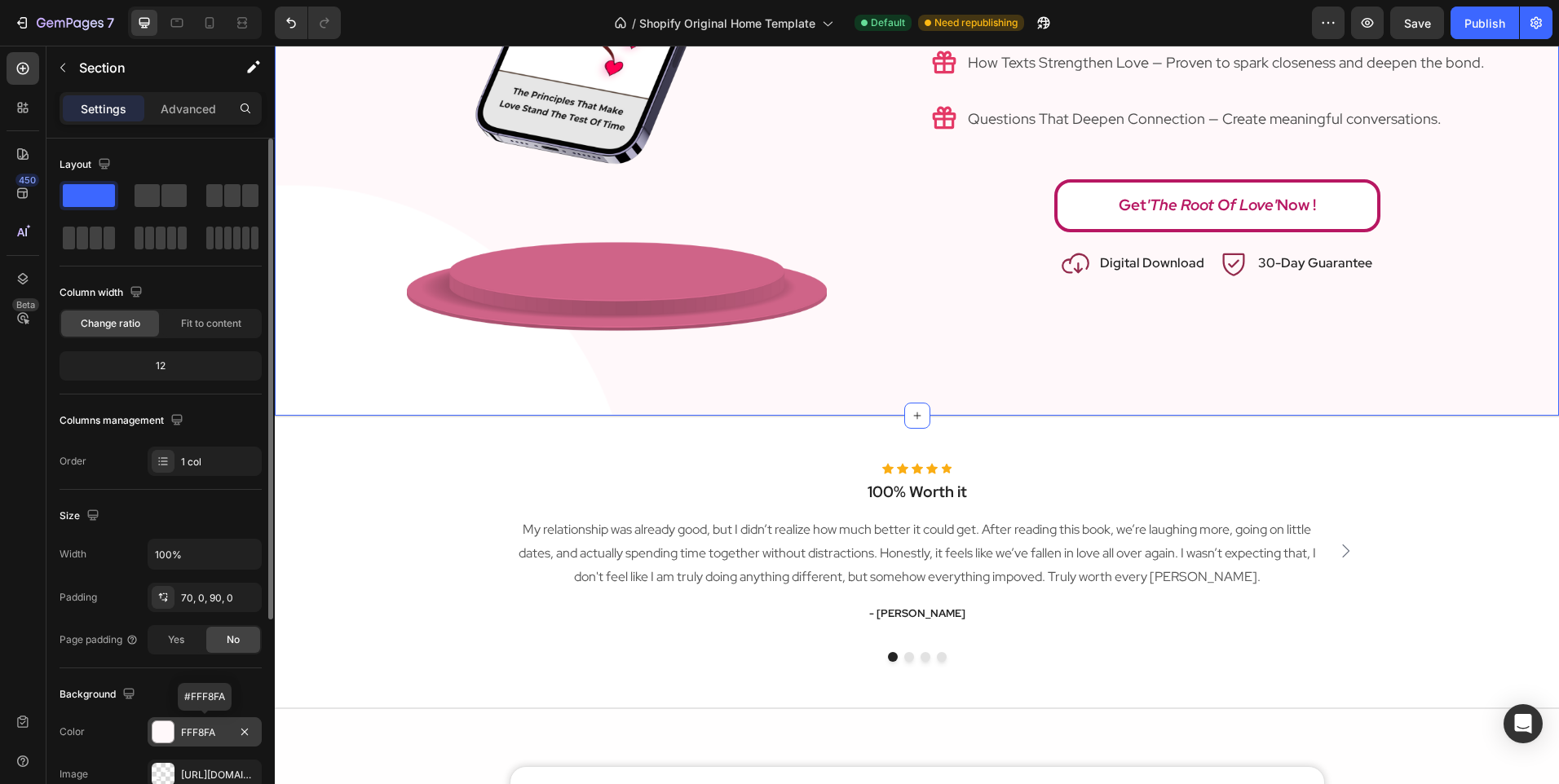
click at [201, 732] on div "FFF8FA" at bounding box center [205, 733] width 47 height 15
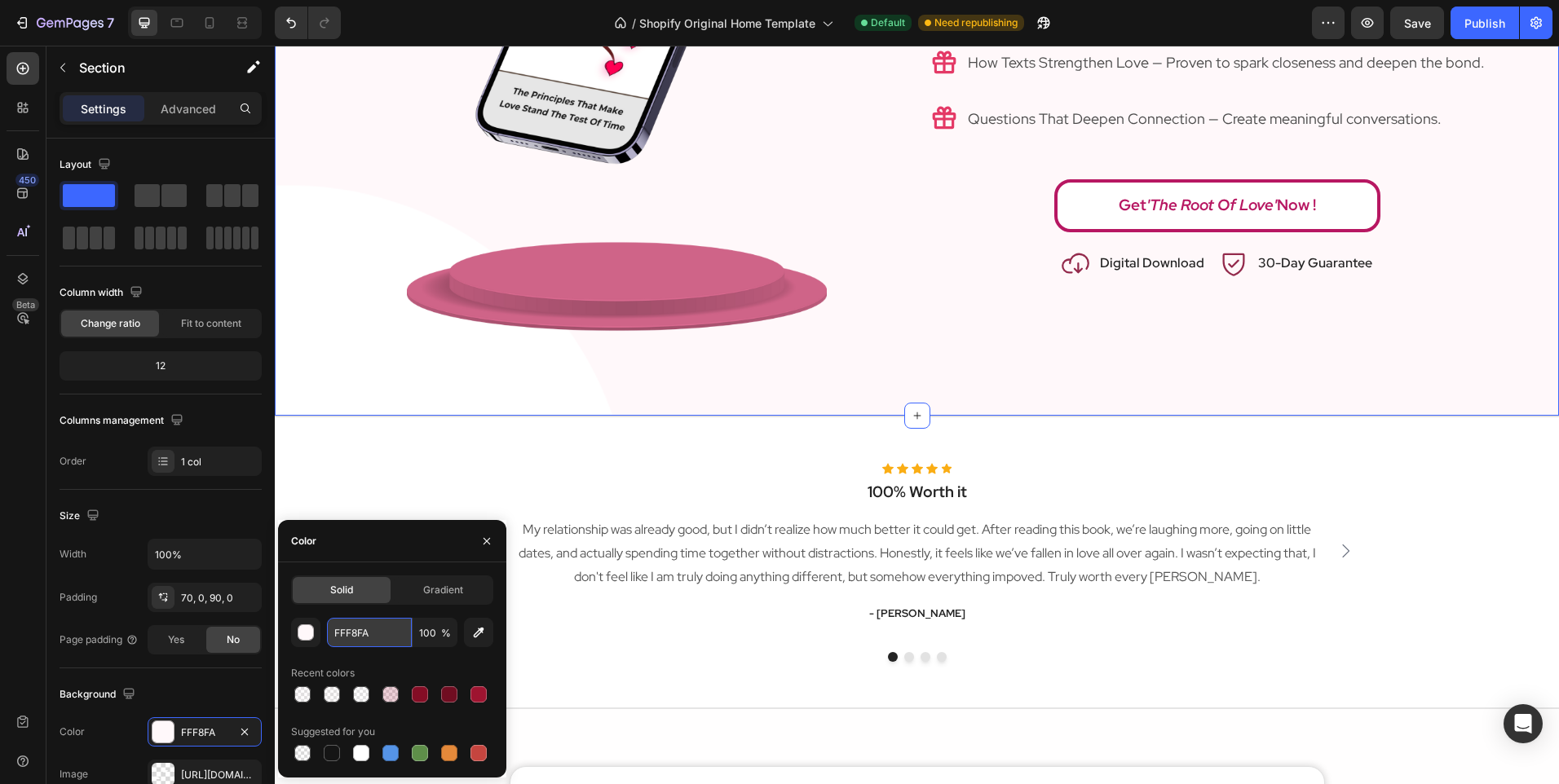
click at [376, 619] on input "FFF8FA" at bounding box center [370, 632] width 85 height 29
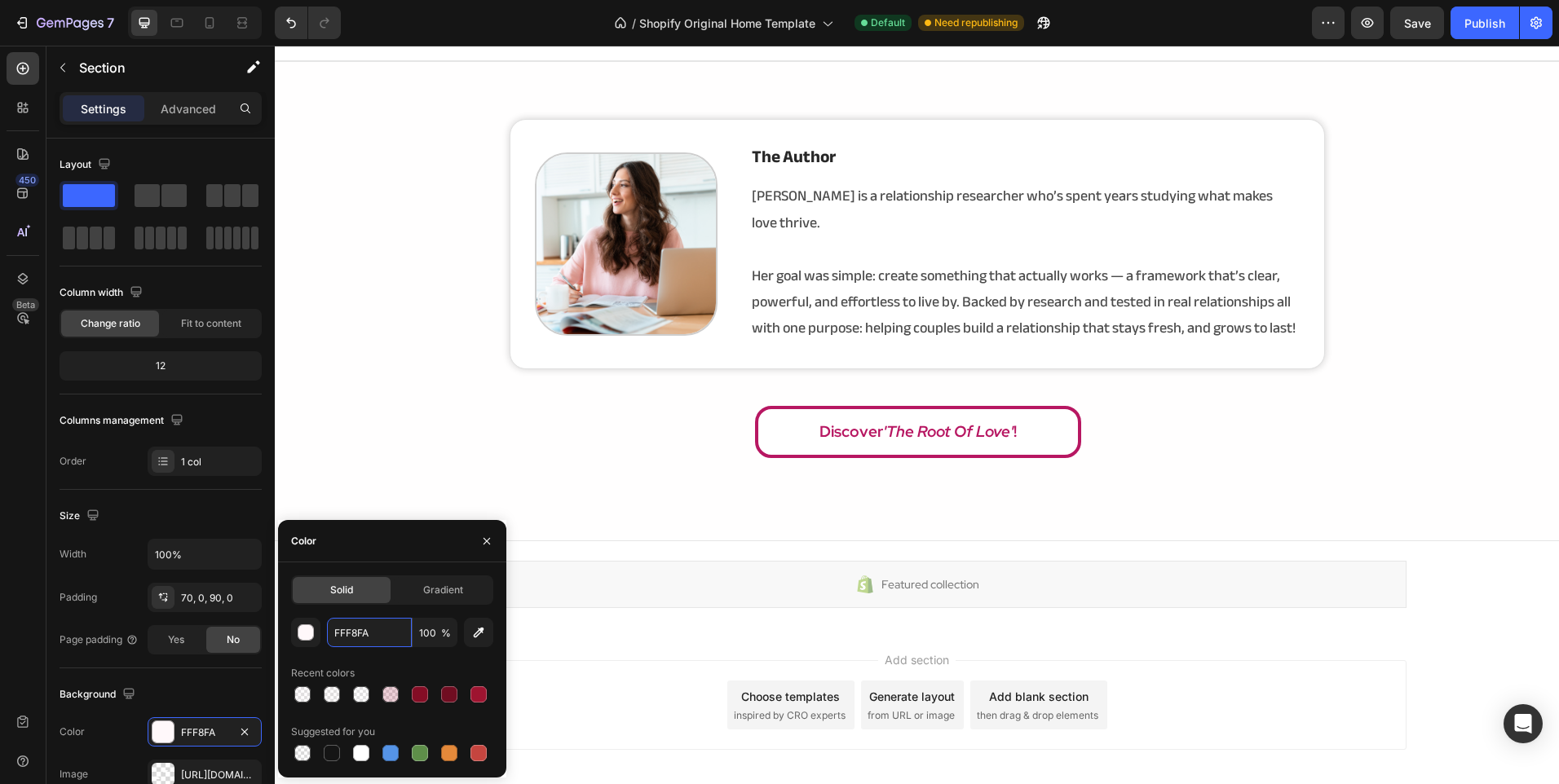
scroll to position [2945, 0]
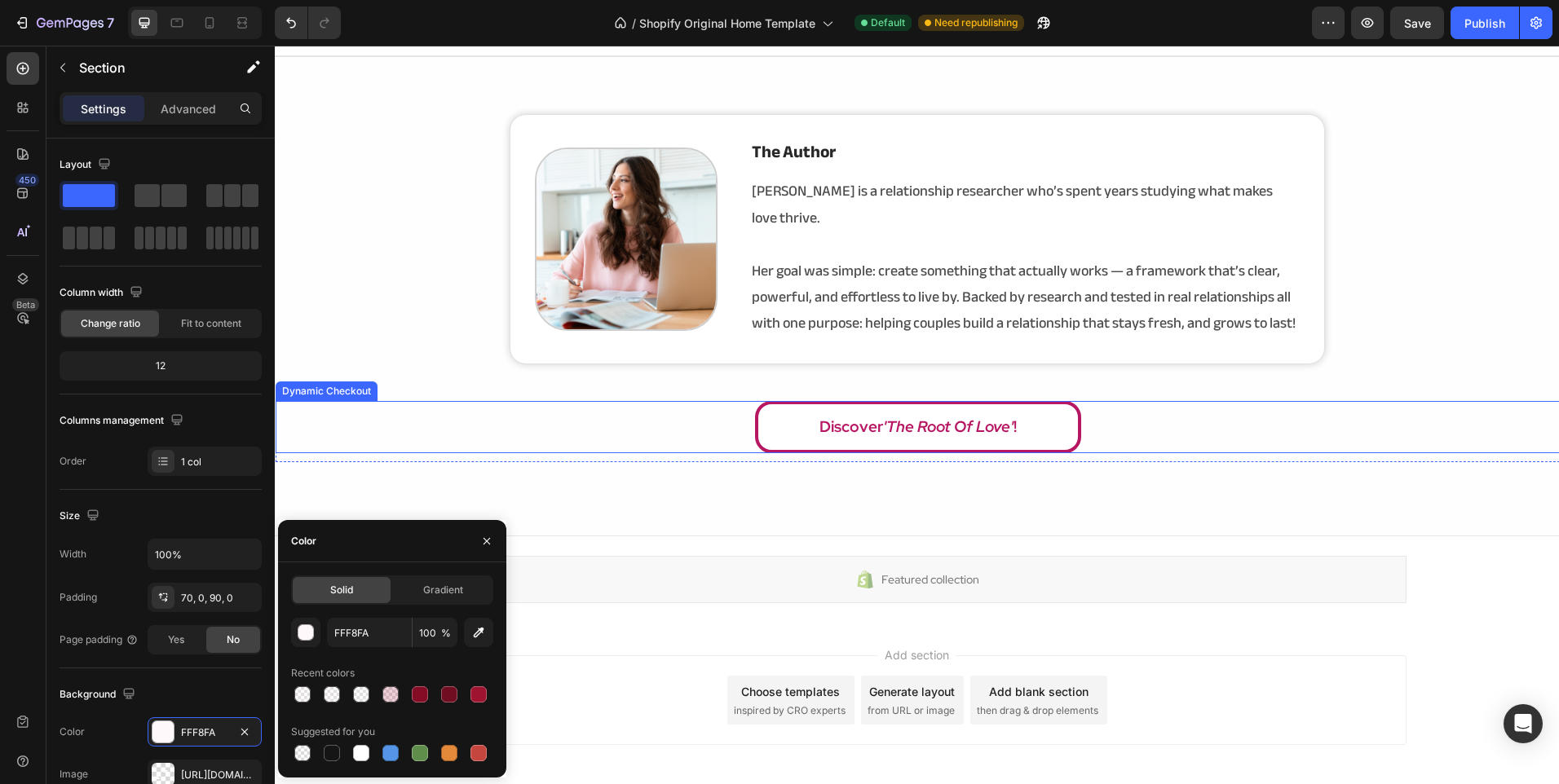
click at [480, 420] on div "Discover 'The Root Of Love' !" at bounding box center [917, 427] width 1284 height 52
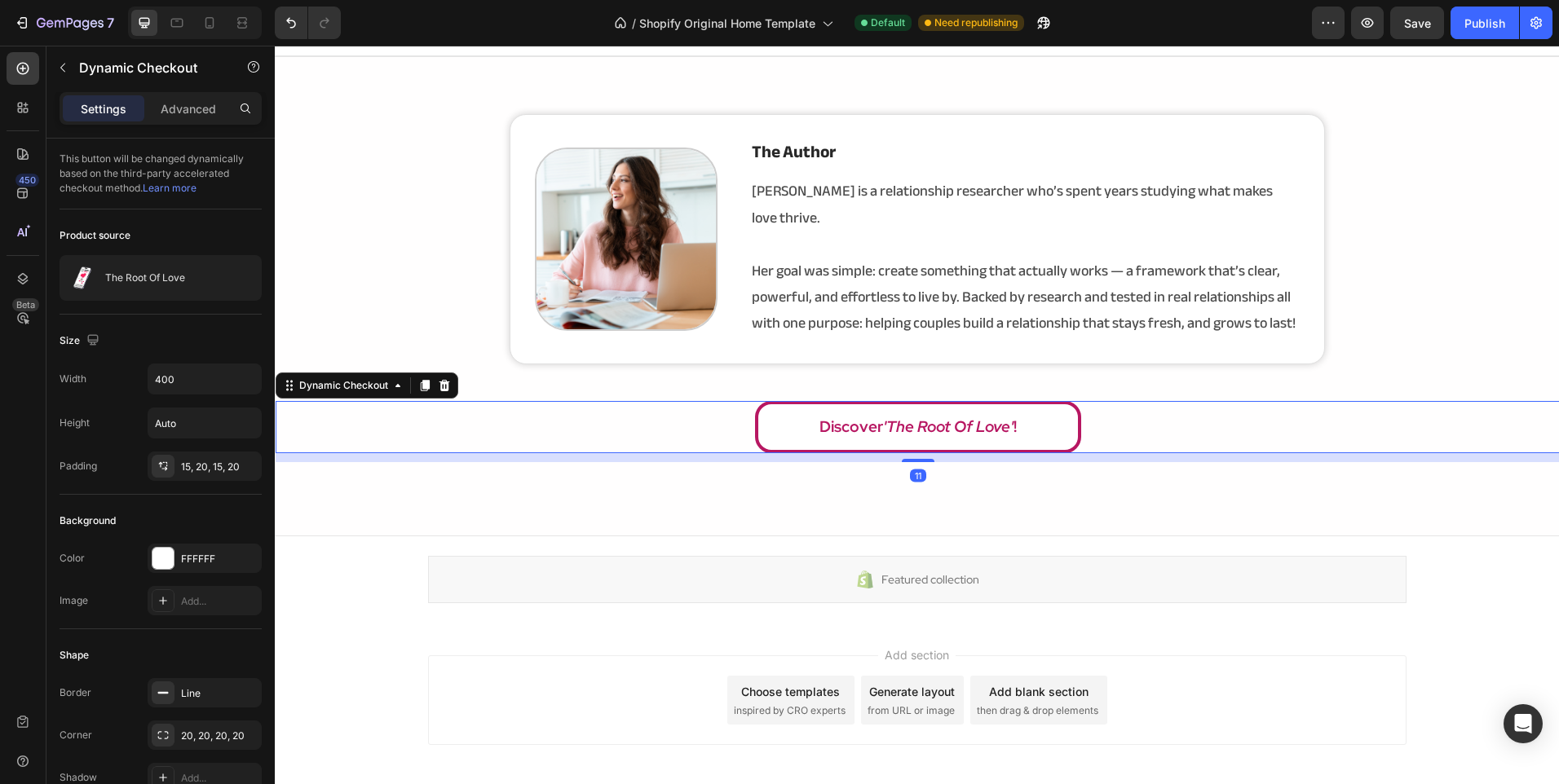
click at [396, 466] on div "Image the author Heading [PERSON_NAME] is a relationship researcher who’s spent…" at bounding box center [917, 296] width 1284 height 480
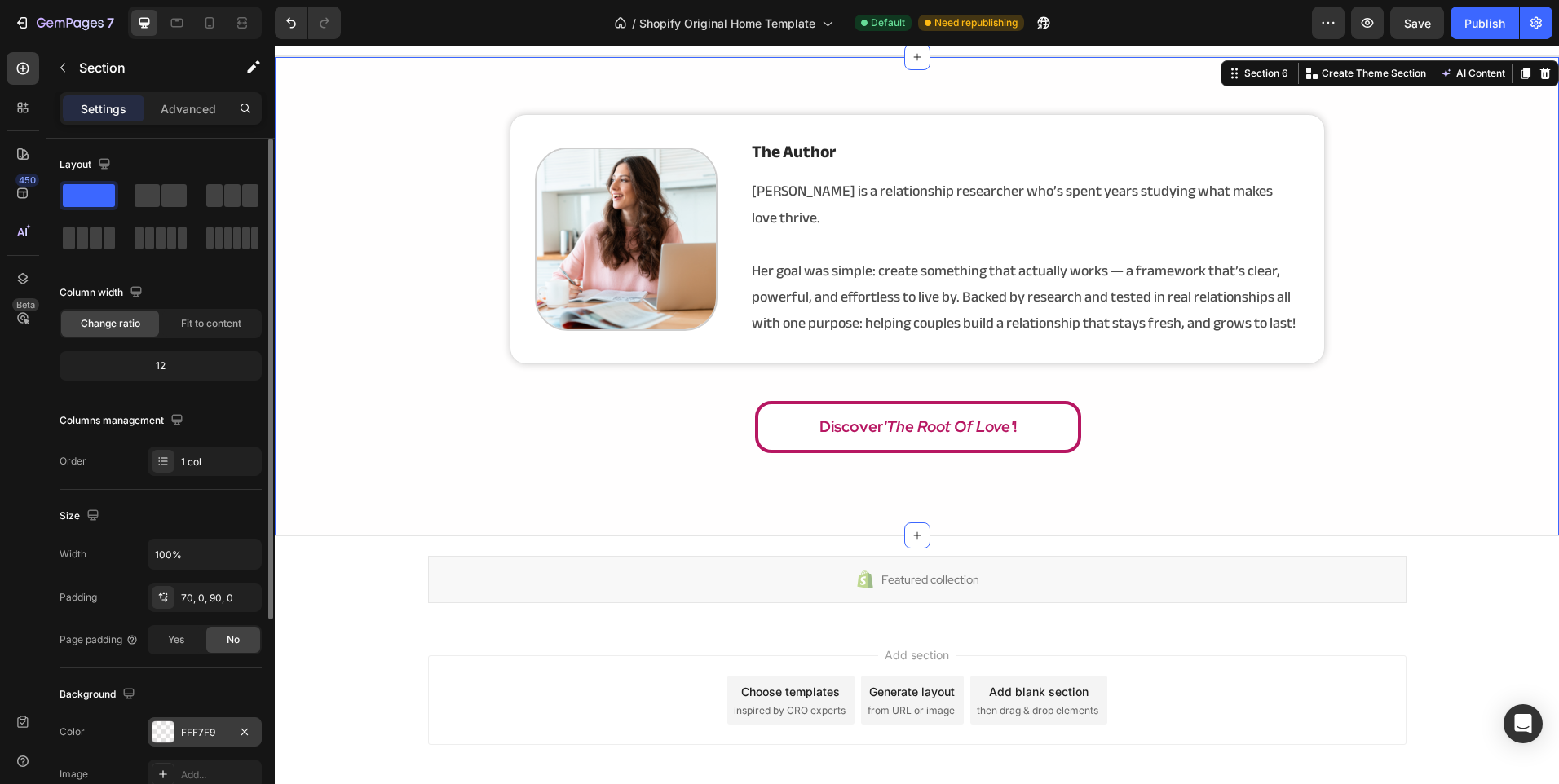
click at [195, 727] on div "FFF7F9" at bounding box center [205, 733] width 47 height 15
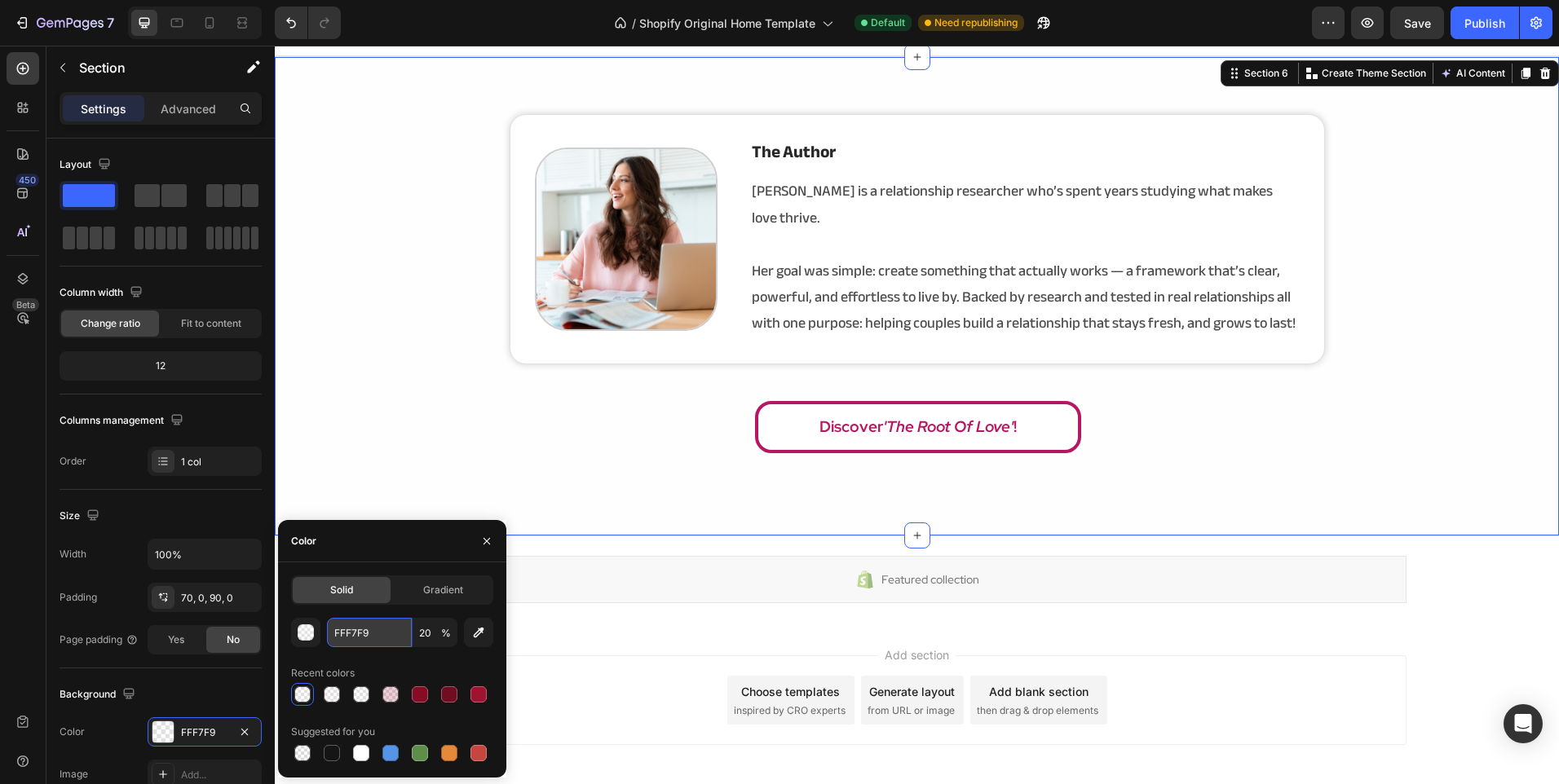
click at [396, 643] on input "FFF7F9" at bounding box center [370, 632] width 85 height 29
paste input "8FA"
type input "FFF8FA"
click at [434, 626] on input "20" at bounding box center [434, 632] width 45 height 29
type input "100"
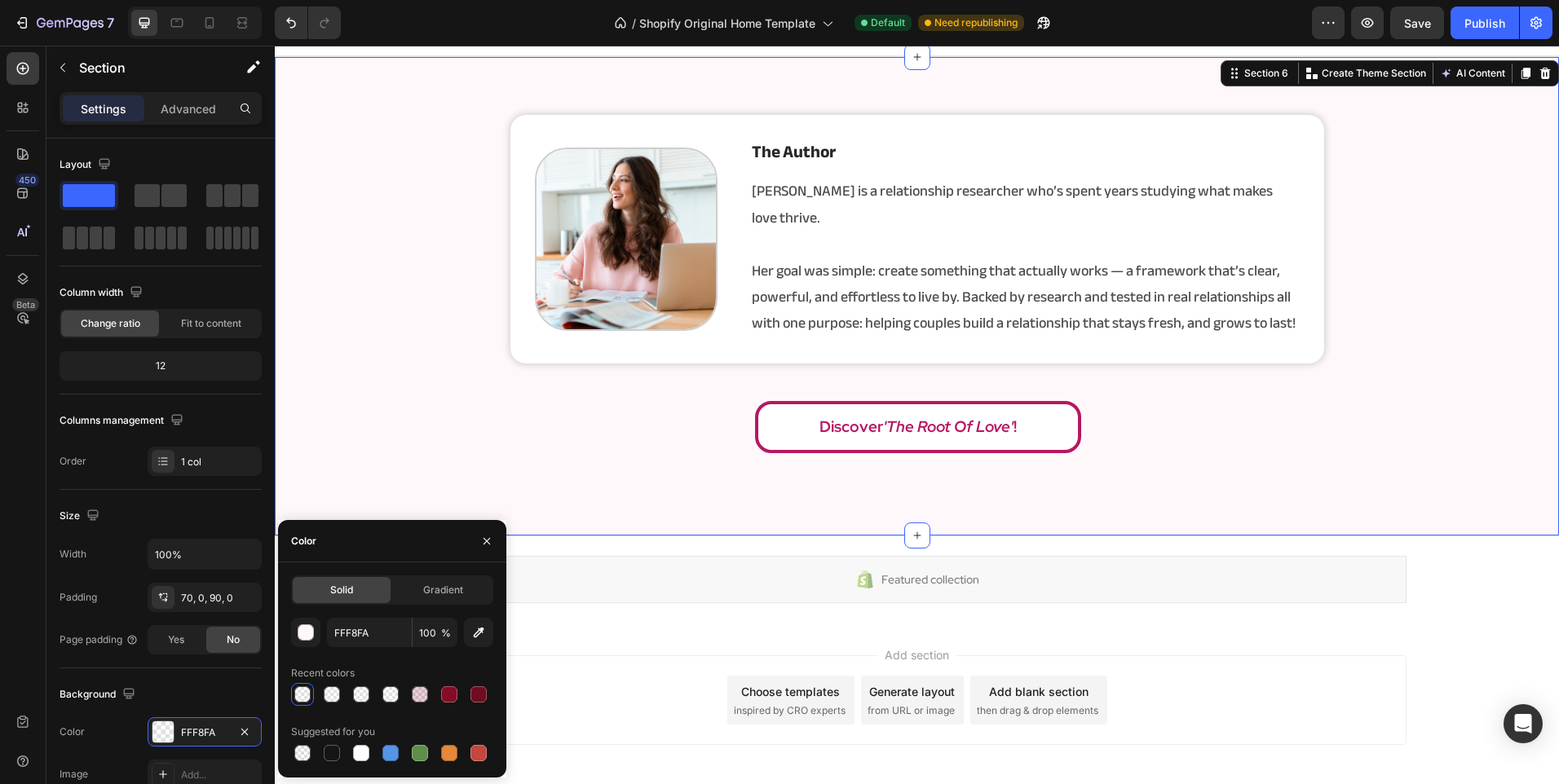
click at [571, 655] on div "Add section Choose templates inspired by CRO experts Generate layout from URL o…" at bounding box center [917, 700] width 979 height 90
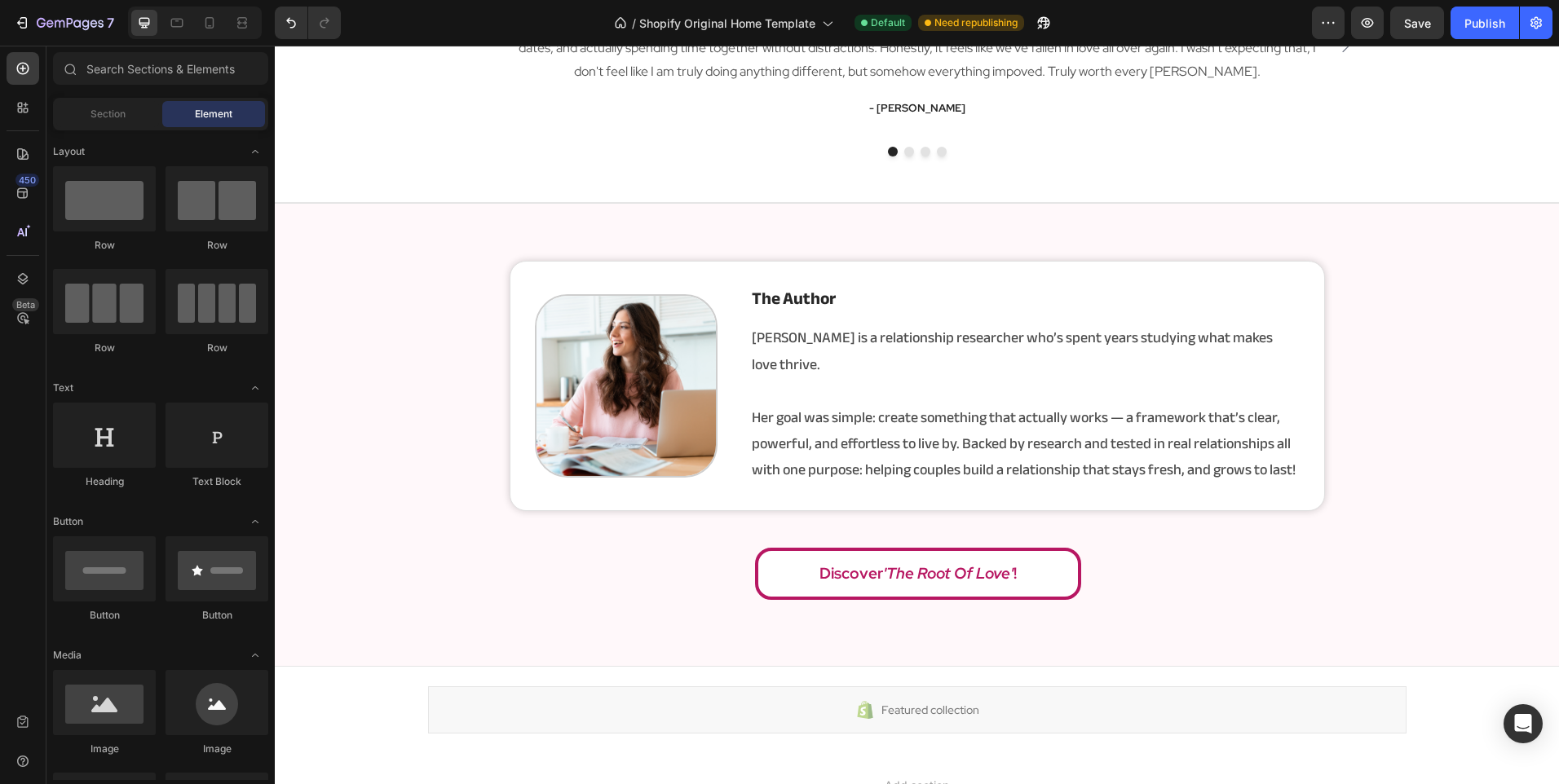
scroll to position [2864, 0]
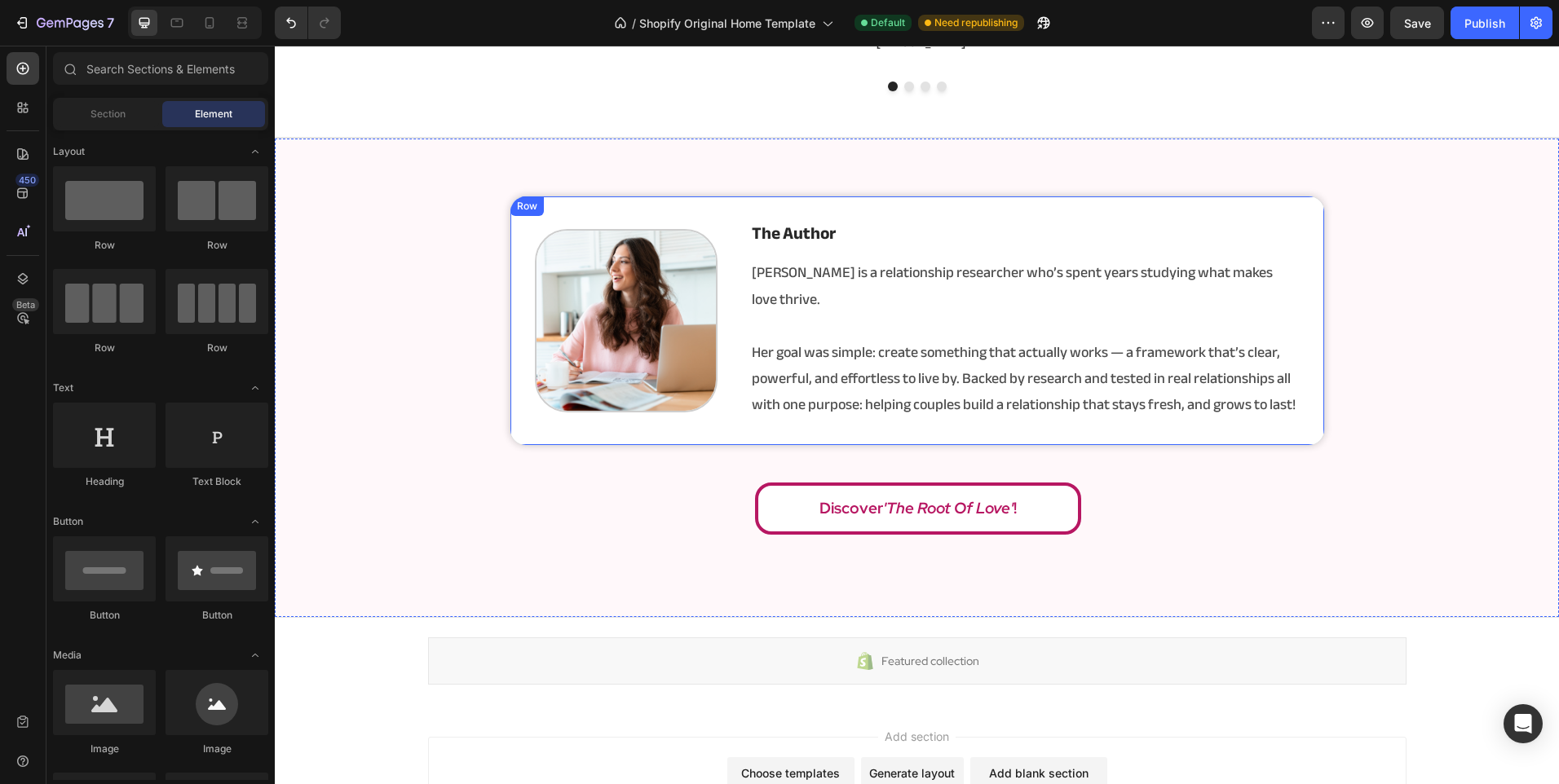
click at [711, 416] on div "Image the author Heading [PERSON_NAME] is a relationship researcher who’s spent…" at bounding box center [917, 321] width 815 height 250
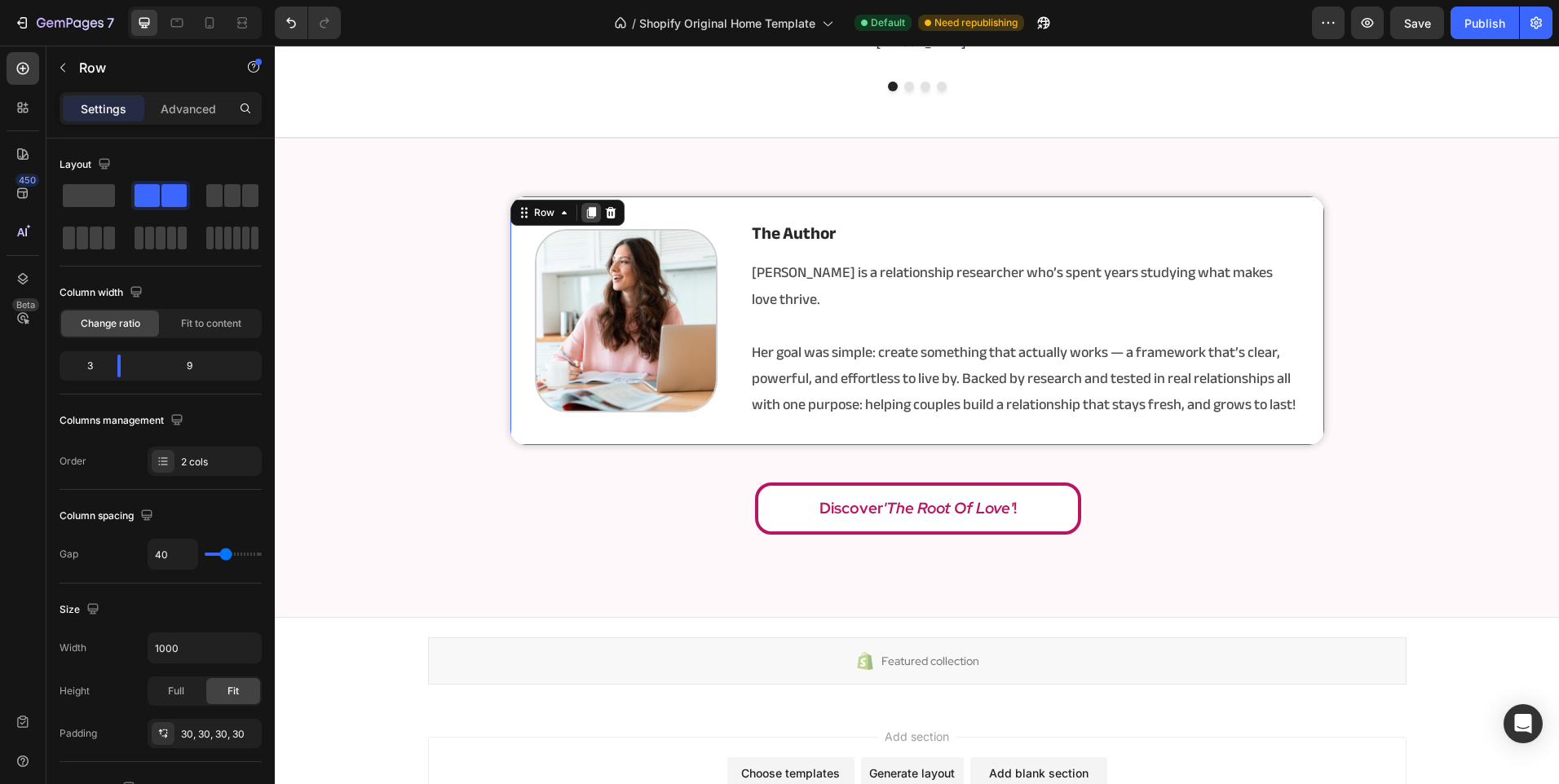
click at [586, 208] on icon at bounding box center [590, 213] width 9 height 11
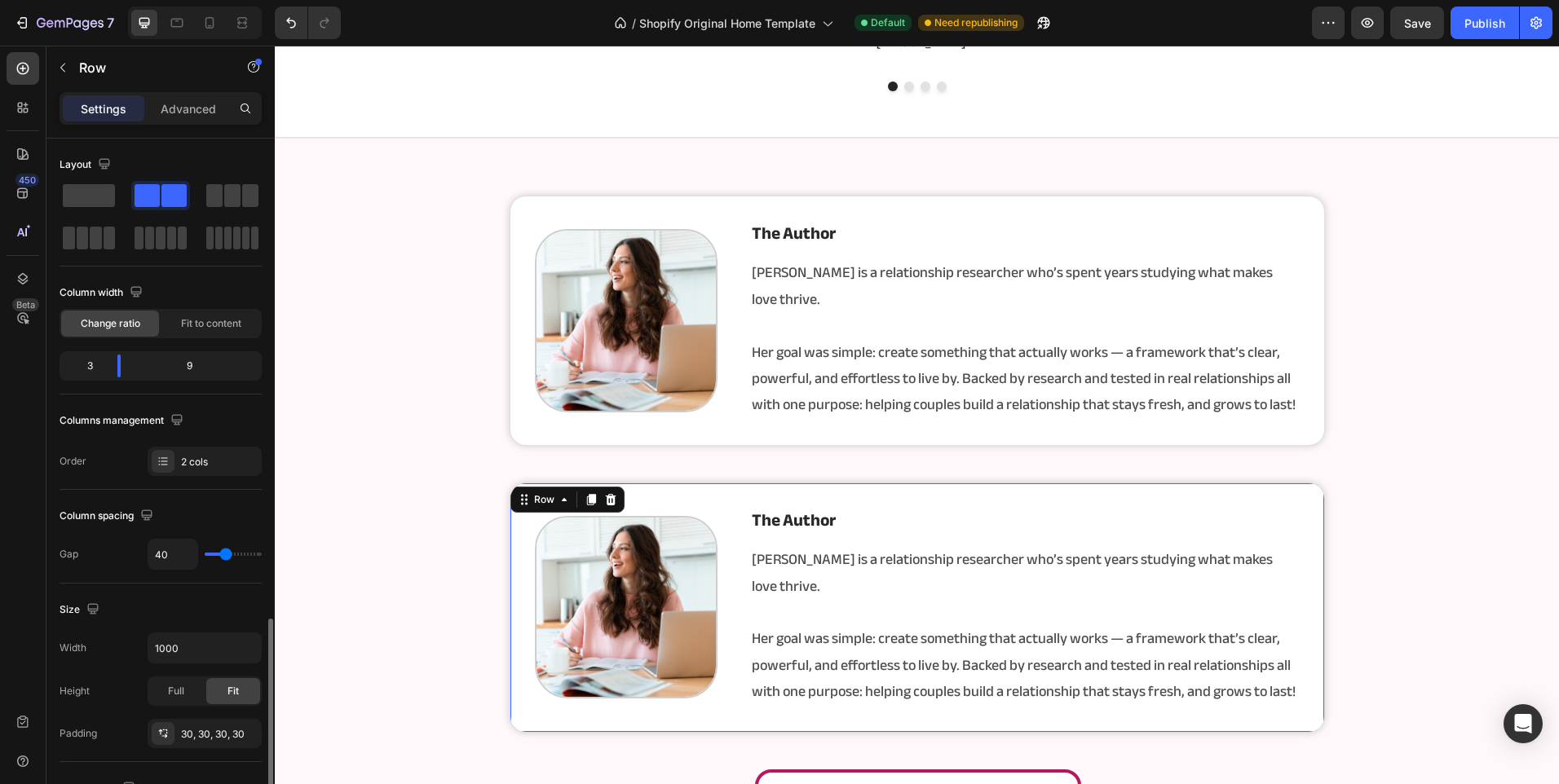
scroll to position [303, 0]
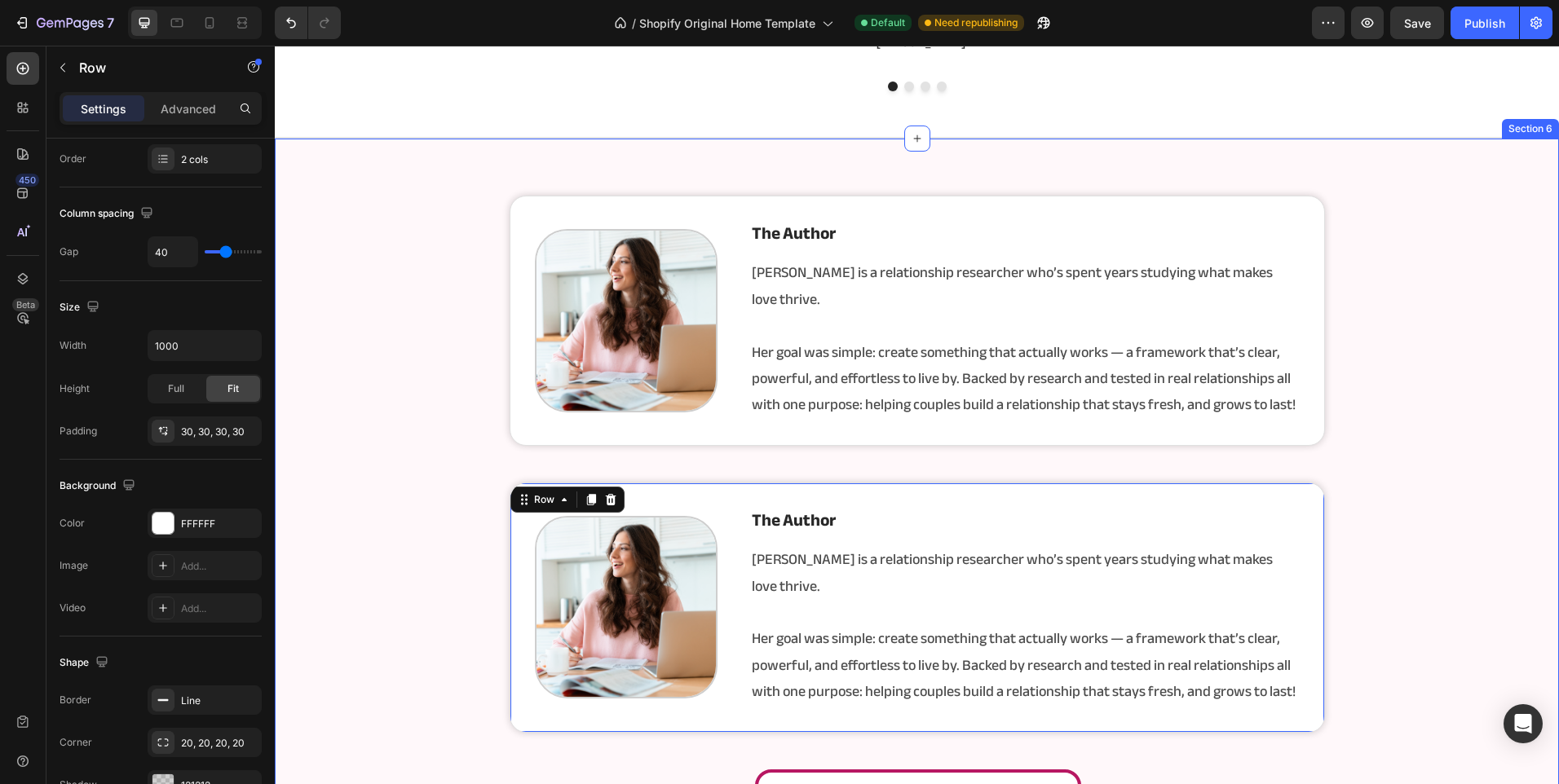
click at [769, 447] on div "Image the author Heading [PERSON_NAME] is a relationship researcher who’s spent…" at bounding box center [917, 513] width 1284 height 635
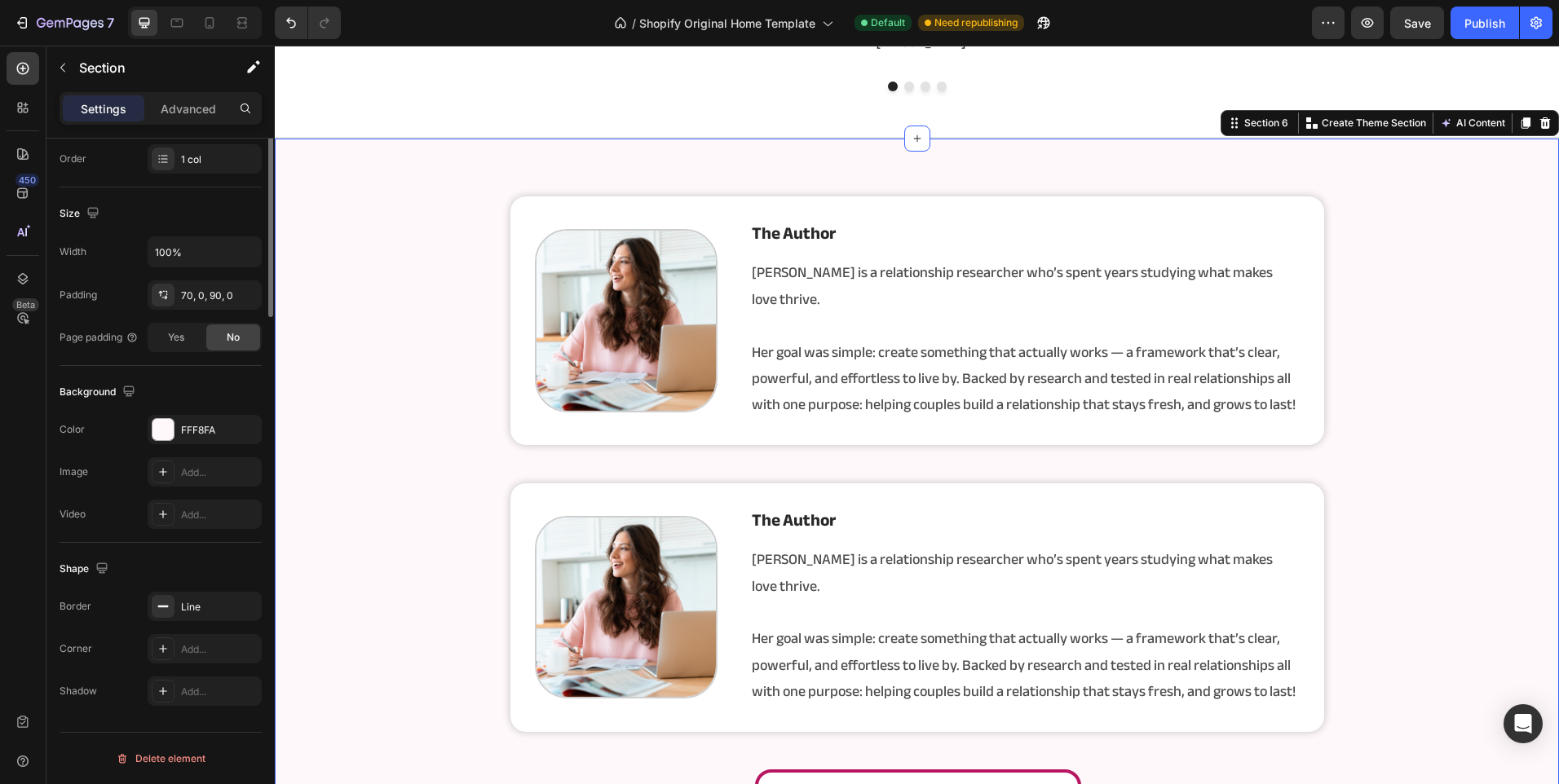
scroll to position [0, 0]
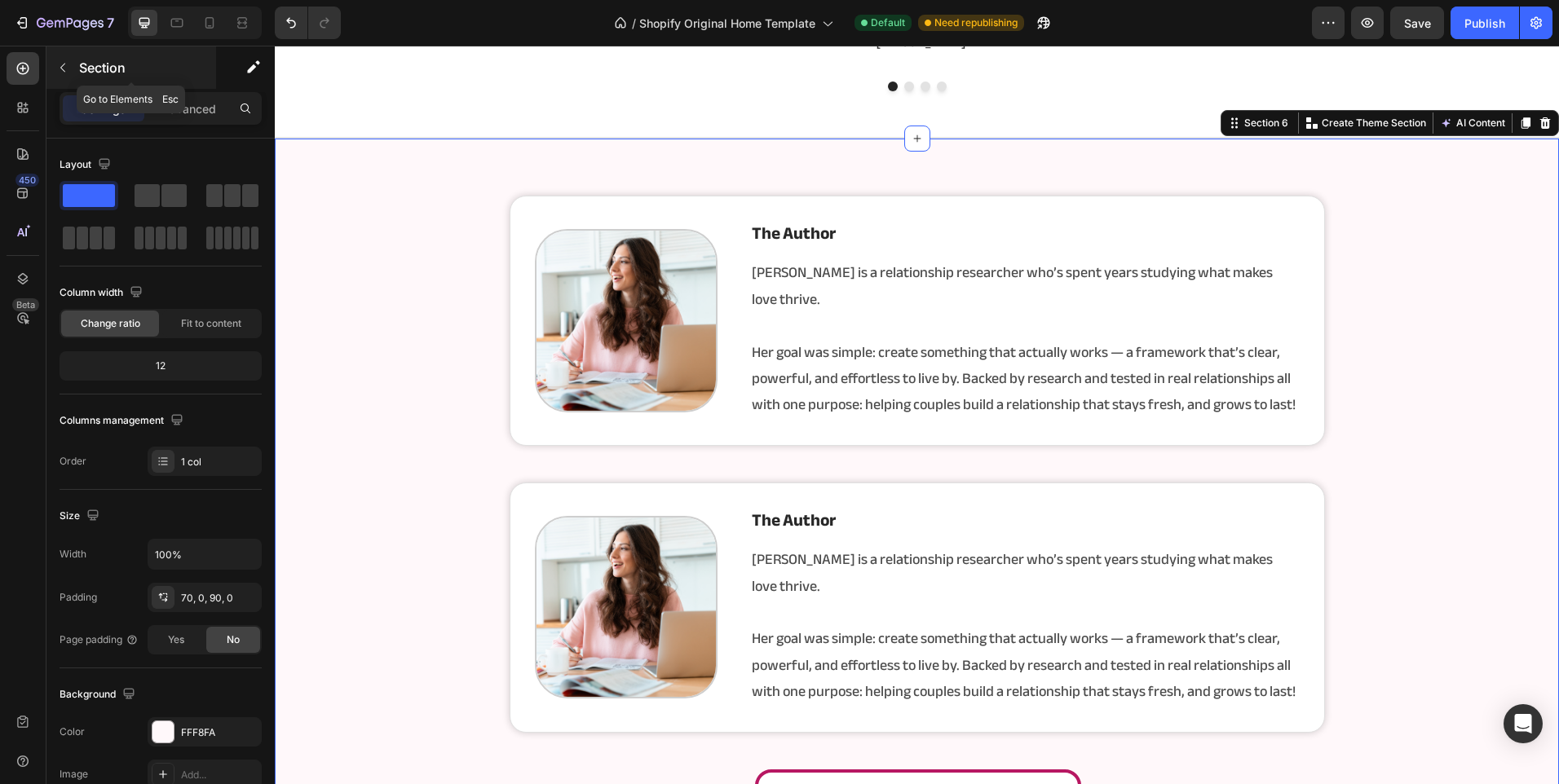
click at [148, 74] on p "Section" at bounding box center [146, 68] width 134 height 20
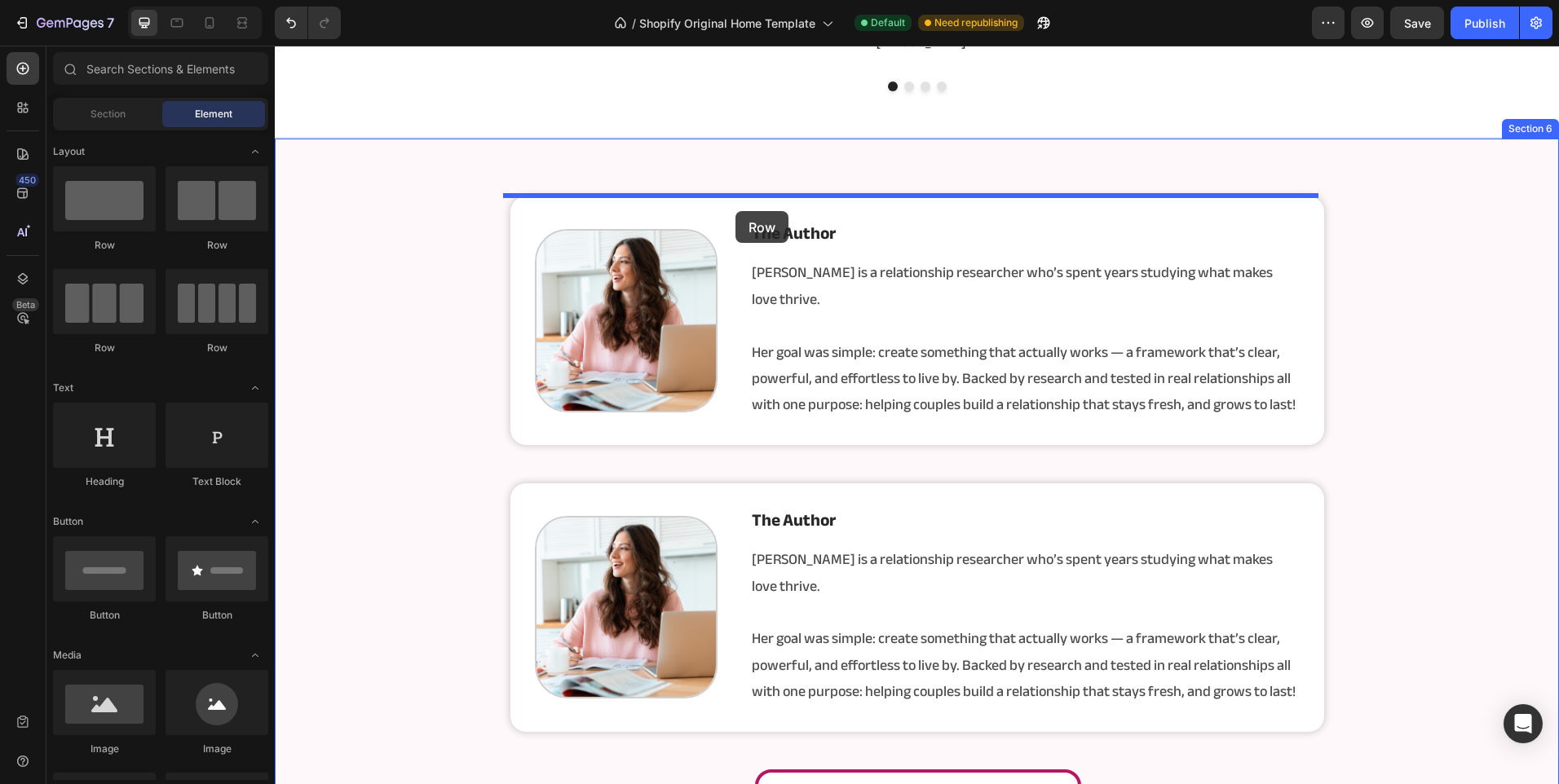
drag, startPoint x: 486, startPoint y: 246, endPoint x: 735, endPoint y: 211, distance: 251.4
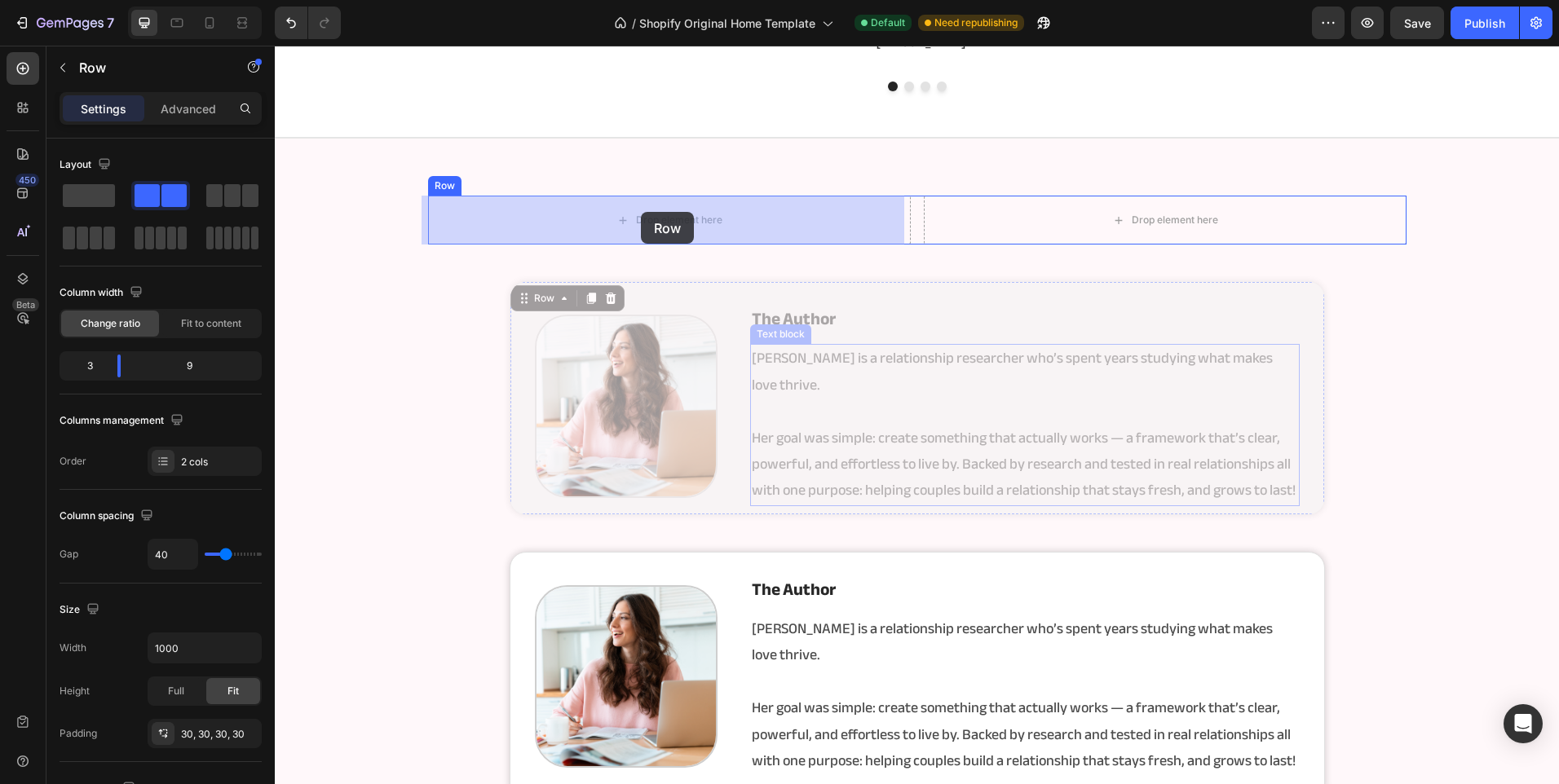
drag, startPoint x: 769, startPoint y: 498, endPoint x: 641, endPoint y: 212, distance: 313.3
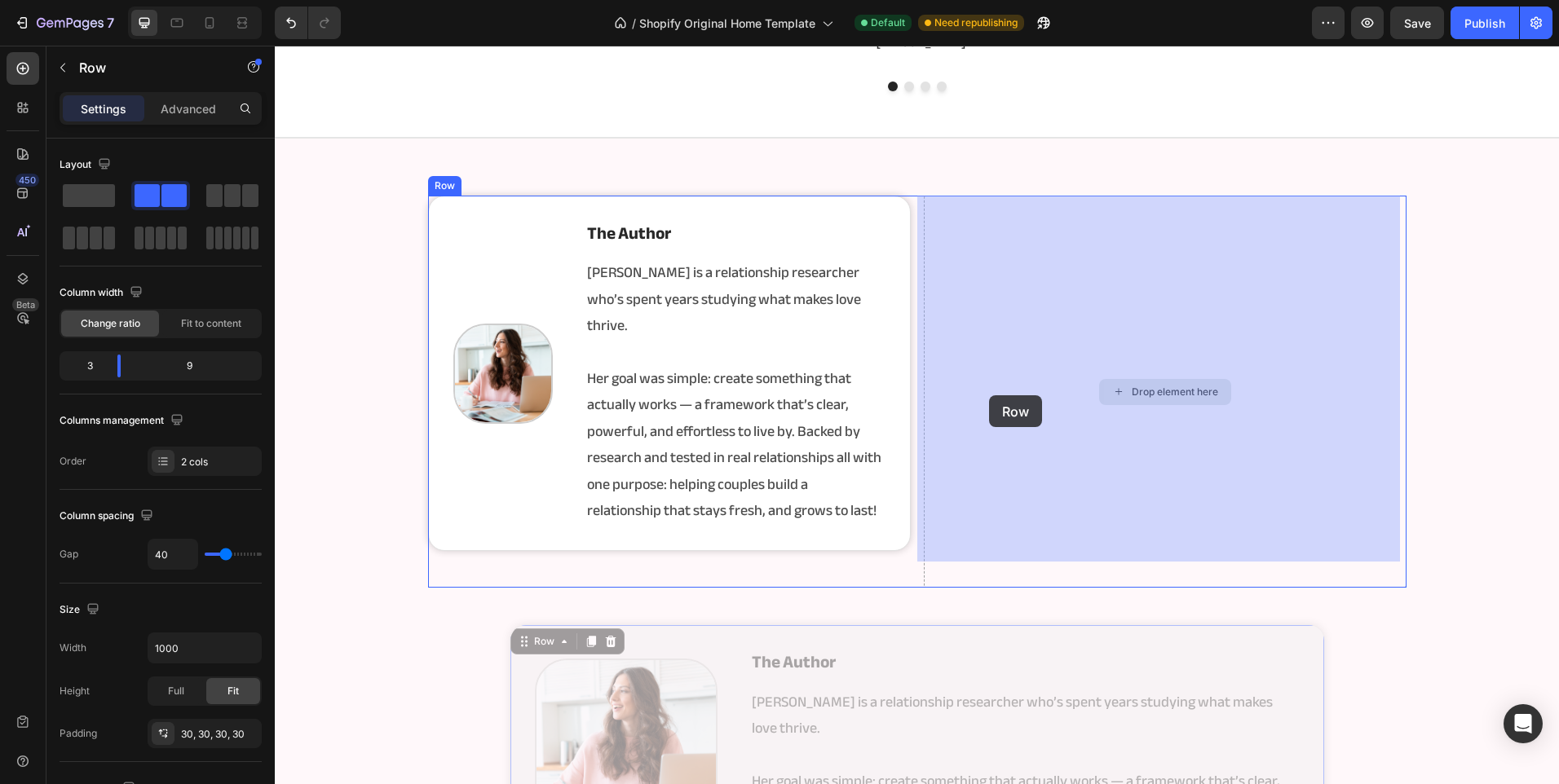
drag, startPoint x: 734, startPoint y: 655, endPoint x: 991, endPoint y: 393, distance: 367.0
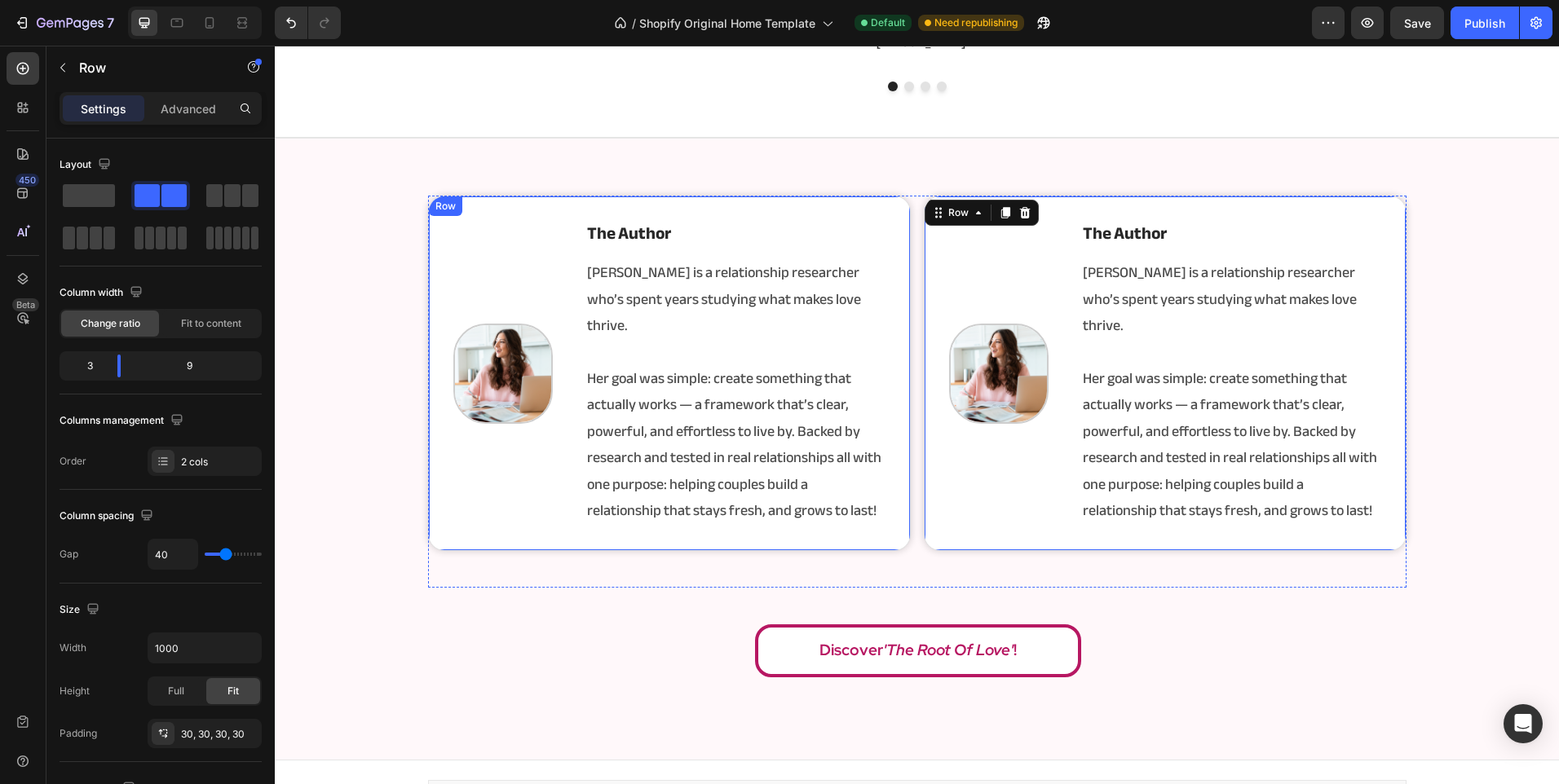
click at [559, 454] on div "Image the author Heading [PERSON_NAME] is a relationship researcher who’s spent…" at bounding box center [668, 373] width 482 height 355
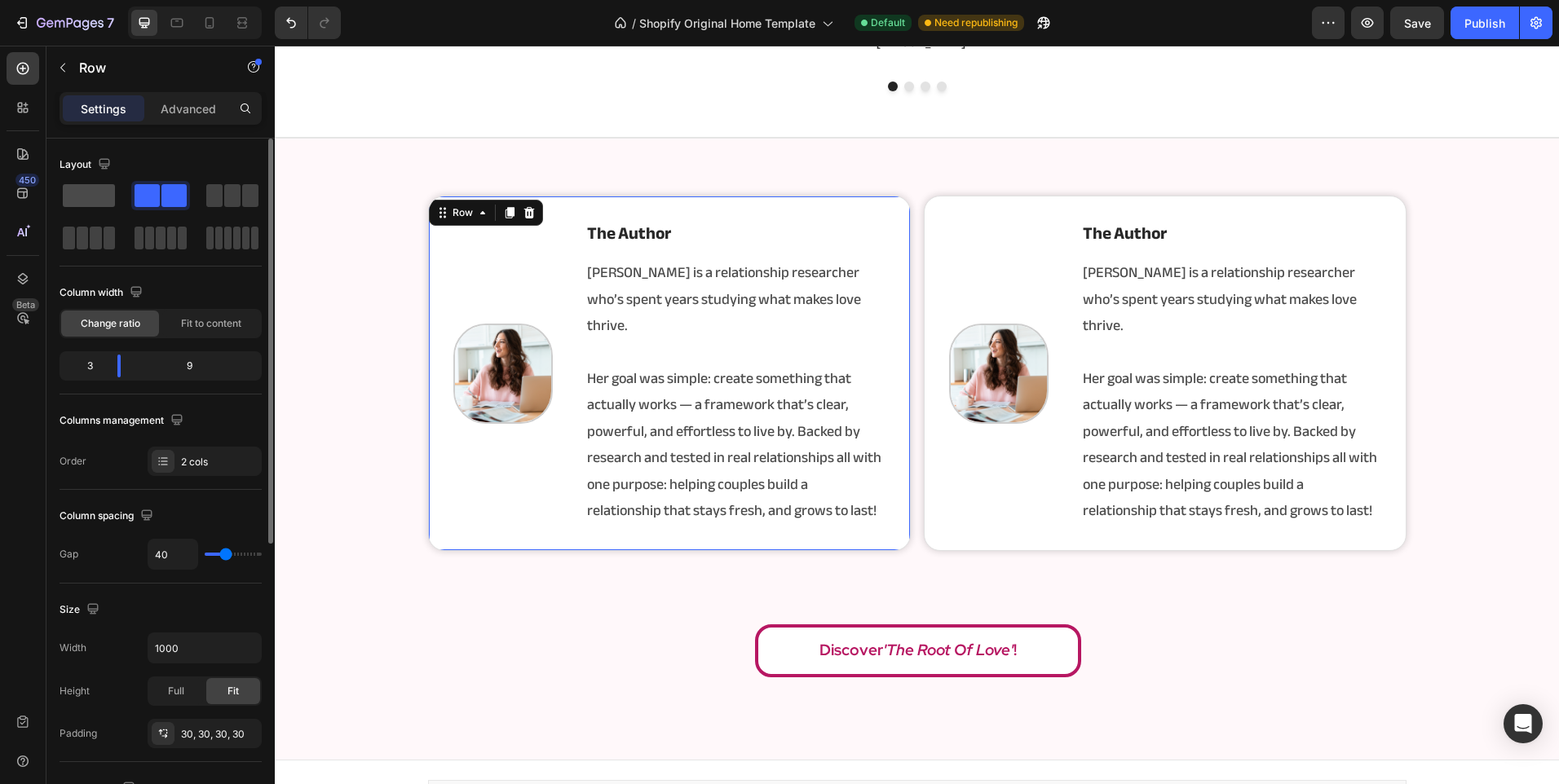
click at [102, 202] on span at bounding box center [89, 196] width 52 height 23
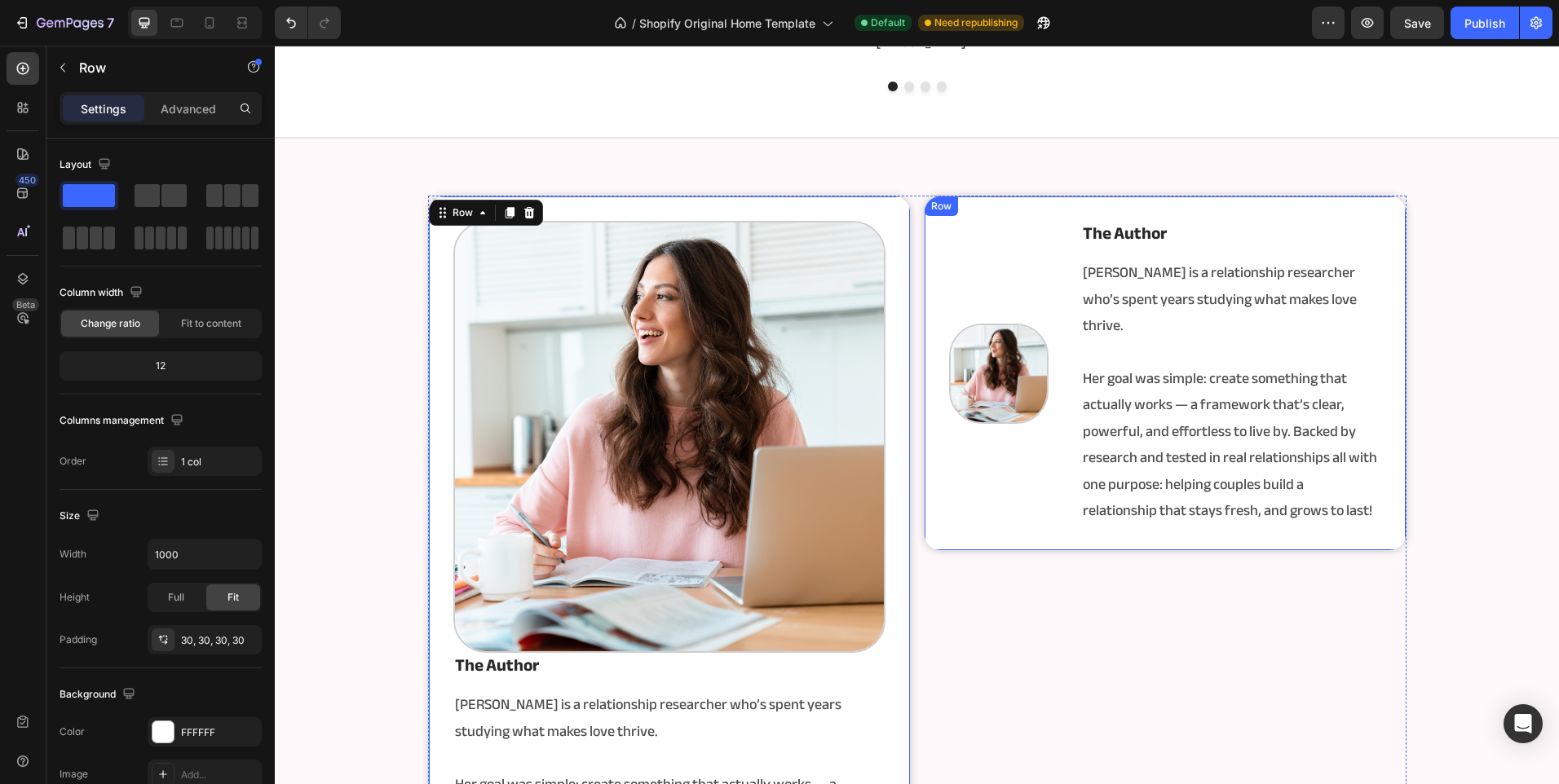
click at [977, 458] on div "Image" at bounding box center [999, 374] width 100 height 305
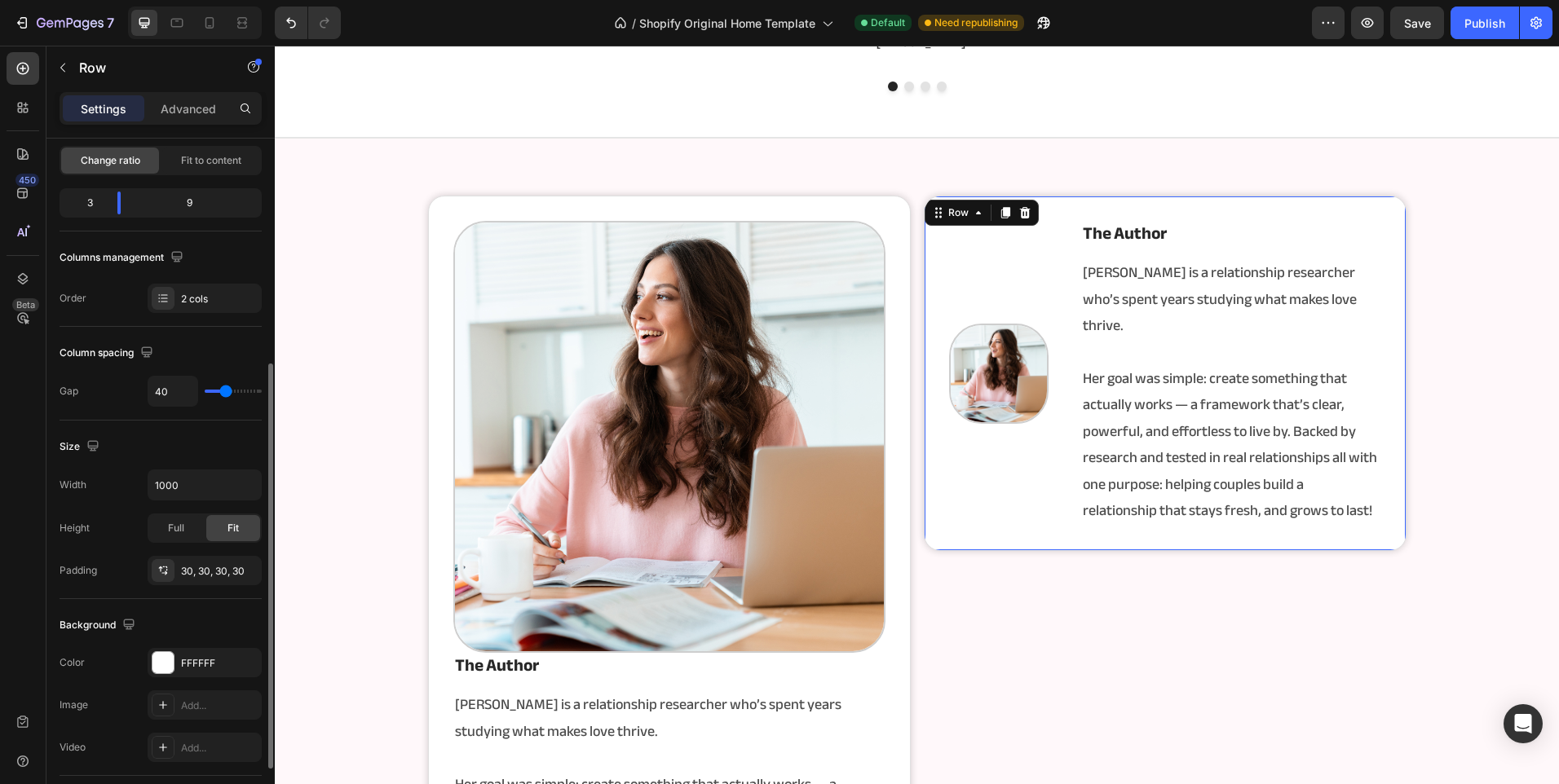
scroll to position [488, 0]
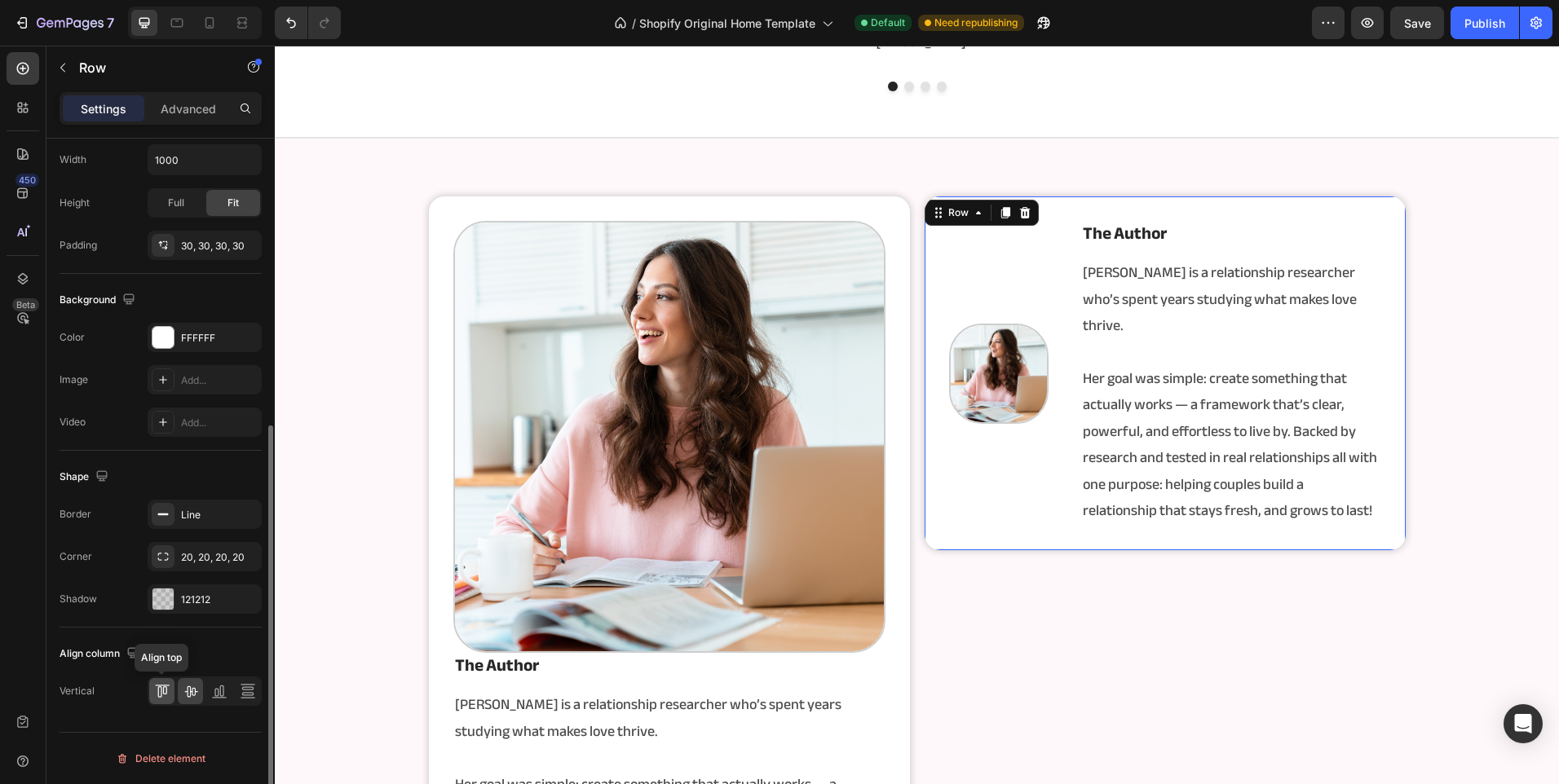
click at [161, 686] on icon at bounding box center [162, 691] width 16 height 16
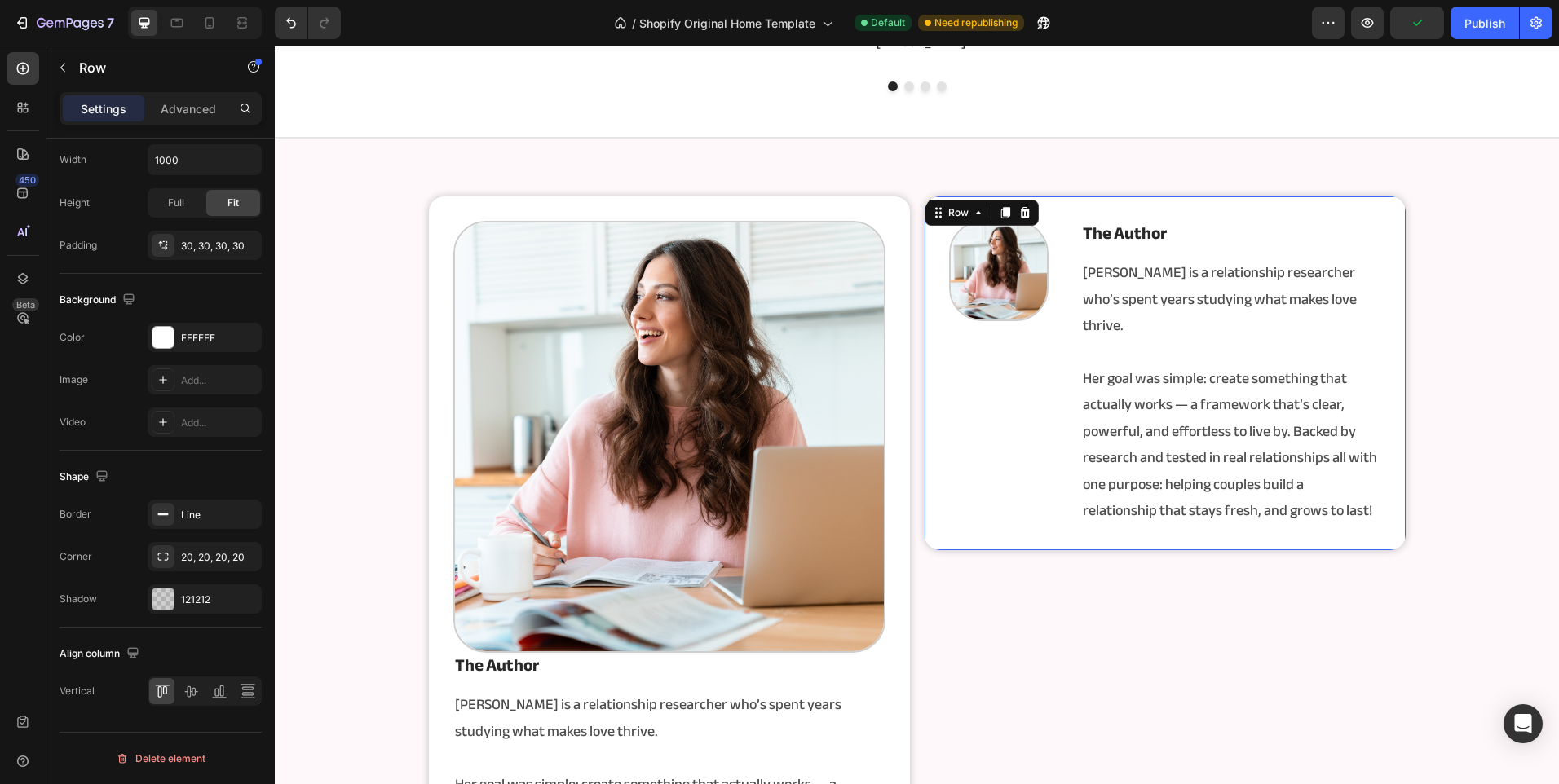
click at [1020, 423] on div "Image" at bounding box center [999, 374] width 100 height 305
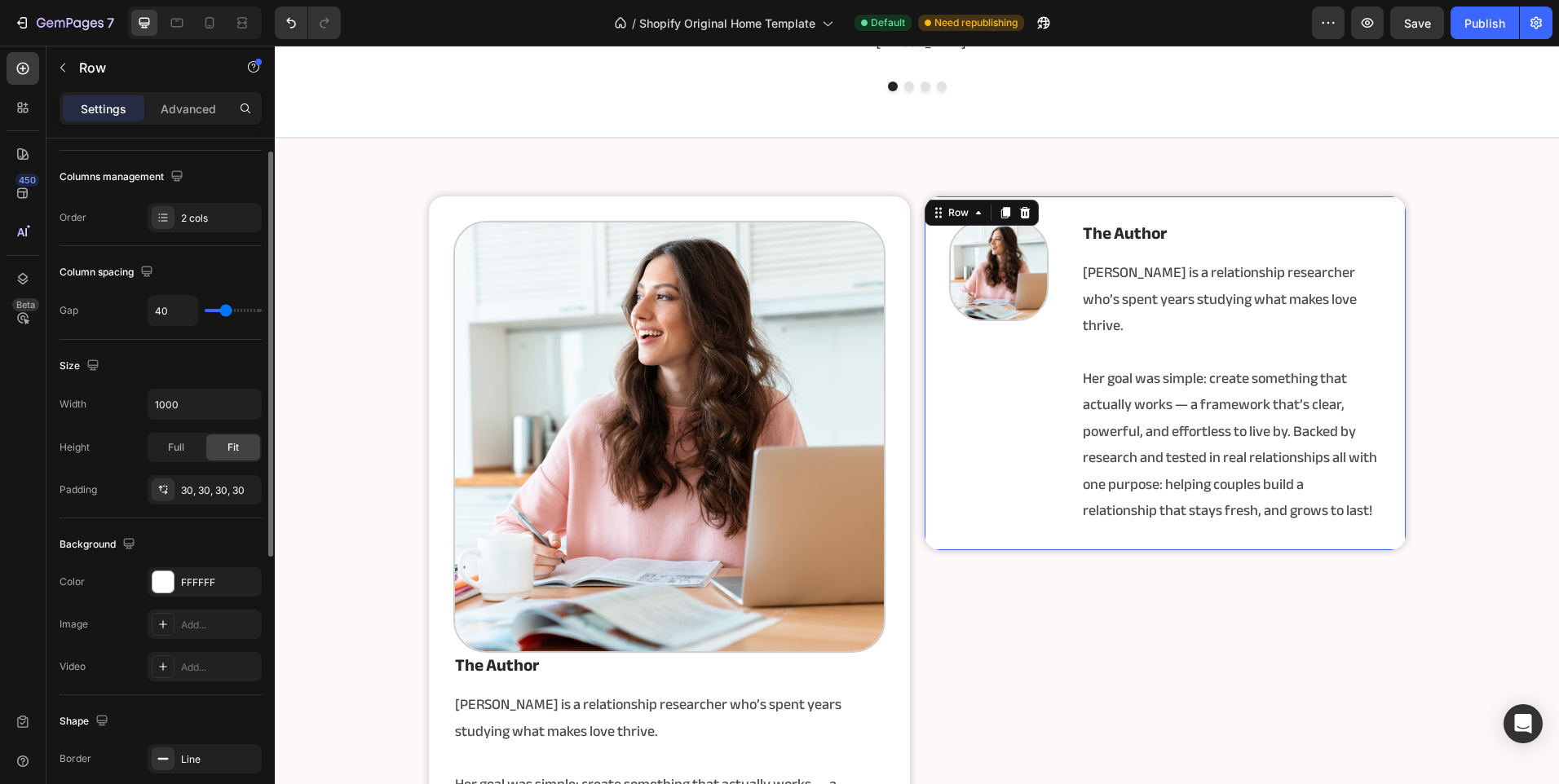
scroll to position [0, 0]
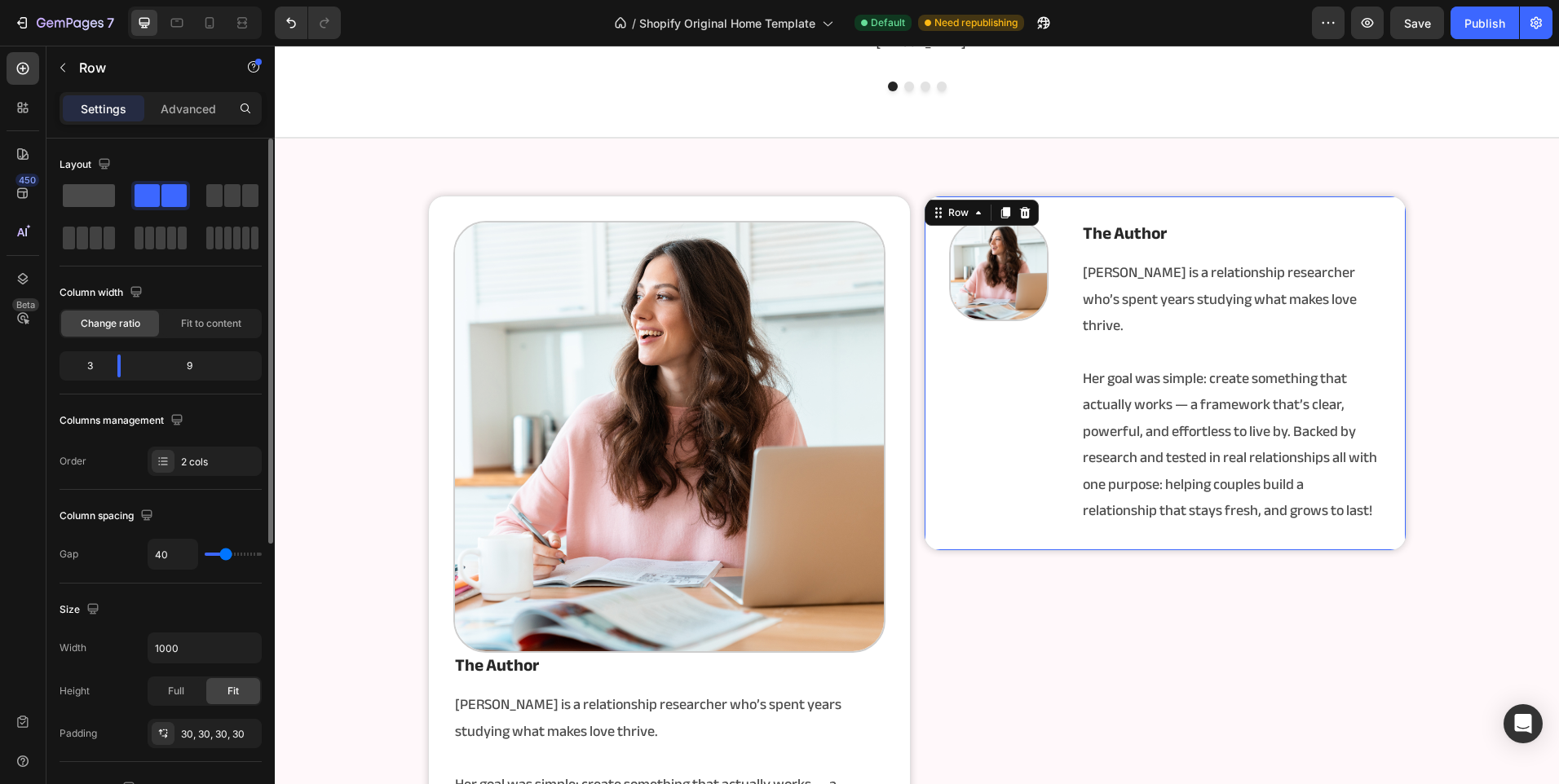
click at [104, 193] on span at bounding box center [89, 196] width 52 height 23
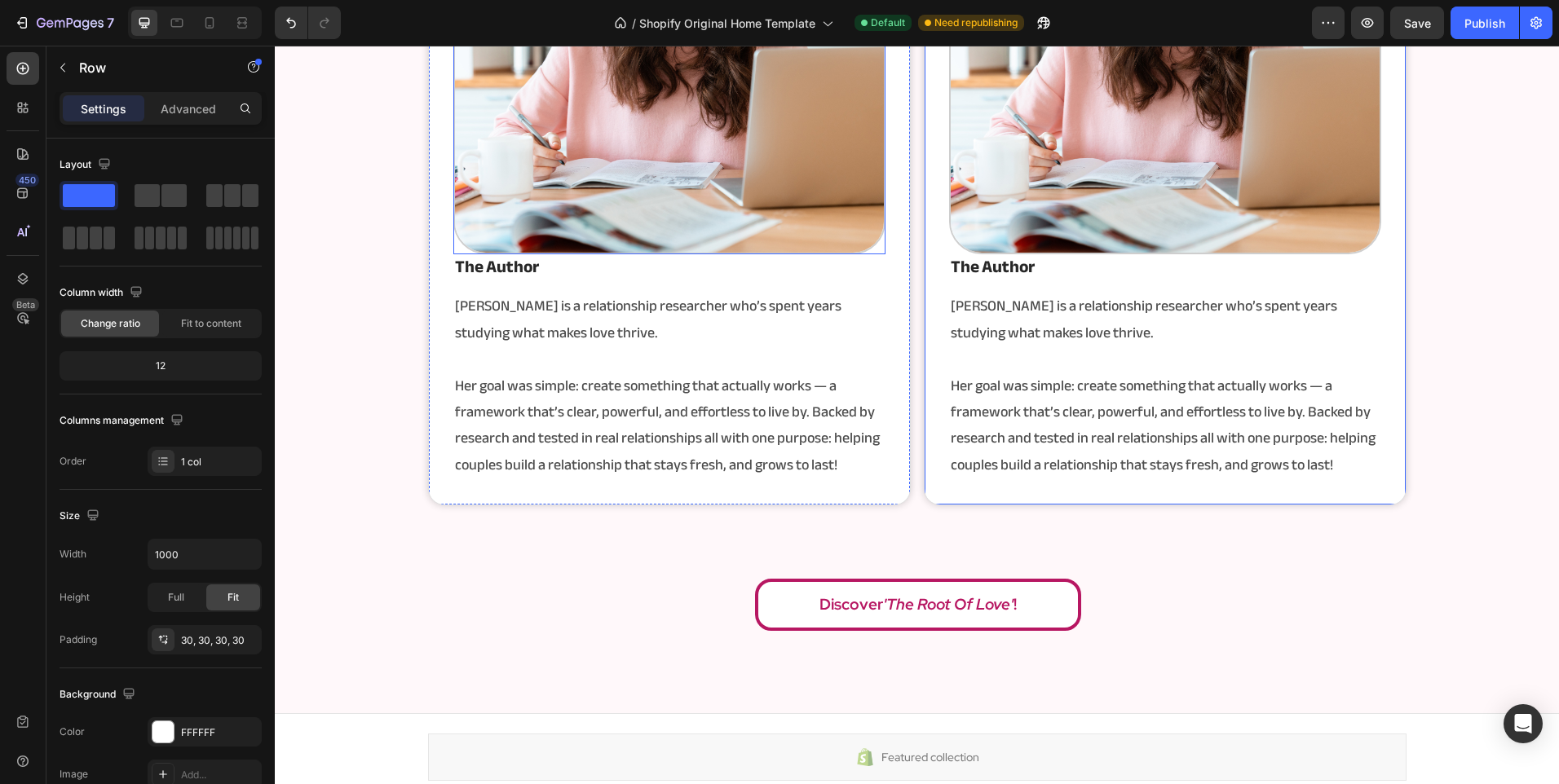
scroll to position [3271, 0]
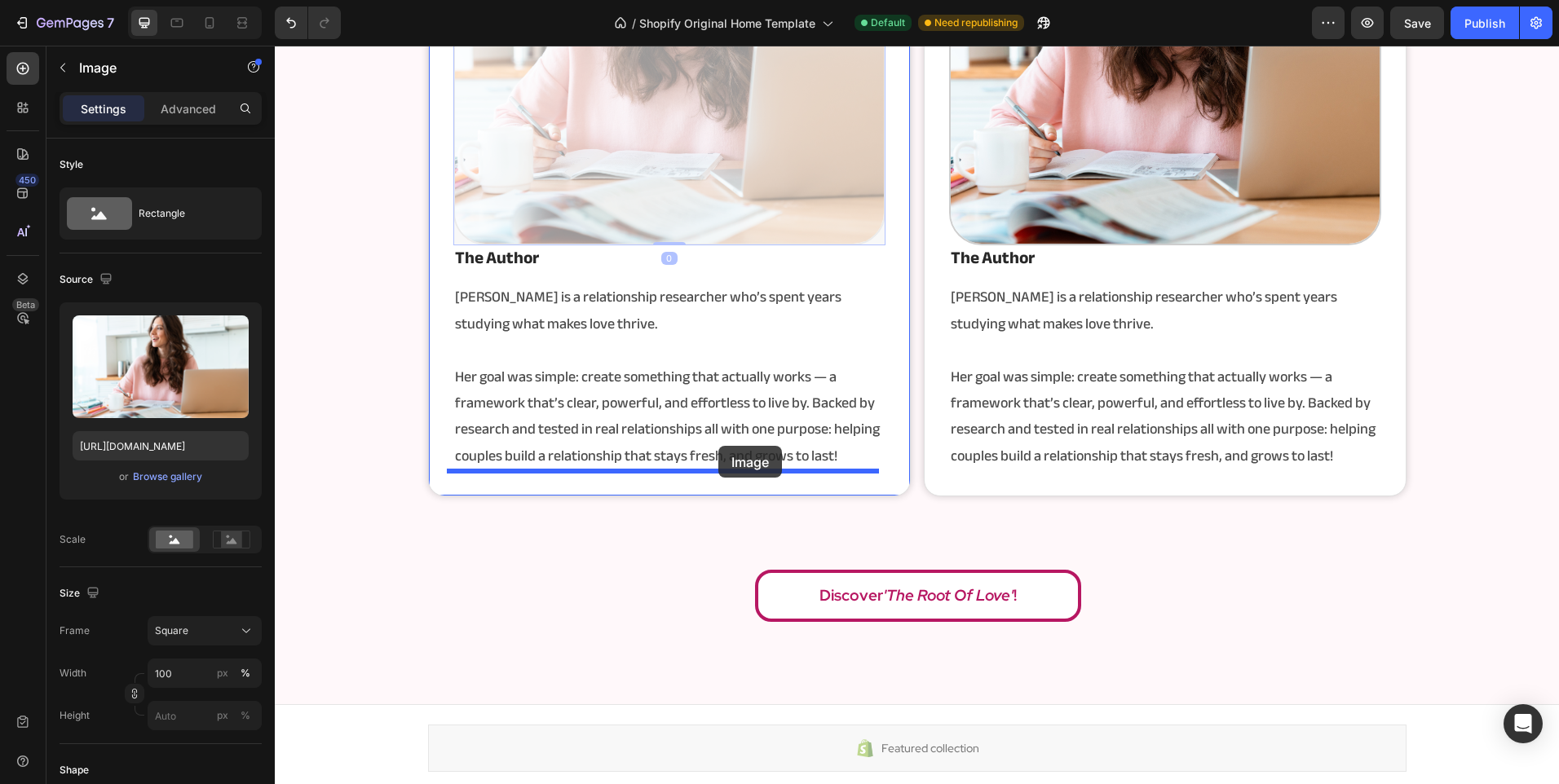
drag, startPoint x: 749, startPoint y: 182, endPoint x: 718, endPoint y: 445, distance: 264.8
click at [718, 445] on p "Her goal was simple: create something that actually works — a framework that’s …" at bounding box center [668, 417] width 429 height 106
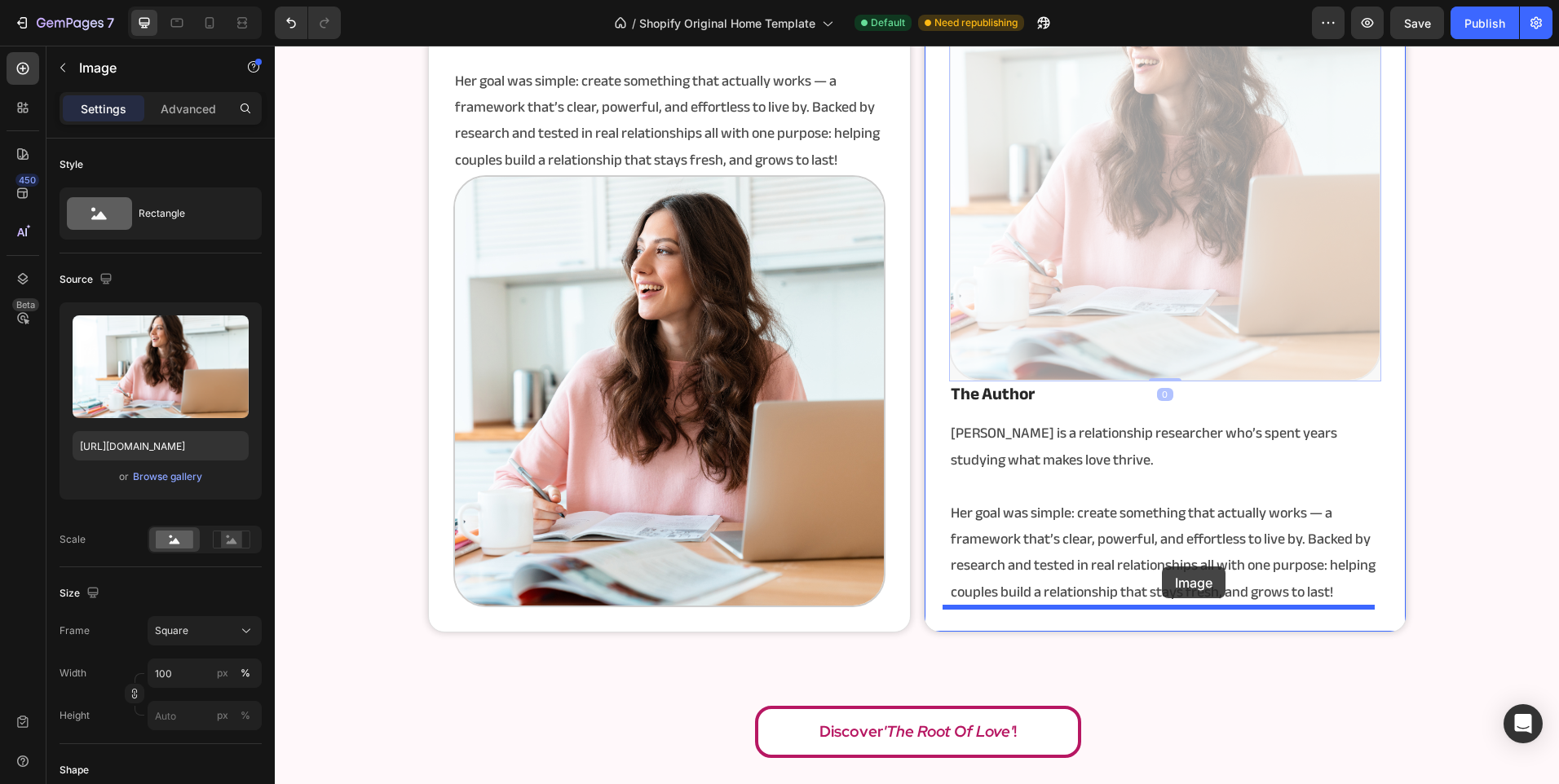
scroll to position [3165, 0]
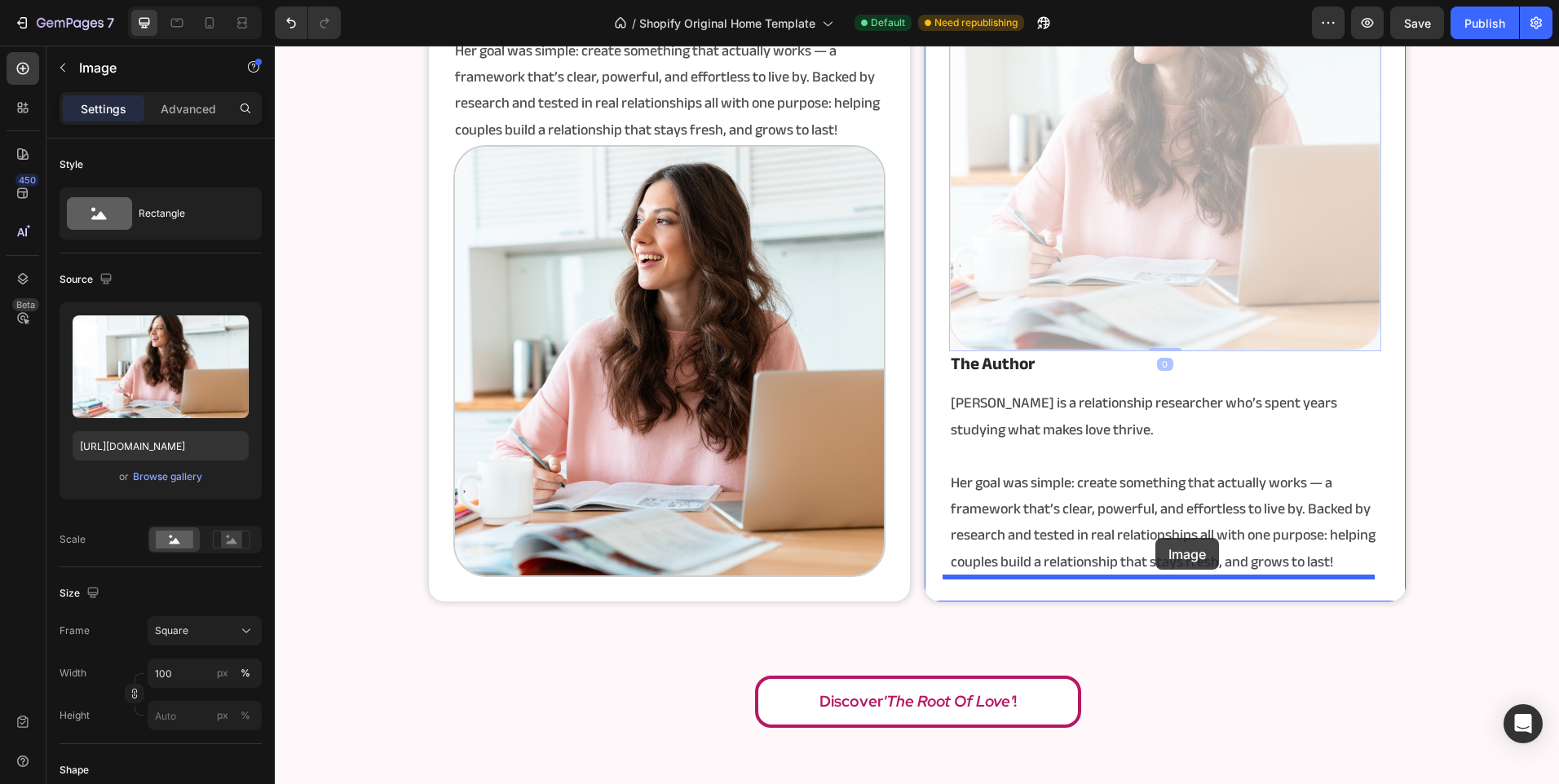
drag, startPoint x: 1193, startPoint y: 375, endPoint x: 1155, endPoint y: 538, distance: 167.4
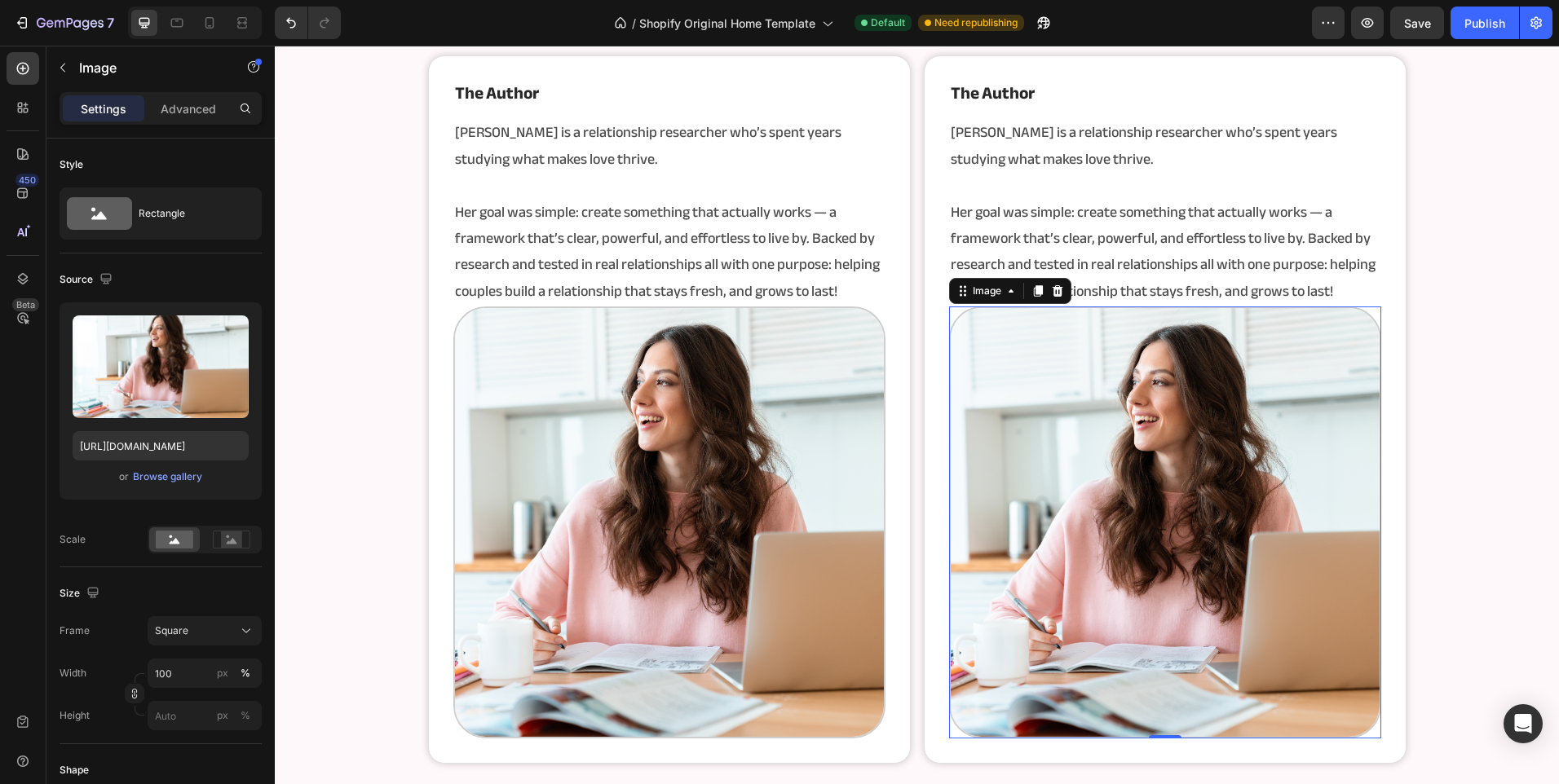
scroll to position [3002, 0]
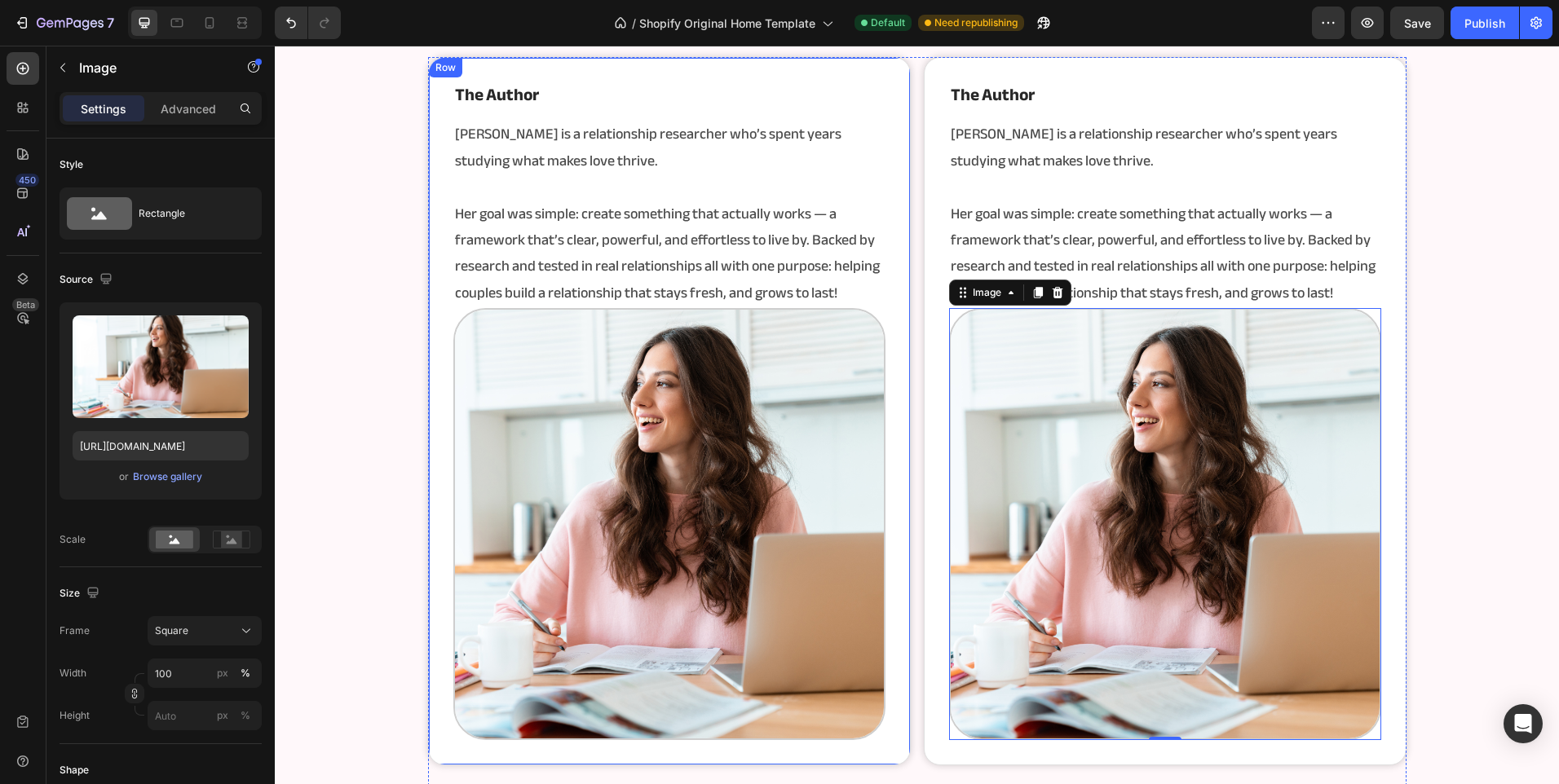
click at [888, 334] on div "the author Heading [PERSON_NAME] is a relationship researcher who’s spent years…" at bounding box center [668, 411] width 482 height 708
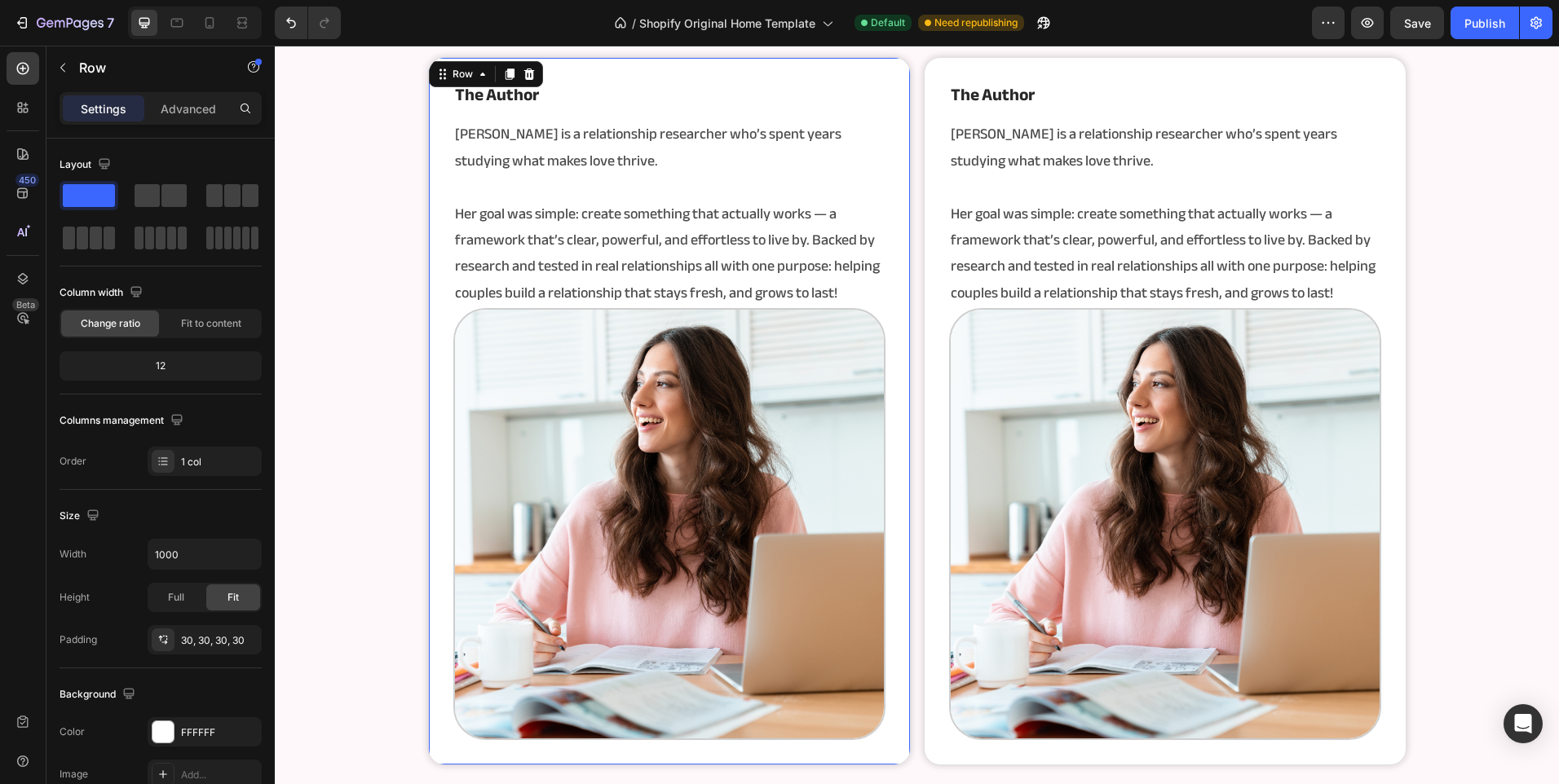
click at [708, 428] on img at bounding box center [668, 524] width 432 height 432
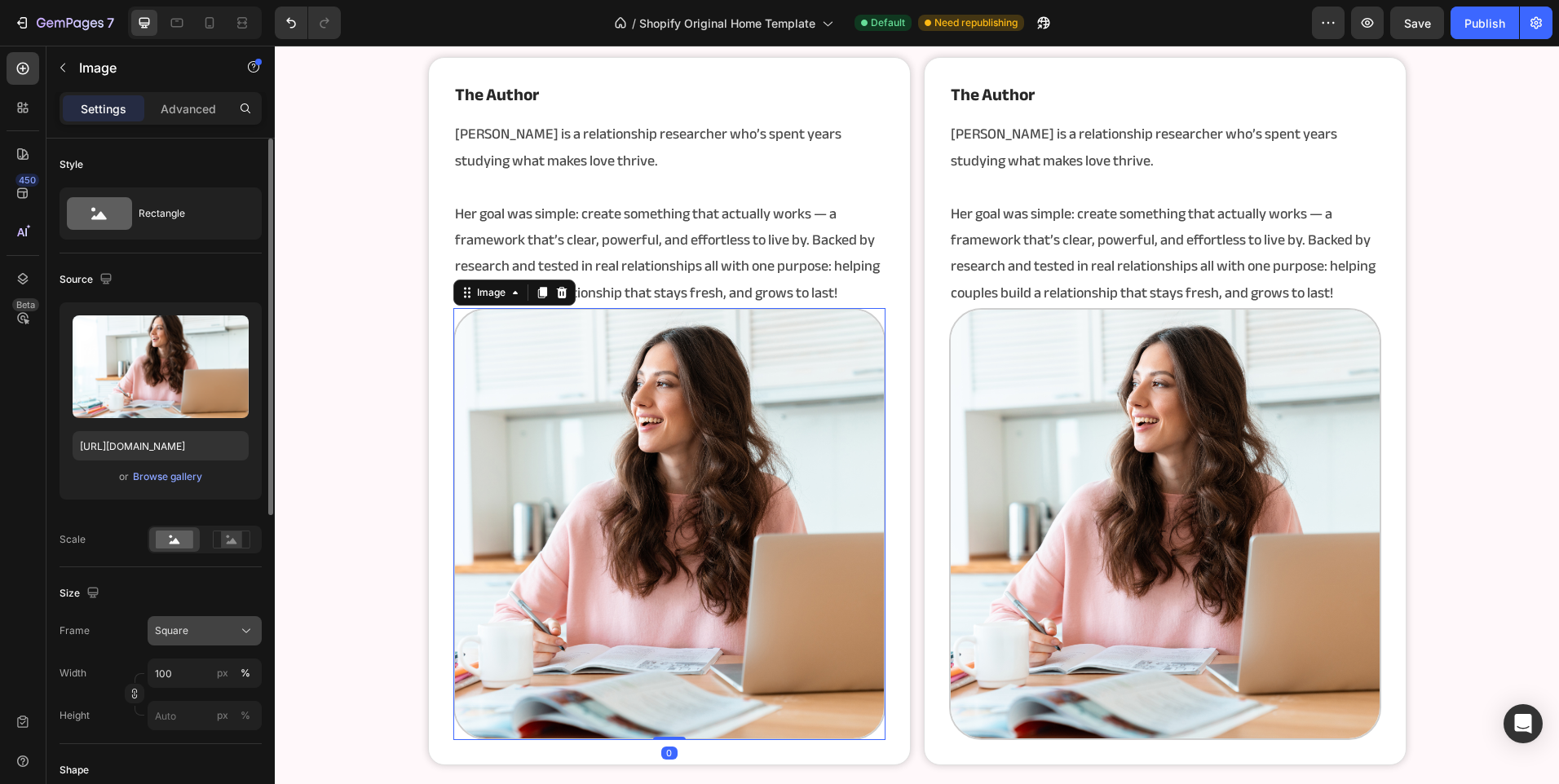
click at [179, 635] on span "Square" at bounding box center [171, 631] width 33 height 15
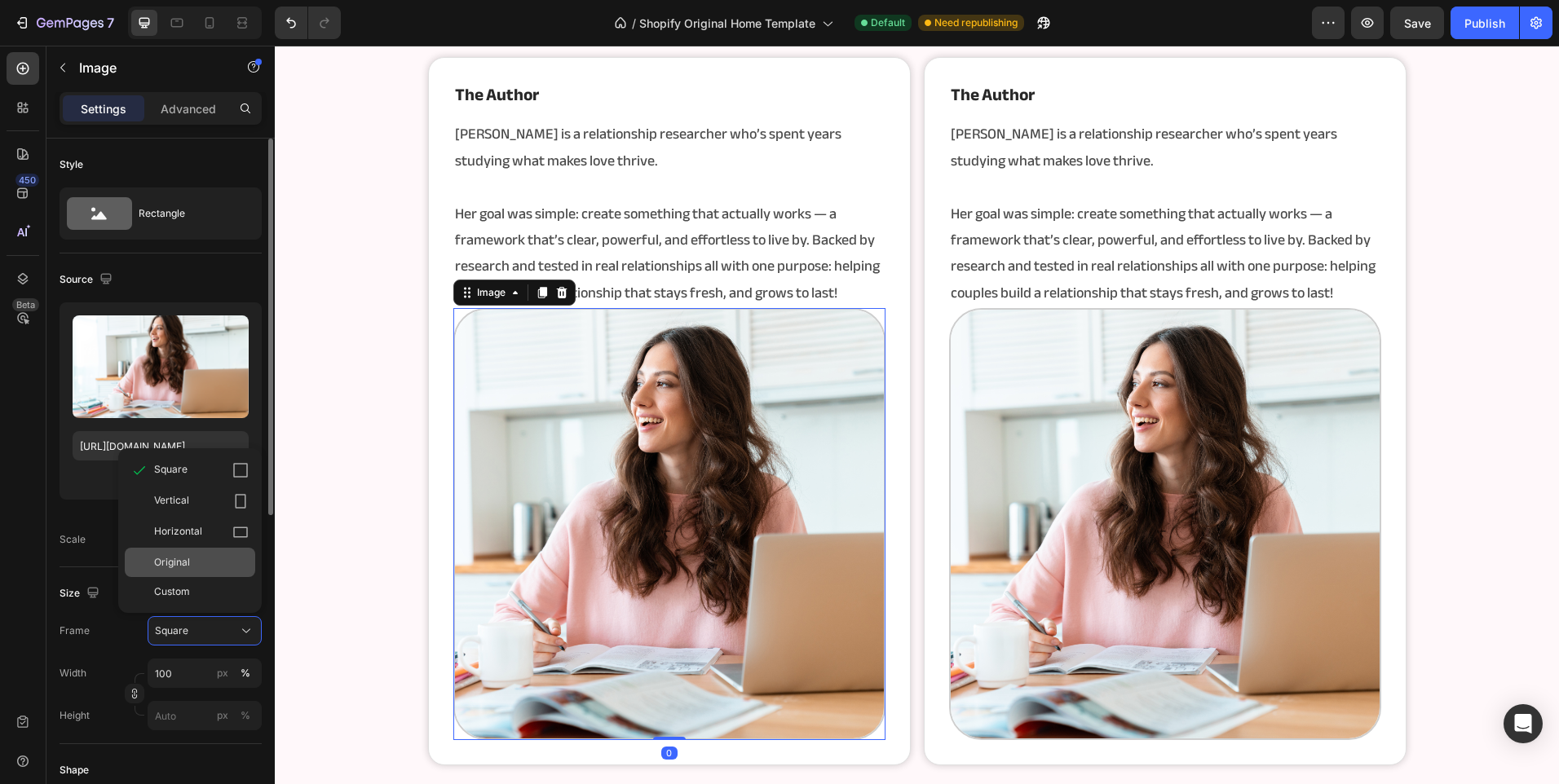
click at [211, 573] on div "Original" at bounding box center [190, 562] width 131 height 29
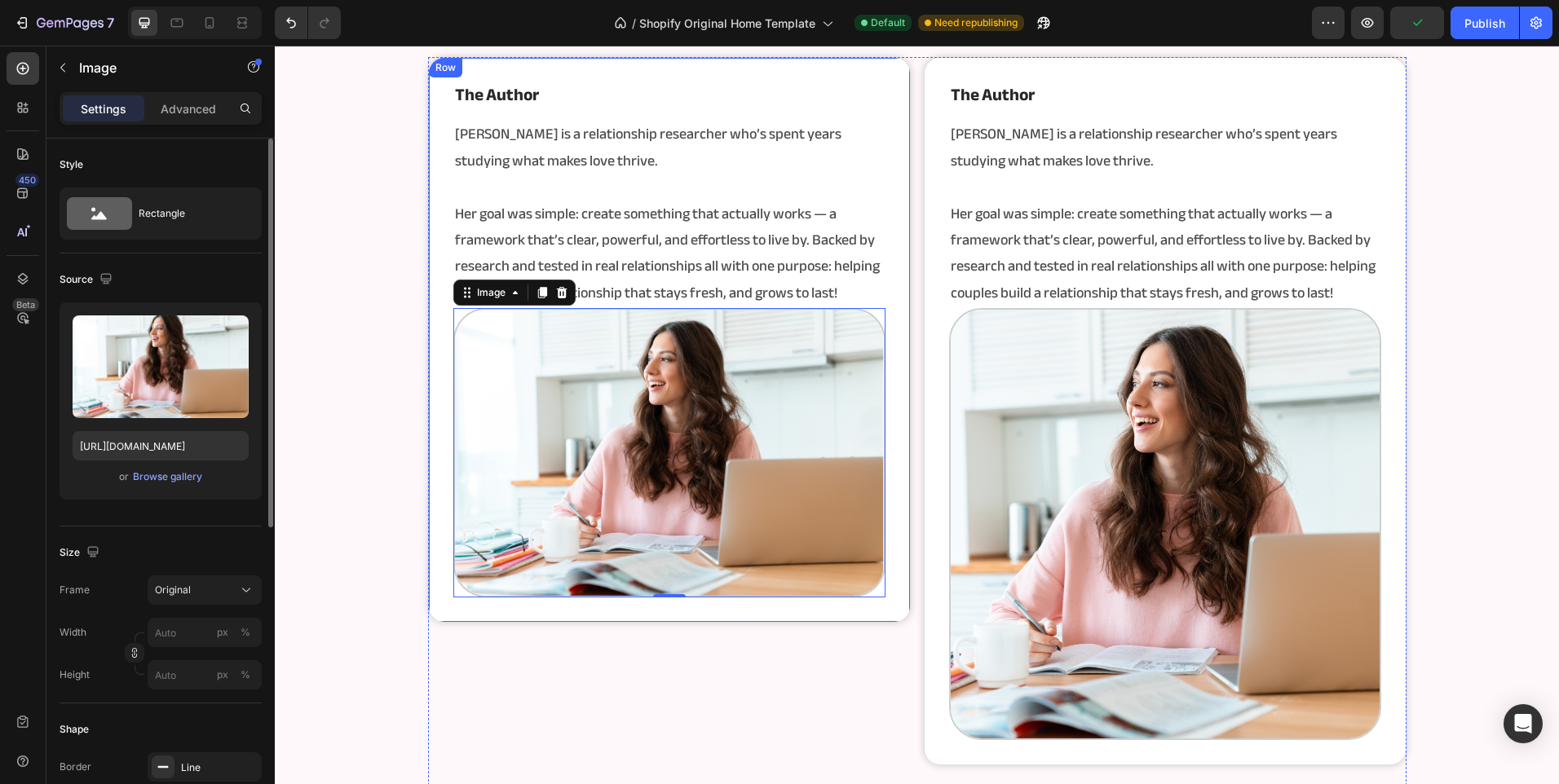
click at [410, 448] on div "the author Heading [PERSON_NAME] is a relationship researcher who’s spent years…" at bounding box center [917, 478] width 1284 height 843
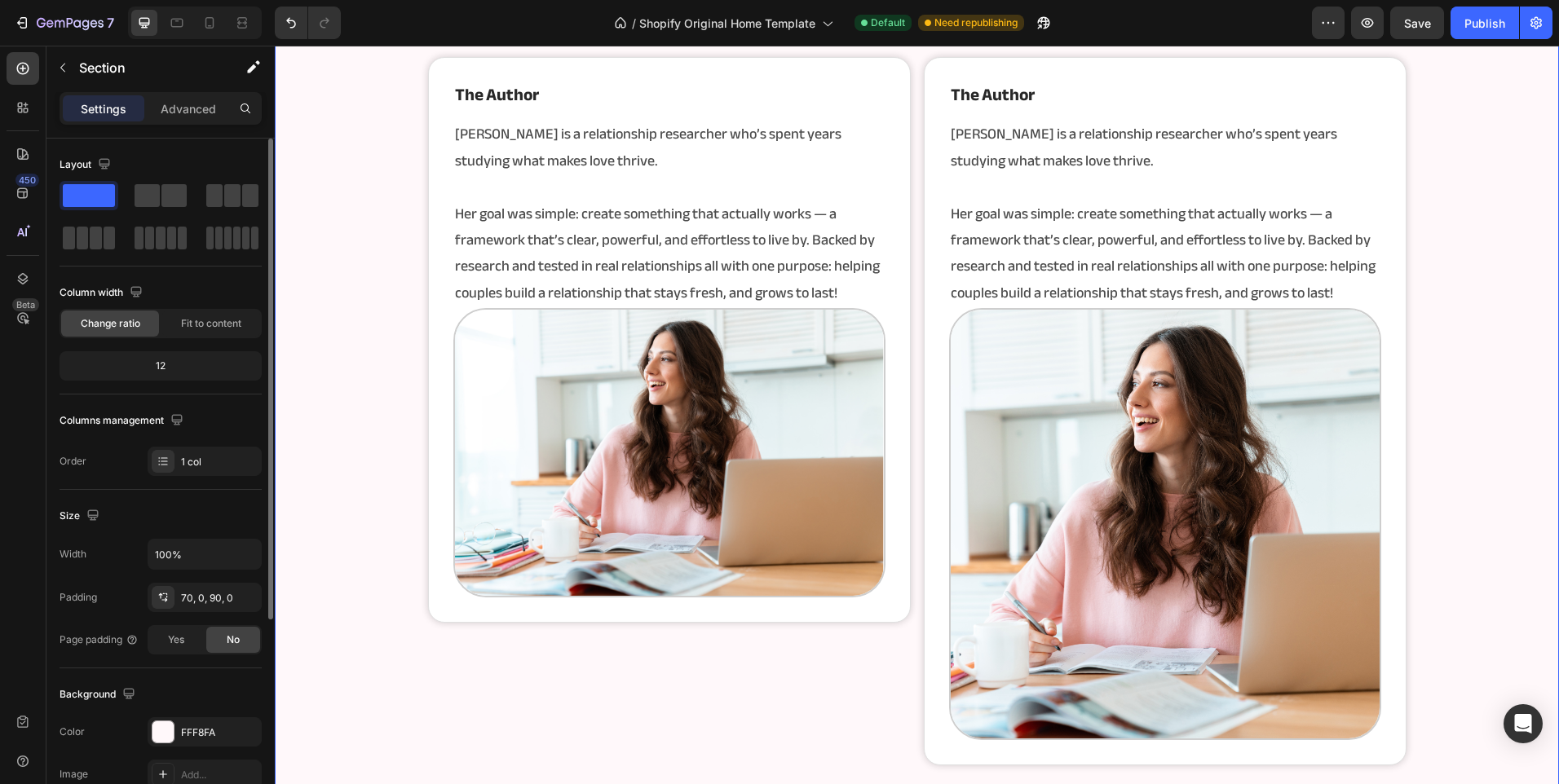
click at [202, 538] on div "Size Width 100% Padding 70, 0, 90, 0 Page padding Yes No" at bounding box center [161, 578] width 202 height 179
click at [215, 548] on input "100%" at bounding box center [205, 554] width 113 height 29
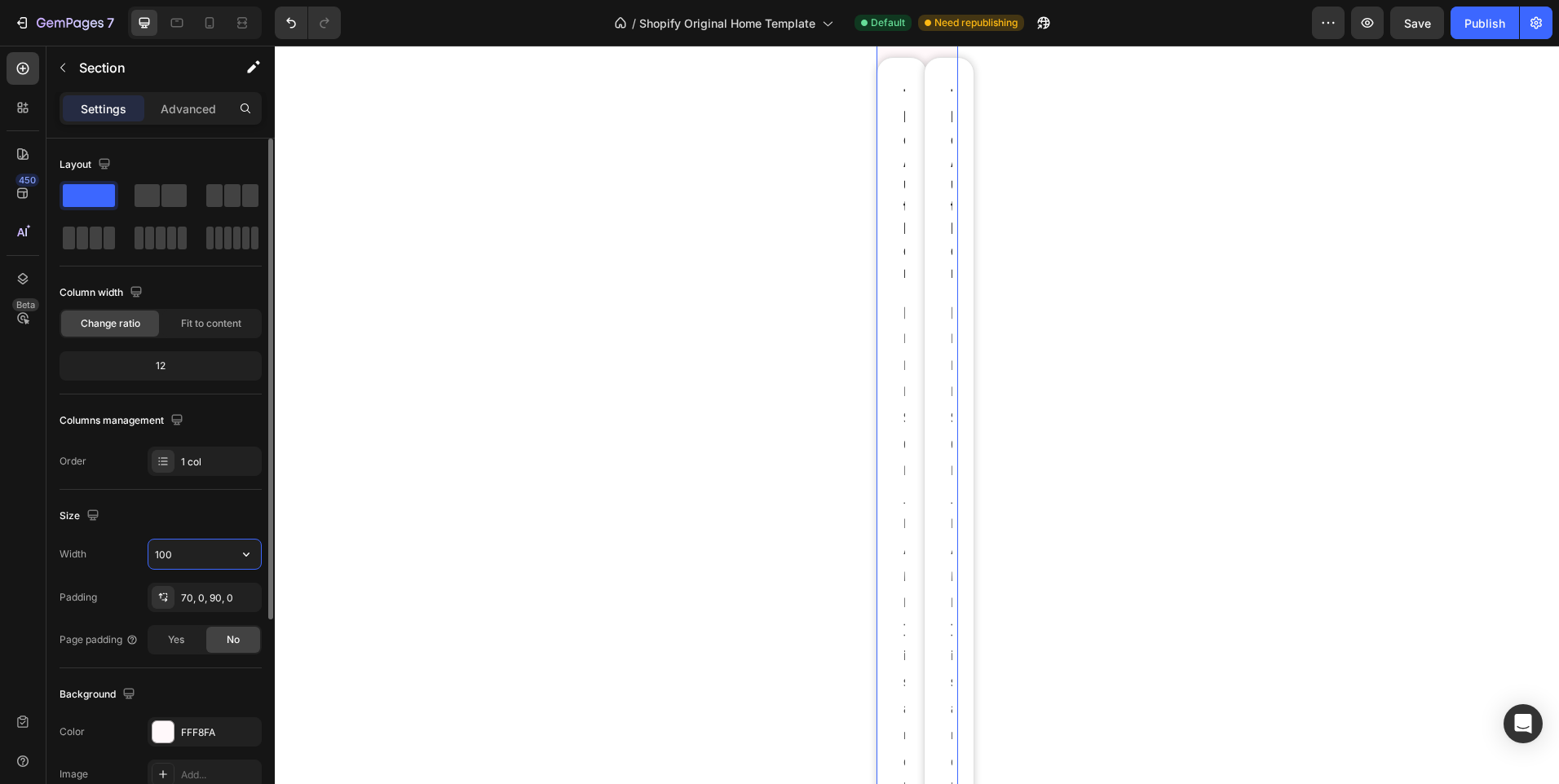
type input "1000"
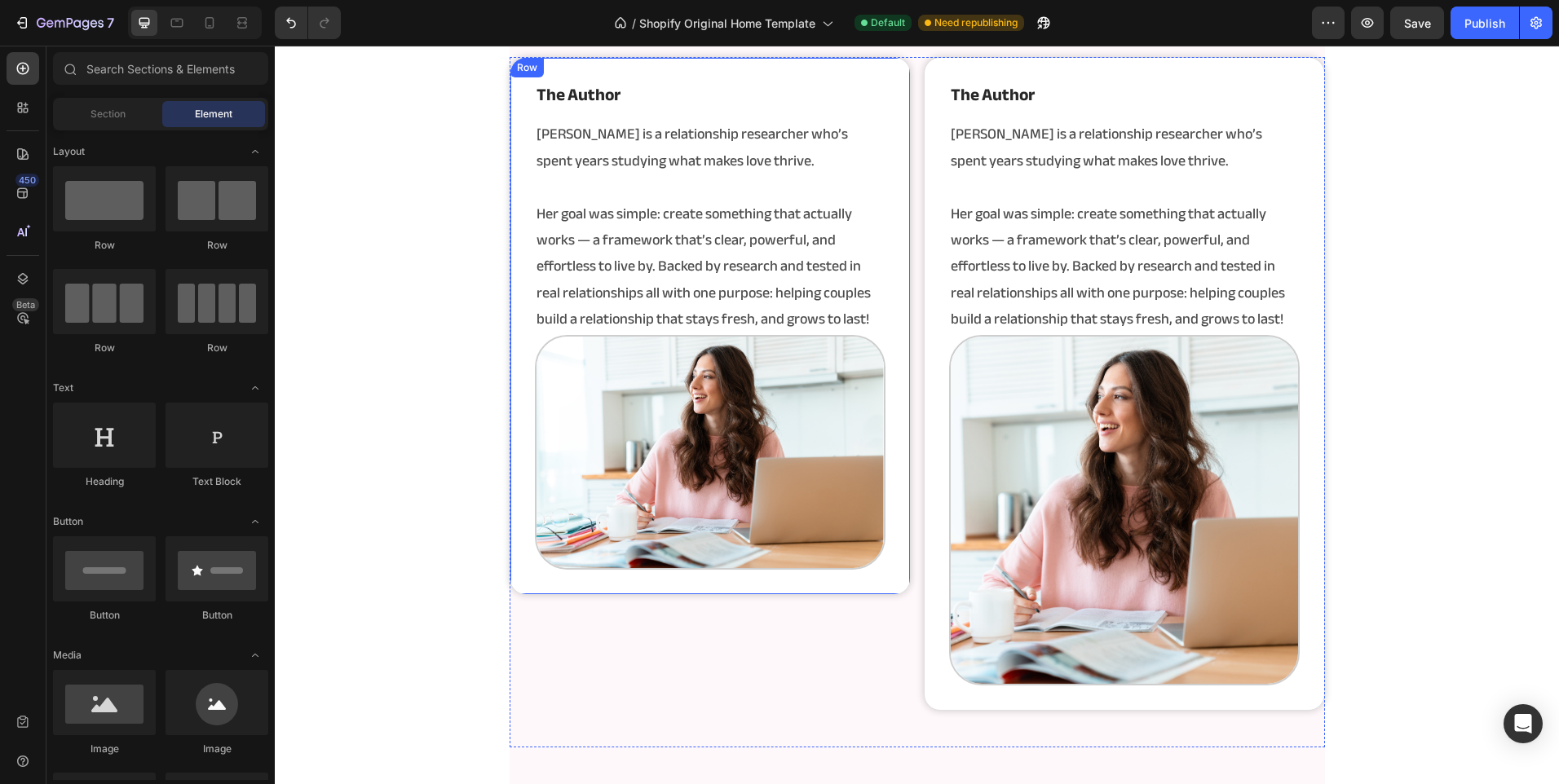
click at [727, 569] on div "the author Heading [PERSON_NAME] is a relationship researcher who’s spent years…" at bounding box center [709, 326] width 401 height 538
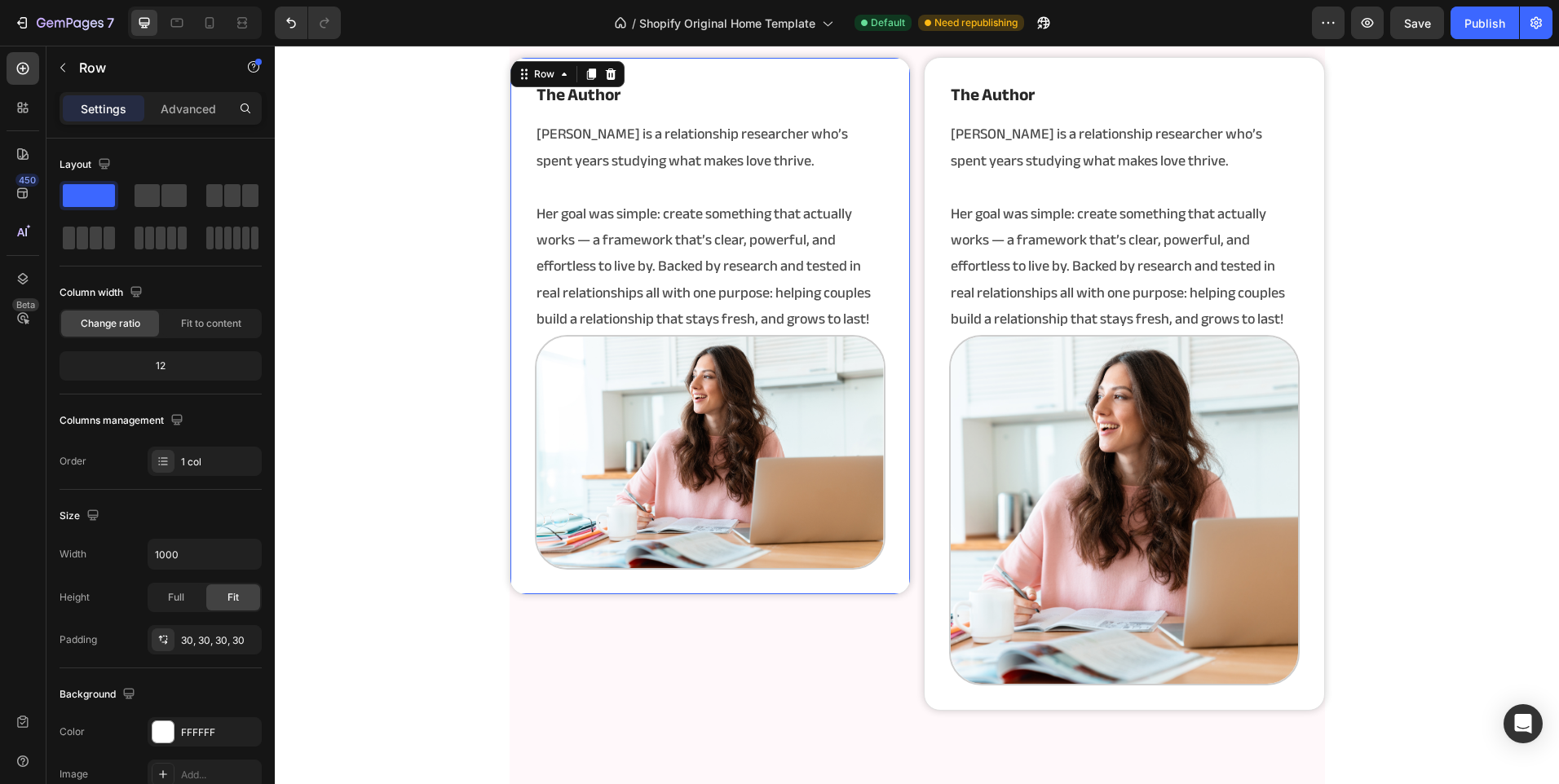
click at [162, 94] on div "Settings Advanced" at bounding box center [161, 109] width 202 height 33
click at [189, 110] on p "Advanced" at bounding box center [189, 109] width 56 height 17
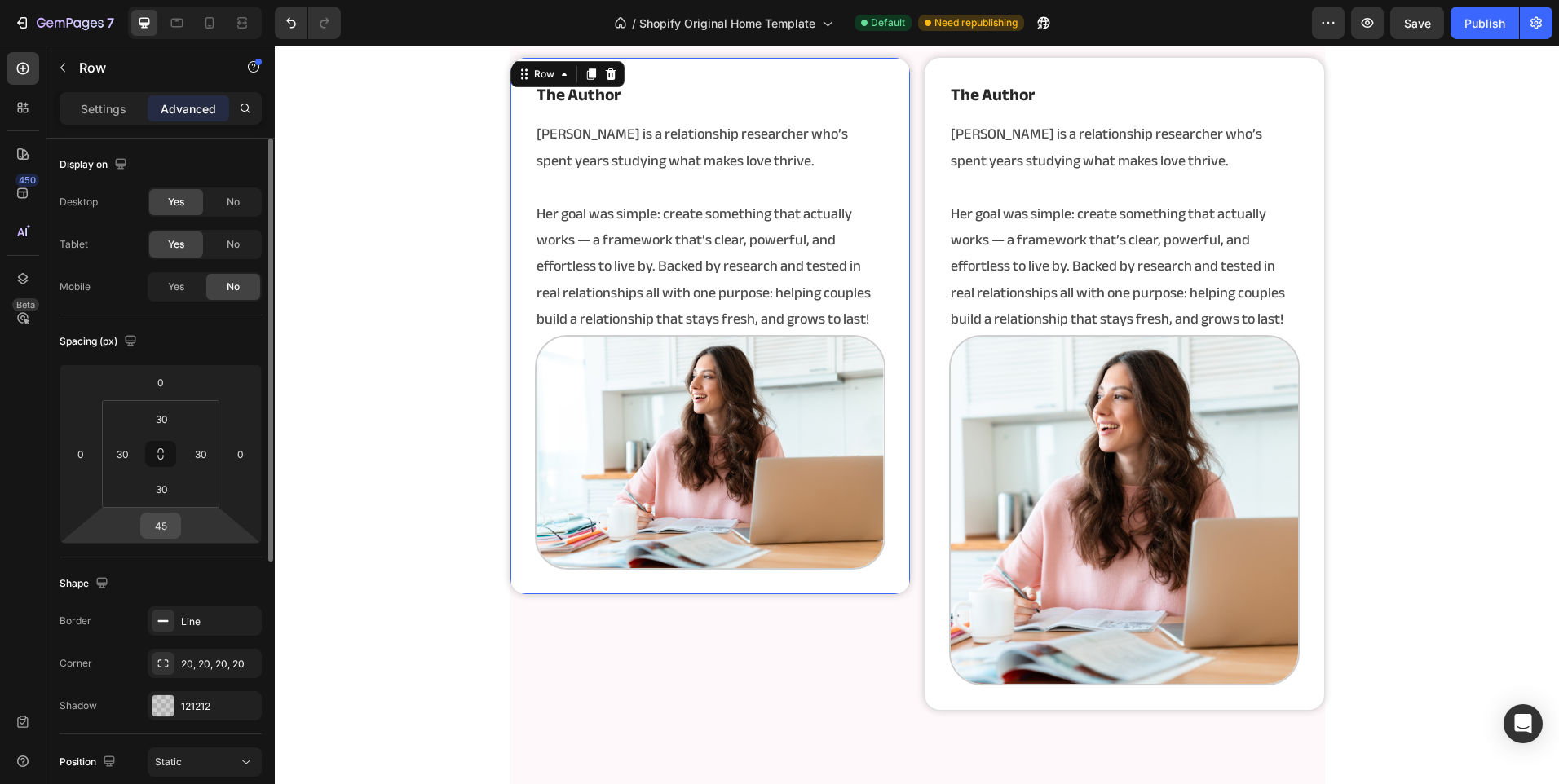
click at [166, 535] on input "45" at bounding box center [161, 525] width 33 height 24
type input "0"
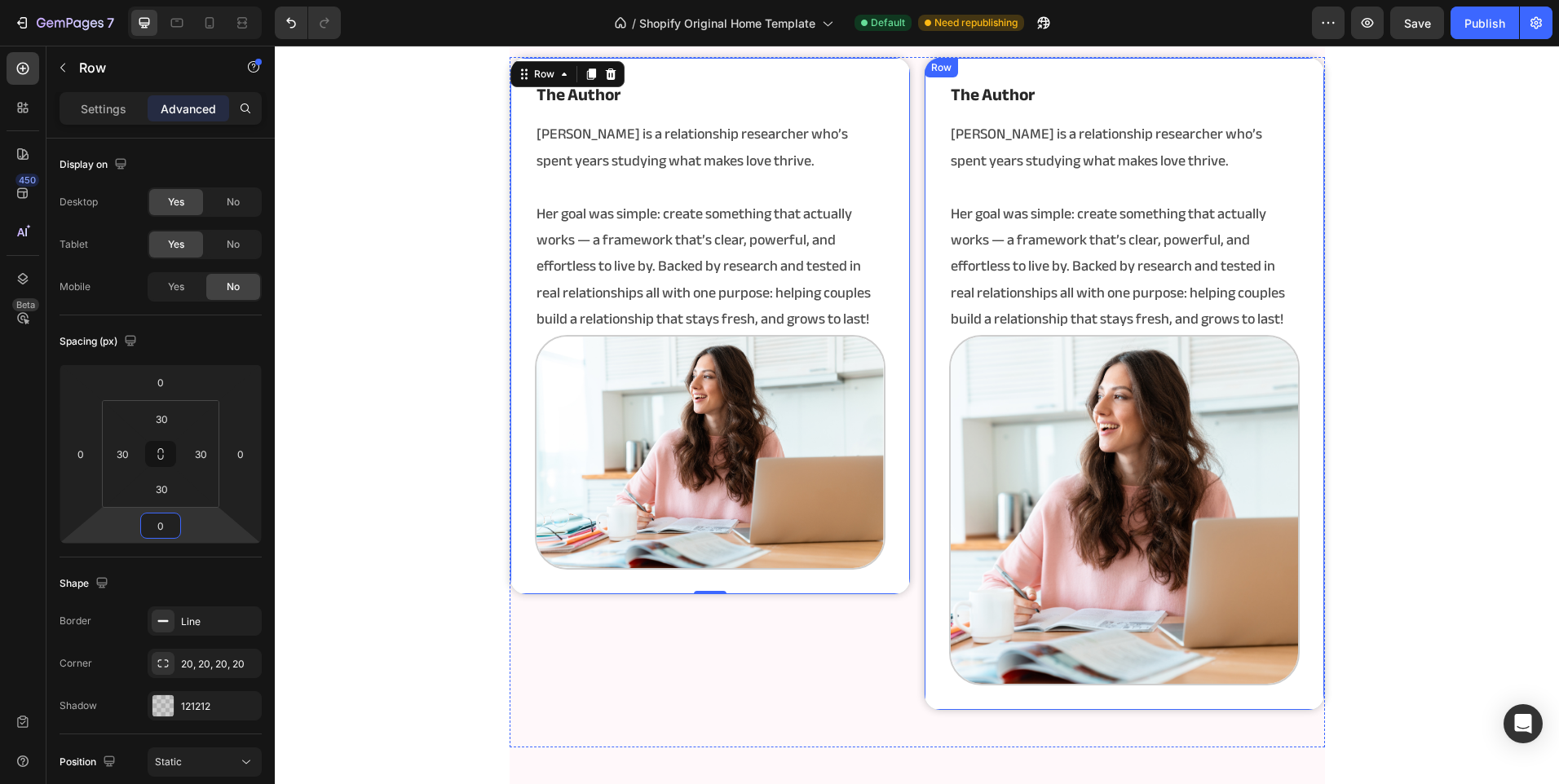
click at [925, 627] on div "the author Heading [PERSON_NAME] is a relationship researcher who’s spent years…" at bounding box center [1124, 383] width 401 height 653
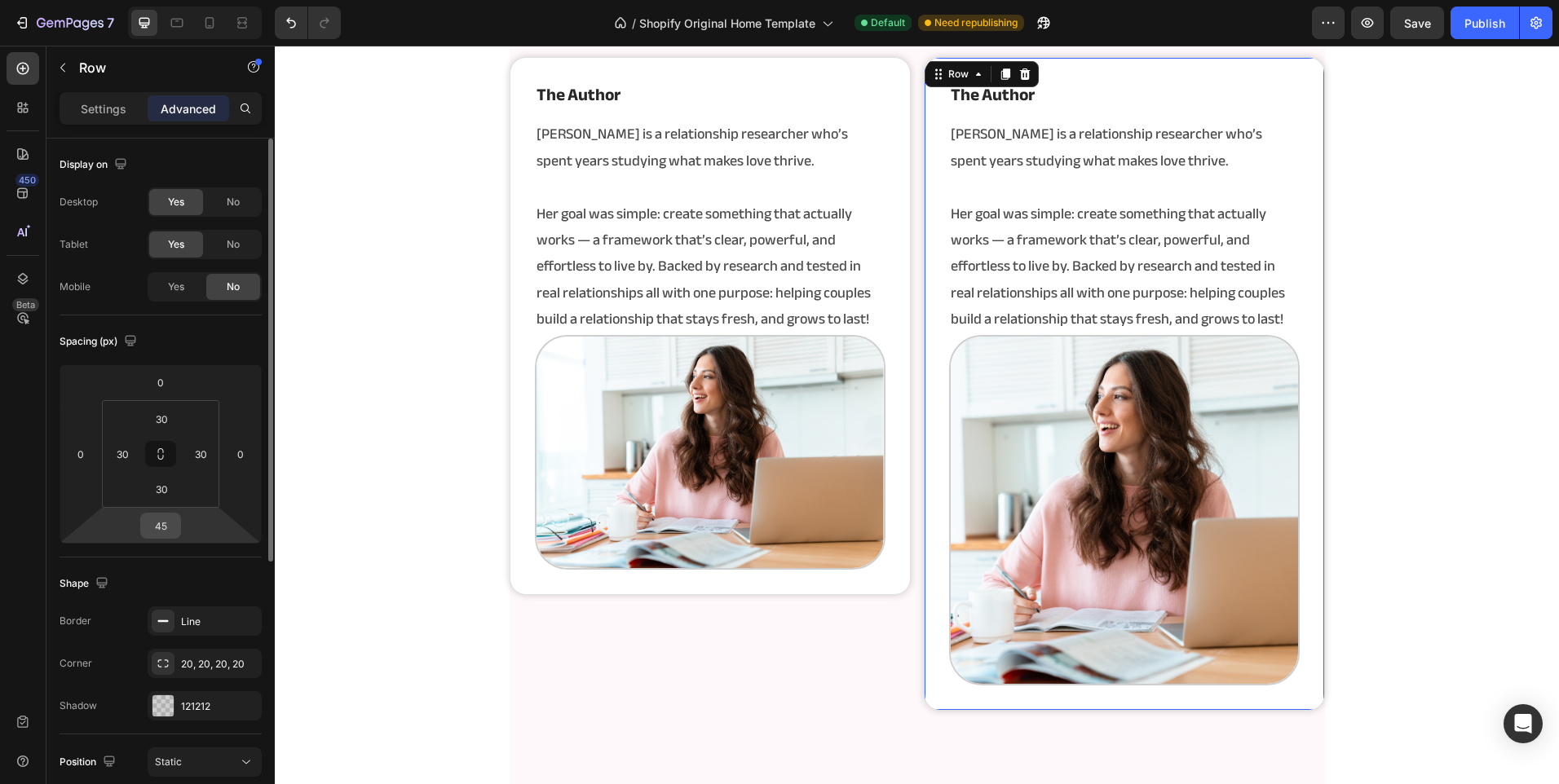
click at [155, 529] on input "45" at bounding box center [161, 525] width 33 height 24
type input "0"
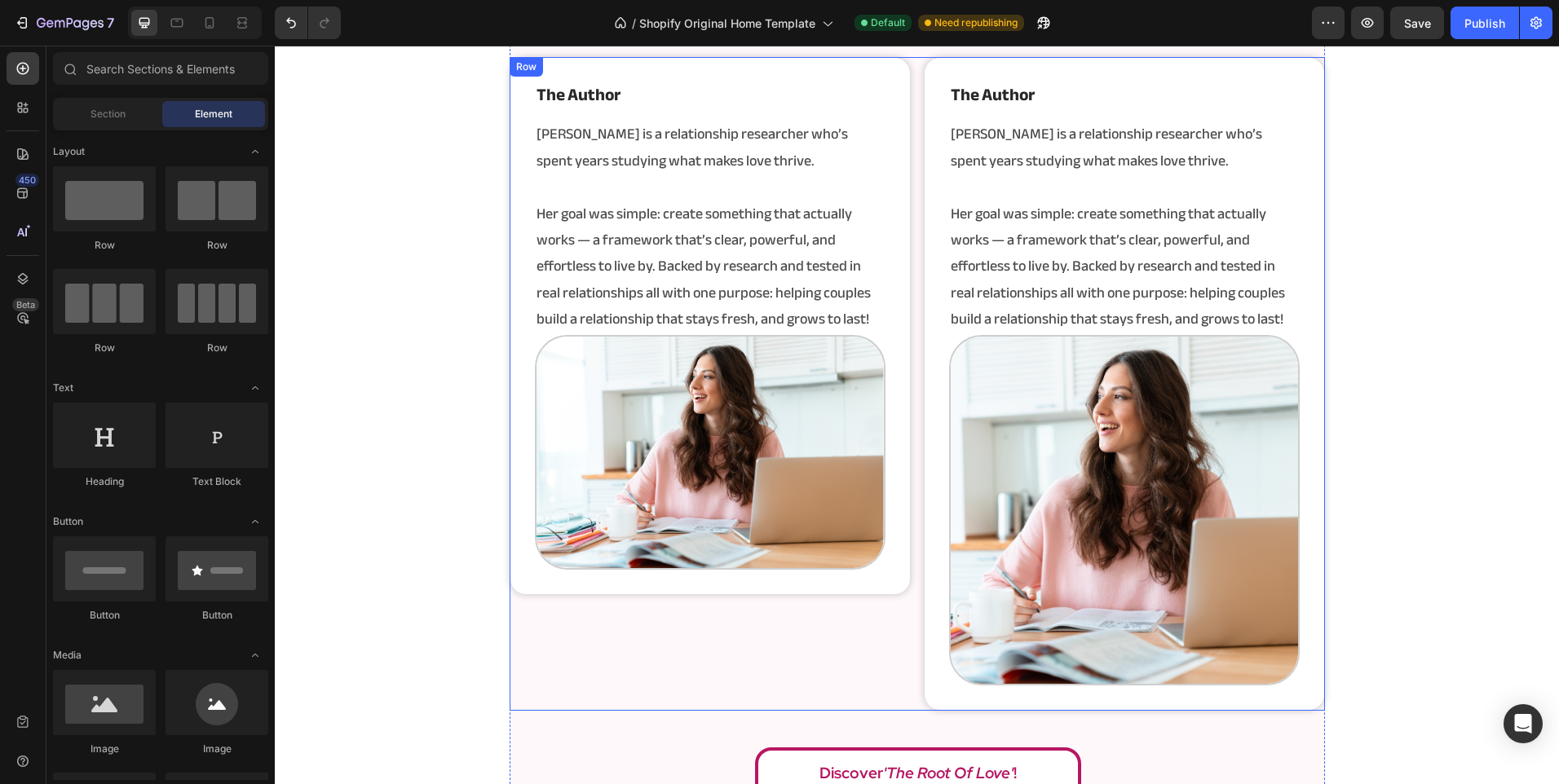
click at [778, 630] on div "the author Heading [PERSON_NAME] is a relationship researcher who’s spent years…" at bounding box center [709, 383] width 401 height 653
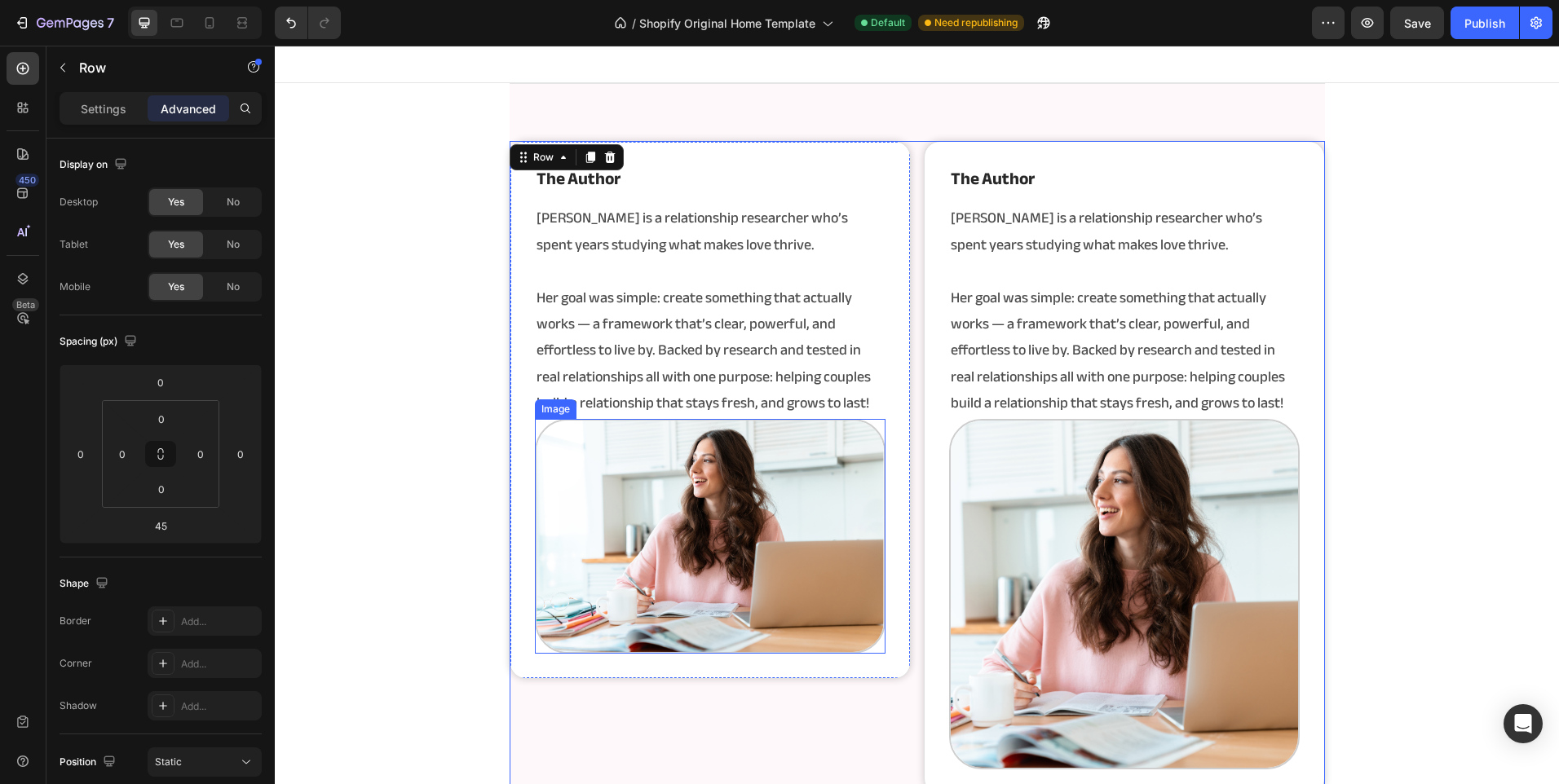
scroll to position [2839, 0]
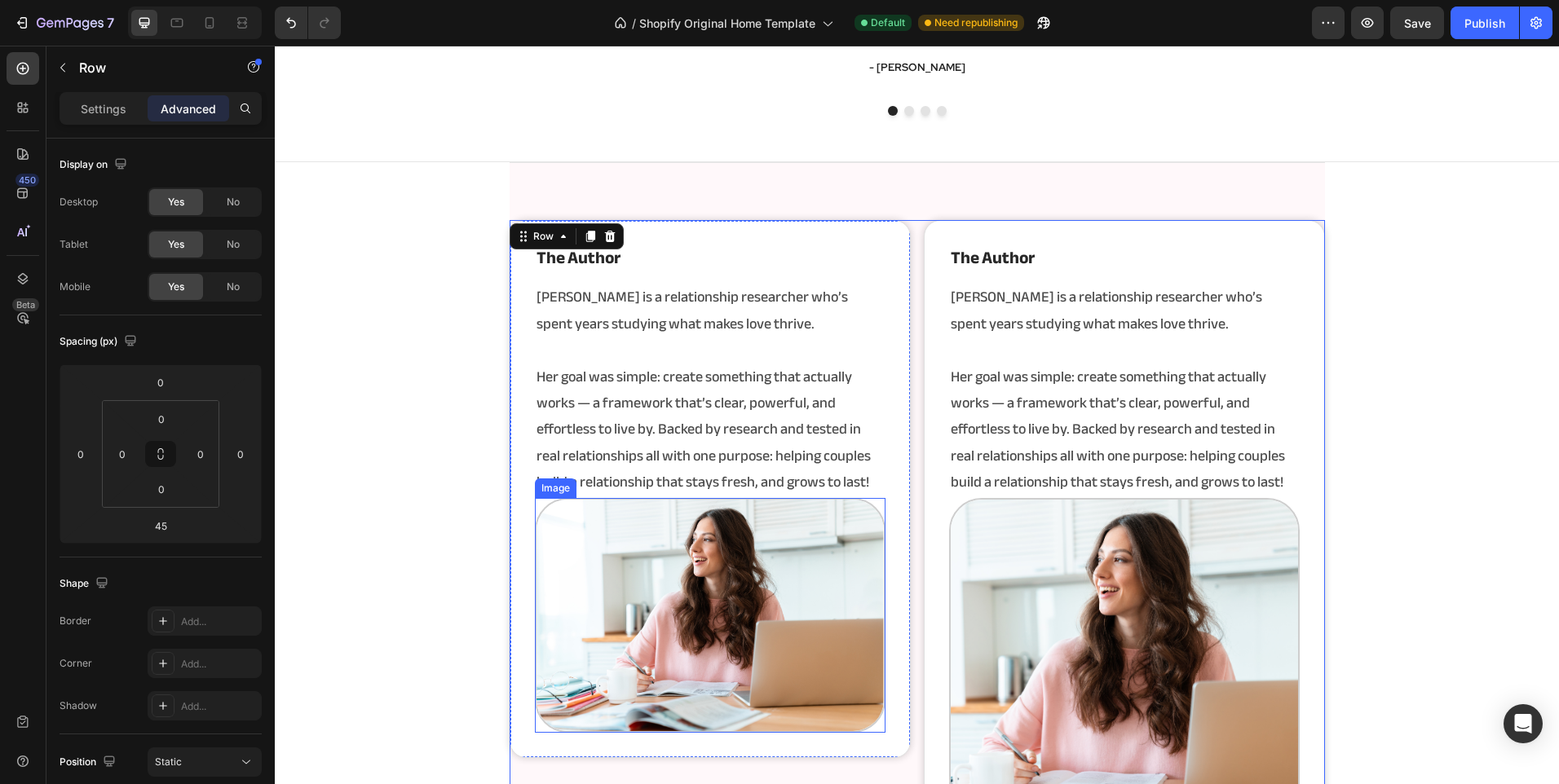
click at [1094, 582] on img at bounding box center [1125, 673] width 351 height 351
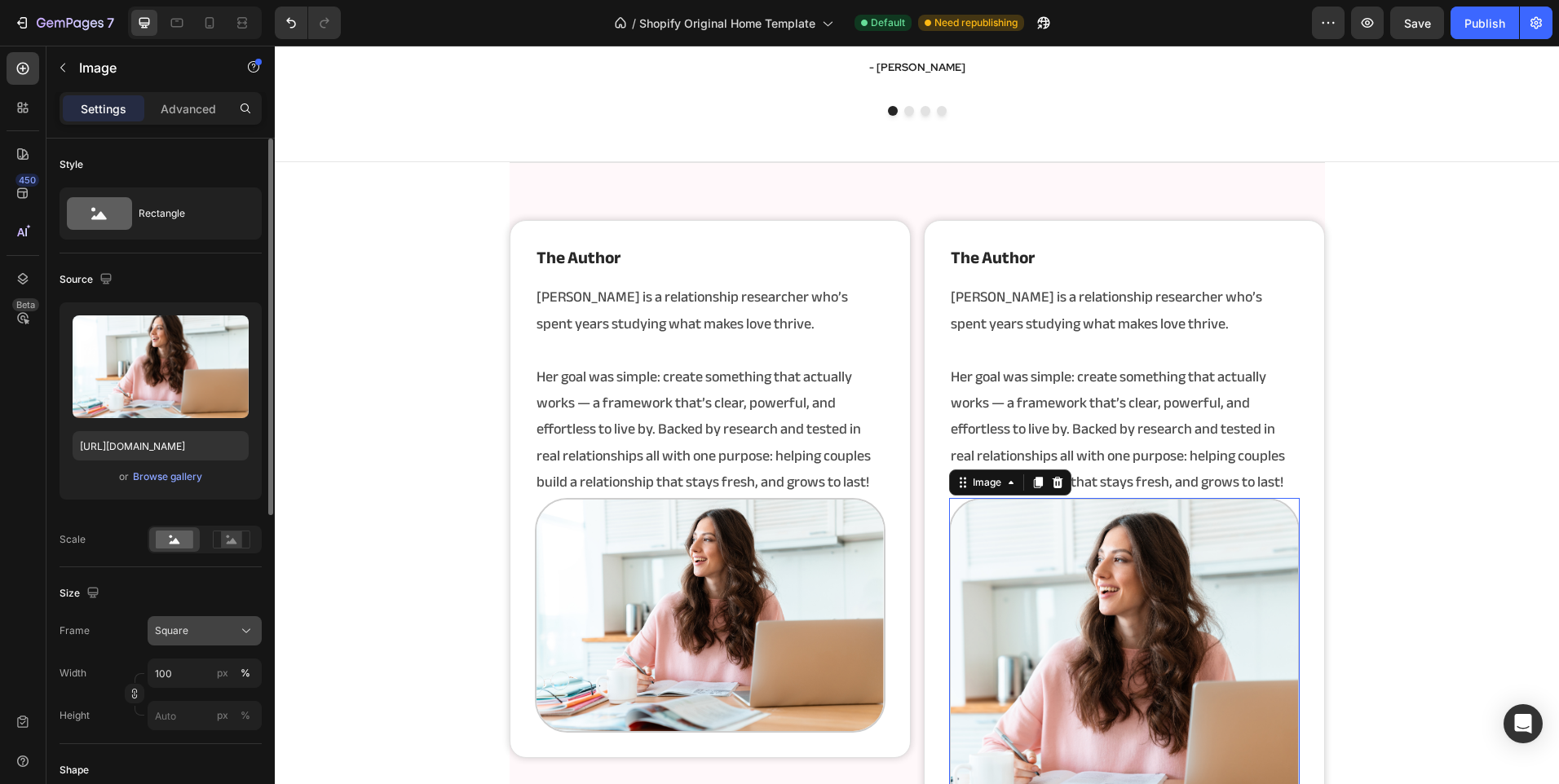
click at [170, 631] on span "Square" at bounding box center [171, 631] width 33 height 15
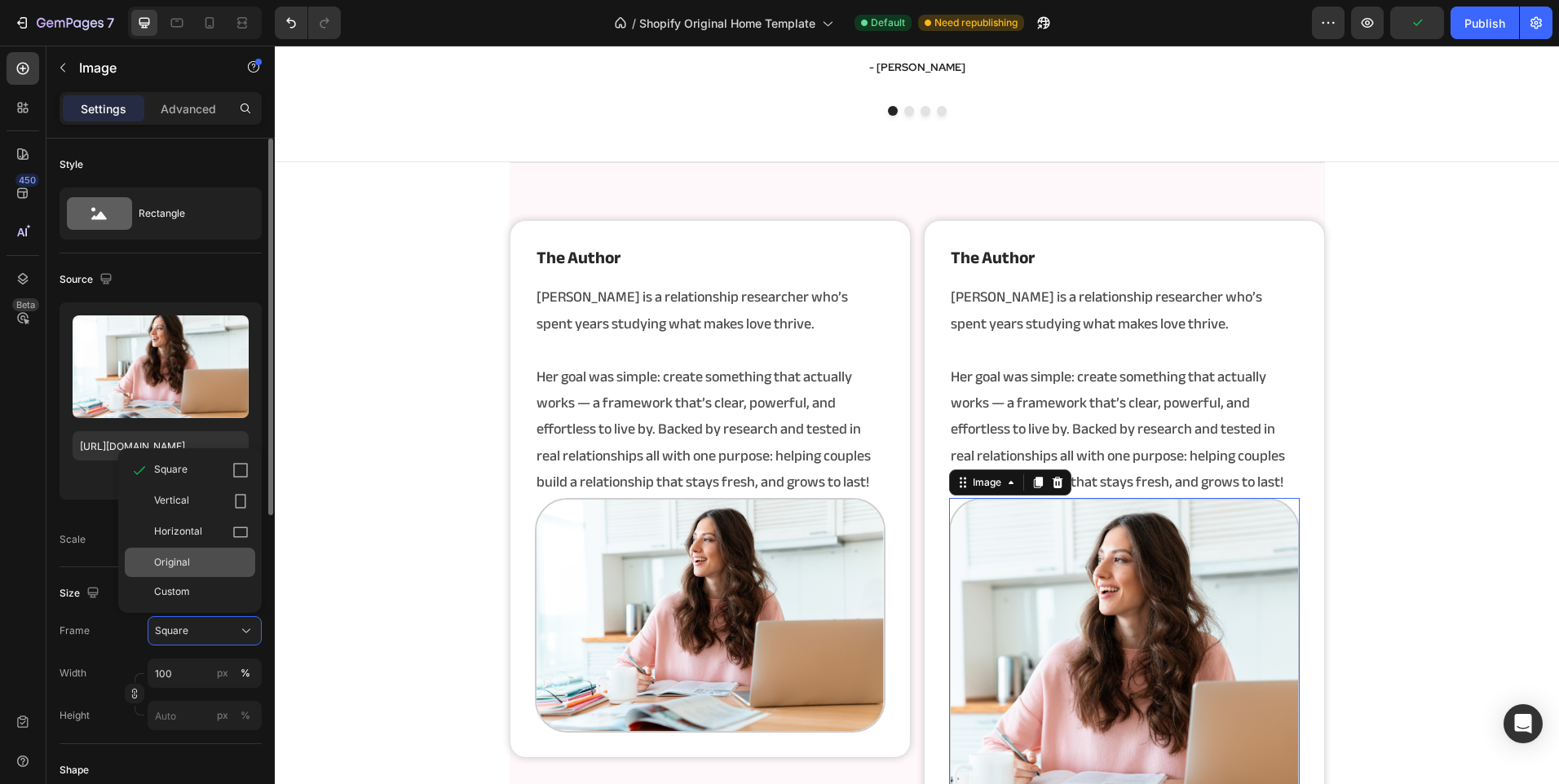
click at [227, 558] on div "Original" at bounding box center [202, 562] width 95 height 15
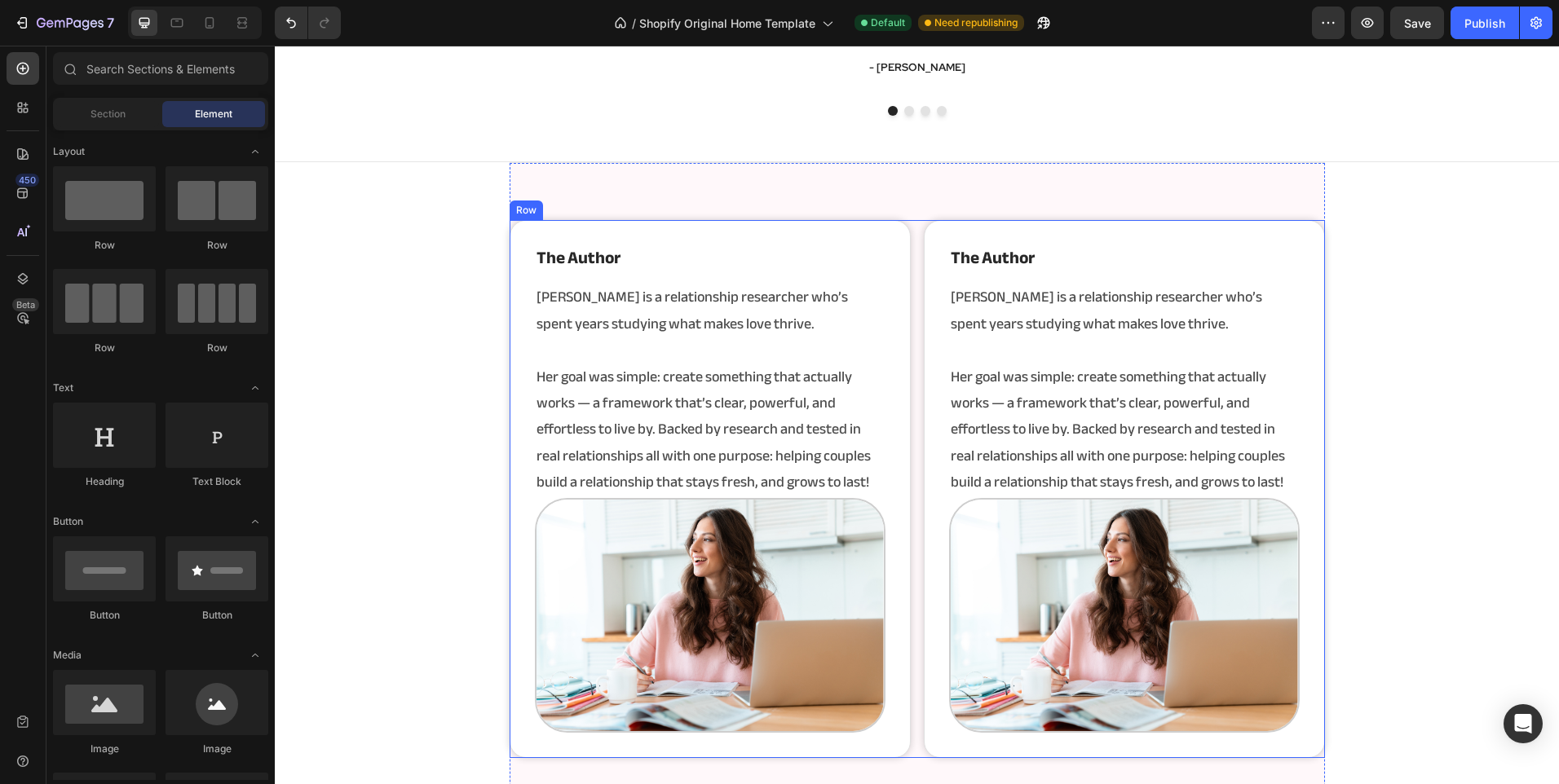
click at [914, 485] on div "the author Heading [PERSON_NAME] is a relationship researcher who’s spent years…" at bounding box center [917, 489] width 815 height 538
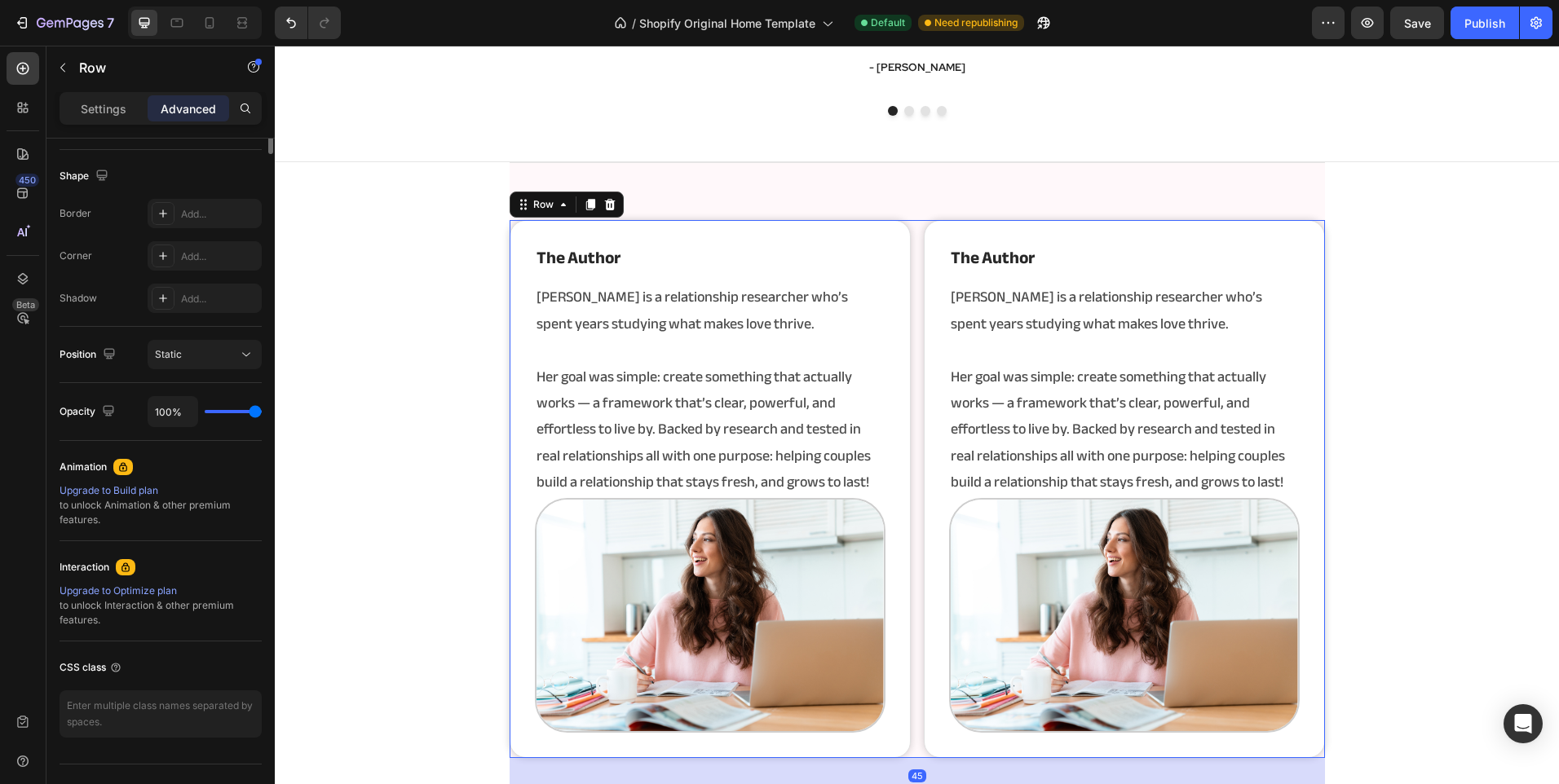
scroll to position [0, 0]
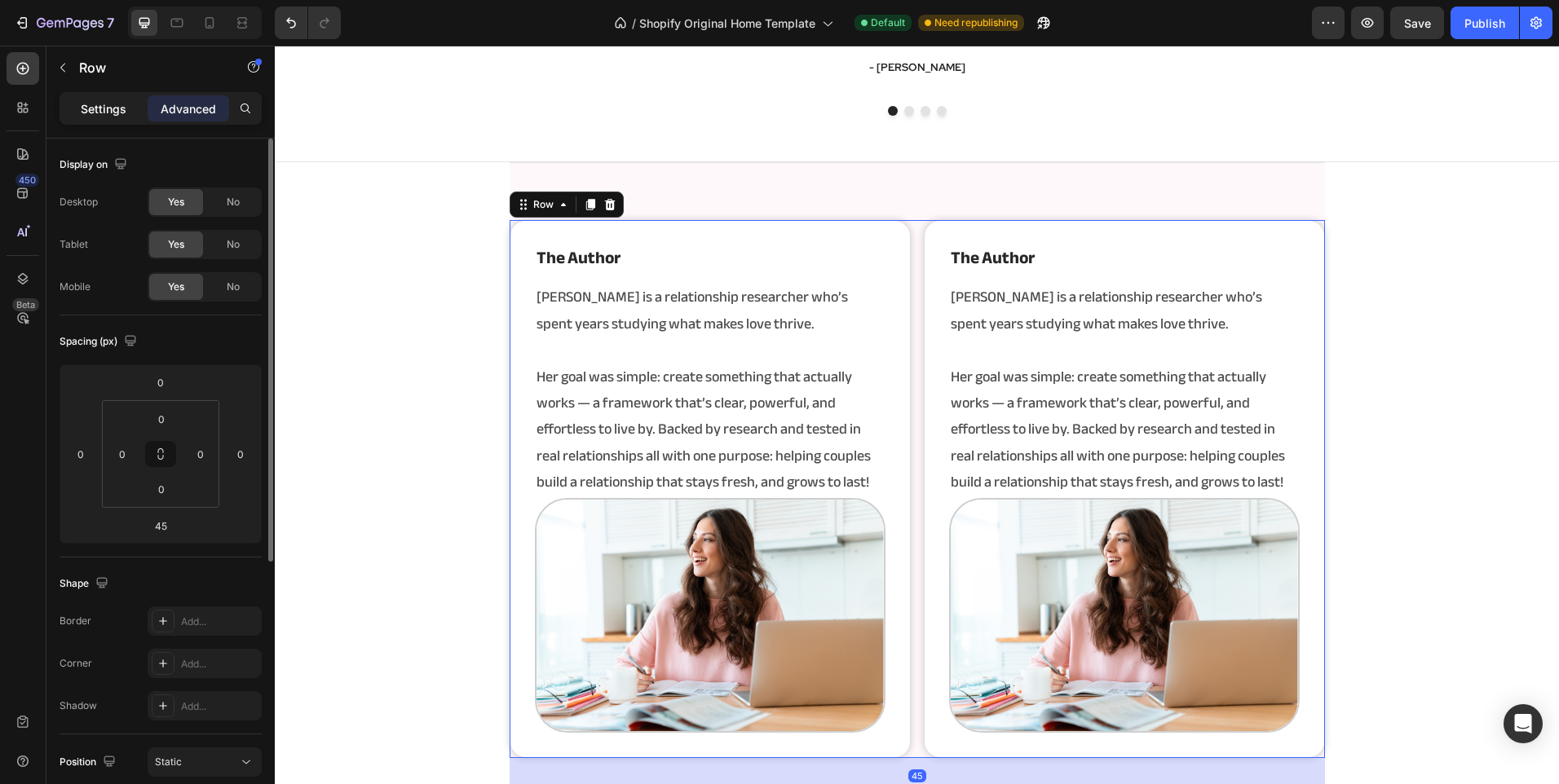
click at [99, 120] on div "Settings" at bounding box center [104, 109] width 82 height 26
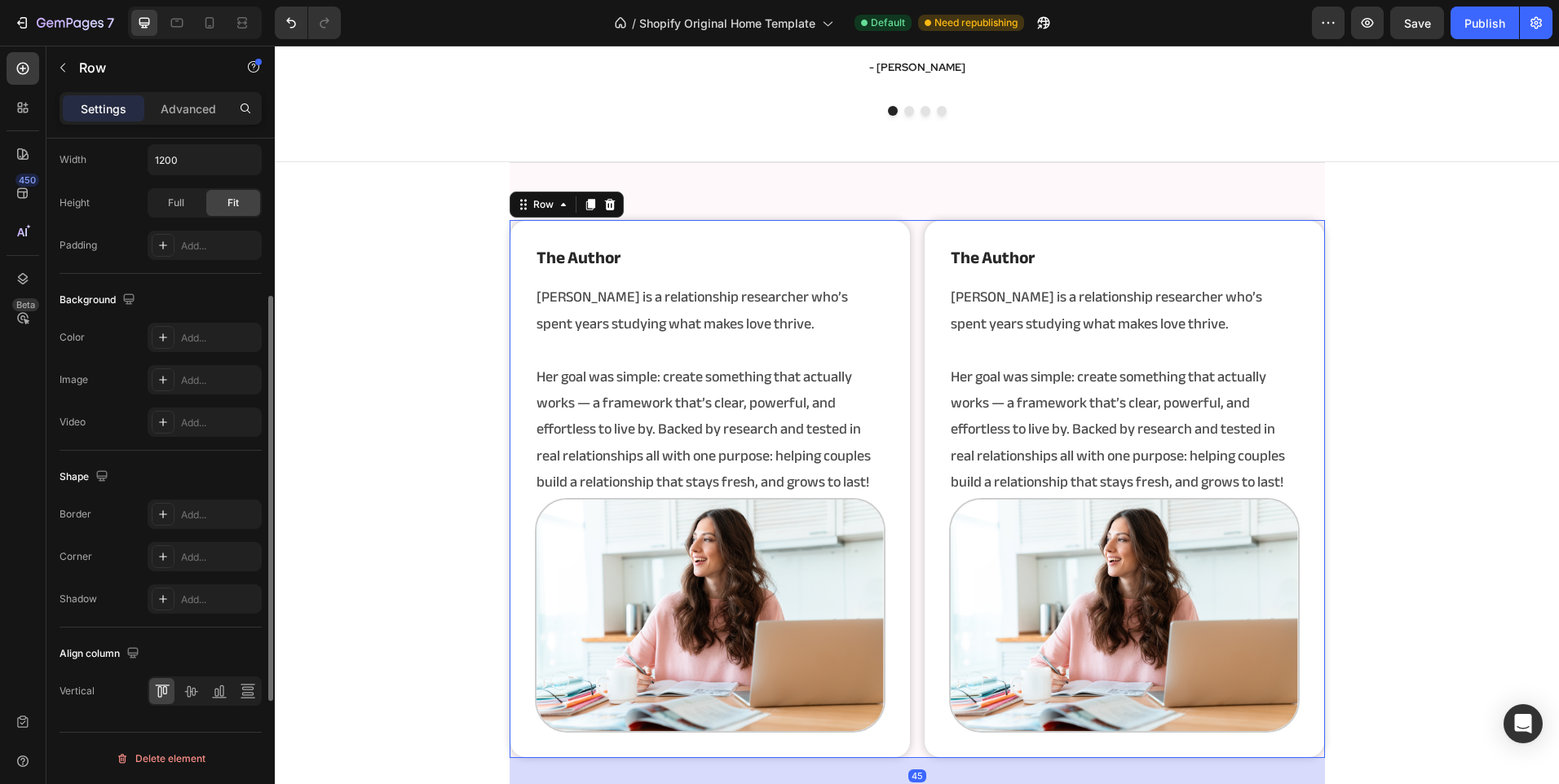
scroll to position [162, 0]
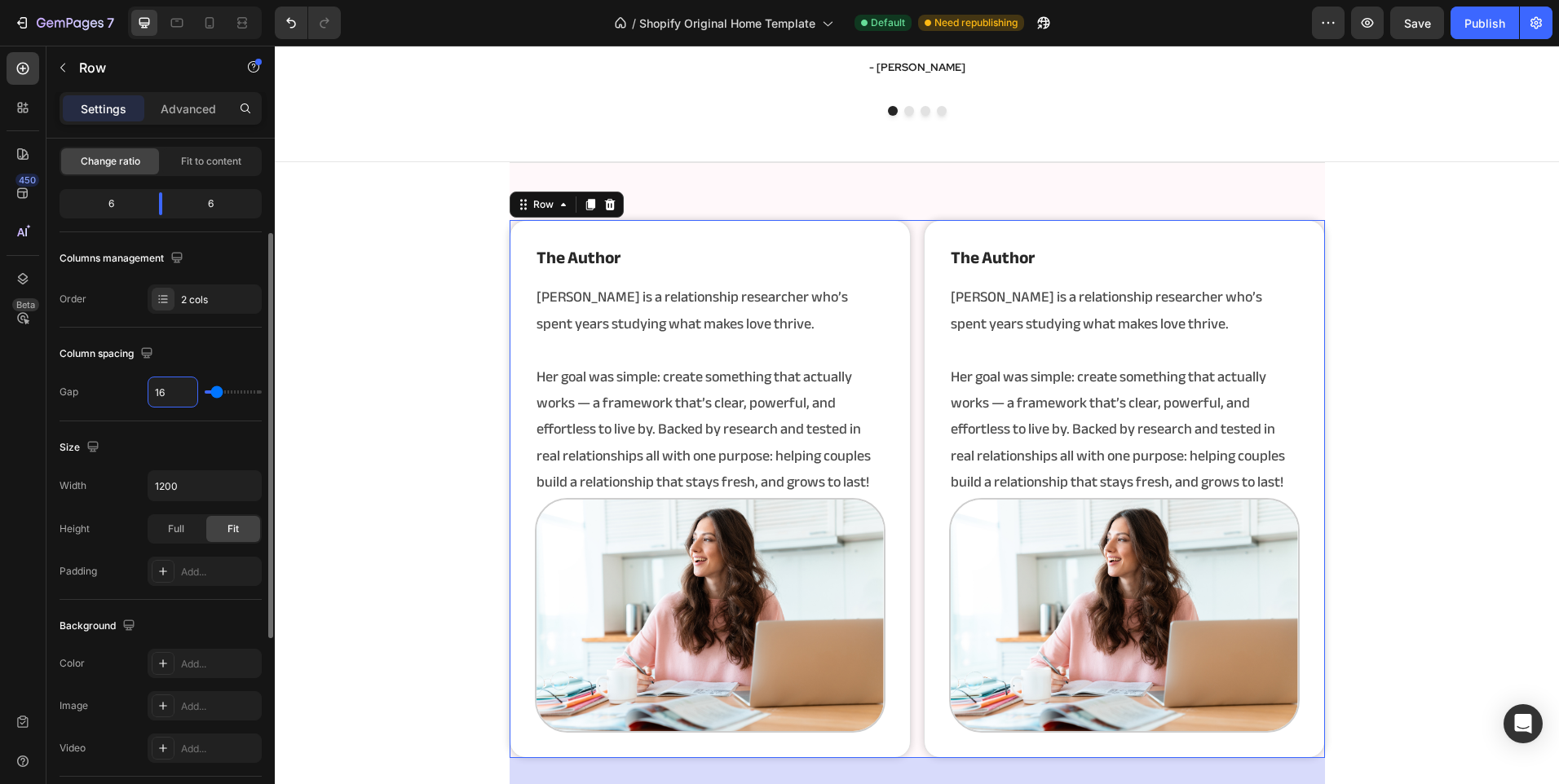
click at [186, 394] on input "16" at bounding box center [173, 392] width 49 height 29
type input "4"
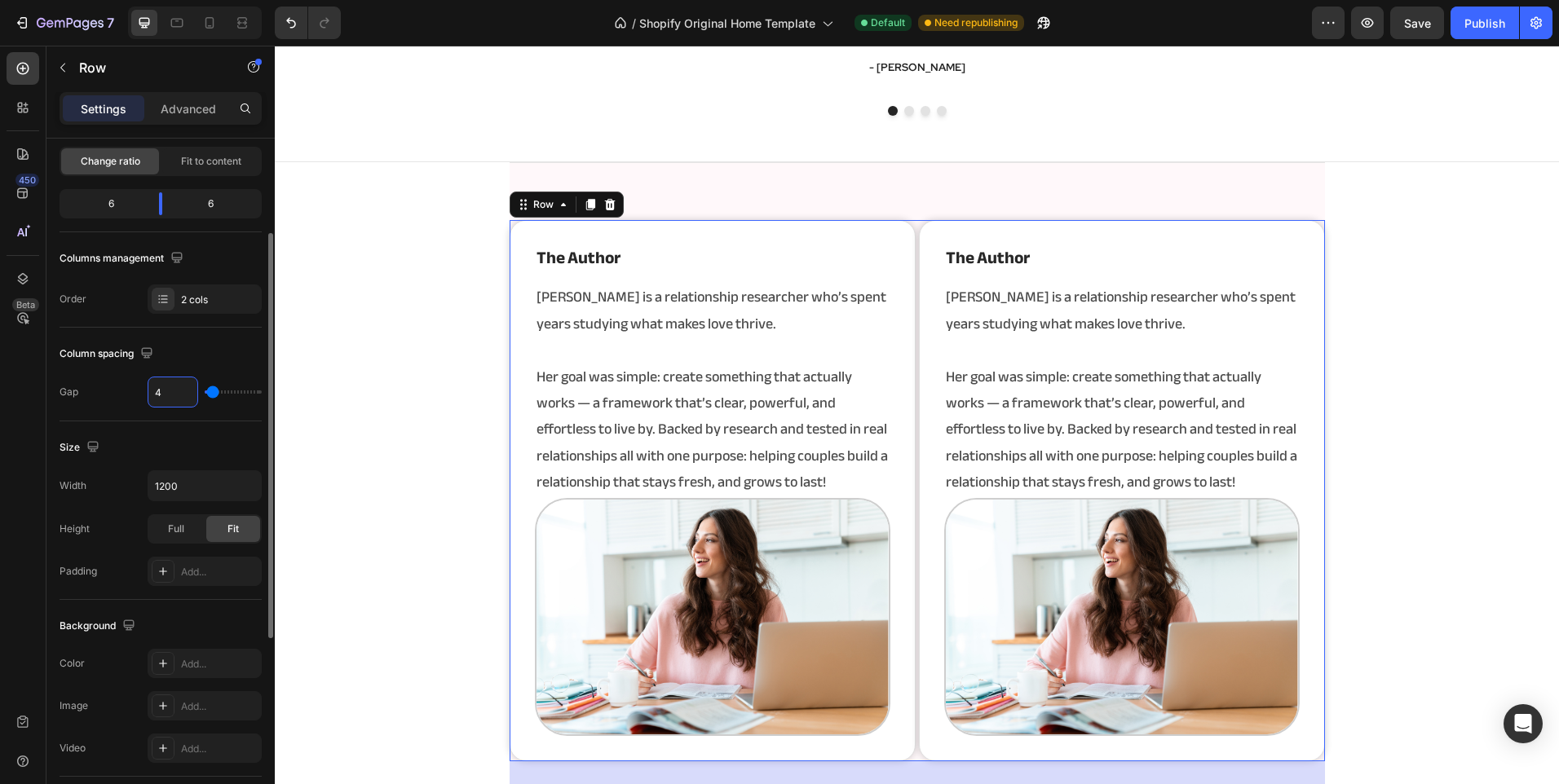
type input "40"
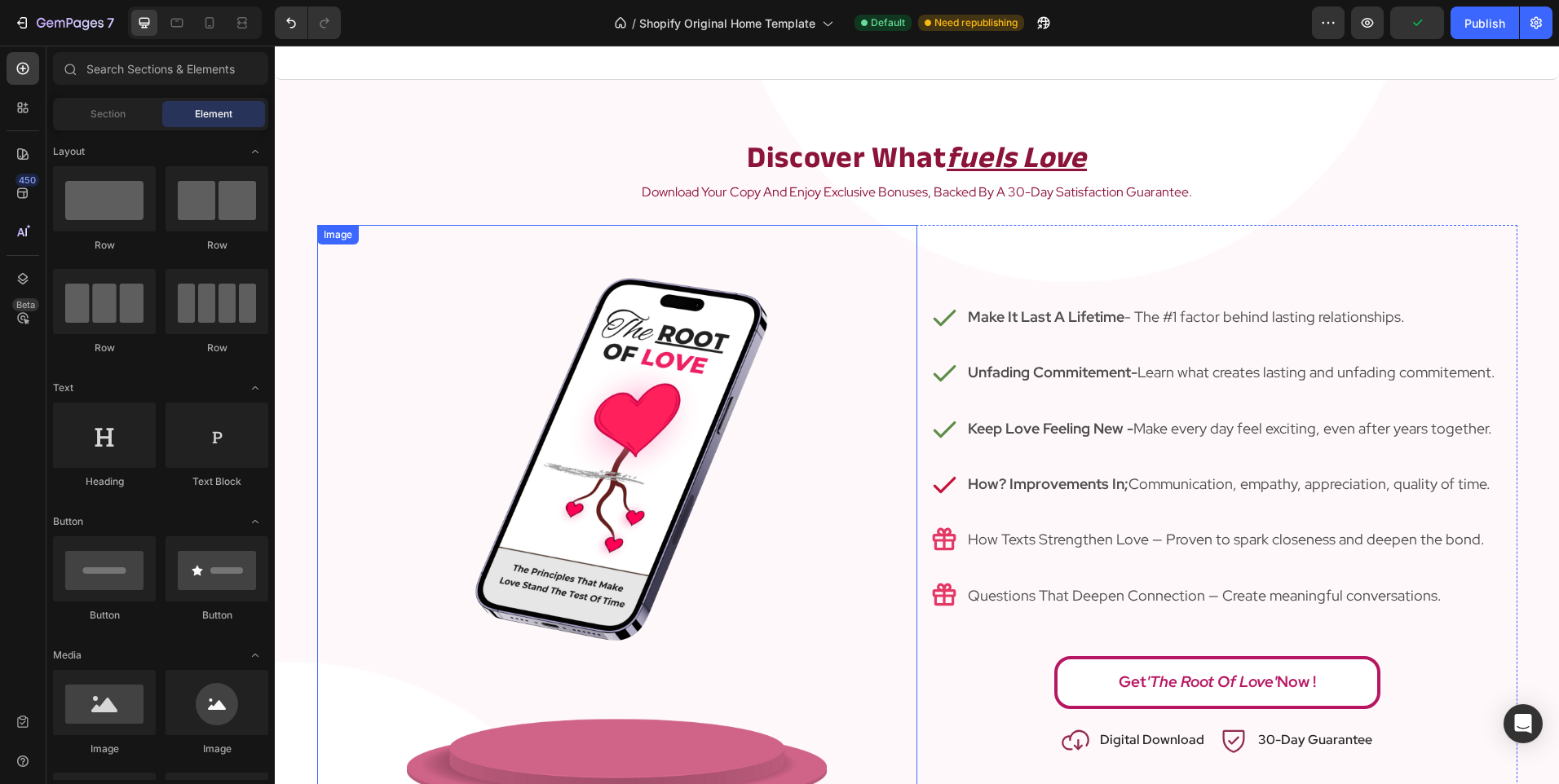
scroll to position [1699, 0]
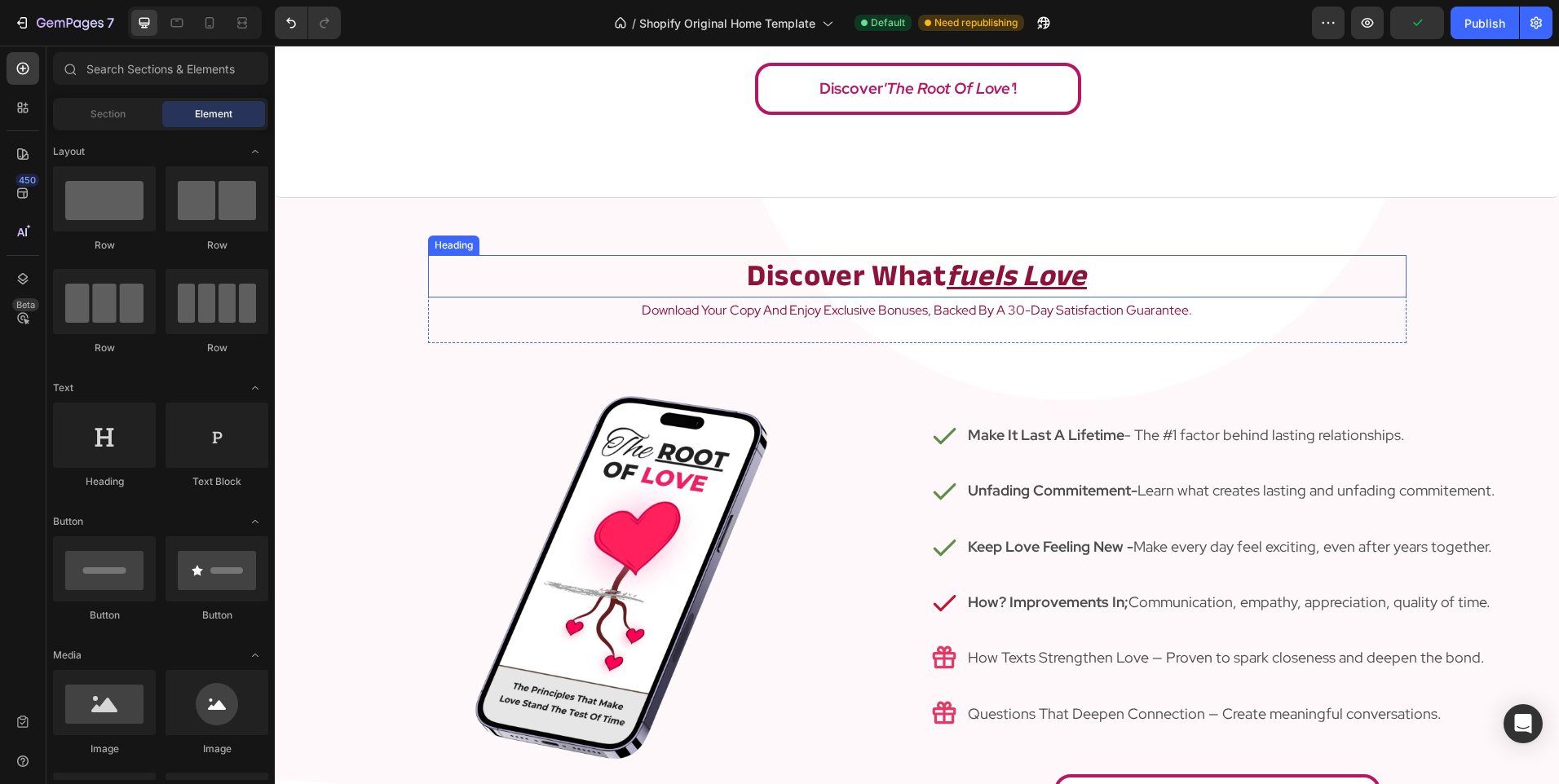
click at [717, 272] on h2 "discover what fuels love" at bounding box center [917, 277] width 979 height 42
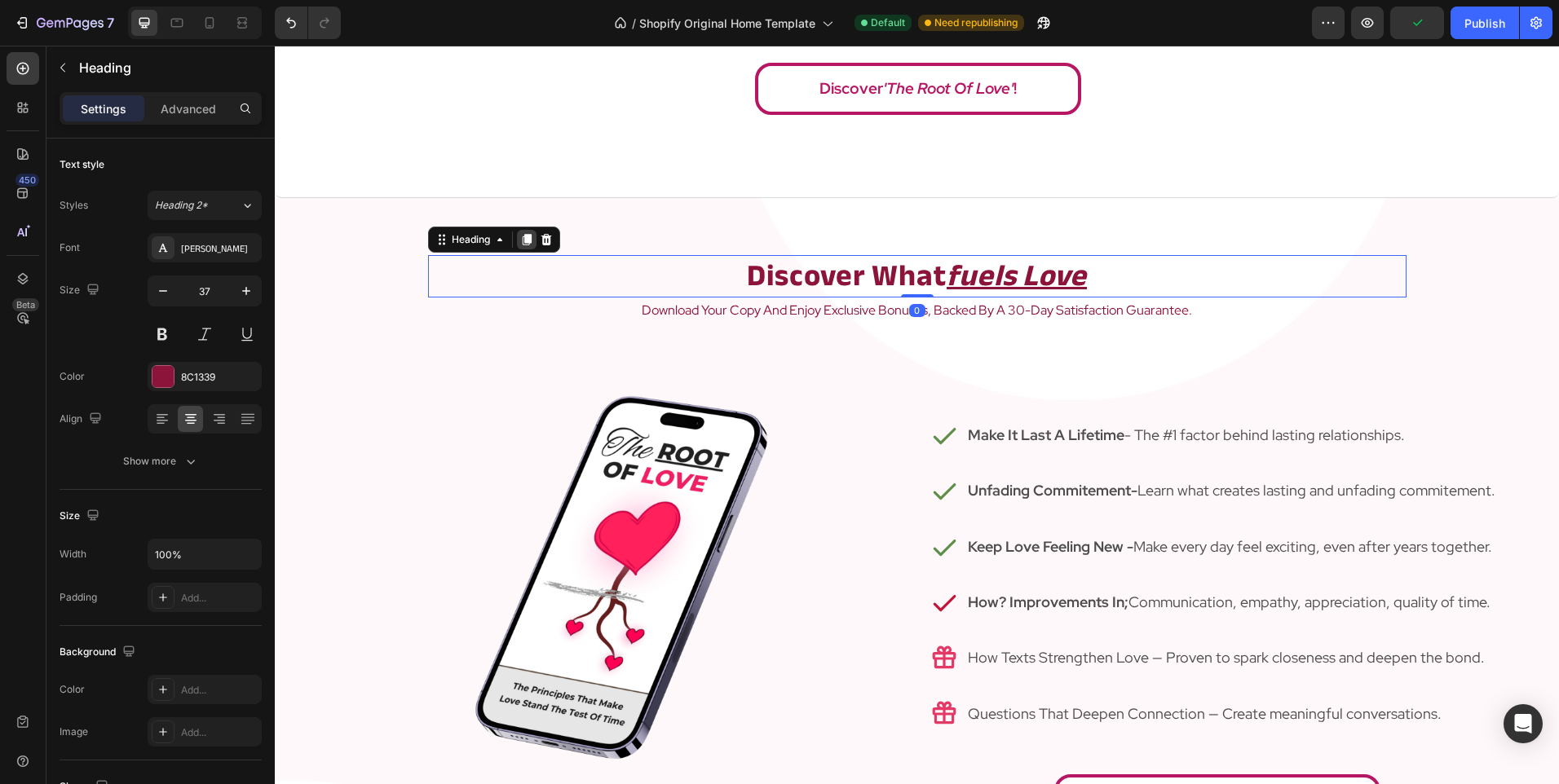
click at [517, 233] on div at bounding box center [526, 240] width 20 height 20
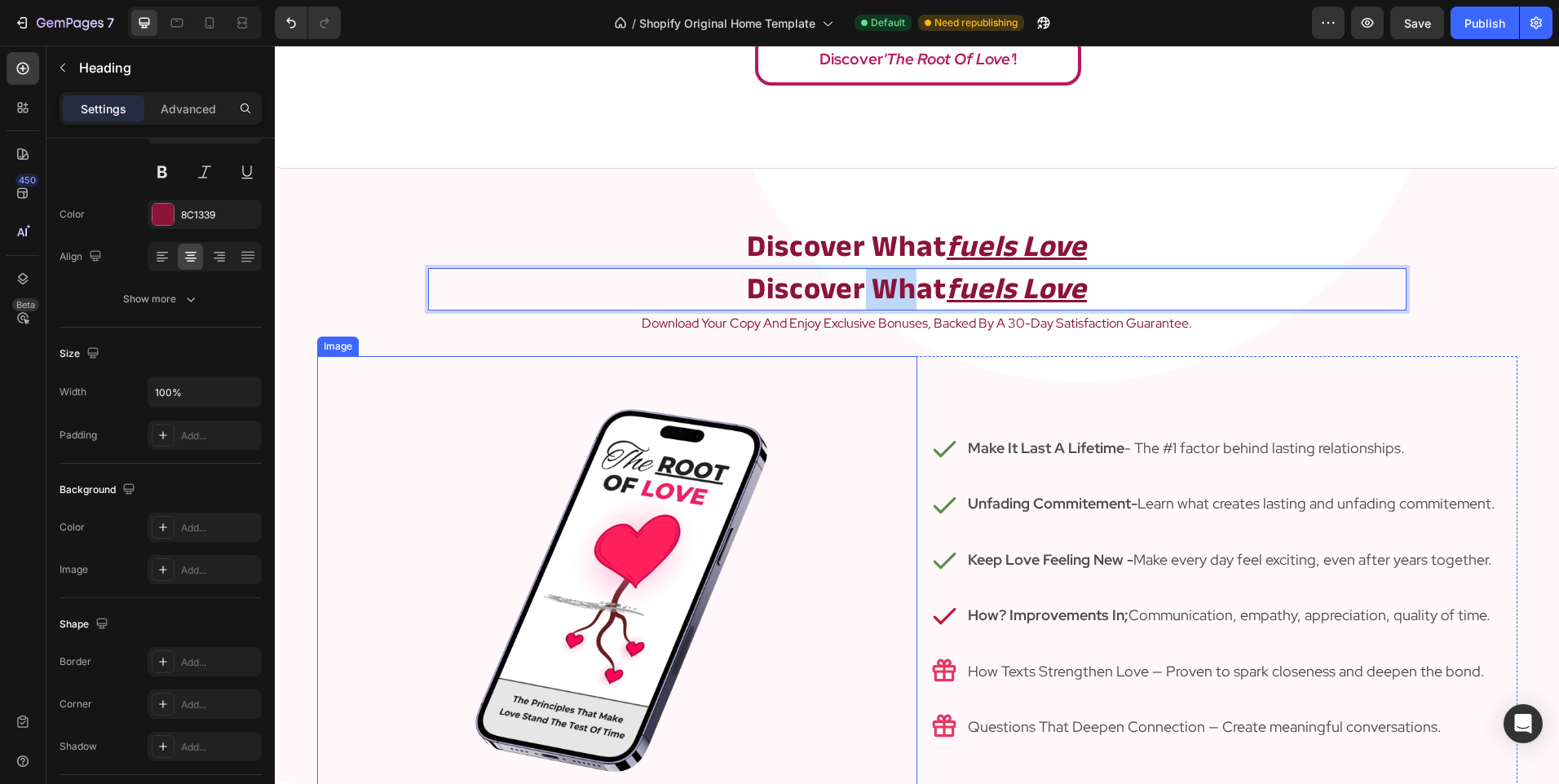
scroll to position [1779, 0]
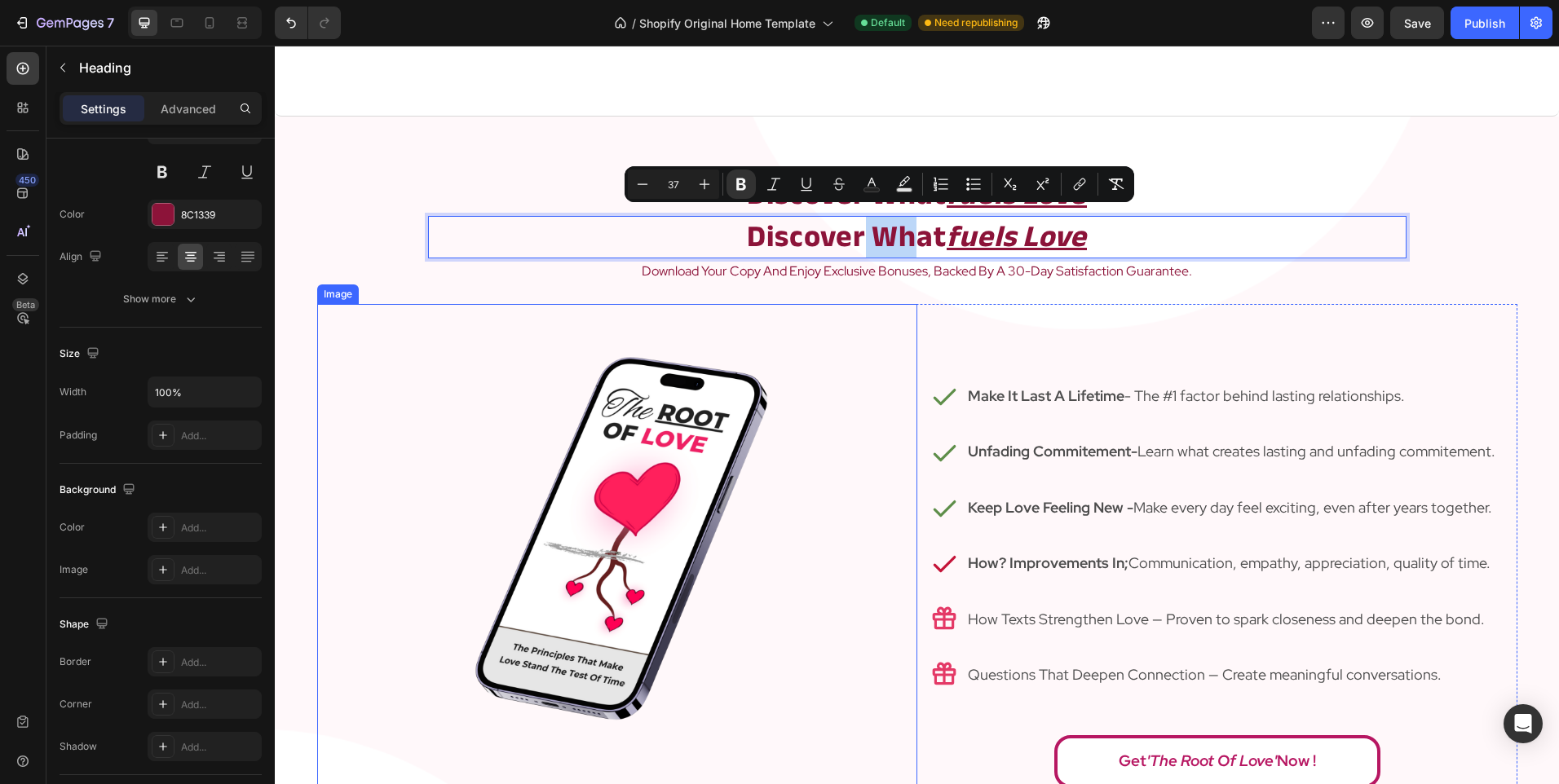
drag, startPoint x: 907, startPoint y: 323, endPoint x: 855, endPoint y: 507, distance: 191.2
click at [872, 441] on div at bounding box center [617, 601] width 600 height 594
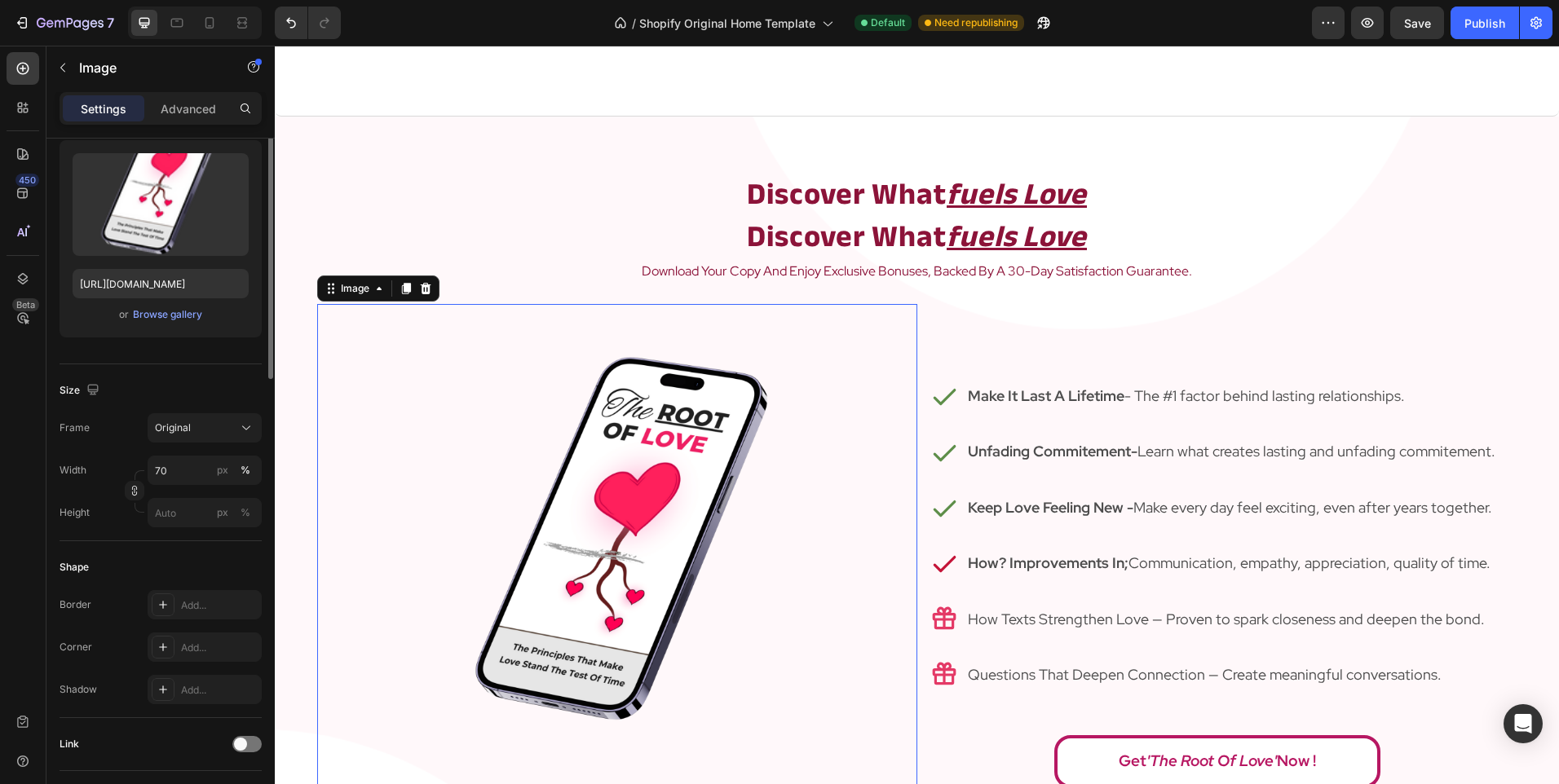
scroll to position [0, 0]
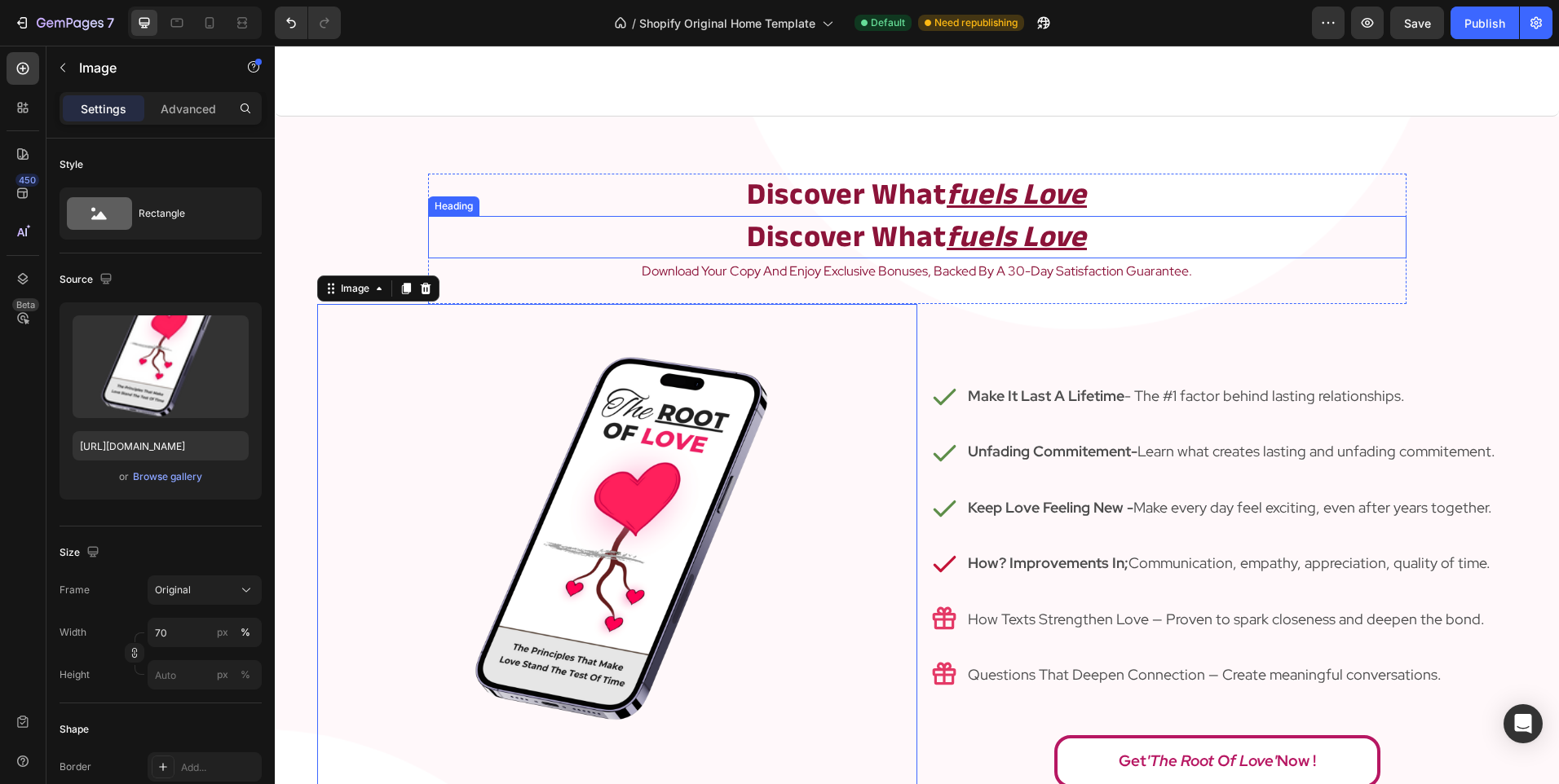
click at [818, 239] on strong "discover what" at bounding box center [846, 237] width 200 height 56
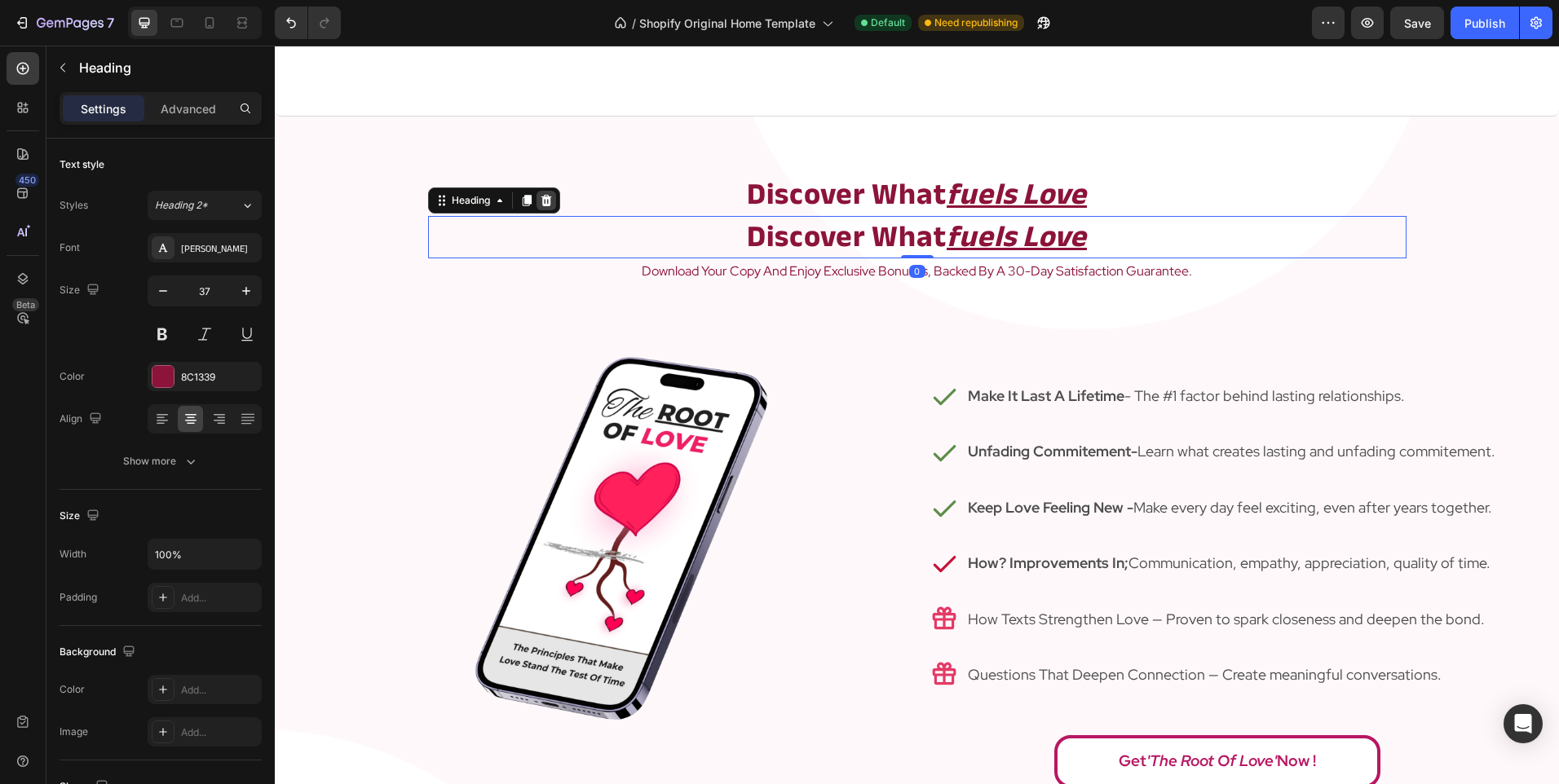
click at [540, 200] on icon at bounding box center [546, 201] width 13 height 13
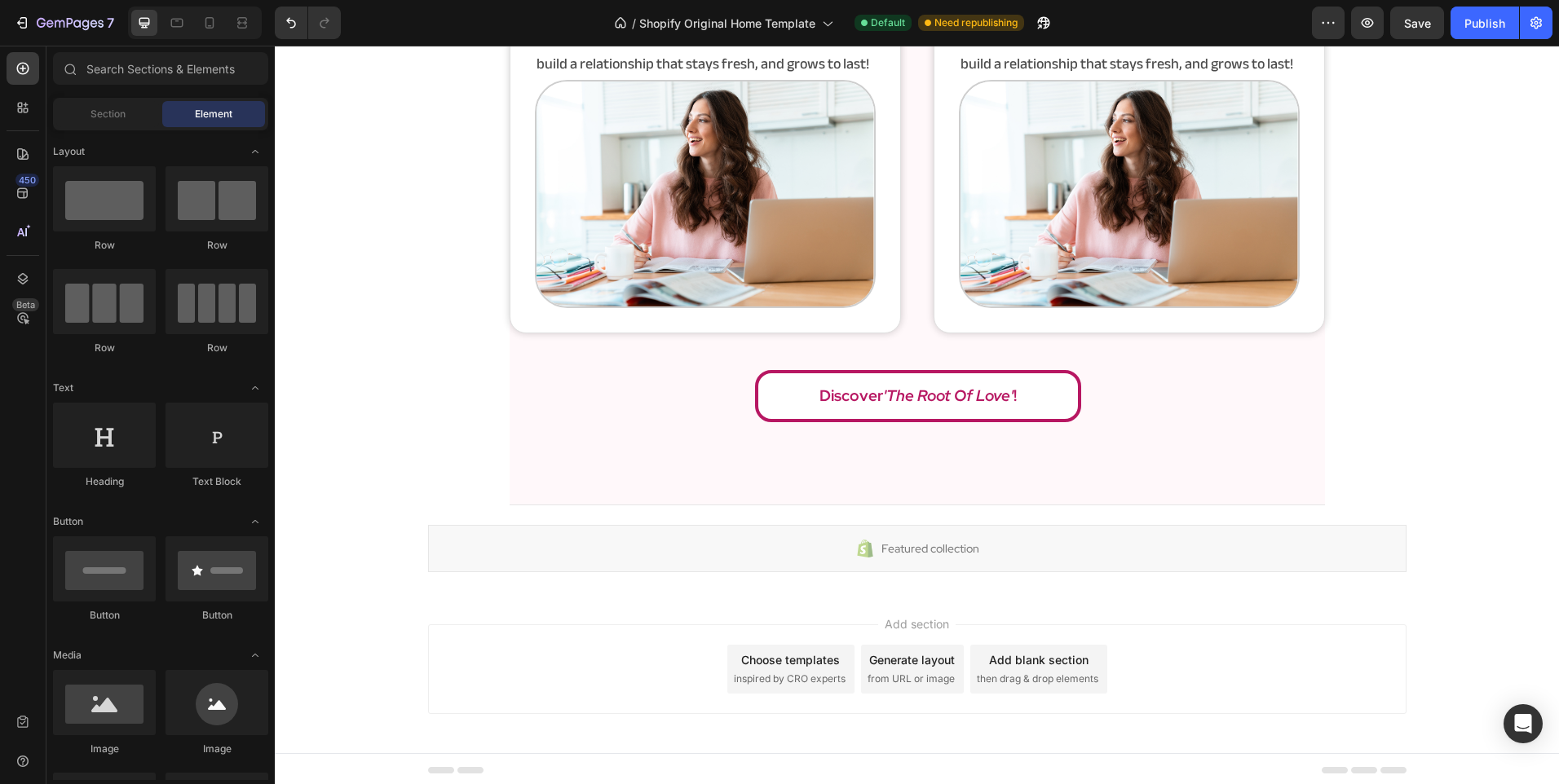
scroll to position [3260, 0]
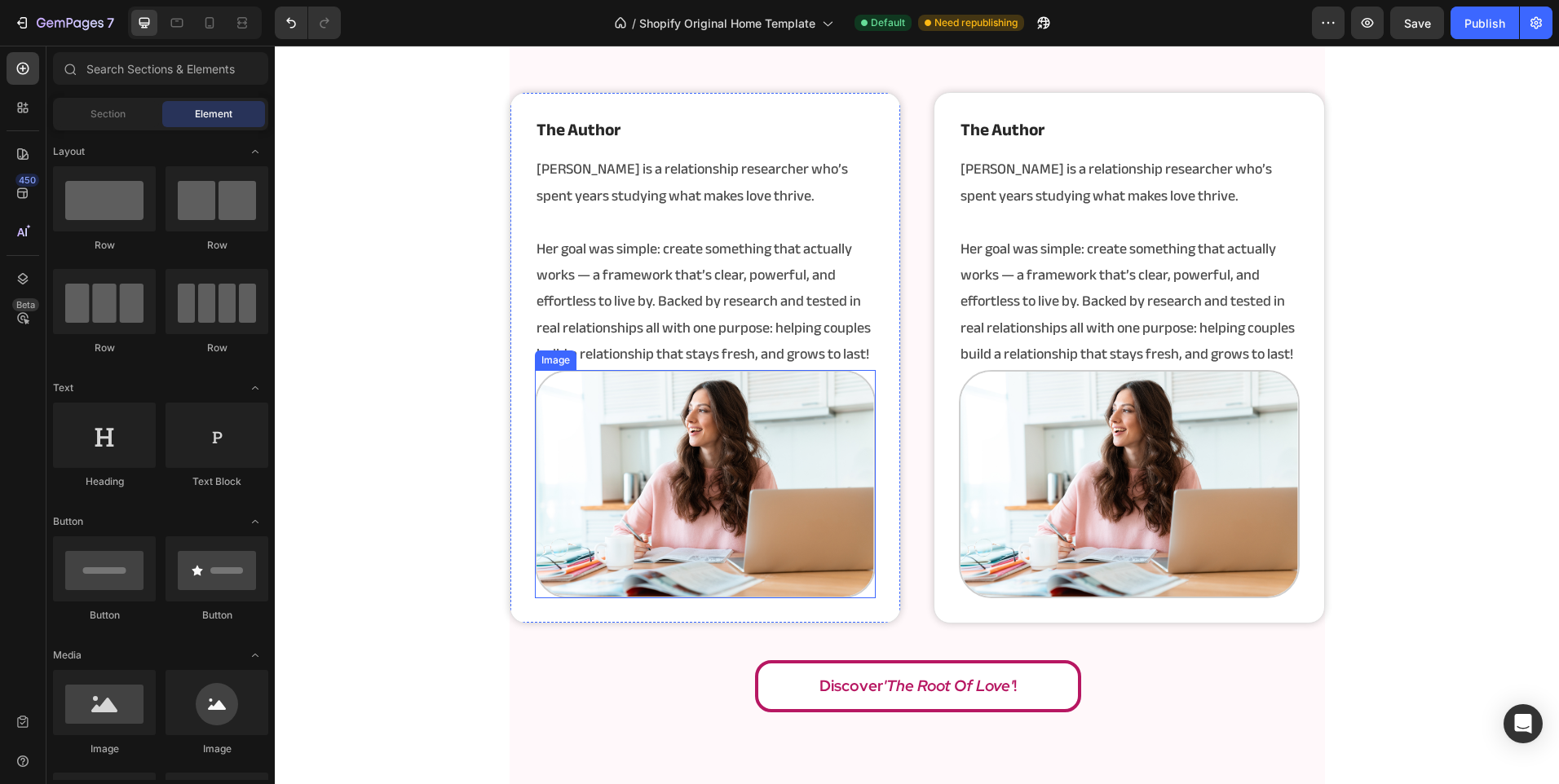
scroll to position [2853, 0]
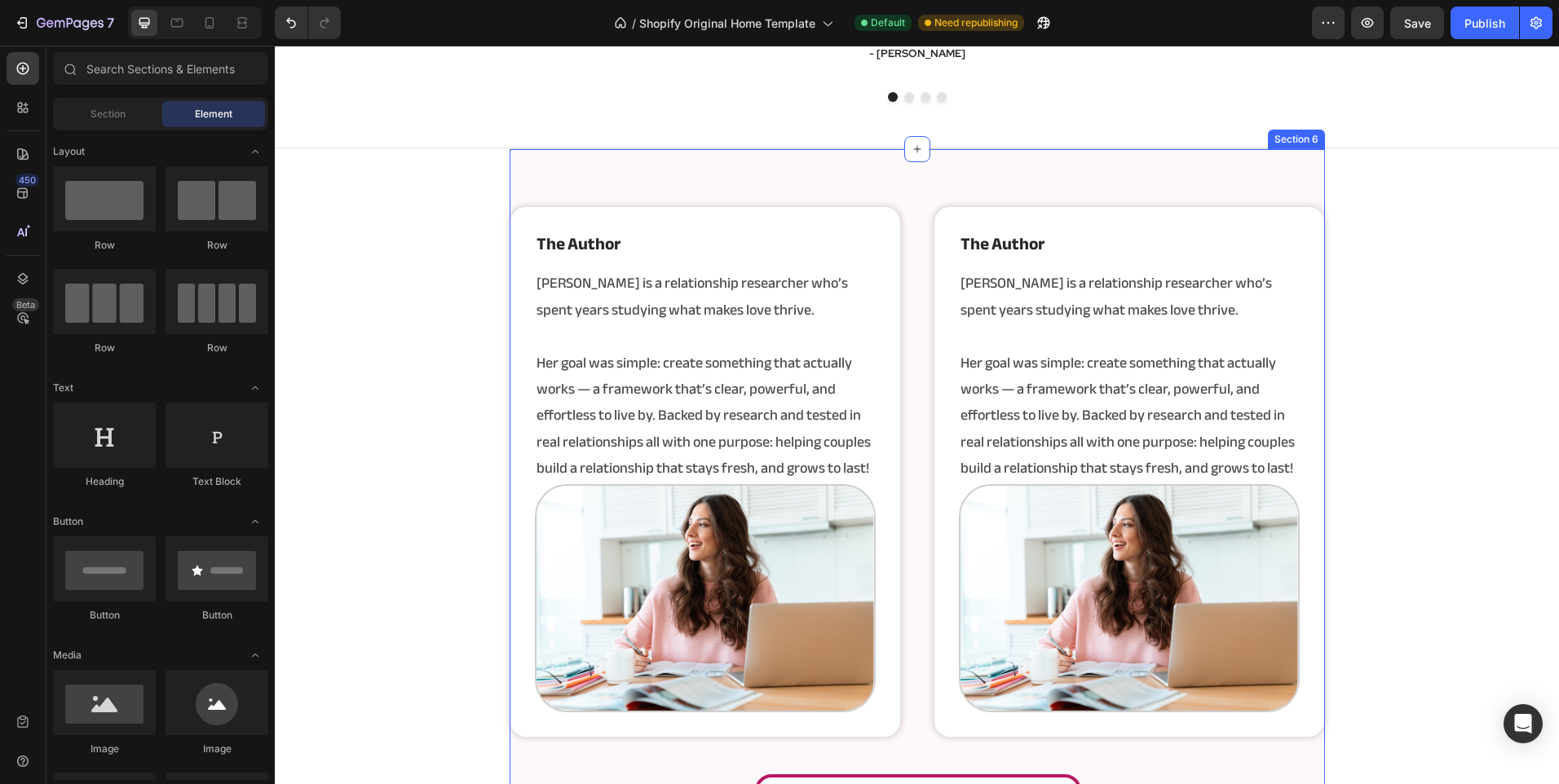
click at [766, 171] on div "the author Heading [PERSON_NAME] is a relationship researcher who’s spent years…" at bounding box center [917, 529] width 815 height 761
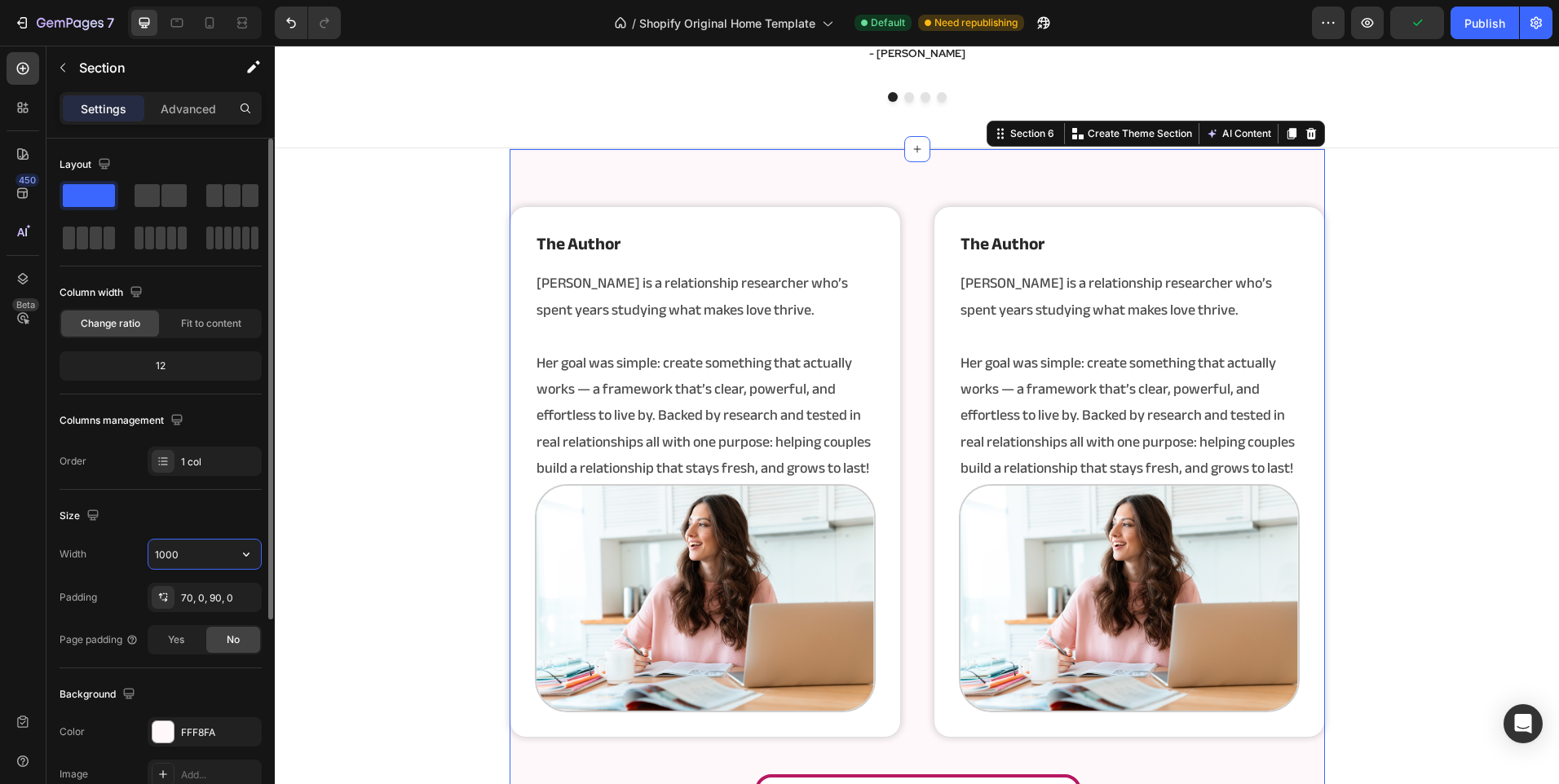
click at [190, 553] on input "1000" at bounding box center [205, 554] width 113 height 29
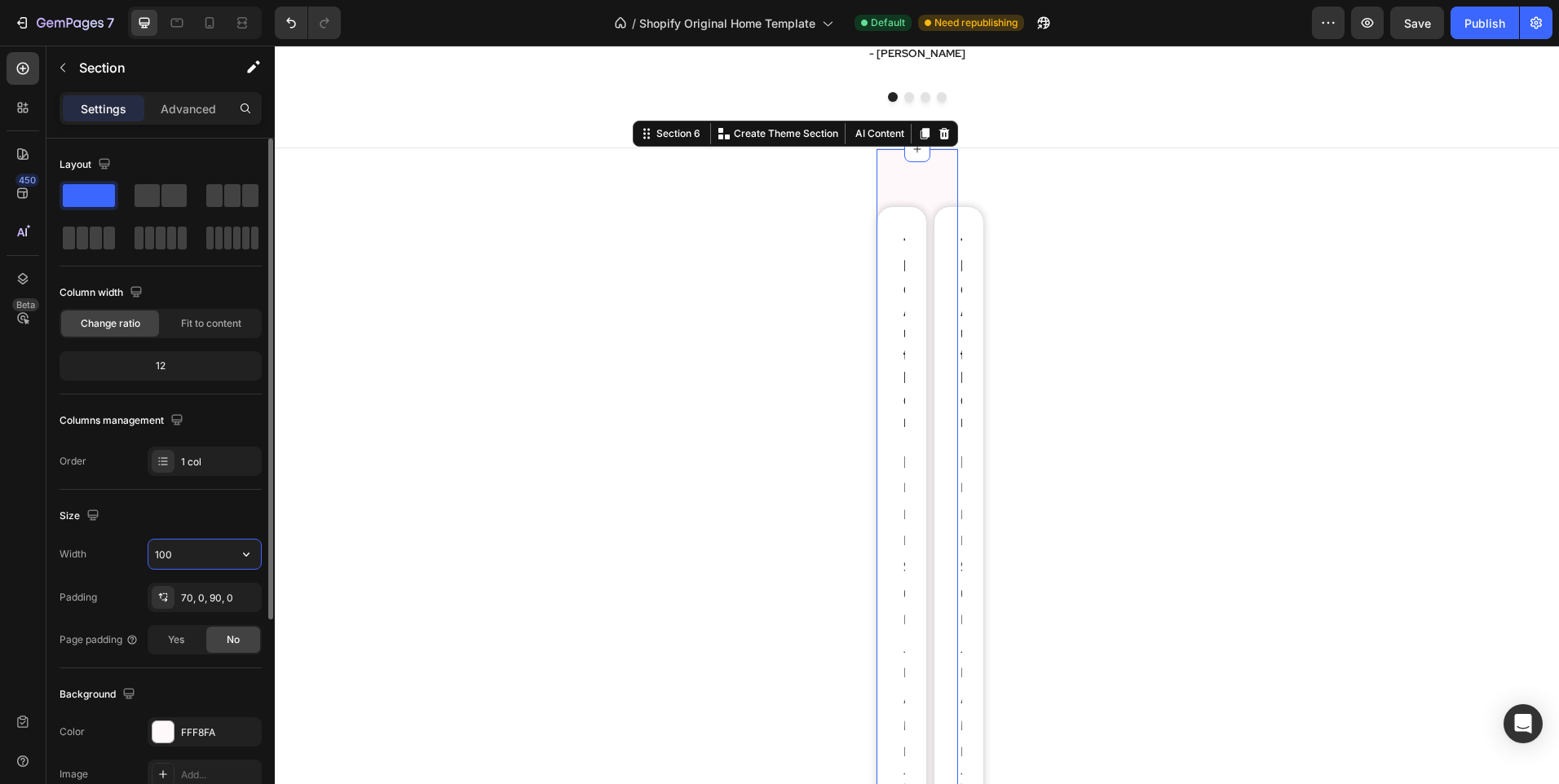
type input "100%"
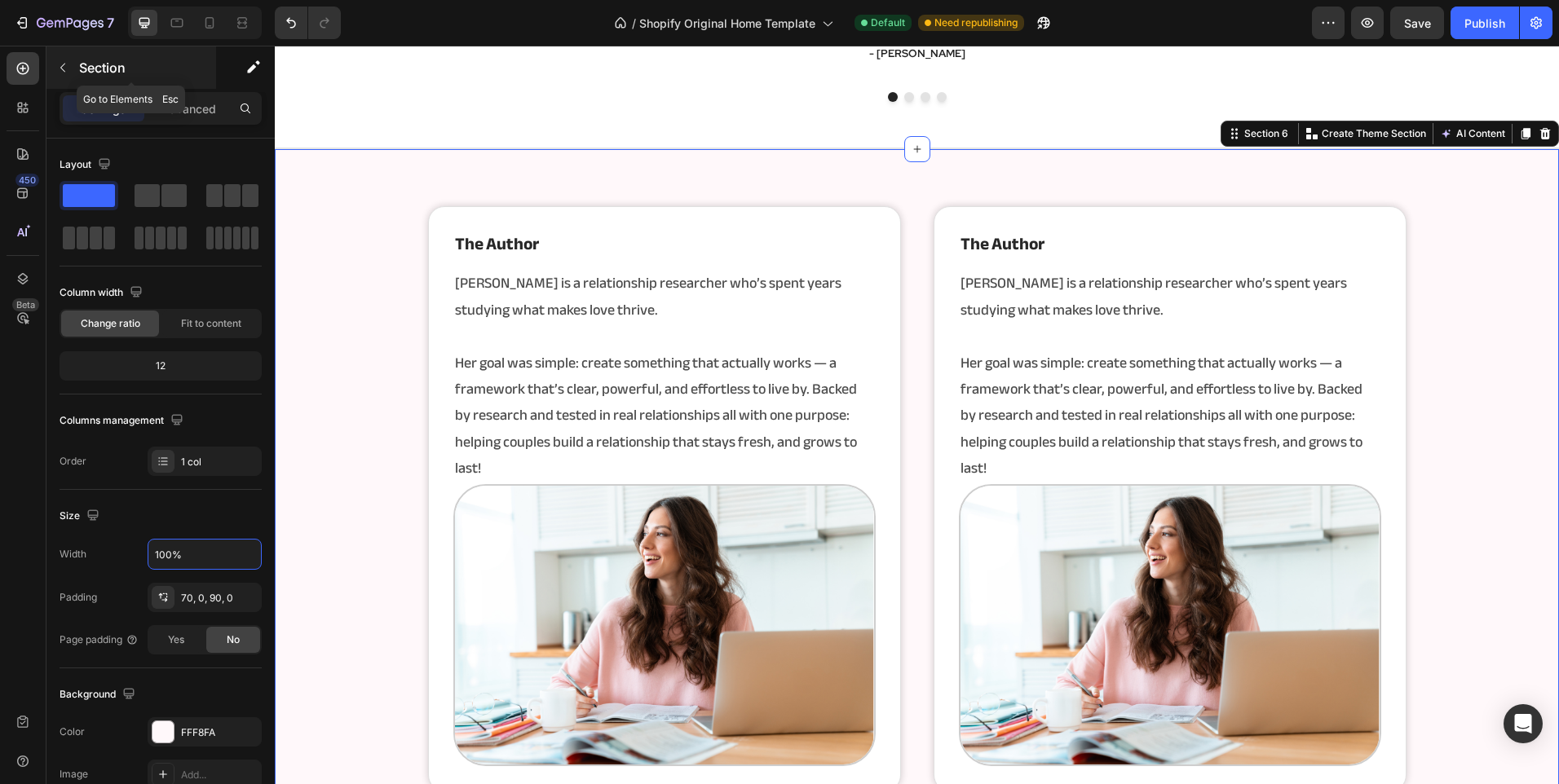
click at [141, 77] on p "Section" at bounding box center [146, 68] width 134 height 20
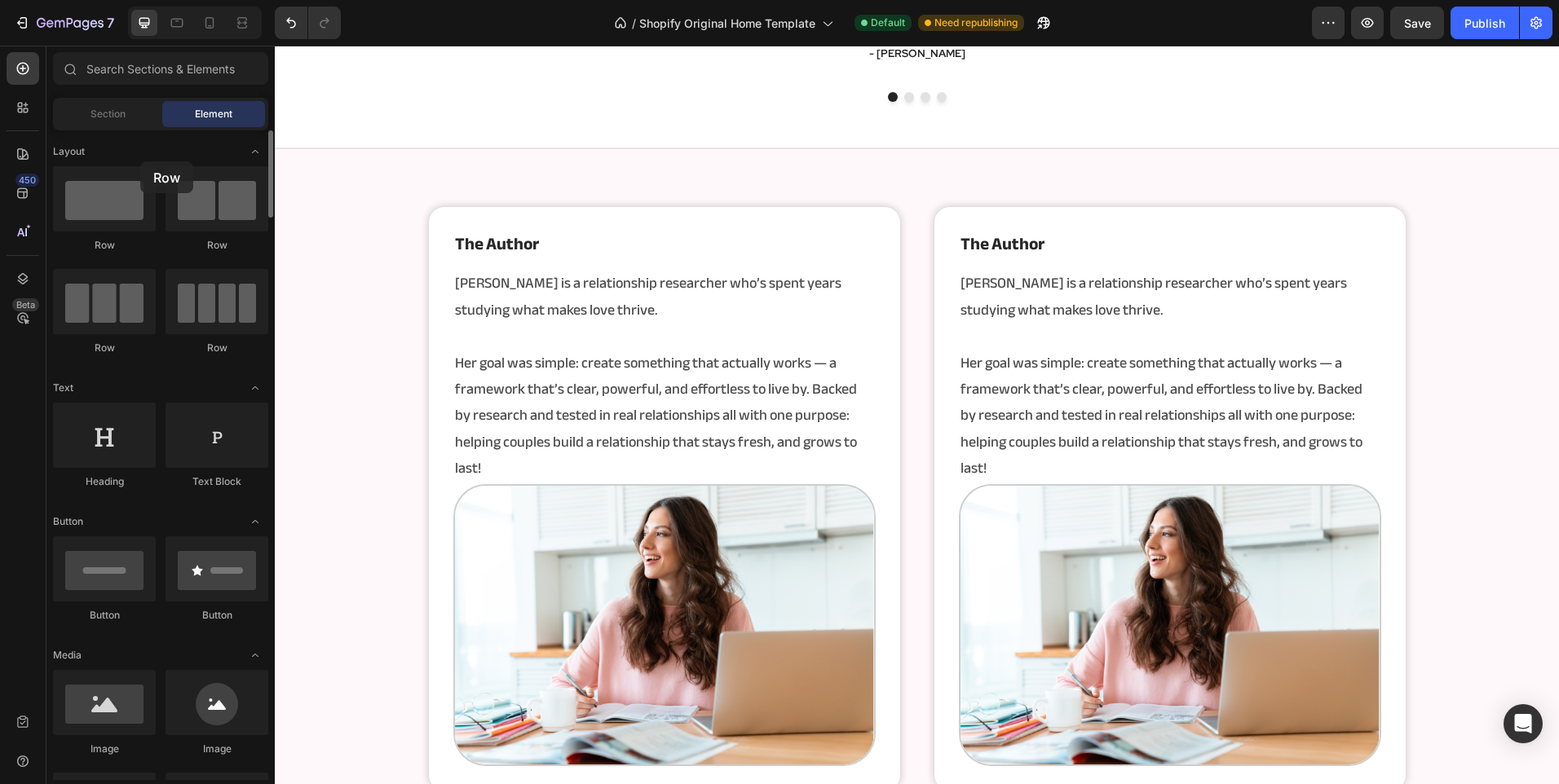
drag, startPoint x: 219, startPoint y: 236, endPoint x: 140, endPoint y: 162, distance: 108.2
click at [907, 312] on div "the author Heading [PERSON_NAME] is a relationship researcher who’s spent years…" at bounding box center [917, 498] width 979 height 585
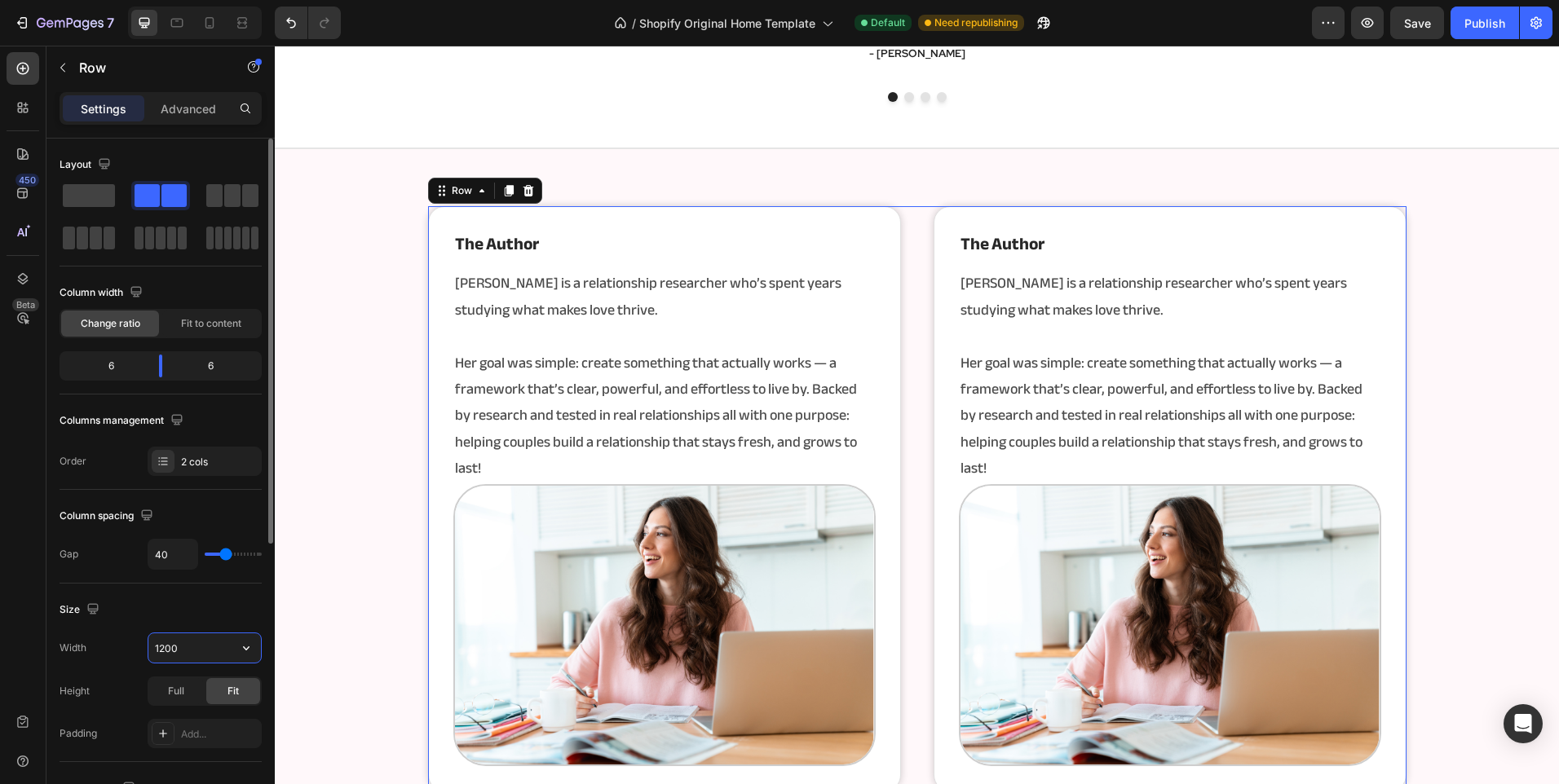
click at [199, 653] on input "1200" at bounding box center [205, 648] width 113 height 29
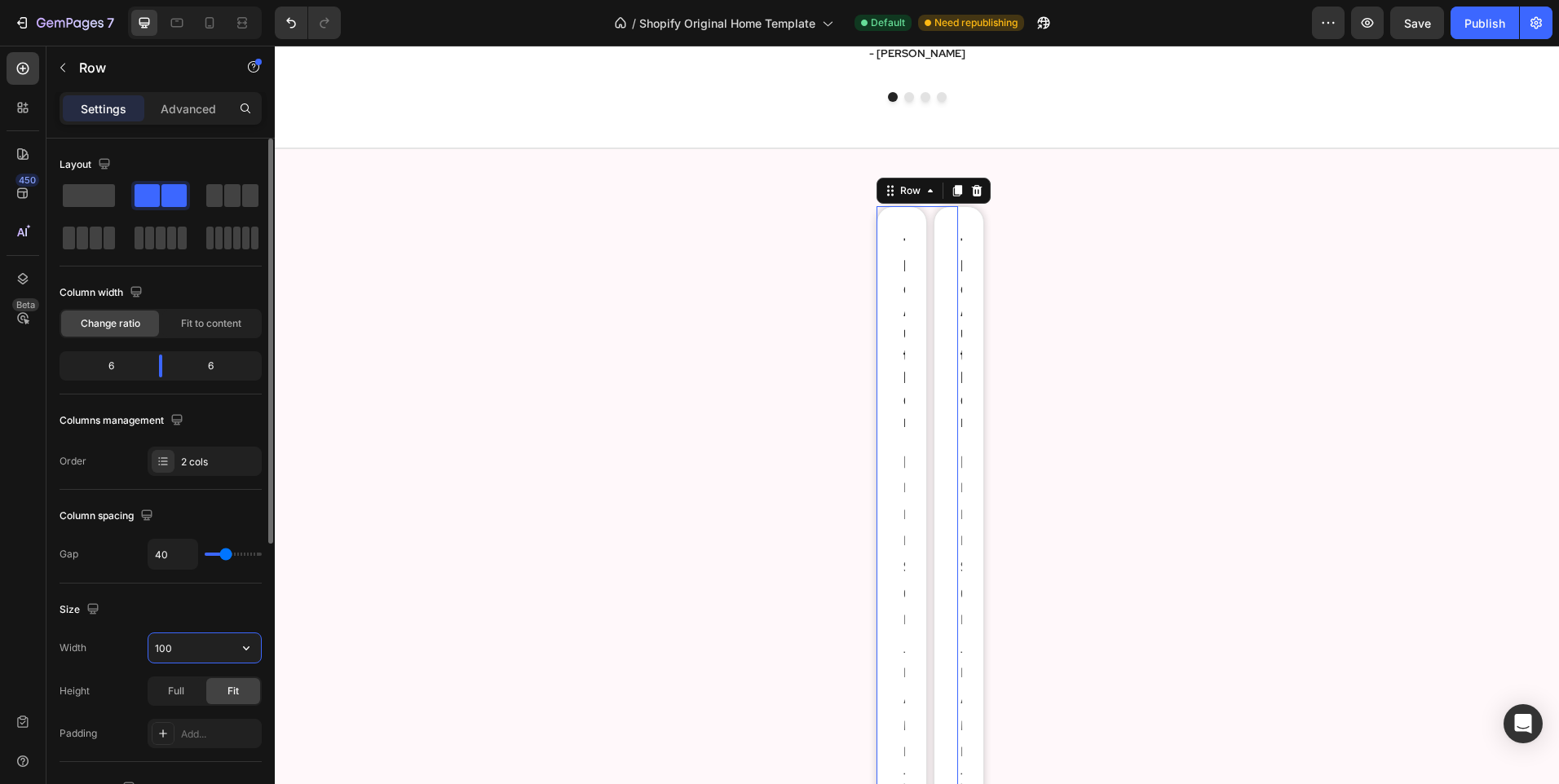
type input "1000"
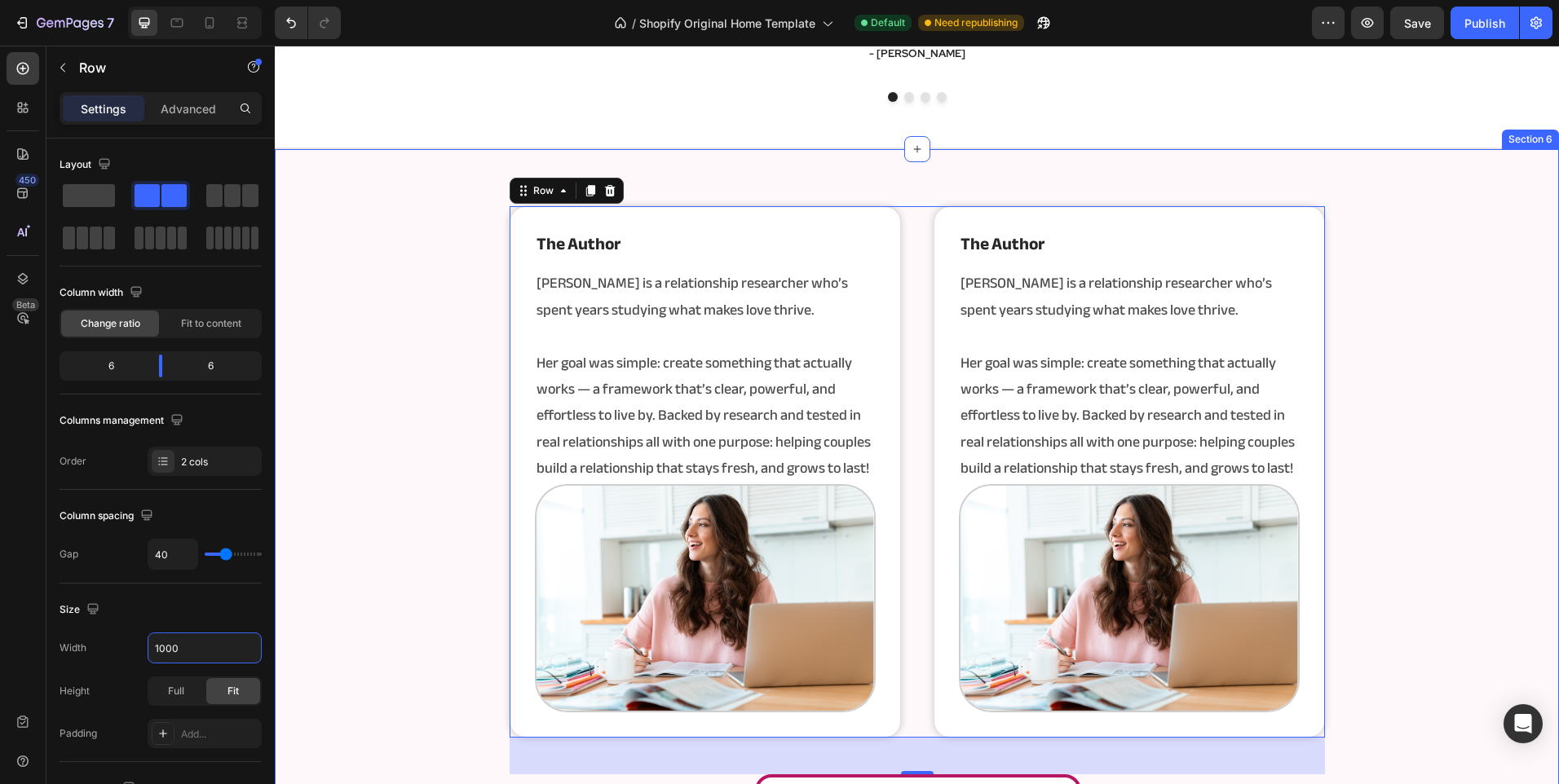
click at [309, 520] on div "the author Heading [PERSON_NAME] is a relationship researcher who’s spent years…" at bounding box center [917, 520] width 1284 height 629
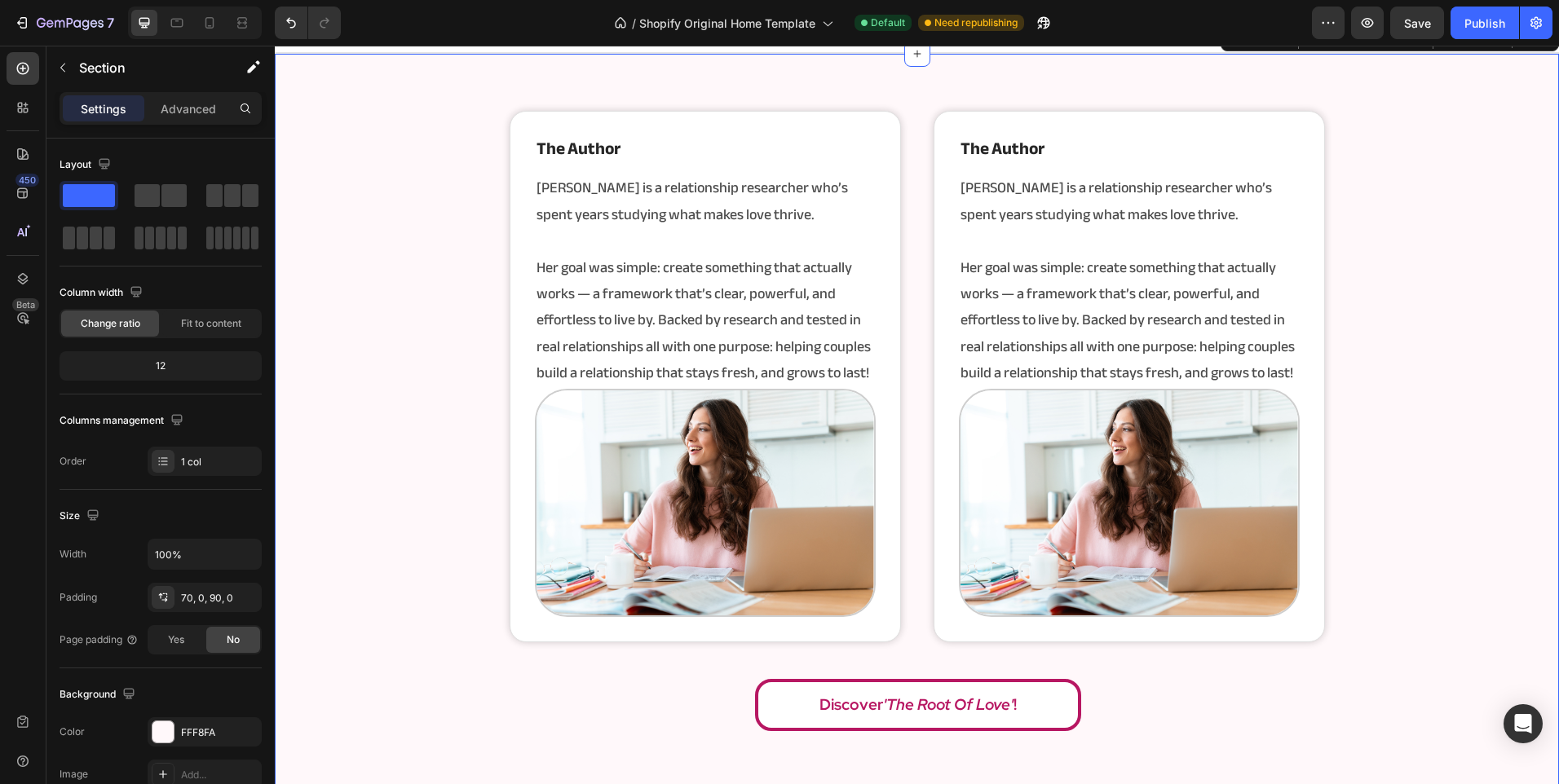
scroll to position [2934, 0]
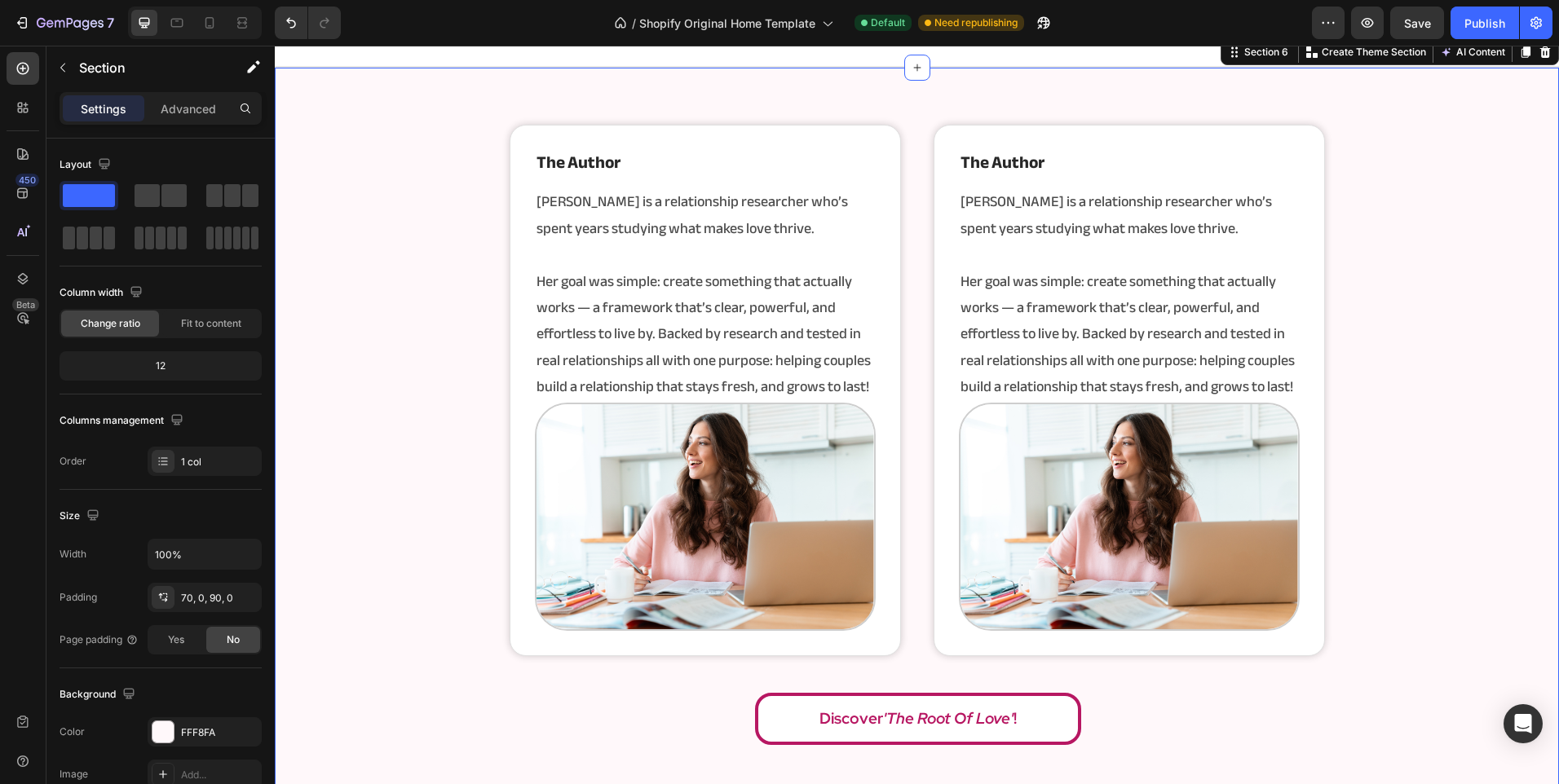
click at [459, 438] on div "the author Heading [PERSON_NAME] is a relationship researcher who’s spent years…" at bounding box center [917, 439] width 1284 height 629
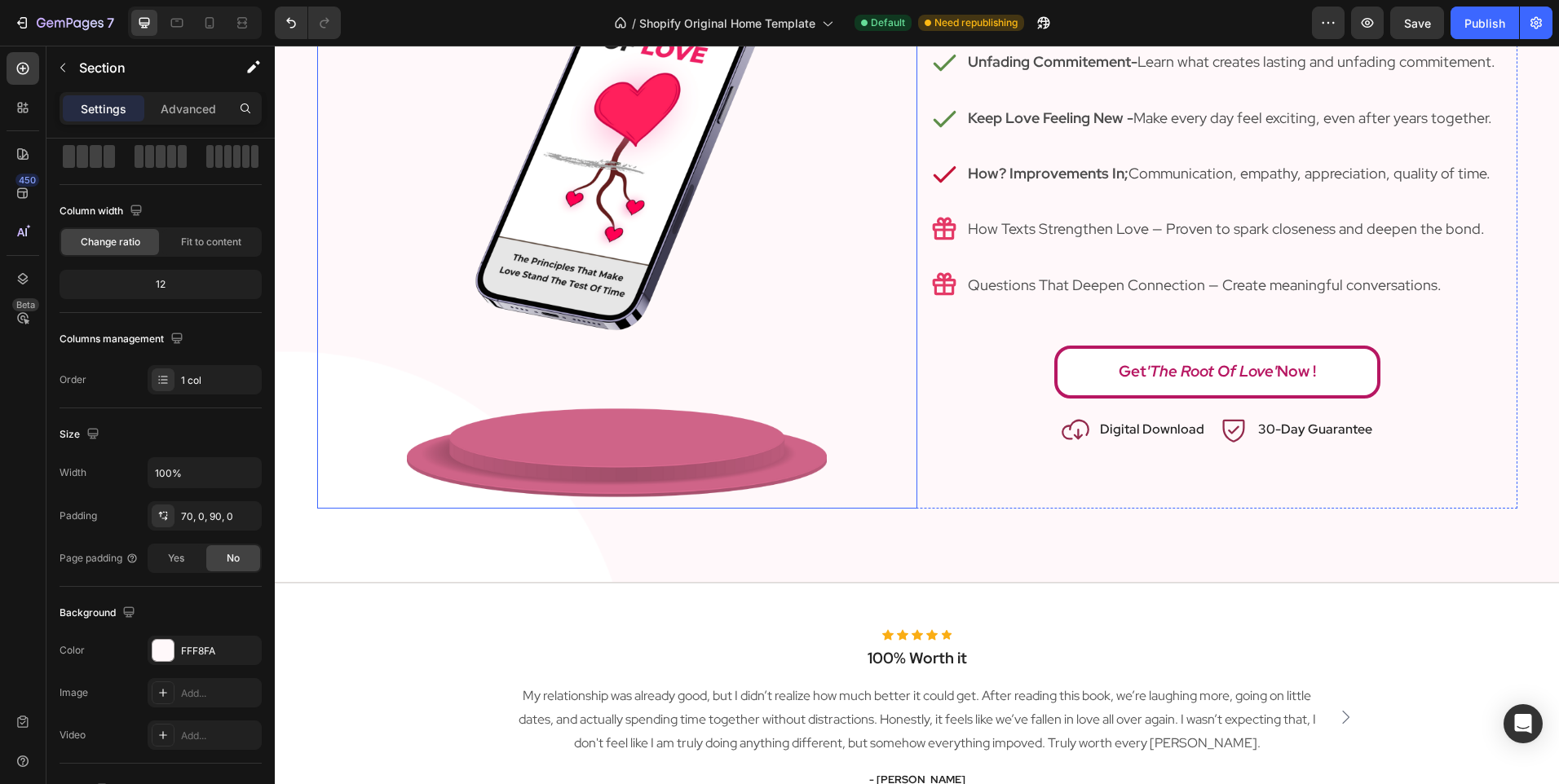
scroll to position [2119, 0]
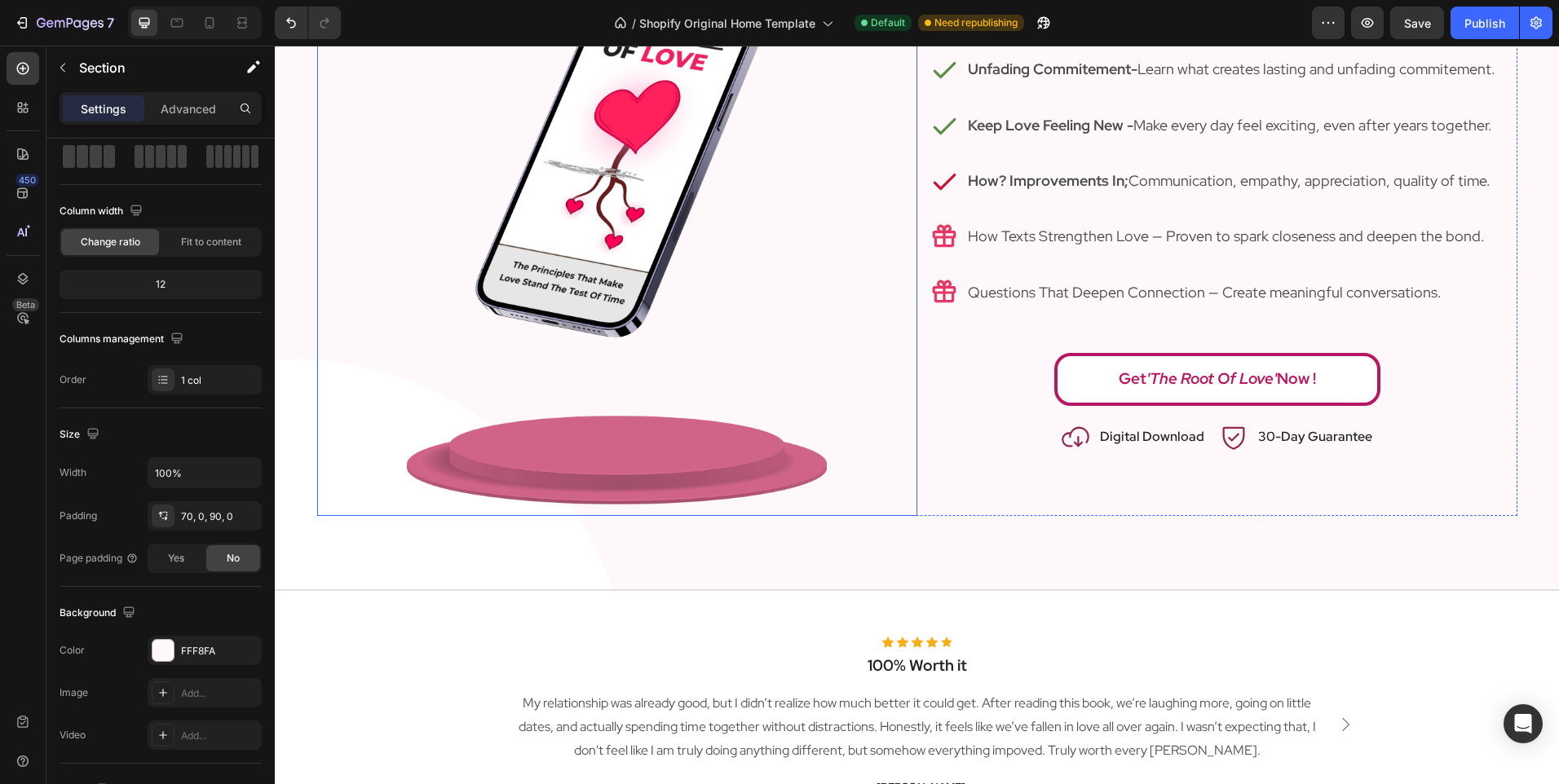
click at [347, 303] on div at bounding box center [617, 219] width 600 height 594
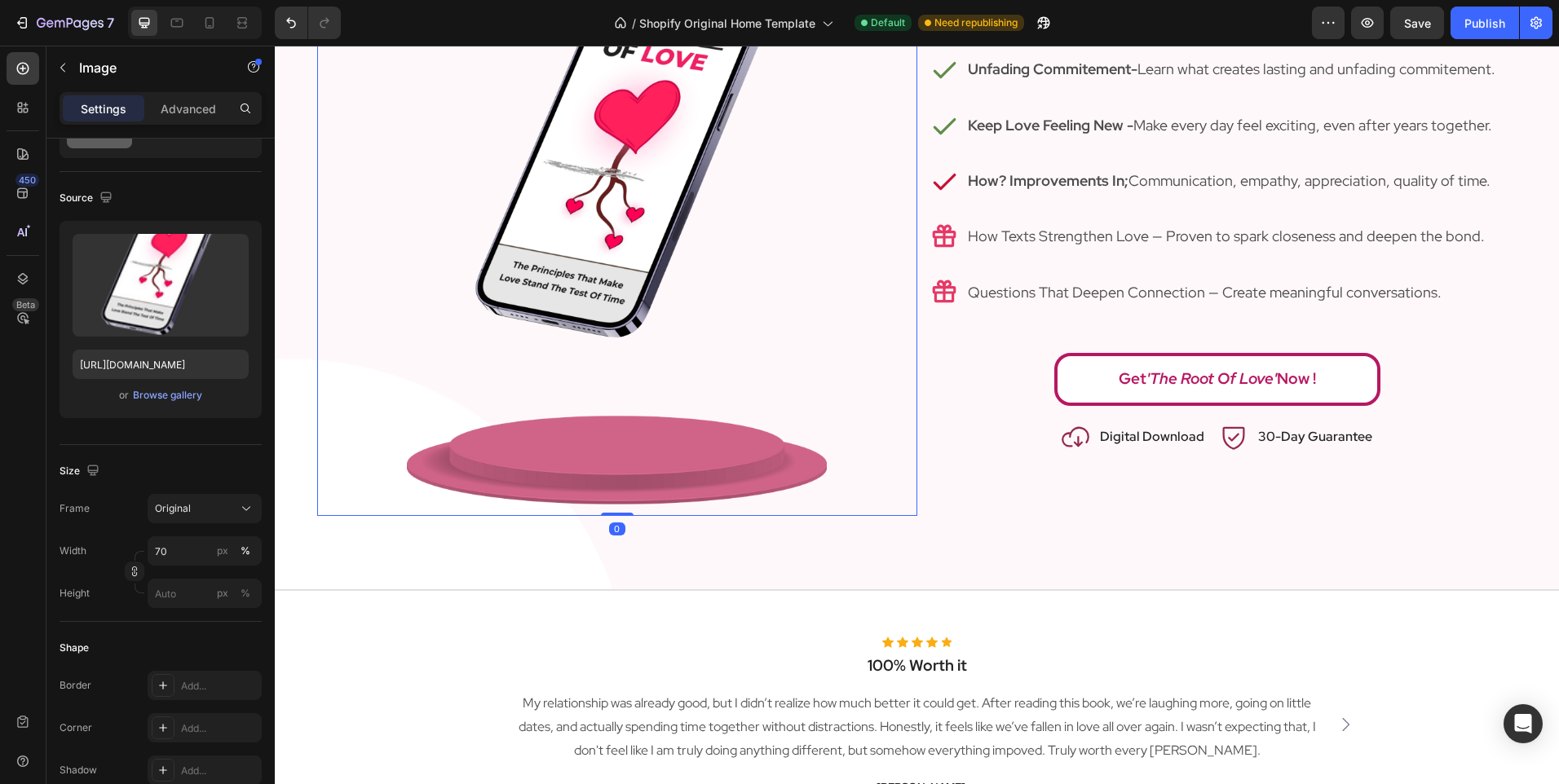
scroll to position [0, 0]
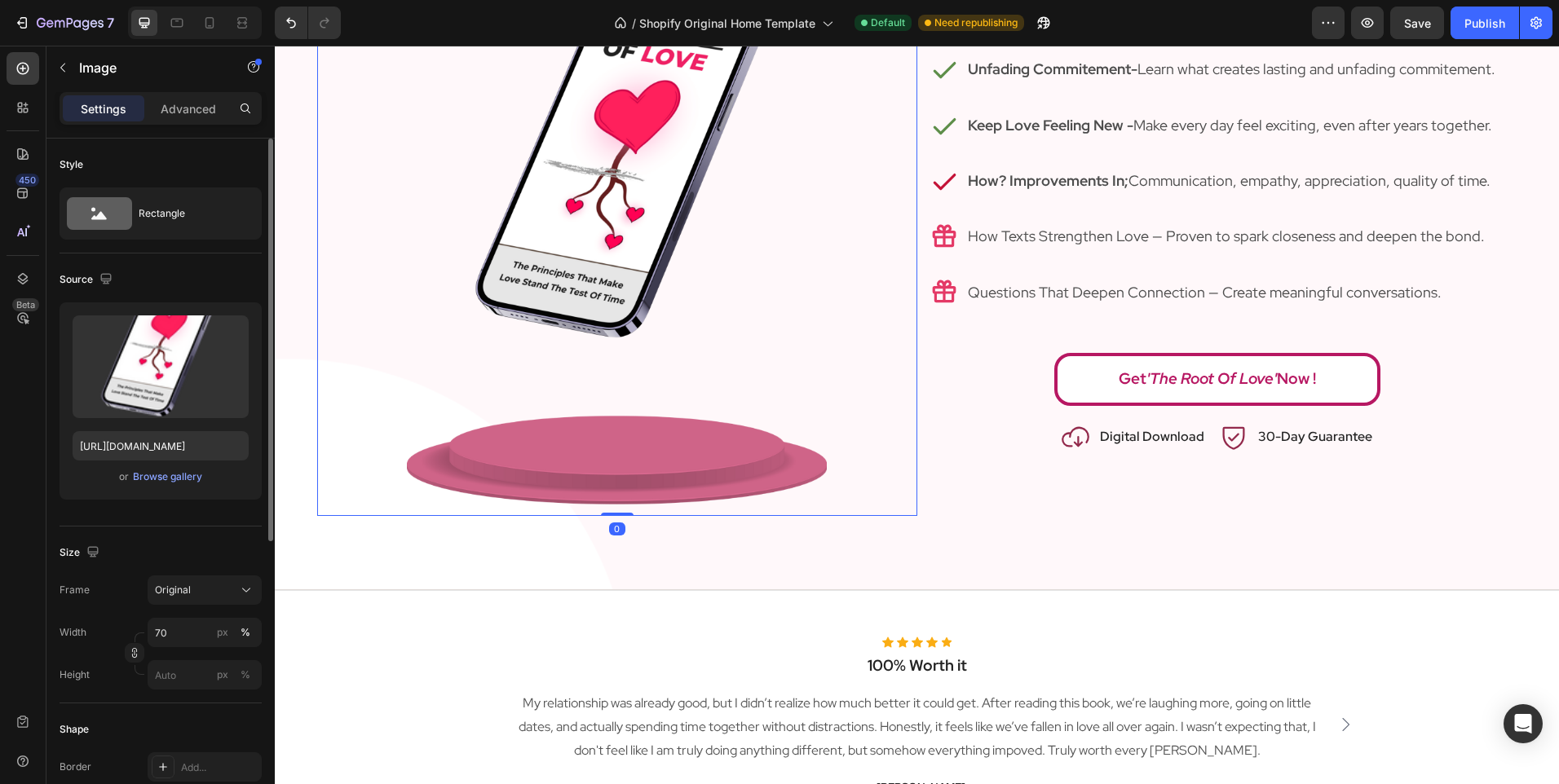
click at [391, 515] on div at bounding box center [617, 219] width 600 height 594
click at [394, 547] on div "discover what fuels love Heading download your copy and enjoy exclusive bonuses…" at bounding box center [917, 183] width 1284 height 813
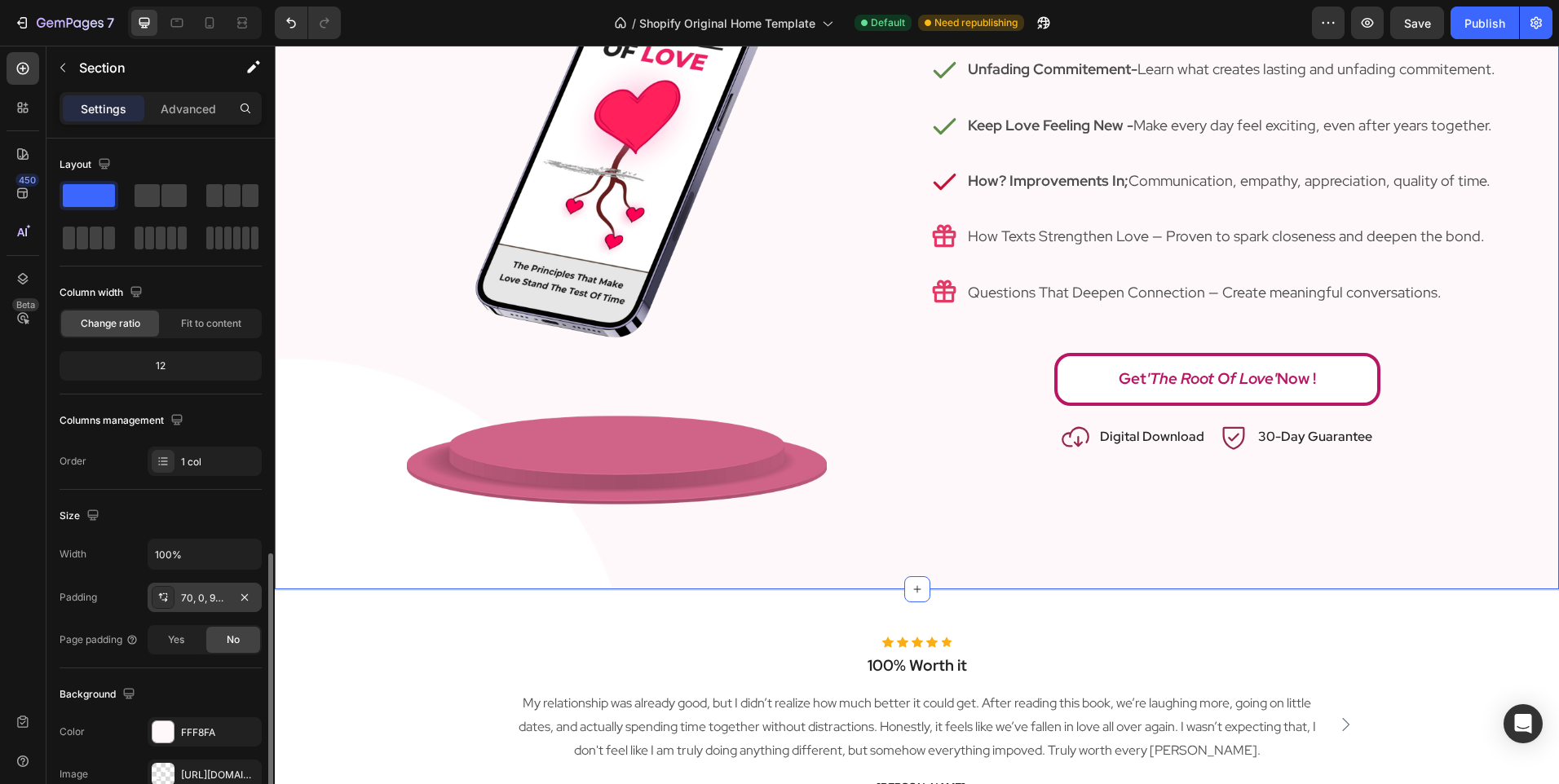
scroll to position [303, 0]
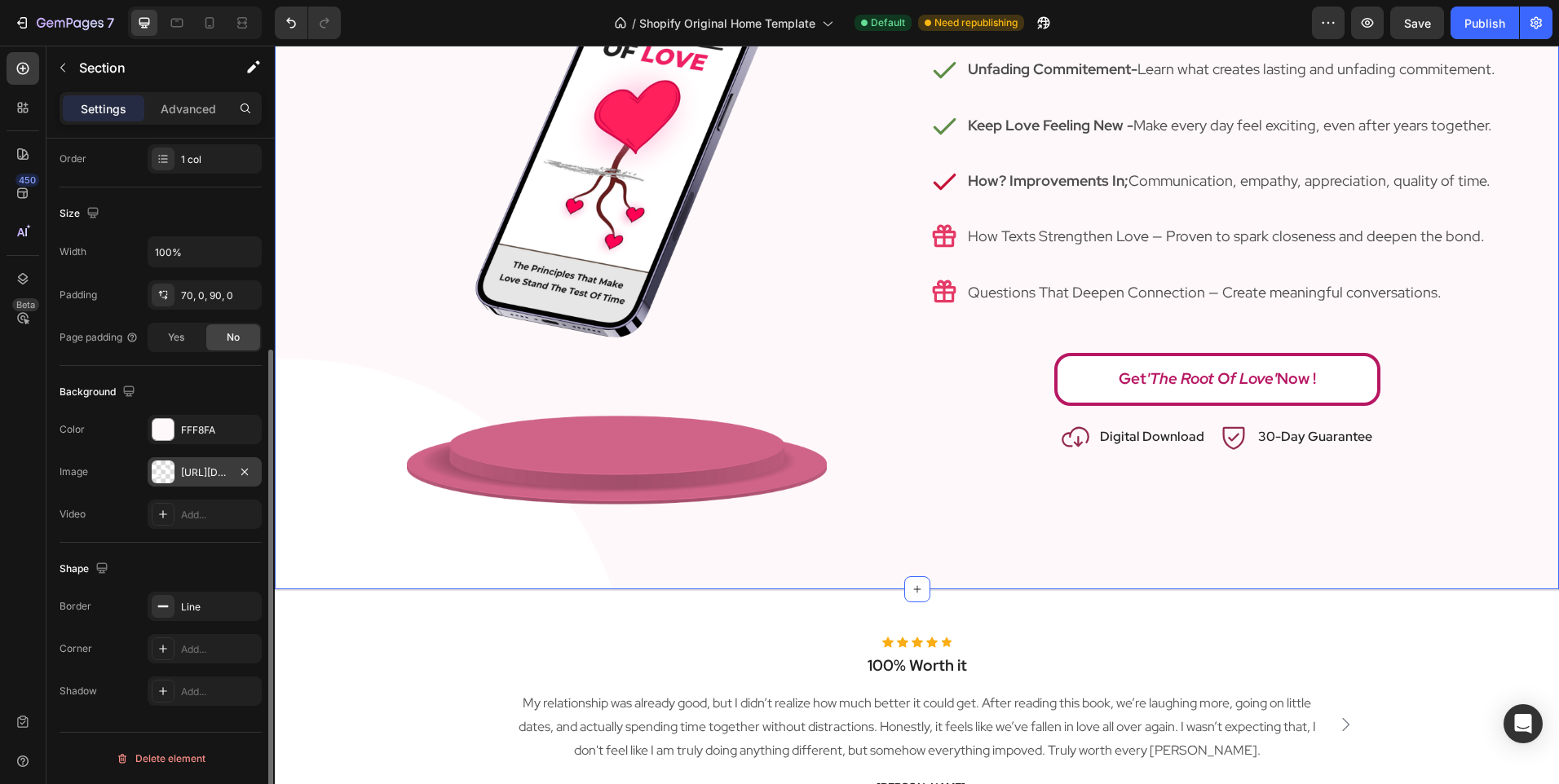
click at [206, 482] on div "[URL][DOMAIN_NAME]" at bounding box center [205, 472] width 114 height 29
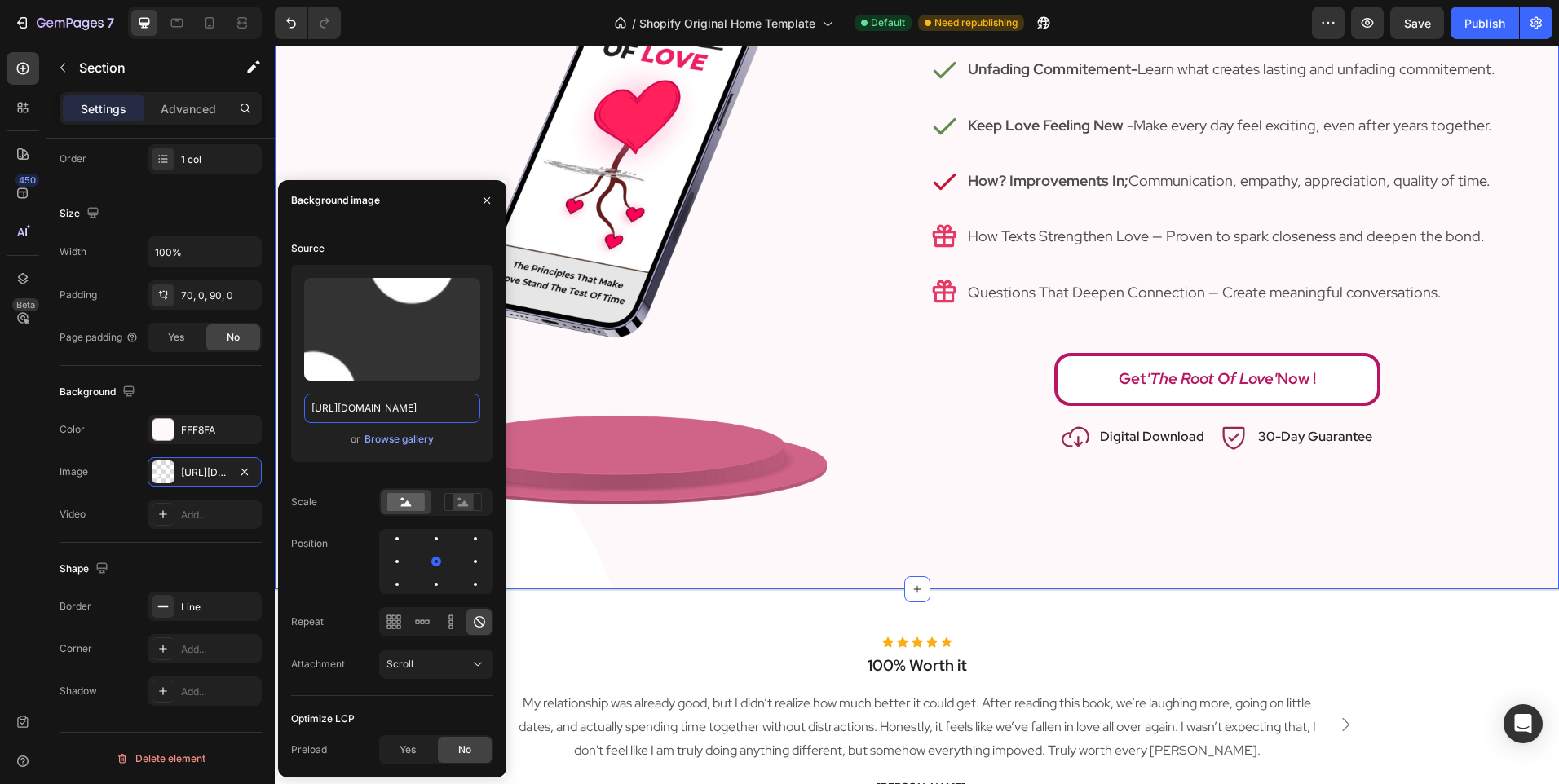
click at [408, 414] on input "[URL][DOMAIN_NAME]" at bounding box center [393, 408] width 176 height 29
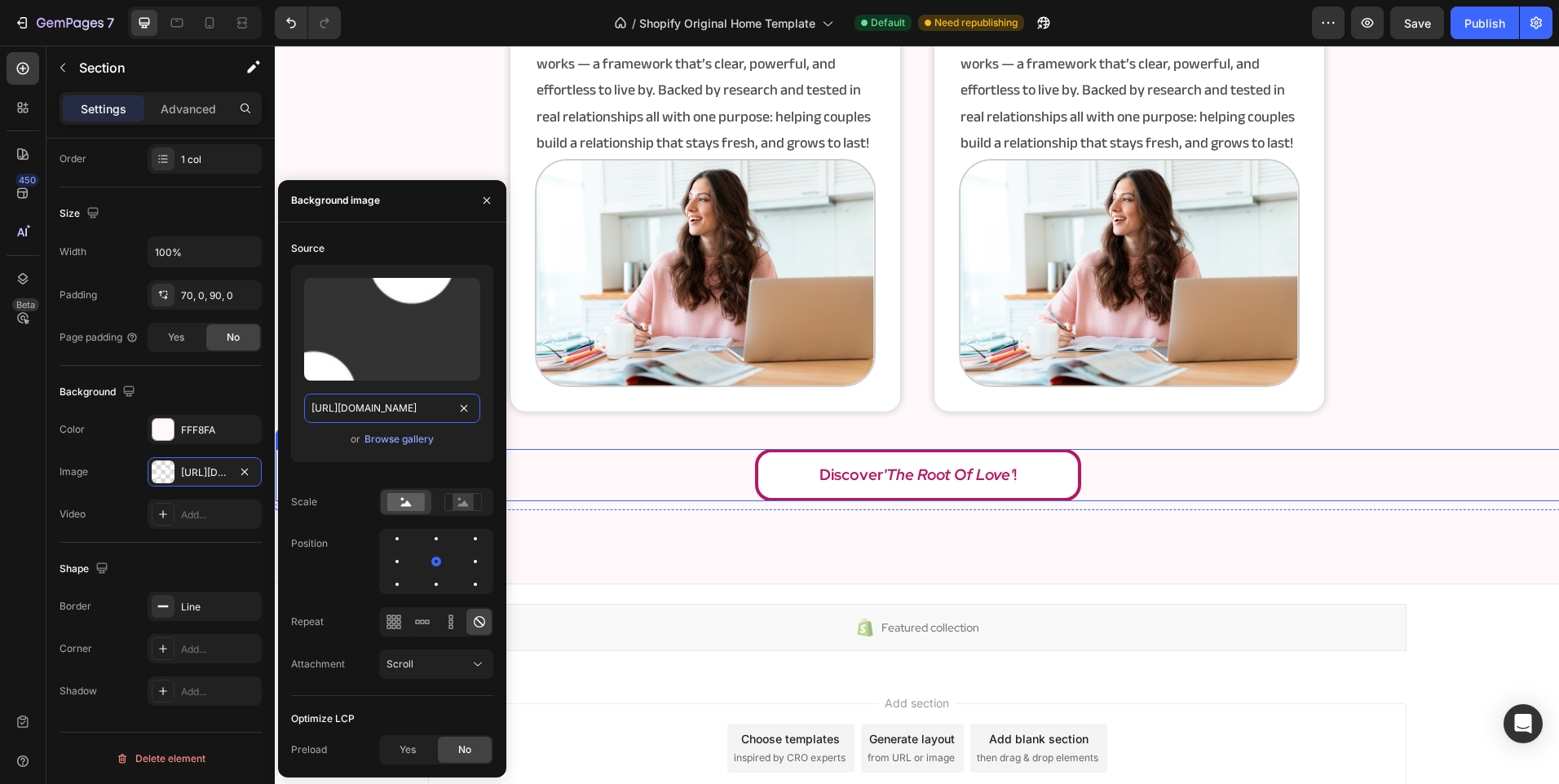
scroll to position [3179, 0]
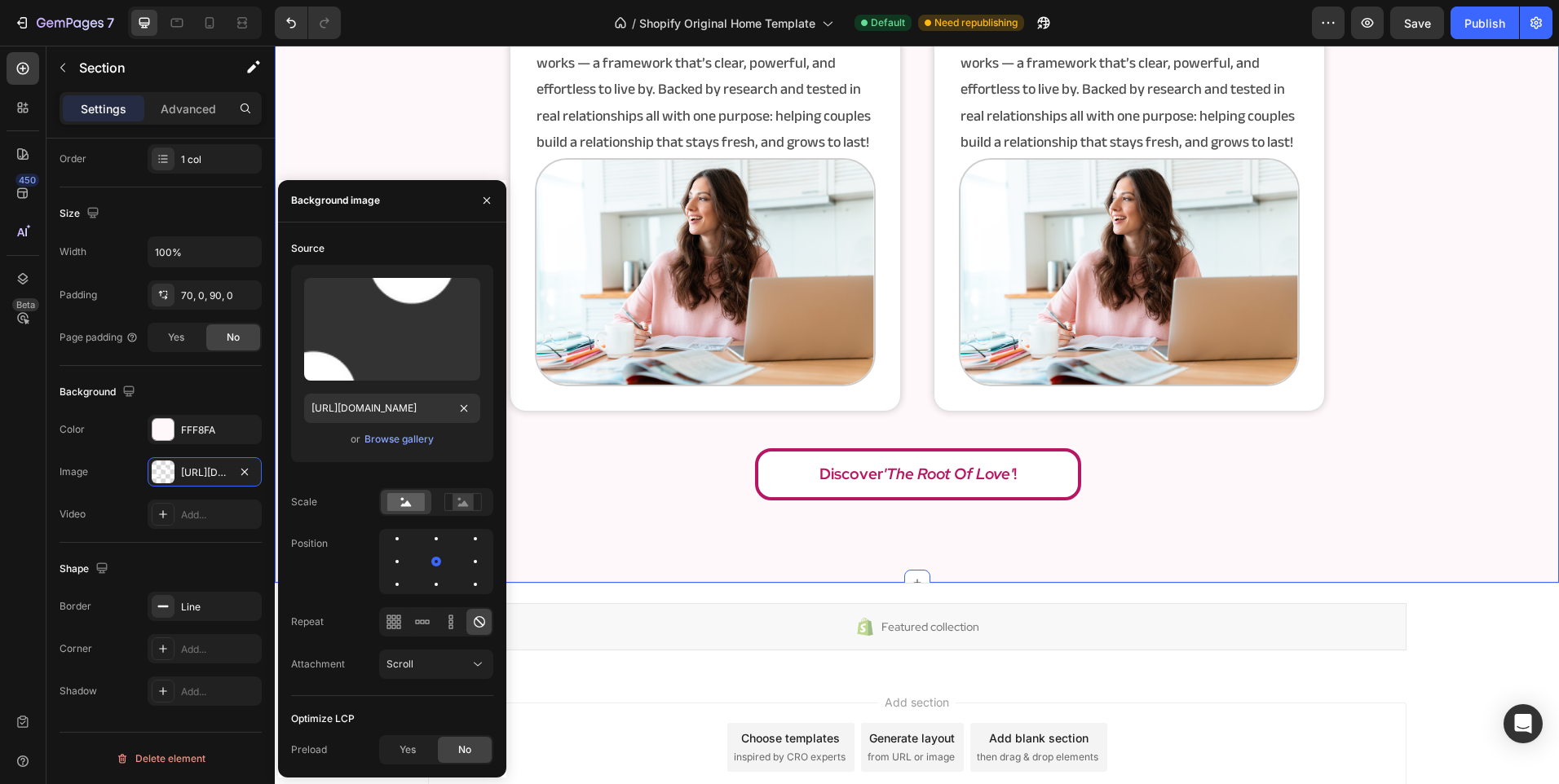
click at [668, 563] on div "the author Heading [PERSON_NAME] is a relationship researcher who’s spent years…" at bounding box center [917, 202] width 1284 height 761
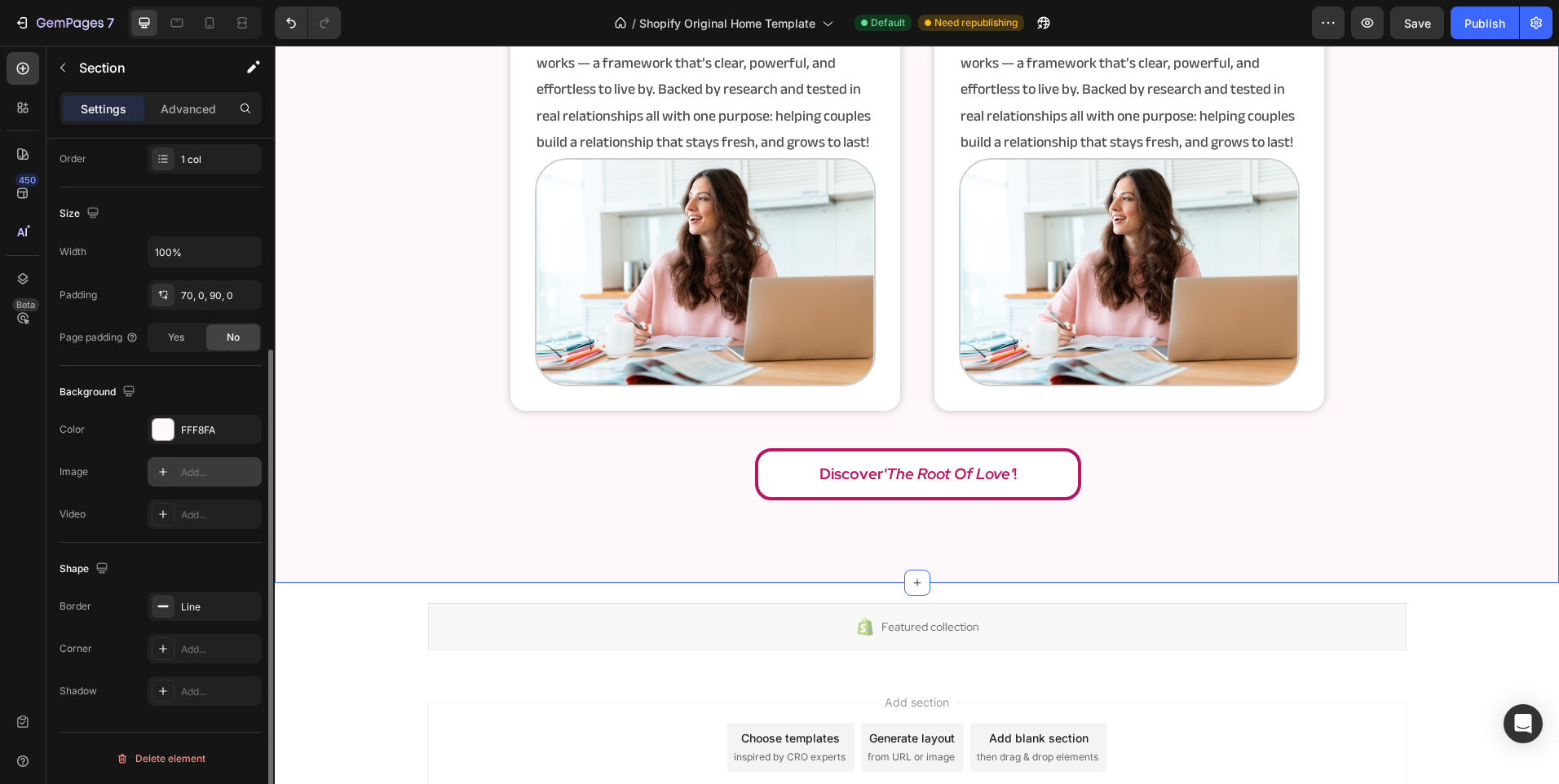
click at [200, 475] on div "Add..." at bounding box center [220, 472] width 77 height 15
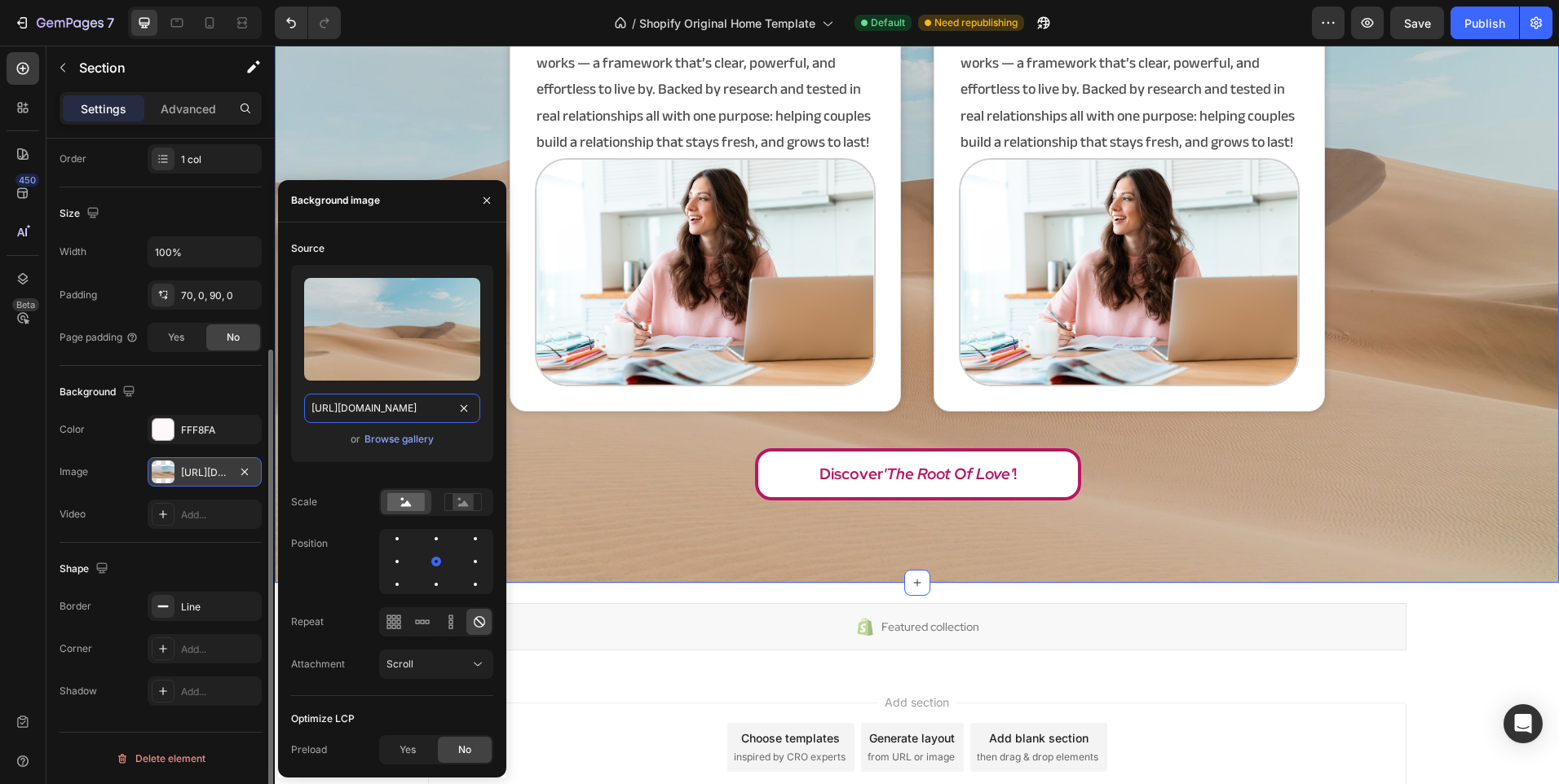
click at [387, 401] on input "[URL][DOMAIN_NAME]" at bounding box center [393, 408] width 176 height 29
paste input "0902/9520/6154/files/noname_2.png?v=1750769625"
type input "[URL][DOMAIN_NAME]"
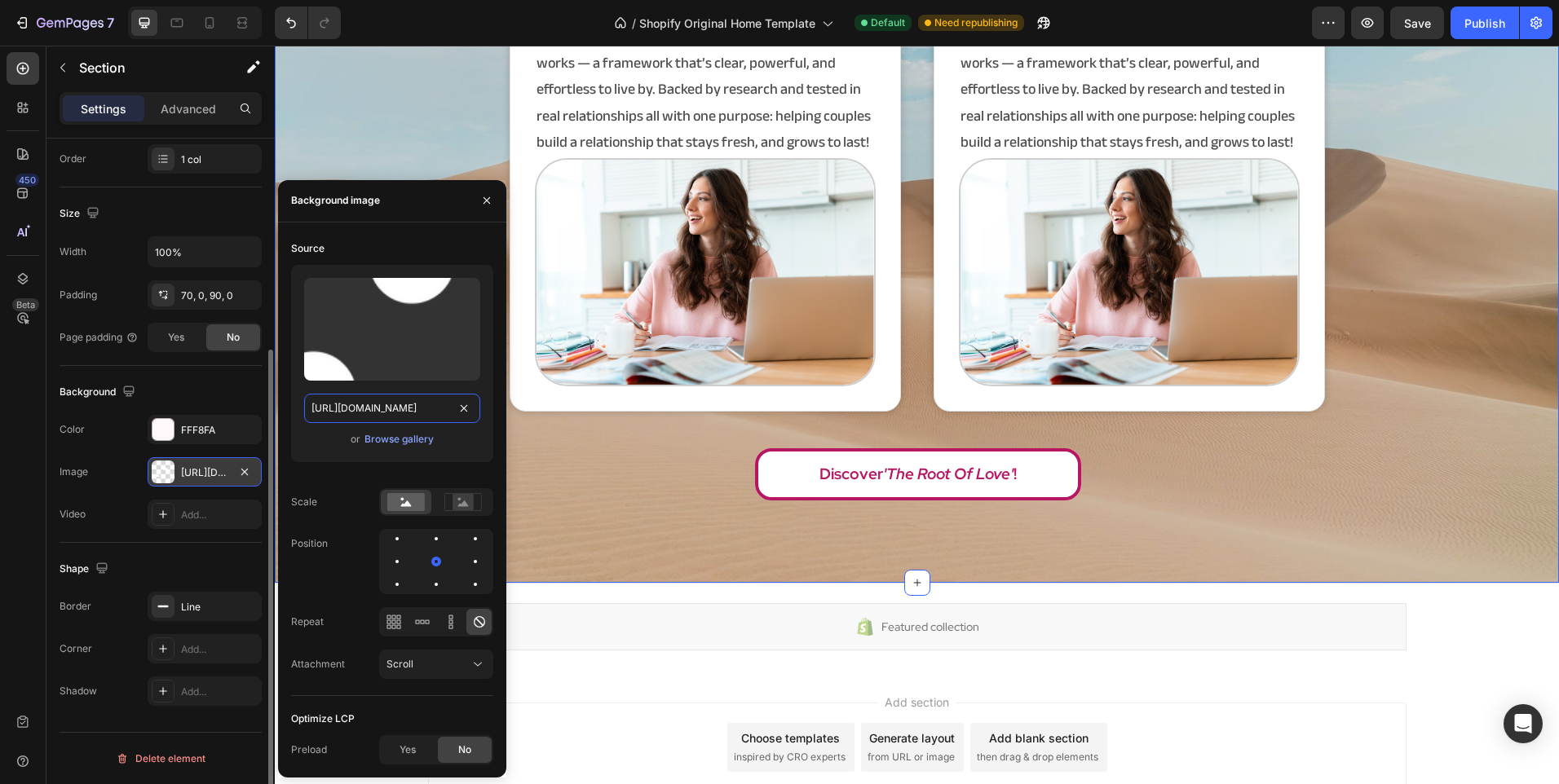
scroll to position [0, 262]
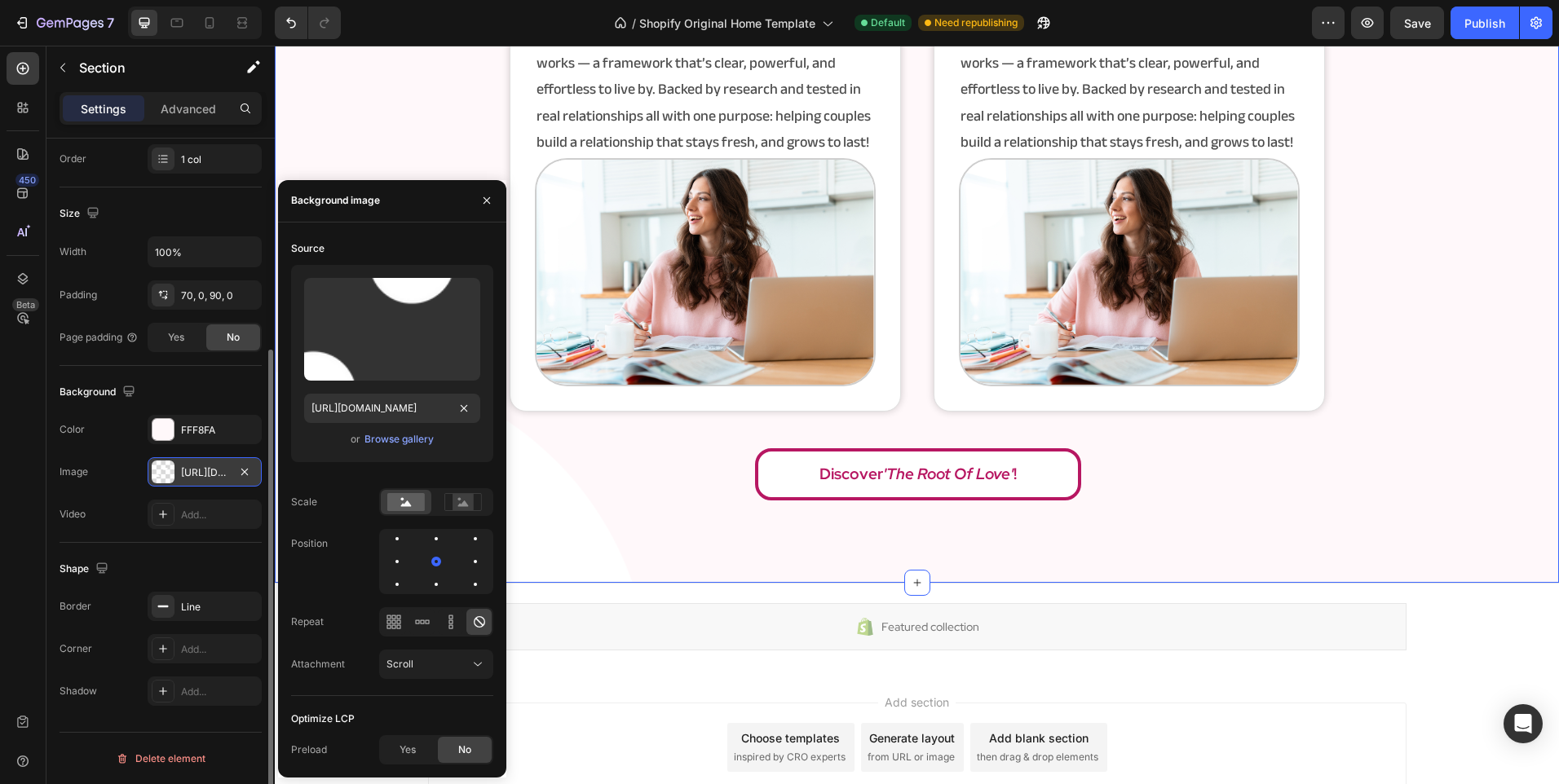
click at [628, 567] on div "the author Heading [PERSON_NAME] is a relationship researcher who’s spent years…" at bounding box center [917, 202] width 1284 height 761
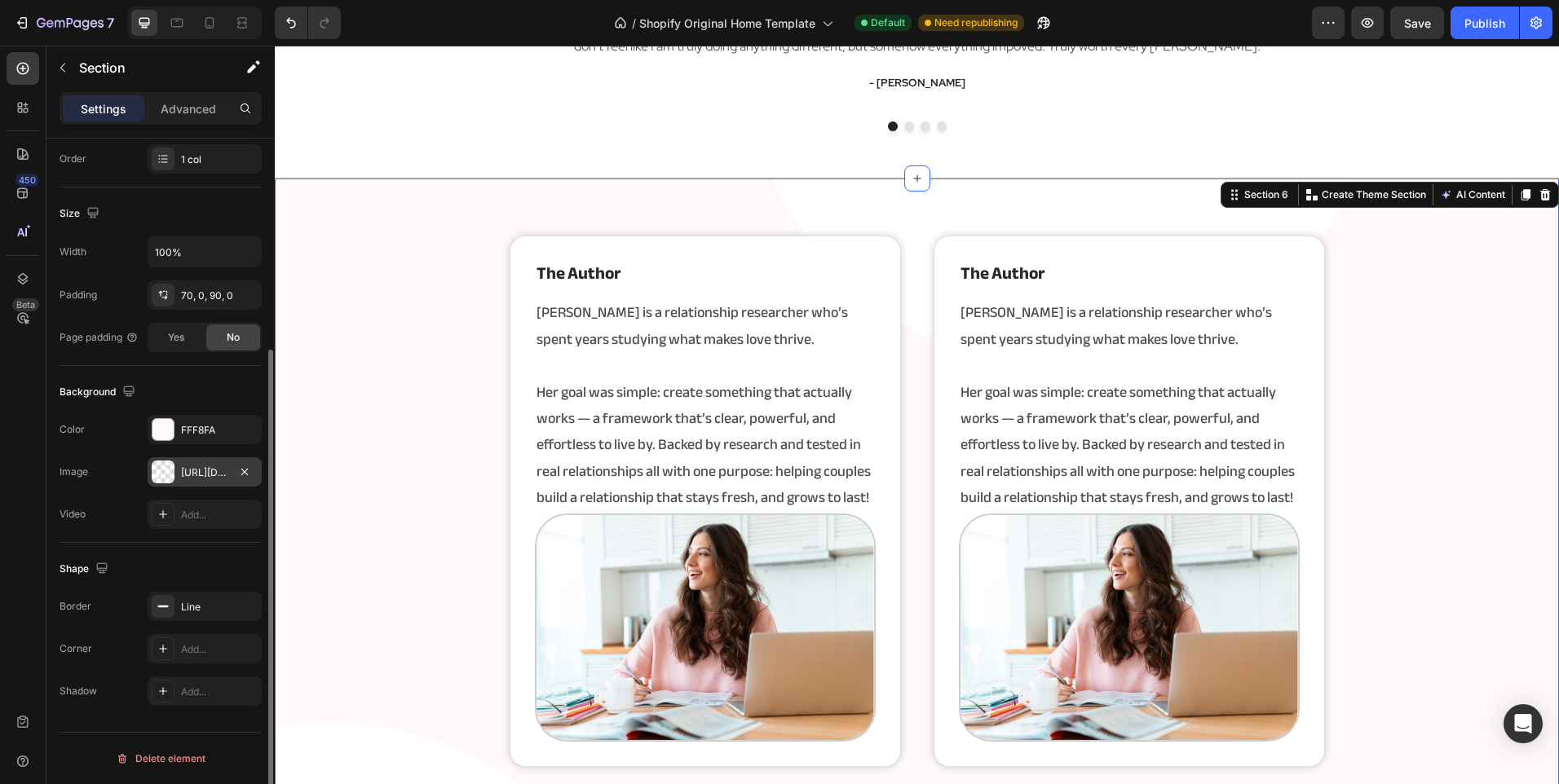
scroll to position [2853, 0]
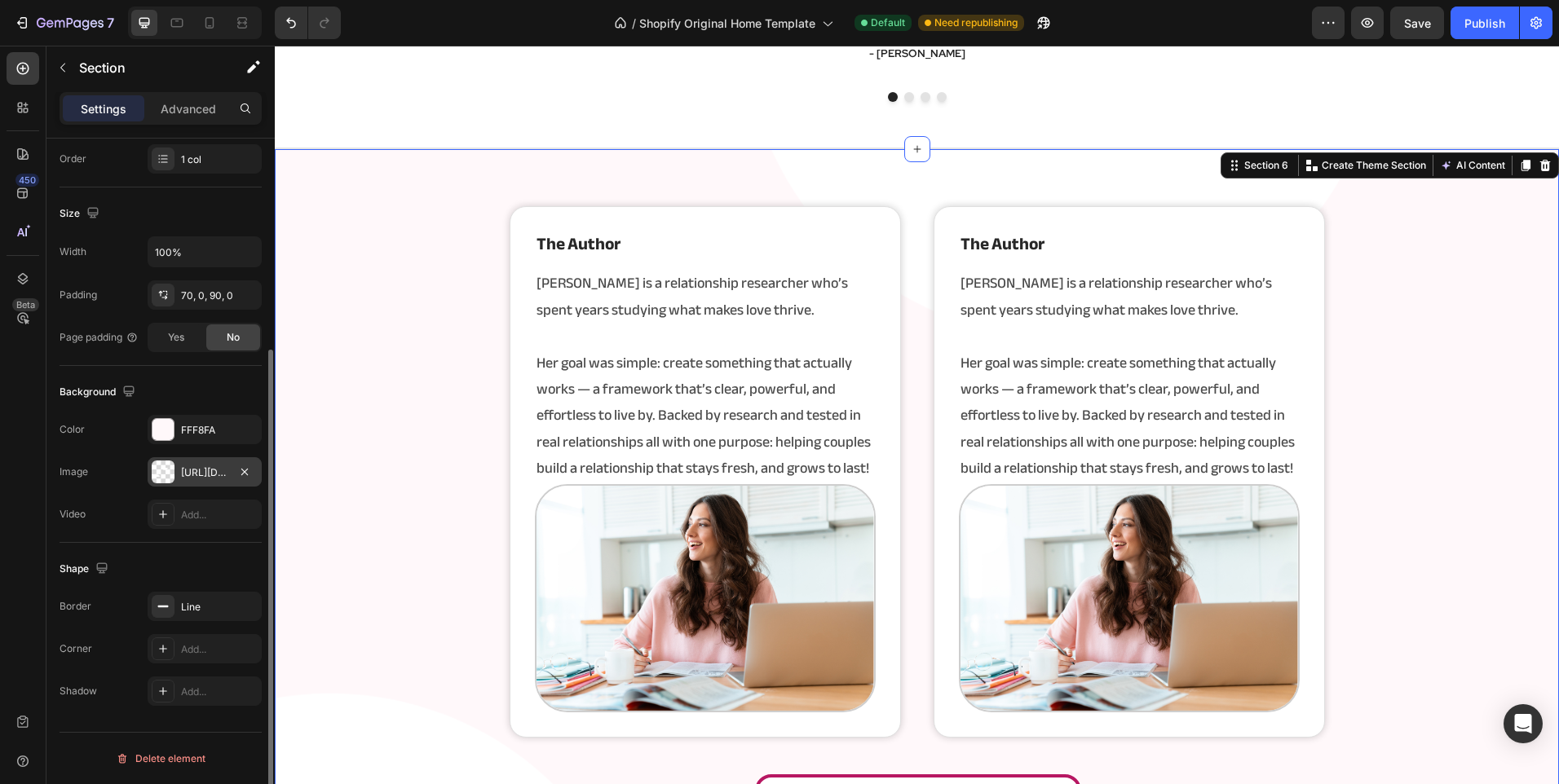
click at [665, 500] on img at bounding box center [705, 598] width 341 height 228
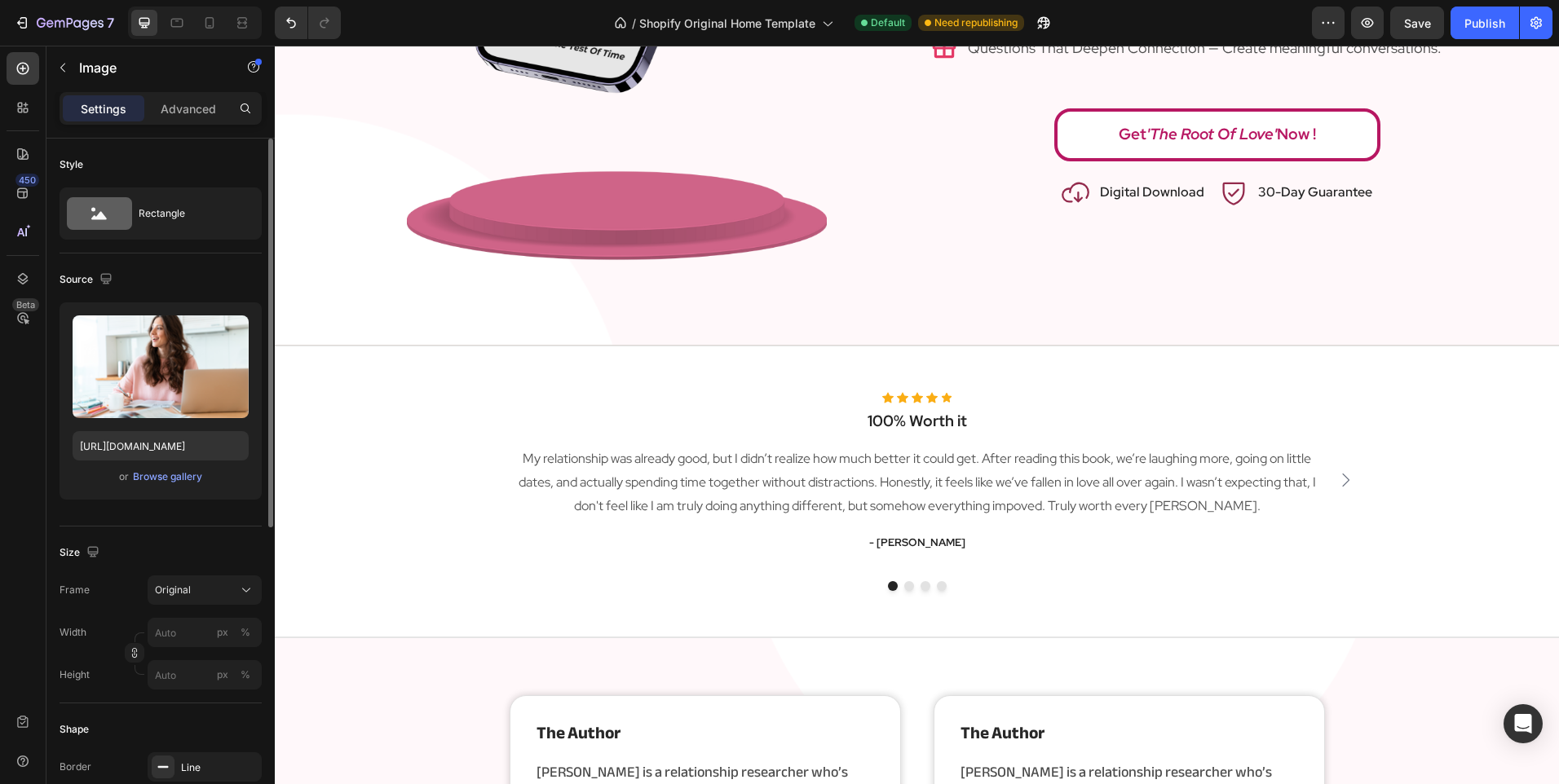
scroll to position [2934, 0]
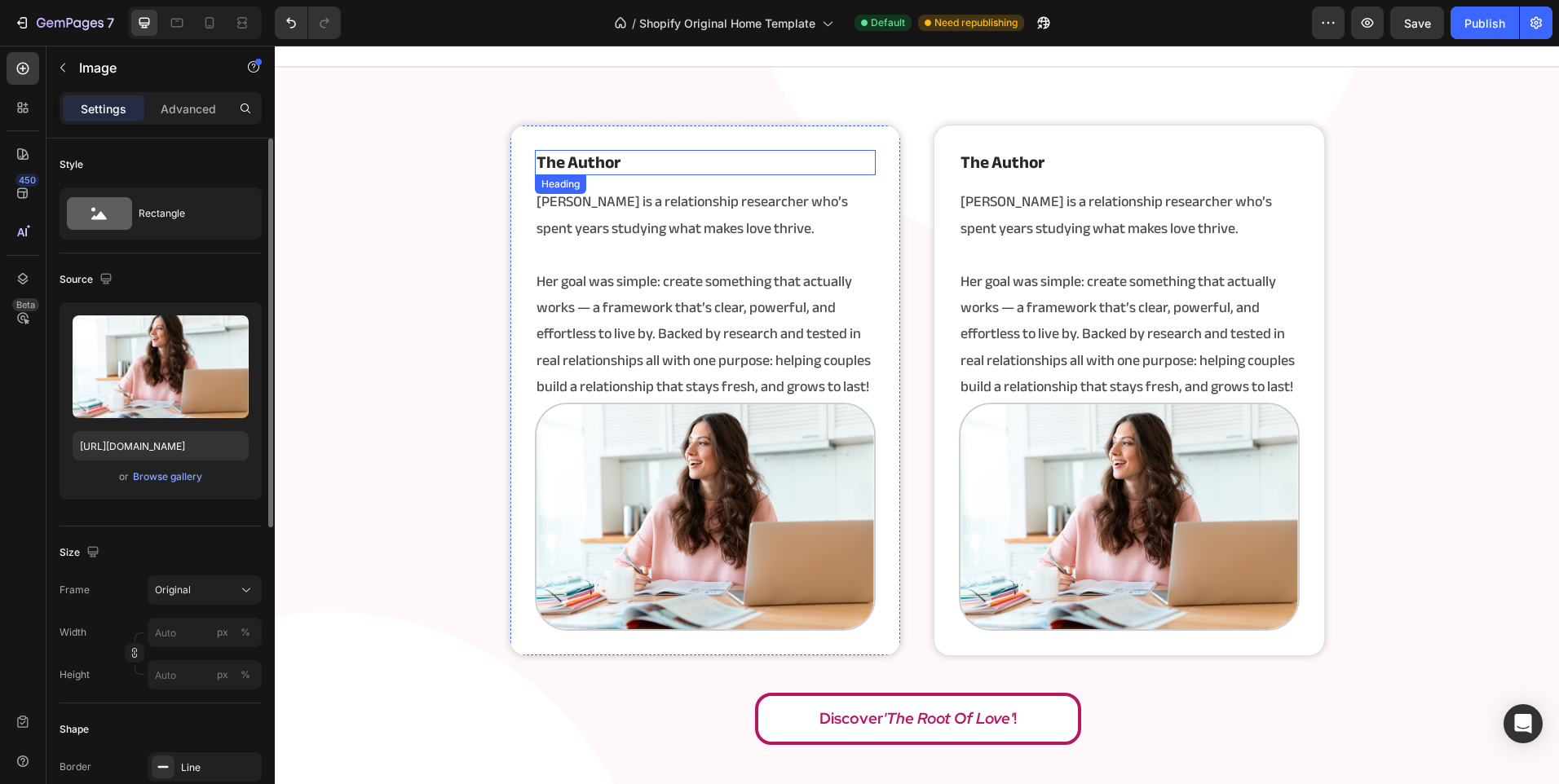
click at [623, 171] on h2 "the author" at bounding box center [705, 162] width 341 height 25
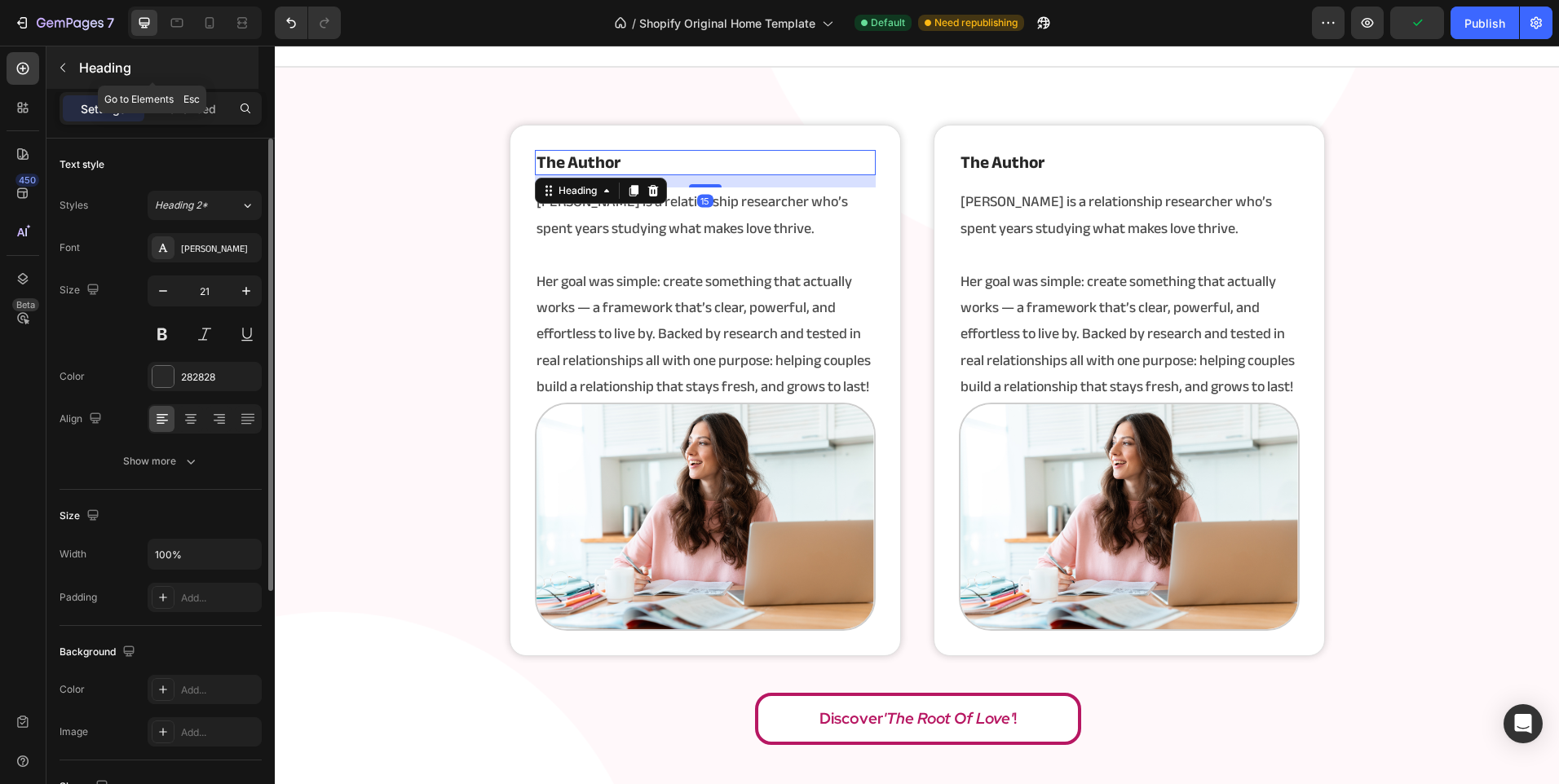
click at [118, 82] on div "Heading" at bounding box center [153, 68] width 212 height 42
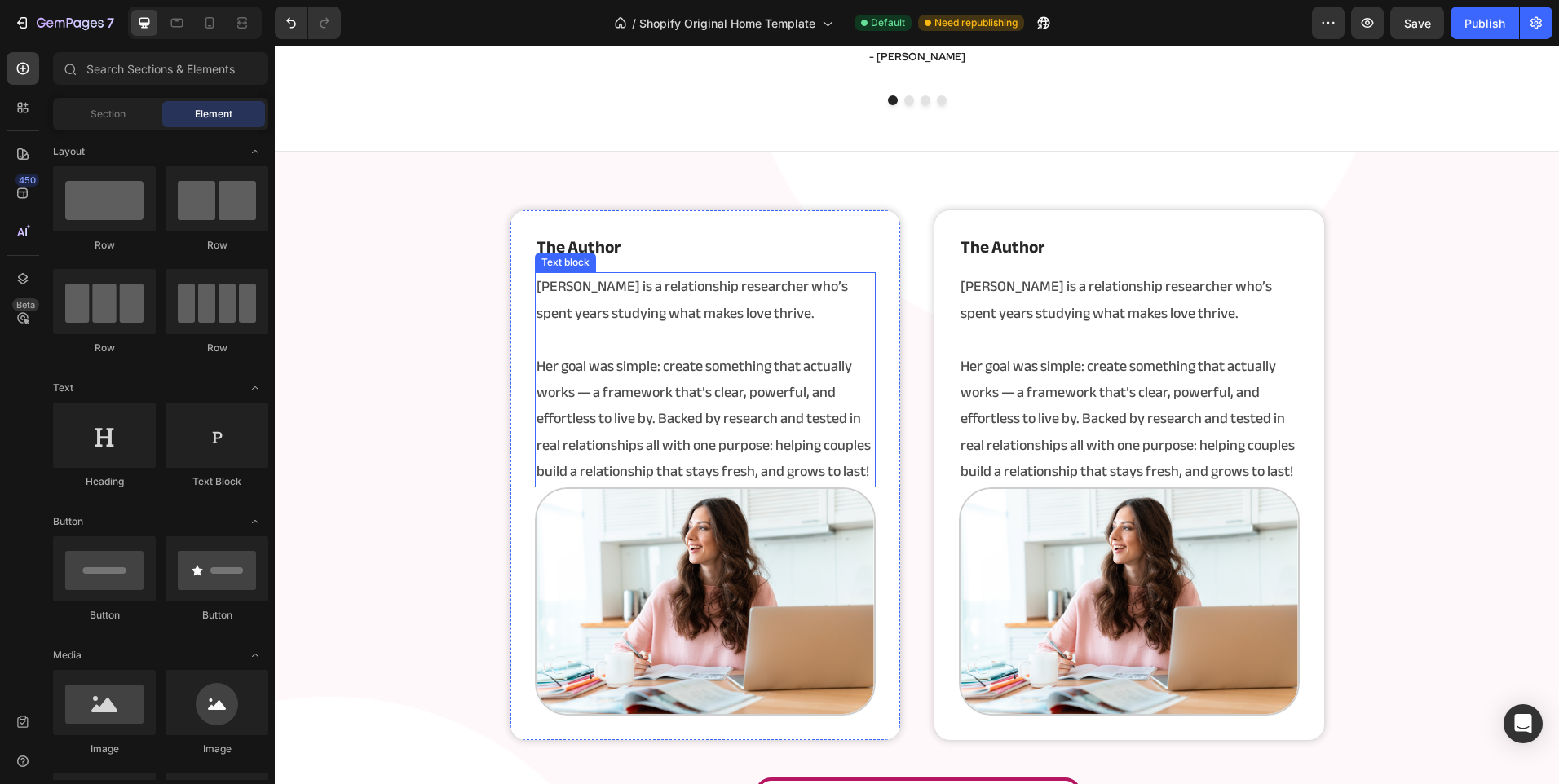
scroll to position [2771, 0]
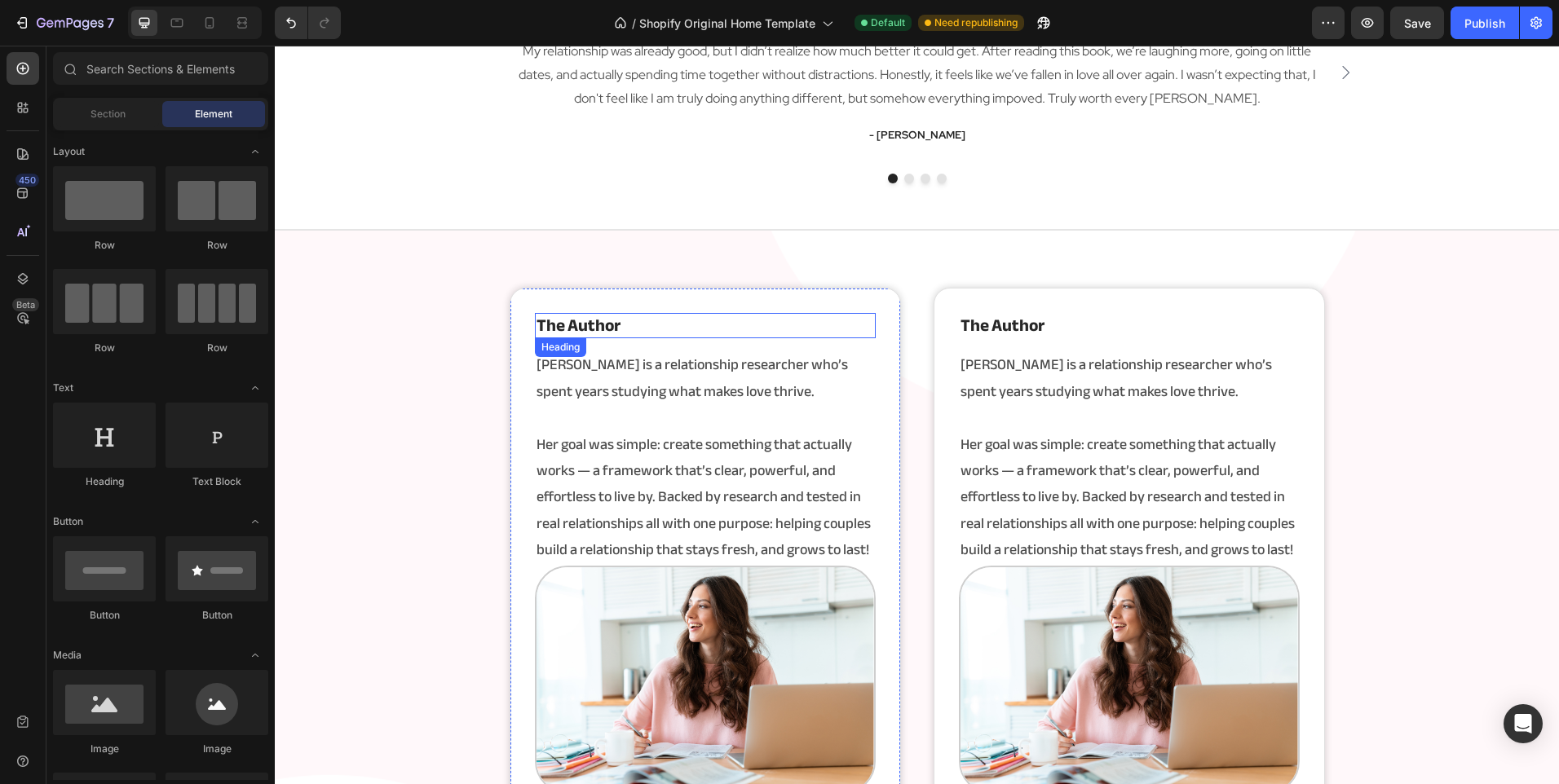
click at [569, 328] on strong "the author" at bounding box center [578, 326] width 84 height 32
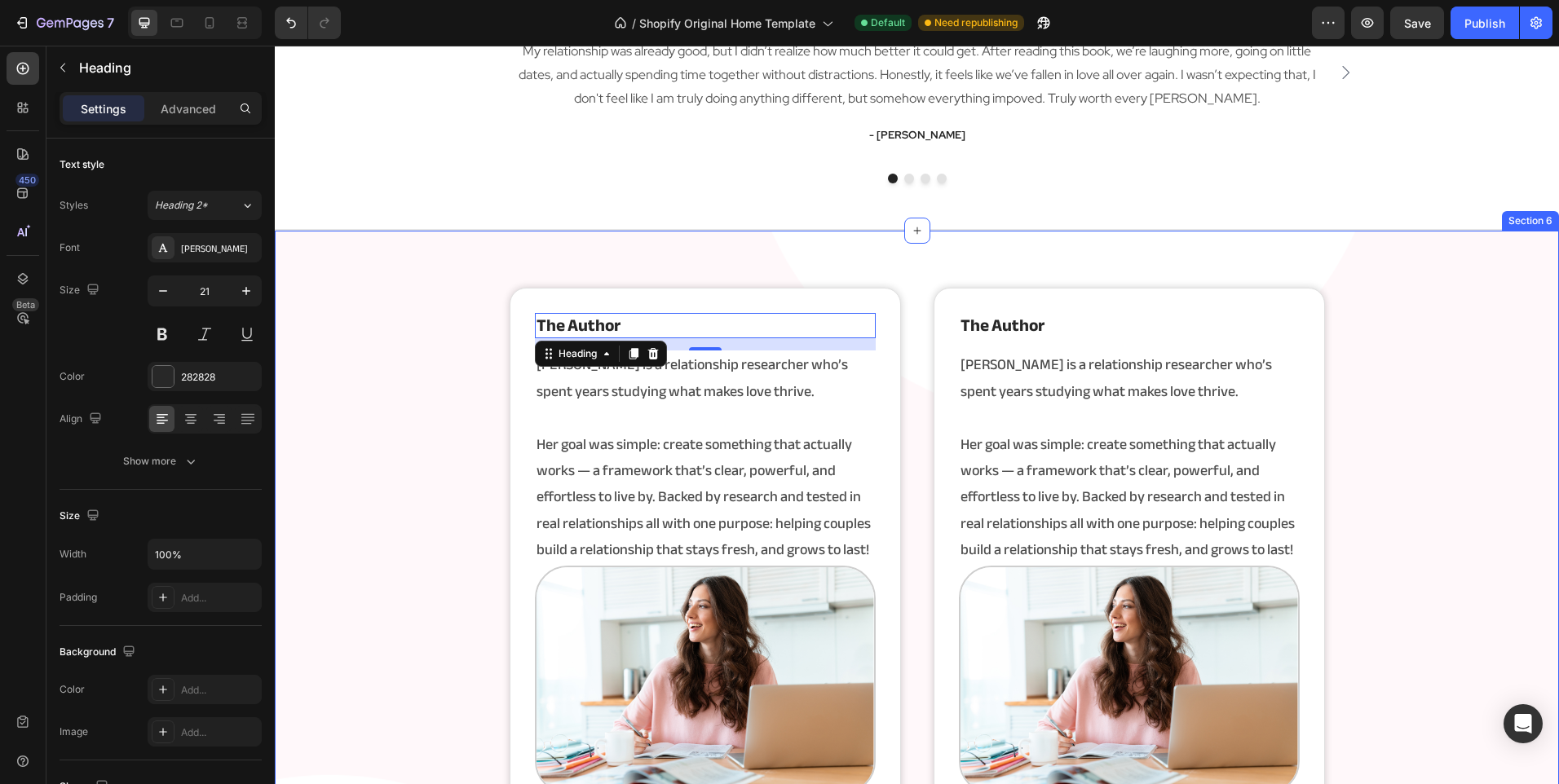
click at [470, 436] on div "the author Heading 15 [PERSON_NAME] is a relationship researcher who’s spent ye…" at bounding box center [917, 602] width 1284 height 629
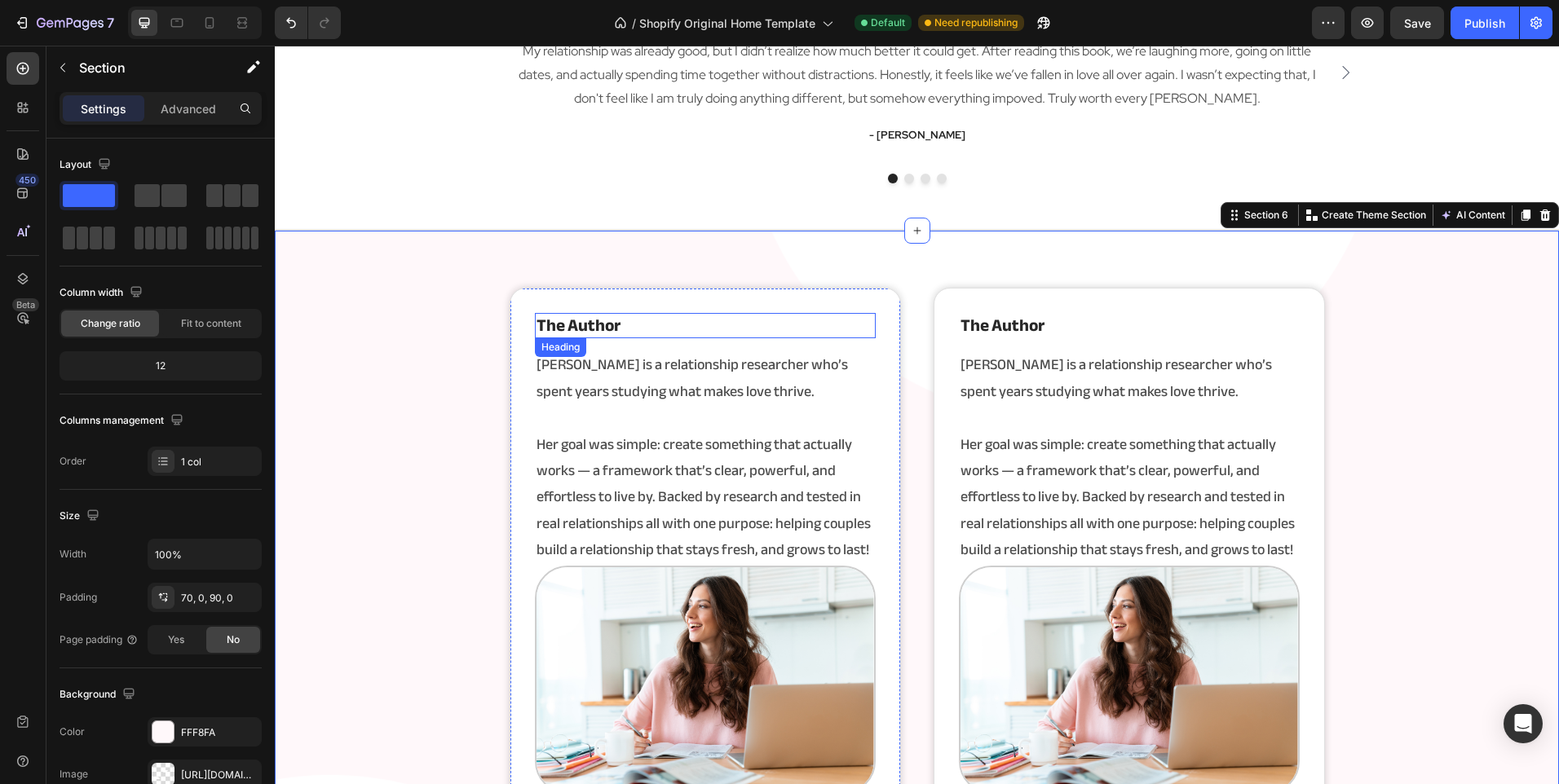
click at [597, 322] on strong "the author" at bounding box center [578, 326] width 84 height 32
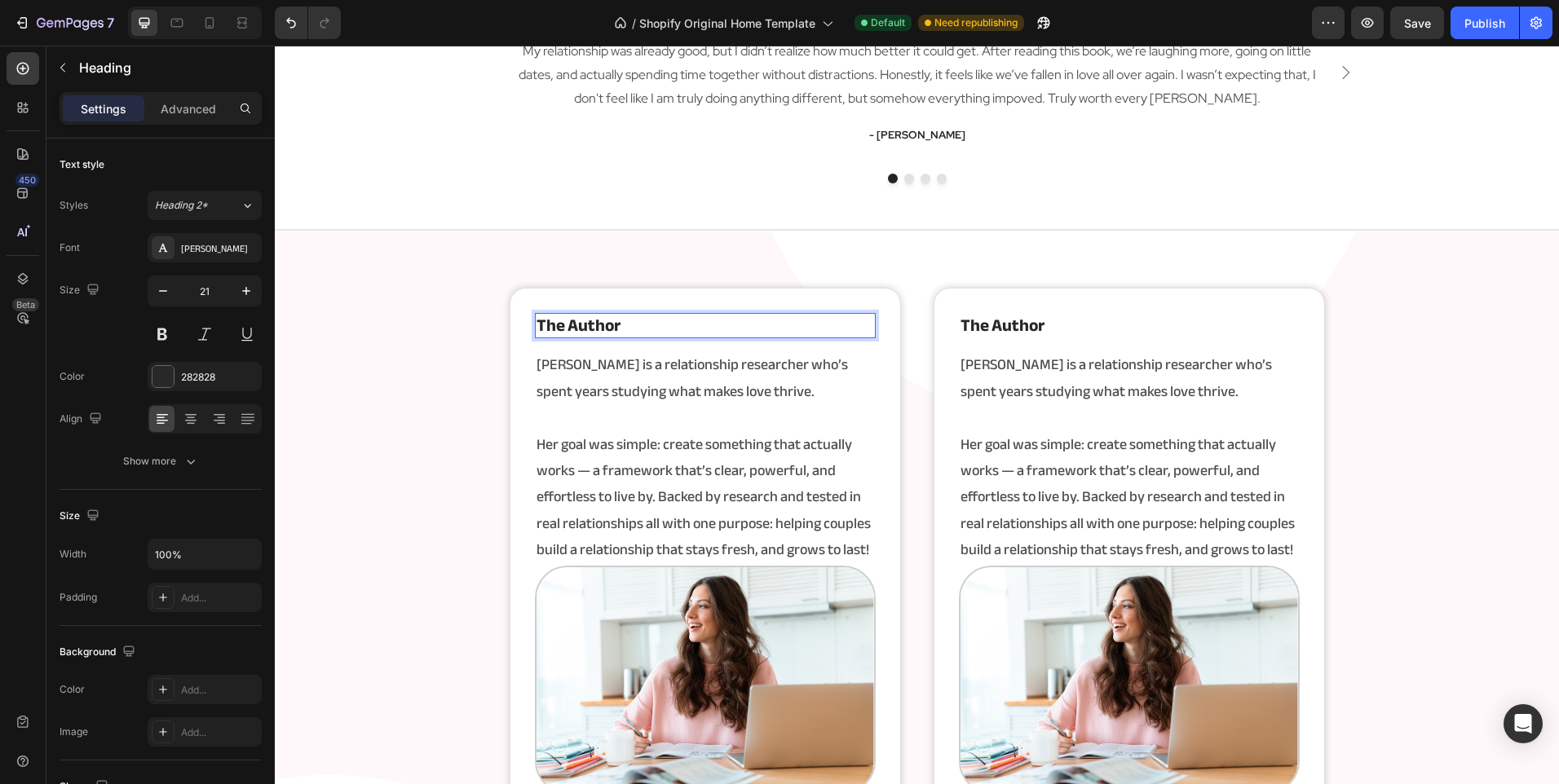
click at [597, 322] on strong "the author" at bounding box center [578, 326] width 84 height 32
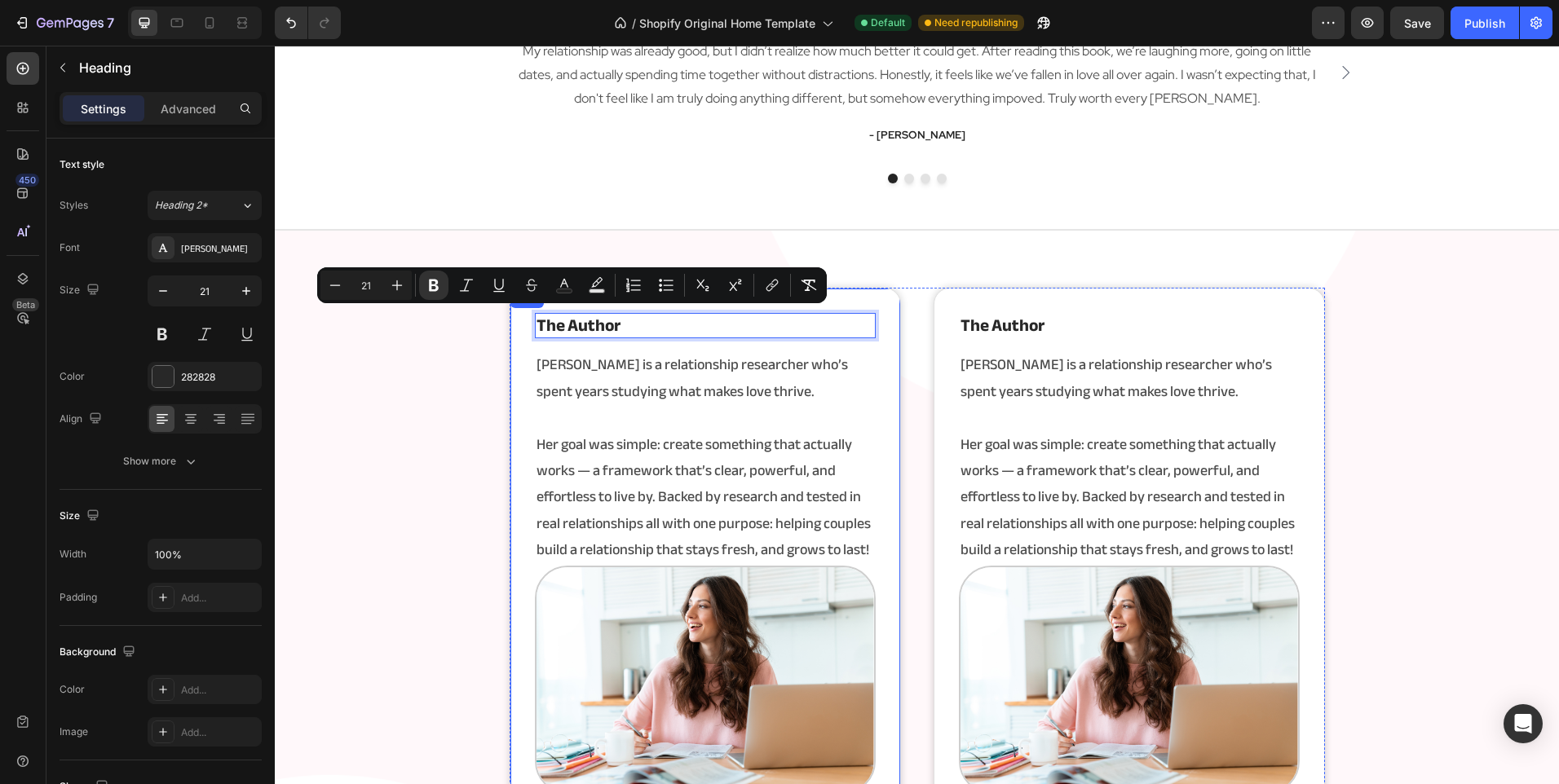
click at [489, 378] on div "the author Heading 15 [PERSON_NAME] is a relationship researcher who’s spent ye…" at bounding box center [917, 602] width 1284 height 629
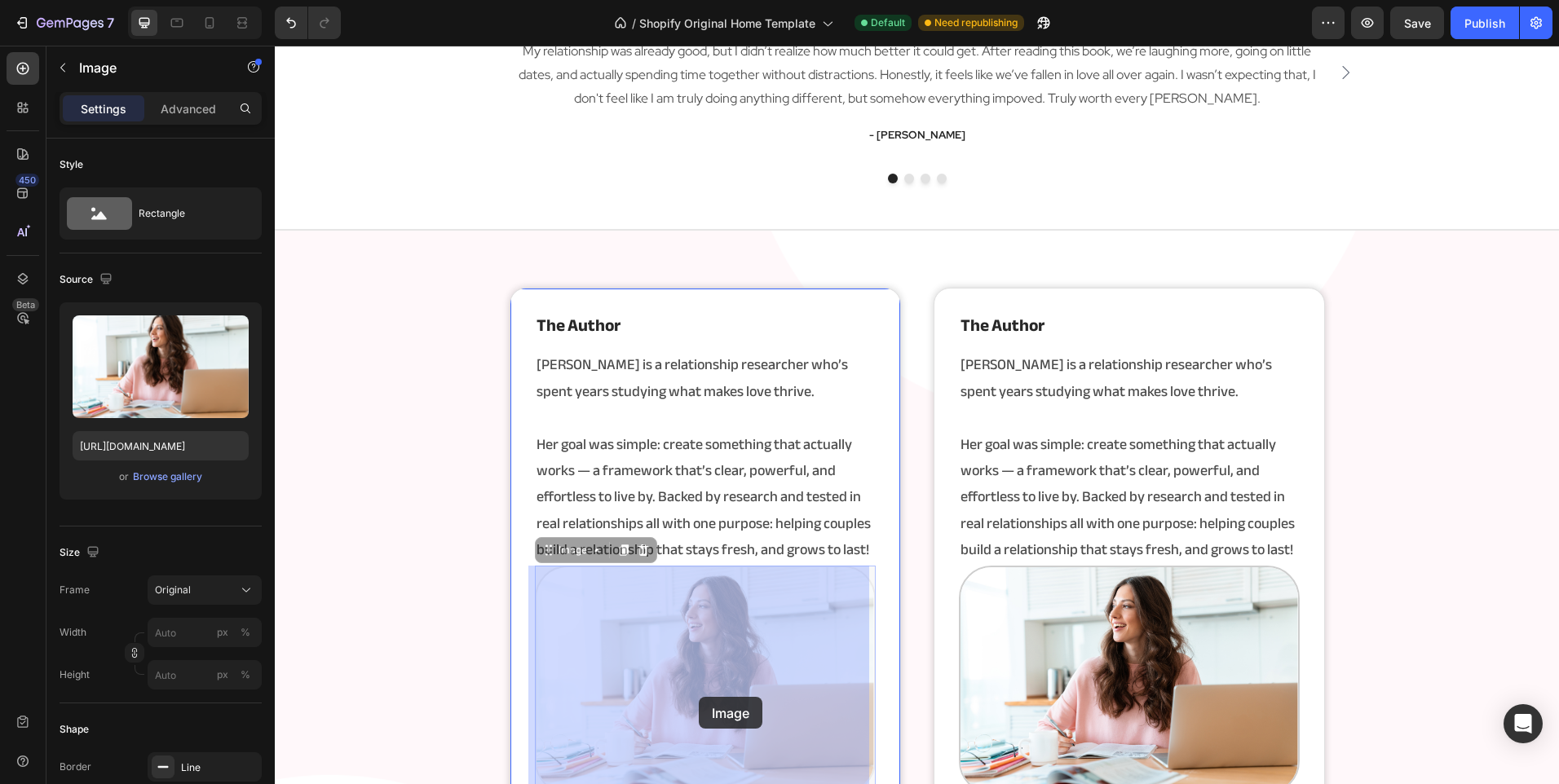
drag, startPoint x: 660, startPoint y: 665, endPoint x: 699, endPoint y: 697, distance: 50.4
click at [275, 46] on img at bounding box center [275, 46] width 0 height 0
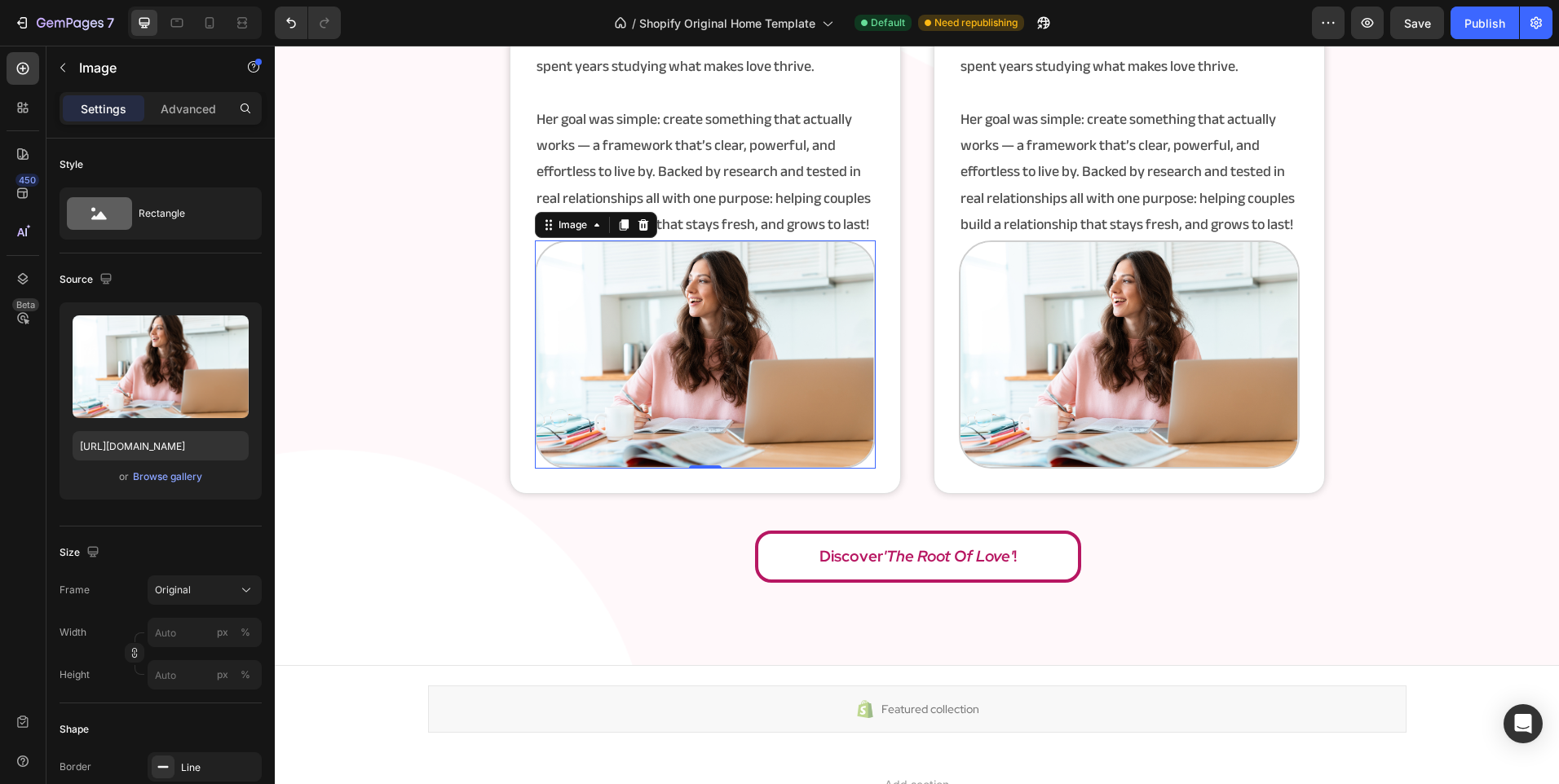
scroll to position [3098, 0]
click at [211, 18] on icon at bounding box center [210, 23] width 9 height 11
type input "80"
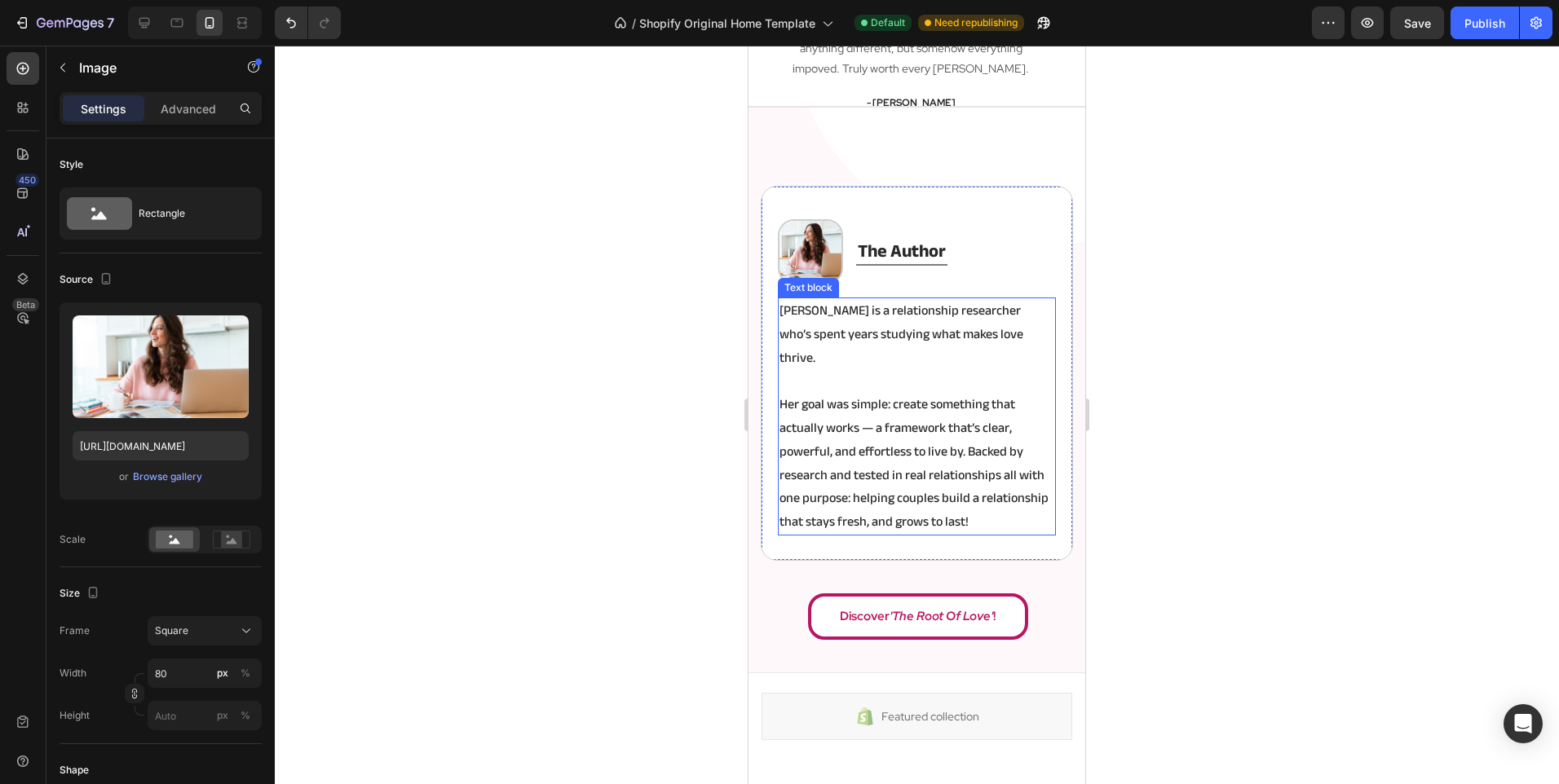
scroll to position [2891, 0]
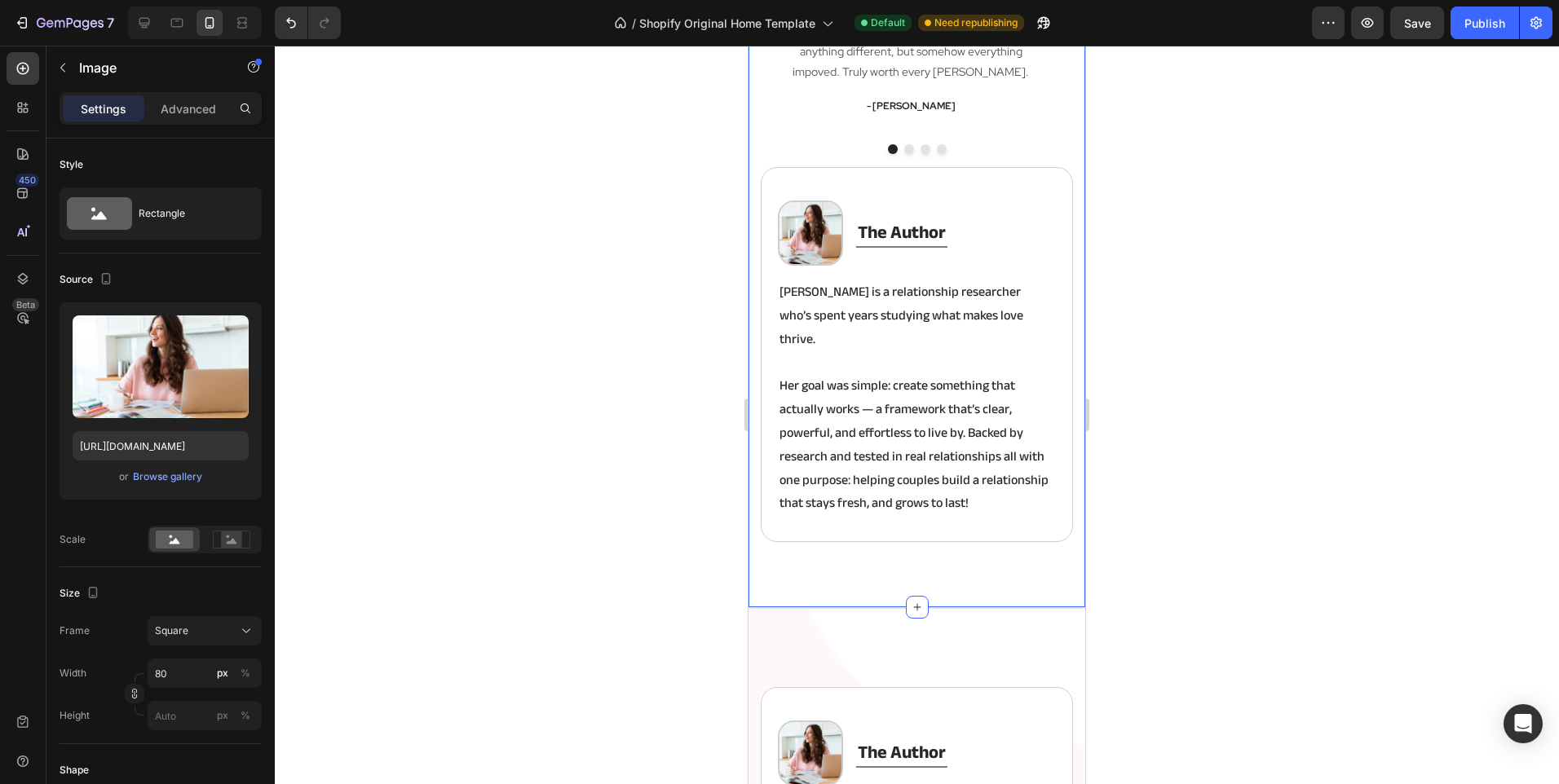
click at [816, 528] on div "Icon Icon Icon Icon Icon Icon List Hoz 100% Worth it Heading My relationship wa…" at bounding box center [917, 213] width 313 height 724
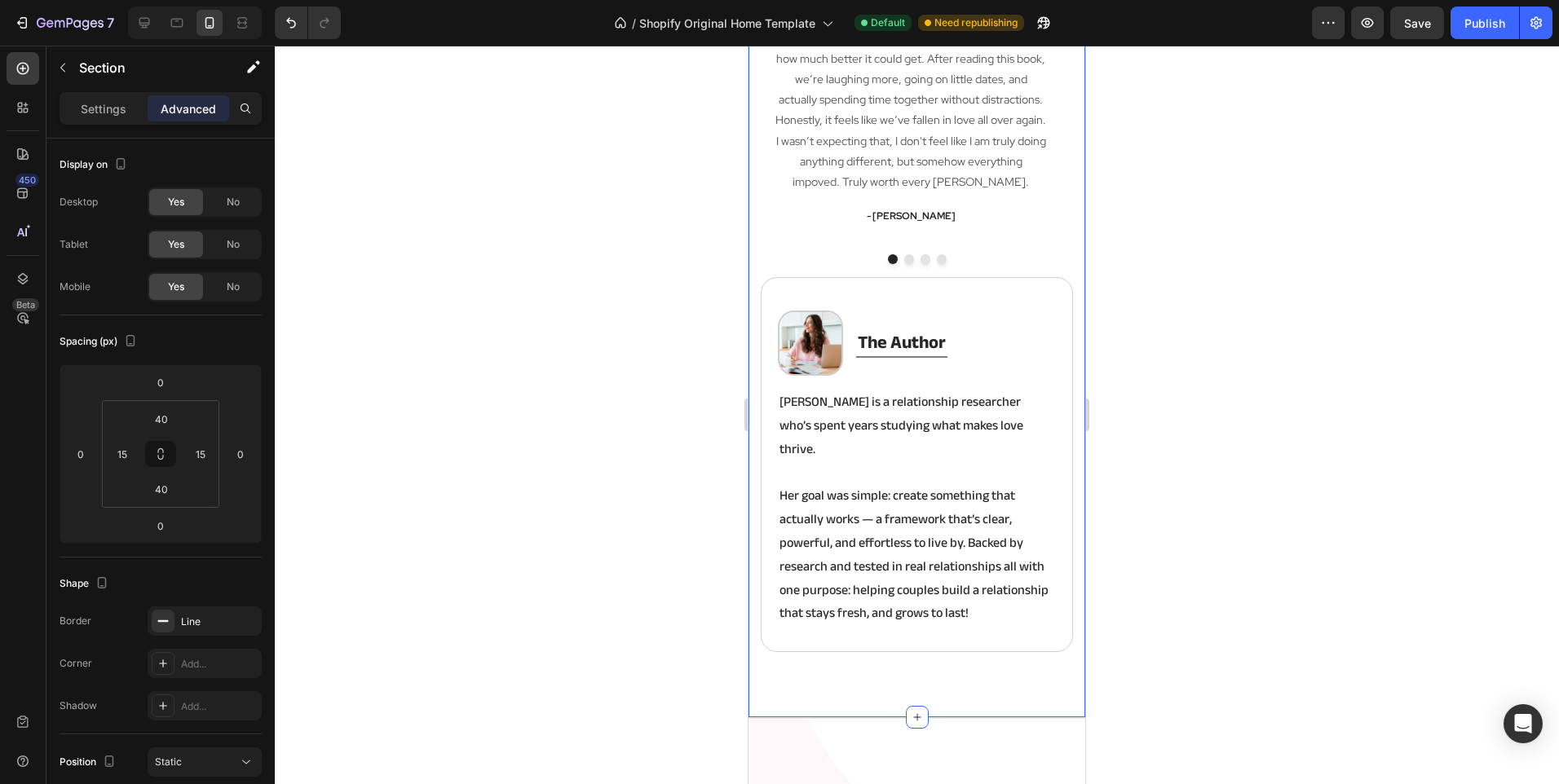
scroll to position [2810, 0]
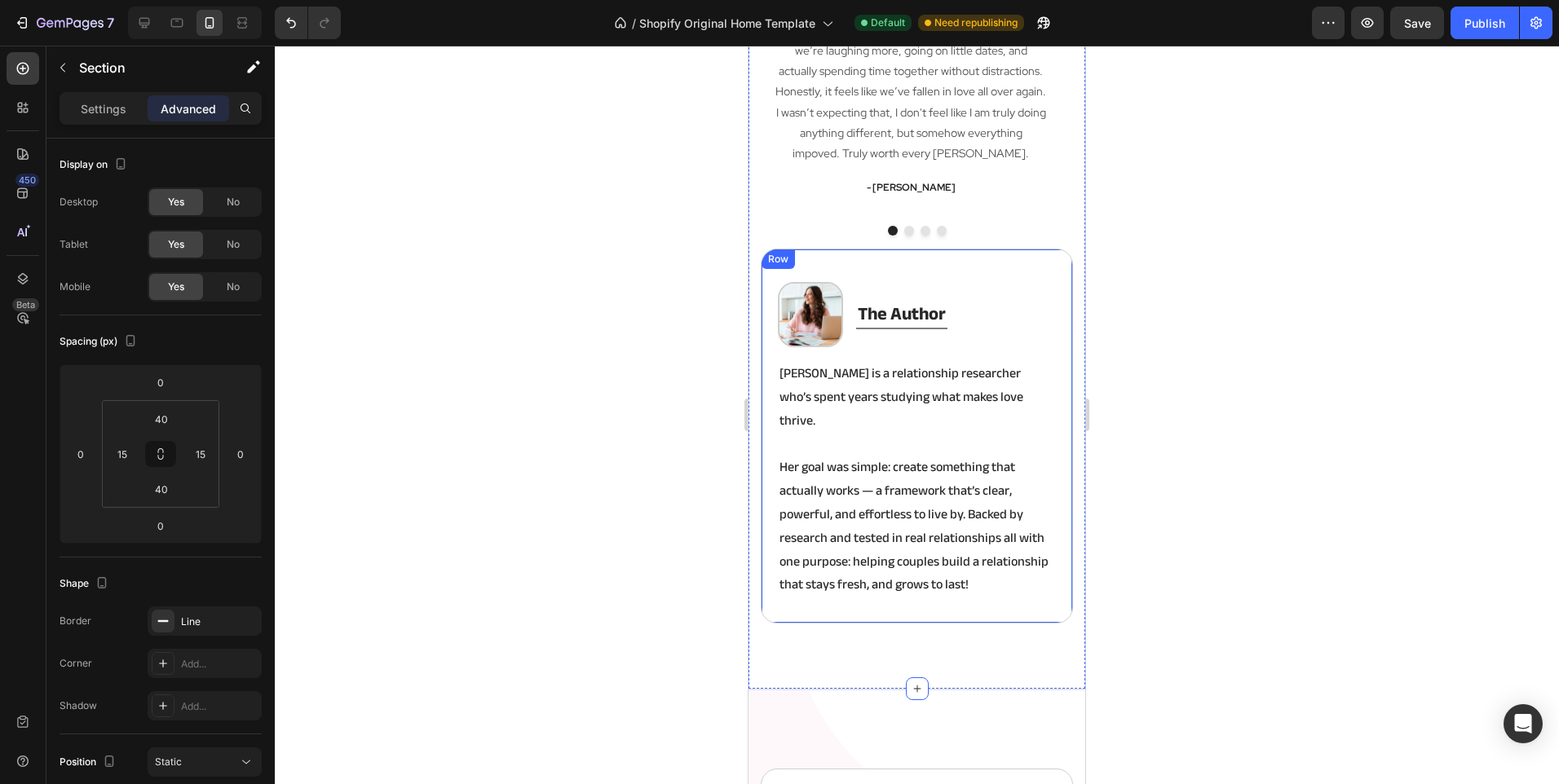
click at [823, 578] on div "Image the author Heading Title Line Row [PERSON_NAME] is a relationship researc…" at bounding box center [917, 445] width 278 height 325
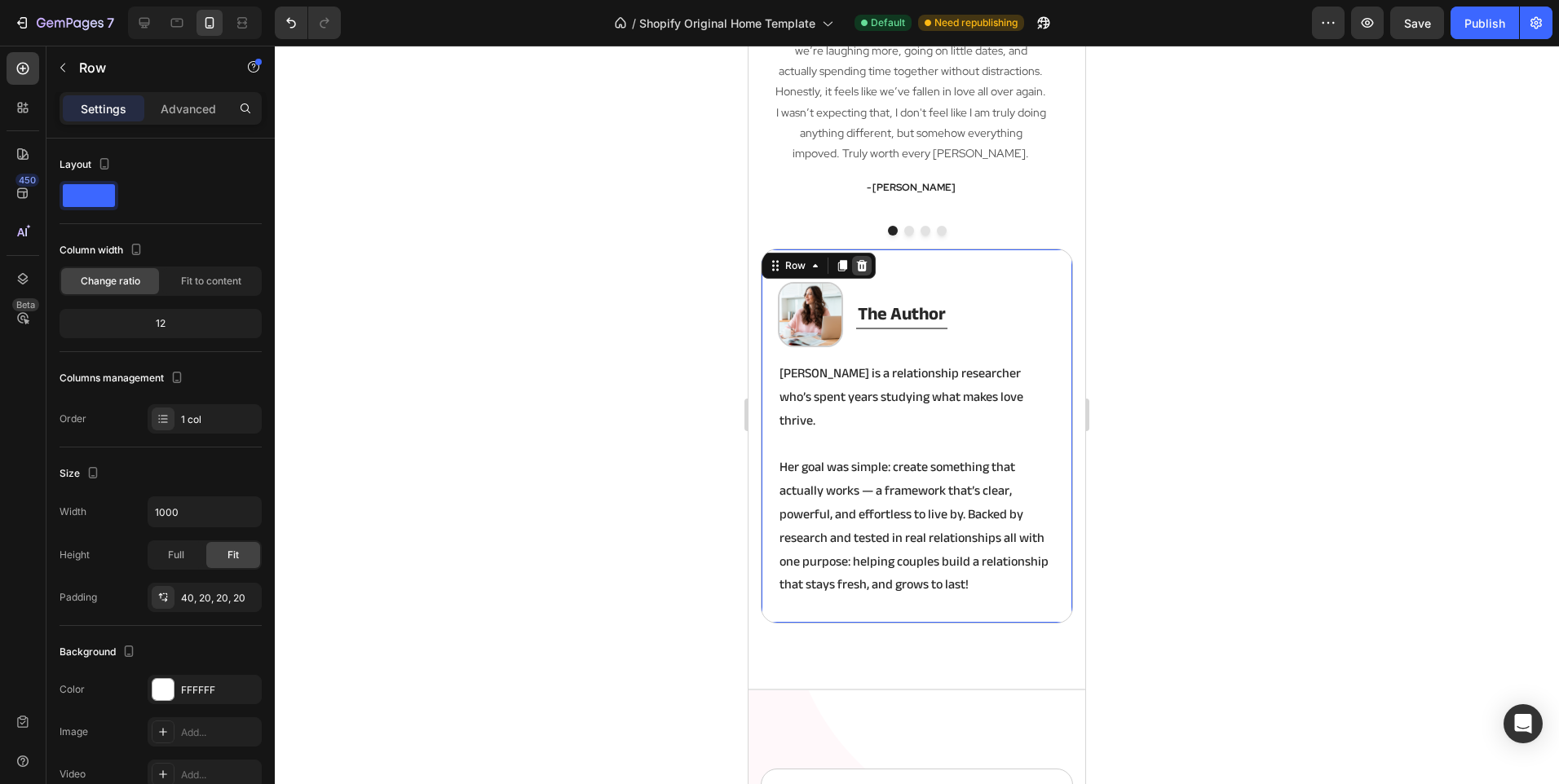
click at [864, 268] on icon at bounding box center [862, 266] width 11 height 11
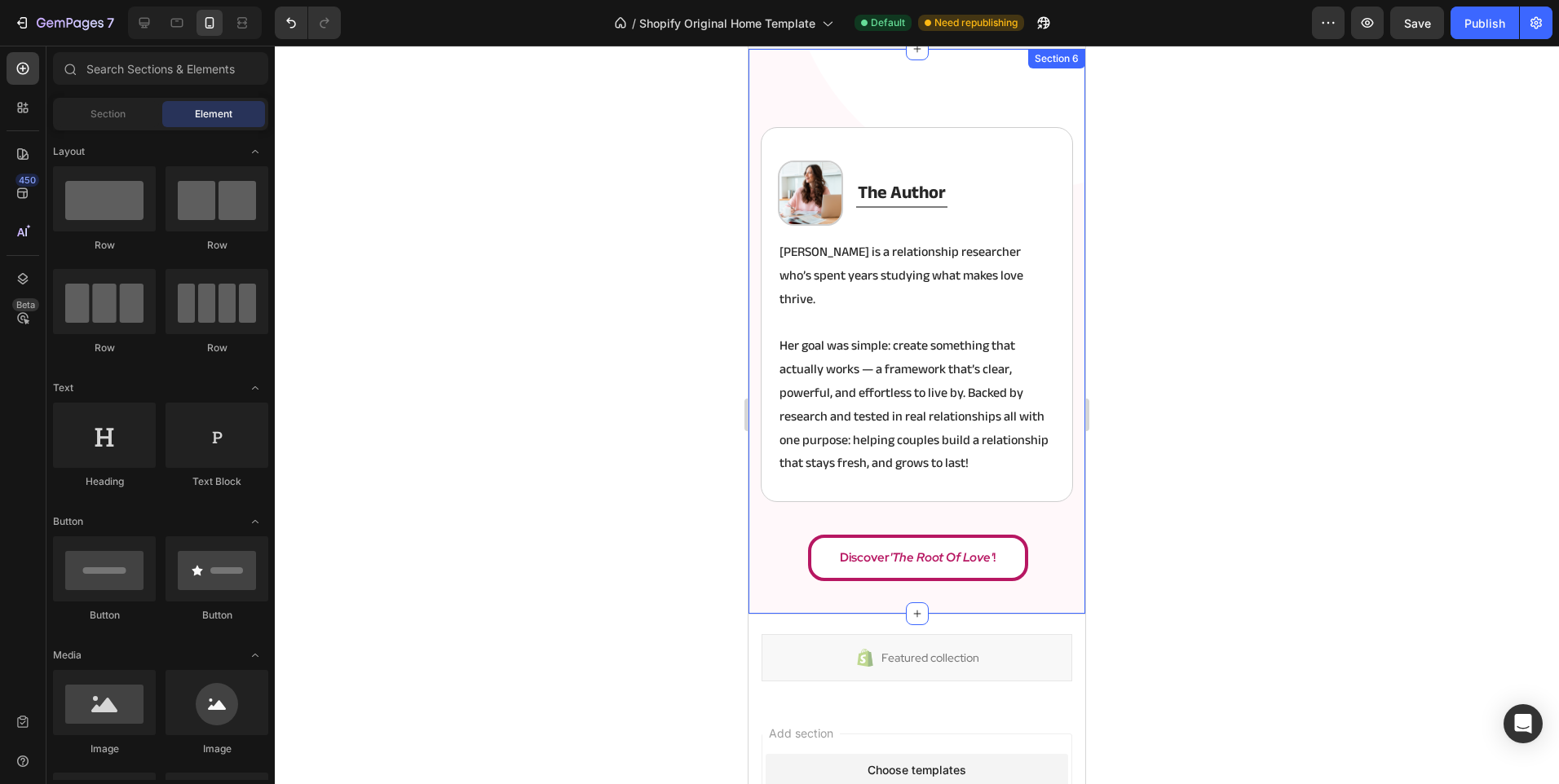
scroll to position [3054, 0]
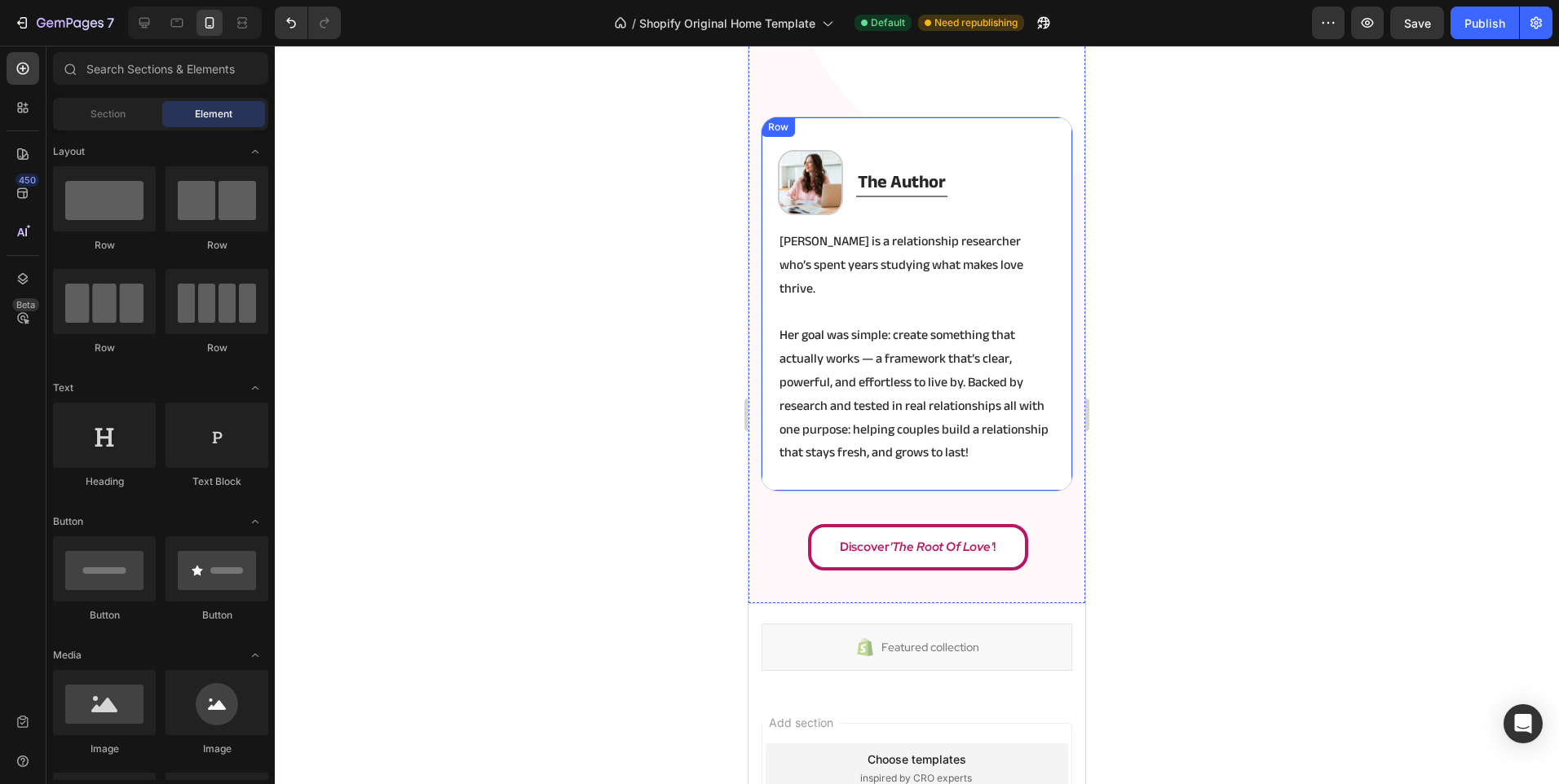
click at [783, 463] on div "Image the author Heading Title Line Row [PERSON_NAME] is a relationship researc…" at bounding box center [917, 303] width 313 height 374
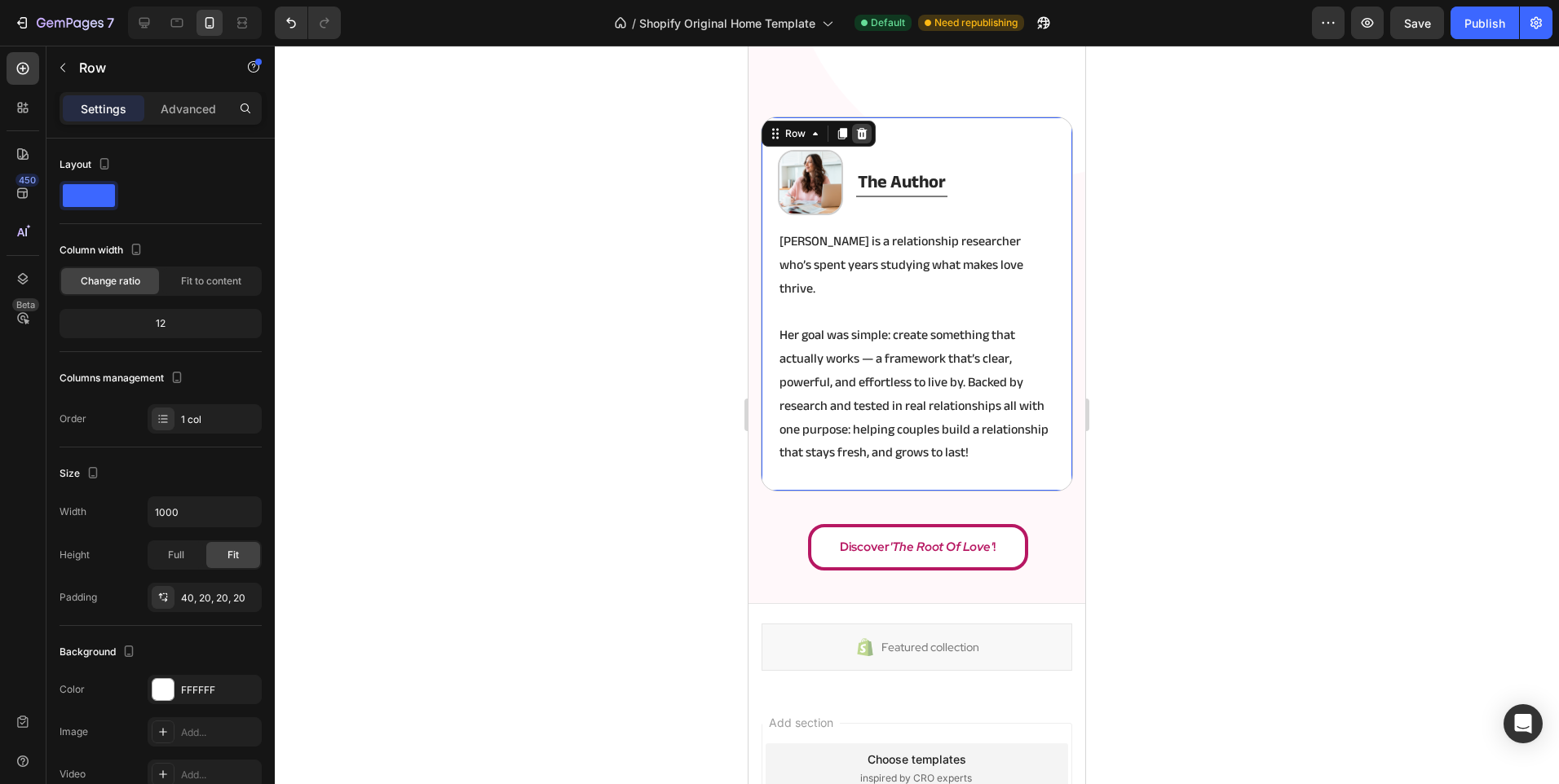
click at [866, 136] on icon at bounding box center [862, 134] width 13 height 13
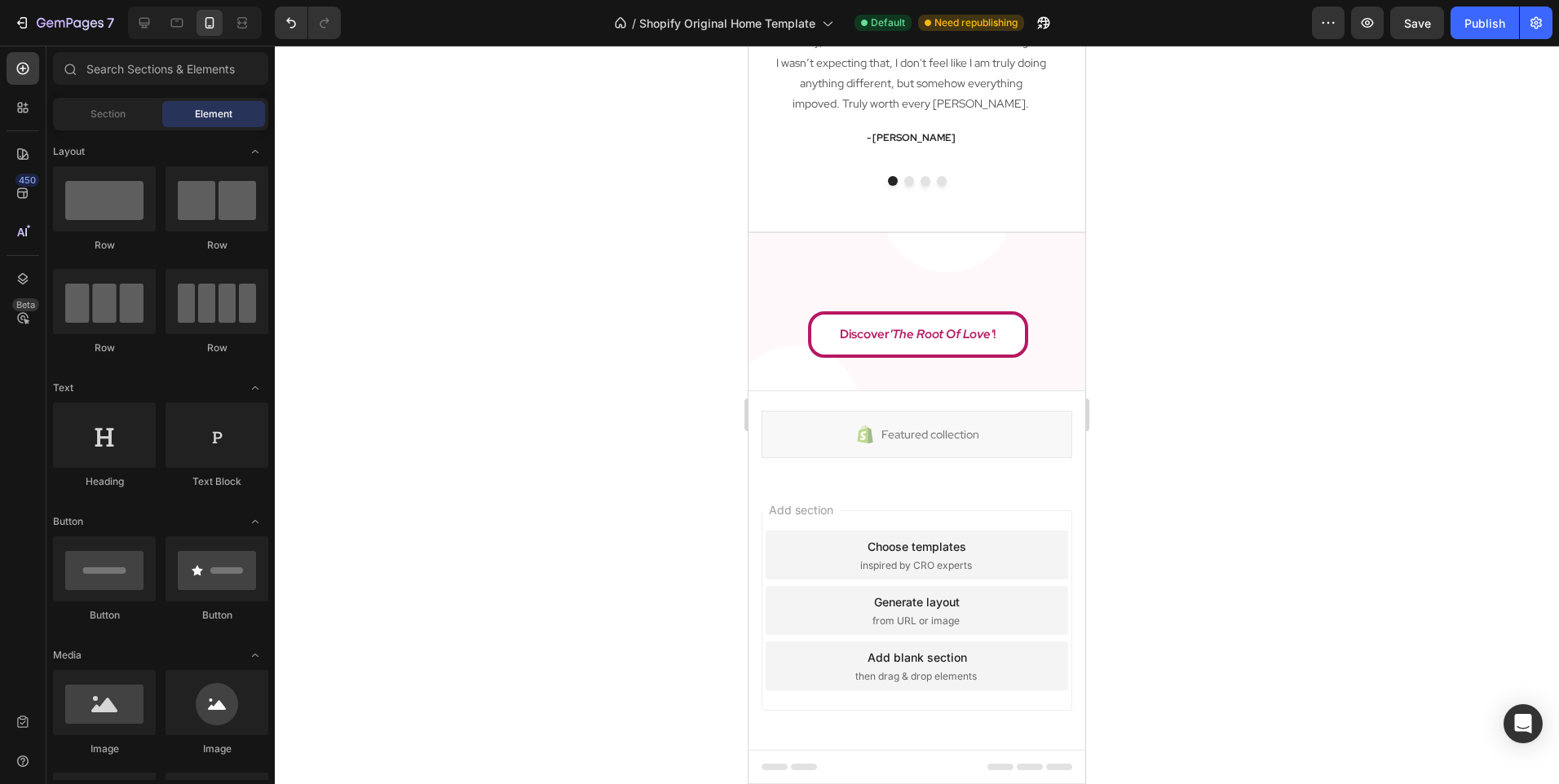
scroll to position [2859, 0]
click at [160, 24] on div "Desktop" at bounding box center [195, 23] width 134 height 33
click at [160, 24] on div at bounding box center [195, 23] width 134 height 33
click at [147, 22] on icon at bounding box center [144, 23] width 16 height 16
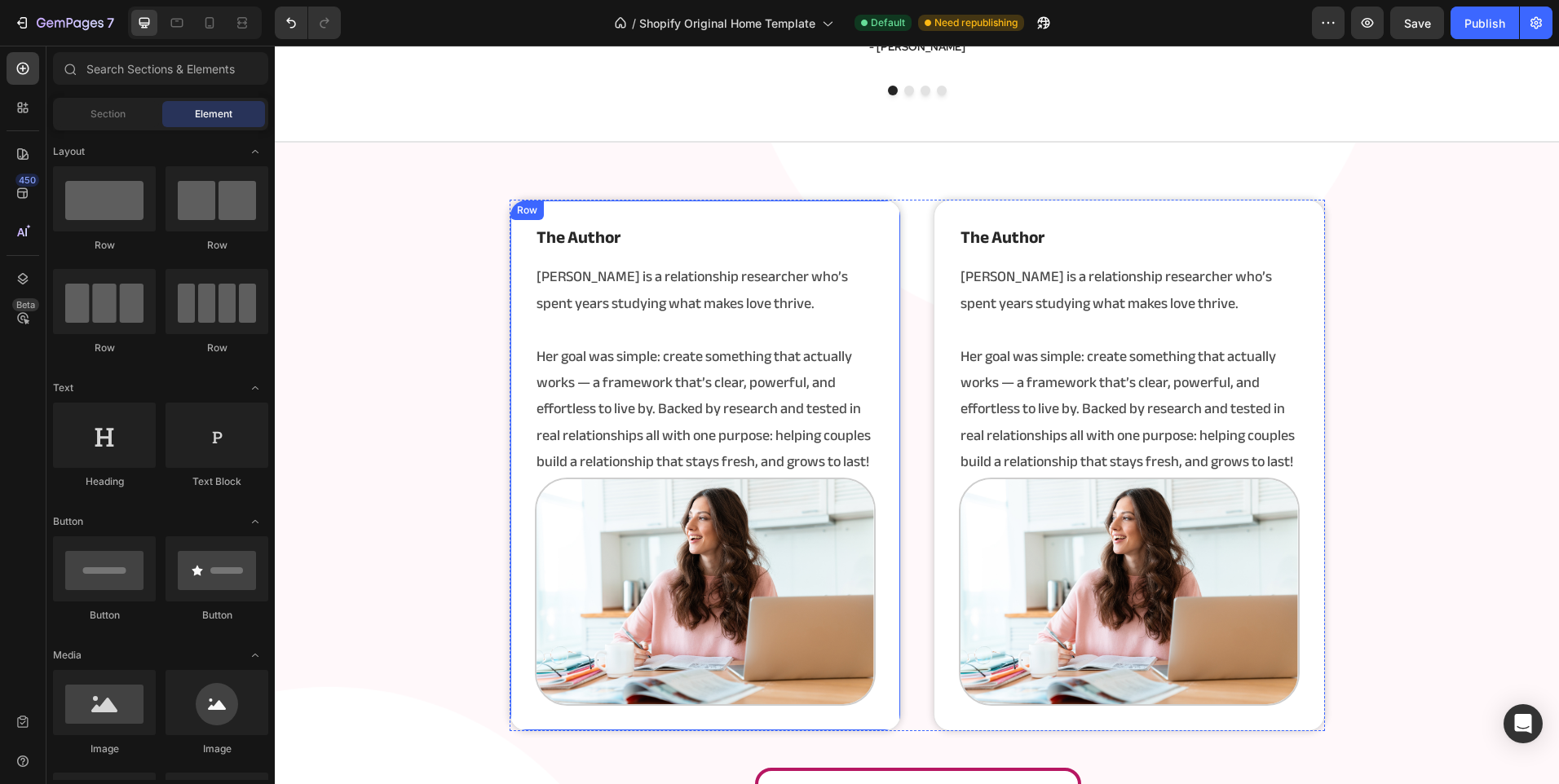
click at [876, 427] on div "⁠⁠⁠⁠⁠⁠⁠ the author Heading [PERSON_NAME] is a relationship researcher who’s spe…" at bounding box center [704, 465] width 391 height 531
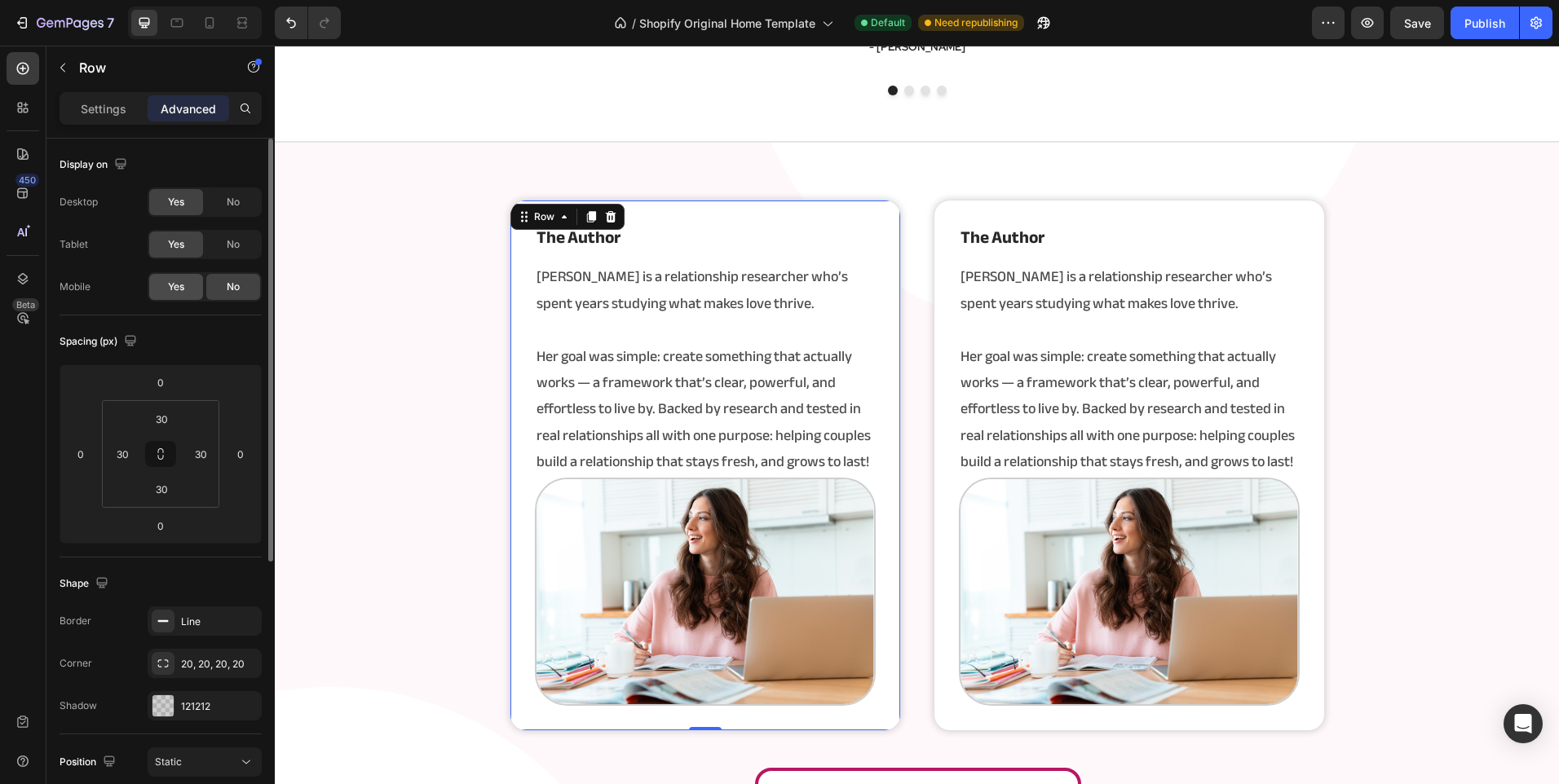
click at [175, 286] on span "Yes" at bounding box center [176, 287] width 16 height 15
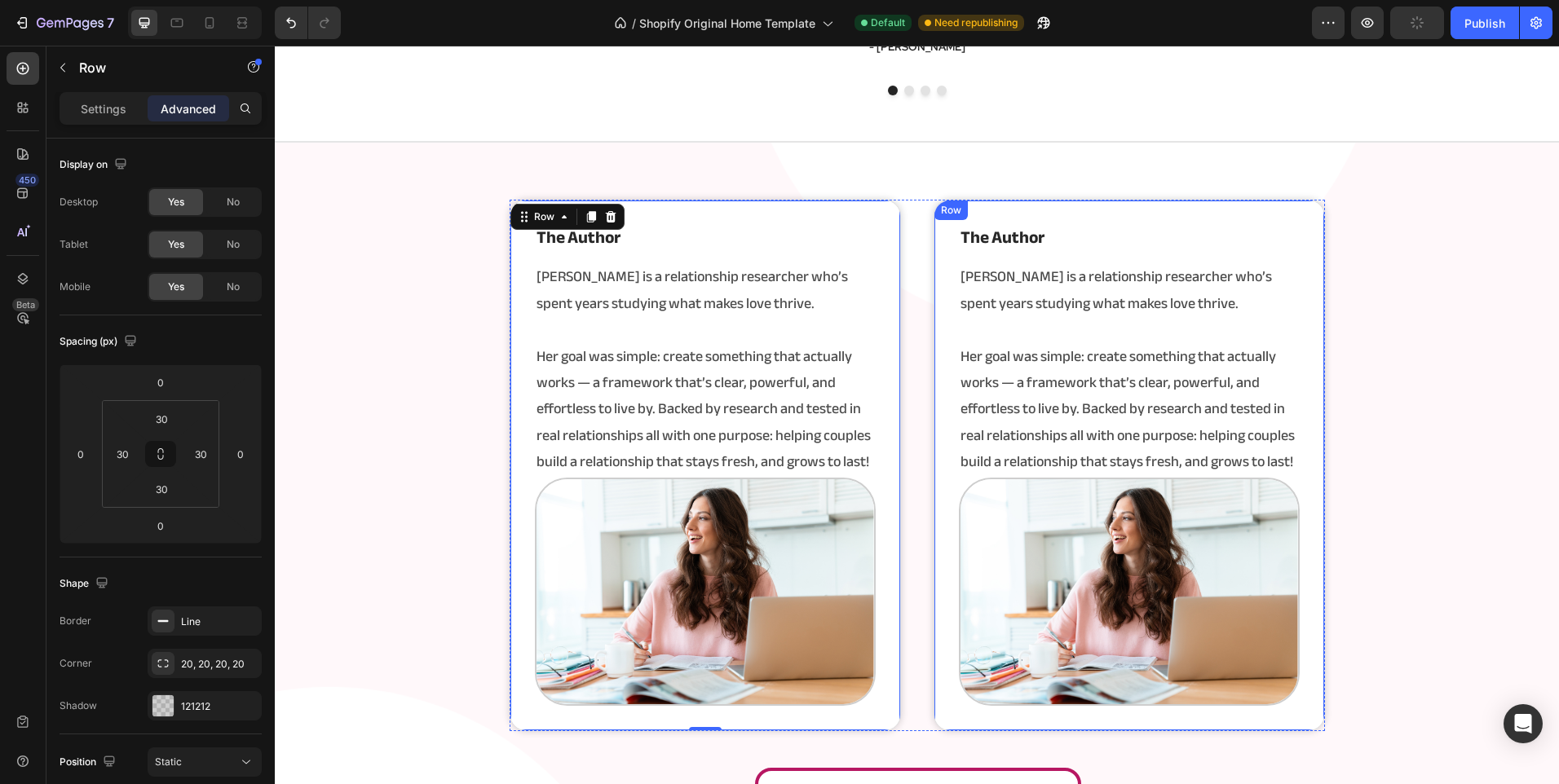
click at [937, 330] on div "the author Heading [PERSON_NAME] is a relationship researcher who’s spent years…" at bounding box center [1129, 465] width 391 height 531
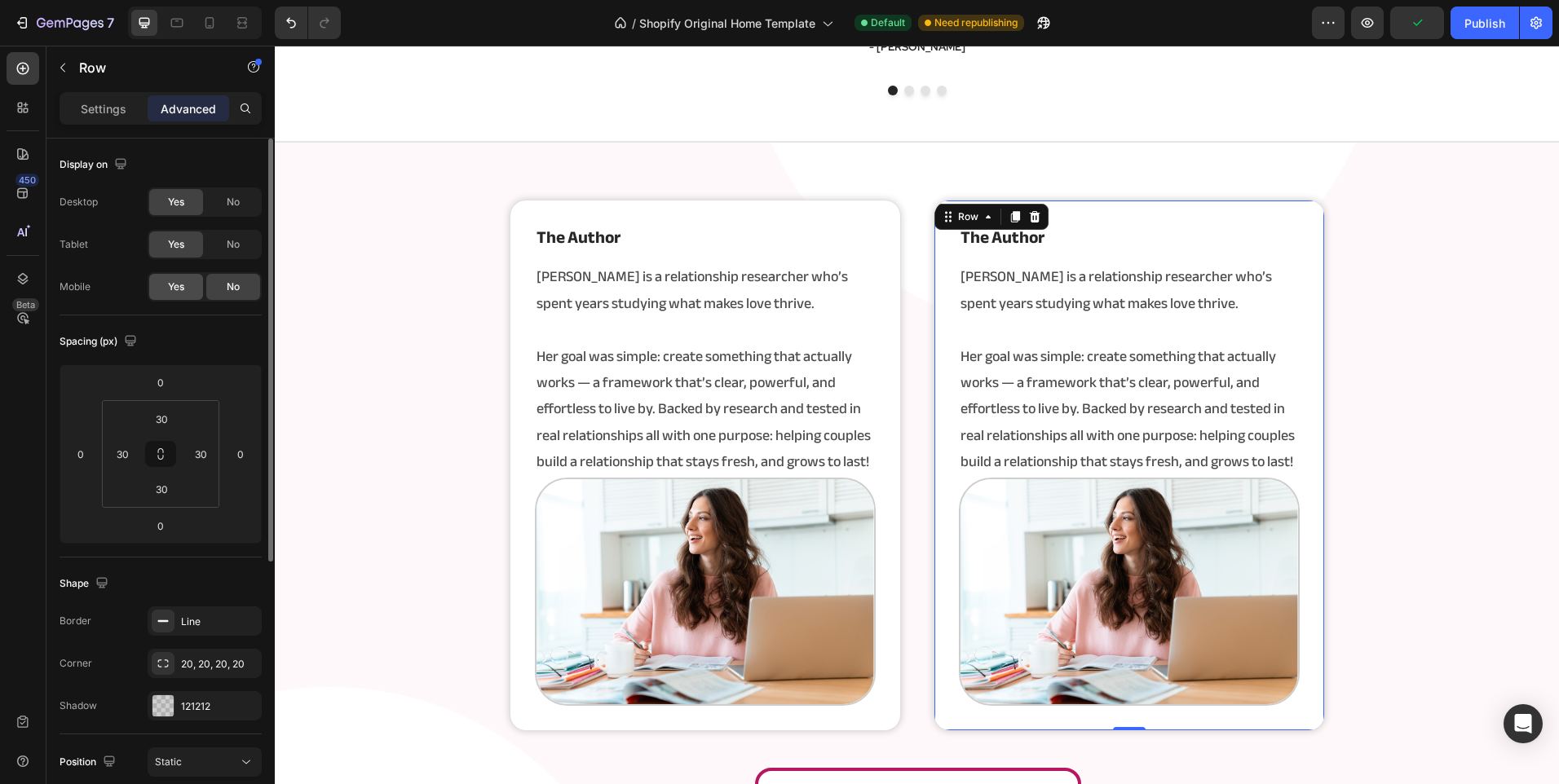
click at [173, 282] on span "Yes" at bounding box center [176, 287] width 16 height 15
click at [921, 343] on div "⁠⁠⁠⁠⁠⁠⁠ the author Heading [PERSON_NAME] is a relationship researcher who’s spe…" at bounding box center [917, 465] width 815 height 531
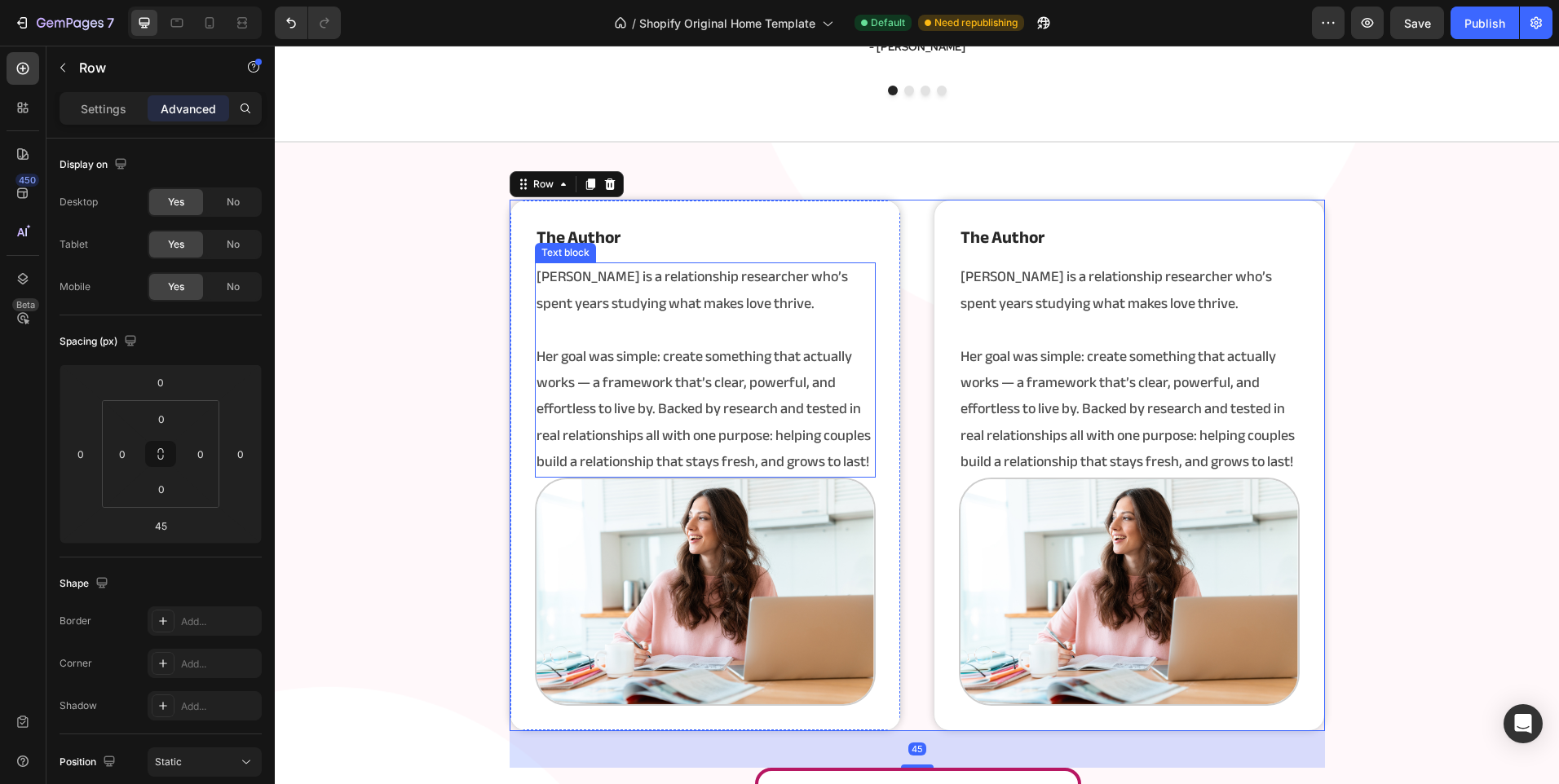
click at [415, 377] on div "⁠⁠⁠⁠⁠⁠⁠ the author Heading [PERSON_NAME] is a relationship researcher who’s spe…" at bounding box center [917, 514] width 1284 height 629
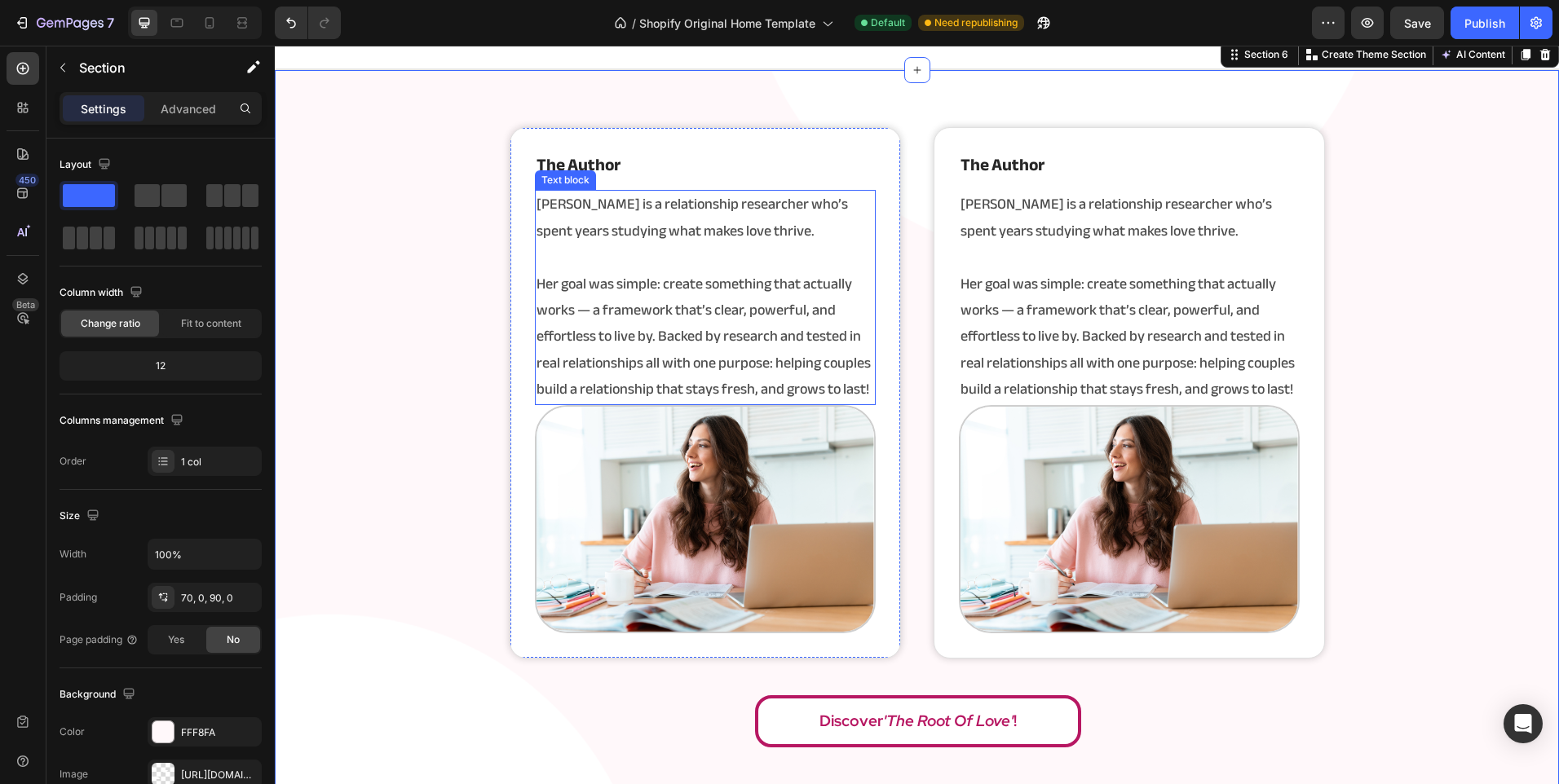
scroll to position [3023, 0]
